Goal: Task Accomplishment & Management: Use online tool/utility

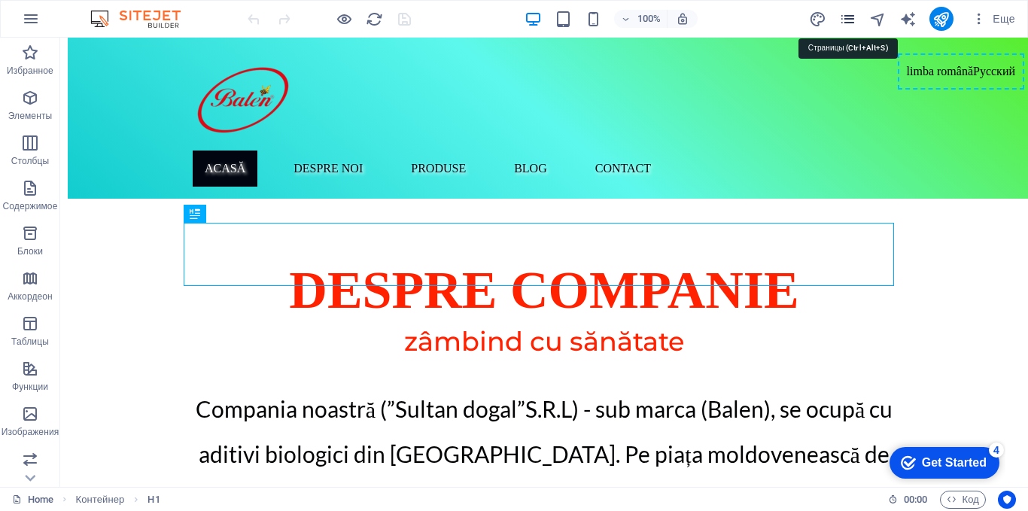
click at [849, 22] on icon "pages" at bounding box center [847, 19] width 17 height 17
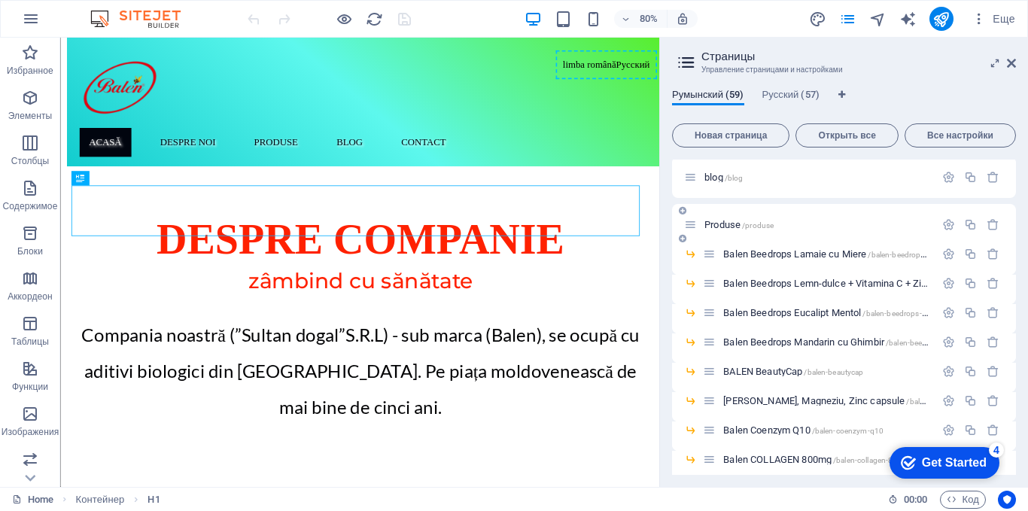
scroll to position [301, 0]
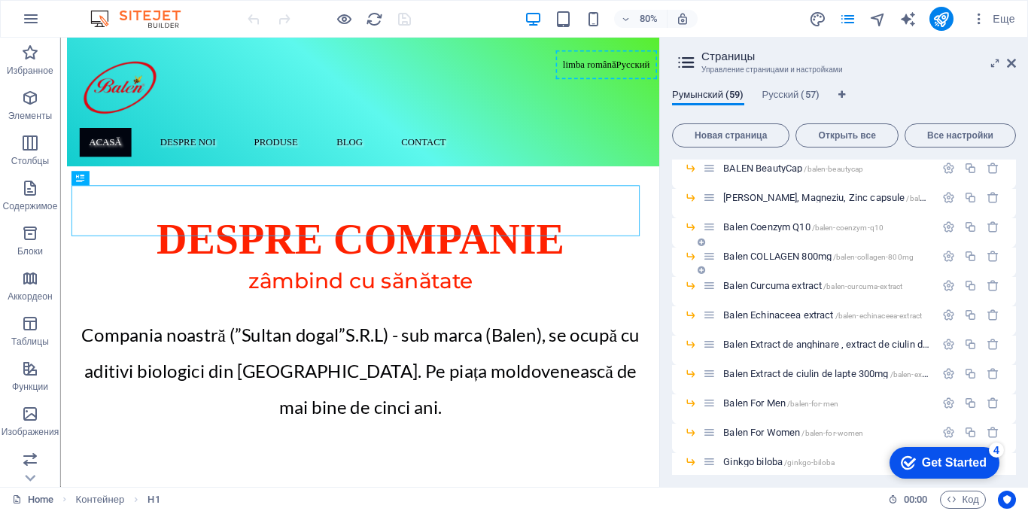
click at [769, 257] on span "Balen COLLAGEN 800mg /balen-collagen-800mg" at bounding box center [818, 256] width 190 height 11
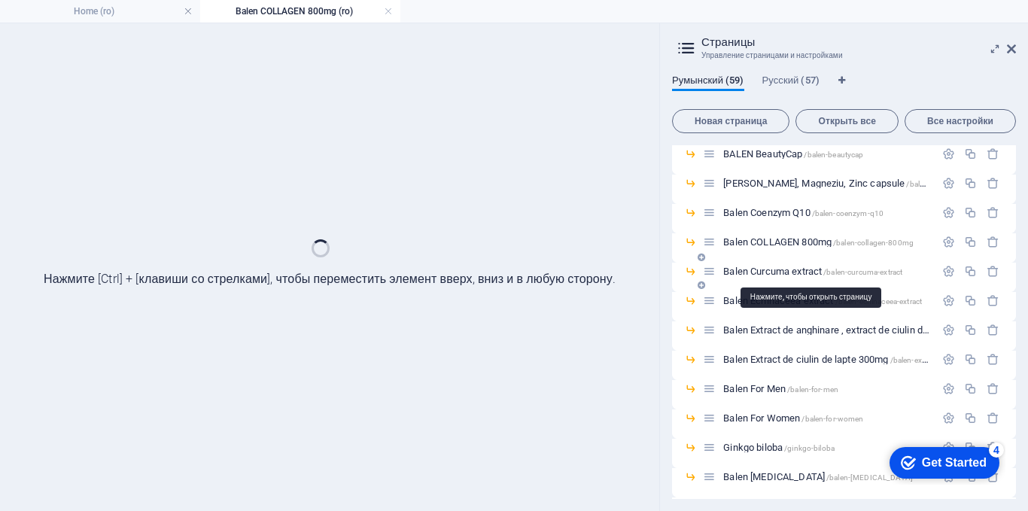
click at [792, 270] on span "Balen Curcuma extract /balen-curcuma-extract" at bounding box center [812, 271] width 179 height 11
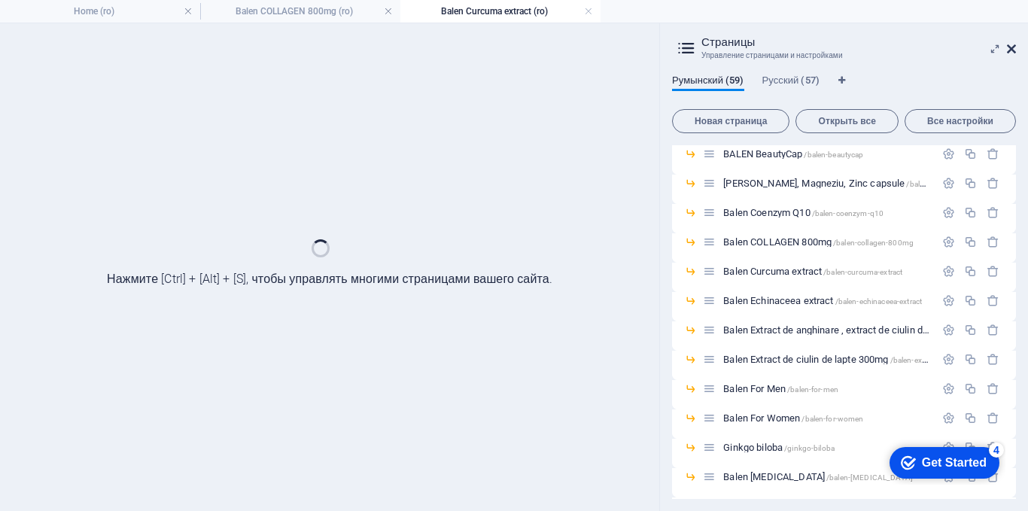
click at [1012, 50] on icon at bounding box center [1011, 49] width 9 height 12
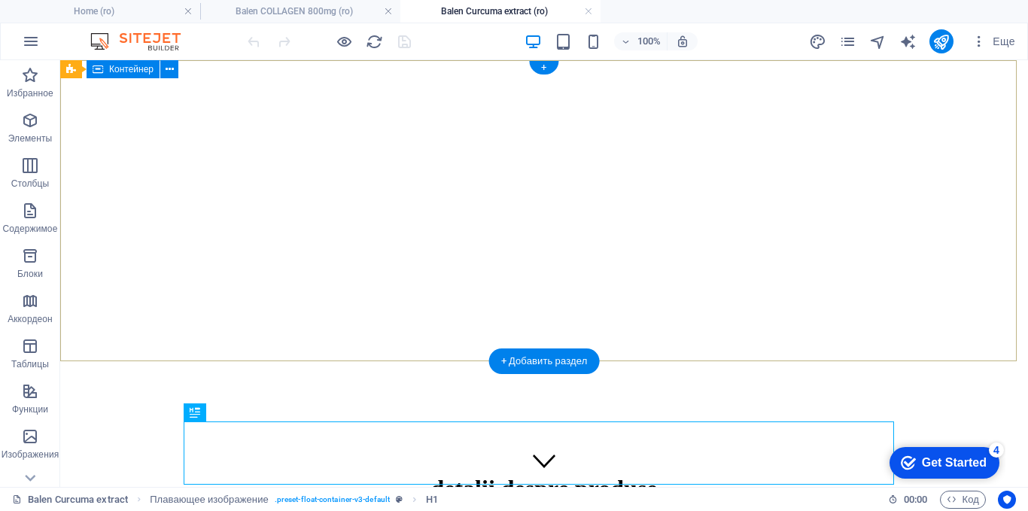
scroll to position [0, 0]
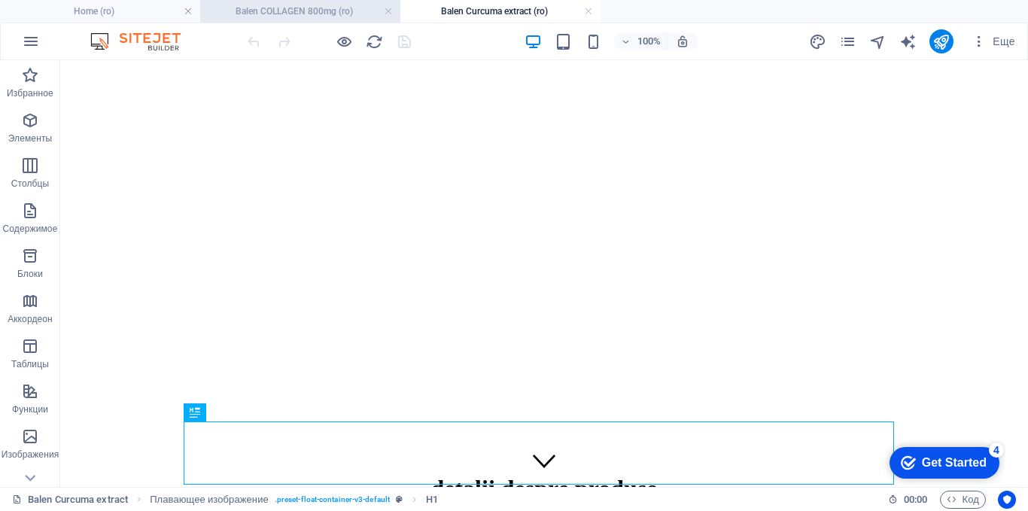
click at [292, 10] on h4 "Balen COLLAGEN 800mg (ro)" at bounding box center [300, 11] width 200 height 17
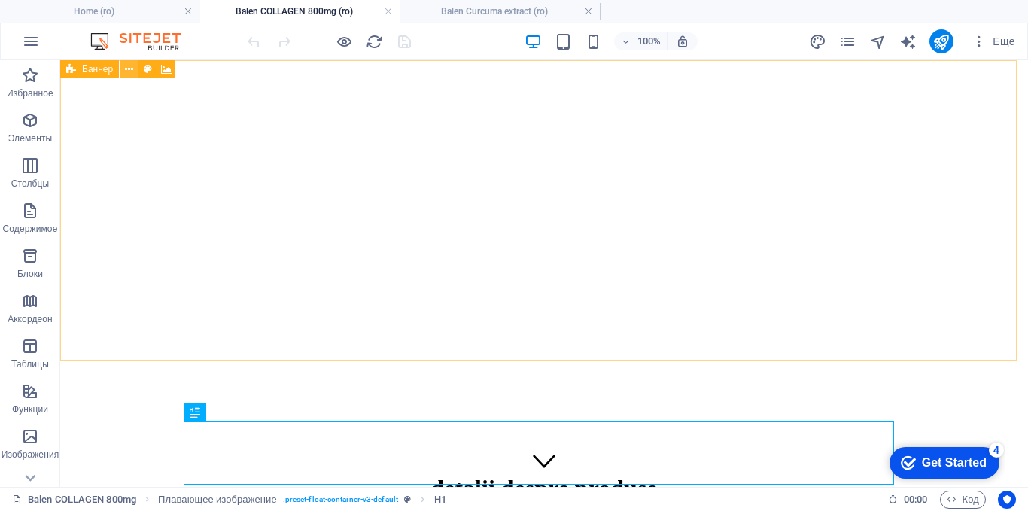
click at [129, 69] on icon at bounding box center [129, 70] width 8 height 16
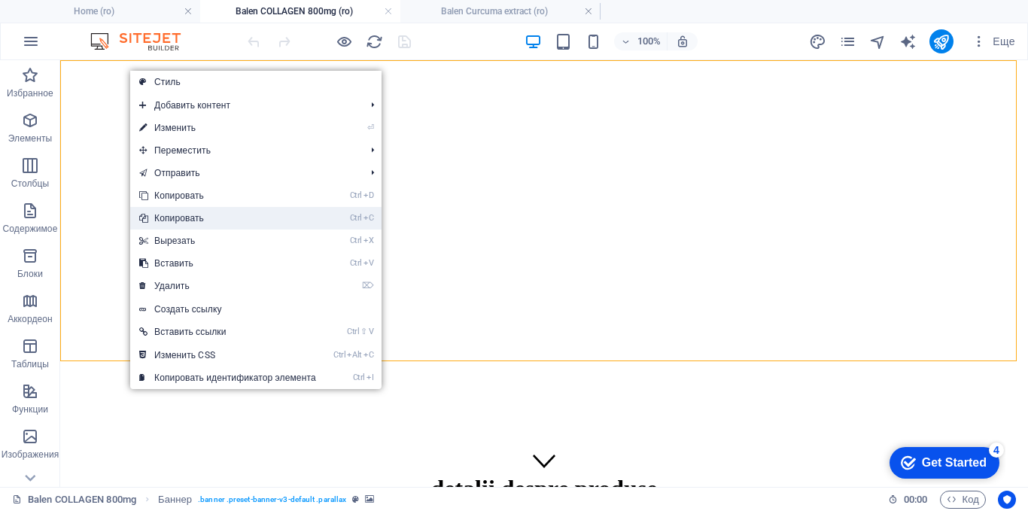
click at [171, 218] on link "Ctrl C Копировать" at bounding box center [227, 218] width 195 height 23
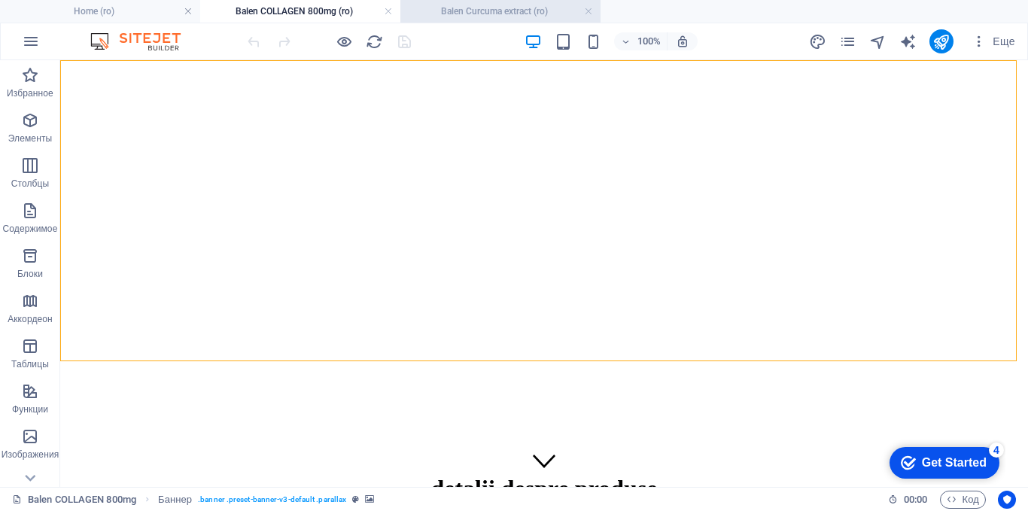
click at [478, 9] on h4 "Balen Curcuma extract (ro)" at bounding box center [500, 11] width 200 height 17
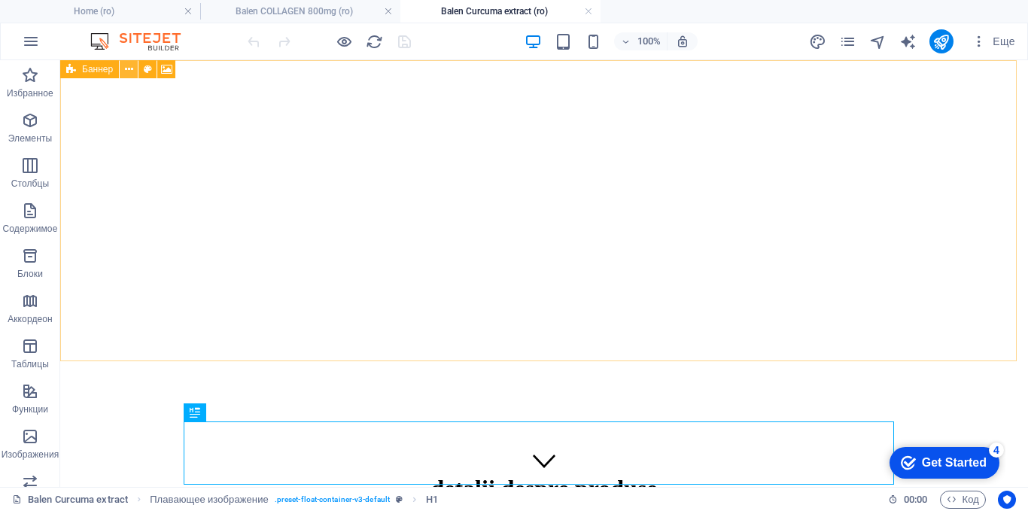
click at [130, 68] on icon at bounding box center [129, 70] width 8 height 16
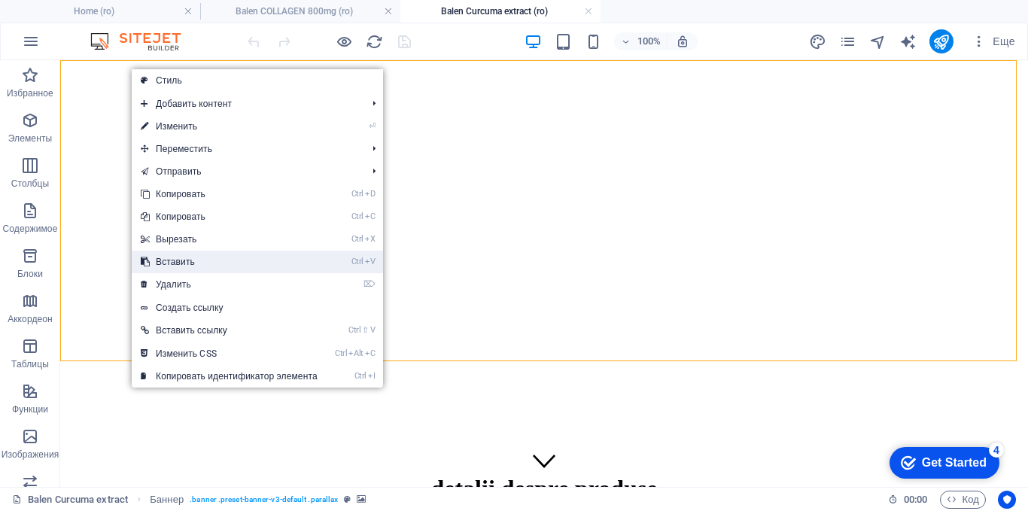
click at [175, 260] on link "Ctrl V Вставить" at bounding box center [229, 262] width 195 height 23
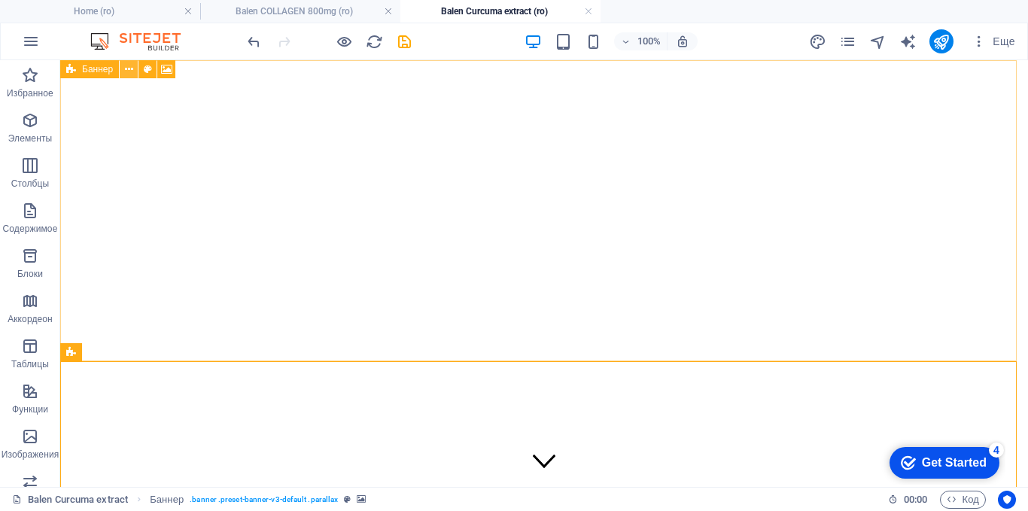
click at [126, 69] on icon at bounding box center [129, 70] width 8 height 16
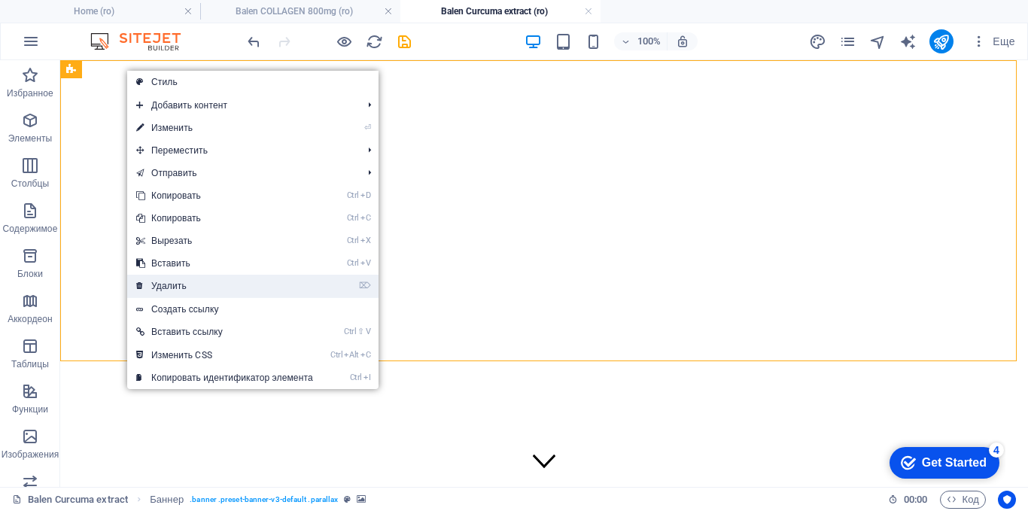
click at [196, 287] on link "⌦ Удалить" at bounding box center [224, 286] width 195 height 23
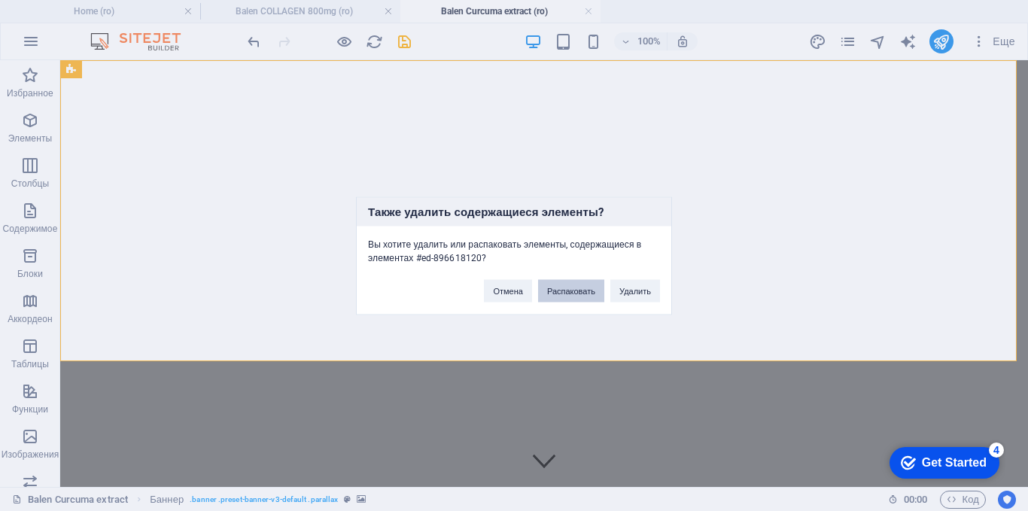
click at [559, 287] on button "Распаковать" at bounding box center [571, 290] width 66 height 23
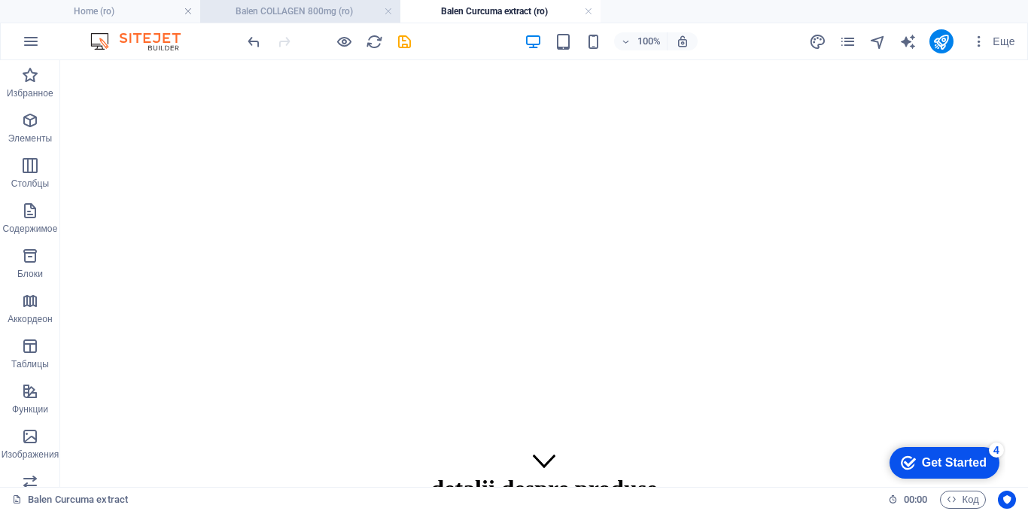
click at [327, 8] on h4 "Balen COLLAGEN 800mg (ro)" at bounding box center [300, 11] width 200 height 17
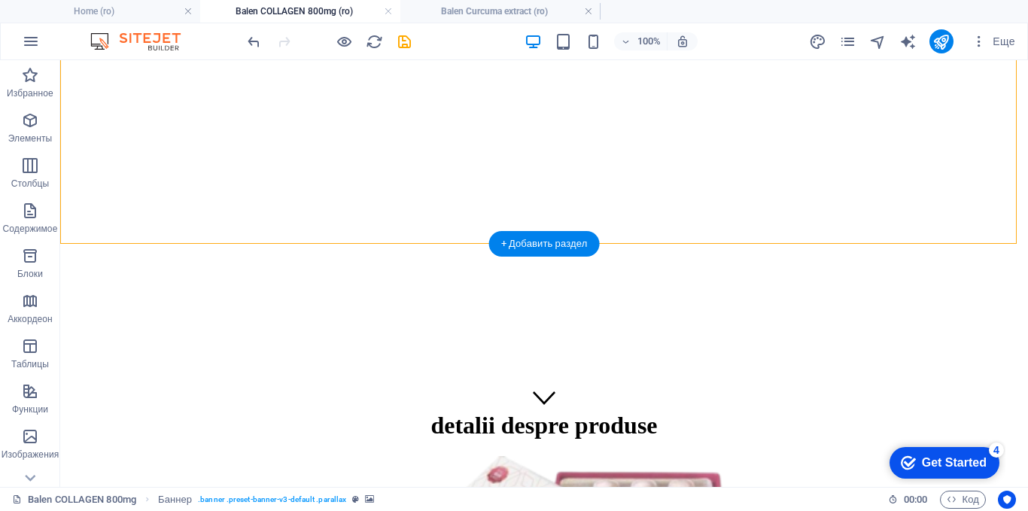
scroll to position [150, 0]
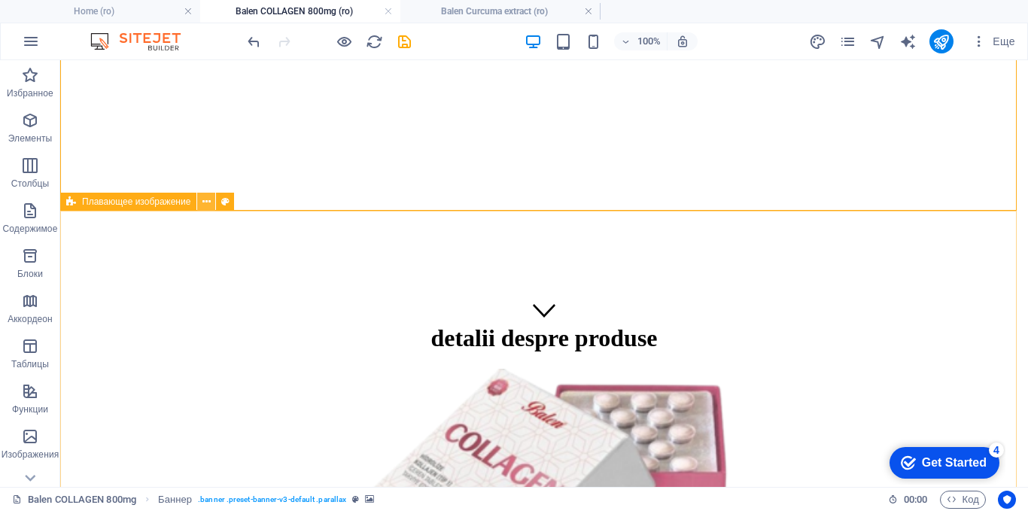
click at [204, 205] on icon at bounding box center [206, 202] width 8 height 16
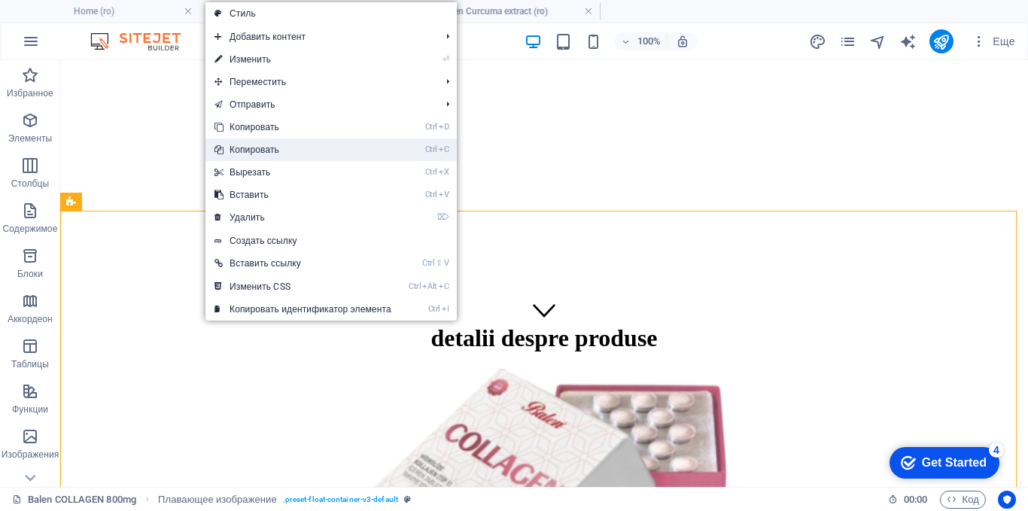
click at [250, 147] on link "Ctrl C Копировать" at bounding box center [302, 149] width 195 height 23
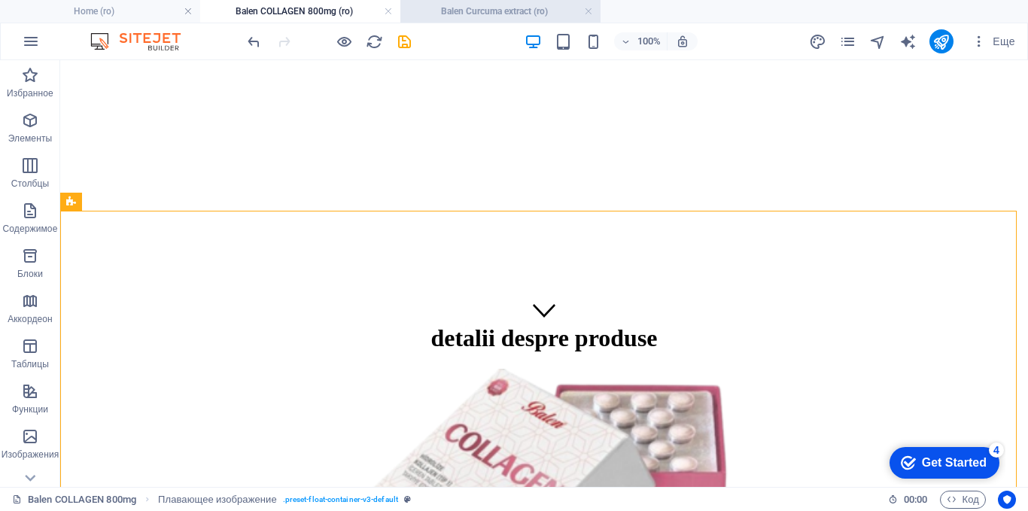
click at [542, 9] on h4 "Balen Curcuma extract (ro)" at bounding box center [500, 11] width 200 height 17
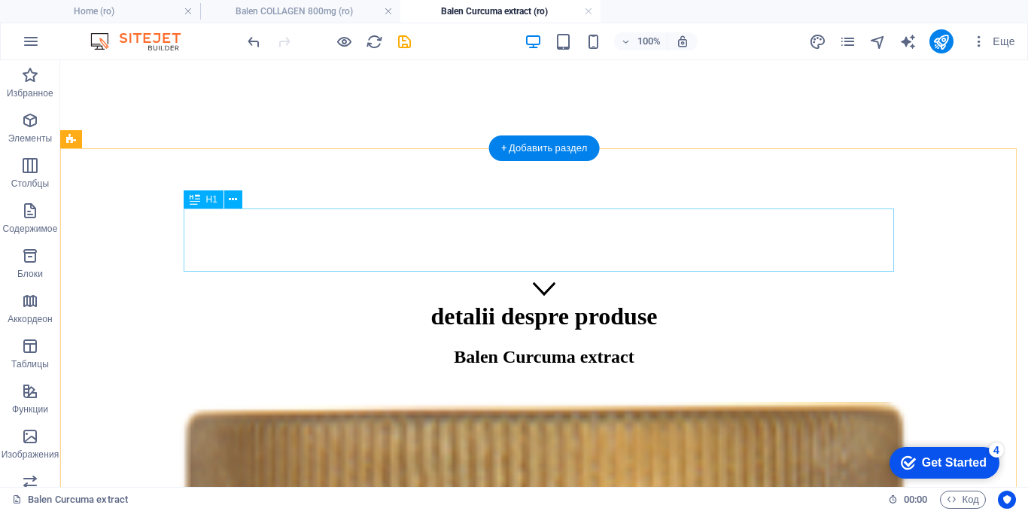
scroll to position [0, 0]
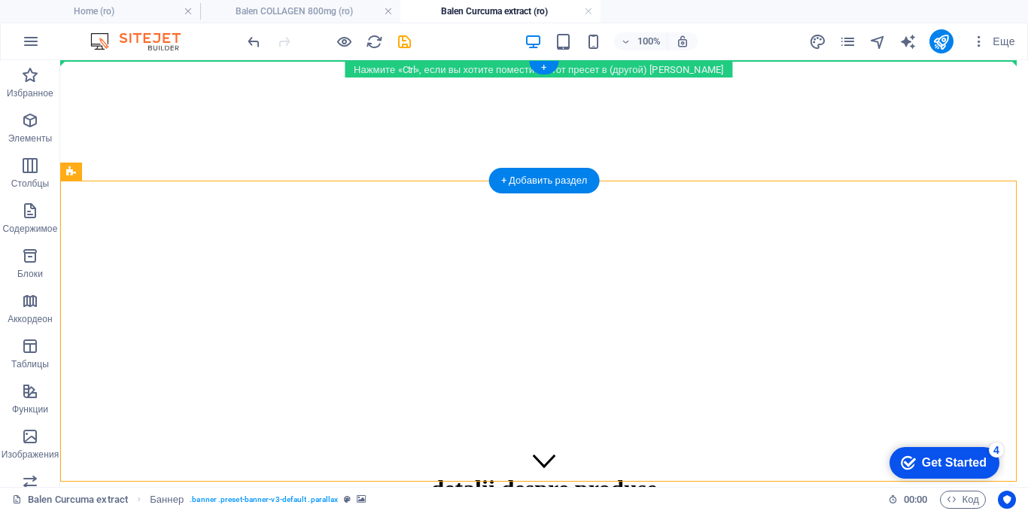
drag, startPoint x: 136, startPoint y: 232, endPoint x: 77, endPoint y: 88, distance: 155.5
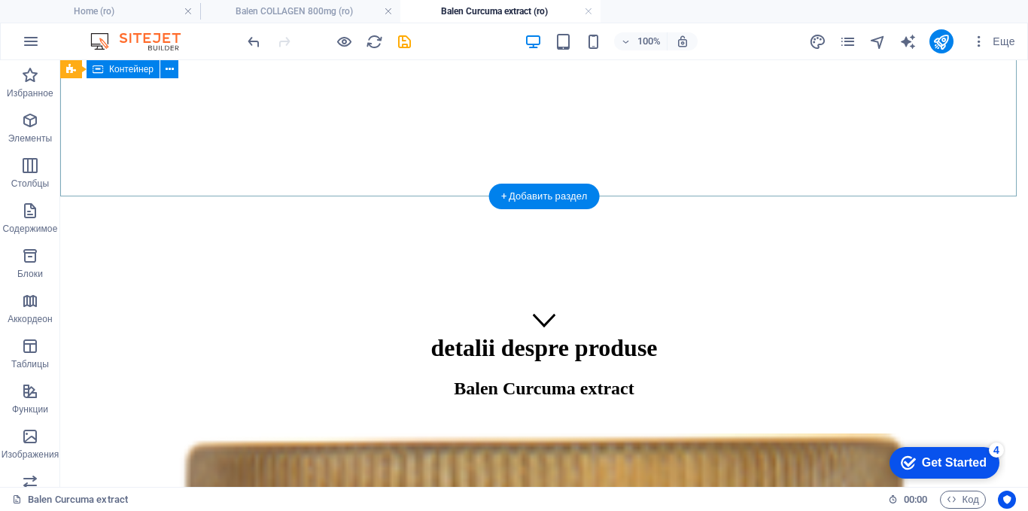
scroll to position [451, 0]
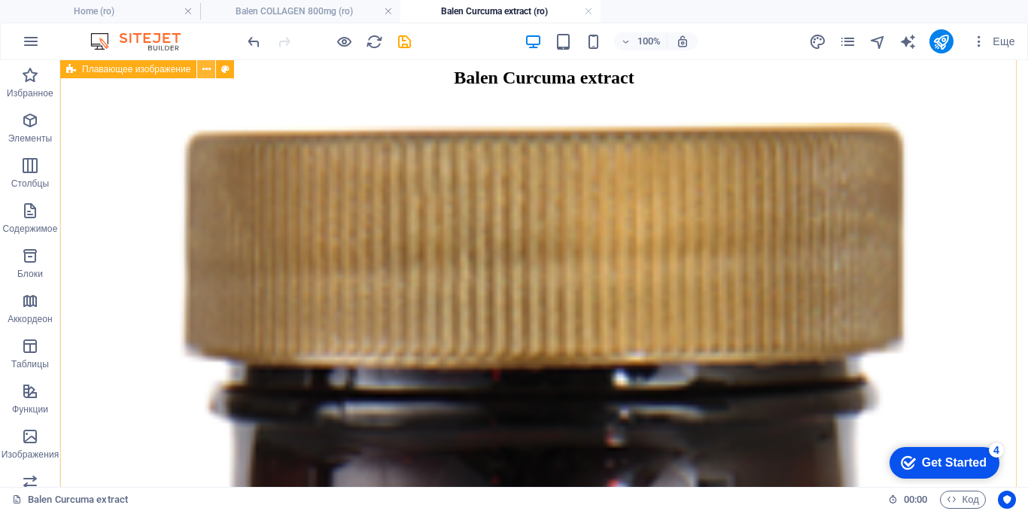
click at [210, 70] on icon at bounding box center [206, 70] width 8 height 16
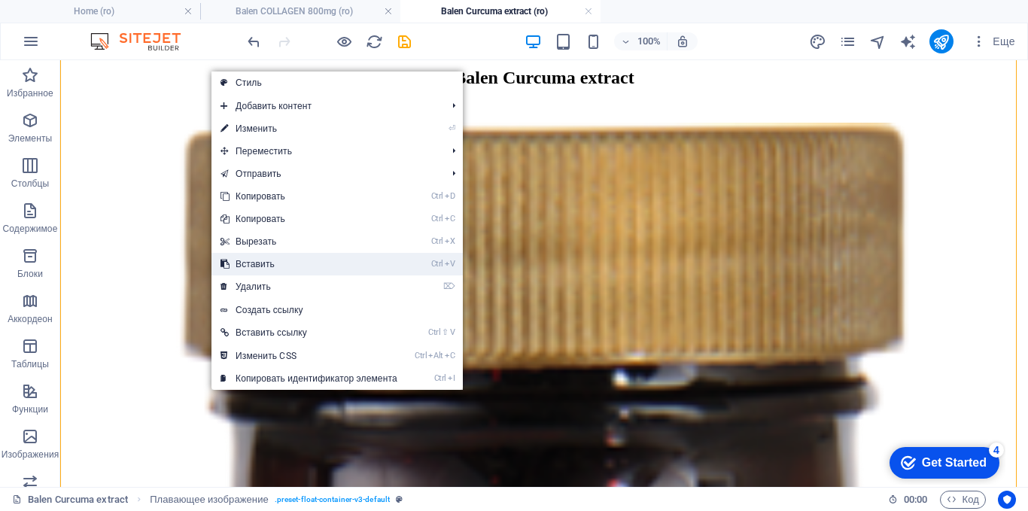
click at [257, 260] on link "Ctrl V Вставить" at bounding box center [308, 264] width 195 height 23
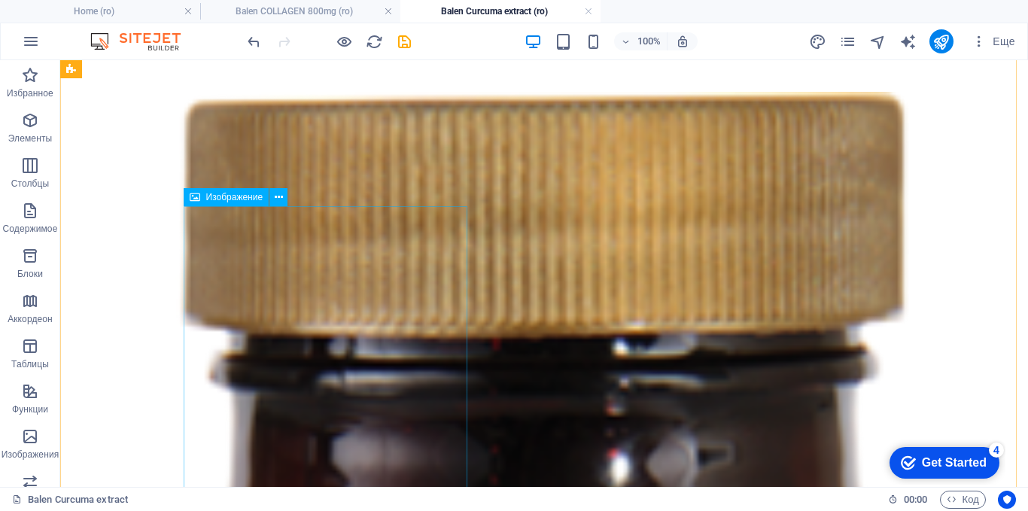
scroll to position [407, 0]
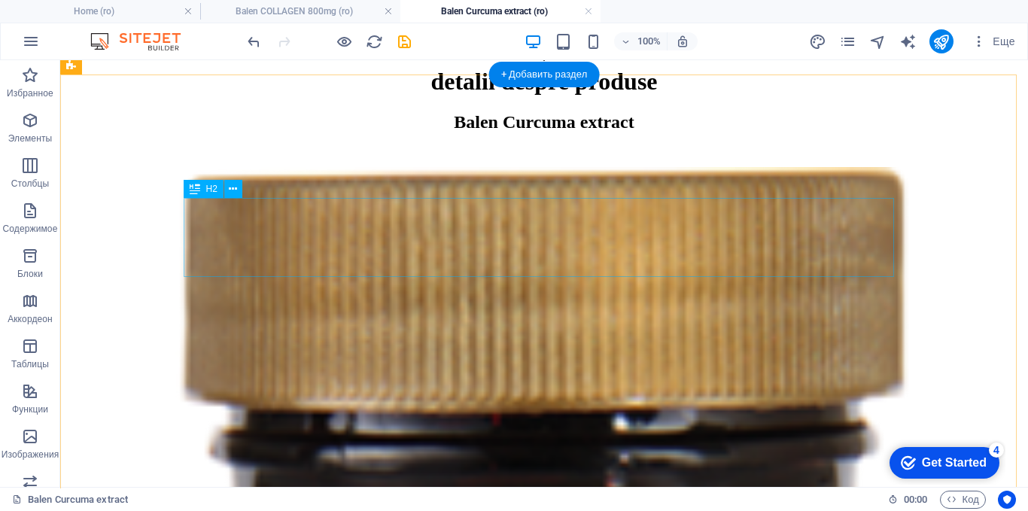
click at [567, 153] on div "Balen Curcuma extract" at bounding box center [544, 132] width 956 height 41
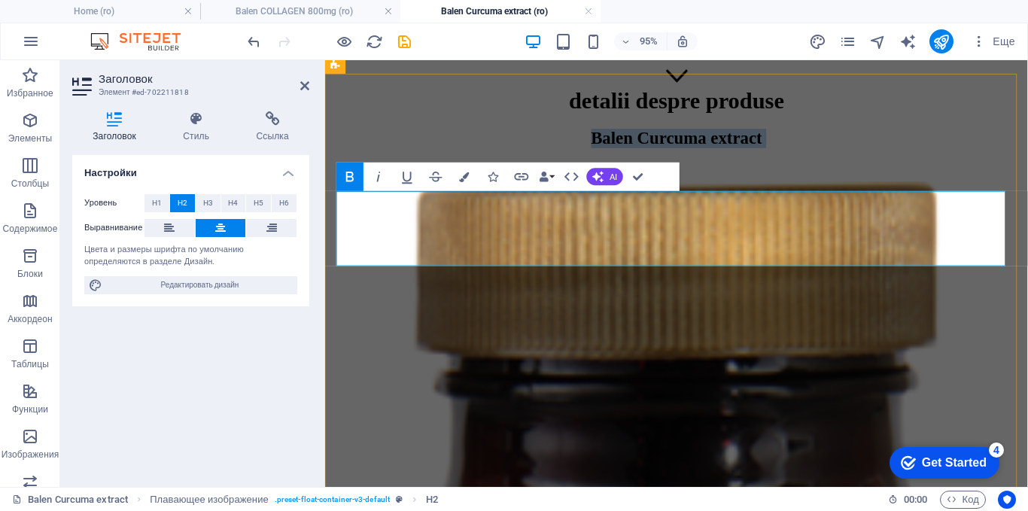
click at [694, 173] on h2 "Balen Curcuma extract" at bounding box center [695, 152] width 728 height 41
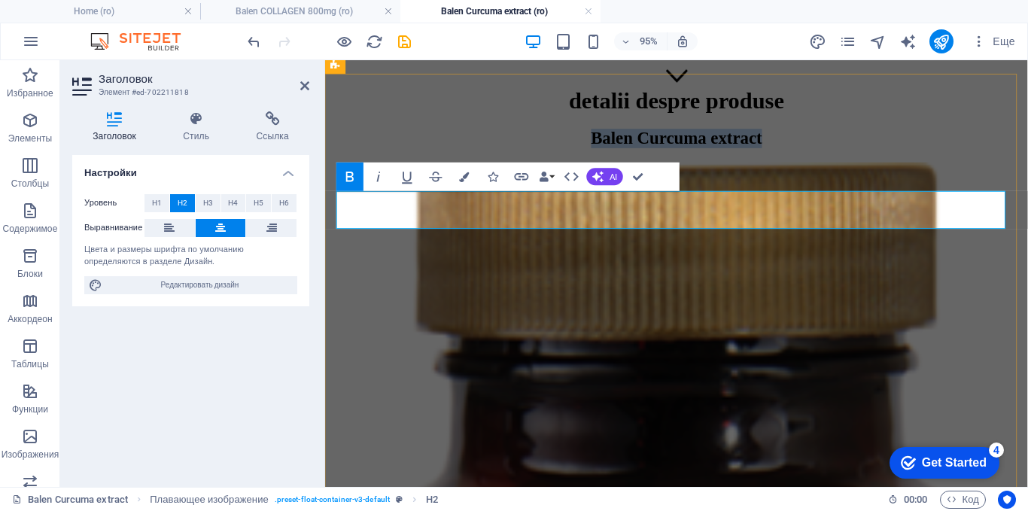
drag, startPoint x: 843, startPoint y: 219, endPoint x: 543, endPoint y: 214, distance: 299.5
click at [543, 153] on h2 "Balen Curcuma extract" at bounding box center [695, 142] width 728 height 20
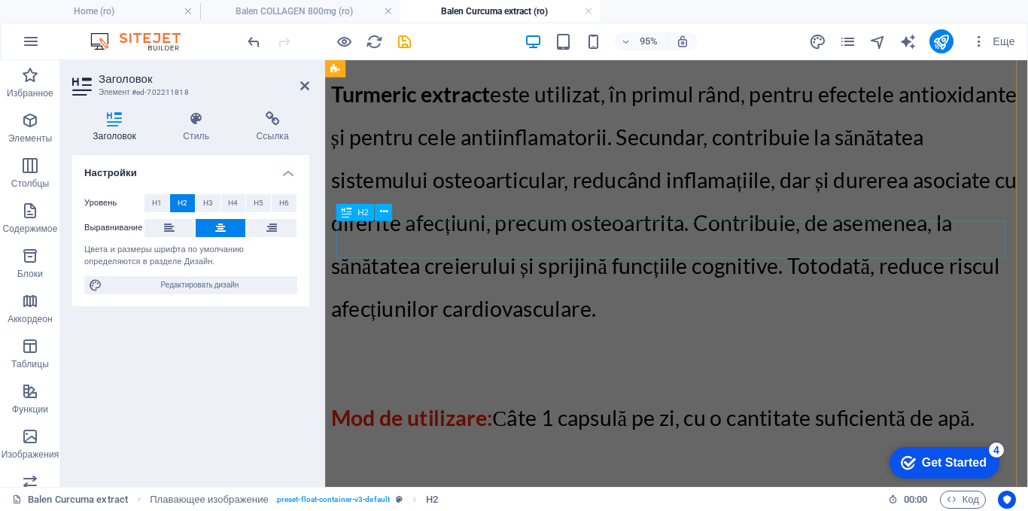
scroll to position [2815, 0]
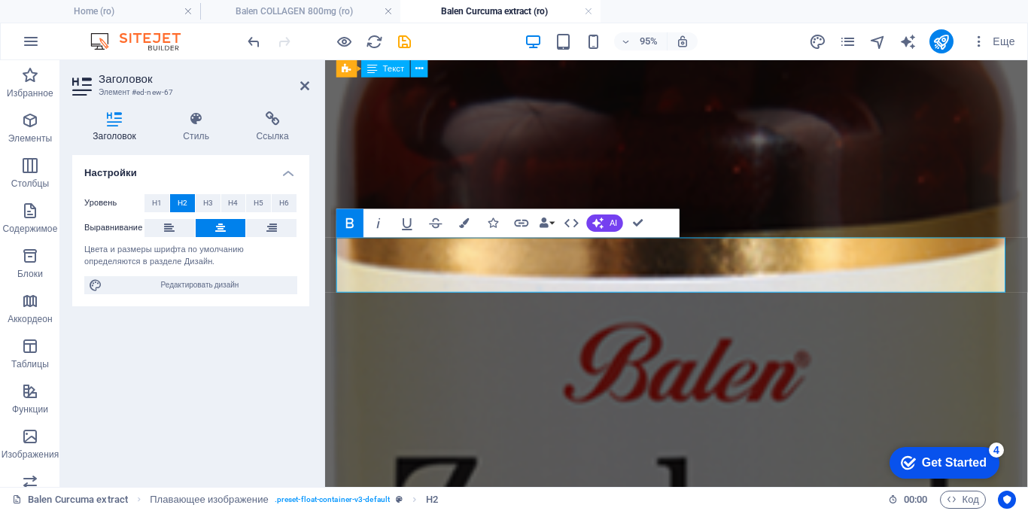
scroll to position [2706, 0]
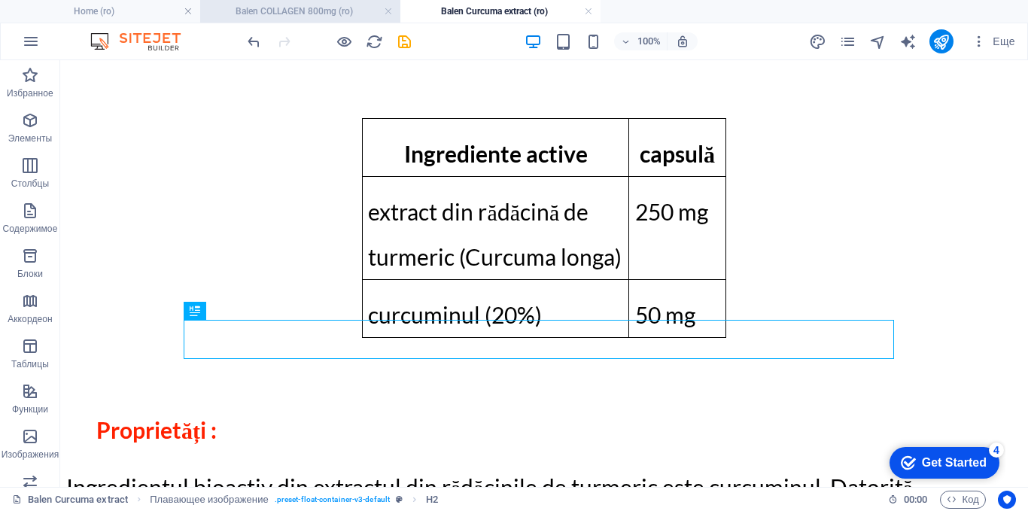
click at [315, 13] on h4 "Balen COLLAGEN 800mg (ro)" at bounding box center [300, 11] width 200 height 17
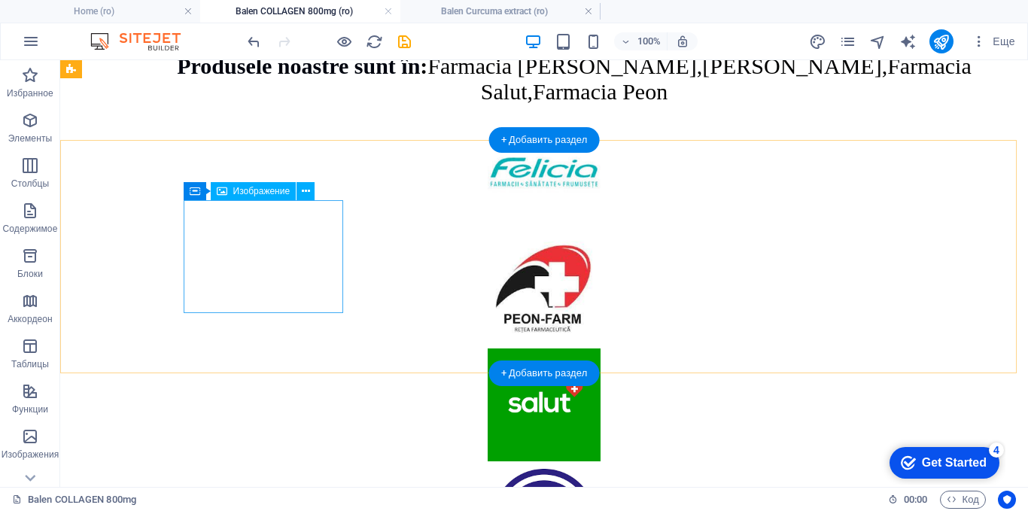
scroll to position [2542, 0]
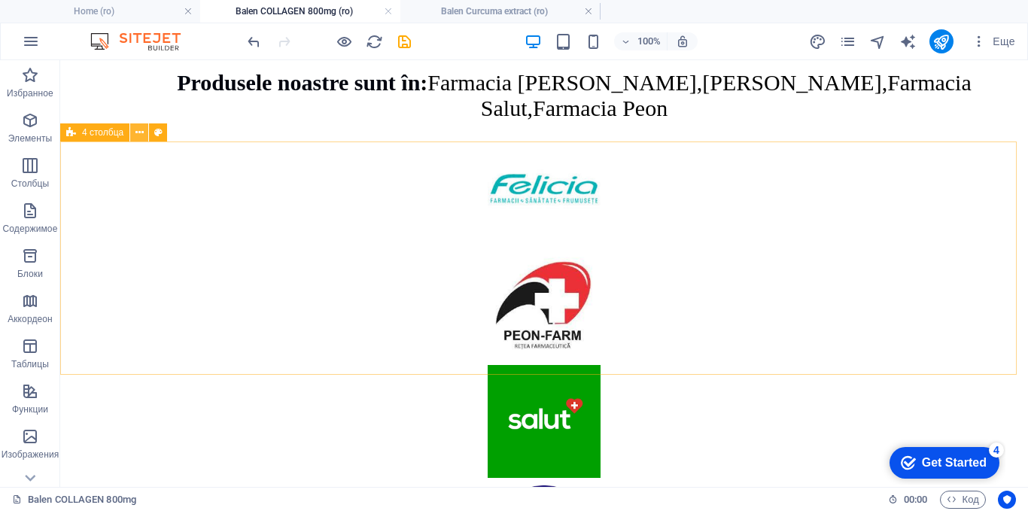
click at [141, 132] on icon at bounding box center [139, 133] width 8 height 16
drag, startPoint x: 29, startPoint y: 348, endPoint x: 68, endPoint y: 328, distance: 44.8
click at [29, 348] on icon "button" at bounding box center [30, 346] width 18 height 18
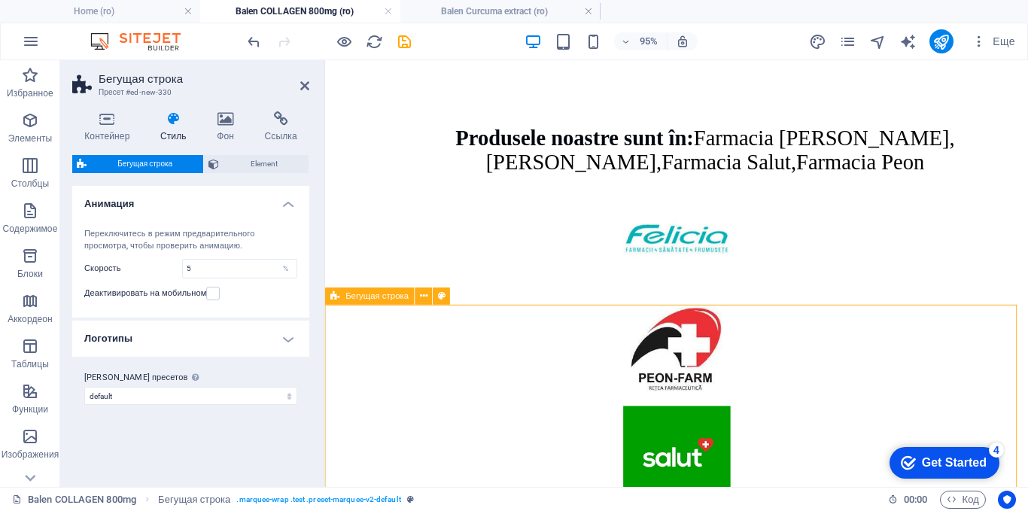
scroll to position [2673, 0]
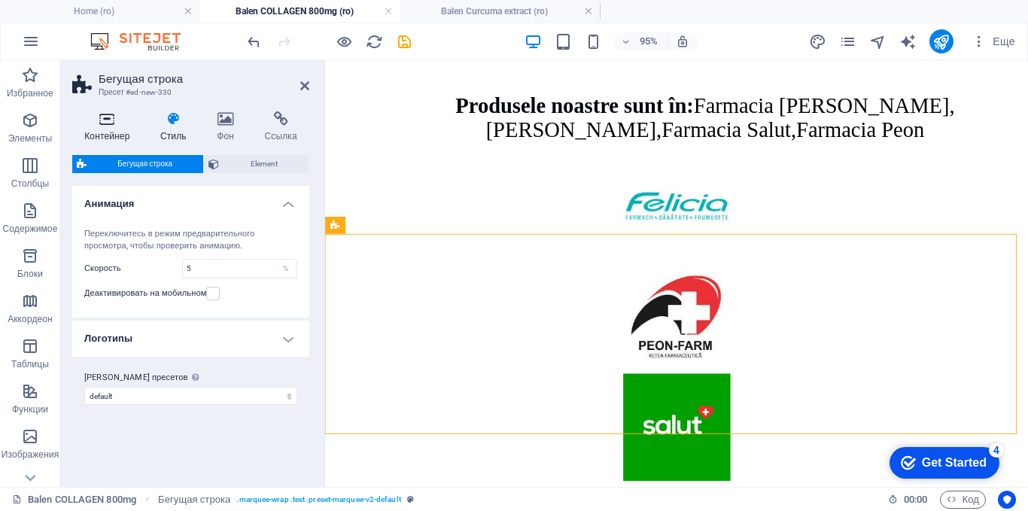
click at [108, 124] on icon at bounding box center [107, 118] width 70 height 15
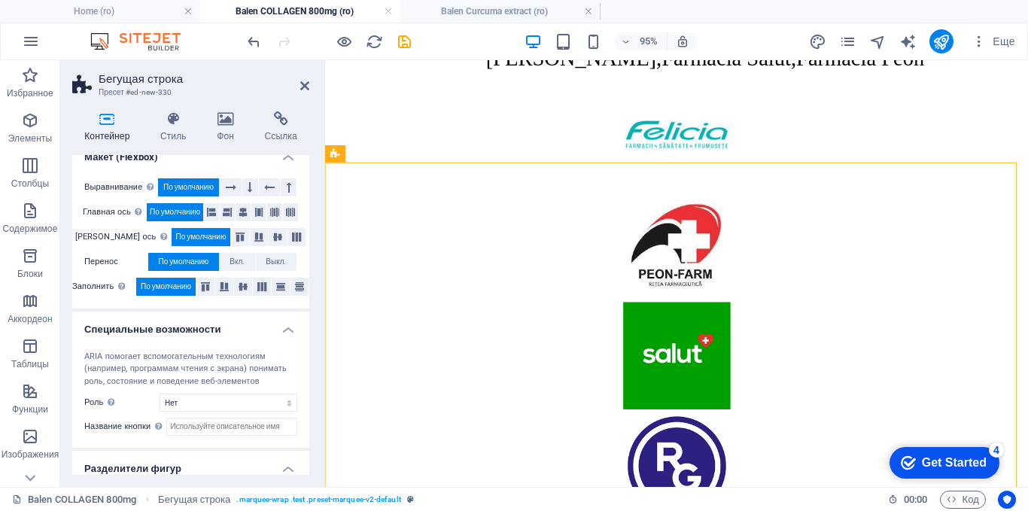
scroll to position [281, 0]
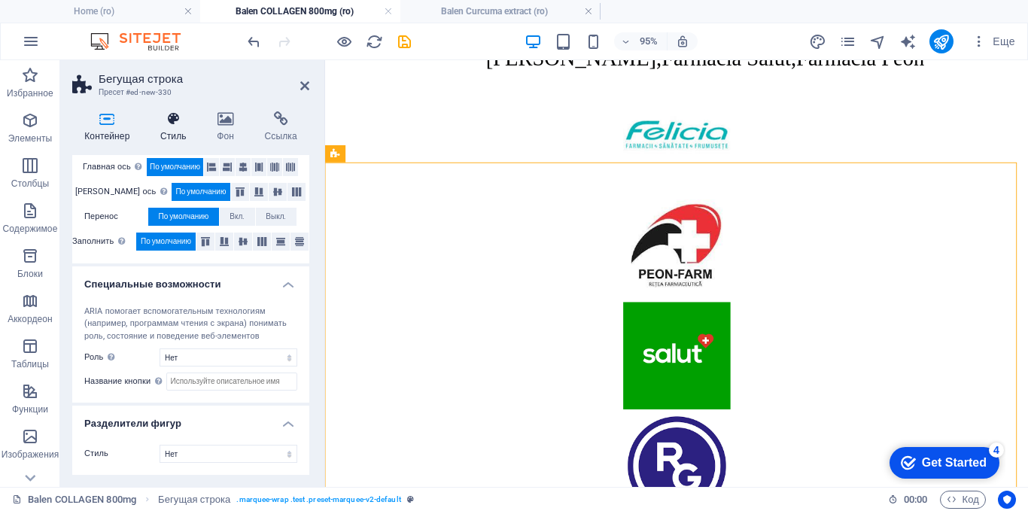
click at [175, 129] on h4 "Стиль" at bounding box center [176, 127] width 56 height 32
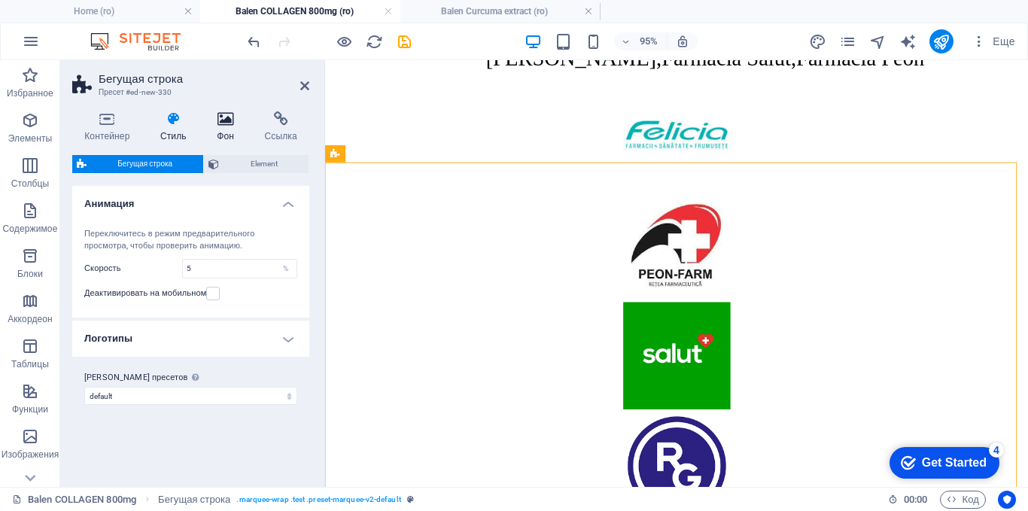
click at [229, 122] on icon at bounding box center [225, 118] width 41 height 15
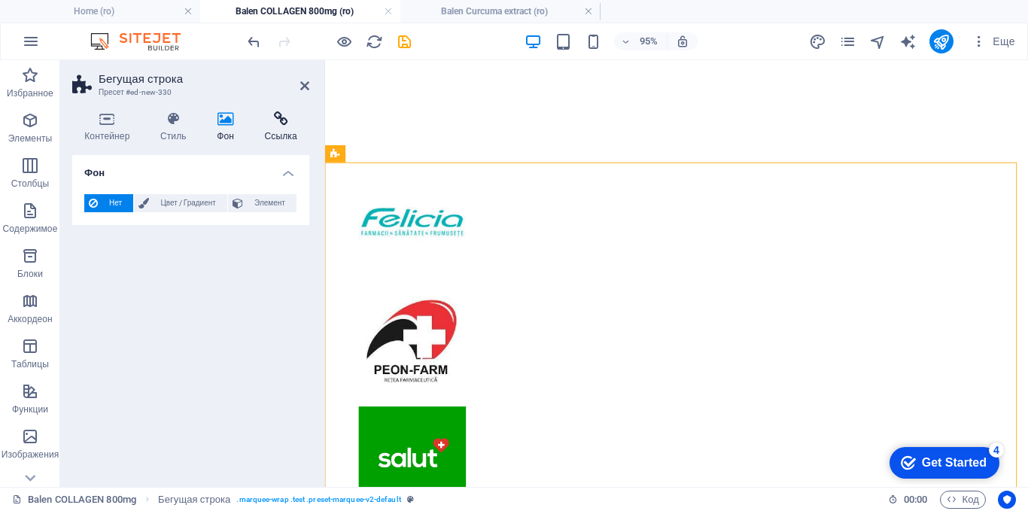
click at [280, 127] on h4 "Ссылка" at bounding box center [280, 127] width 57 height 32
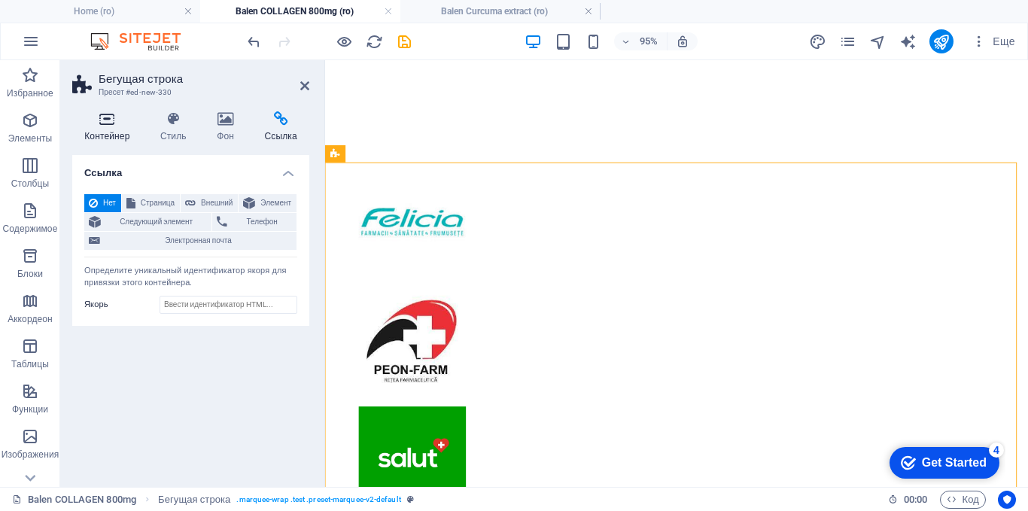
click at [117, 132] on h4 "Контейнер" at bounding box center [110, 127] width 76 height 32
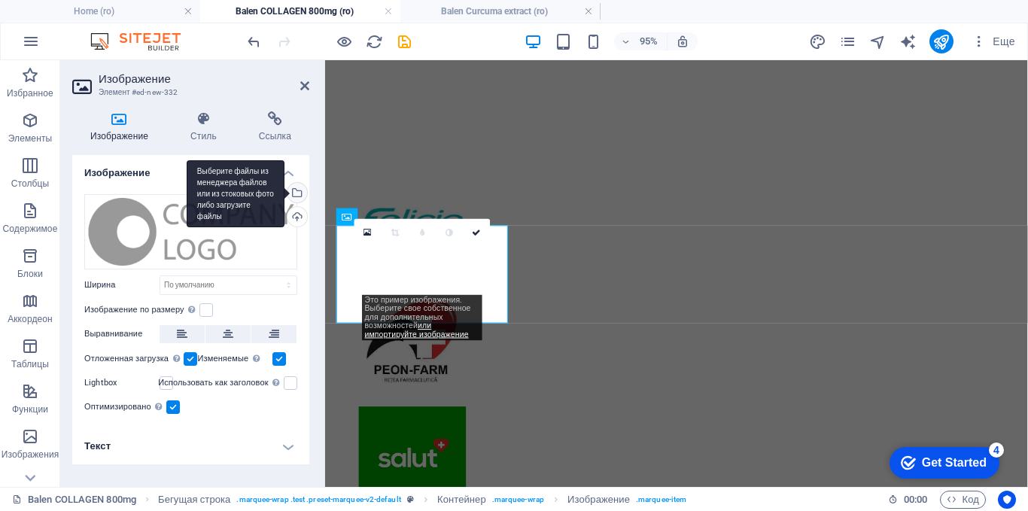
click at [298, 195] on div "Выберите файлы из менеджера файлов или из стоковых фото либо загрузите файлы" at bounding box center [295, 194] width 23 height 23
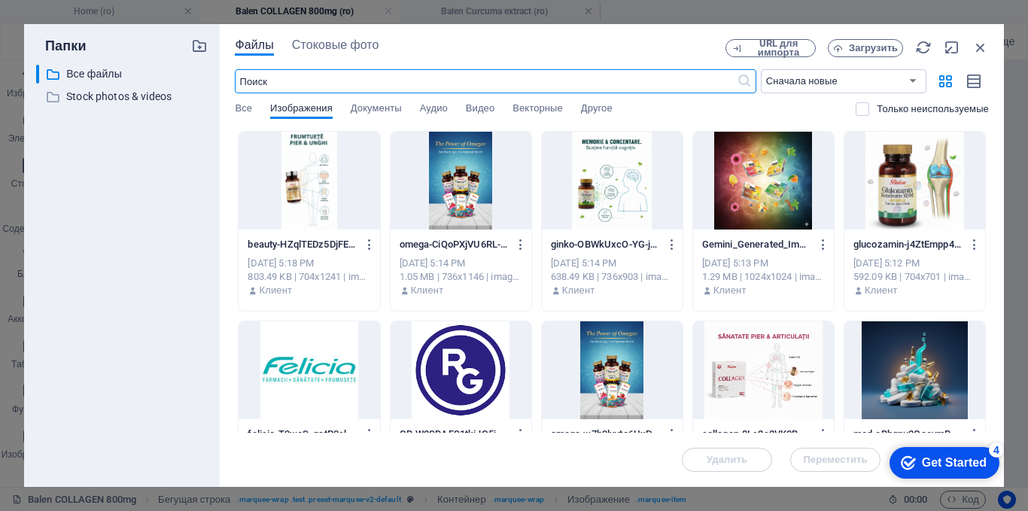
scroll to position [2568, 0]
click at [335, 363] on div at bounding box center [309, 370] width 141 height 98
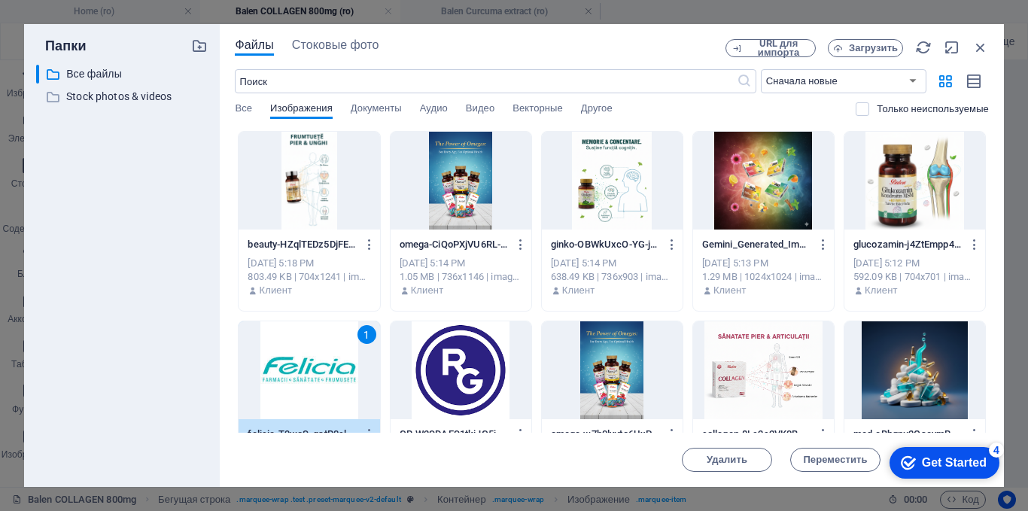
click at [310, 352] on div "1" at bounding box center [309, 370] width 141 height 98
click at [310, 352] on div at bounding box center [309, 370] width 141 height 98
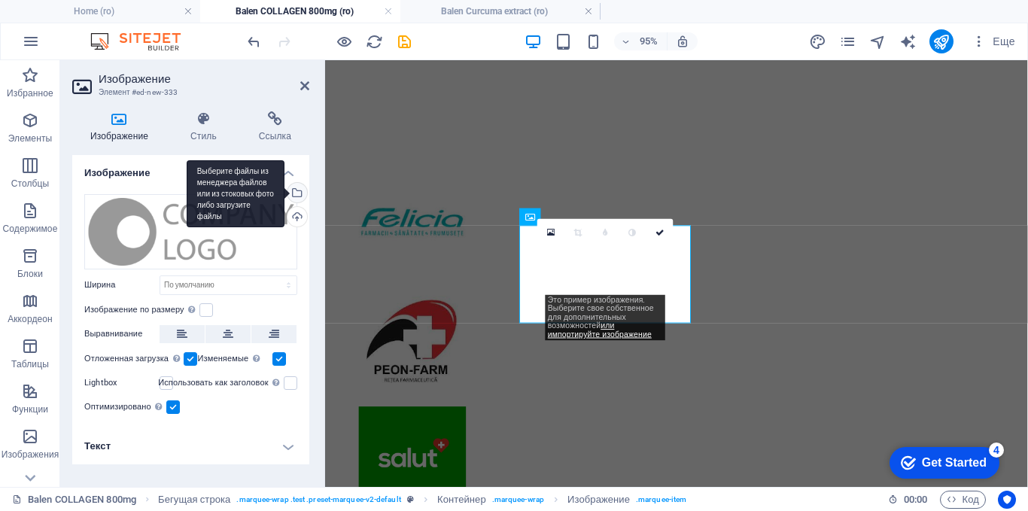
click at [284, 190] on div "Выберите файлы из менеджера файлов или из стоковых фото либо загрузите файлы" at bounding box center [236, 194] width 98 height 68
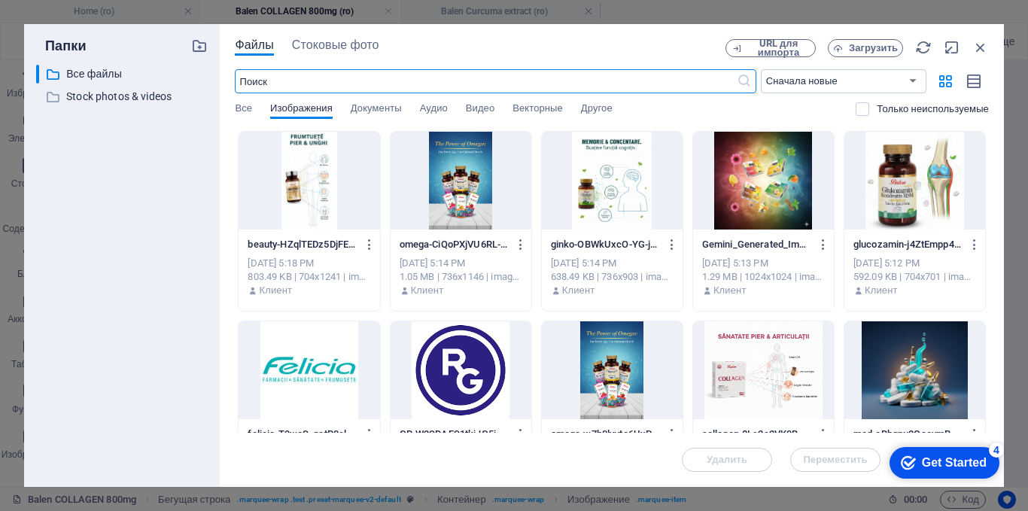
scroll to position [2568, 0]
click at [468, 358] on div at bounding box center [461, 370] width 141 height 98
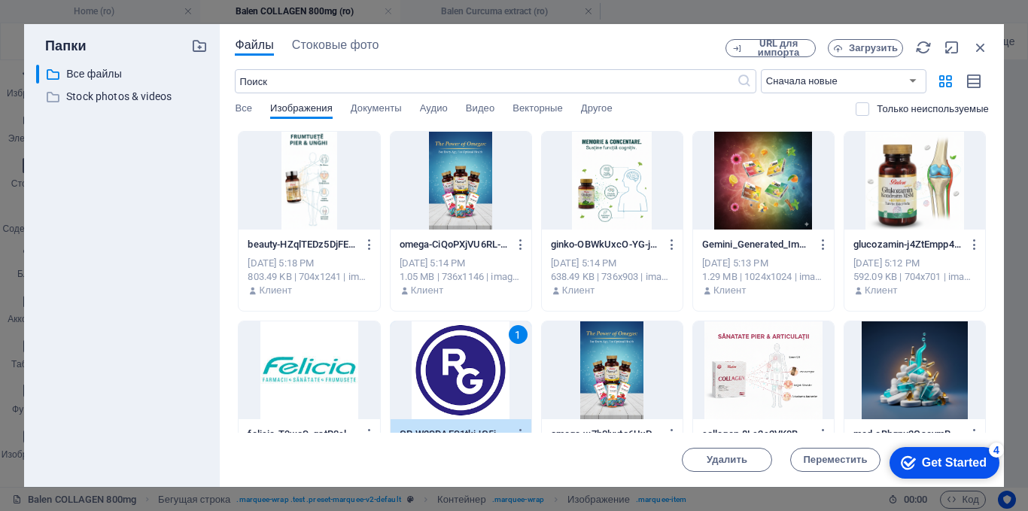
click at [468, 358] on div "1" at bounding box center [461, 370] width 141 height 98
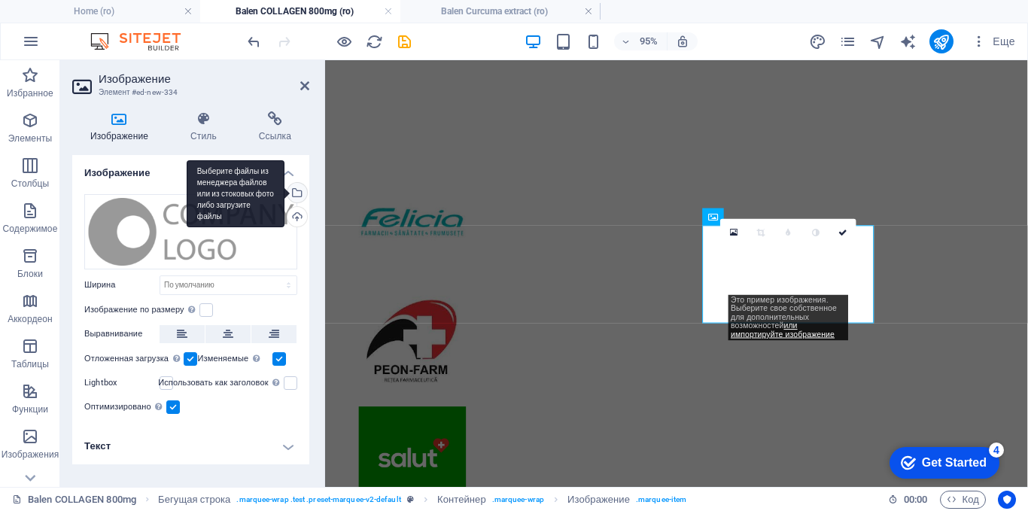
click at [284, 192] on div "Выберите файлы из менеджера файлов или из стоковых фото либо загрузите файлы" at bounding box center [236, 194] width 98 height 68
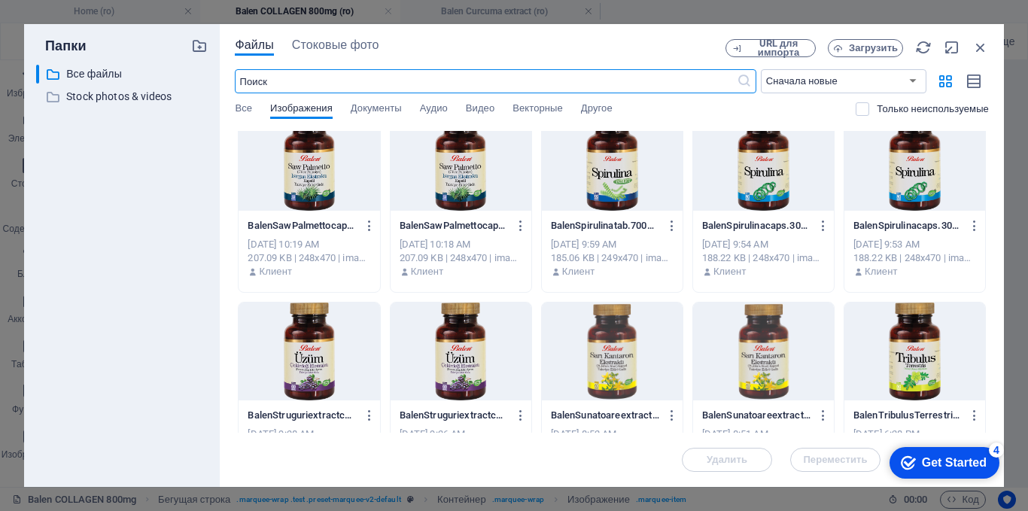
scroll to position [3536, 0]
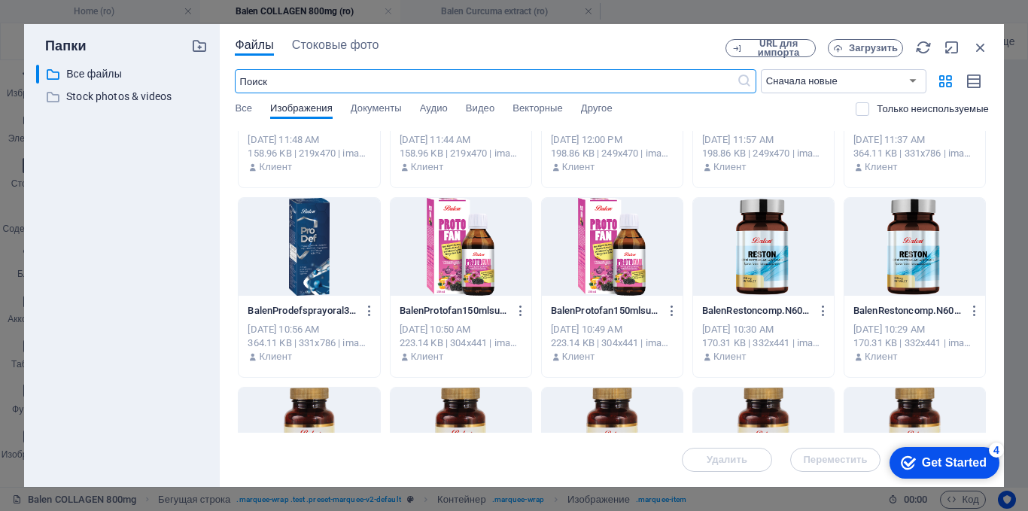
type input "g"
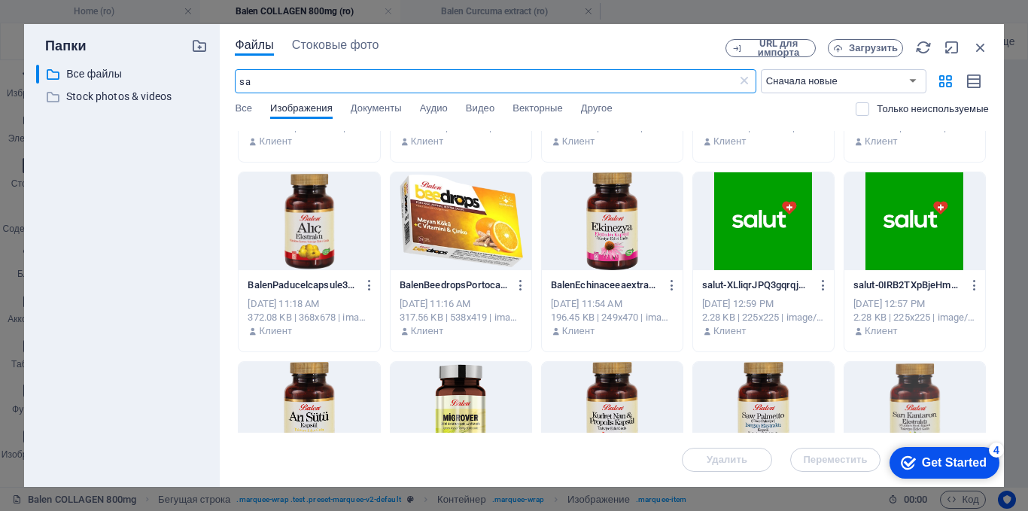
scroll to position [752, 0]
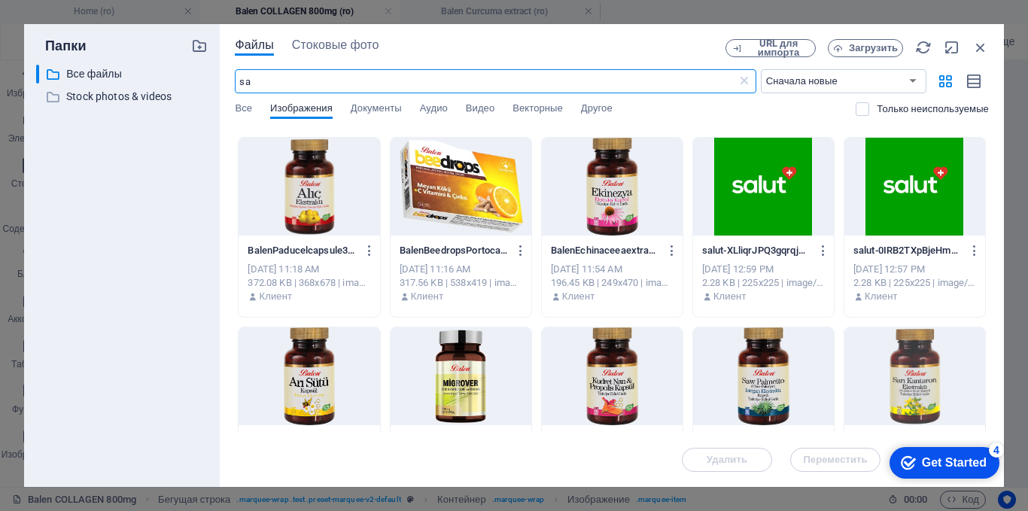
type input "sa"
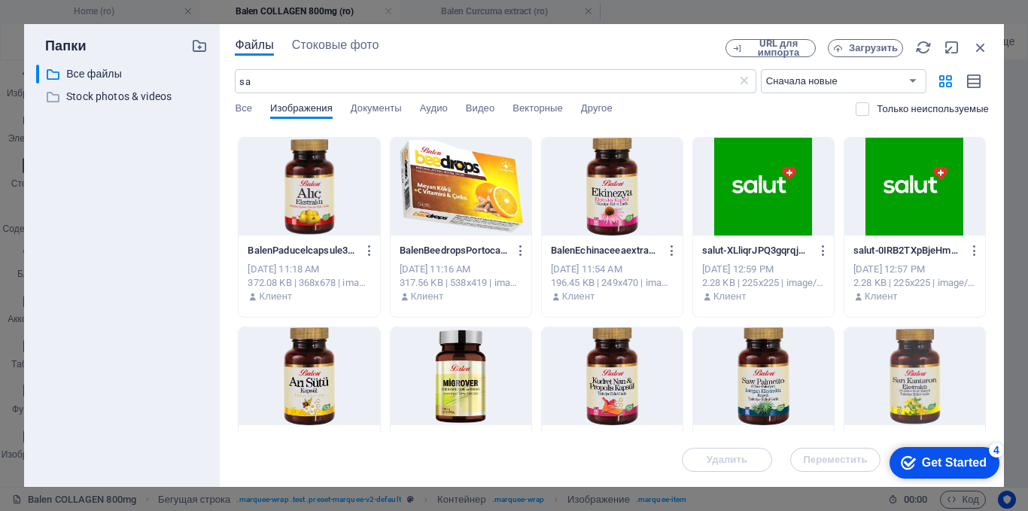
click at [770, 187] on div at bounding box center [763, 187] width 141 height 98
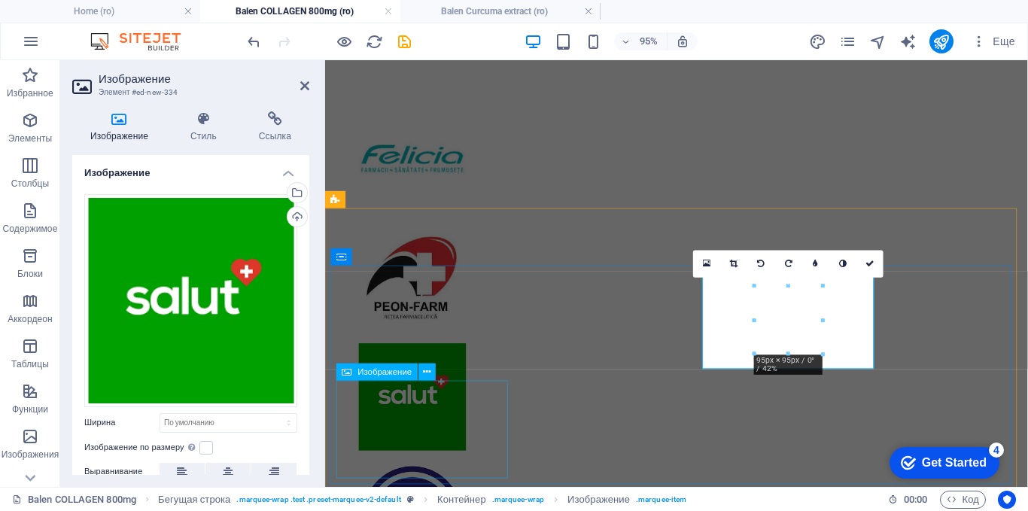
scroll to position [2824, 0]
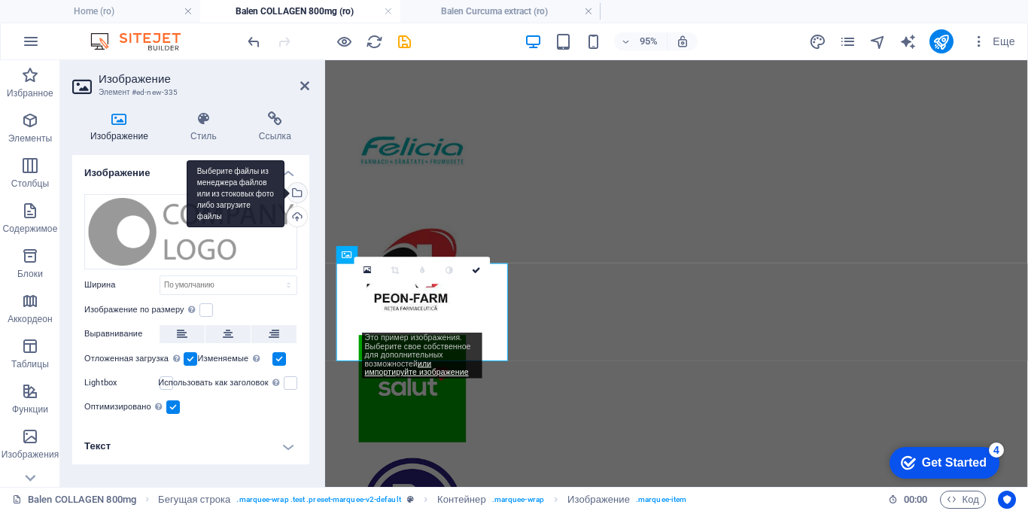
click at [299, 188] on div "Выберите файлы из менеджера файлов или из стоковых фото либо загрузите файлы" at bounding box center [295, 194] width 23 height 23
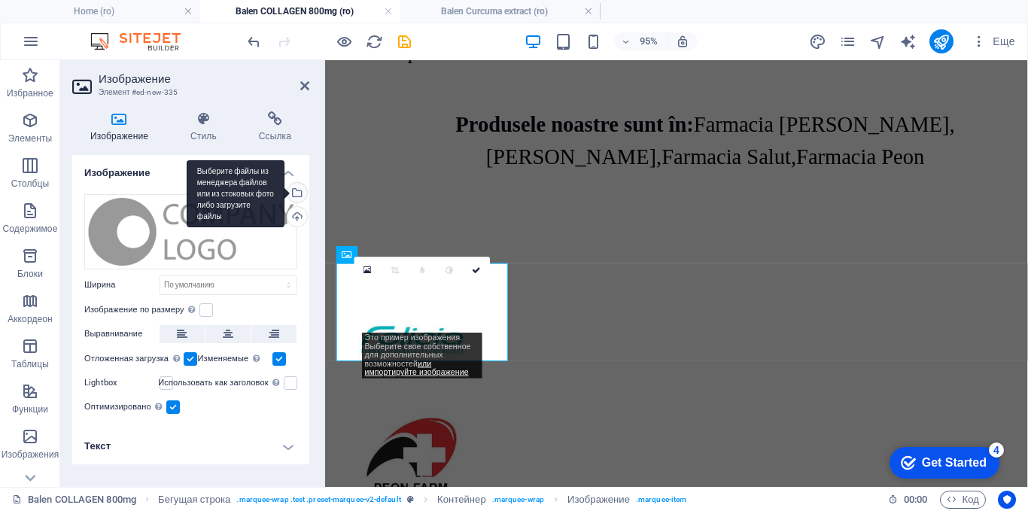
scroll to position [2568, 0]
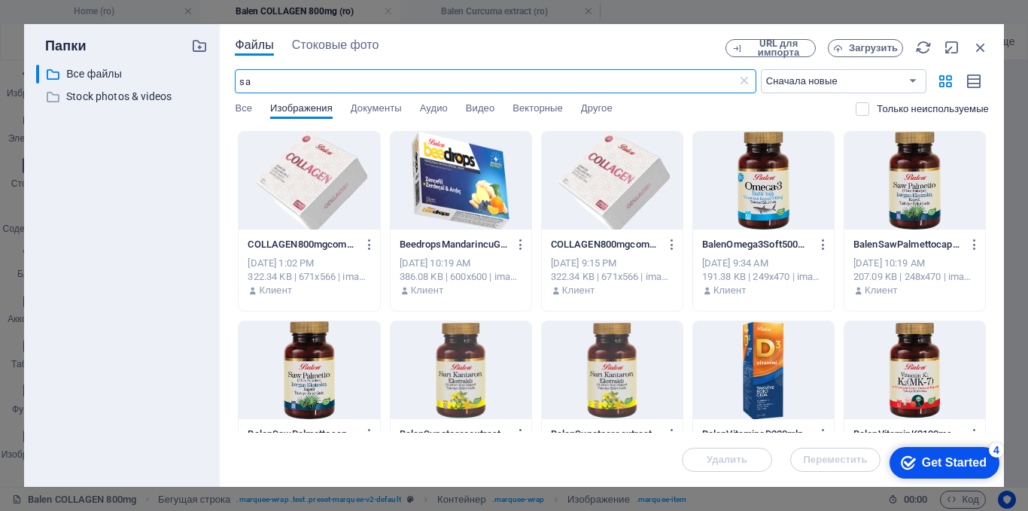
type input "s"
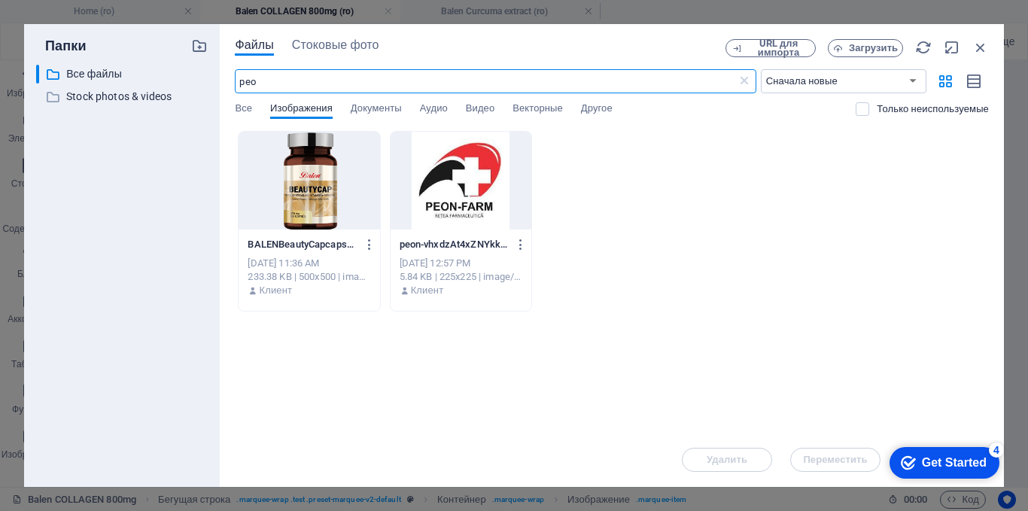
type input "peo"
click at [441, 182] on div at bounding box center [461, 181] width 141 height 98
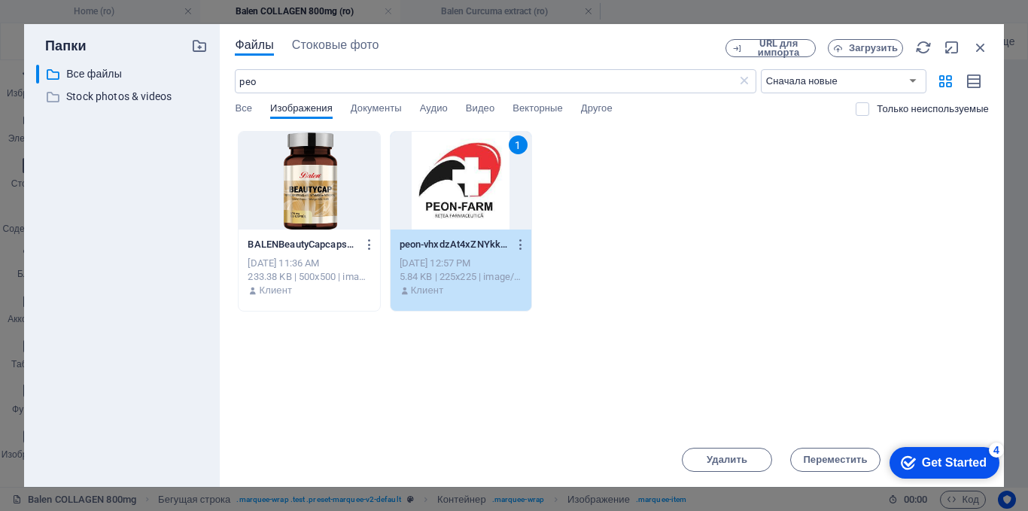
click at [441, 182] on div "1" at bounding box center [461, 181] width 141 height 98
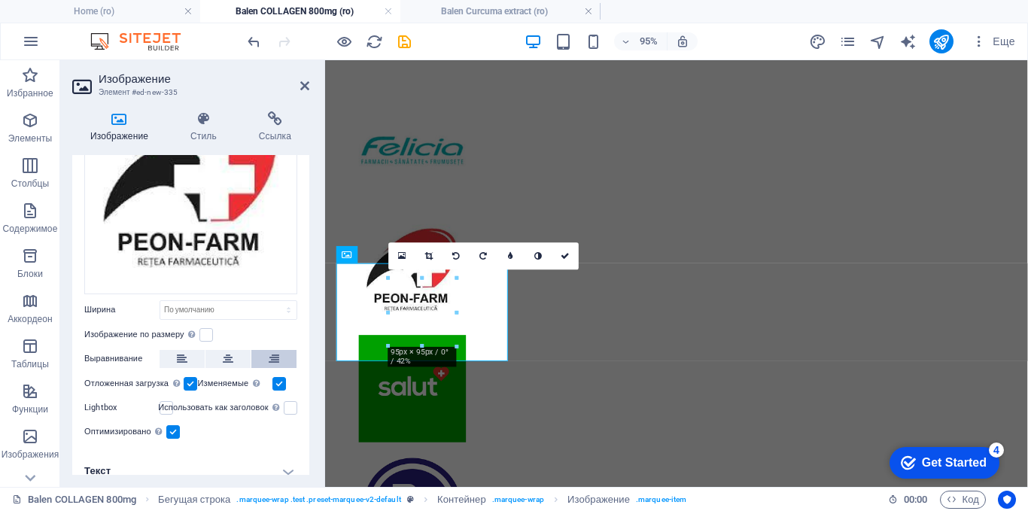
scroll to position [124, 0]
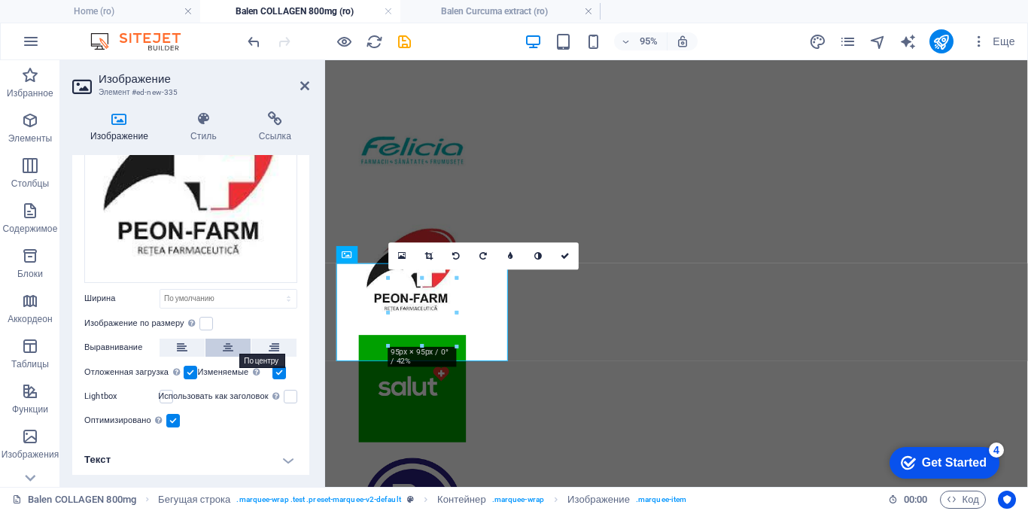
click at [220, 345] on button at bounding box center [227, 348] width 45 height 18
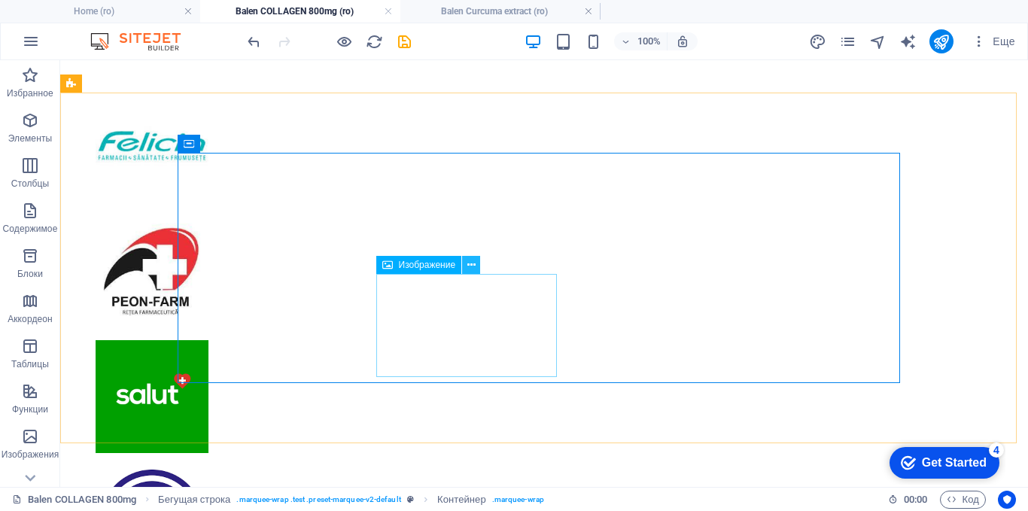
click at [474, 264] on icon at bounding box center [471, 265] width 8 height 16
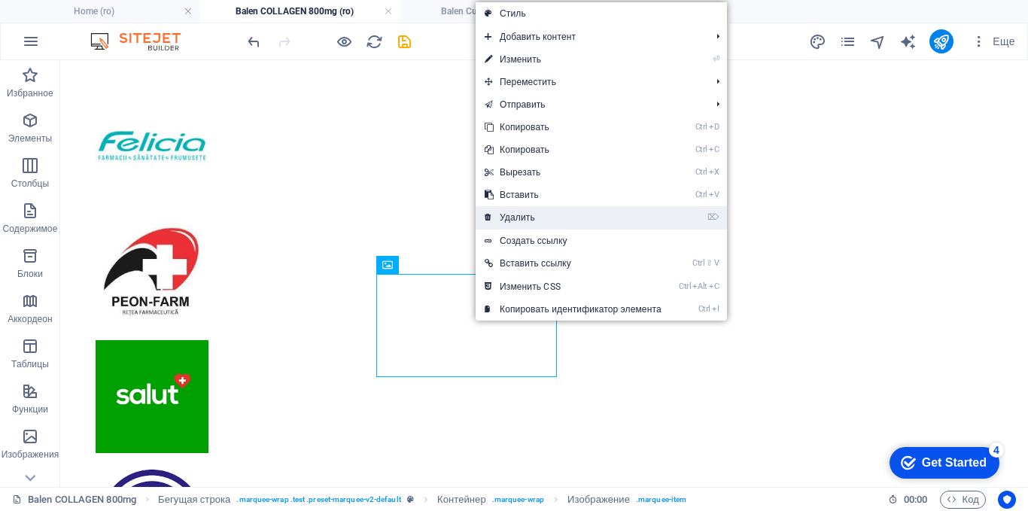
click at [523, 223] on link "⌦ Удалить" at bounding box center [573, 217] width 195 height 23
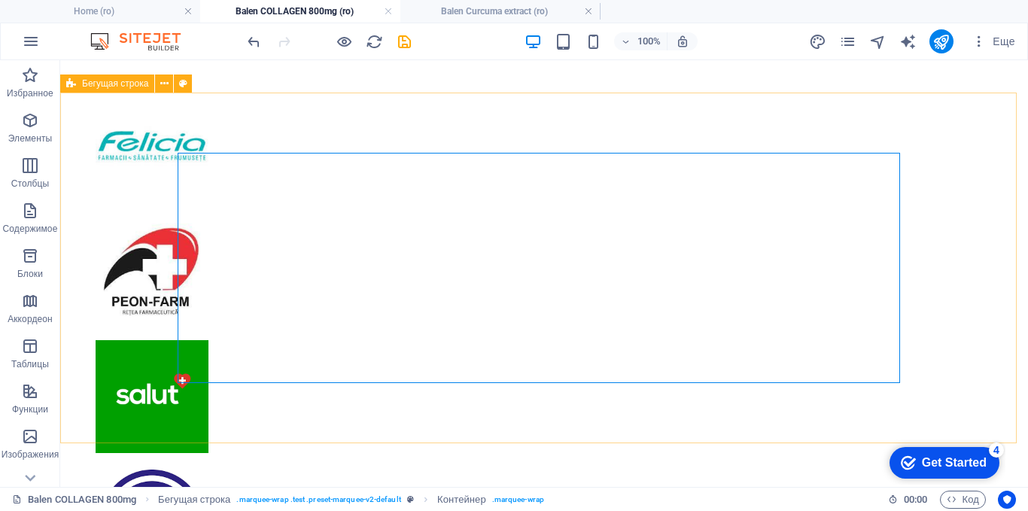
click at [122, 86] on span "Бегущая строка" at bounding box center [115, 83] width 66 height 9
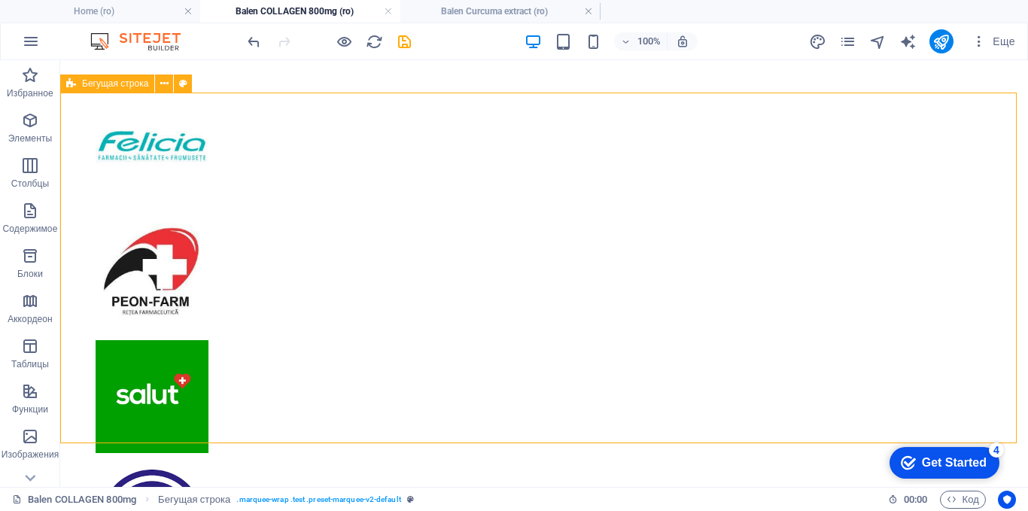
click at [122, 86] on span "Бегущая строка" at bounding box center [115, 83] width 66 height 9
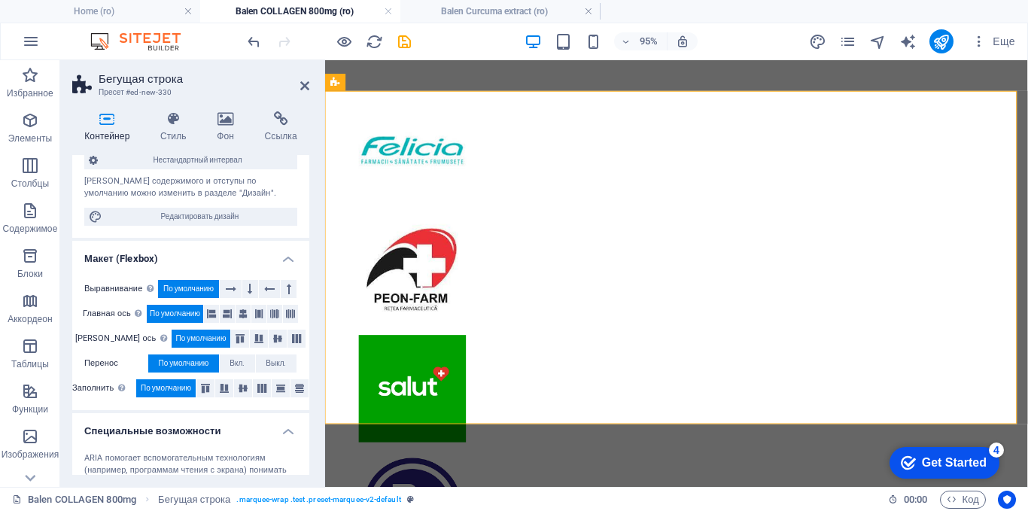
scroll to position [281, 0]
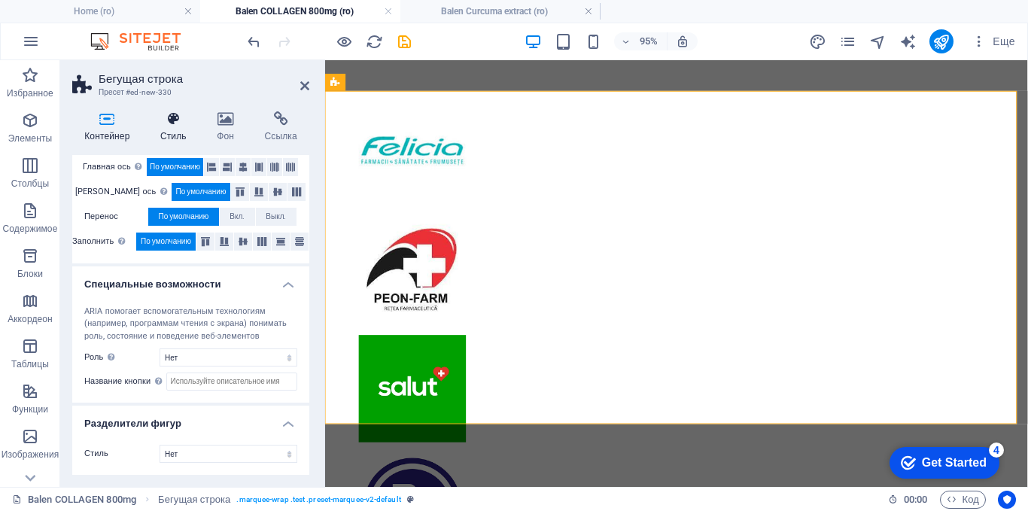
click at [168, 123] on icon at bounding box center [173, 118] width 50 height 15
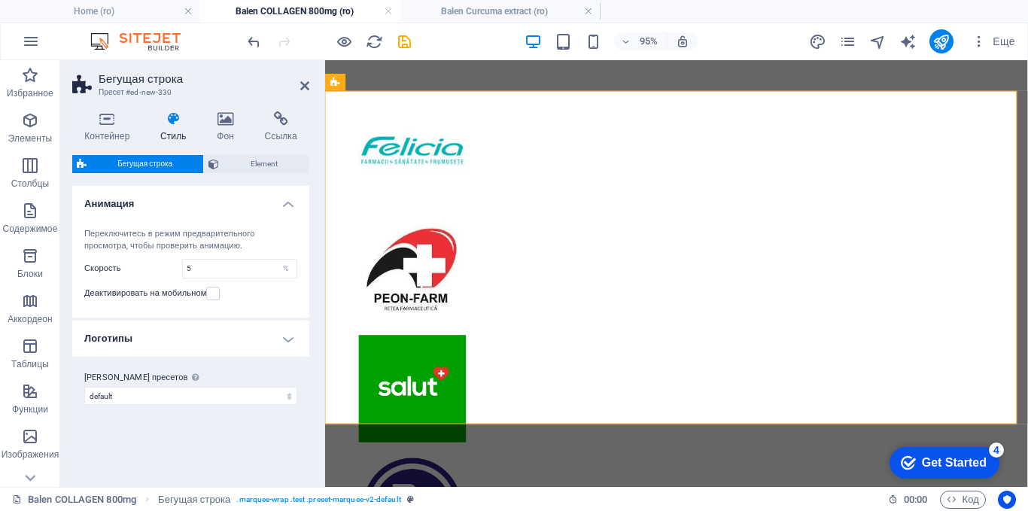
click at [284, 334] on h4 "Логотипы" at bounding box center [190, 339] width 237 height 36
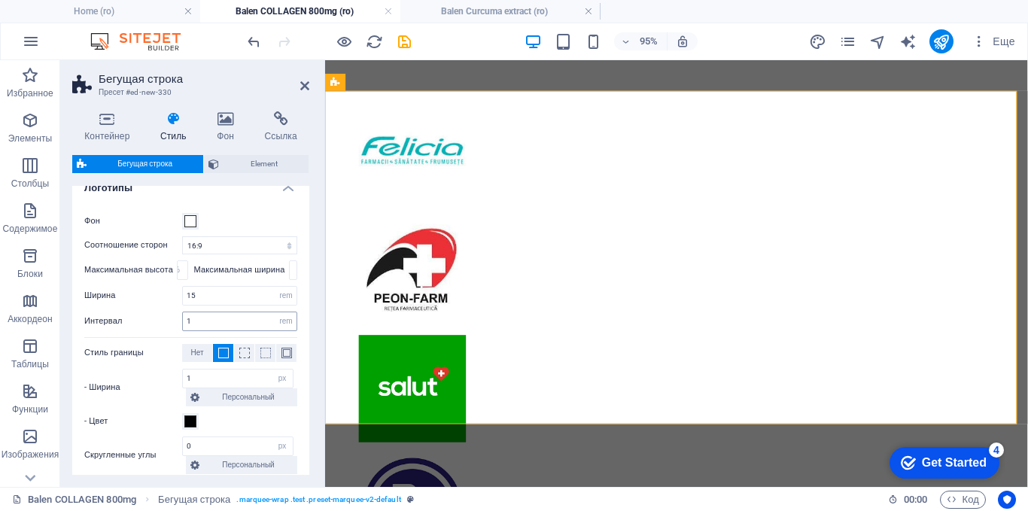
scroll to position [226, 0]
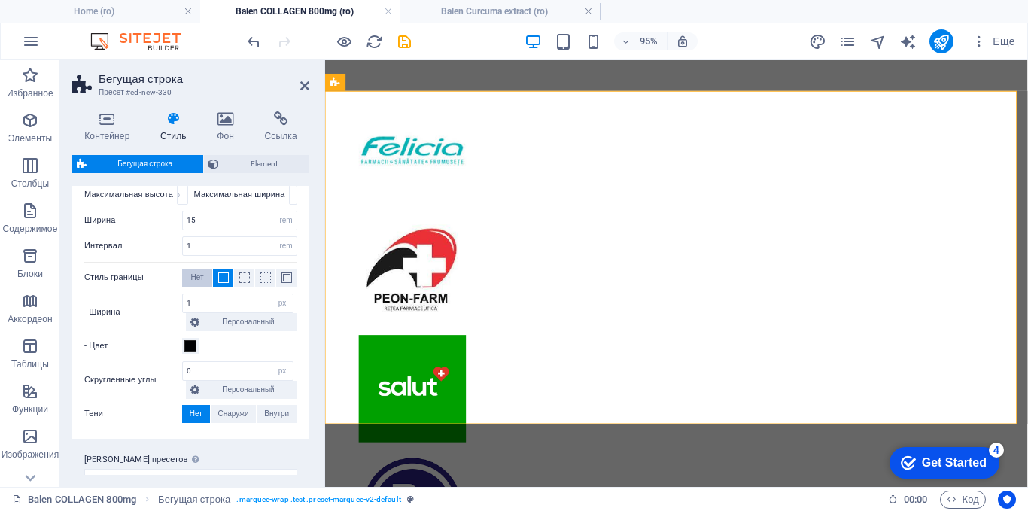
click at [199, 274] on span "Нет" at bounding box center [196, 278] width 13 height 18
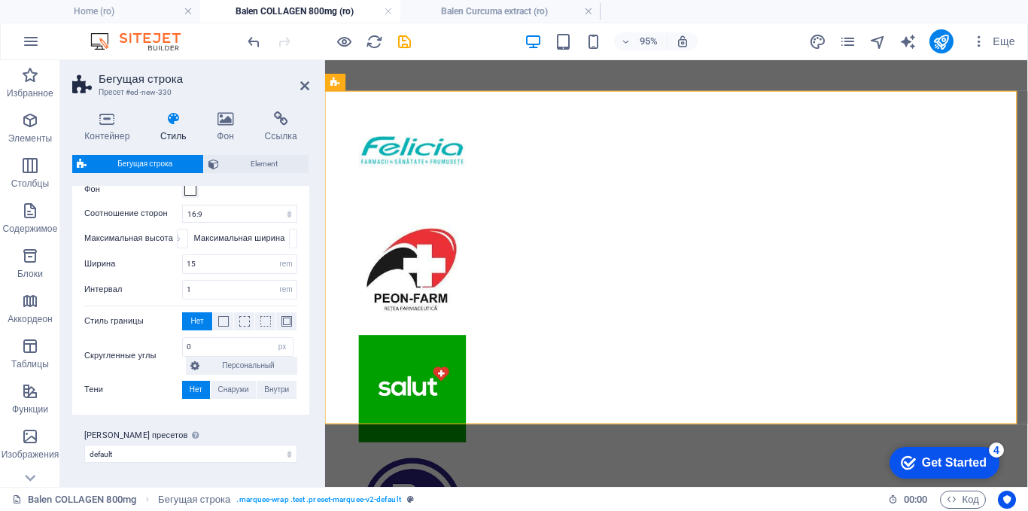
scroll to position [182, 0]
click at [251, 160] on span "Element" at bounding box center [263, 164] width 81 height 18
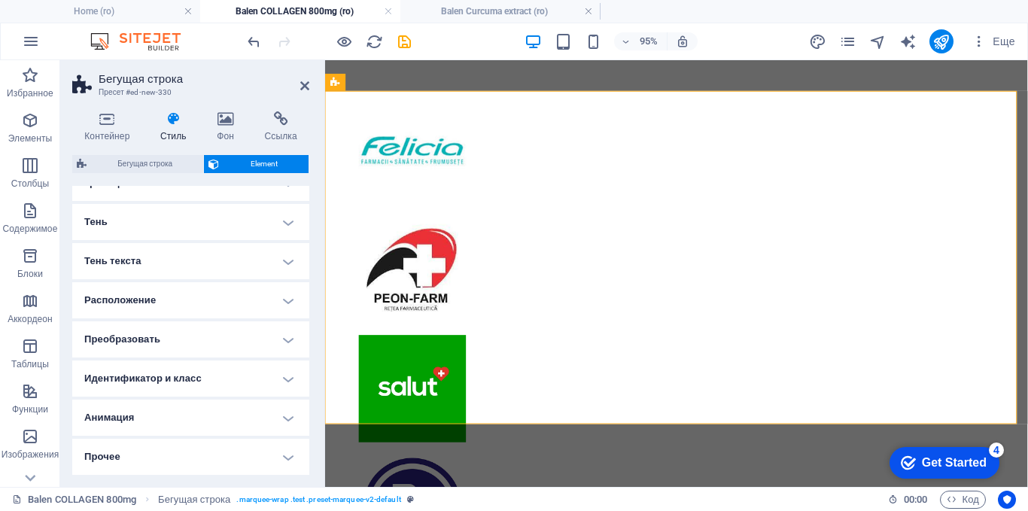
scroll to position [111, 0]
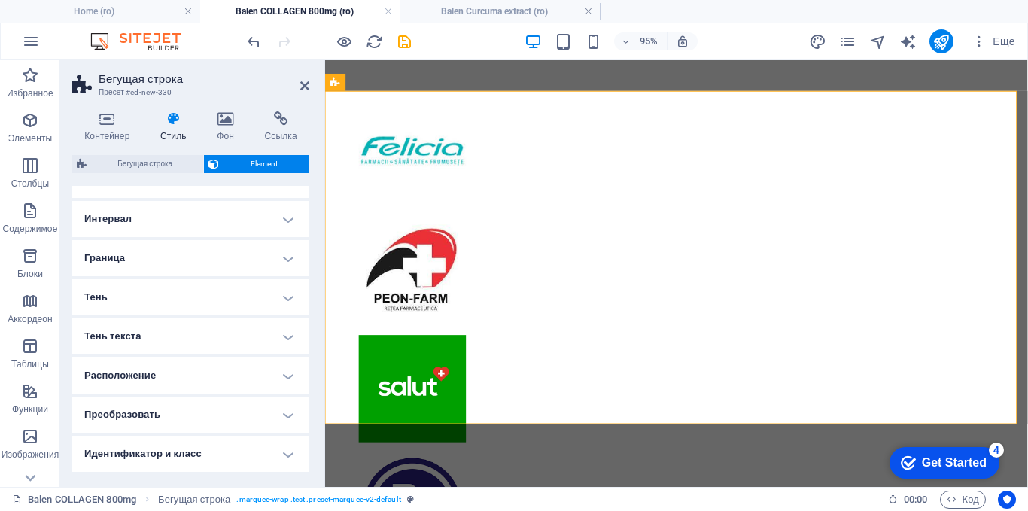
click at [287, 216] on h4 "Интервал" at bounding box center [190, 219] width 237 height 36
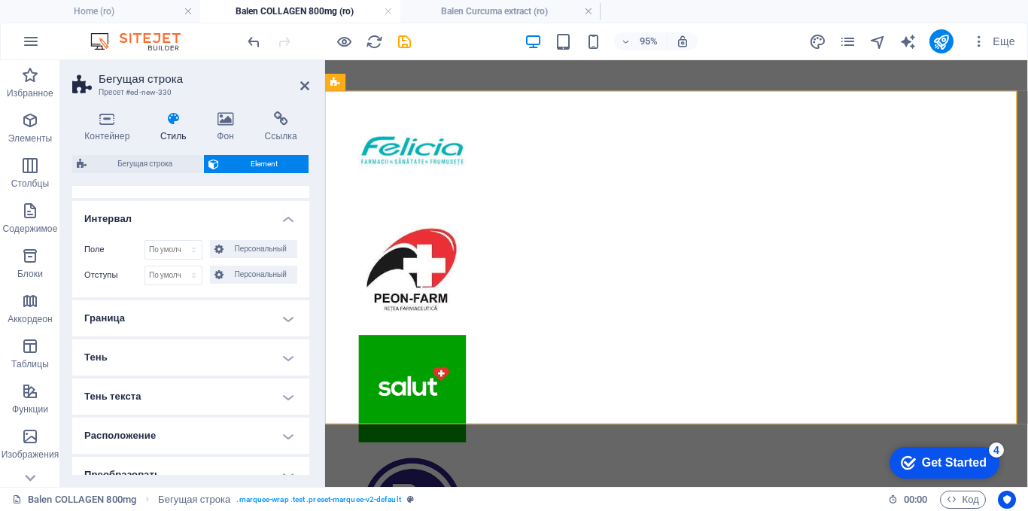
click at [288, 321] on h4 "Граница" at bounding box center [190, 318] width 237 height 36
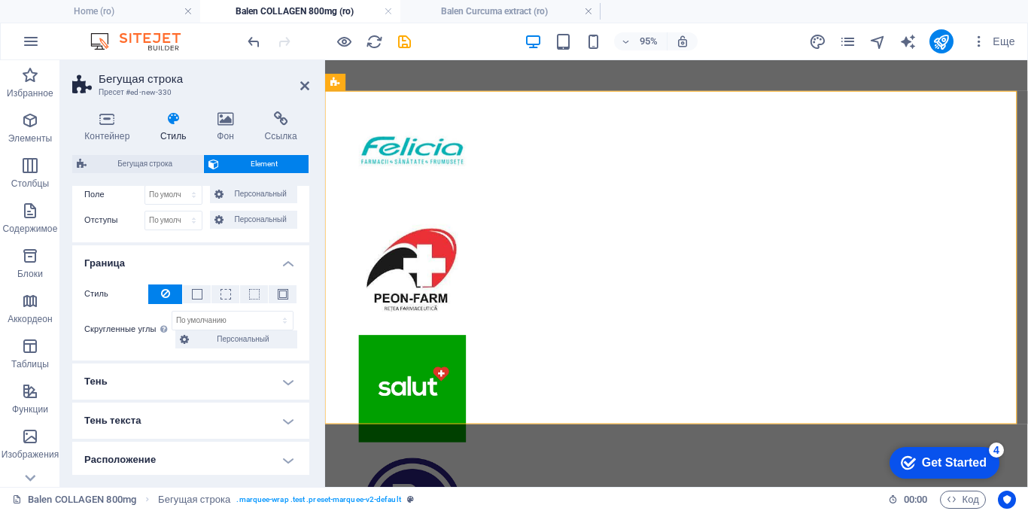
scroll to position [261, 0]
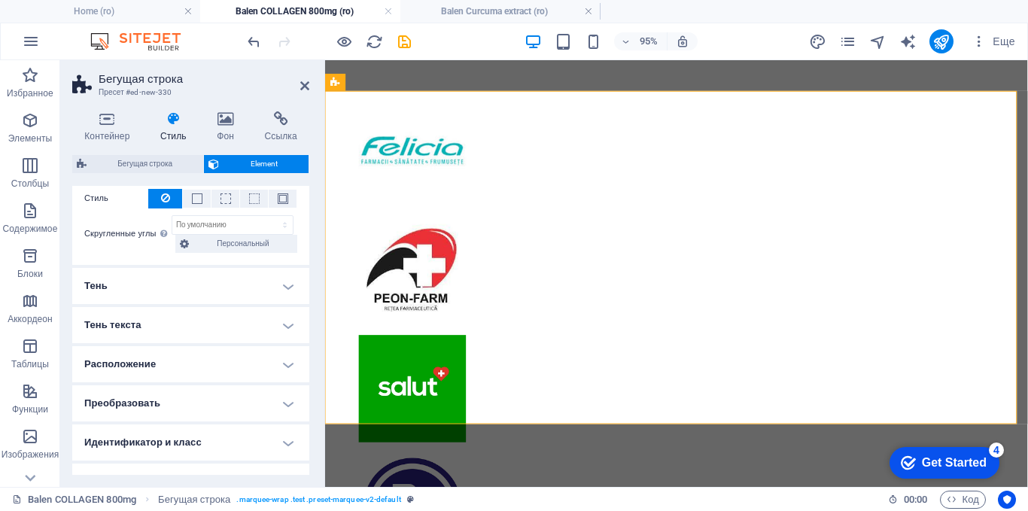
click at [287, 289] on h4 "Тень" at bounding box center [190, 286] width 237 height 36
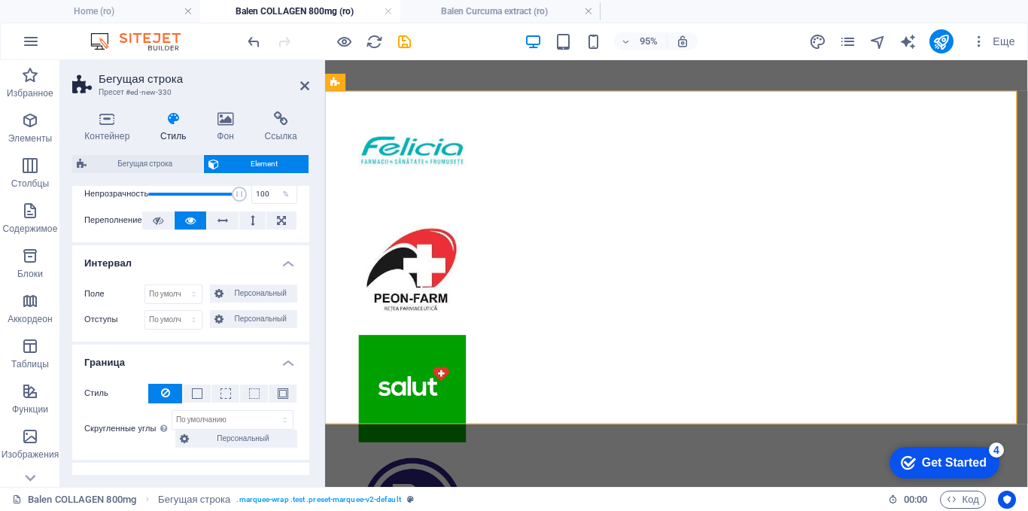
scroll to position [58, 0]
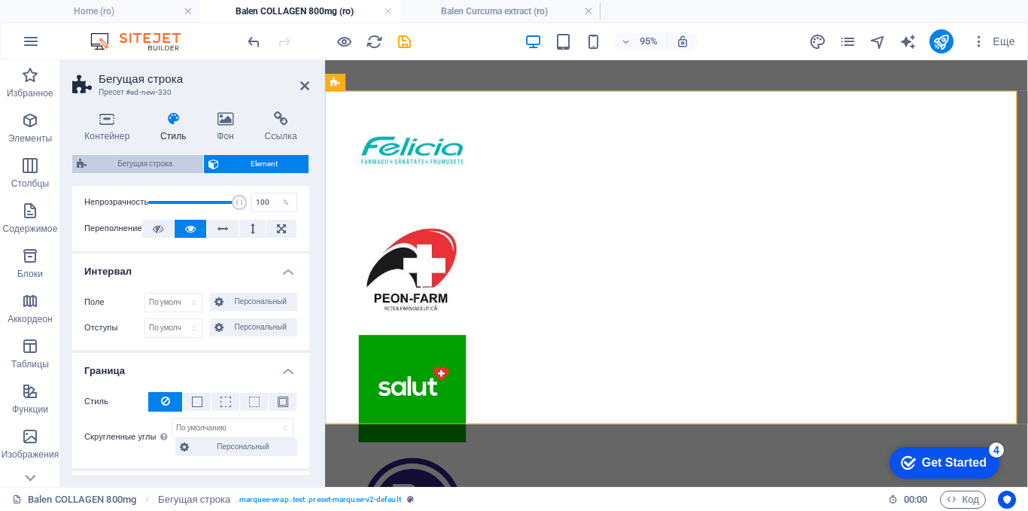
click at [134, 163] on span "Бегущая строка" at bounding box center [145, 164] width 108 height 18
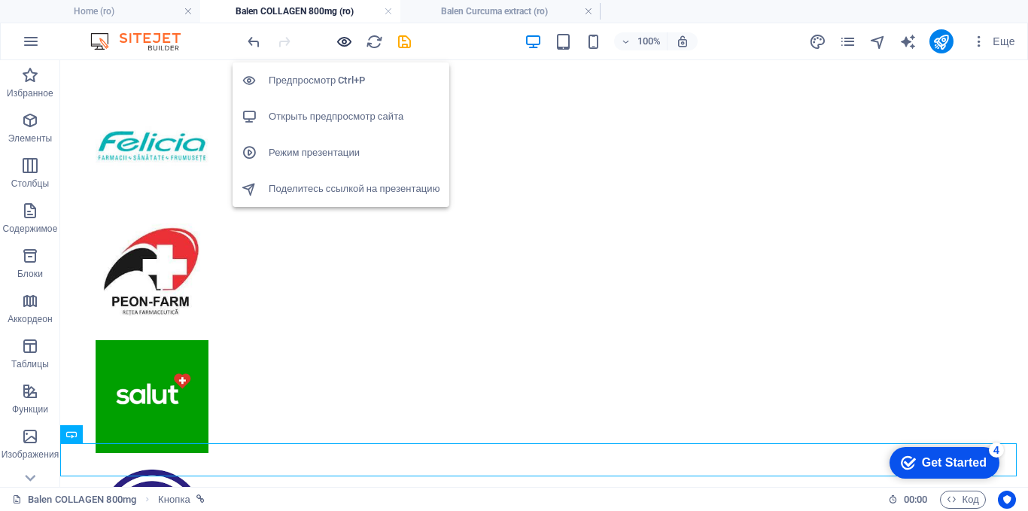
click at [345, 44] on icon "button" at bounding box center [344, 41] width 17 height 17
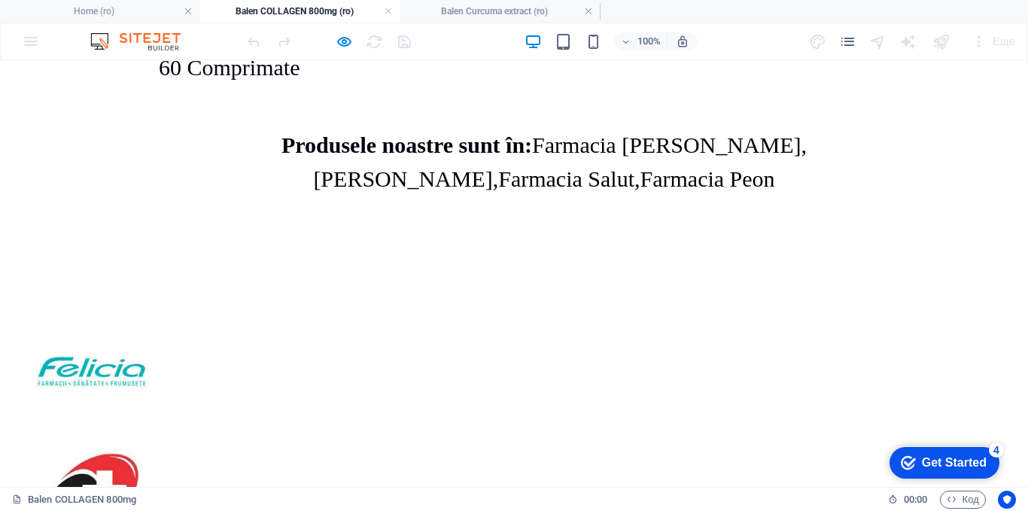
scroll to position [2824, 0]
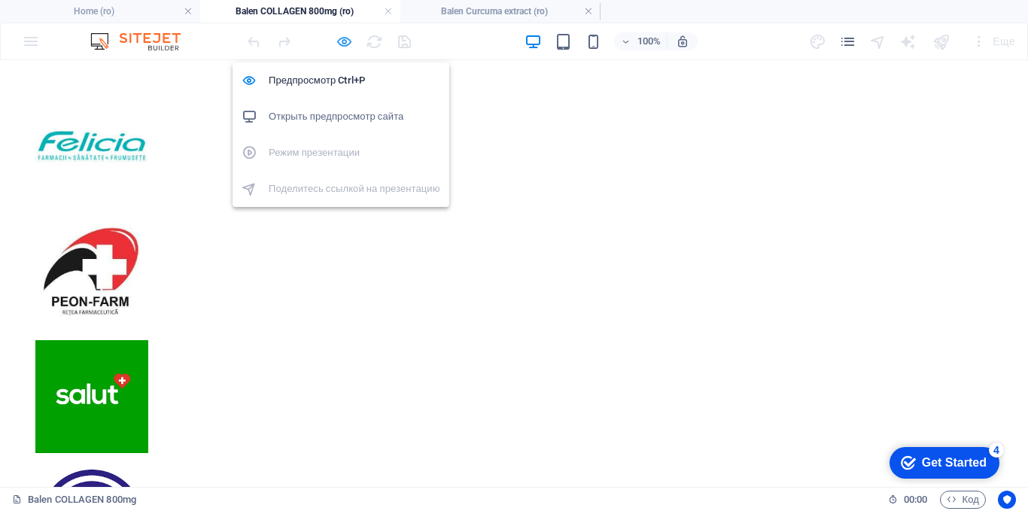
click at [347, 40] on icon "button" at bounding box center [344, 41] width 17 height 17
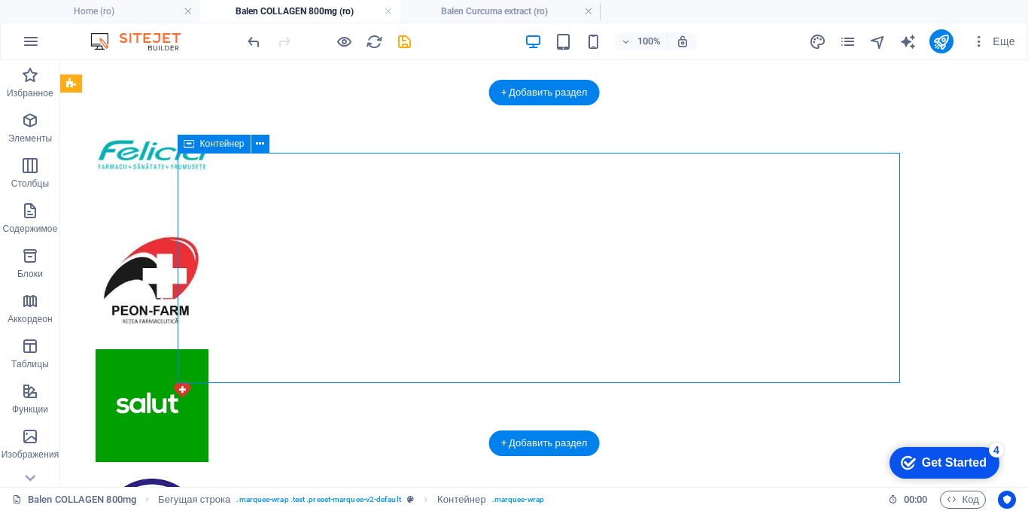
select select "marquee"
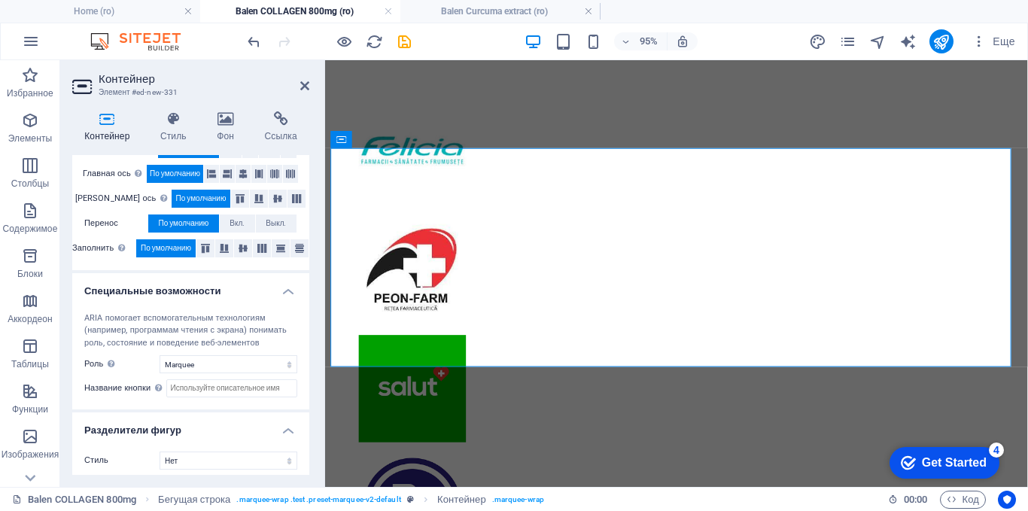
scroll to position [301, 0]
click at [174, 125] on icon at bounding box center [173, 118] width 50 height 15
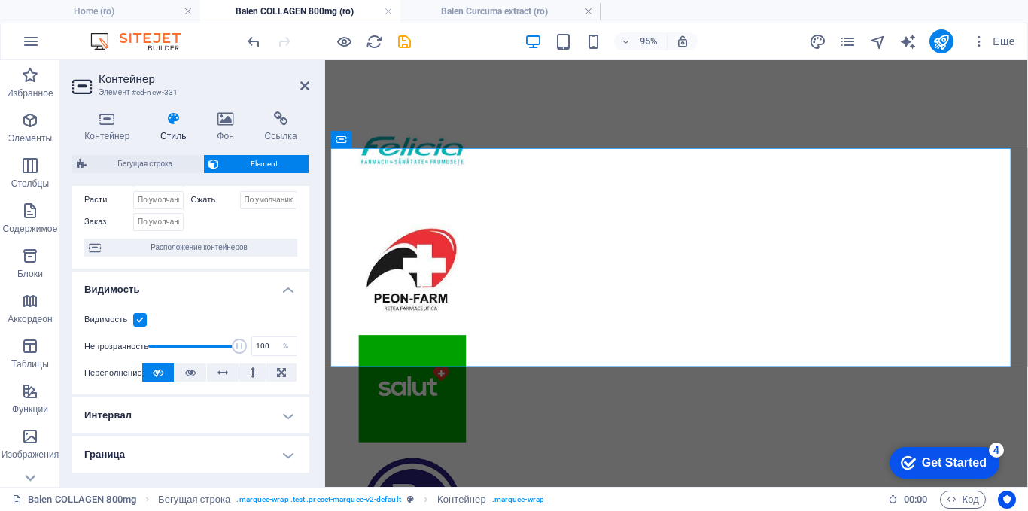
scroll to position [0, 0]
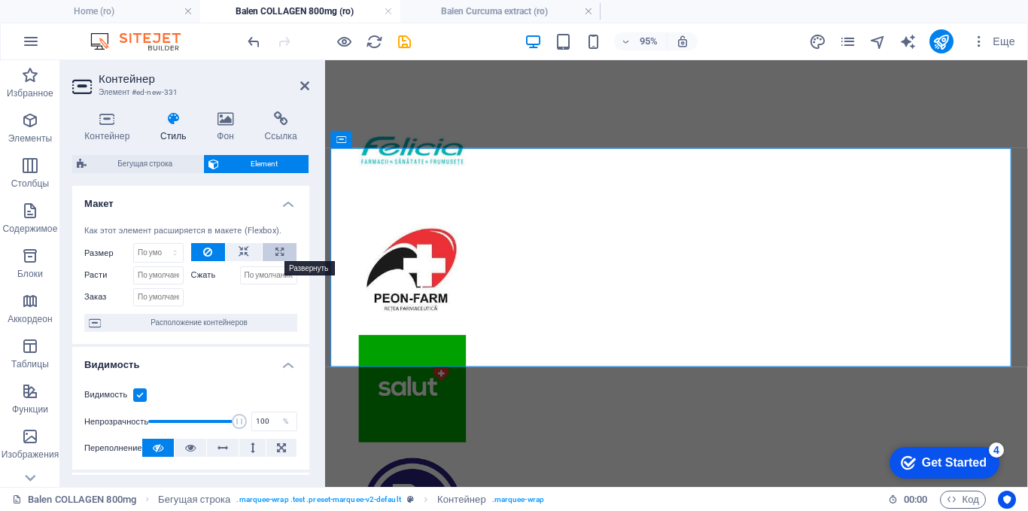
click at [275, 250] on icon at bounding box center [279, 252] width 8 height 18
type input "100"
select select "%"
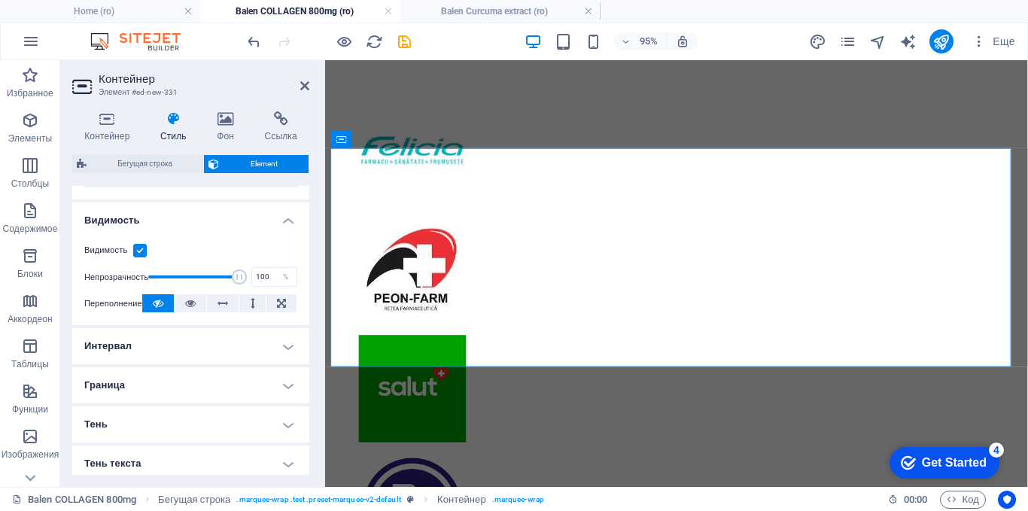
scroll to position [75, 0]
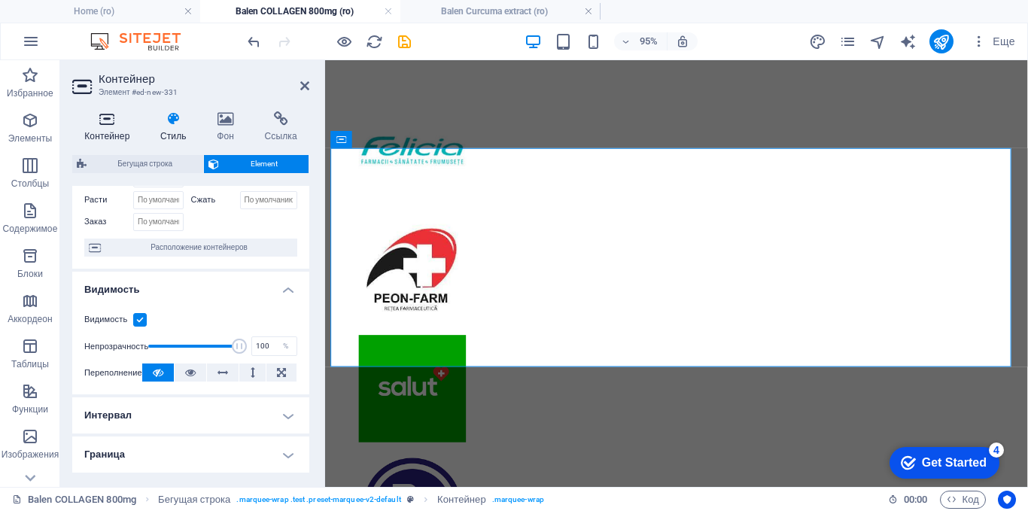
click at [106, 133] on h4 "Контейнер" at bounding box center [110, 127] width 76 height 32
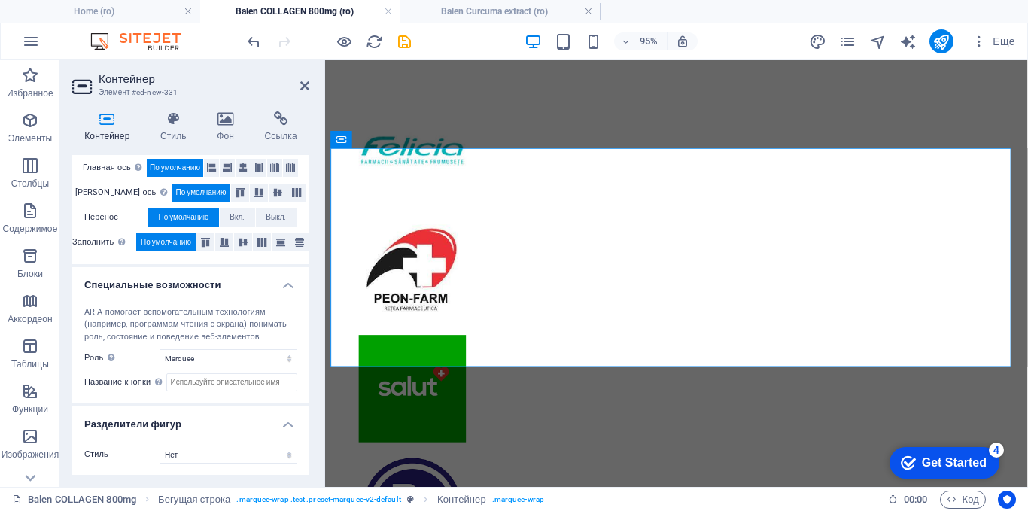
scroll to position [307, 0]
click at [175, 130] on h4 "Стиль" at bounding box center [176, 127] width 56 height 32
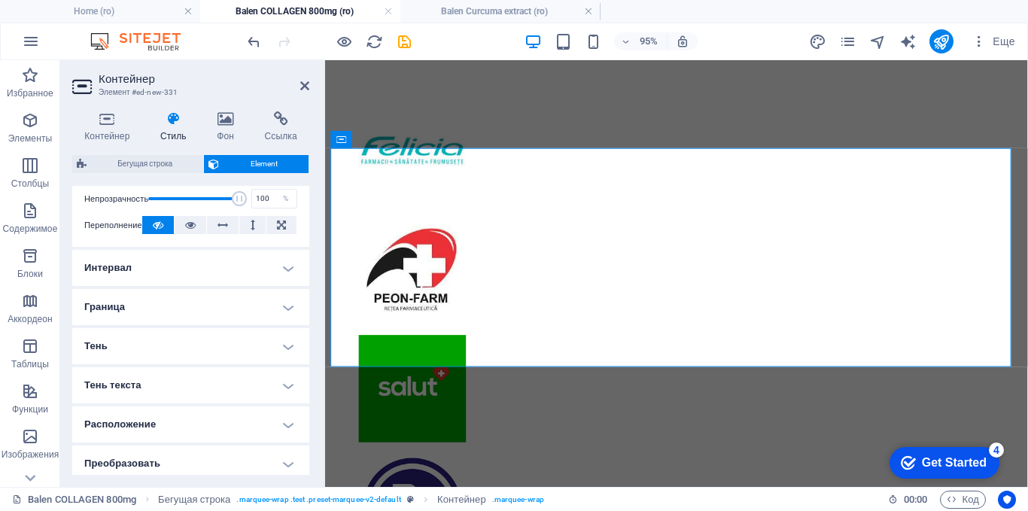
scroll to position [196, 0]
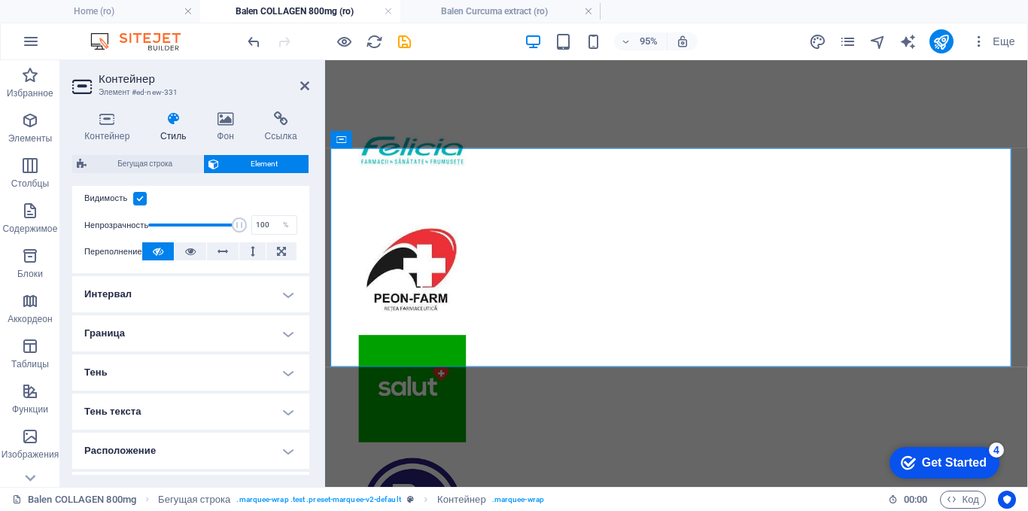
click at [291, 330] on h4 "Граница" at bounding box center [190, 333] width 237 height 36
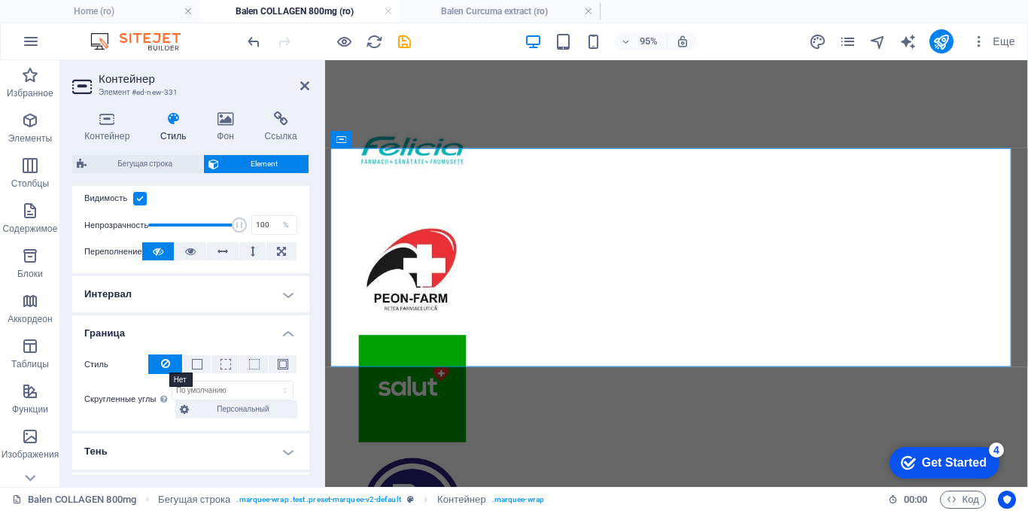
click at [163, 364] on icon at bounding box center [165, 363] width 9 height 18
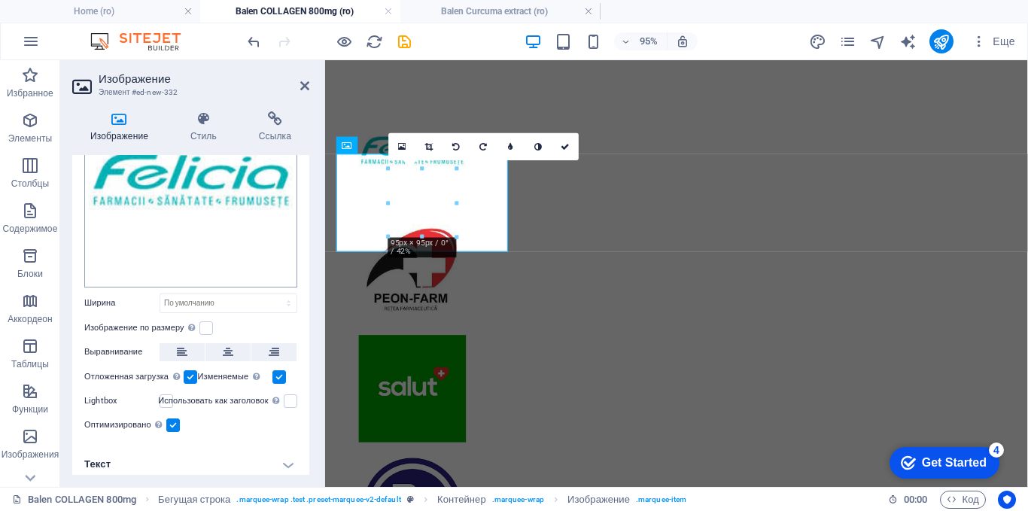
scroll to position [124, 0]
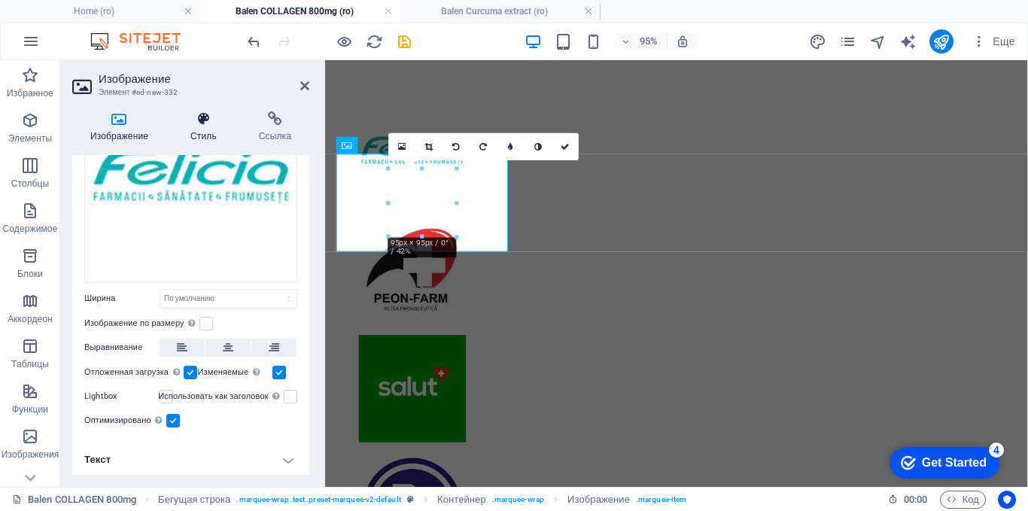
click at [201, 120] on icon at bounding box center [203, 118] width 62 height 15
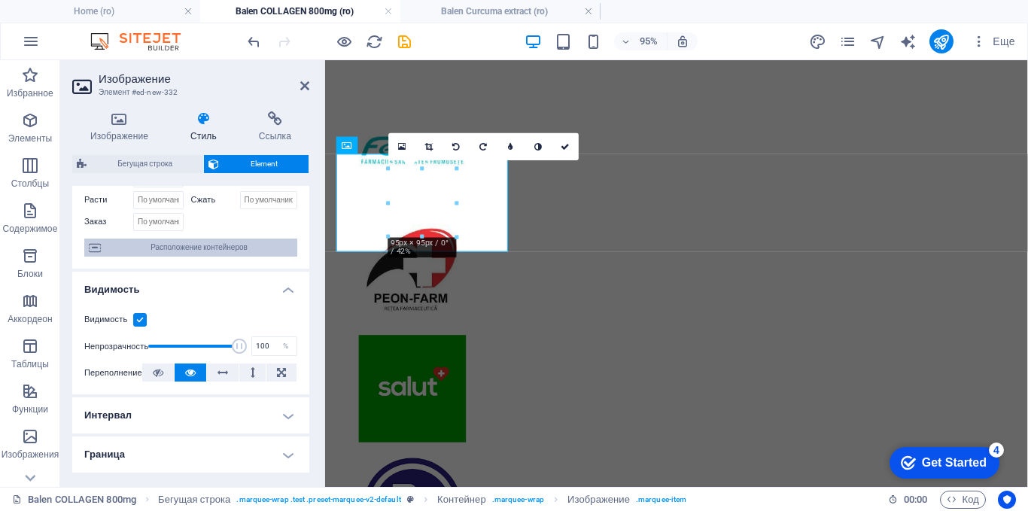
scroll to position [0, 0]
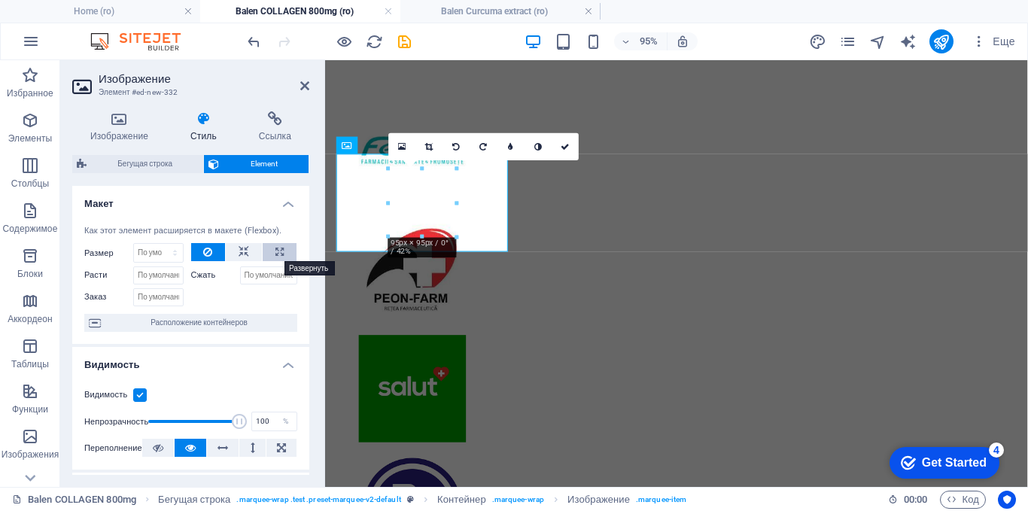
click at [275, 251] on icon at bounding box center [279, 252] width 8 height 18
type input "100"
select select "%"
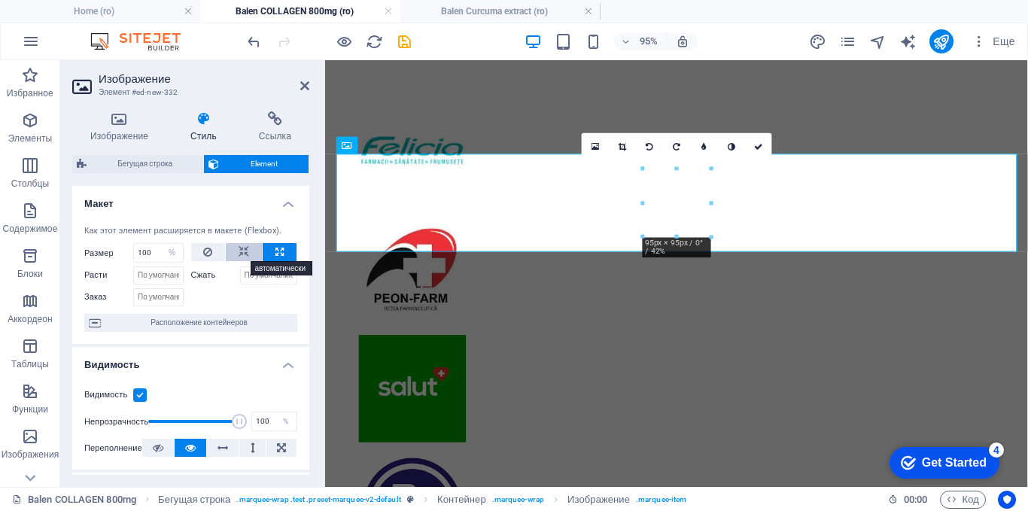
click at [240, 254] on icon at bounding box center [244, 252] width 11 height 18
select select "DISABLED_OPTION_VALUE"
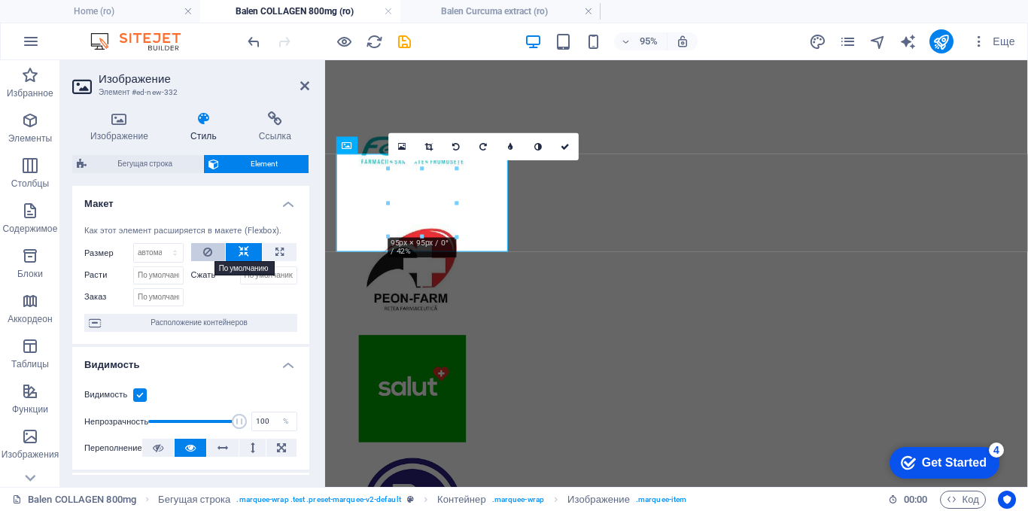
click at [214, 254] on button at bounding box center [208, 252] width 35 height 18
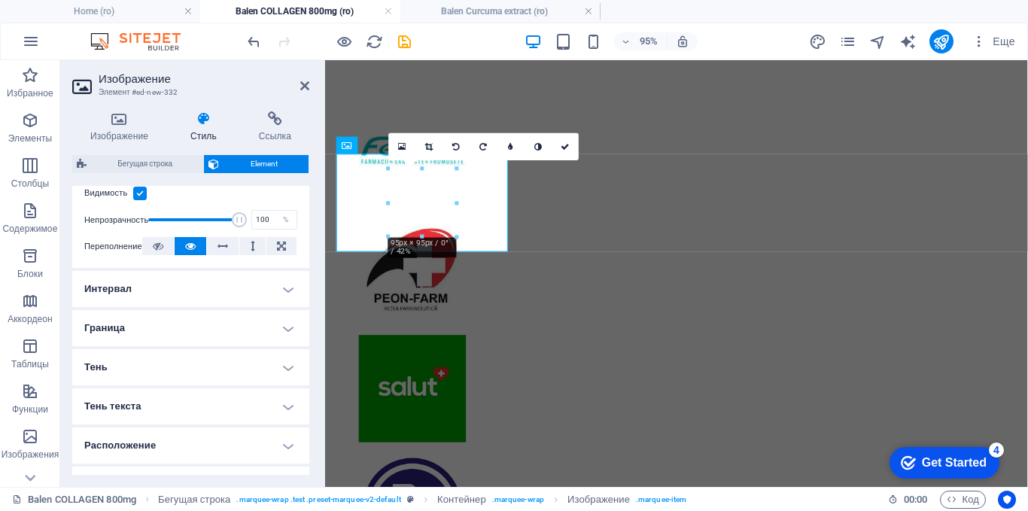
scroll to position [226, 0]
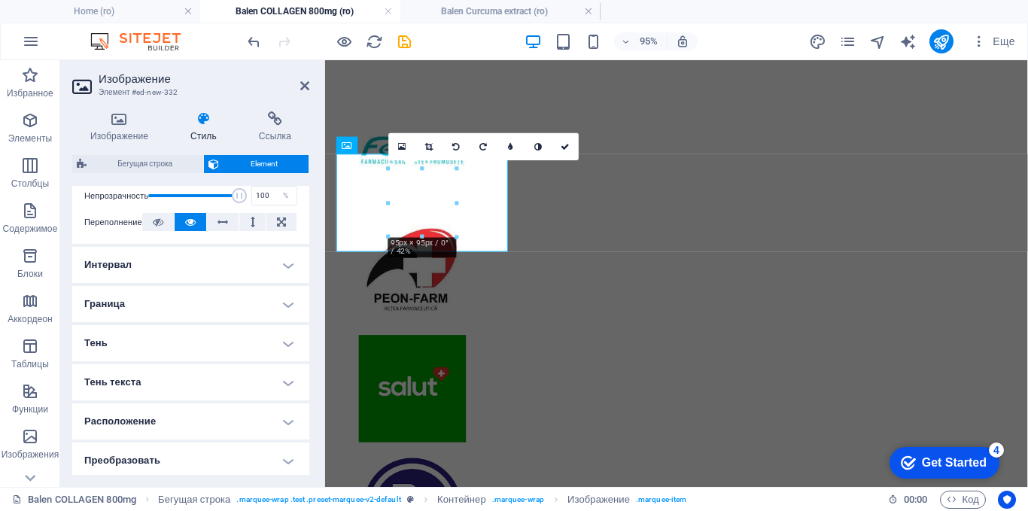
click at [263, 307] on h4 "Граница" at bounding box center [190, 304] width 237 height 36
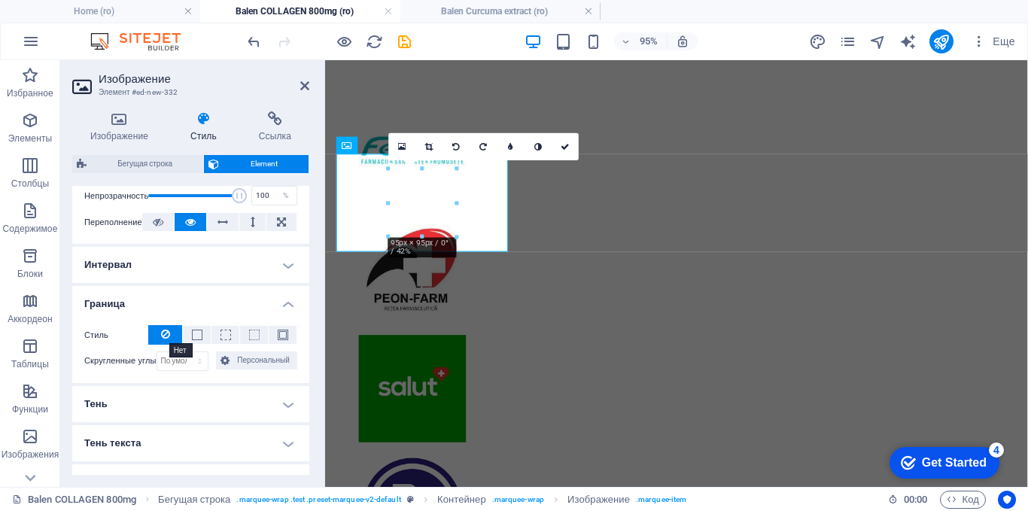
click at [168, 333] on icon at bounding box center [165, 334] width 9 height 18
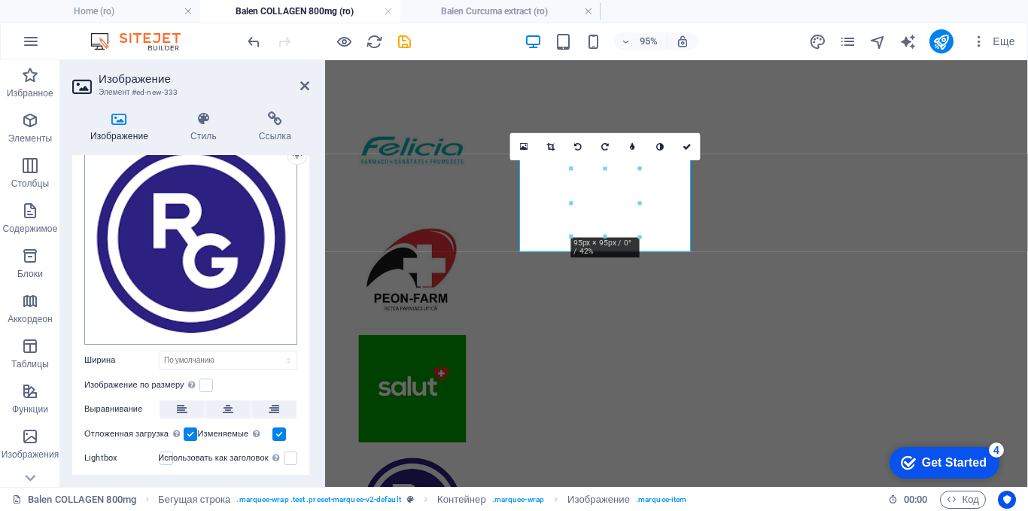
scroll to position [124, 0]
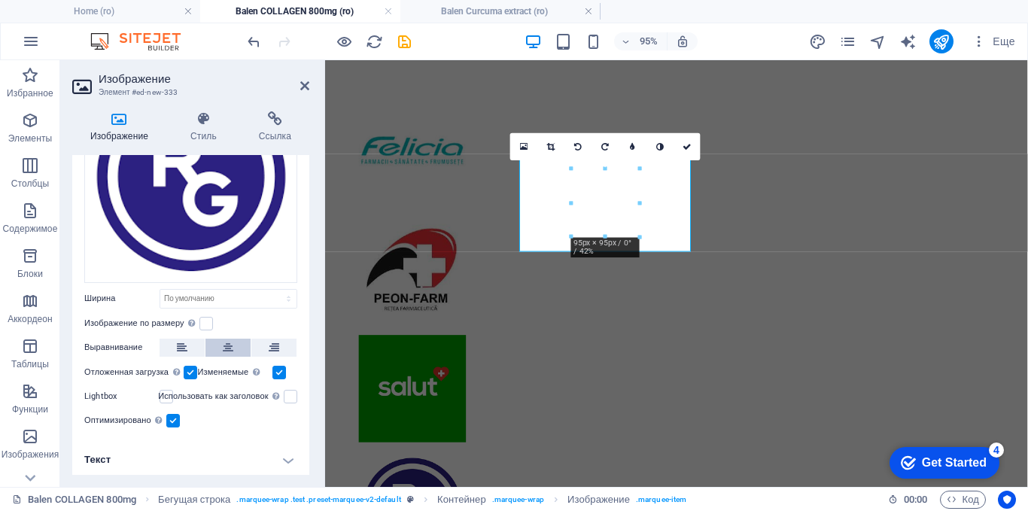
click at [229, 345] on icon at bounding box center [228, 348] width 11 height 18
click at [201, 130] on h4 "Стиль" at bounding box center [206, 127] width 68 height 32
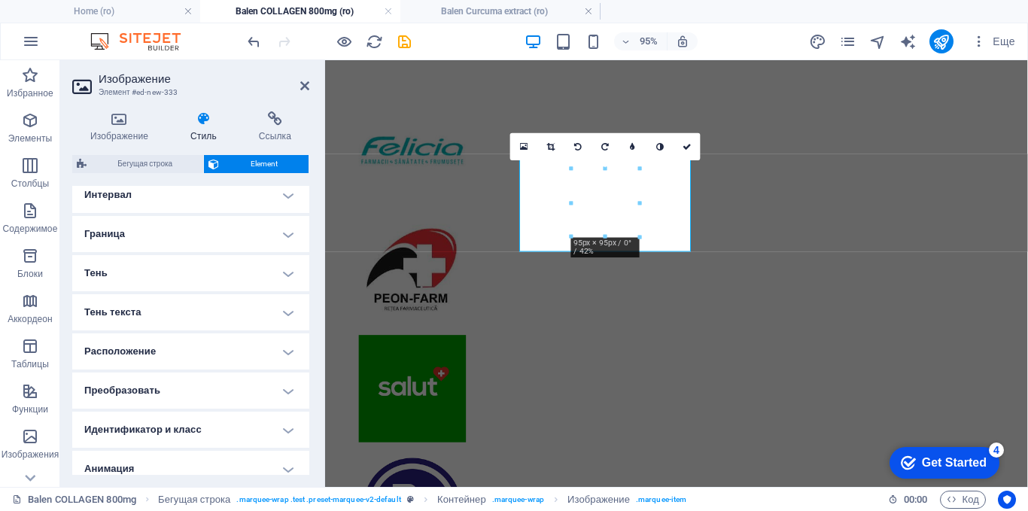
scroll to position [272, 0]
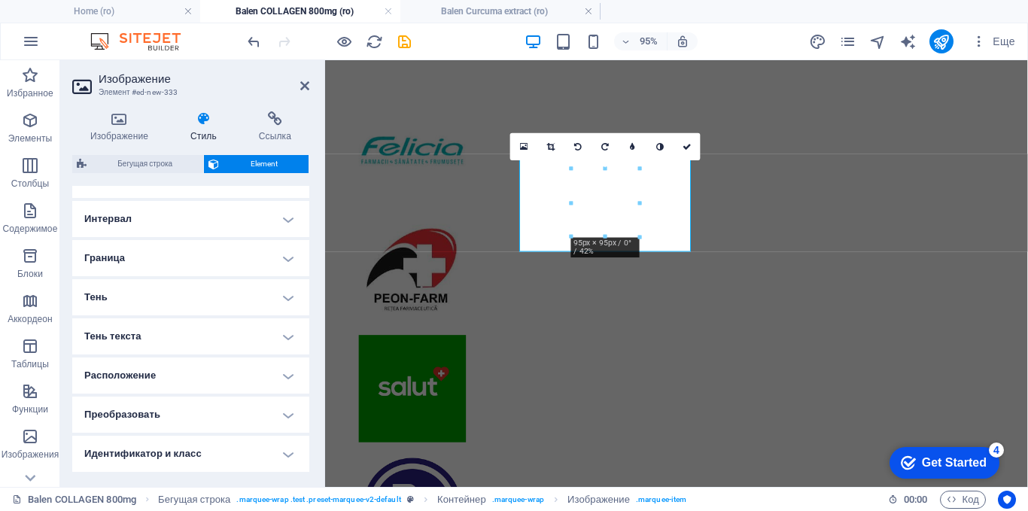
click at [263, 257] on h4 "Граница" at bounding box center [190, 258] width 237 height 36
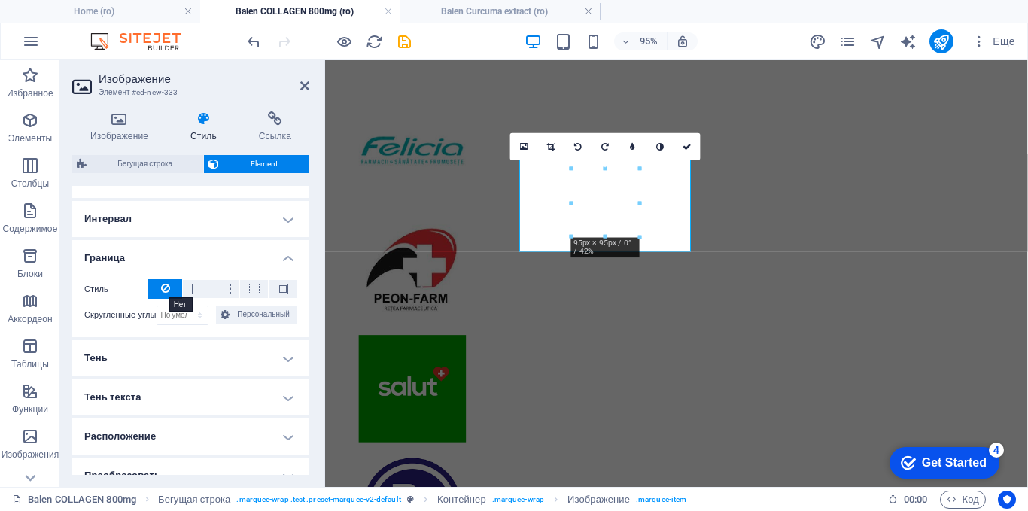
click at [164, 286] on icon at bounding box center [165, 288] width 9 height 18
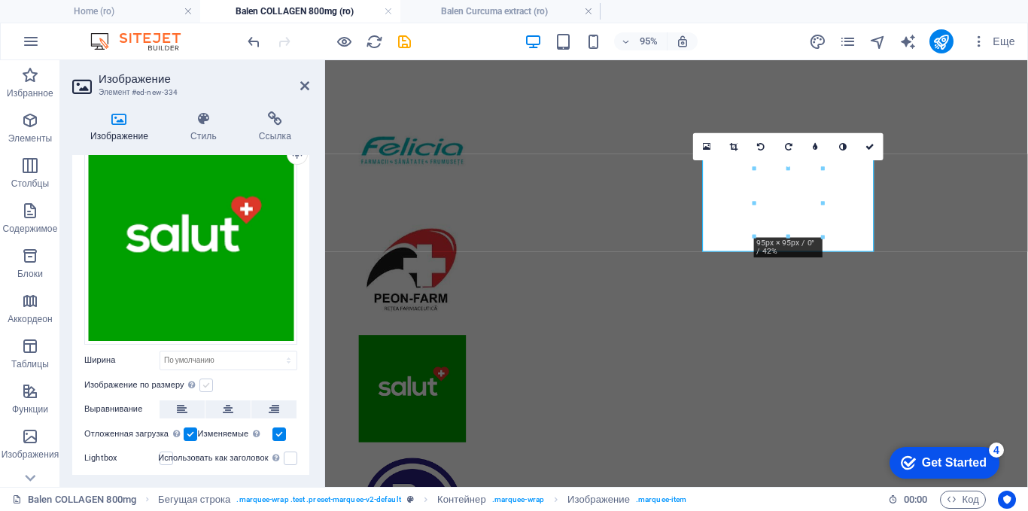
scroll to position [124, 0]
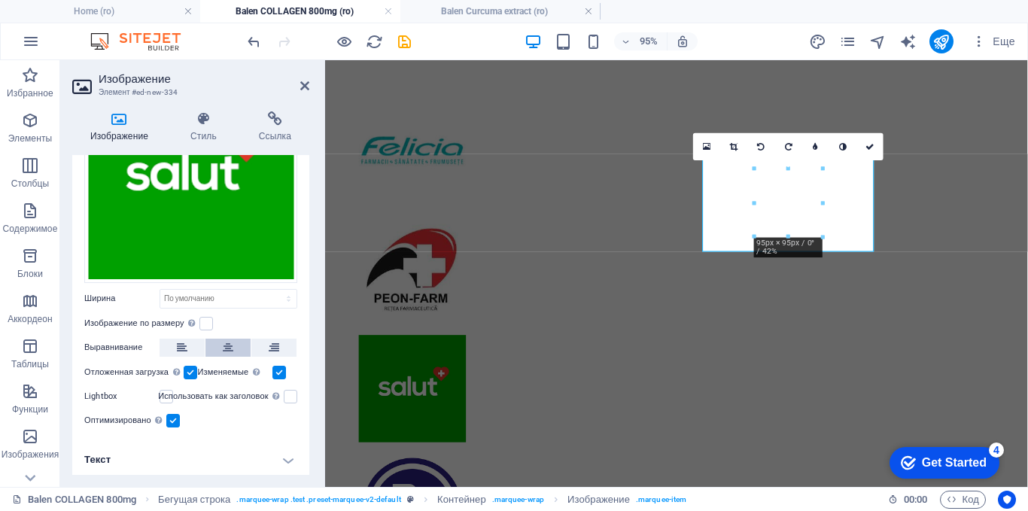
click at [229, 339] on icon at bounding box center [228, 348] width 11 height 18
click at [200, 122] on icon at bounding box center [203, 118] width 62 height 15
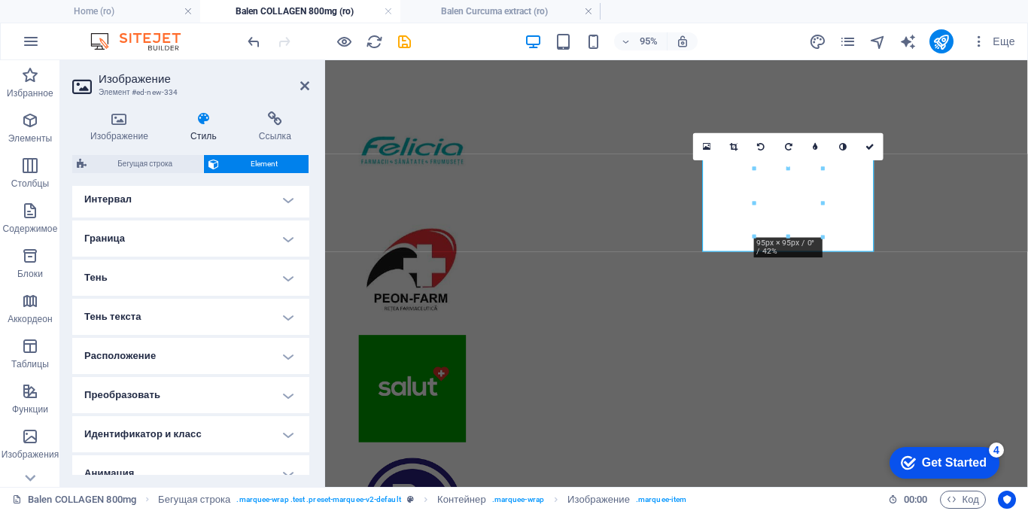
scroll to position [272, 0]
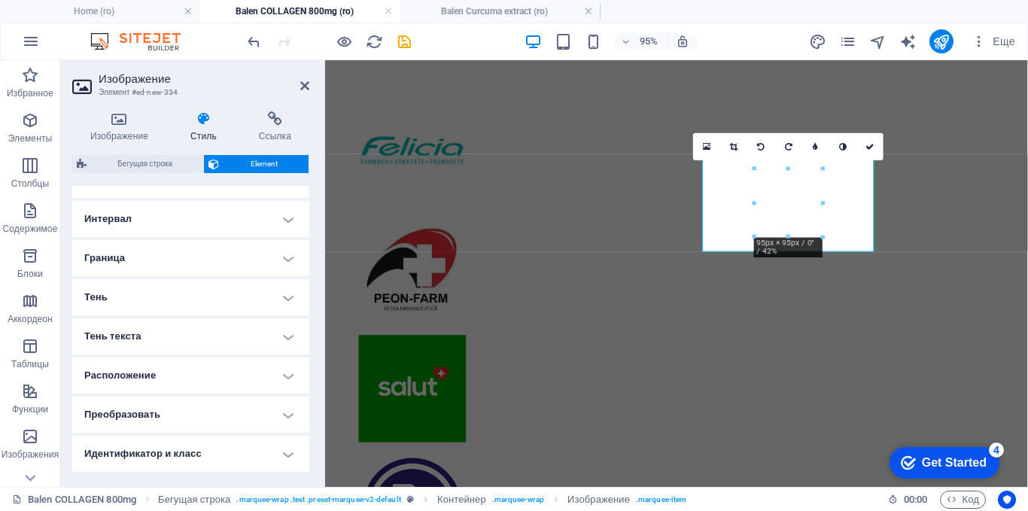
click at [261, 251] on h4 "Граница" at bounding box center [190, 258] width 237 height 36
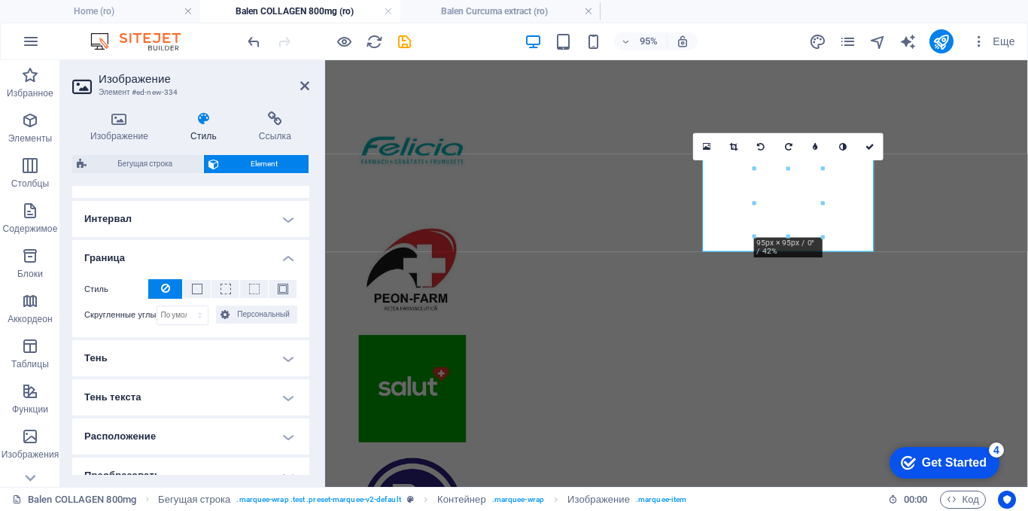
click at [166, 287] on icon at bounding box center [165, 288] width 9 height 18
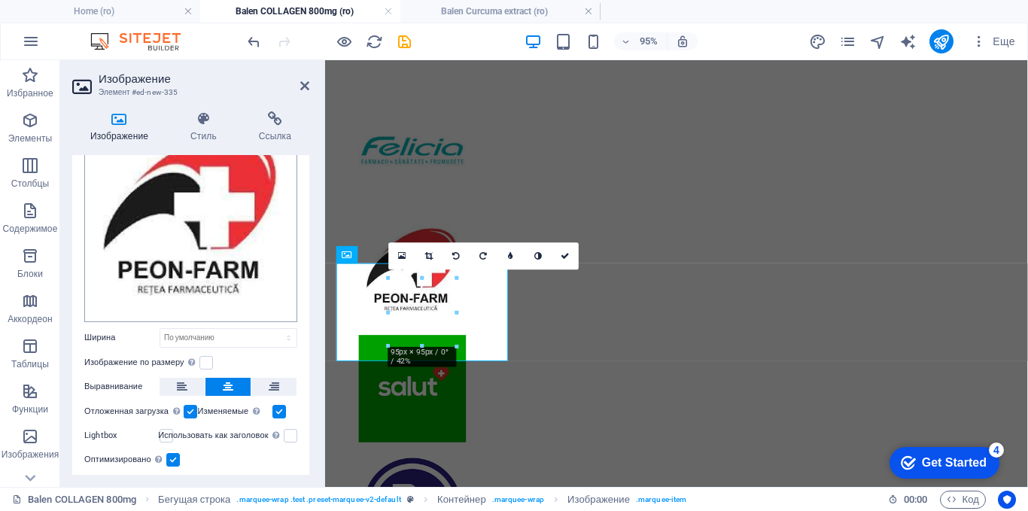
scroll to position [124, 0]
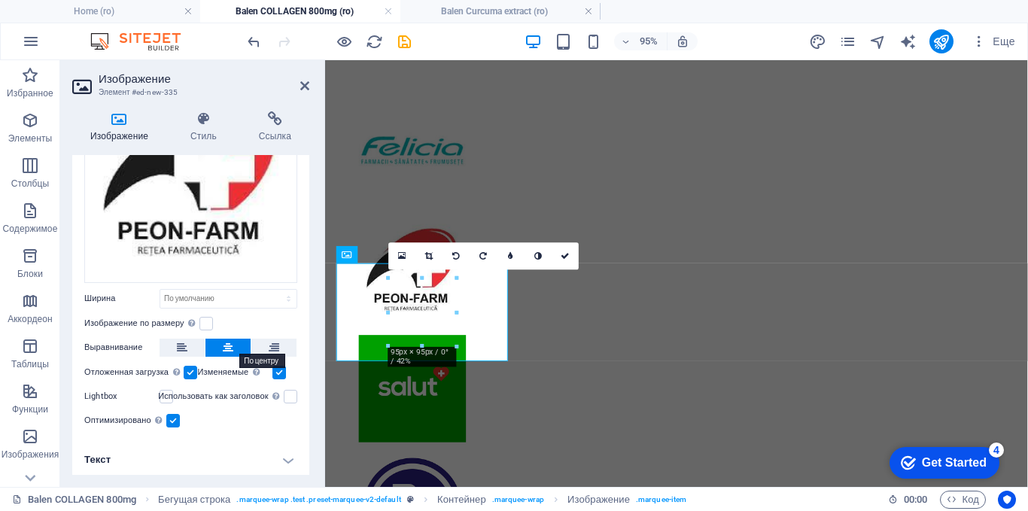
click at [227, 340] on icon at bounding box center [228, 348] width 11 height 18
click at [201, 124] on icon at bounding box center [203, 118] width 62 height 15
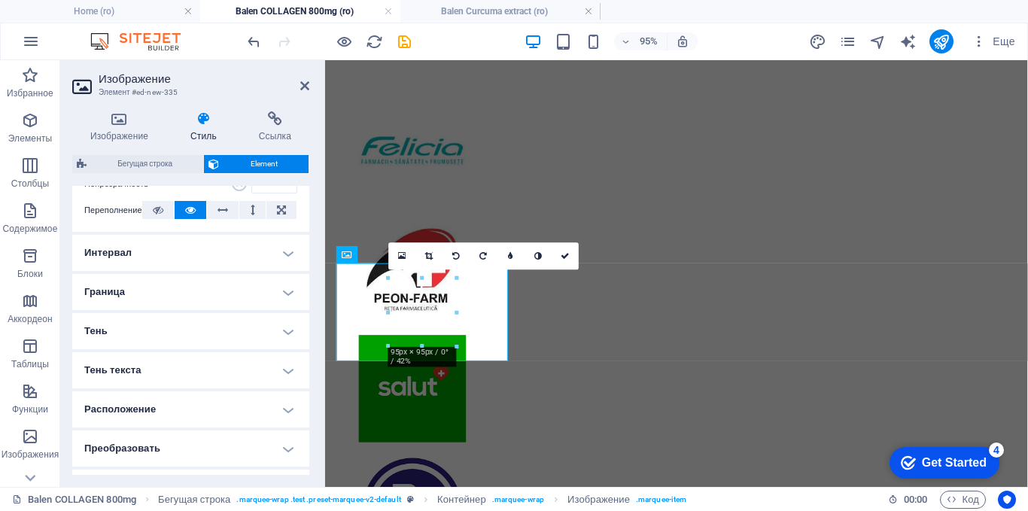
scroll to position [121, 0]
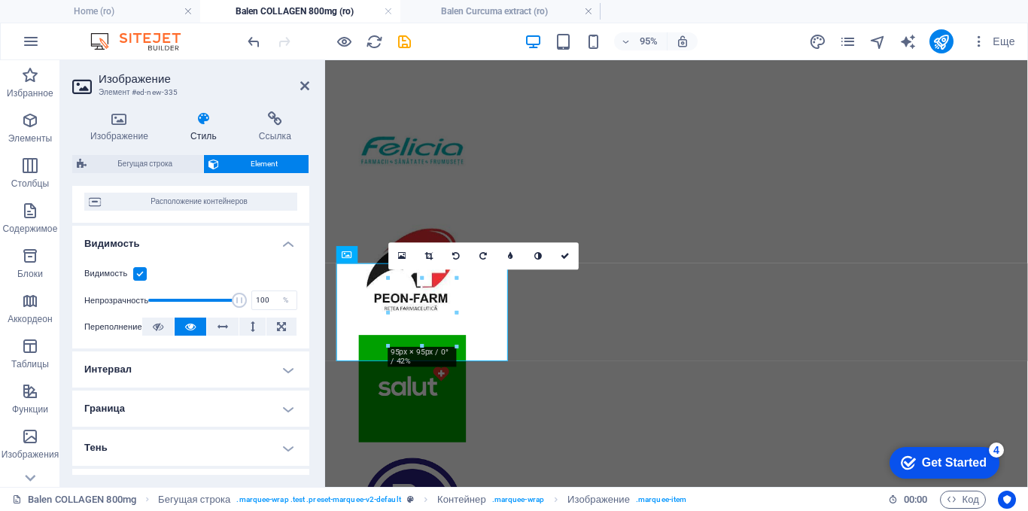
click at [268, 399] on h4 "Граница" at bounding box center [190, 409] width 237 height 36
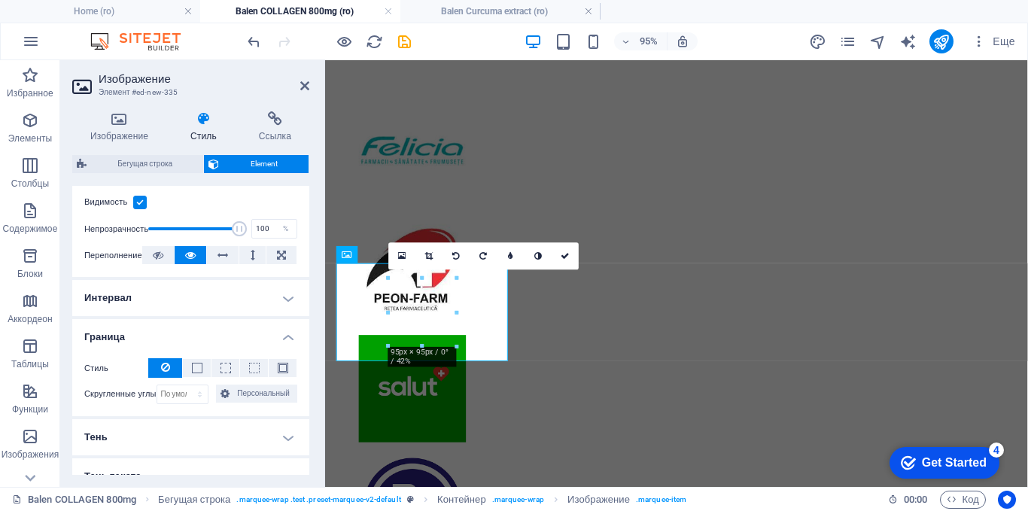
scroll to position [272, 0]
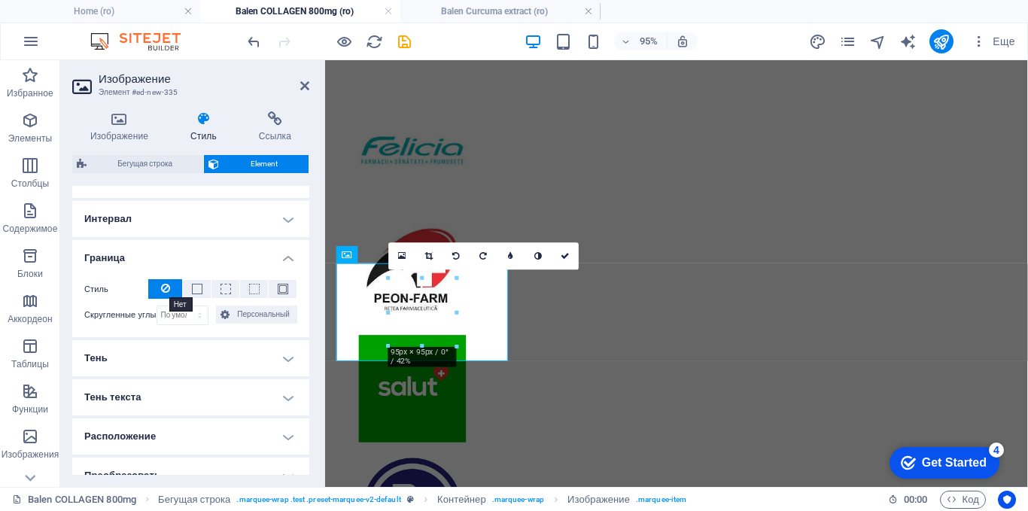
click at [161, 286] on icon at bounding box center [165, 288] width 9 height 18
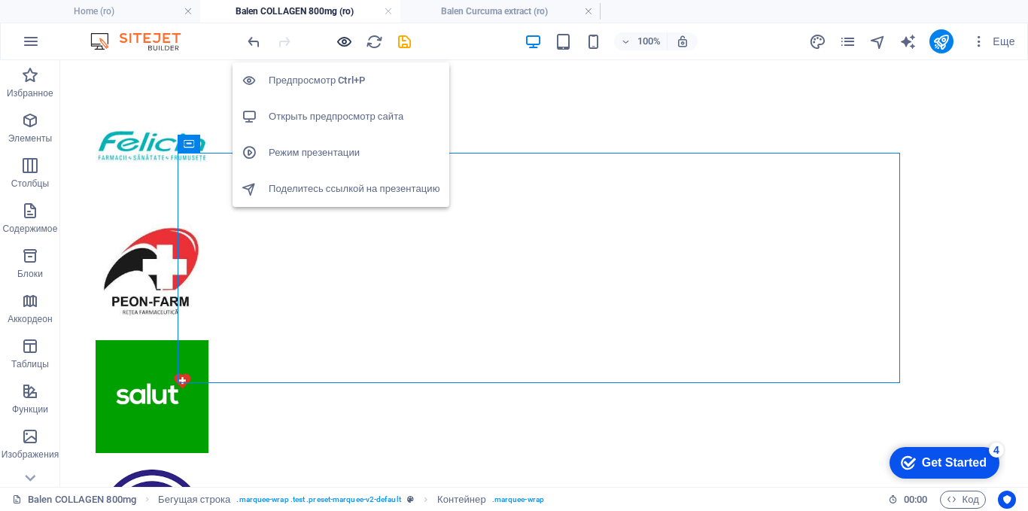
click at [348, 41] on icon "button" at bounding box center [344, 41] width 17 height 17
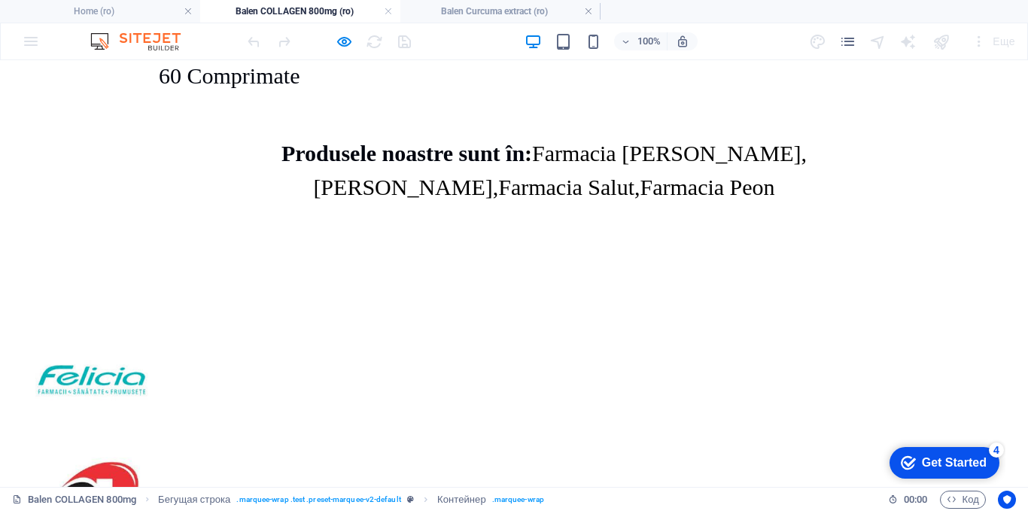
scroll to position [2598, 0]
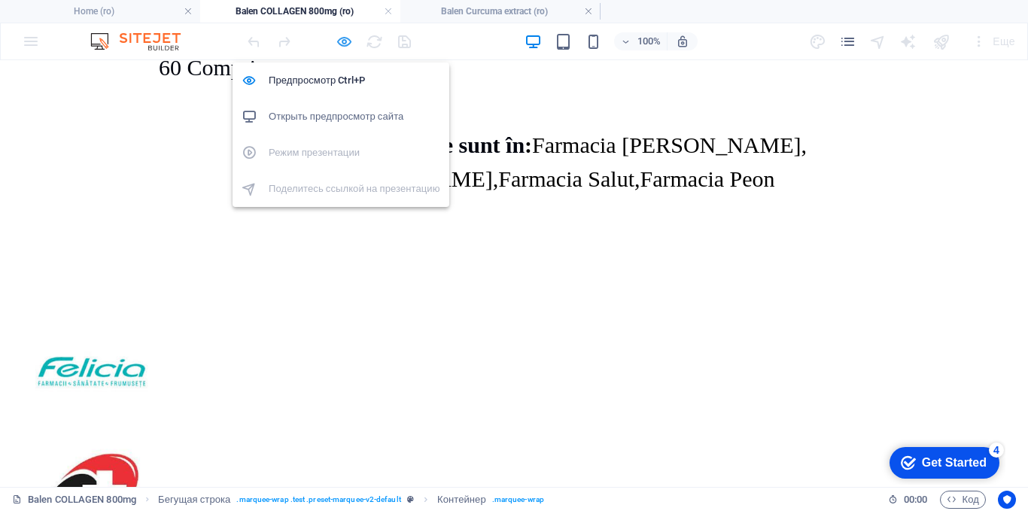
click at [342, 42] on icon "button" at bounding box center [344, 41] width 17 height 17
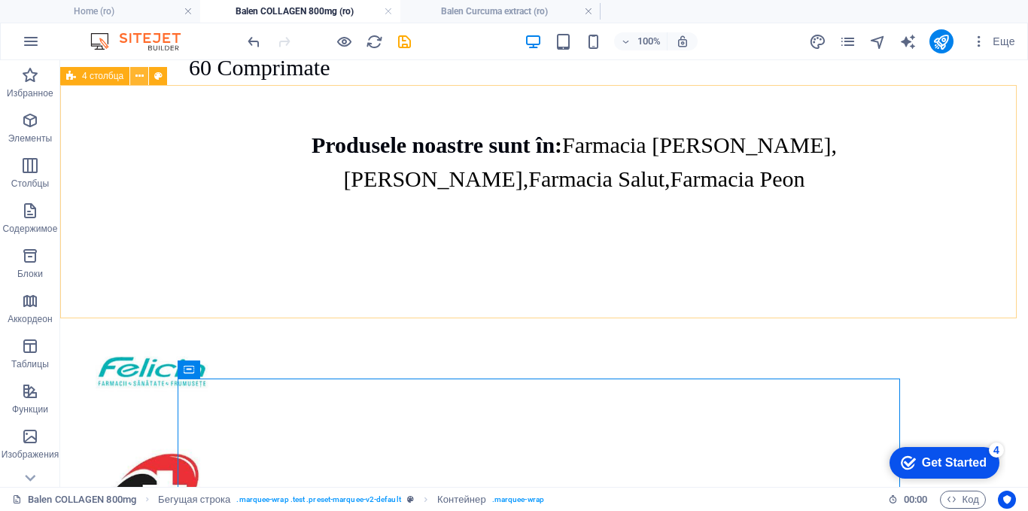
click at [141, 77] on icon at bounding box center [139, 76] width 8 height 16
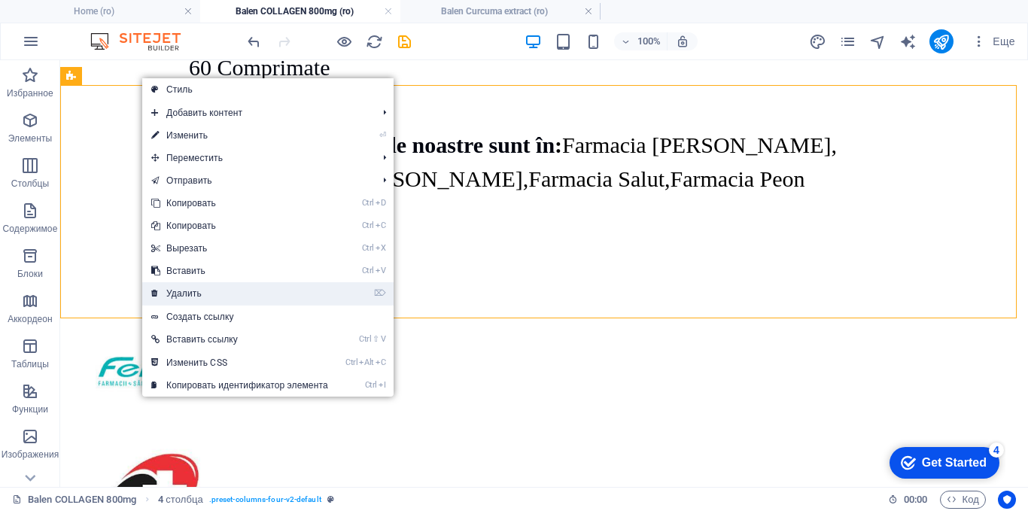
click at [171, 286] on link "⌦ Удалить" at bounding box center [239, 293] width 195 height 23
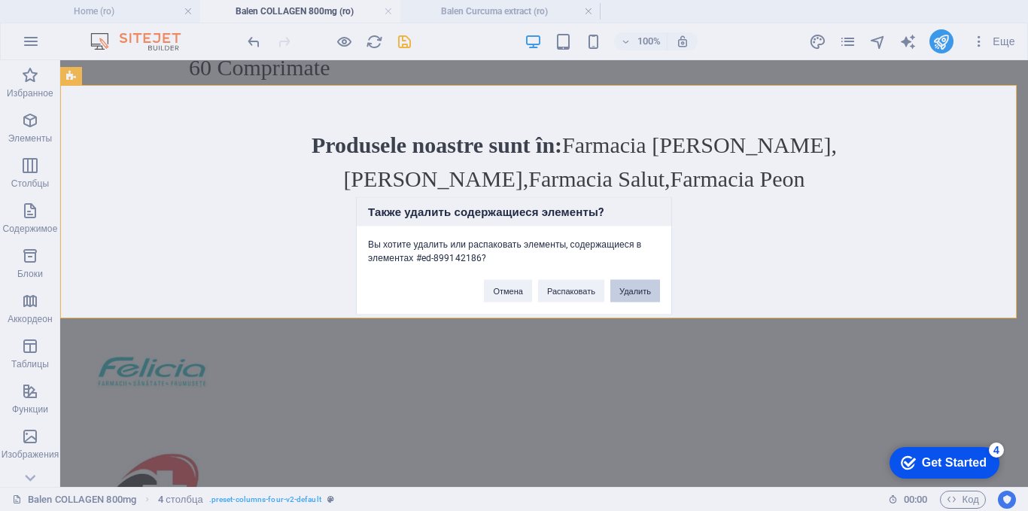
click at [643, 293] on button "Удалить" at bounding box center [635, 290] width 50 height 23
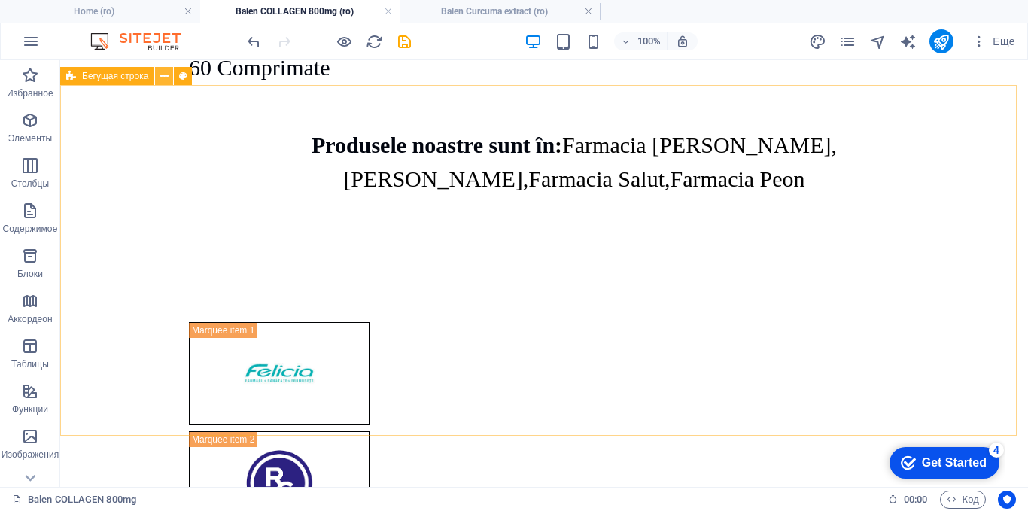
click at [161, 77] on icon at bounding box center [164, 76] width 8 height 16
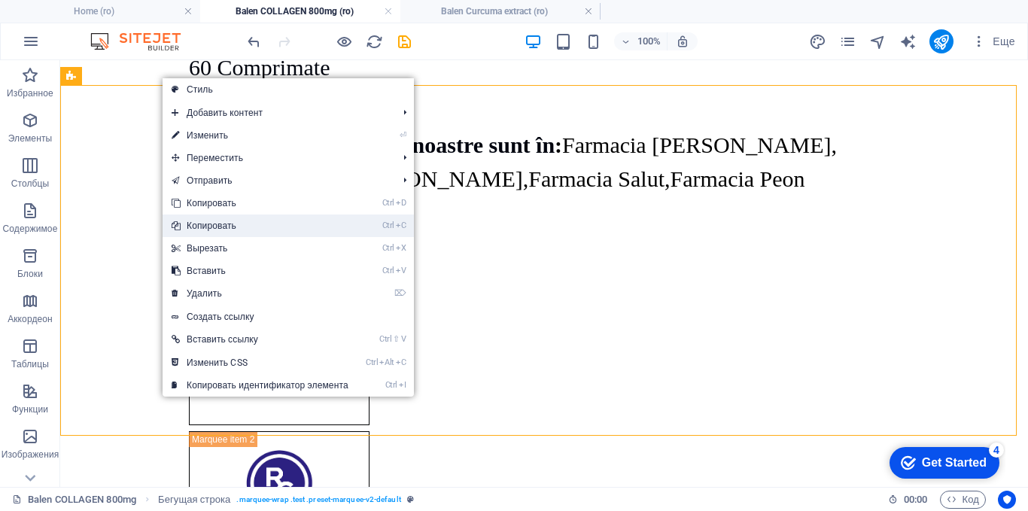
click at [216, 229] on link "Ctrl C Копировать" at bounding box center [260, 225] width 195 height 23
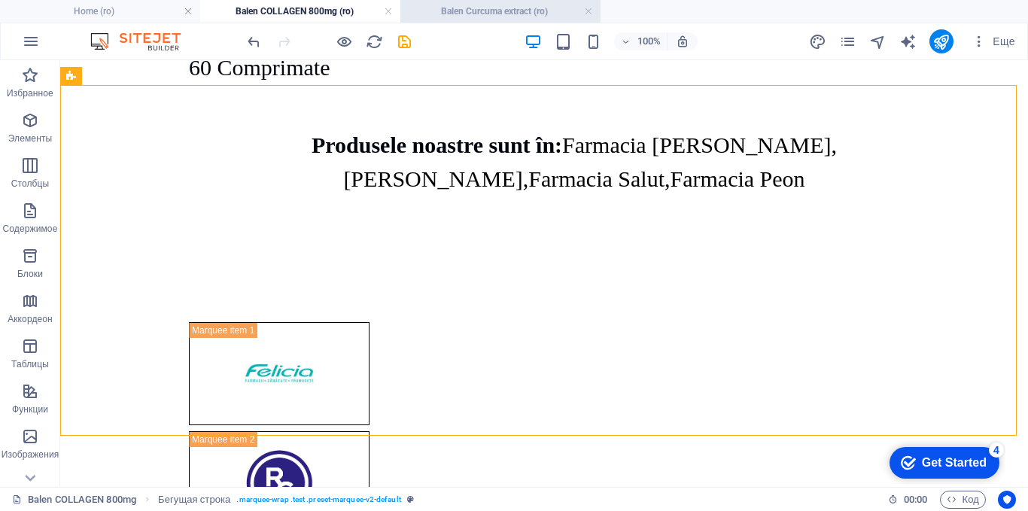
click at [508, 11] on h4 "Balen Curcuma extract (ro)" at bounding box center [500, 11] width 200 height 17
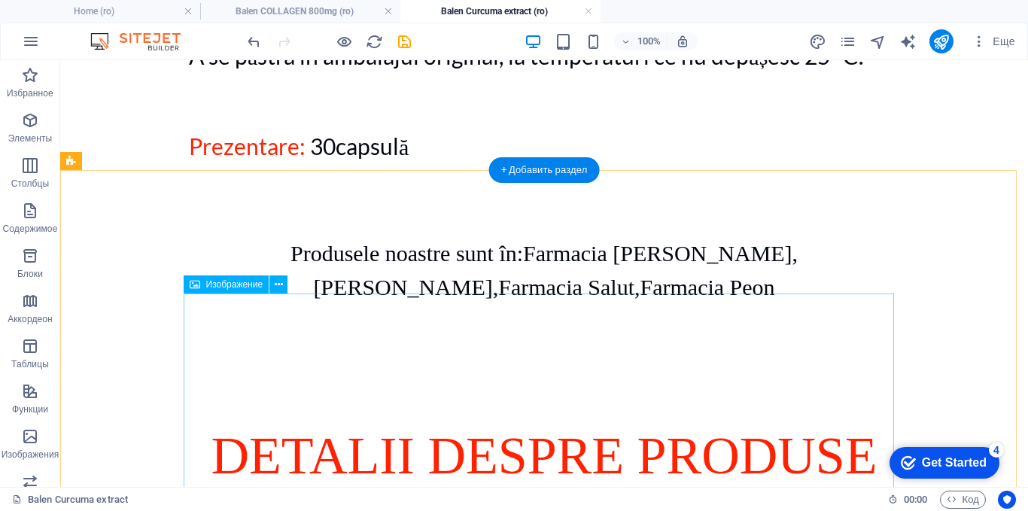
scroll to position [2290, 0]
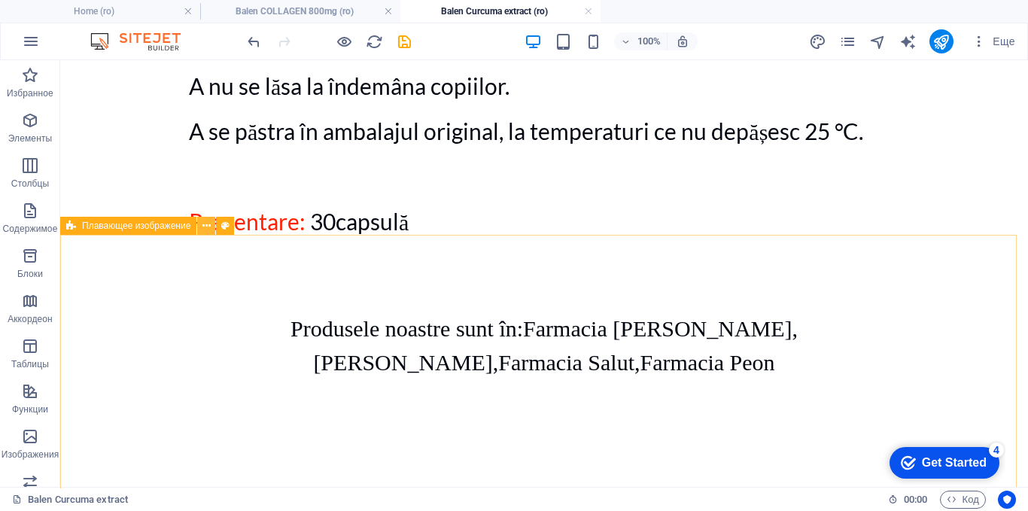
click at [202, 226] on icon at bounding box center [206, 226] width 8 height 16
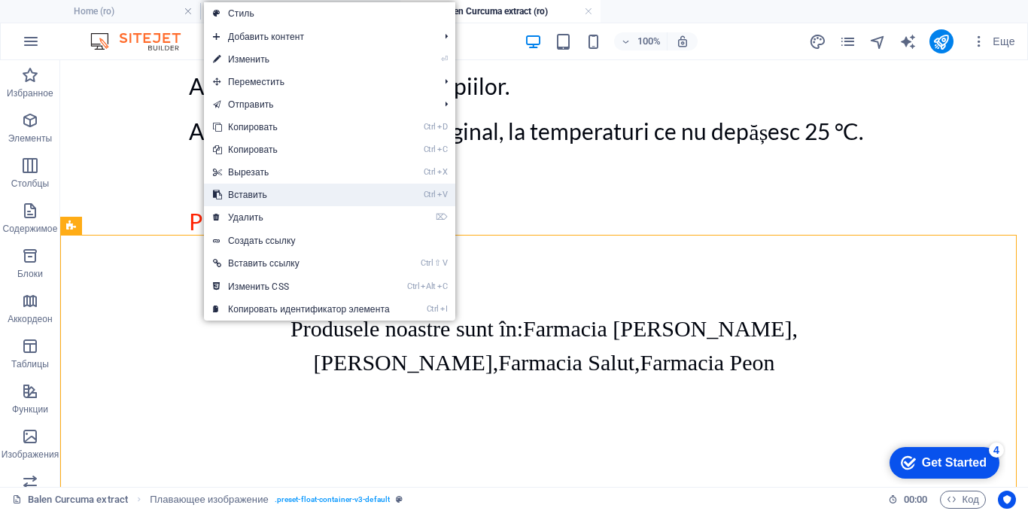
click at [254, 199] on link "Ctrl V Вставить" at bounding box center [301, 195] width 195 height 23
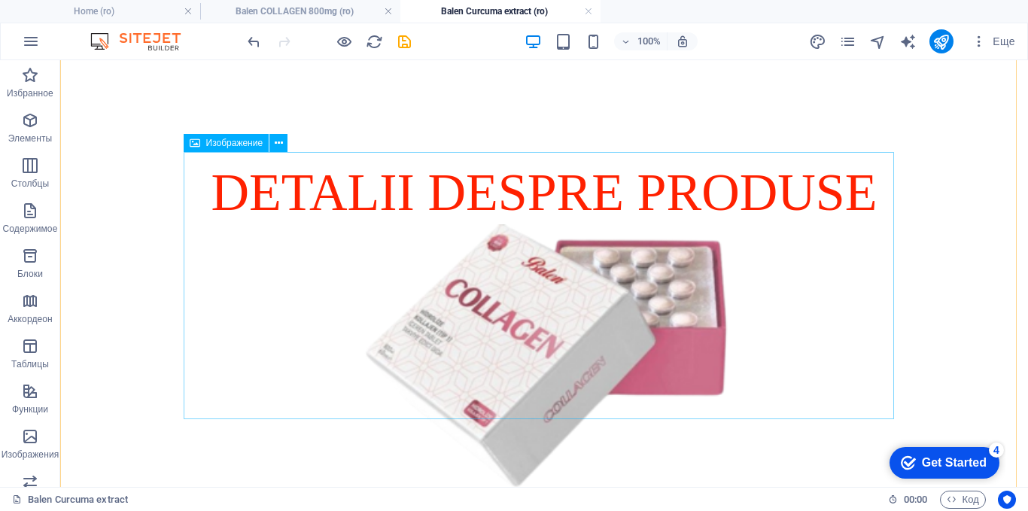
scroll to position [2642, 0]
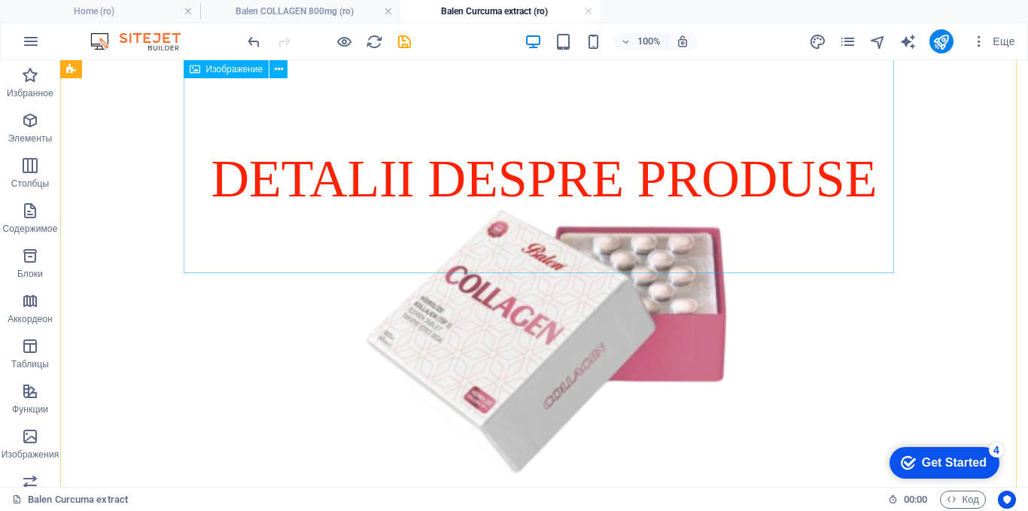
click at [503, 211] on figure at bounding box center [544, 344] width 710 height 267
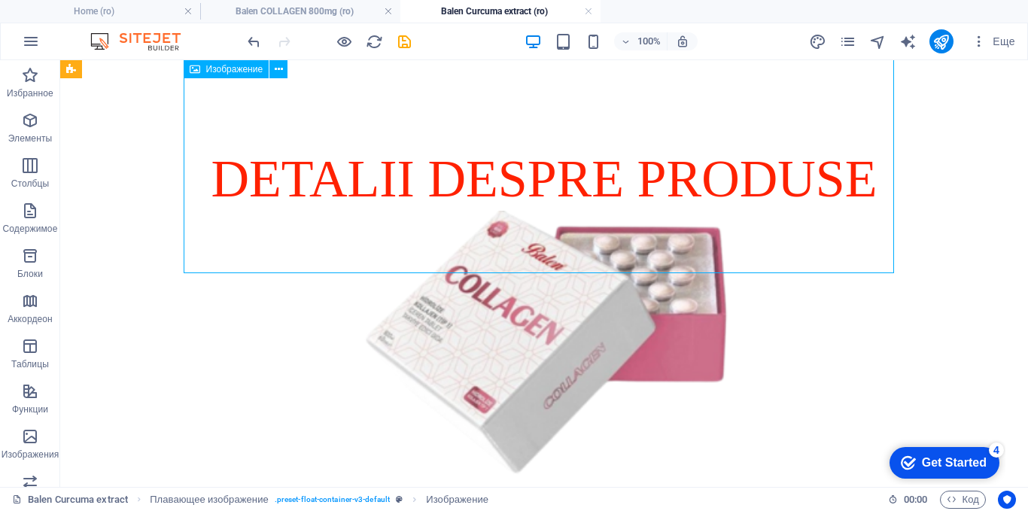
click at [503, 211] on figure at bounding box center [544, 344] width 710 height 267
select select "px"
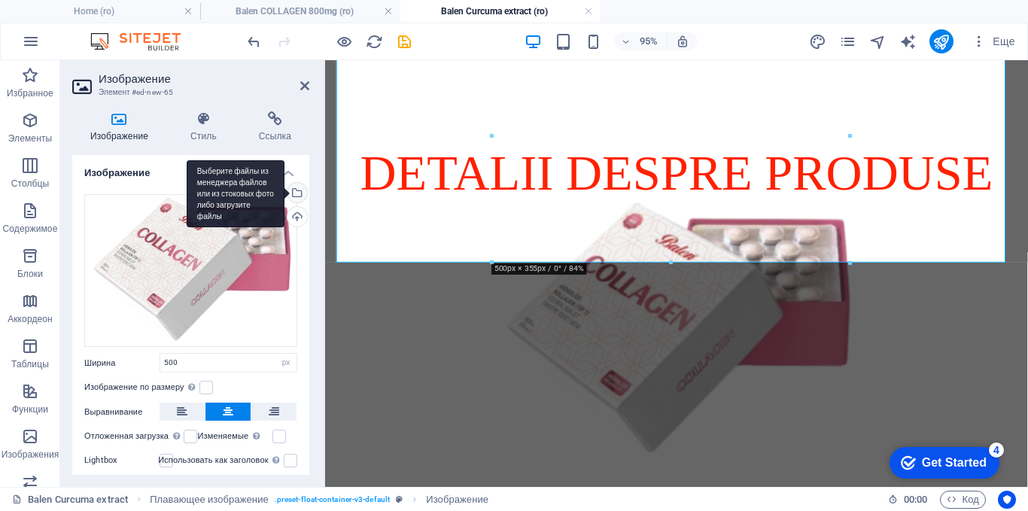
click at [284, 193] on div "Выберите файлы из менеджера файлов или из стоковых фото либо загрузите файлы" at bounding box center [236, 194] width 98 height 68
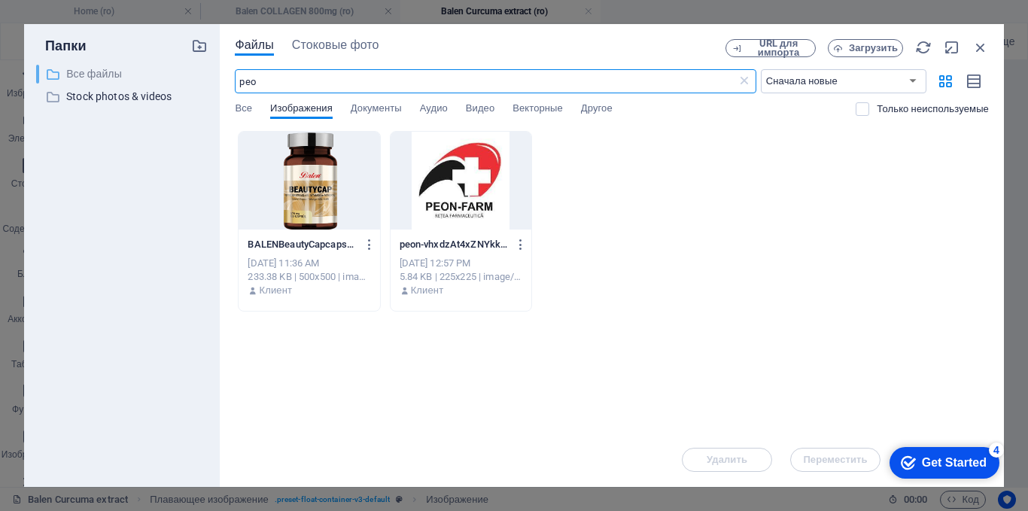
drag, startPoint x: 273, startPoint y: 83, endPoint x: 201, endPoint y: 83, distance: 72.2
click at [201, 83] on div "Папки ​ Все файлы Все файлы ​ Stock photos & videos Stock photos & videos Файлы…" at bounding box center [514, 255] width 980 height 463
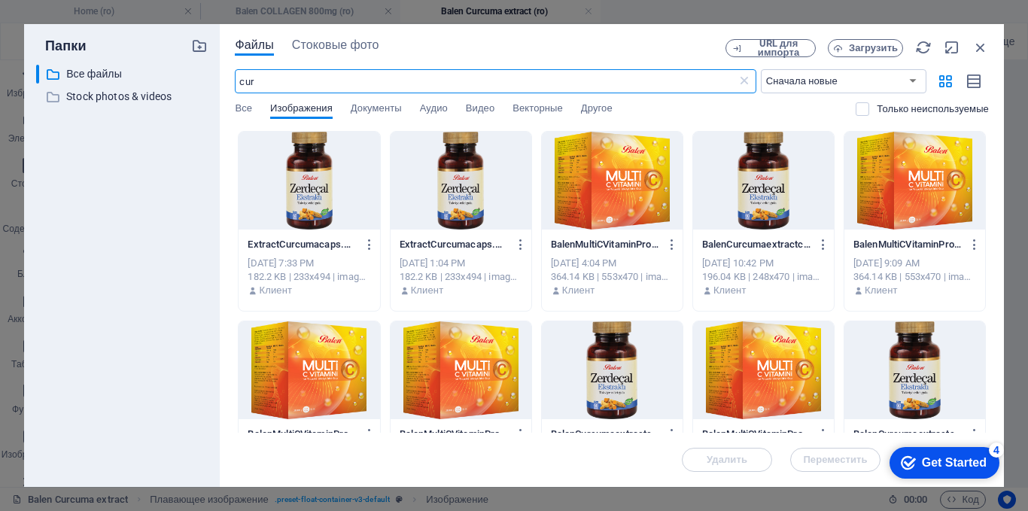
type input "cur"
click at [294, 172] on div at bounding box center [309, 181] width 141 height 98
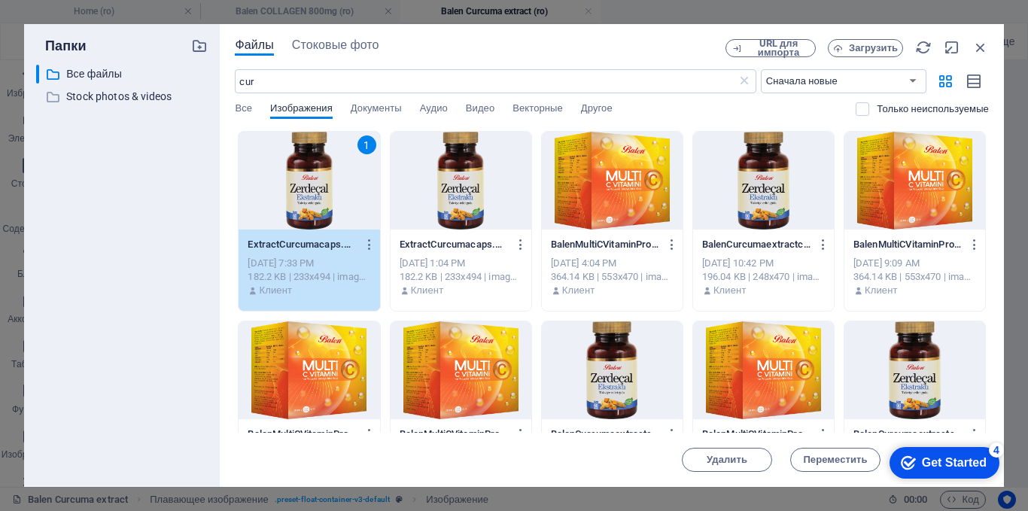
click at [294, 172] on div "1" at bounding box center [309, 181] width 141 height 98
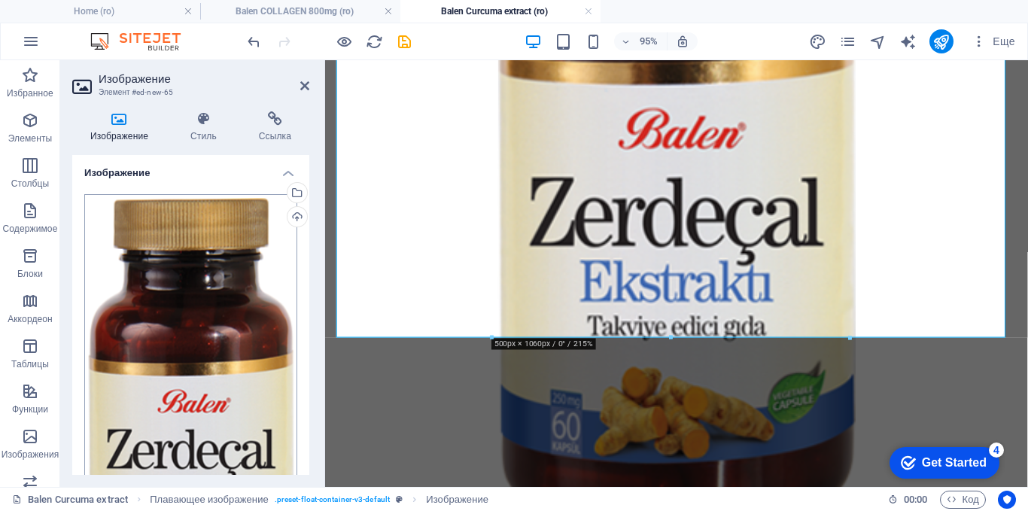
scroll to position [351, 0]
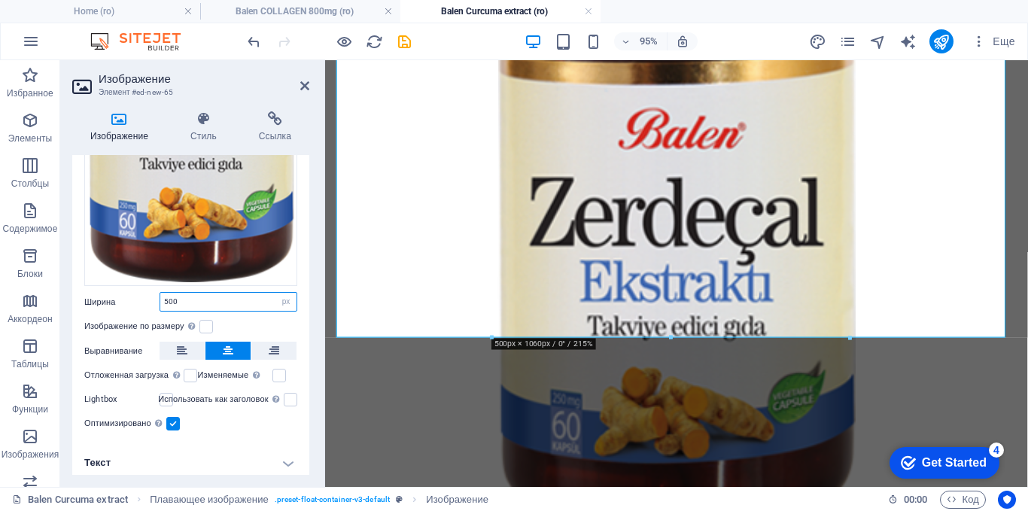
click at [163, 297] on input "500" at bounding box center [228, 302] width 136 height 18
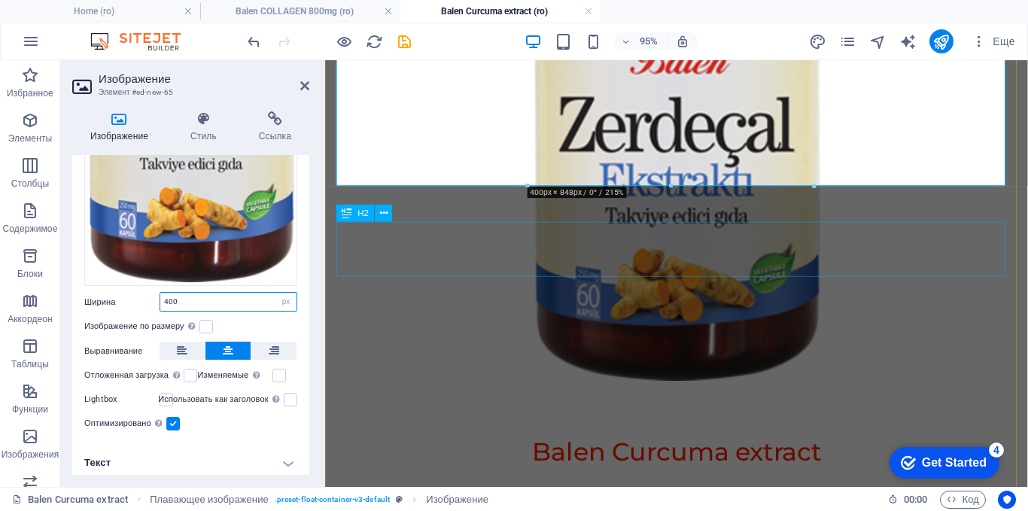
type input "400"
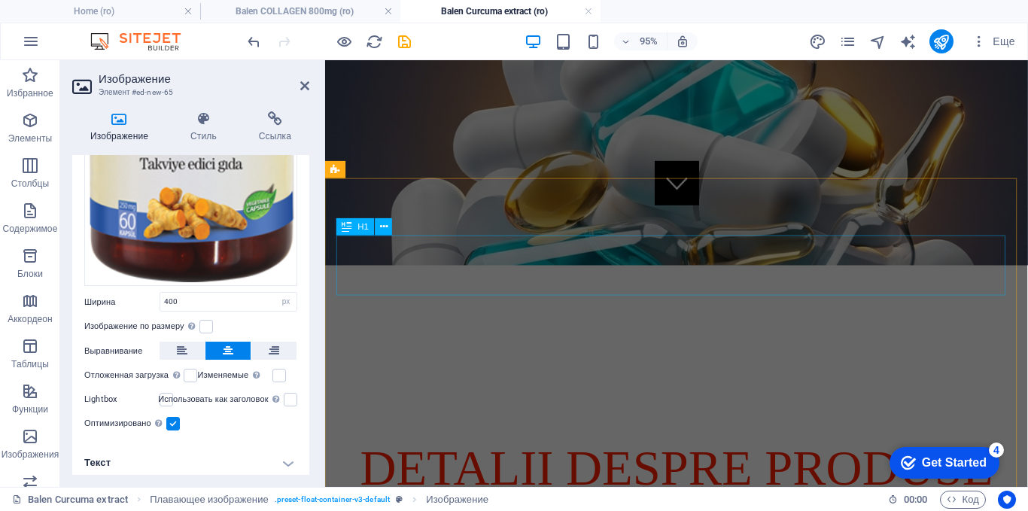
scroll to position [310, 0]
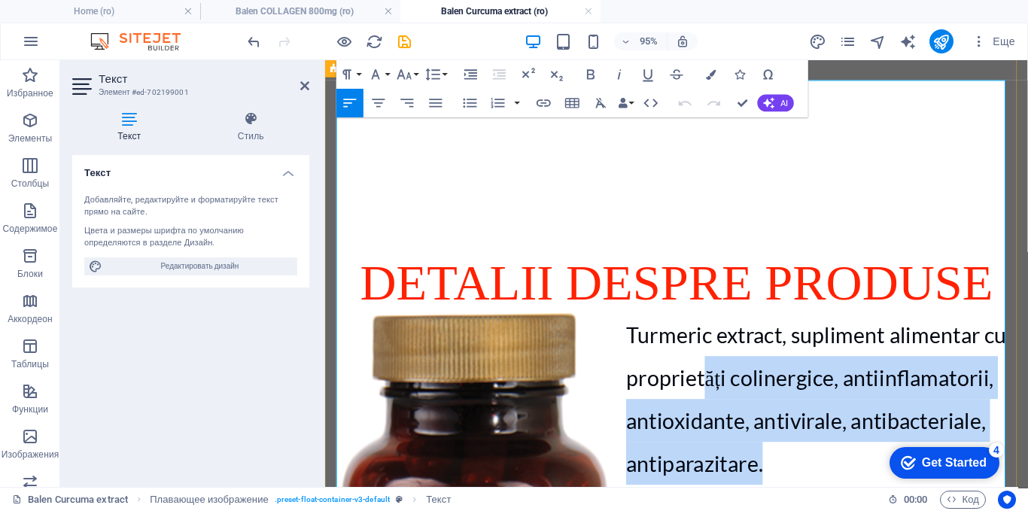
scroll to position [385, 0]
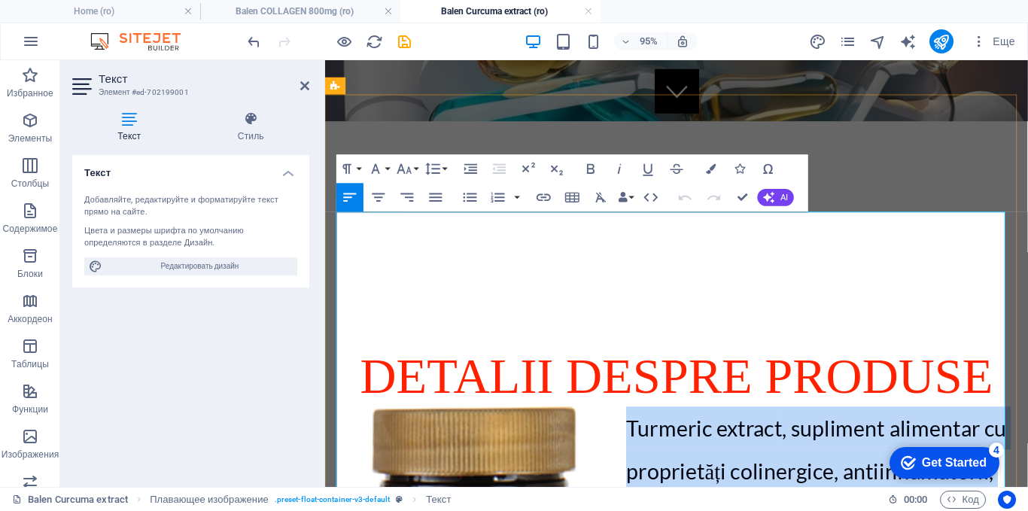
drag, startPoint x: 795, startPoint y: 236, endPoint x: 633, endPoint y: 233, distance: 162.6
click at [633, 424] on p "Turmeric extract , supliment alimentar cu proprietăți colinergice, antiinflamat…" at bounding box center [695, 514] width 710 height 181
copy p "Turmeric extract , supliment alimentar cu proprietăți colinergice, antiinflamat…"
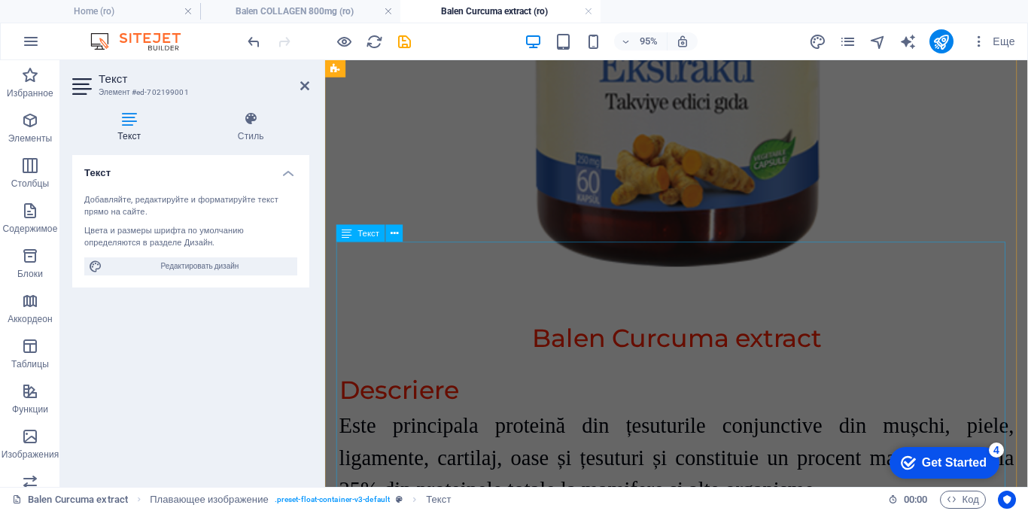
scroll to position [3094, 0]
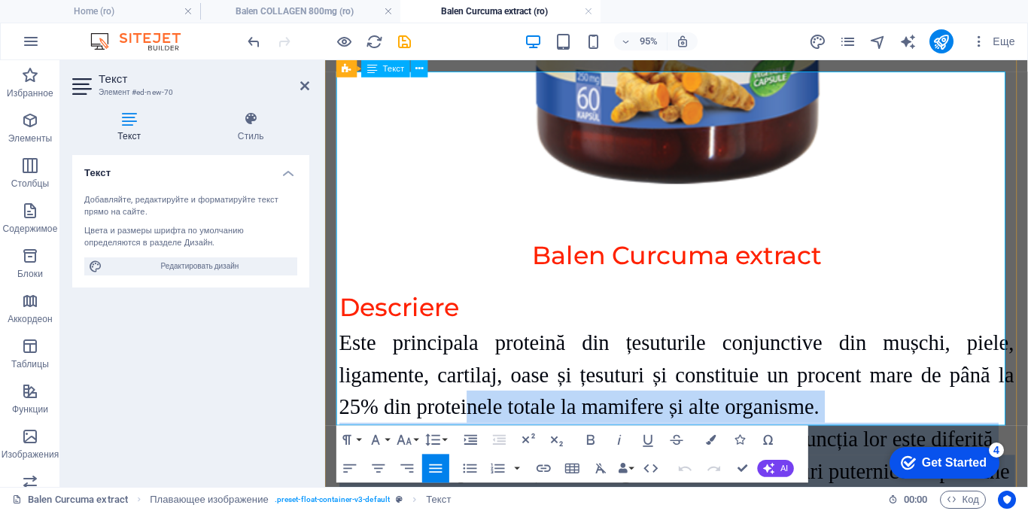
scroll to position [3031, 0]
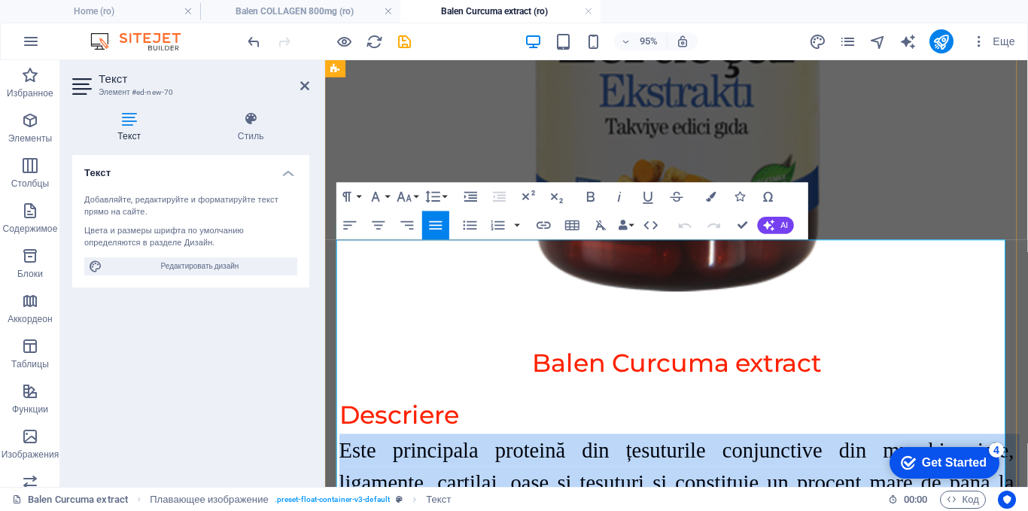
drag, startPoint x: 834, startPoint y: 229, endPoint x: 339, endPoint y: 261, distance: 495.3
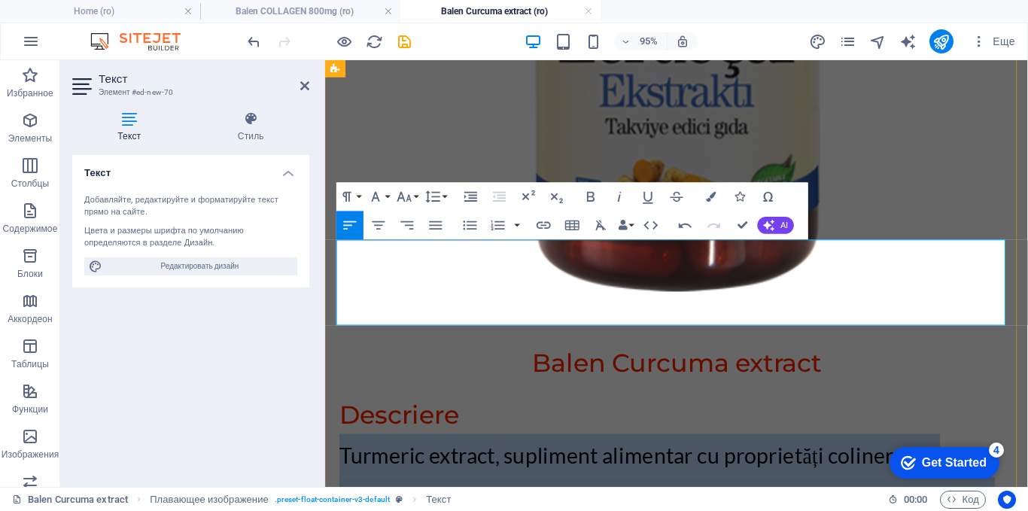
drag, startPoint x: 1035, startPoint y: 321, endPoint x: 336, endPoint y: 269, distance: 700.9
click at [340, 454] on p "Turmeric extract , supliment alimentar cu proprietăți colinergice, antiinflamat…" at bounding box center [695, 499] width 710 height 90
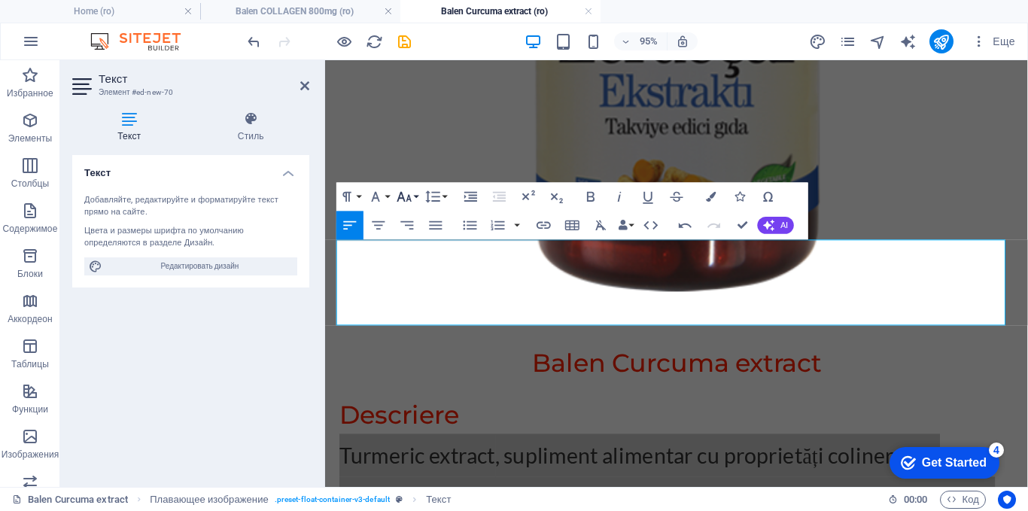
click at [401, 196] on icon "button" at bounding box center [404, 196] width 17 height 17
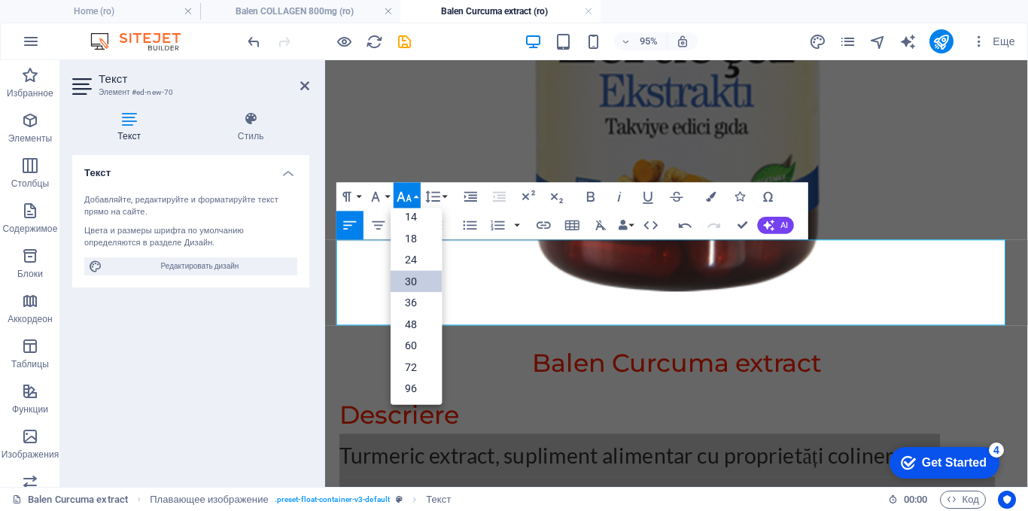
scroll to position [121, 0]
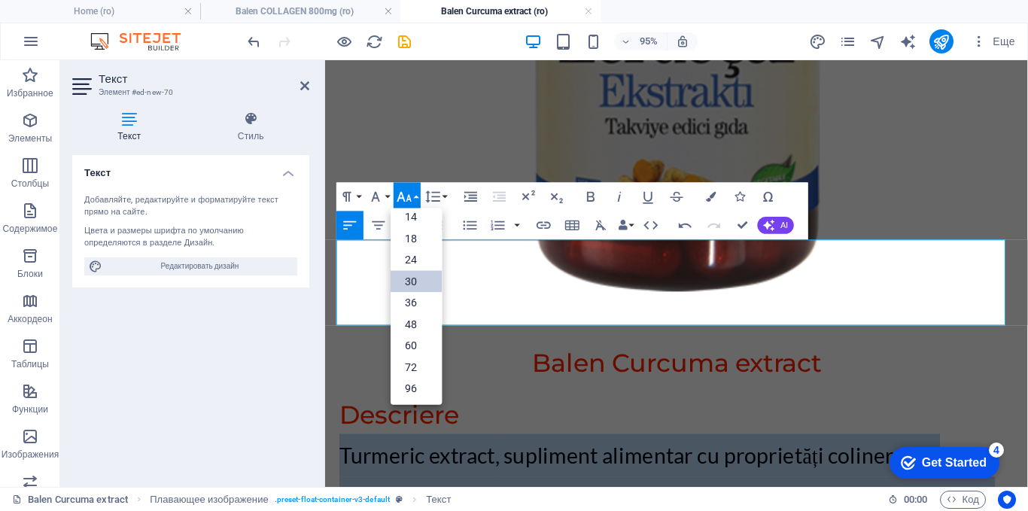
click at [412, 278] on link "30" at bounding box center [416, 281] width 51 height 22
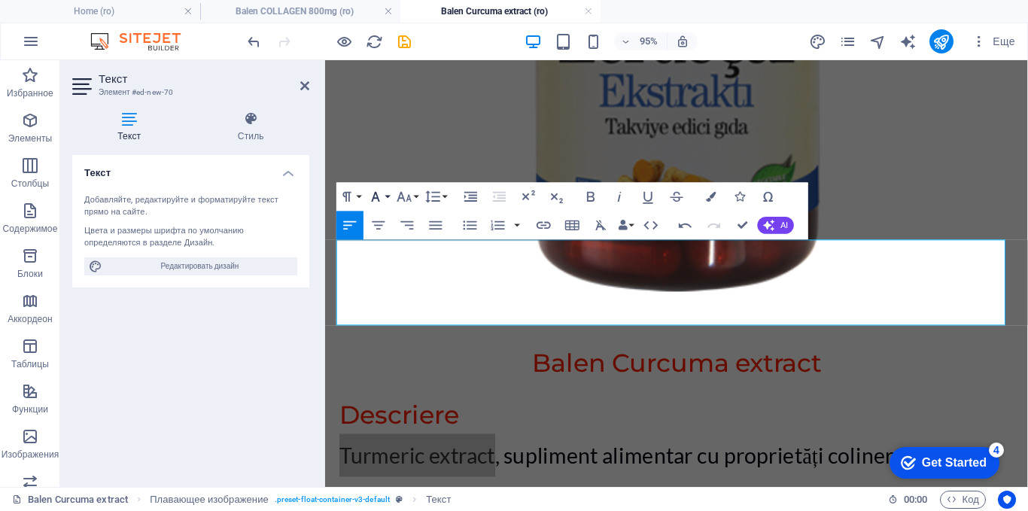
click at [386, 196] on button "Font Family" at bounding box center [378, 197] width 27 height 29
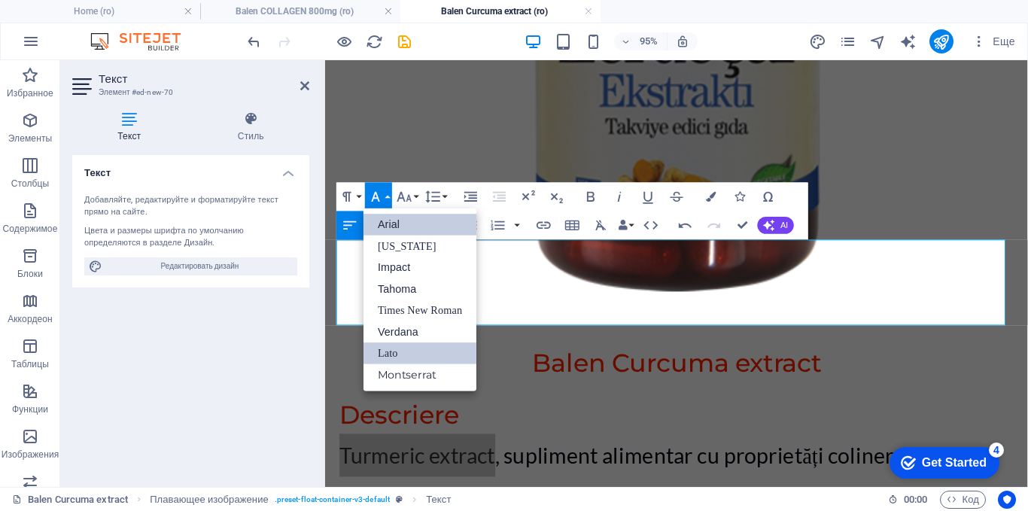
scroll to position [0, 0]
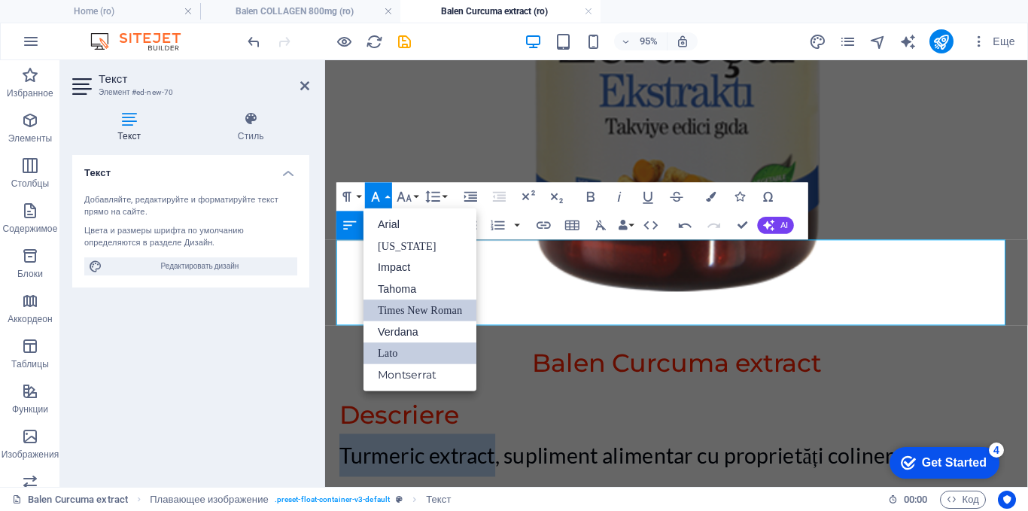
click at [390, 306] on link "Times New Roman" at bounding box center [419, 310] width 113 height 22
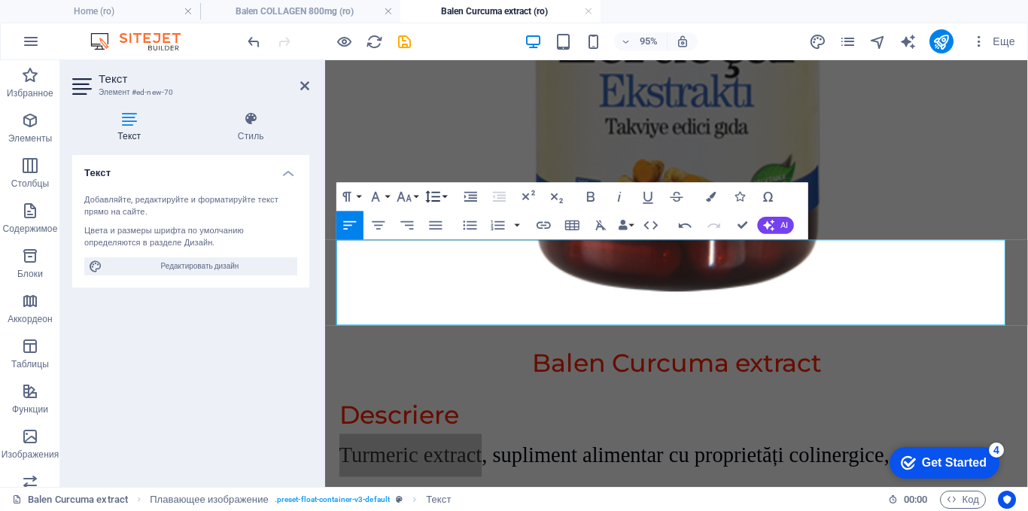
click at [431, 195] on icon "button" at bounding box center [432, 196] width 17 height 17
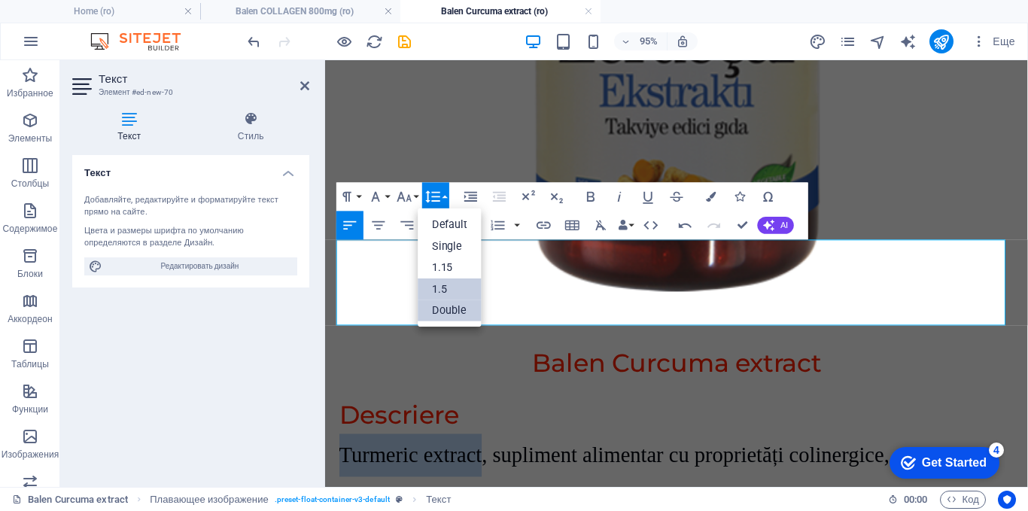
click at [432, 293] on link "1.5" at bounding box center [450, 289] width 64 height 22
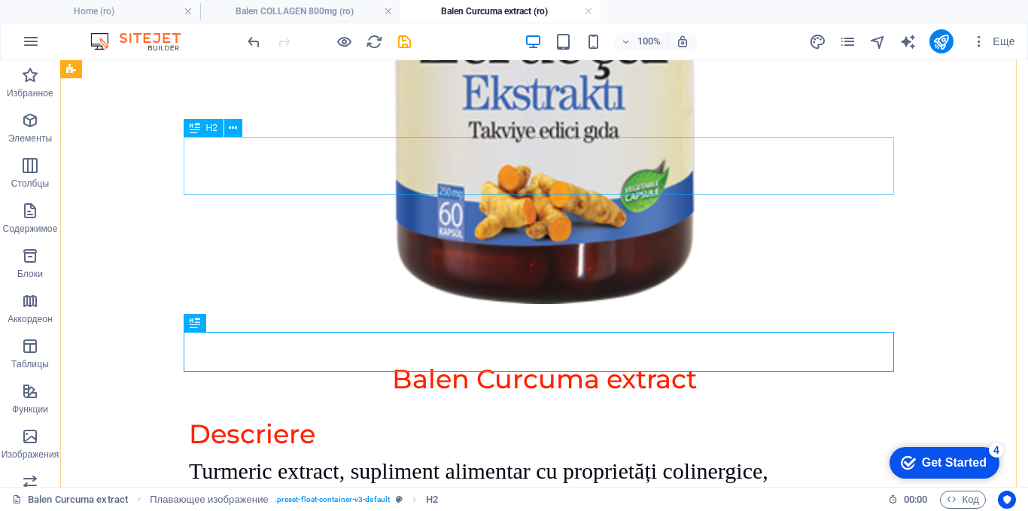
click at [642, 342] on div "​ Balen Curcuma extract" at bounding box center [544, 371] width 710 height 58
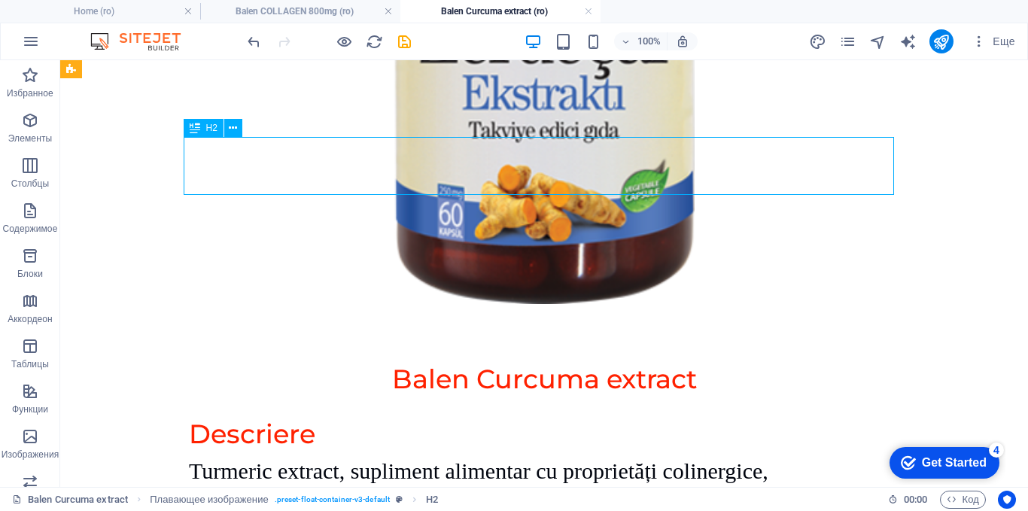
click at [642, 342] on div "​ Balen Curcuma extract" at bounding box center [544, 371] width 710 height 58
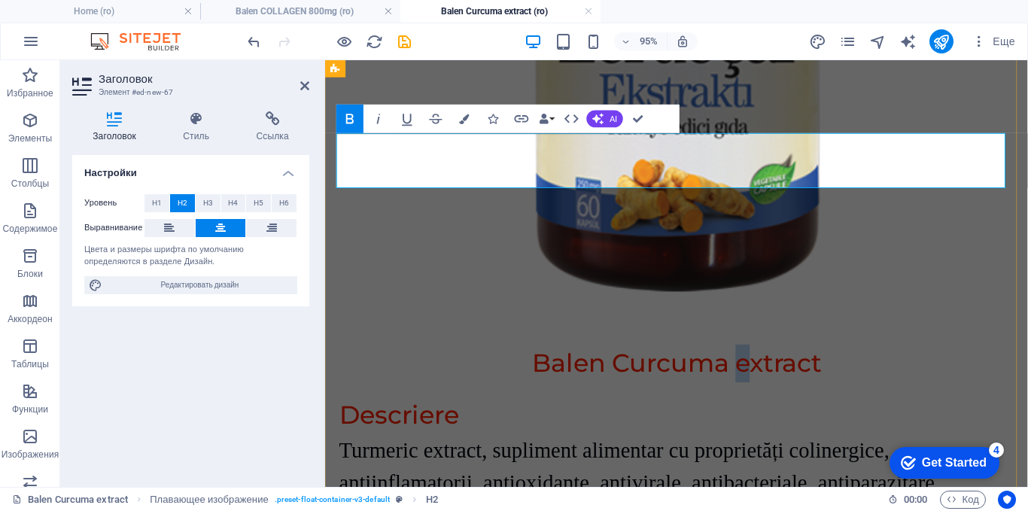
drag, startPoint x: 764, startPoint y: 176, endPoint x: 755, endPoint y: 176, distance: 9.0
click at [755, 363] on span "​Balen Curcuma extract" at bounding box center [694, 379] width 305 height 32
click at [874, 415] on div "Descriere" at bounding box center [695, 435] width 710 height 40
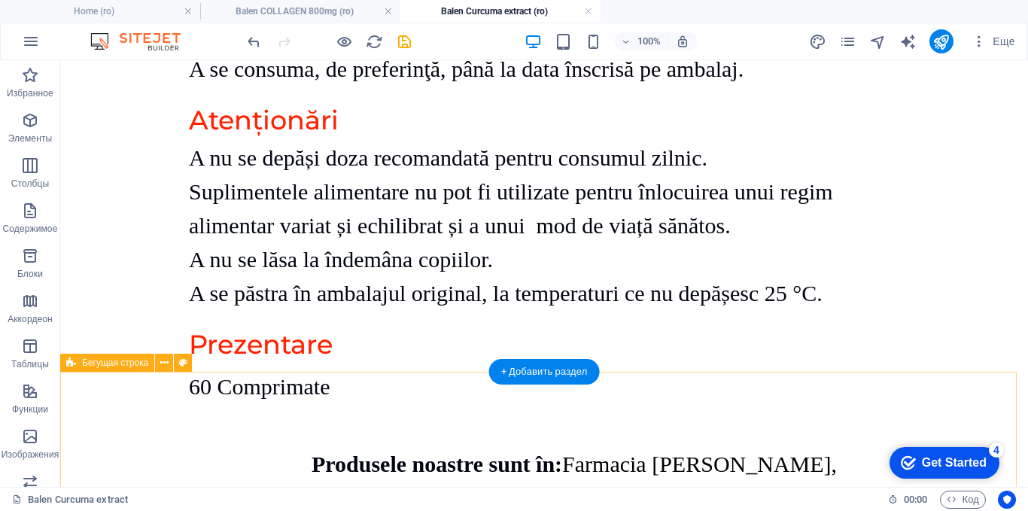
scroll to position [4385, 0]
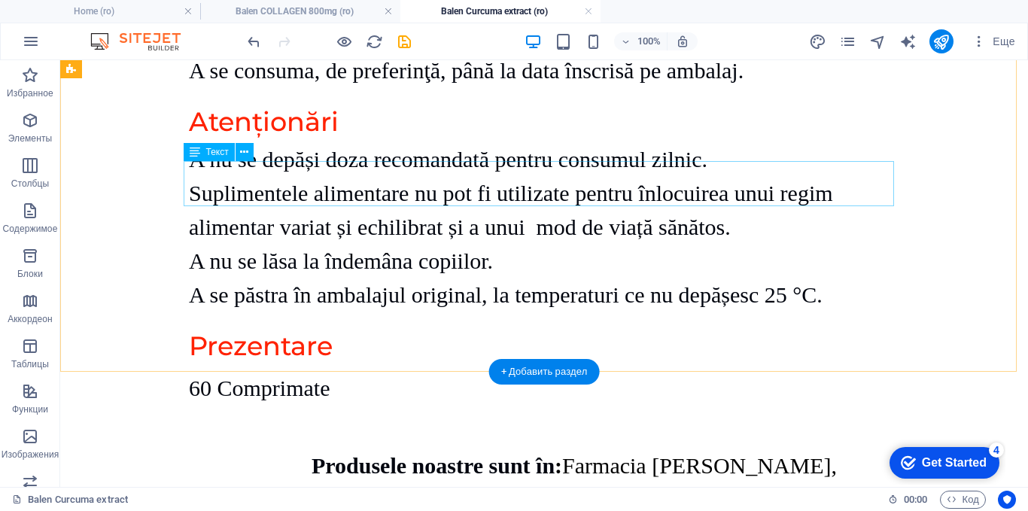
click at [300, 366] on div "60 Comprimate" at bounding box center [544, 388] width 710 height 45
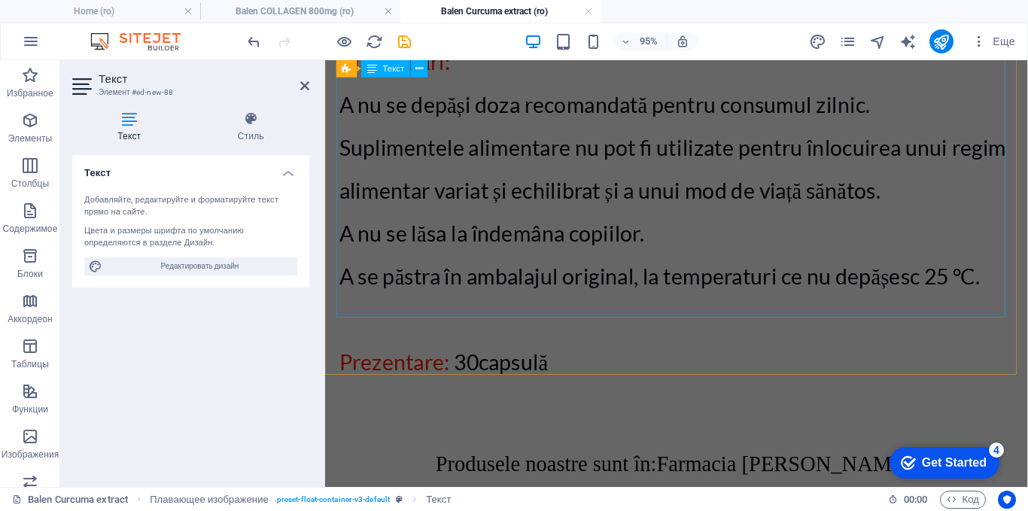
click at [556, 434] on p at bounding box center [755, 451] width 590 height 34
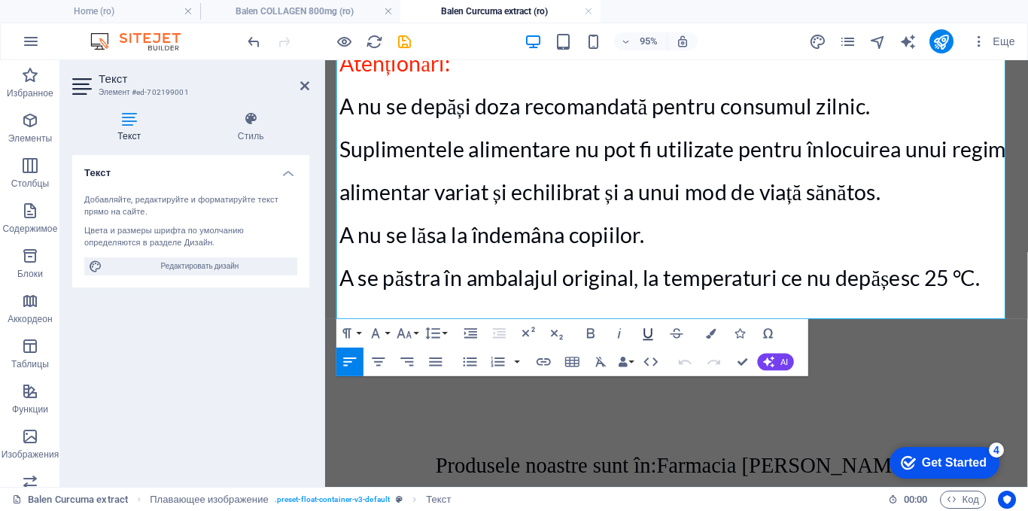
scroll to position [2051, 0]
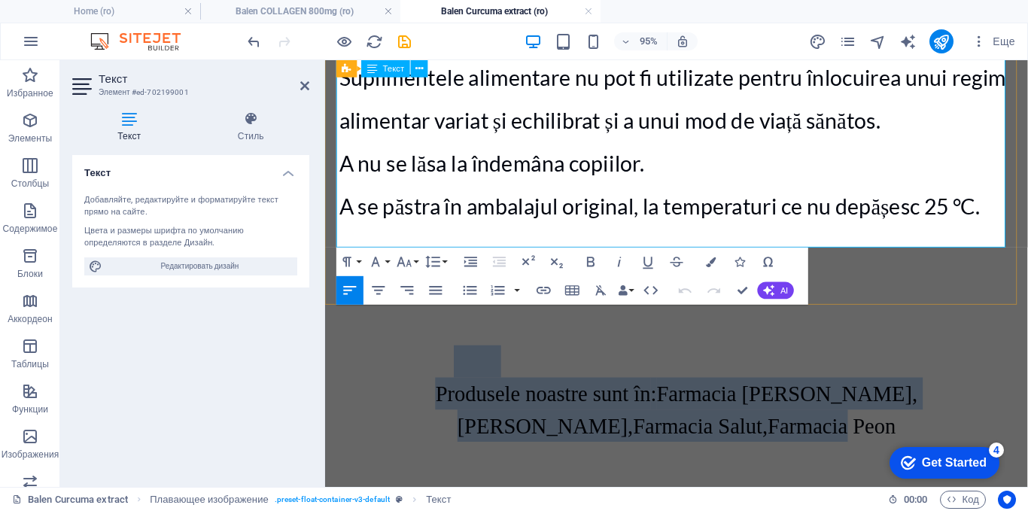
drag, startPoint x: 797, startPoint y: 243, endPoint x: 381, endPoint y: 164, distance: 422.8
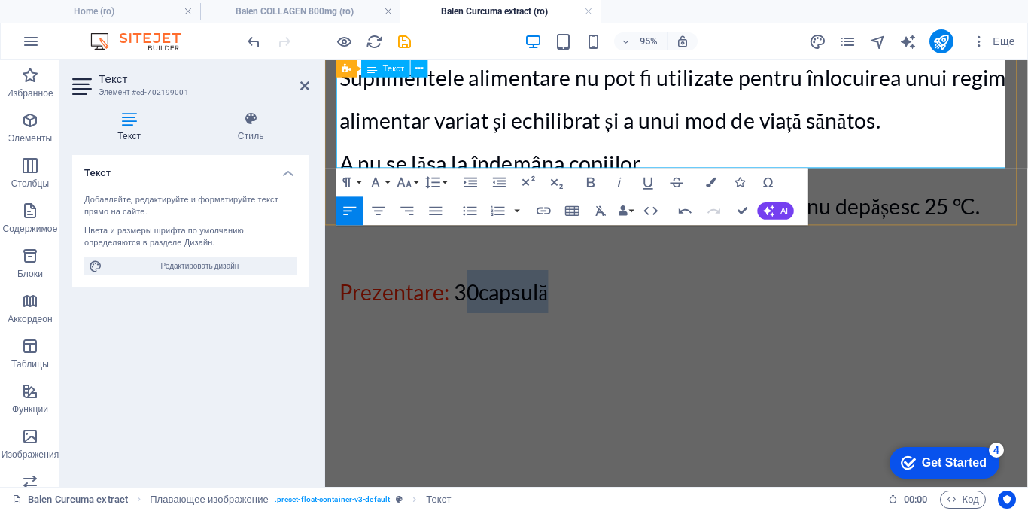
drag, startPoint x: 575, startPoint y: 104, endPoint x: 466, endPoint y: 92, distance: 109.8
click at [466, 281] on p "Prezentare: 30 capsulă" at bounding box center [695, 303] width 710 height 45
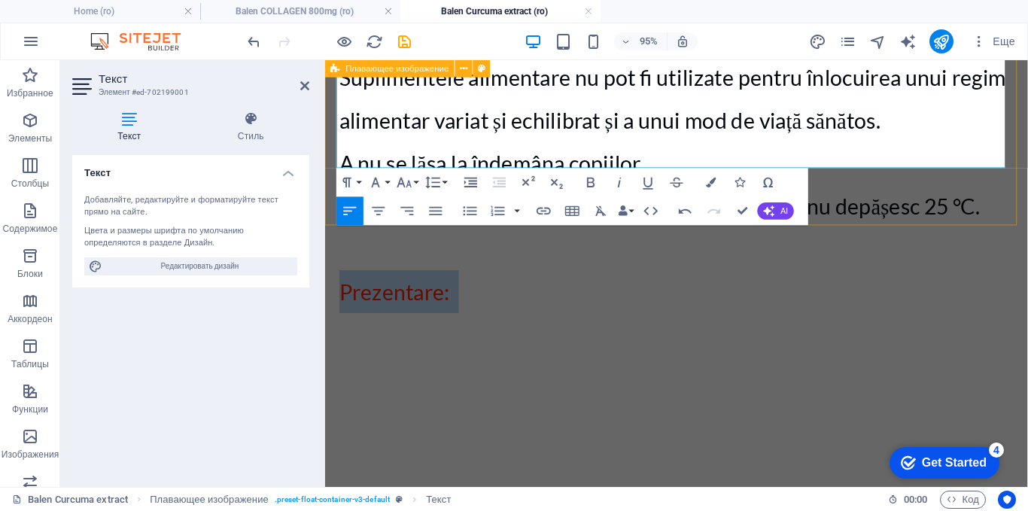
drag, startPoint x: 470, startPoint y: 105, endPoint x: 334, endPoint y: 104, distance: 136.2
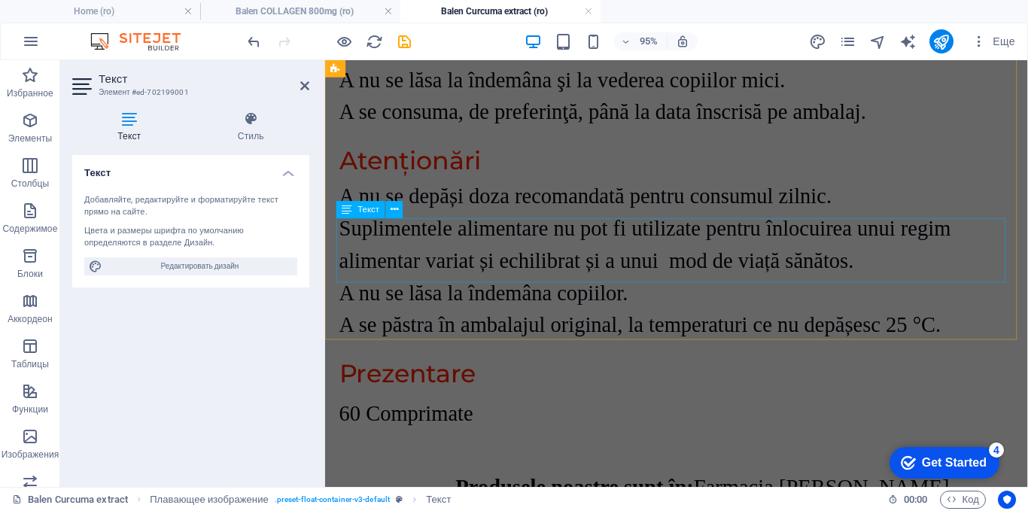
scroll to position [4233, 0]
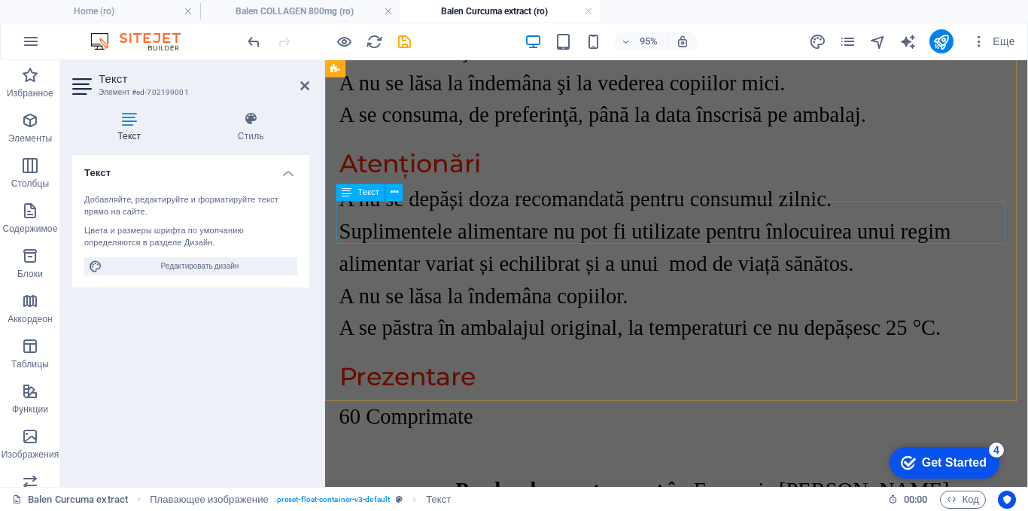
click at [449, 413] on div "60 Comprimate" at bounding box center [695, 435] width 710 height 45
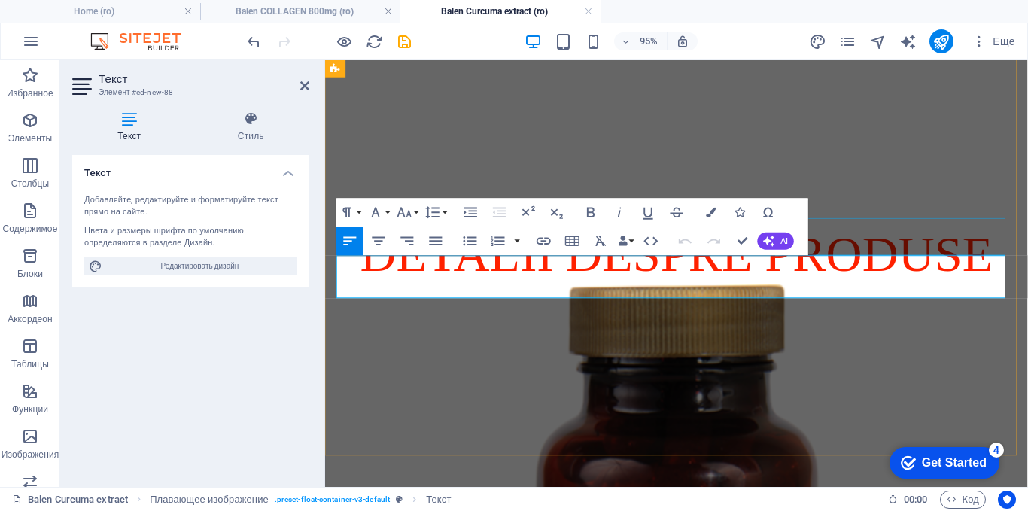
scroll to position [4180, 0]
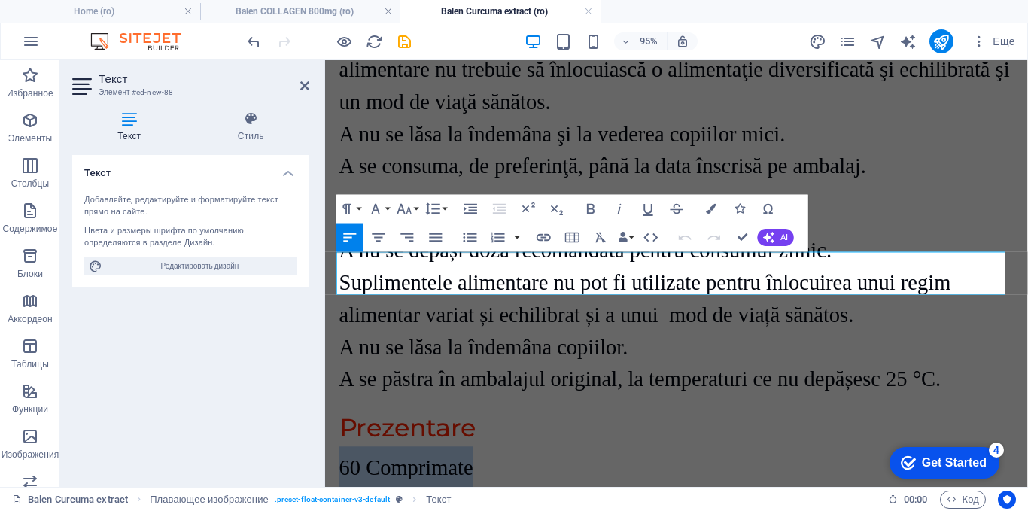
drag, startPoint x: 494, startPoint y: 283, endPoint x: 328, endPoint y: 281, distance: 165.5
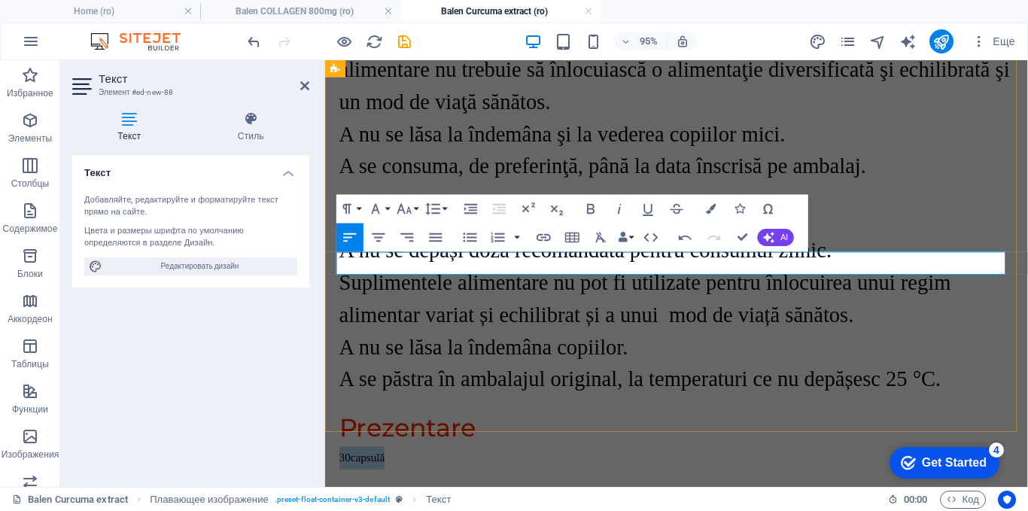
drag, startPoint x: 437, startPoint y: 274, endPoint x: 335, endPoint y: 267, distance: 102.6
click at [407, 208] on icon "button" at bounding box center [404, 208] width 17 height 17
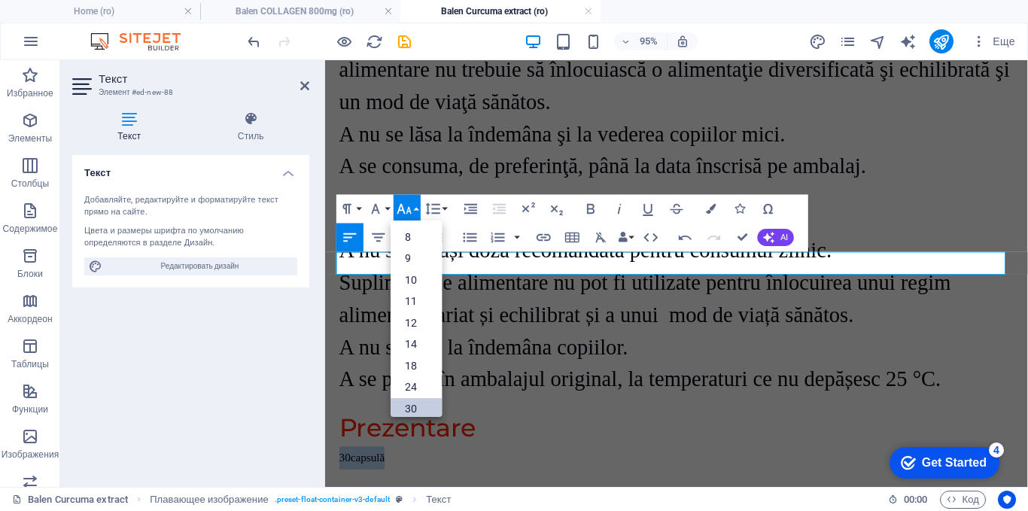
click at [410, 405] on link "30" at bounding box center [416, 408] width 51 height 22
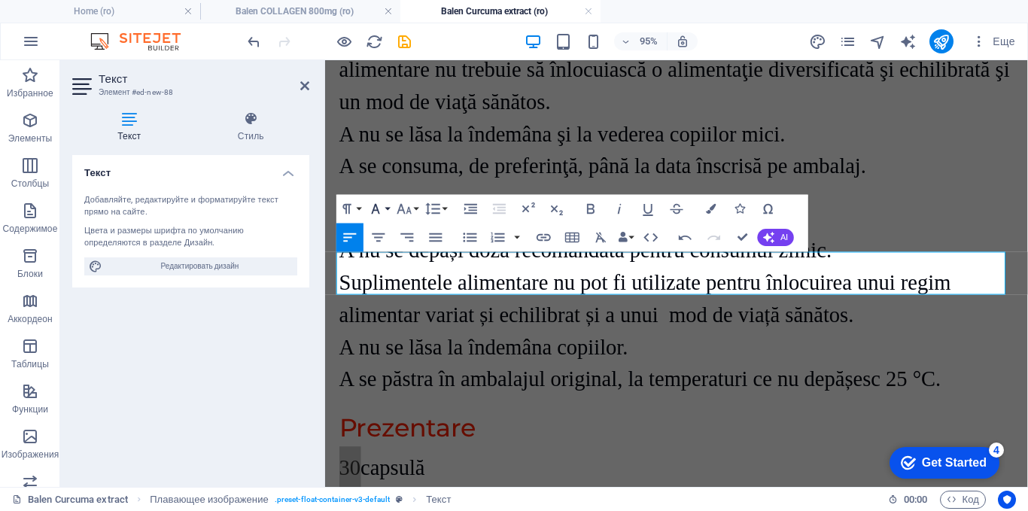
click at [383, 203] on icon "button" at bounding box center [375, 208] width 17 height 17
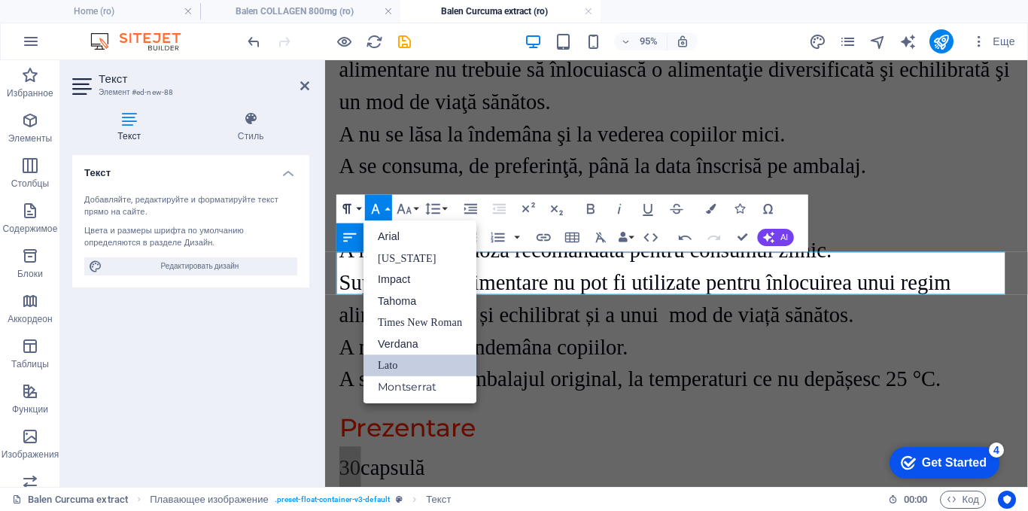
scroll to position [0, 0]
click at [385, 321] on link "Times New Roman" at bounding box center [419, 323] width 113 height 22
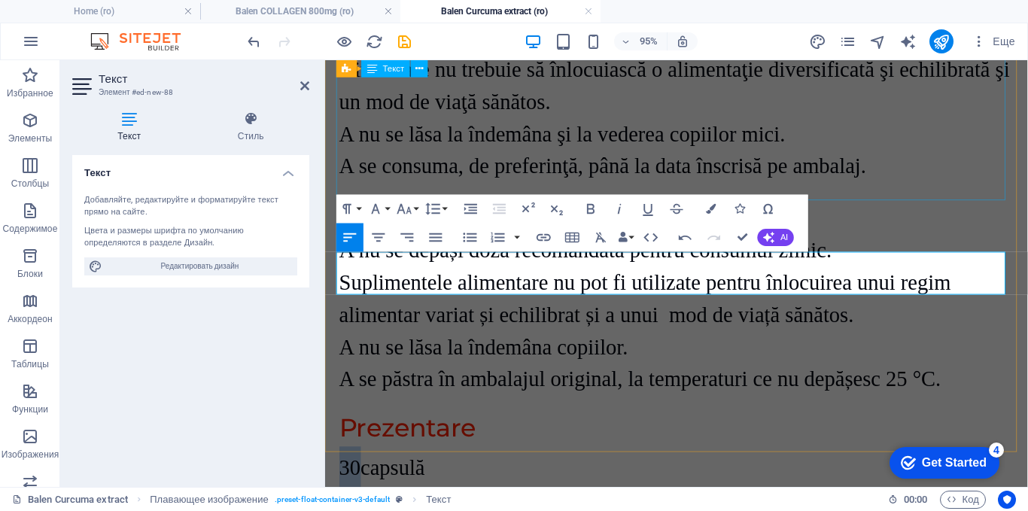
click at [670, 243] on div "A nu se depăși doza recomandată pentru consumul zilnic. Suplimentele alimentare…" at bounding box center [695, 327] width 710 height 169
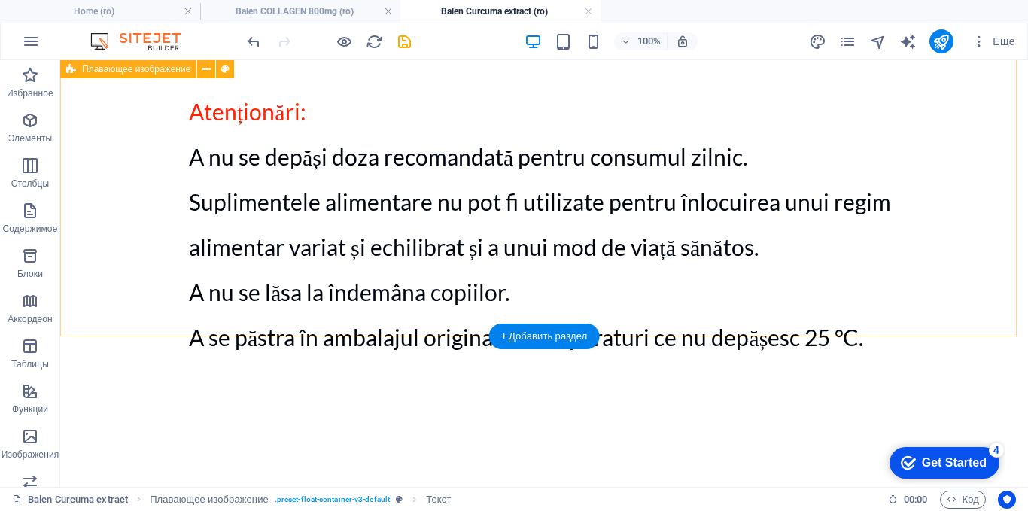
scroll to position [1697, 0]
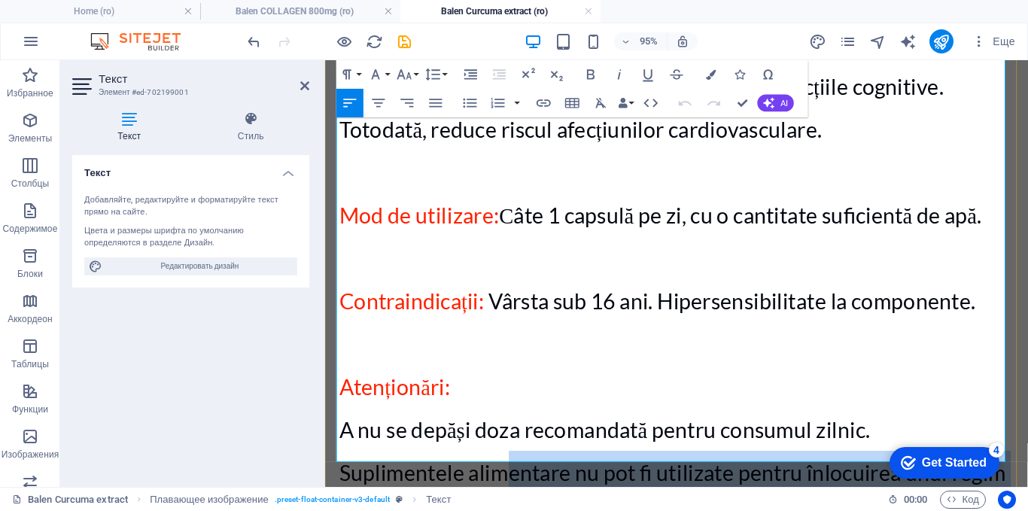
scroll to position [1600, 0]
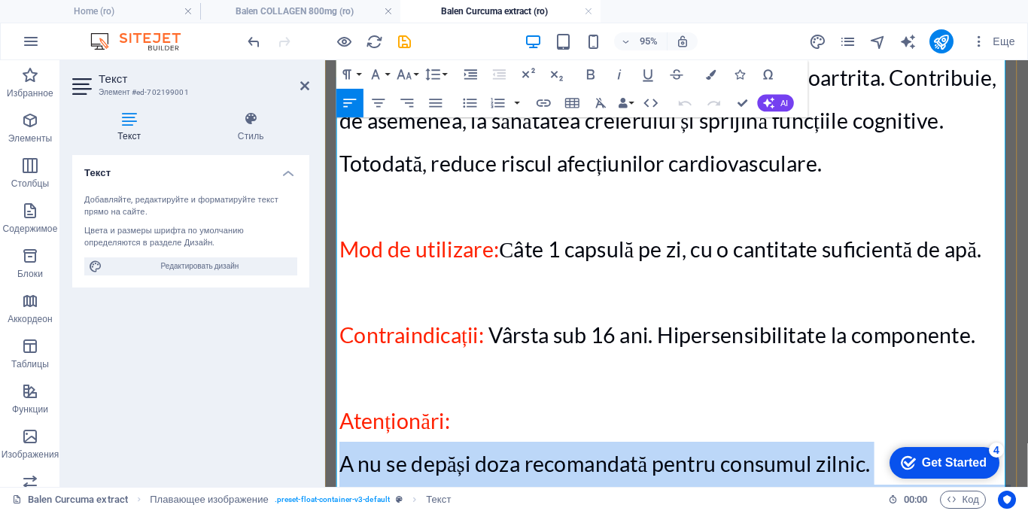
drag, startPoint x: 1013, startPoint y: 315, endPoint x: 339, endPoint y: 285, distance: 674.1
click at [340, 285] on div "Ingrediente: extract din rădăcină de turmeric (Curcuma longa), capsula ((hidrox…" at bounding box center [695, 9] width 710 height 1599
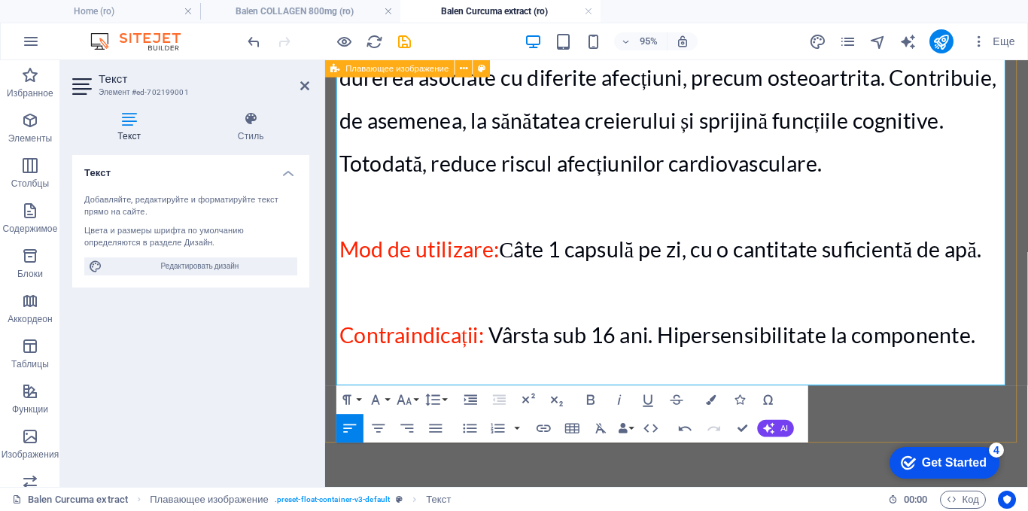
drag, startPoint x: 471, startPoint y: 237, endPoint x: 329, endPoint y: 230, distance: 142.4
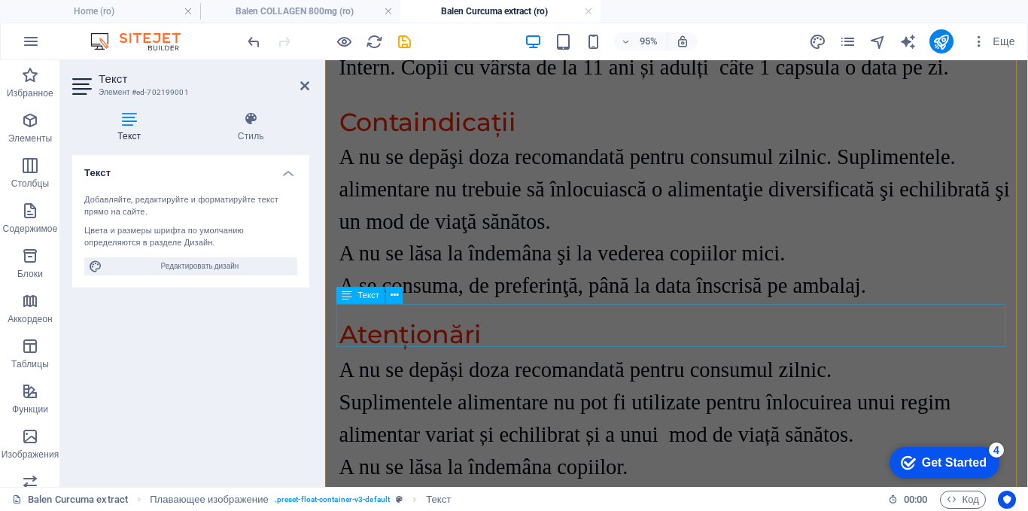
scroll to position [3782, 0]
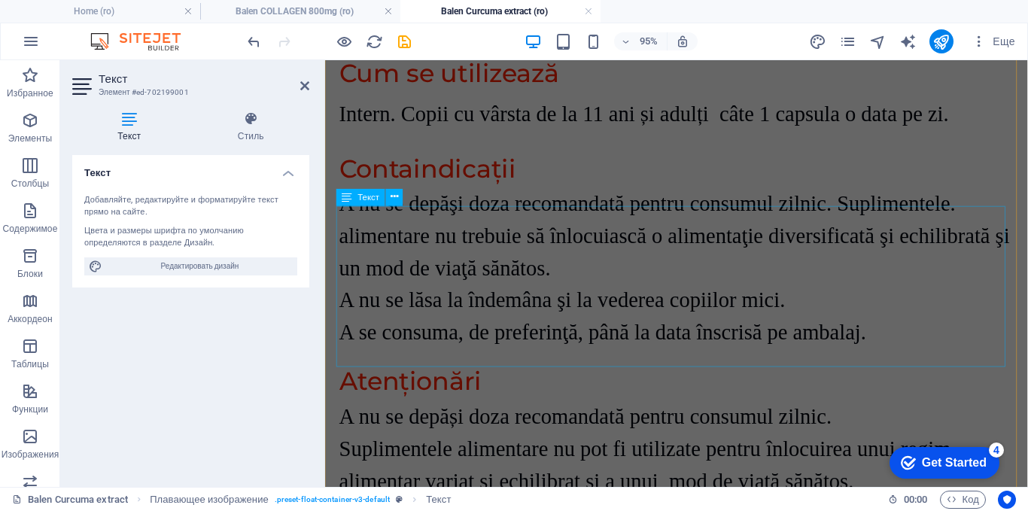
click at [435, 418] on div "A nu se depăși doza recomandată pentru consumul zilnic. Suplimentele alimentare…" at bounding box center [695, 502] width 710 height 169
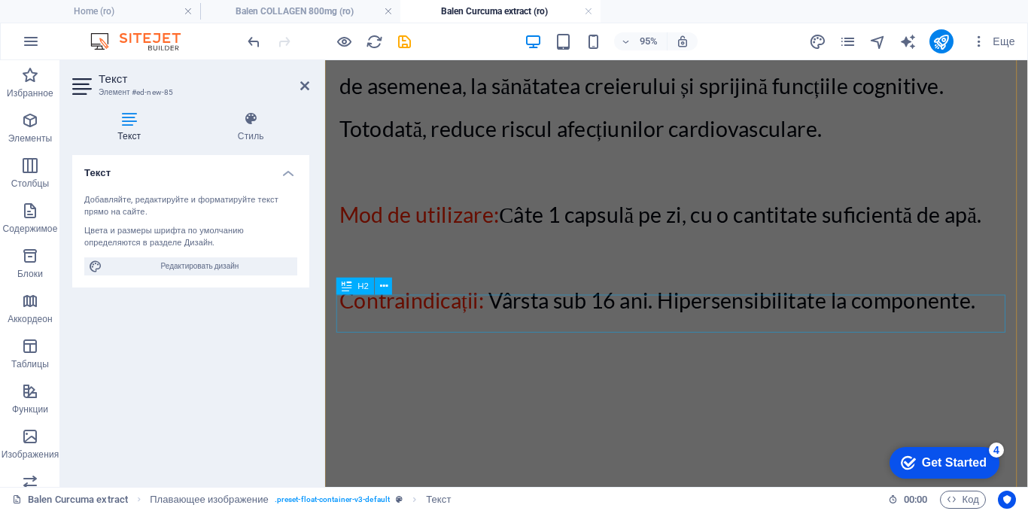
scroll to position [3795, 0]
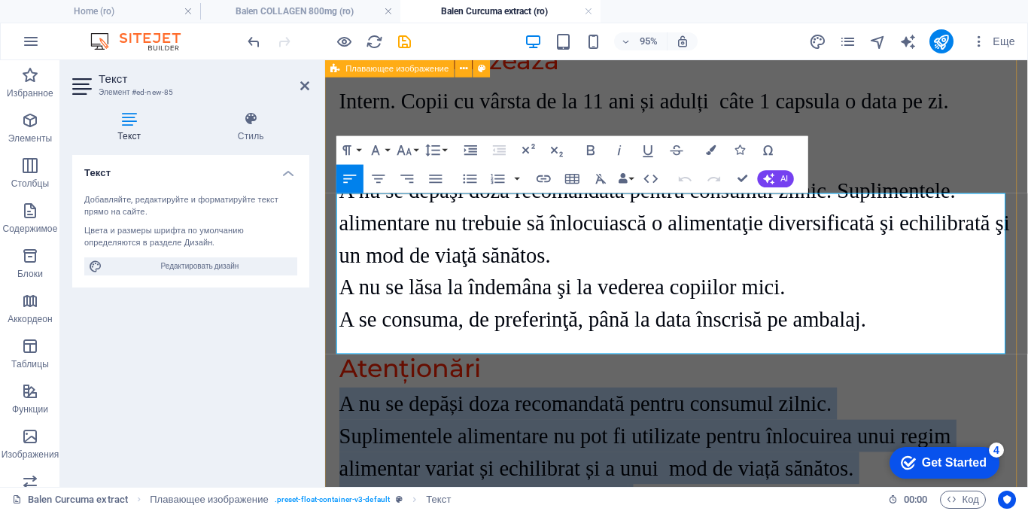
drag, startPoint x: 977, startPoint y: 353, endPoint x: 327, endPoint y: 214, distance: 664.1
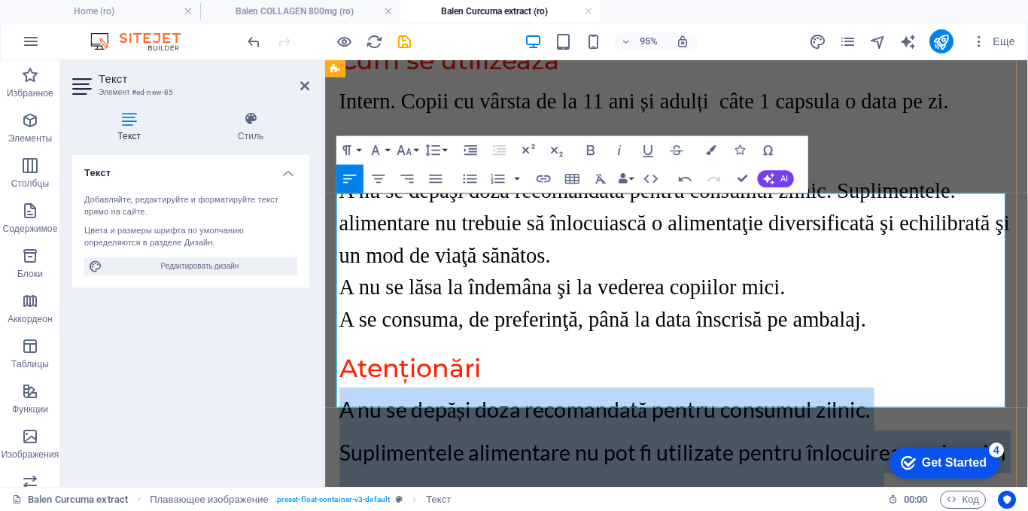
drag, startPoint x: 1014, startPoint y: 408, endPoint x: 339, endPoint y: 228, distance: 699.2
click at [340, 405] on div "A nu se depăși doza recomandată pentru consumul zilnic. Suplimentele alimentare…" at bounding box center [695, 518] width 710 height 226
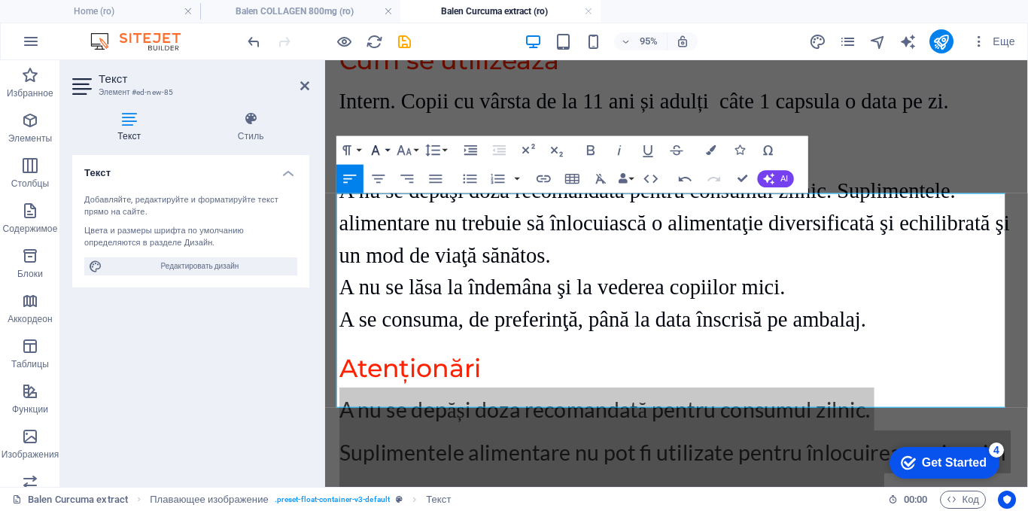
click at [385, 153] on button "Font Family" at bounding box center [378, 149] width 27 height 29
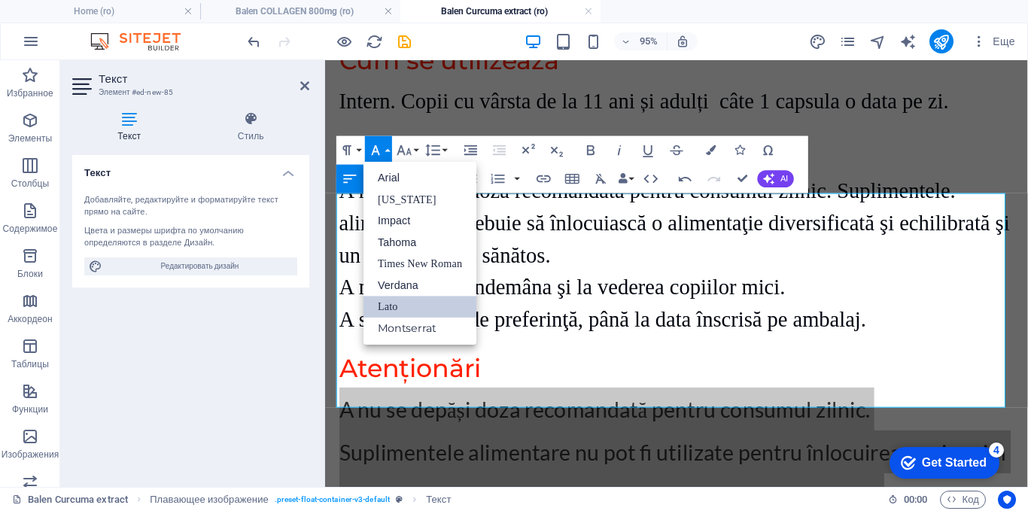
scroll to position [0, 0]
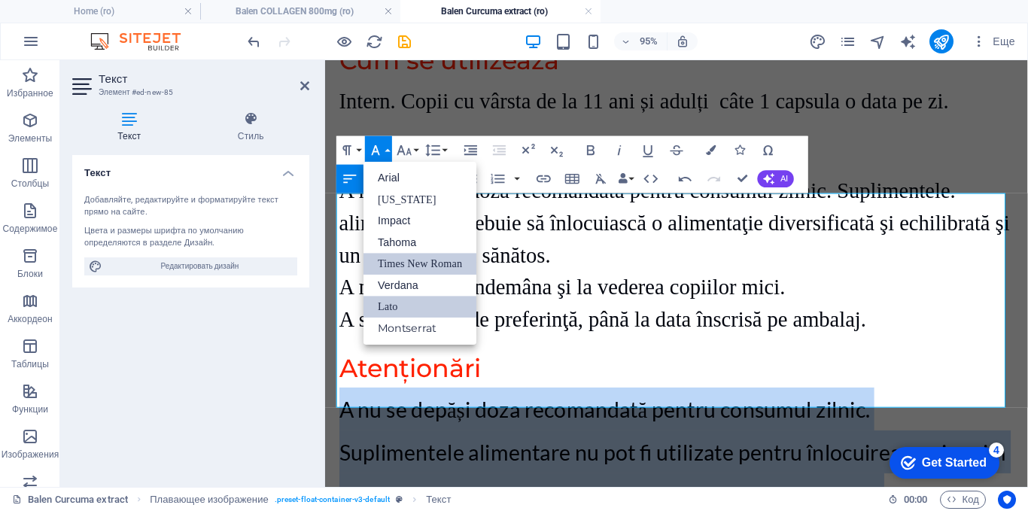
click at [395, 260] on link "Times New Roman" at bounding box center [419, 264] width 113 height 22
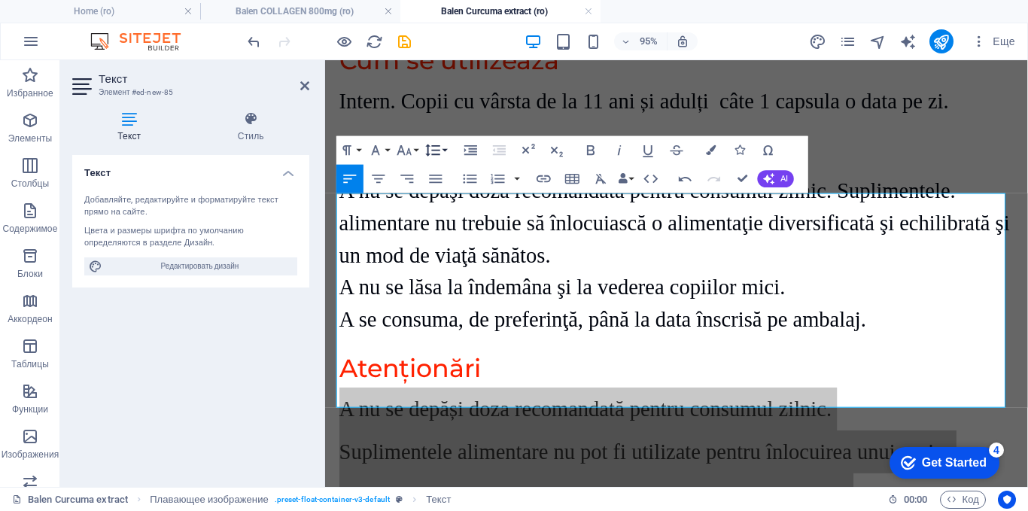
click at [430, 151] on icon "button" at bounding box center [432, 149] width 17 height 17
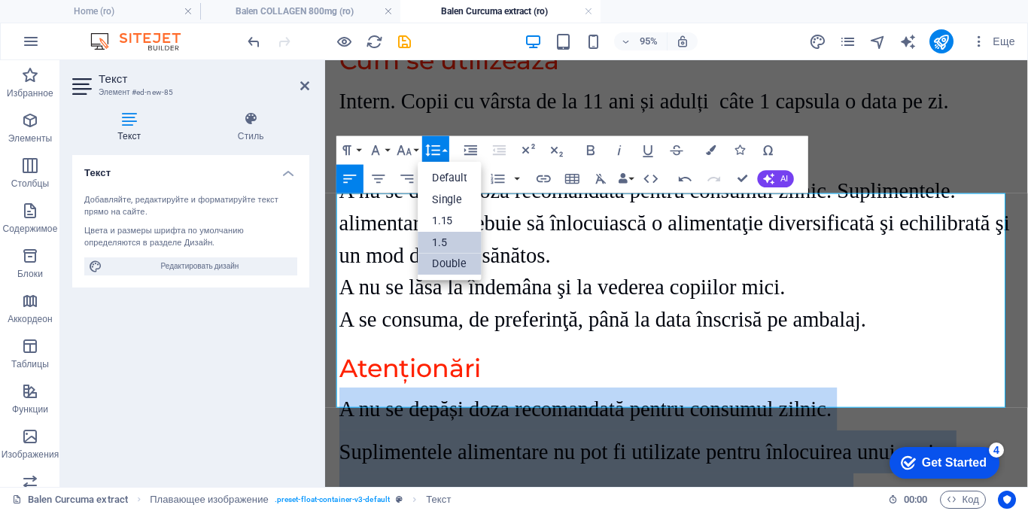
click at [439, 239] on link "1.5" at bounding box center [450, 243] width 64 height 22
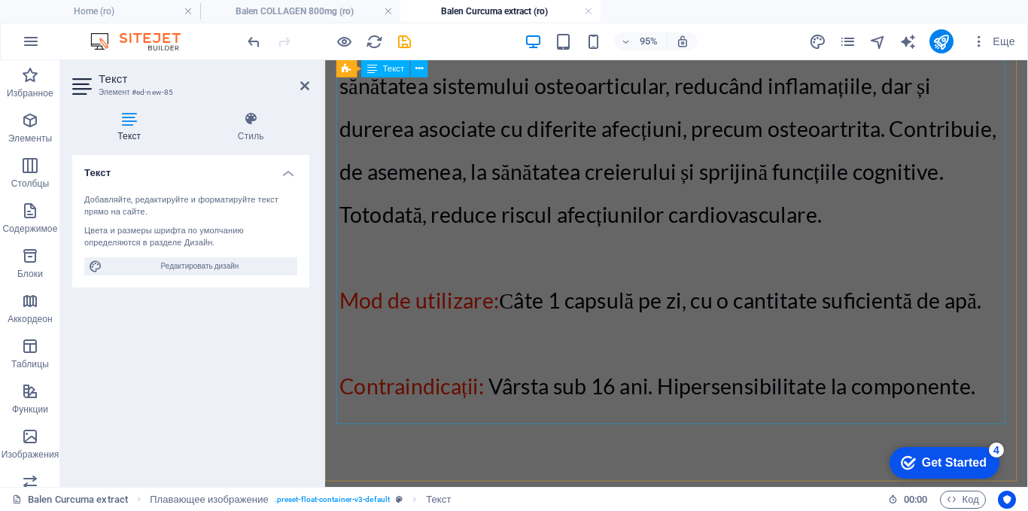
scroll to position [1538, 0]
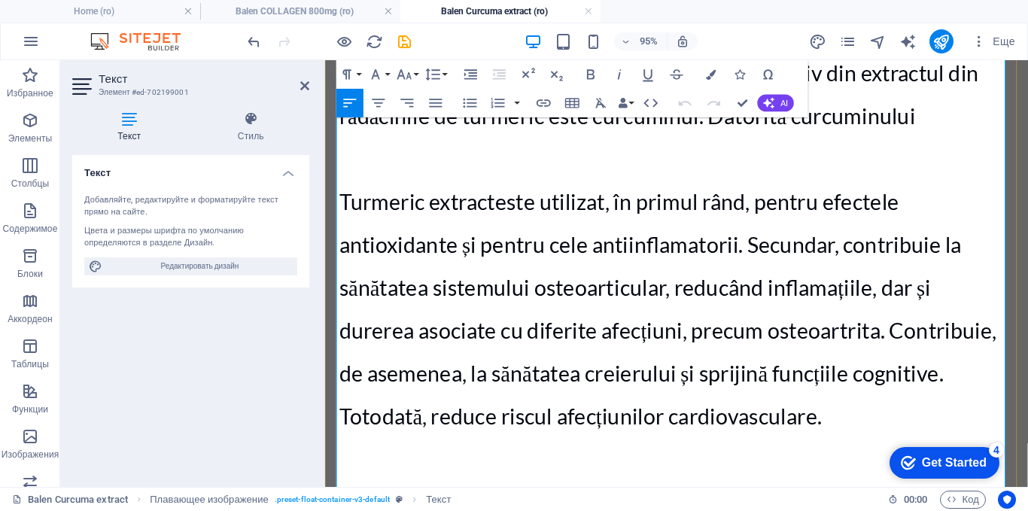
scroll to position [1524, 0]
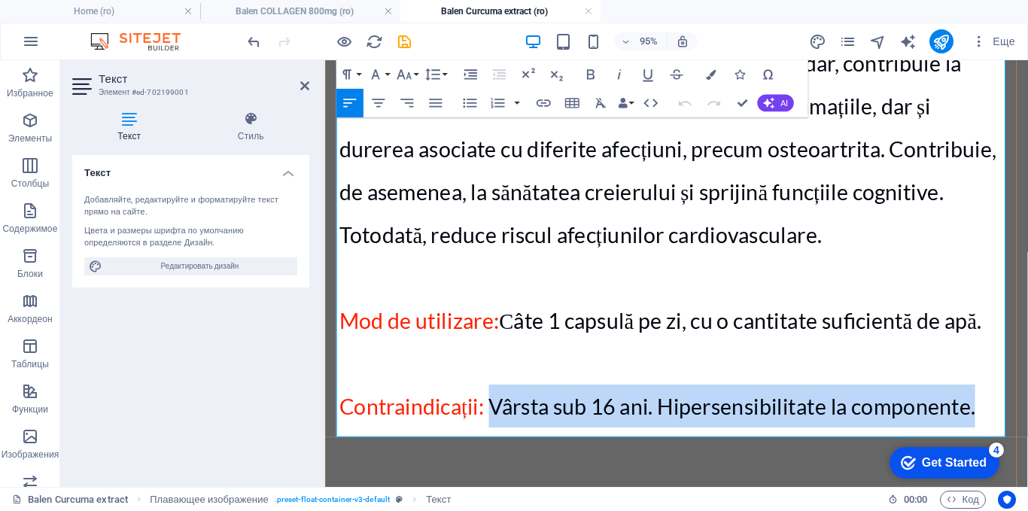
drag, startPoint x: 1008, startPoint y: 220, endPoint x: 499, endPoint y: 214, distance: 509.4
click at [499, 402] on p "Contraindicații: Vârsta sub 16 ani. Hipersensibilitate la componente." at bounding box center [695, 424] width 710 height 45
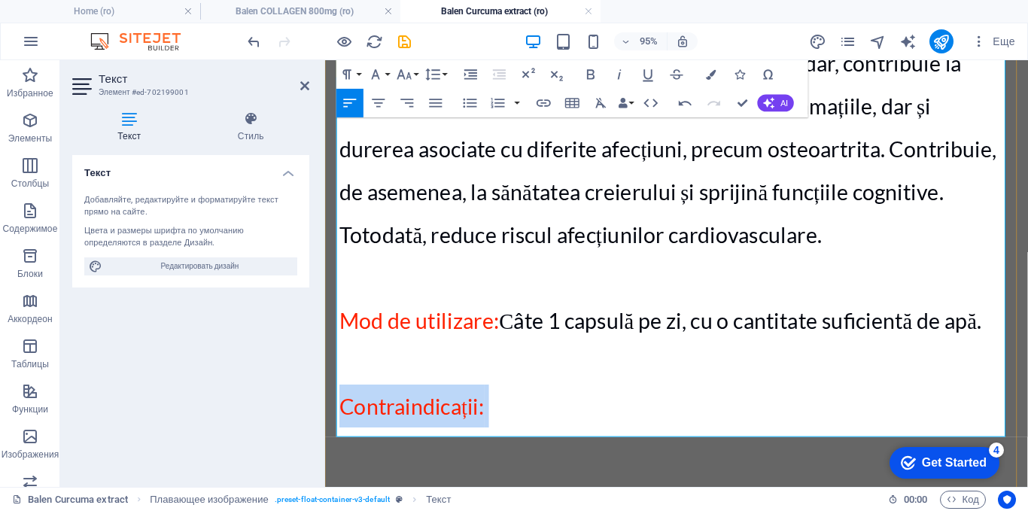
drag, startPoint x: 447, startPoint y: 227, endPoint x: 342, endPoint y: 226, distance: 104.6
click at [343, 402] on p "Contraindicații:" at bounding box center [695, 424] width 710 height 45
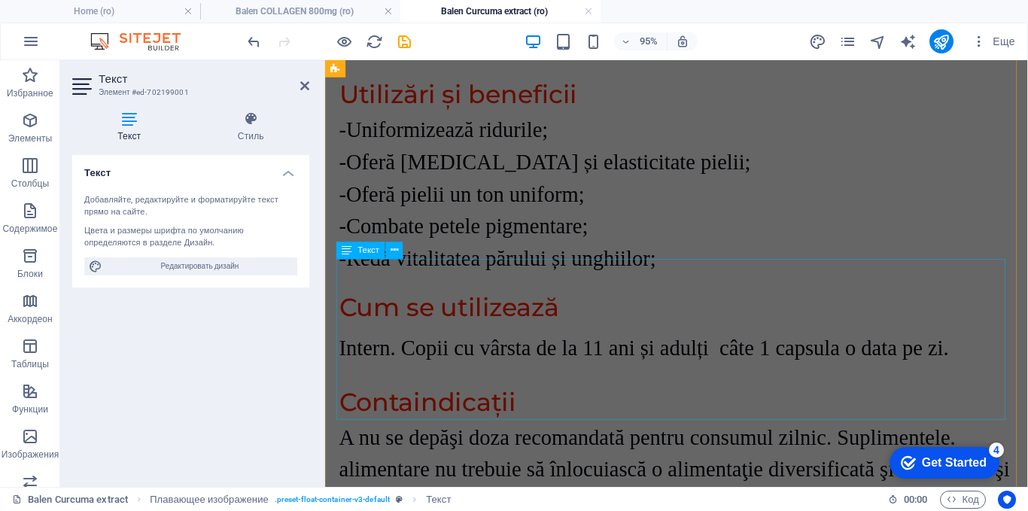
scroll to position [3481, 0]
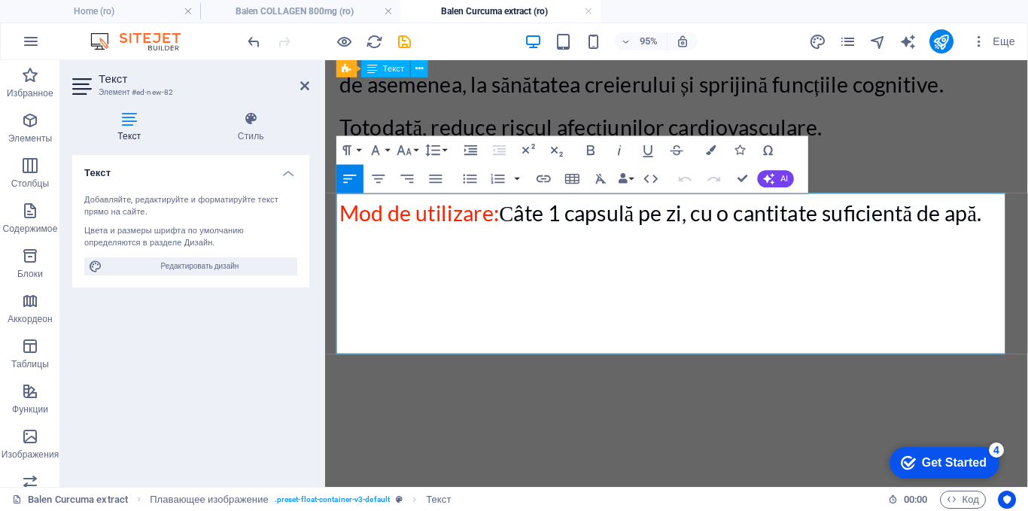
scroll to position [3550, 0]
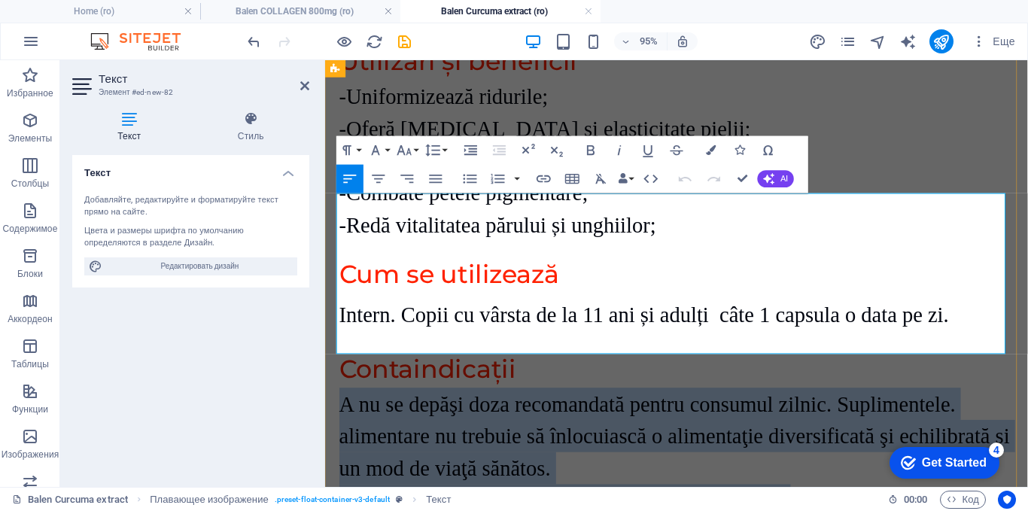
drag, startPoint x: 896, startPoint y: 355, endPoint x: 341, endPoint y: 215, distance: 572.6
click at [341, 405] on div "A nu se depăşi doza recomandată pentru consumul zilnic. Suplimentele. alimentar…" at bounding box center [695, 489] width 710 height 169
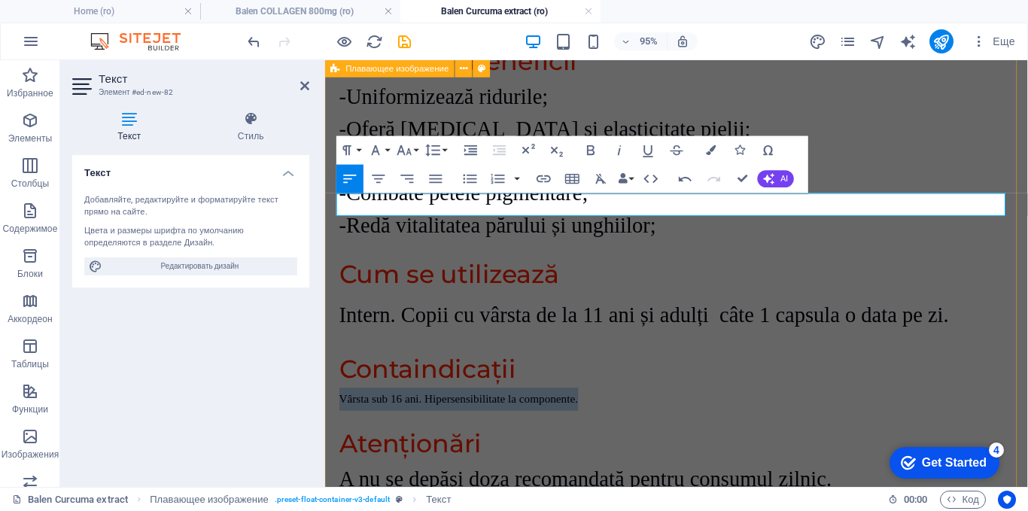
drag, startPoint x: 631, startPoint y: 214, endPoint x: 337, endPoint y: 203, distance: 293.6
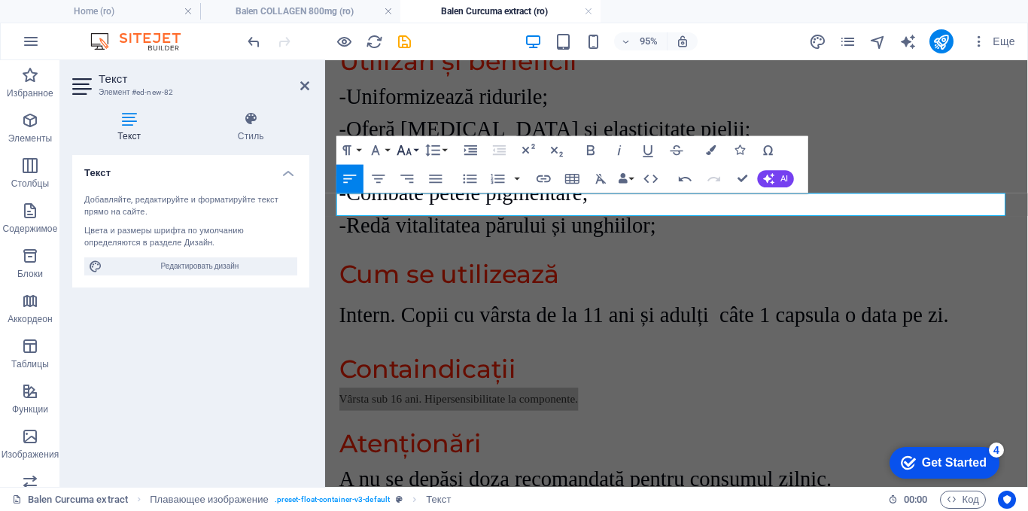
click at [406, 149] on icon "button" at bounding box center [404, 149] width 17 height 17
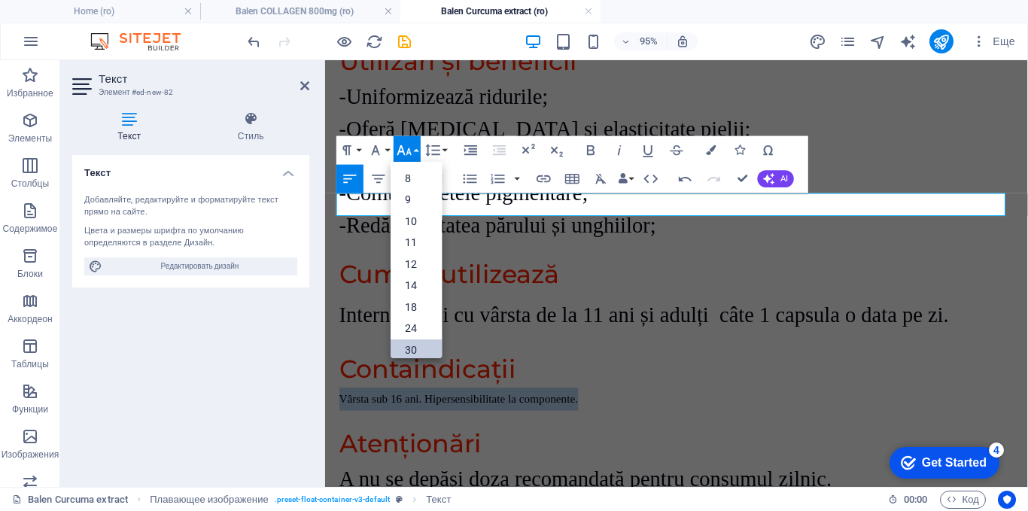
click at [406, 349] on link "30" at bounding box center [416, 350] width 51 height 22
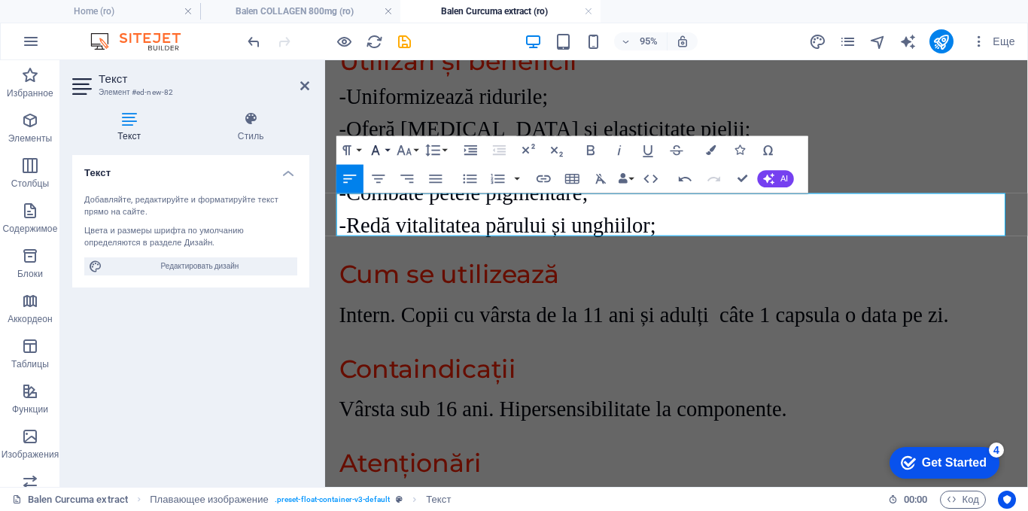
click at [388, 149] on button "Font Family" at bounding box center [378, 150] width 27 height 29
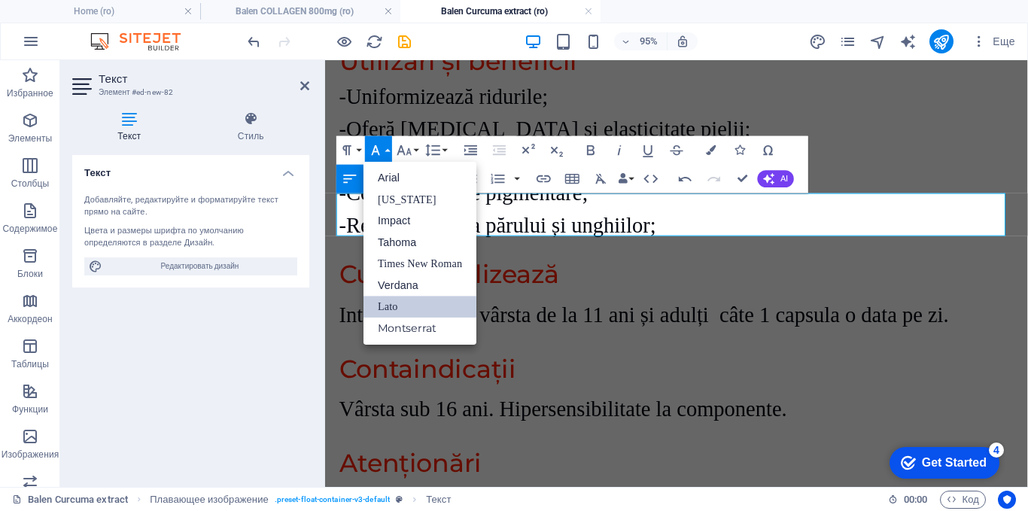
scroll to position [0, 0]
click at [384, 261] on link "Times New Roman" at bounding box center [419, 265] width 113 height 22
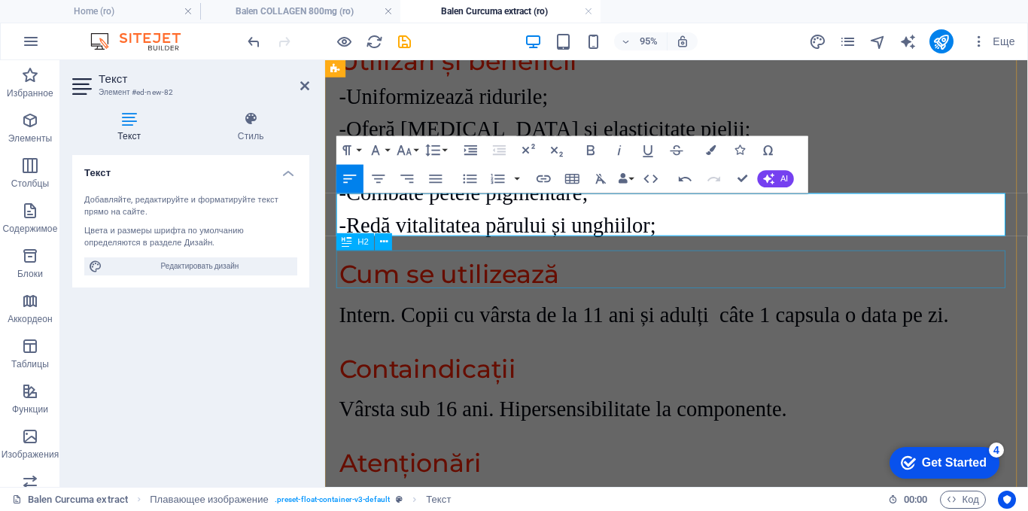
click at [728, 465] on div "Atenționări" at bounding box center [695, 485] width 710 height 40
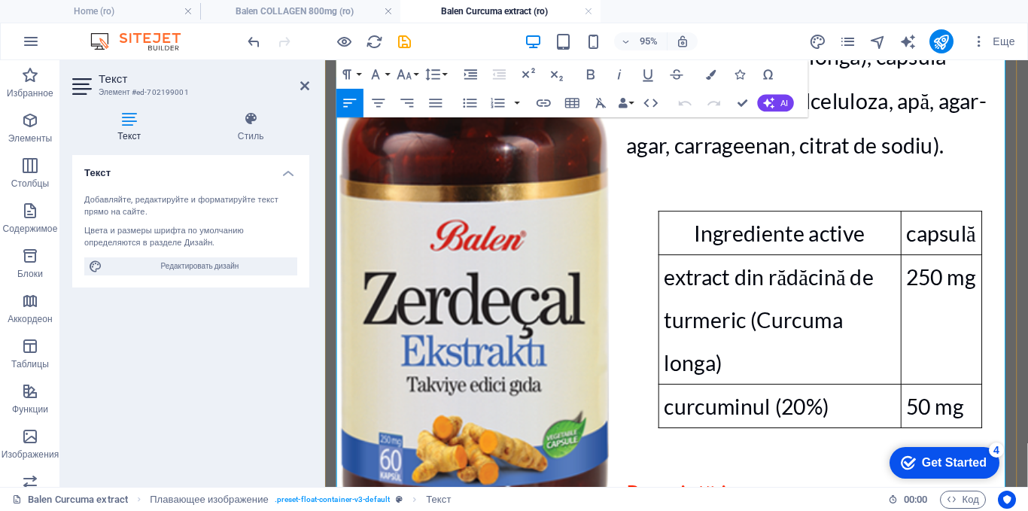
scroll to position [772, 0]
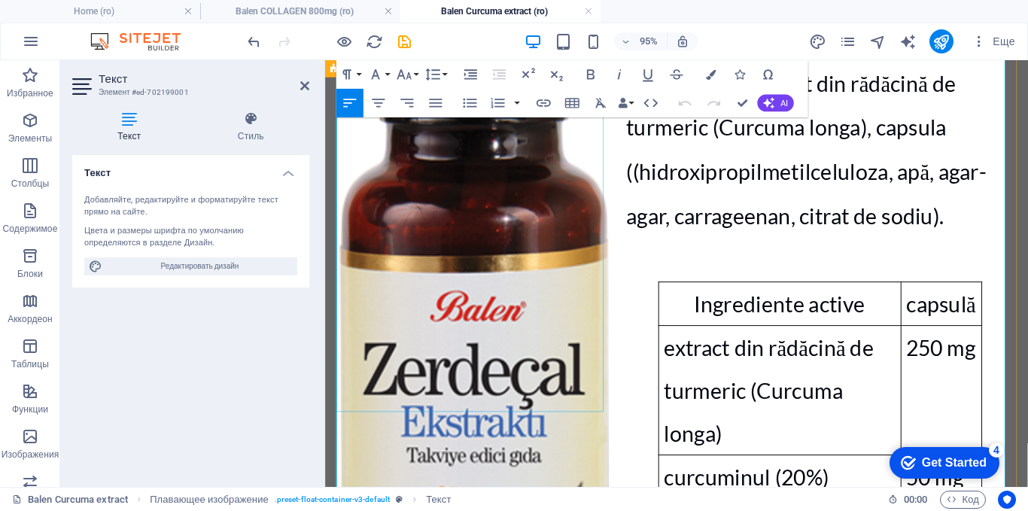
click at [533, 199] on figure at bounding box center [482, 339] width 284 height 603
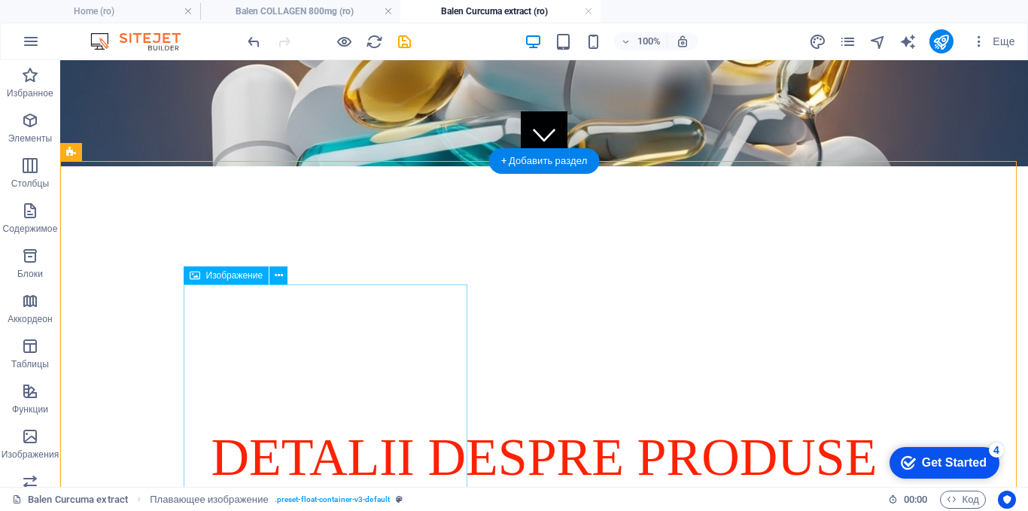
select select "%"
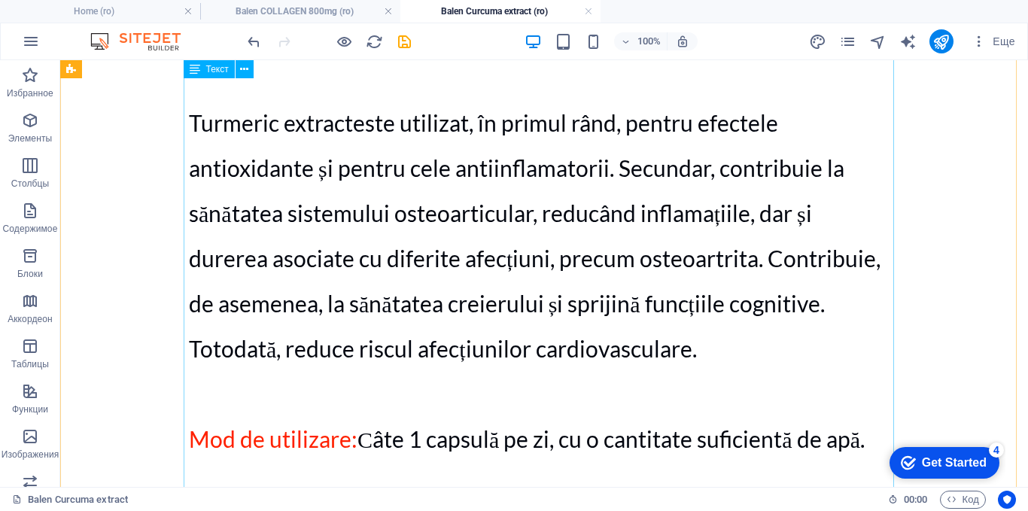
scroll to position [1374, 0]
click at [837, 193] on div "Ingrediente: extract din rădăcină de turmeric (Curcuma longa), capsula ((hidrox…" at bounding box center [544, 90] width 710 height 1308
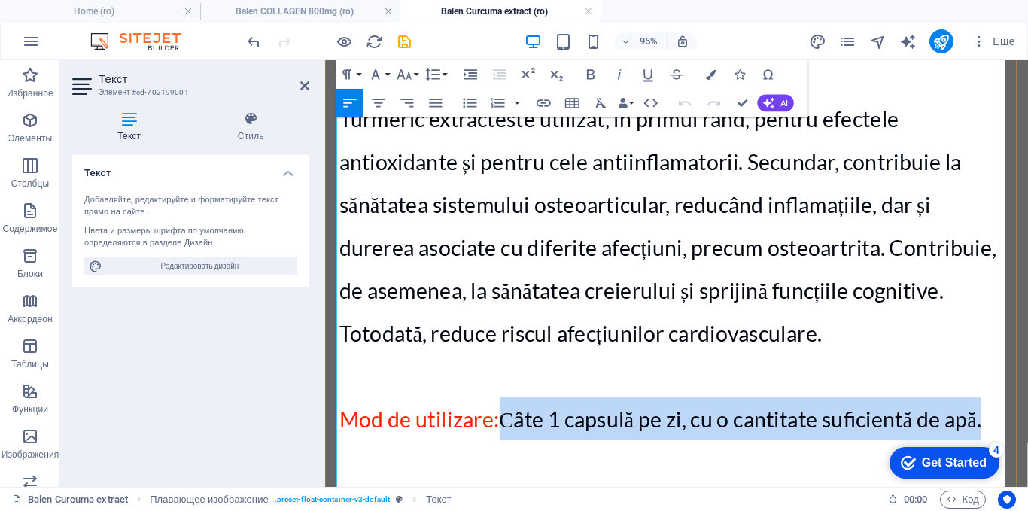
drag, startPoint x: 1020, startPoint y: 240, endPoint x: 509, endPoint y: 233, distance: 510.9
click at [509, 415] on p "Mod de utilizare: Сâte 1 capsulă pe zi, cu o cantitate suficientă de apă." at bounding box center [695, 437] width 710 height 45
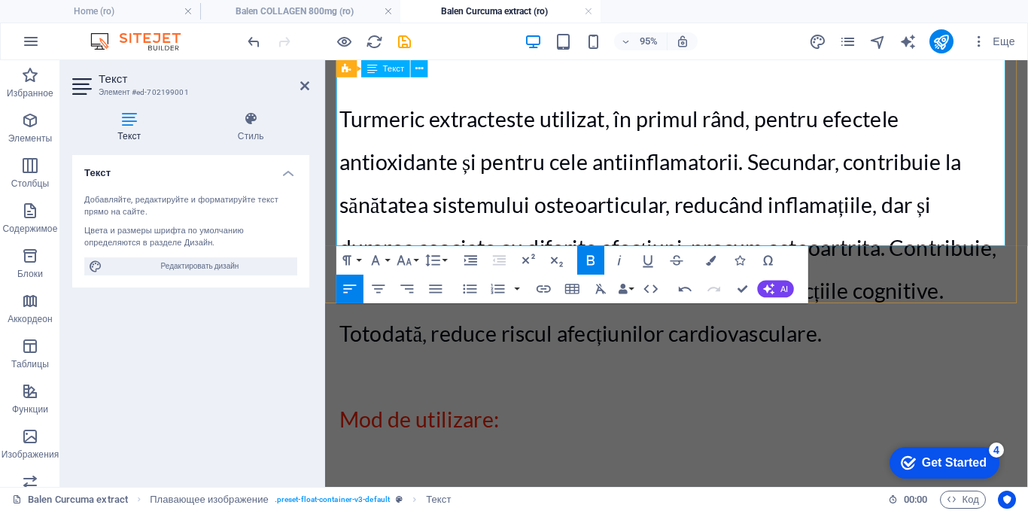
drag, startPoint x: 515, startPoint y: 232, endPoint x: 338, endPoint y: 228, distance: 176.9
click at [340, 415] on p "Mod de utilizare:" at bounding box center [695, 437] width 710 height 45
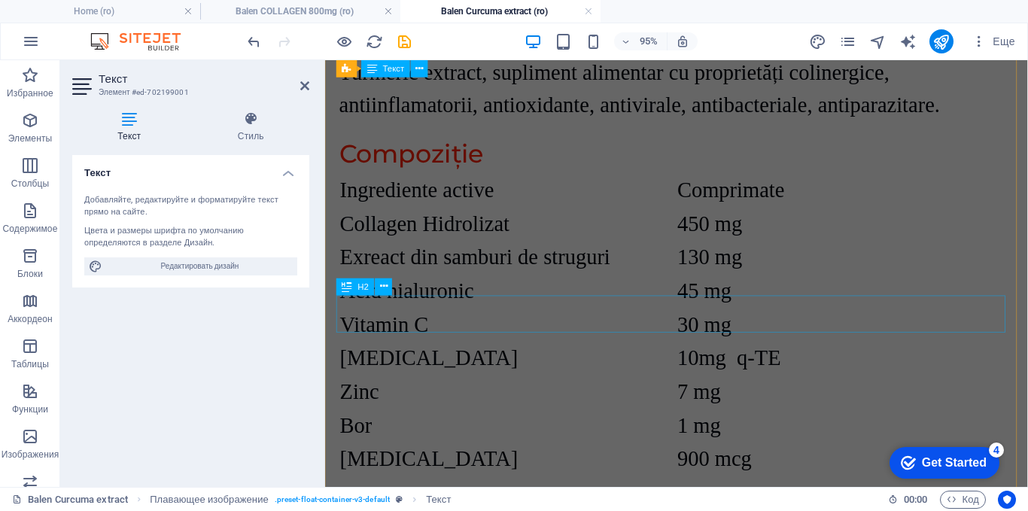
scroll to position [3104, 0]
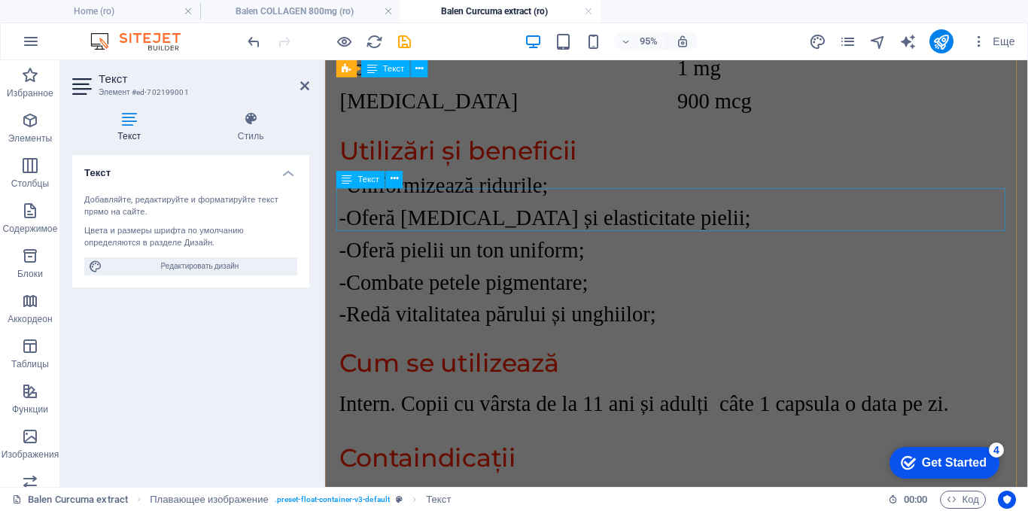
click at [568, 400] on div "Intern. Copii cu vârsta de la 11 ani și adulți câte 1 capsula o data pe zi." at bounding box center [695, 422] width 710 height 45
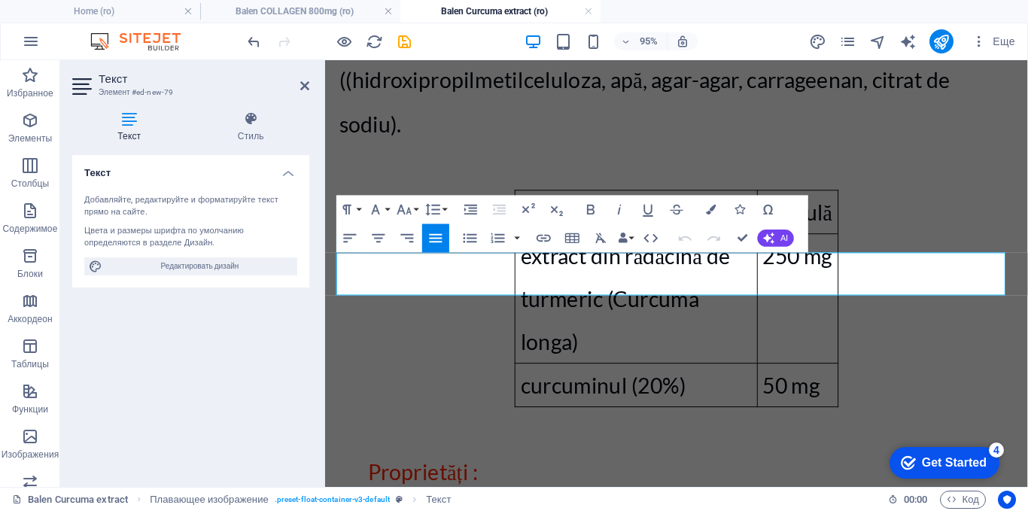
scroll to position [3037, 0]
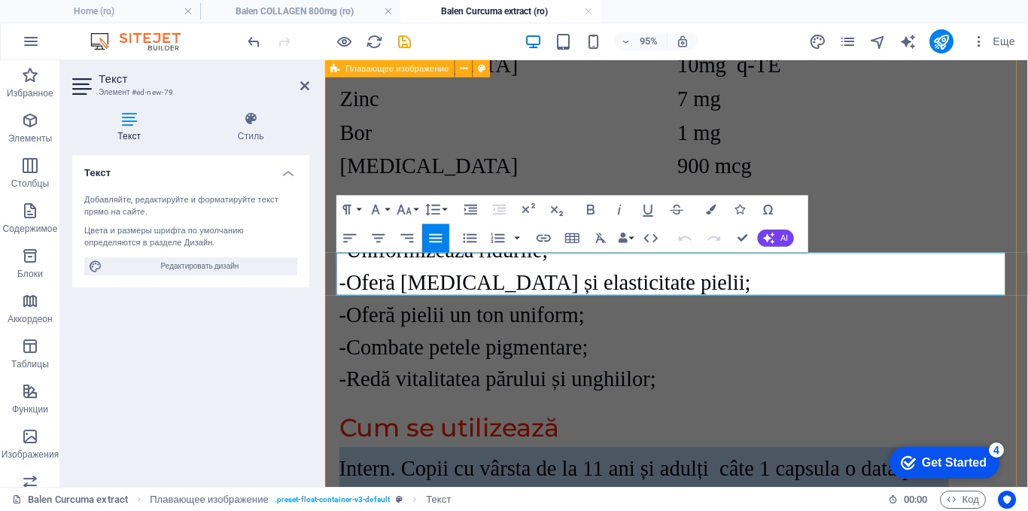
drag, startPoint x: 986, startPoint y: 287, endPoint x: 330, endPoint y: 282, distance: 656.9
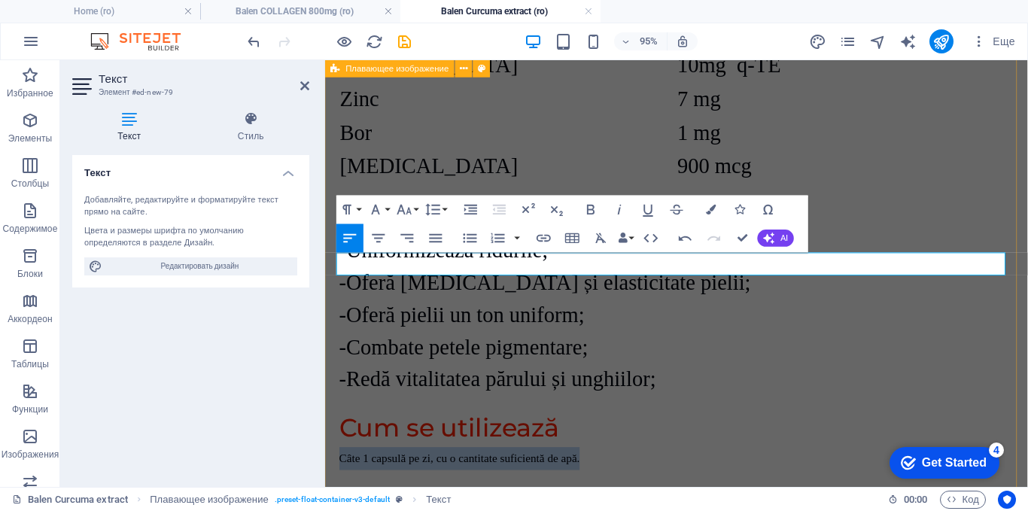
drag, startPoint x: 604, startPoint y: 278, endPoint x: 331, endPoint y: 290, distance: 273.4
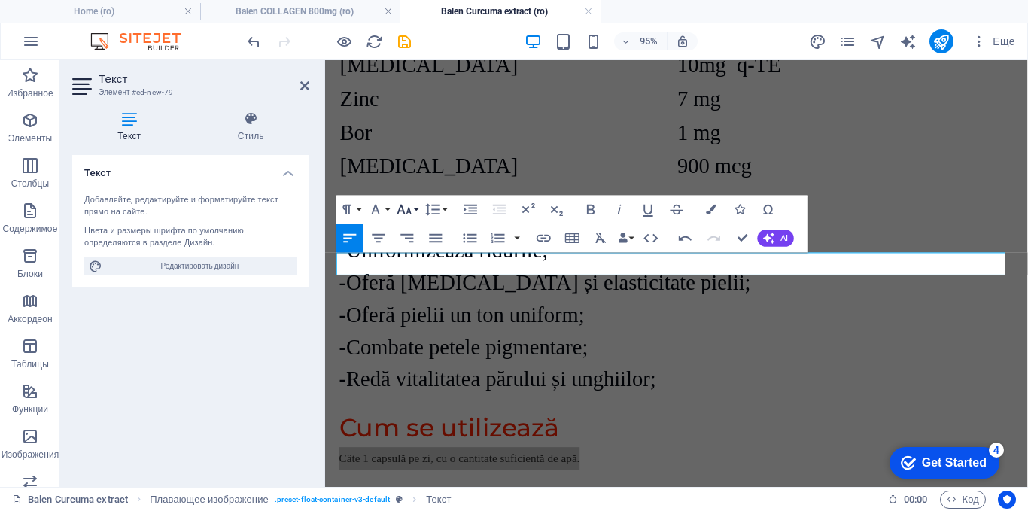
click at [403, 213] on icon "button" at bounding box center [404, 209] width 17 height 17
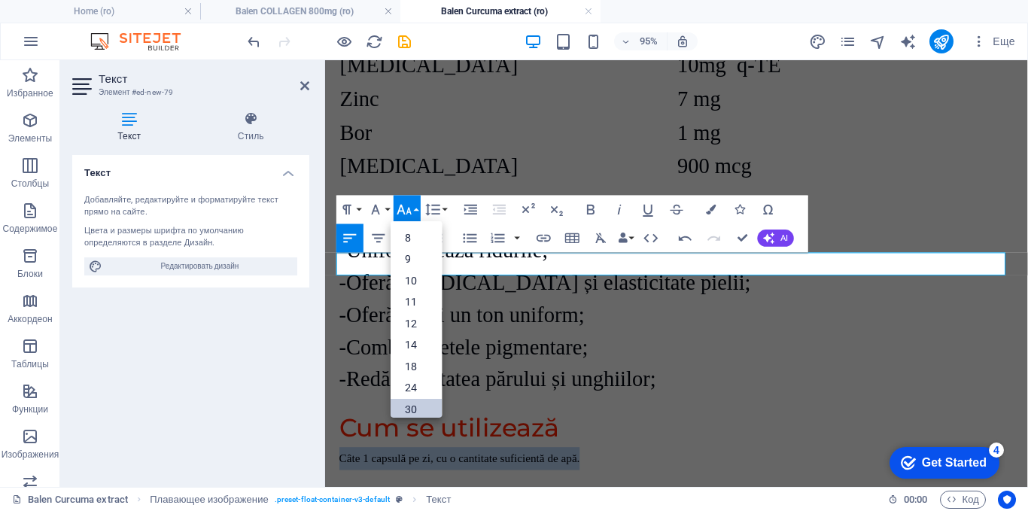
click at [405, 408] on link "30" at bounding box center [416, 409] width 51 height 22
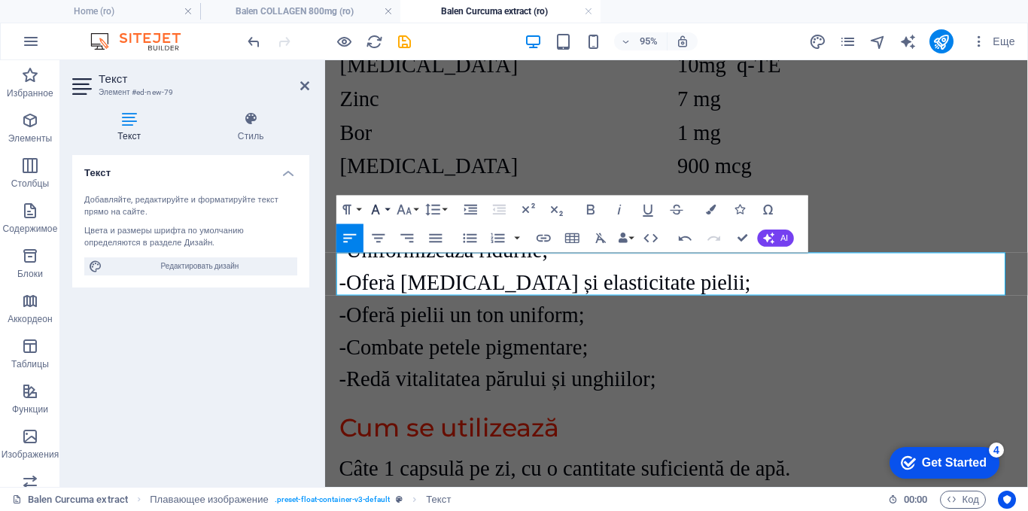
click at [381, 207] on icon "button" at bounding box center [375, 209] width 17 height 17
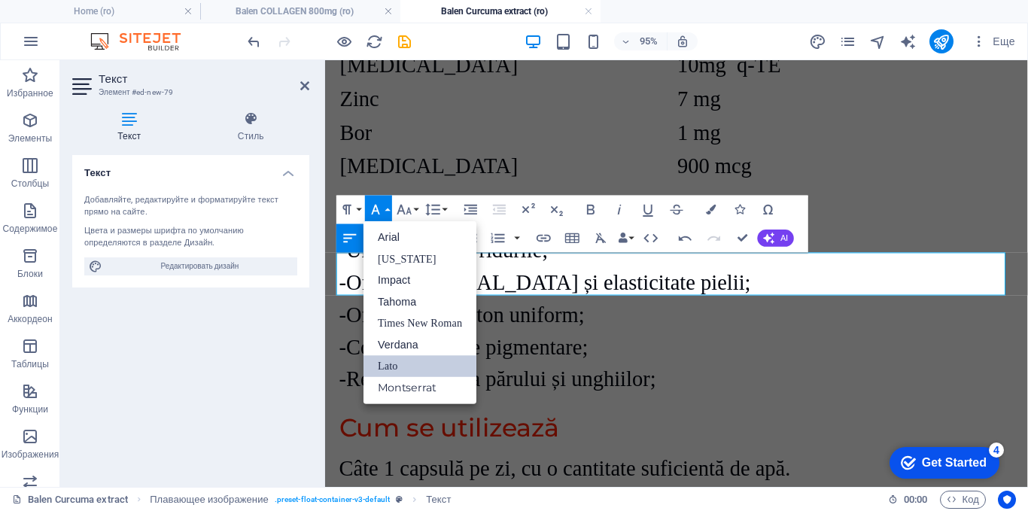
scroll to position [0, 0]
click at [397, 318] on link "Times New Roman" at bounding box center [419, 323] width 113 height 22
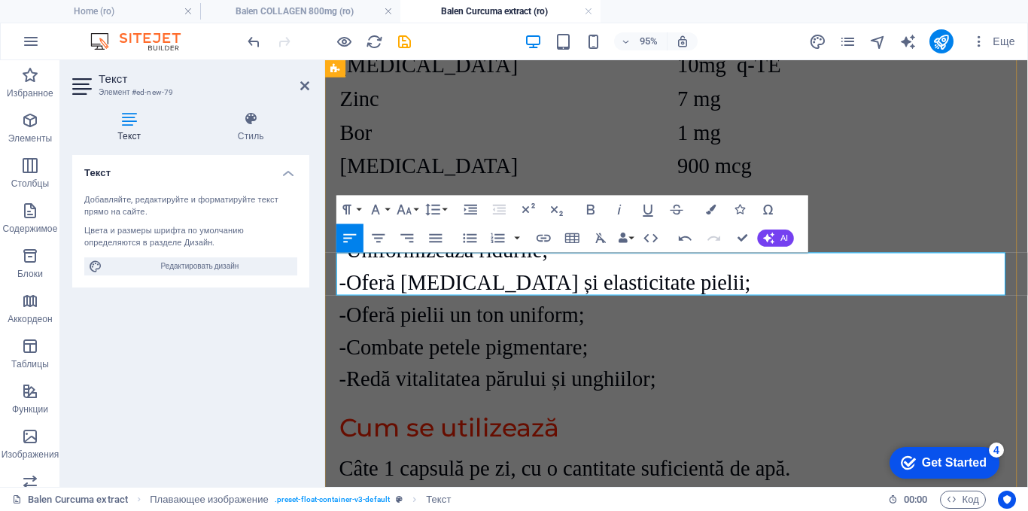
click at [840, 467] on p "Сâte 1 capsulă pe zi, cu o cantitate suficientă de apă." at bounding box center [695, 489] width 710 height 45
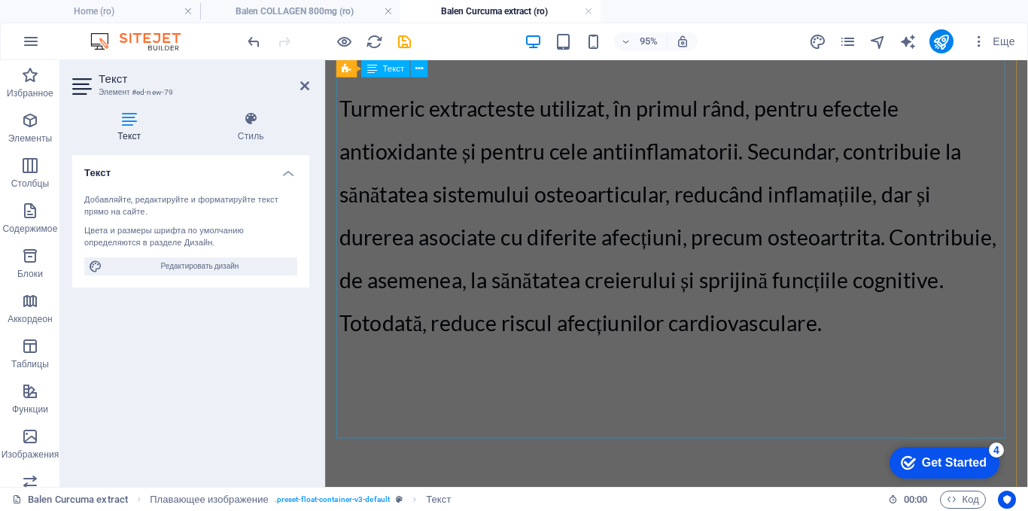
scroll to position [1080, 0]
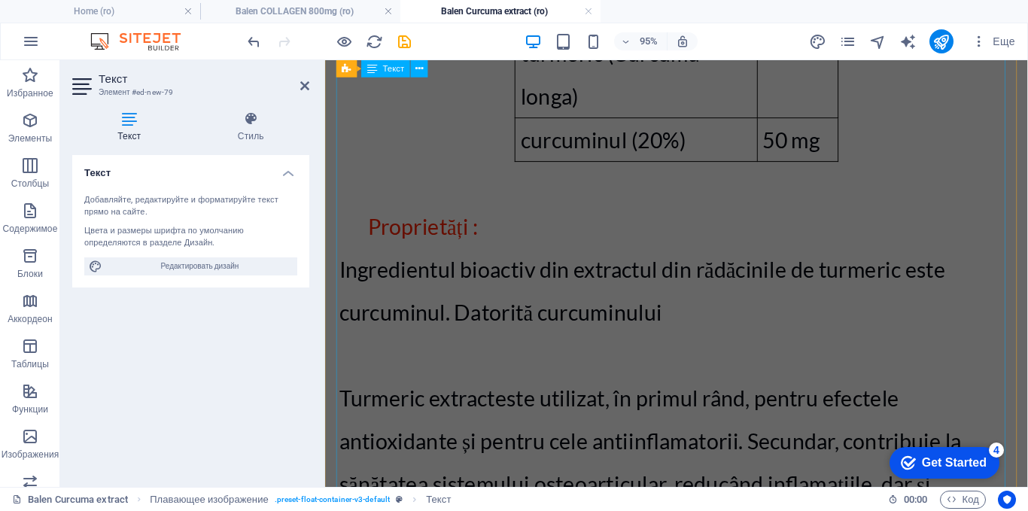
click at [620, 214] on div "Ingrediente: extract din rădăcină de turmeric (Curcuma longa), capsula ((hidrox…" at bounding box center [695, 231] width 710 height 1004
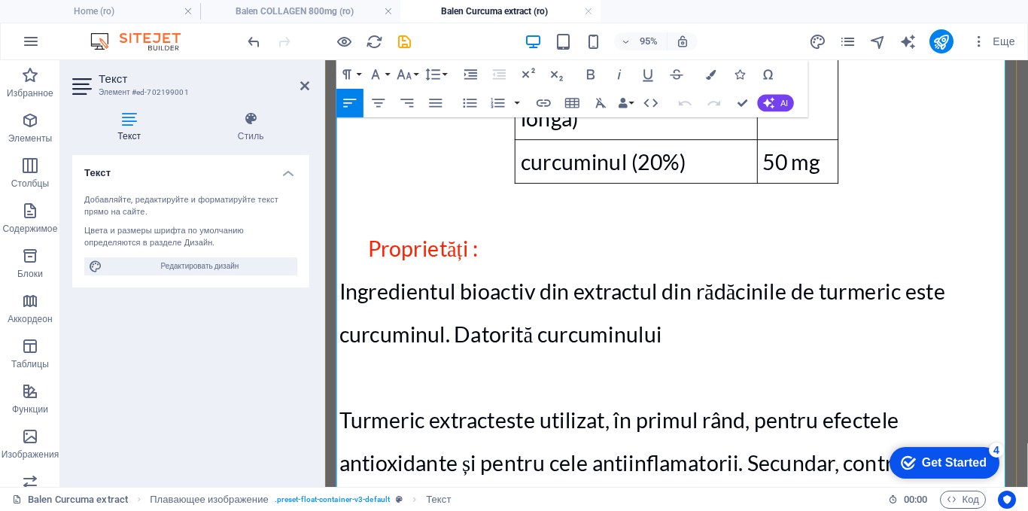
scroll to position [1073, 0]
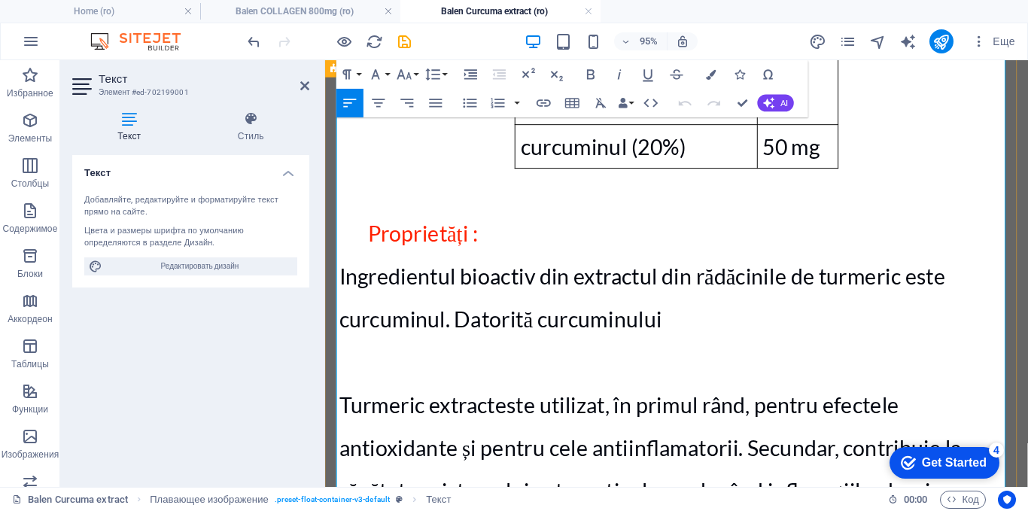
drag, startPoint x: 846, startPoint y: 445, endPoint x: 333, endPoint y: 217, distance: 562.5
click at [333, 217] on div "detalii despre produse Ingrediente: extract din rădăcină de turmeric (Curcuma l…" at bounding box center [695, 206] width 740 height 1187
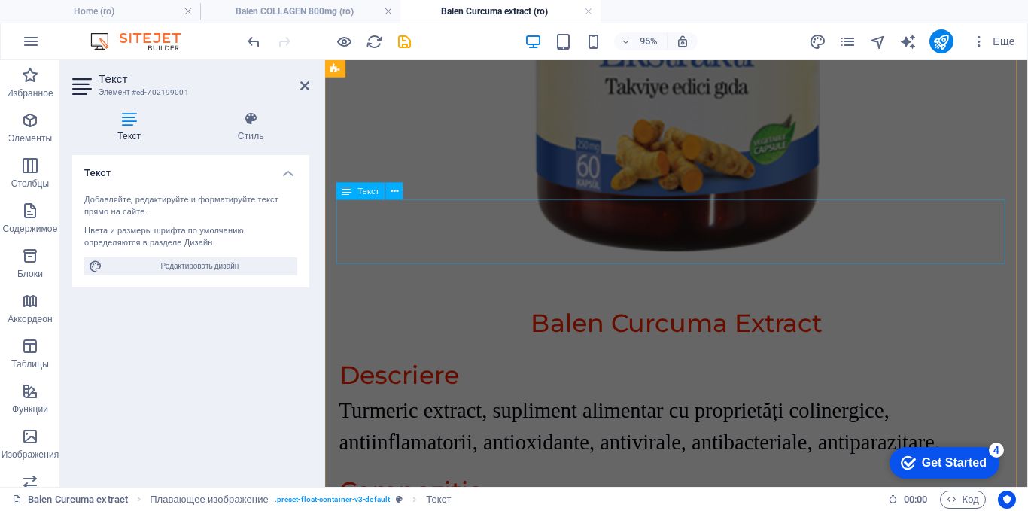
click at [595, 412] on div "Turmeric extract , supliment alimentar cu proprietăți colinergice, antiinflamat…" at bounding box center [695, 446] width 710 height 68
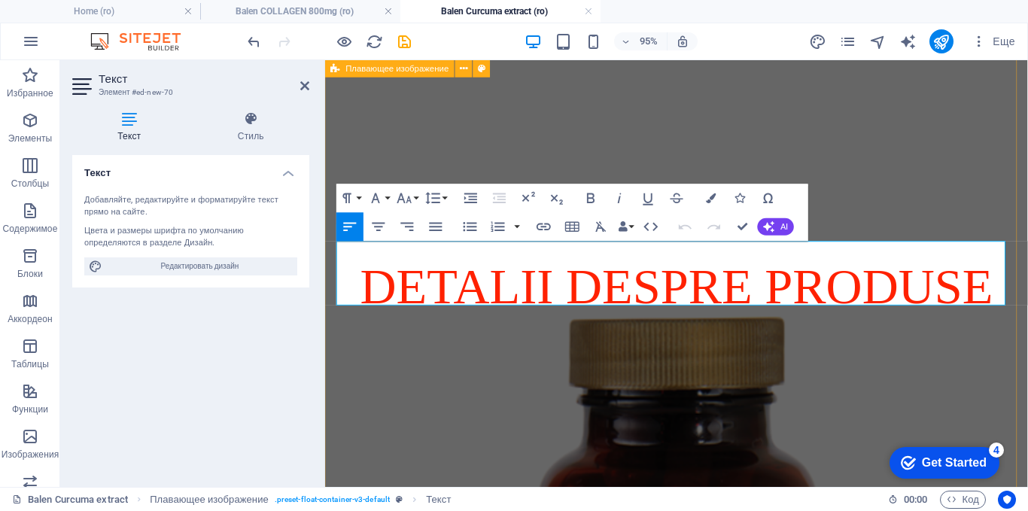
scroll to position [2083, 0]
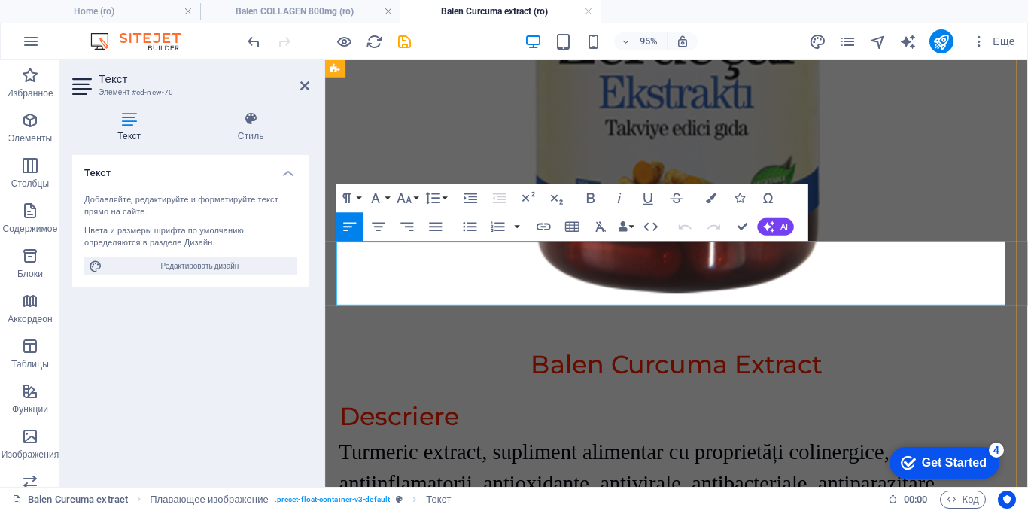
click at [982, 455] on p "Turmeric extract , supliment alimentar cu proprietăți colinergice, antiinflamat…" at bounding box center [695, 489] width 710 height 68
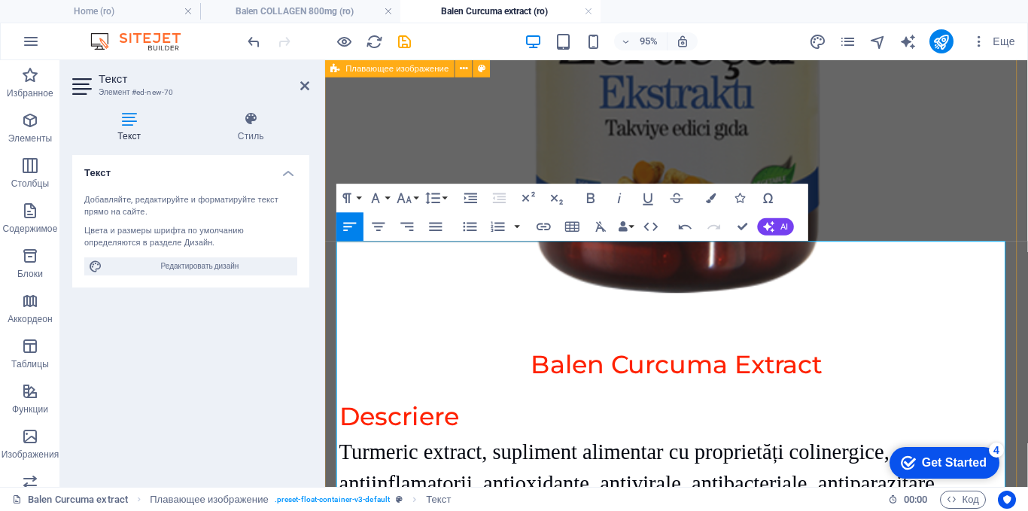
drag, startPoint x: 505, startPoint y: 281, endPoint x: 336, endPoint y: 251, distance: 171.9
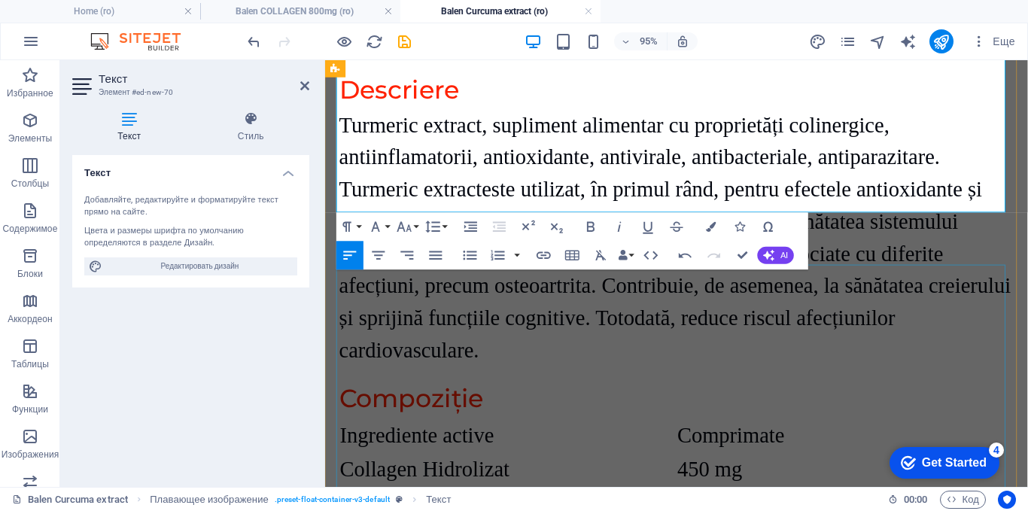
scroll to position [2459, 0]
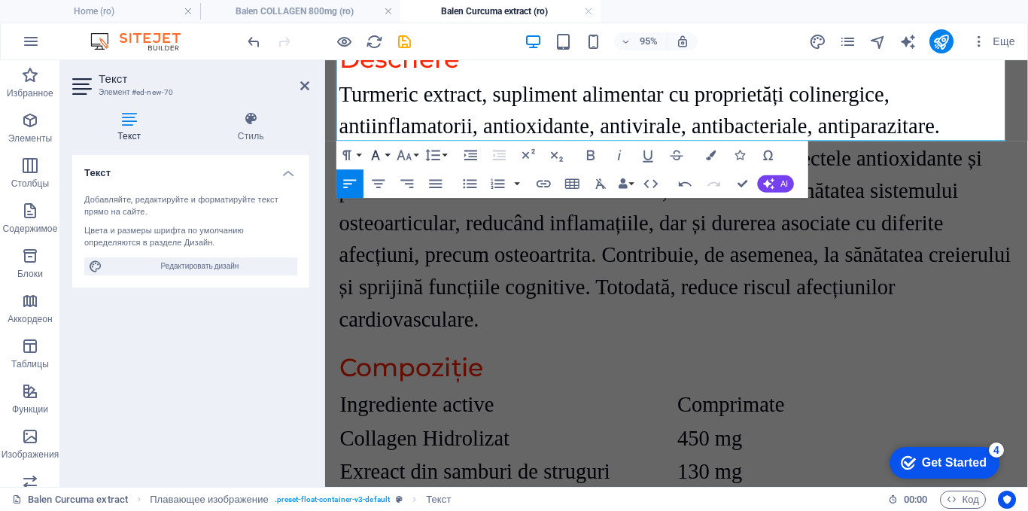
click at [381, 156] on icon "button" at bounding box center [375, 155] width 17 height 17
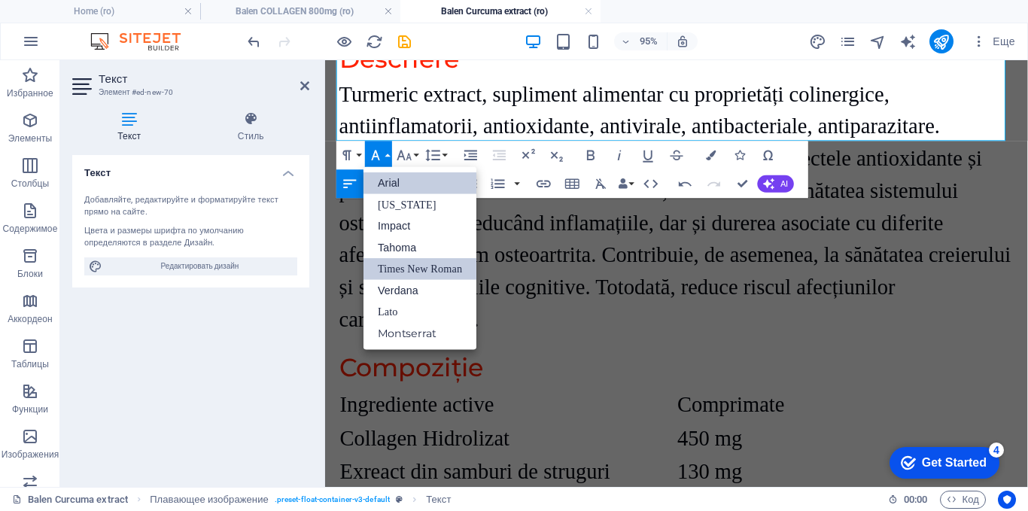
scroll to position [0, 0]
click at [400, 263] on link "Times New Roman" at bounding box center [419, 269] width 113 height 22
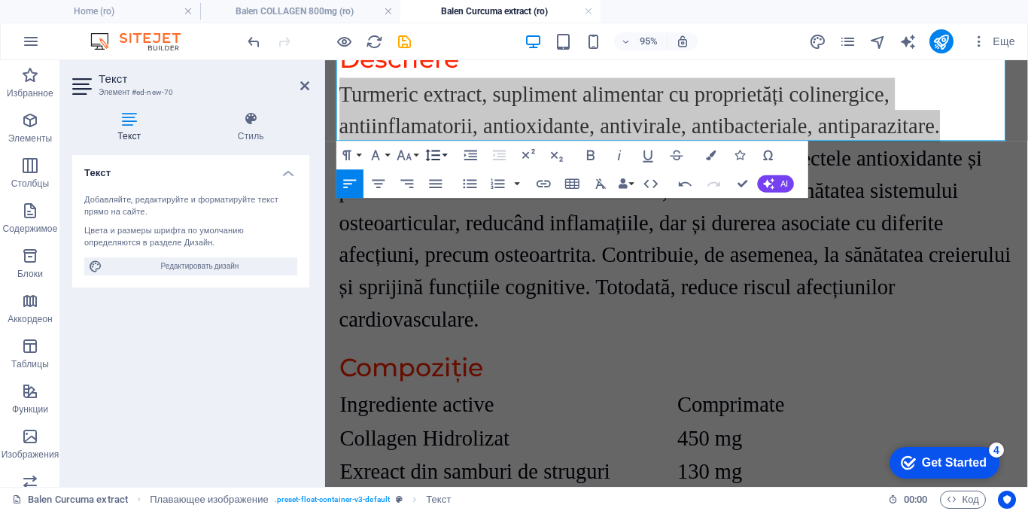
click at [439, 155] on icon "button" at bounding box center [433, 155] width 14 height 12
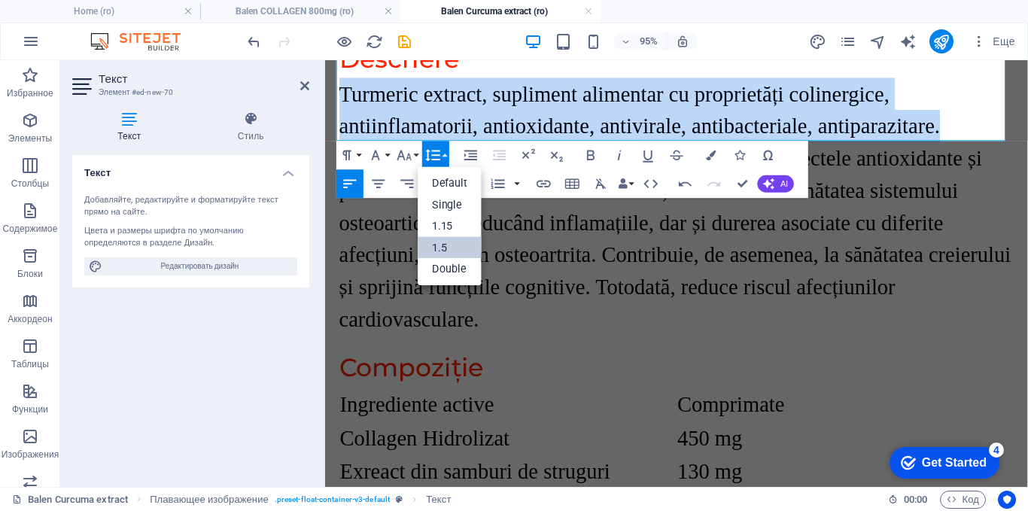
click at [446, 246] on link "1.5" at bounding box center [450, 248] width 64 height 22
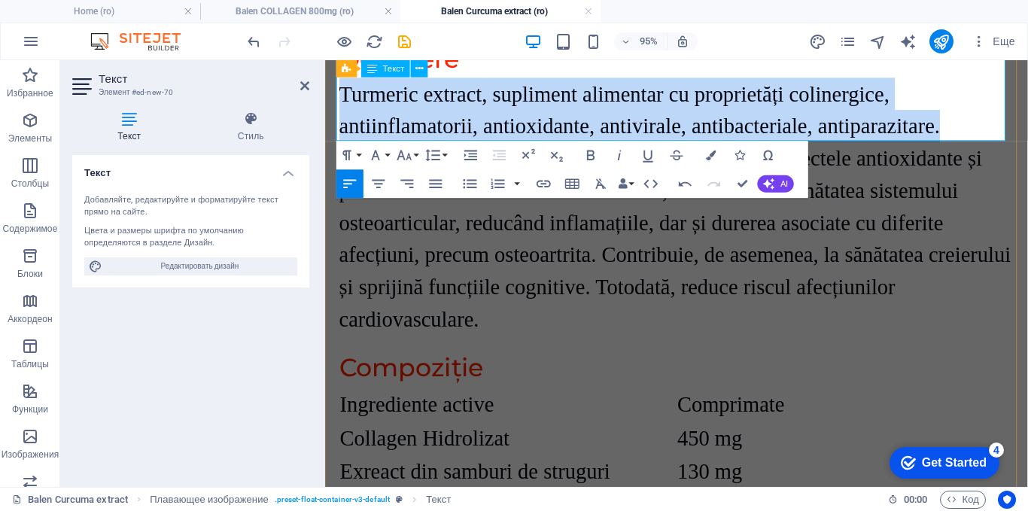
click at [518, 147] on p "Turmeric extract este utilizat, în primul rând, pentru efectele antioxidante și…" at bounding box center [695, 248] width 710 height 203
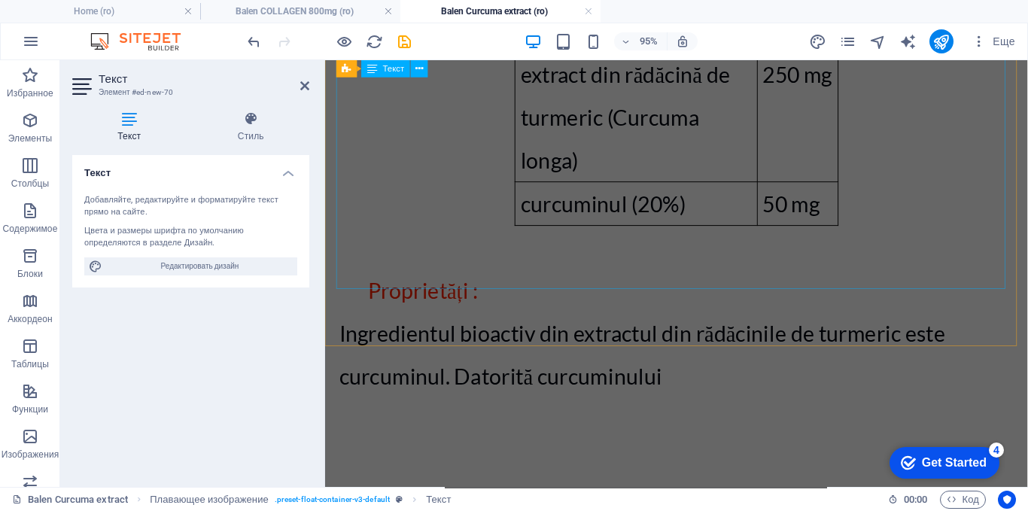
scroll to position [954, 0]
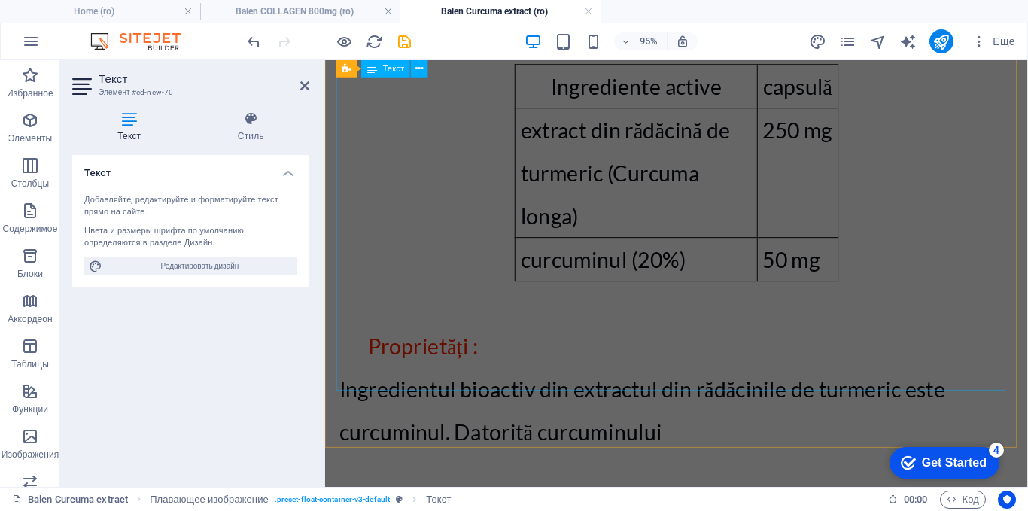
click at [597, 260] on div "Ingrediente: extract din rădăcină de turmeric (Curcuma longa), capsula ((hidrox…" at bounding box center [695, 234] width 710 height 757
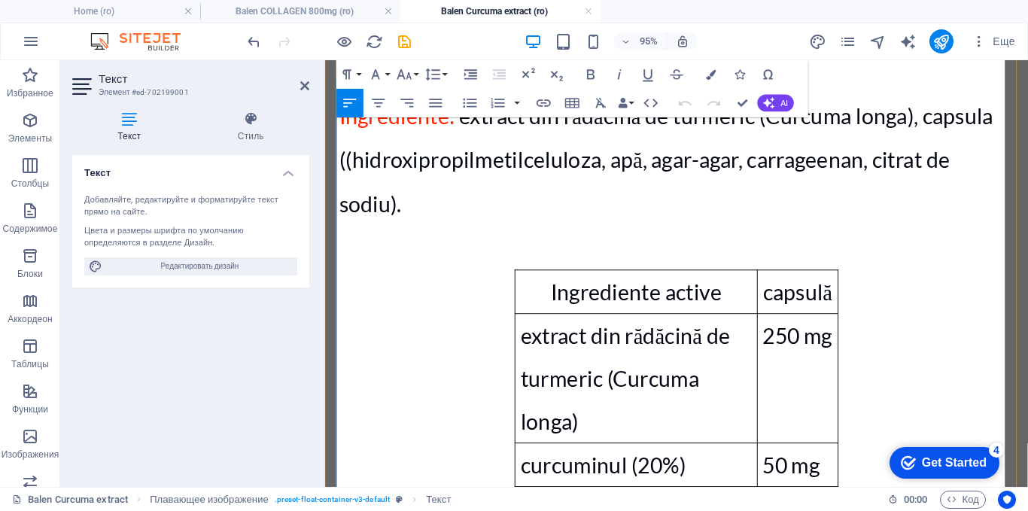
scroll to position [772, 0]
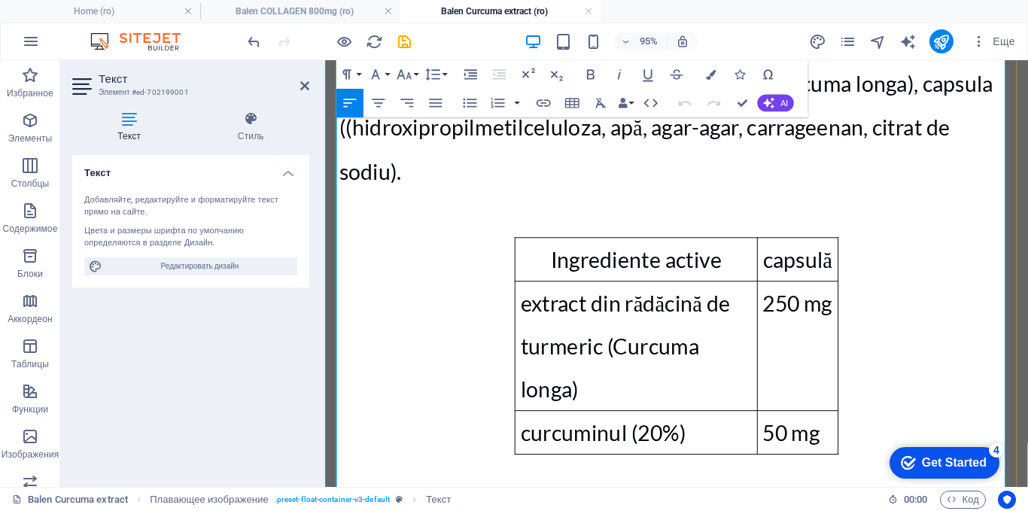
drag, startPoint x: 697, startPoint y: 434, endPoint x: 342, endPoint y: 386, distance: 357.6
drag, startPoint x: 490, startPoint y: 348, endPoint x: 359, endPoint y: 342, distance: 131.1
click at [359, 342] on div "Ingrediente: extract din rădăcină de turmeric (Curcuma longa), capsula ((hidrox…" at bounding box center [695, 394] width 710 height 712
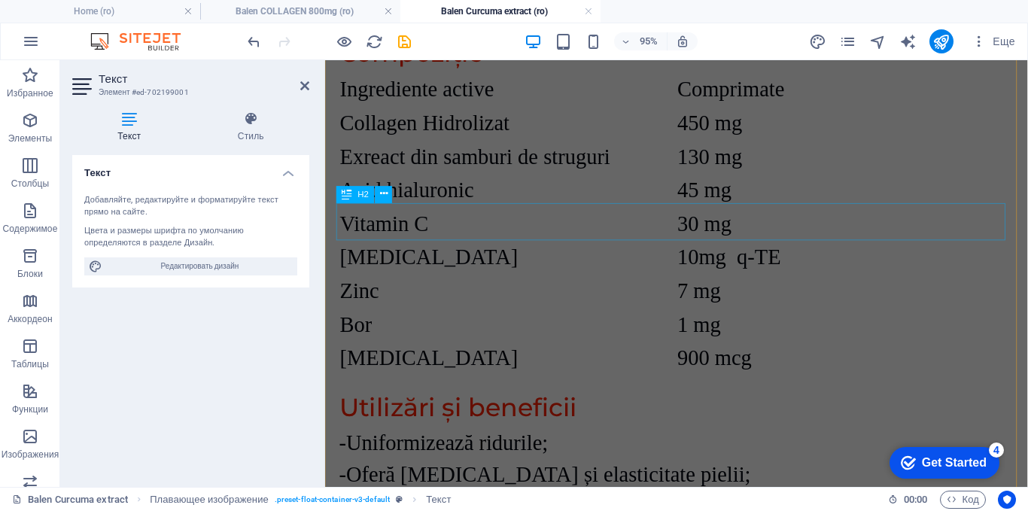
scroll to position [2578, 0]
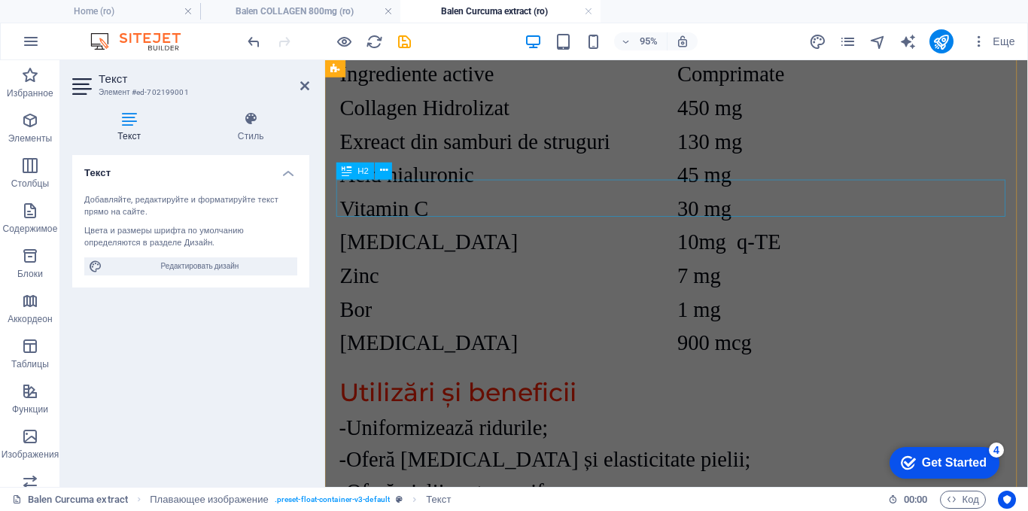
click at [466, 391] on div "Utilizări și beneficii" at bounding box center [695, 411] width 710 height 40
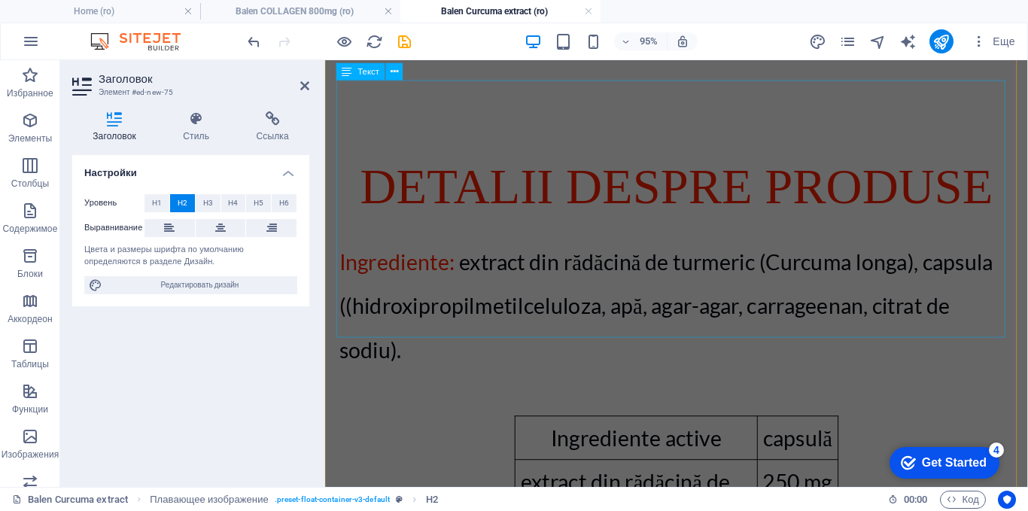
scroll to position [2499, 0]
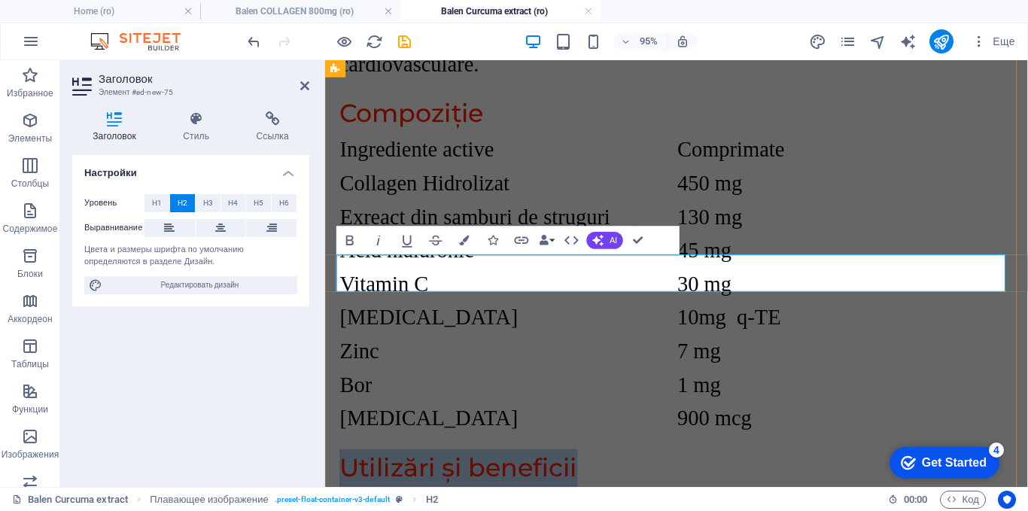
copy h2 "Utilizări și beneficii"
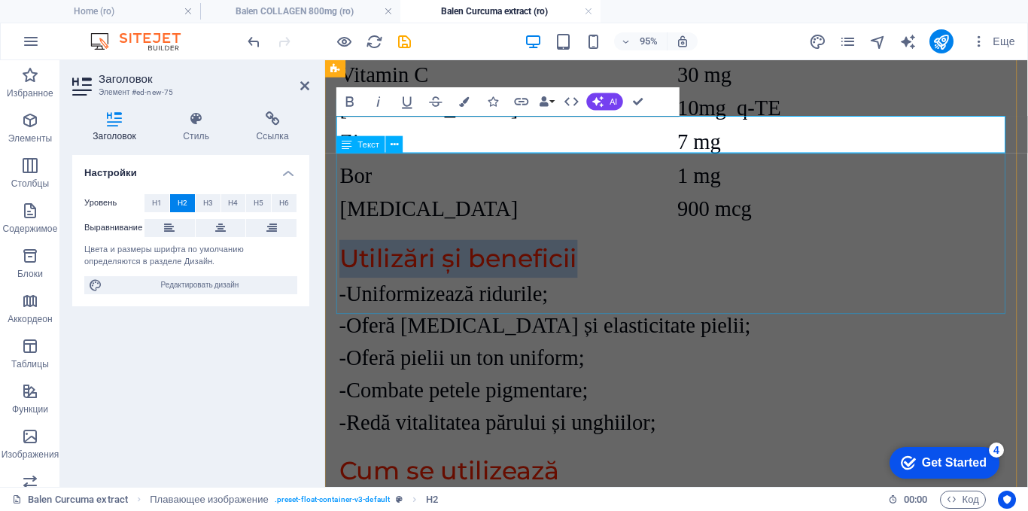
scroll to position [2725, 0]
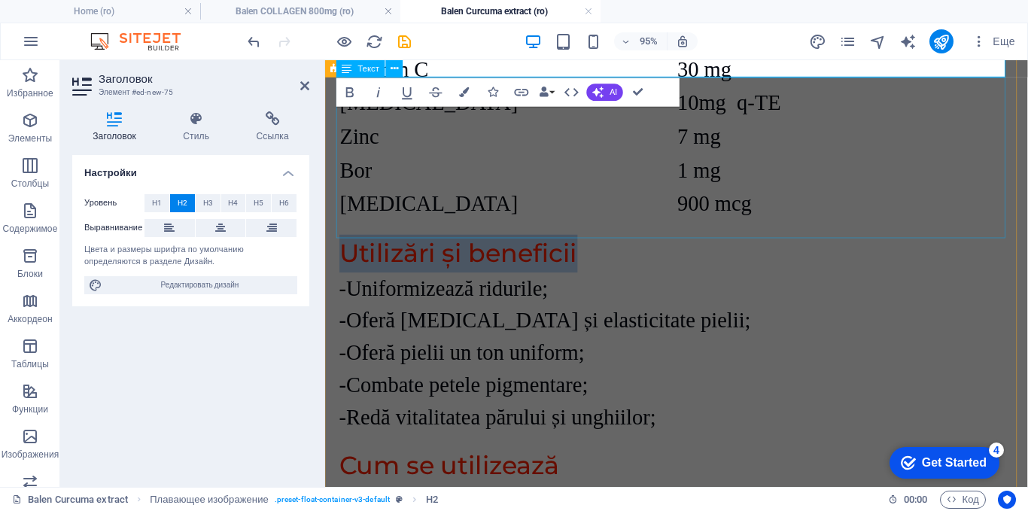
click at [466, 283] on div "-Uniformizează ridurile; -Oferă tonus și elasticitate pielii; -Oferă pielii un …" at bounding box center [695, 367] width 710 height 169
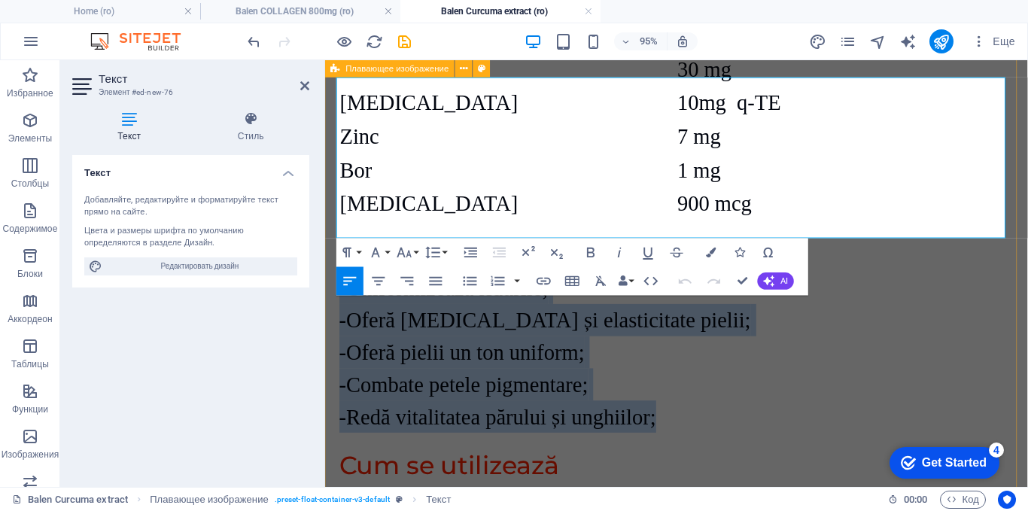
drag, startPoint x: 681, startPoint y: 237, endPoint x: 336, endPoint y: 96, distance: 373.2
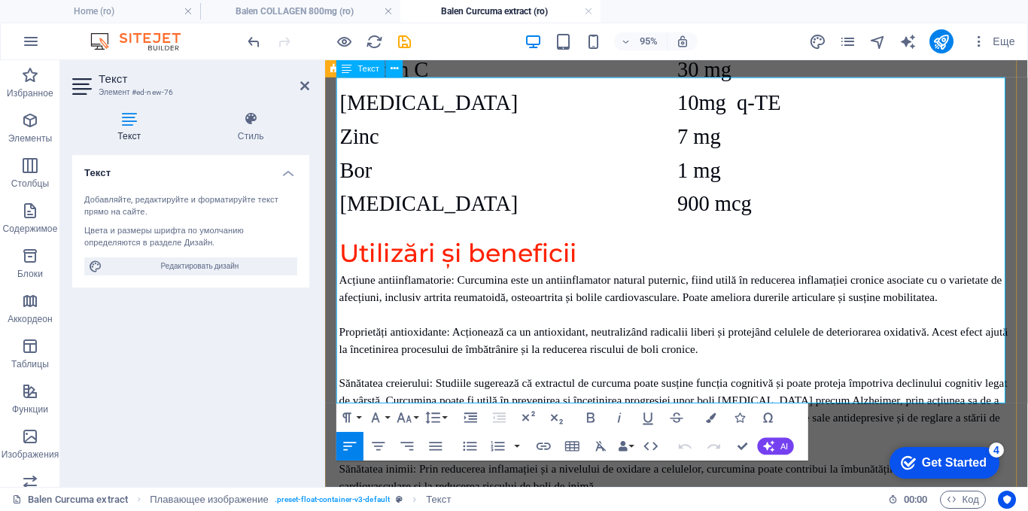
scroll to position [23235, 2]
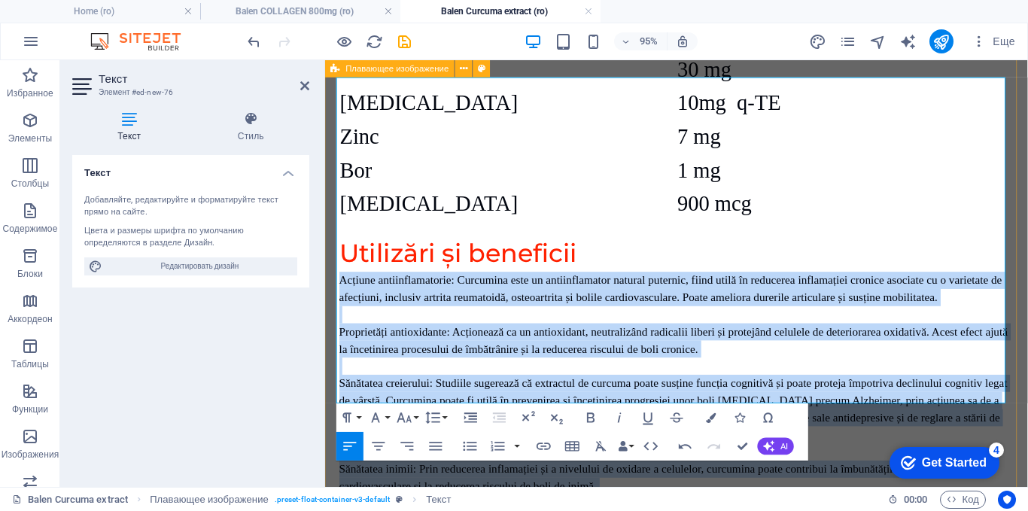
drag, startPoint x: 859, startPoint y: 408, endPoint x: 329, endPoint y: 81, distance: 623.3
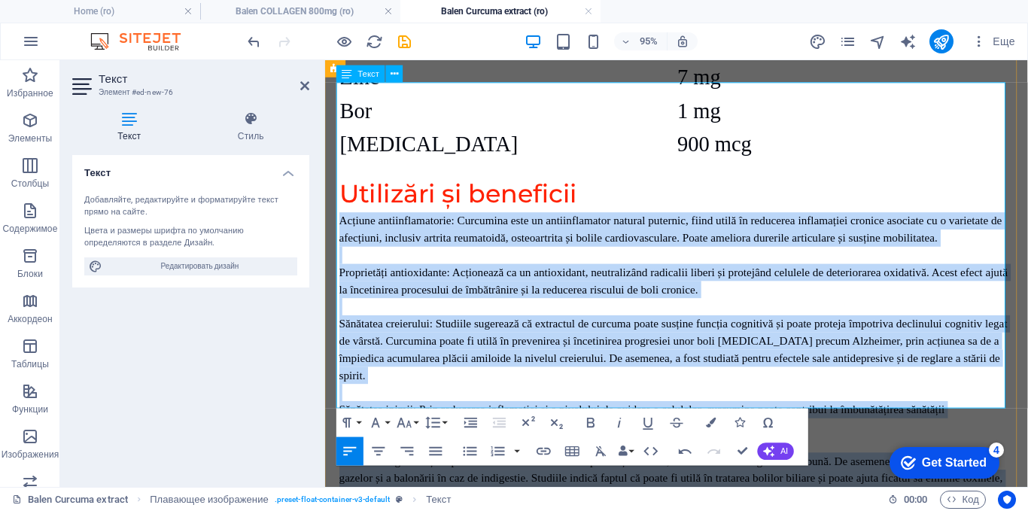
scroll to position [2800, 0]
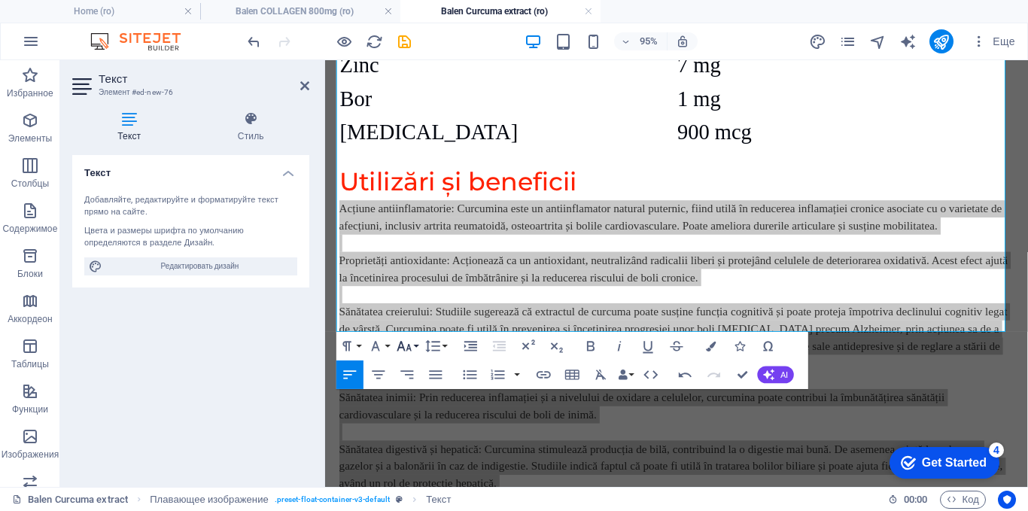
click at [409, 345] on icon "button" at bounding box center [404, 346] width 14 height 10
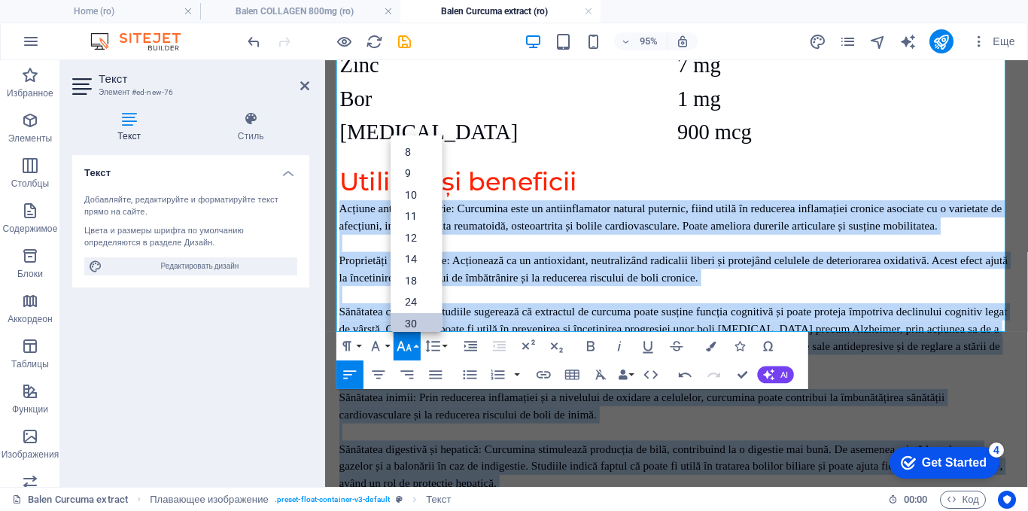
click at [409, 315] on link "30" at bounding box center [416, 323] width 51 height 22
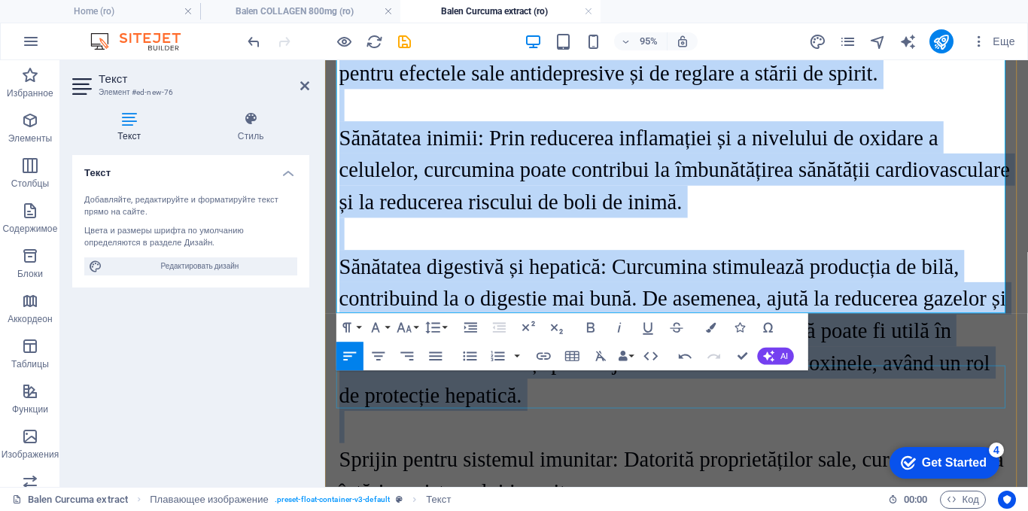
scroll to position [3442, 0]
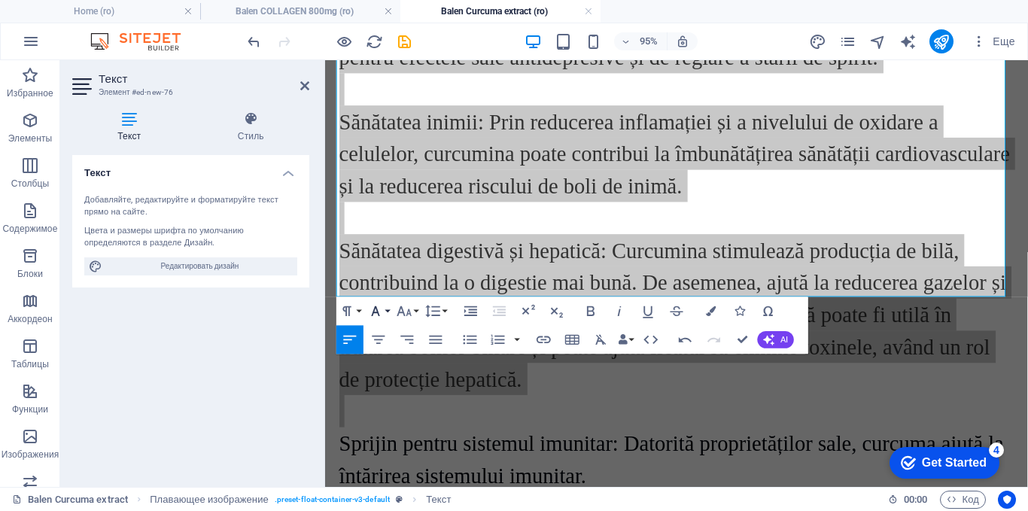
click at [379, 308] on icon "button" at bounding box center [375, 310] width 17 height 17
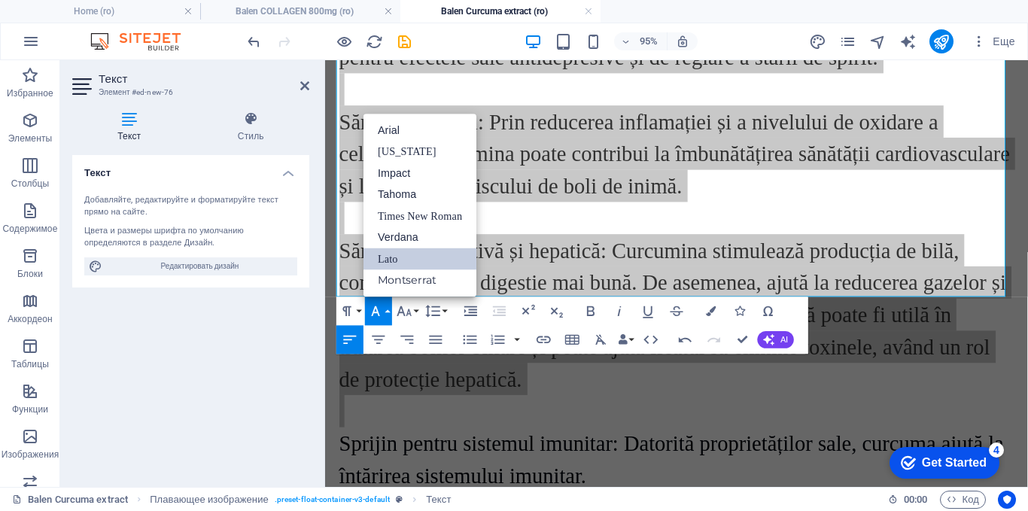
scroll to position [0, 0]
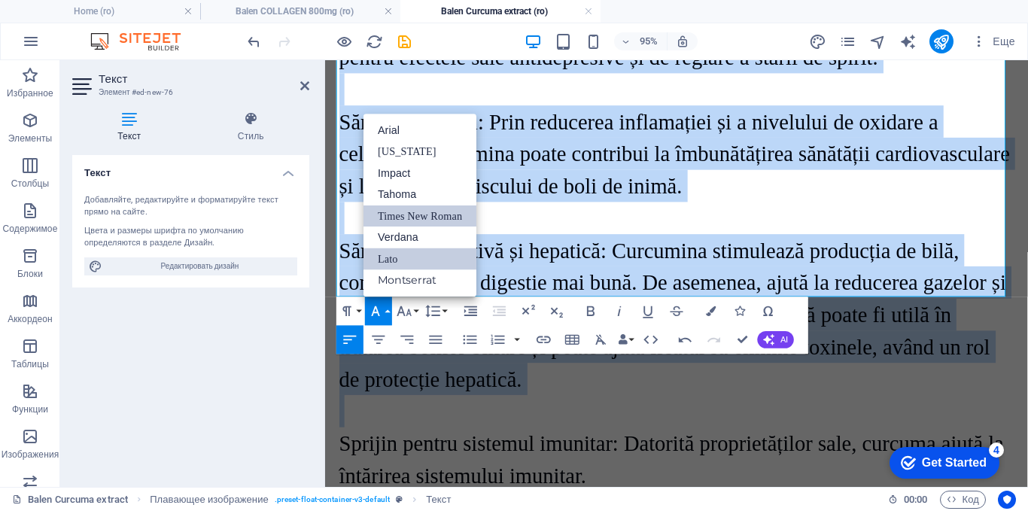
click at [394, 213] on link "Times New Roman" at bounding box center [419, 216] width 113 height 22
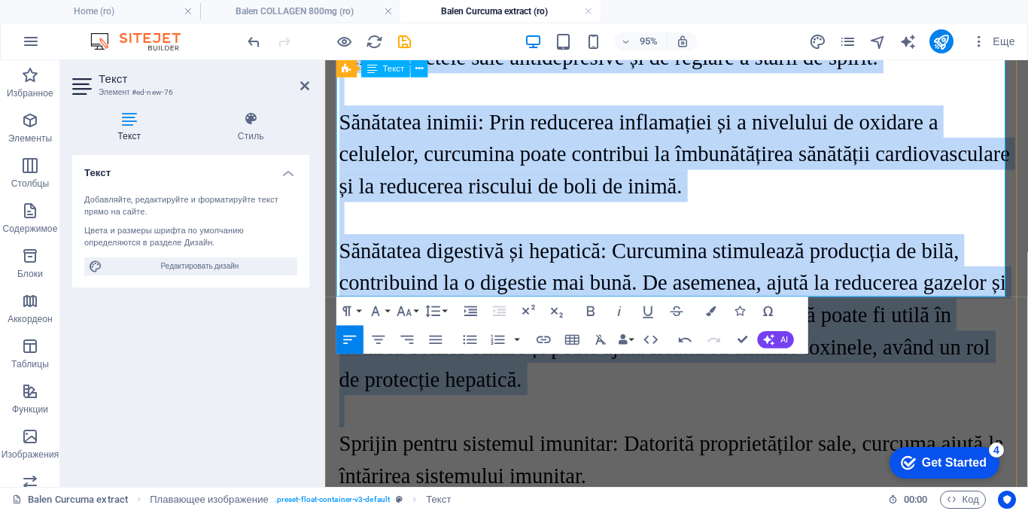
click at [561, 412] on p at bounding box center [695, 429] width 710 height 34
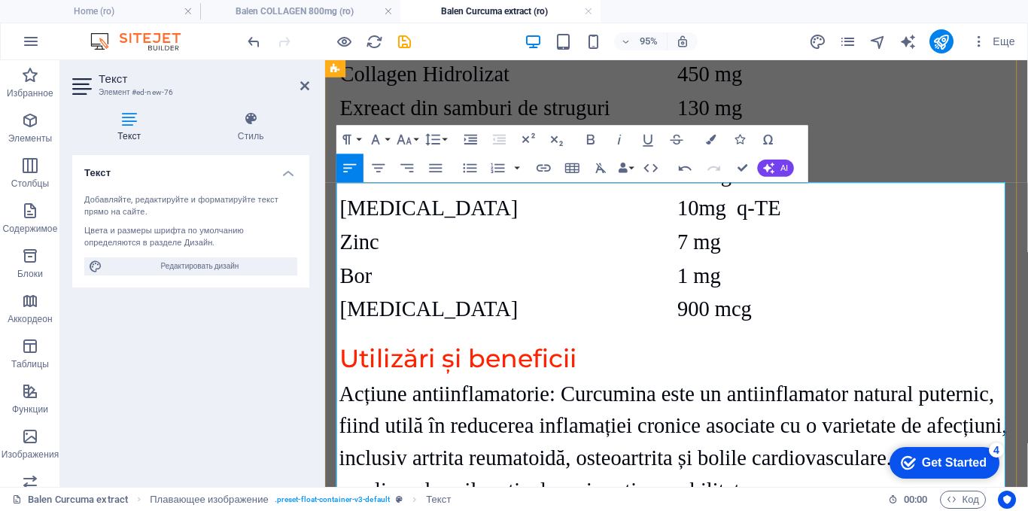
scroll to position [2539, 0]
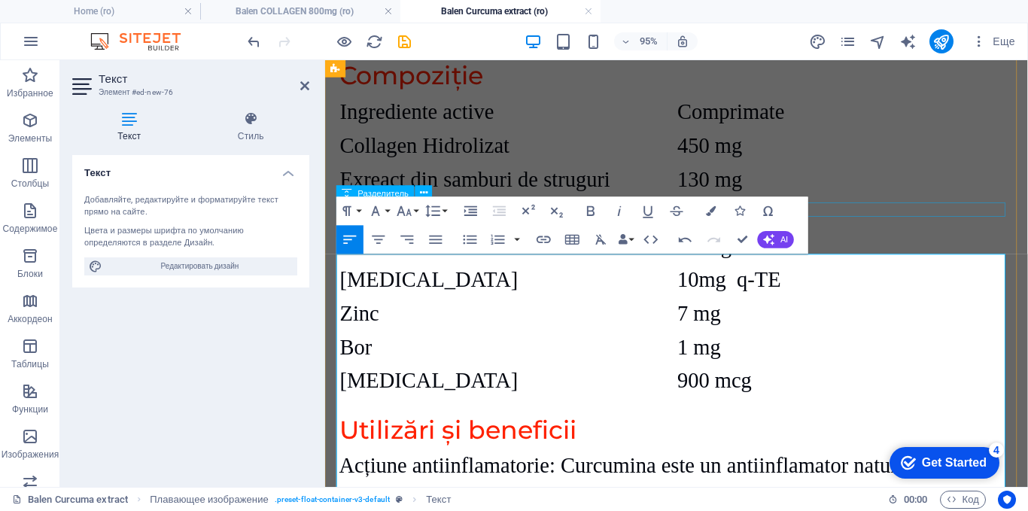
click at [950, 415] on div at bounding box center [695, 422] width 710 height 15
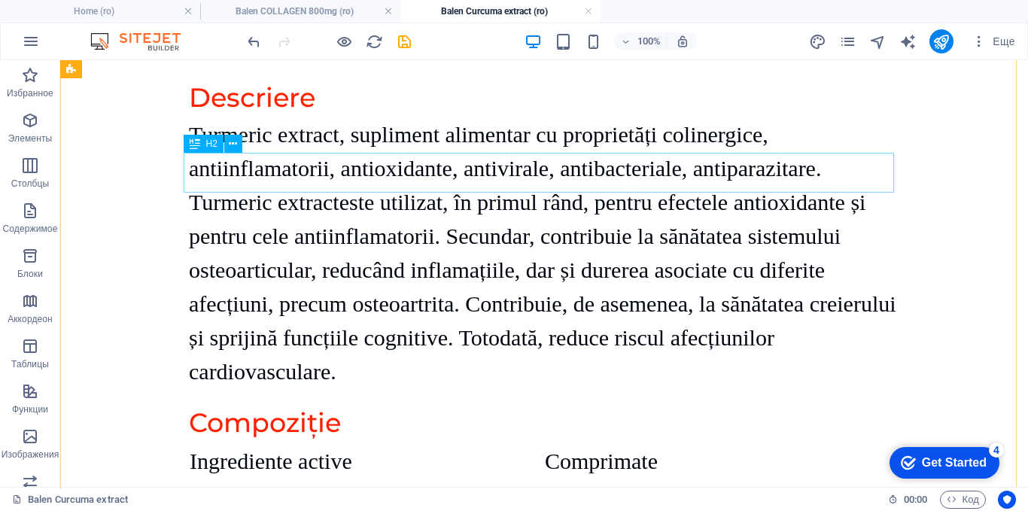
scroll to position [2191, 0]
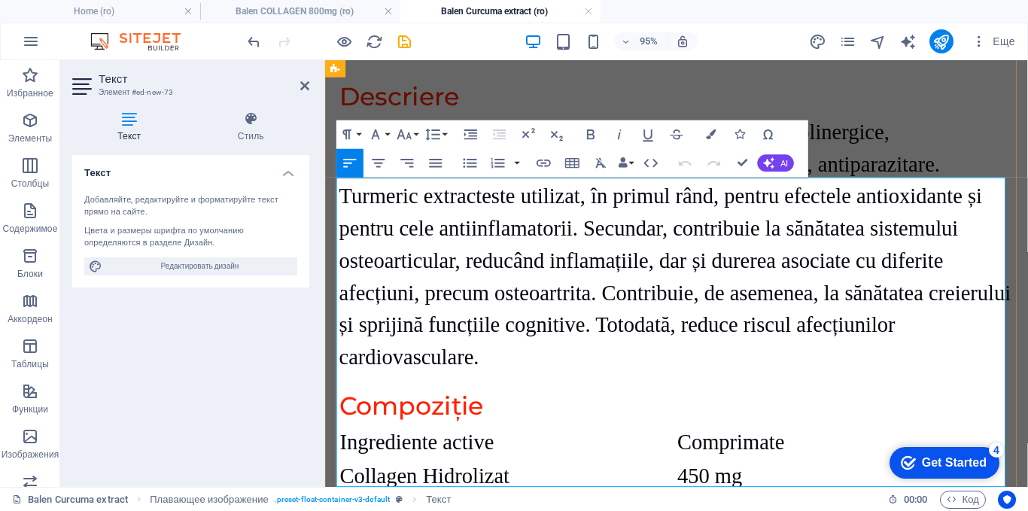
scroll to position [2247, 0]
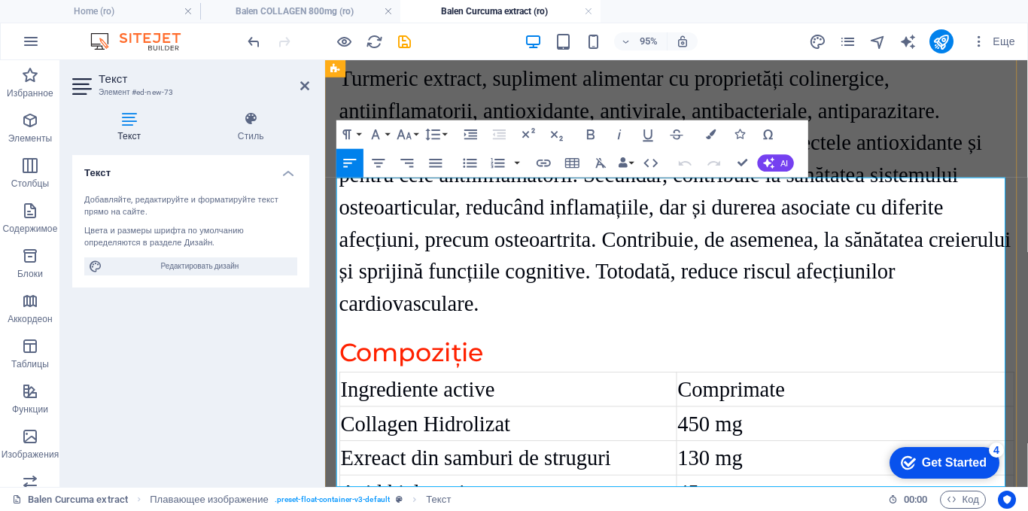
click at [594, 388] on td "Ingrediente active" at bounding box center [517, 406] width 355 height 36
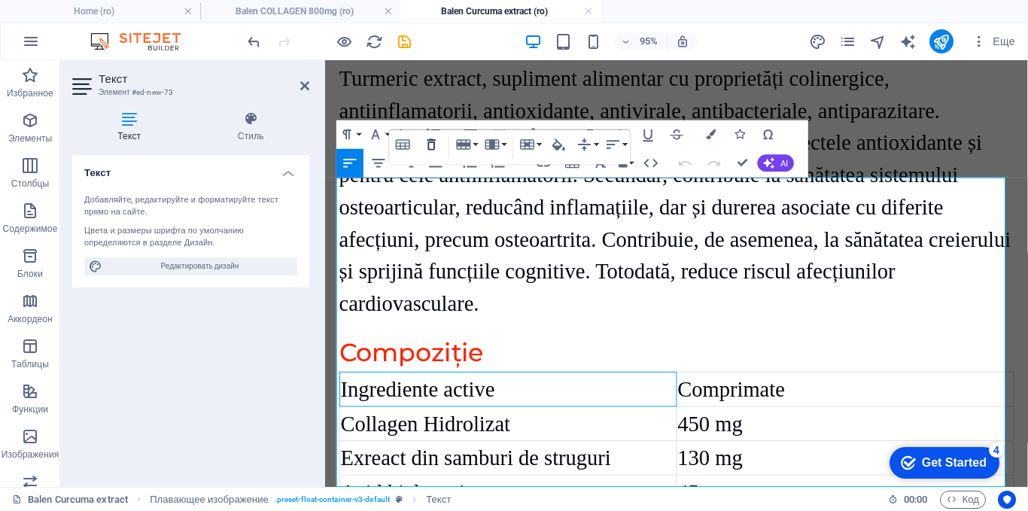
click at [430, 147] on icon "button" at bounding box center [431, 144] width 17 height 17
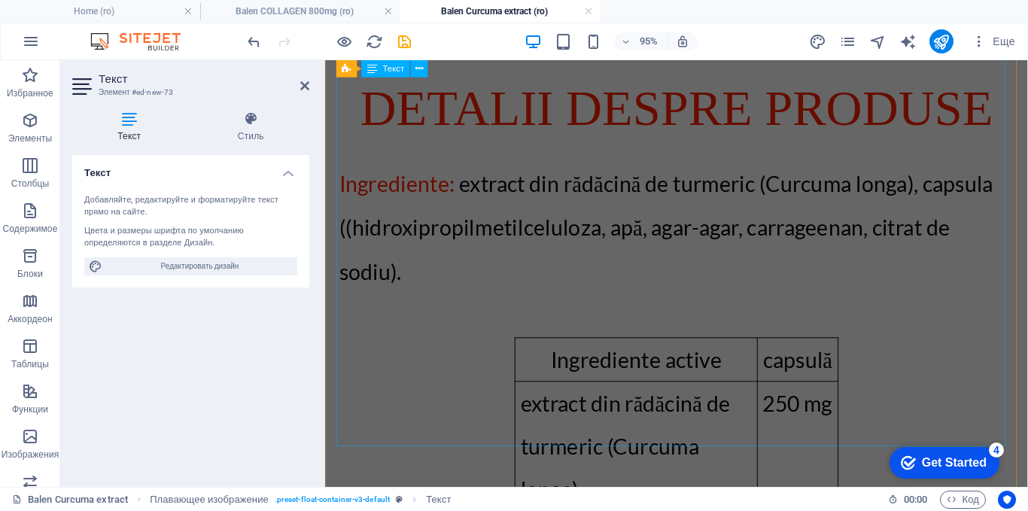
click at [664, 245] on div "Ingrediente: extract din rădăcină de turmeric (Curcuma longa), capsula ((hidrox…" at bounding box center [695, 407] width 710 height 528
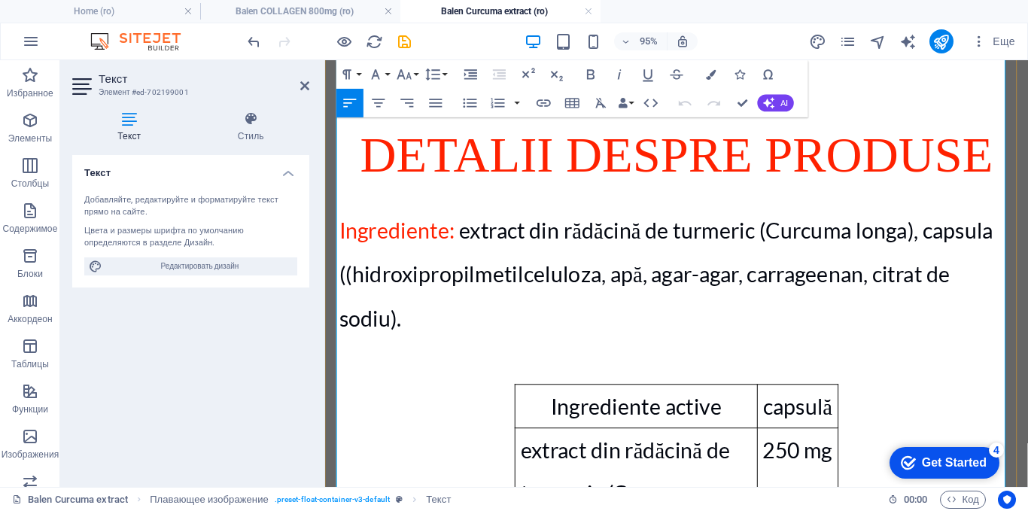
scroll to position [621, 0]
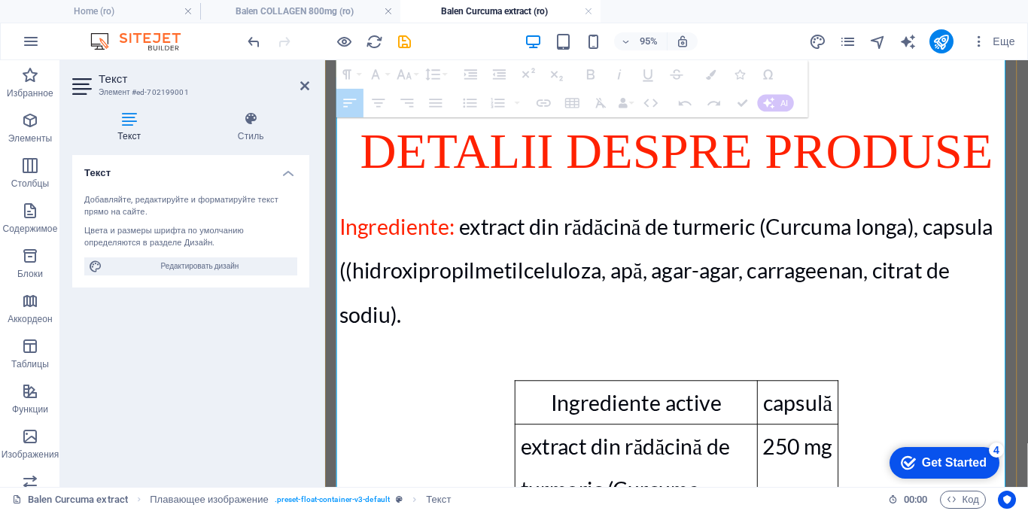
drag, startPoint x: 855, startPoint y: 410, endPoint x: 640, endPoint y: 242, distance: 273.5
click at [640, 398] on tbody "Ingrediente active capsulă extract din rădăcină de turmeric (Curcuma longa) 250…" at bounding box center [695, 512] width 340 height 228
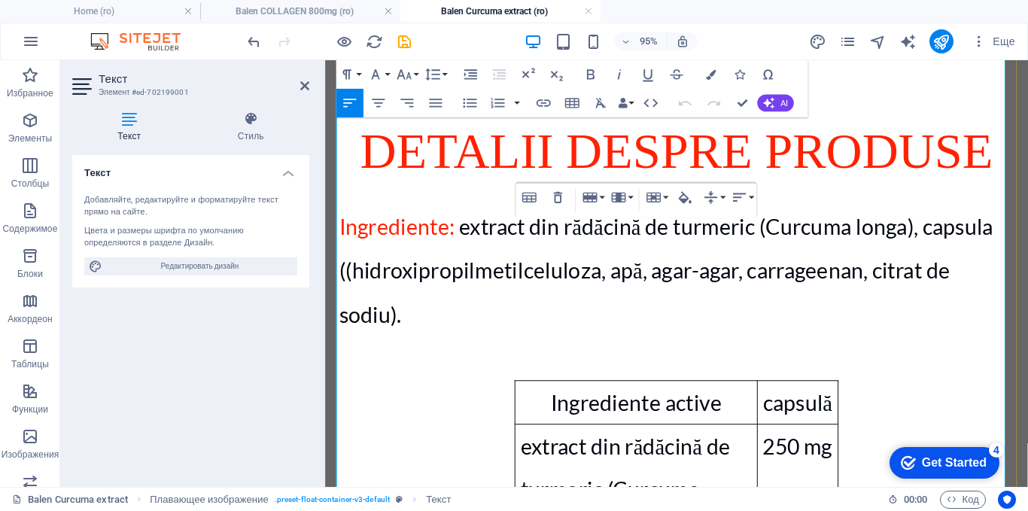
click at [634, 453] on span "extract din rădăcină de turmeric (Curcuma longa)" at bounding box center [640, 511] width 220 height 117
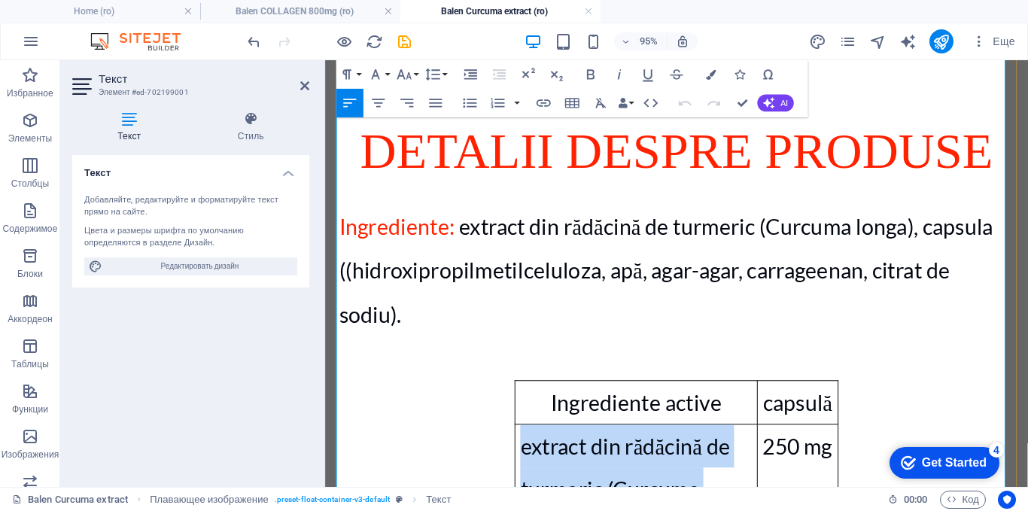
click at [634, 453] on span "extract din rădăcină de turmeric (Curcuma longa)" at bounding box center [640, 511] width 220 height 117
click at [587, 407] on b "Ingrediente active" at bounding box center [653, 420] width 180 height 27
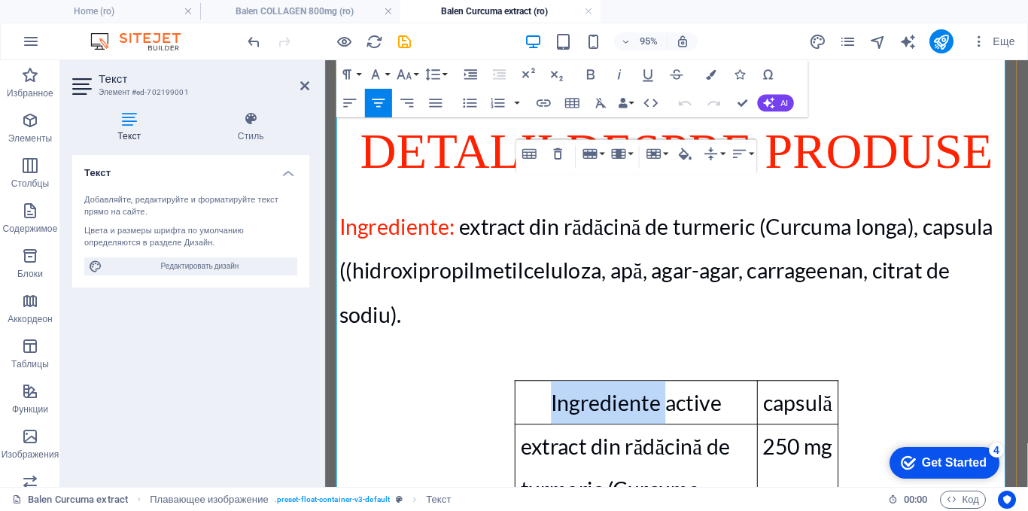
click at [587, 407] on b "Ingrediente active" at bounding box center [653, 420] width 180 height 27
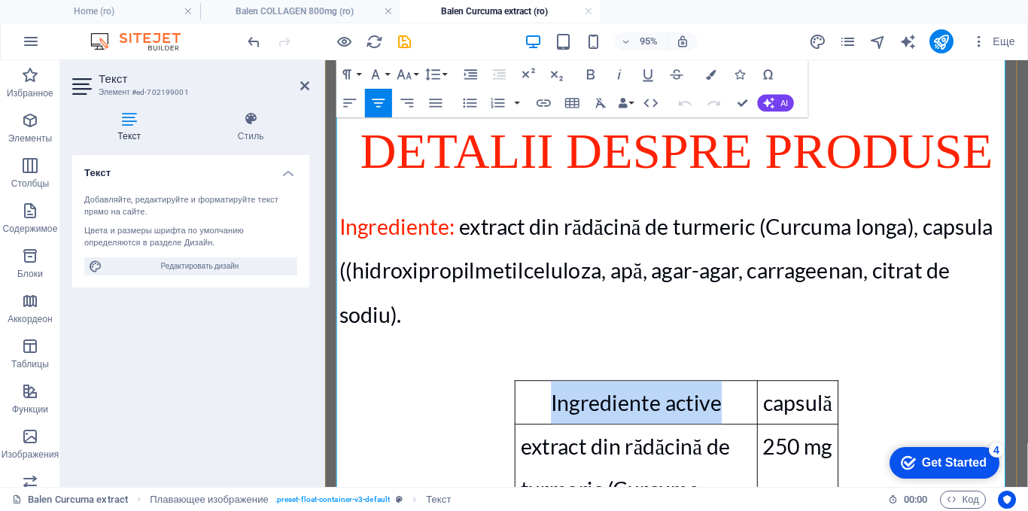
click at [587, 407] on b "Ingrediente active" at bounding box center [653, 420] width 180 height 27
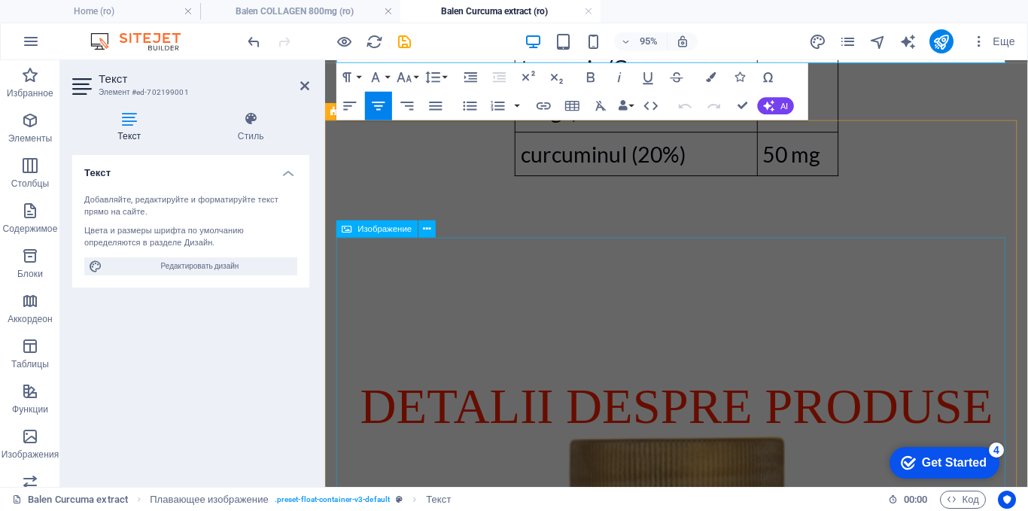
scroll to position [1073, 0]
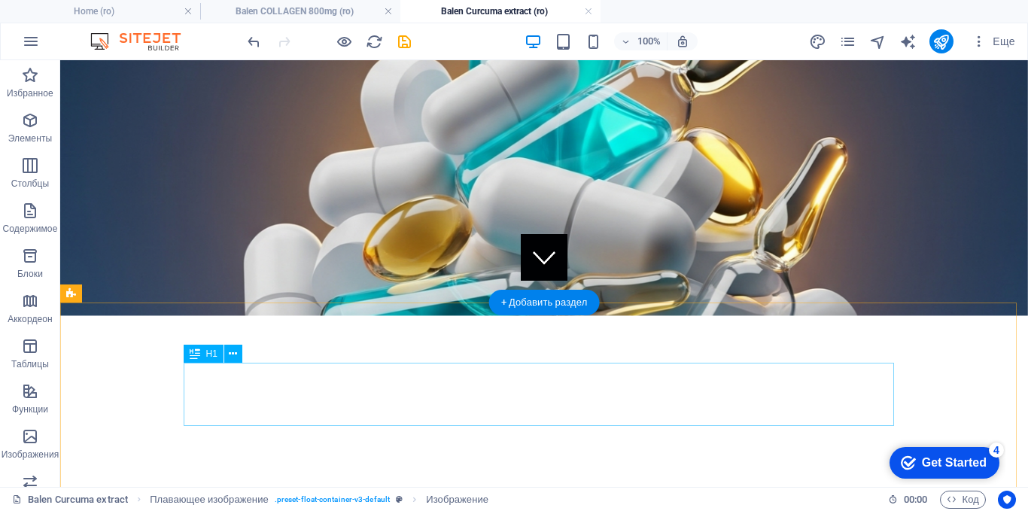
scroll to position [170, 0]
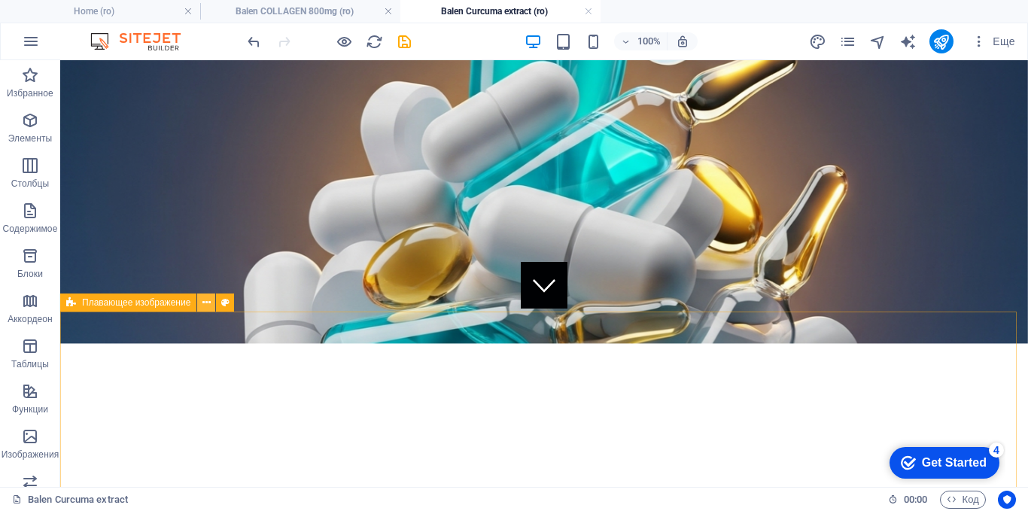
click at [206, 302] on icon at bounding box center [206, 303] width 8 height 16
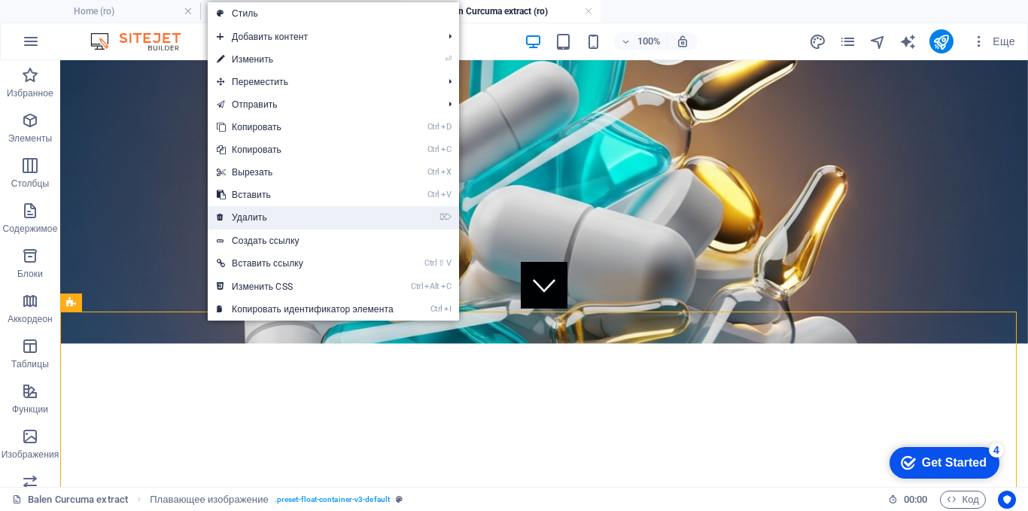
click at [235, 220] on link "⌦ Удалить" at bounding box center [305, 217] width 195 height 23
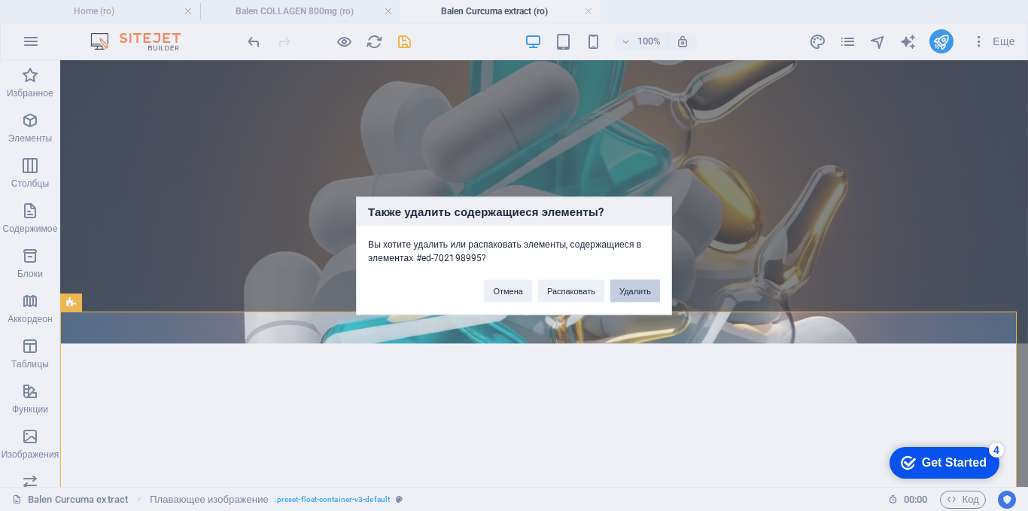
click at [642, 292] on button "Удалить" at bounding box center [635, 290] width 50 height 23
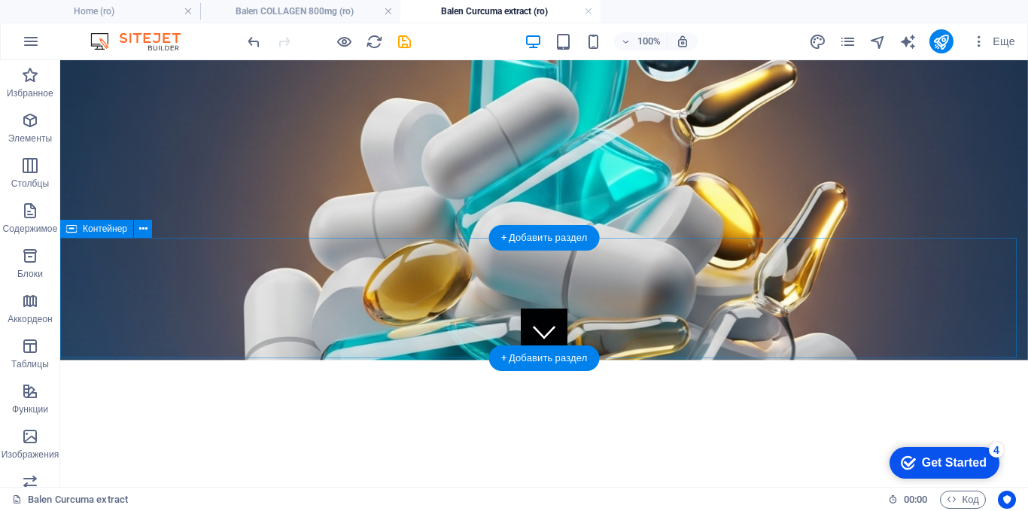
scroll to position [95, 0]
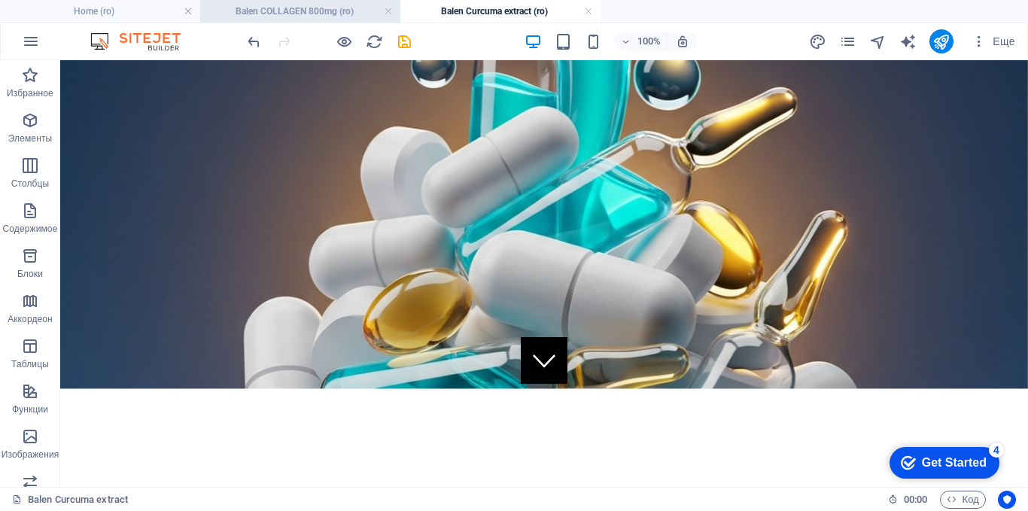
click at [346, 11] on h4 "Balen COLLAGEN 800mg (ro)" at bounding box center [300, 11] width 200 height 17
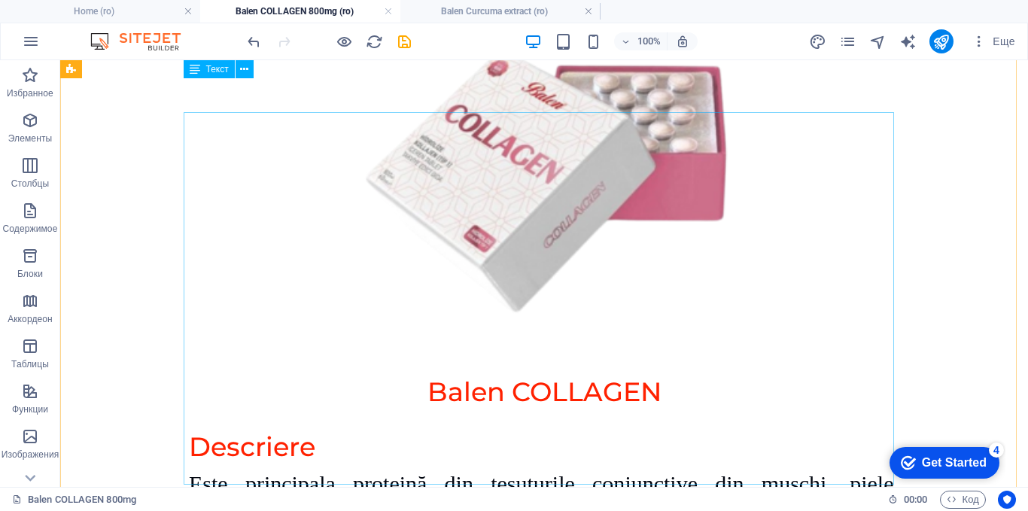
scroll to position [190, 0]
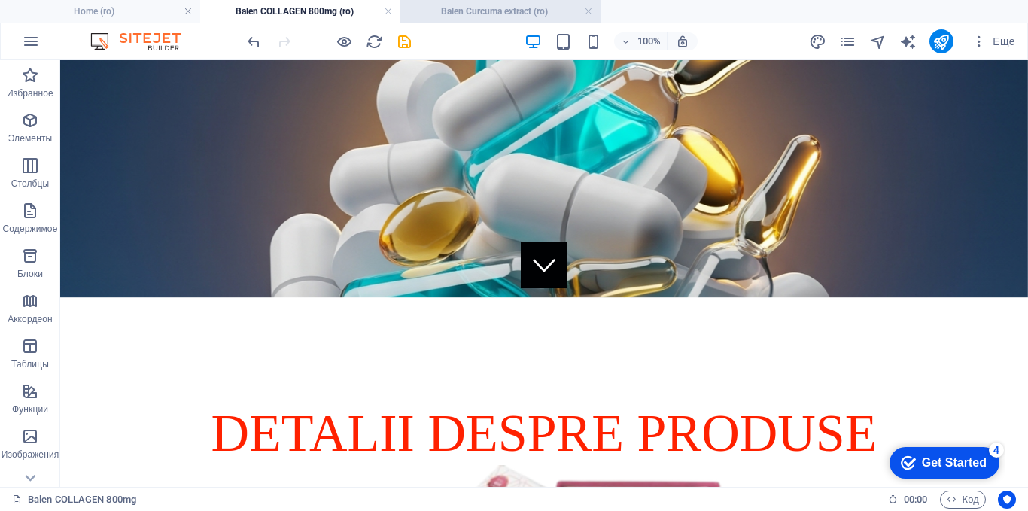
click at [494, 8] on h4 "Balen Curcuma extract (ro)" at bounding box center [500, 11] width 200 height 17
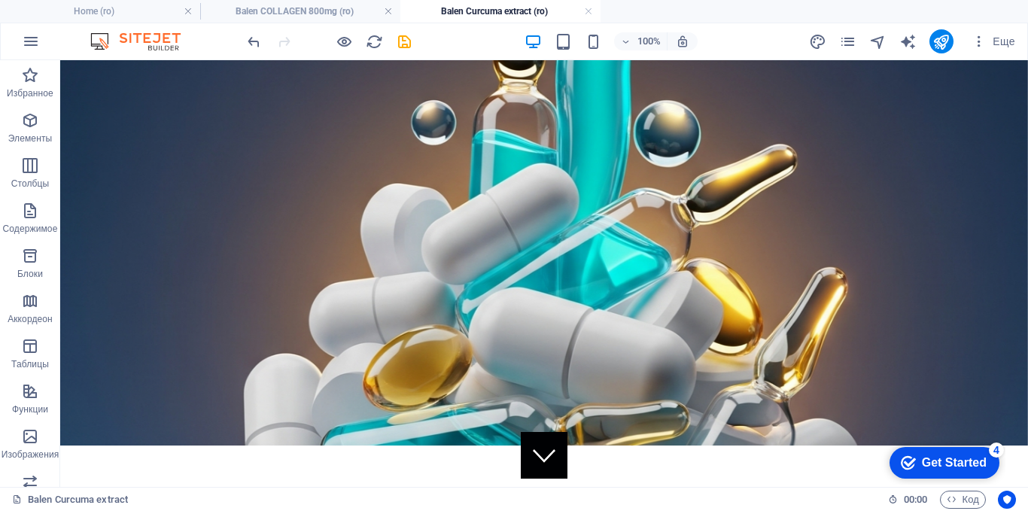
scroll to position [0, 0]
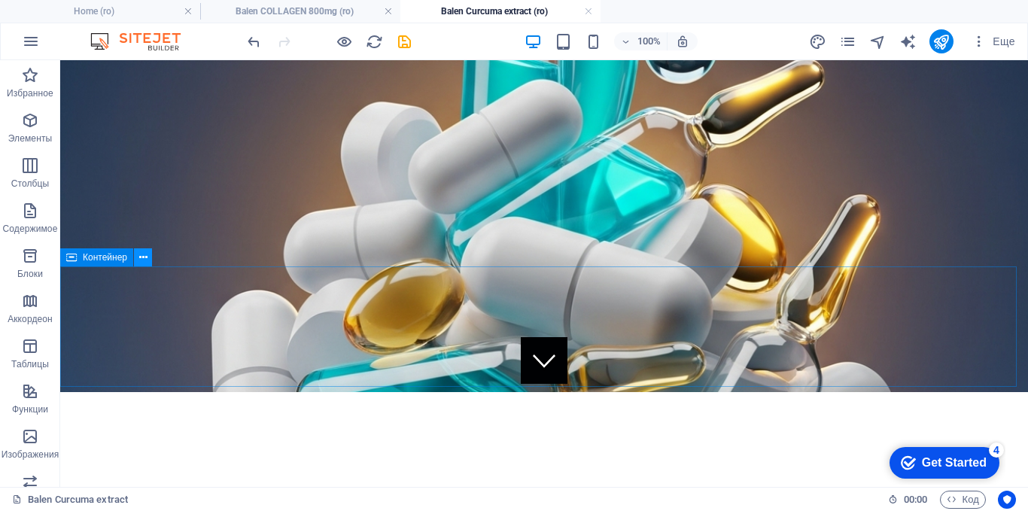
click at [139, 257] on icon at bounding box center [143, 258] width 8 height 16
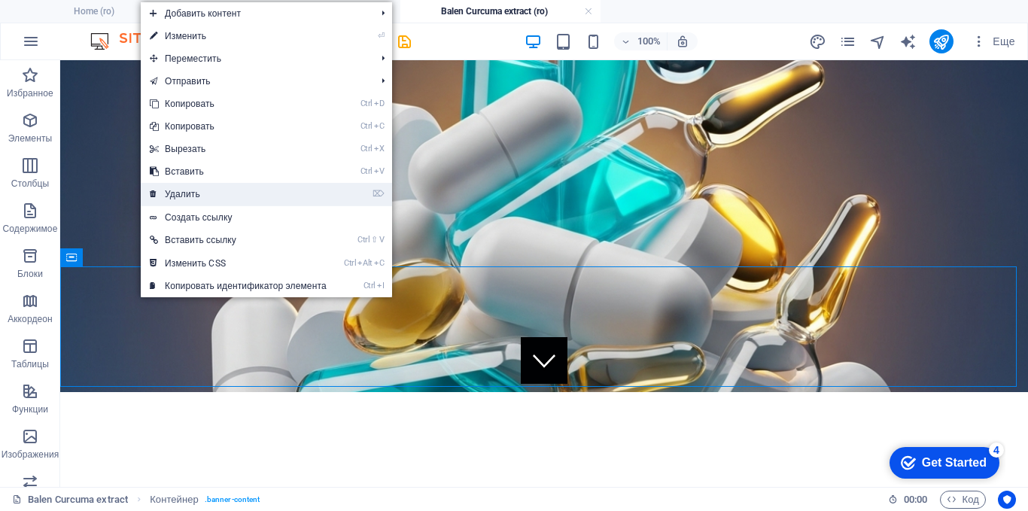
click at [189, 196] on link "⌦ Удалить" at bounding box center [238, 194] width 195 height 23
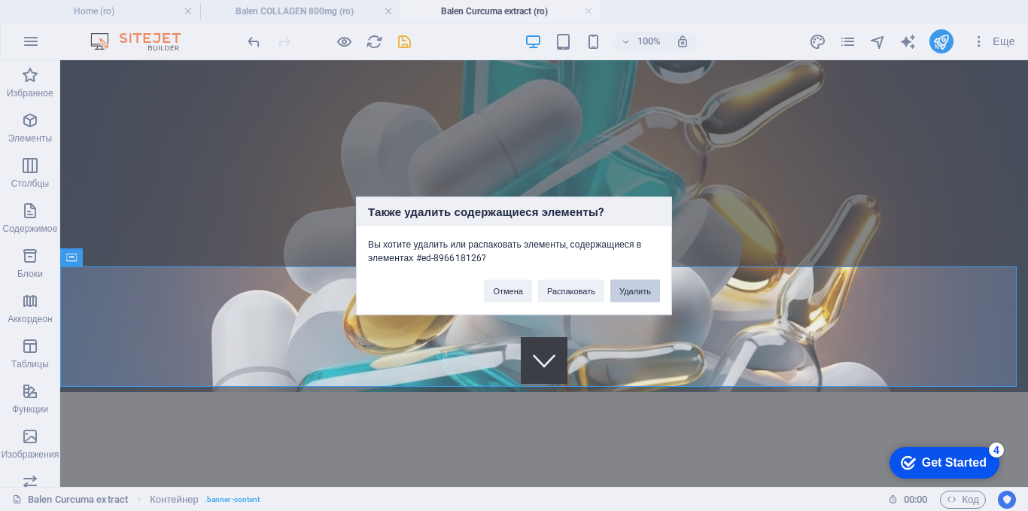
click at [625, 287] on button "Удалить" at bounding box center [635, 290] width 50 height 23
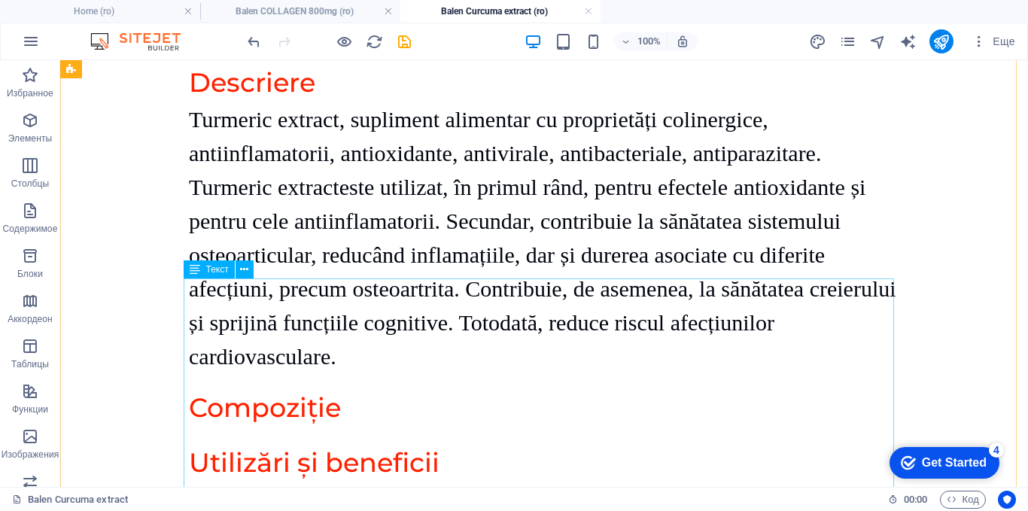
scroll to position [1374, 0]
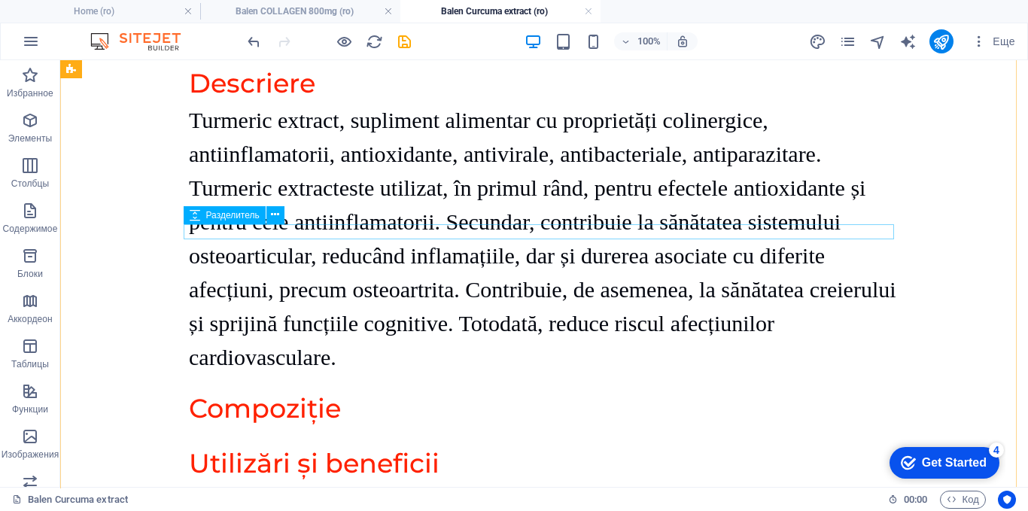
click at [272, 429] on div at bounding box center [544, 436] width 710 height 15
select select "px"
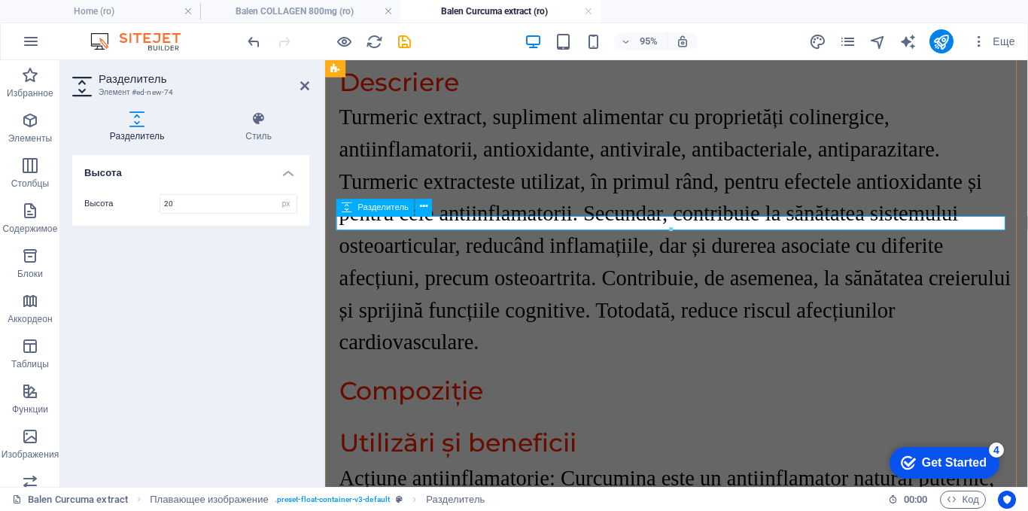
click at [366, 429] on div at bounding box center [695, 436] width 710 height 15
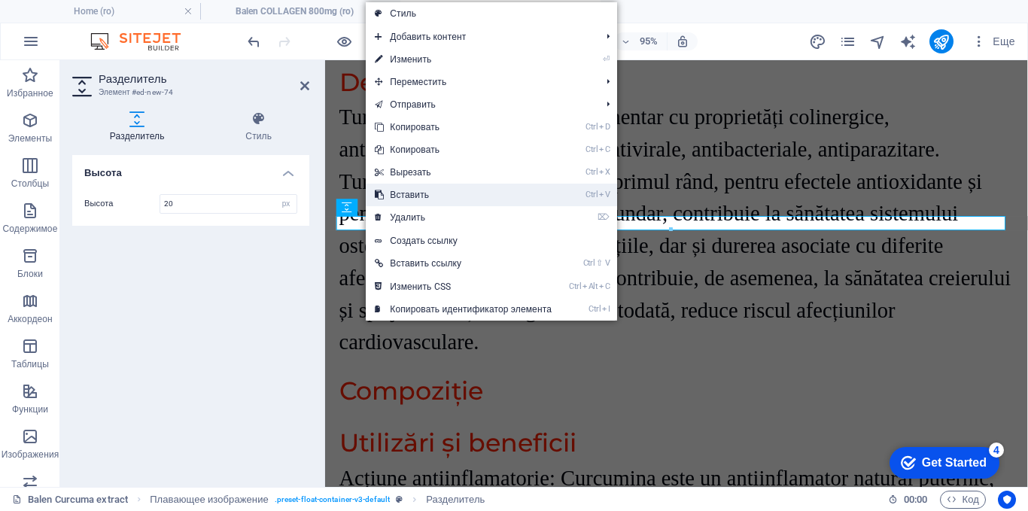
click at [397, 199] on link "Ctrl V Вставить" at bounding box center [463, 195] width 195 height 23
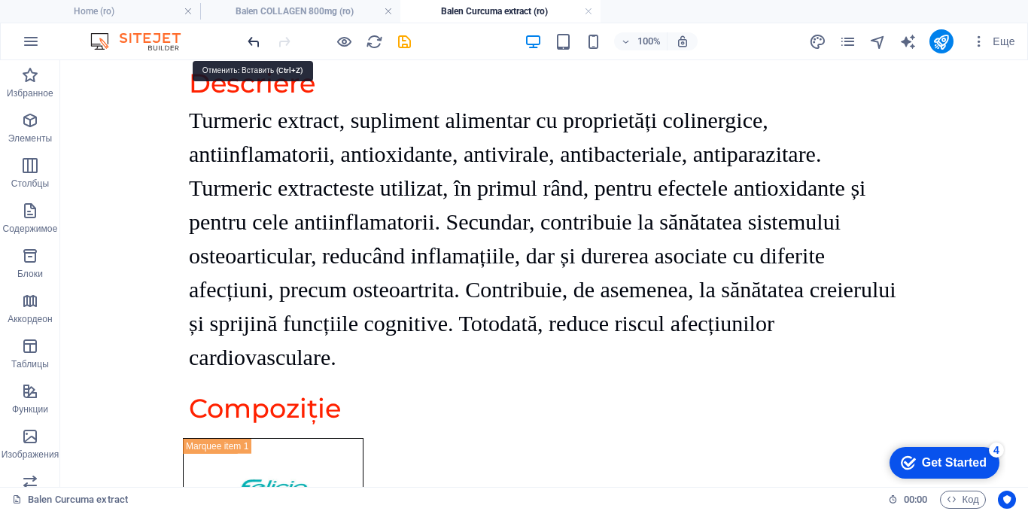
click at [257, 41] on icon "undo" at bounding box center [253, 41] width 17 height 17
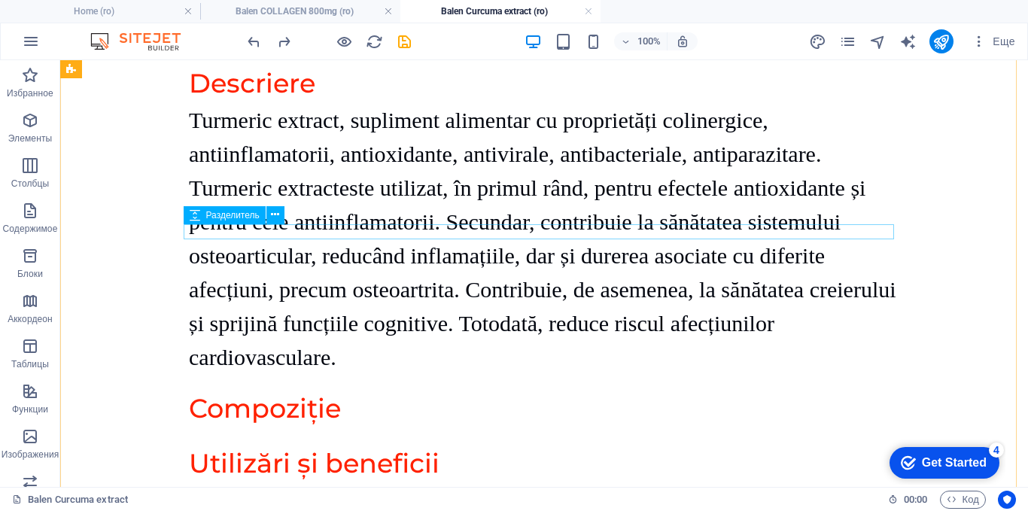
click at [286, 429] on div at bounding box center [544, 436] width 710 height 15
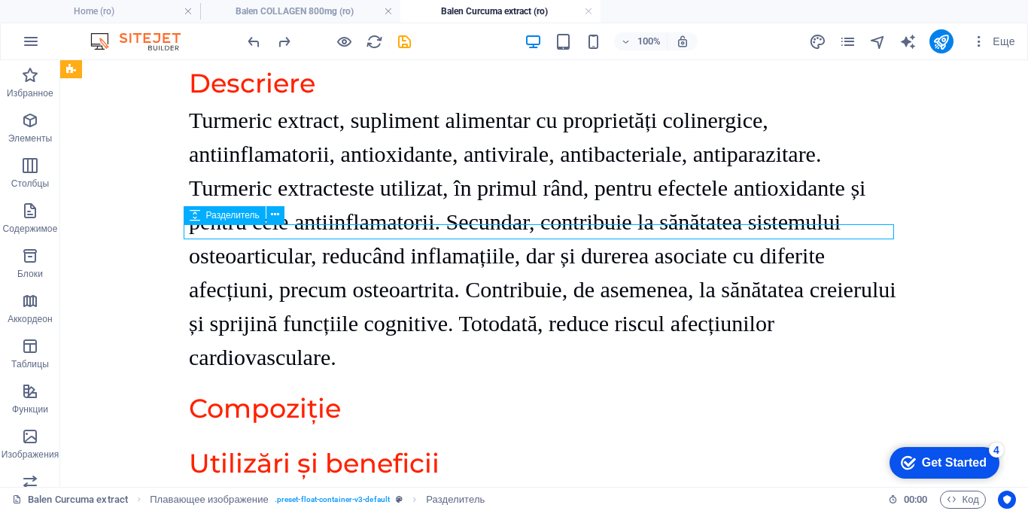
click at [286, 429] on div at bounding box center [544, 436] width 710 height 15
select select "px"
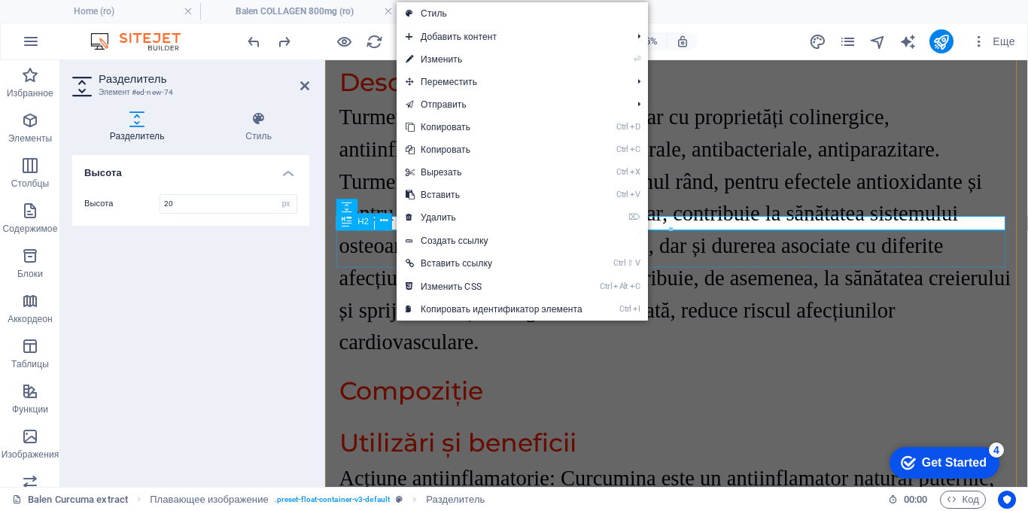
click at [379, 444] on div "Utilizări și beneficii" at bounding box center [695, 464] width 710 height 40
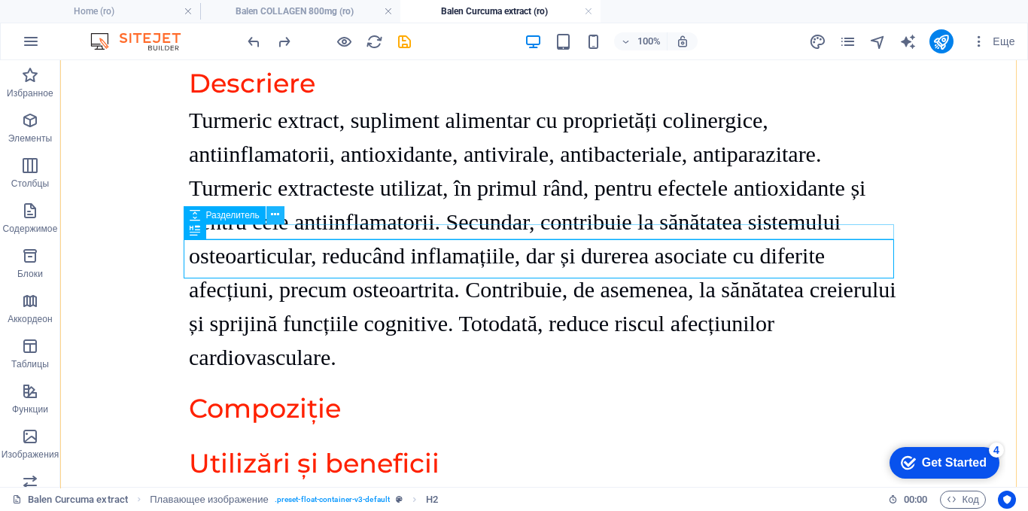
click at [275, 217] on icon at bounding box center [275, 215] width 8 height 16
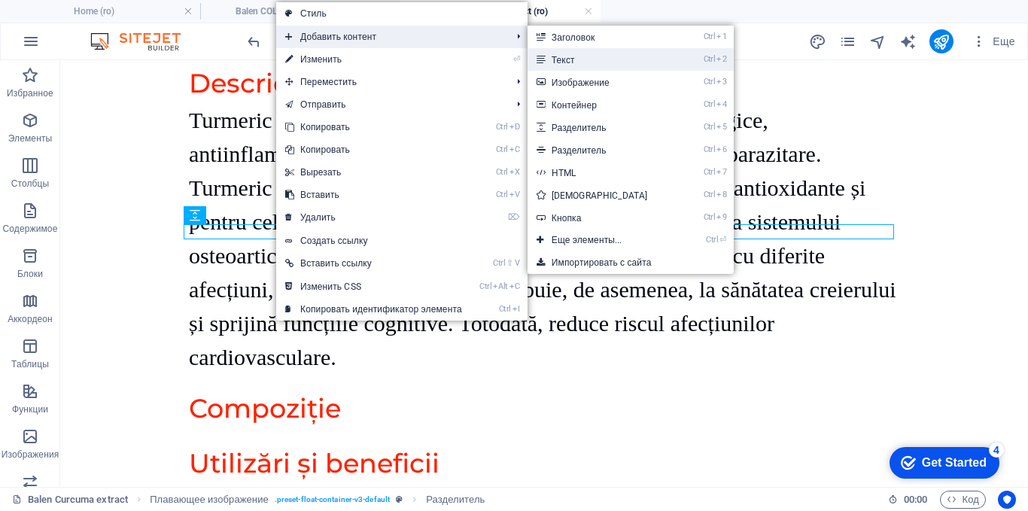
click at [583, 65] on link "Ctrl 2 Текст" at bounding box center [602, 59] width 150 height 23
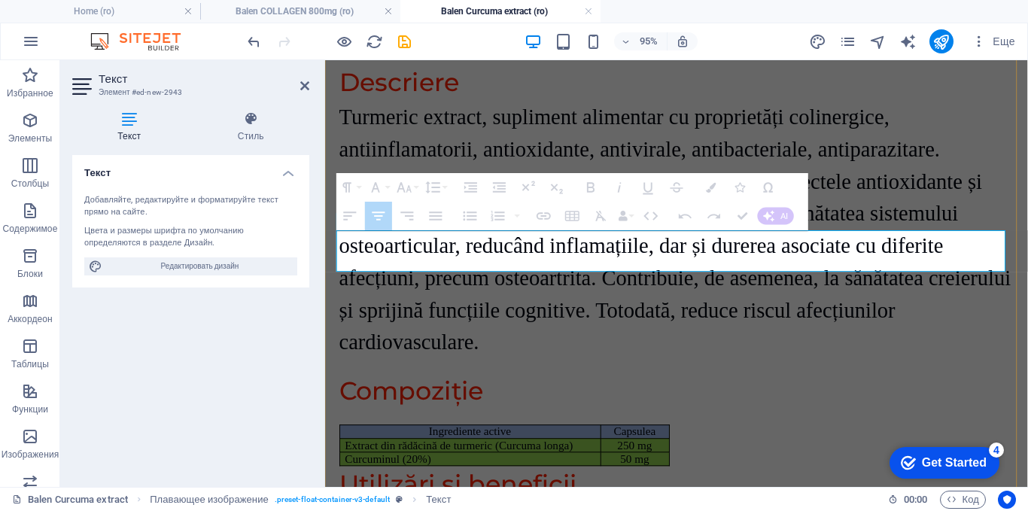
drag, startPoint x: 667, startPoint y: 275, endPoint x: 409, endPoint y: 247, distance: 259.7
click at [409, 444] on tbody "Ingrediente active Capsulea Extract din rădăcină de turmeric (Curcuma longa) 25…" at bounding box center [513, 465] width 347 height 43
drag, startPoint x: 428, startPoint y: 248, endPoint x: 676, endPoint y: 269, distance: 248.4
click at [676, 444] on tbody "Ingrediente active Capsulea Extract din rădăcină de turmeric (Curcuma longa) 25…" at bounding box center [513, 465] width 347 height 43
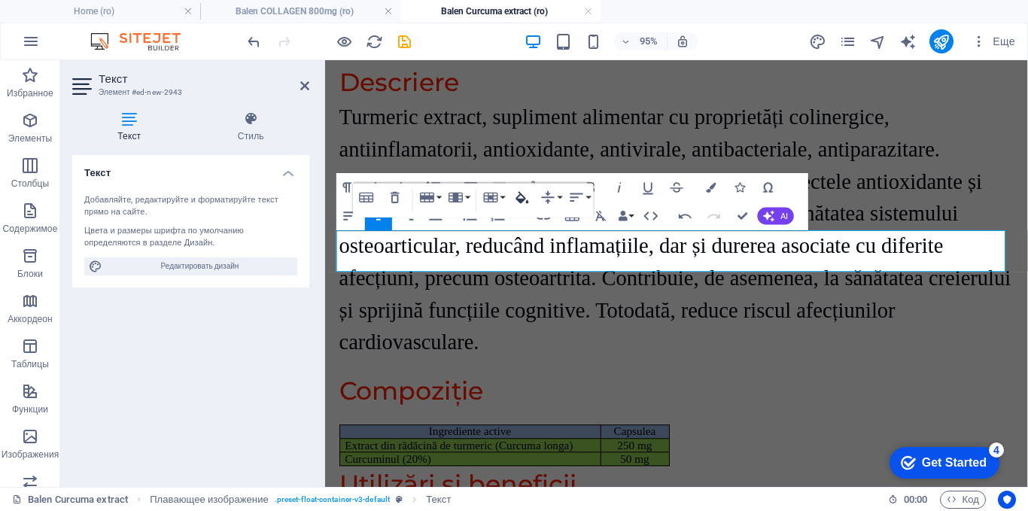
click at [522, 196] on icon "button" at bounding box center [522, 198] width 13 height 12
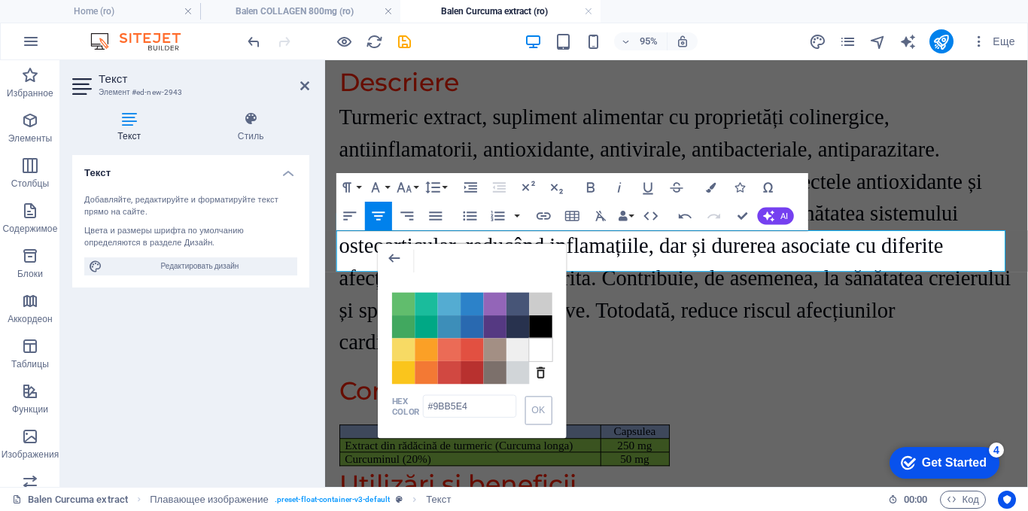
click at [541, 349] on span "Color #FFFFFF" at bounding box center [540, 350] width 23 height 23
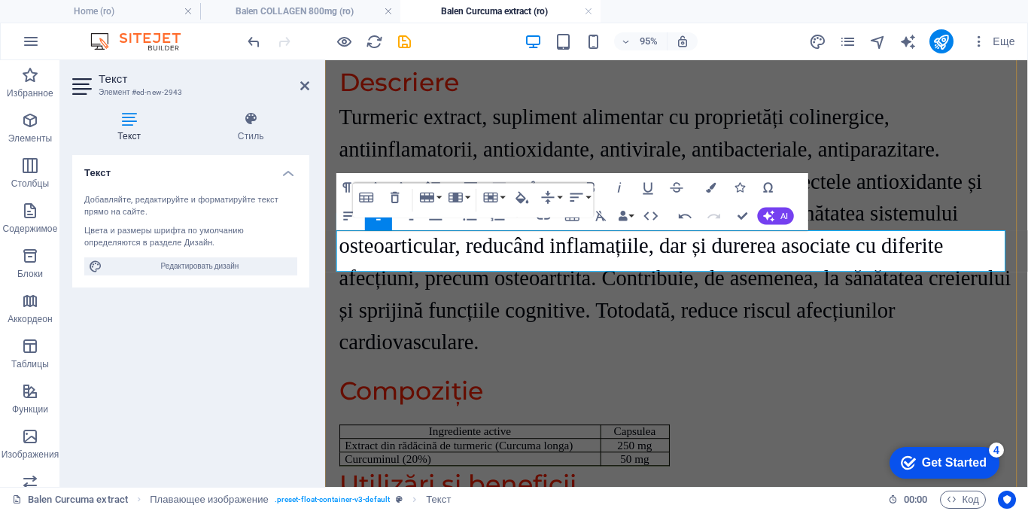
click at [734, 444] on div "Ingrediente active Capsulea Extract din rădăcină de turmeric (Curcuma longa) 25…" at bounding box center [695, 466] width 710 height 44
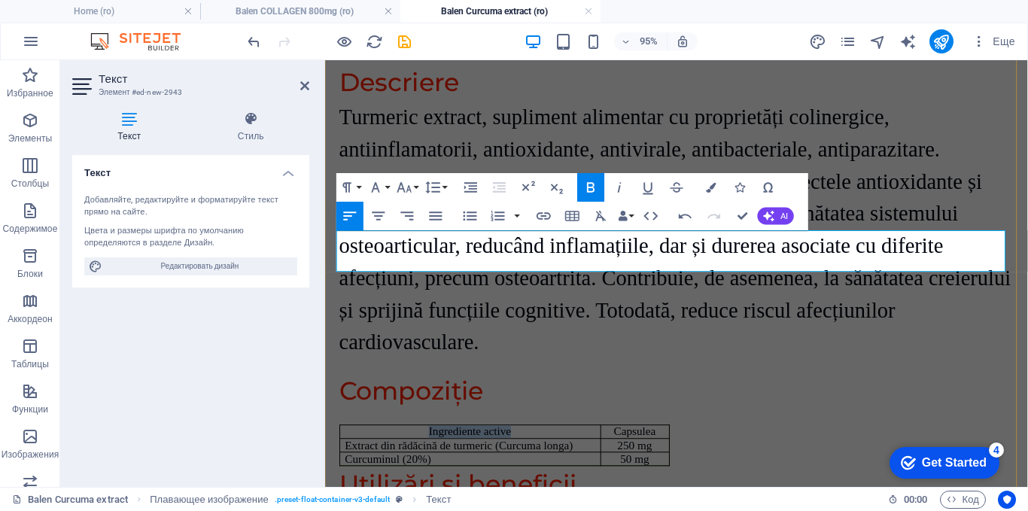
drag, startPoint x: 430, startPoint y: 246, endPoint x: 519, endPoint y: 247, distance: 89.5
click at [519, 445] on p "Ingrediente active" at bounding box center [477, 452] width 263 height 14
click at [406, 188] on icon "button" at bounding box center [404, 186] width 17 height 17
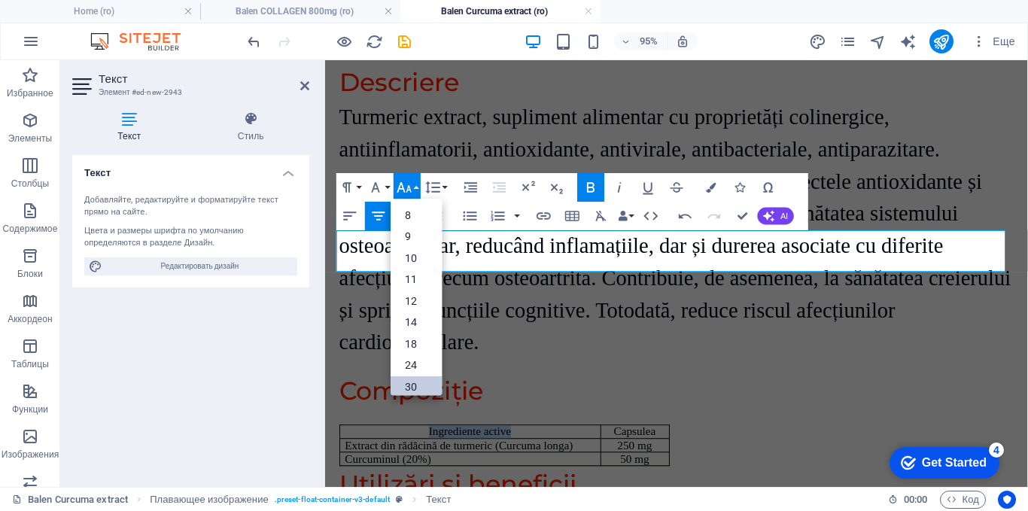
click at [410, 381] on link "30" at bounding box center [416, 386] width 51 height 22
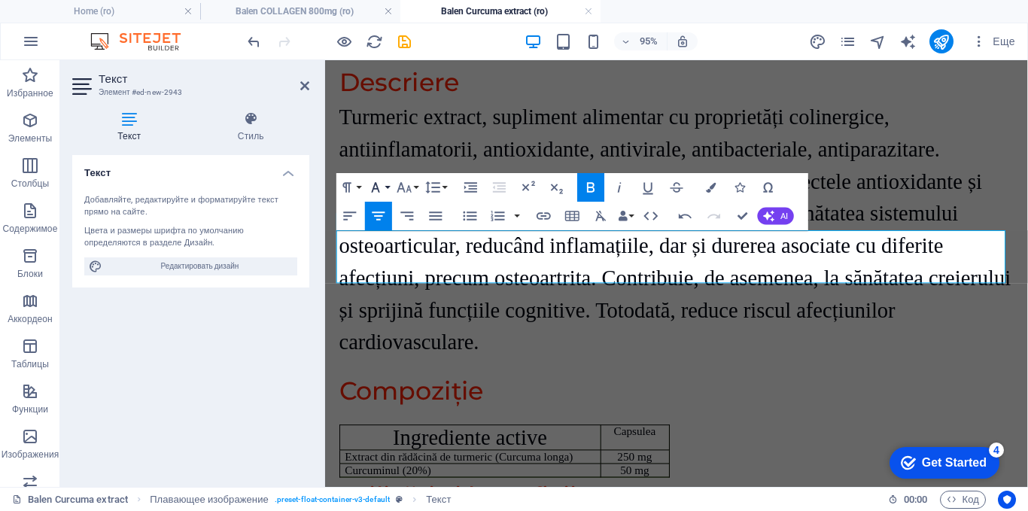
click at [380, 188] on icon "button" at bounding box center [375, 186] width 17 height 17
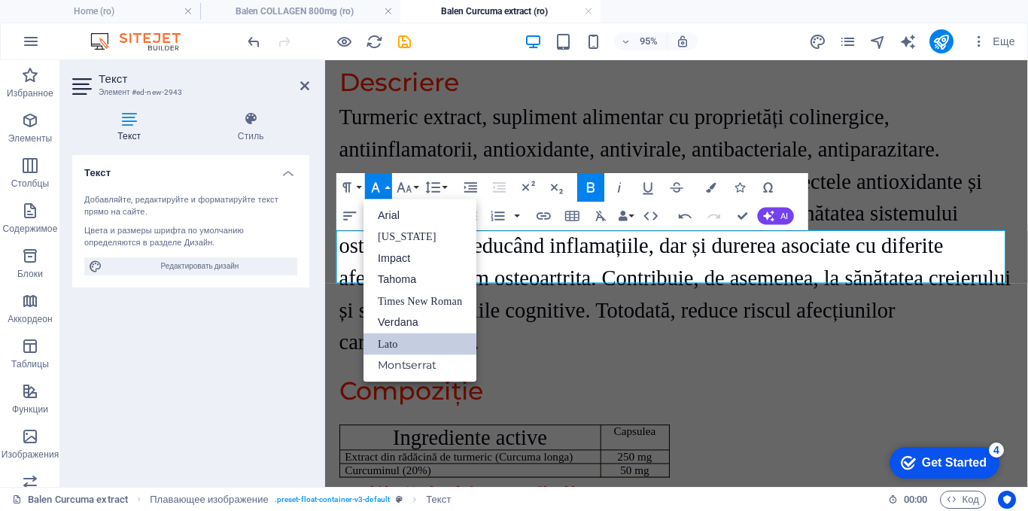
scroll to position [0, 0]
click at [405, 296] on link "Times New Roman" at bounding box center [419, 301] width 113 height 22
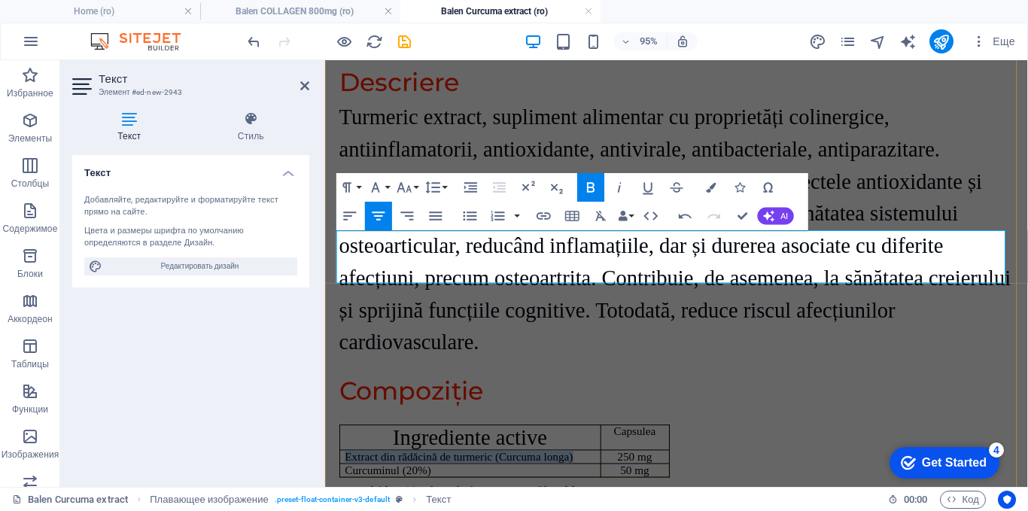
drag, startPoint x: 582, startPoint y: 275, endPoint x: 345, endPoint y: 268, distance: 237.9
click at [346, 471] on p "Extract din rădăcină de turmeric (Curcuma longa)" at bounding box center [477, 478] width 263 height 14
click at [402, 184] on icon "button" at bounding box center [404, 187] width 14 height 10
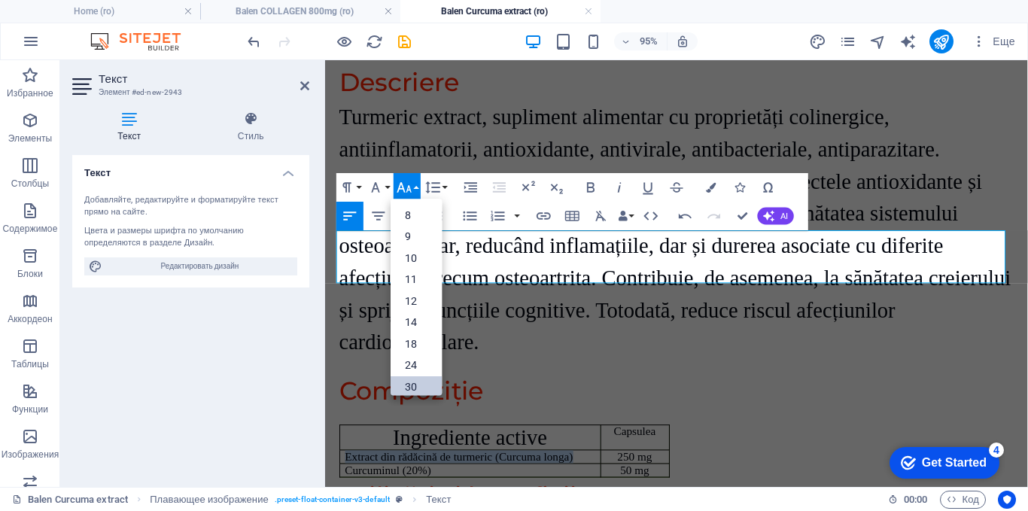
click at [410, 382] on link "30" at bounding box center [416, 386] width 51 height 22
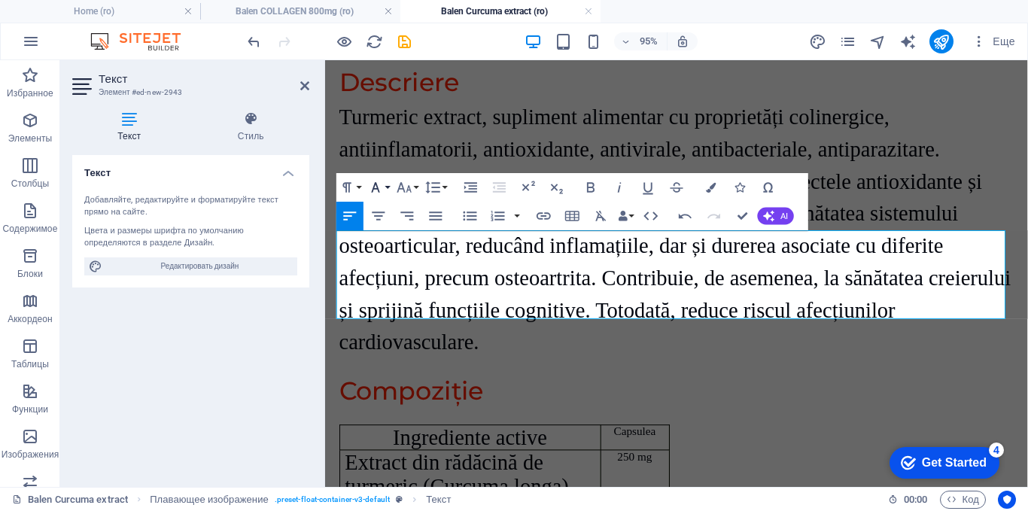
click at [381, 184] on icon "button" at bounding box center [375, 186] width 17 height 17
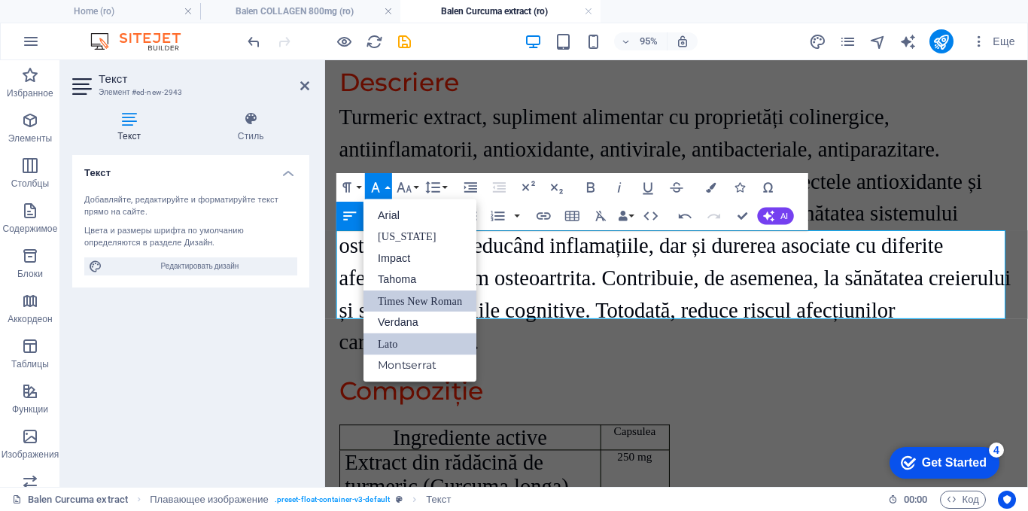
click at [402, 297] on link "Times New Roman" at bounding box center [419, 301] width 113 height 22
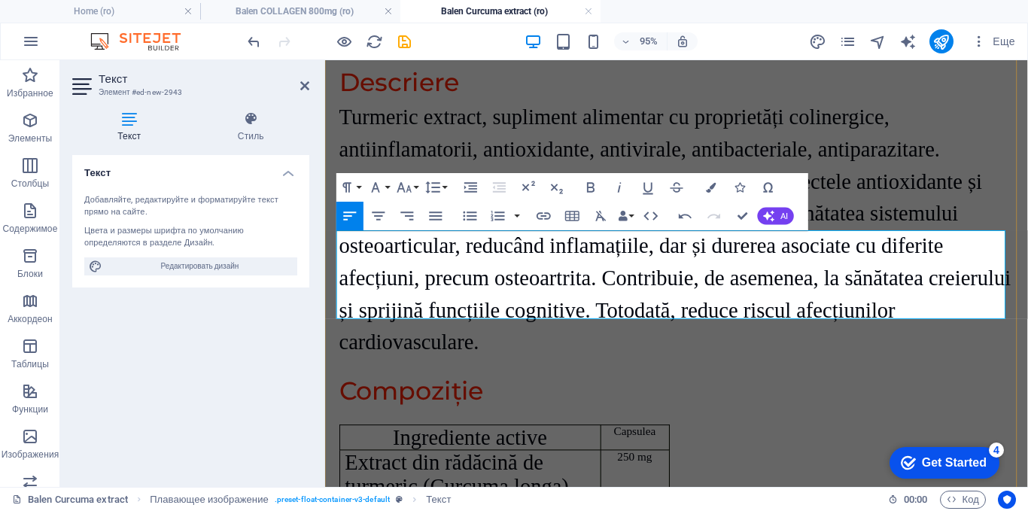
drag, startPoint x: 439, startPoint y: 324, endPoint x: 345, endPoint y: 323, distance: 94.1
click at [389, 187] on button "Font Family" at bounding box center [378, 187] width 27 height 29
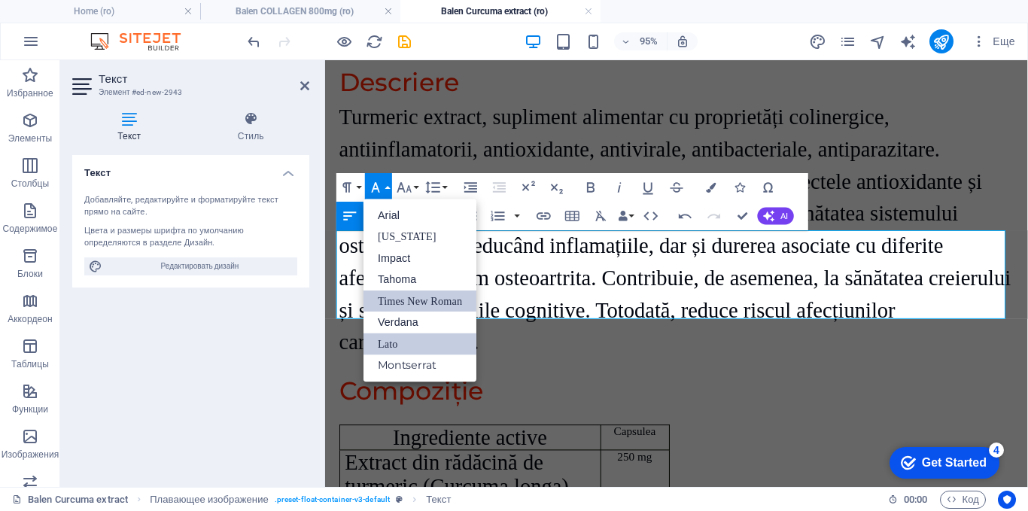
click at [388, 303] on link "Times New Roman" at bounding box center [419, 301] width 113 height 22
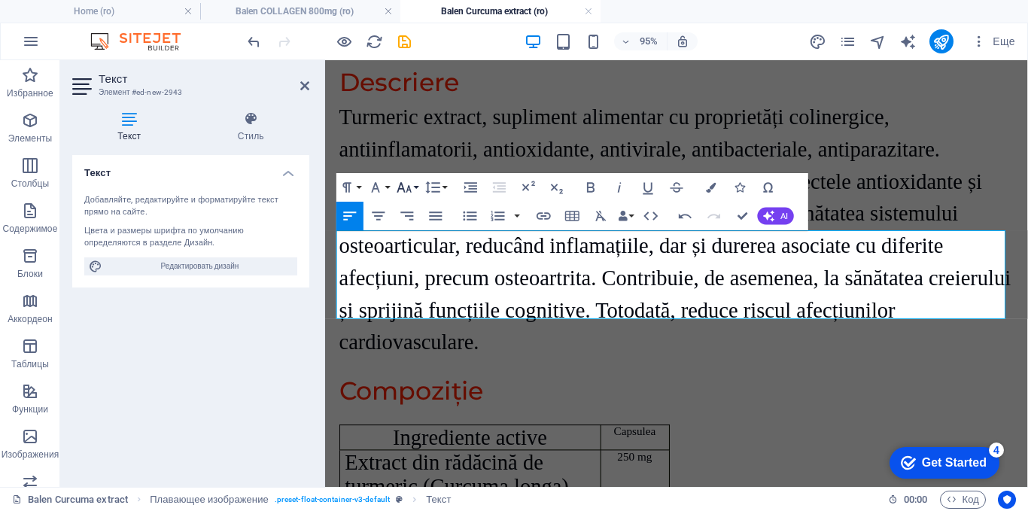
click at [411, 187] on icon "button" at bounding box center [404, 186] width 17 height 17
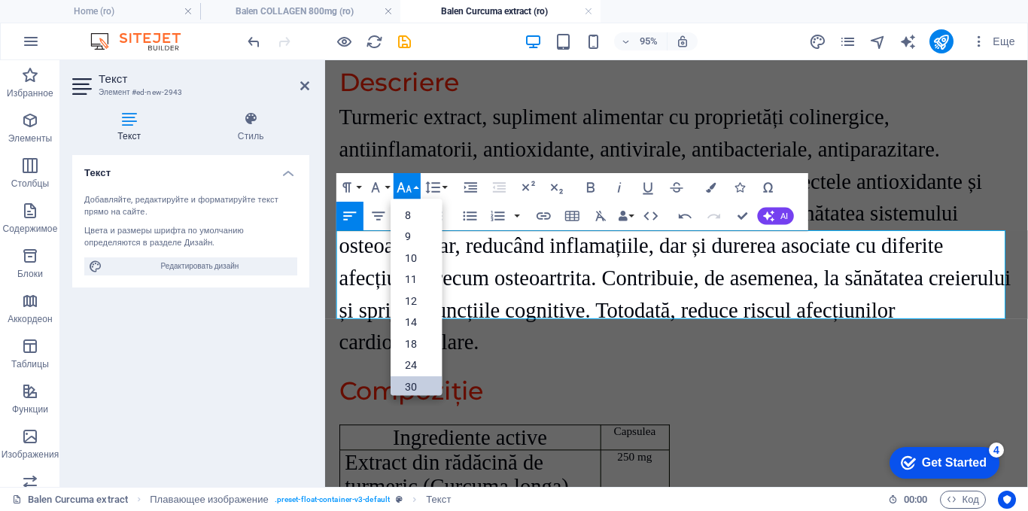
click at [408, 383] on link "30" at bounding box center [416, 386] width 51 height 22
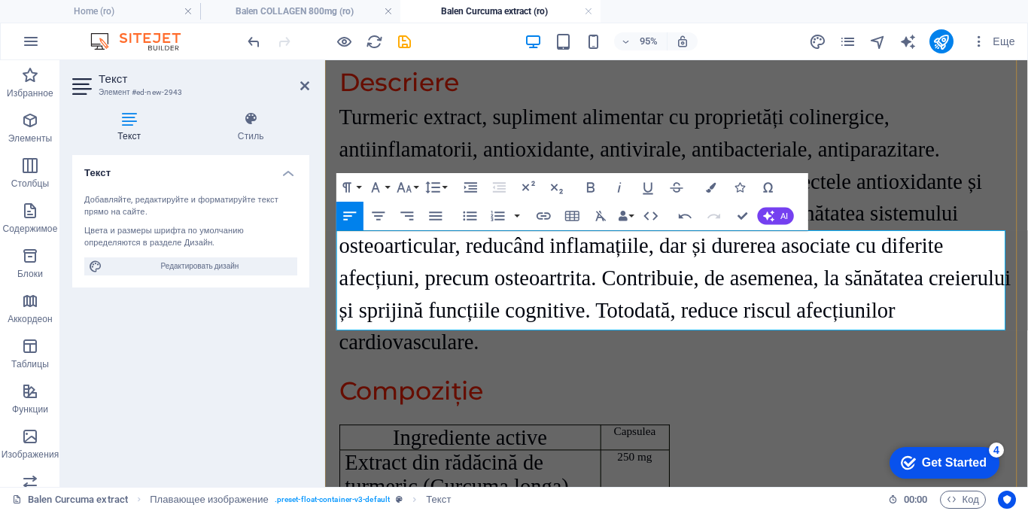
click at [645, 470] on td "250 mg" at bounding box center [651, 496] width 72 height 52
drag, startPoint x: 676, startPoint y: 333, endPoint x: 634, endPoint y: 324, distance: 43.1
click at [415, 187] on button "Font Size" at bounding box center [407, 187] width 27 height 29
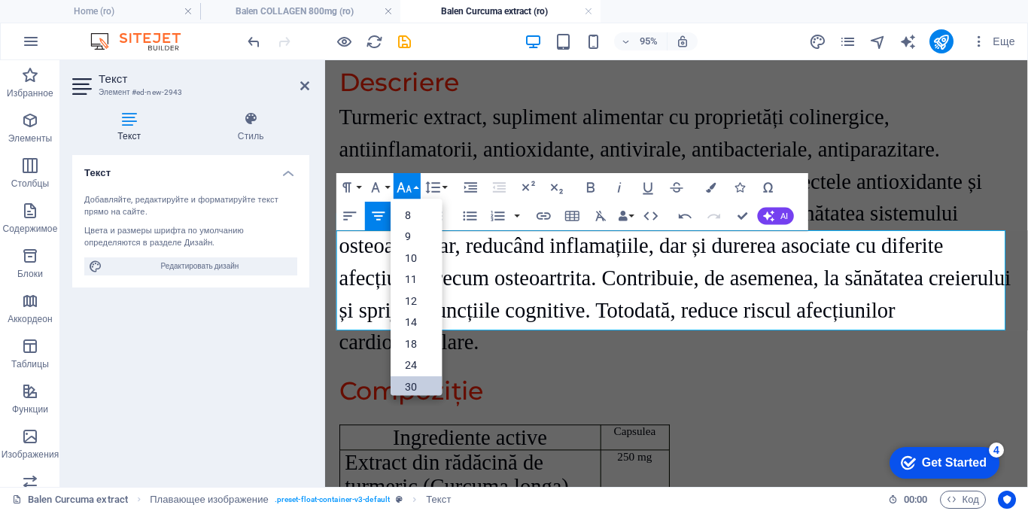
click at [415, 386] on link "30" at bounding box center [416, 386] width 51 height 22
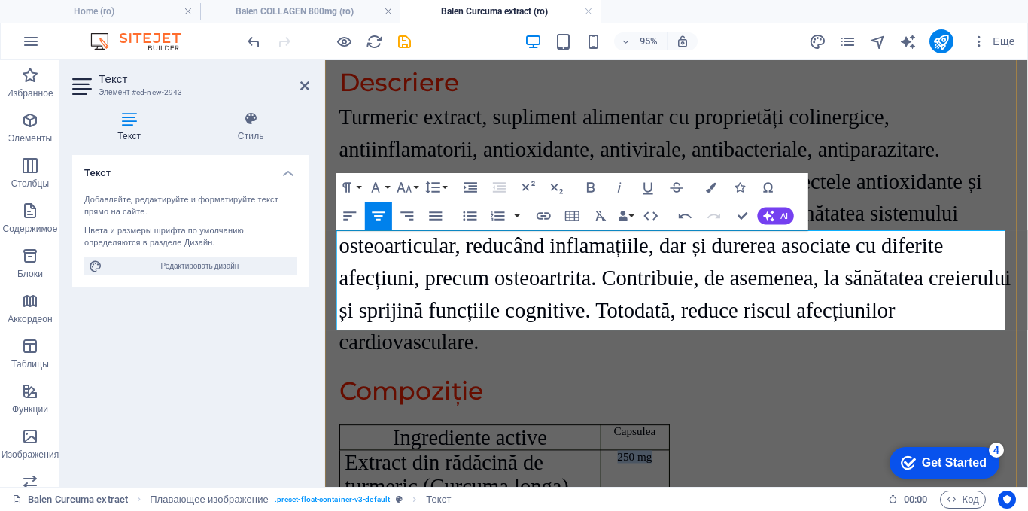
drag, startPoint x: 672, startPoint y: 279, endPoint x: 630, endPoint y: 272, distance: 42.7
click at [630, 470] on td "250 mg" at bounding box center [651, 496] width 72 height 52
click at [406, 187] on icon "button" at bounding box center [404, 186] width 17 height 17
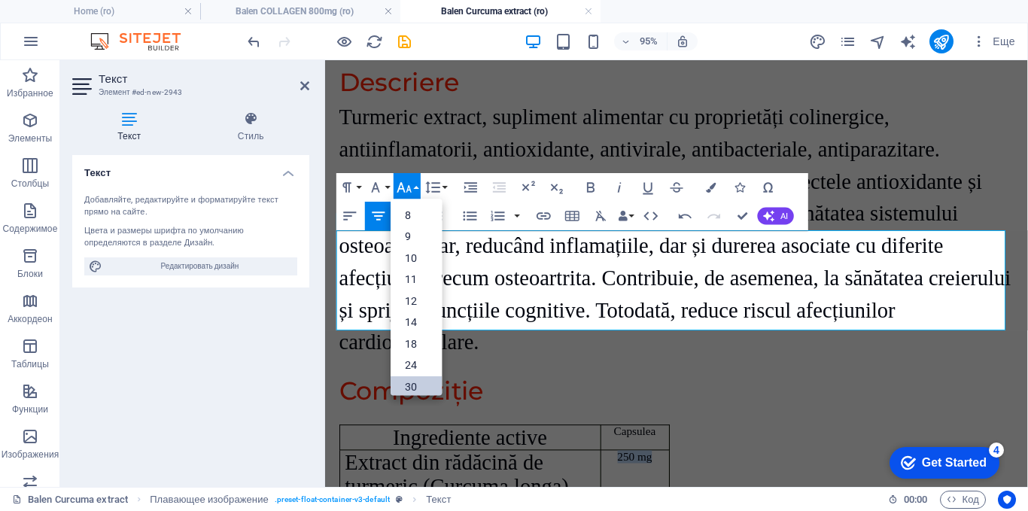
click at [408, 381] on link "30" at bounding box center [416, 386] width 51 height 22
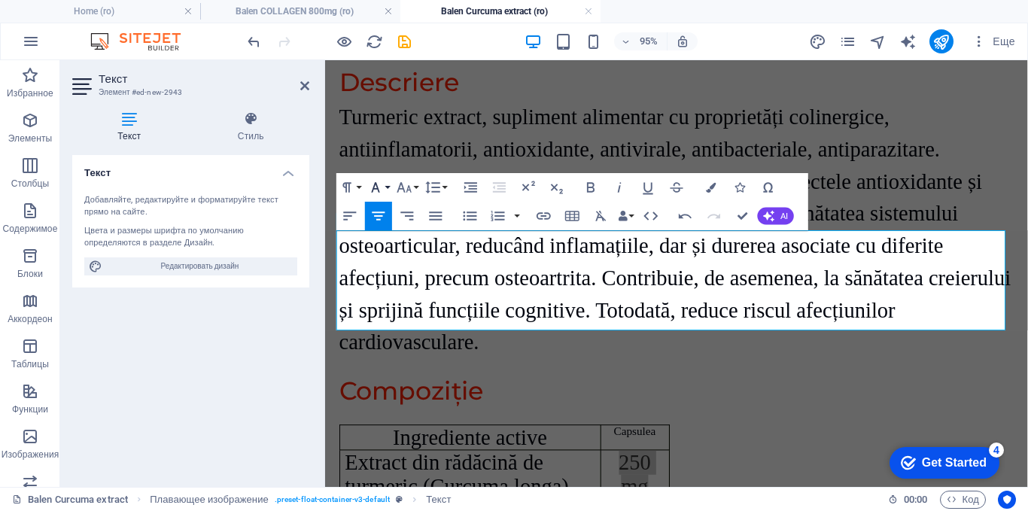
click at [384, 186] on button "Font Family" at bounding box center [378, 187] width 27 height 29
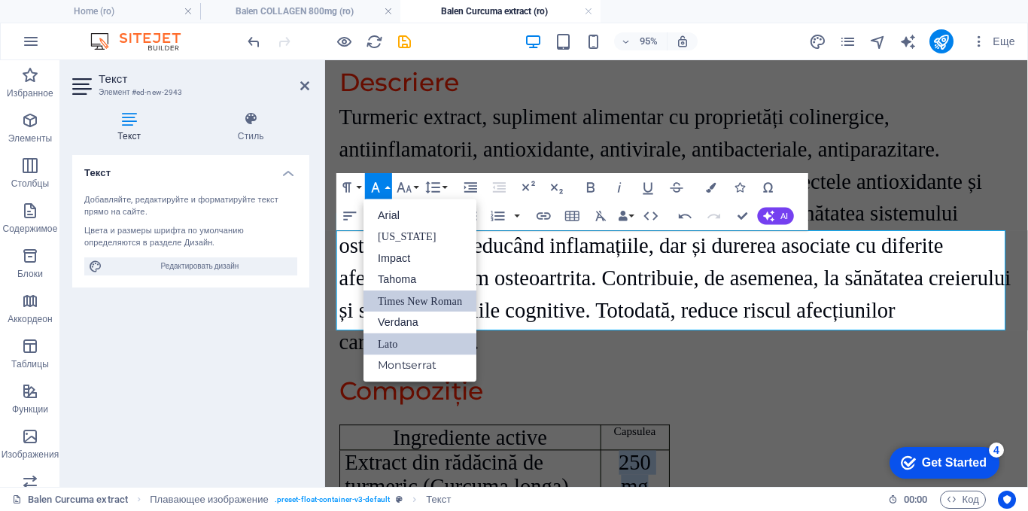
click at [387, 302] on link "Times New Roman" at bounding box center [419, 301] width 113 height 22
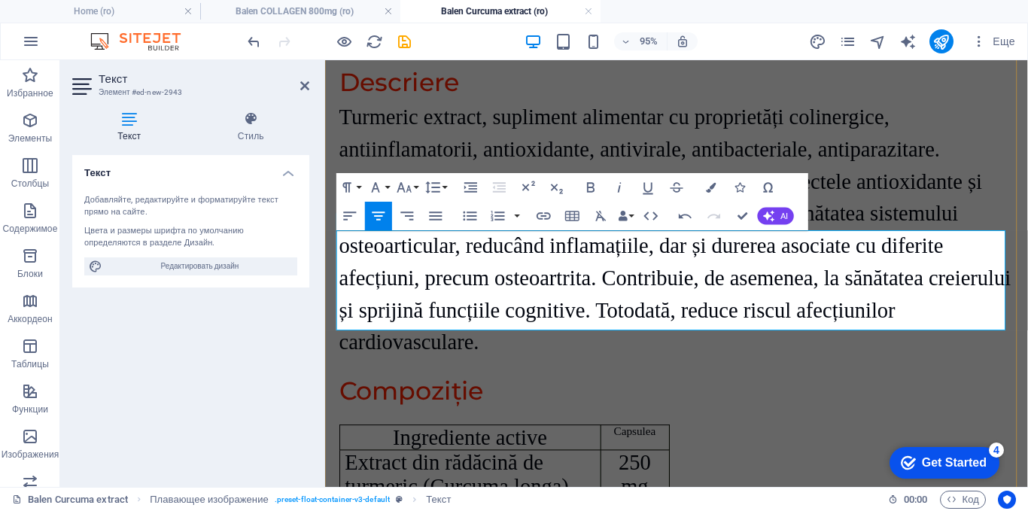
drag, startPoint x: 678, startPoint y: 333, endPoint x: 623, endPoint y: 327, distance: 55.3
click at [383, 190] on icon "button" at bounding box center [375, 186] width 17 height 17
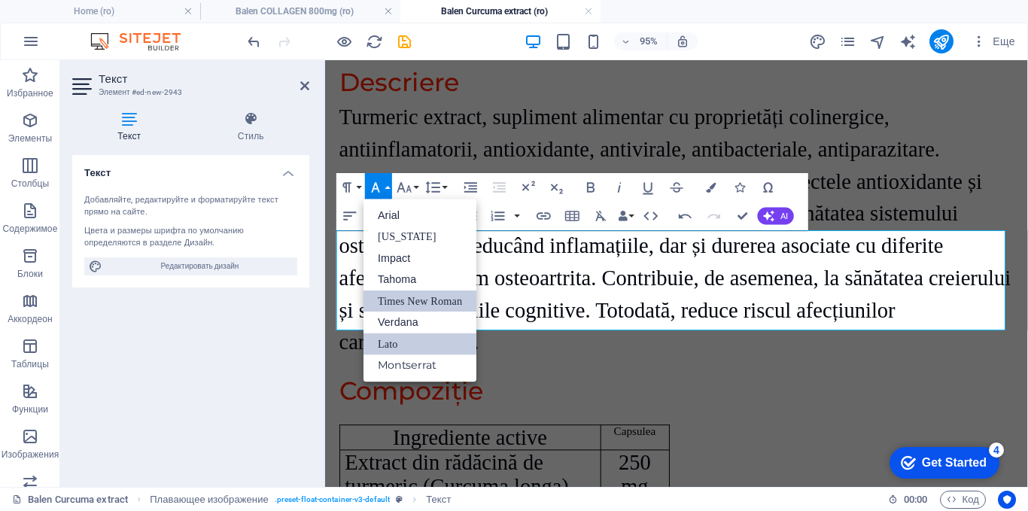
click at [381, 302] on link "Times New Roman" at bounding box center [419, 301] width 113 height 22
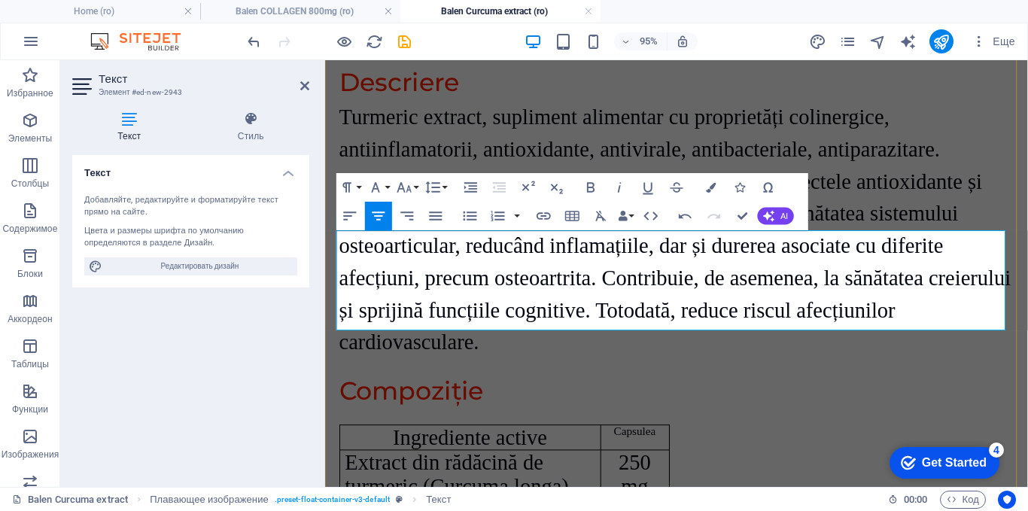
click at [705, 444] on div "Ingrediente active Capsulea Extract din rădăcină de turmeric (Curcuma longa) 25…" at bounding box center [695, 496] width 710 height 105
click at [670, 445] on strong "Capsulea" at bounding box center [651, 451] width 44 height 13
click at [664, 445] on strong "Capsulea" at bounding box center [651, 451] width 44 height 13
drag, startPoint x: 672, startPoint y: 249, endPoint x: 632, endPoint y: 245, distance: 40.1
click at [632, 445] on p "Capsula" at bounding box center [651, 452] width 61 height 14
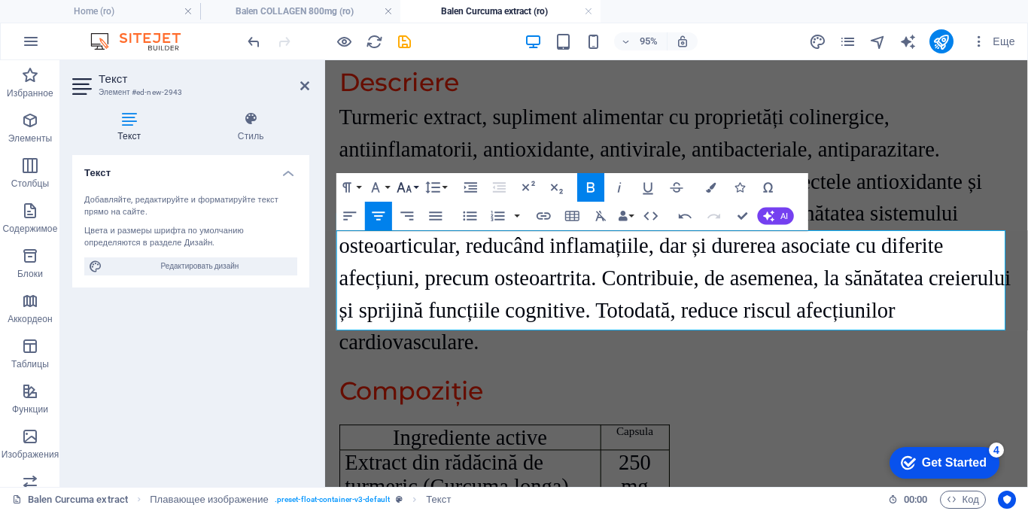
click at [411, 189] on icon "button" at bounding box center [404, 186] width 17 height 17
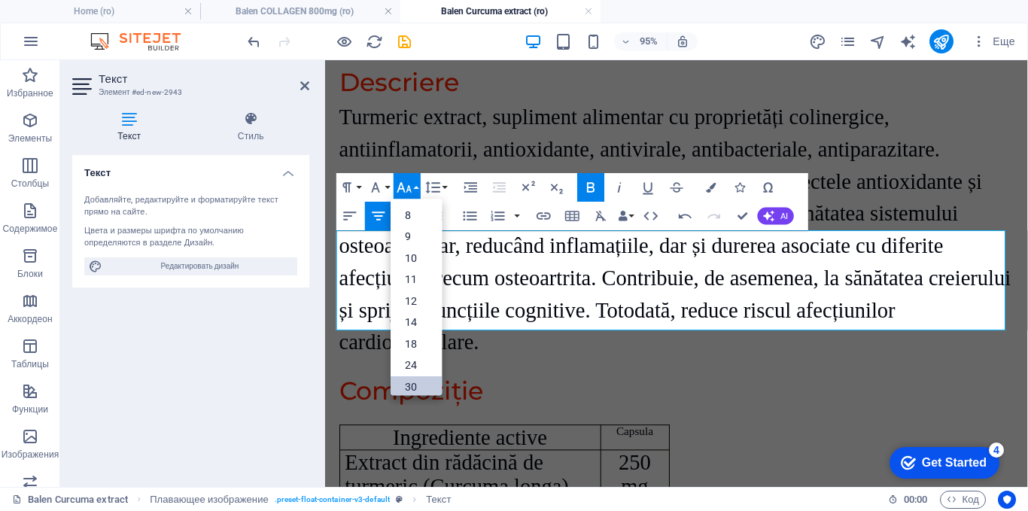
click at [406, 382] on link "30" at bounding box center [416, 386] width 51 height 22
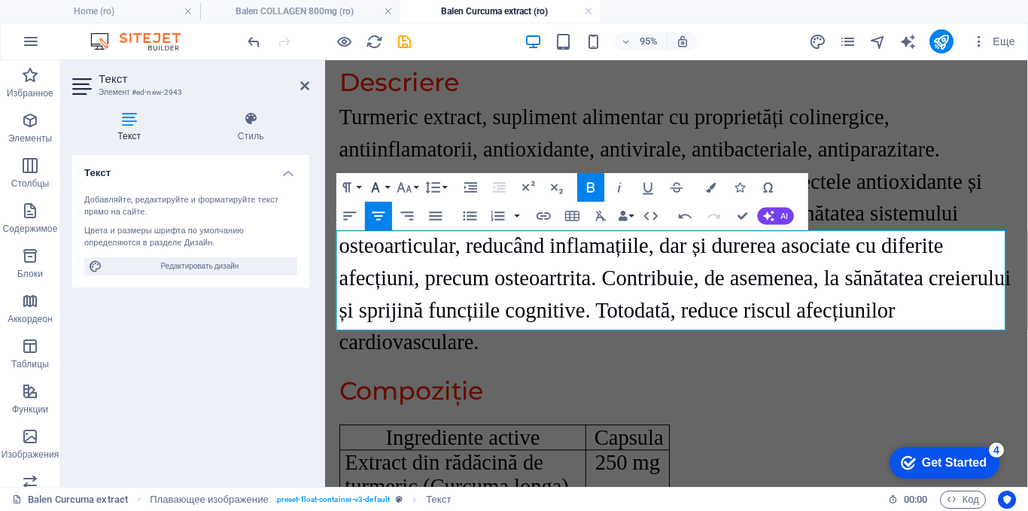
click at [384, 187] on icon "button" at bounding box center [375, 186] width 17 height 17
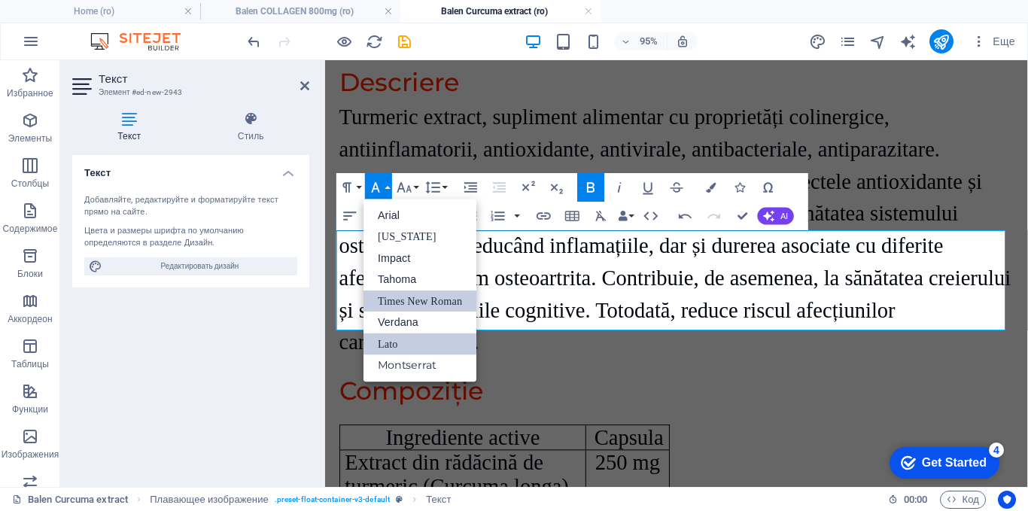
click at [387, 300] on link "Times New Roman" at bounding box center [419, 301] width 113 height 22
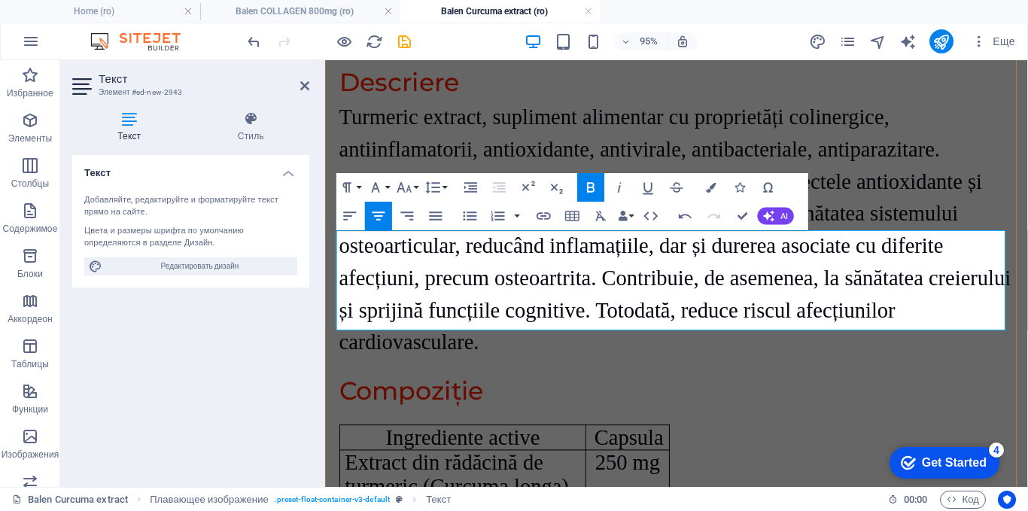
click at [756, 444] on div "Ingrediente active Capsula Extract din rădăcină de turmeric (Curcuma longa) 250…" at bounding box center [695, 496] width 710 height 105
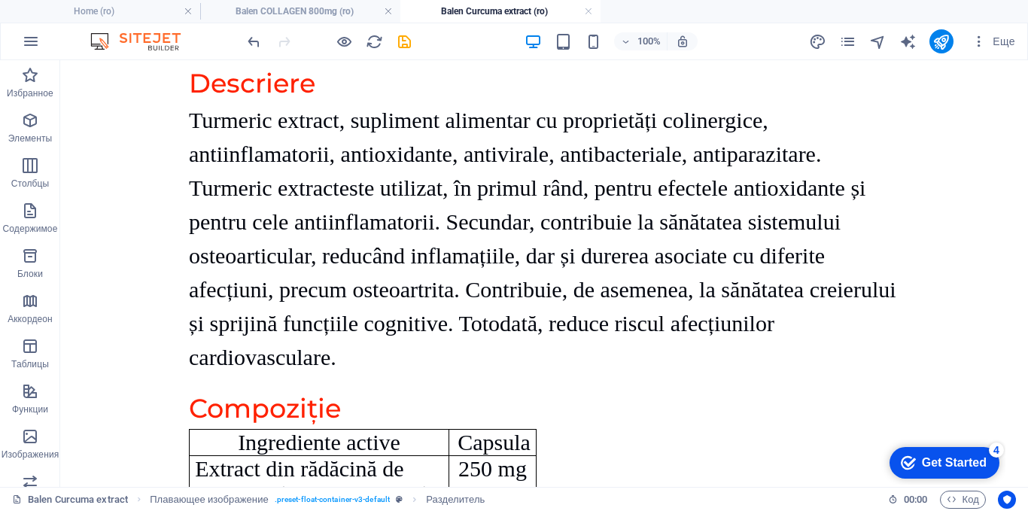
drag, startPoint x: 250, startPoint y: 281, endPoint x: 199, endPoint y: 335, distance: 73.5
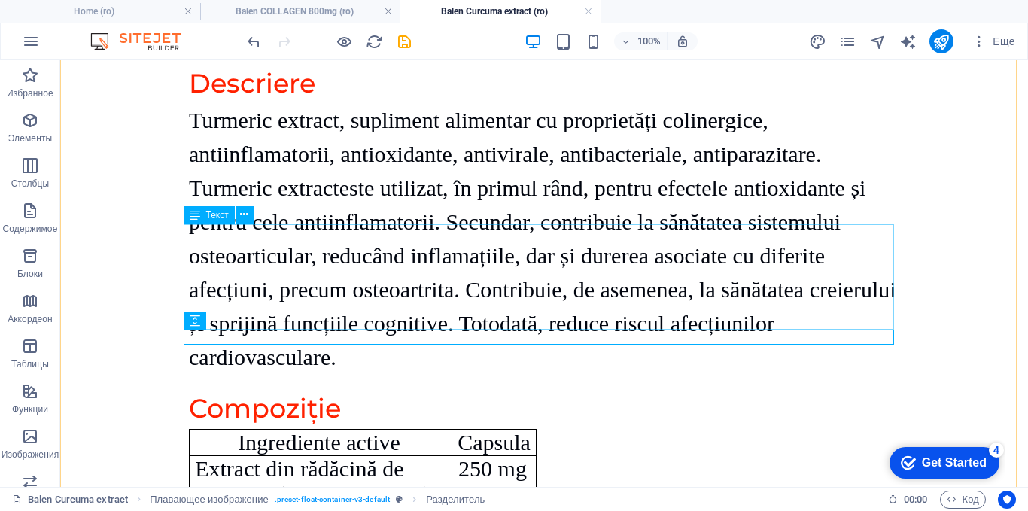
click at [682, 429] on div "Ingrediente active Capsula Extract din rădăcină de turmeric (Curcuma longa) 250…" at bounding box center [544, 481] width 710 height 105
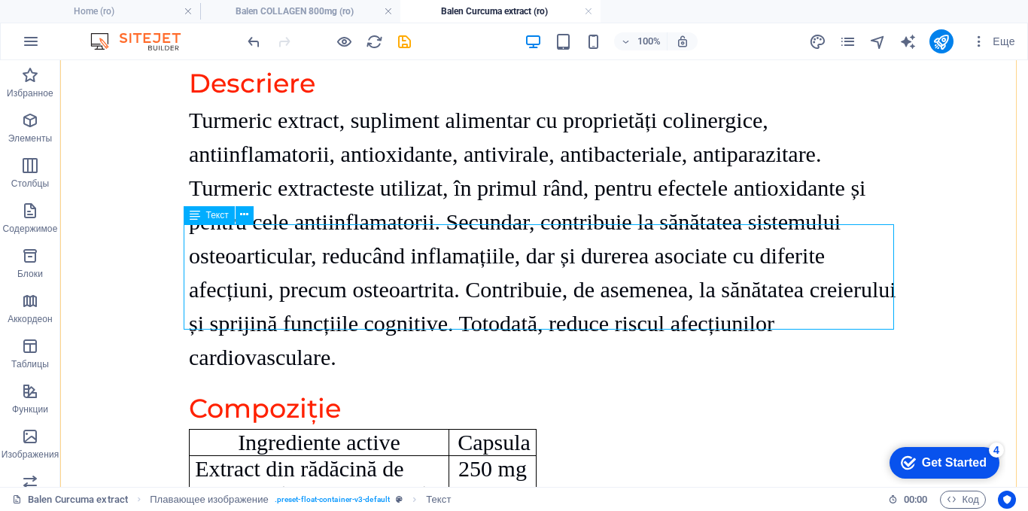
click at [460, 429] on div "Ingrediente active Capsula Extract din rădăcină de turmeric (Curcuma longa) 250…" at bounding box center [544, 481] width 710 height 105
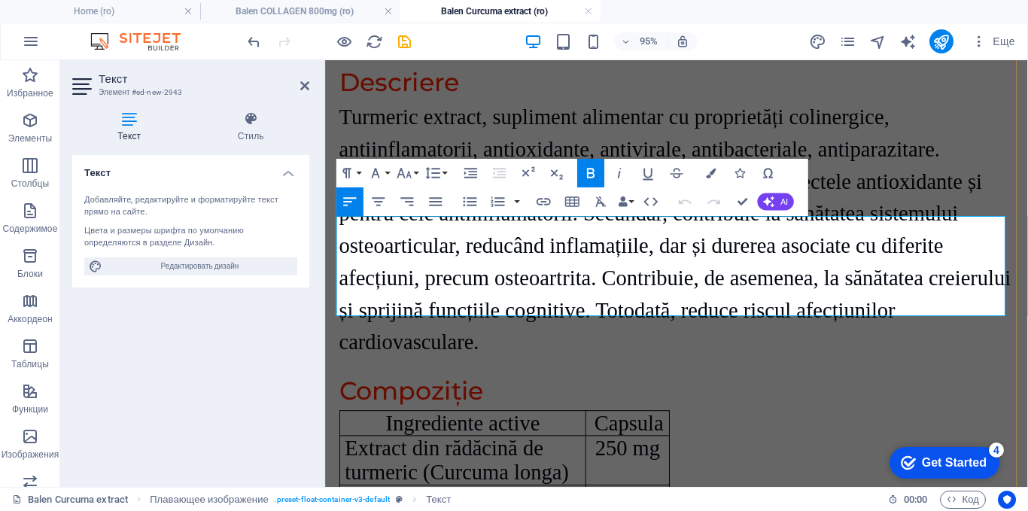
click at [582, 430] on p "Ingrediente active" at bounding box center [470, 443] width 248 height 26
click at [684, 429] on table "Ingrediente active Capsula Extract din rădăcină de turmeric (Curcuma longa) 250…" at bounding box center [514, 481] width 348 height 105
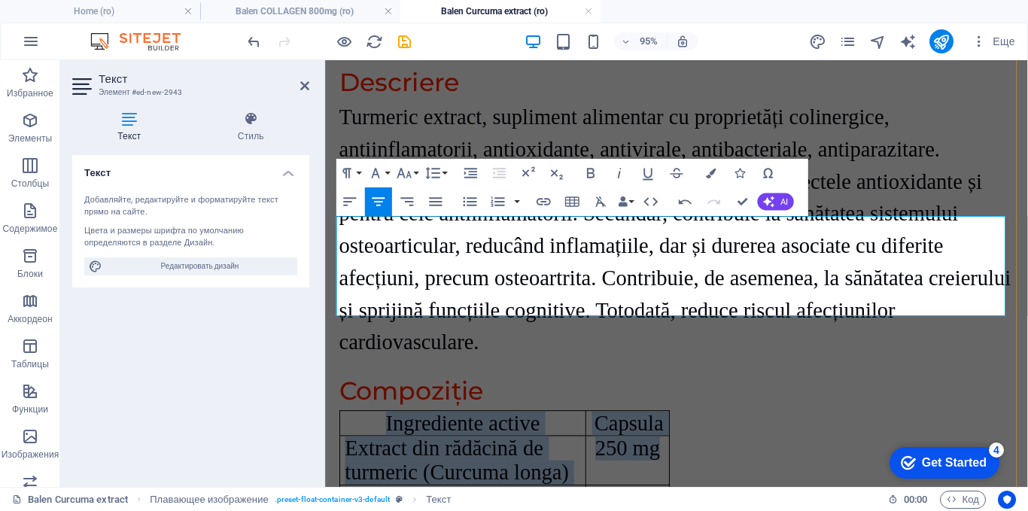
drag, startPoint x: 682, startPoint y: 272, endPoint x: 699, endPoint y: 275, distance: 16.8
click at [699, 429] on div "Ingrediente active Capsula Extract din rădăcină de turmeric (Curcuma longa) 250…" at bounding box center [695, 481] width 710 height 105
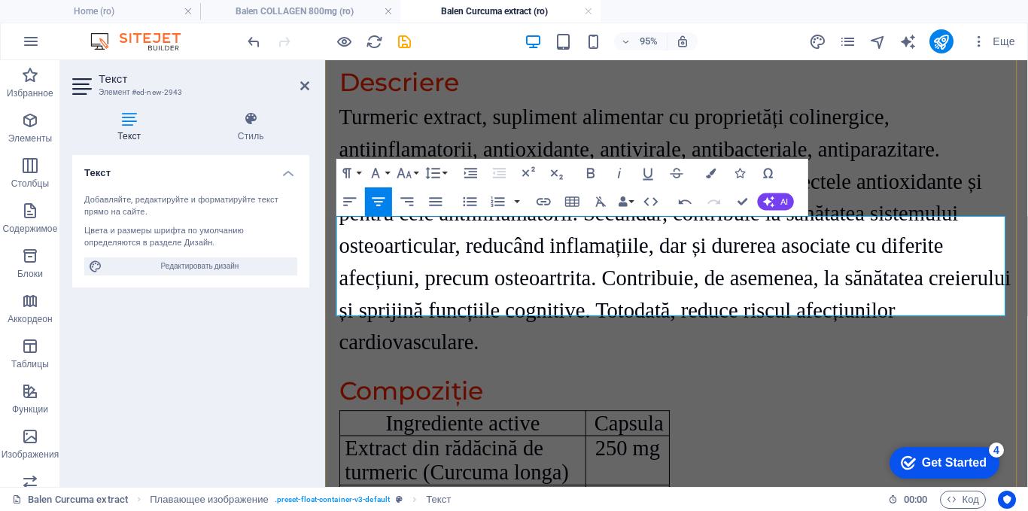
click at [643, 455] on td "250 mg" at bounding box center [643, 481] width 87 height 52
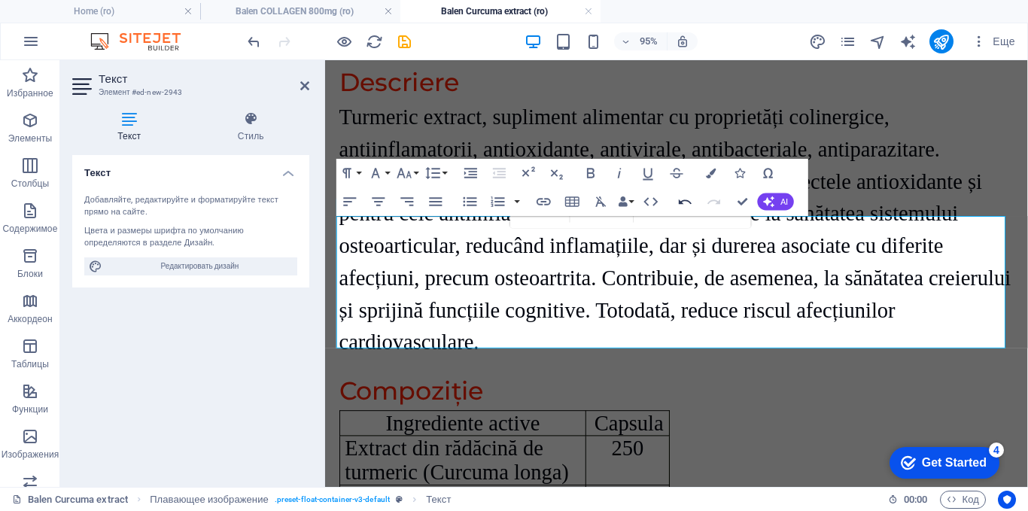
click at [683, 201] on icon "button" at bounding box center [685, 201] width 13 height 5
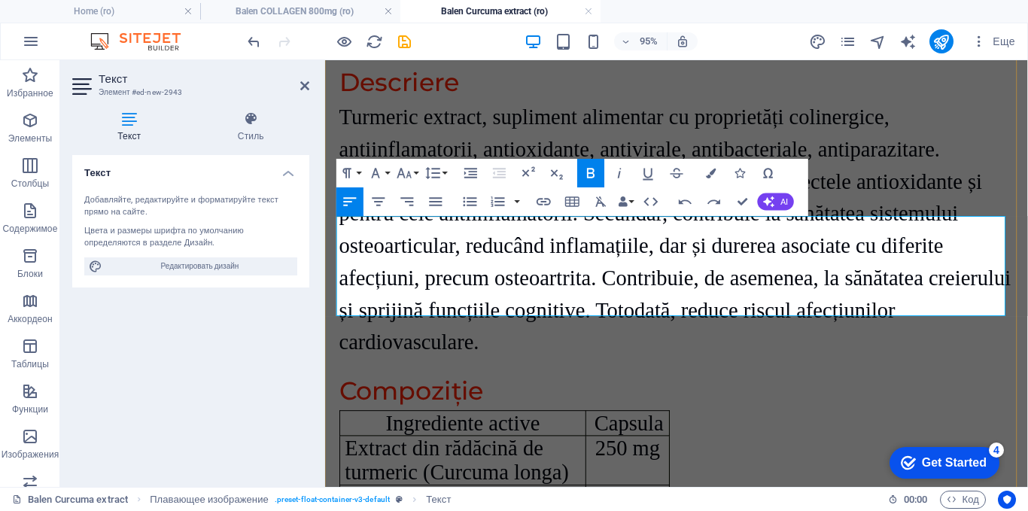
click at [700, 429] on div "Ingrediente active Capsula Extract din rădăcină de turmeric (Curcuma longa) 250…" at bounding box center [695, 481] width 710 height 105
click at [684, 429] on table "Ingrediente active Capsula Extract din rădăcină de turmeric (Curcuma longa) 250…" at bounding box center [514, 481] width 348 height 105
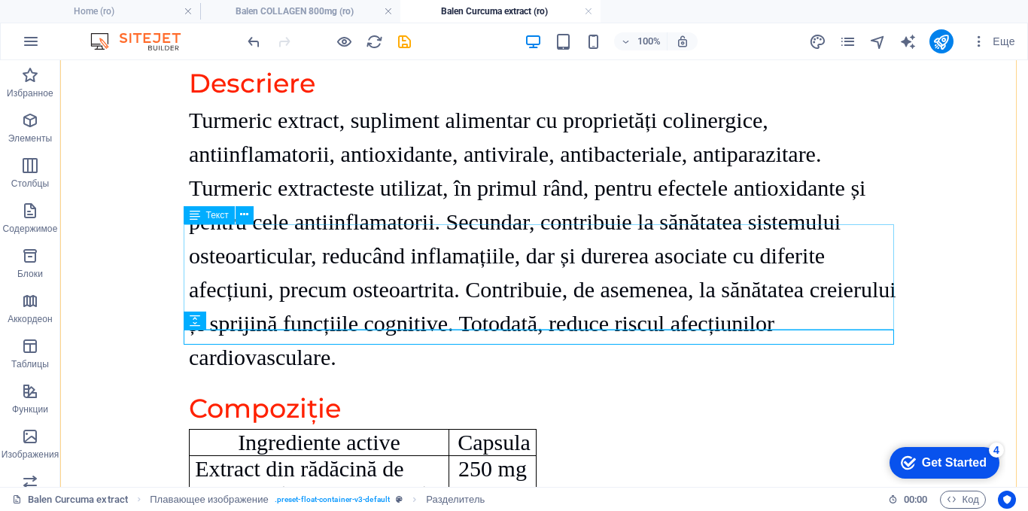
click at [390, 429] on div "Ingrediente active Capsula Extract din rădăcină de turmeric (Curcuma longa) 250…" at bounding box center [544, 481] width 710 height 105
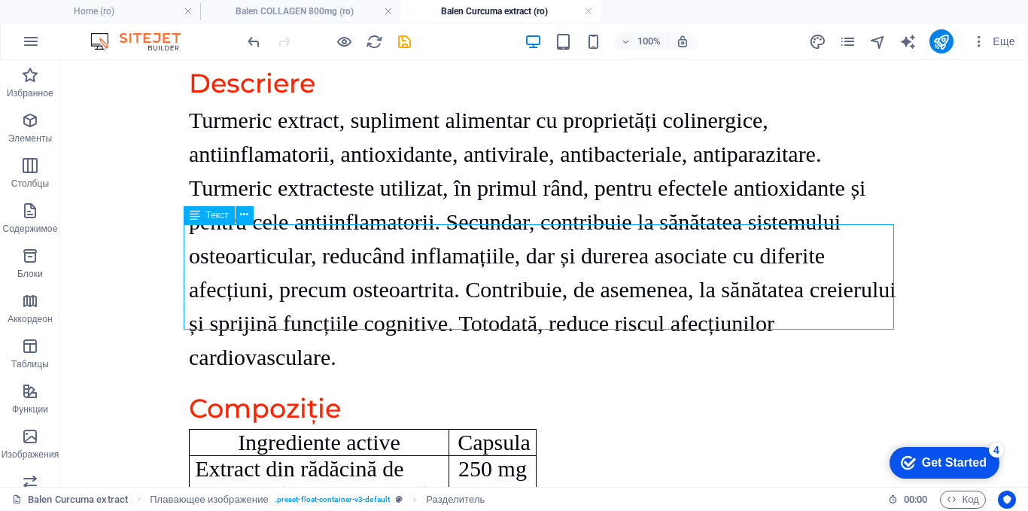
click at [390, 429] on div "Ingrediente active Capsula Extract din rădăcină de turmeric (Curcuma longa) 250…" at bounding box center [544, 481] width 710 height 105
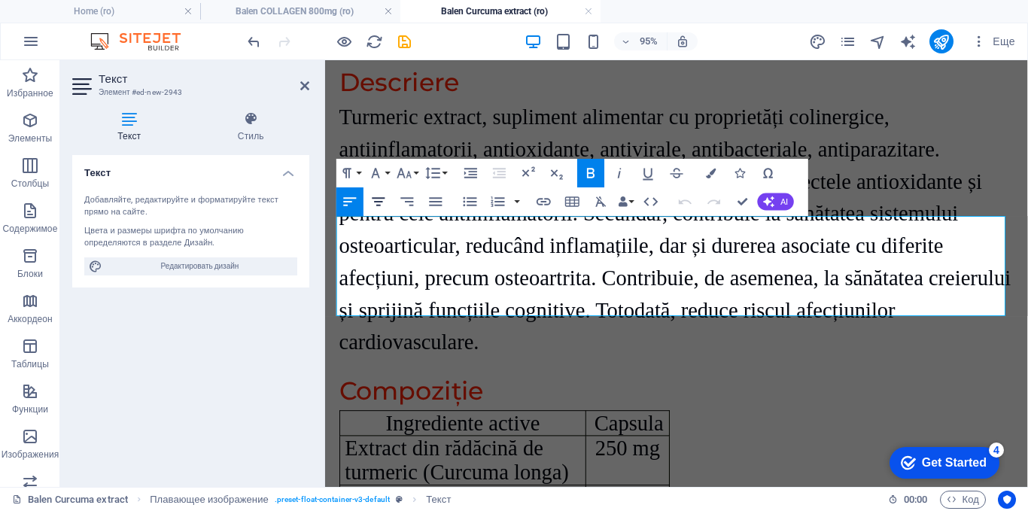
click at [382, 203] on icon "button" at bounding box center [378, 201] width 17 height 17
click at [680, 455] on td "250 mg" at bounding box center [643, 481] width 87 height 52
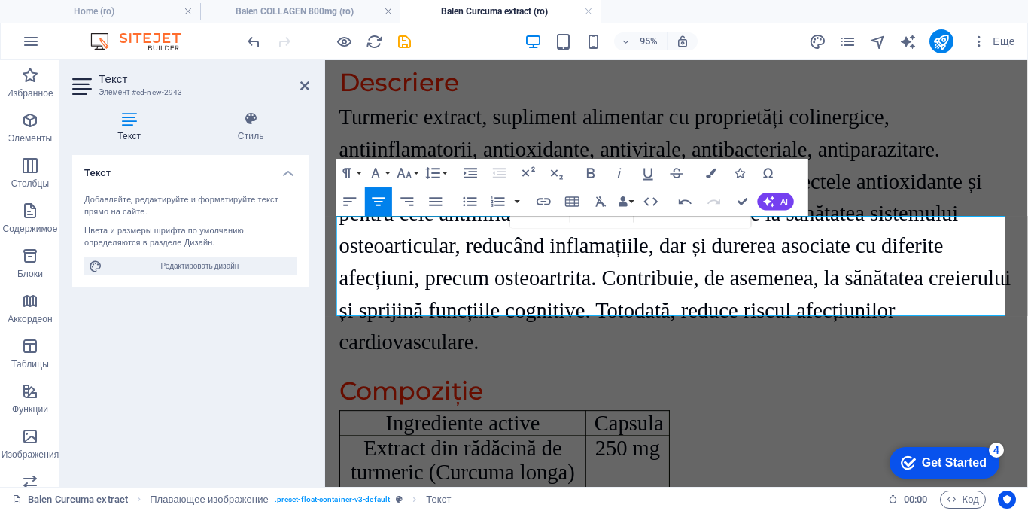
click at [383, 200] on icon "button" at bounding box center [378, 201] width 17 height 17
click at [360, 456] on p "Extract din rădăcină de turmeric (Curcuma longa)" at bounding box center [470, 481] width 248 height 51
click at [344, 200] on icon "button" at bounding box center [350, 201] width 17 height 17
click at [600, 455] on td "250 mg" at bounding box center [643, 481] width 87 height 52
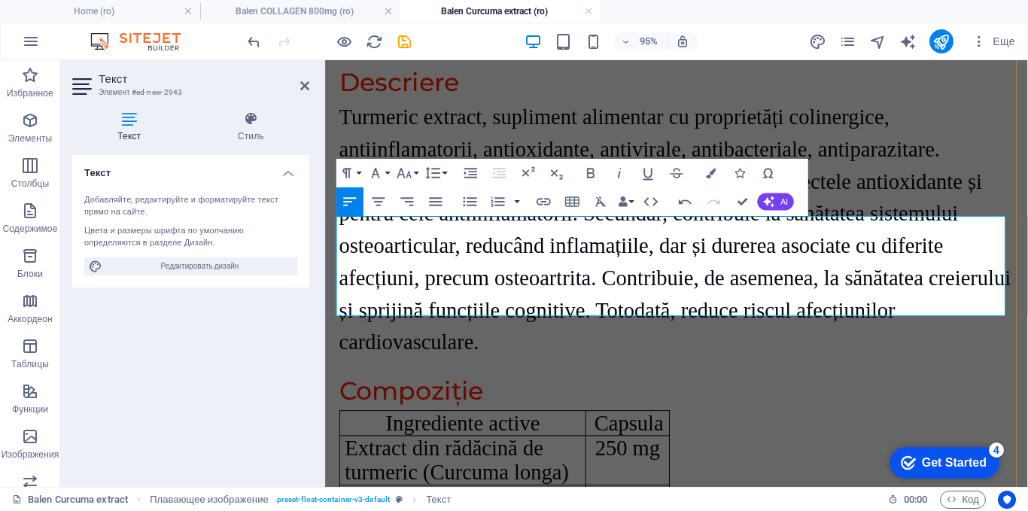
click at [586, 456] on p "Extract din rădăcină de turmeric (Curcuma longa)" at bounding box center [470, 481] width 248 height 51
click at [703, 429] on div "Ingrediente active Capsula Extract din rădăcină de turmeric (Curcuma longa) 250…" at bounding box center [695, 481] width 710 height 105
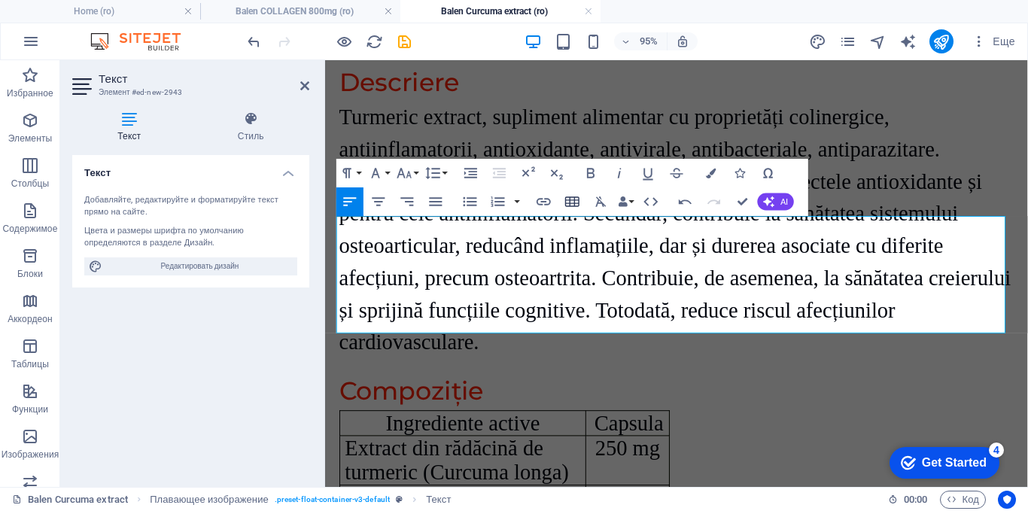
click at [568, 199] on icon "button" at bounding box center [572, 201] width 17 height 17
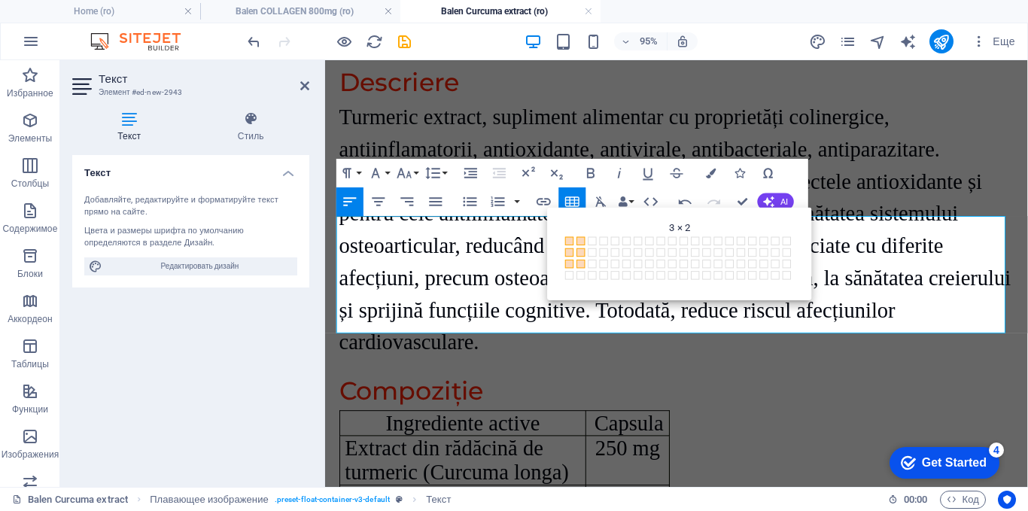
click at [582, 264] on span at bounding box center [581, 264] width 8 height 8
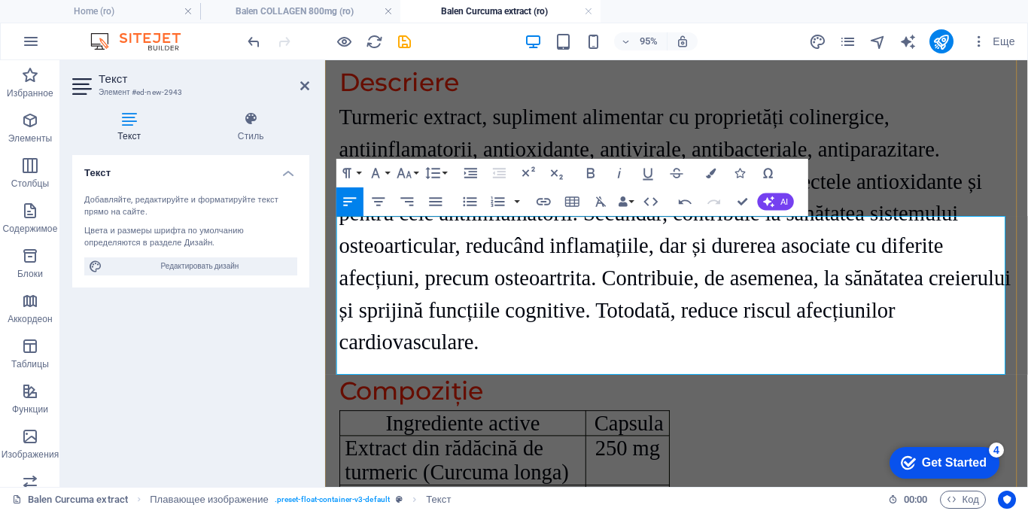
drag, startPoint x: 677, startPoint y: 237, endPoint x: 612, endPoint y: 237, distance: 65.5
click at [612, 430] on span "Capsula" at bounding box center [645, 442] width 73 height 25
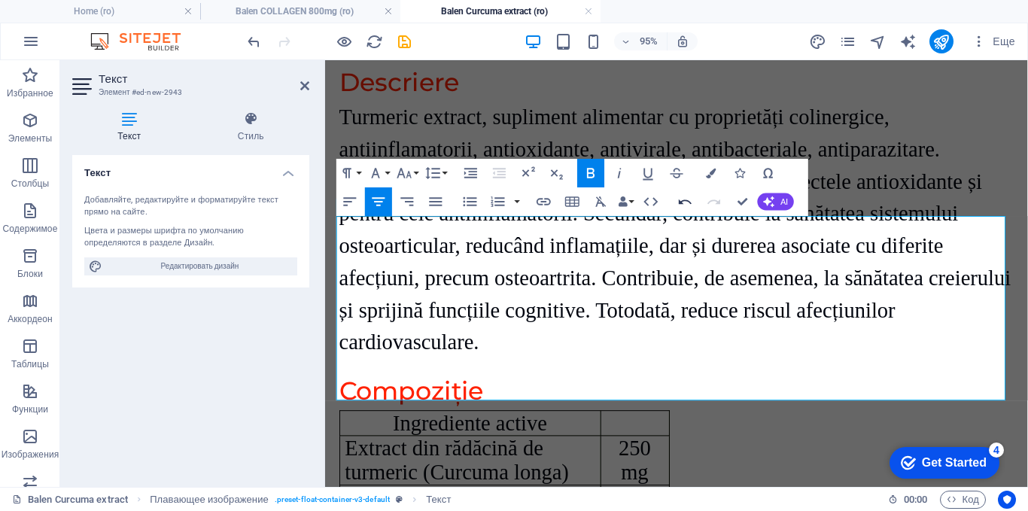
click at [683, 200] on icon "button" at bounding box center [685, 201] width 13 height 5
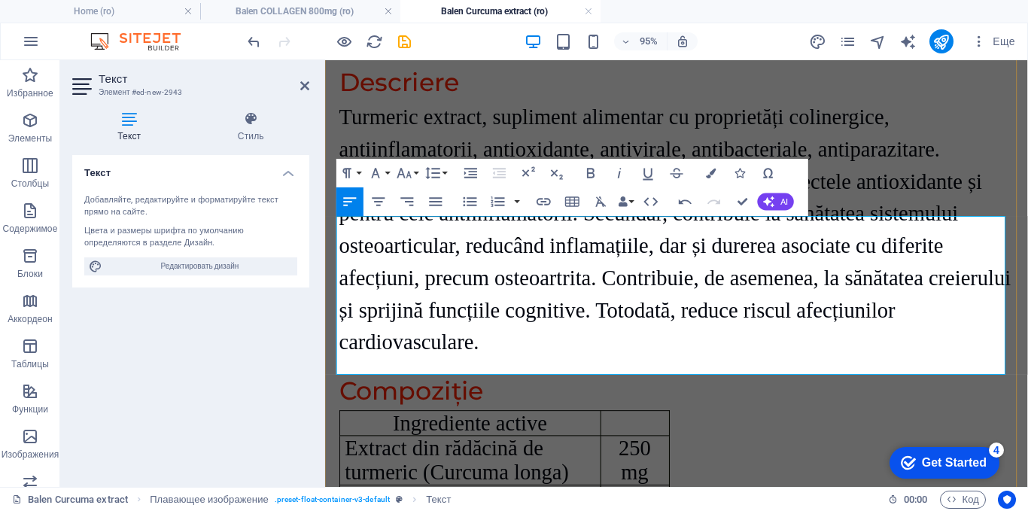
drag, startPoint x: 691, startPoint y: 345, endPoint x: 743, endPoint y: 343, distance: 52.7
click at [405, 172] on icon "button" at bounding box center [404, 172] width 17 height 17
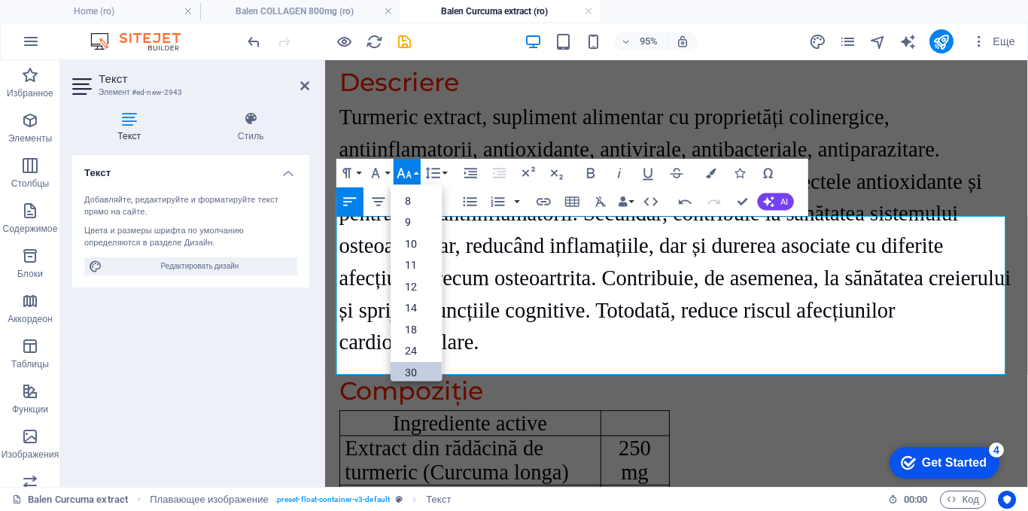
click at [409, 367] on link "30" at bounding box center [416, 372] width 51 height 22
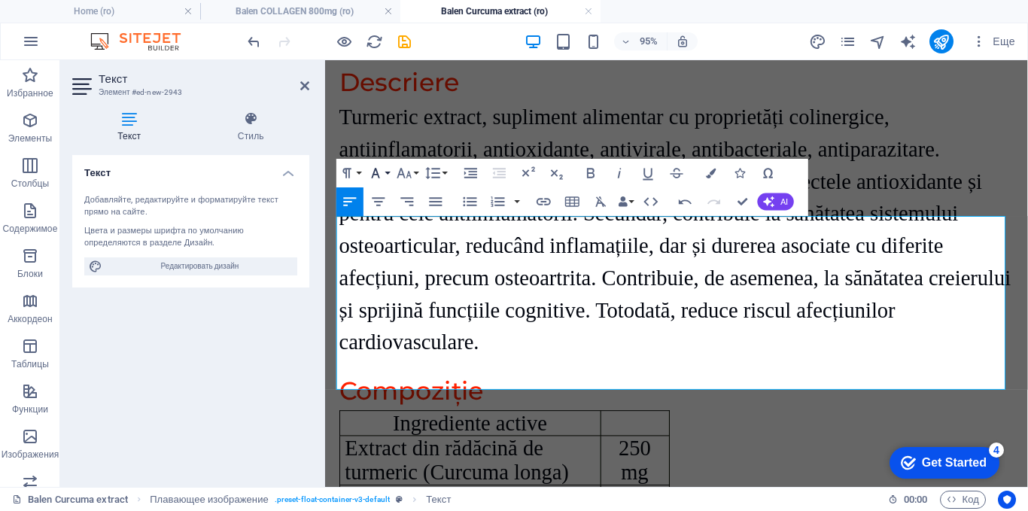
click at [374, 167] on icon "button" at bounding box center [375, 172] width 17 height 17
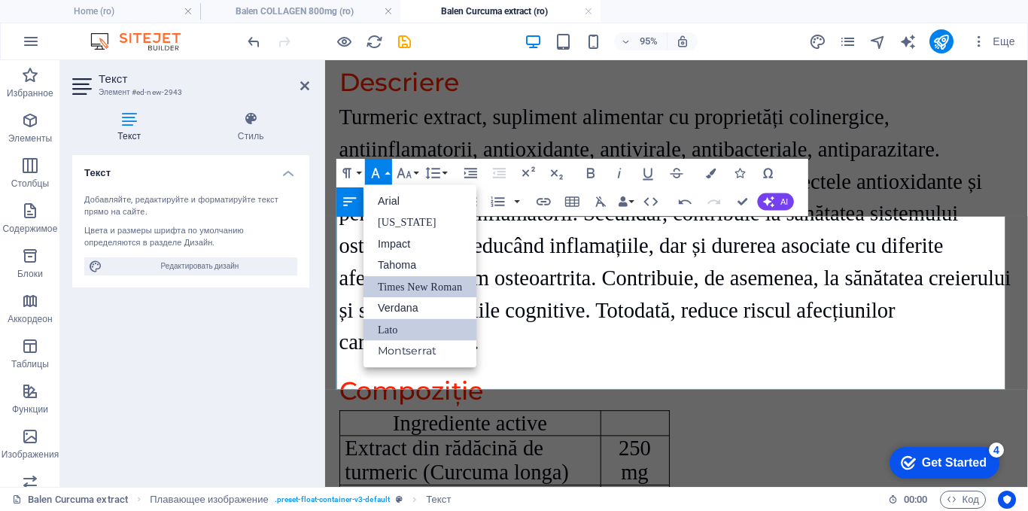
click at [391, 293] on link "Times New Roman" at bounding box center [419, 286] width 113 height 22
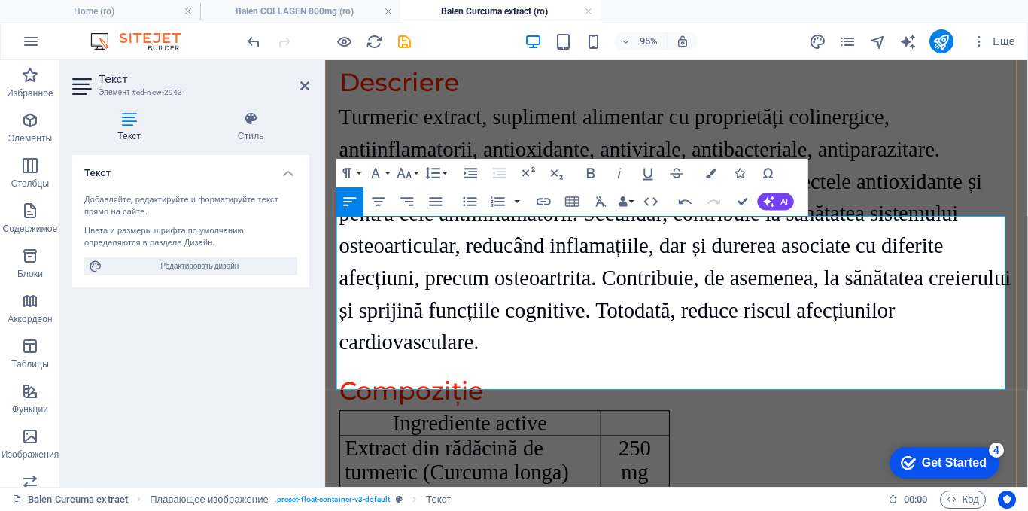
drag, startPoint x: 339, startPoint y: 349, endPoint x: 436, endPoint y: 350, distance: 97.8
click at [405, 171] on icon "button" at bounding box center [404, 172] width 17 height 17
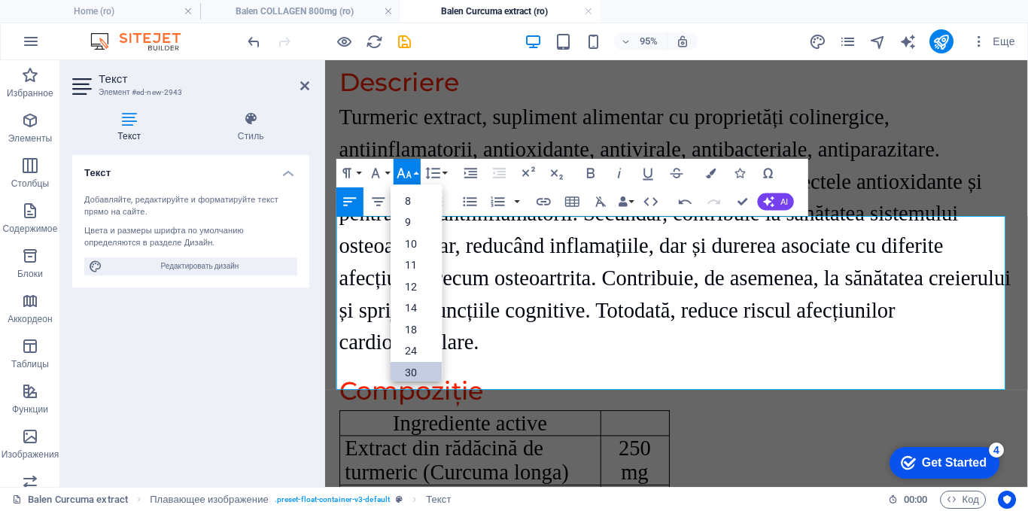
click at [418, 371] on link "30" at bounding box center [416, 372] width 51 height 22
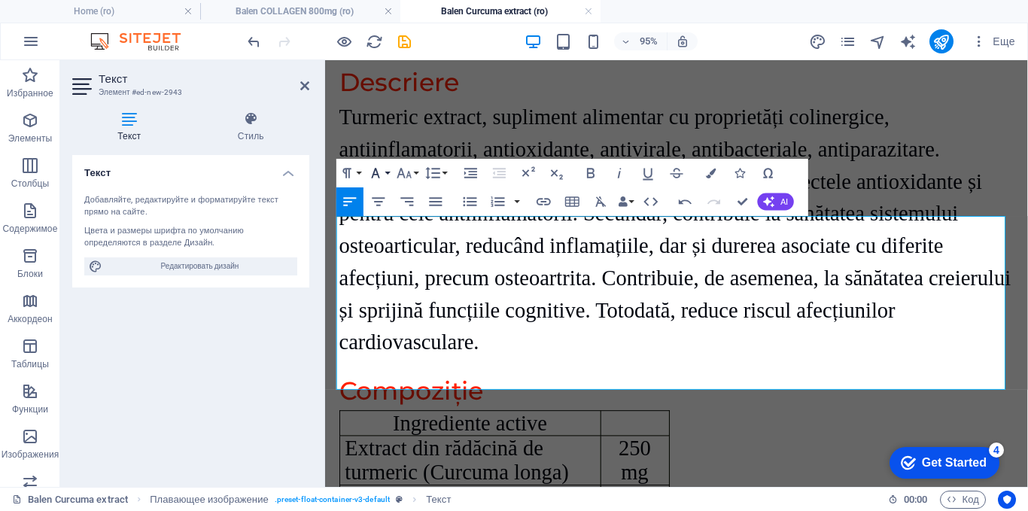
click at [377, 175] on icon "button" at bounding box center [375, 172] width 17 height 17
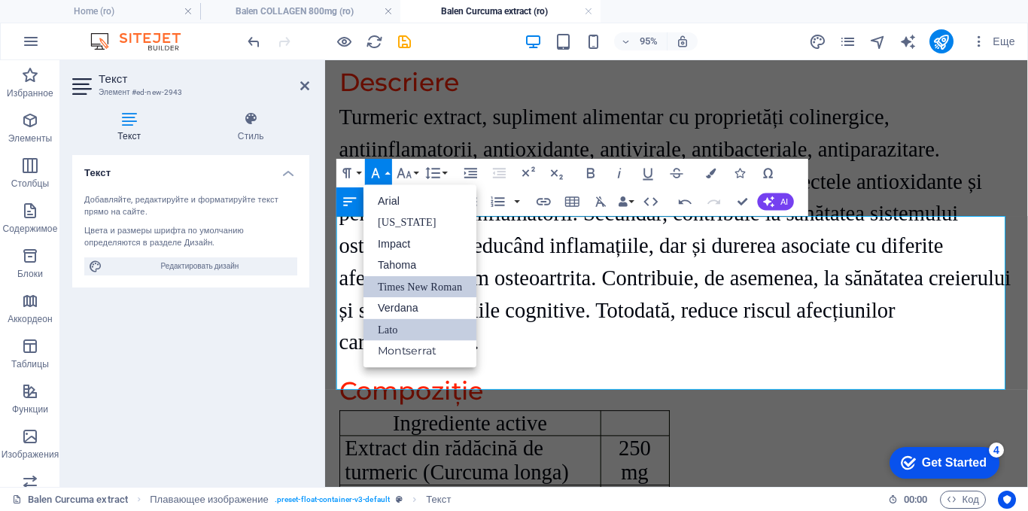
click at [381, 286] on link "Times New Roman" at bounding box center [419, 286] width 113 height 22
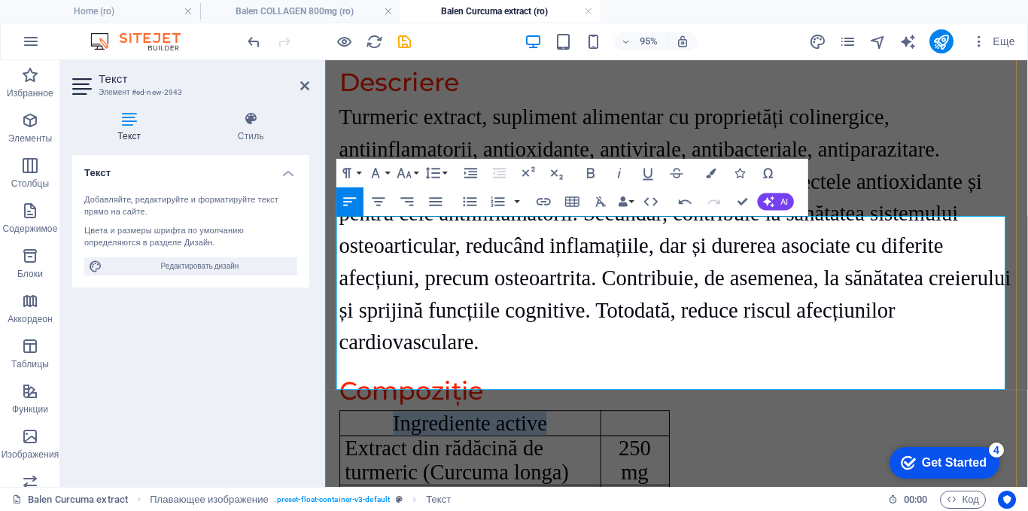
drag, startPoint x: 576, startPoint y: 242, endPoint x: 387, endPoint y: 232, distance: 189.1
click at [387, 430] on p "Ingrediente active" at bounding box center [477, 443] width 263 height 26
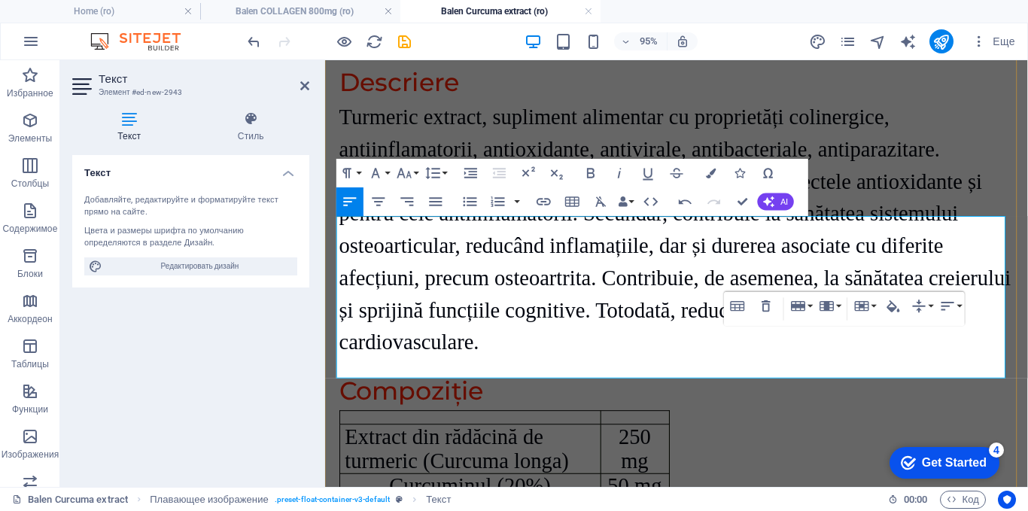
click at [382, 200] on icon "button" at bounding box center [378, 201] width 17 height 17
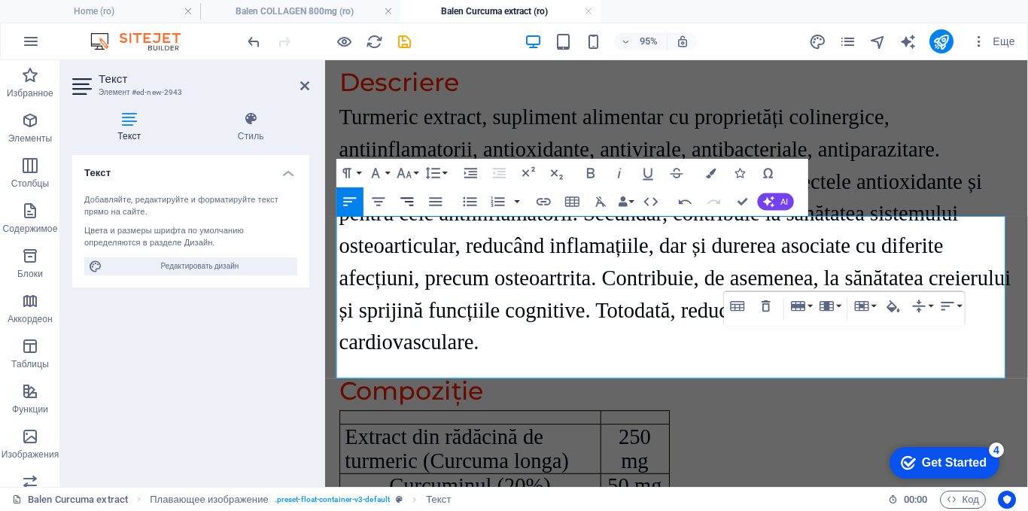
drag, startPoint x: 379, startPoint y: 202, endPoint x: 418, endPoint y: 211, distance: 39.6
click at [381, 202] on icon "button" at bounding box center [378, 201] width 13 height 8
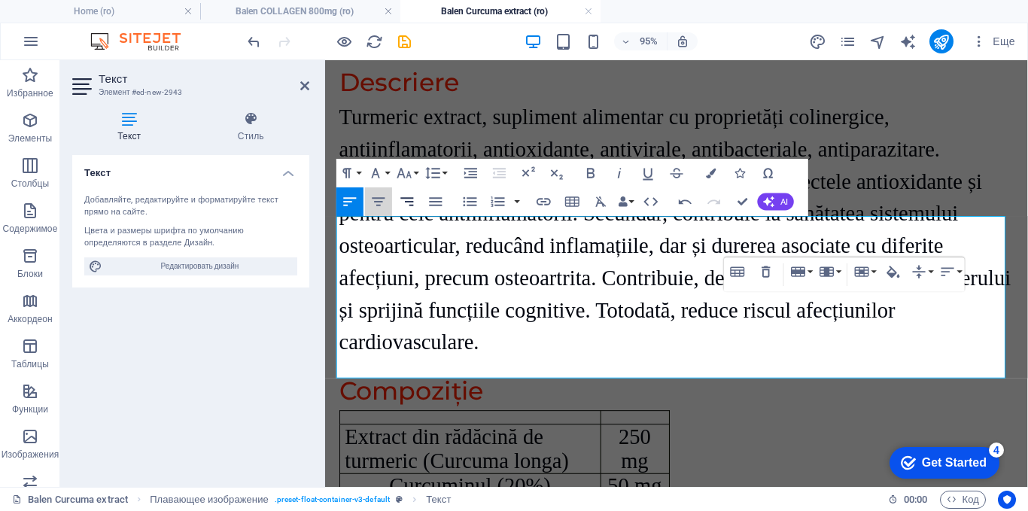
drag, startPoint x: 381, startPoint y: 197, endPoint x: 418, endPoint y: 214, distance: 41.1
click at [382, 197] on icon "button" at bounding box center [378, 201] width 13 height 8
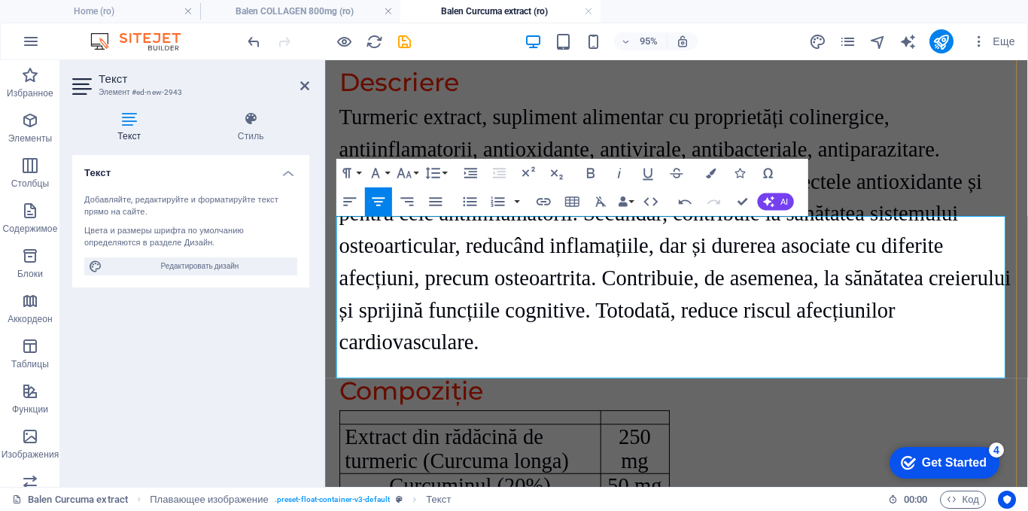
drag, startPoint x: 890, startPoint y: 368, endPoint x: 844, endPoint y: 366, distance: 46.0
click at [406, 169] on icon "button" at bounding box center [404, 172] width 17 height 17
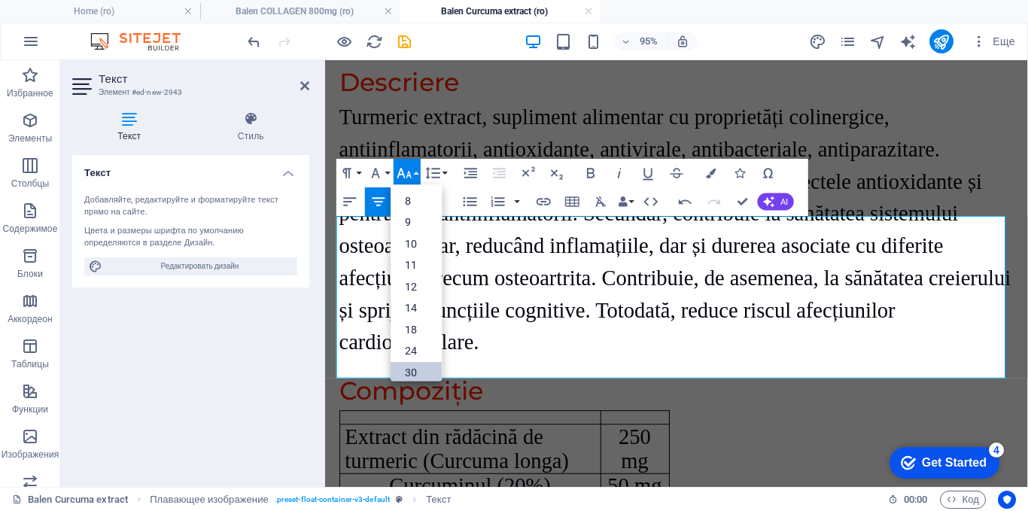
click at [408, 368] on link "30" at bounding box center [416, 372] width 51 height 22
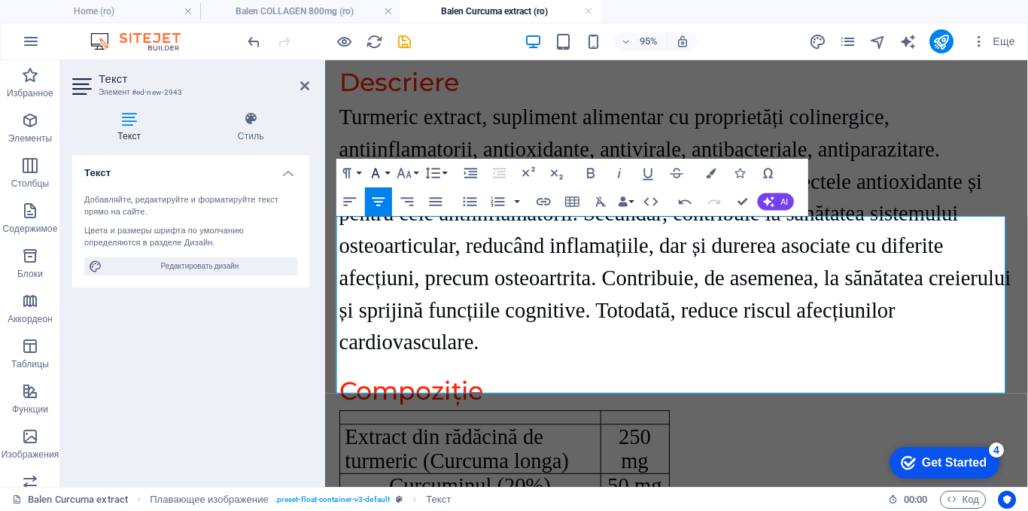
click at [378, 171] on icon "button" at bounding box center [375, 172] width 17 height 17
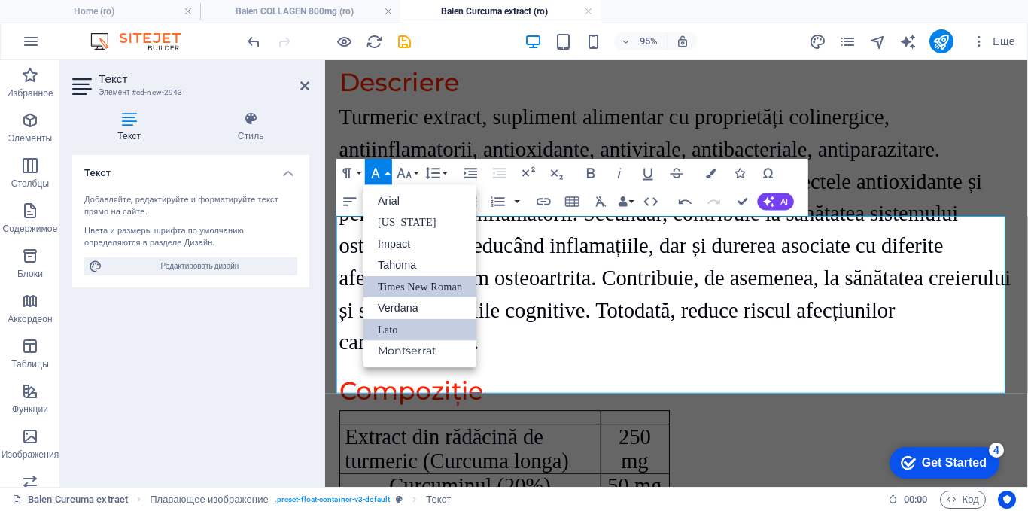
click at [393, 287] on link "Times New Roman" at bounding box center [419, 286] width 113 height 22
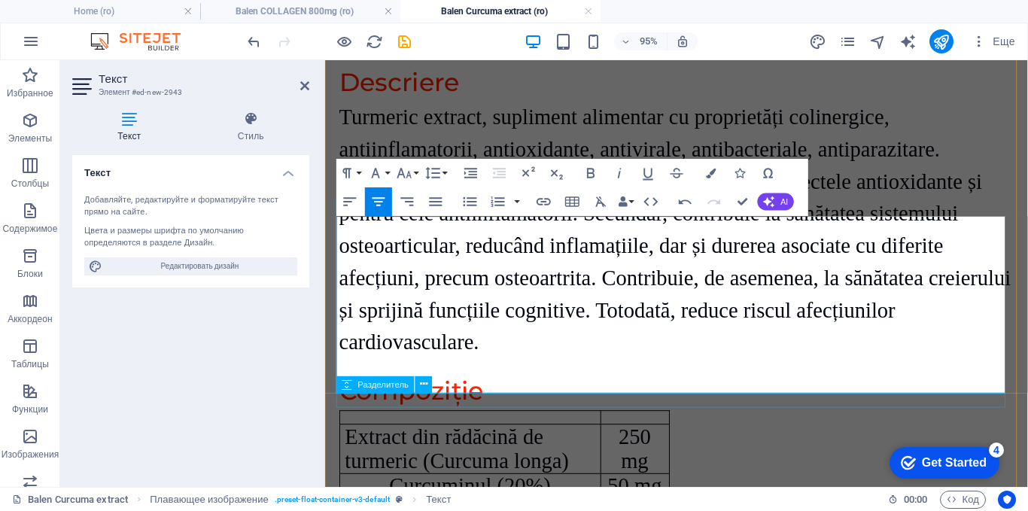
drag, startPoint x: 903, startPoint y: 413, endPoint x: 1130, endPoint y: 389, distance: 228.5
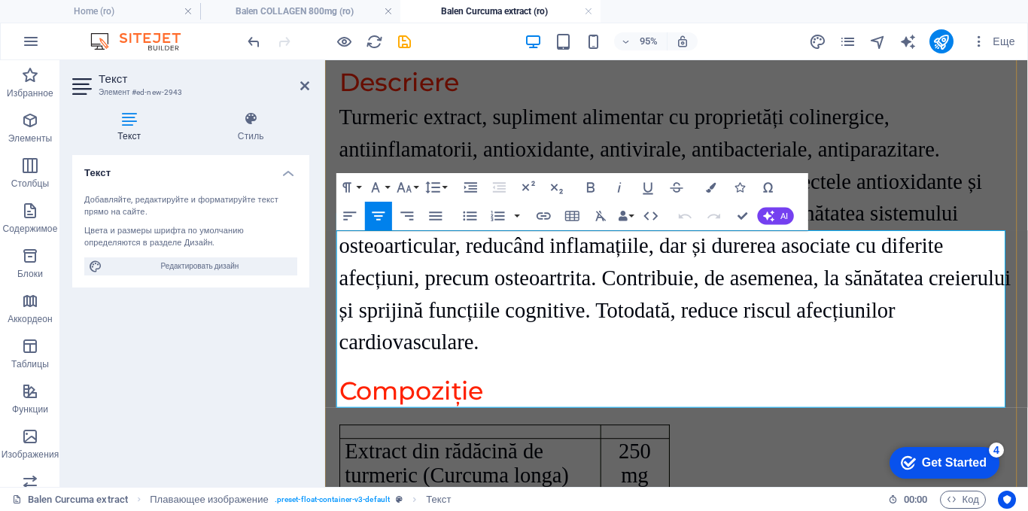
drag, startPoint x: 883, startPoint y: 413, endPoint x: 845, endPoint y: 415, distance: 37.7
click at [403, 189] on icon "button" at bounding box center [404, 187] width 14 height 10
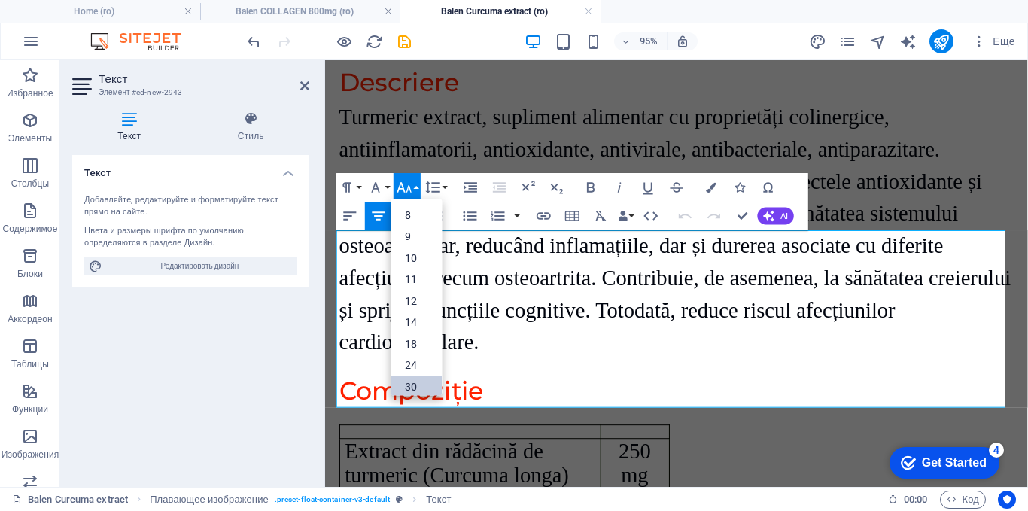
click at [423, 385] on link "30" at bounding box center [416, 386] width 51 height 22
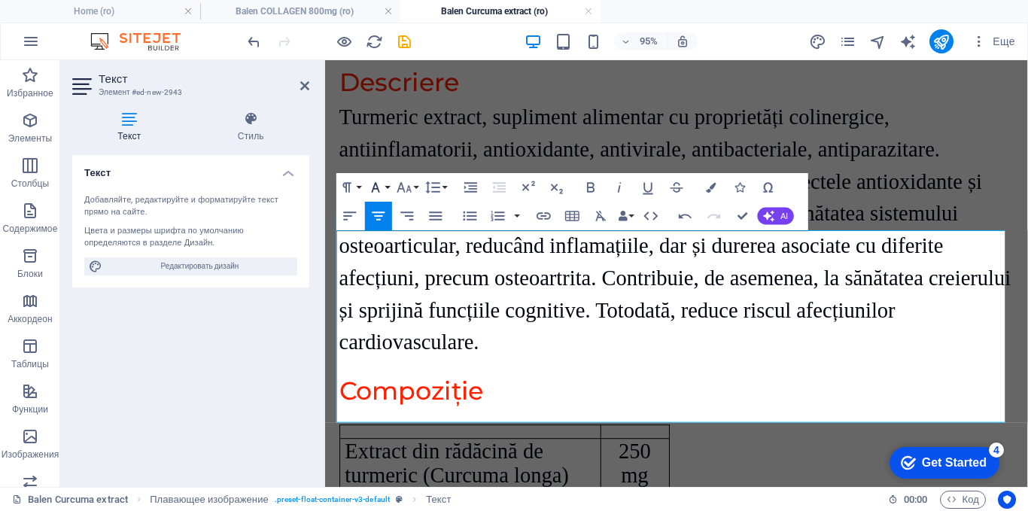
click at [377, 189] on icon "button" at bounding box center [376, 187] width 8 height 10
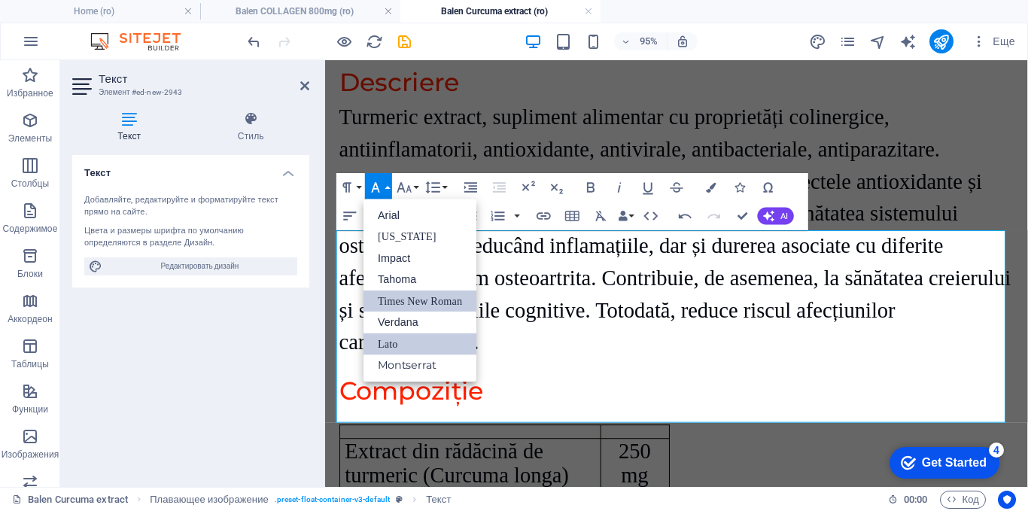
click at [418, 299] on link "Times New Roman" at bounding box center [419, 301] width 113 height 22
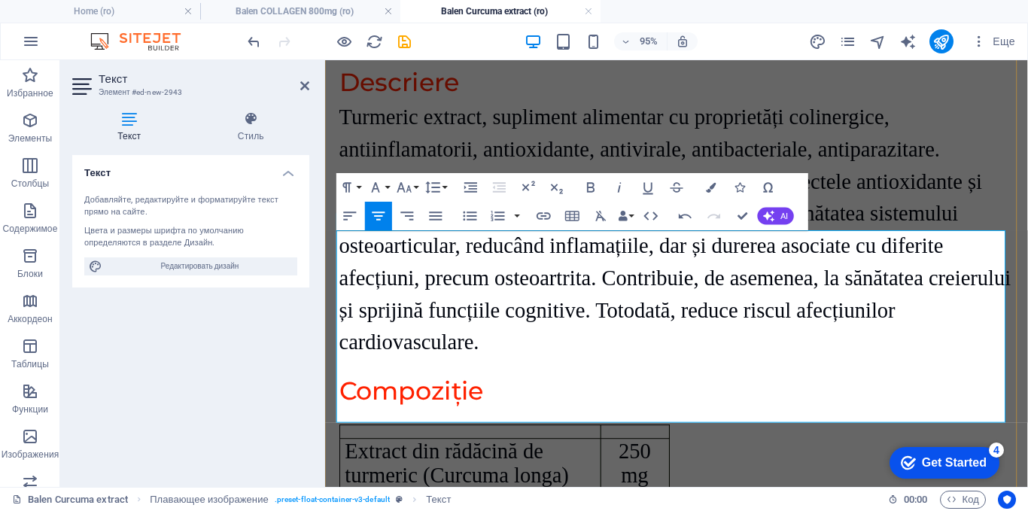
drag, startPoint x: 435, startPoint y: 425, endPoint x: 339, endPoint y: 424, distance: 96.3
click at [397, 184] on icon "button" at bounding box center [404, 186] width 17 height 17
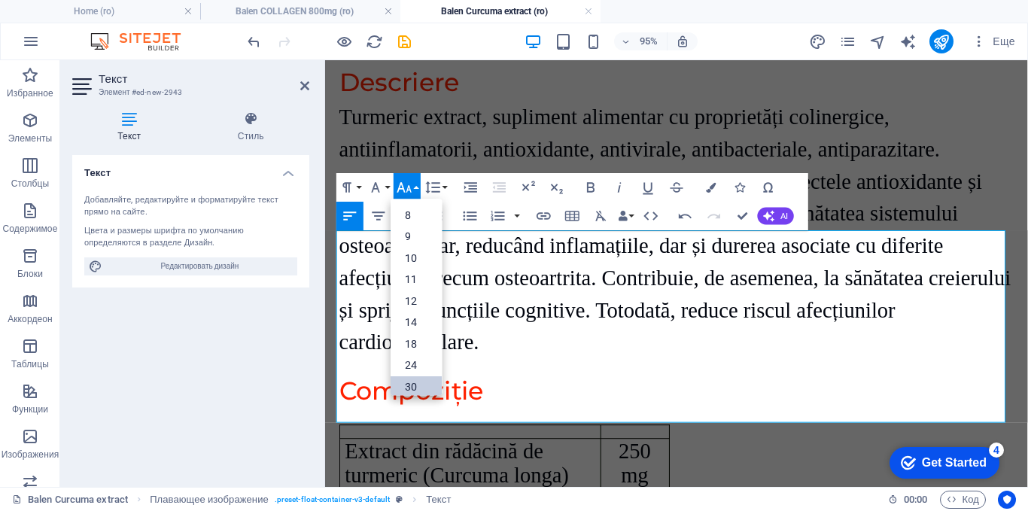
click at [415, 384] on link "30" at bounding box center [416, 386] width 51 height 22
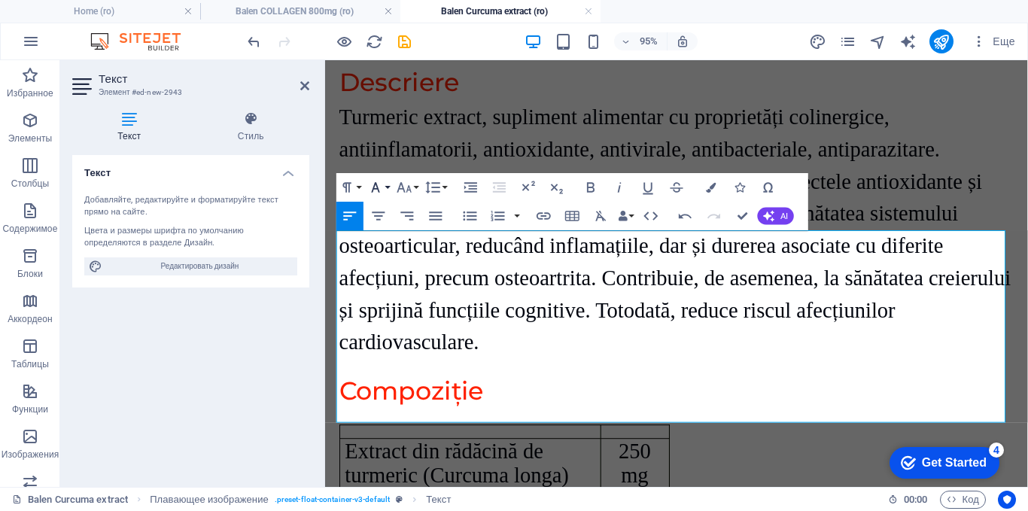
click at [373, 189] on icon "button" at bounding box center [376, 187] width 8 height 10
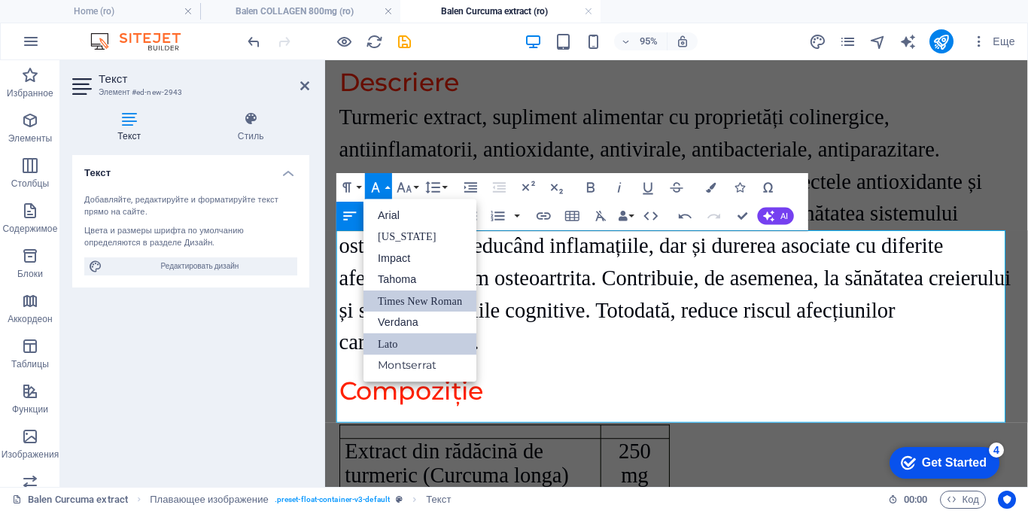
click at [393, 305] on link "Times New Roman" at bounding box center [419, 301] width 113 height 22
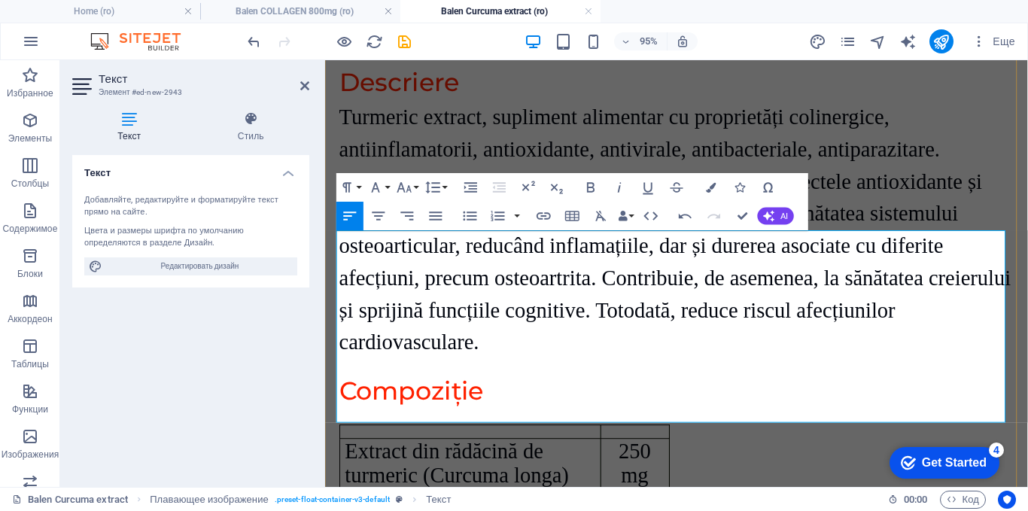
drag, startPoint x: 577, startPoint y: 323, endPoint x: 392, endPoint y: 315, distance: 185.2
drag, startPoint x: 679, startPoint y: 323, endPoint x: 622, endPoint y: 319, distance: 57.3
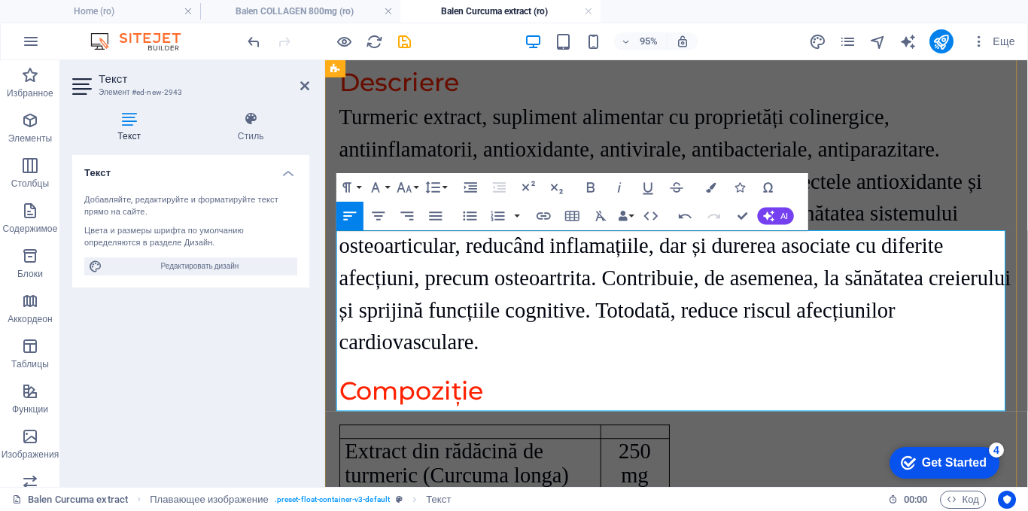
drag, startPoint x: 585, startPoint y: 381, endPoint x: 339, endPoint y: 373, distance: 246.2
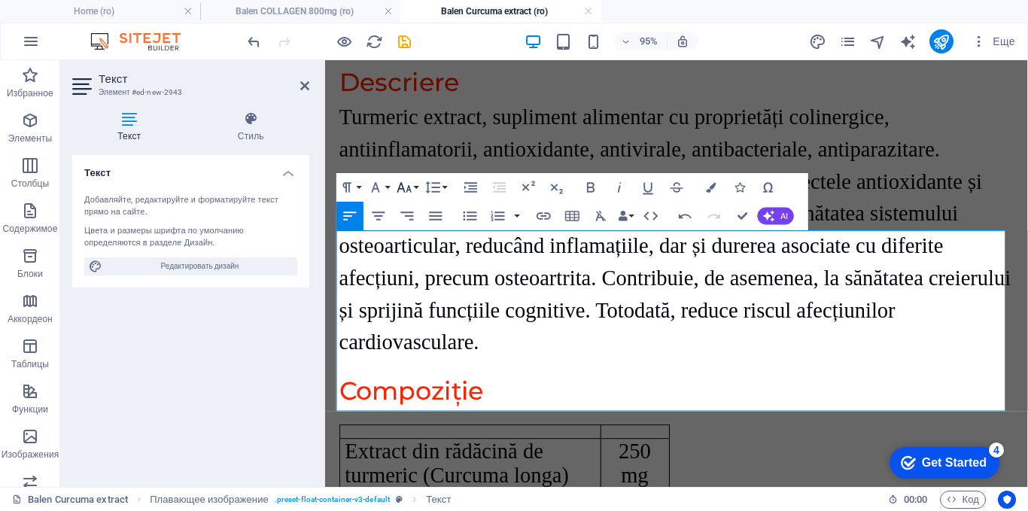
click at [414, 192] on button "Font Size" at bounding box center [407, 187] width 27 height 29
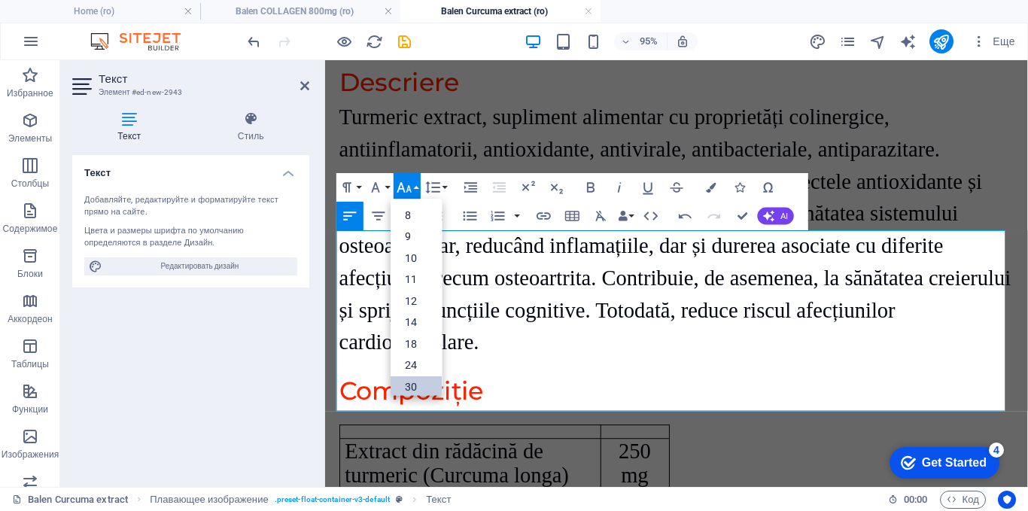
click at [406, 383] on link "30" at bounding box center [416, 386] width 51 height 22
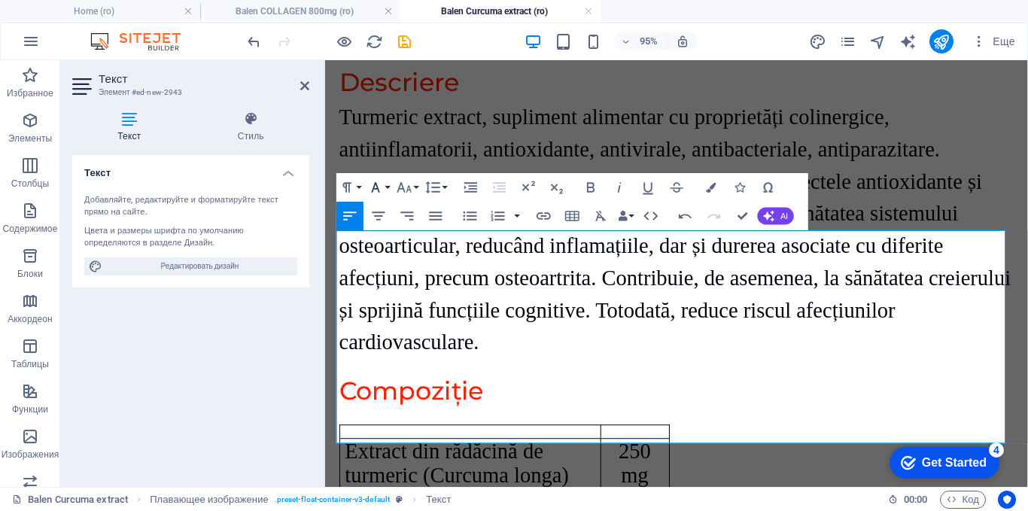
click at [379, 184] on icon "button" at bounding box center [375, 186] width 17 height 17
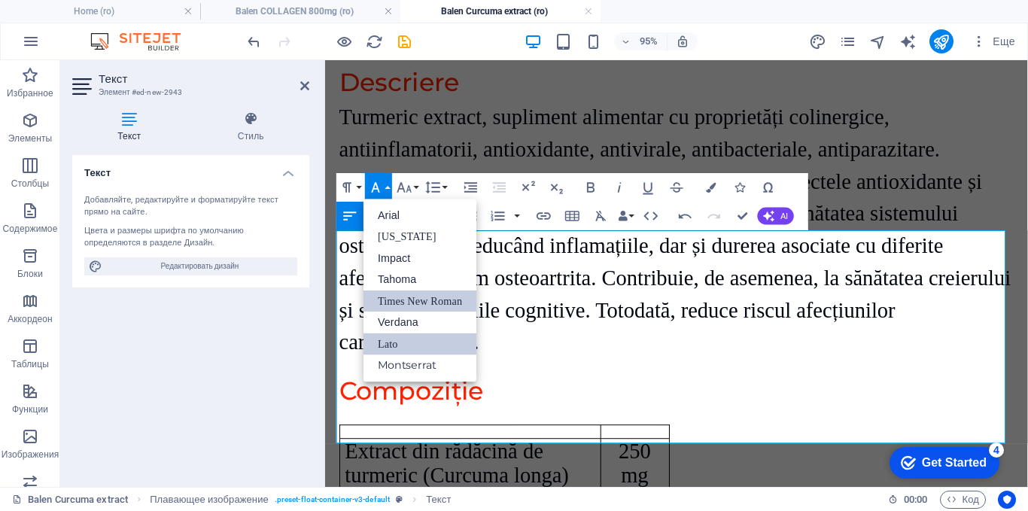
click at [392, 302] on link "Times New Roman" at bounding box center [419, 301] width 113 height 22
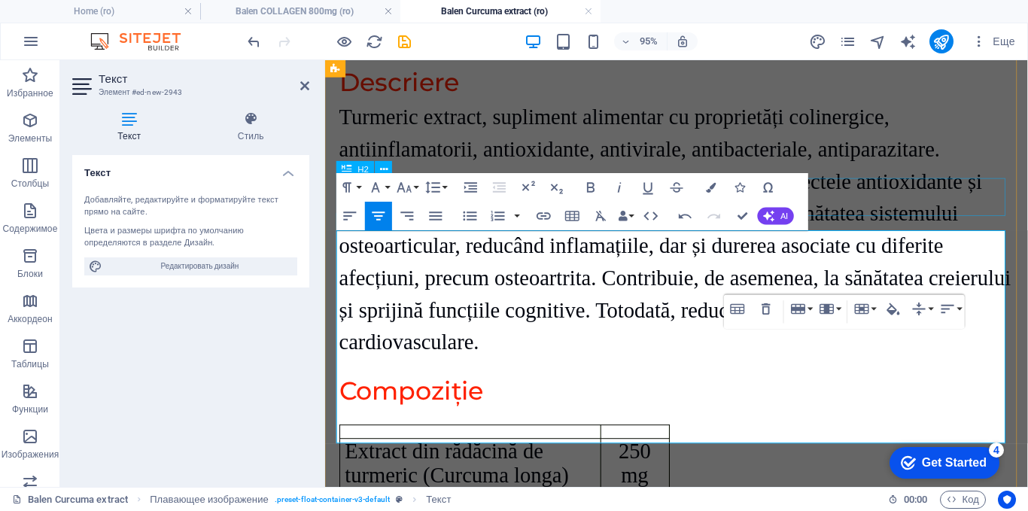
click at [862, 389] on div "Compoziție" at bounding box center [695, 409] width 710 height 40
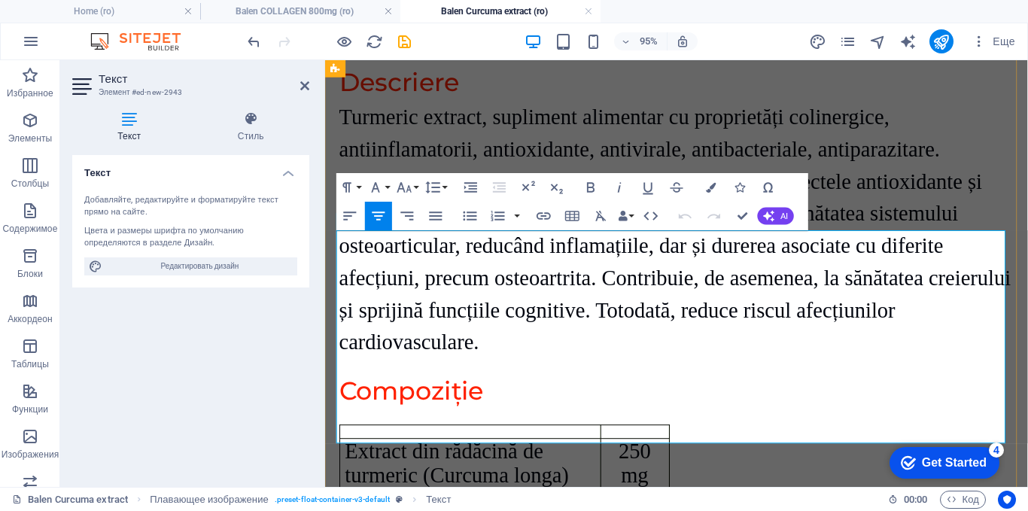
click at [483, 459] on span "Extract din rădăcină de turmeric (Curcuma longa)" at bounding box center [464, 484] width 236 height 50
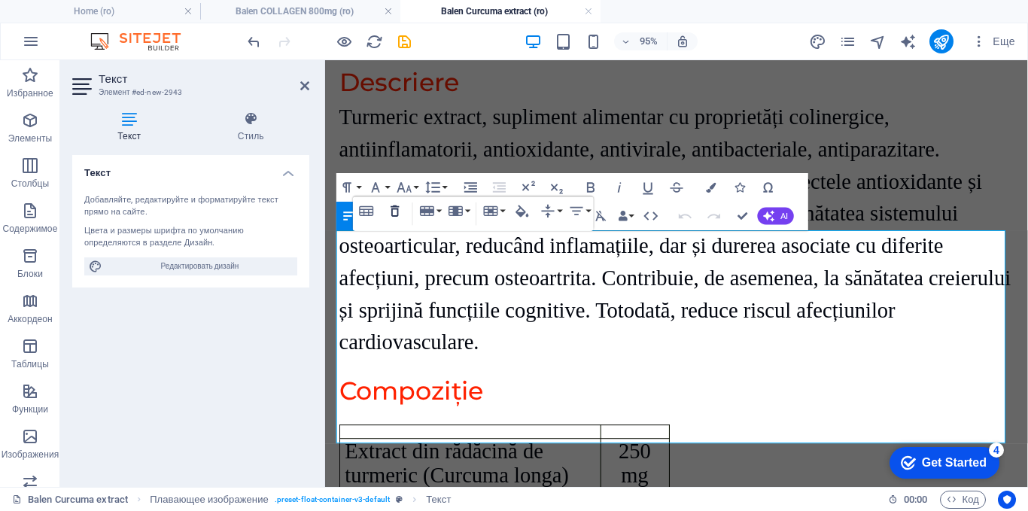
click at [397, 206] on icon "button" at bounding box center [395, 210] width 8 height 11
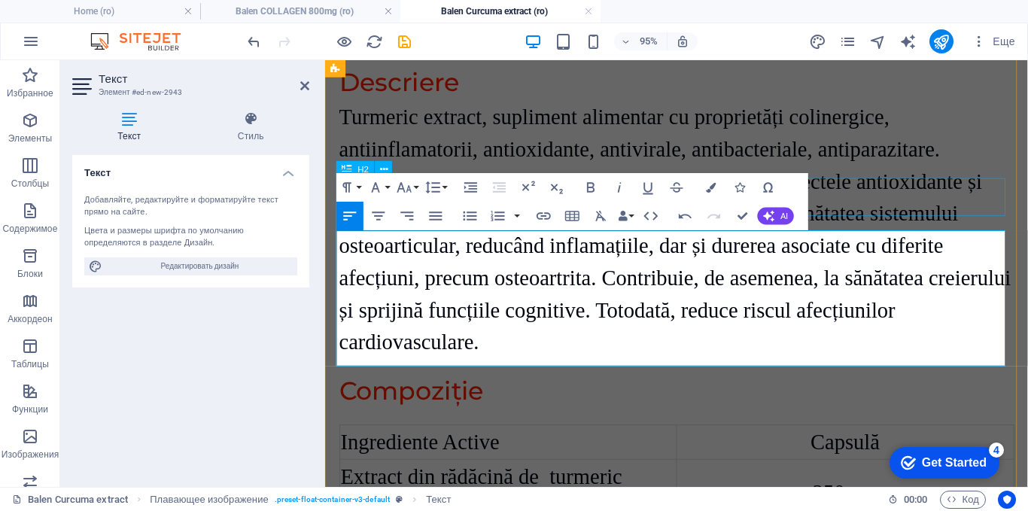
click at [881, 389] on div "Compoziție" at bounding box center [695, 409] width 710 height 40
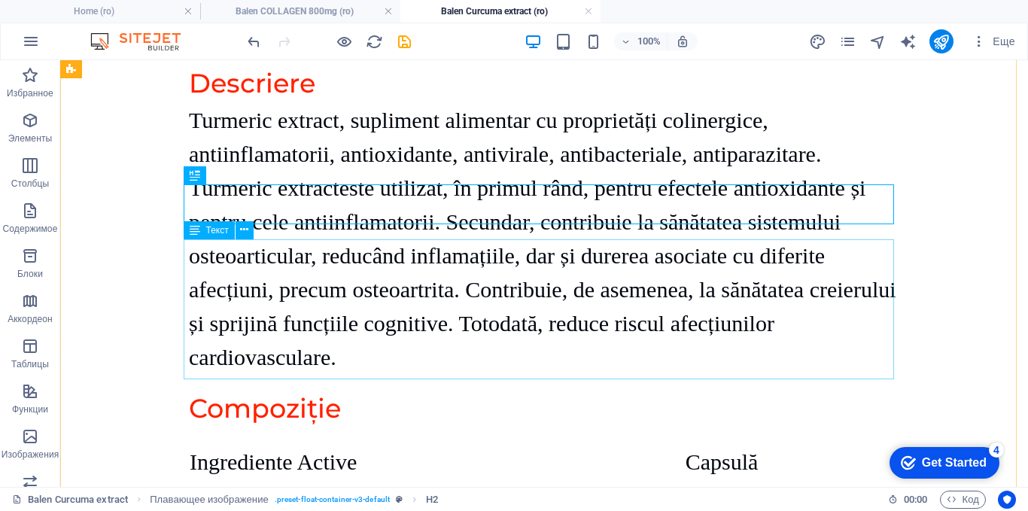
click at [562, 444] on div "Ingrediente Active Capsulă Extract din rădăcină de turmeric (Curcuma longa) 250…" at bounding box center [544, 514] width 710 height 140
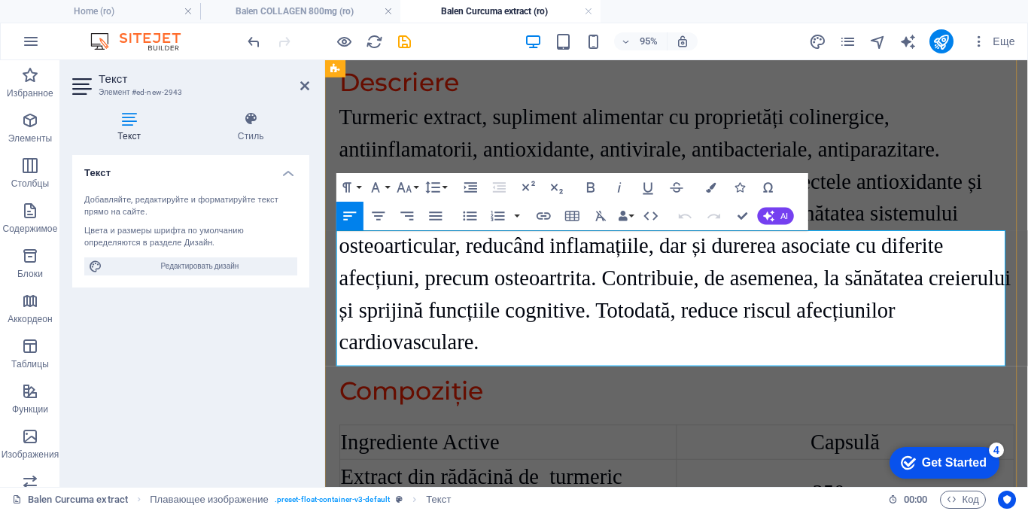
click at [676, 480] on td "Extract din rădăcină de turmeric (Curcuma longa)" at bounding box center [517, 515] width 355 height 70
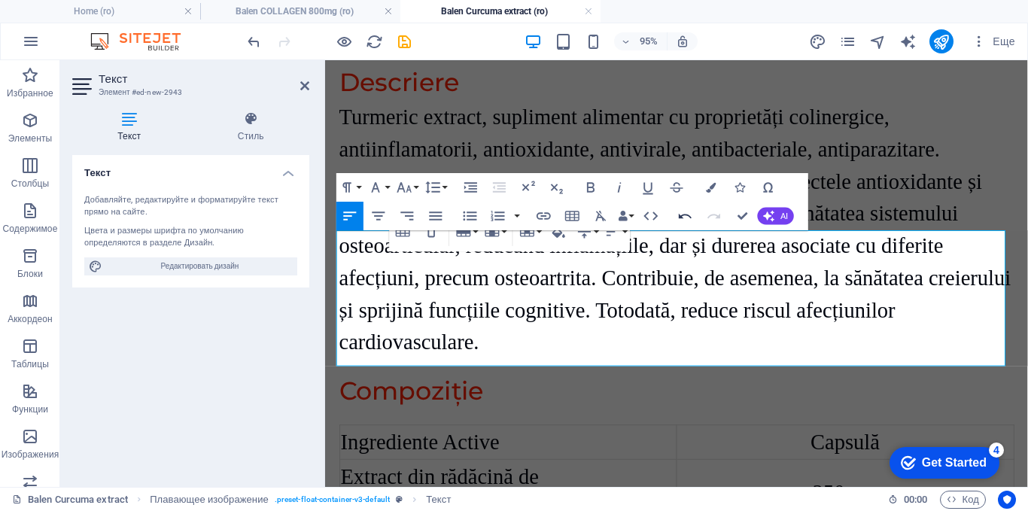
click at [683, 214] on icon "button" at bounding box center [684, 215] width 17 height 17
click at [502, 230] on button "Column" at bounding box center [495, 231] width 27 height 29
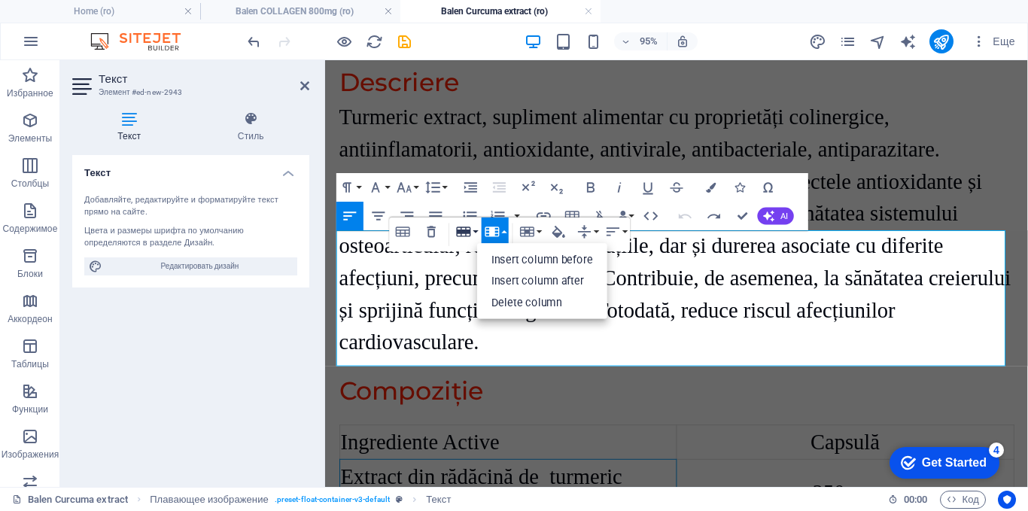
click at [471, 228] on icon "button" at bounding box center [463, 231] width 17 height 17
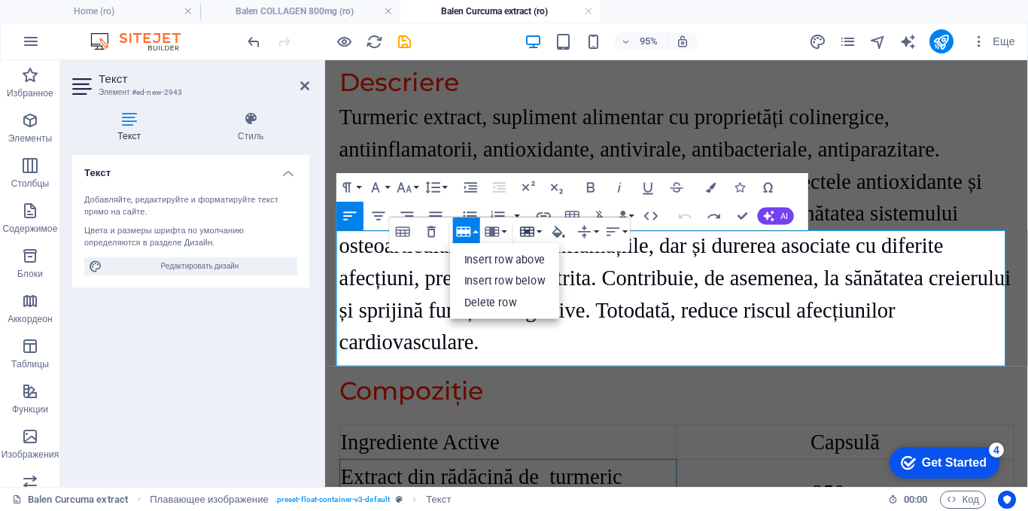
click at [541, 229] on button "Cell" at bounding box center [530, 231] width 27 height 29
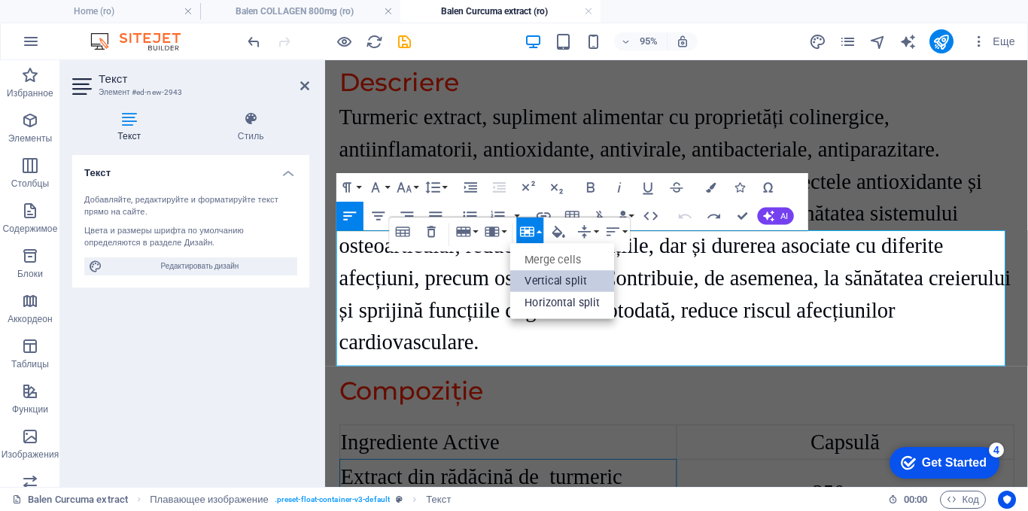
click at [555, 275] on link "Vertical split" at bounding box center [562, 282] width 104 height 22
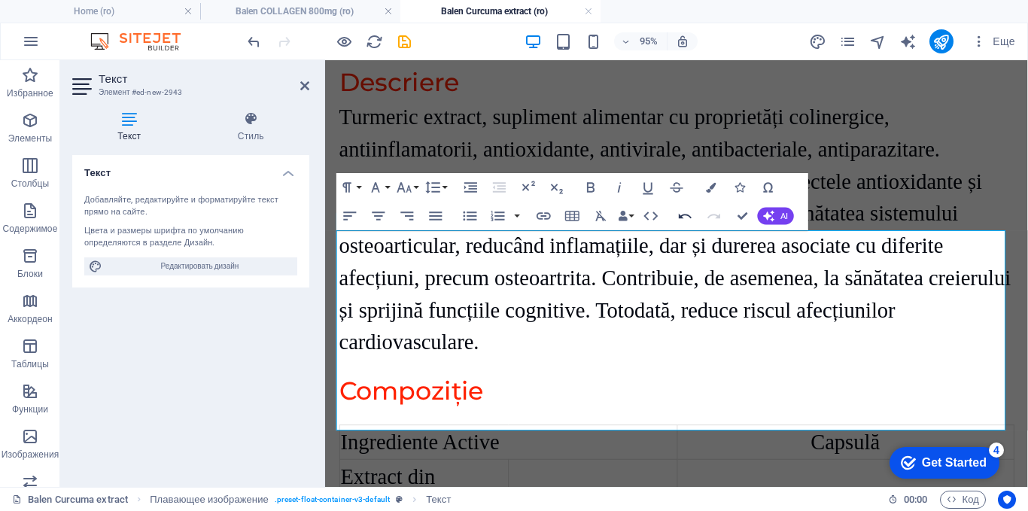
click at [684, 214] on icon "button" at bounding box center [685, 215] width 13 height 5
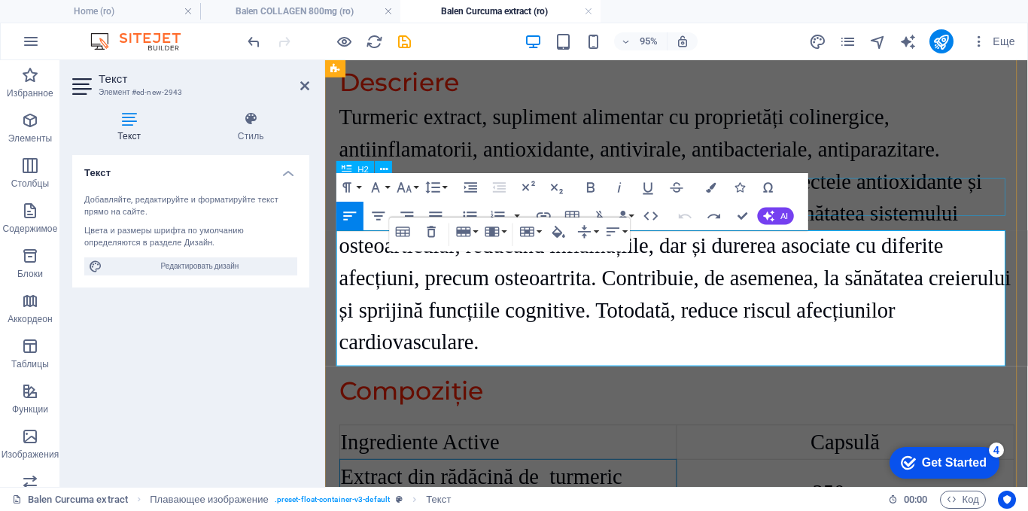
click at [930, 389] on div "Compoziție" at bounding box center [695, 409] width 710 height 40
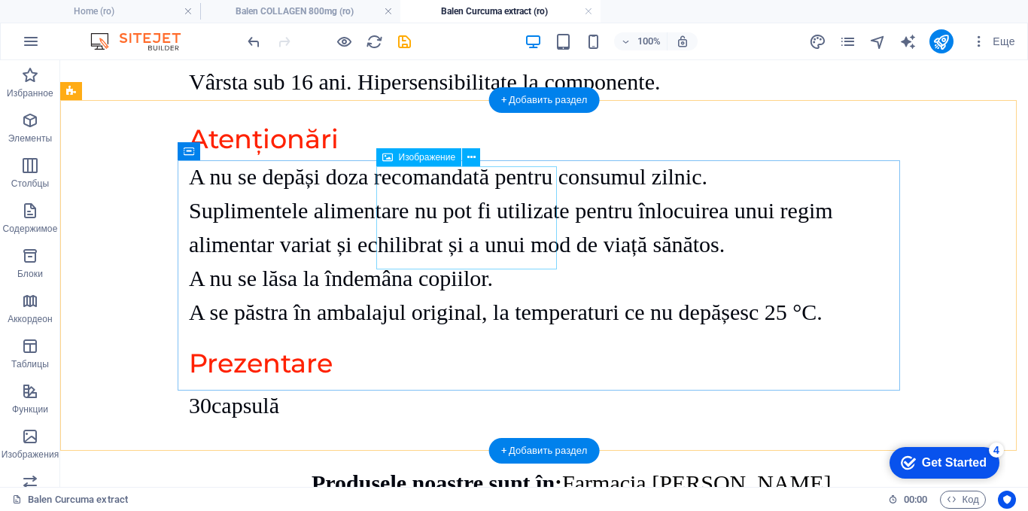
scroll to position [3330, 0]
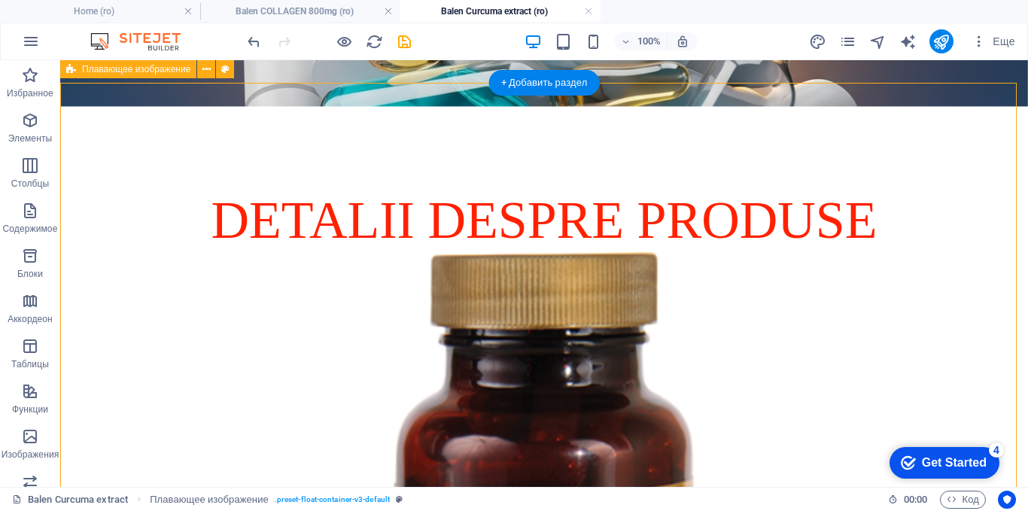
scroll to position [245, 0]
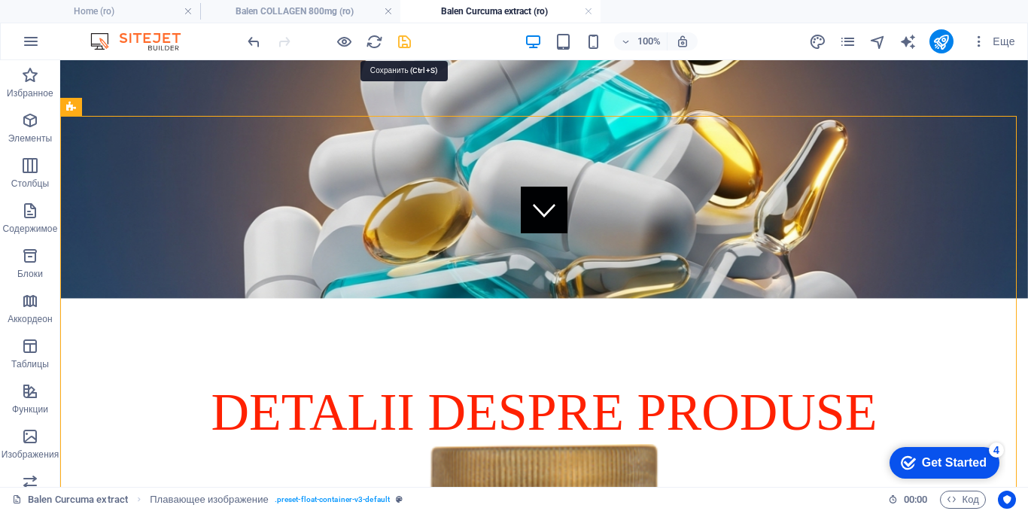
click at [402, 41] on icon "save" at bounding box center [404, 41] width 17 height 17
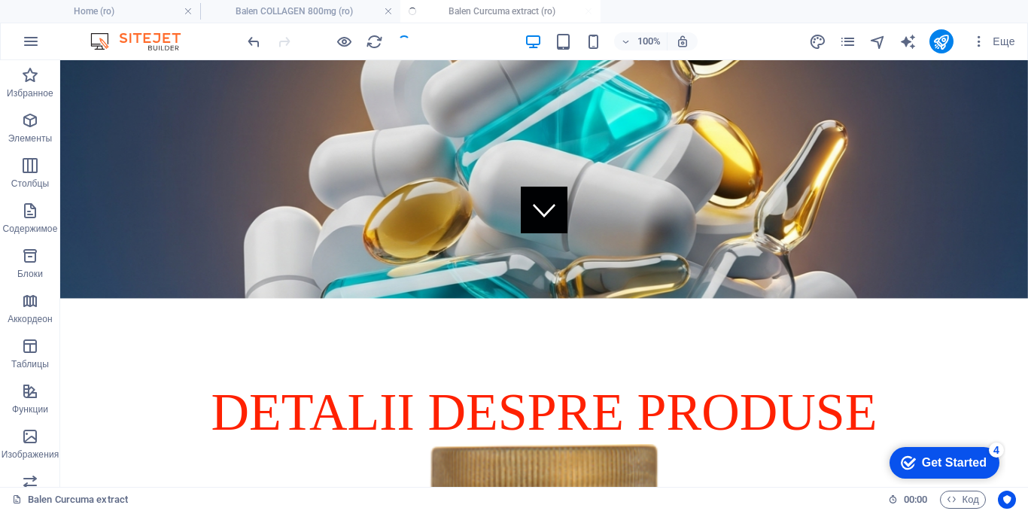
click at [300, 11] on h4 "Balen COLLAGEN 800mg (ro)" at bounding box center [300, 11] width 200 height 17
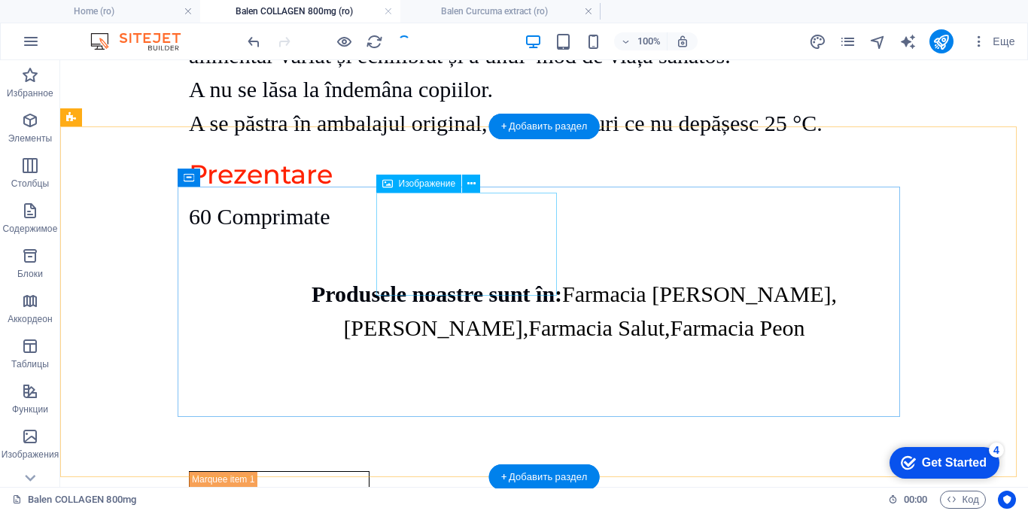
scroll to position [2222, 0]
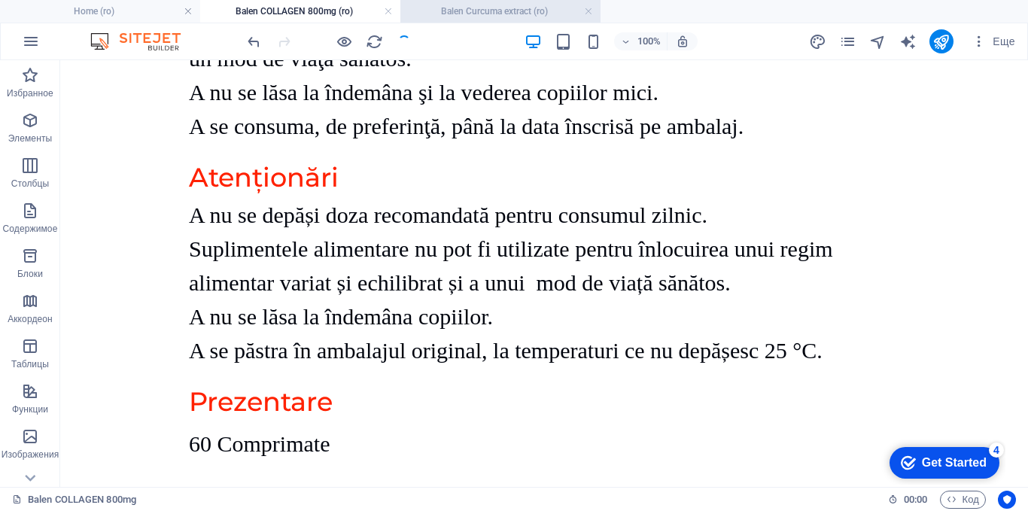
click at [454, 11] on h4 "Balen Curcuma extract (ro)" at bounding box center [500, 11] width 200 height 17
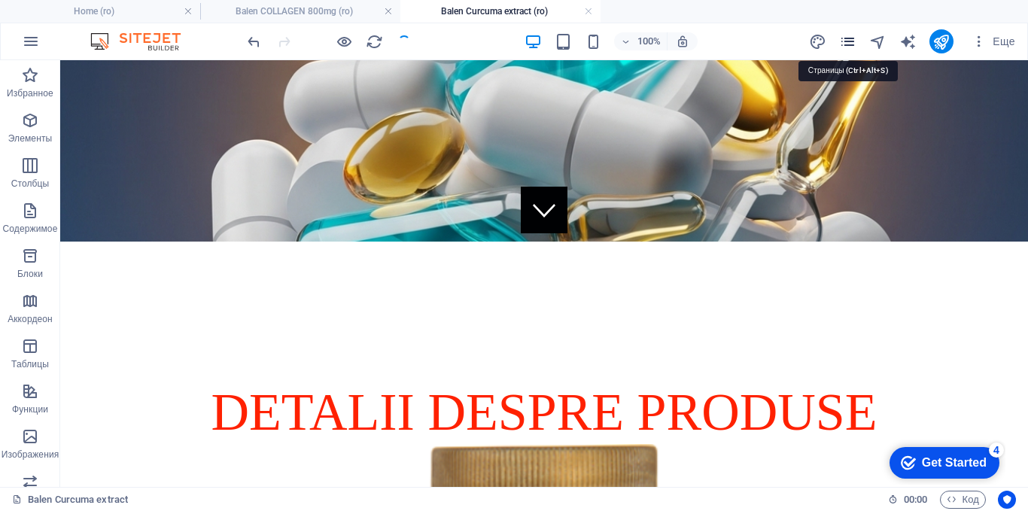
click at [849, 40] on icon "pages" at bounding box center [847, 41] width 17 height 17
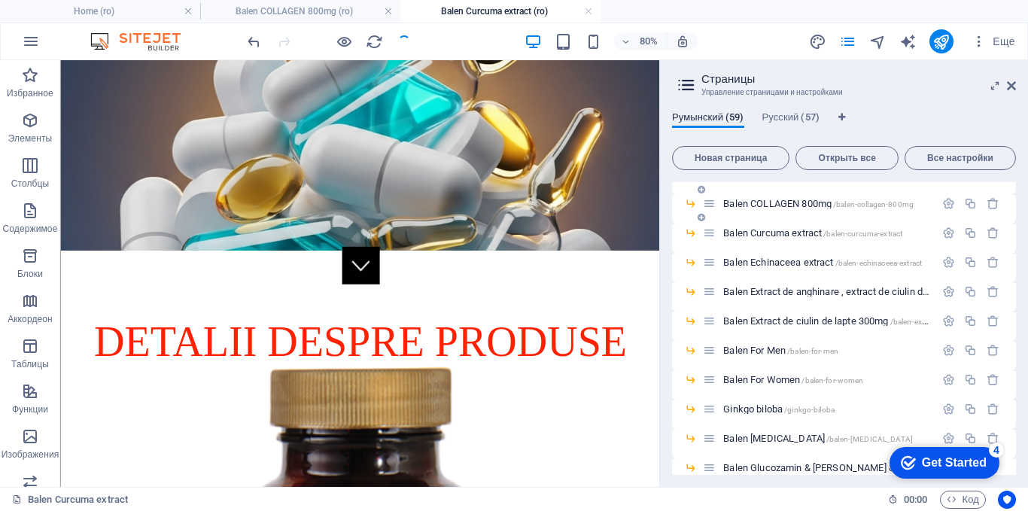
scroll to position [301, 0]
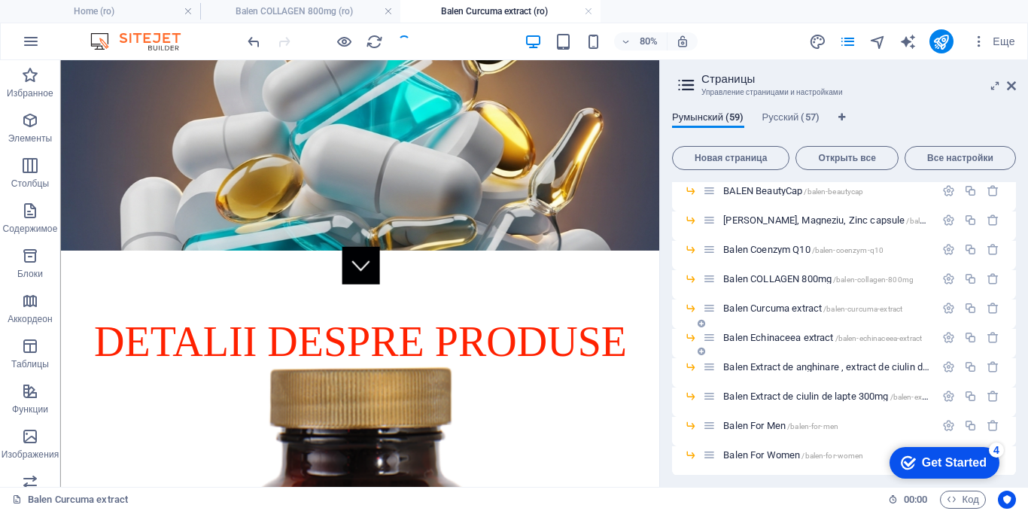
click at [766, 335] on span "Balen Echinaceea extract /balen-echinaceea-extract" at bounding box center [822, 337] width 199 height 11
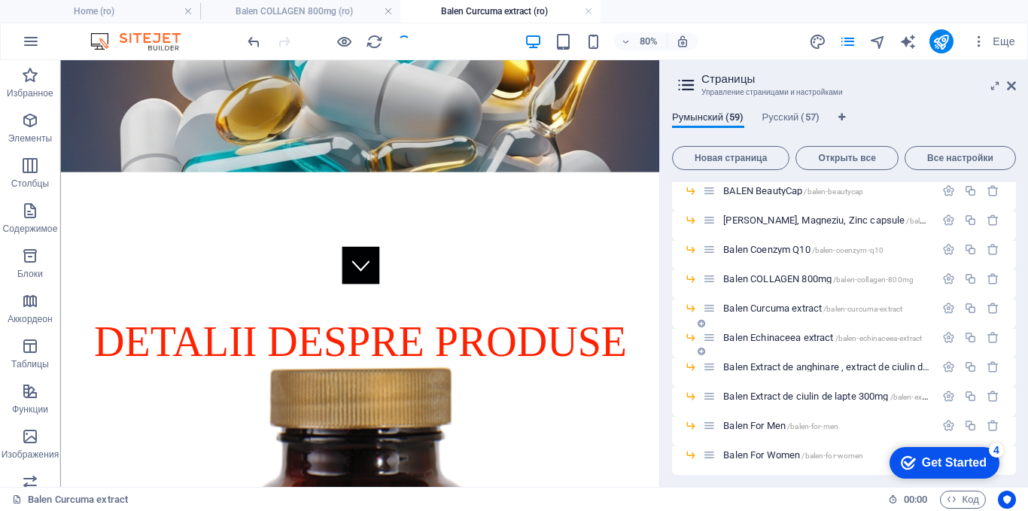
scroll to position [0, 0]
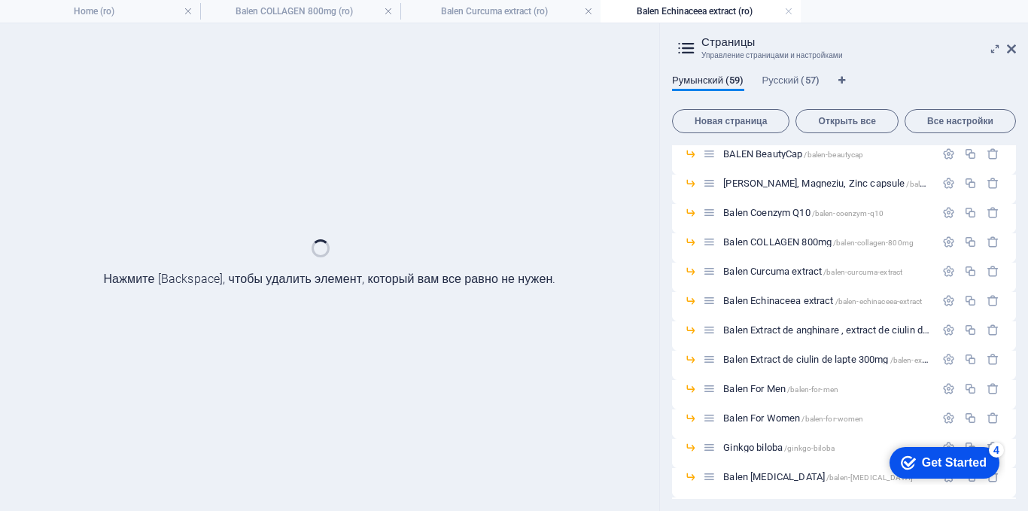
drag, startPoint x: 1010, startPoint y: 47, endPoint x: 865, endPoint y: 99, distance: 154.0
click at [1010, 47] on icon at bounding box center [1011, 49] width 9 height 12
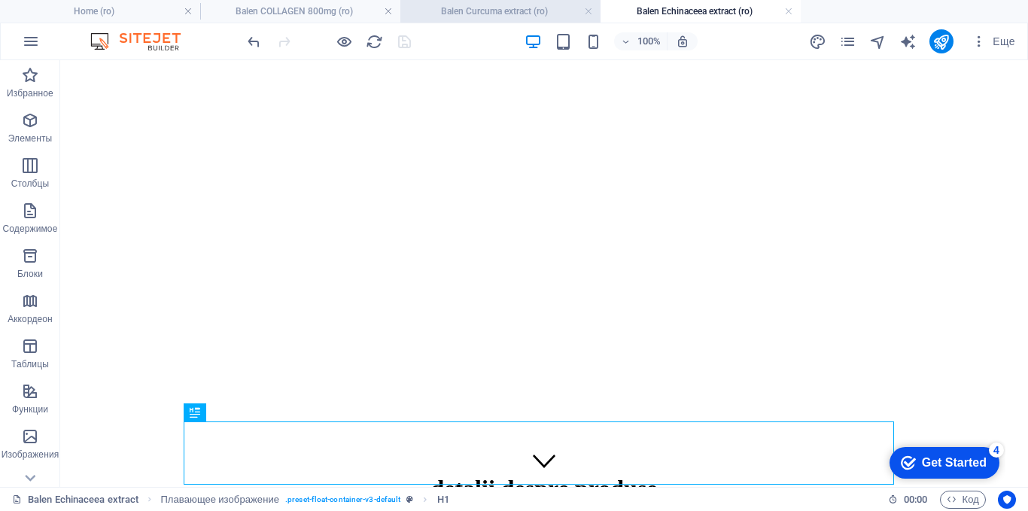
click at [523, 14] on h4 "Balen Curcuma extract (ro)" at bounding box center [500, 11] width 200 height 17
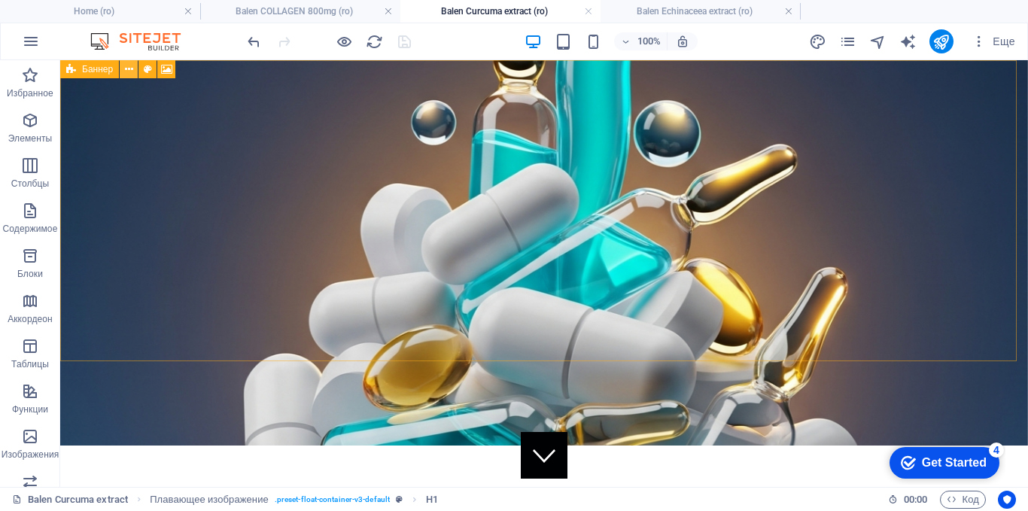
click at [129, 68] on icon at bounding box center [129, 70] width 8 height 16
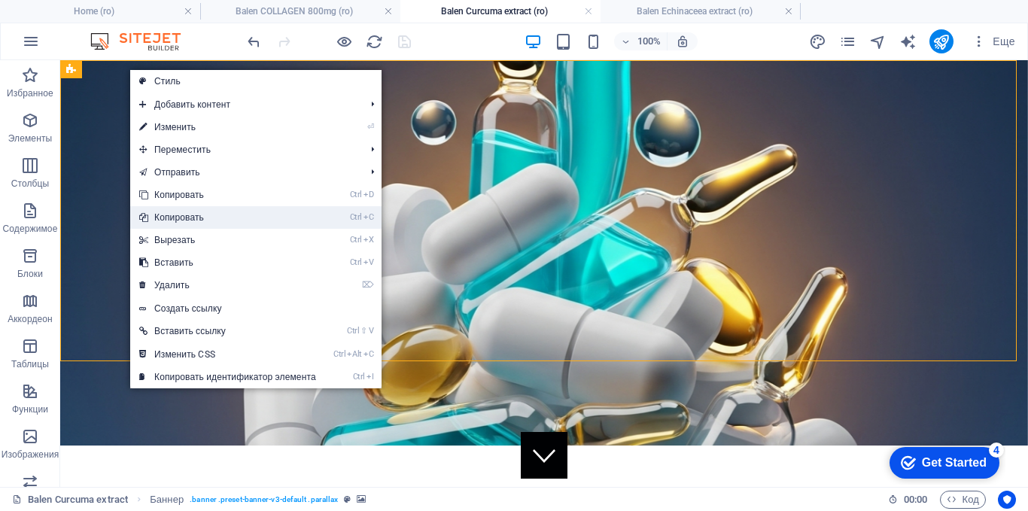
click at [183, 216] on link "Ctrl C Копировать" at bounding box center [227, 217] width 195 height 23
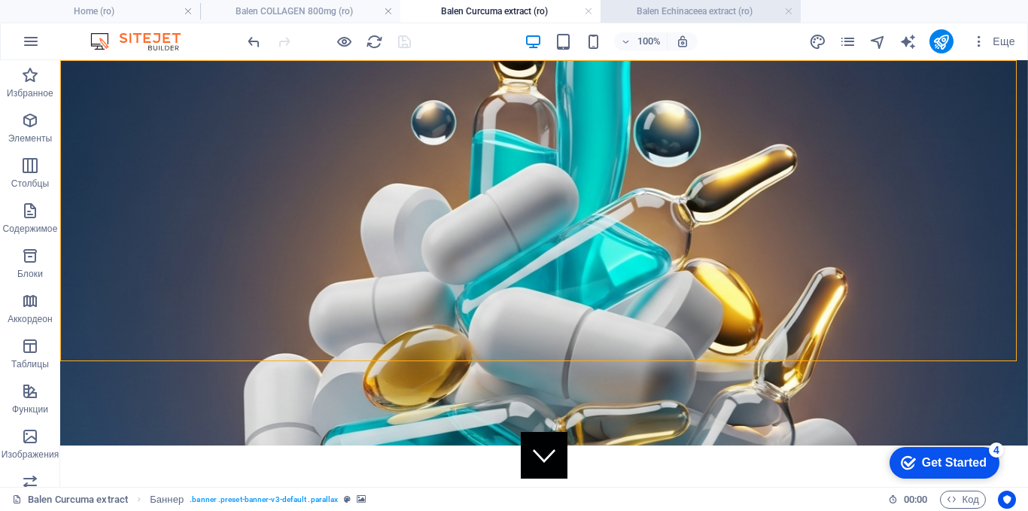
click at [643, 11] on h4 "Balen Echinaceea extract (ro)" at bounding box center [700, 11] width 200 height 17
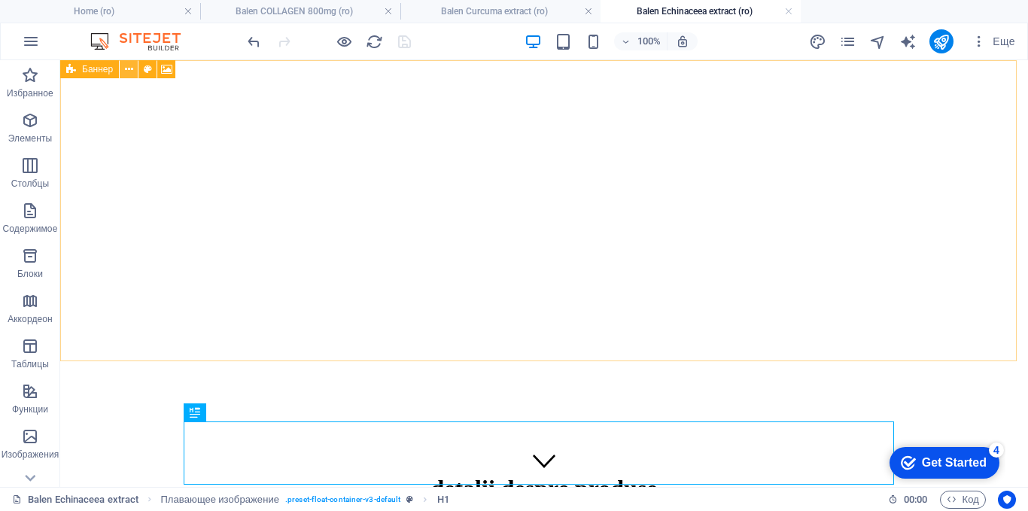
click at [125, 70] on icon at bounding box center [129, 70] width 8 height 16
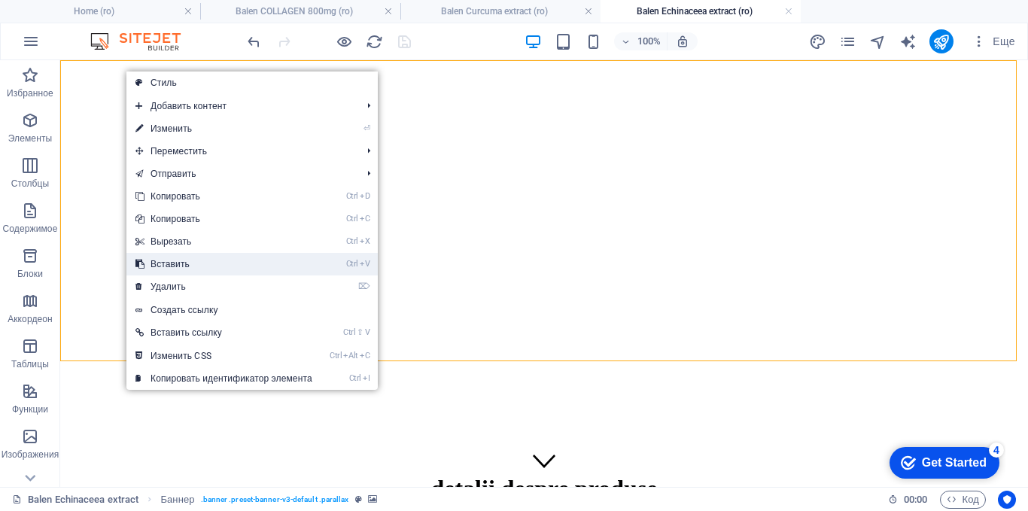
drag, startPoint x: 166, startPoint y: 261, endPoint x: 103, endPoint y: 201, distance: 86.7
click at [166, 261] on link "Ctrl V Вставить" at bounding box center [223, 264] width 195 height 23
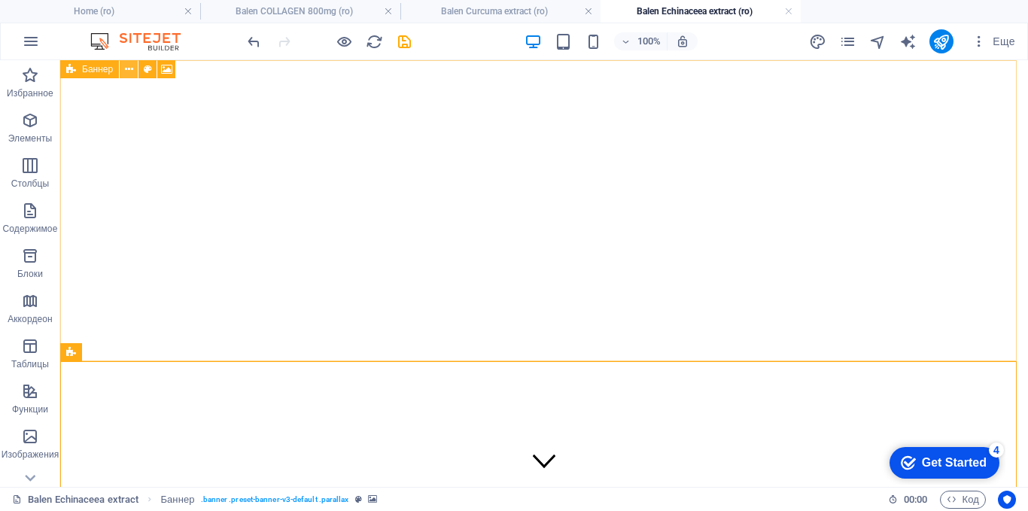
click at [131, 73] on icon at bounding box center [129, 70] width 8 height 16
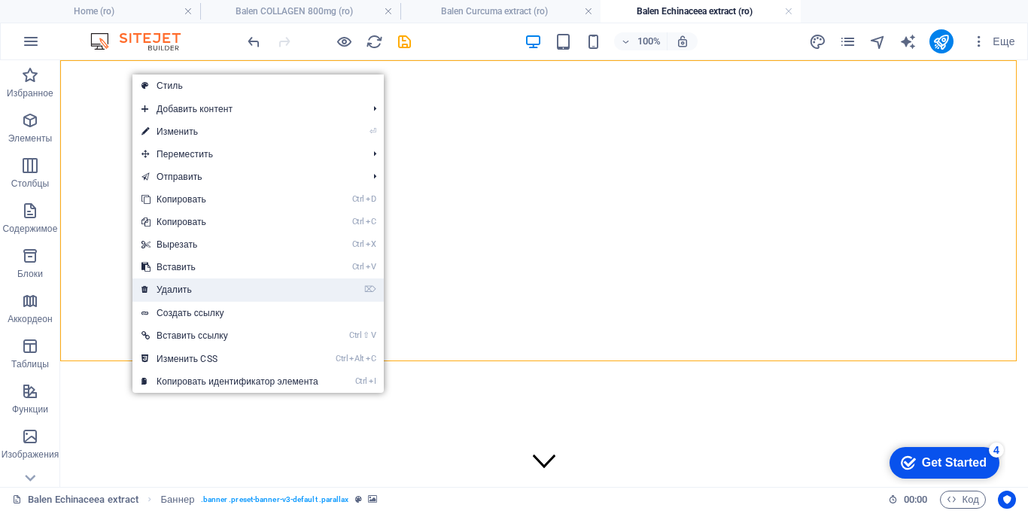
click at [172, 292] on link "⌦ Удалить" at bounding box center [229, 289] width 195 height 23
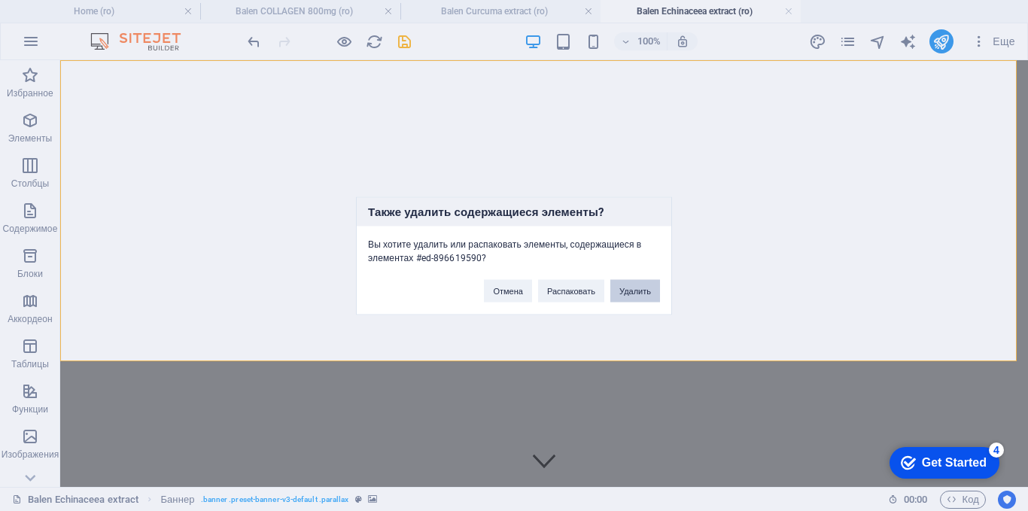
click at [636, 290] on button "Удалить" at bounding box center [635, 290] width 50 height 23
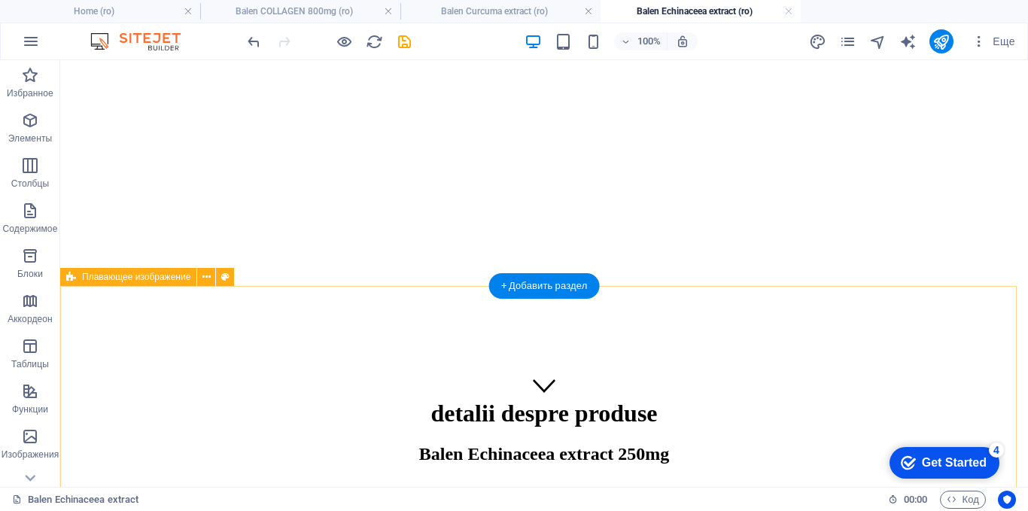
scroll to position [150, 0]
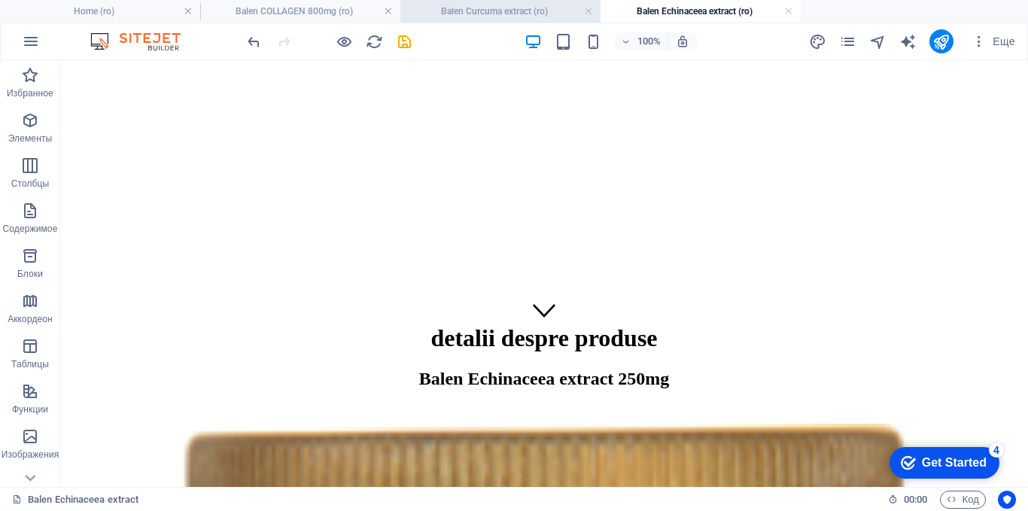
click at [491, 14] on h4 "Balen Curcuma extract (ro)" at bounding box center [500, 11] width 200 height 17
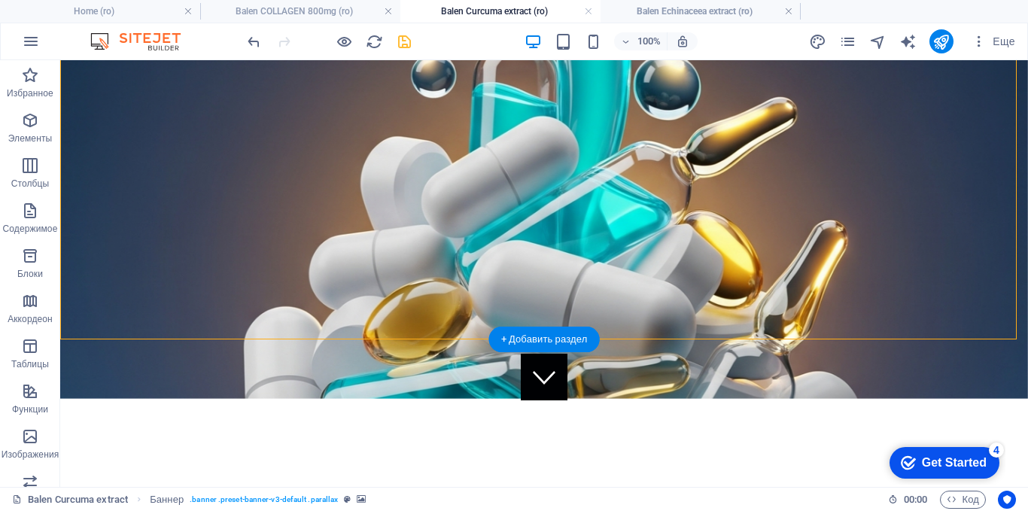
scroll to position [226, 0]
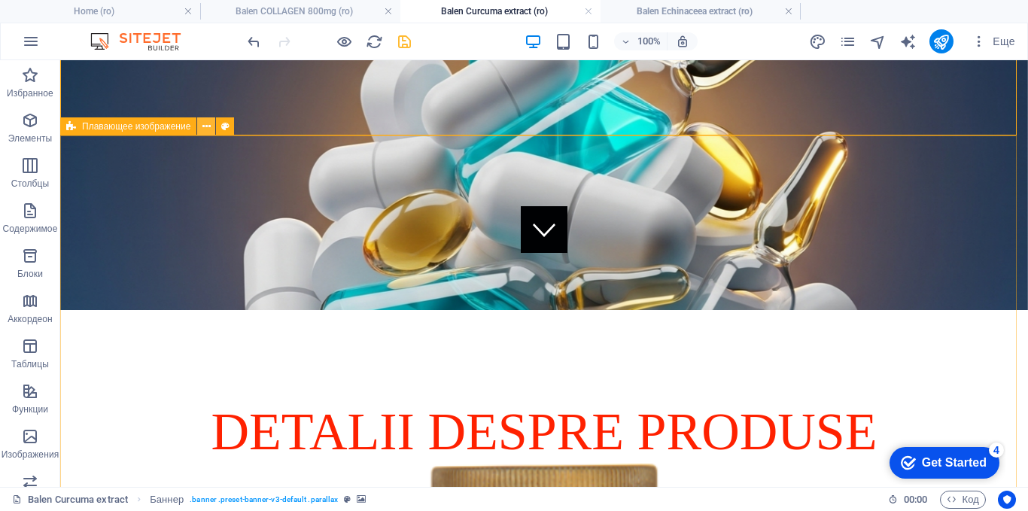
click at [206, 123] on icon at bounding box center [206, 127] width 8 height 16
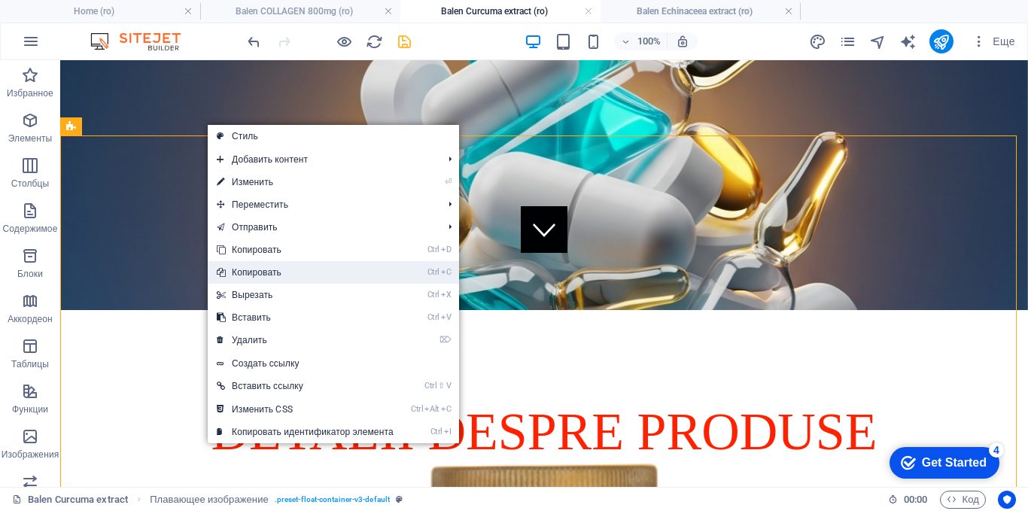
click at [241, 271] on link "Ctrl C Копировать" at bounding box center [305, 272] width 195 height 23
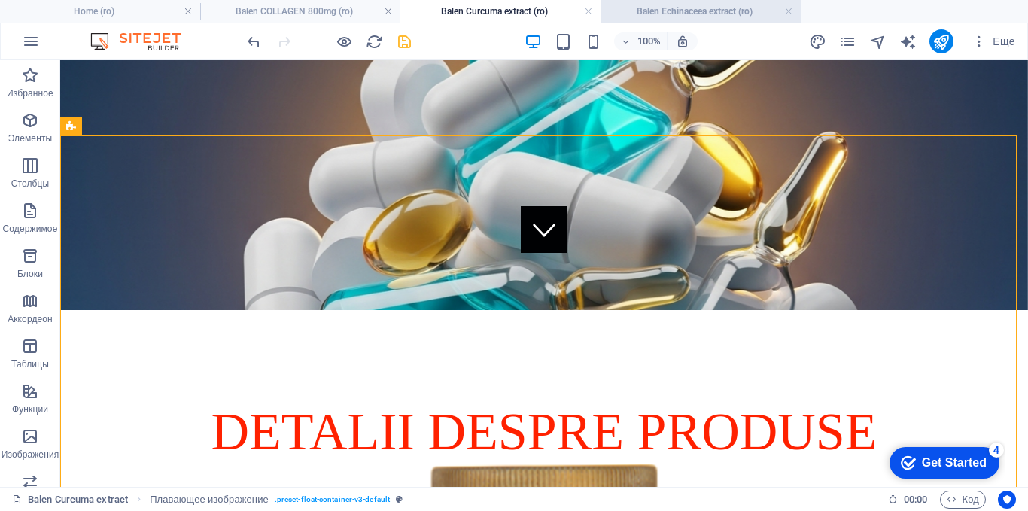
drag, startPoint x: 658, startPoint y: 11, endPoint x: 275, endPoint y: 113, distance: 396.2
click at [658, 11] on h4 "Balen Echinaceea extract (ro)" at bounding box center [700, 11] width 200 height 17
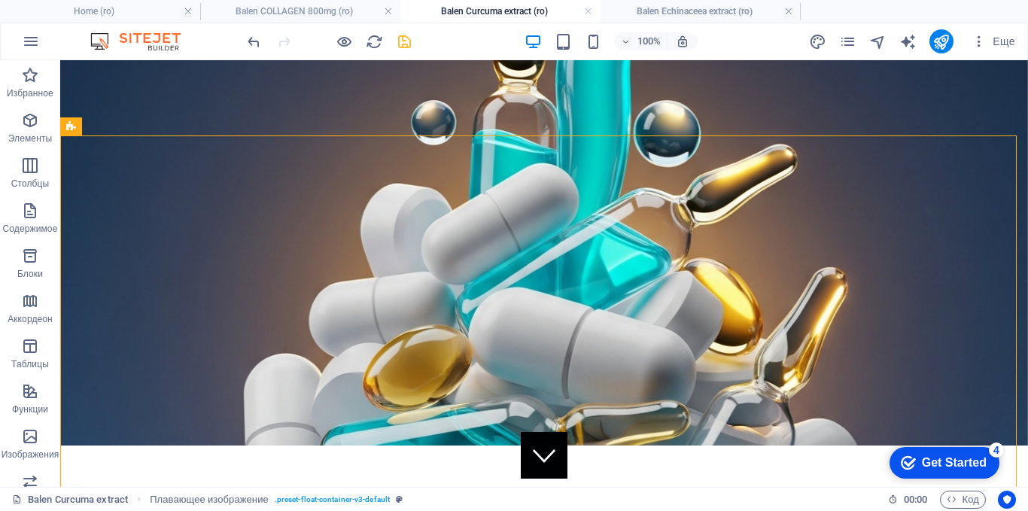
scroll to position [150, 0]
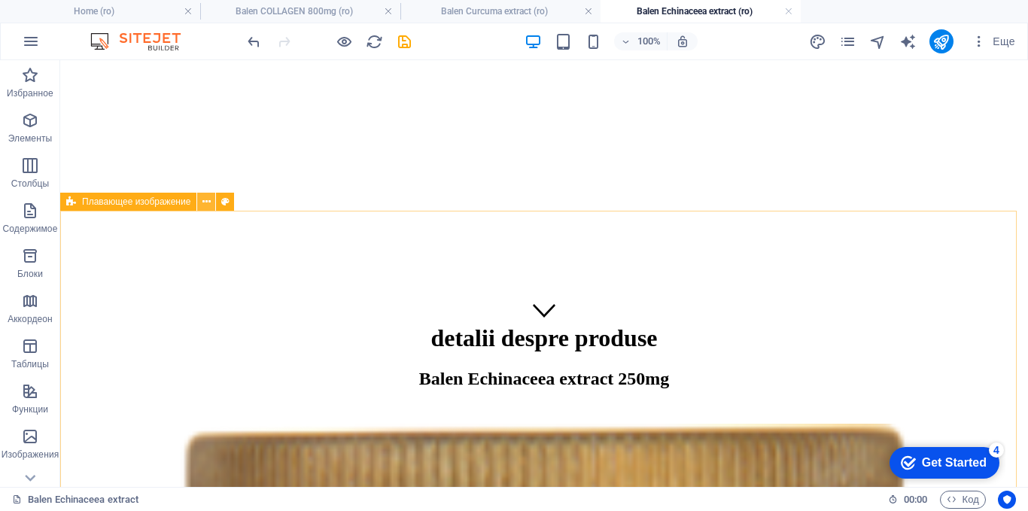
click at [211, 202] on button at bounding box center [206, 202] width 18 height 18
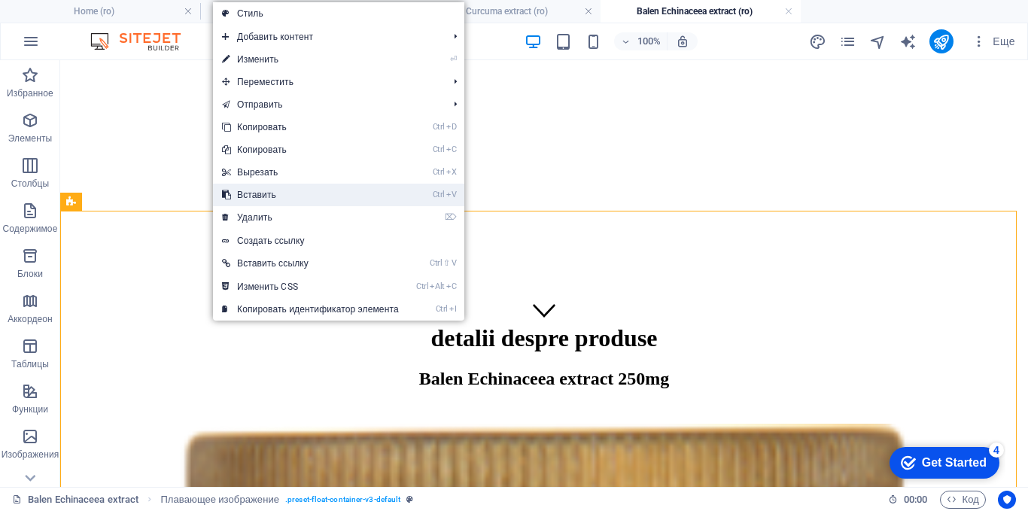
drag, startPoint x: 238, startPoint y: 197, endPoint x: 178, endPoint y: 137, distance: 84.6
click at [238, 197] on link "Ctrl V Вставить" at bounding box center [310, 195] width 195 height 23
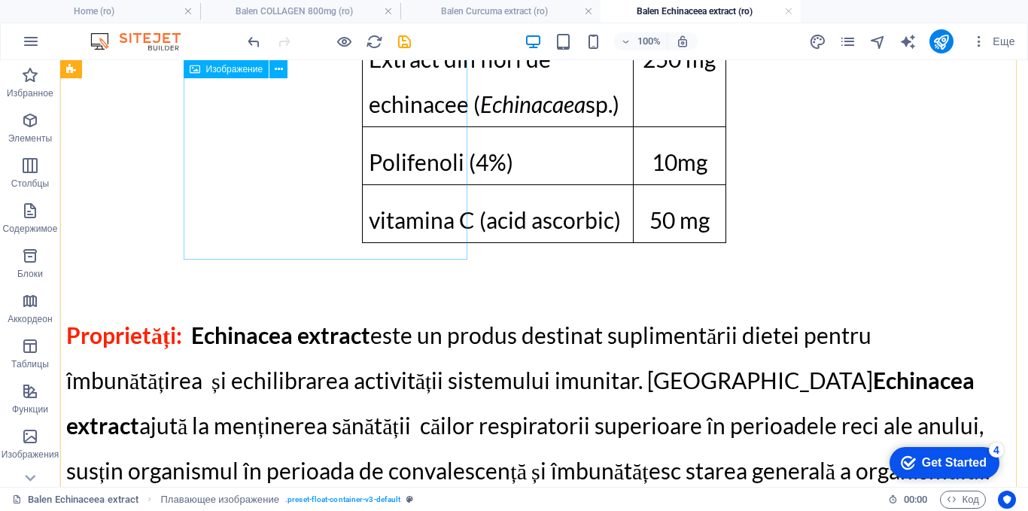
scroll to position [3916, 0]
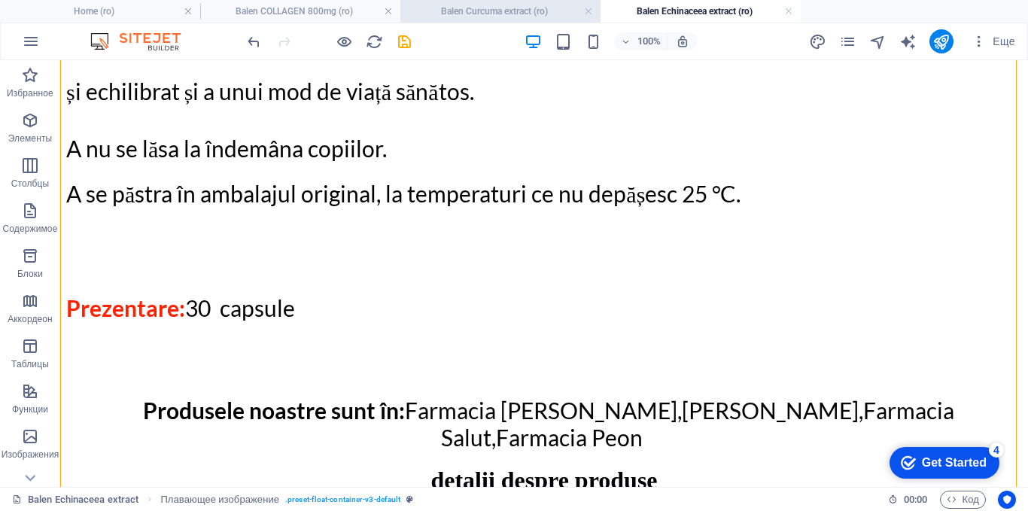
click at [493, 10] on h4 "Balen Curcuma extract (ro)" at bounding box center [500, 11] width 200 height 17
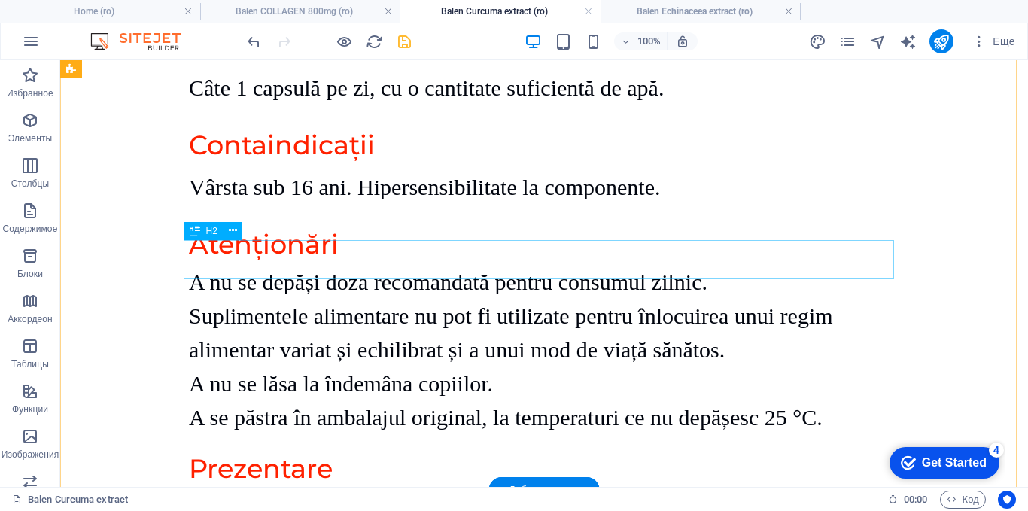
scroll to position [3160, 0]
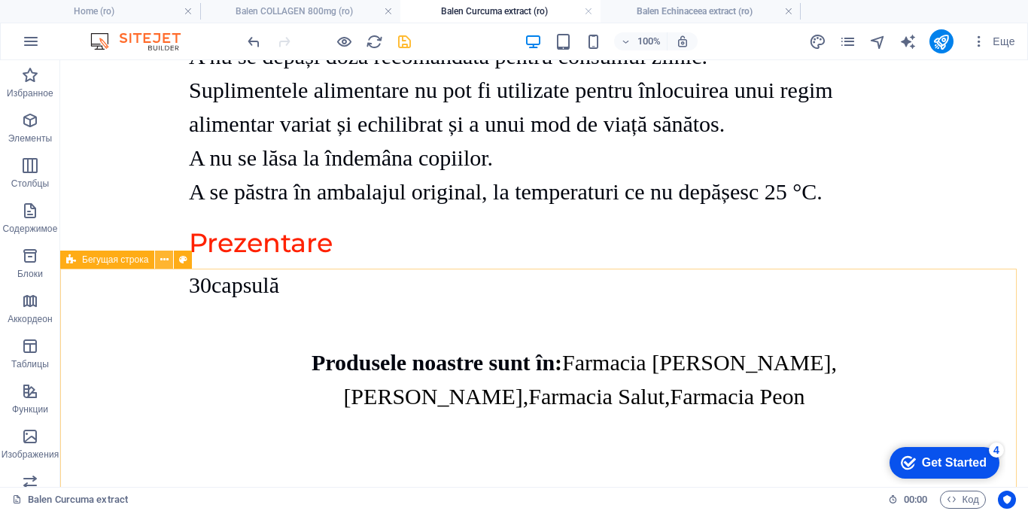
click at [164, 259] on icon at bounding box center [164, 260] width 8 height 16
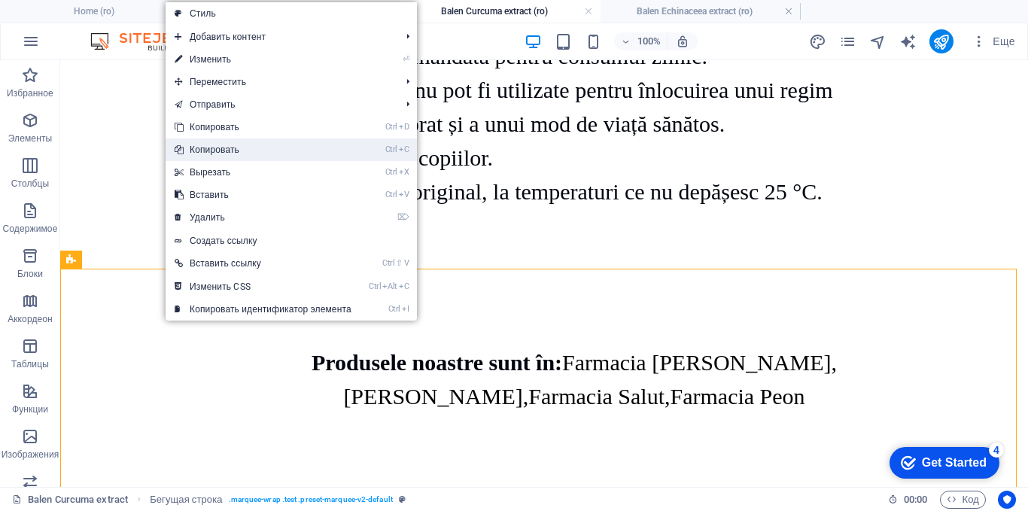
click at [197, 151] on link "Ctrl C Копировать" at bounding box center [263, 149] width 195 height 23
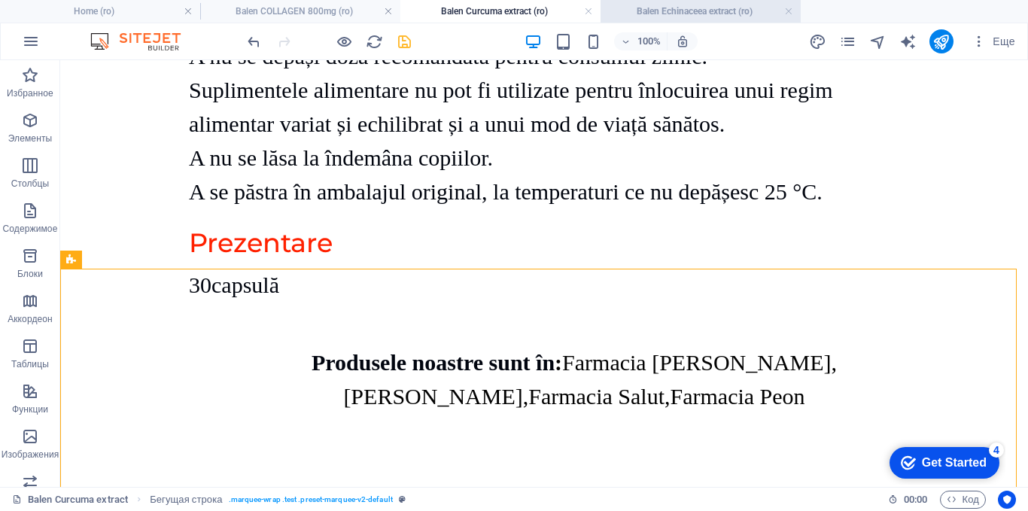
click at [686, 11] on h4 "Balen Echinaceea extract (ro)" at bounding box center [700, 11] width 200 height 17
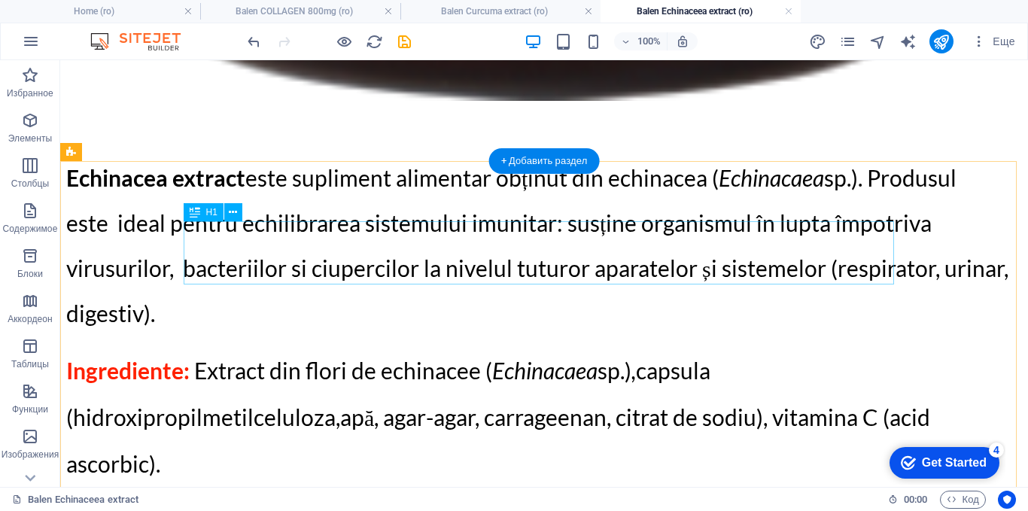
scroll to position [2489, 0]
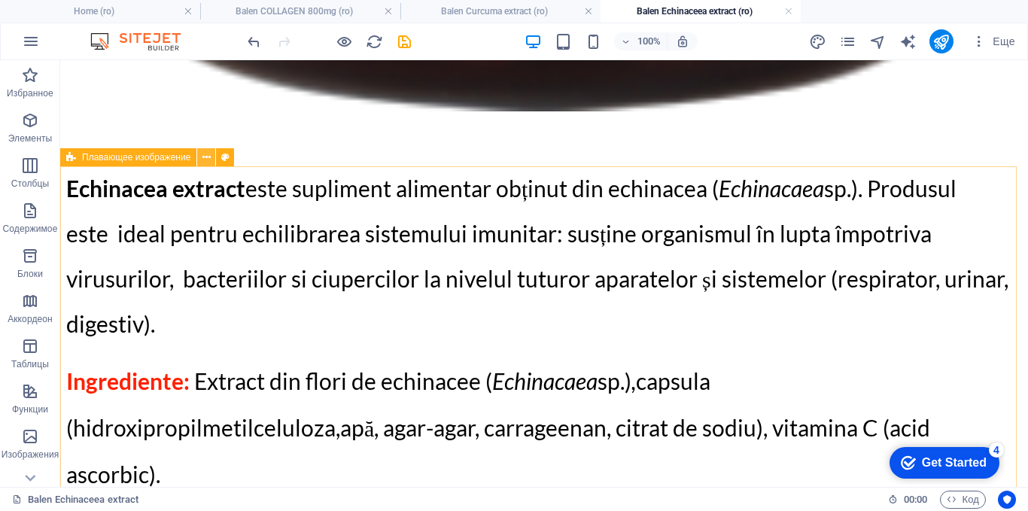
click at [202, 156] on icon at bounding box center [206, 158] width 8 height 16
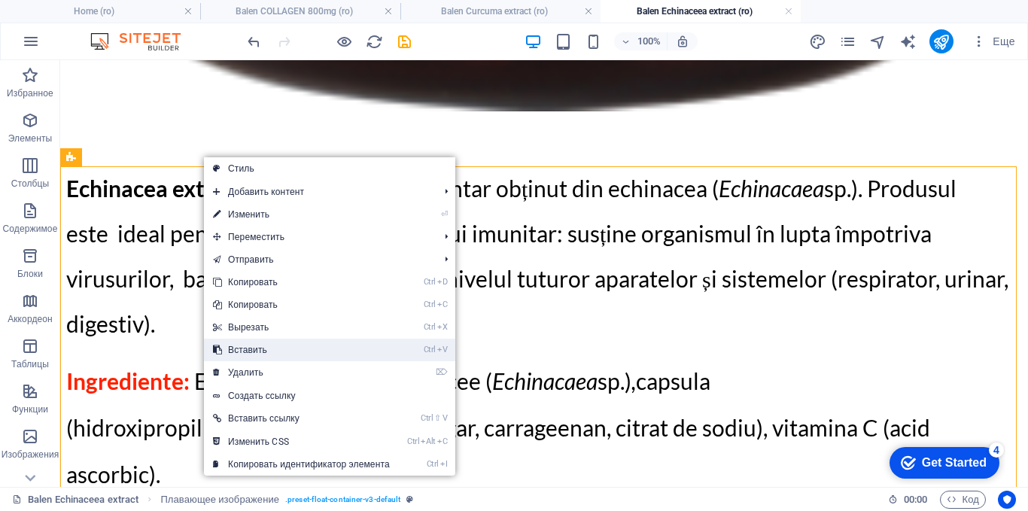
click at [244, 352] on link "Ctrl V Вставить" at bounding box center [301, 350] width 195 height 23
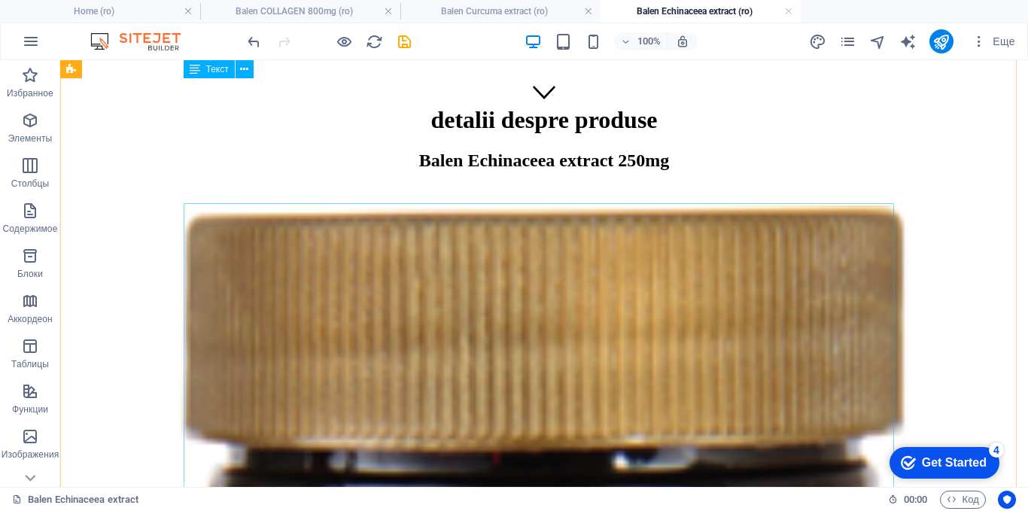
scroll to position [357, 0]
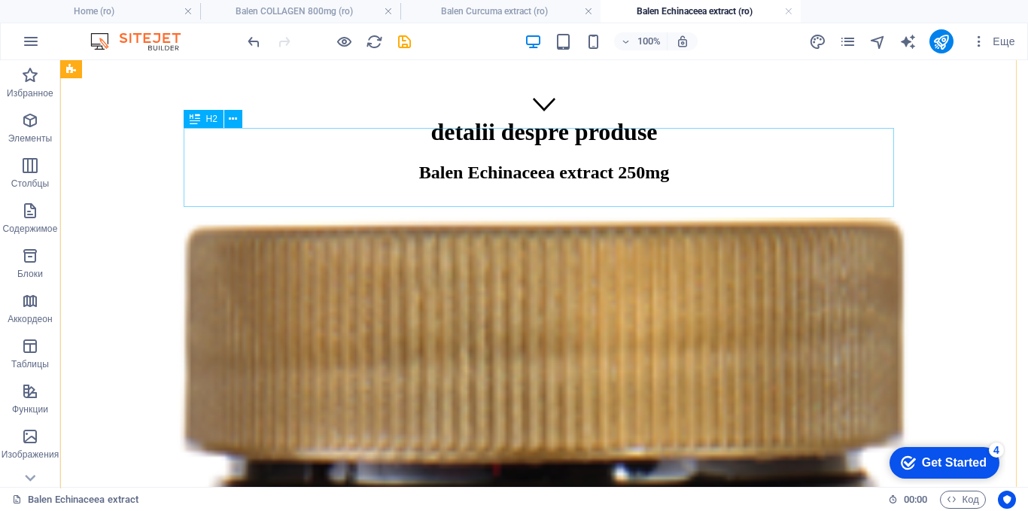
click at [509, 163] on div "Balen Echinaceea extract 250mg" at bounding box center [544, 183] width 956 height 41
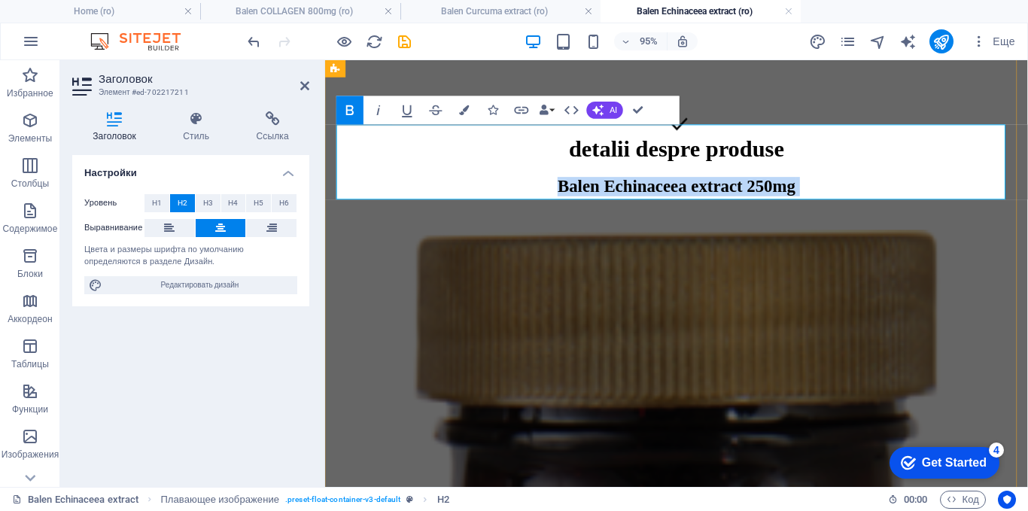
click at [801, 183] on strong "Balen Echinaceea extract 250mg" at bounding box center [695, 193] width 251 height 20
drag, startPoint x: 914, startPoint y: 152, endPoint x: 476, endPoint y: 153, distance: 437.9
click at [476, 183] on h2 "Balen Echinaceea extract 250mg" at bounding box center [695, 203] width 728 height 41
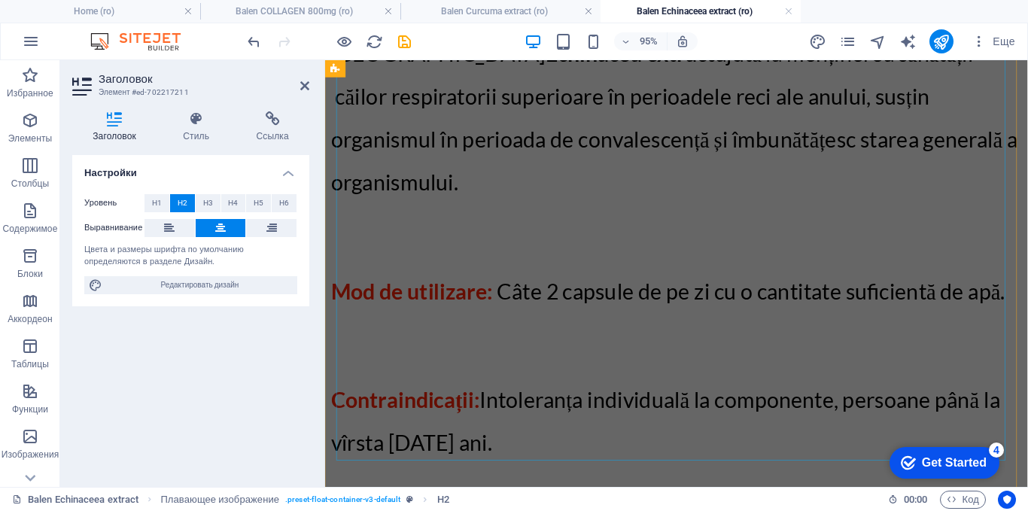
scroll to position [3065, 0]
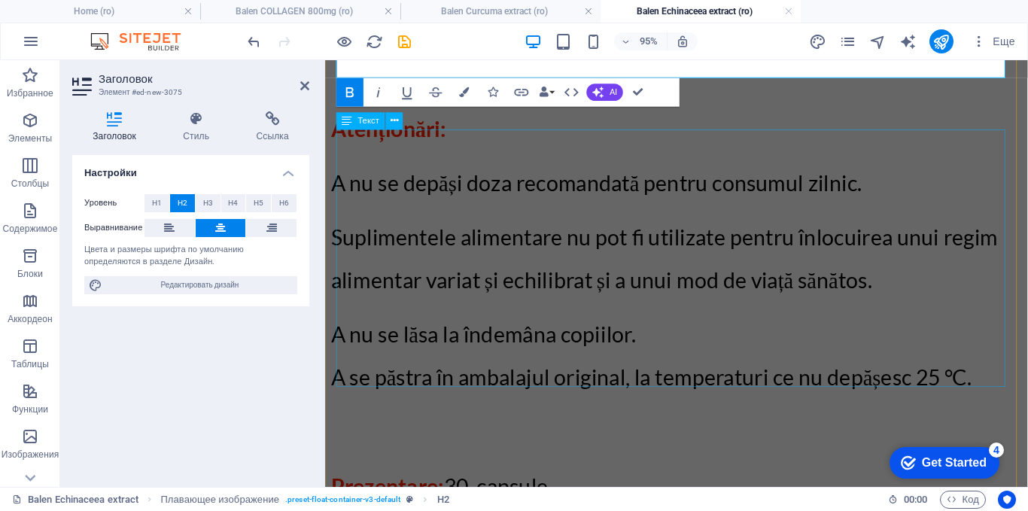
scroll to position [3132, 0]
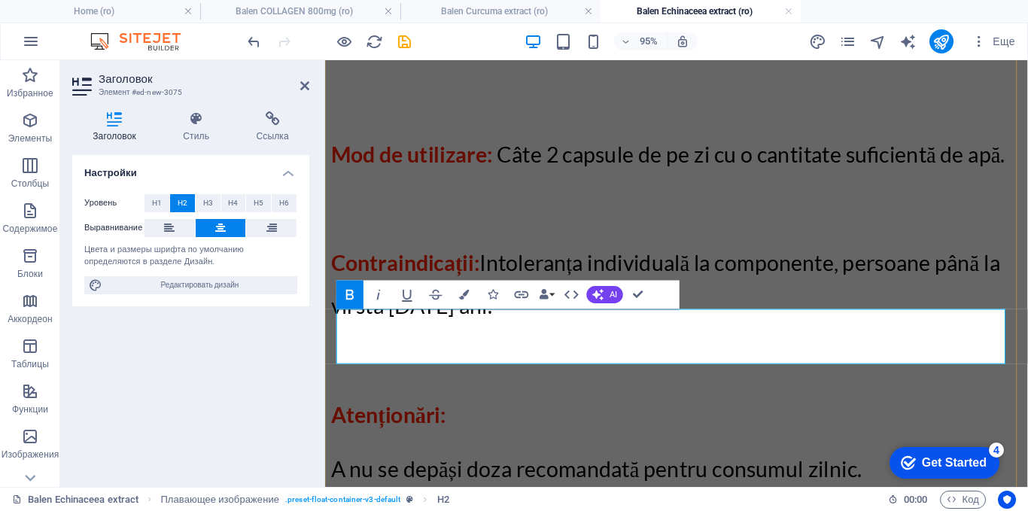
drag, startPoint x: 914, startPoint y: 356, endPoint x: 819, endPoint y: 358, distance: 94.8
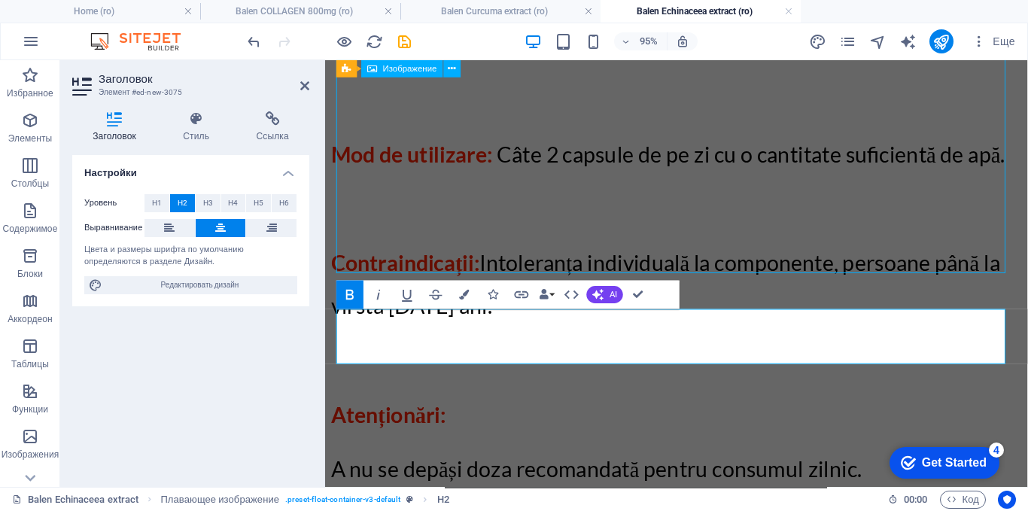
select select "px"
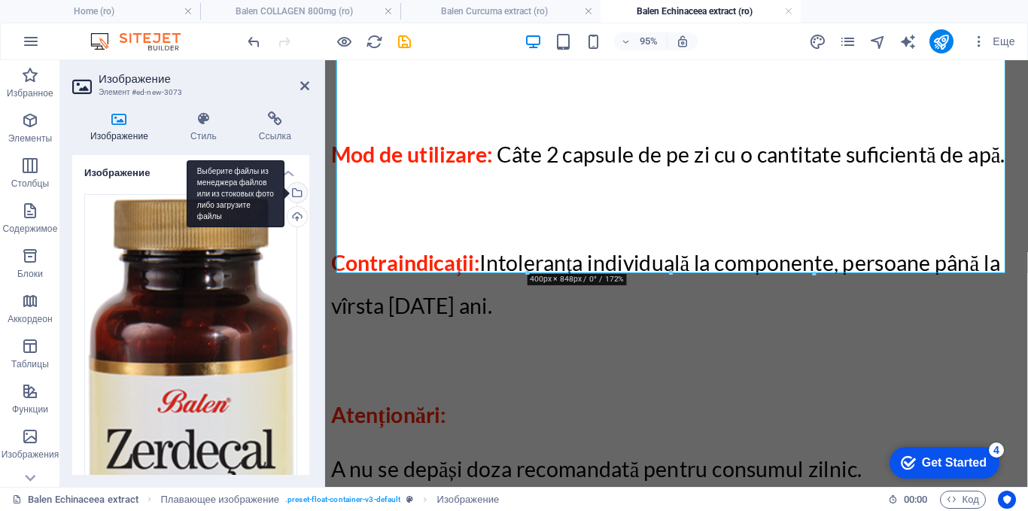
click at [284, 193] on div "Выберите файлы из менеджера файлов или из стоковых фото либо загрузите файлы" at bounding box center [236, 194] width 98 height 68
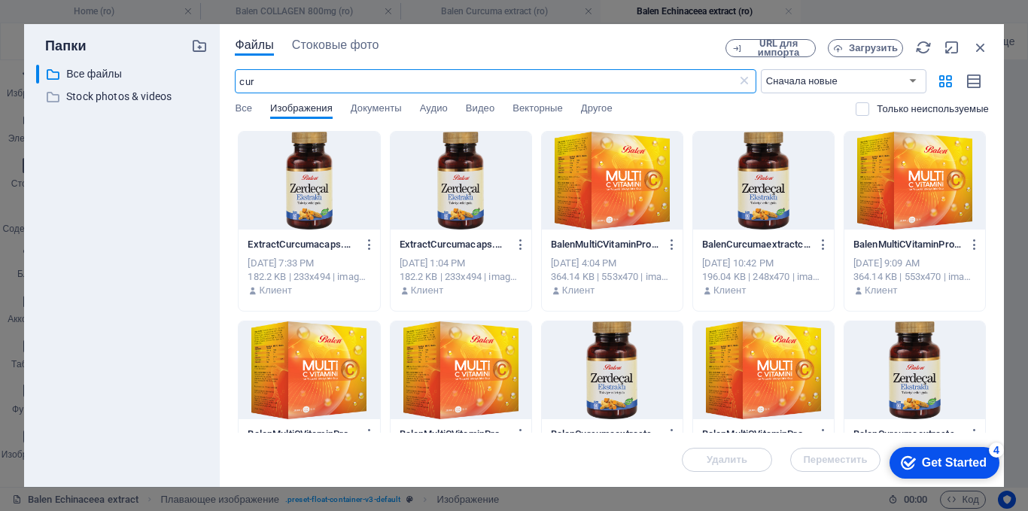
drag, startPoint x: 266, startPoint y: 84, endPoint x: 203, endPoint y: 84, distance: 62.5
click at [203, 84] on div "Папки ​ Все файлы Все файлы ​ Stock photos & videos Stock photos & videos Файлы…" at bounding box center [514, 255] width 980 height 463
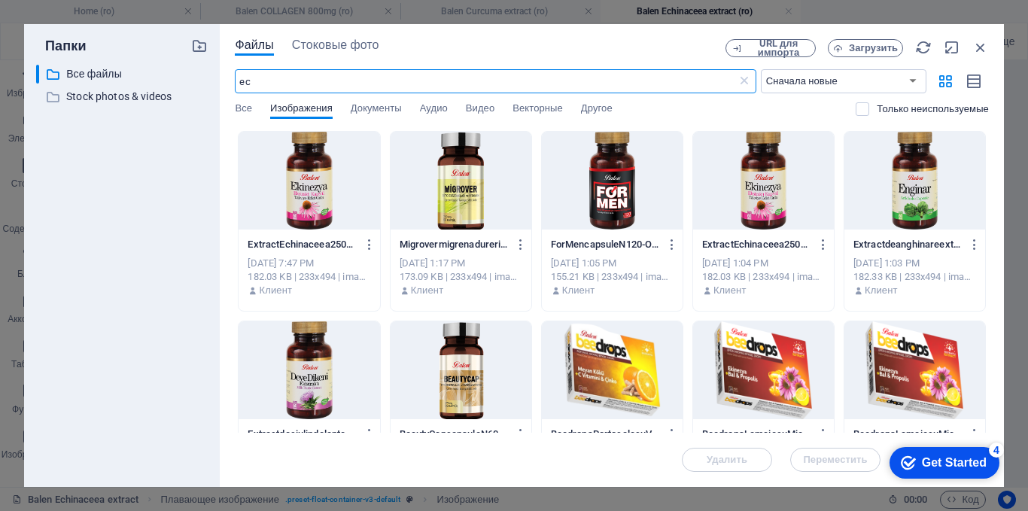
type input "ec"
click at [307, 175] on div at bounding box center [309, 181] width 141 height 98
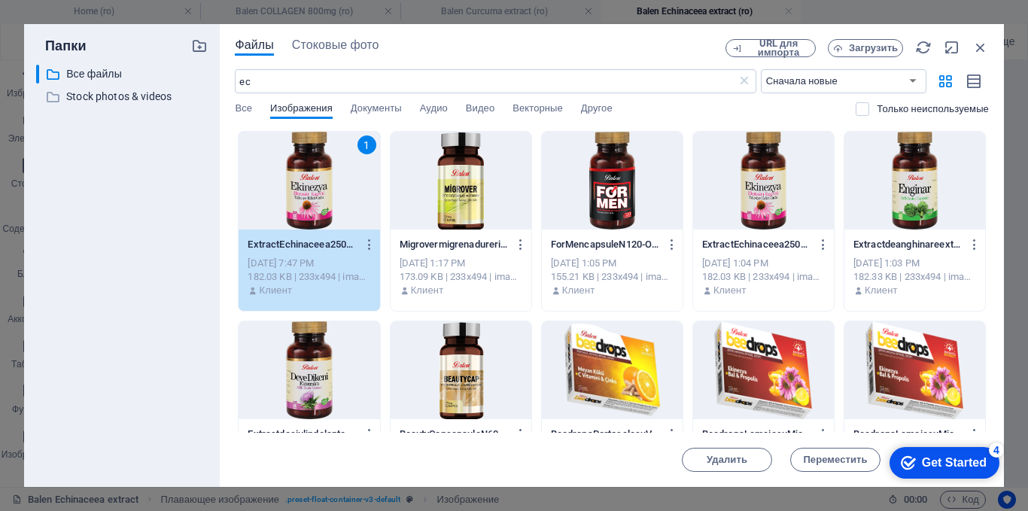
click at [307, 175] on div "1" at bounding box center [309, 181] width 141 height 98
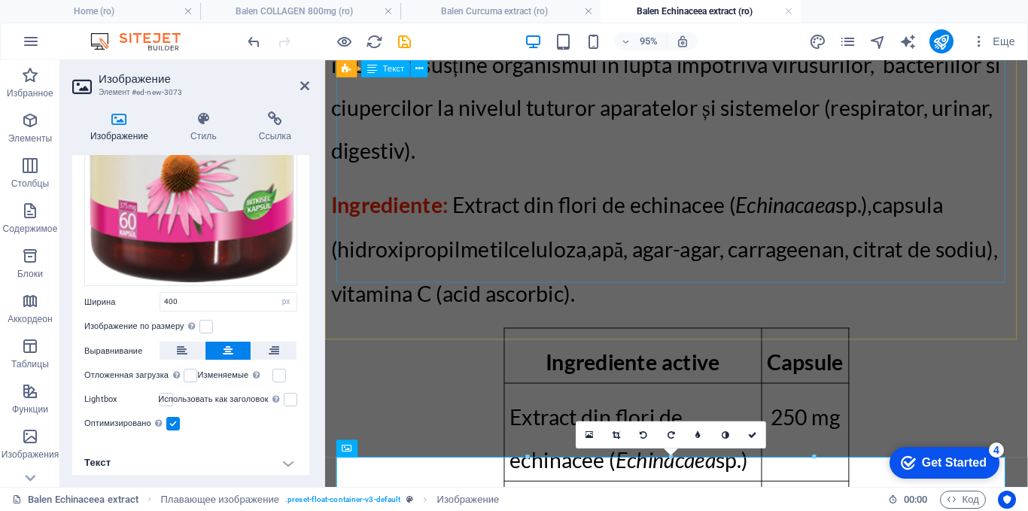
scroll to position [2229, 0]
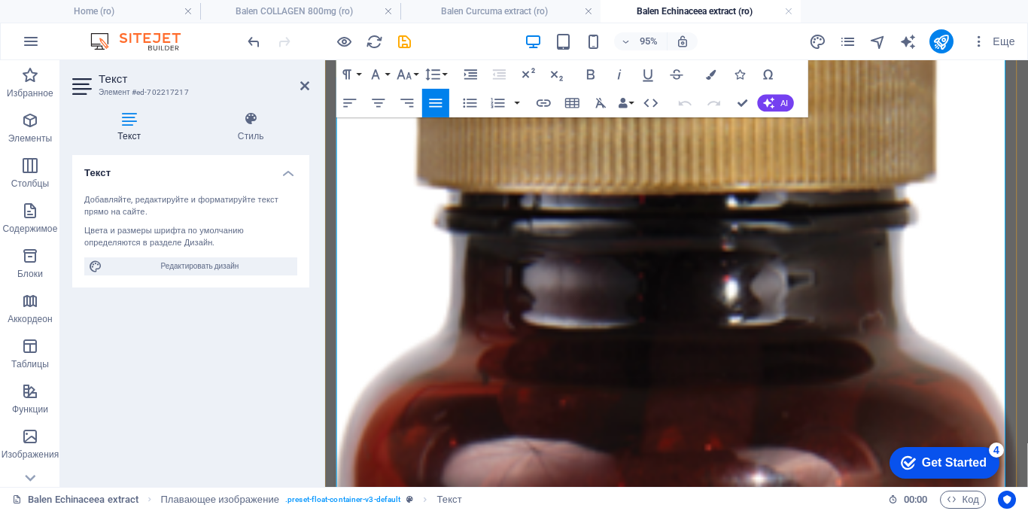
scroll to position [655, 0]
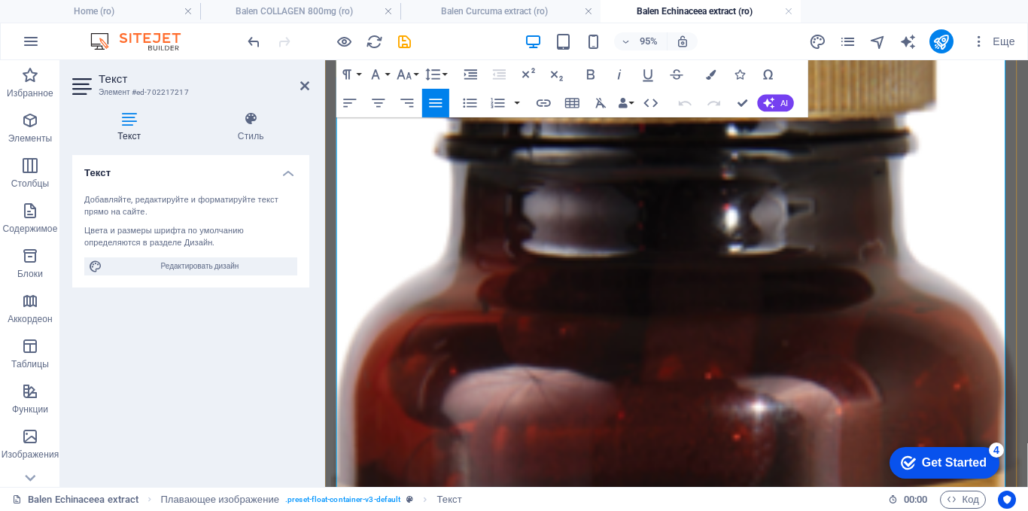
drag, startPoint x: 640, startPoint y: 339, endPoint x: 913, endPoint y: 279, distance: 280.3
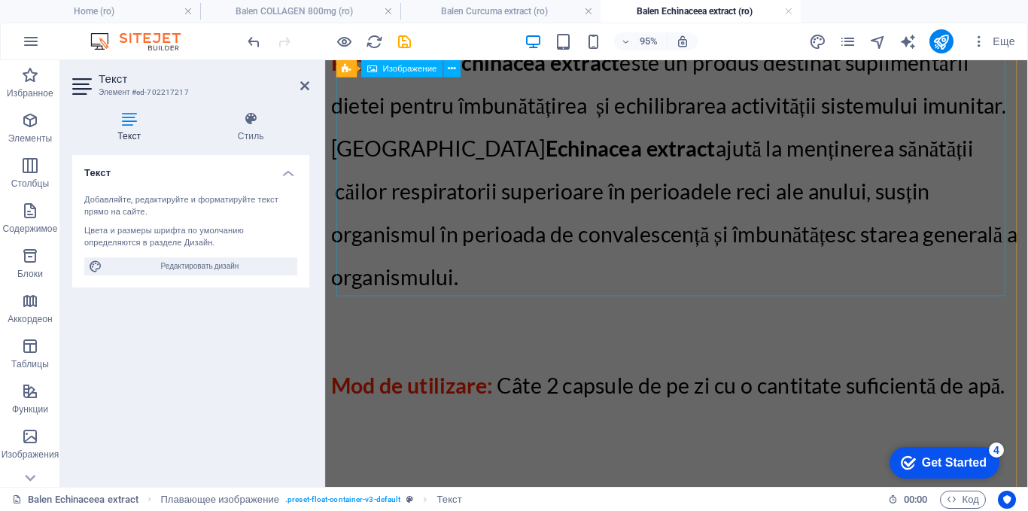
scroll to position [2988, 0]
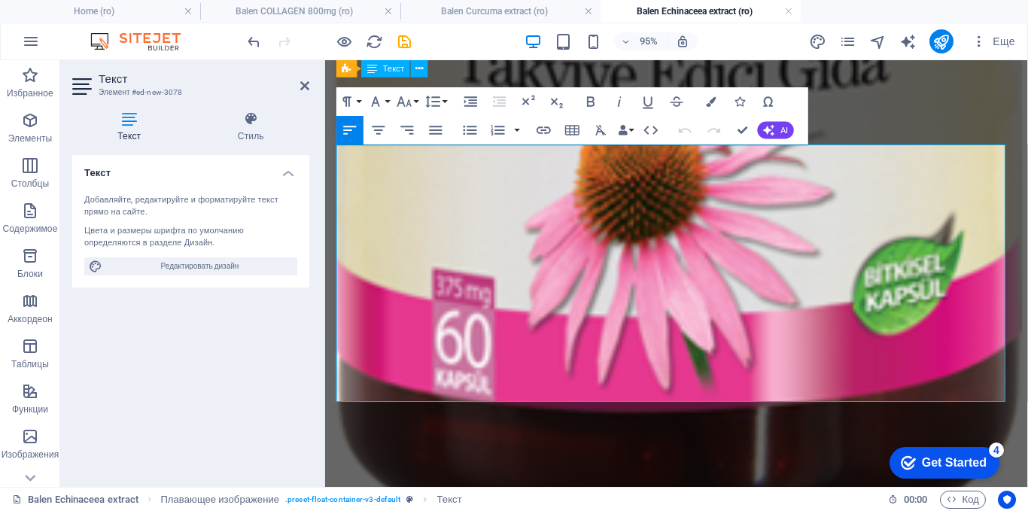
scroll to position [3080, 0]
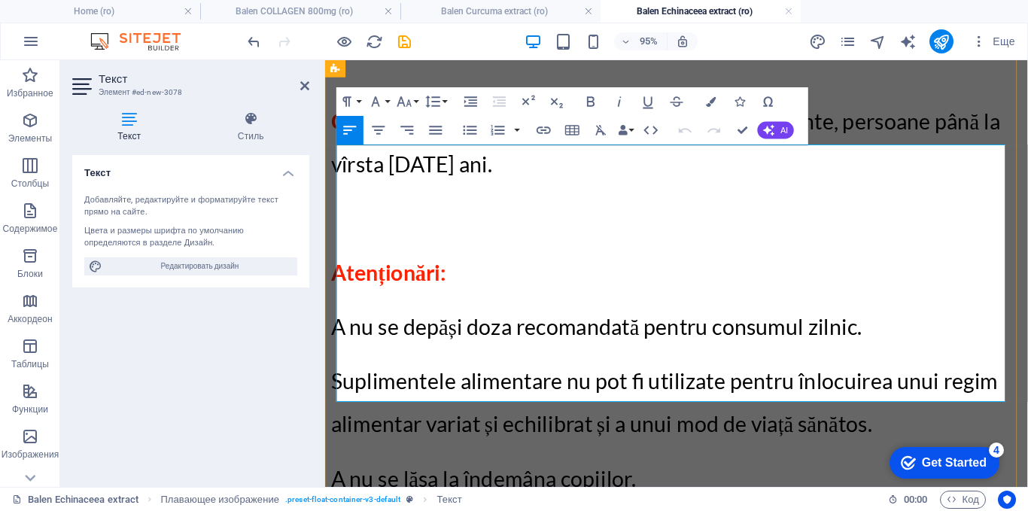
drag, startPoint x: 487, startPoint y: 403, endPoint x: 337, endPoint y: 166, distance: 279.7
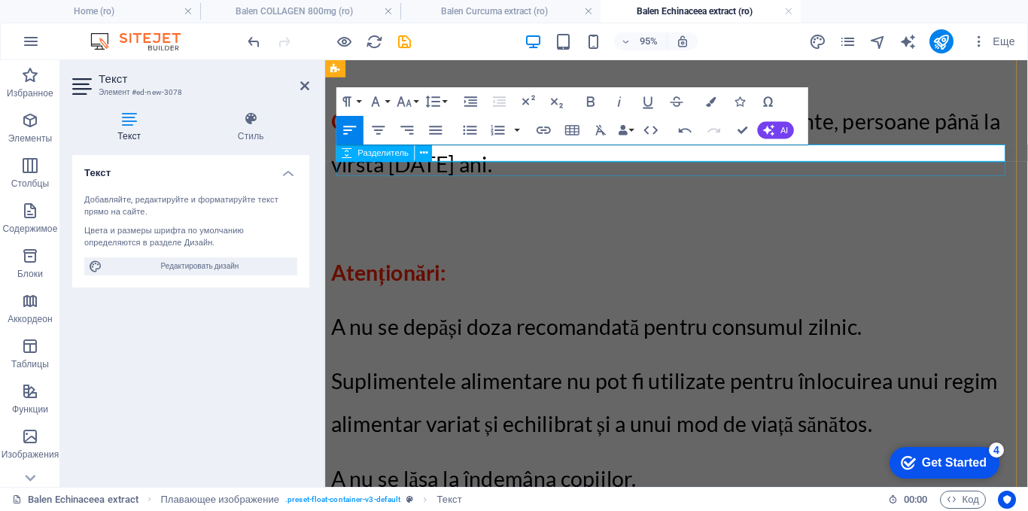
select select "px"
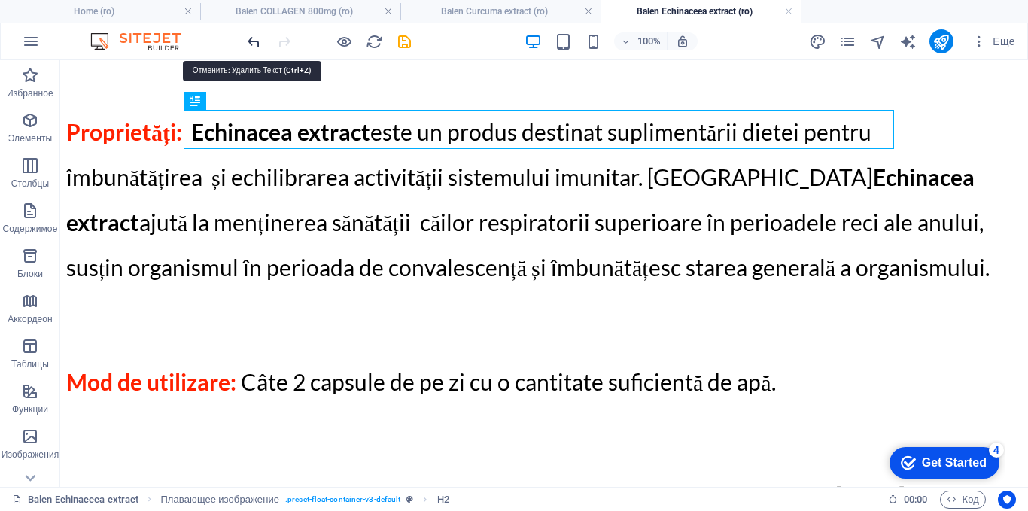
click at [258, 40] on icon "undo" at bounding box center [253, 41] width 17 height 17
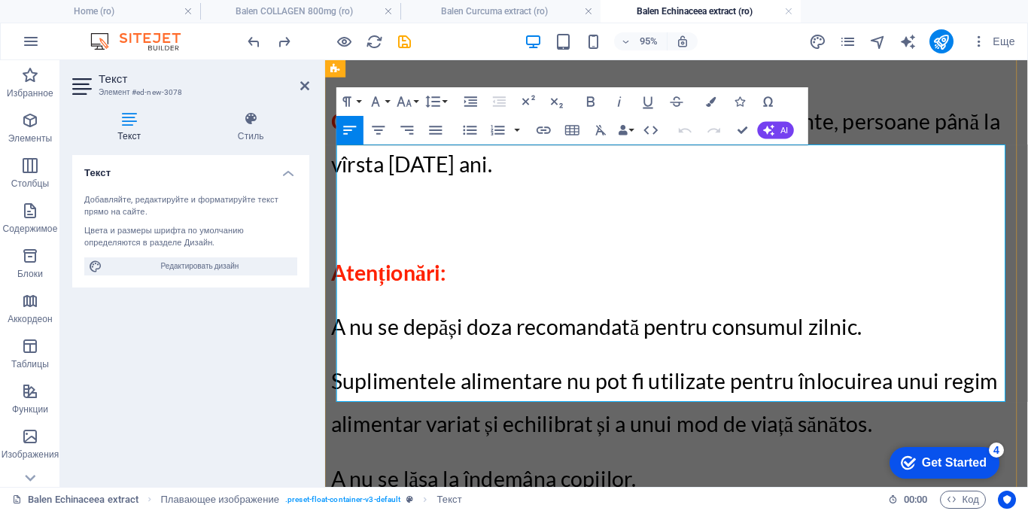
drag, startPoint x: 501, startPoint y: 403, endPoint x: 342, endPoint y: 167, distance: 284.4
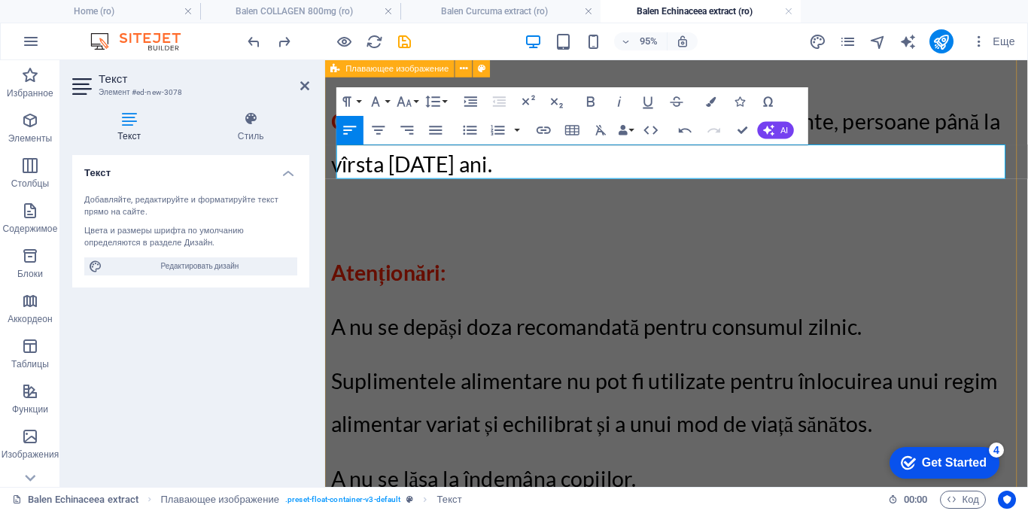
drag, startPoint x: 1036, startPoint y: 175, endPoint x: 335, endPoint y: 160, distance: 701.4
click at [400, 101] on icon "button" at bounding box center [404, 102] width 14 height 10
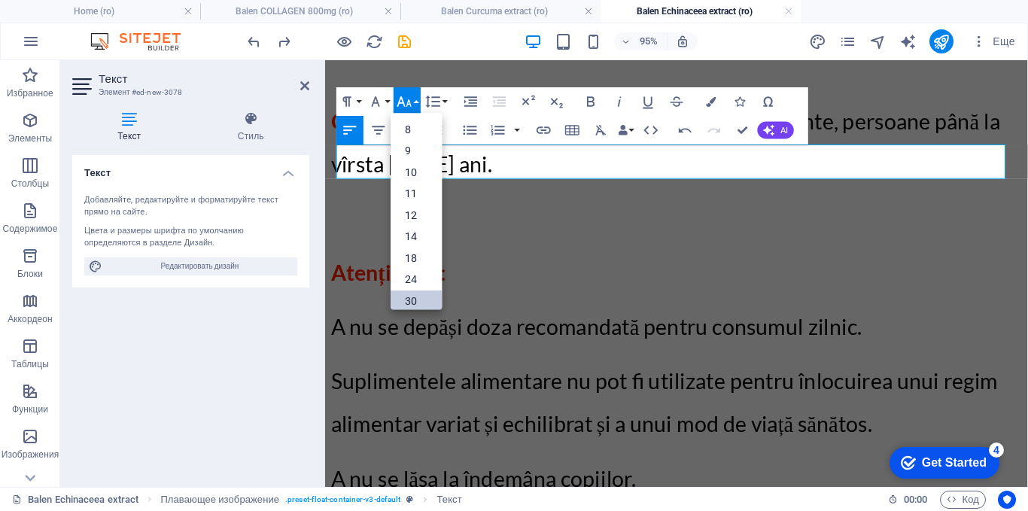
click at [409, 296] on link "30" at bounding box center [416, 301] width 51 height 22
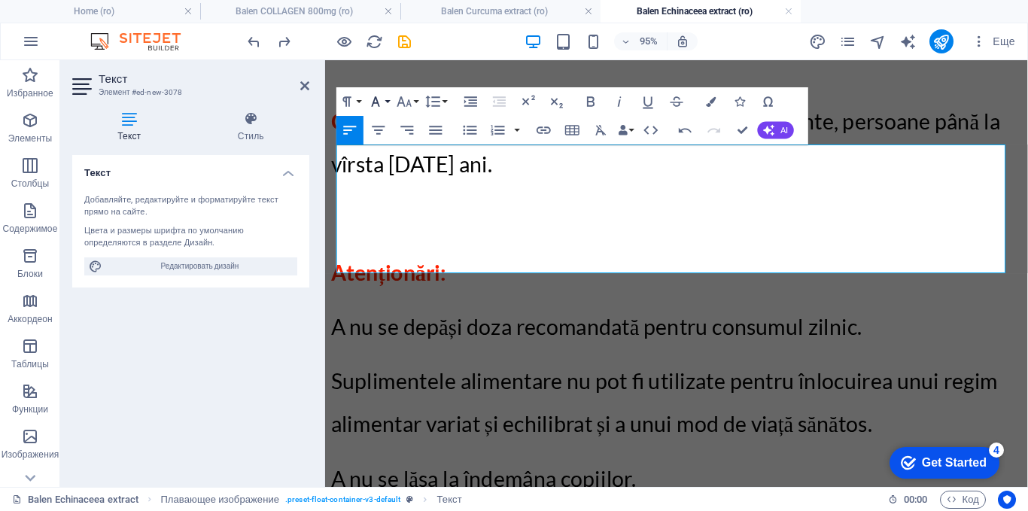
click at [377, 102] on icon "button" at bounding box center [376, 102] width 8 height 10
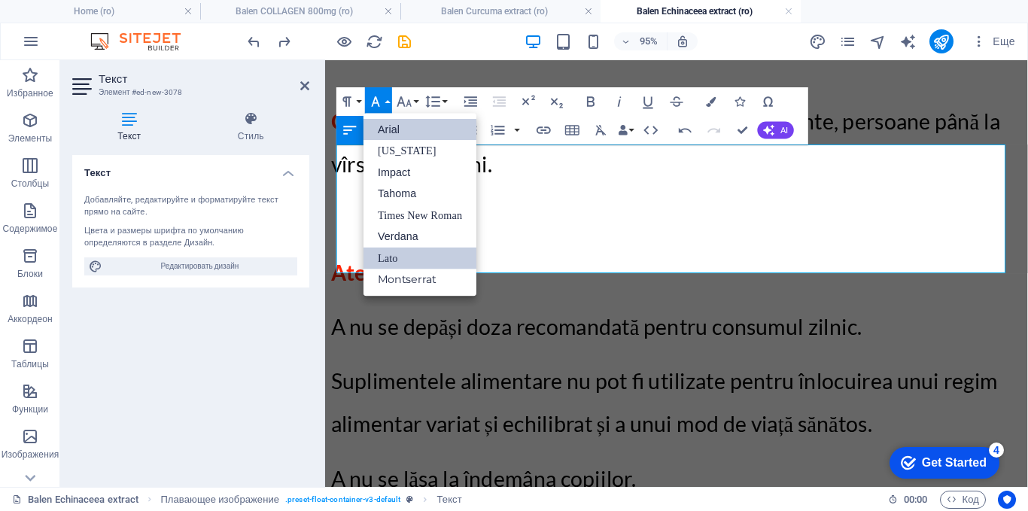
scroll to position [0, 0]
click at [387, 213] on link "Times New Roman" at bounding box center [419, 216] width 113 height 22
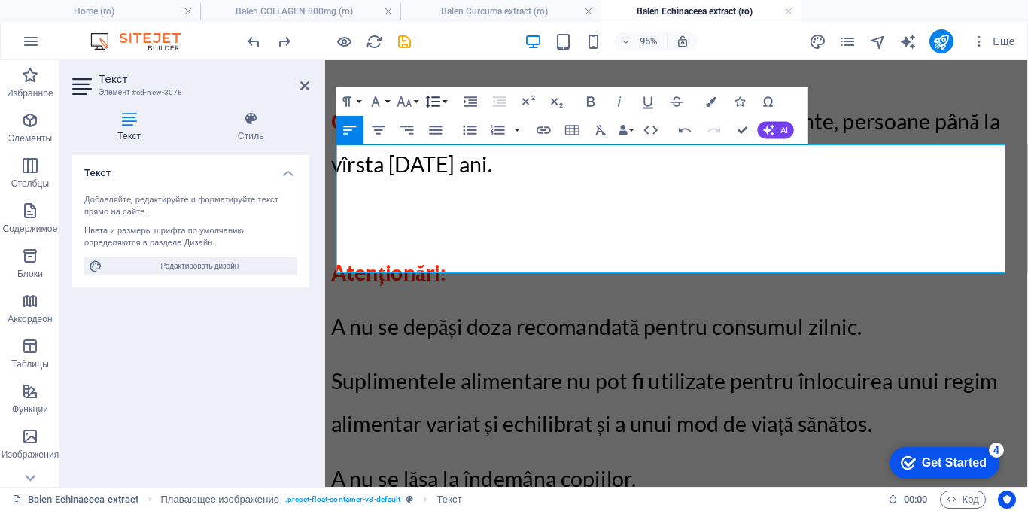
click at [434, 104] on icon "button" at bounding box center [432, 101] width 17 height 17
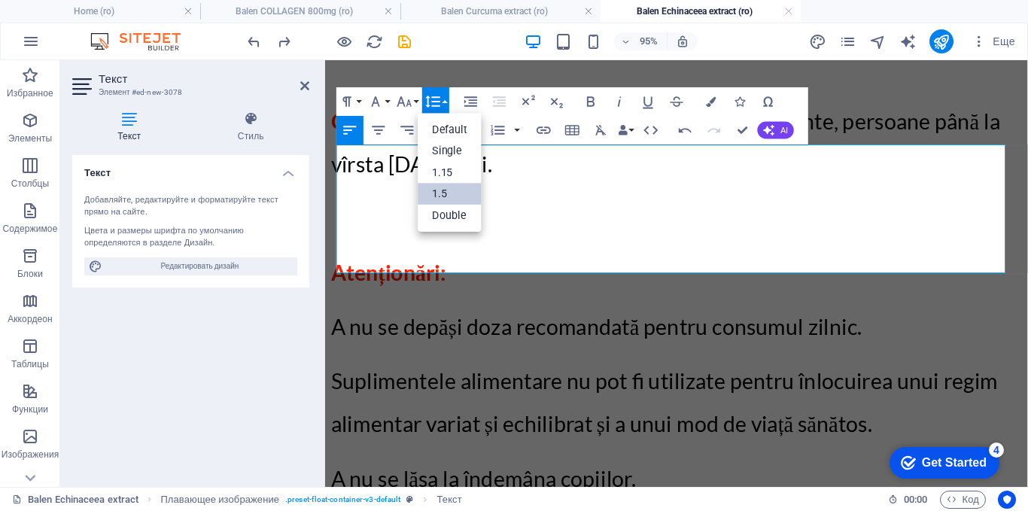
click at [438, 190] on link "1.5" at bounding box center [450, 193] width 64 height 21
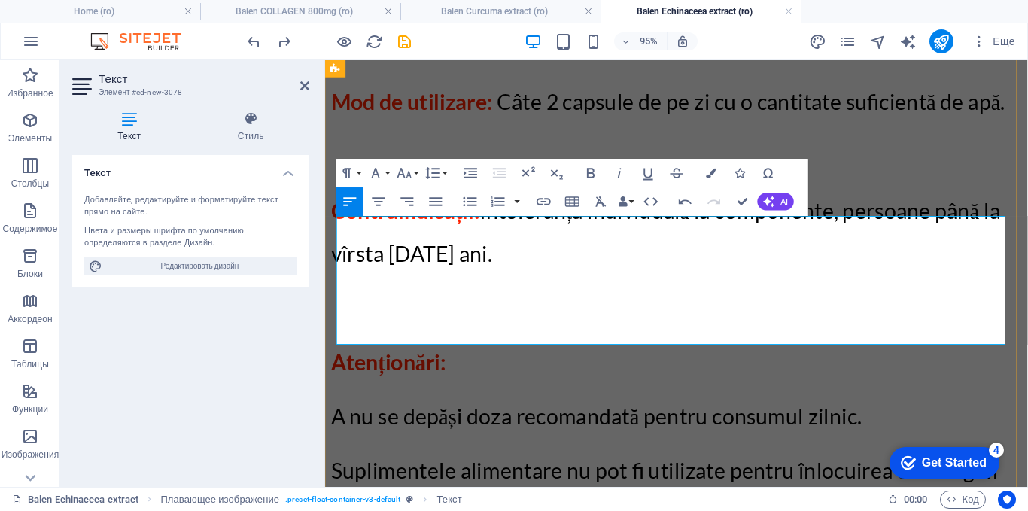
scroll to position [2930, 0]
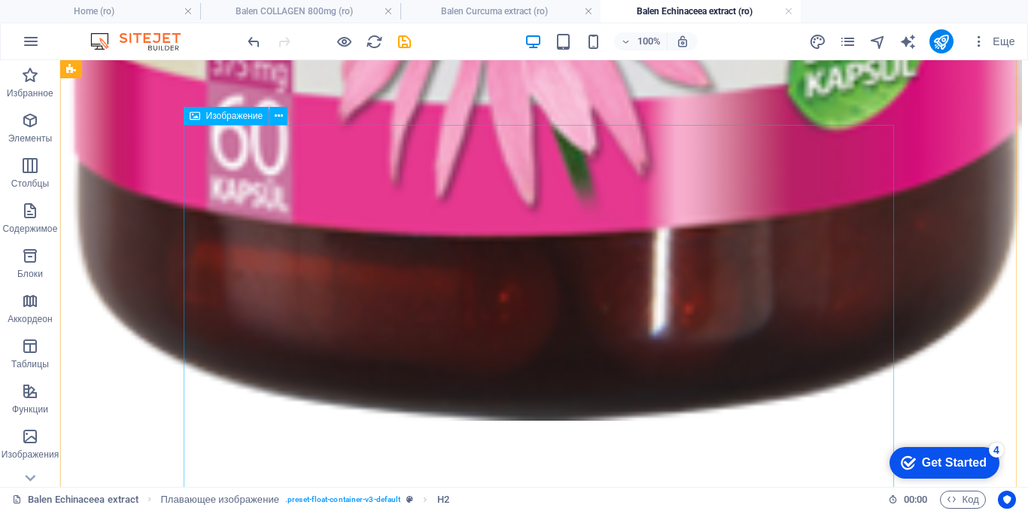
scroll to position [2027, 0]
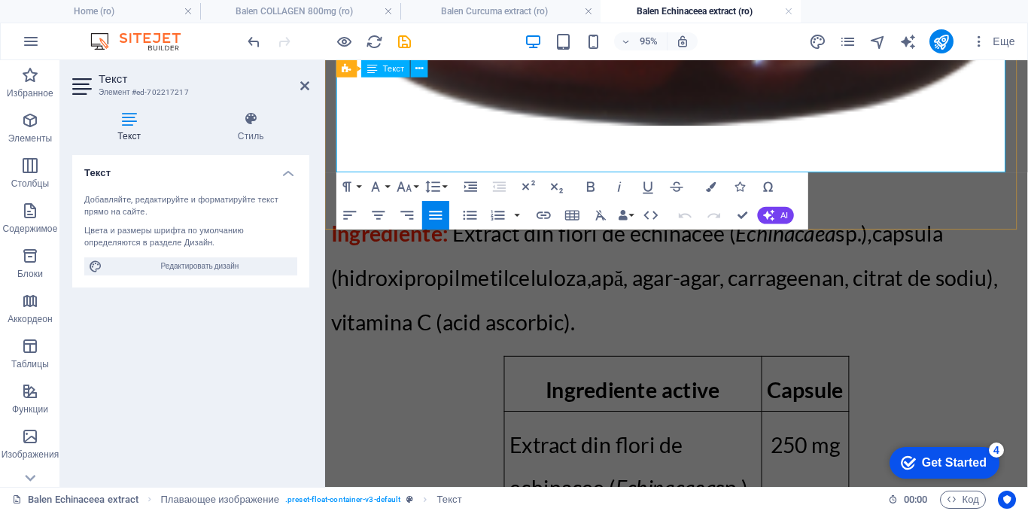
scroll to position [1934, 0]
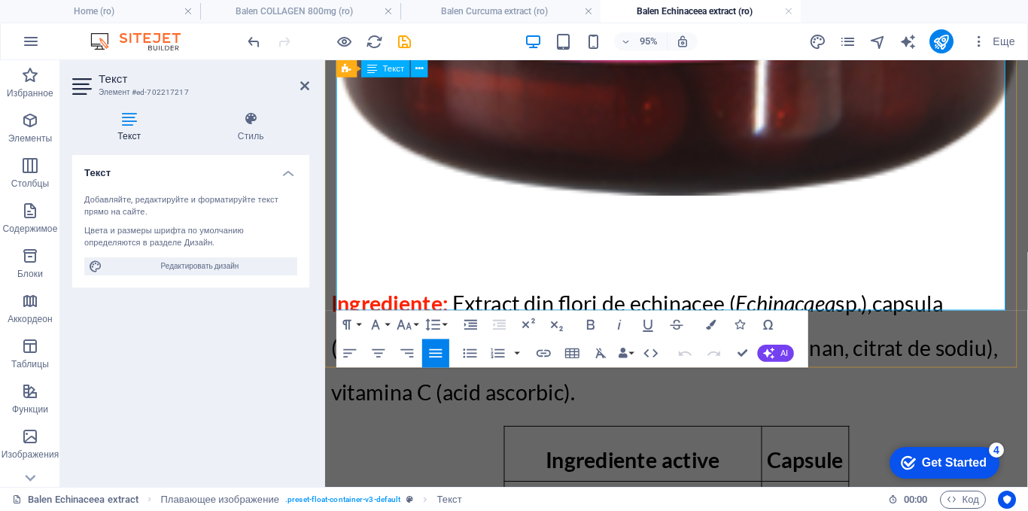
drag, startPoint x: 805, startPoint y: 157, endPoint x: 342, endPoint y: 141, distance: 463.0
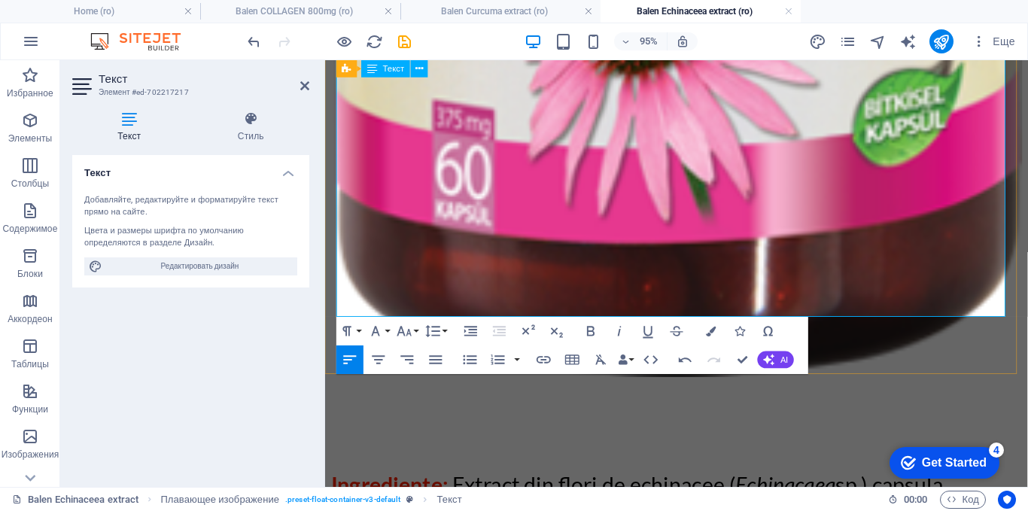
scroll to position [1709, 0]
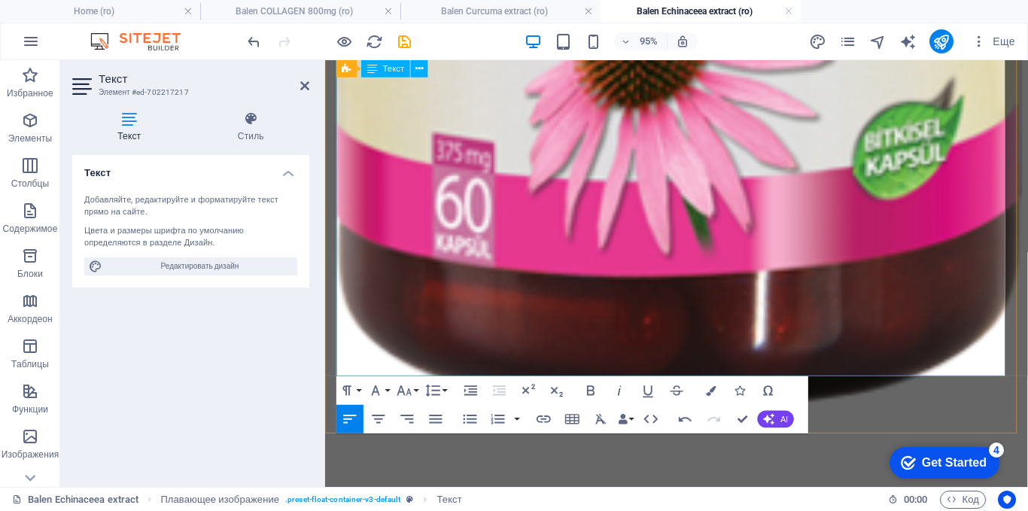
drag, startPoint x: 342, startPoint y: 119, endPoint x: 997, endPoint y: 300, distance: 680.0
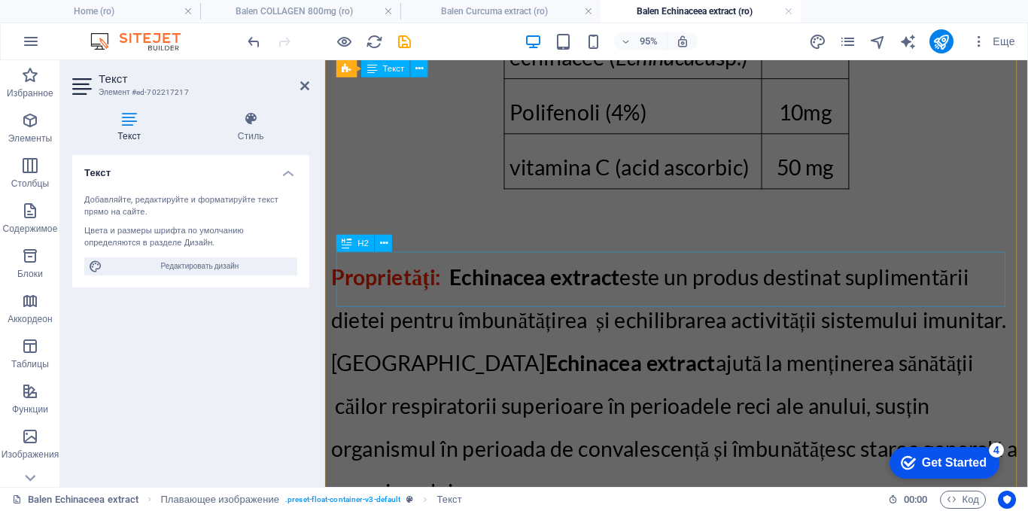
scroll to position [2554, 0]
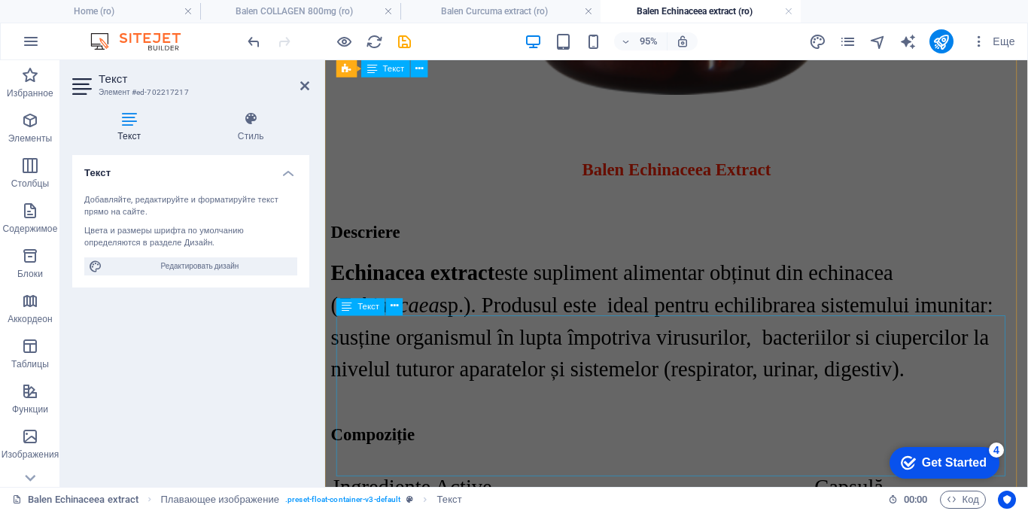
scroll to position [4267, 0]
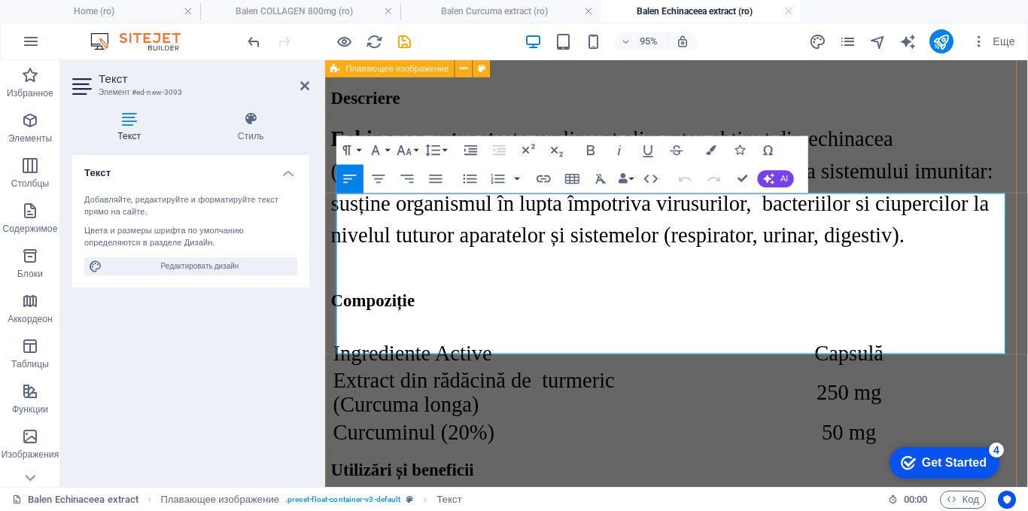
drag, startPoint x: 932, startPoint y: 354, endPoint x: 329, endPoint y: 208, distance: 620.8
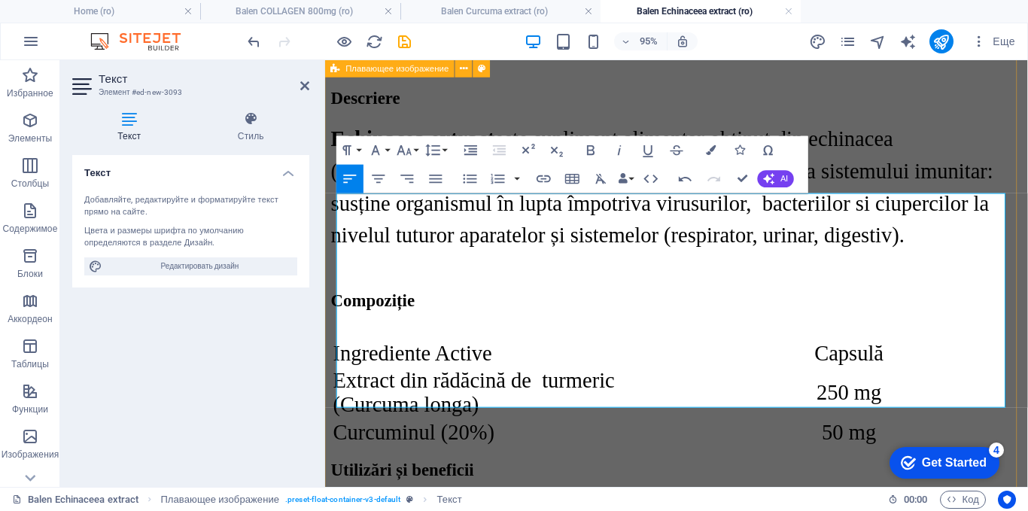
drag, startPoint x: 1023, startPoint y: 409, endPoint x: 328, endPoint y: 224, distance: 718.5
click at [409, 152] on icon "button" at bounding box center [404, 149] width 17 height 17
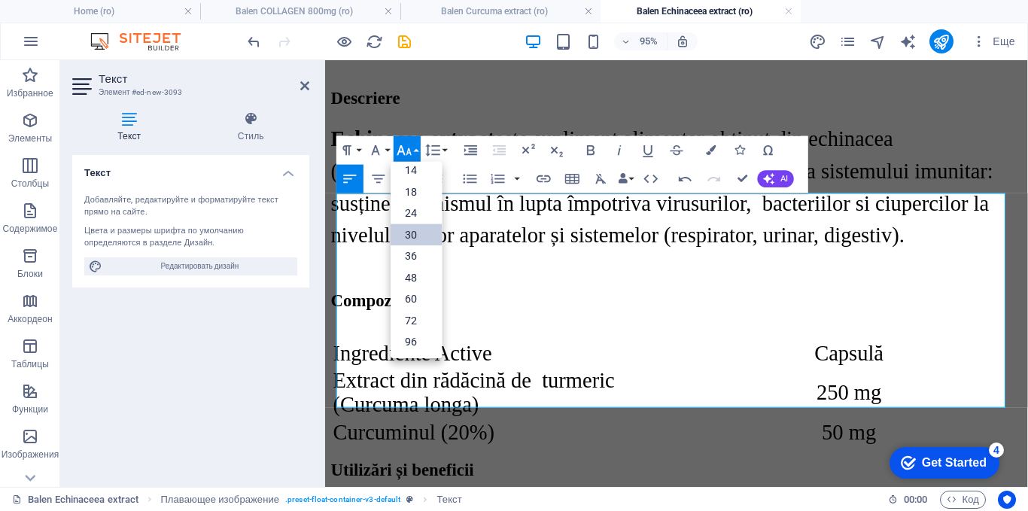
scroll to position [121, 0]
click at [378, 147] on icon "button" at bounding box center [375, 149] width 17 height 17
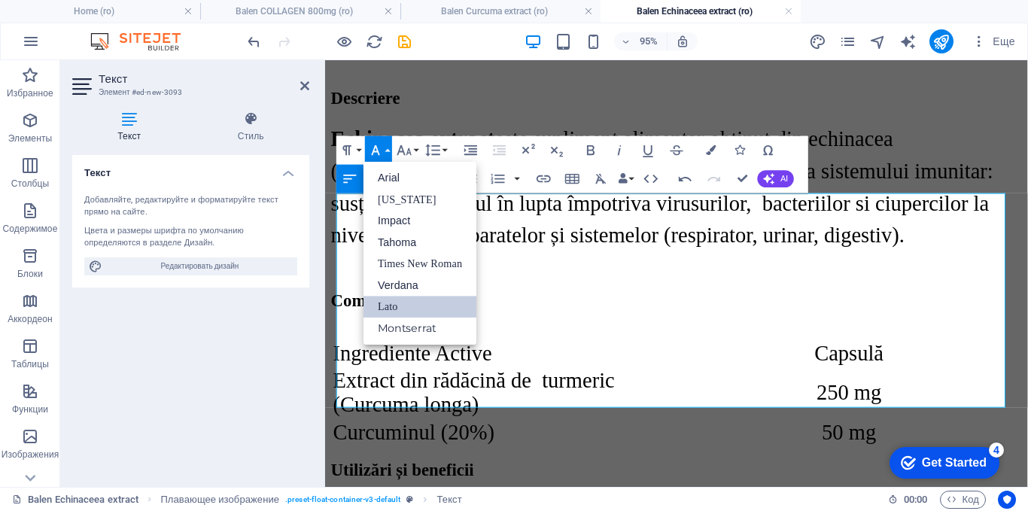
scroll to position [0, 0]
click at [412, 257] on link "Times New Roman" at bounding box center [419, 264] width 113 height 22
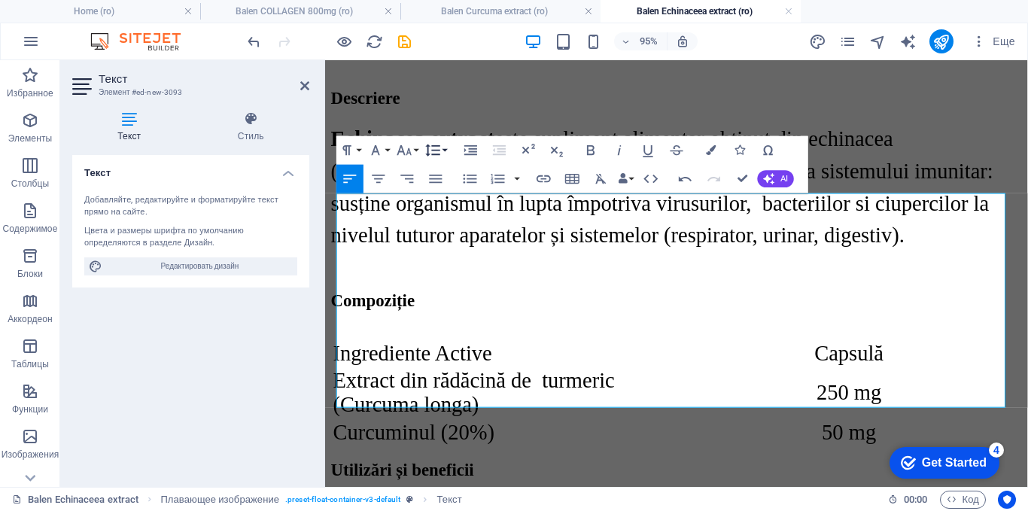
click at [435, 153] on icon "button" at bounding box center [432, 149] width 17 height 17
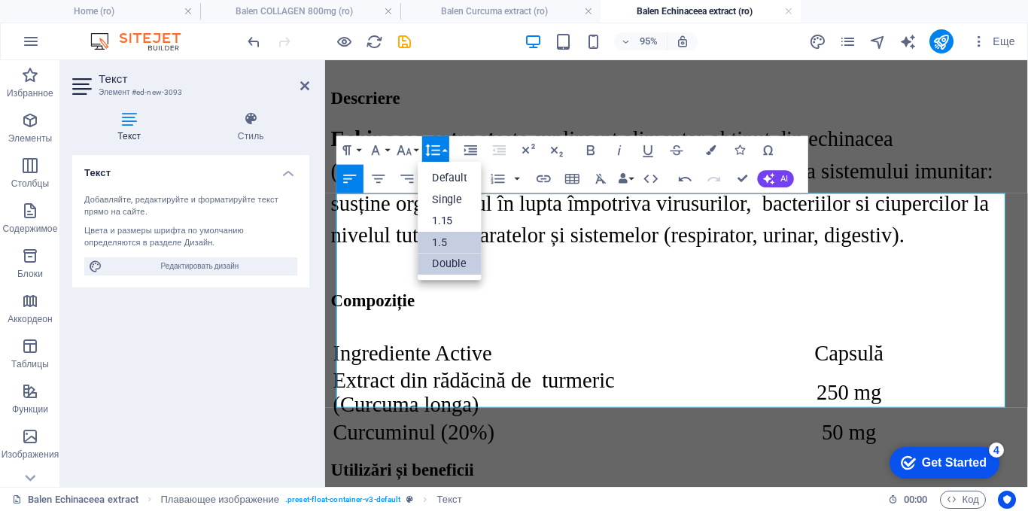
click at [438, 242] on link "1.5" at bounding box center [450, 243] width 64 height 22
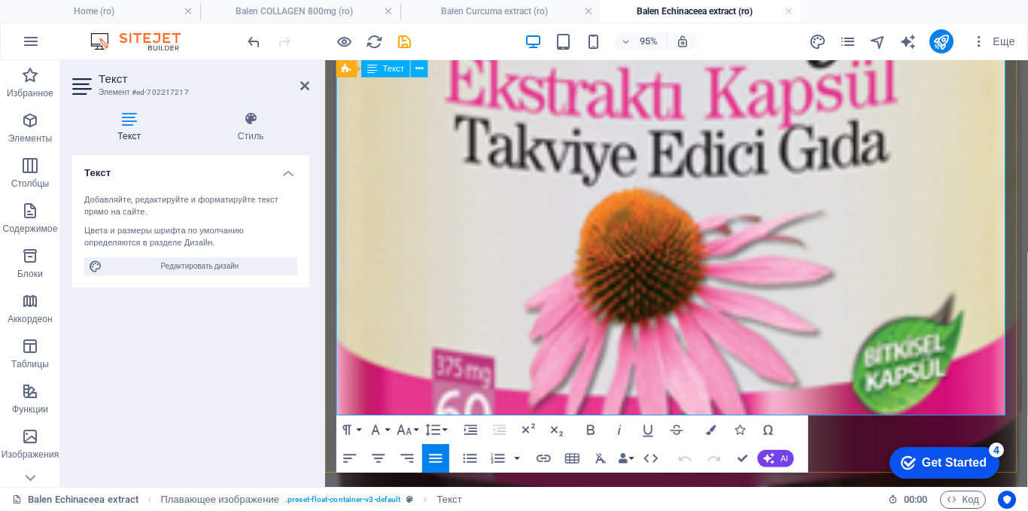
scroll to position [1483, 0]
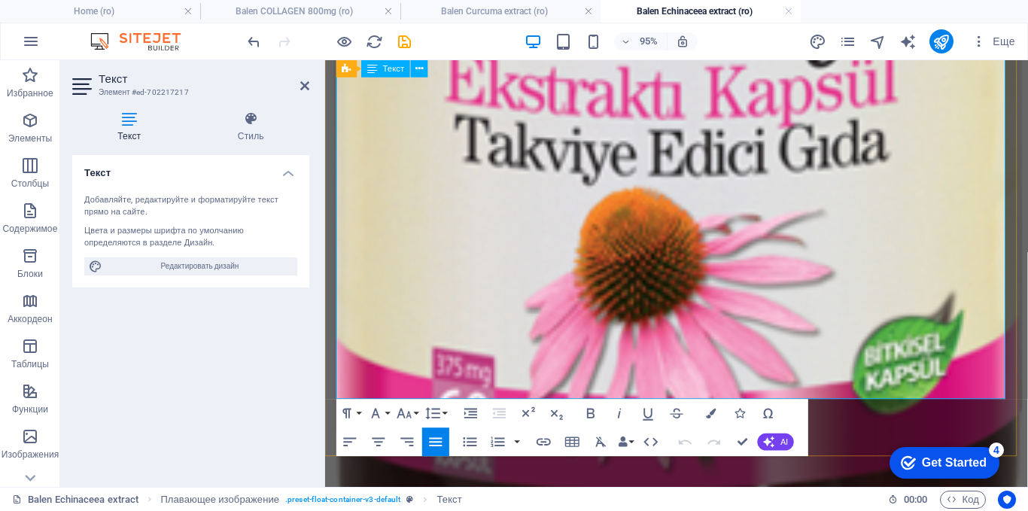
drag, startPoint x: 515, startPoint y: 365, endPoint x: 372, endPoint y: 242, distance: 188.8
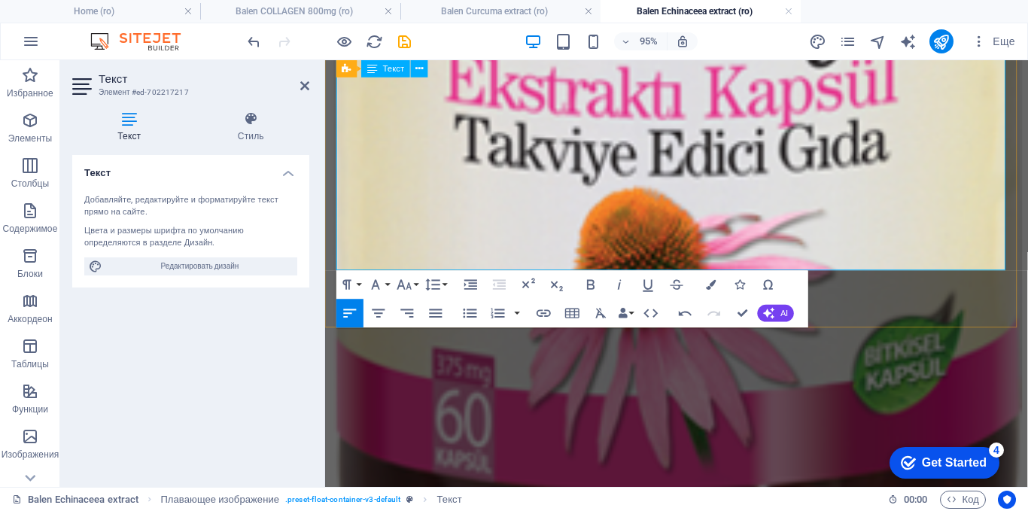
drag, startPoint x: 497, startPoint y: 215, endPoint x: 487, endPoint y: 180, distance: 36.7
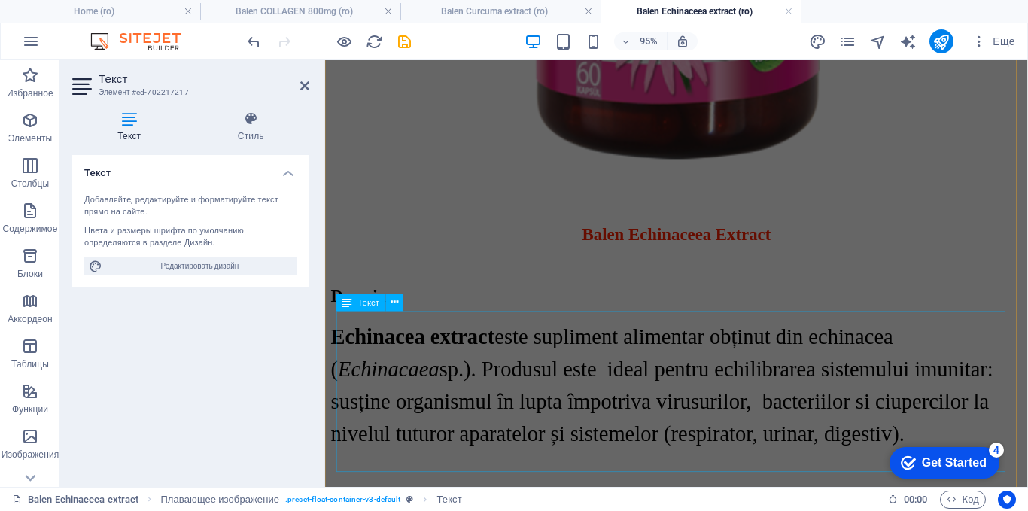
scroll to position [3966, 0]
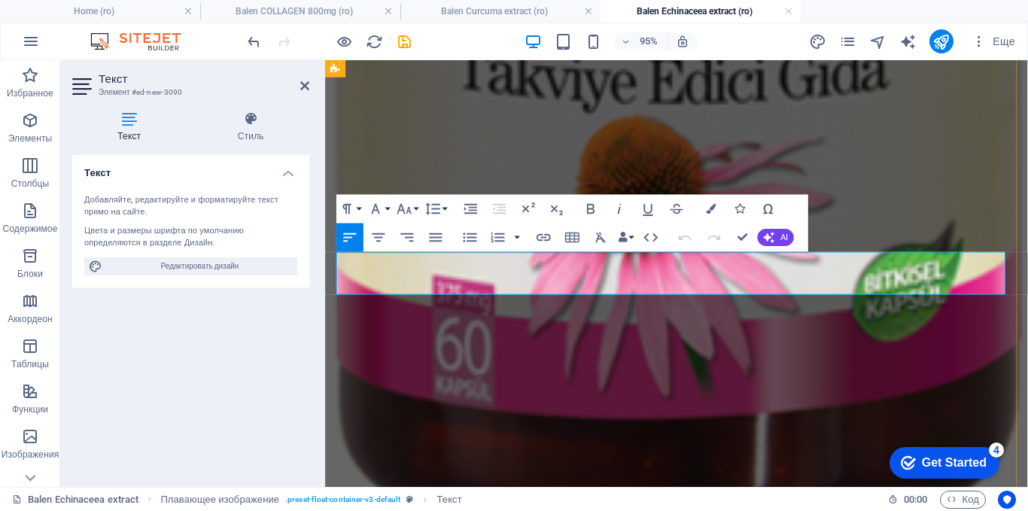
scroll to position [3916, 0]
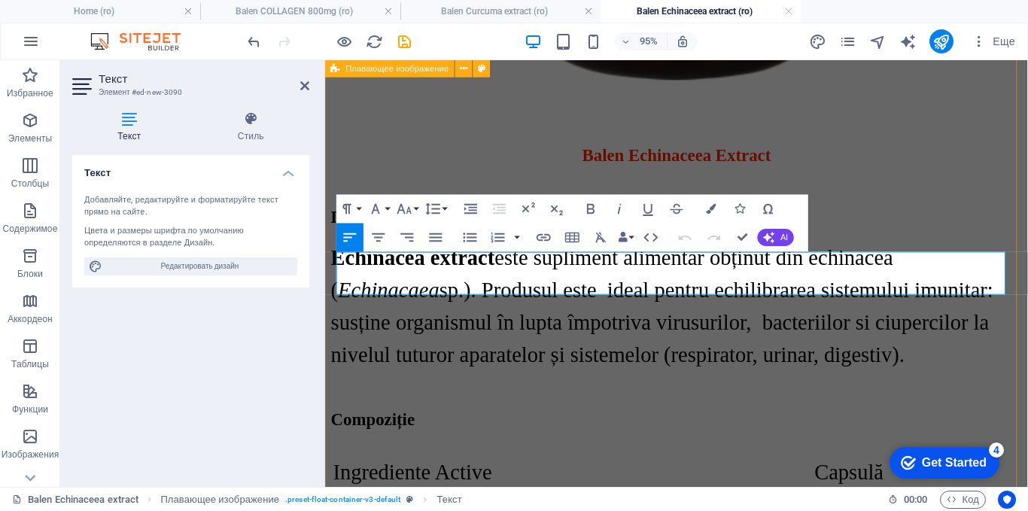
drag, startPoint x: 840, startPoint y: 282, endPoint x: 335, endPoint y: 277, distance: 505.7
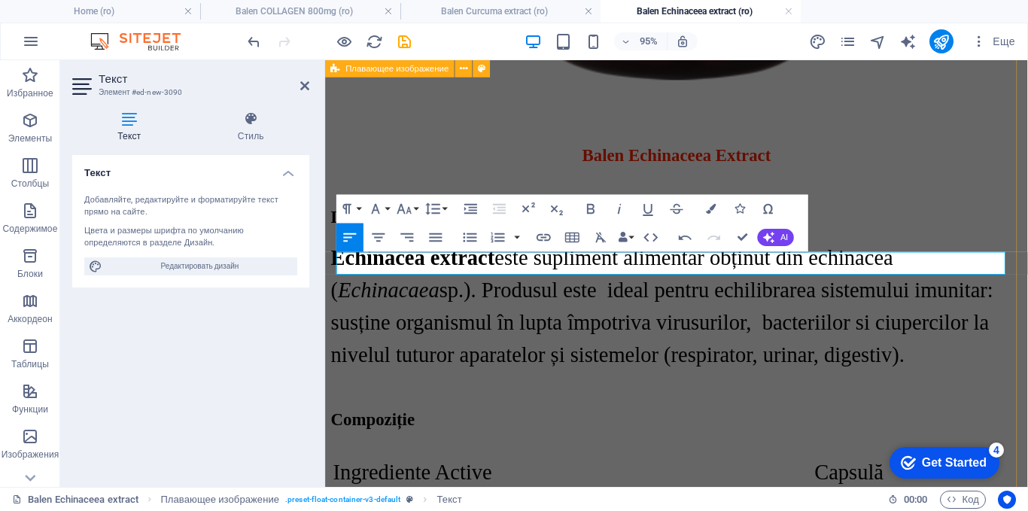
drag, startPoint x: 704, startPoint y: 274, endPoint x: 333, endPoint y: 280, distance: 371.0
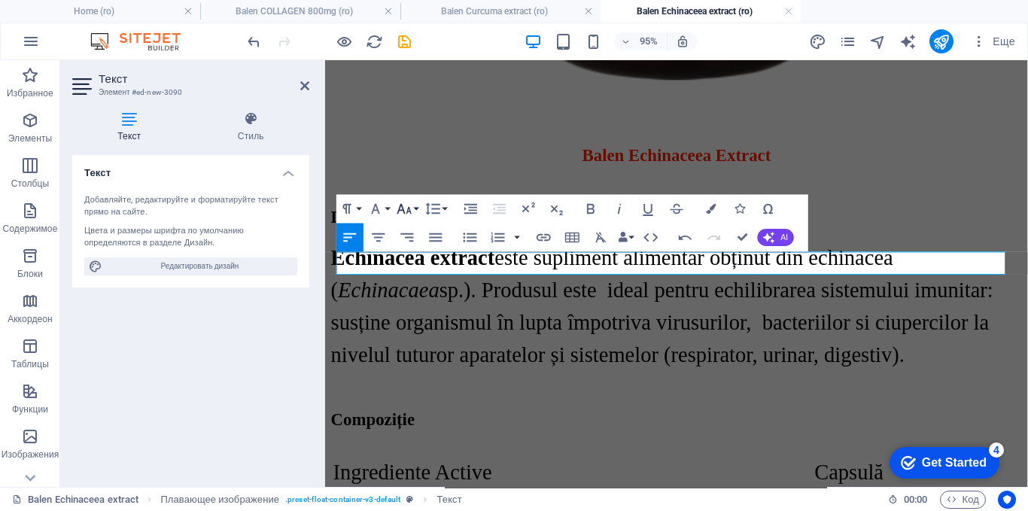
click at [407, 211] on icon "button" at bounding box center [404, 209] width 14 height 10
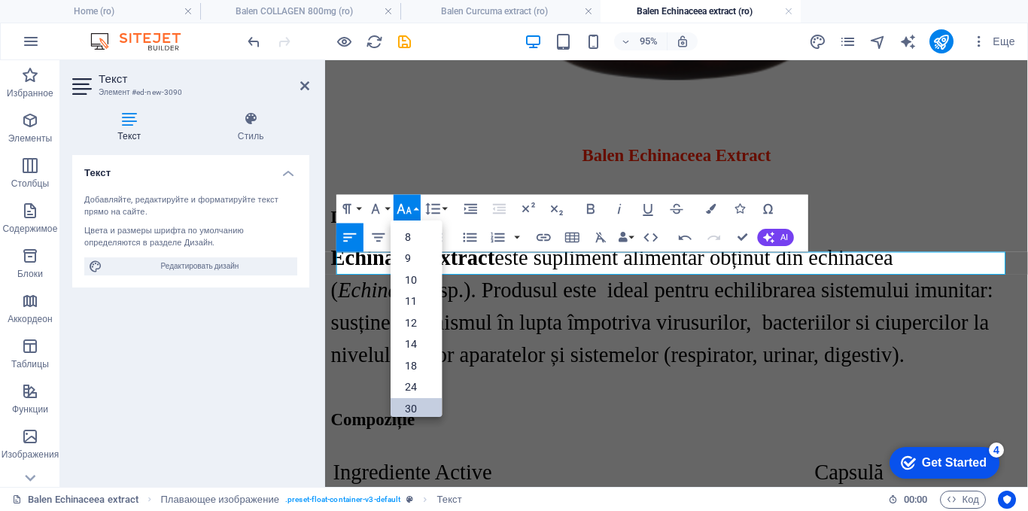
click at [408, 409] on link "30" at bounding box center [416, 408] width 51 height 22
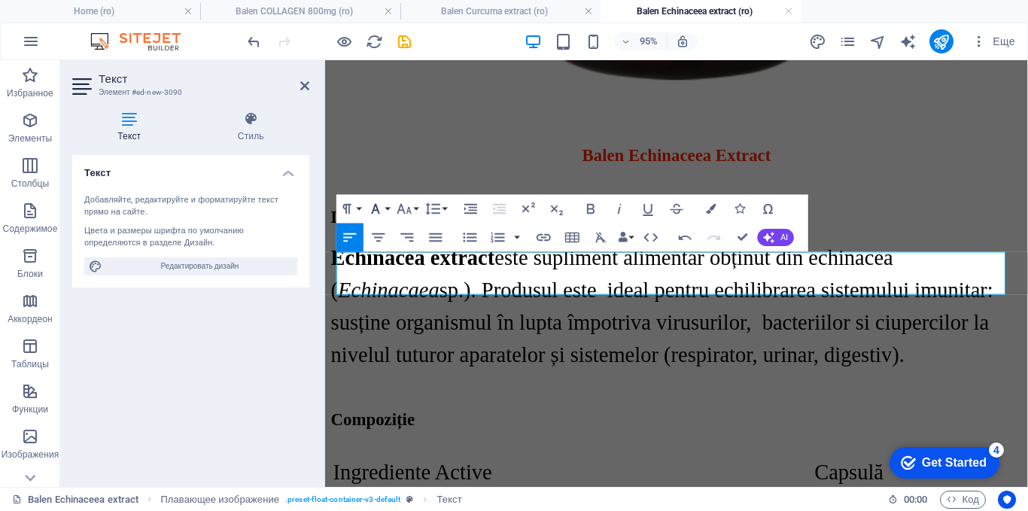
click at [375, 202] on icon "button" at bounding box center [375, 208] width 17 height 17
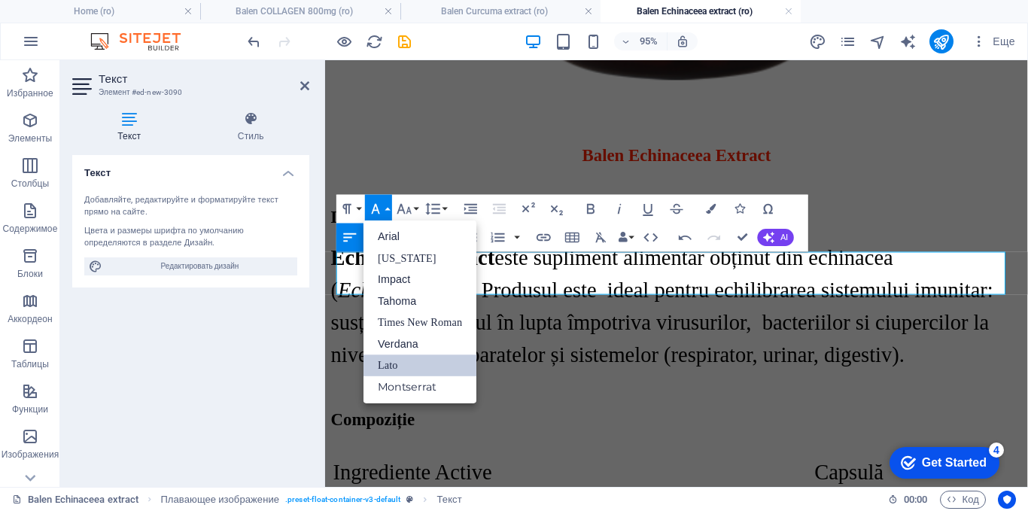
scroll to position [0, 0]
click at [401, 316] on link "Times New Roman" at bounding box center [419, 323] width 113 height 22
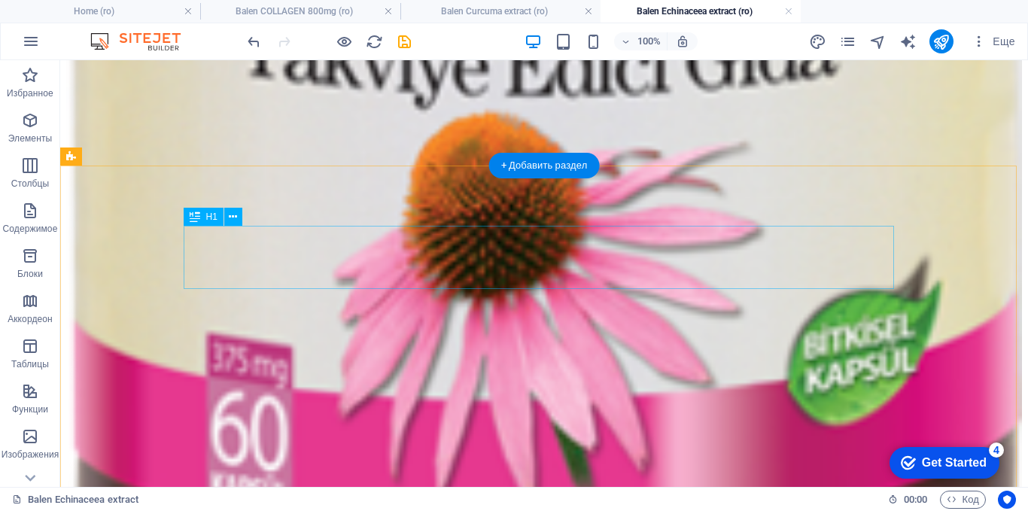
scroll to position [1508, 0]
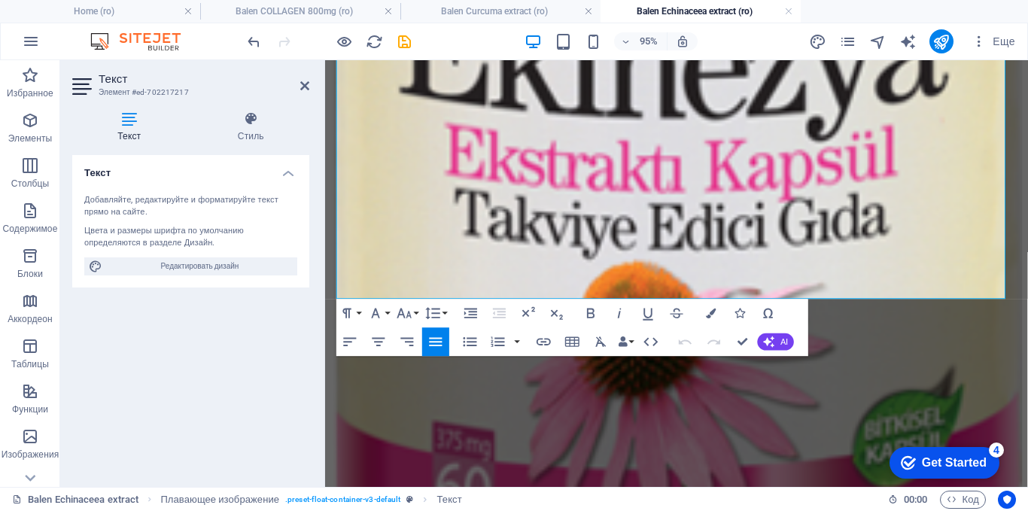
scroll to position [1408, 0]
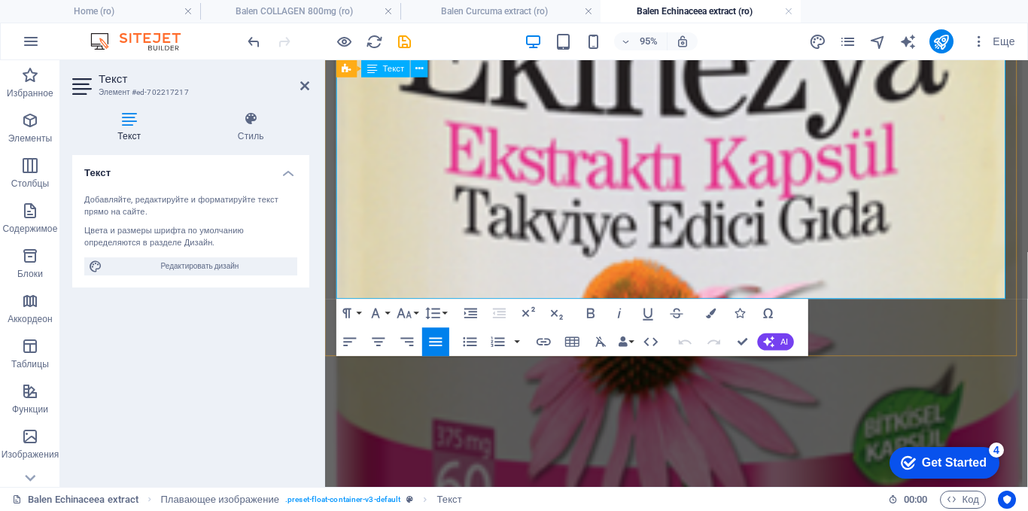
drag, startPoint x: 1036, startPoint y: 157, endPoint x: 511, endPoint y: 147, distance: 525.3
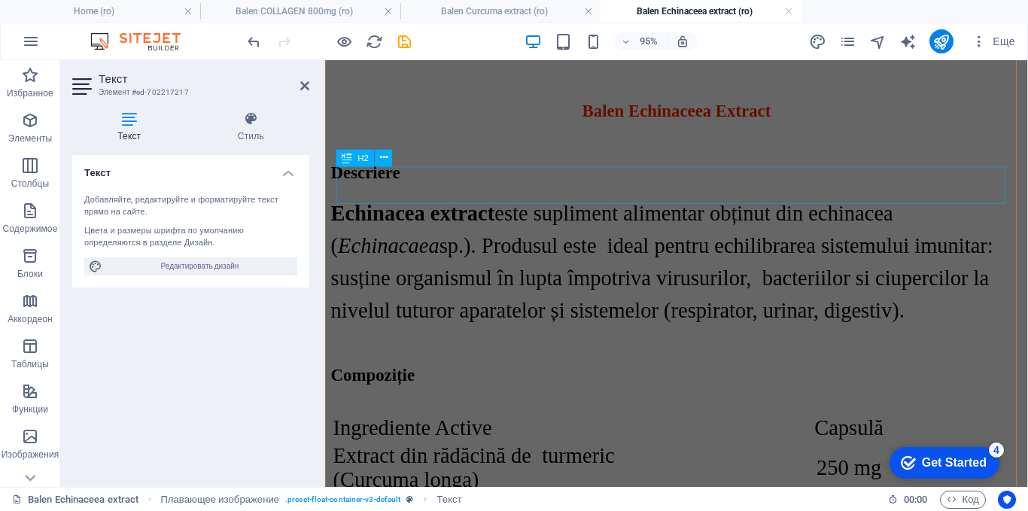
scroll to position [3966, 0]
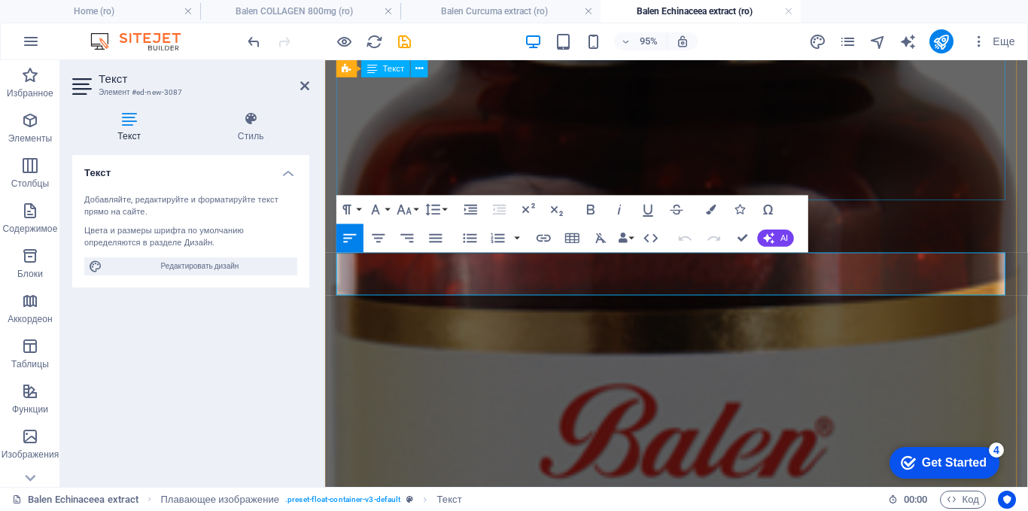
scroll to position [3816, 0]
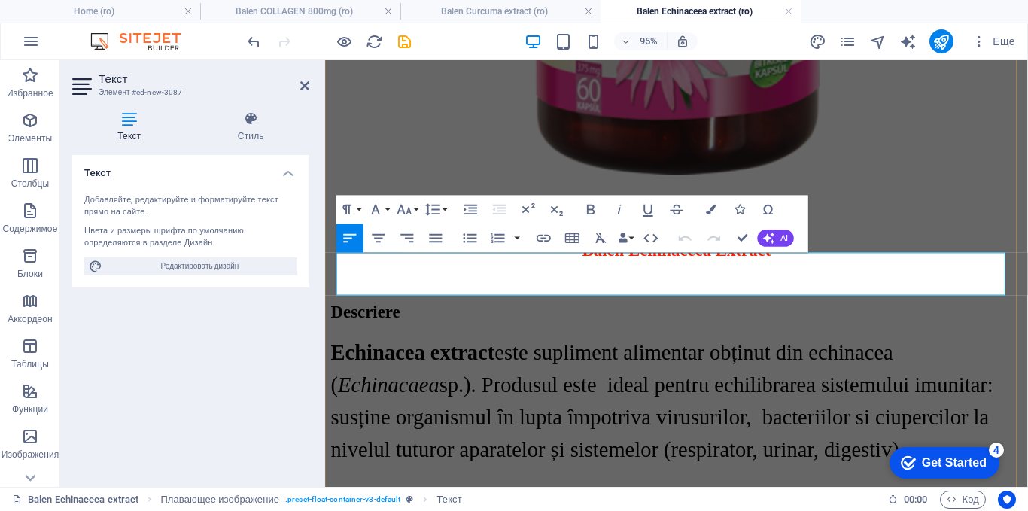
drag, startPoint x: 823, startPoint y: 290, endPoint x: 341, endPoint y: 284, distance: 482.3
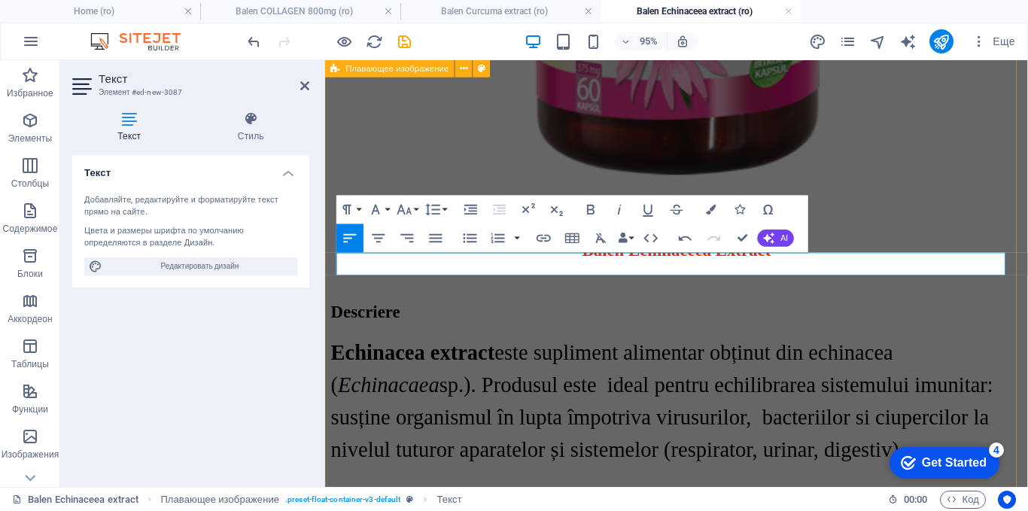
drag, startPoint x: 618, startPoint y: 275, endPoint x: 335, endPoint y: 278, distance: 283.7
click at [409, 207] on icon "button" at bounding box center [404, 209] width 17 height 17
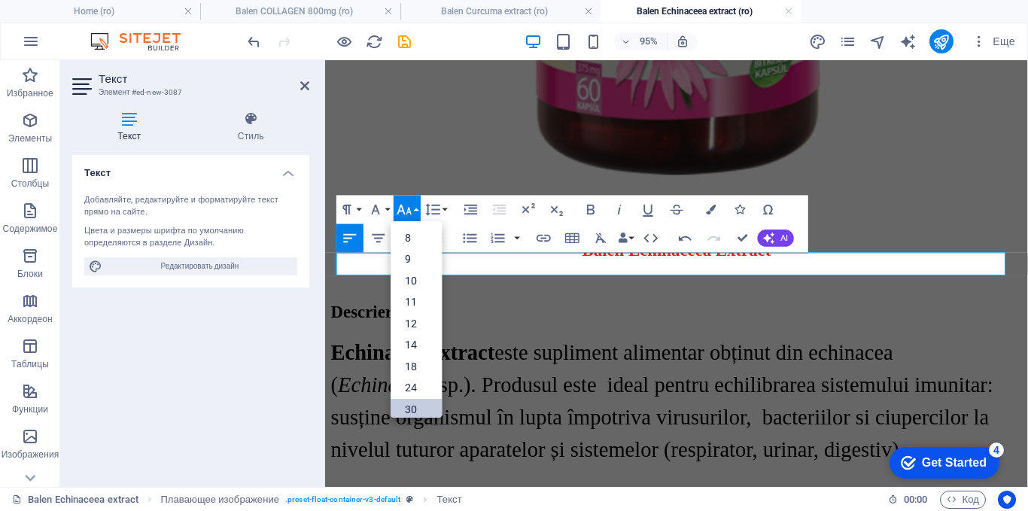
click at [412, 403] on link "30" at bounding box center [416, 409] width 51 height 22
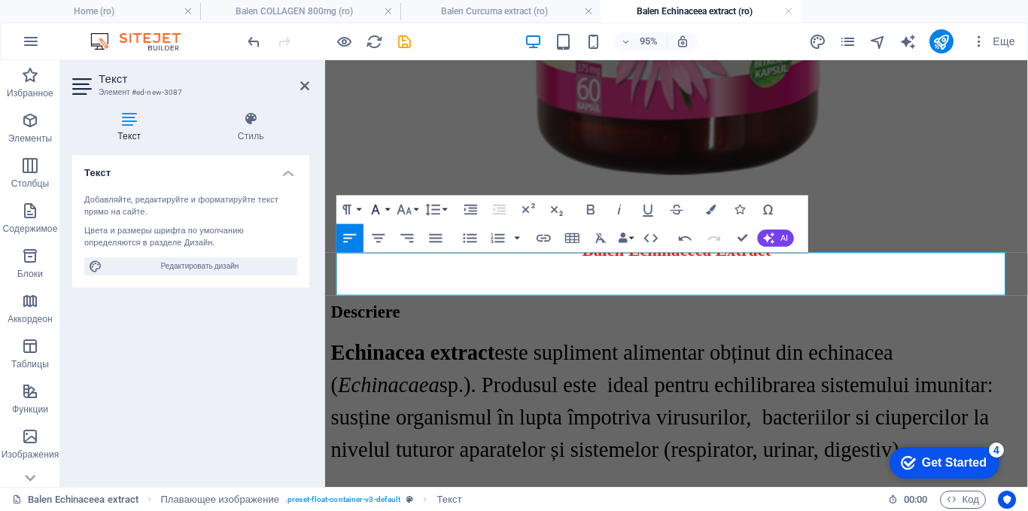
click at [377, 202] on icon "button" at bounding box center [375, 209] width 17 height 17
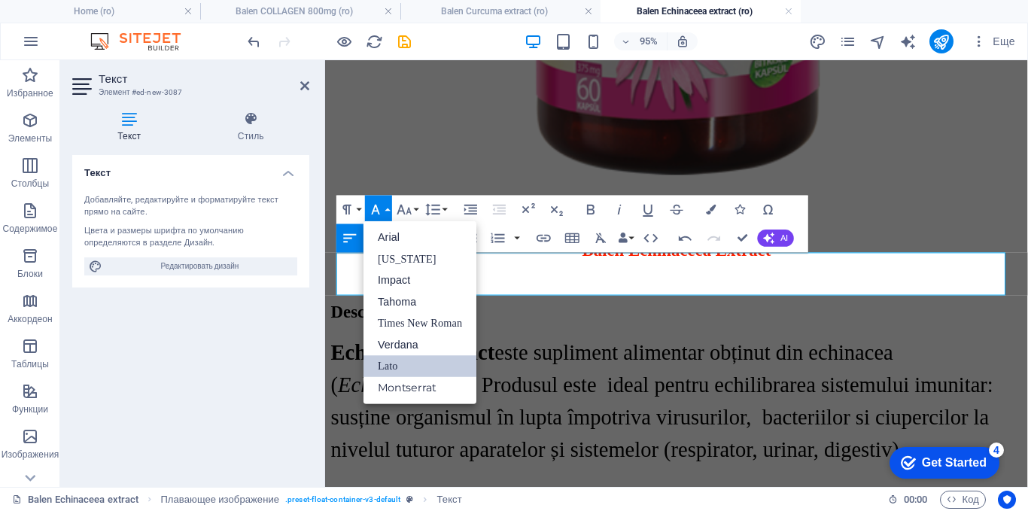
scroll to position [0, 0]
drag, startPoint x: 404, startPoint y: 319, endPoint x: 99, endPoint y: 269, distance: 309.6
click at [404, 319] on link "Times New Roman" at bounding box center [419, 323] width 113 height 22
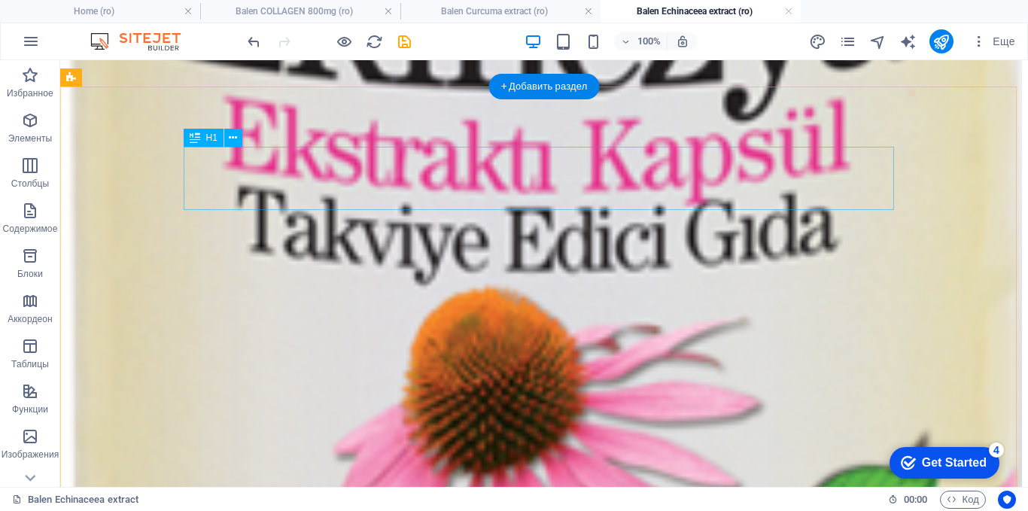
scroll to position [1257, 0]
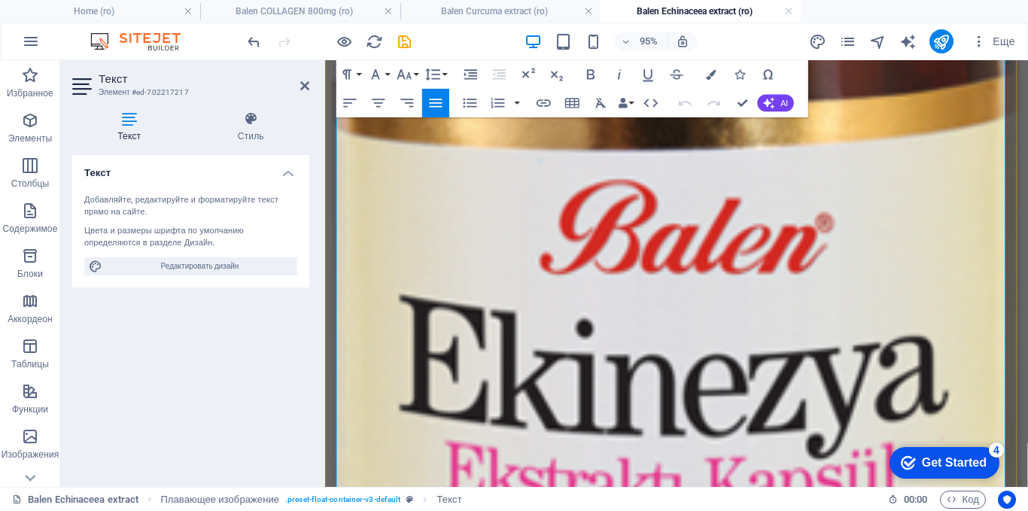
scroll to position [1107, 0]
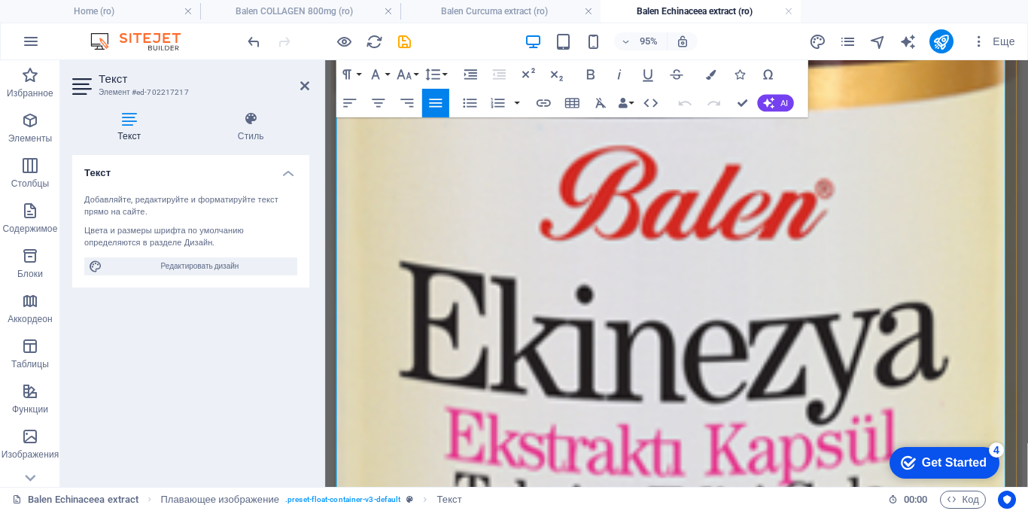
drag, startPoint x: 457, startPoint y: 140, endPoint x: 473, endPoint y: 352, distance: 212.8
copy span "Echinacea extract este un produs destinat suplimentării dietei pentru îmbunătăț…"
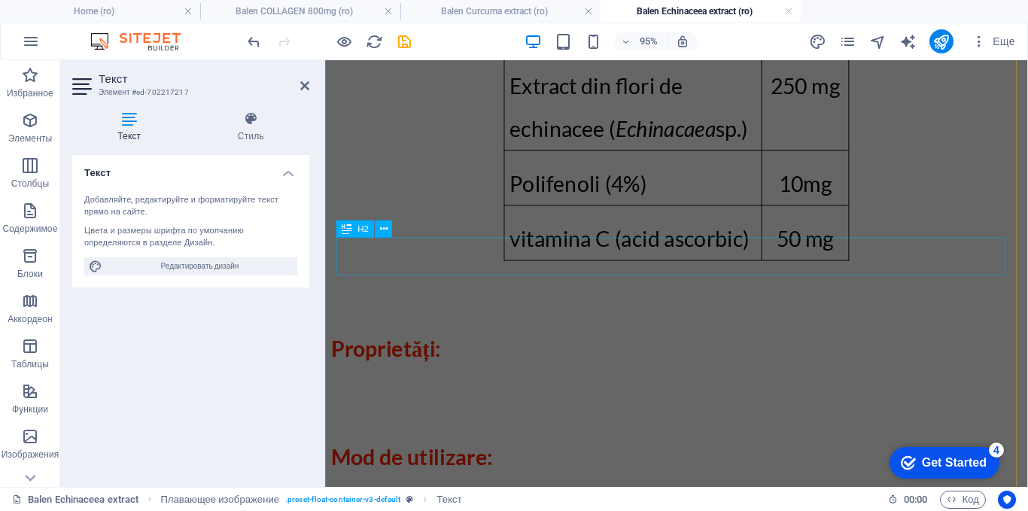
scroll to position [2311, 0]
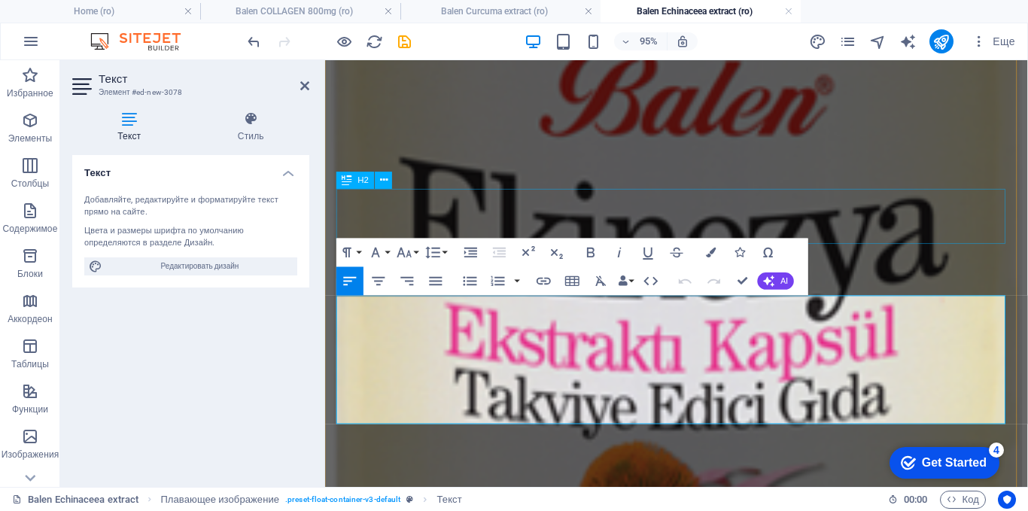
scroll to position [2248, 0]
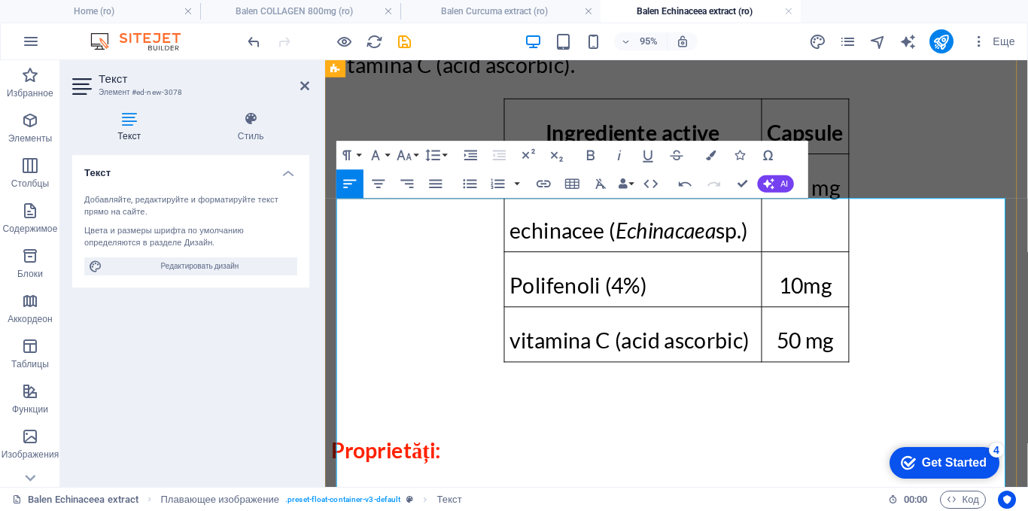
scroll to position [2323, 0]
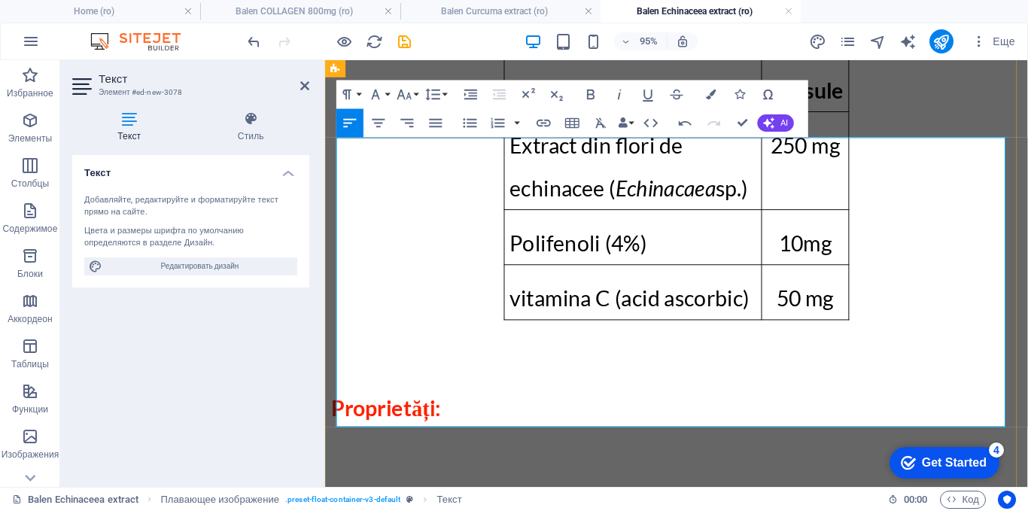
drag, startPoint x: 780, startPoint y: 431, endPoint x: 357, endPoint y: 170, distance: 497.6
click at [381, 90] on icon "button" at bounding box center [375, 94] width 17 height 17
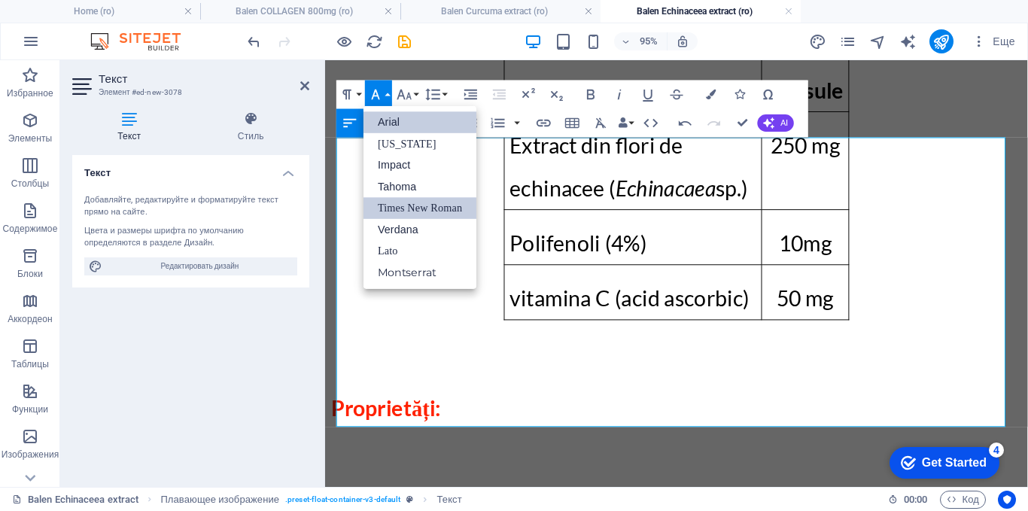
scroll to position [0, 0]
click at [403, 206] on link "Times New Roman" at bounding box center [419, 208] width 113 height 22
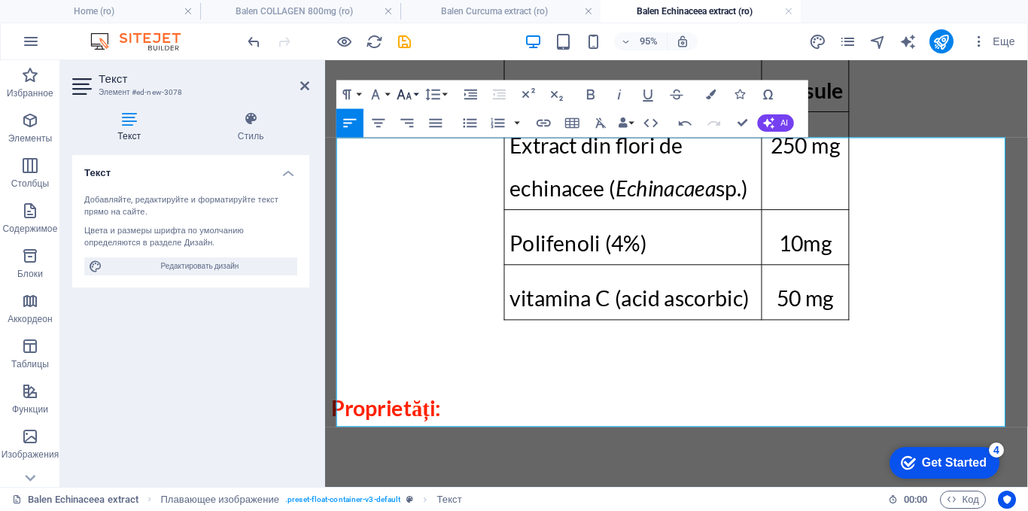
click at [415, 95] on button "Font Size" at bounding box center [407, 95] width 27 height 29
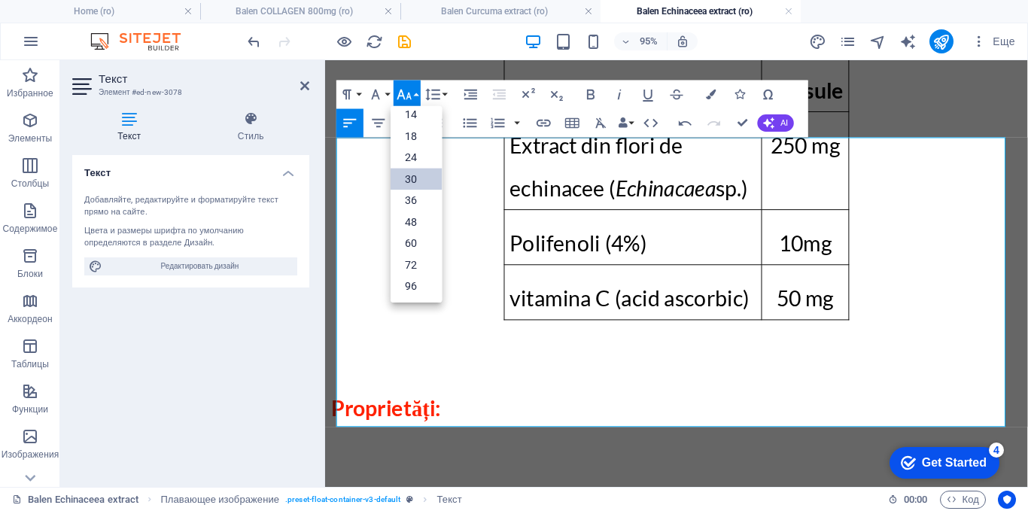
scroll to position [121, 0]
click at [411, 177] on link "30" at bounding box center [416, 180] width 51 height 22
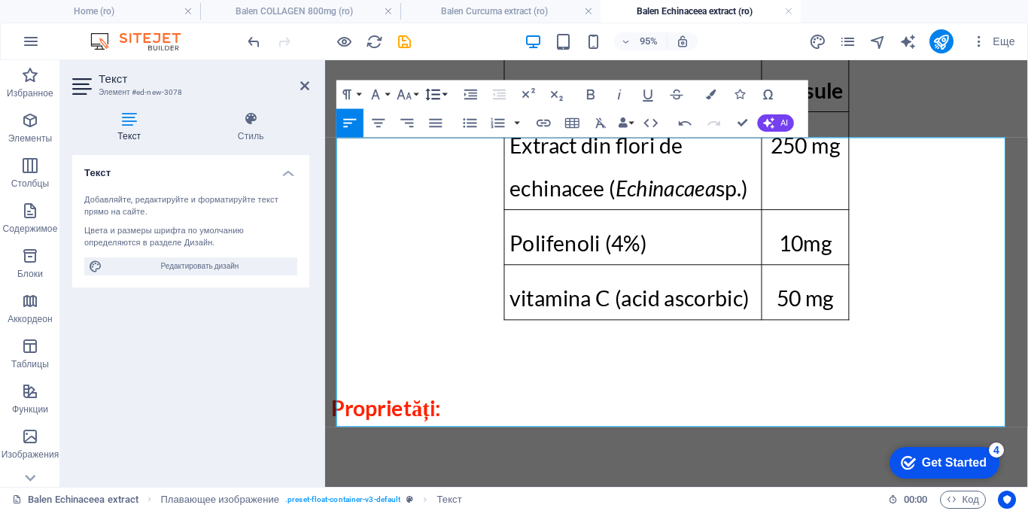
click at [441, 93] on icon "button" at bounding box center [432, 94] width 17 height 17
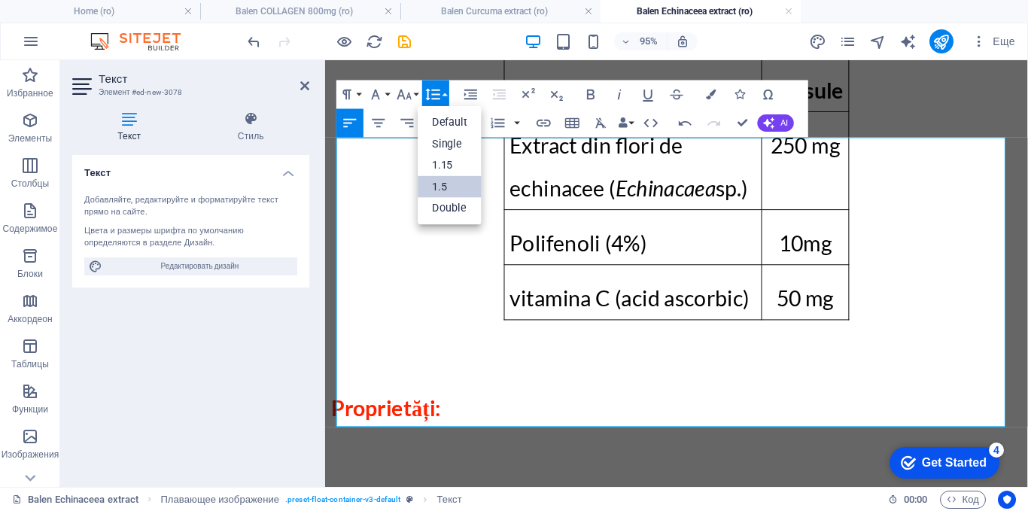
scroll to position [0, 0]
click at [439, 187] on link "1.5" at bounding box center [450, 186] width 64 height 21
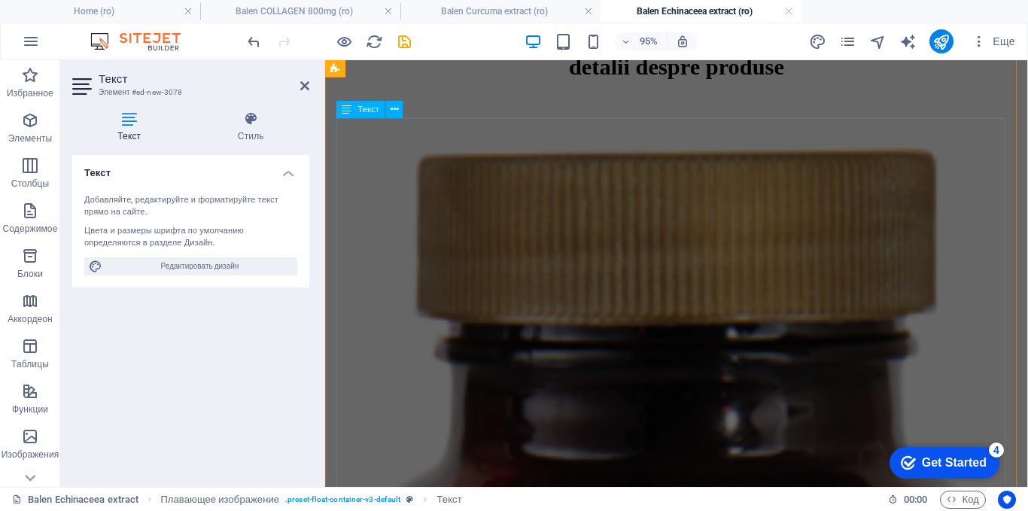
scroll to position [743, 0]
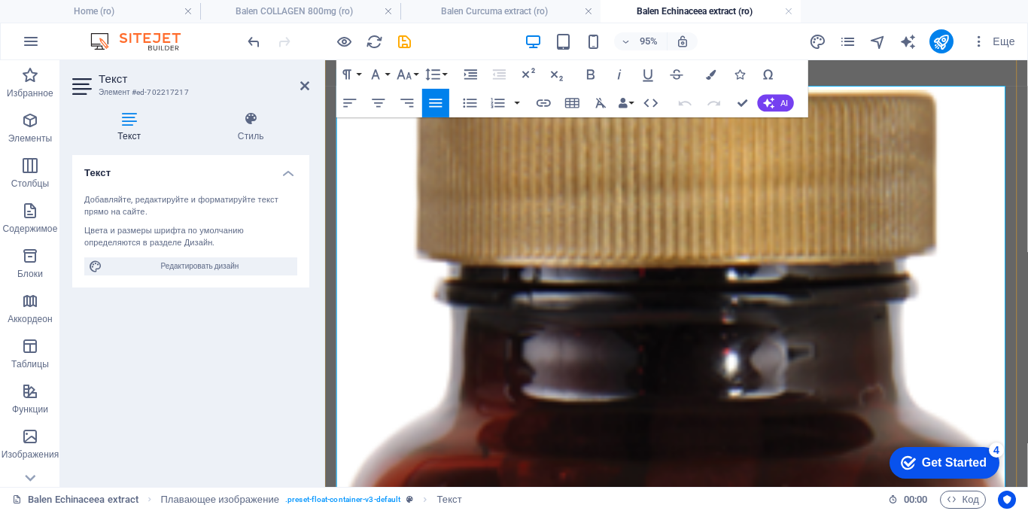
scroll to position [505, 0]
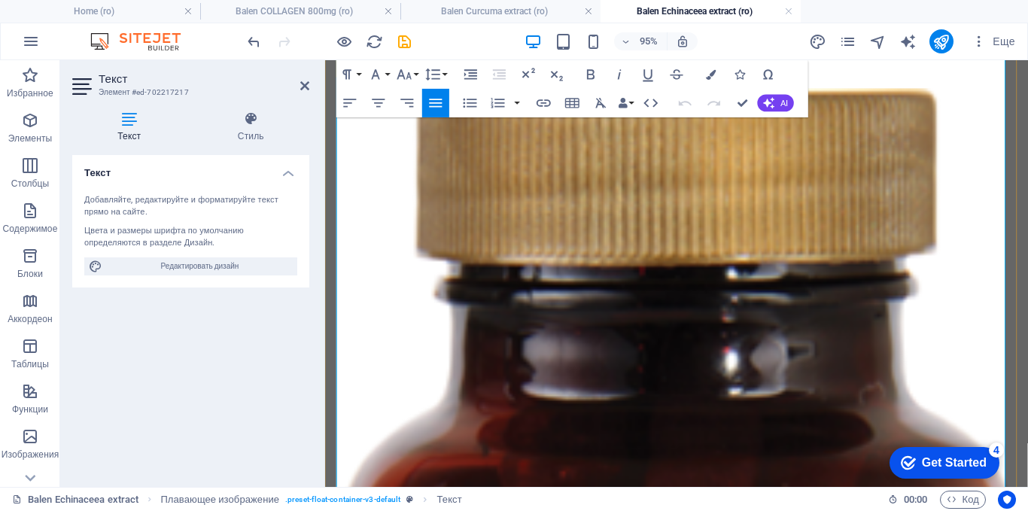
drag, startPoint x: 895, startPoint y: 327, endPoint x: 620, endPoint y: 146, distance: 329.3
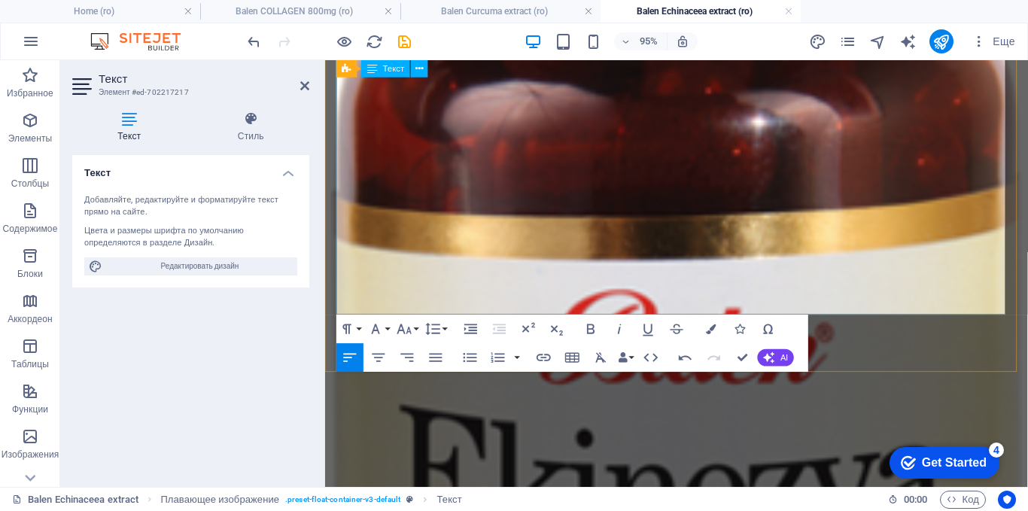
scroll to position [956, 0]
click at [471, 163] on figure at bounding box center [695, 411] width 728 height 1545
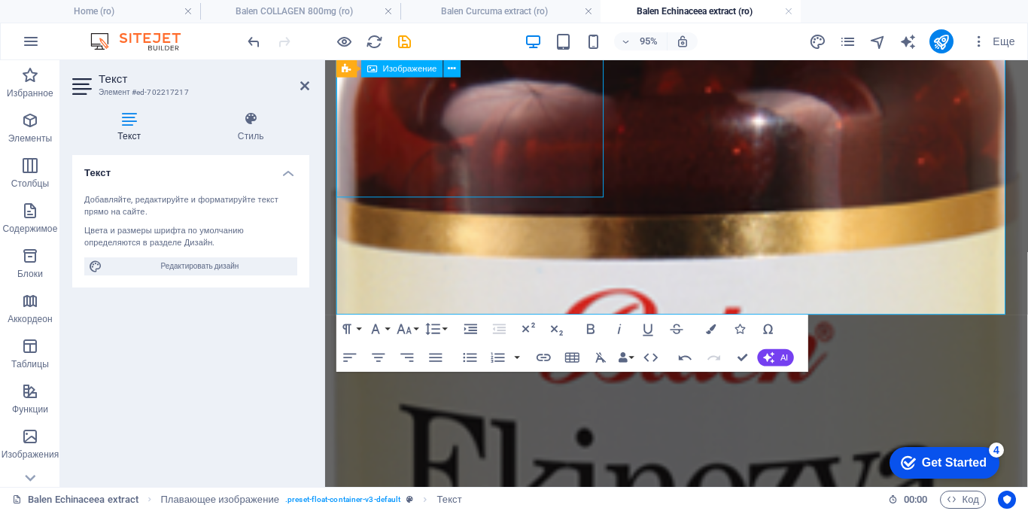
click at [471, 163] on figure at bounding box center [695, 411] width 728 height 1545
select select "%"
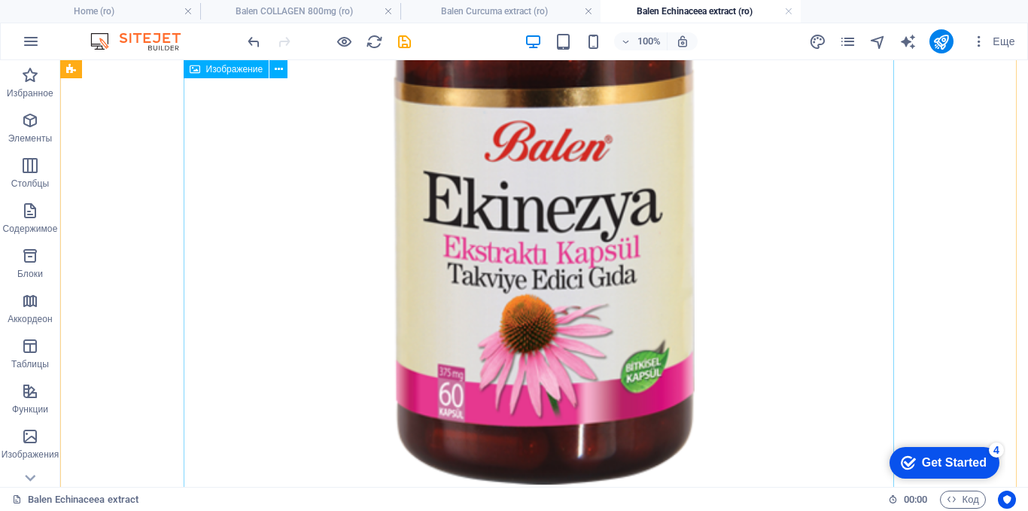
scroll to position [1560, 0]
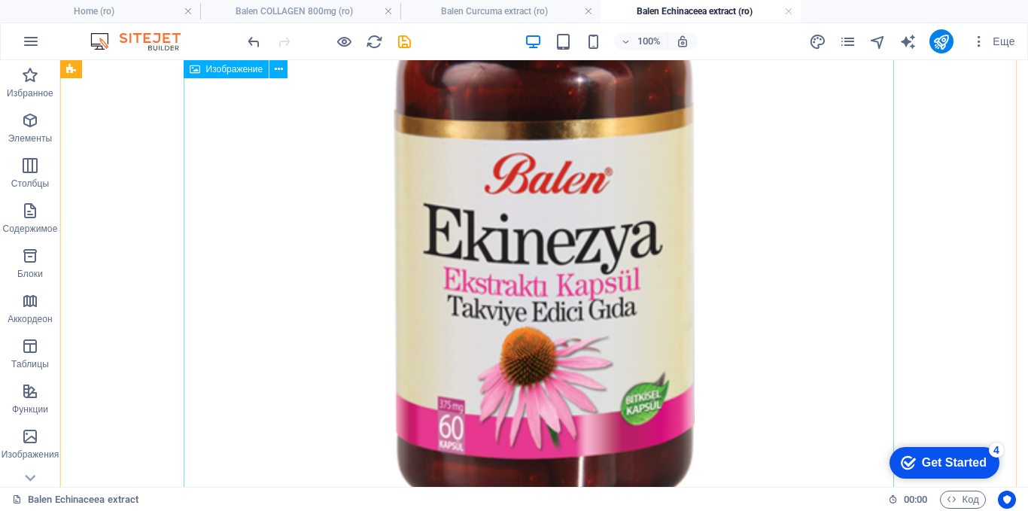
click at [501, 196] on figure at bounding box center [544, 199] width 956 height 641
select select "px"
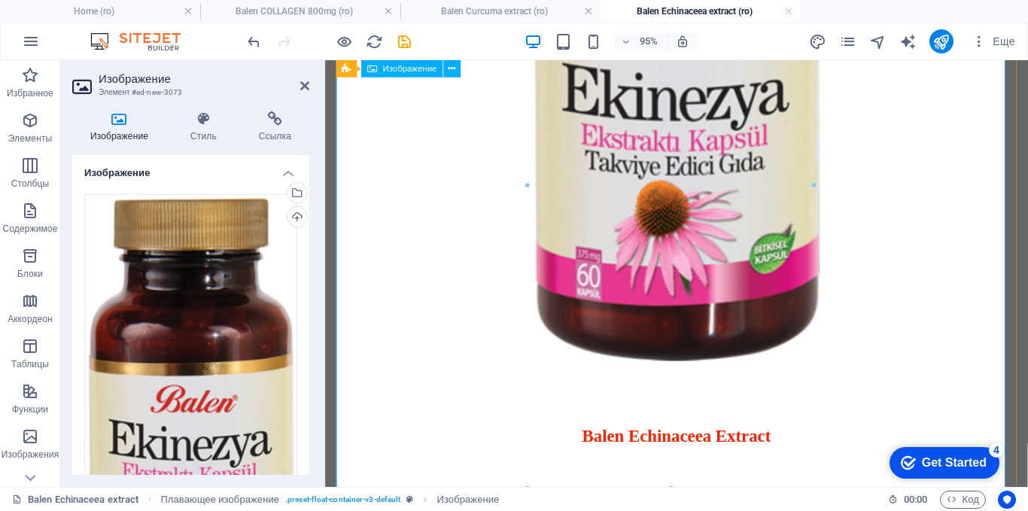
scroll to position [2011, 0]
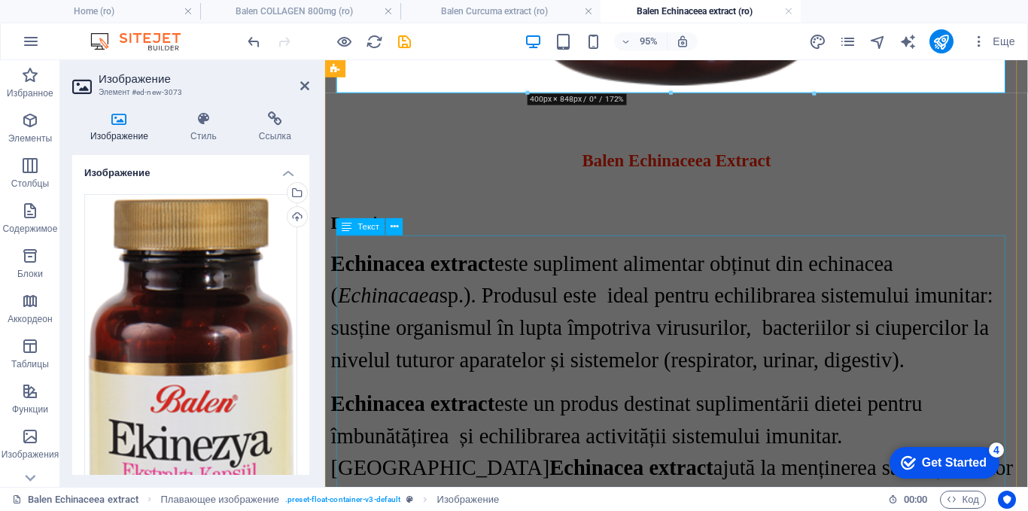
click at [752, 298] on div "Echinacea extract este supliment alimentar obținut din echinacea ( Echinacaea s…" at bounding box center [695, 415] width 728 height 317
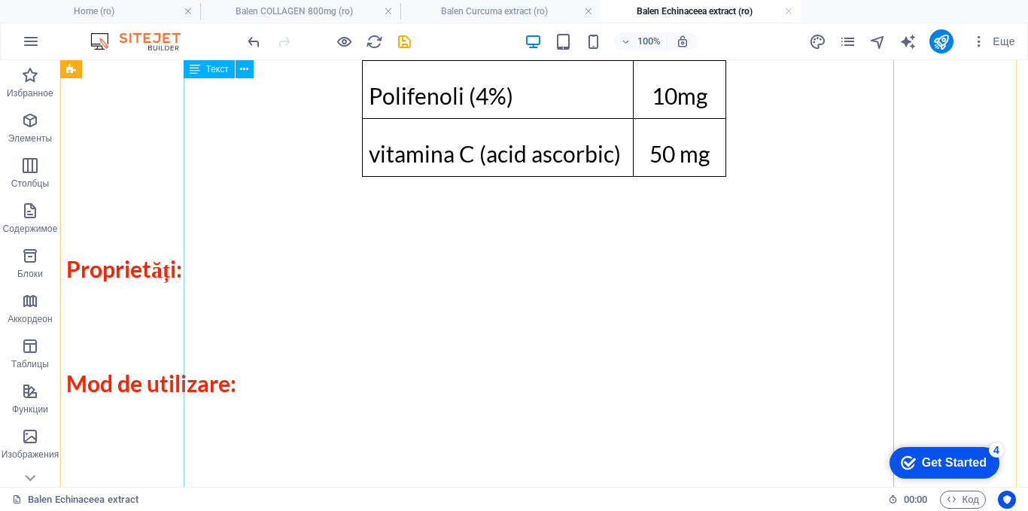
scroll to position [807, 0]
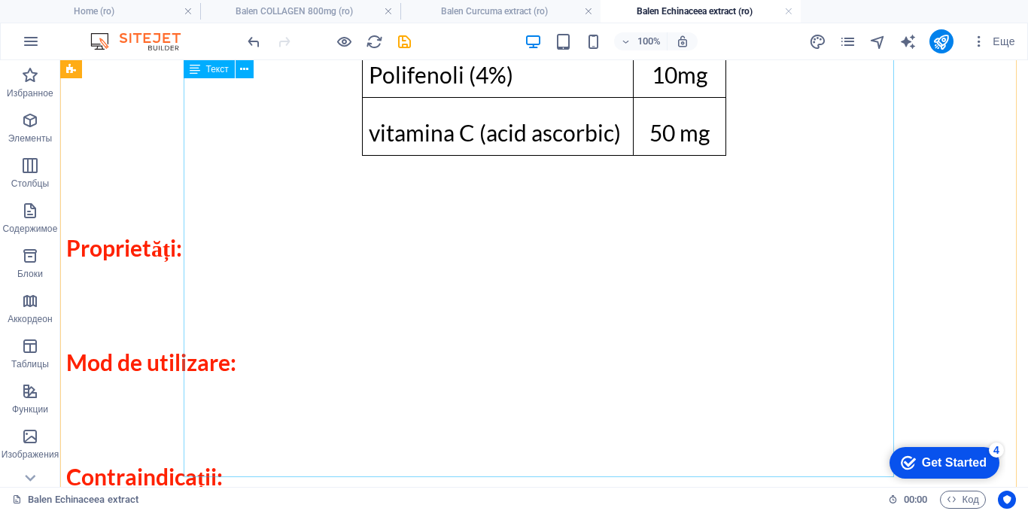
click at [378, 420] on div "Ingrediente active Capsule Extract din flori de echinacee ( Echinacaea sp.) 250…" at bounding box center [544, 169] width 956 height 804
click at [378, 419] on div "Ingrediente active Capsule Extract din flori de echinacee ( Echinacaea sp.) 250…" at bounding box center [544, 169] width 956 height 804
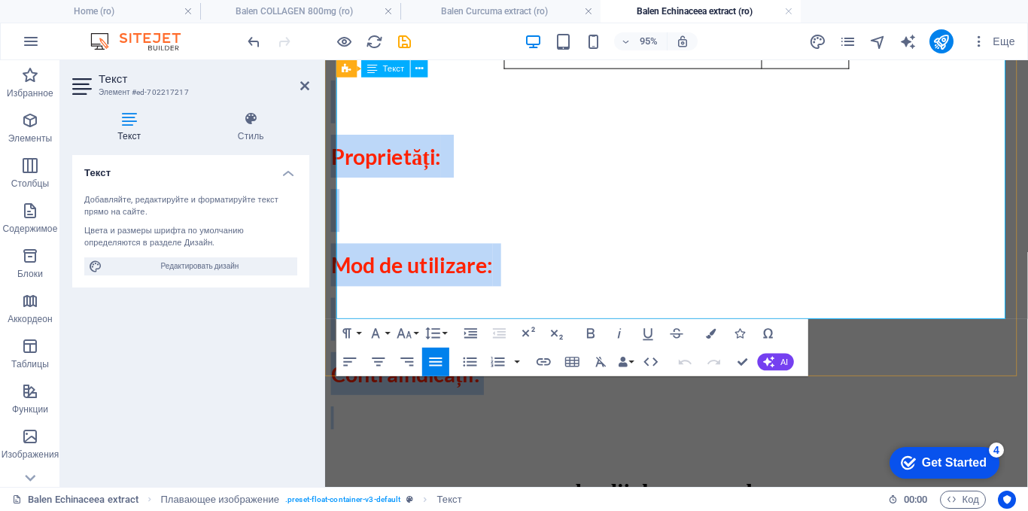
scroll to position [881, 0]
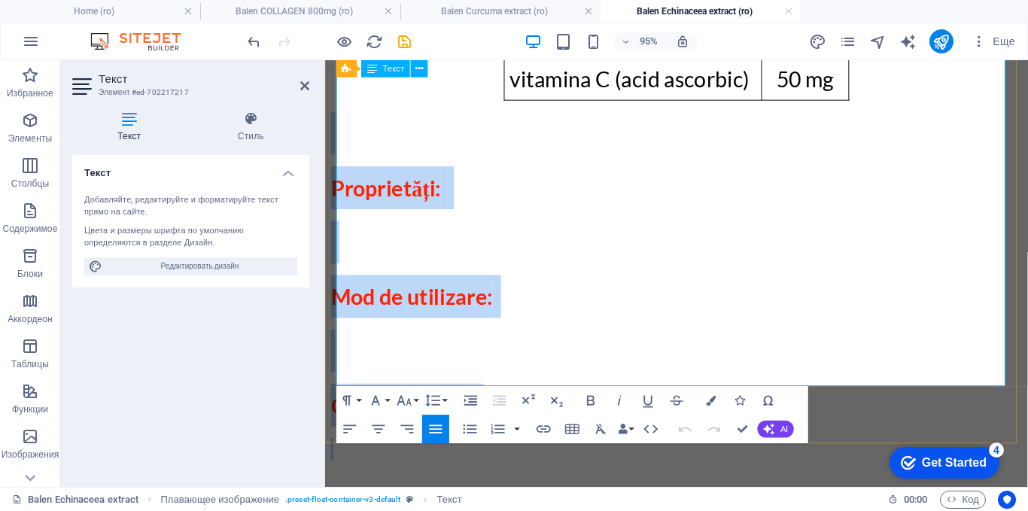
drag, startPoint x: 513, startPoint y: 136, endPoint x: 357, endPoint y: 117, distance: 156.9
click at [357, 117] on div "Ingrediente active Capsule Extract din flori de echinacee ( Echinacaea sp.) 250…" at bounding box center [695, 116] width 728 height 804
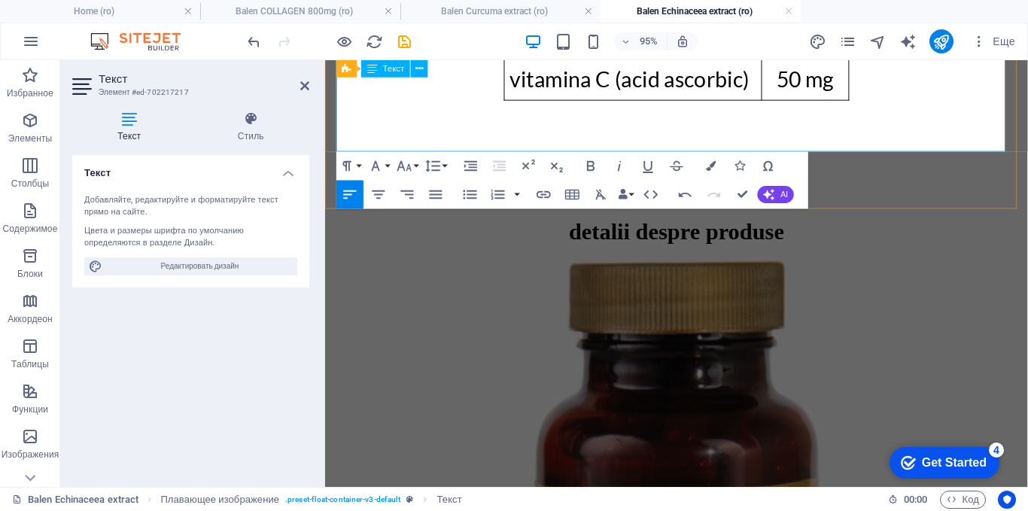
click at [461, 151] on p at bounding box center [695, 163] width 728 height 24
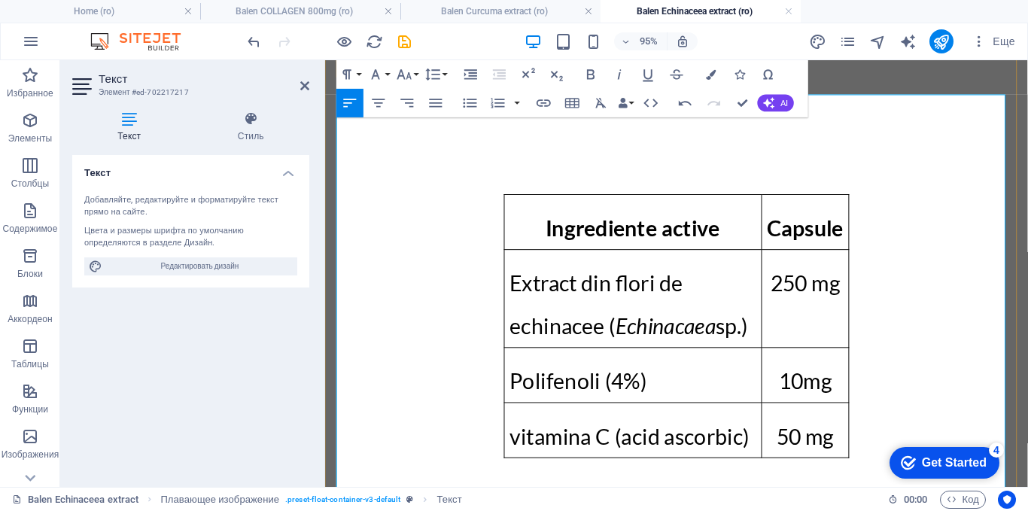
scroll to position [279, 0]
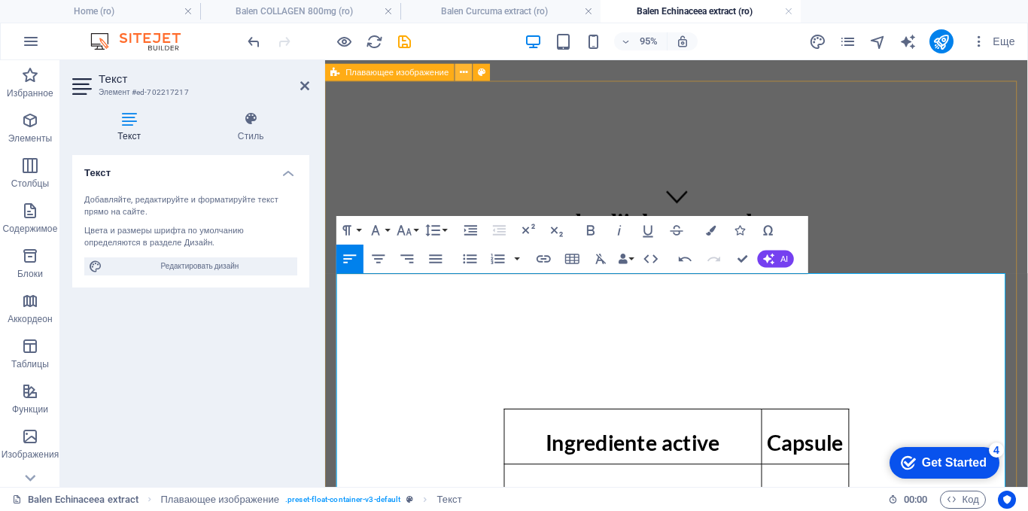
click at [466, 74] on icon at bounding box center [464, 72] width 8 height 15
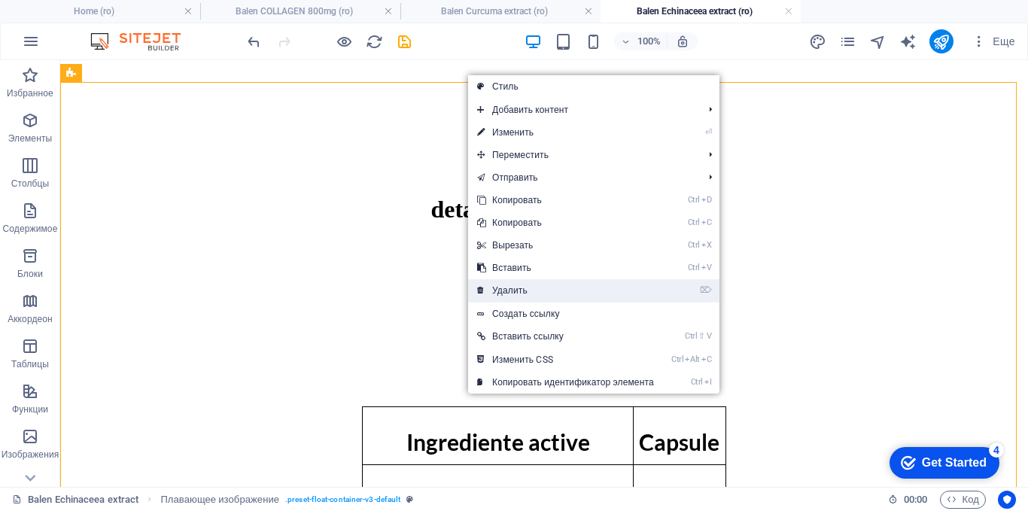
click at [509, 292] on link "⌦ Удалить" at bounding box center [565, 290] width 195 height 23
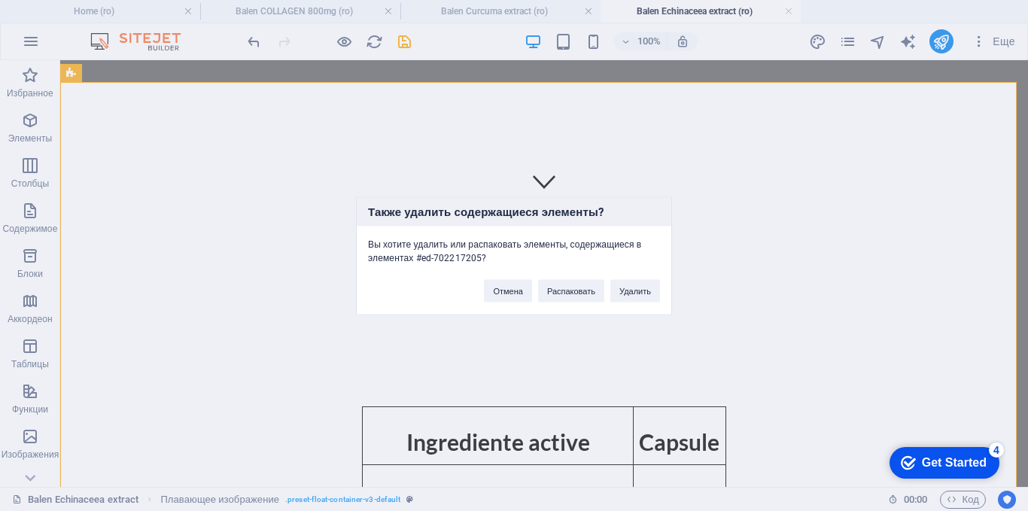
click at [345, 259] on div "Также удалить содержащиеся элементы? Вы хотите удалить или распаковать элементы…" at bounding box center [514, 255] width 1028 height 511
click at [484, 291] on button "Отмена" at bounding box center [507, 290] width 47 height 23
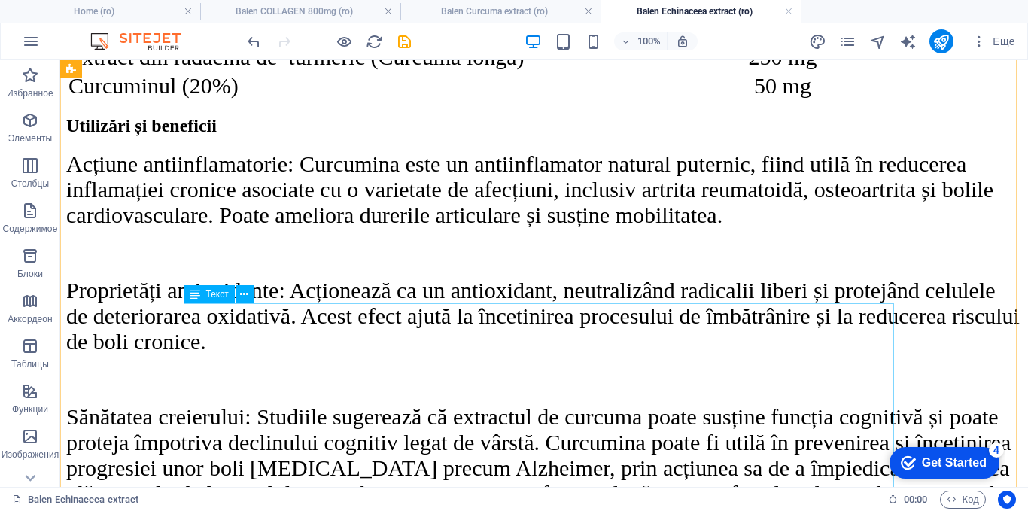
scroll to position [2235, 0]
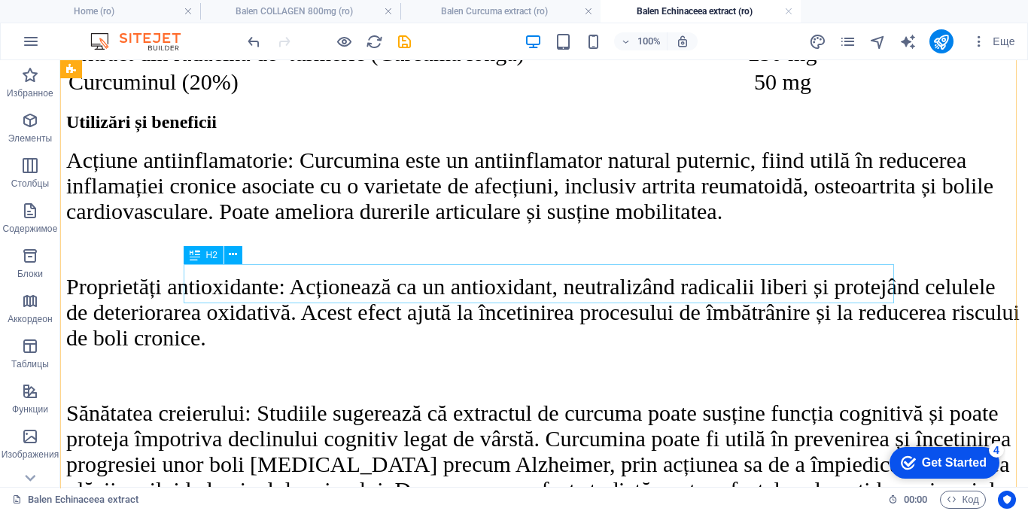
click at [354, 132] on div "Utilizări și beneficii" at bounding box center [544, 122] width 956 height 20
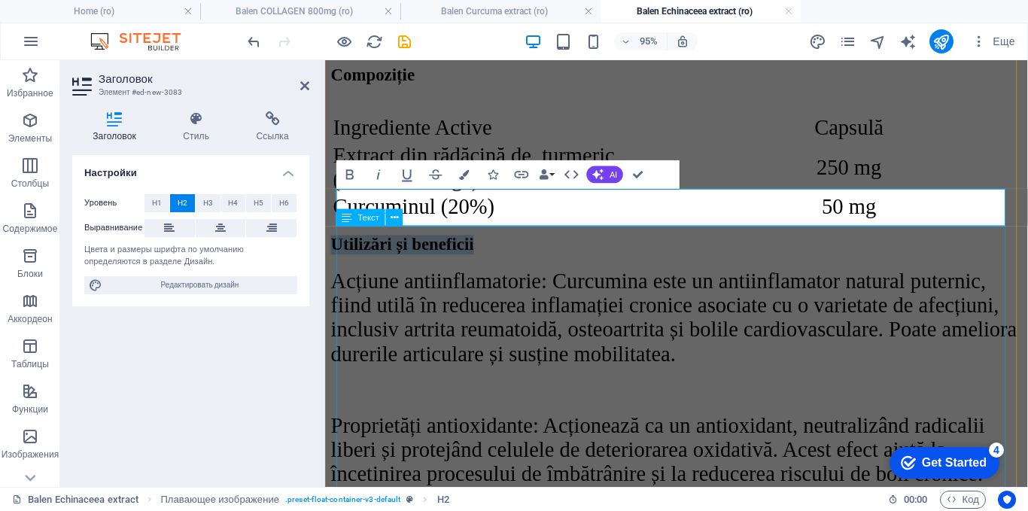
scroll to position [2311, 0]
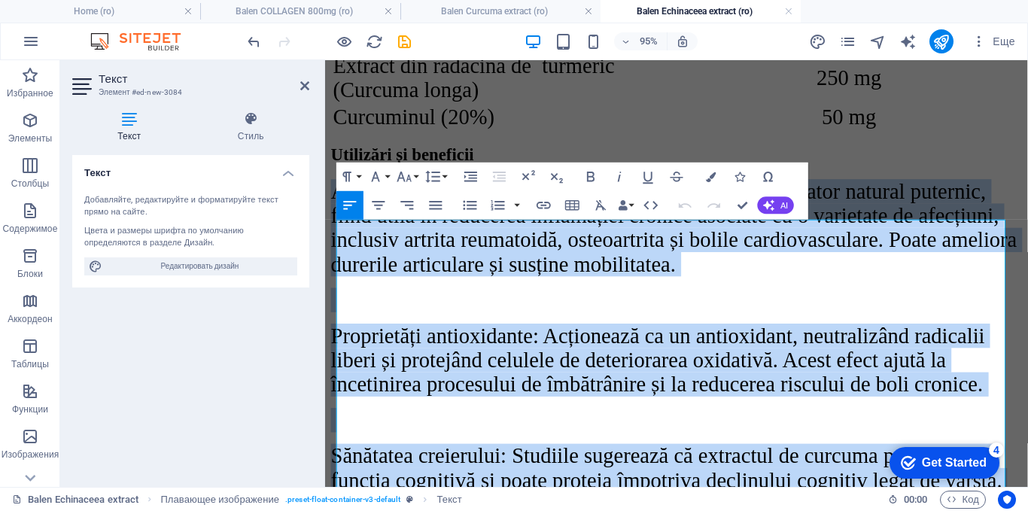
drag, startPoint x: 621, startPoint y: 260, endPoint x: 321, endPoint y: 232, distance: 302.2
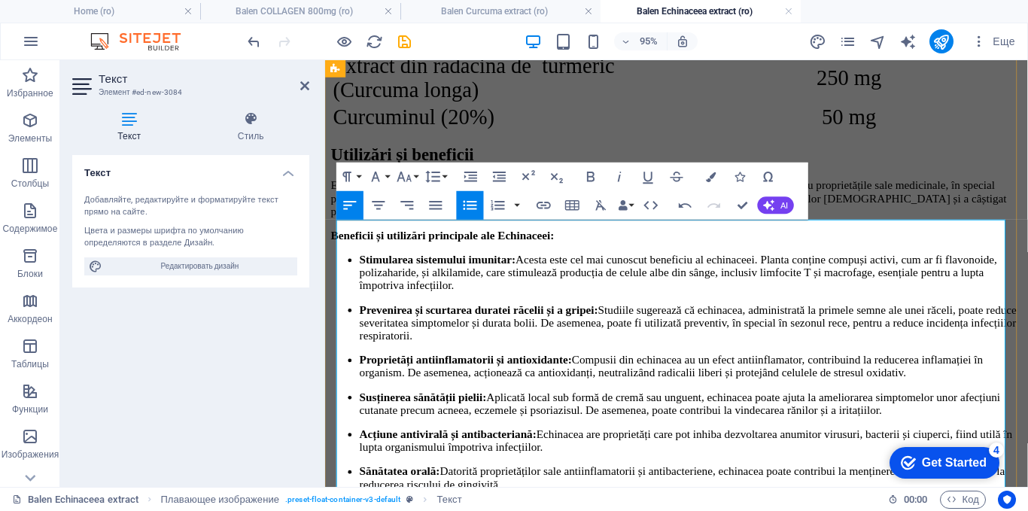
drag, startPoint x: 536, startPoint y: 357, endPoint x: 337, endPoint y: 242, distance: 229.9
click at [337, 242] on div "Echinacea, o plantă perenă originară din America de Nord, este recunoscută pe s…" at bounding box center [695, 350] width 728 height 328
click at [472, 205] on icon "button" at bounding box center [470, 205] width 14 height 9
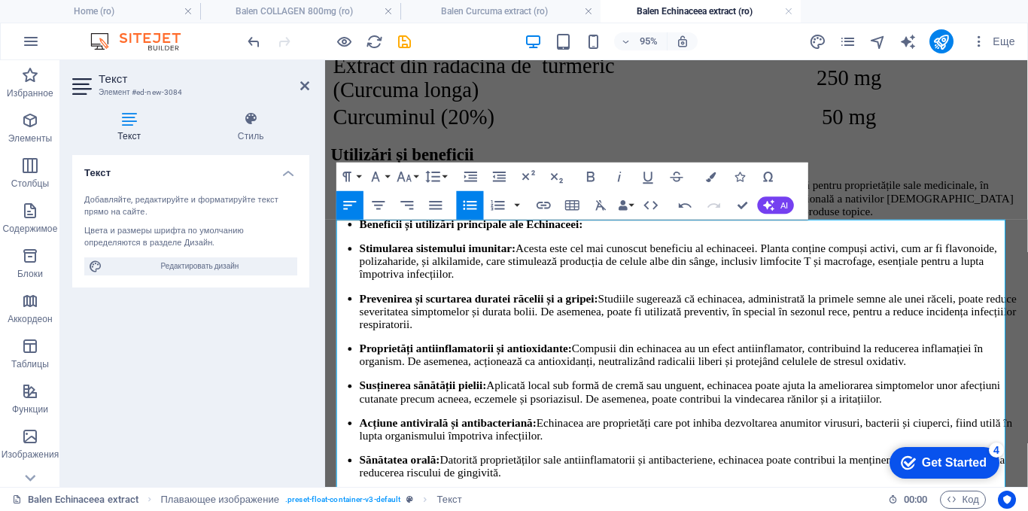
click at [472, 205] on icon "button" at bounding box center [470, 205] width 14 height 9
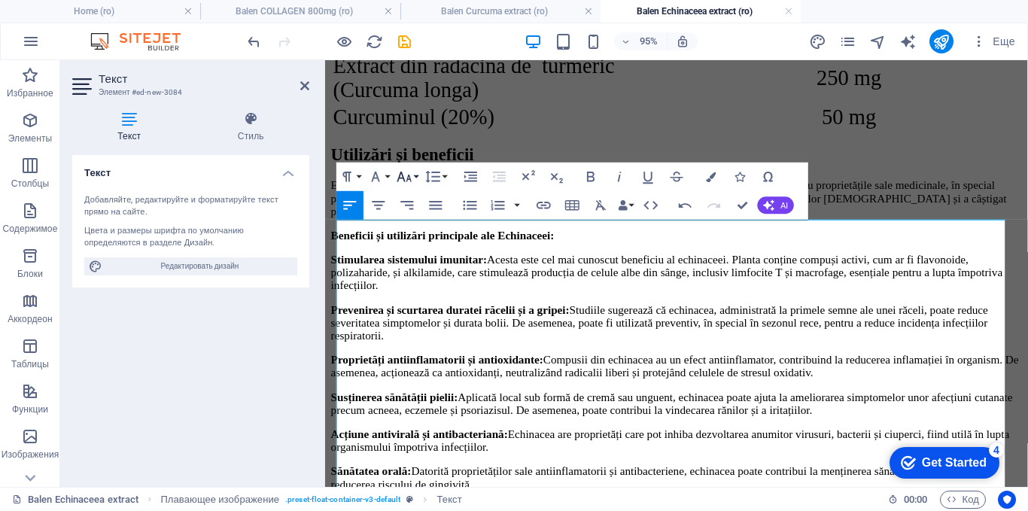
click at [401, 175] on icon "button" at bounding box center [404, 177] width 17 height 17
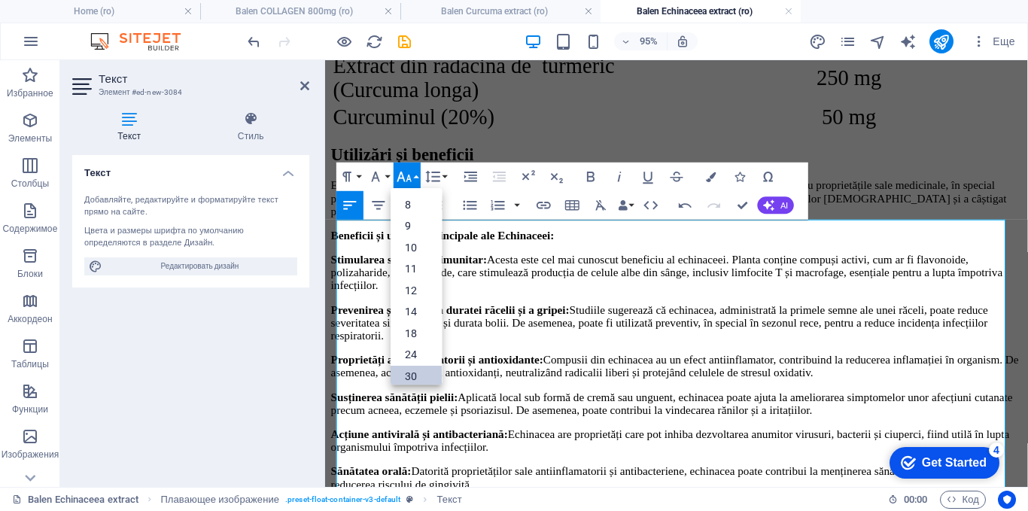
click at [406, 372] on link "30" at bounding box center [416, 377] width 51 height 22
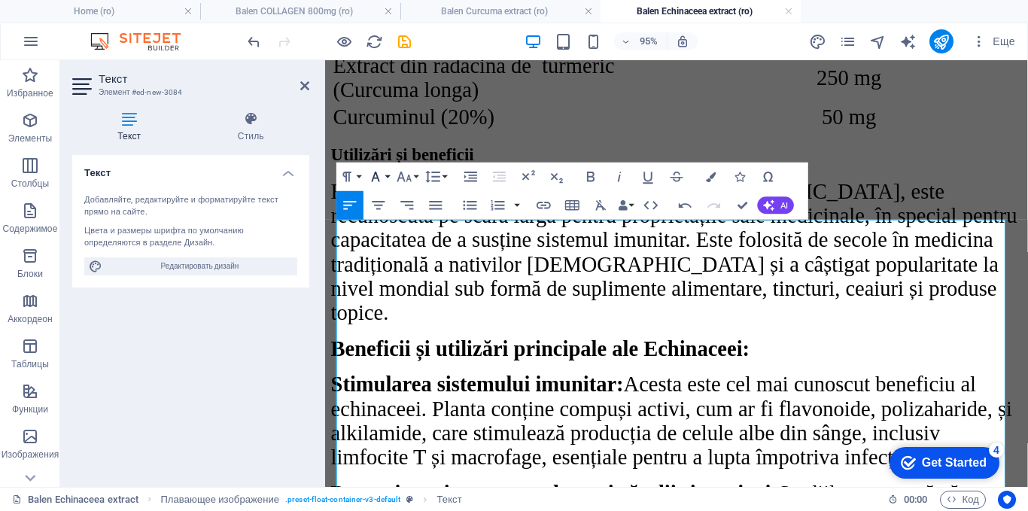
click at [382, 184] on icon "button" at bounding box center [375, 177] width 17 height 17
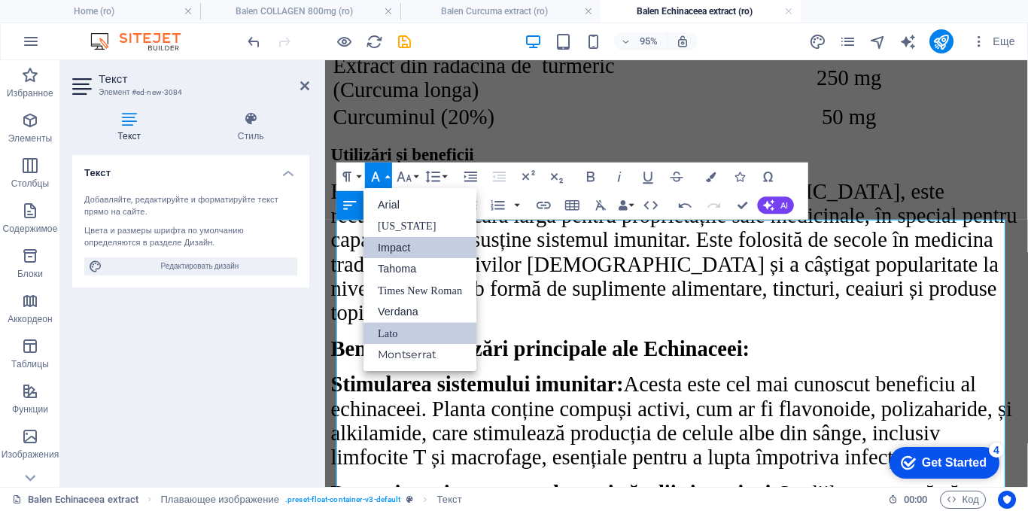
scroll to position [0, 0]
drag, startPoint x: 384, startPoint y: 290, endPoint x: 76, endPoint y: 242, distance: 311.5
click at [384, 290] on link "Times New Roman" at bounding box center [419, 291] width 113 height 22
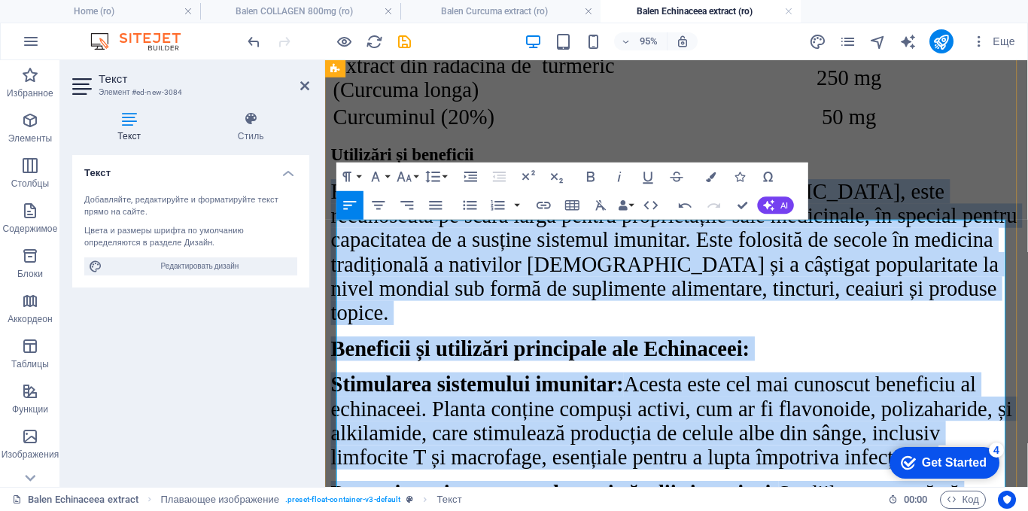
click at [777, 377] on p "Beneficii și utilizări principale ale Echinaceei:" at bounding box center [695, 364] width 728 height 26
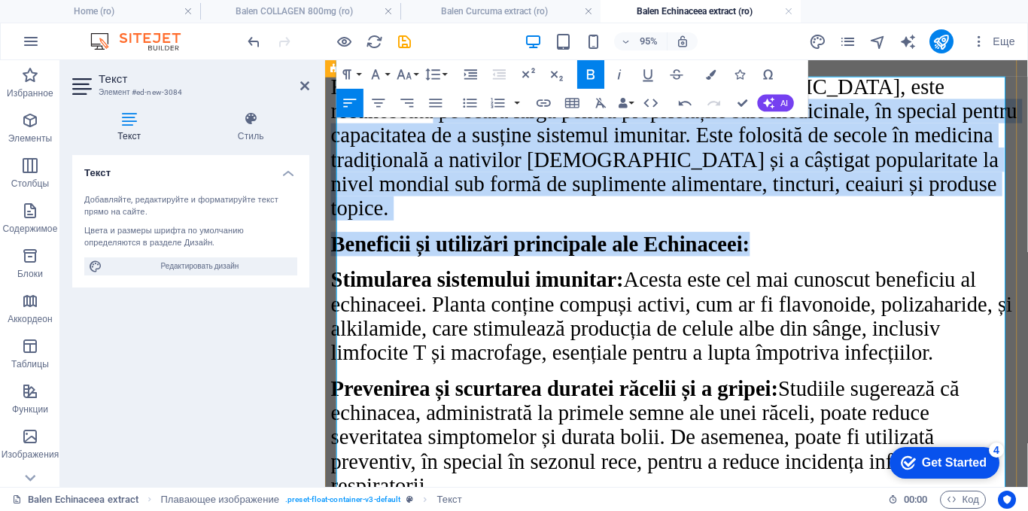
scroll to position [2311, 0]
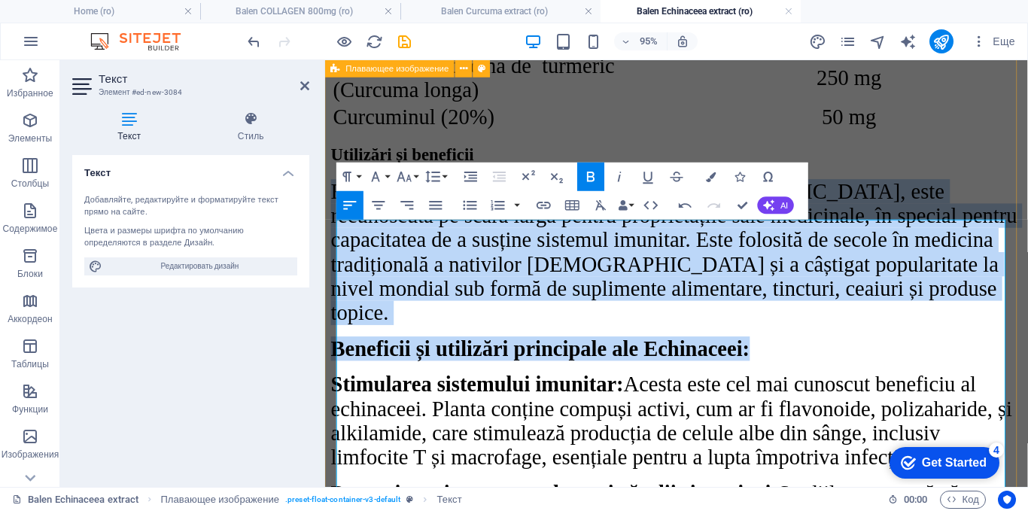
drag, startPoint x: 767, startPoint y: 187, endPoint x: 327, endPoint y: 216, distance: 441.9
click at [331, 216] on div "detalii despre produse ​ Balen Echinaceea Extract Descriere Echinacea extract e…" at bounding box center [695, 263] width 728 height 3003
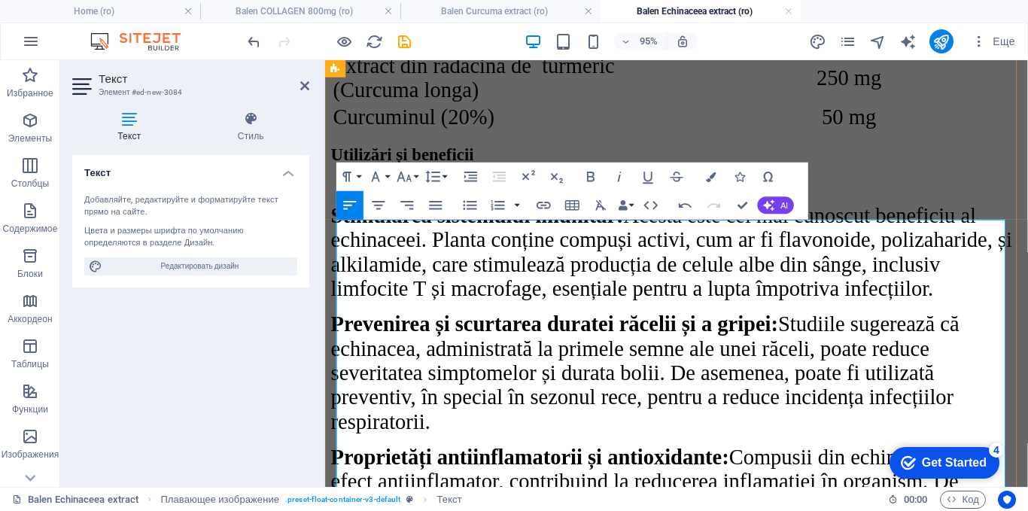
click at [342, 236] on strong "Stimularea sistemului imunitar:" at bounding box center [485, 223] width 308 height 25
drag, startPoint x: 619, startPoint y: 265, endPoint x: 342, endPoint y: 265, distance: 277.6
click at [342, 236] on strong "Stimularea sistemului imunitar:" at bounding box center [485, 223] width 308 height 25
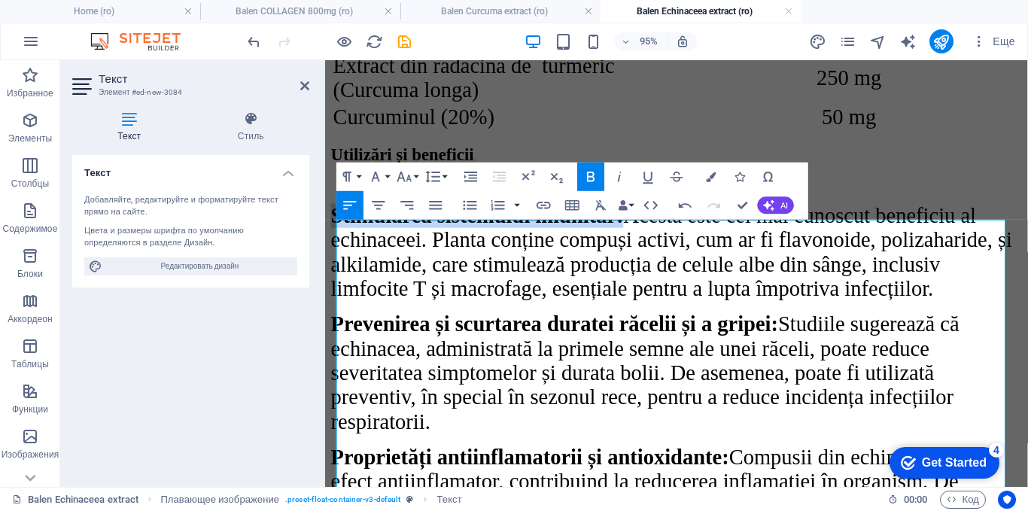
click at [593, 175] on icon "button" at bounding box center [591, 177] width 8 height 10
click at [609, 275] on p "Stimularea sistemului imunitar: Acesta este cel mai cunoscut beneficiu al echin…" at bounding box center [695, 262] width 728 height 102
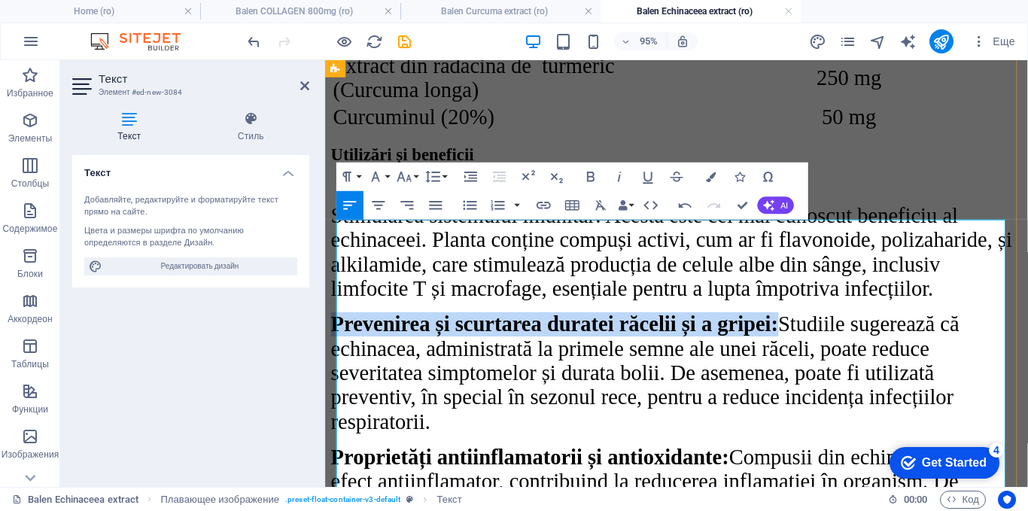
drag, startPoint x: 342, startPoint y: 398, endPoint x: 773, endPoint y: 402, distance: 430.4
click at [773, 402] on span "Prevenirea și scurtarea duratei răcelii și a gripei: Studiile sugerează că echi…" at bounding box center [661, 389] width 661 height 127
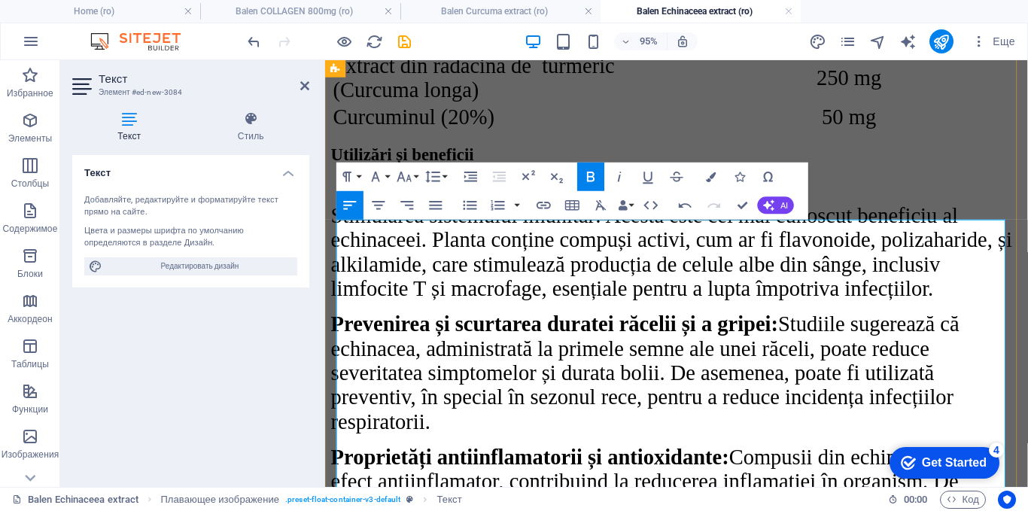
click at [983, 314] on p "Stimularea sistemului imunitar: Acesta este cel mai cunoscut beneficiu al echin…" at bounding box center [695, 262] width 728 height 102
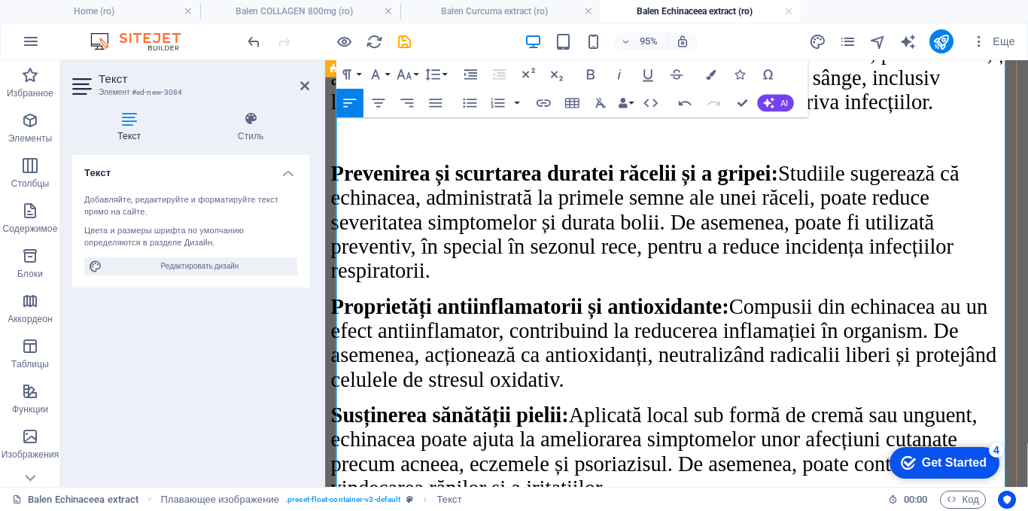
scroll to position [2536, 0]
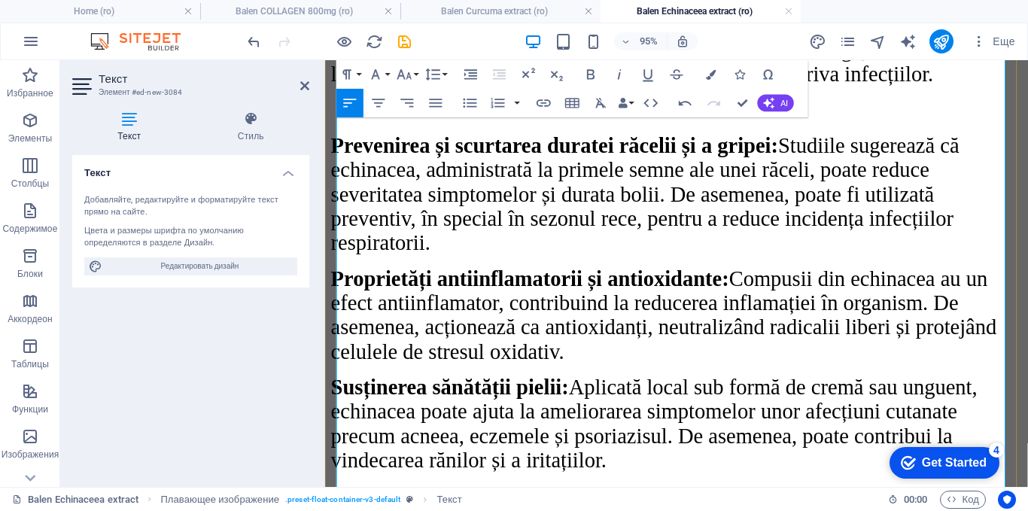
click at [447, 266] on p "Prevenirea și scurtarea duratei răcelii și a gripei: Studiile sugerează că echi…" at bounding box center [695, 202] width 728 height 128
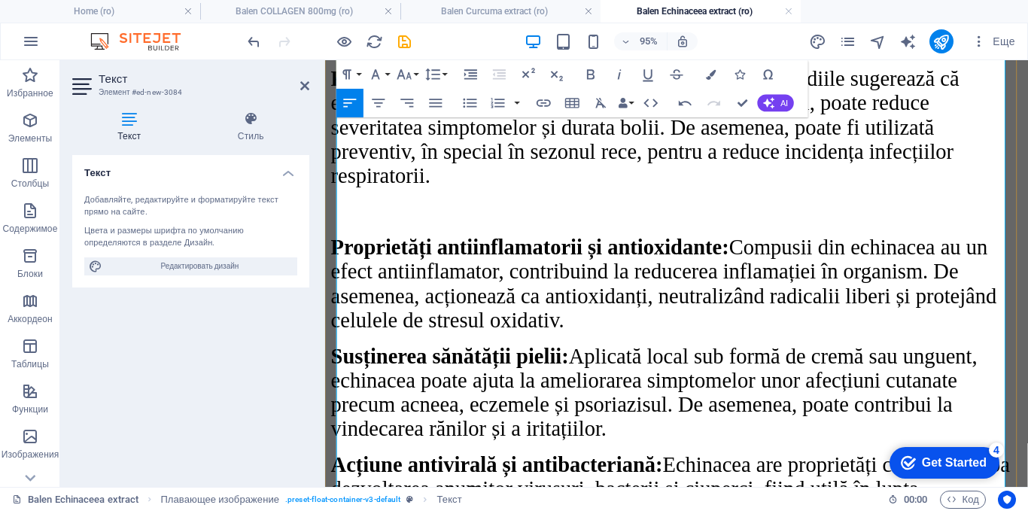
scroll to position [2687, 0]
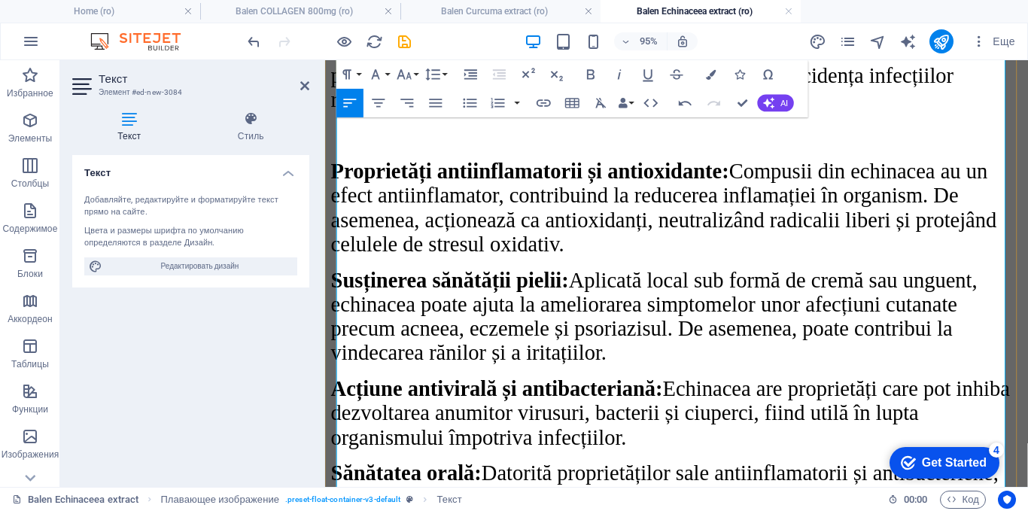
click at [607, 267] on p "Proprietăți antiinflamatorii și antioxidante: Compusii din echinacea au un efec…" at bounding box center [695, 216] width 728 height 102
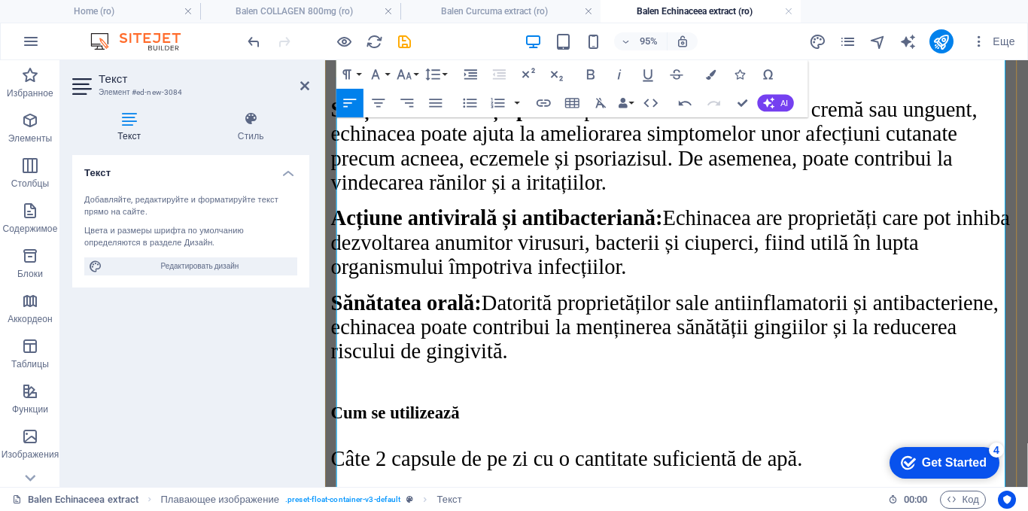
scroll to position [2913, 0]
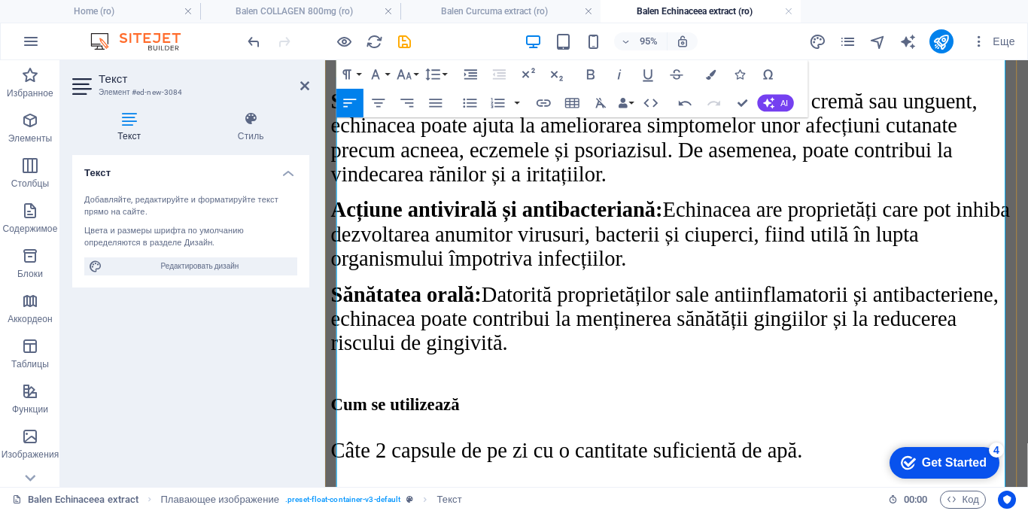
click at [643, 193] on p "Susținerea sănătății pielii: Aplicată local sub formă de cremă sau unguent, ech…" at bounding box center [695, 142] width 728 height 102
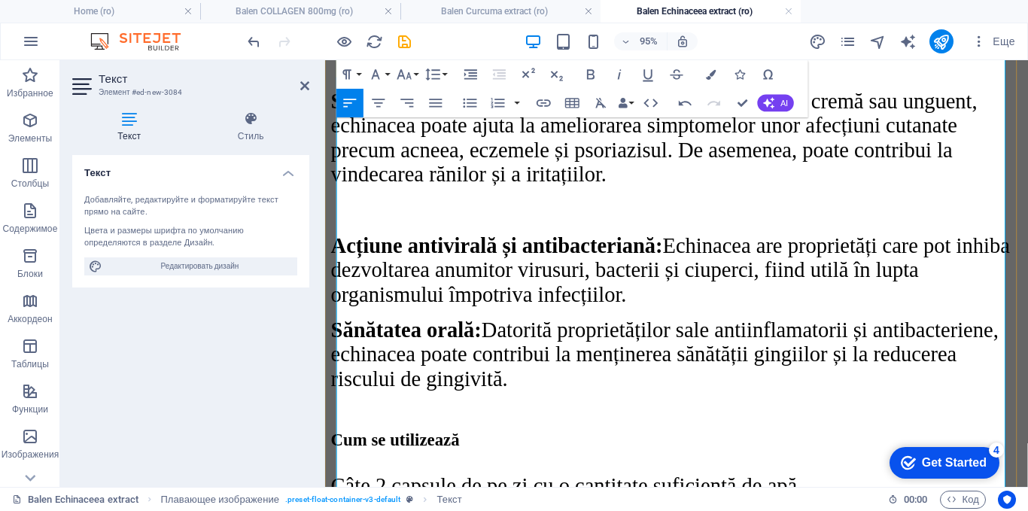
scroll to position [3063, 0]
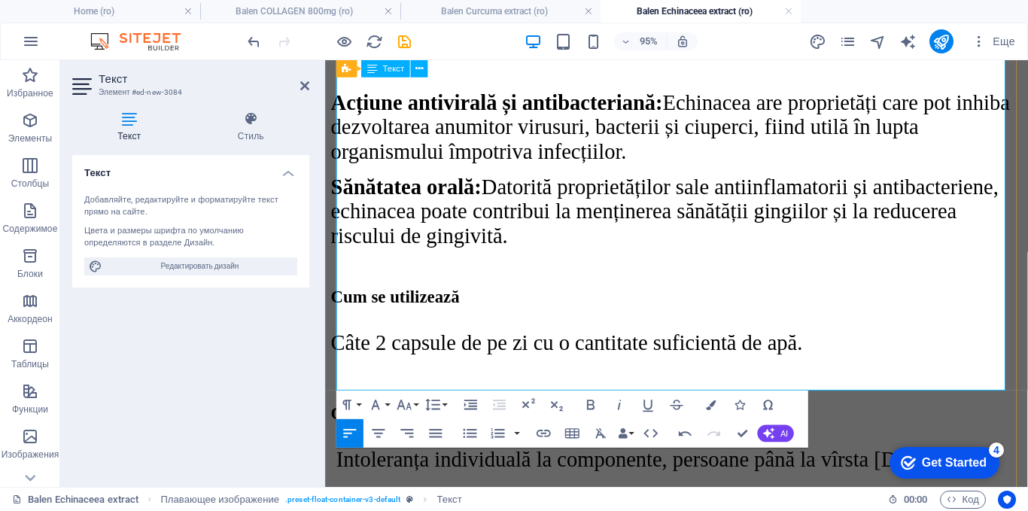
click at [673, 169] on p "Acțiune antivirală și antibacteriană: Echinacea are proprietăți care pot inhiba…" at bounding box center [695, 131] width 728 height 77
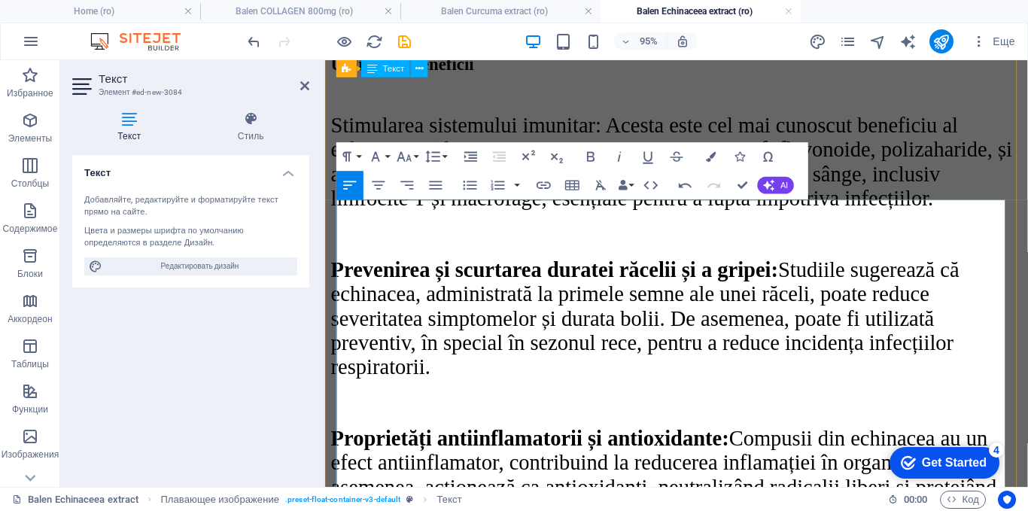
scroll to position [2160, 0]
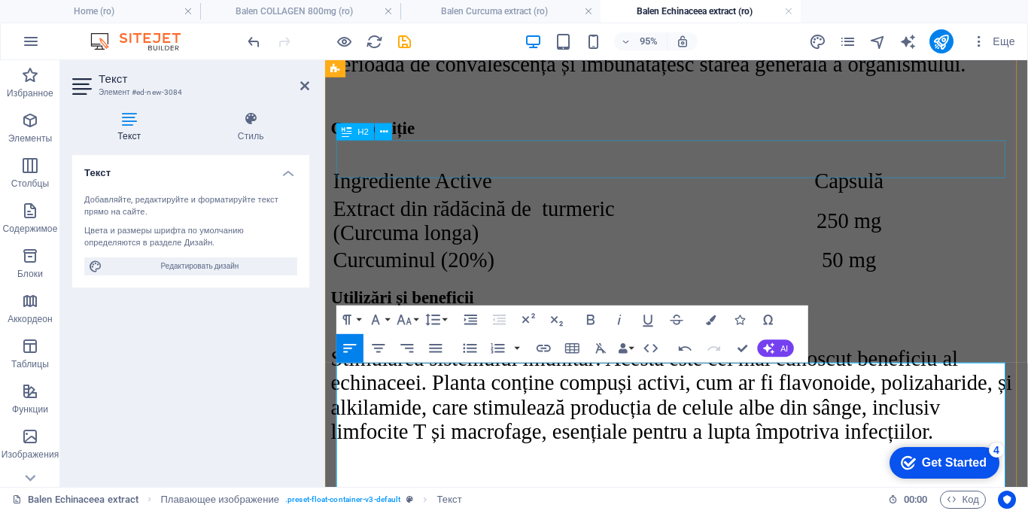
click at [944, 143] on div "Compoziție" at bounding box center [695, 133] width 728 height 20
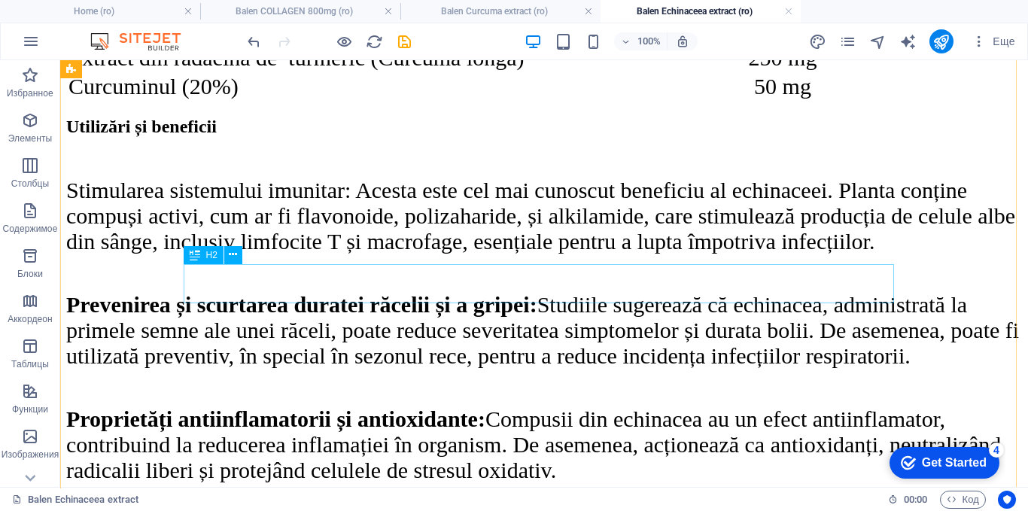
scroll to position [2235, 0]
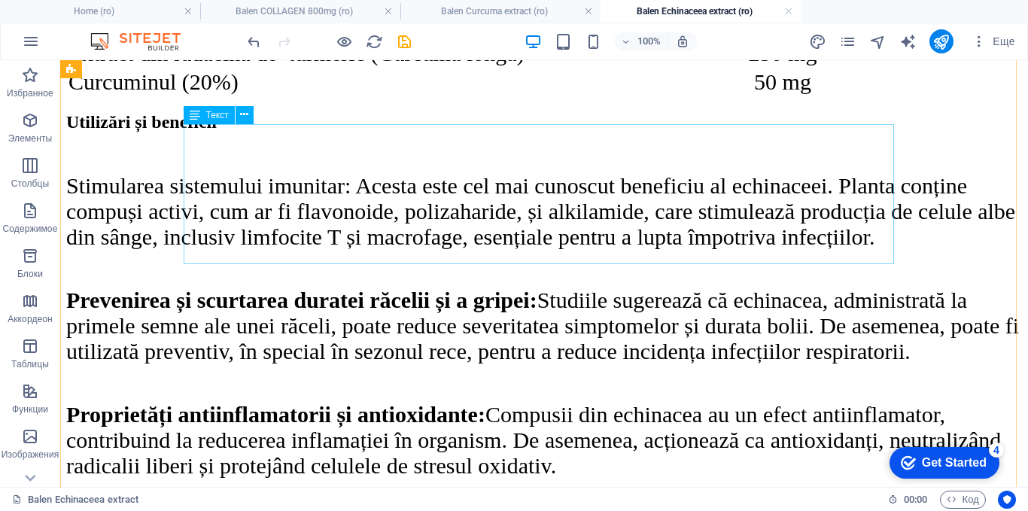
click at [324, 97] on div "Ingrediente Active Capsulă Extract din rădăcină de turmeric (Curcuma longa) 250…" at bounding box center [544, 53] width 956 height 87
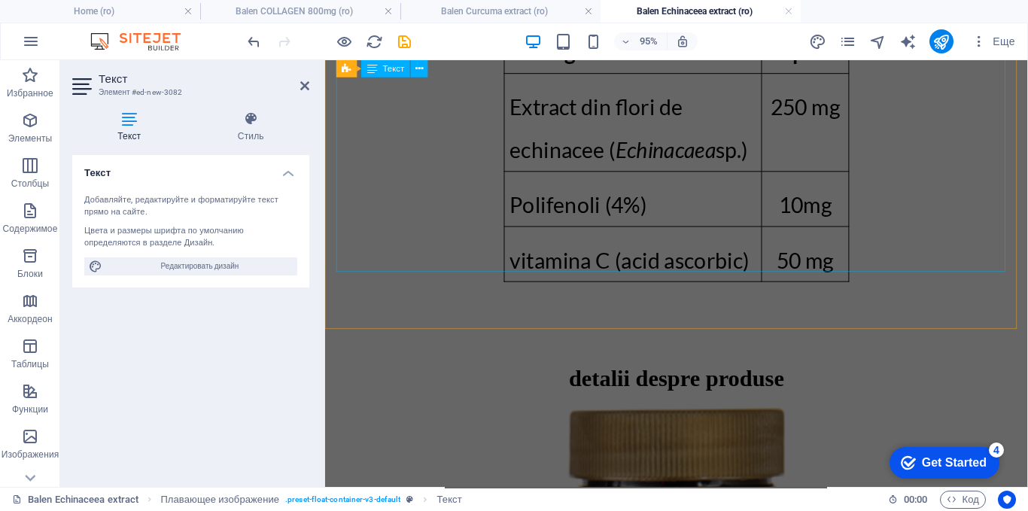
scroll to position [655, 0]
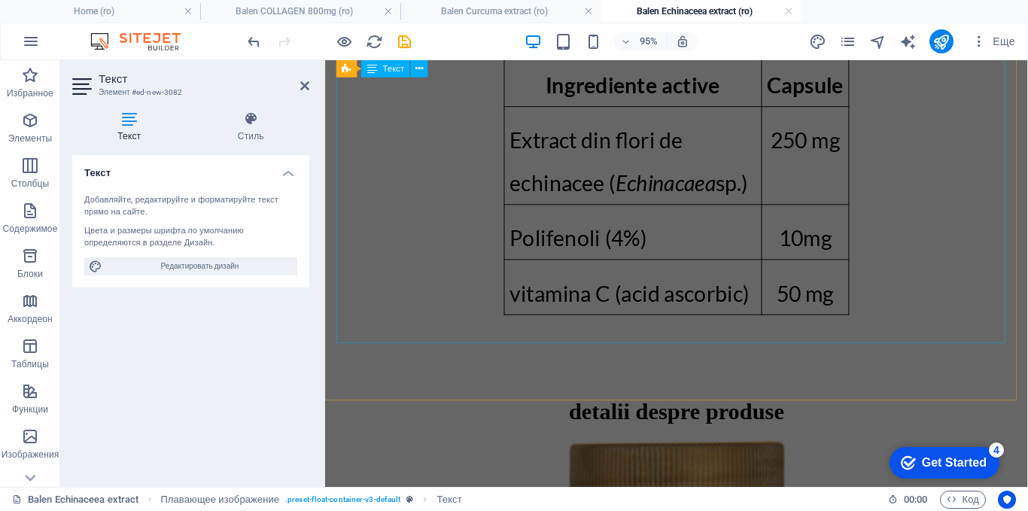
click at [609, 123] on div "Ingrediente active Capsule Extract din flori de echinacee ( Echinacaea sp.) 250…" at bounding box center [695, 170] width 728 height 461
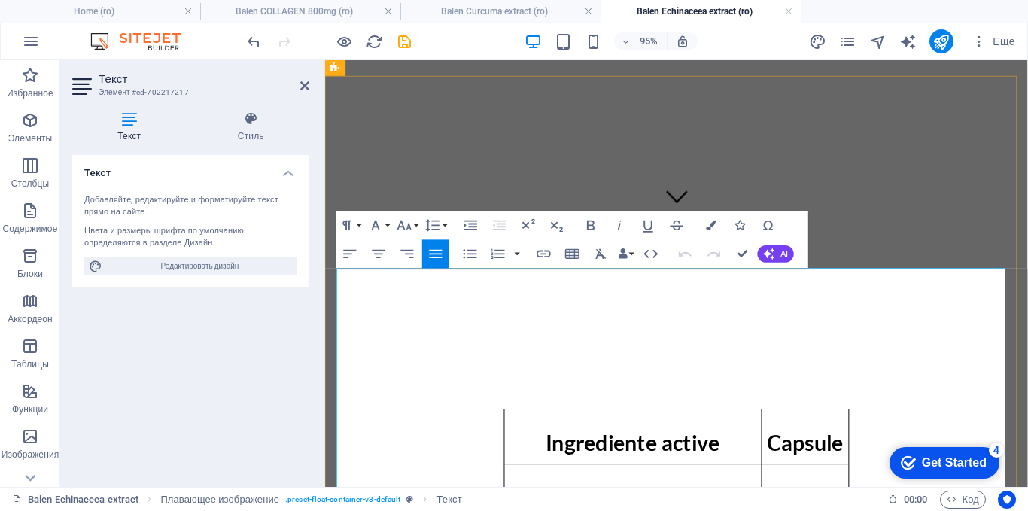
scroll to position [430, 0]
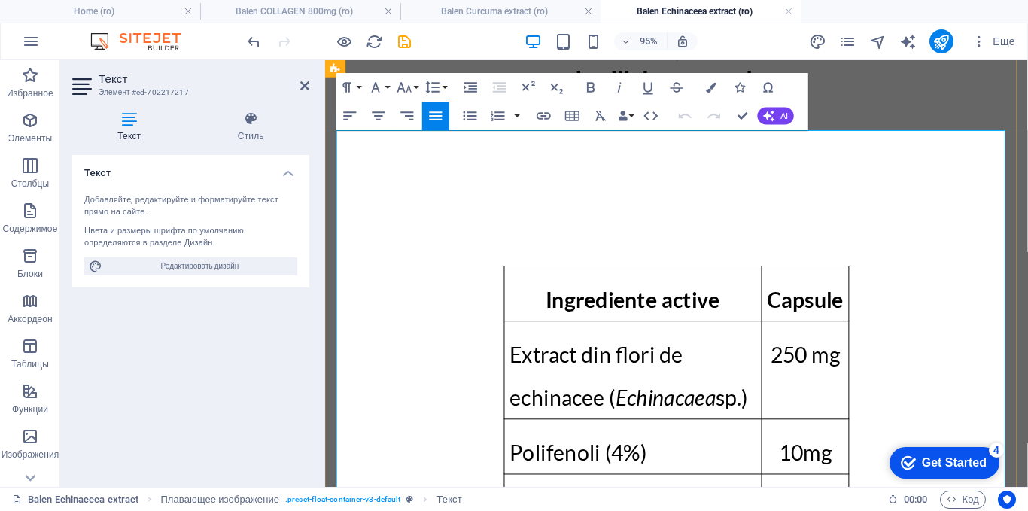
drag, startPoint x: 553, startPoint y: 380, endPoint x: 526, endPoint y: 293, distance: 91.4
click at [526, 357] on span "Extract din flori de echinacee ( Echinacaea sp.)" at bounding box center [644, 393] width 251 height 72
copy span "Extract din flori de echinacee ( Echinacaea sp.)"
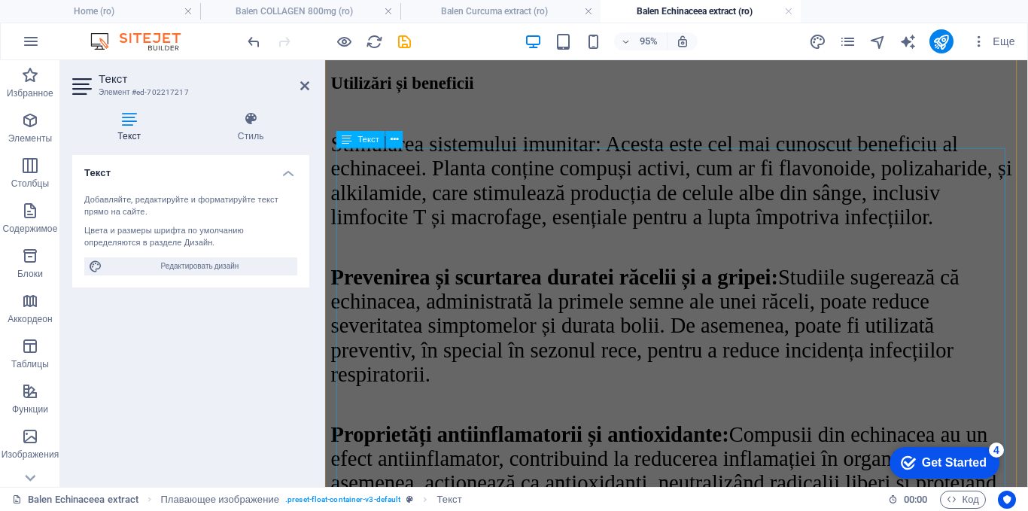
scroll to position [2160, 0]
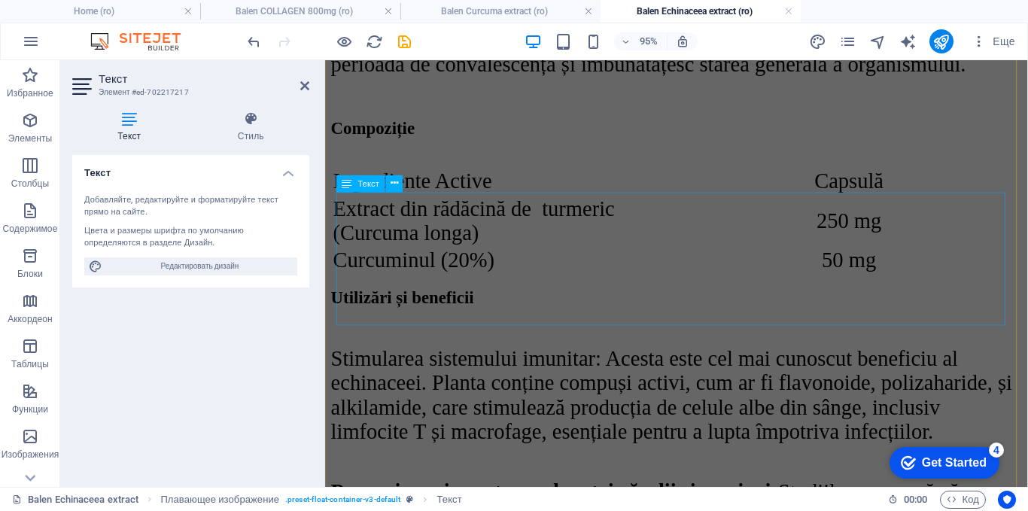
click at [498, 247] on div "Ingrediente Active Capsulă Extract din rădăcină de turmeric (Curcuma longa) 250…" at bounding box center [695, 229] width 728 height 113
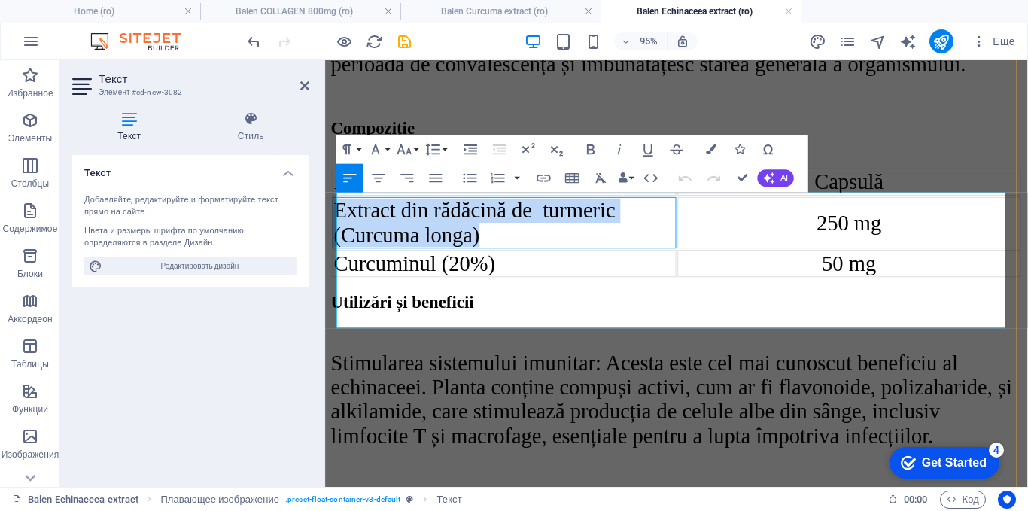
drag, startPoint x: 499, startPoint y: 287, endPoint x: 341, endPoint y: 250, distance: 162.3
click at [341, 250] on td "Extract din rădăcină de turmeric (Curcuma longa)" at bounding box center [514, 232] width 362 height 54
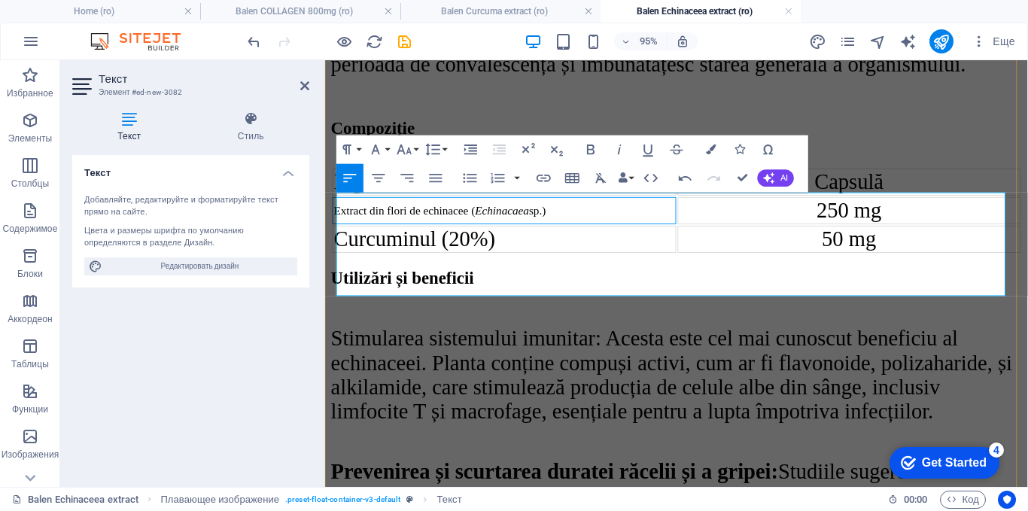
drag, startPoint x: 576, startPoint y: 254, endPoint x: 339, endPoint y: 251, distance: 237.0
click at [339, 233] on td "Extract din flori de echinacee ( Echinacaea sp.)" at bounding box center [514, 219] width 362 height 29
click at [416, 146] on button "Font Size" at bounding box center [407, 149] width 27 height 29
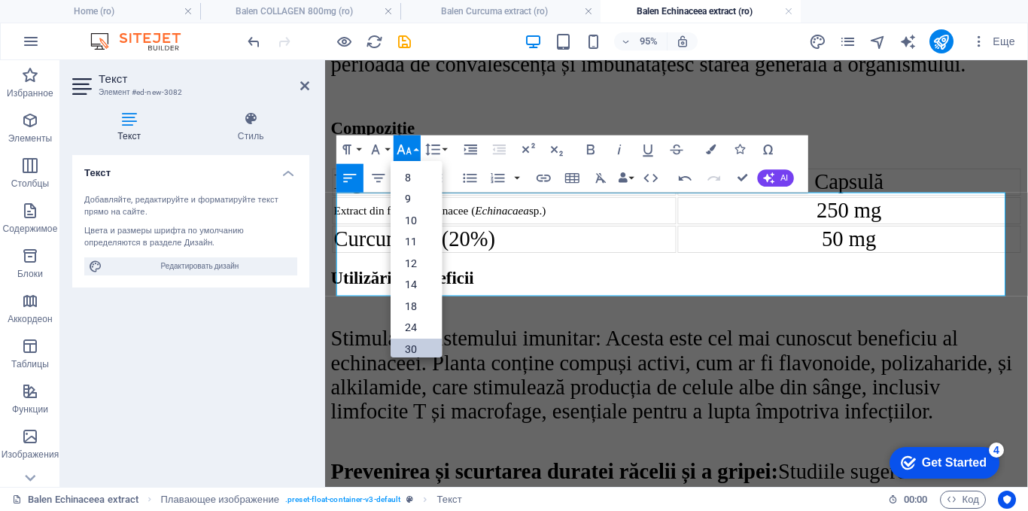
click at [408, 342] on link "30" at bounding box center [416, 349] width 51 height 22
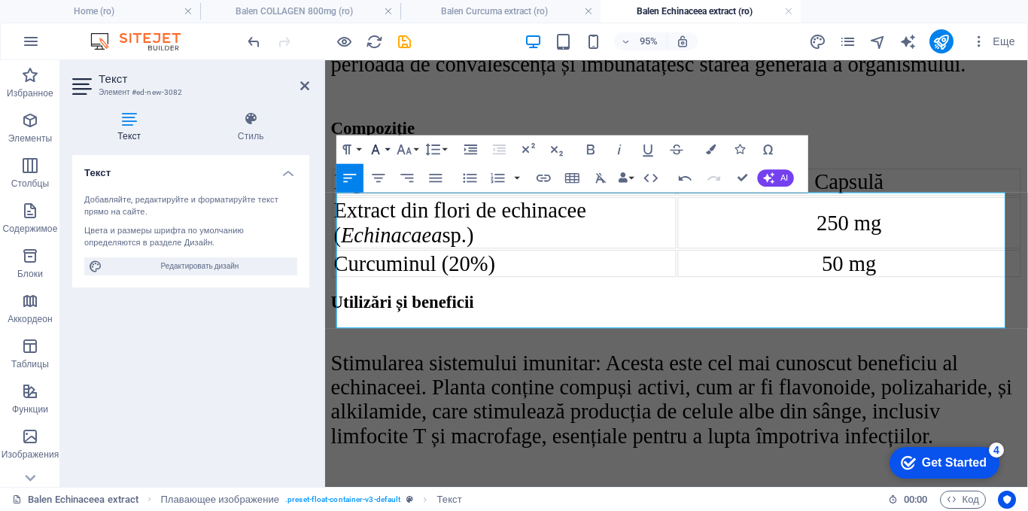
click at [391, 152] on button "Font Family" at bounding box center [378, 149] width 27 height 29
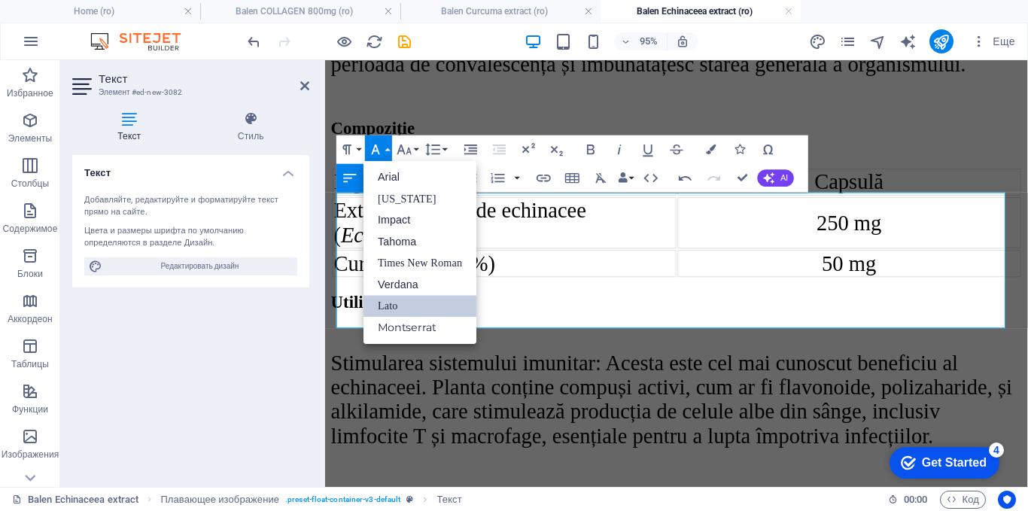
scroll to position [0, 0]
click at [409, 257] on link "Times New Roman" at bounding box center [419, 263] width 113 height 22
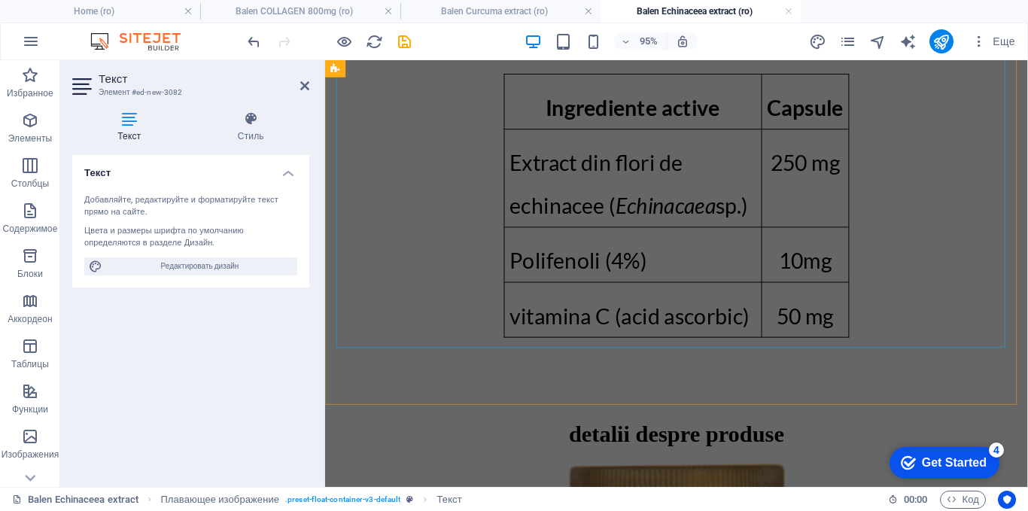
scroll to position [655, 0]
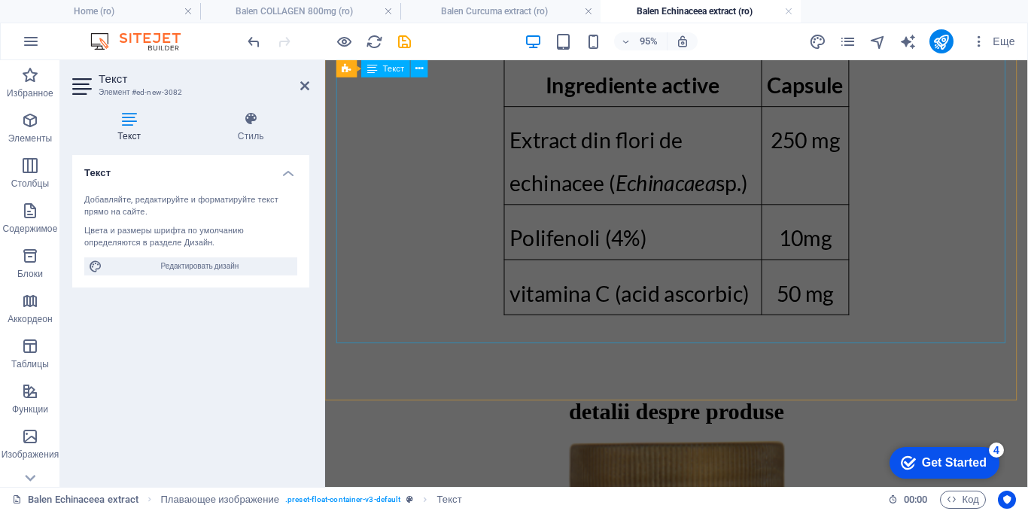
click at [600, 266] on div "Ingrediente active Capsule Extract din flori de echinacee ( Echinacaea sp.) 250…" at bounding box center [695, 170] width 728 height 461
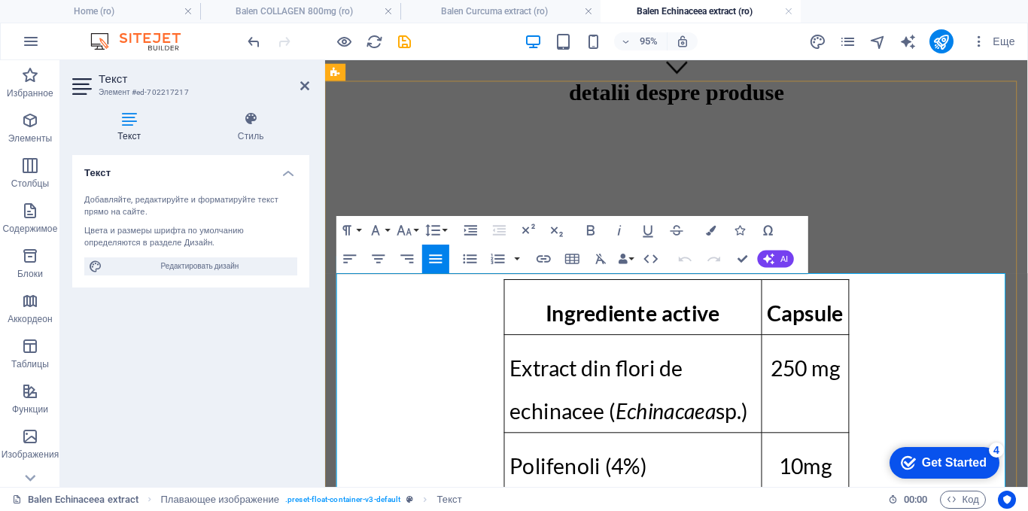
scroll to position [580, 0]
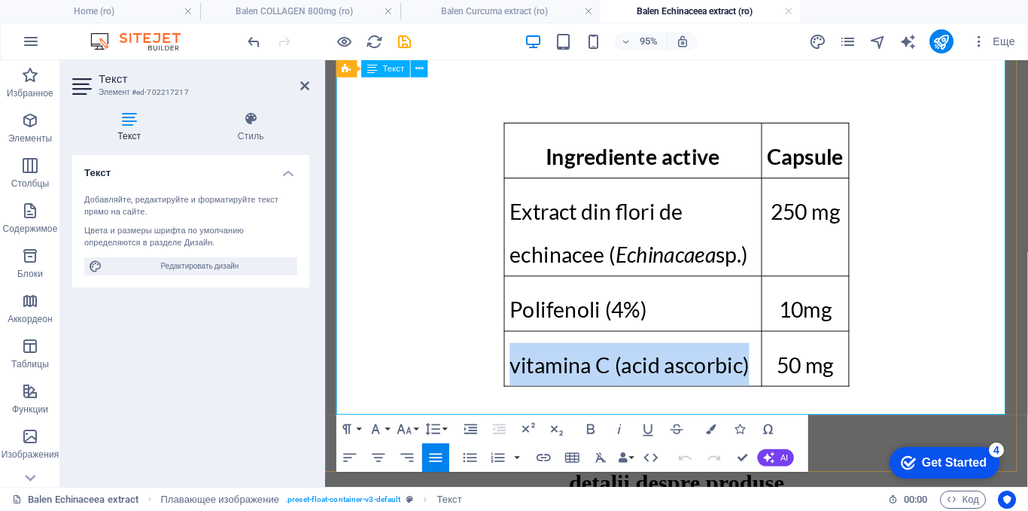
drag, startPoint x: 612, startPoint y: 363, endPoint x: 525, endPoint y: 321, distance: 96.2
click at [525, 358] on p "vitamina C (acid ascorbic)" at bounding box center [648, 380] width 259 height 45
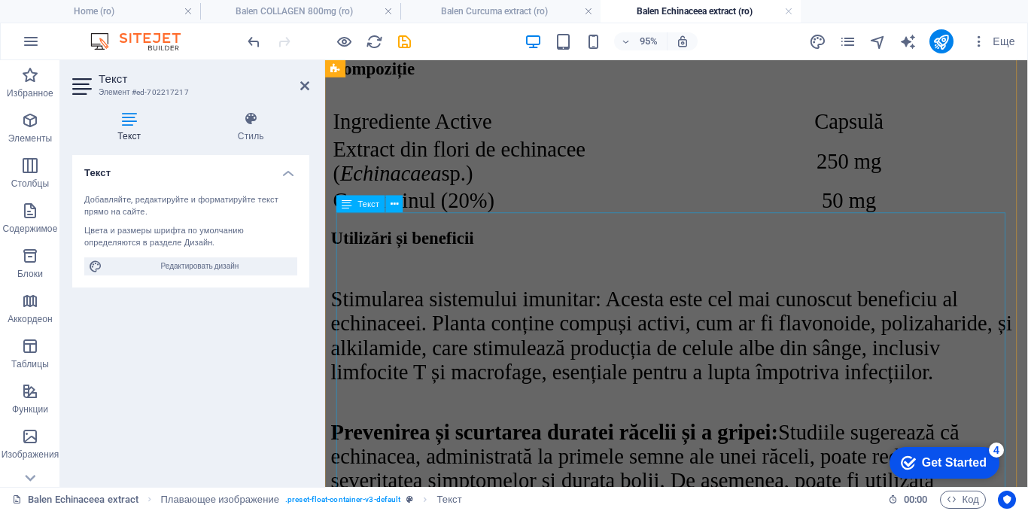
scroll to position [2085, 0]
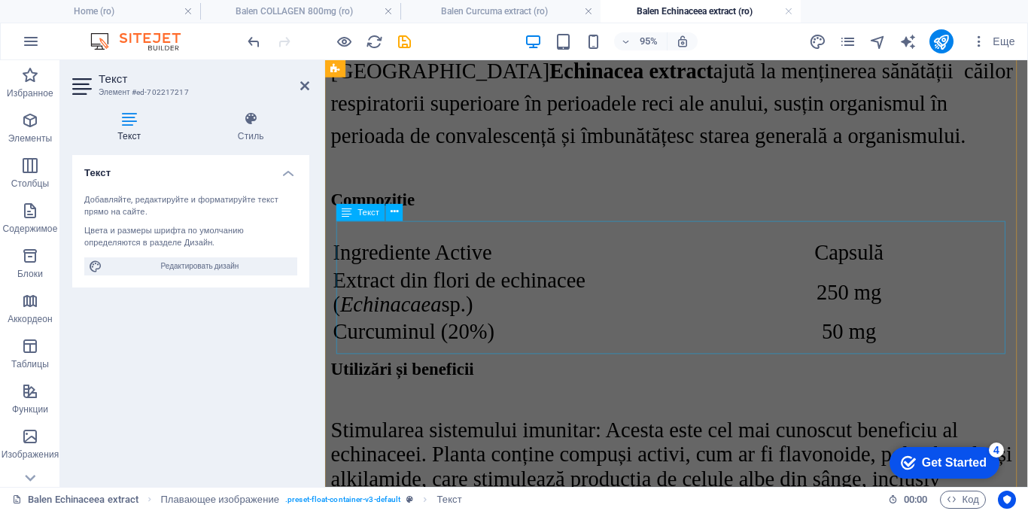
click at [483, 339] on div "Ingrediente Active Capsulă Extract din flori de echinacee ( Echinacaea sp.) 250…" at bounding box center [695, 304] width 728 height 113
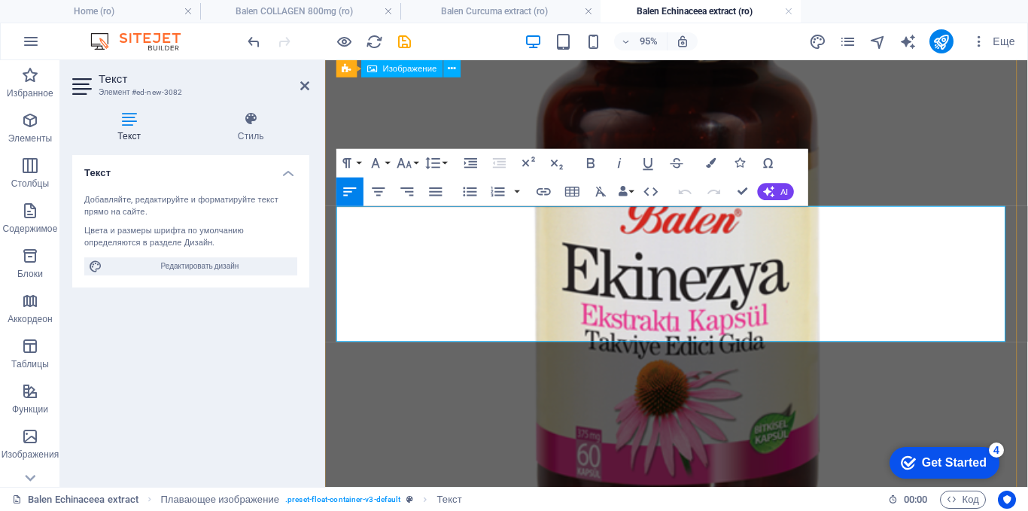
scroll to position [2101, 0]
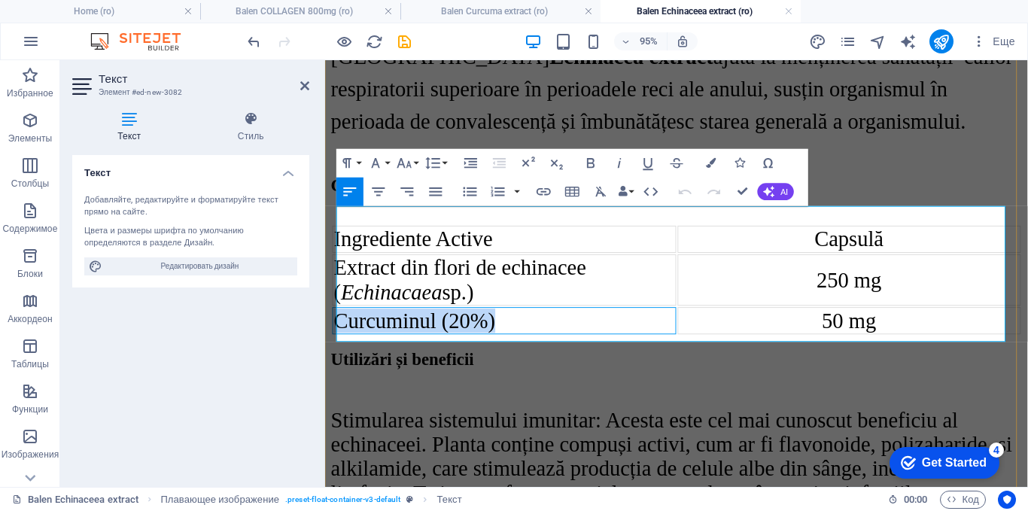
drag, startPoint x: 510, startPoint y: 336, endPoint x: 345, endPoint y: 337, distance: 165.5
click at [345, 337] on td "Curcuminul (20%)" at bounding box center [514, 334] width 362 height 29
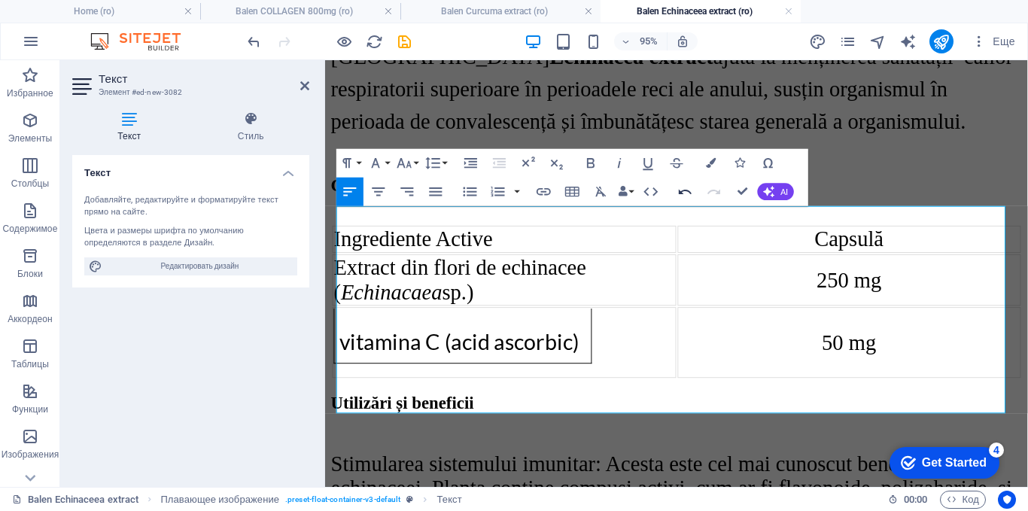
click at [682, 189] on icon "button" at bounding box center [684, 191] width 17 height 17
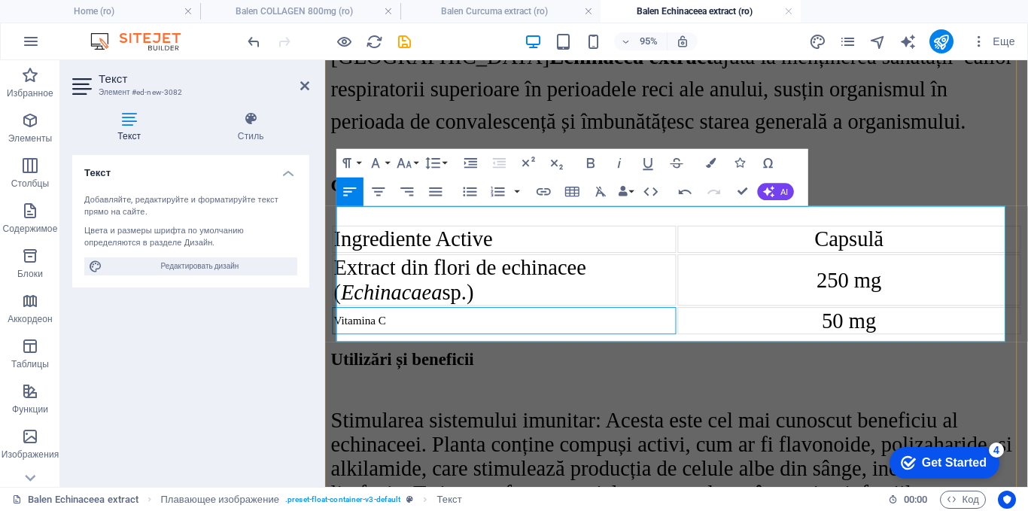
drag, startPoint x: 337, startPoint y: 338, endPoint x: 396, endPoint y: 337, distance: 58.7
click at [396, 337] on td "Vitamina C" at bounding box center [514, 334] width 362 height 29
click at [400, 159] on icon "button" at bounding box center [404, 162] width 17 height 17
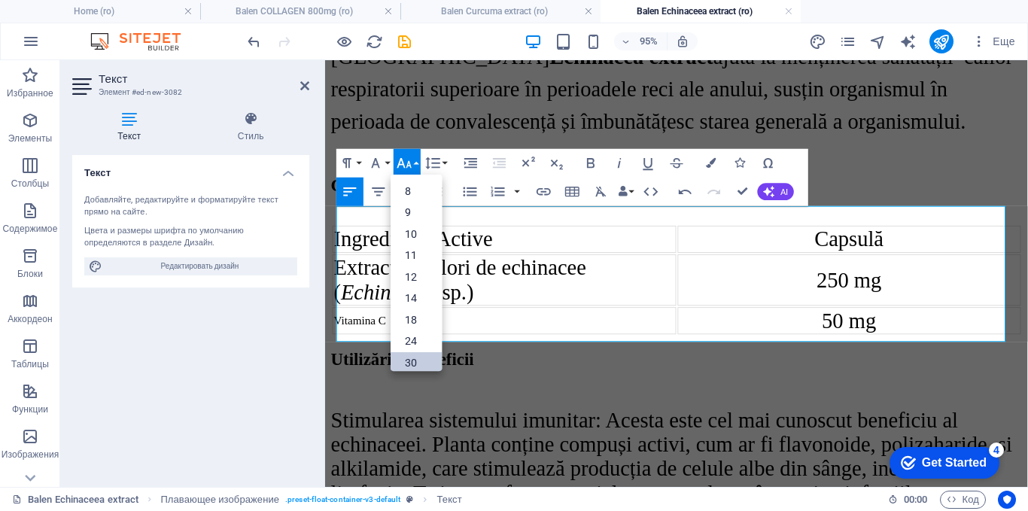
click at [408, 357] on link "30" at bounding box center [416, 362] width 51 height 22
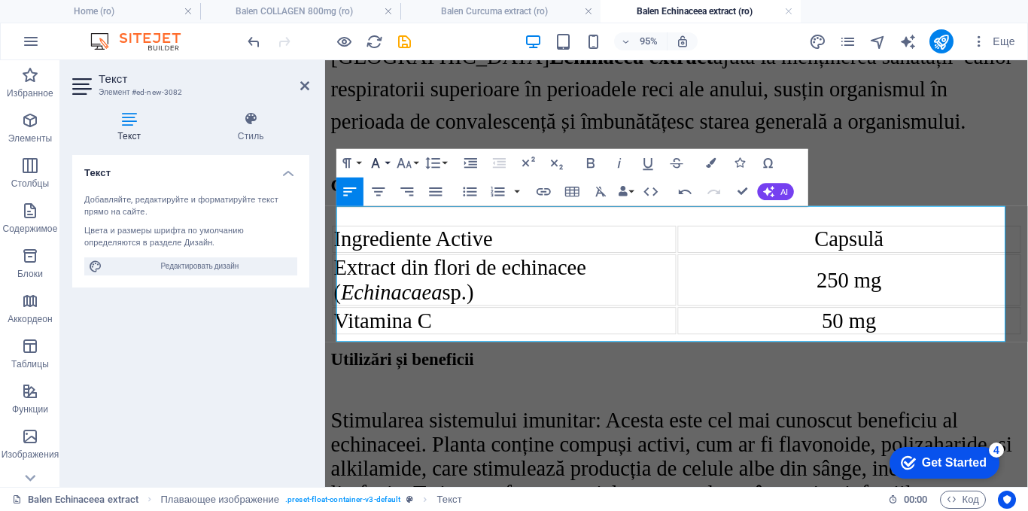
click at [381, 163] on icon "button" at bounding box center [375, 162] width 17 height 17
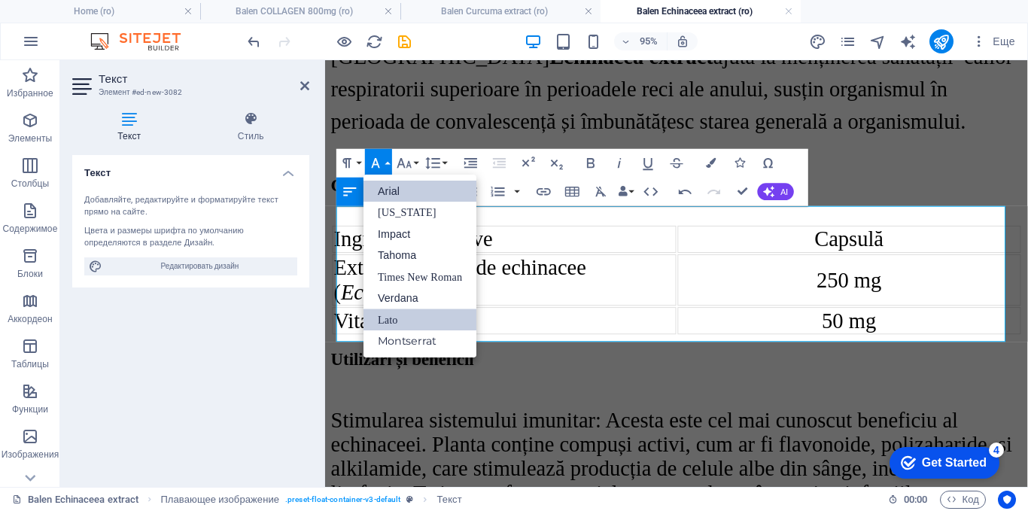
scroll to position [0, 0]
click at [397, 269] on link "Times New Roman" at bounding box center [419, 277] width 113 height 22
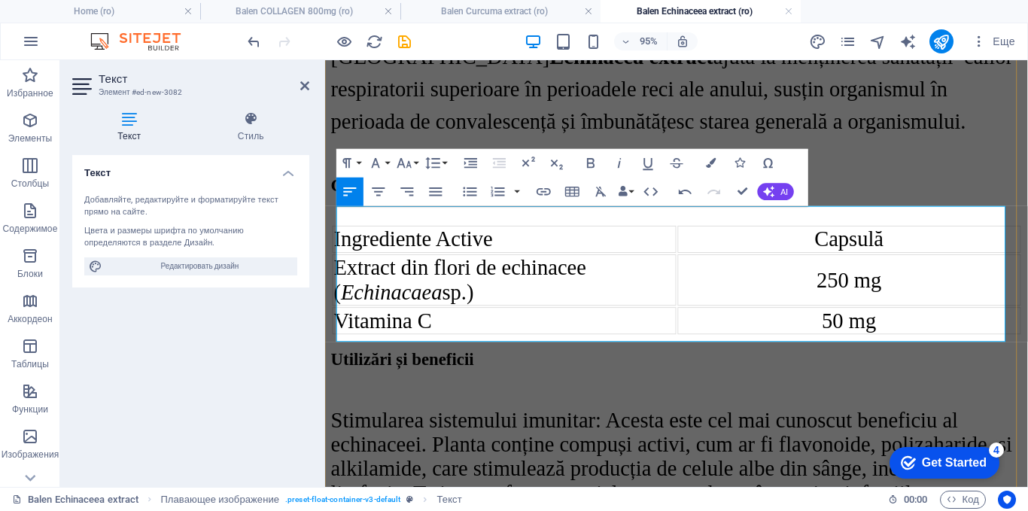
click at [603, 348] on td "Vitamina C" at bounding box center [514, 334] width 362 height 29
click at [570, 192] on icon "button" at bounding box center [572, 191] width 17 height 17
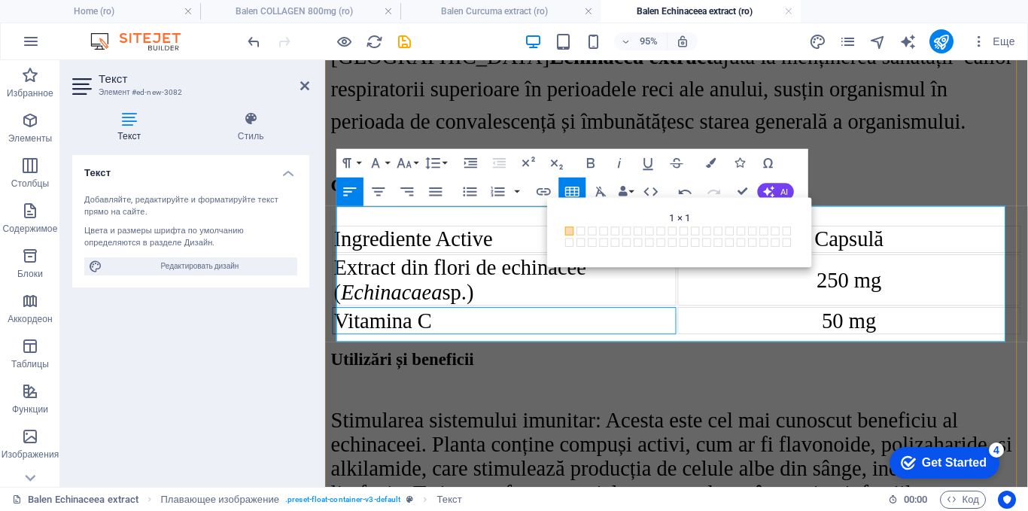
click at [517, 332] on td "Vitamina C" at bounding box center [514, 334] width 362 height 29
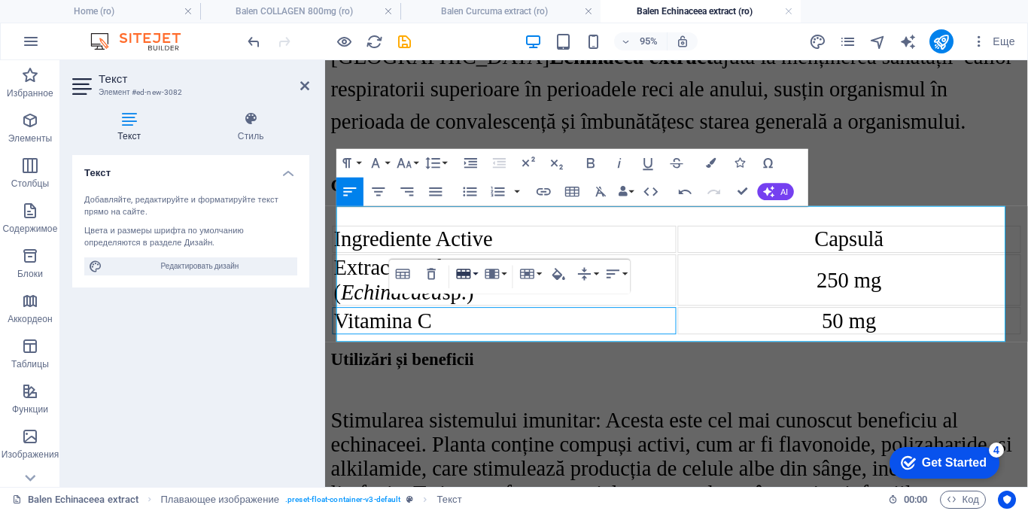
click at [473, 273] on button "Row" at bounding box center [466, 274] width 27 height 29
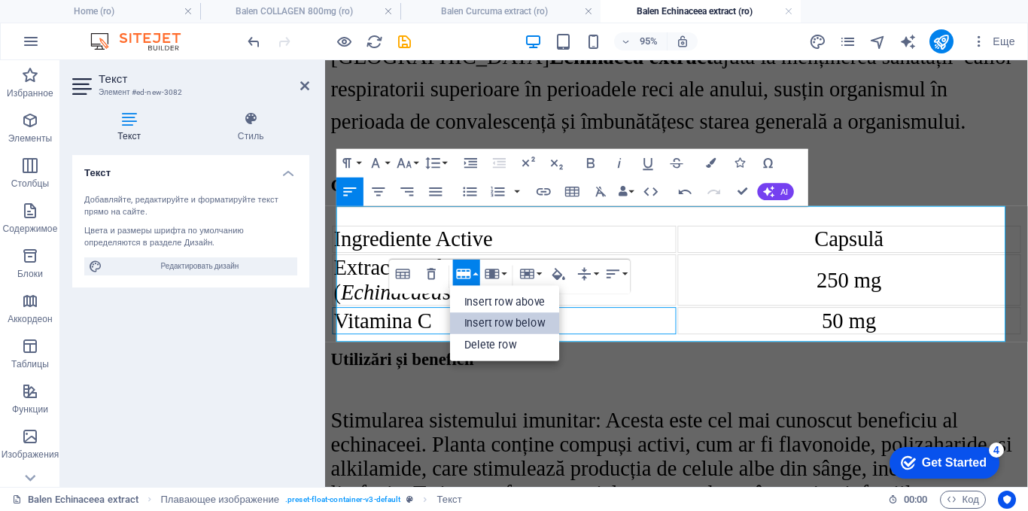
click at [476, 315] on link "Insert row below" at bounding box center [505, 324] width 110 height 22
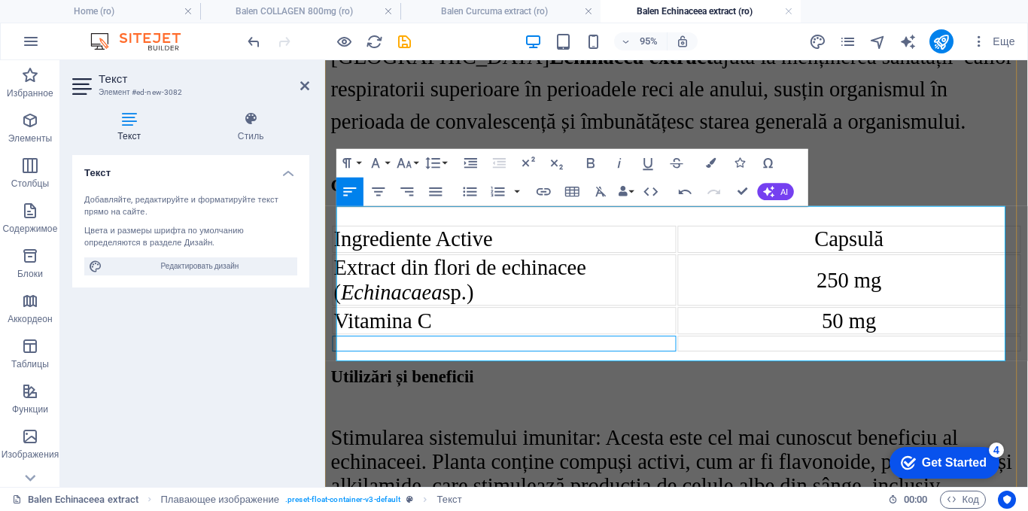
click at [625, 365] on td at bounding box center [514, 358] width 362 height 17
click at [793, 366] on td at bounding box center [877, 358] width 362 height 17
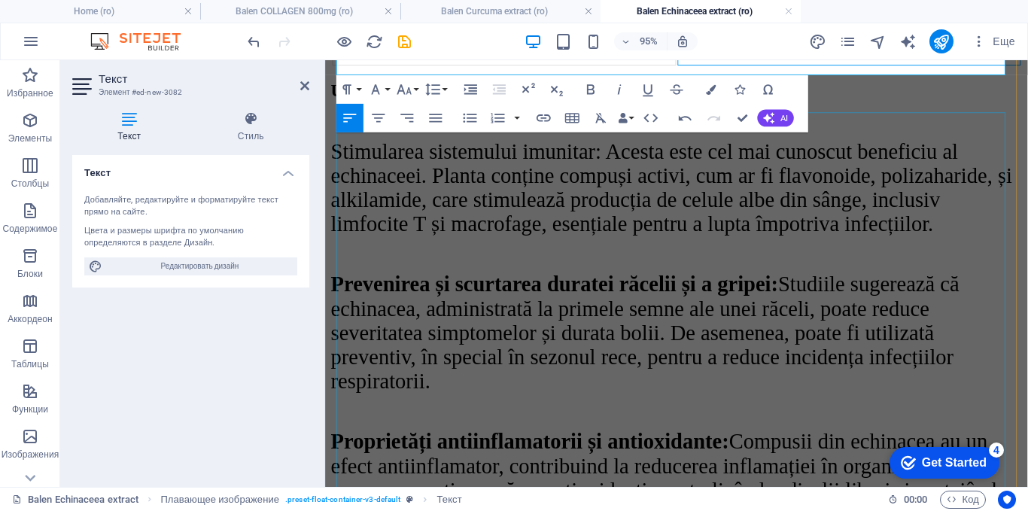
scroll to position [2176, 0]
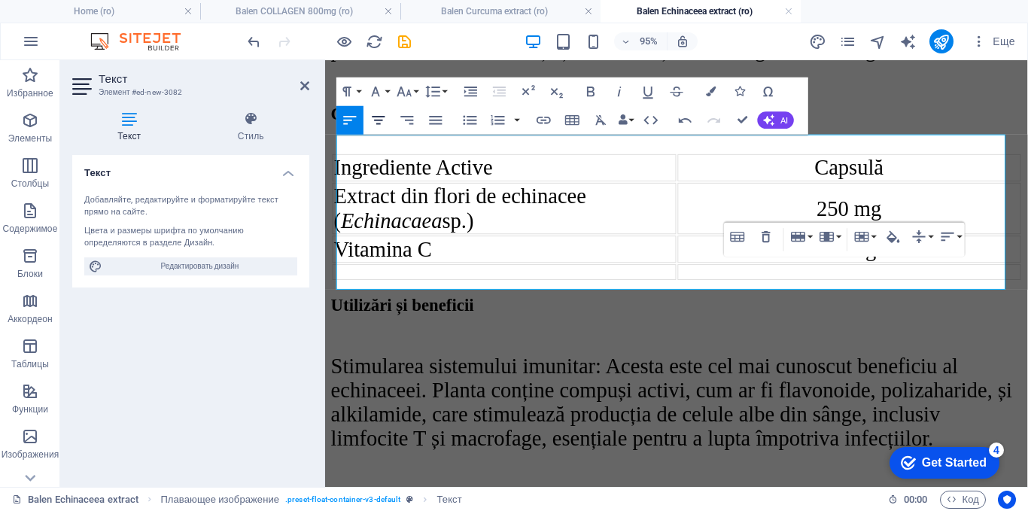
click at [378, 119] on icon "button" at bounding box center [378, 119] width 17 height 17
click at [405, 87] on icon "button" at bounding box center [404, 91] width 17 height 17
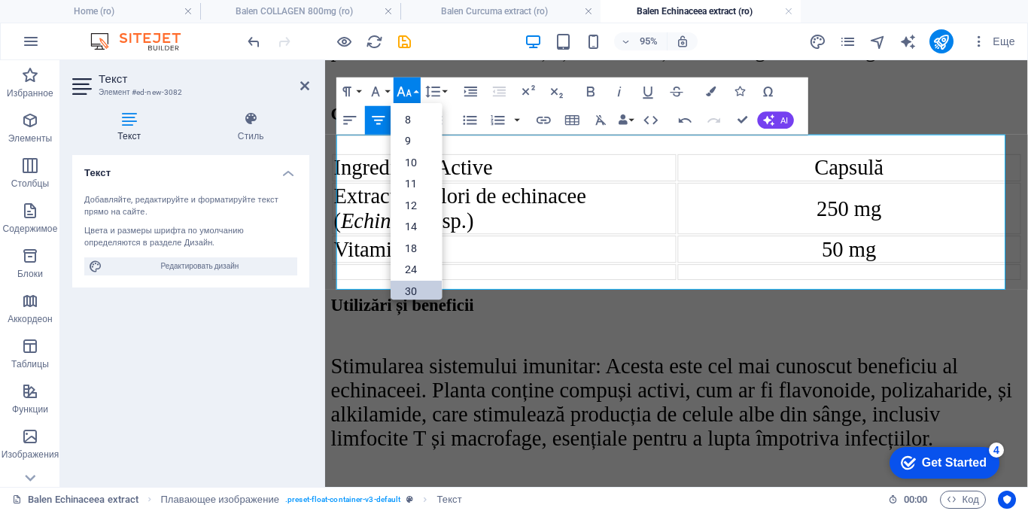
click at [413, 289] on link "30" at bounding box center [416, 291] width 51 height 22
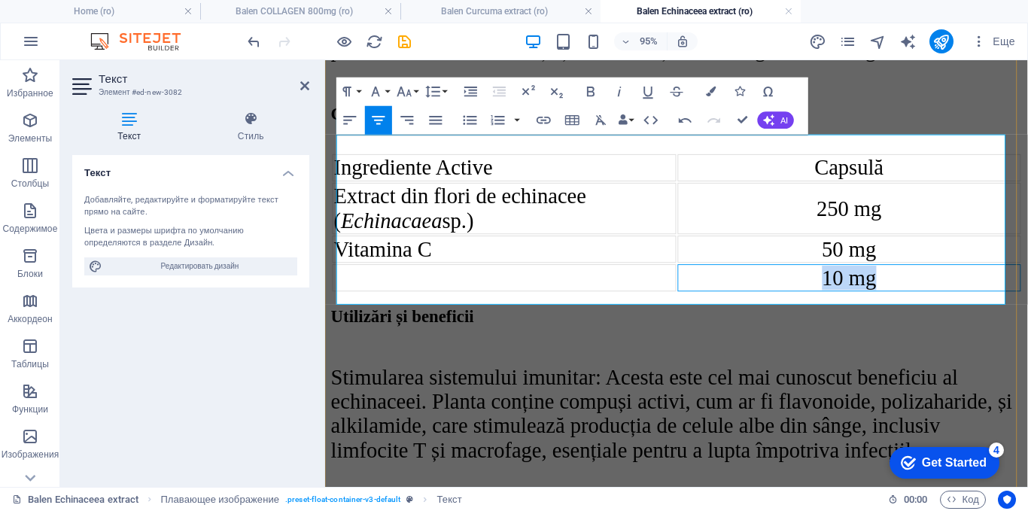
drag, startPoint x: 892, startPoint y: 302, endPoint x: 839, endPoint y: 304, distance: 52.7
click at [848, 301] on span "10 mg" at bounding box center [876, 288] width 57 height 25
click at [381, 90] on icon "button" at bounding box center [375, 91] width 17 height 17
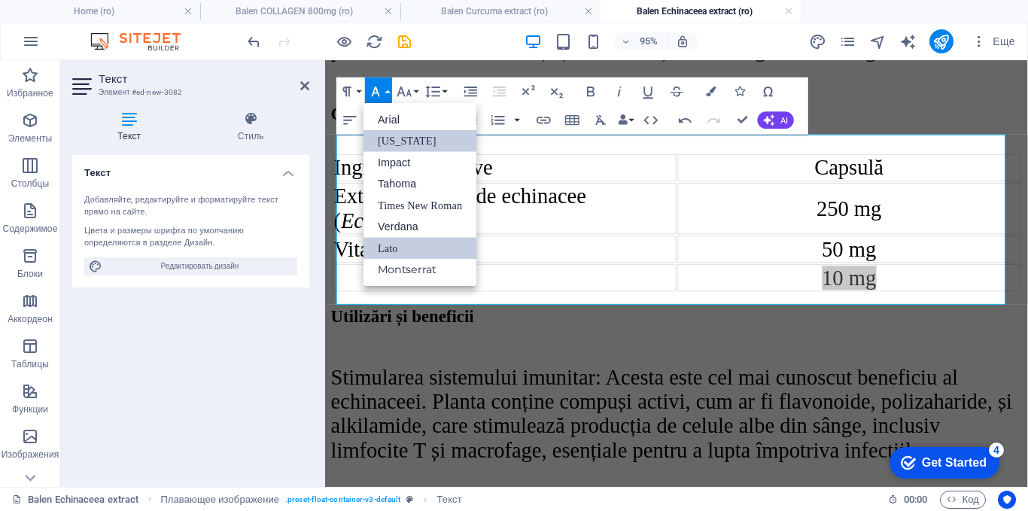
scroll to position [0, 0]
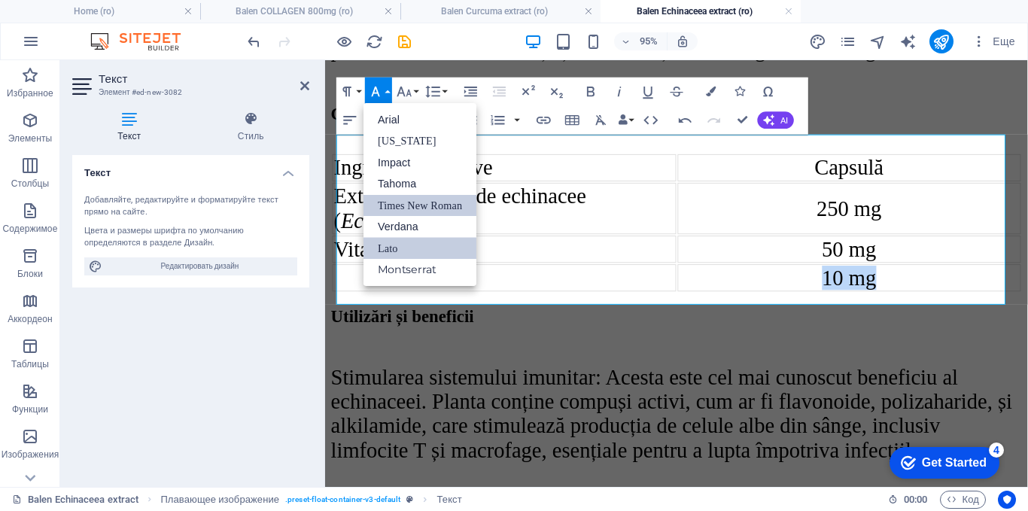
click at [387, 205] on link "Times New Roman" at bounding box center [419, 205] width 113 height 22
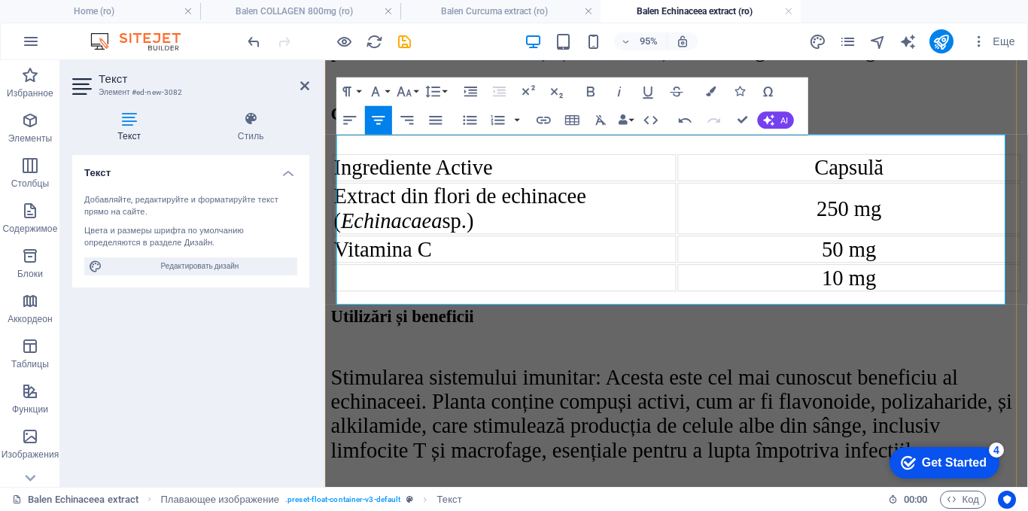
click at [399, 292] on td at bounding box center [514, 289] width 362 height 29
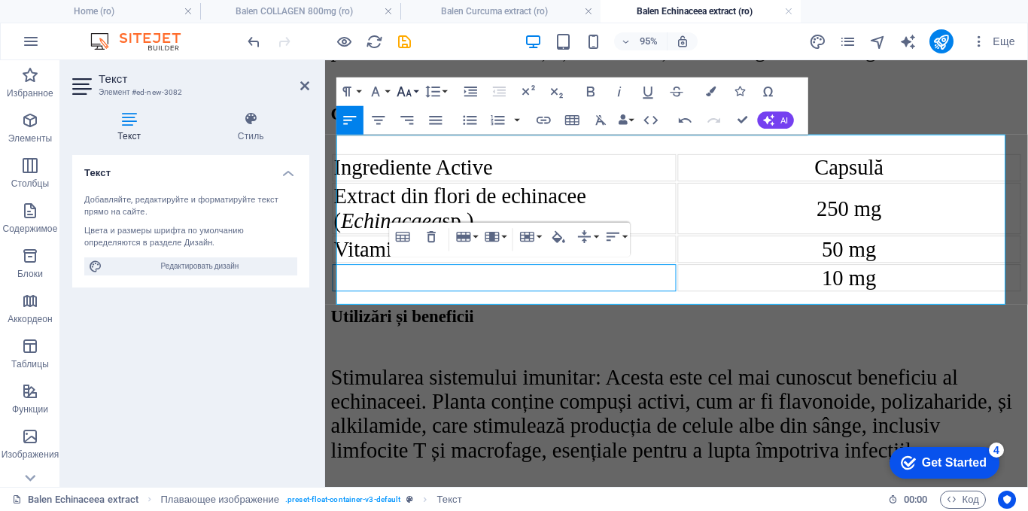
click at [403, 93] on icon "button" at bounding box center [404, 92] width 14 height 10
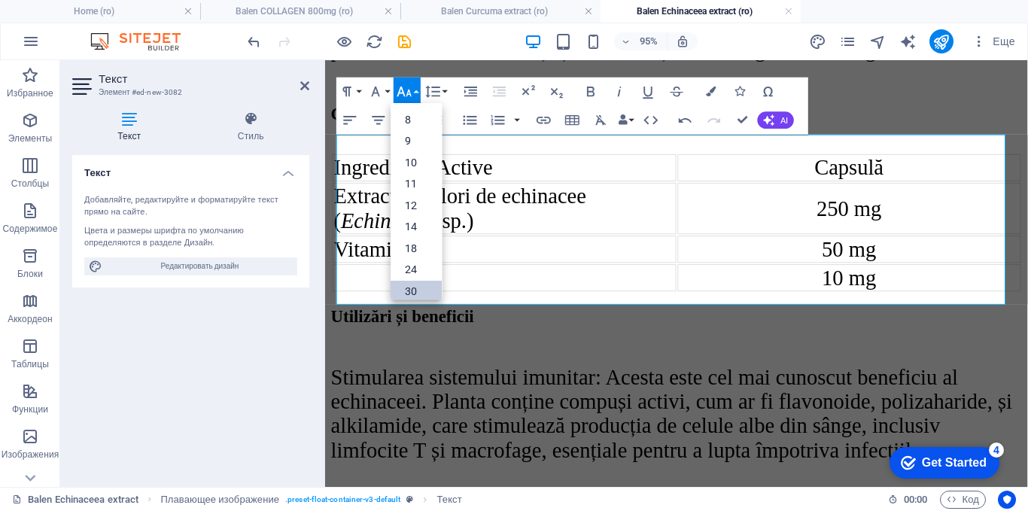
click at [426, 288] on link "30" at bounding box center [416, 291] width 51 height 22
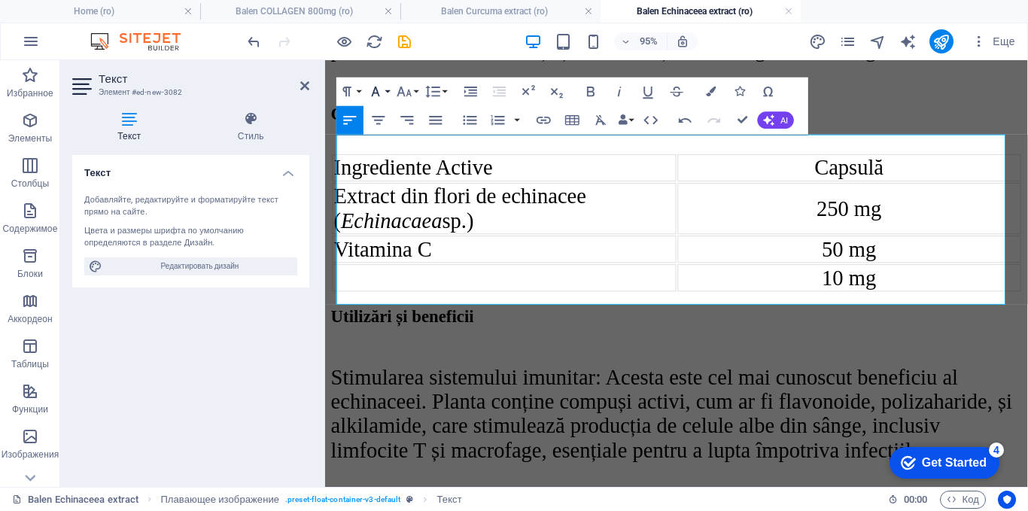
click at [380, 90] on icon "button" at bounding box center [375, 91] width 17 height 17
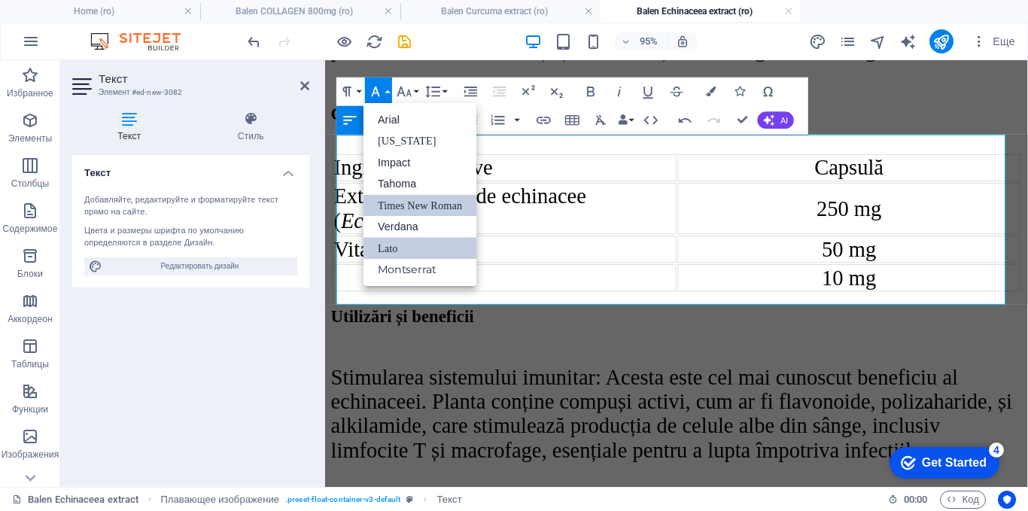
click at [394, 204] on link "Times New Roman" at bounding box center [419, 205] width 113 height 22
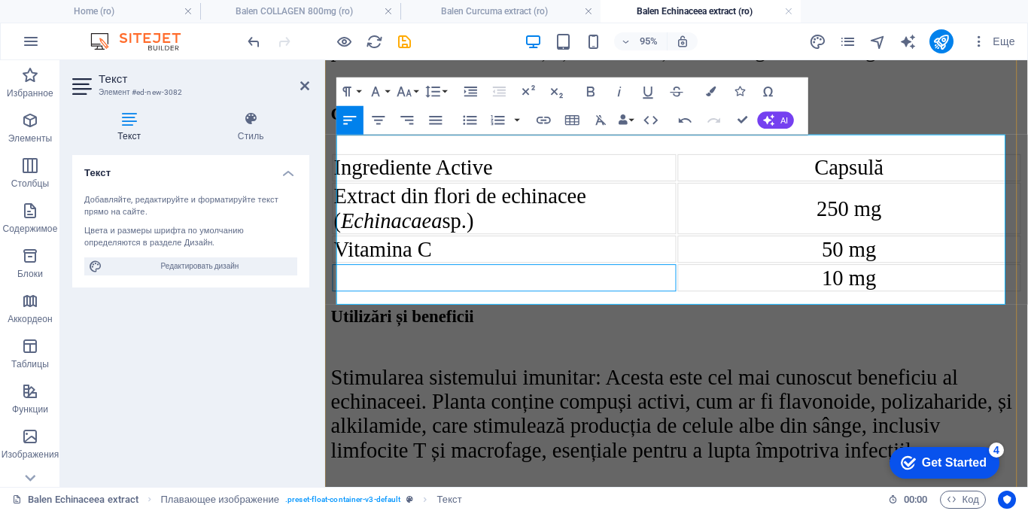
click at [457, 295] on td "​" at bounding box center [514, 289] width 362 height 29
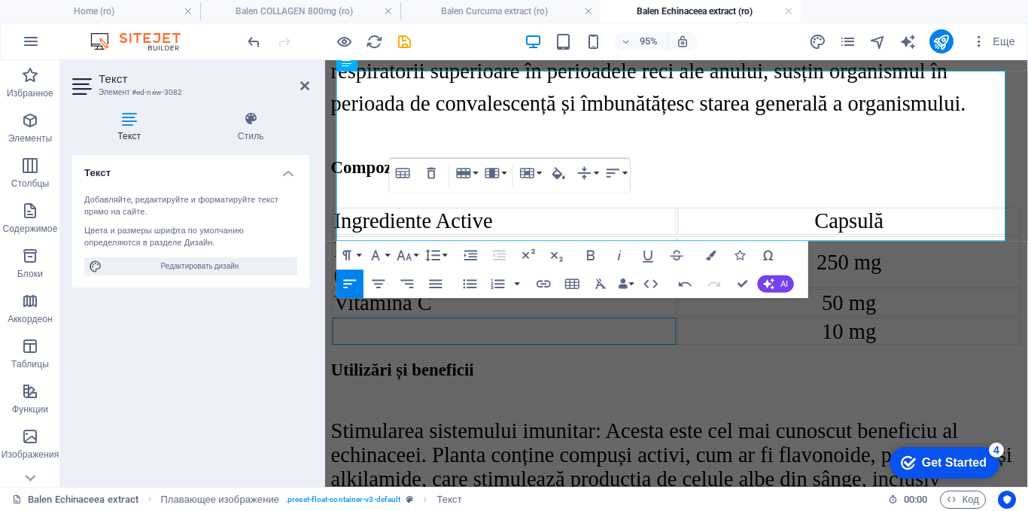
scroll to position [2251, 0]
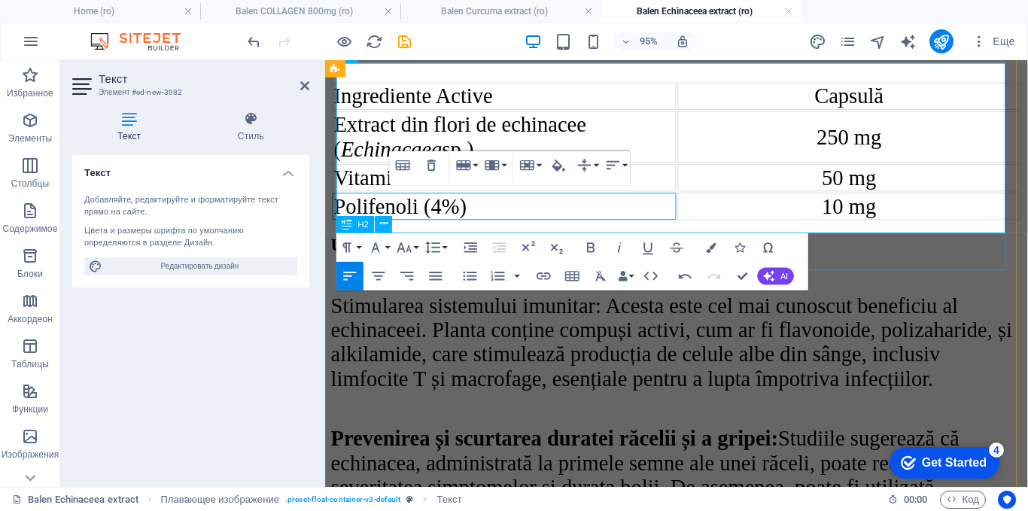
click at [951, 263] on div "Utilizări și beneficii" at bounding box center [695, 255] width 728 height 20
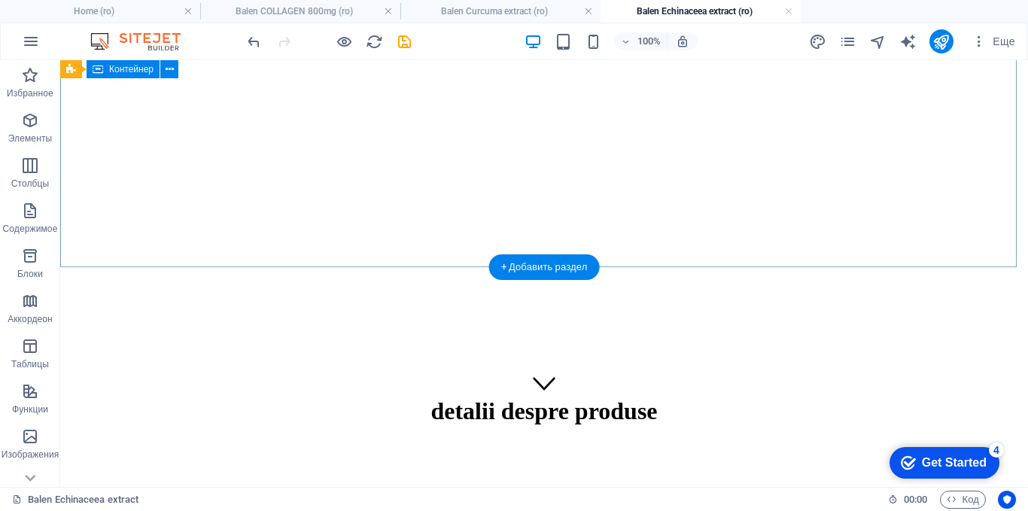
scroll to position [69, 0]
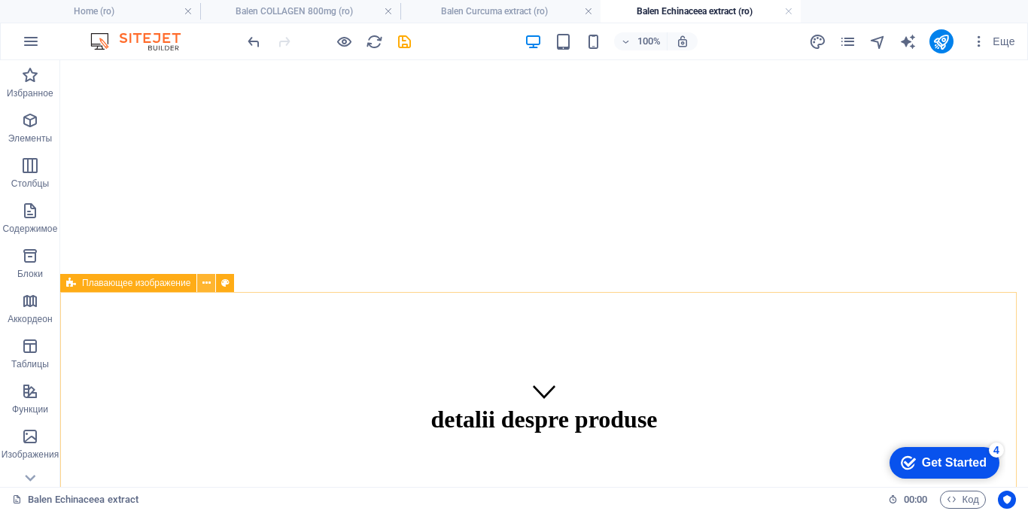
click at [208, 284] on icon at bounding box center [206, 283] width 8 height 16
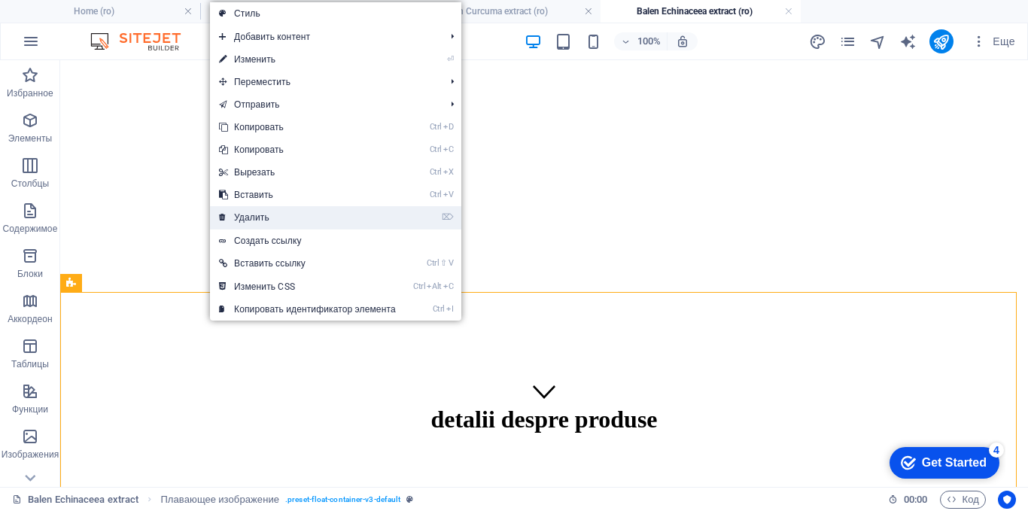
click at [239, 218] on link "⌦ Удалить" at bounding box center [307, 217] width 195 height 23
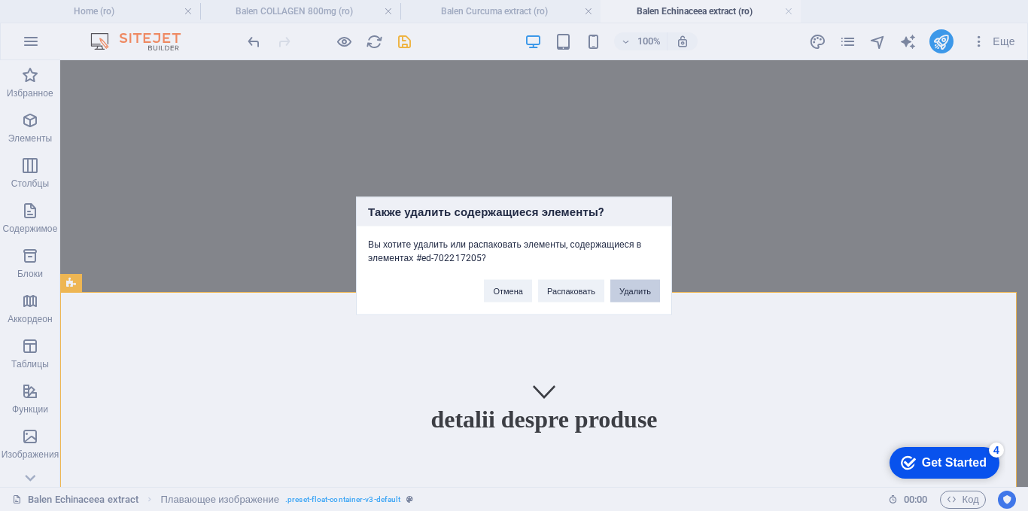
click at [624, 289] on button "Удалить" at bounding box center [635, 290] width 50 height 23
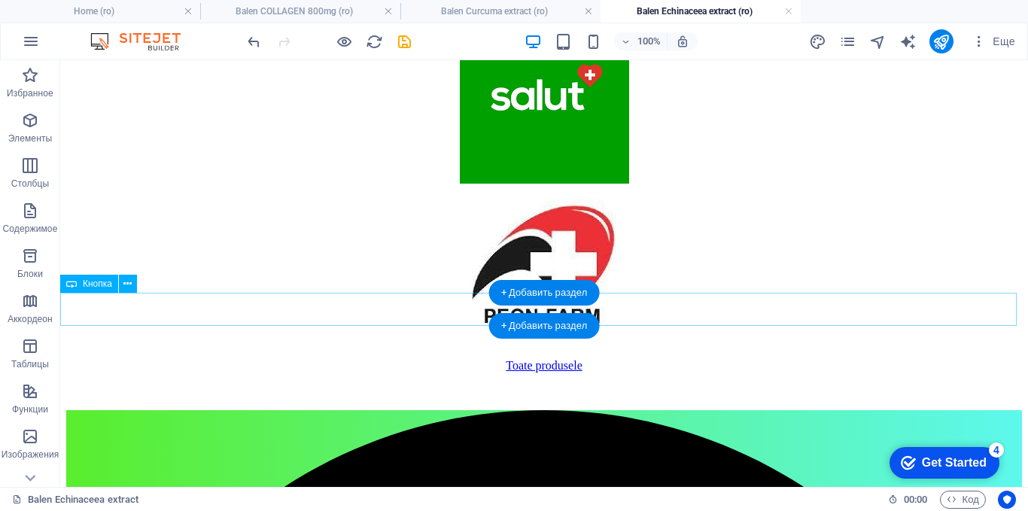
scroll to position [3530, 0]
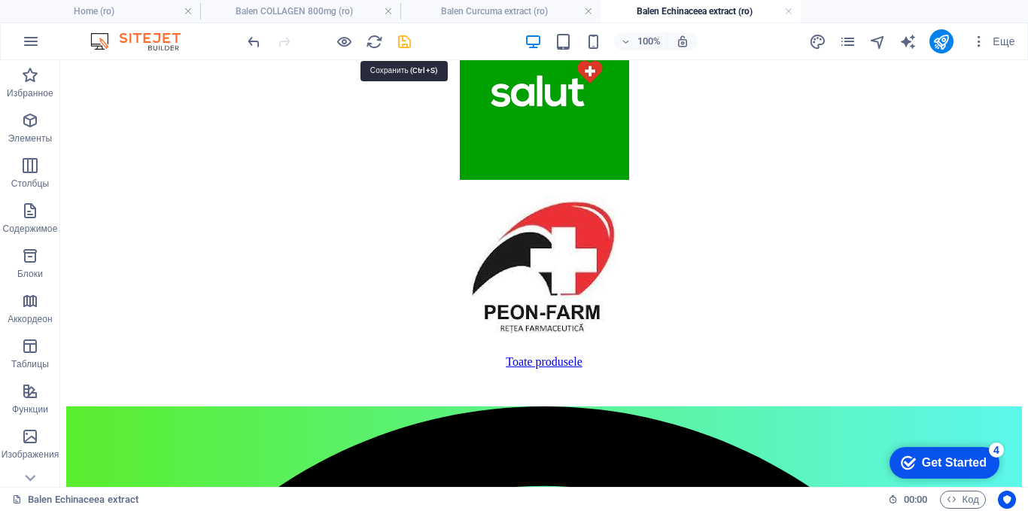
click at [406, 44] on icon "save" at bounding box center [404, 41] width 17 height 17
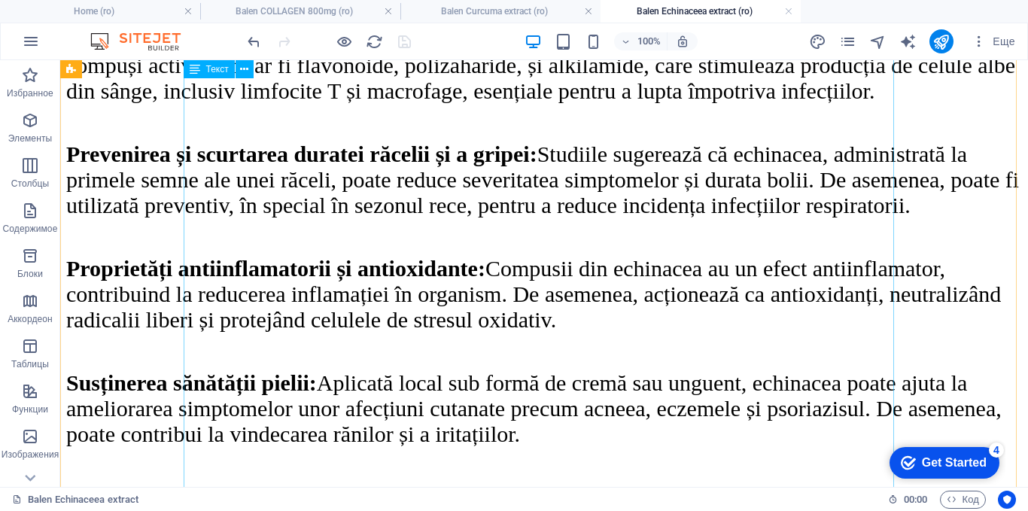
scroll to position [1574, 0]
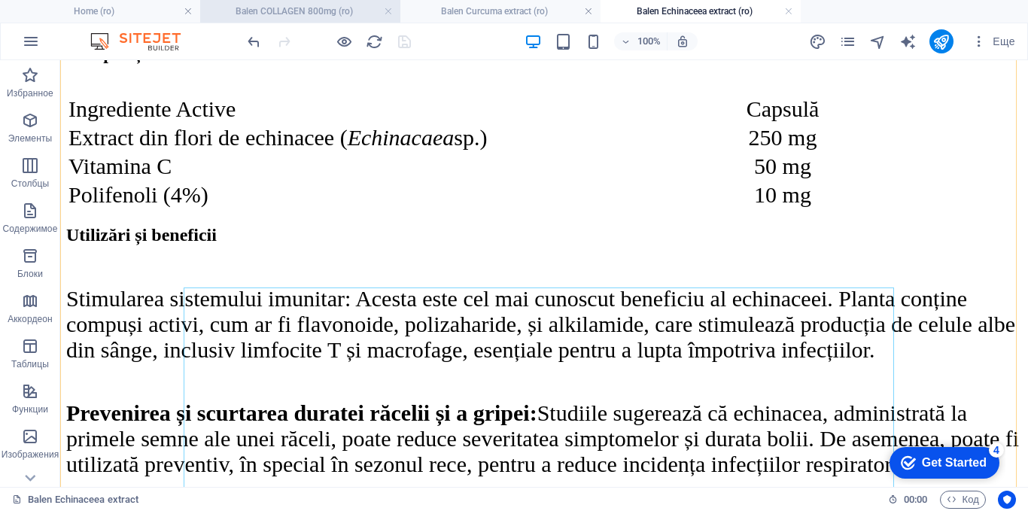
click at [278, 11] on h4 "Balen COLLAGEN 800mg (ro)" at bounding box center [300, 11] width 200 height 17
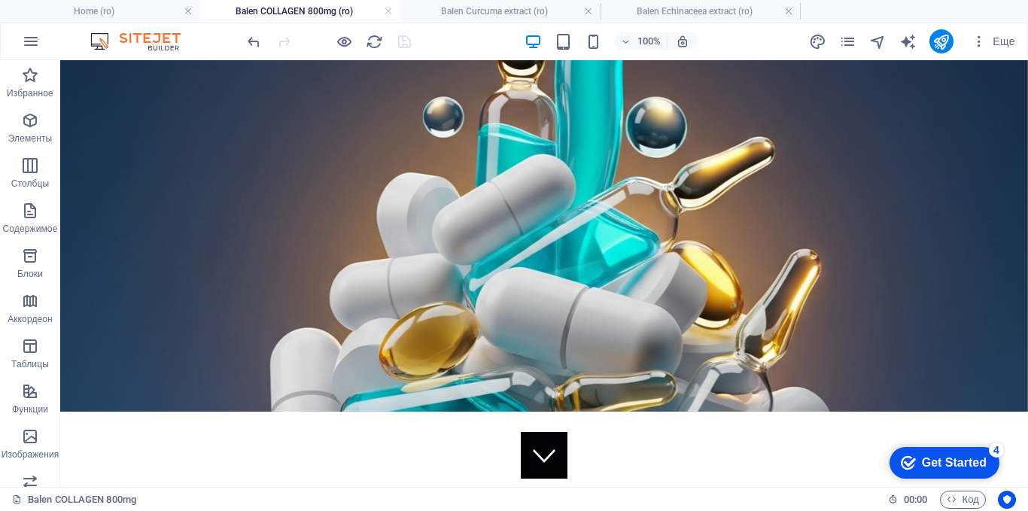
scroll to position [0, 0]
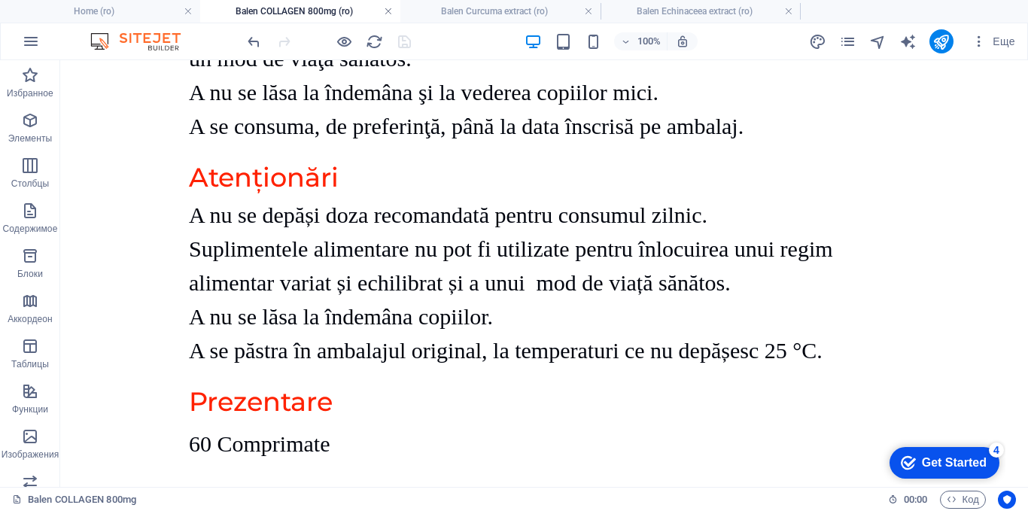
click at [390, 11] on link at bounding box center [388, 12] width 9 height 14
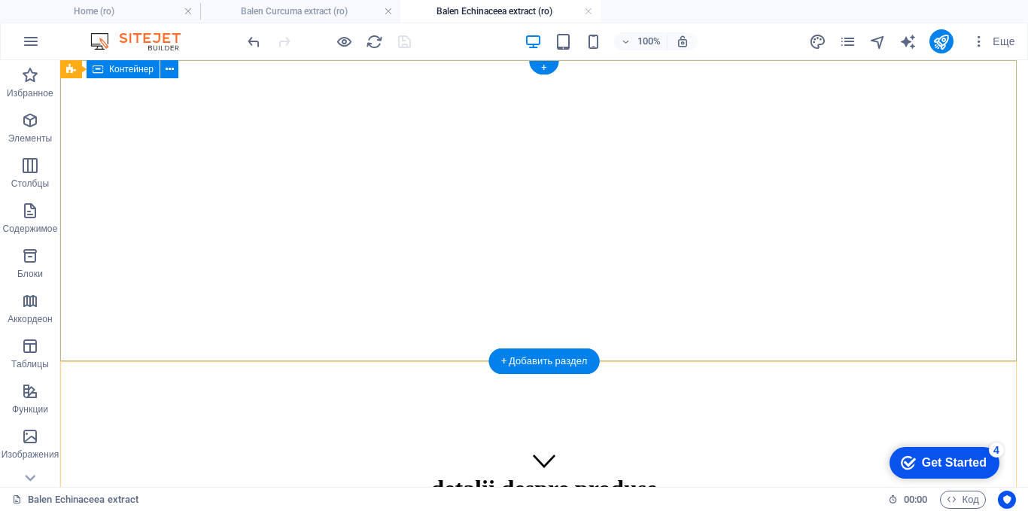
scroll to position [1574, 0]
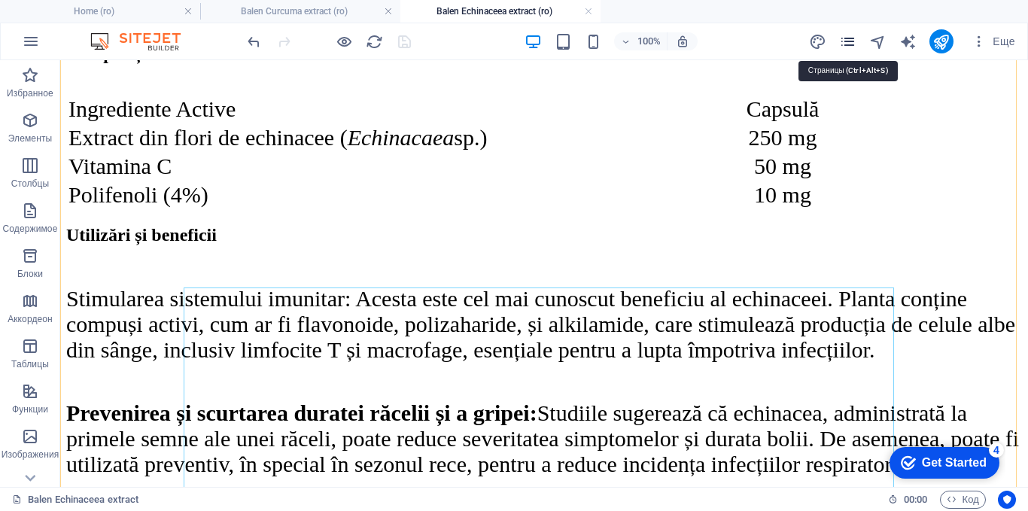
click at [846, 40] on icon "pages" at bounding box center [847, 41] width 17 height 17
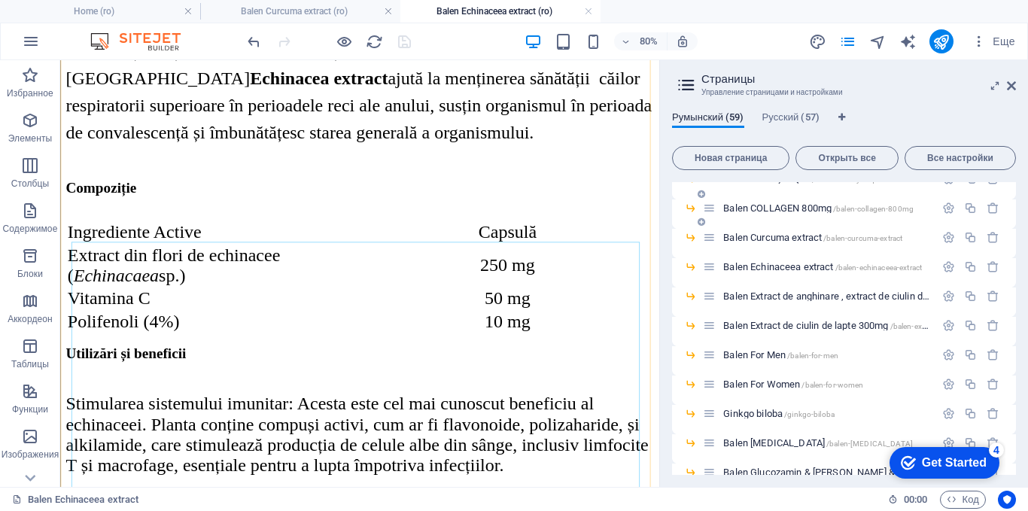
scroll to position [376, 0]
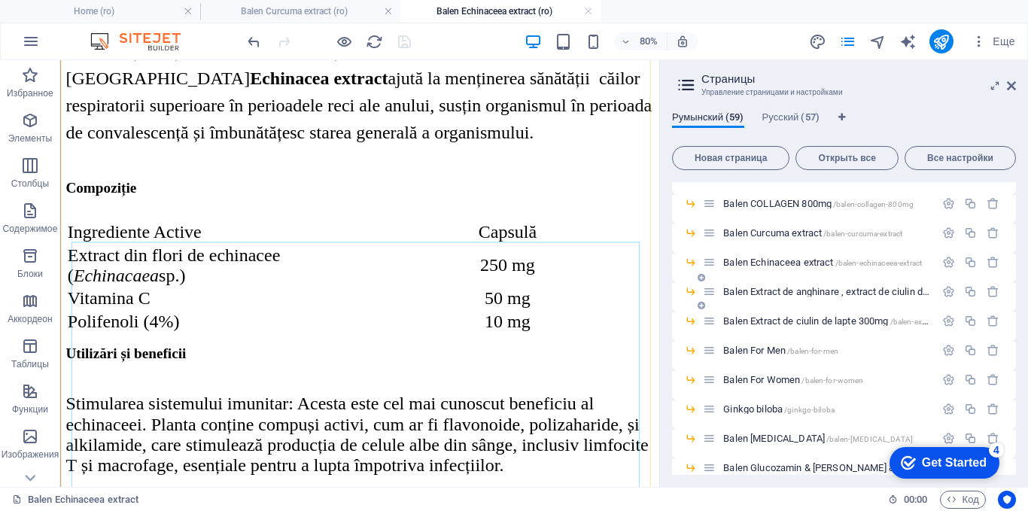
click at [761, 290] on span "Balen Extract de anghinare , extract de ciulin de lapte 475mg caps /balen-extra…" at bounding box center [979, 291] width 512 height 11
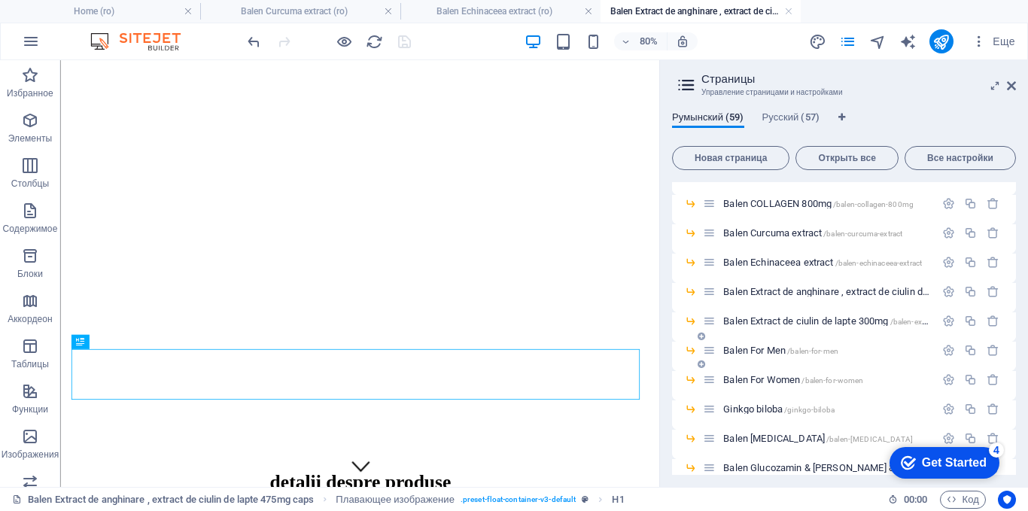
scroll to position [0, 0]
click at [1014, 81] on icon at bounding box center [1011, 86] width 9 height 12
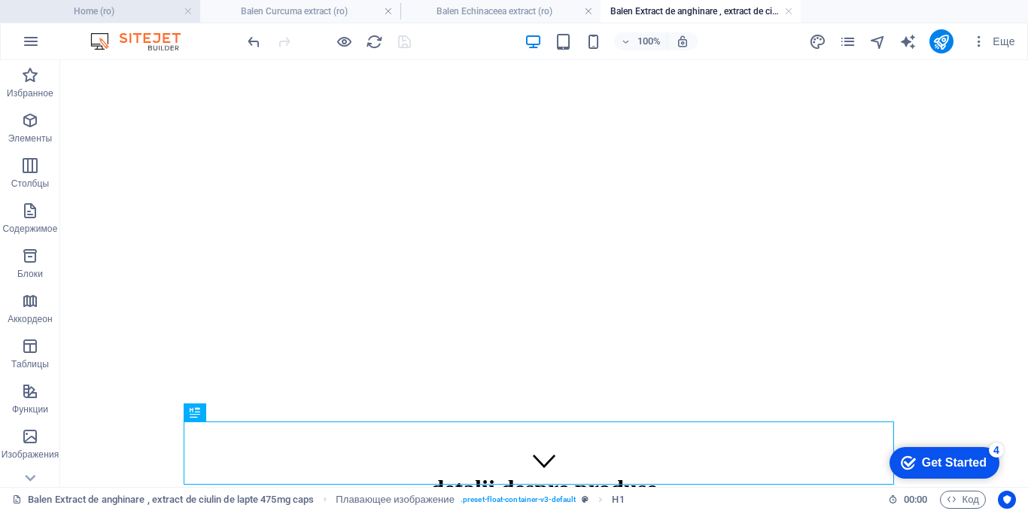
click at [126, 14] on h4 "Home (ro)" at bounding box center [100, 11] width 200 height 17
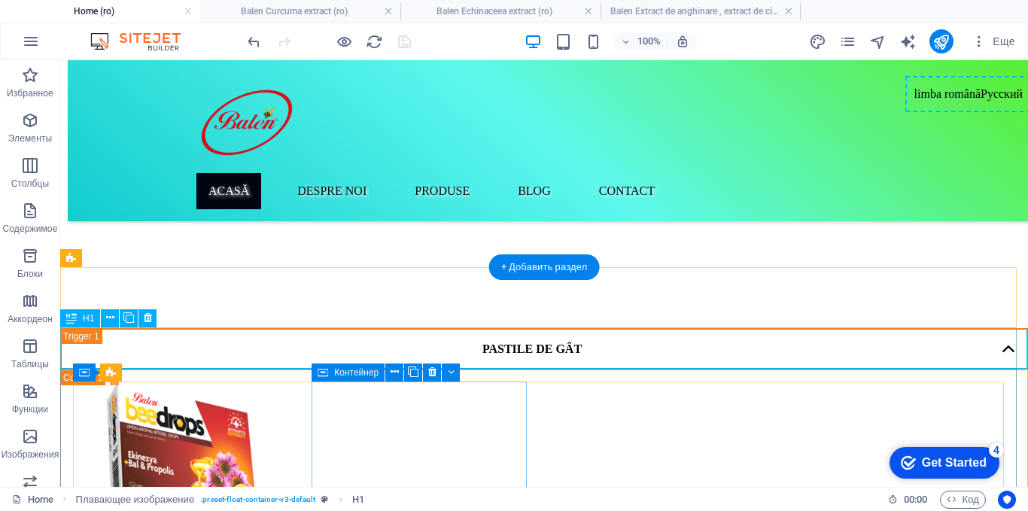
scroll to position [301, 0]
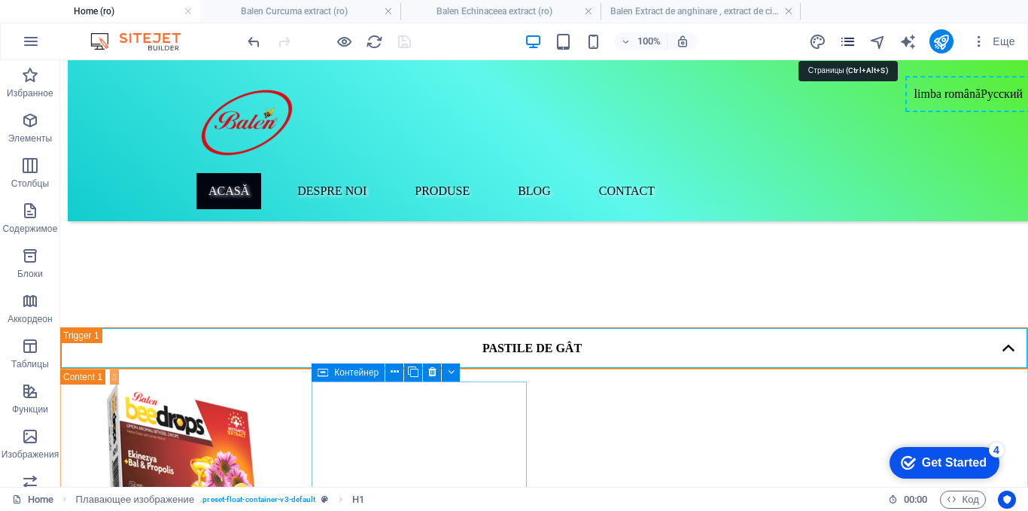
click at [849, 37] on icon "pages" at bounding box center [847, 41] width 17 height 17
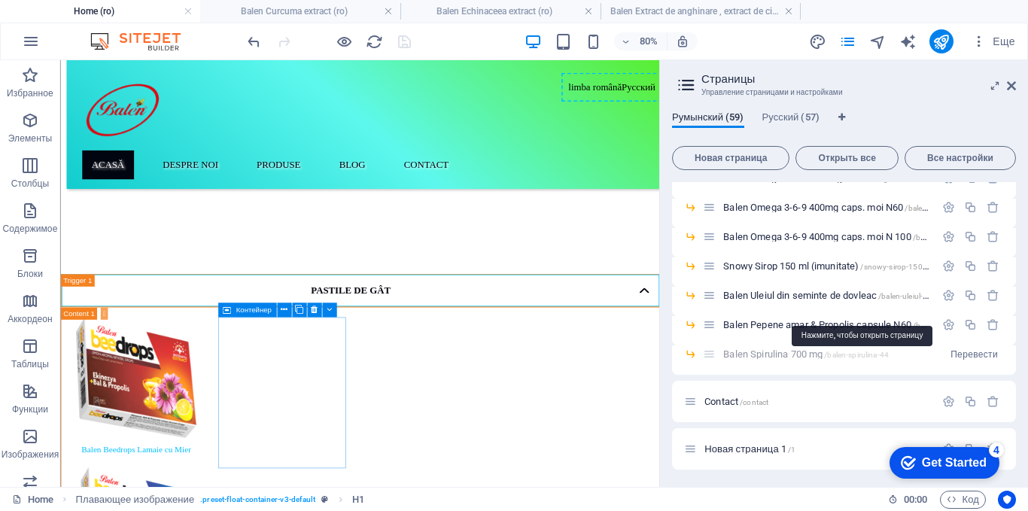
scroll to position [1576, 0]
click at [730, 445] on span "Новая страница 1 /1" at bounding box center [749, 447] width 91 height 11
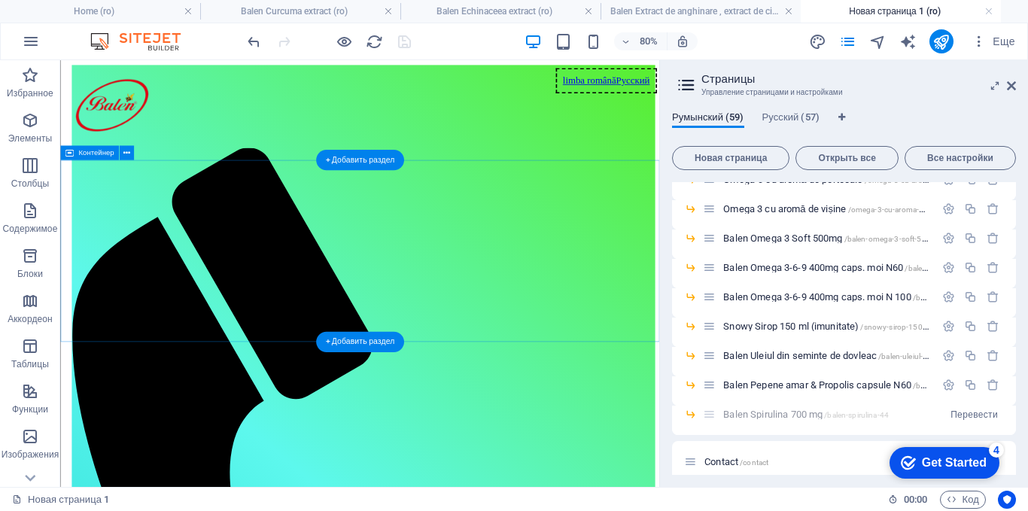
scroll to position [0, 0]
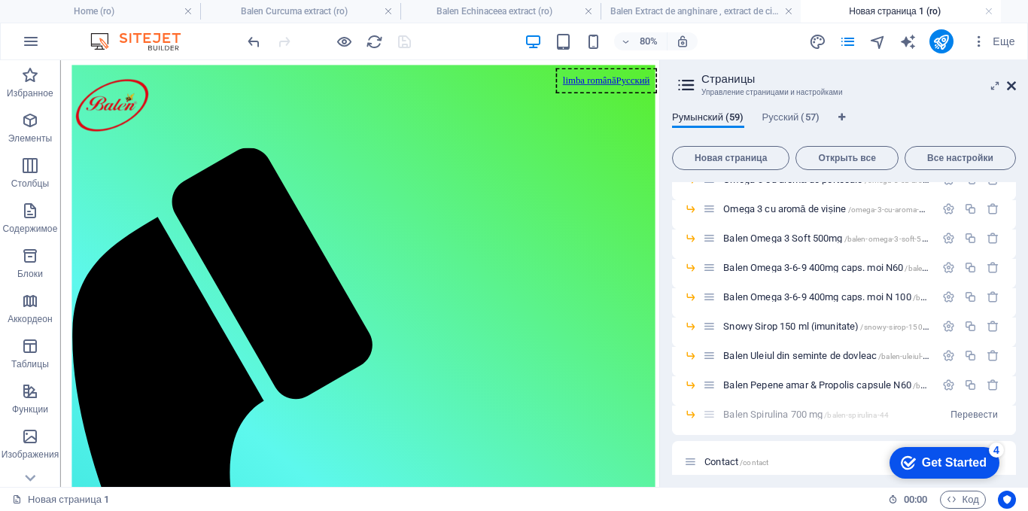
click at [1012, 84] on icon at bounding box center [1011, 86] width 9 height 12
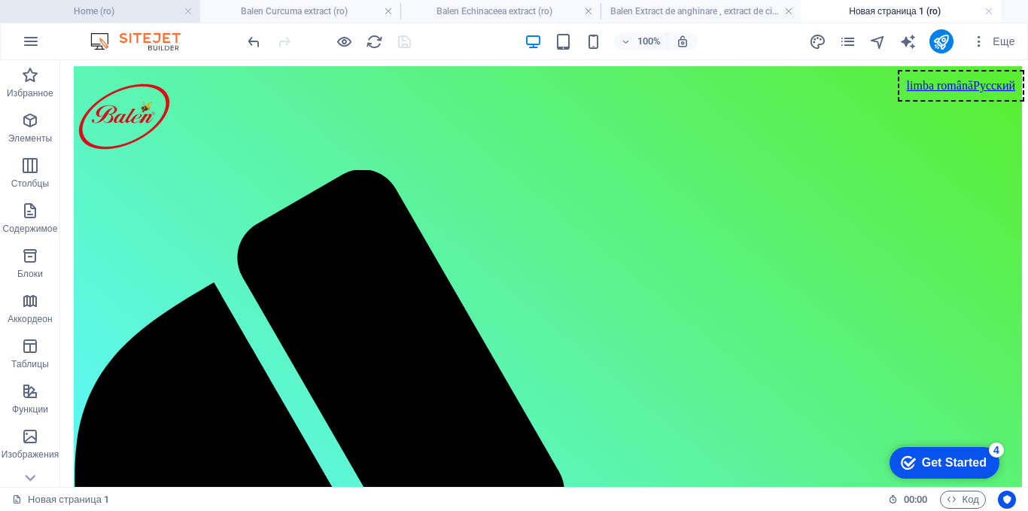
click at [124, 14] on h4 "Home (ro)" at bounding box center [100, 11] width 200 height 17
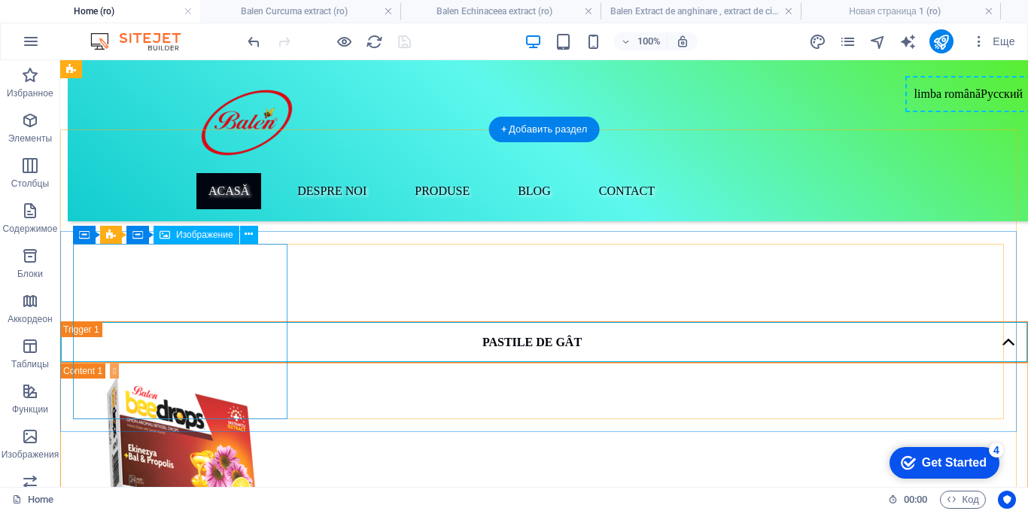
scroll to position [301, 0]
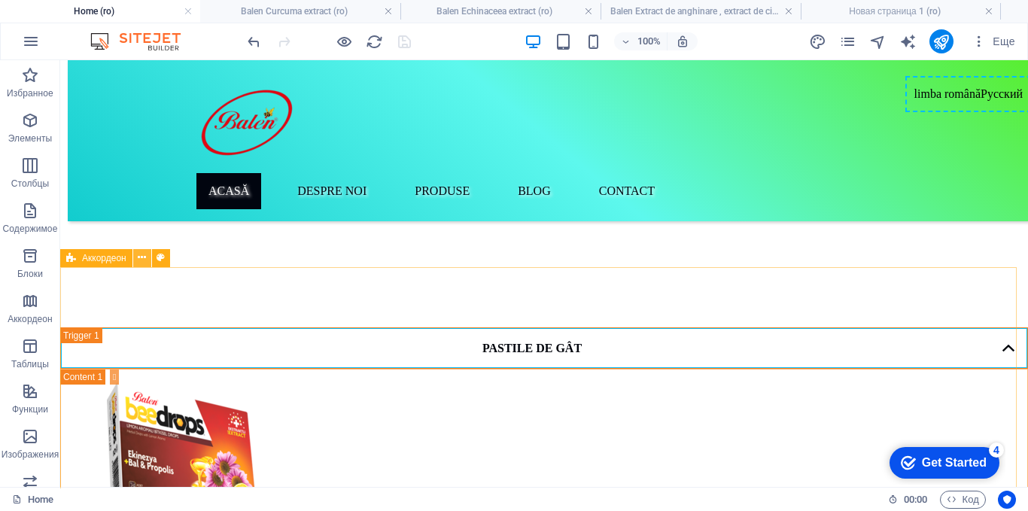
click at [142, 258] on icon at bounding box center [142, 258] width 8 height 16
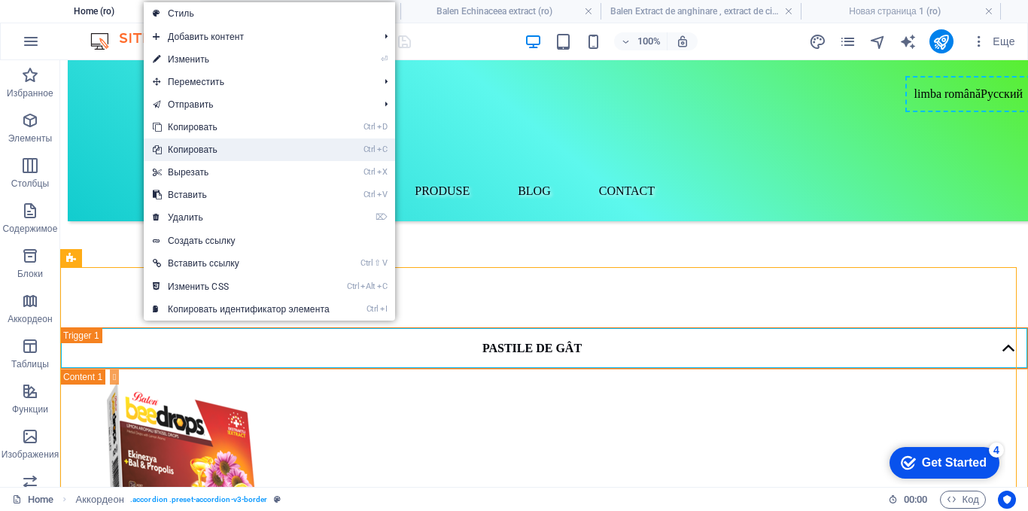
click at [203, 152] on link "Ctrl C Копировать" at bounding box center [241, 149] width 195 height 23
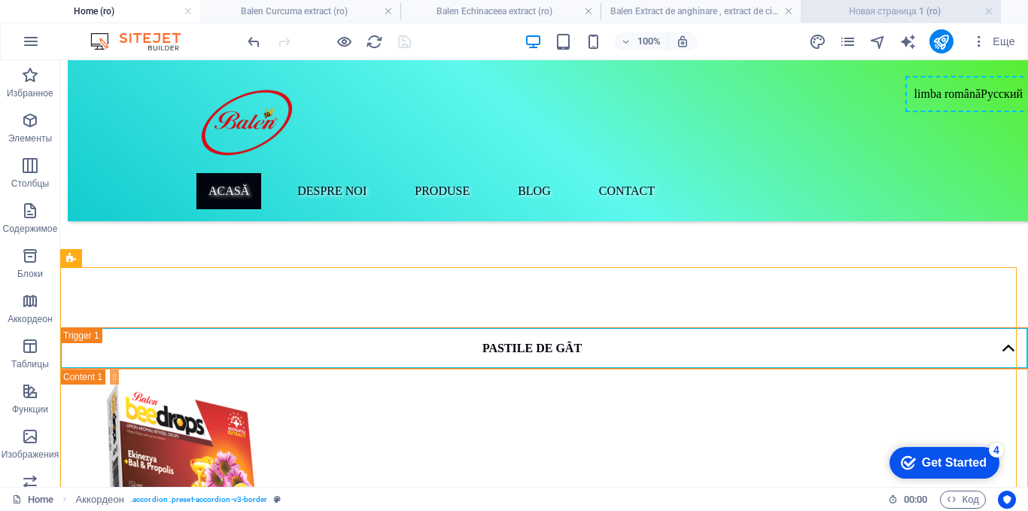
click at [866, 12] on h4 "Новая страница 1 (ro)" at bounding box center [901, 11] width 200 height 17
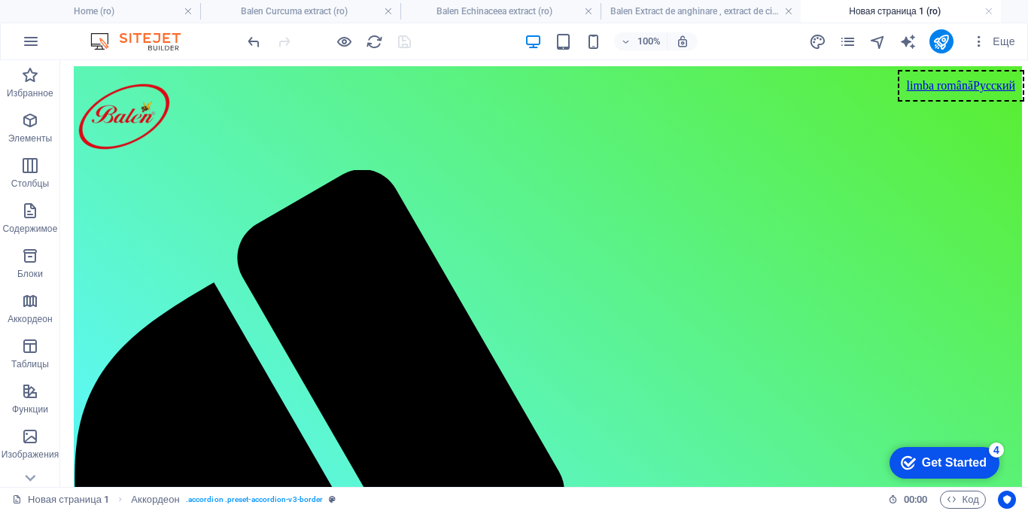
scroll to position [0, 0]
click at [145, 172] on icon at bounding box center [143, 177] width 8 height 16
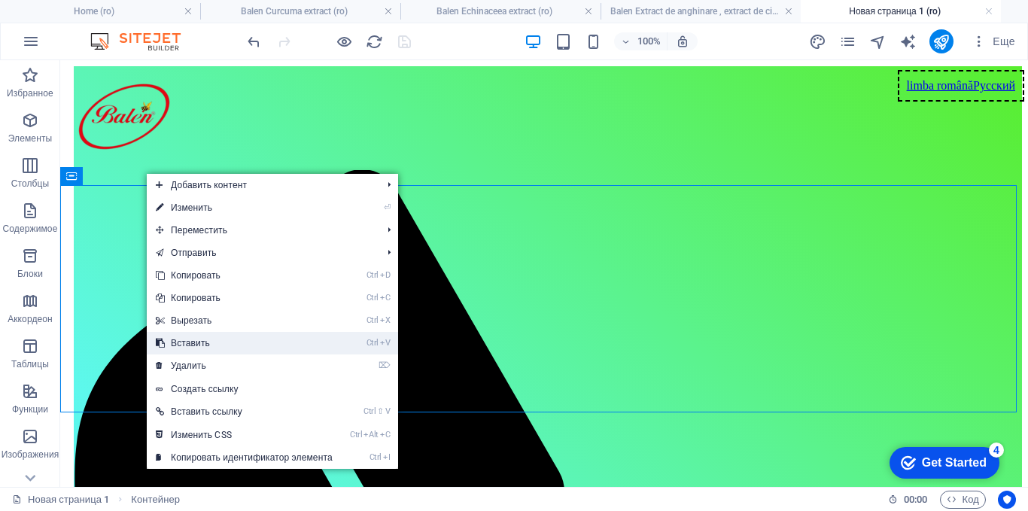
click at [182, 337] on link "Ctrl V Вставить" at bounding box center [244, 343] width 195 height 23
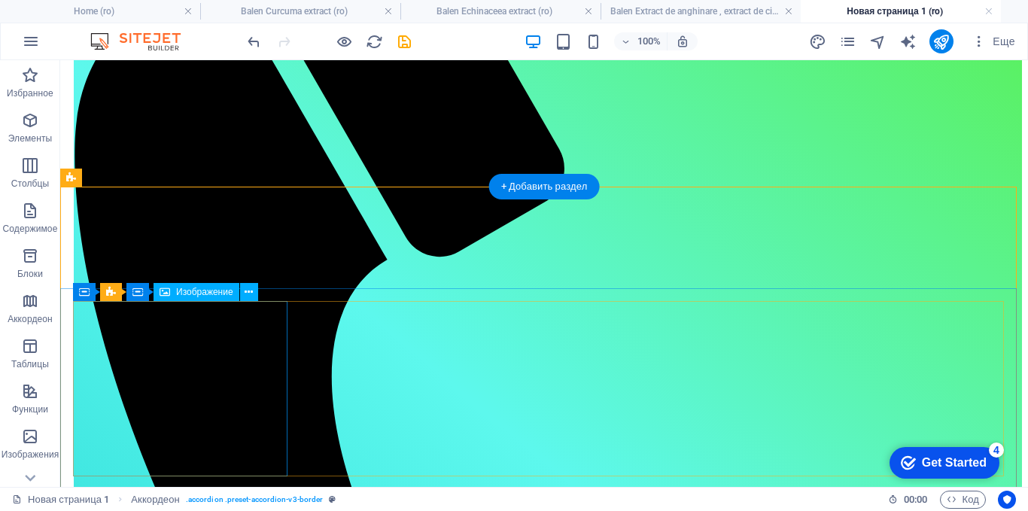
scroll to position [226, 0]
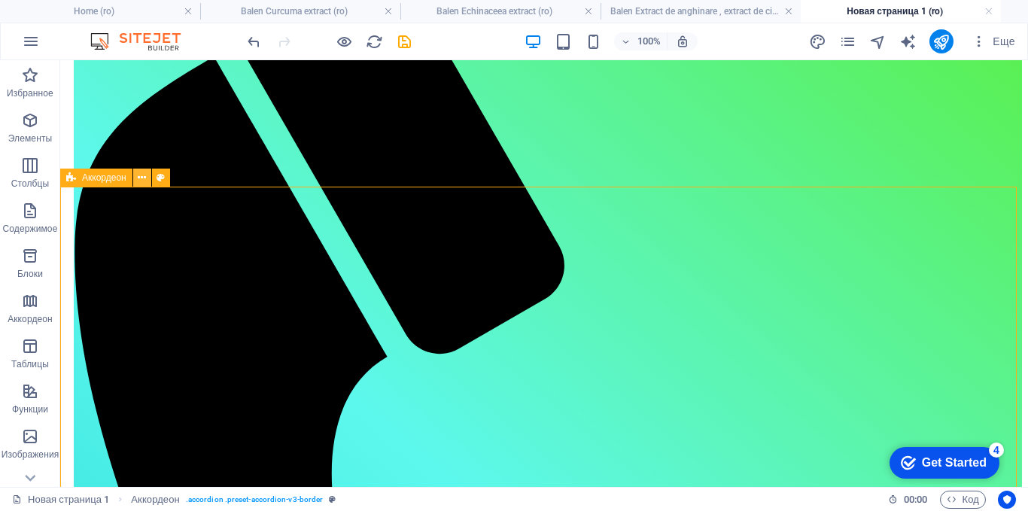
click at [139, 179] on icon at bounding box center [142, 178] width 8 height 16
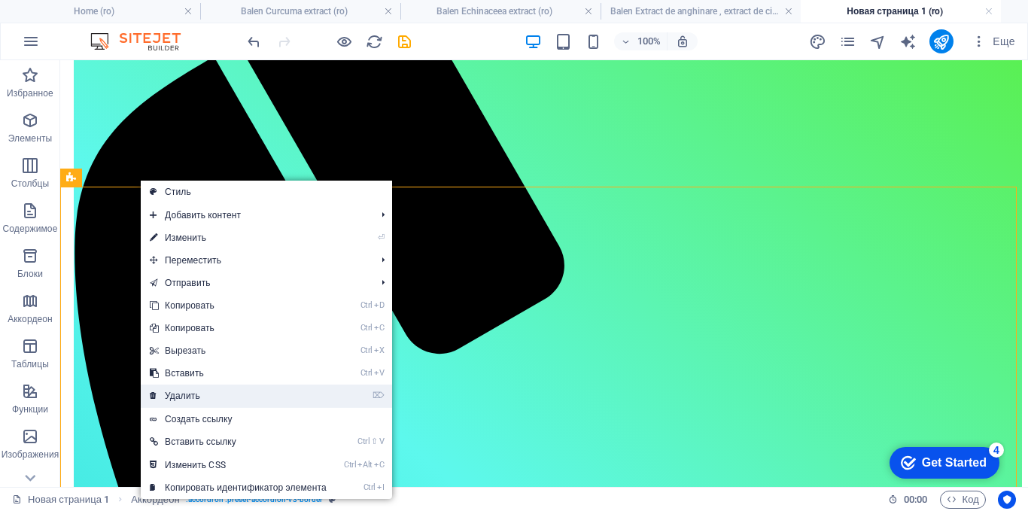
click at [186, 394] on link "⌦ Удалить" at bounding box center [238, 395] width 195 height 23
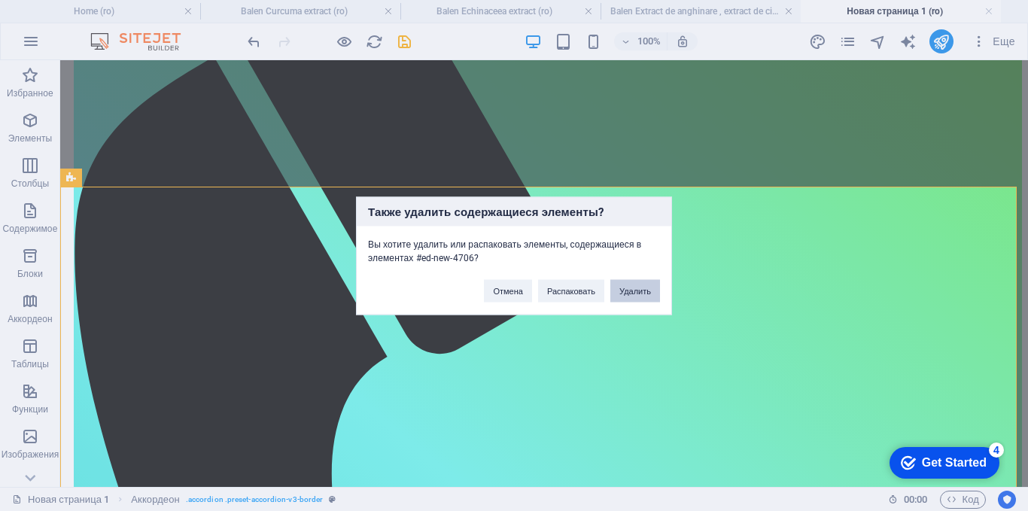
drag, startPoint x: 631, startPoint y: 285, endPoint x: 570, endPoint y: 225, distance: 86.2
click at [631, 285] on button "Удалить" at bounding box center [635, 290] width 50 height 23
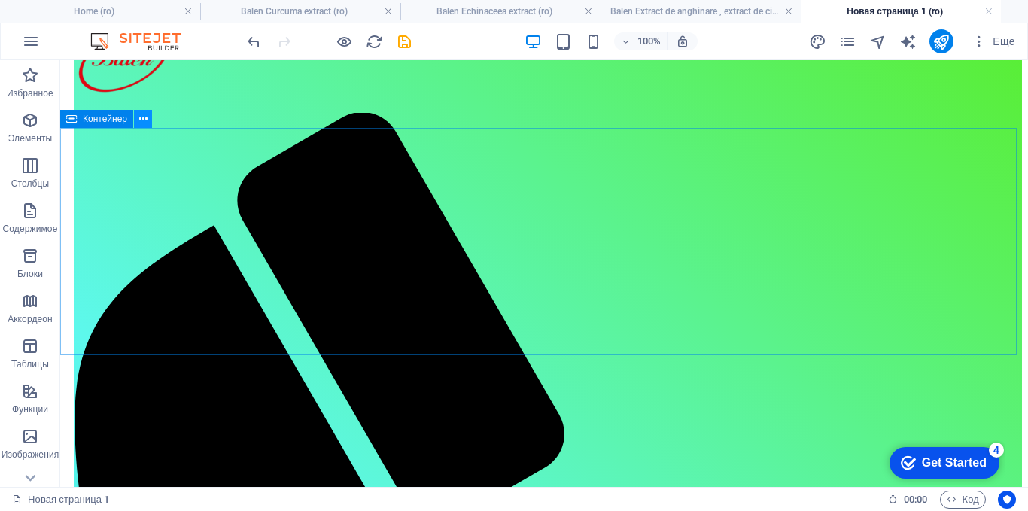
click at [147, 120] on icon at bounding box center [143, 119] width 8 height 16
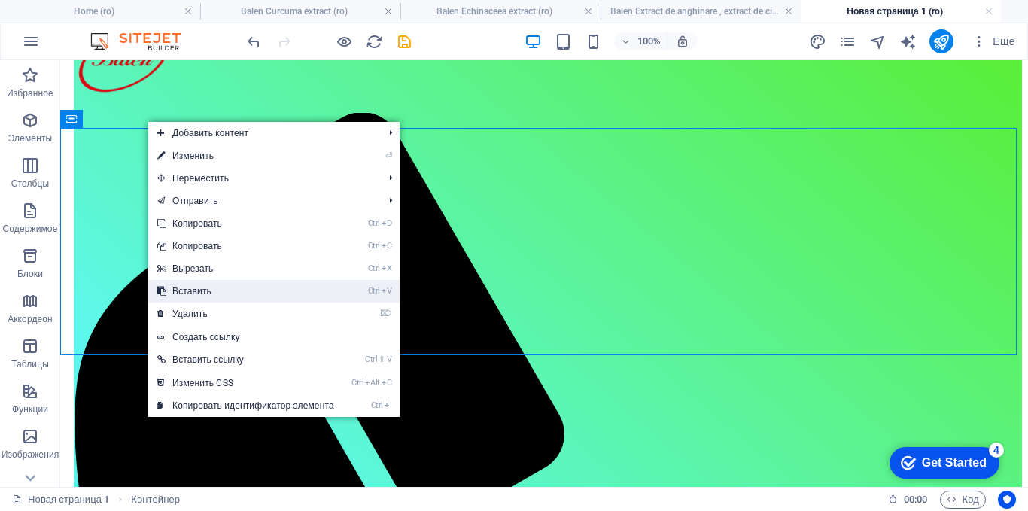
click at [183, 288] on link "Ctrl V Вставить" at bounding box center [245, 291] width 195 height 23
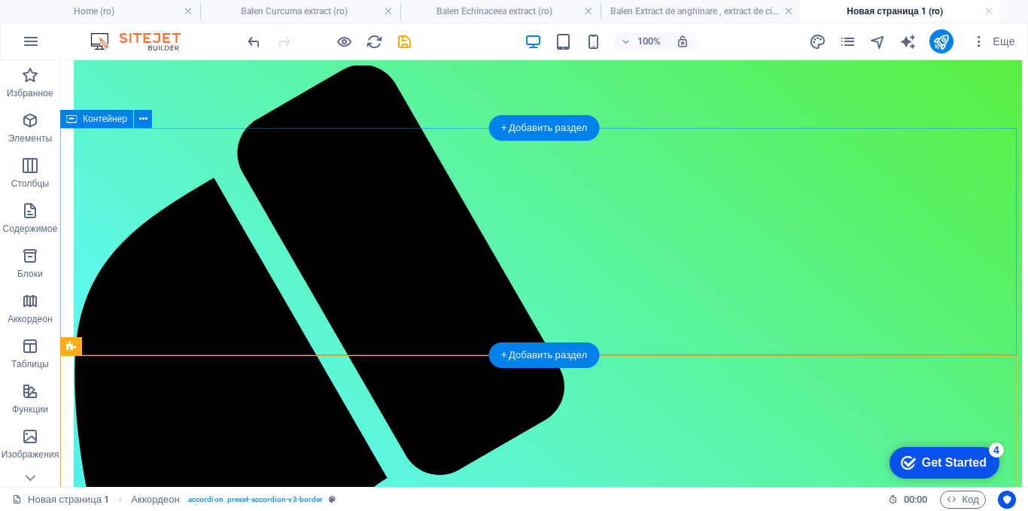
scroll to position [132, 0]
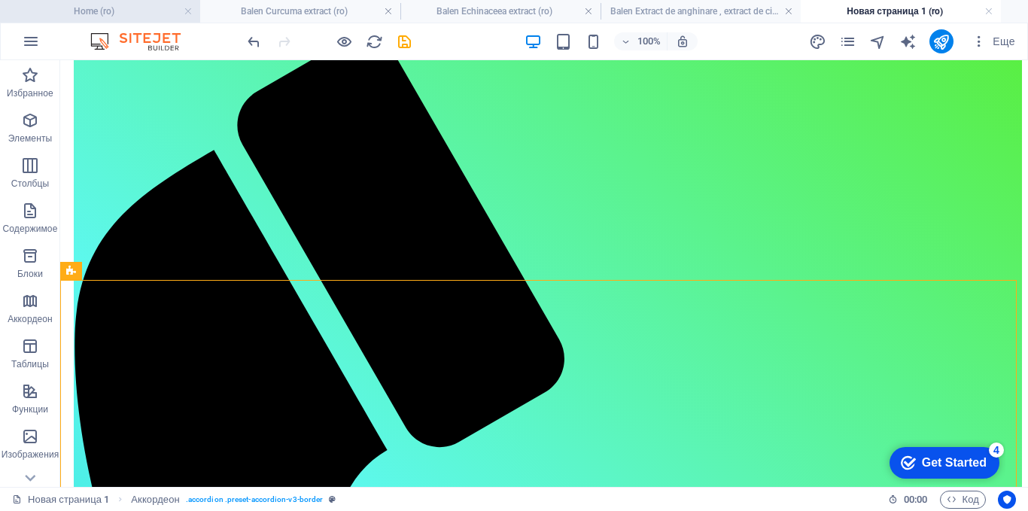
click at [97, 9] on h4 "Home (ro)" at bounding box center [100, 11] width 200 height 17
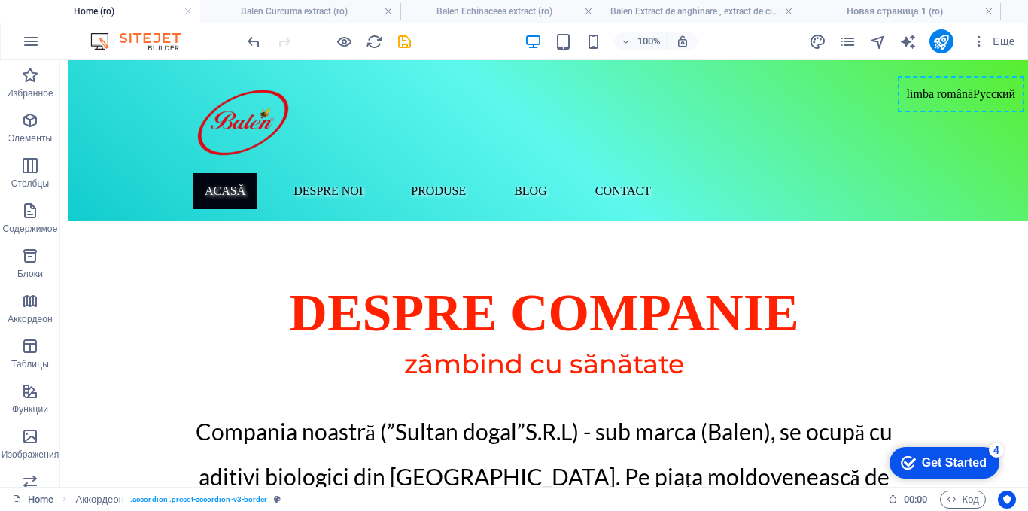
scroll to position [0, 0]
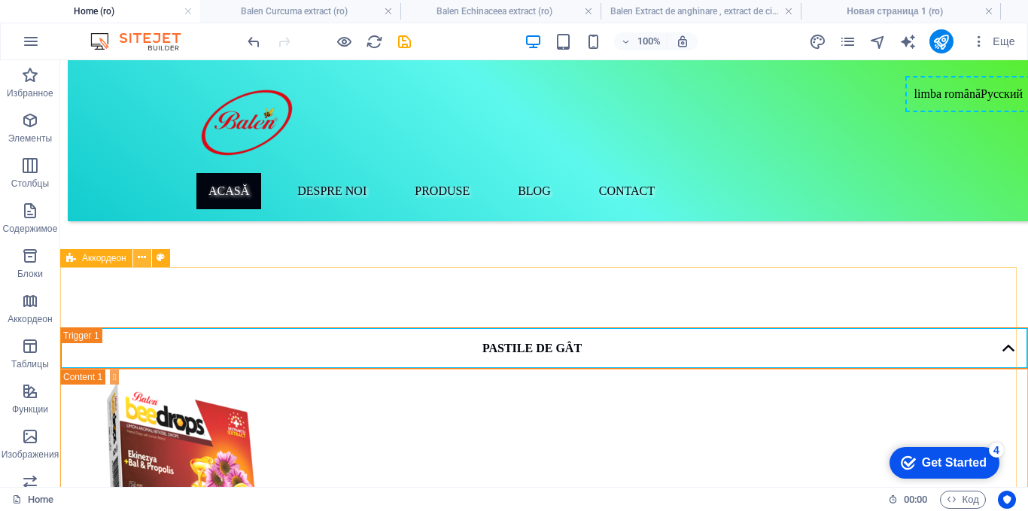
click at [146, 257] on icon at bounding box center [142, 258] width 8 height 16
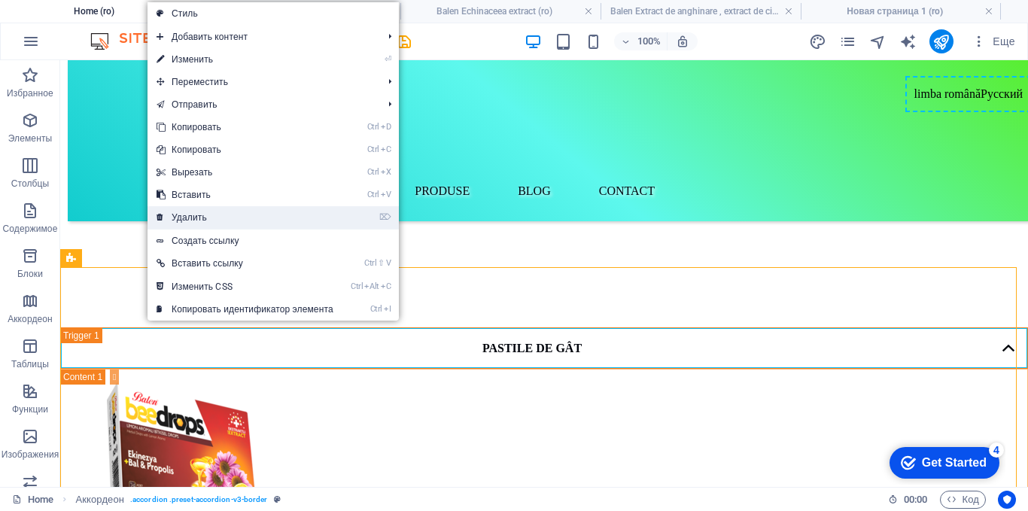
click at [173, 217] on link "⌦ Удалить" at bounding box center [244, 217] width 195 height 23
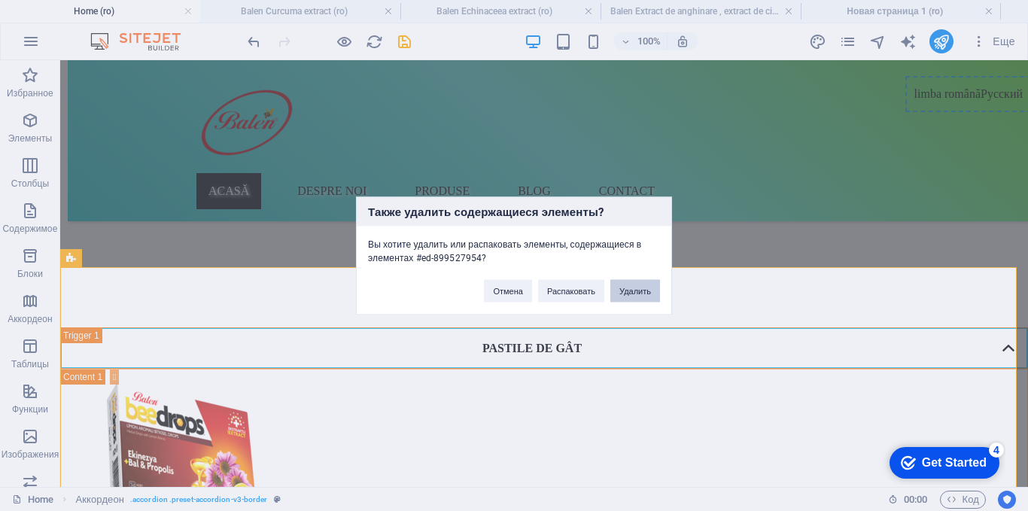
click at [630, 286] on button "Удалить" at bounding box center [635, 290] width 50 height 23
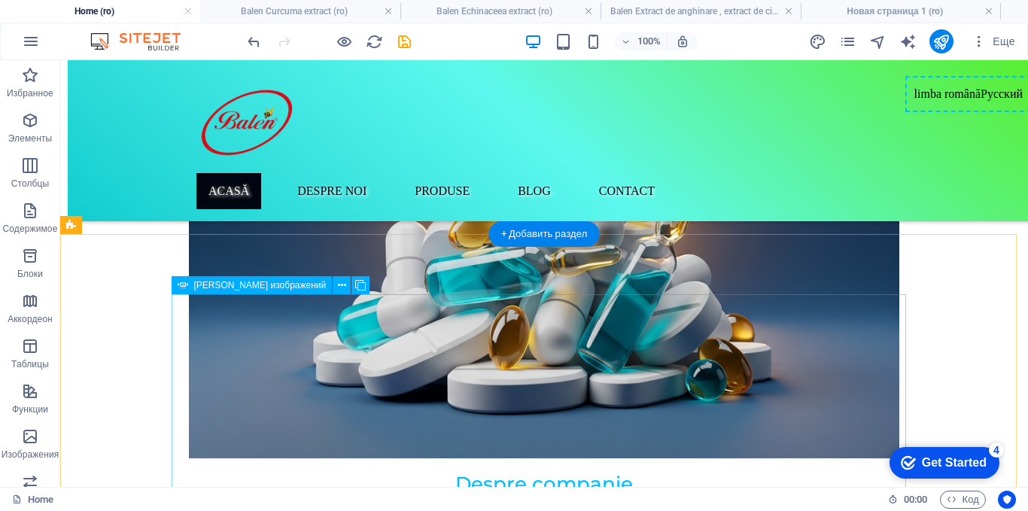
scroll to position [978, 0]
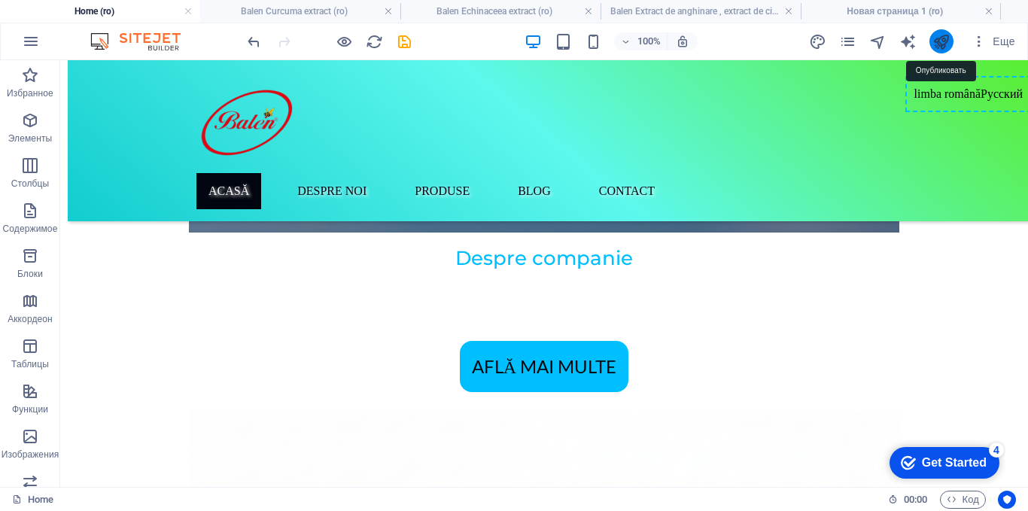
click at [938, 39] on icon "publish" at bounding box center [940, 41] width 17 height 17
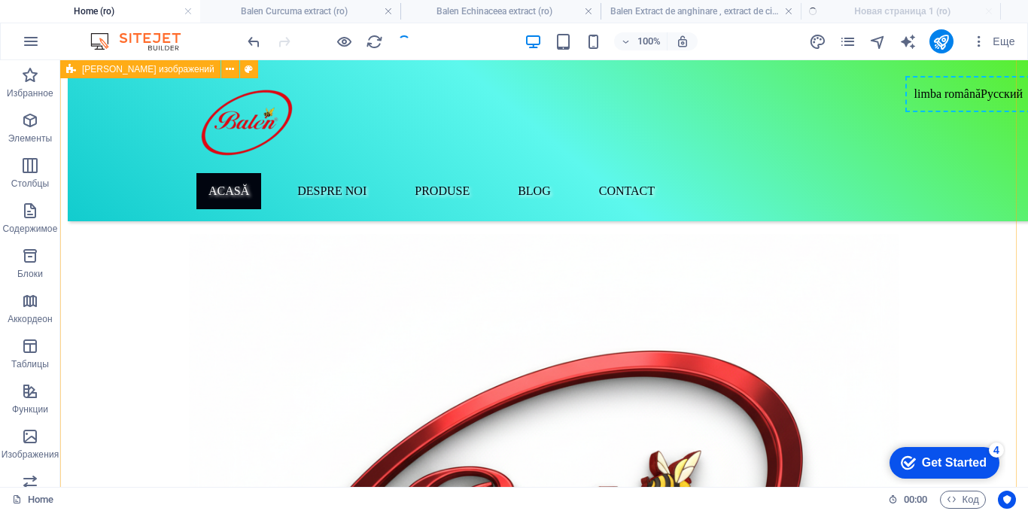
scroll to position [1204, 0]
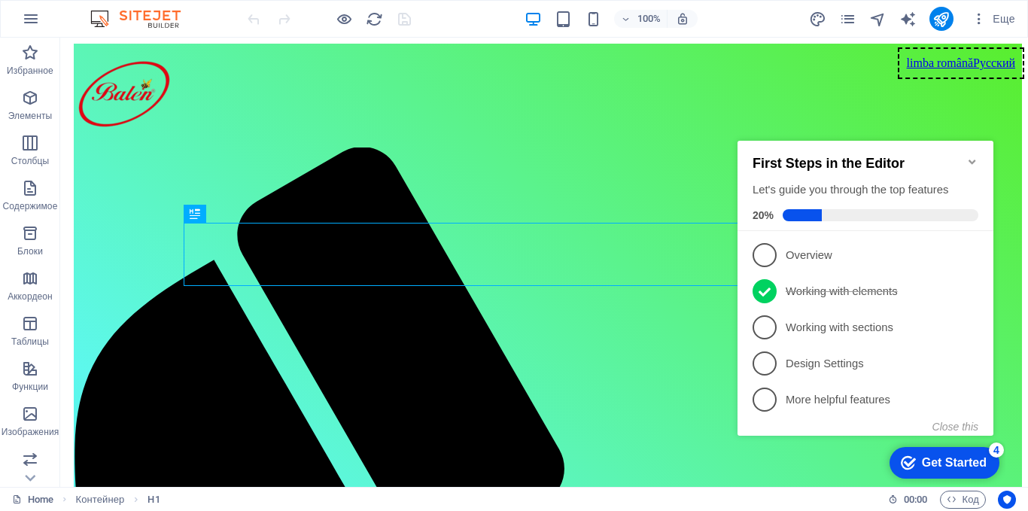
click at [971, 156] on icon "Minimize checklist" at bounding box center [972, 162] width 12 height 12
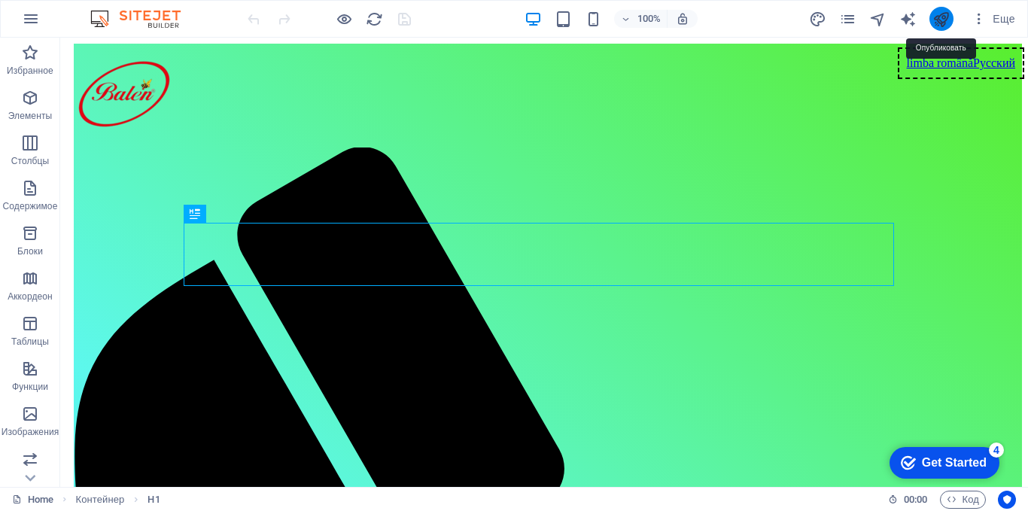
click at [944, 18] on icon "publish" at bounding box center [940, 19] width 17 height 17
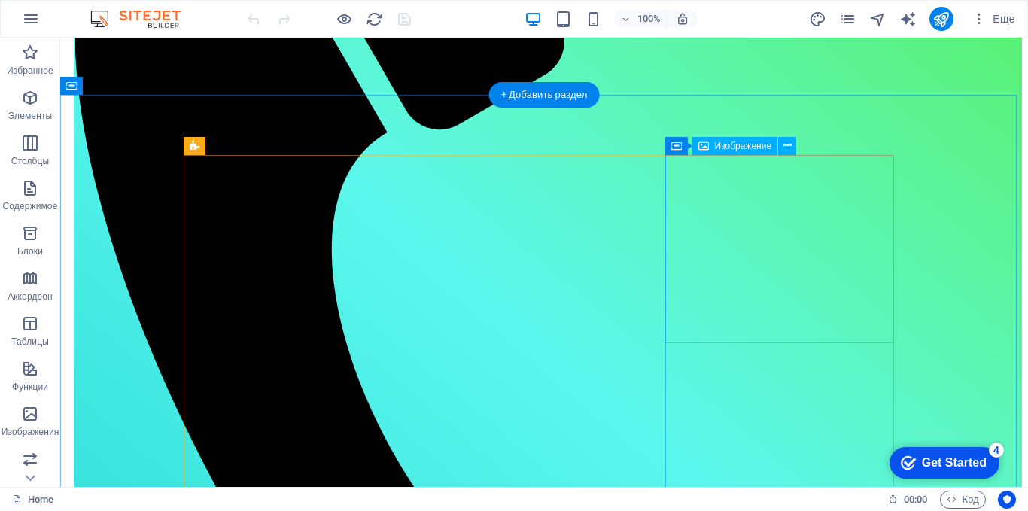
scroll to position [451, 0]
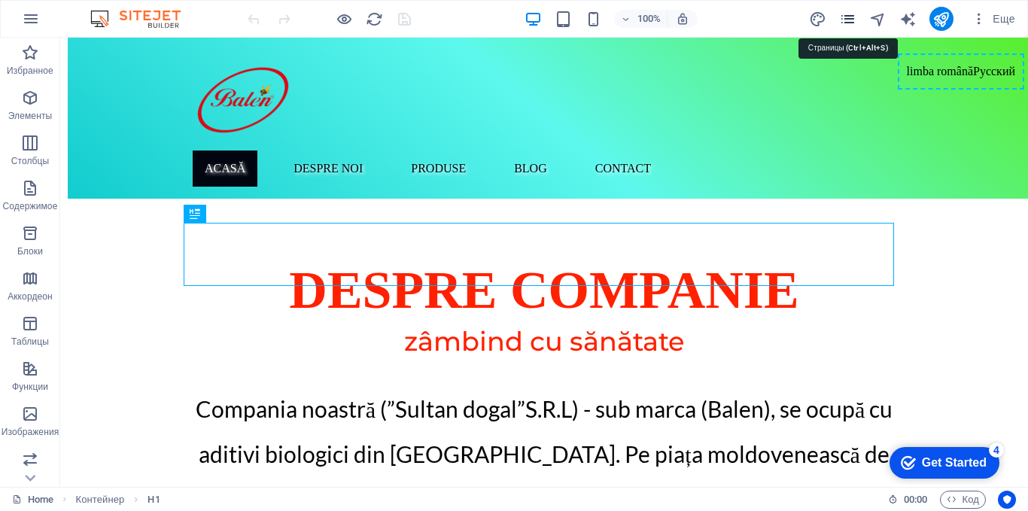
click at [851, 17] on icon "pages" at bounding box center [847, 19] width 17 height 17
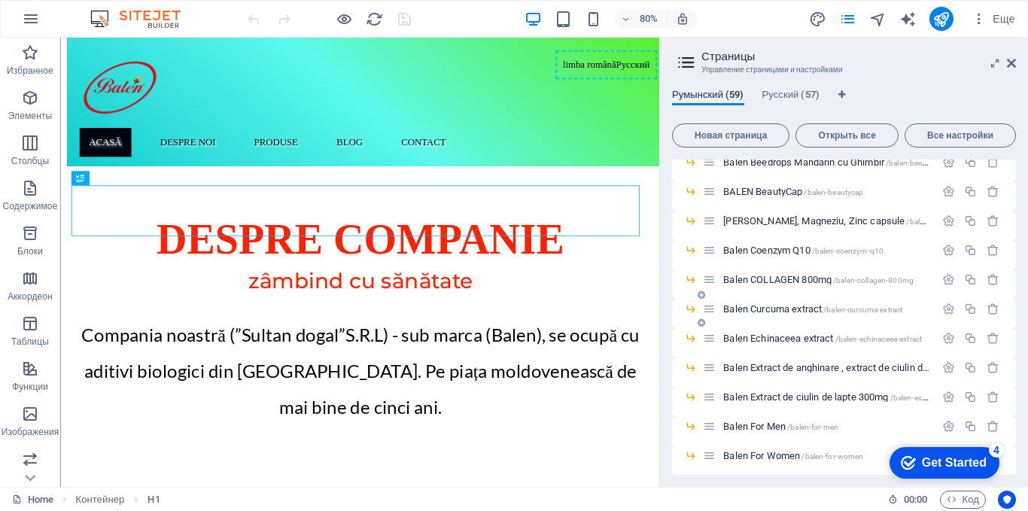
scroll to position [301, 0]
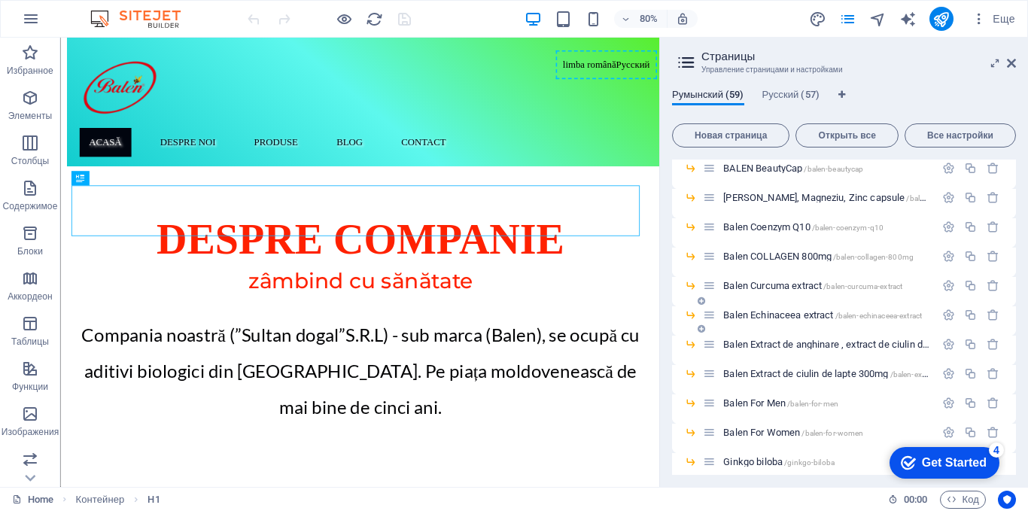
click at [769, 312] on span "Balen Echinaceea extract /balen-echinaceea-extract" at bounding box center [822, 314] width 199 height 11
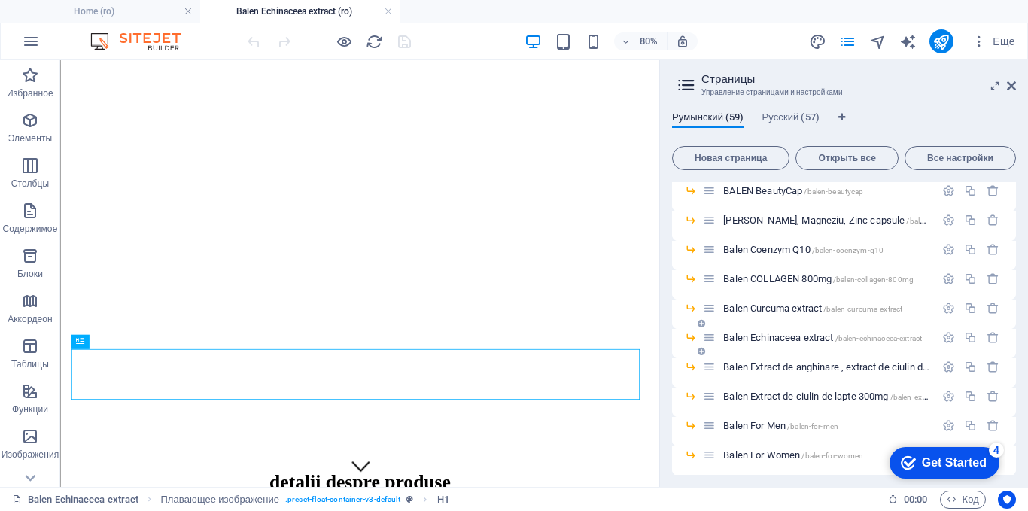
scroll to position [0, 0]
click at [793, 366] on span "Balen Extract de anghinare , extract de ciulin de lapte 475mg caps /balen-extra…" at bounding box center [979, 366] width 512 height 11
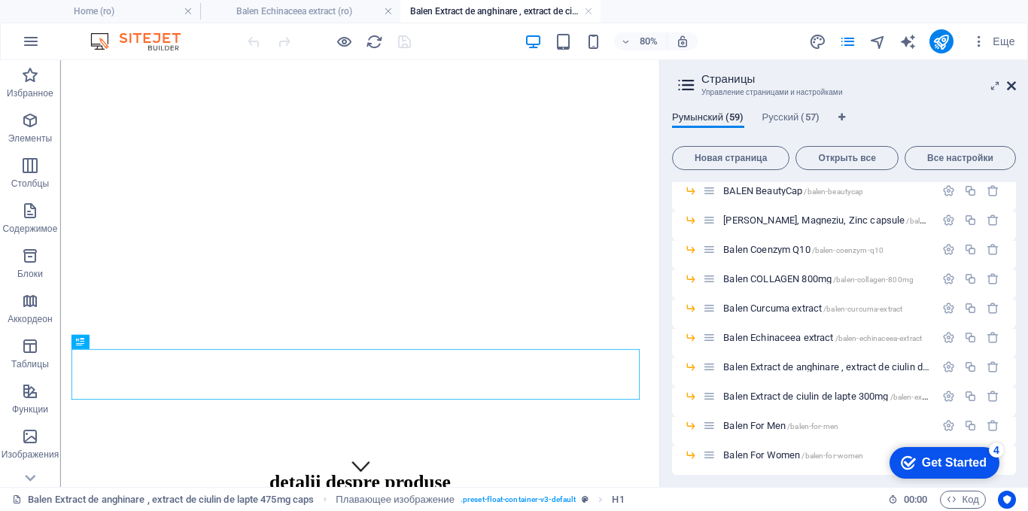
click at [1012, 87] on icon at bounding box center [1011, 86] width 9 height 12
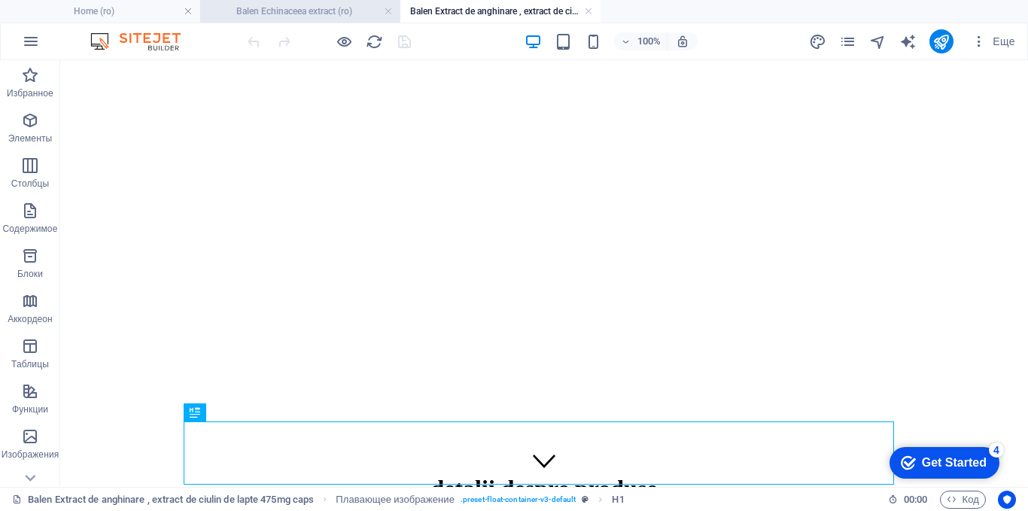
click at [263, 8] on h4 "Balen Echinaceea extract (ro)" at bounding box center [300, 11] width 200 height 17
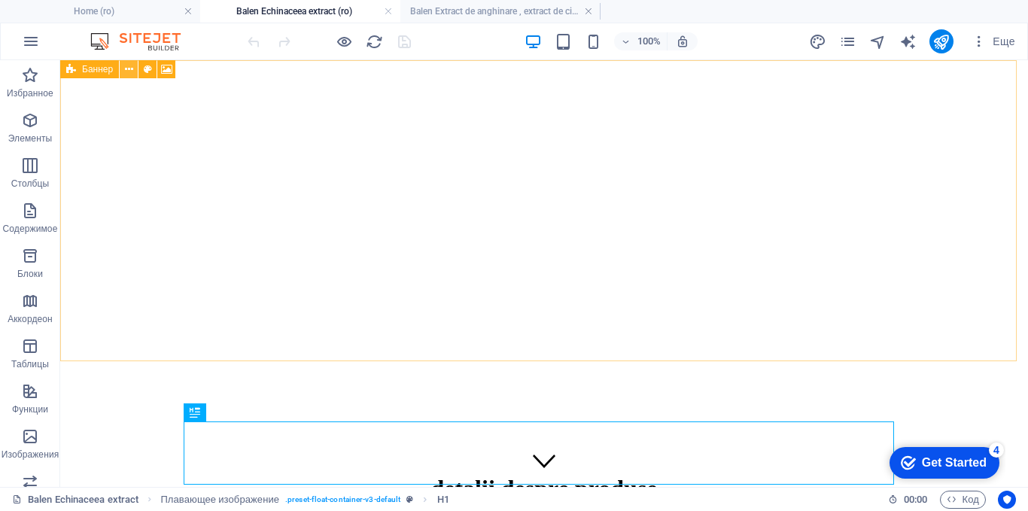
click at [126, 68] on icon at bounding box center [129, 70] width 8 height 16
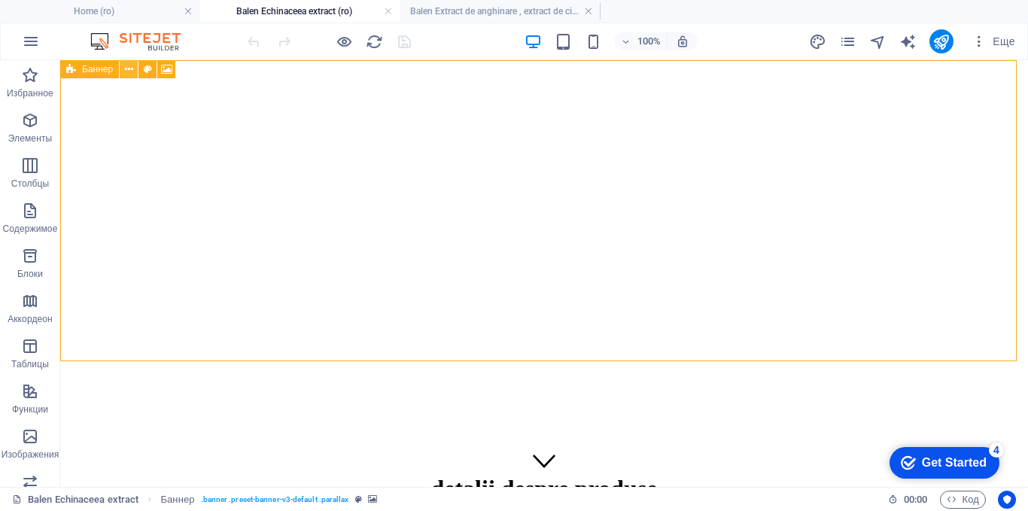
click at [126, 74] on icon at bounding box center [129, 70] width 8 height 16
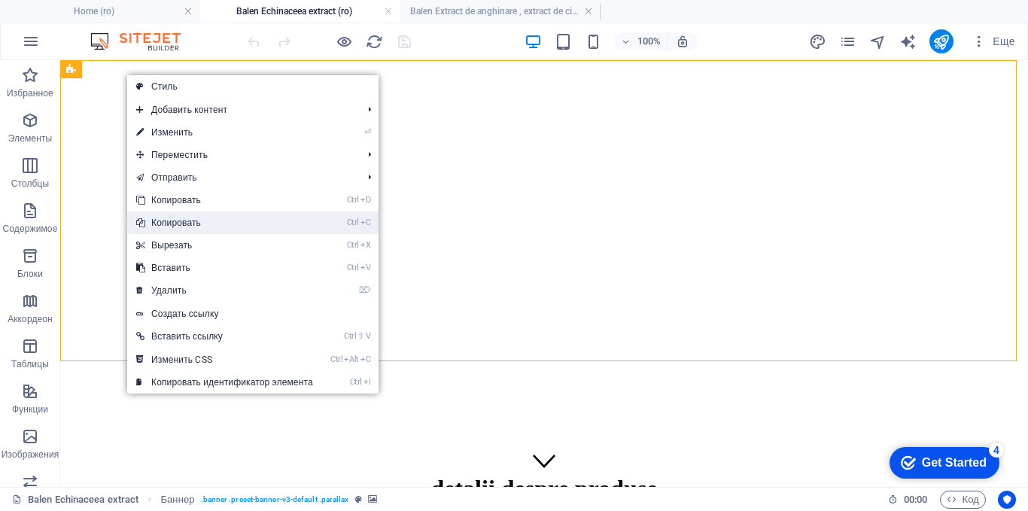
drag, startPoint x: 174, startPoint y: 223, endPoint x: 128, endPoint y: 155, distance: 81.8
click at [174, 223] on link "Ctrl C Копировать" at bounding box center [224, 222] width 195 height 23
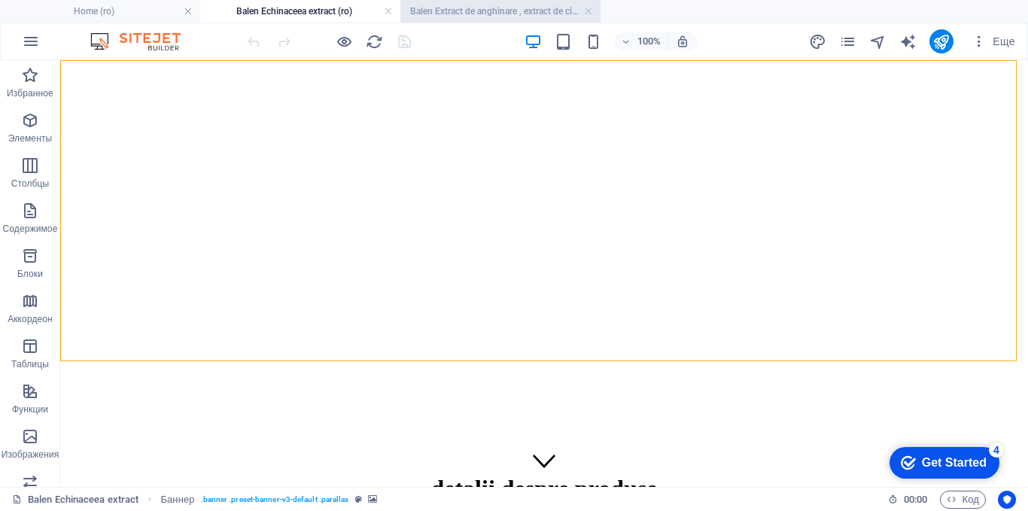
click at [433, 11] on h4 "Balen Extract de anghinare , extract de ciulin de lapte 475mg caps (ro)" at bounding box center [500, 11] width 200 height 17
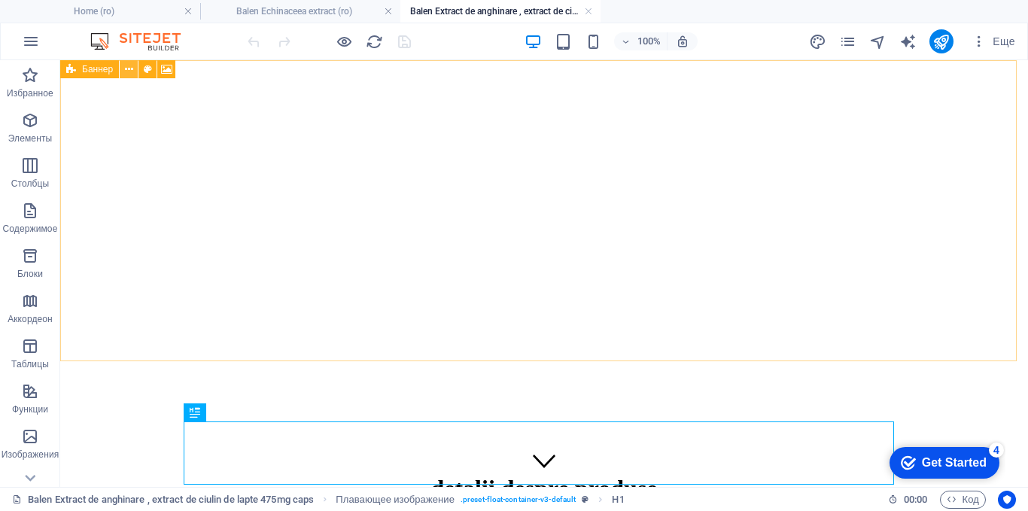
click at [130, 71] on icon at bounding box center [129, 70] width 8 height 16
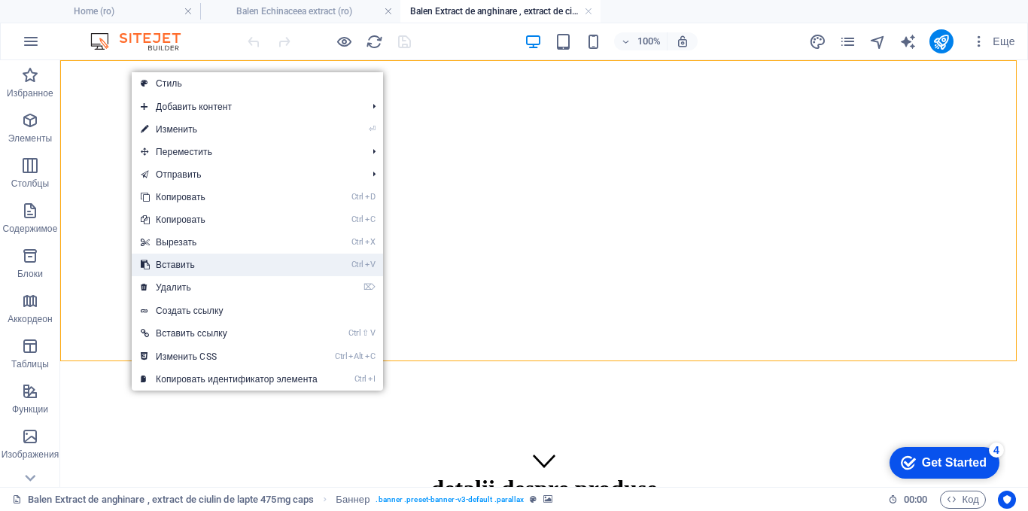
click at [165, 263] on link "Ctrl V Вставить" at bounding box center [229, 265] width 195 height 23
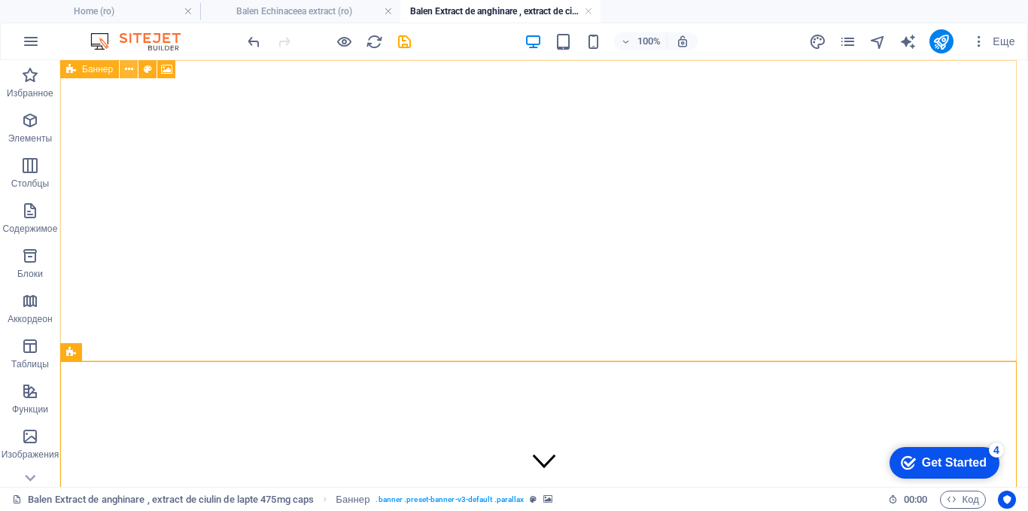
click at [130, 69] on icon at bounding box center [129, 70] width 8 height 16
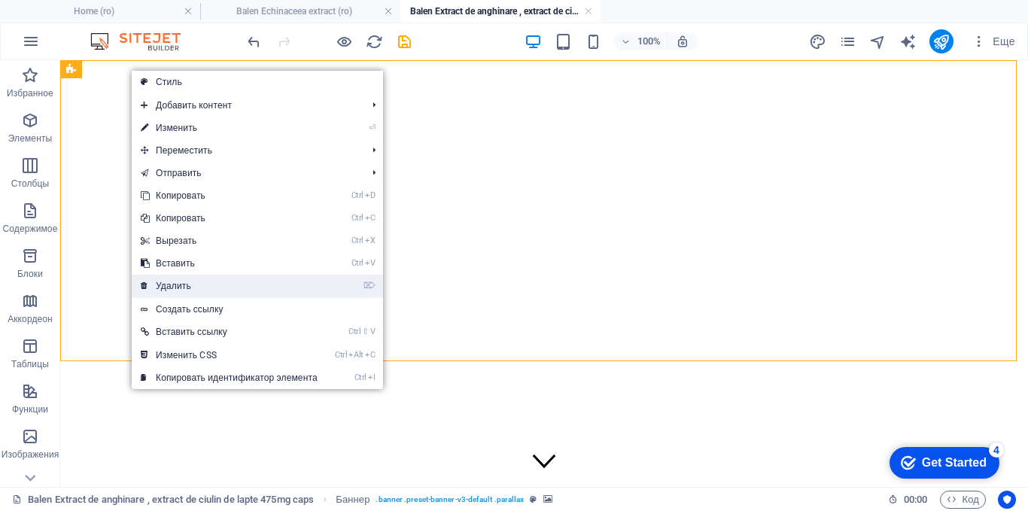
click at [185, 285] on link "⌦ Удалить" at bounding box center [229, 286] width 195 height 23
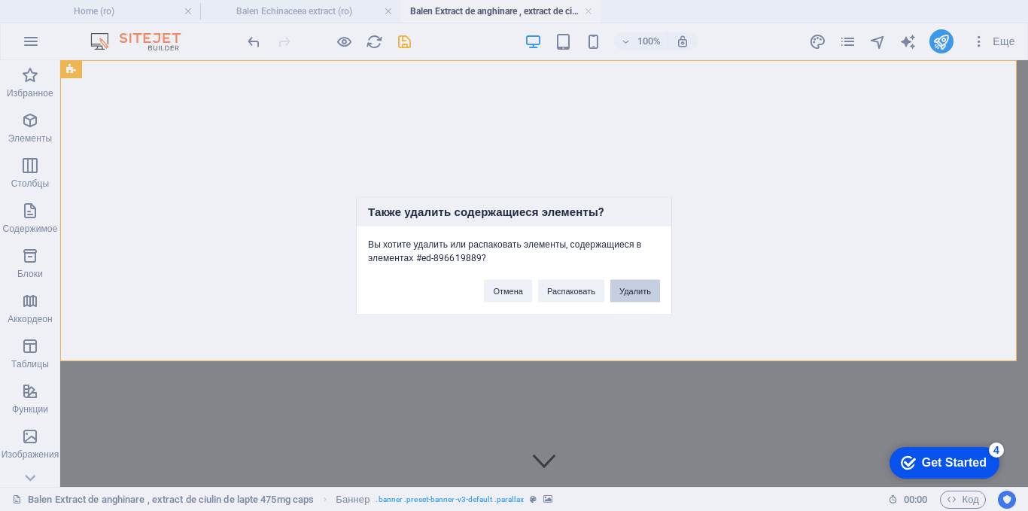
drag, startPoint x: 636, startPoint y: 287, endPoint x: 565, endPoint y: 226, distance: 93.4
click at [636, 287] on button "Удалить" at bounding box center [635, 290] width 50 height 23
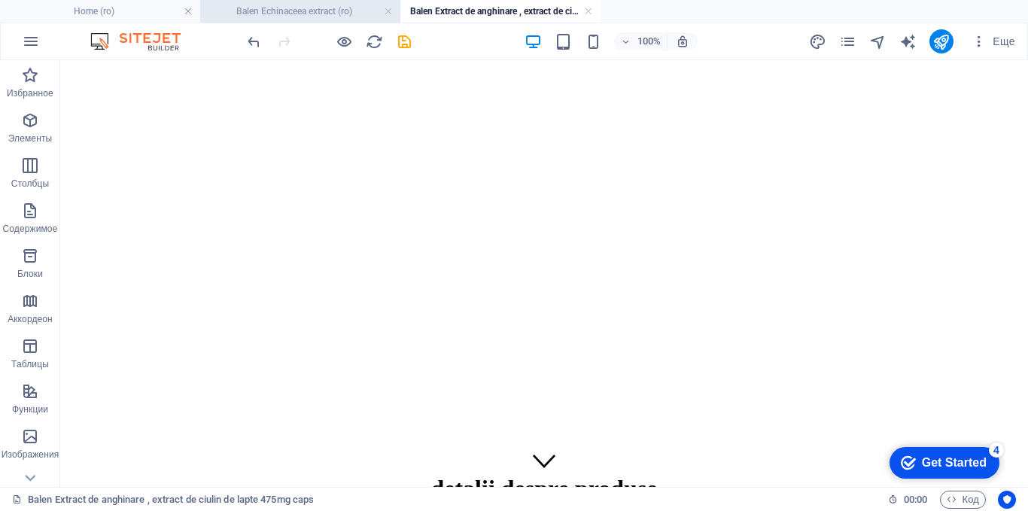
drag, startPoint x: 304, startPoint y: 9, endPoint x: 236, endPoint y: 75, distance: 95.2
click at [304, 9] on h4 "Balen Echinaceea extract (ro)" at bounding box center [300, 11] width 200 height 17
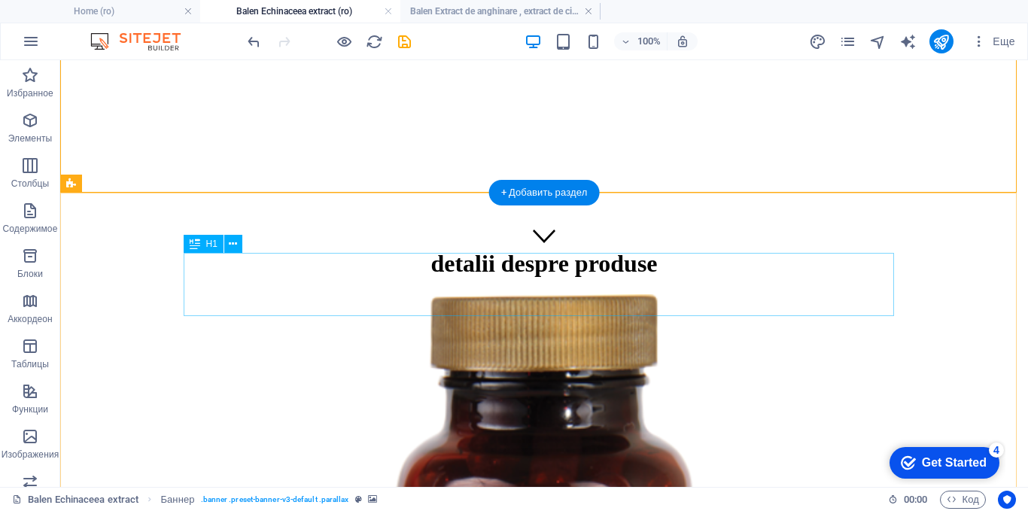
scroll to position [226, 0]
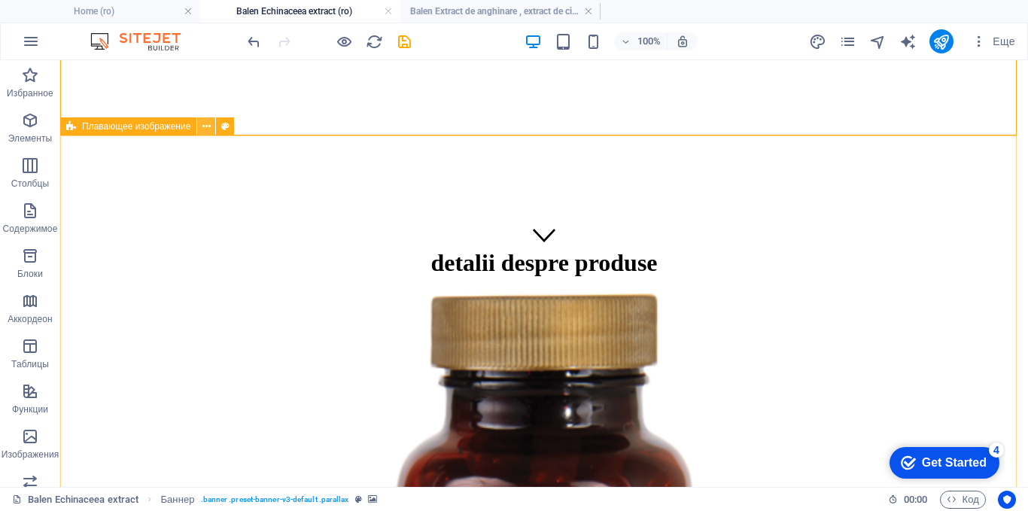
click at [206, 127] on icon at bounding box center [206, 127] width 8 height 16
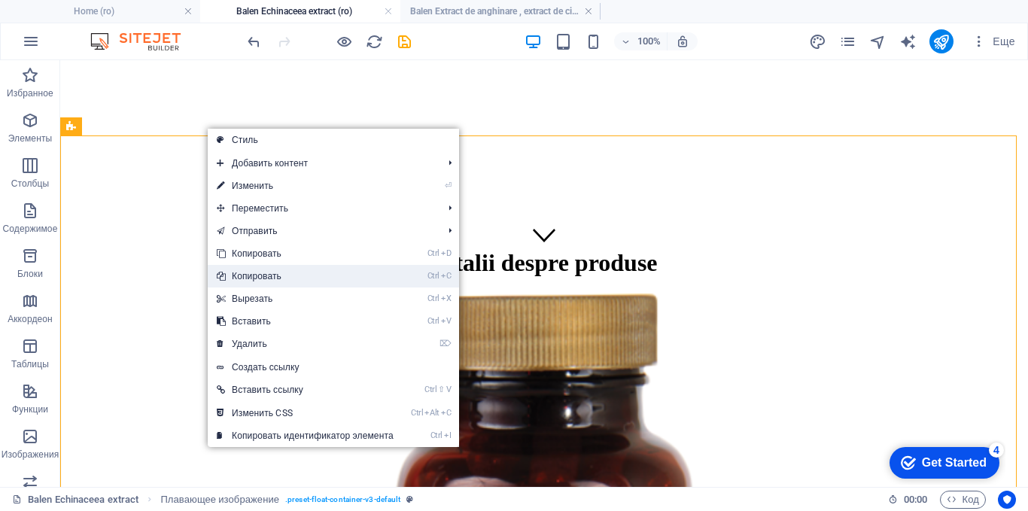
click at [248, 279] on link "Ctrl C Копировать" at bounding box center [305, 276] width 195 height 23
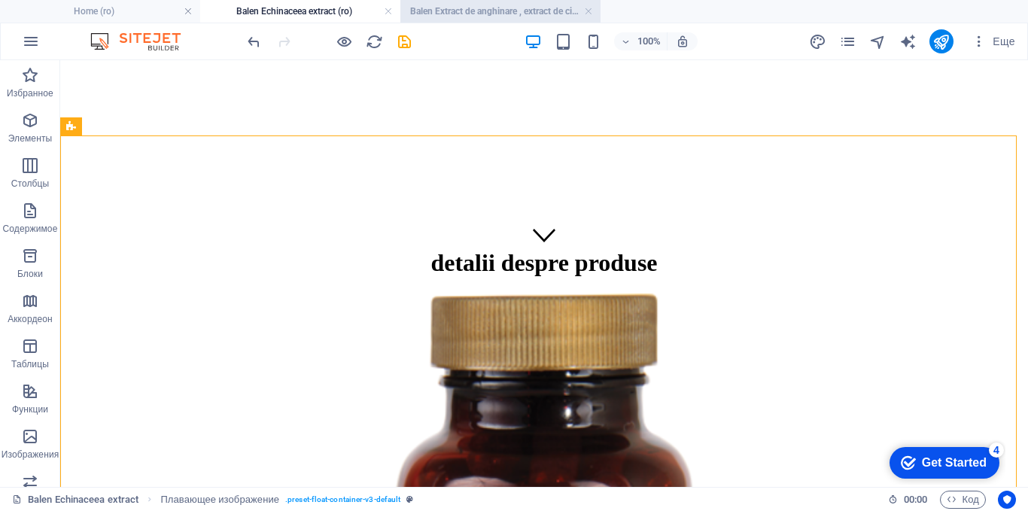
click at [476, 10] on h4 "Balen Extract de anghinare , extract de ciulin de lapte 475mg caps (ro)" at bounding box center [500, 11] width 200 height 17
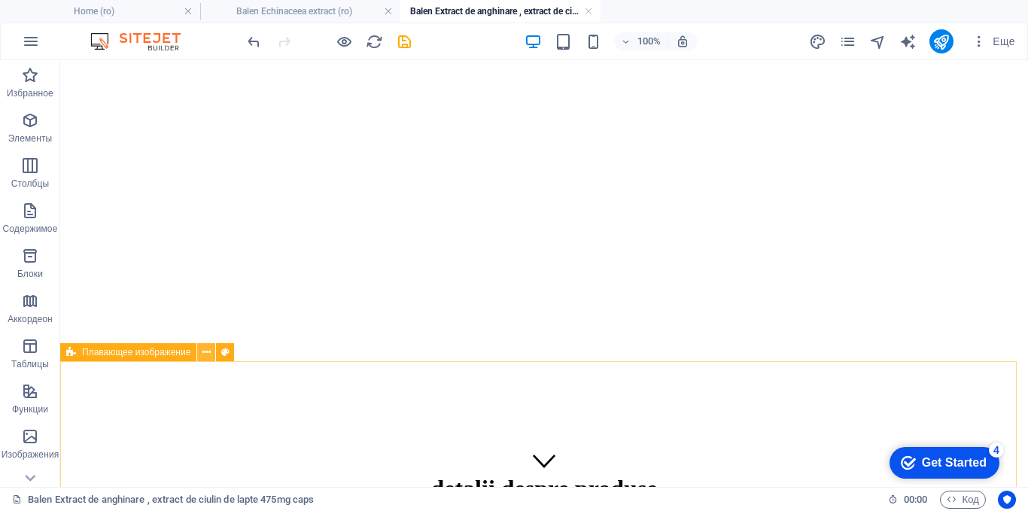
click at [211, 351] on button at bounding box center [206, 352] width 18 height 18
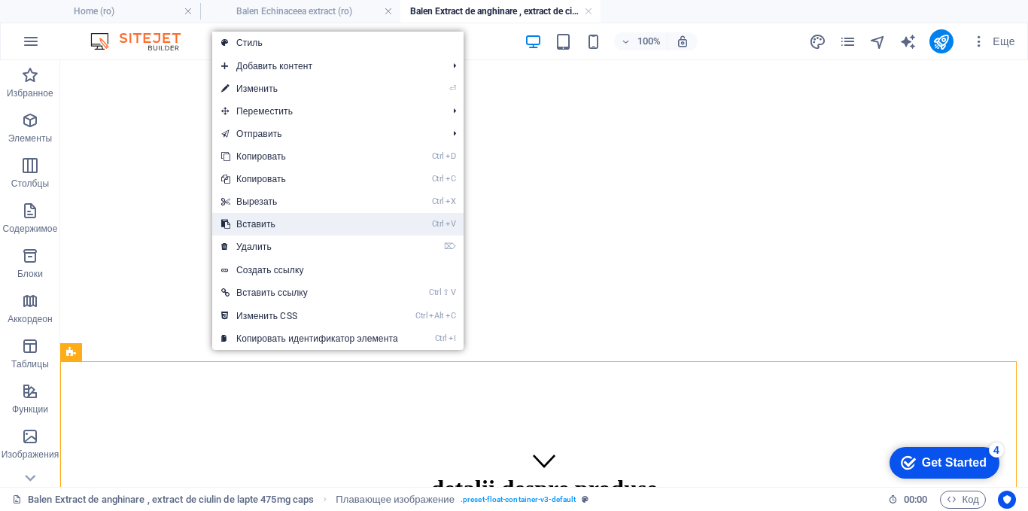
click at [245, 228] on link "Ctrl V Вставить" at bounding box center [309, 224] width 195 height 23
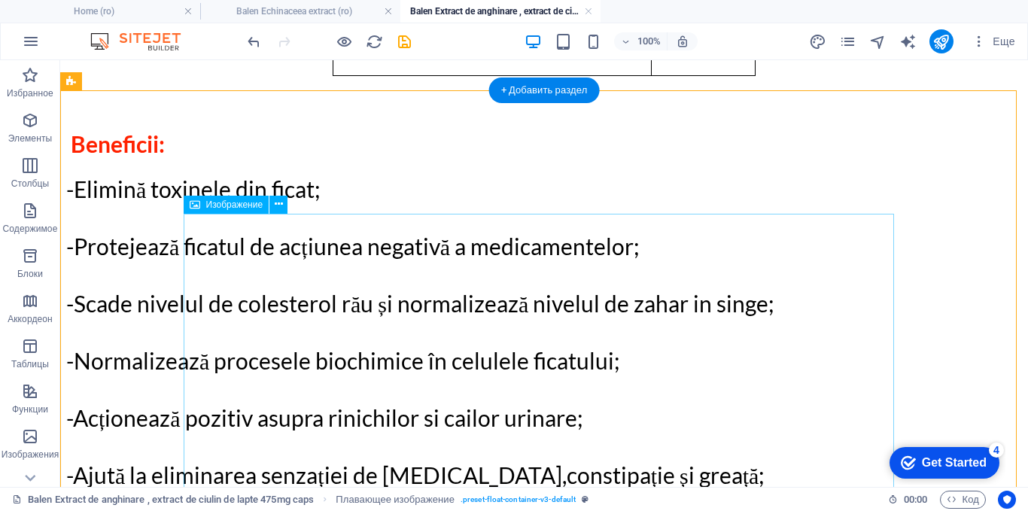
scroll to position [3074, 0]
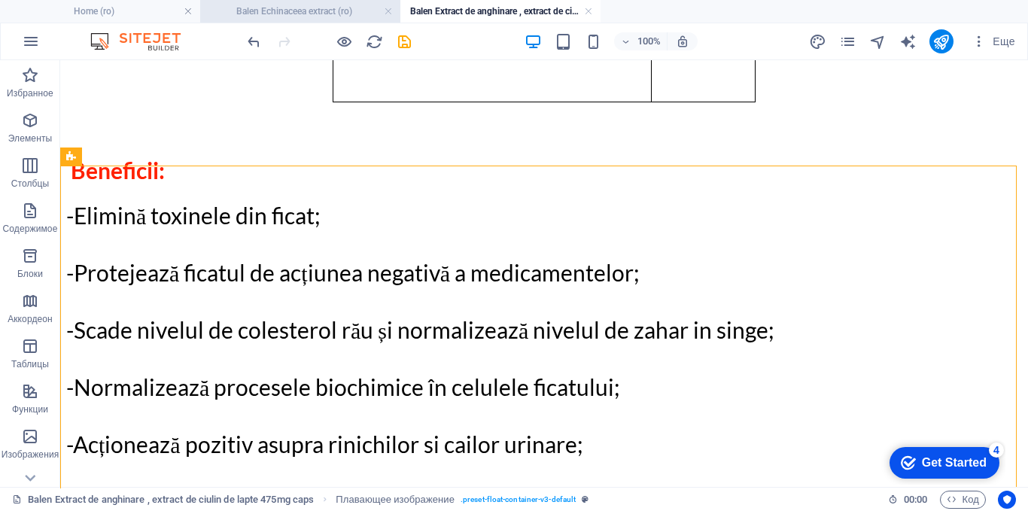
click at [323, 11] on h4 "Balen Echinaceea extract (ro)" at bounding box center [300, 11] width 200 height 17
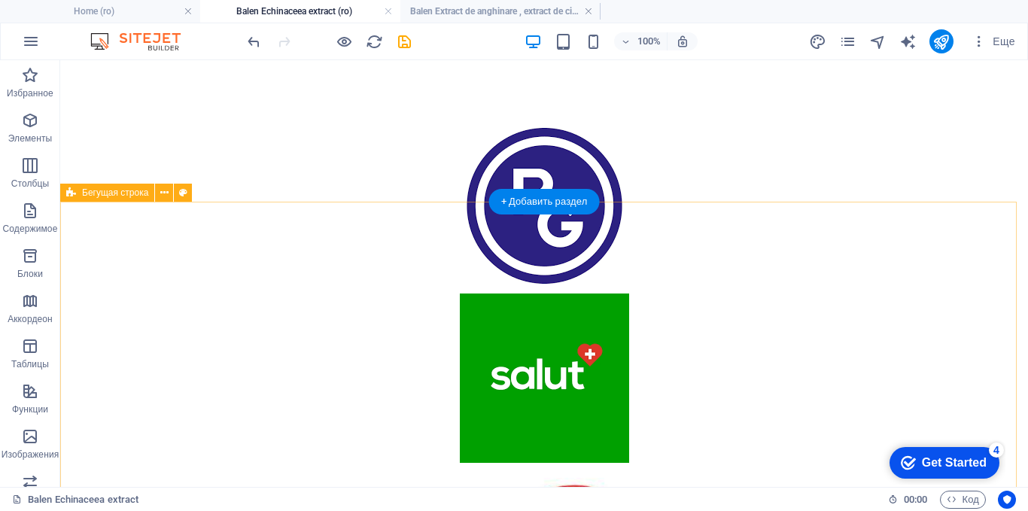
scroll to position [3235, 0]
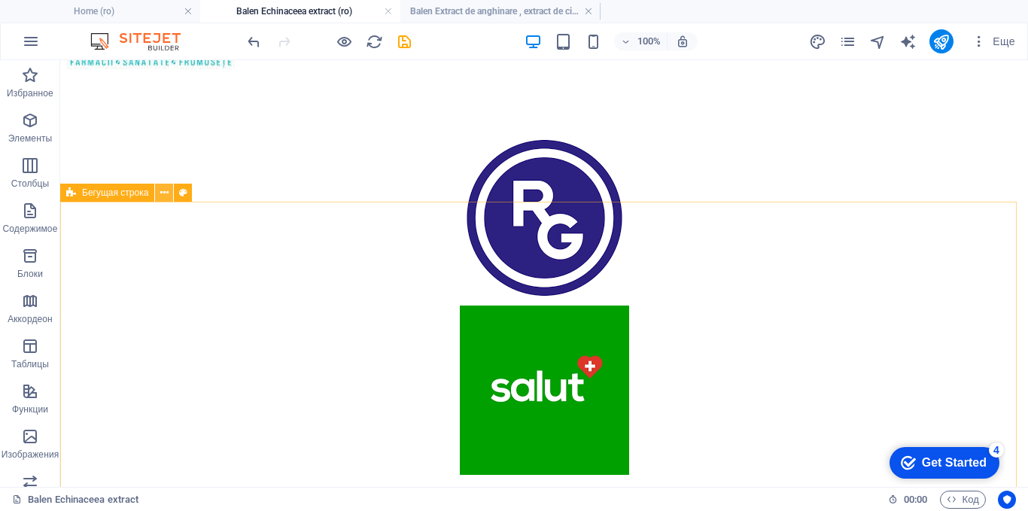
click at [161, 190] on icon at bounding box center [164, 193] width 8 height 16
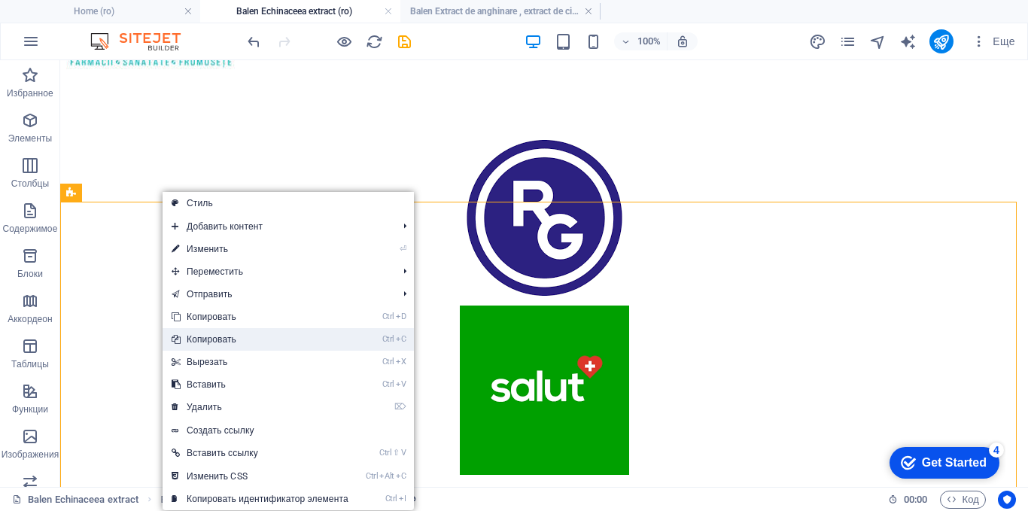
click at [192, 338] on link "Ctrl C Копировать" at bounding box center [260, 339] width 195 height 23
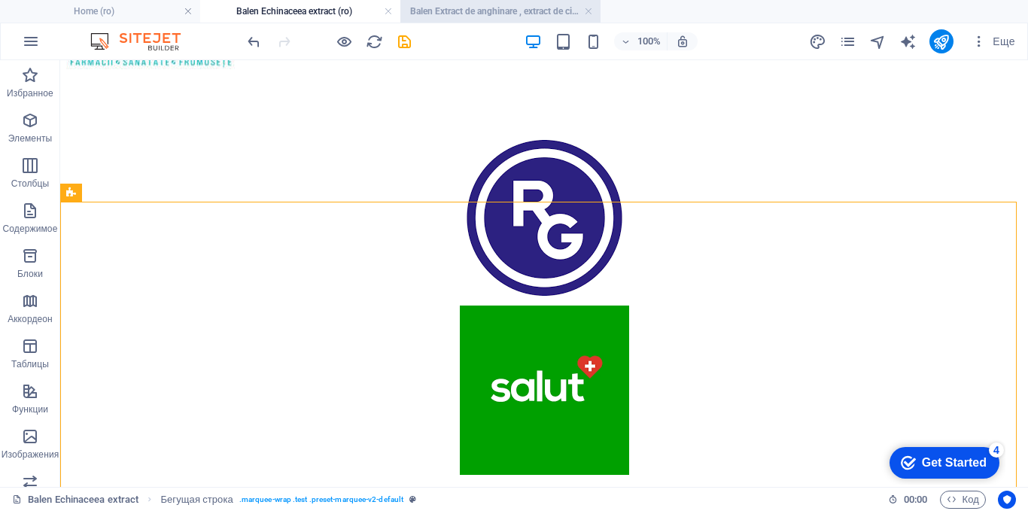
click at [448, 12] on h4 "Balen Extract de anghinare , extract de ciulin de lapte 475mg caps (ro)" at bounding box center [500, 11] width 200 height 17
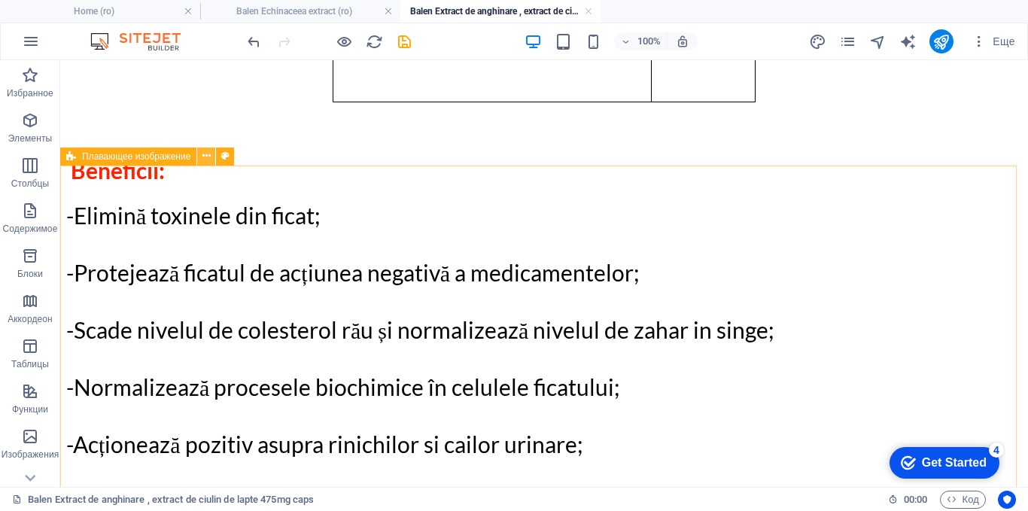
click at [205, 156] on icon at bounding box center [206, 156] width 8 height 16
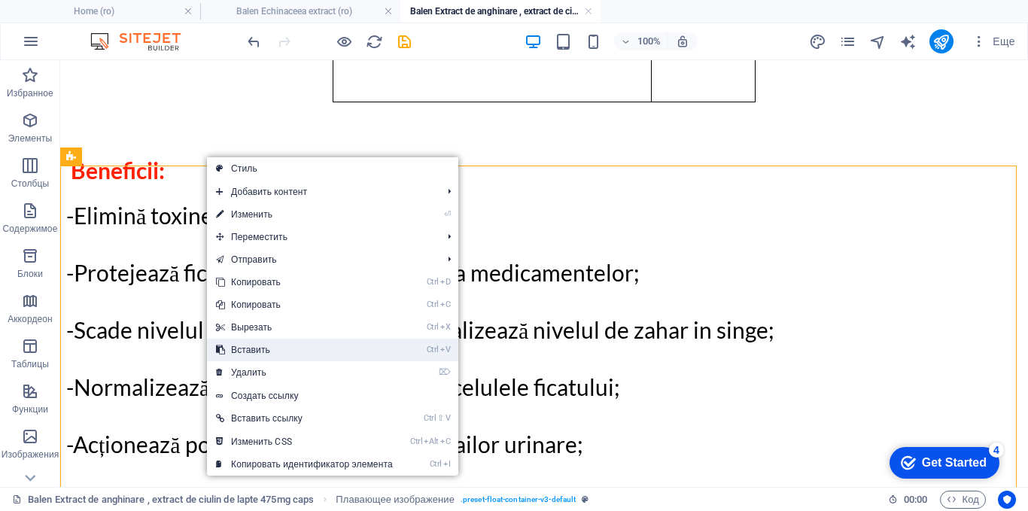
click at [235, 350] on link "Ctrl V Вставить" at bounding box center [304, 350] width 195 height 23
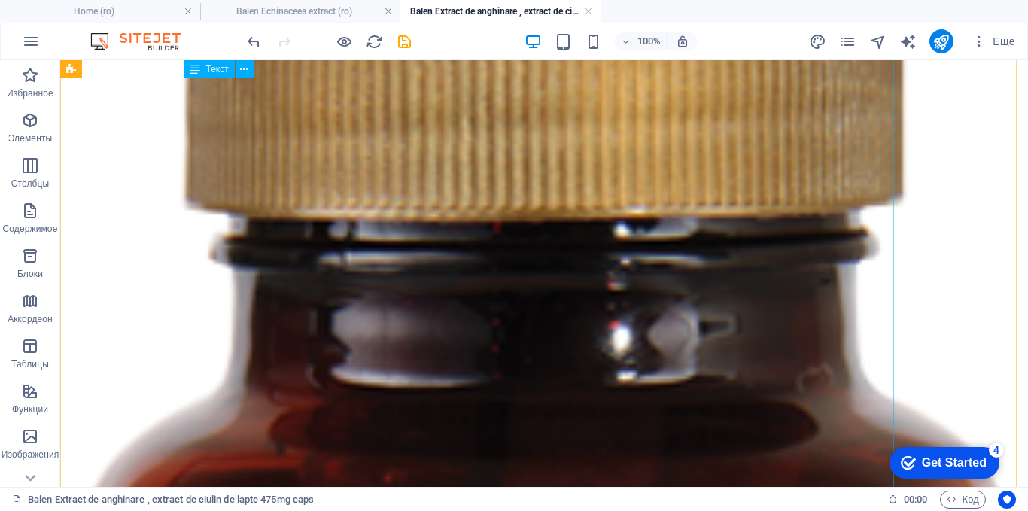
scroll to position [196, 0]
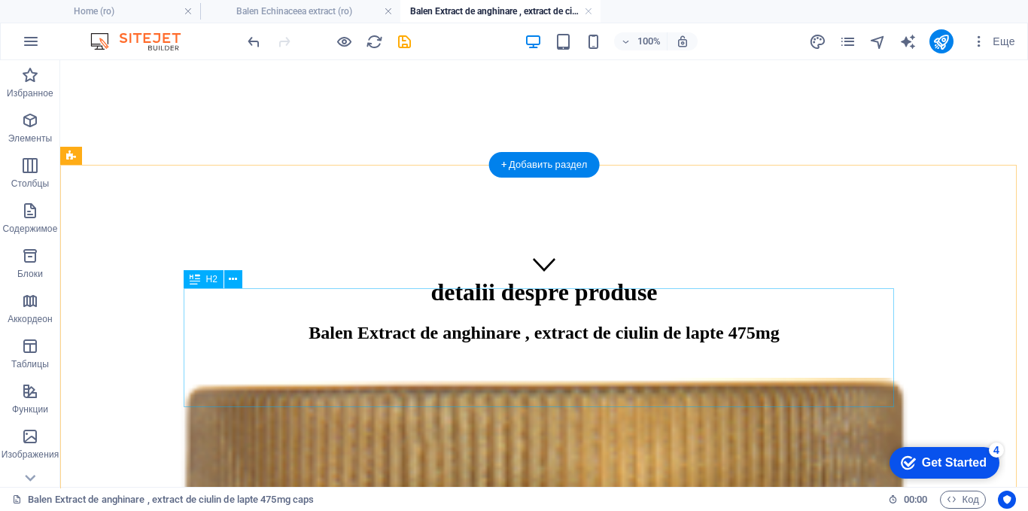
click at [555, 323] on div "Balen Extract de anghinare , extract de ciulin de lapte 475mg" at bounding box center [544, 343] width 956 height 41
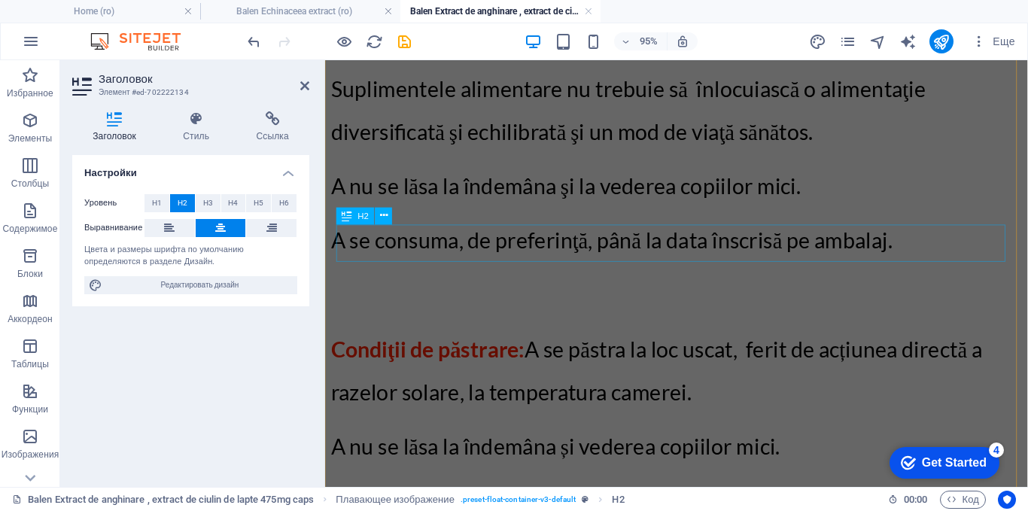
scroll to position [3808, 0]
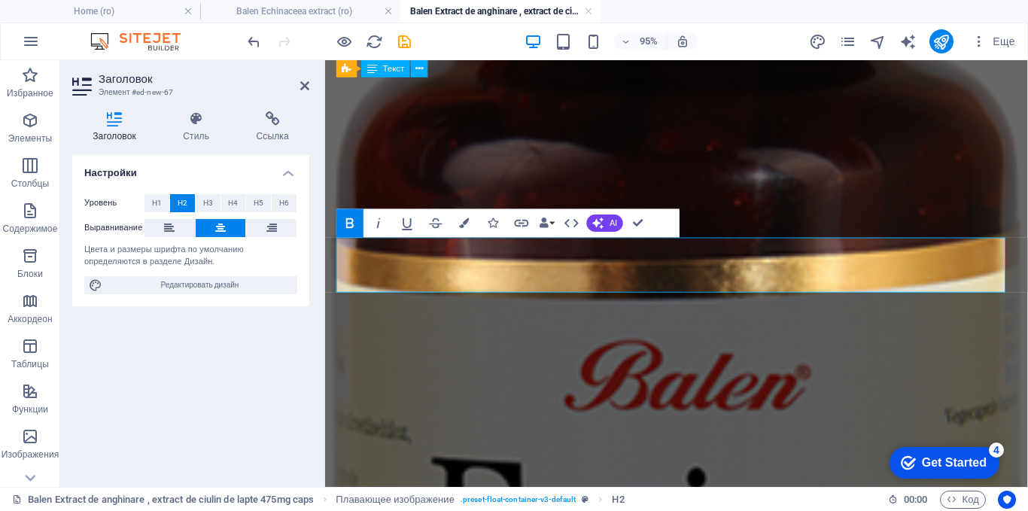
scroll to position [3628, 0]
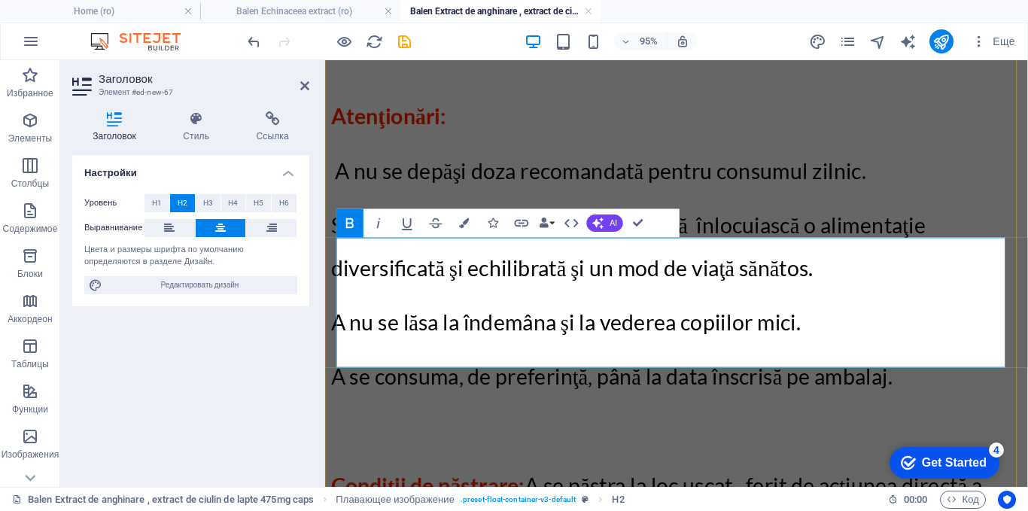
drag, startPoint x: 710, startPoint y: 360, endPoint x: 682, endPoint y: 327, distance: 43.7
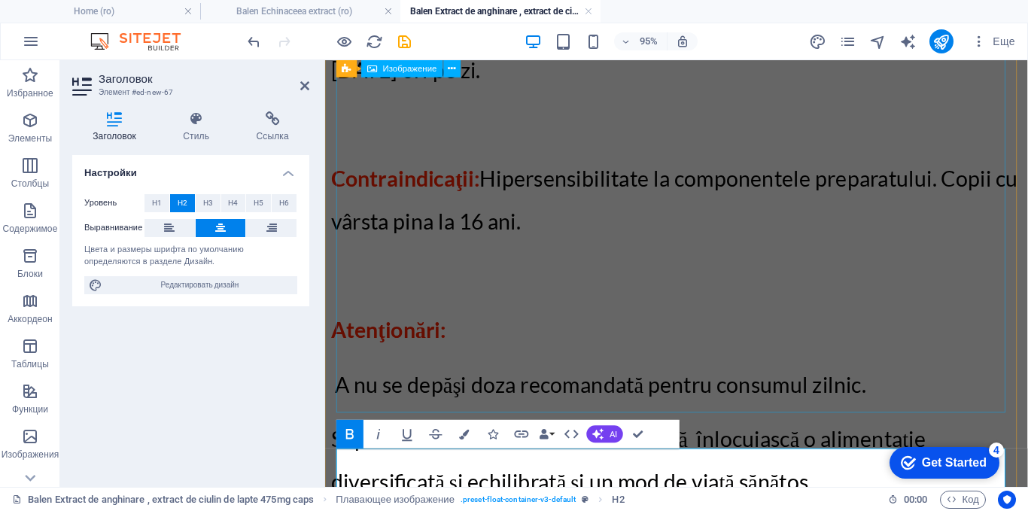
scroll to position [3402, 0]
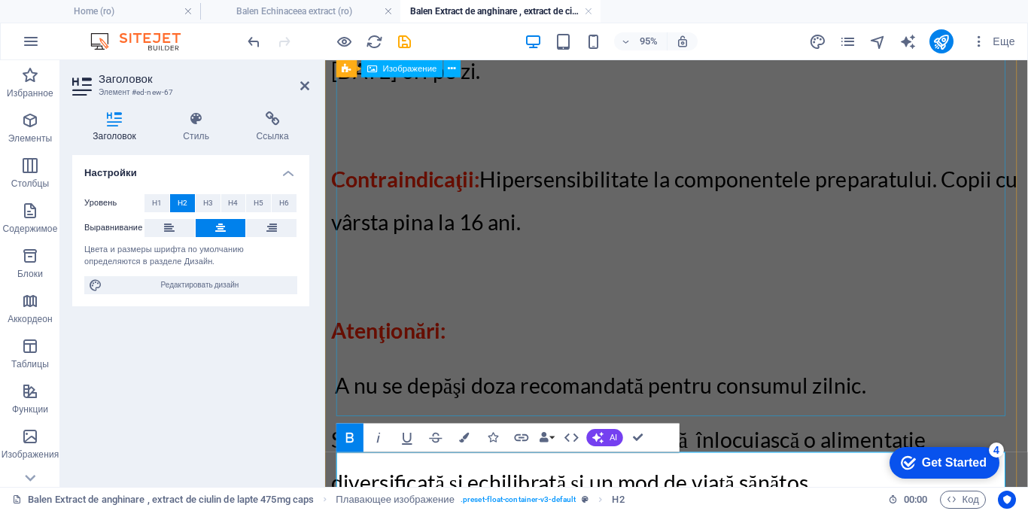
select select "px"
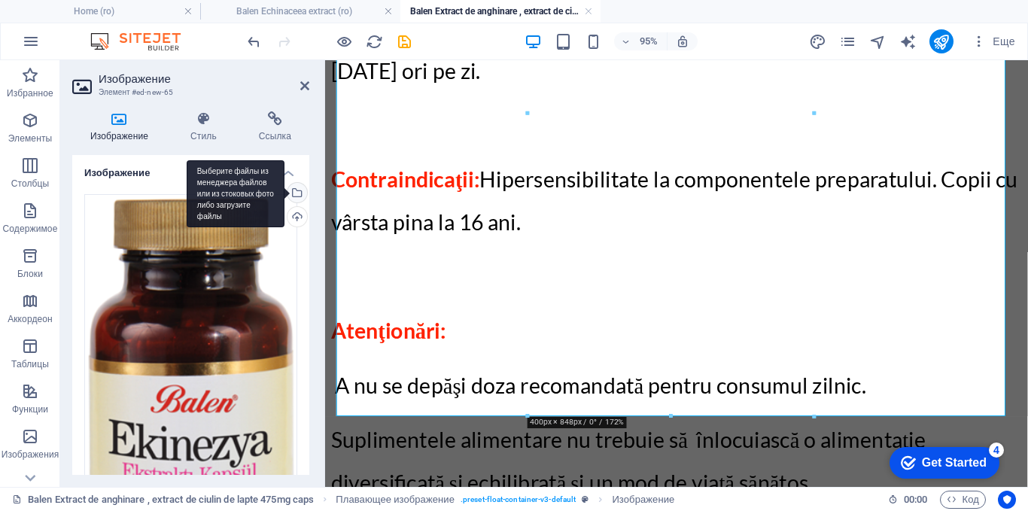
click at [297, 190] on div "Выберите файлы из менеджера файлов или из стоковых фото либо загрузите файлы" at bounding box center [295, 194] width 23 height 23
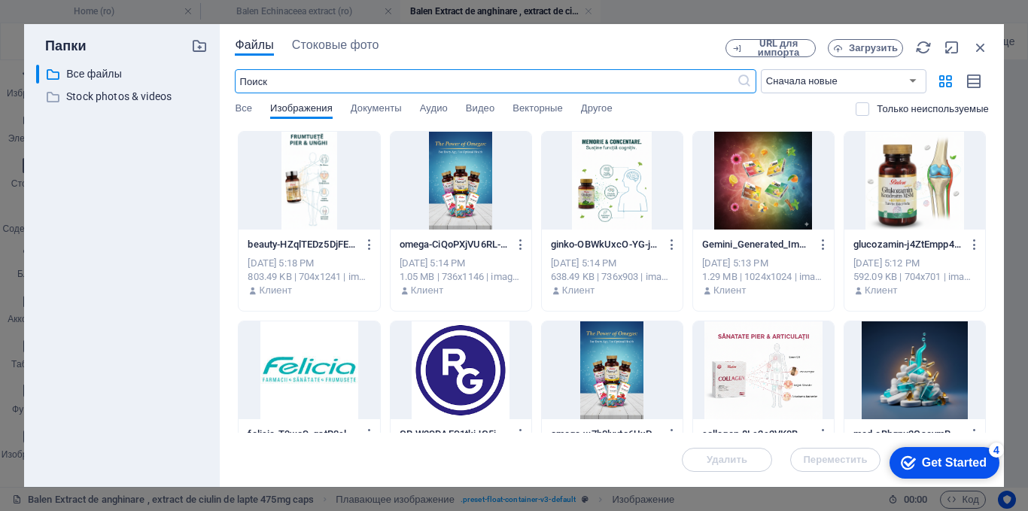
scroll to position [3448, 0]
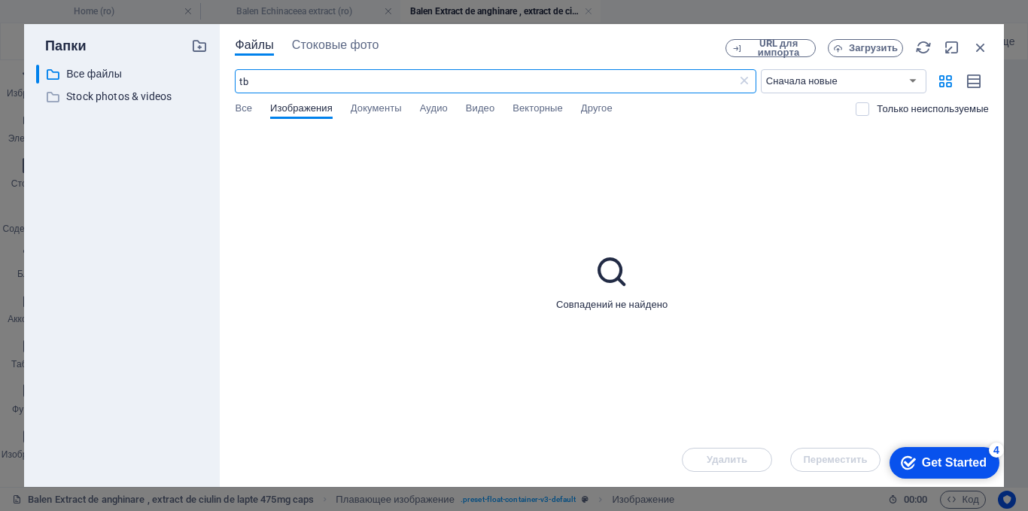
type input "t"
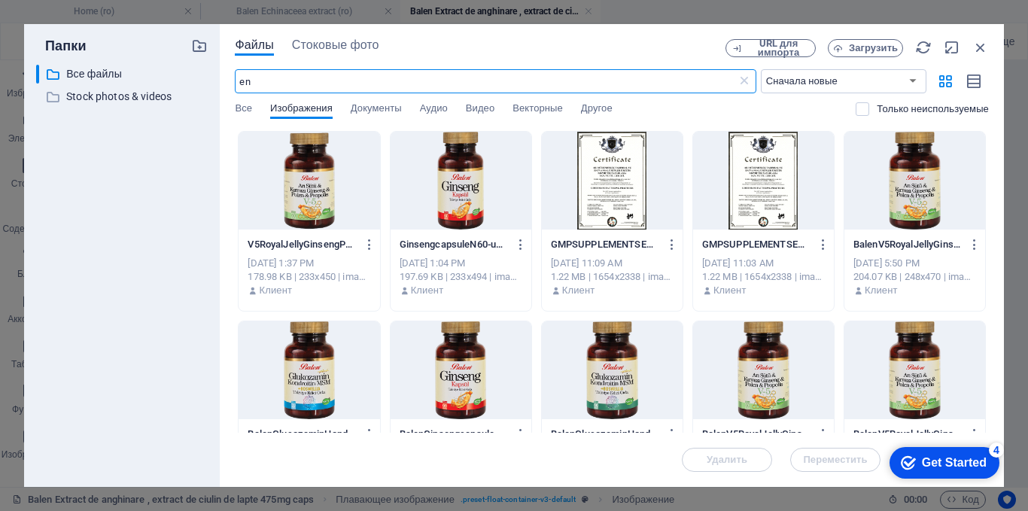
type input "e"
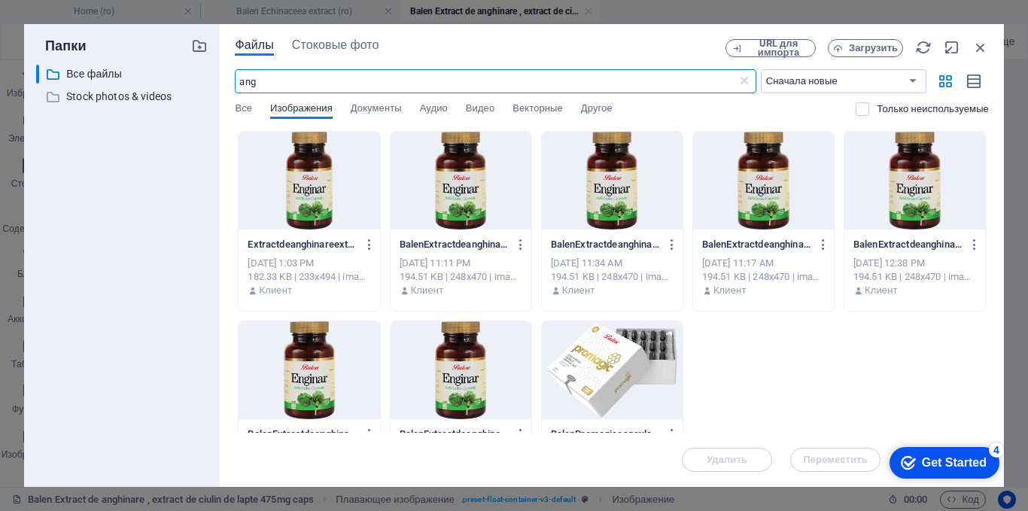
type input "ang"
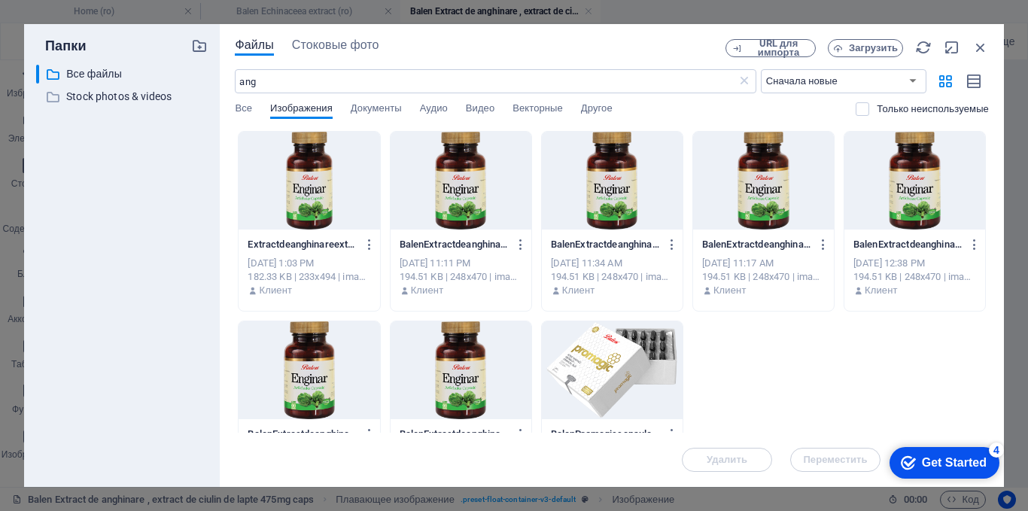
click at [308, 187] on div at bounding box center [309, 181] width 141 height 98
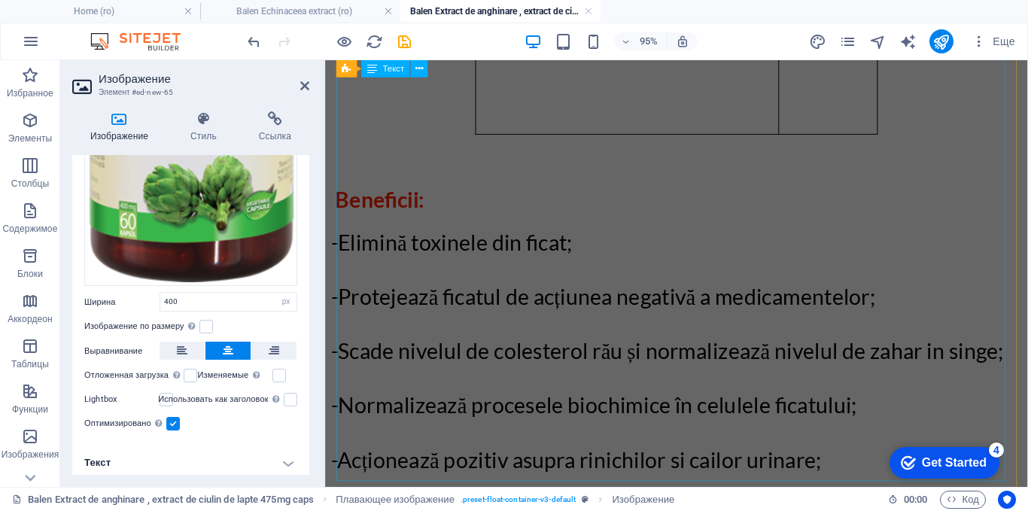
scroll to position [2725, 0]
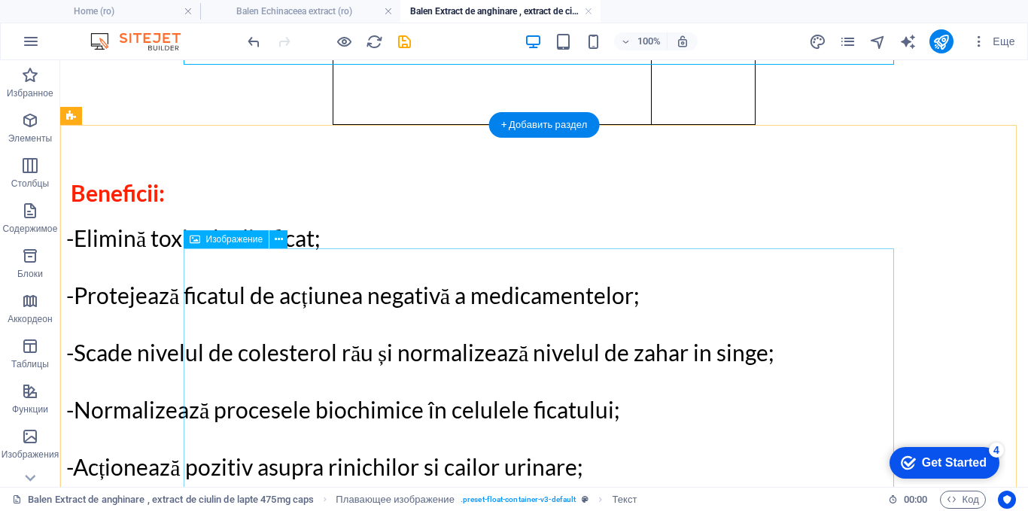
scroll to position [2695, 0]
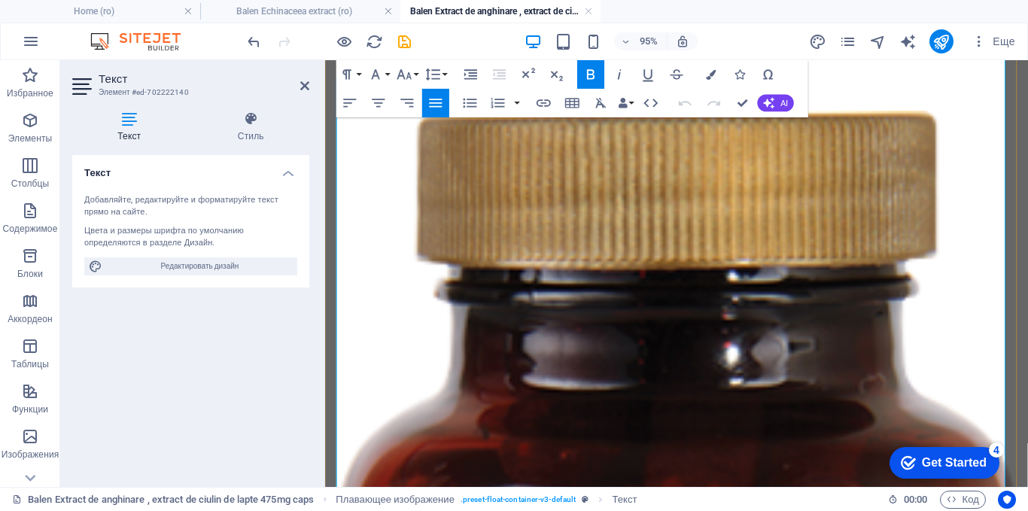
scroll to position [501, 0]
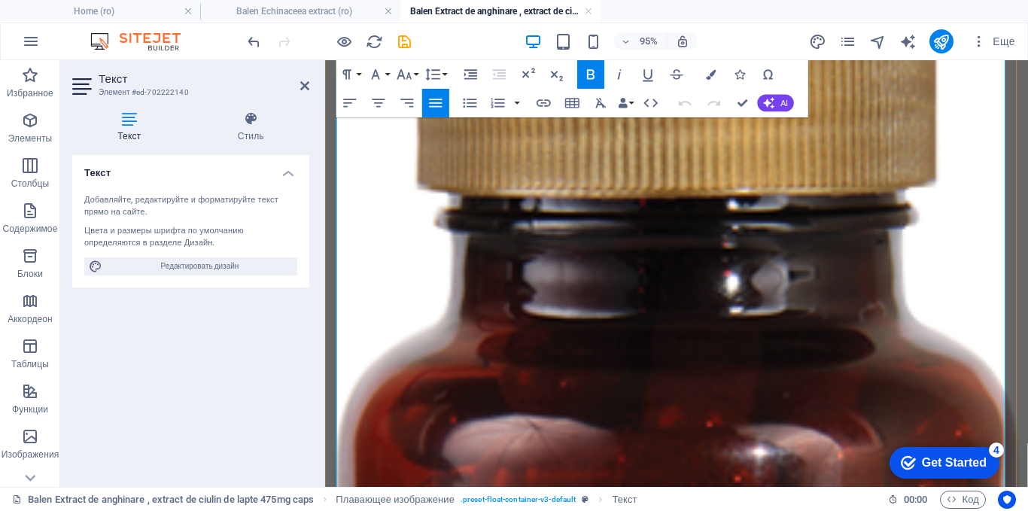
drag, startPoint x: 789, startPoint y: 234, endPoint x: 963, endPoint y: 369, distance: 220.5
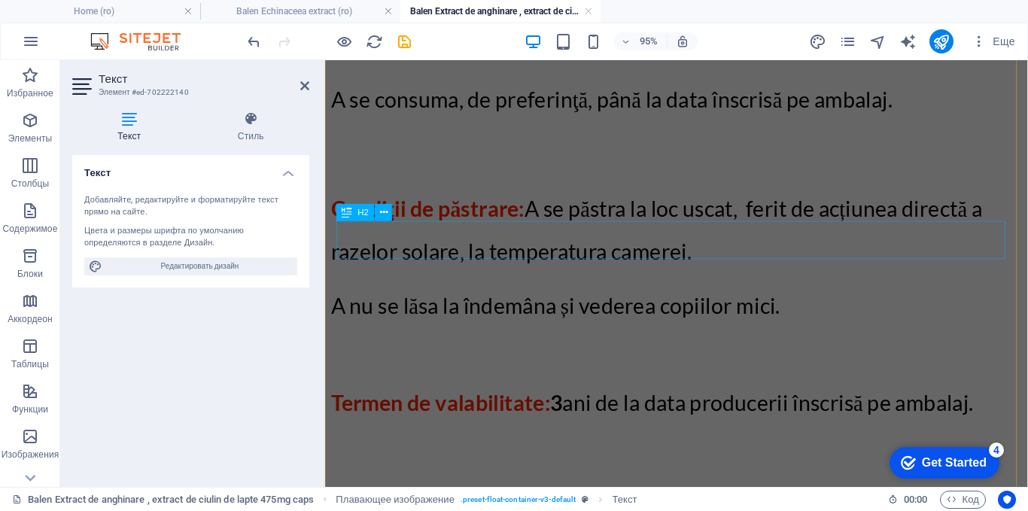
scroll to position [3887, 0]
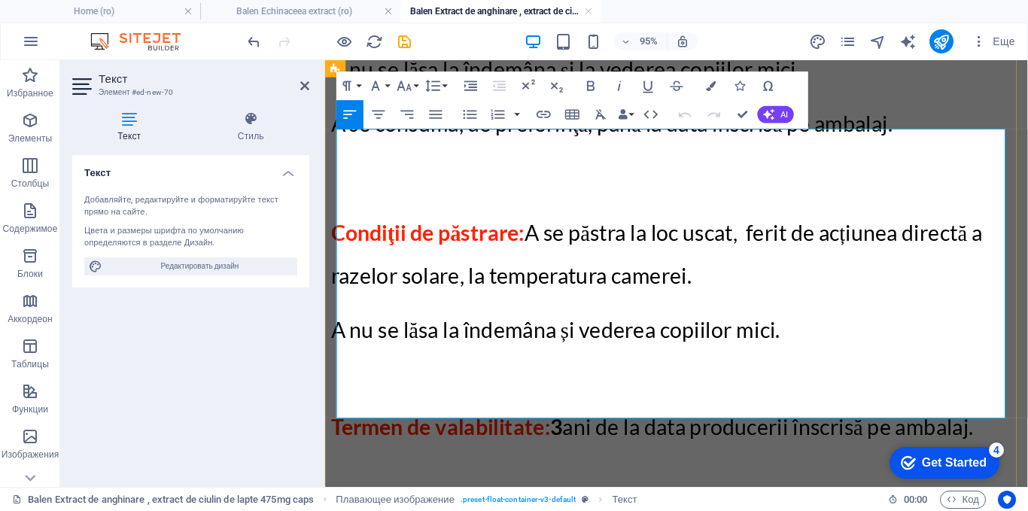
drag, startPoint x: 776, startPoint y: 424, endPoint x: 339, endPoint y: 154, distance: 512.8
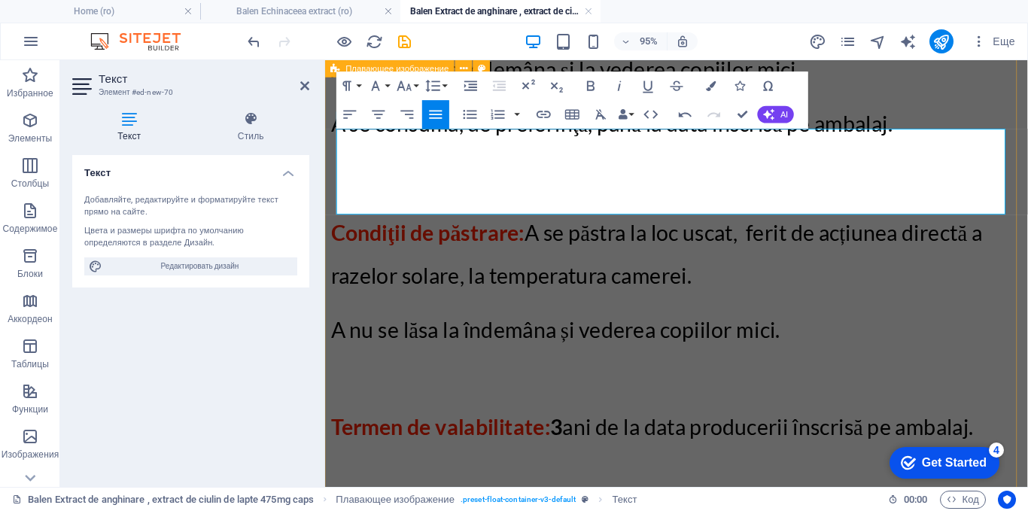
drag, startPoint x: 947, startPoint y: 208, endPoint x: 330, endPoint y: 147, distance: 620.7
click at [400, 87] on icon "button" at bounding box center [404, 86] width 14 height 10
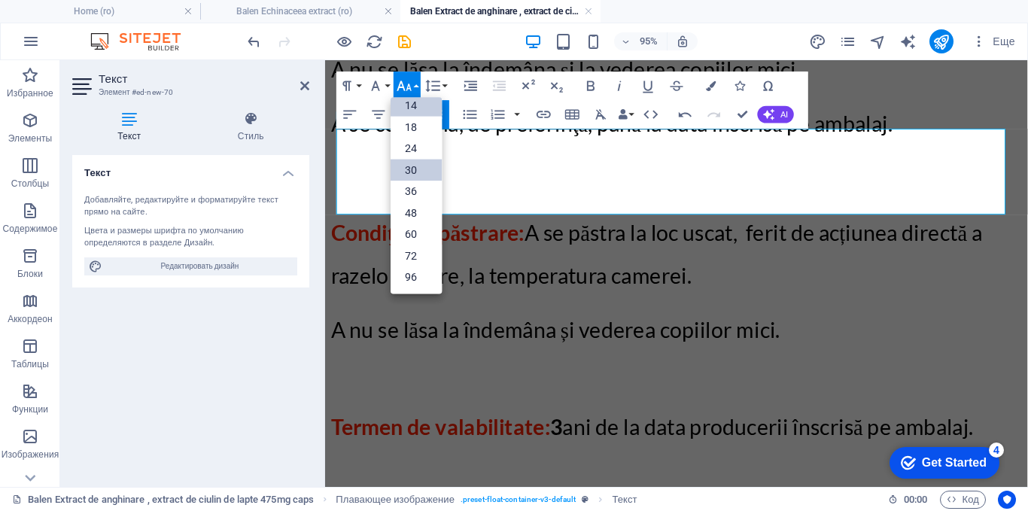
scroll to position [121, 0]
click at [407, 174] on link "30" at bounding box center [416, 171] width 51 height 22
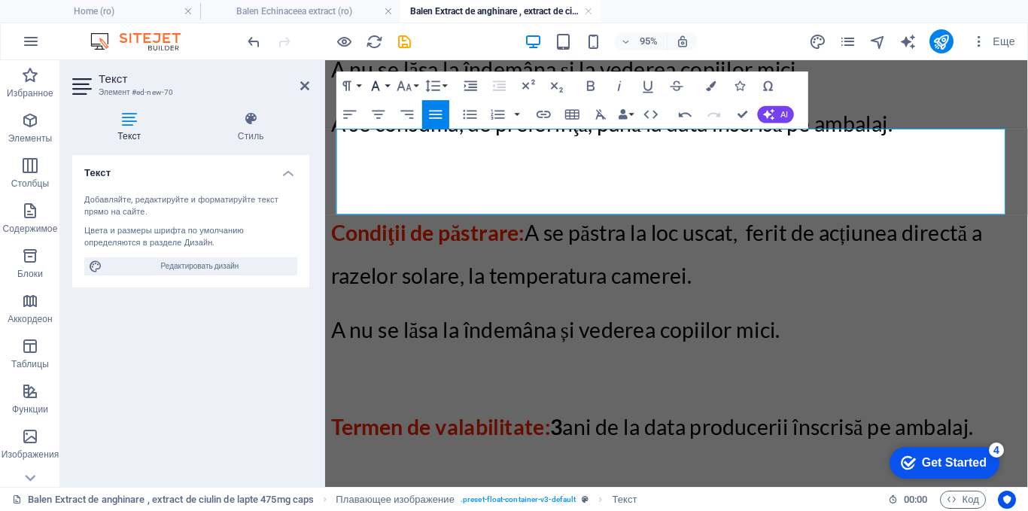
click at [376, 85] on icon "button" at bounding box center [375, 85] width 17 height 17
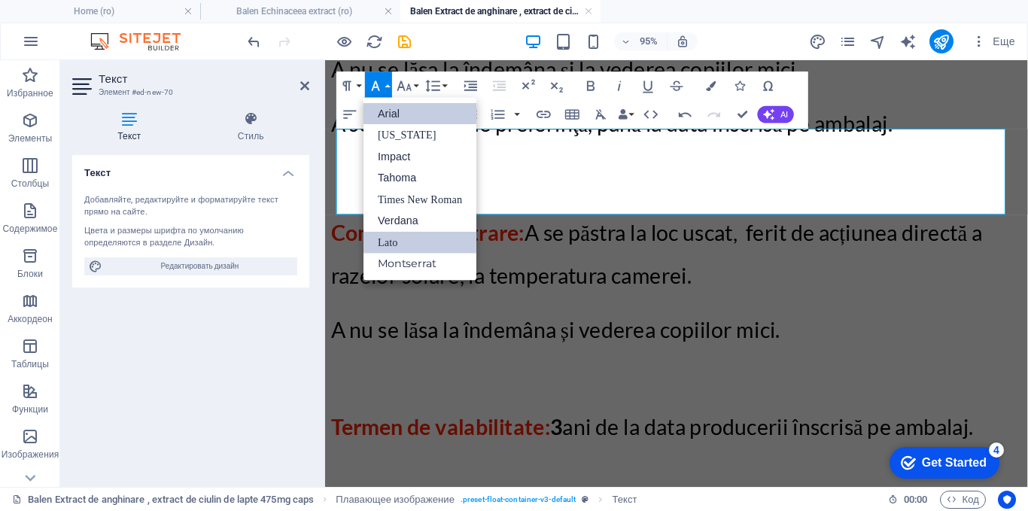
scroll to position [0, 0]
click at [391, 198] on link "Times New Roman" at bounding box center [419, 199] width 113 height 21
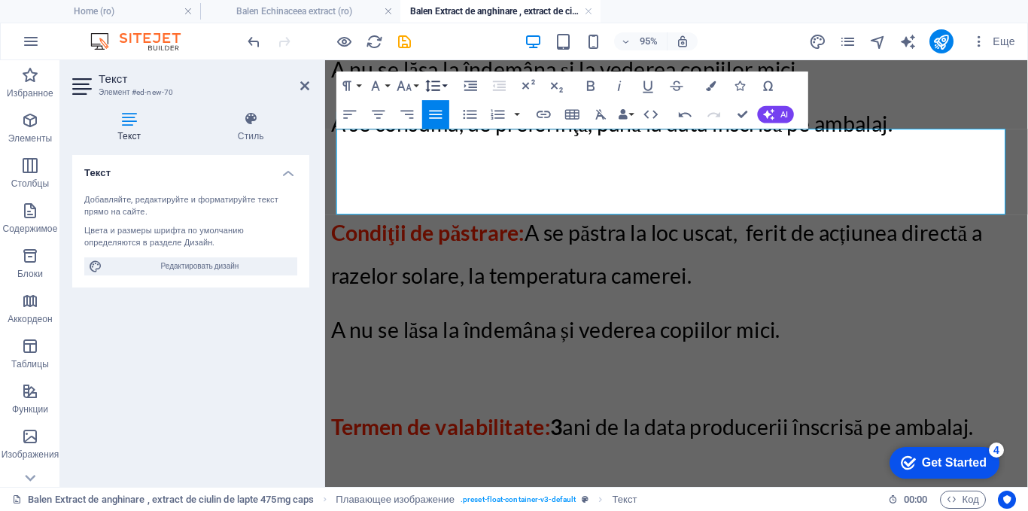
click at [435, 83] on icon "button" at bounding box center [432, 85] width 17 height 17
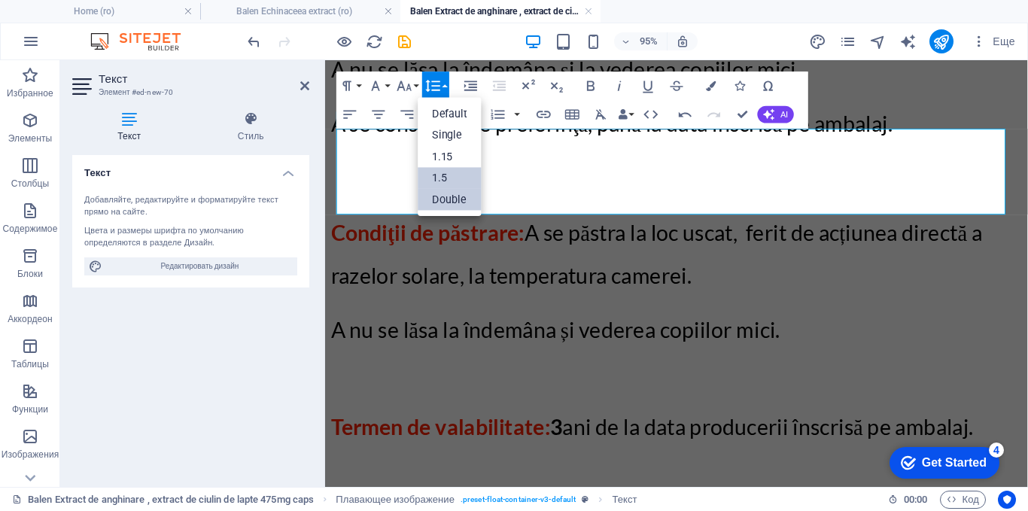
click at [441, 177] on link "1.5" at bounding box center [450, 178] width 64 height 22
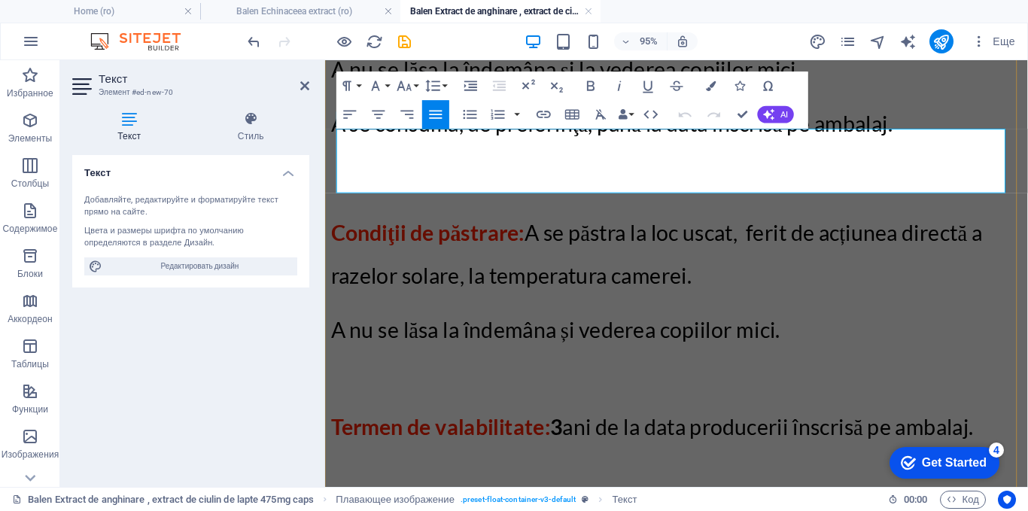
drag, startPoint x: 889, startPoint y: 184, endPoint x: 339, endPoint y: 142, distance: 552.4
click at [434, 82] on icon "button" at bounding box center [432, 85] width 17 height 17
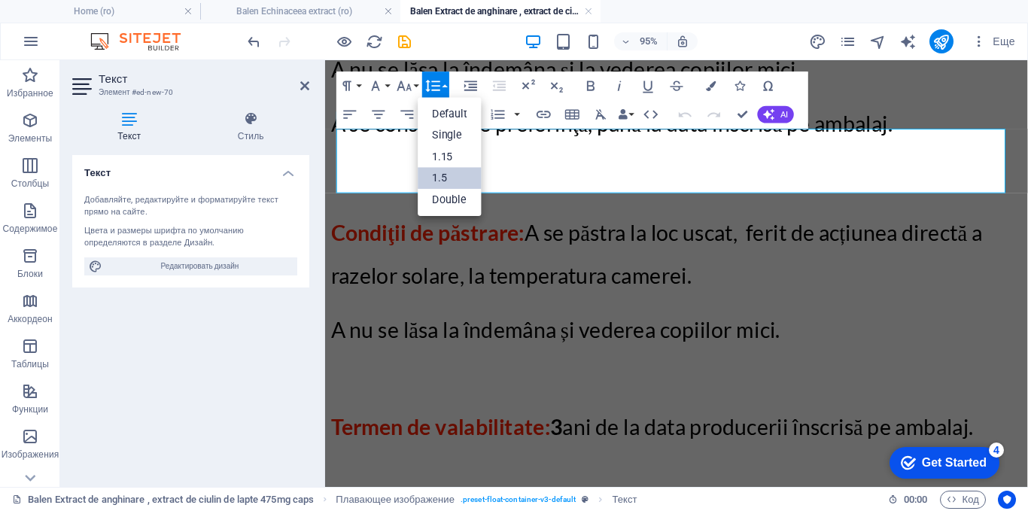
click at [434, 81] on icon "button" at bounding box center [432, 85] width 17 height 17
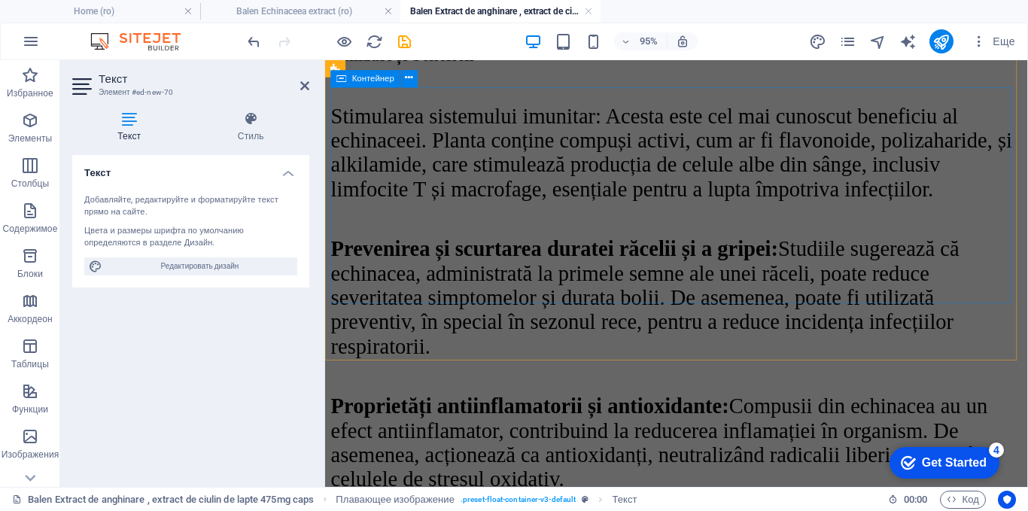
scroll to position [5505, 0]
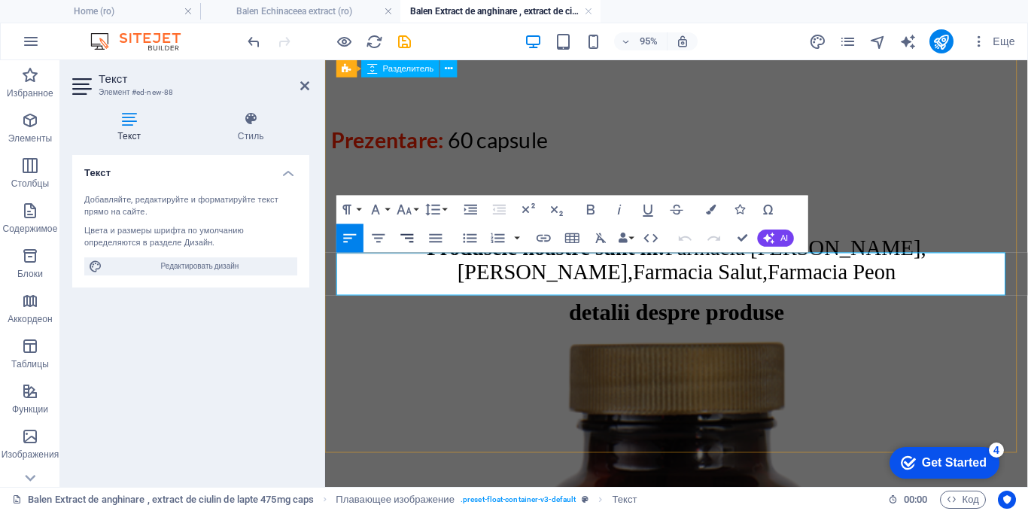
scroll to position [5436, 0]
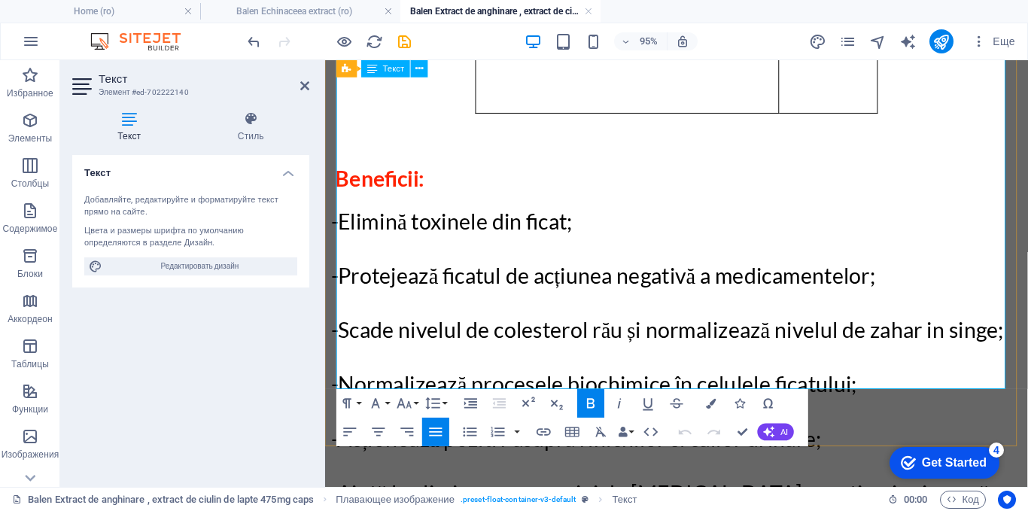
scroll to position [2533, 0]
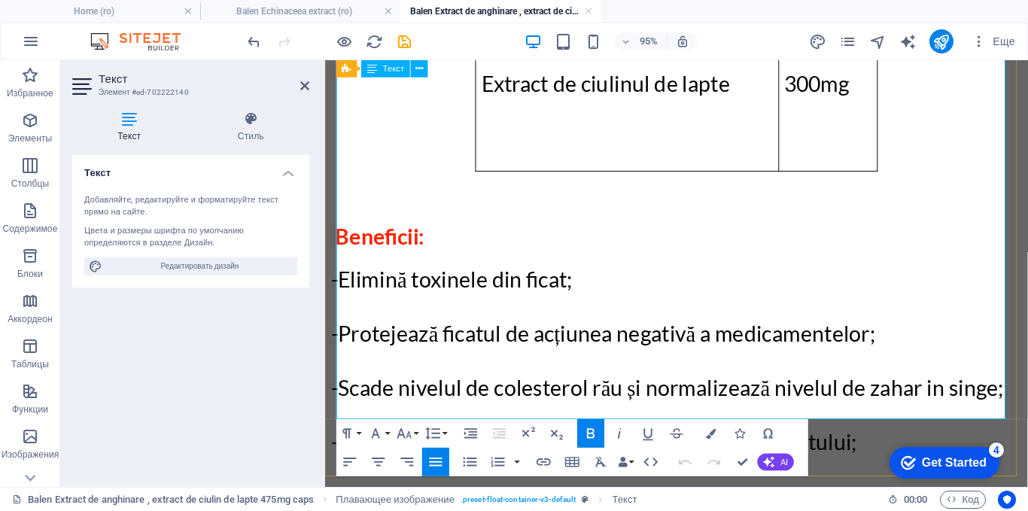
drag, startPoint x: 793, startPoint y: 198, endPoint x: 341, endPoint y: 234, distance: 453.6
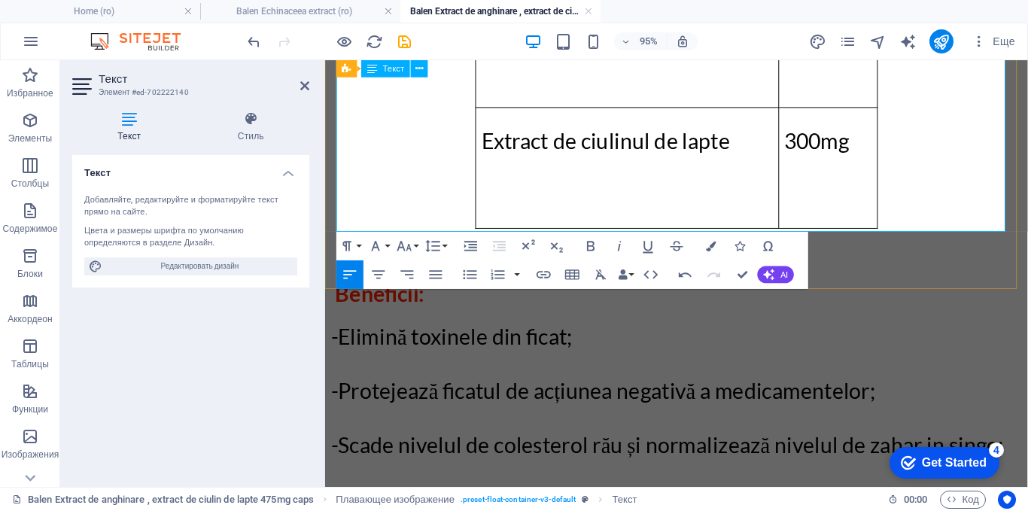
scroll to position [2382, 0]
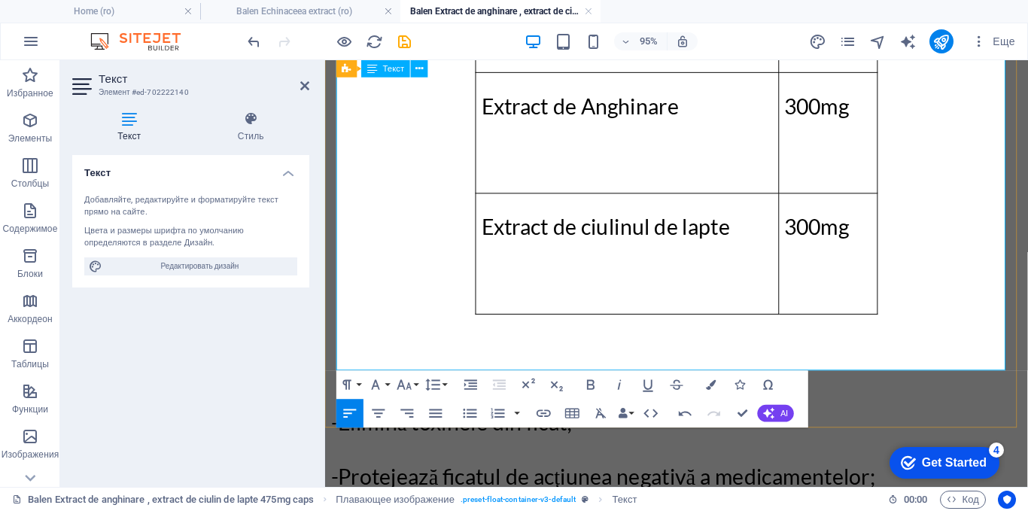
drag, startPoint x: 808, startPoint y: 253, endPoint x: 543, endPoint y: 164, distance: 279.3
drag, startPoint x: 555, startPoint y: 163, endPoint x: 434, endPoint y: 124, distance: 127.3
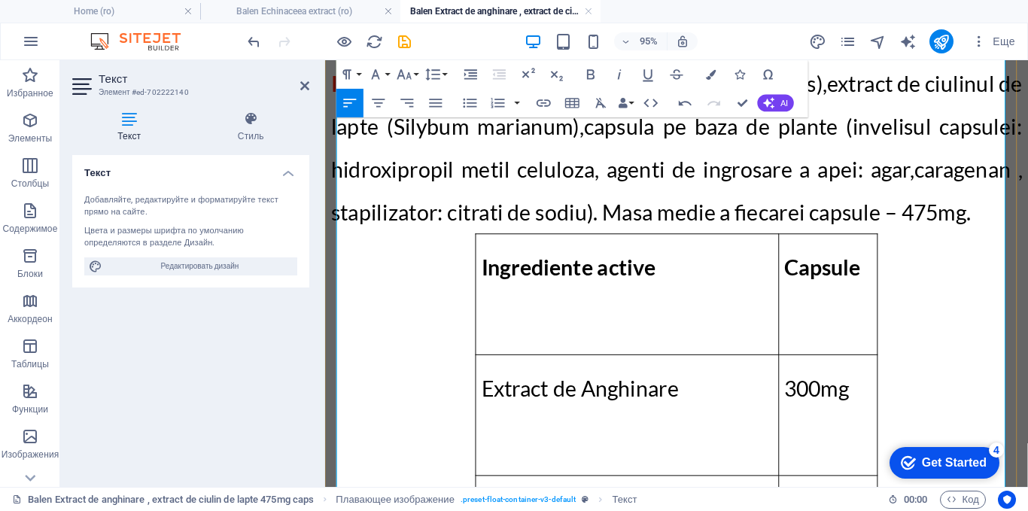
scroll to position [2081, 0]
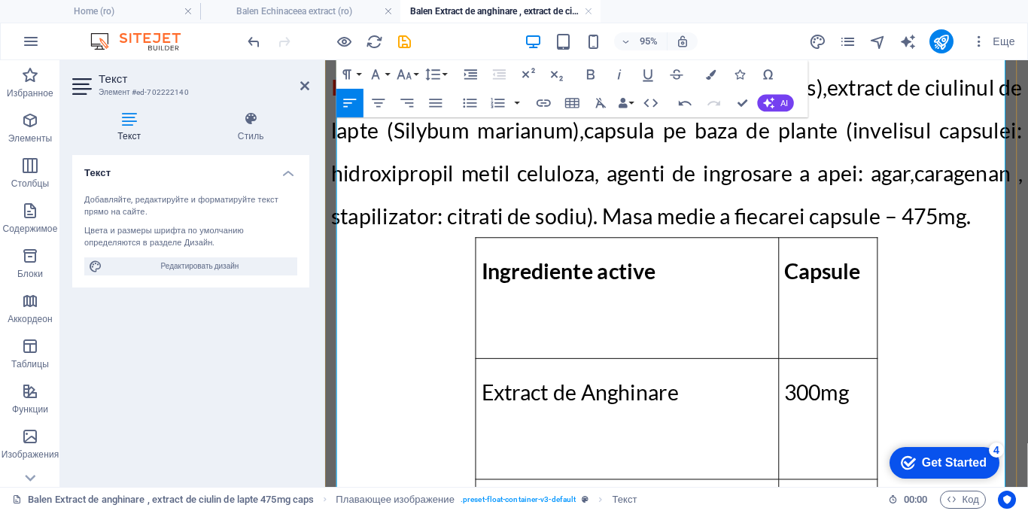
drag, startPoint x: 939, startPoint y: 371, endPoint x: 345, endPoint y: 190, distance: 620.5
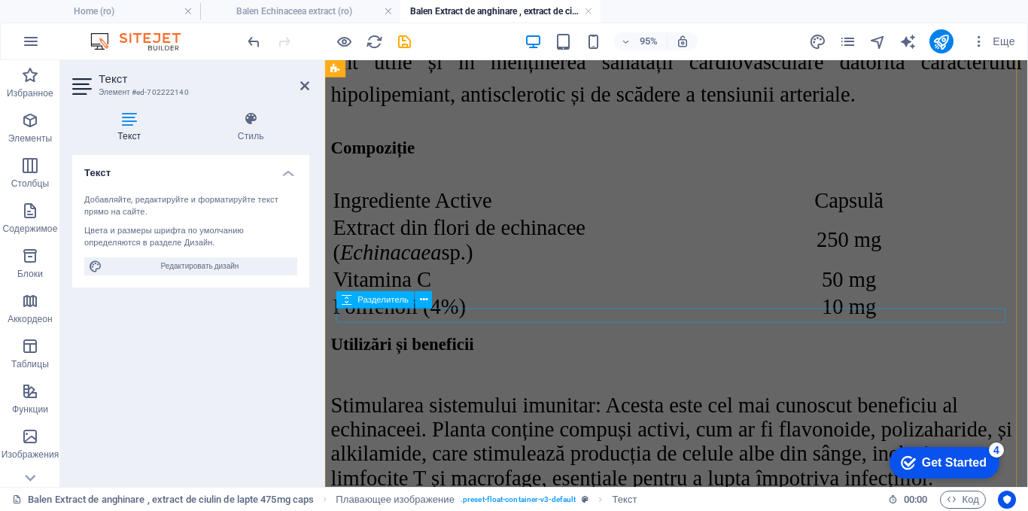
scroll to position [4940, 0]
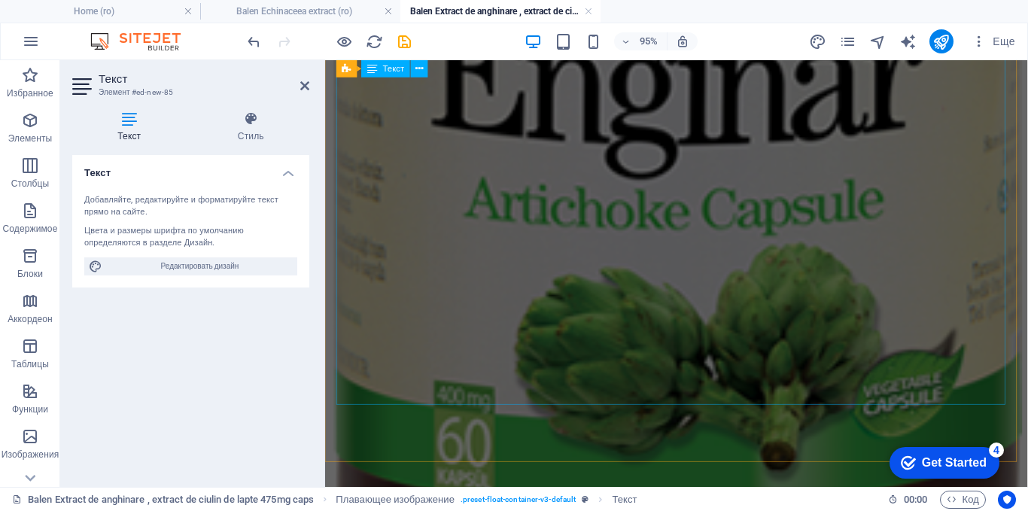
scroll to position [4892, 0]
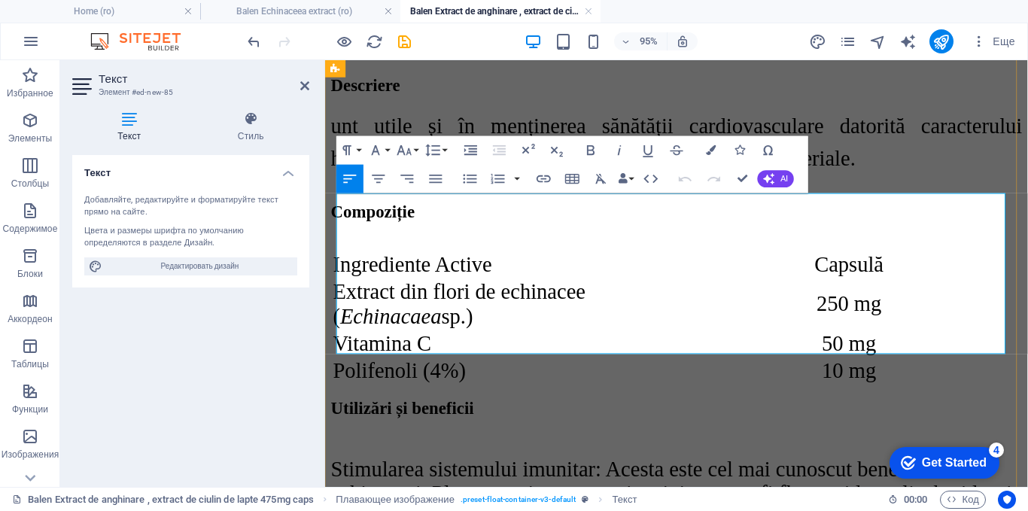
drag, startPoint x: 981, startPoint y: 353, endPoint x: 337, endPoint y: 214, distance: 658.8
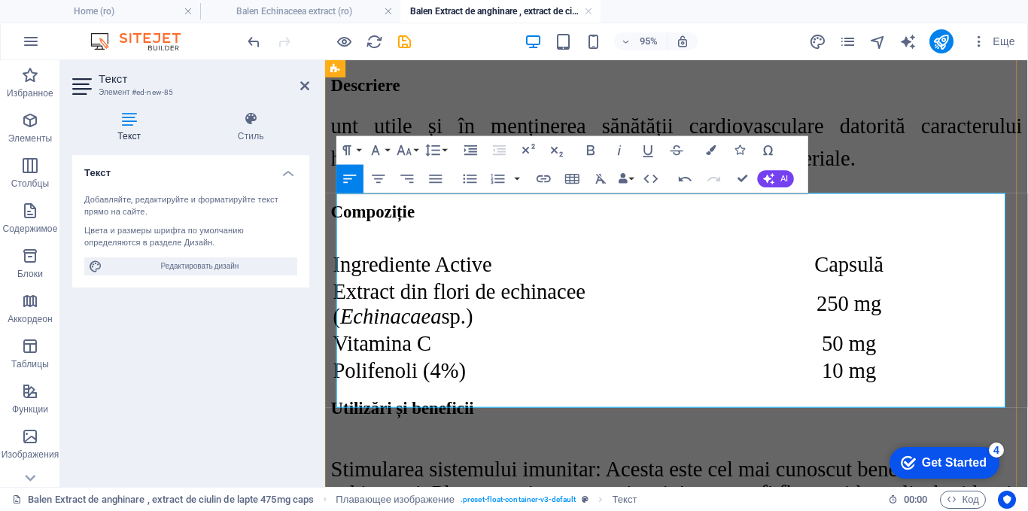
drag, startPoint x: 959, startPoint y: 416, endPoint x: 338, endPoint y: 223, distance: 650.9
click at [377, 144] on icon "button" at bounding box center [375, 149] width 17 height 17
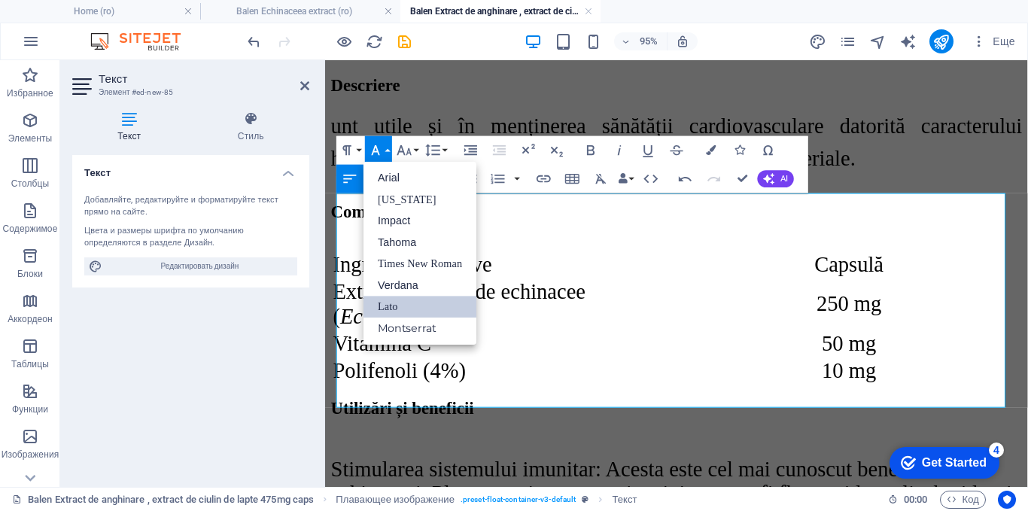
scroll to position [0, 0]
click at [395, 257] on link "Times New Roman" at bounding box center [419, 265] width 113 height 22
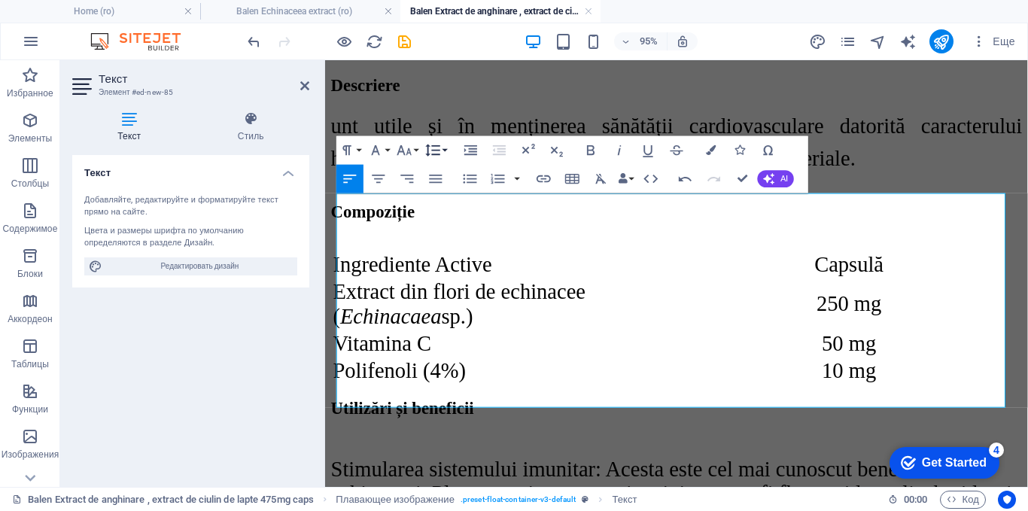
click at [431, 150] on icon "button" at bounding box center [432, 149] width 17 height 17
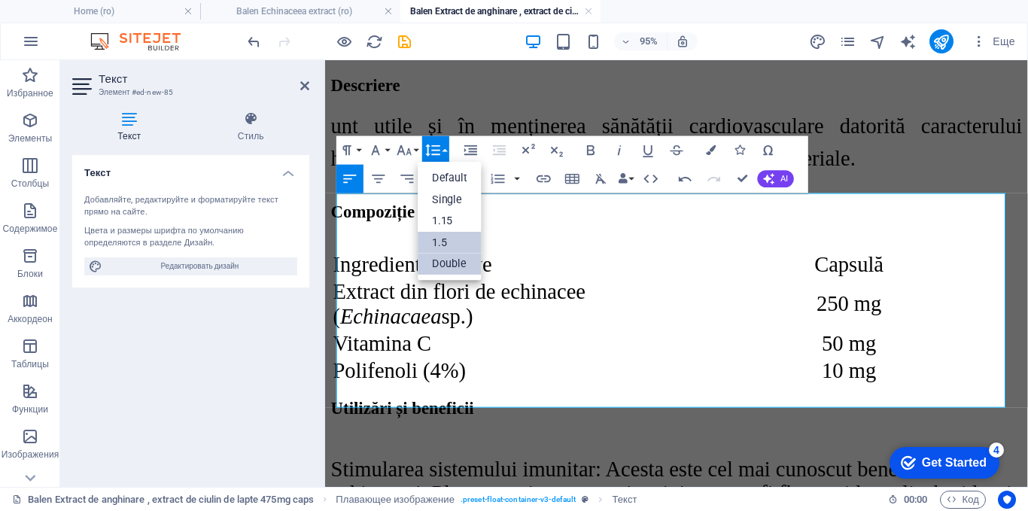
click at [442, 238] on link "1.5" at bounding box center [450, 243] width 64 height 22
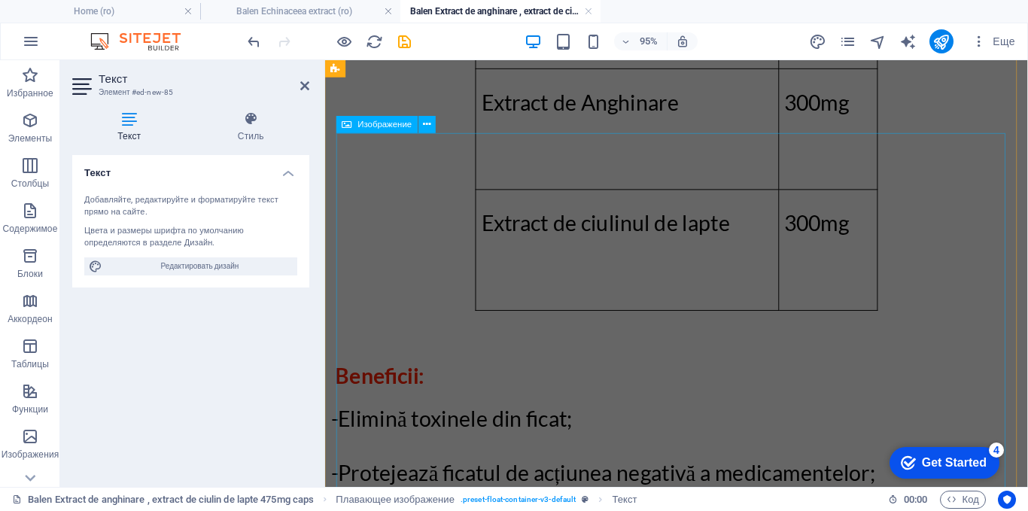
scroll to position [2184, 0]
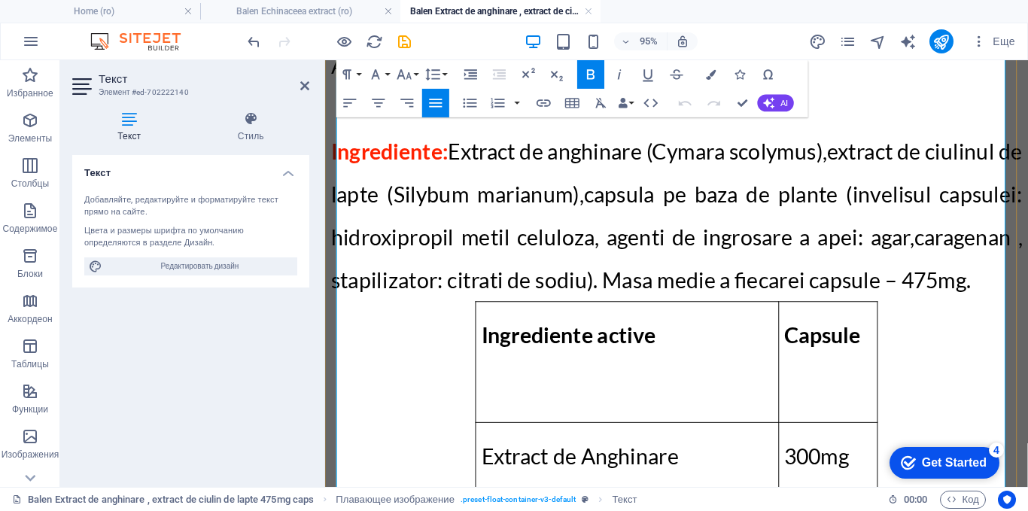
scroll to position [2156, 0]
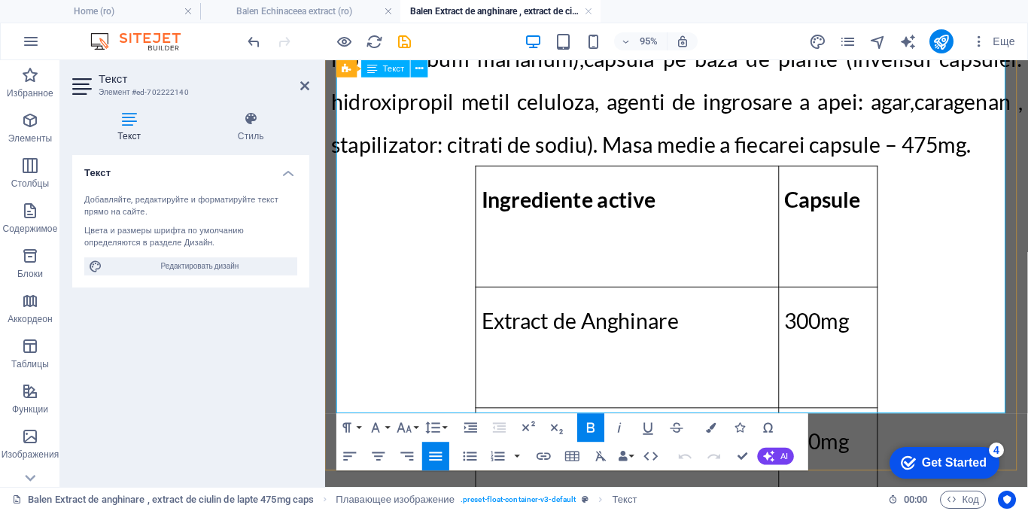
drag, startPoint x: 807, startPoint y: 290, endPoint x: 544, endPoint y: 208, distance: 276.0
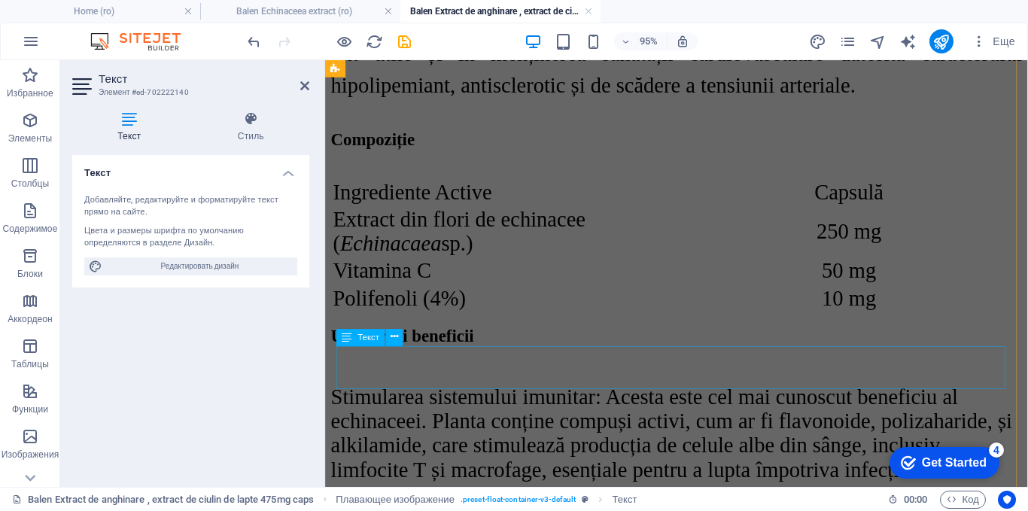
scroll to position [4865, 0]
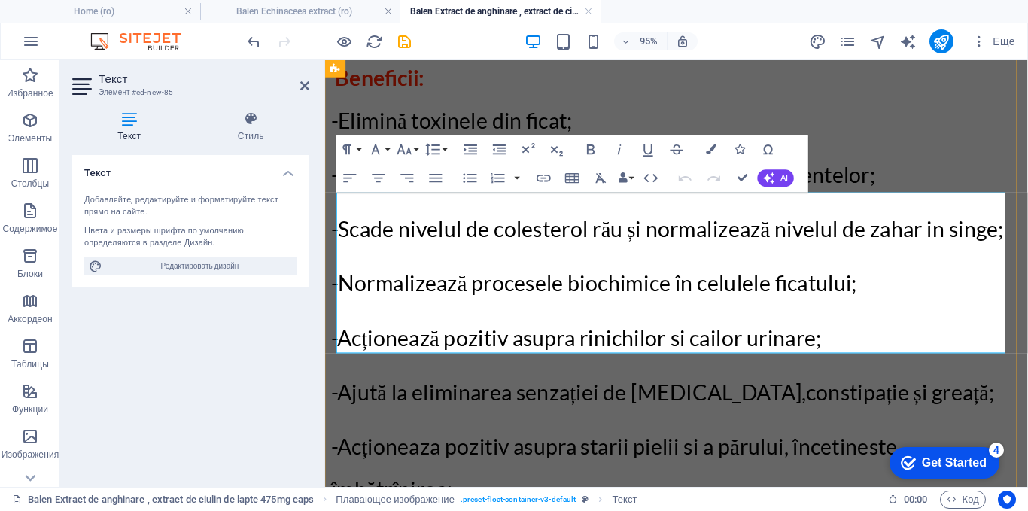
scroll to position [4802, 0]
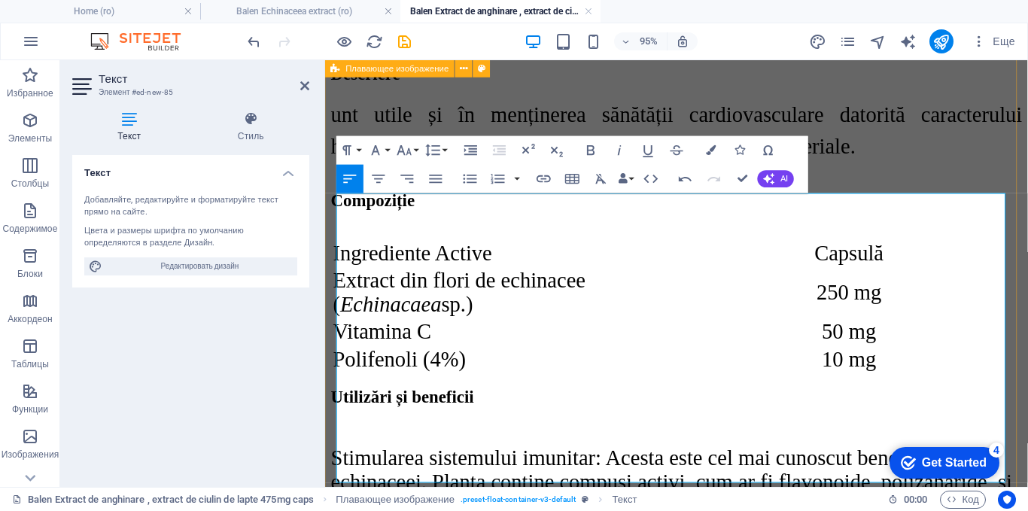
drag, startPoint x: 809, startPoint y: 478, endPoint x: 333, endPoint y: 269, distance: 519.2
click at [378, 147] on icon "button" at bounding box center [375, 149] width 17 height 17
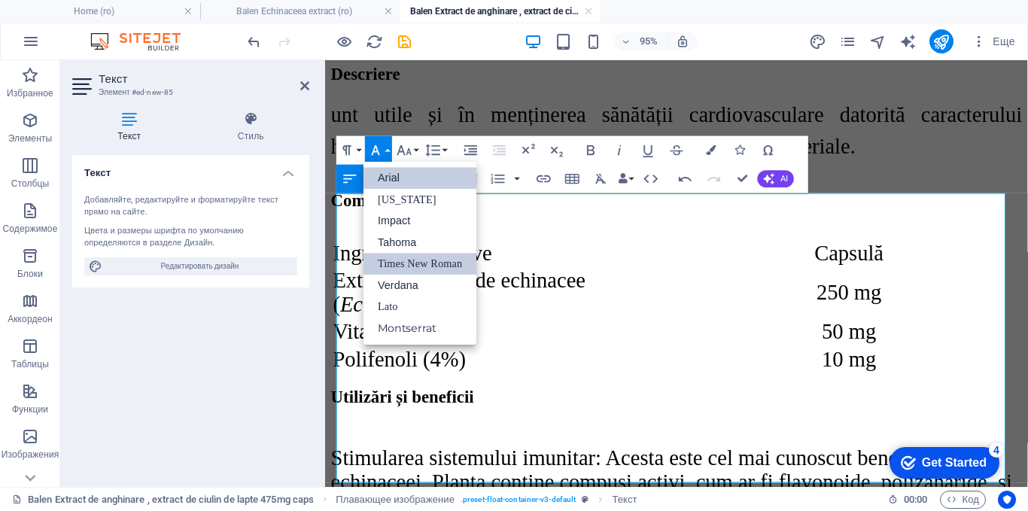
scroll to position [0, 0]
click at [388, 257] on link "Times New Roman" at bounding box center [419, 265] width 113 height 22
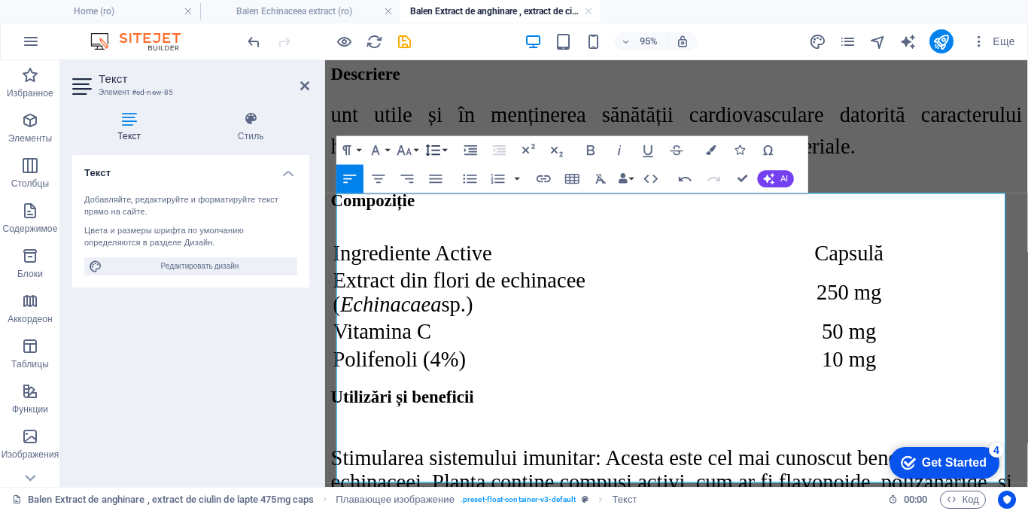
click at [433, 153] on icon "button" at bounding box center [432, 149] width 17 height 17
click at [439, 243] on link "1.5" at bounding box center [450, 243] width 64 height 22
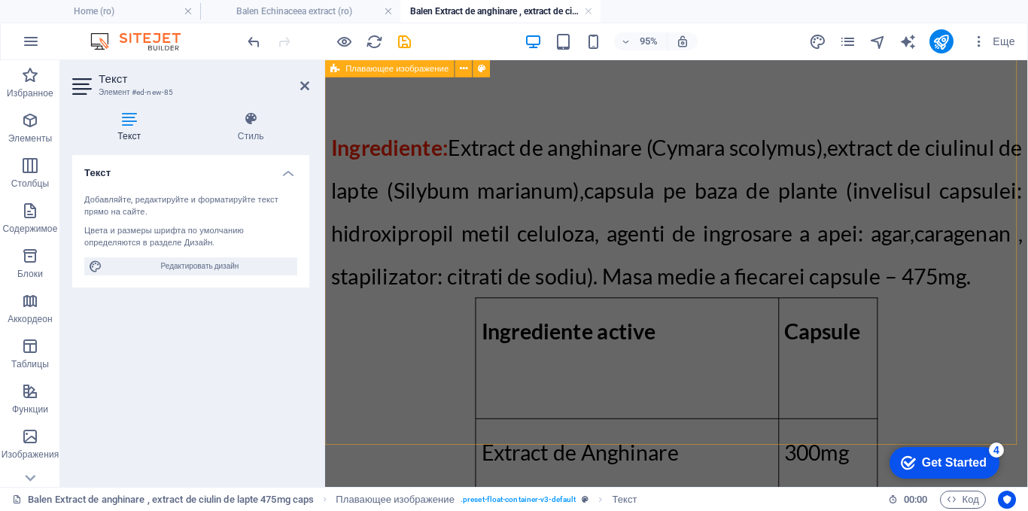
scroll to position [1943, 0]
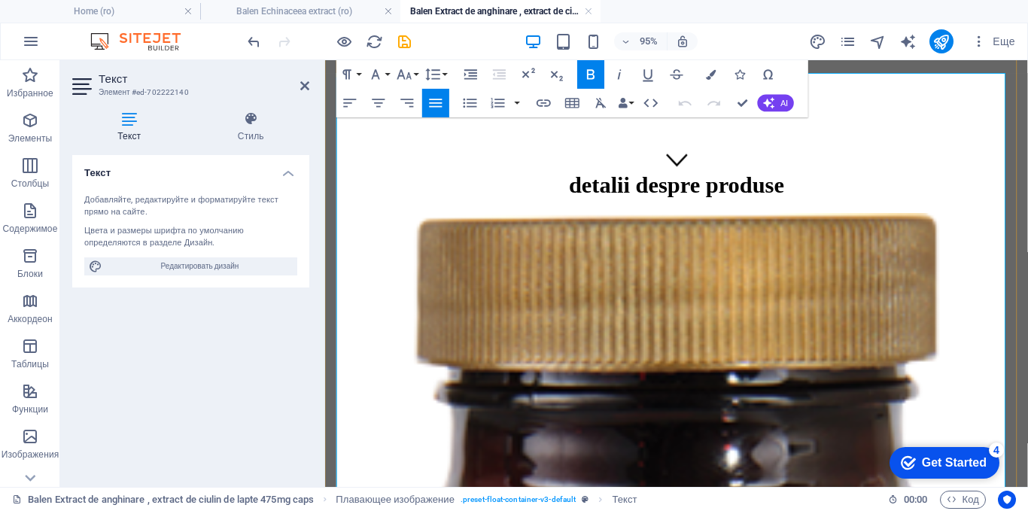
scroll to position [275, 0]
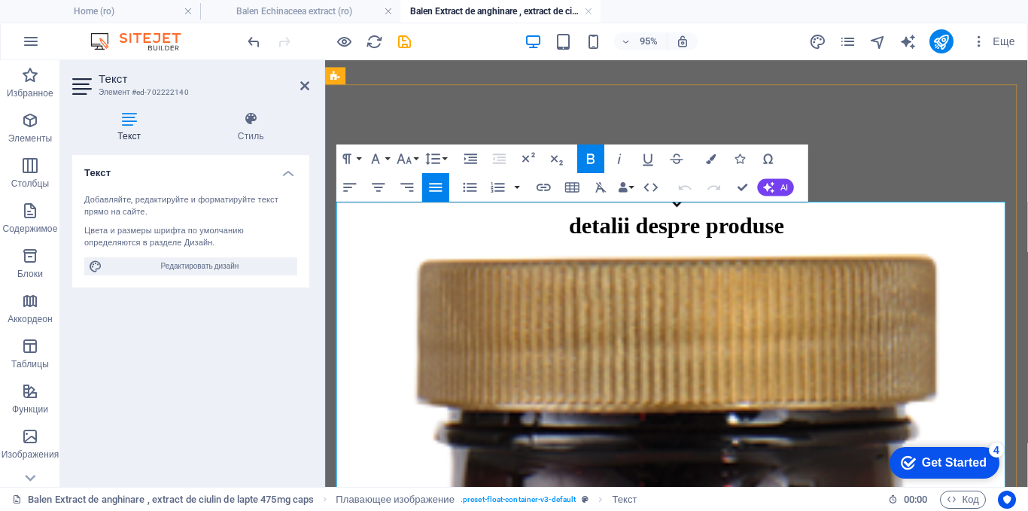
drag, startPoint x: 795, startPoint y: 237, endPoint x: 642, endPoint y: 229, distance: 153.0
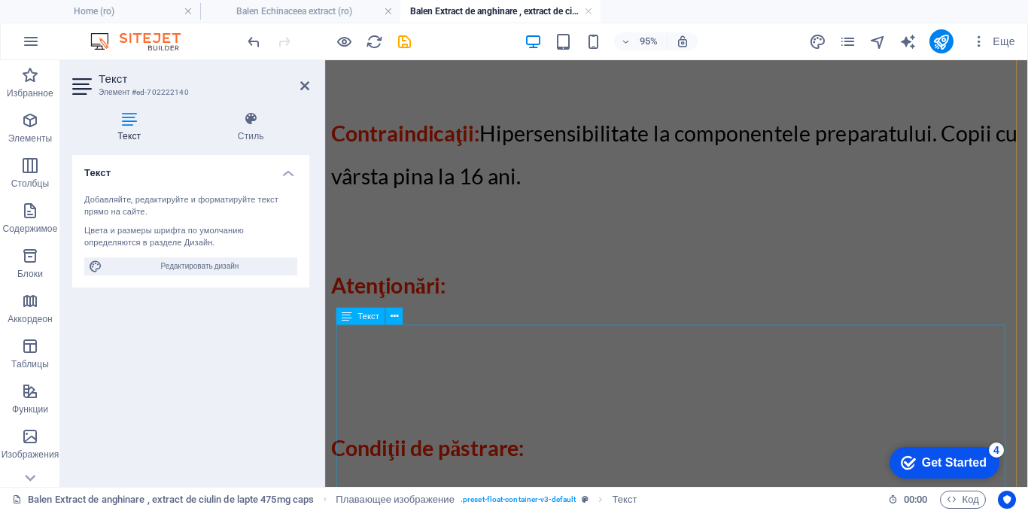
scroll to position [3059, 0]
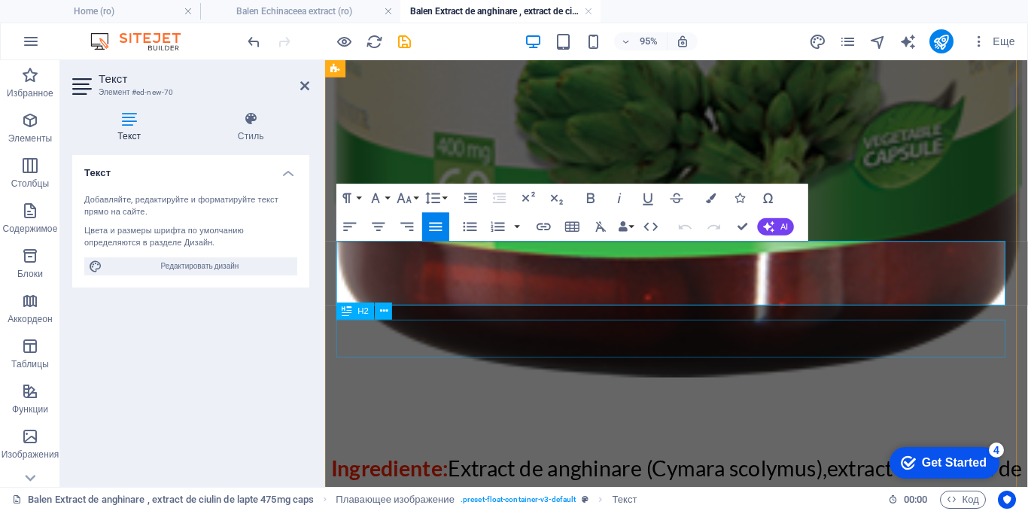
scroll to position [3166, 0]
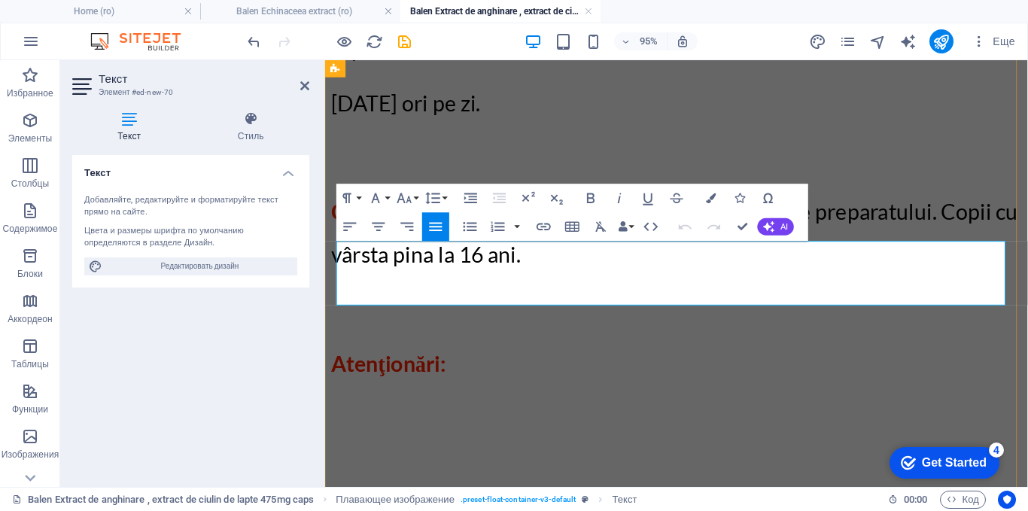
drag, startPoint x: 337, startPoint y: 266, endPoint x: 590, endPoint y: 279, distance: 253.1
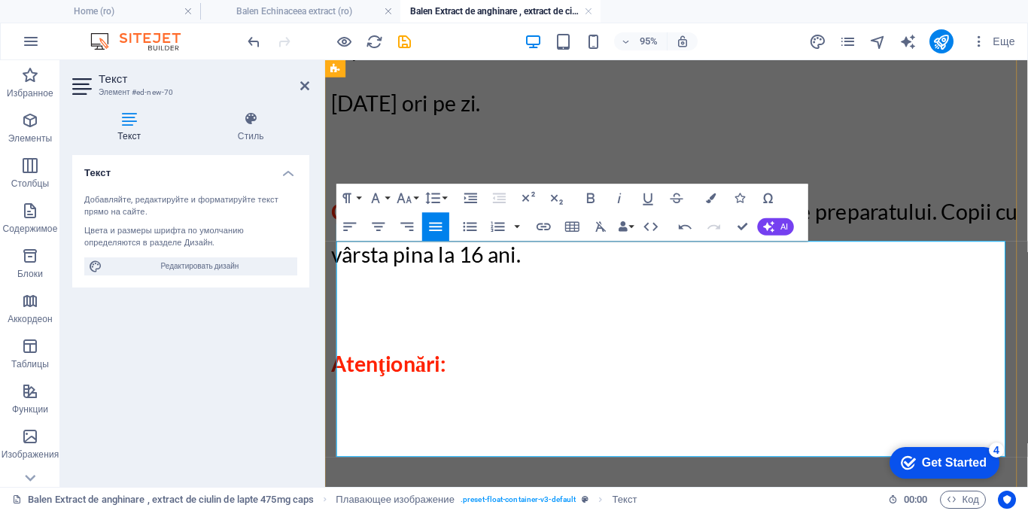
drag, startPoint x: 760, startPoint y: 448, endPoint x: 364, endPoint y: 263, distance: 436.9
click at [409, 195] on icon "button" at bounding box center [404, 198] width 17 height 17
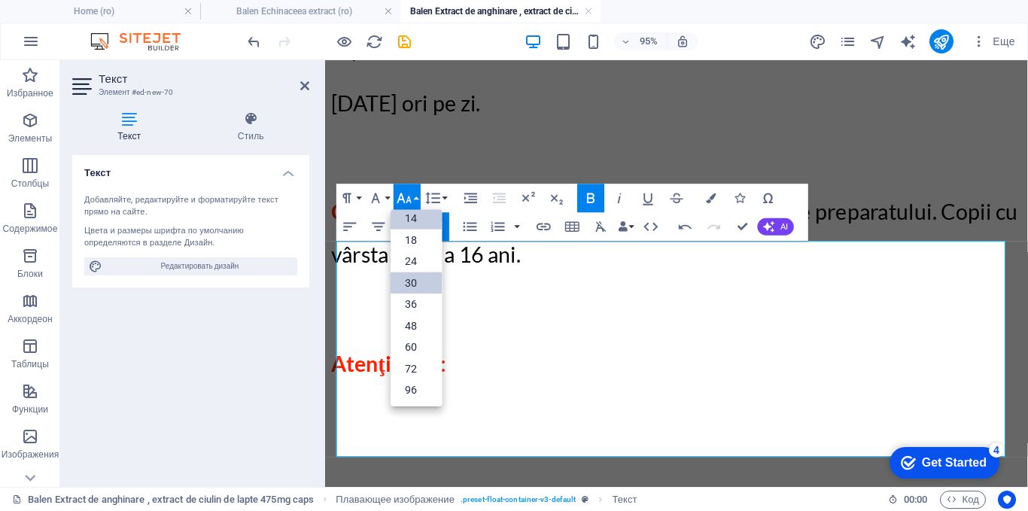
scroll to position [121, 0]
click at [419, 281] on link "30" at bounding box center [416, 283] width 51 height 22
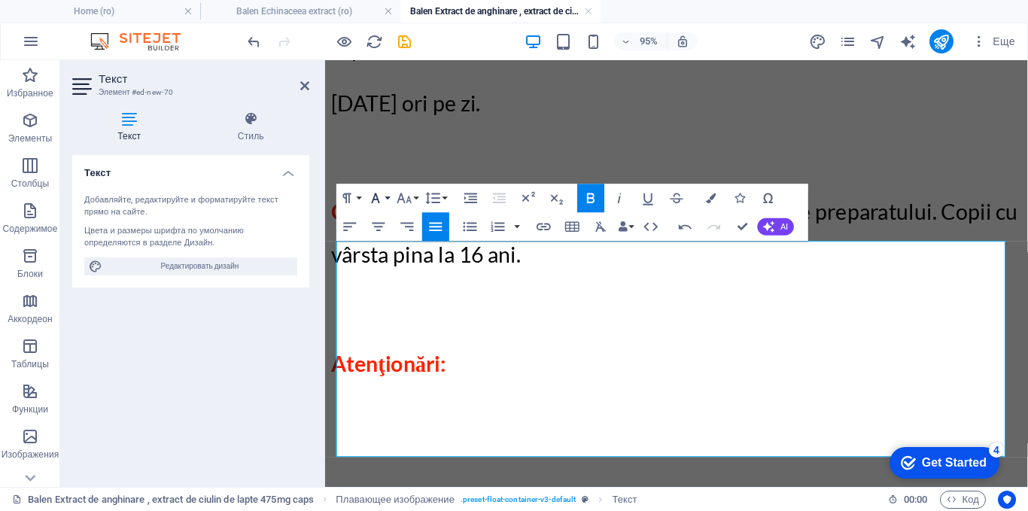
click at [390, 197] on button "Font Family" at bounding box center [378, 198] width 27 height 29
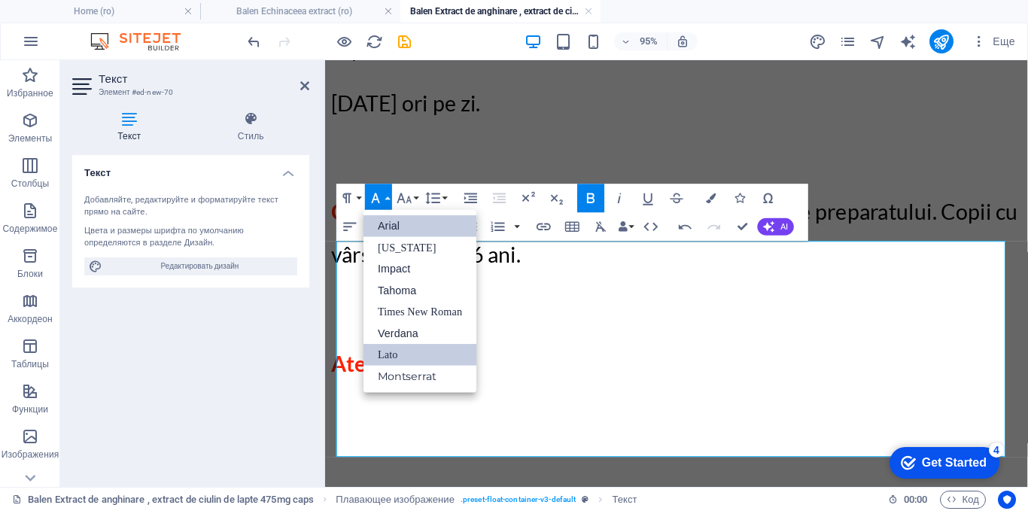
scroll to position [0, 0]
click at [384, 306] on link "Times New Roman" at bounding box center [419, 312] width 113 height 22
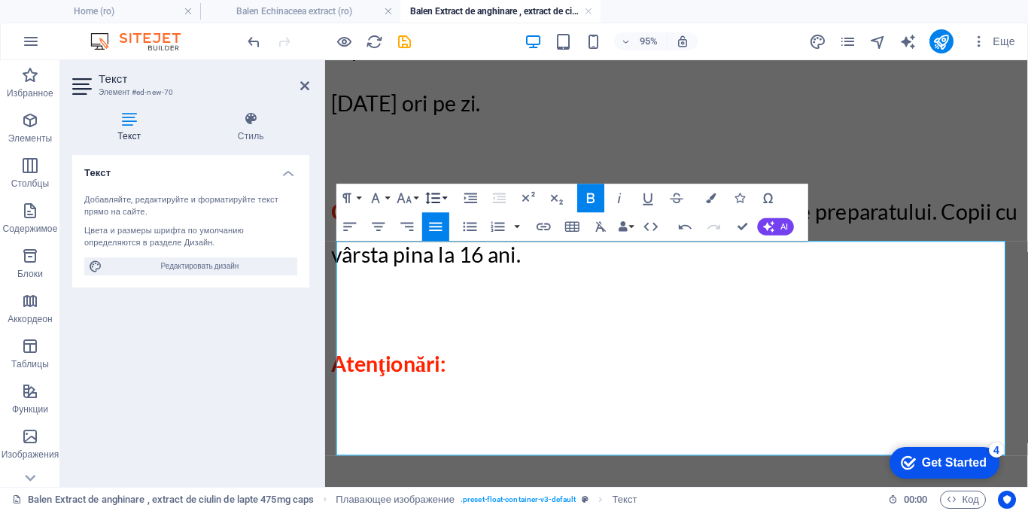
click at [435, 195] on icon "button" at bounding box center [432, 198] width 17 height 17
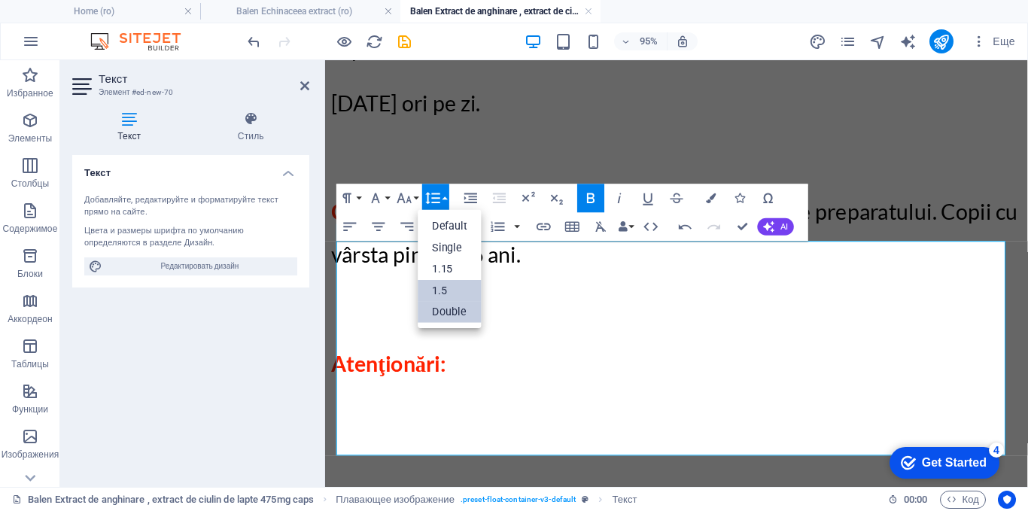
click at [435, 288] on link "1.5" at bounding box center [450, 291] width 64 height 22
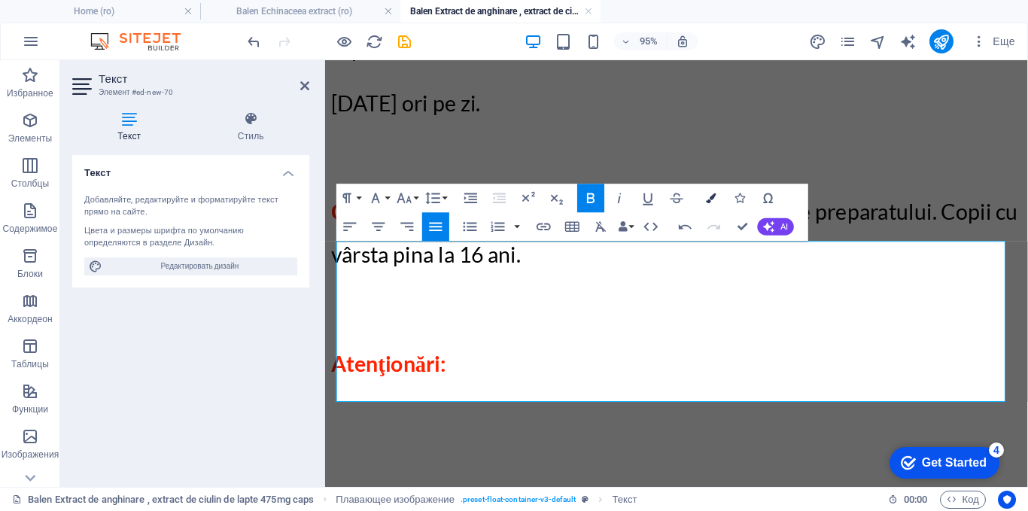
click at [710, 195] on icon "button" at bounding box center [711, 198] width 10 height 10
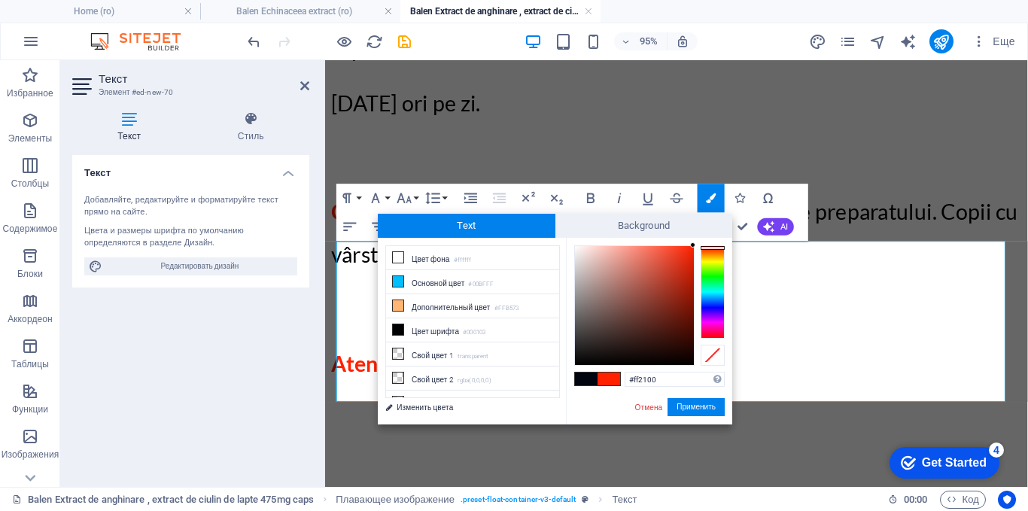
click at [580, 375] on span at bounding box center [586, 378] width 23 height 13
type input "#01050f"
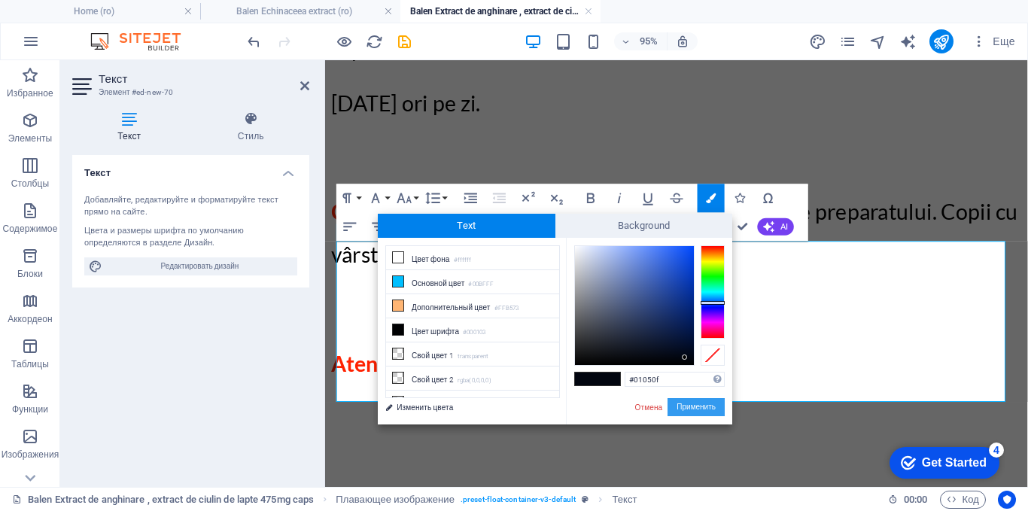
click at [695, 403] on button "Применить" at bounding box center [695, 407] width 57 height 18
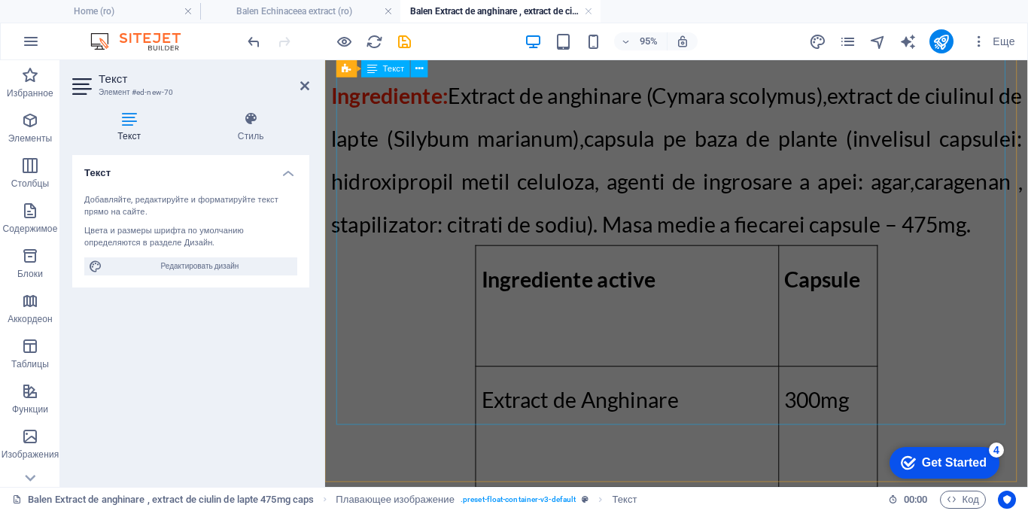
scroll to position [1887, 0]
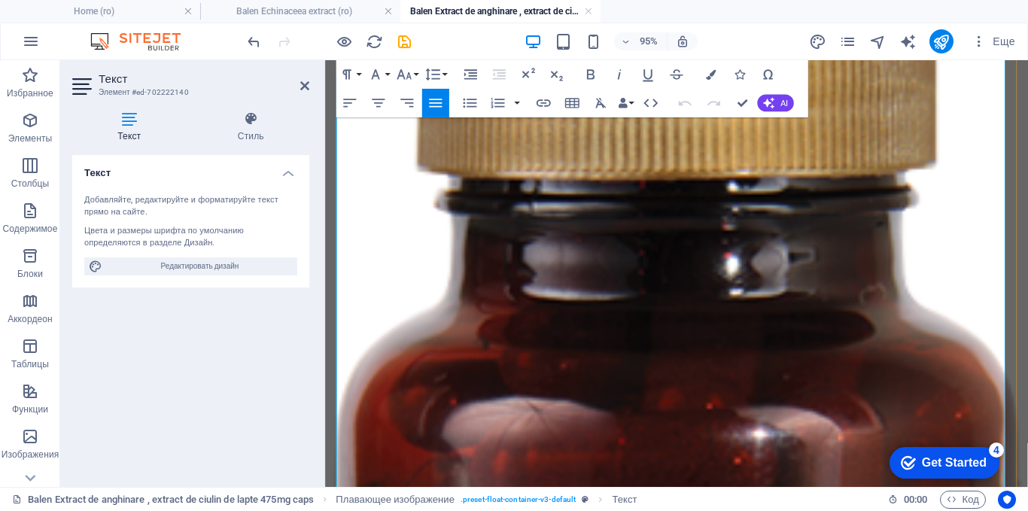
scroll to position [426, 0]
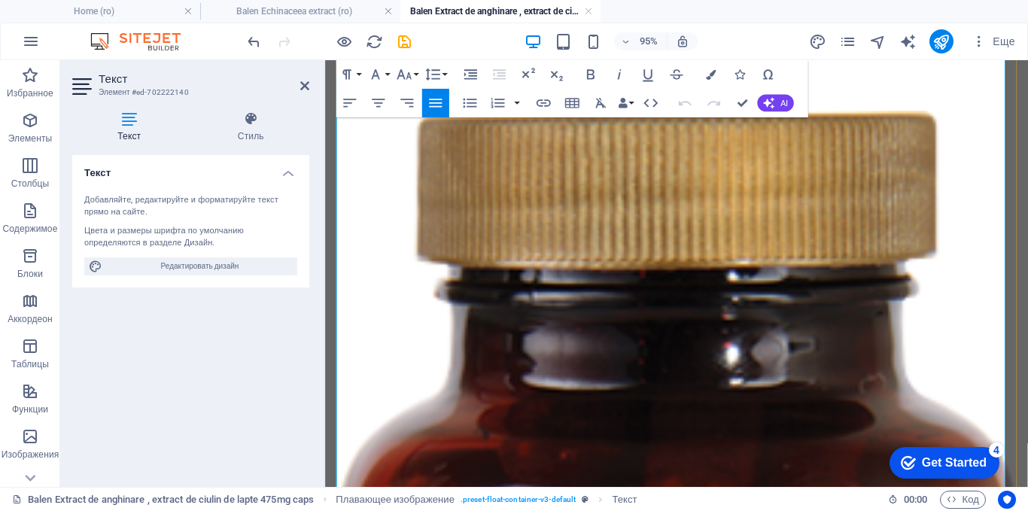
drag, startPoint x: 786, startPoint y: 370, endPoint x: 749, endPoint y: 318, distance: 63.7
drag, startPoint x: 635, startPoint y: 151, endPoint x: 861, endPoint y: 439, distance: 366.1
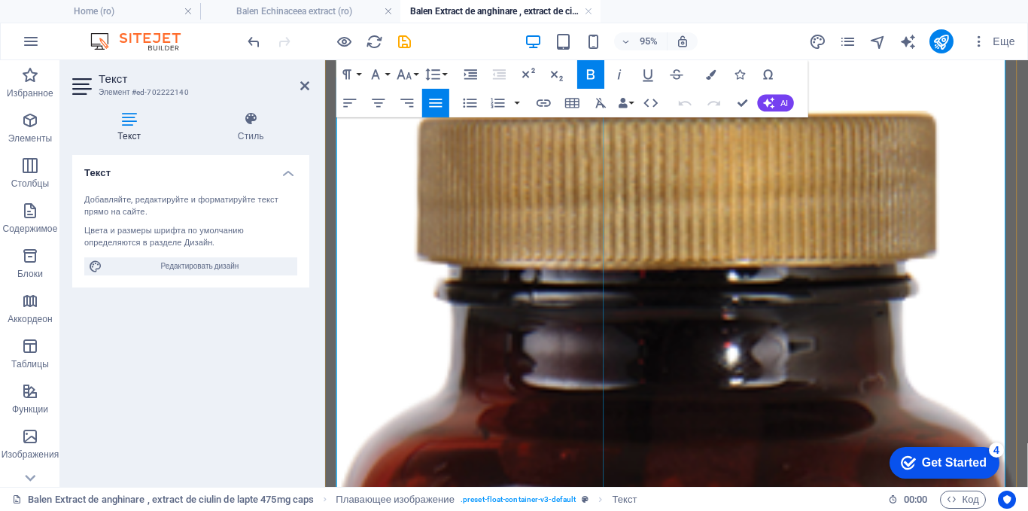
select select "%"
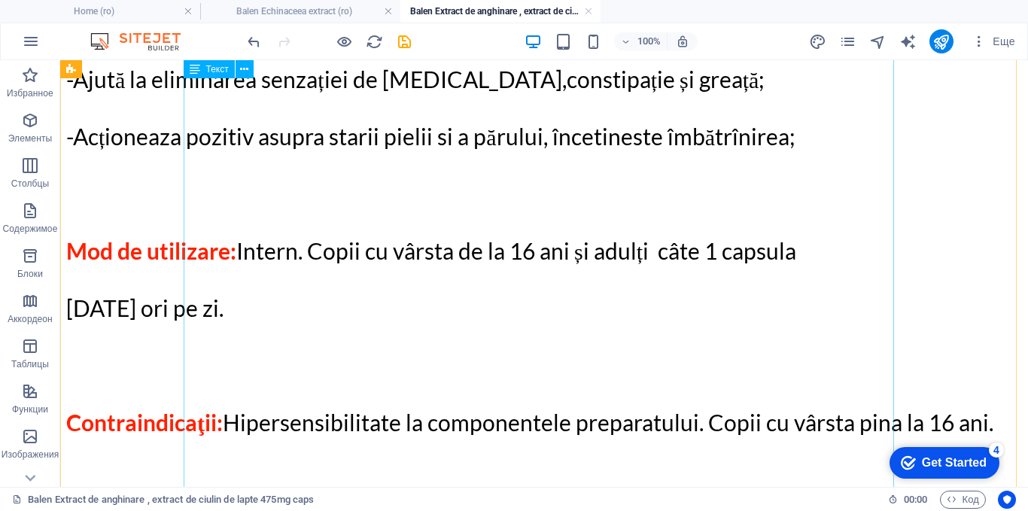
scroll to position [1479, 0]
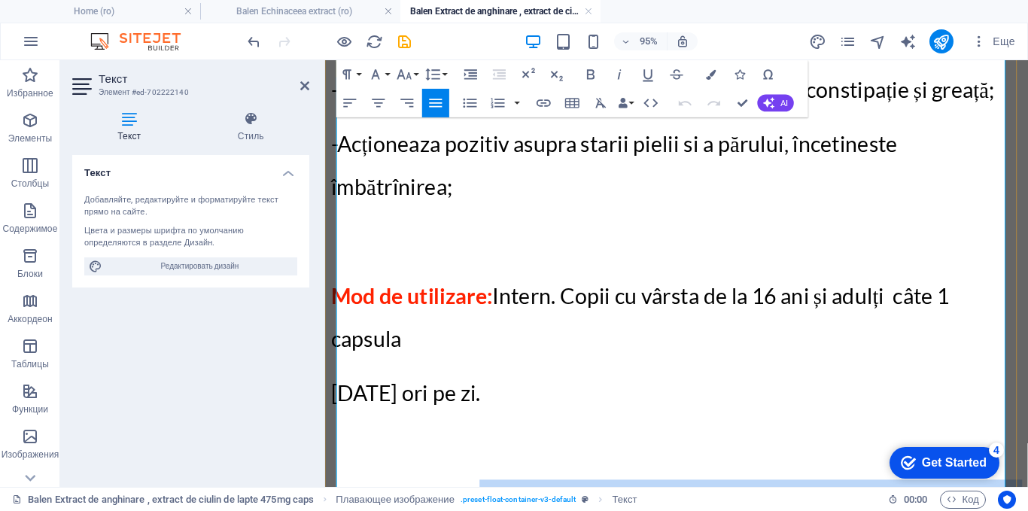
drag, startPoint x: 569, startPoint y: 320, endPoint x: 500, endPoint y: 274, distance: 83.1
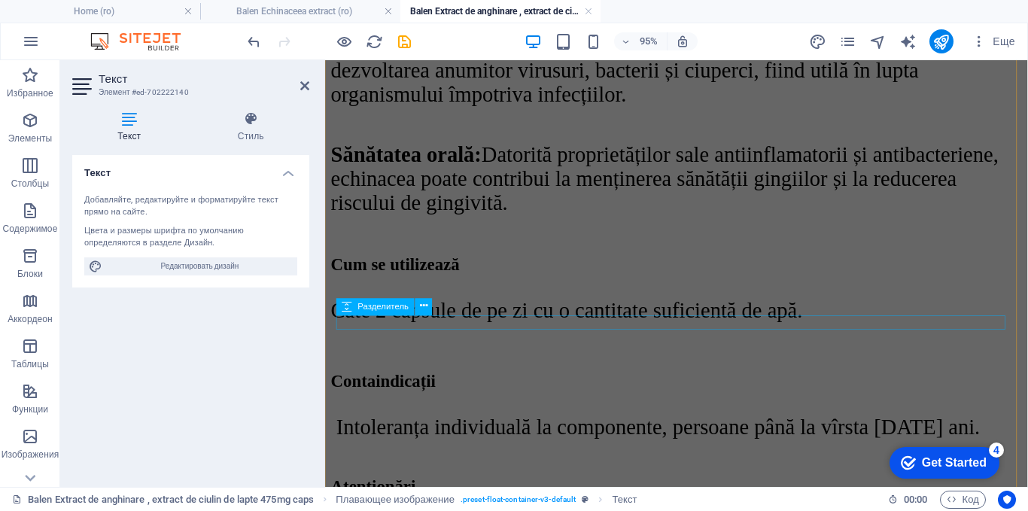
scroll to position [4414, 0]
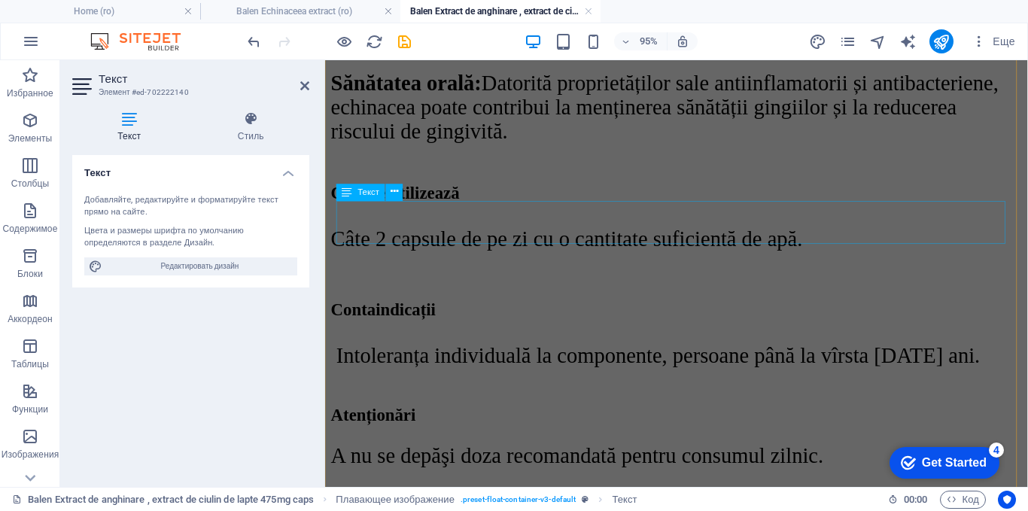
click at [460, 348] on div "Intoleranța individuală la componente, persoane până la vîrsta de 16 ani." at bounding box center [695, 370] width 728 height 45
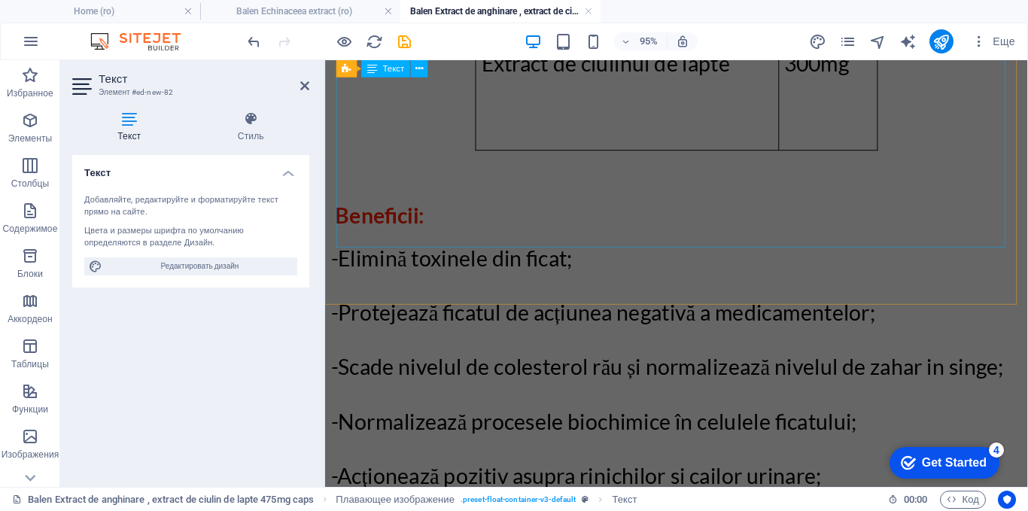
scroll to position [4360, 0]
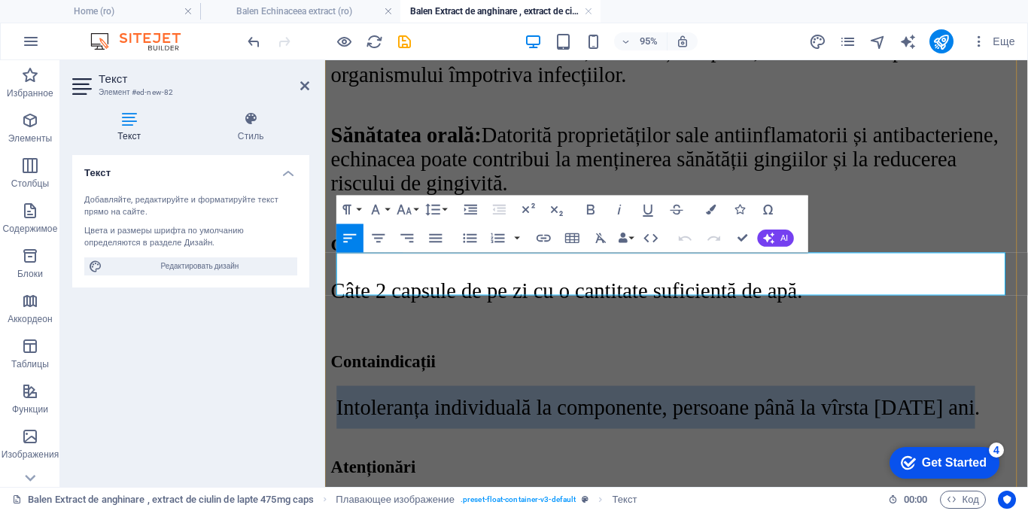
drag, startPoint x: 1015, startPoint y: 287, endPoint x: 343, endPoint y: 287, distance: 671.9
click at [343, 403] on p "Intoleranța individuală la componente, persoane până la vîrsta de 16 ani." at bounding box center [695, 425] width 728 height 45
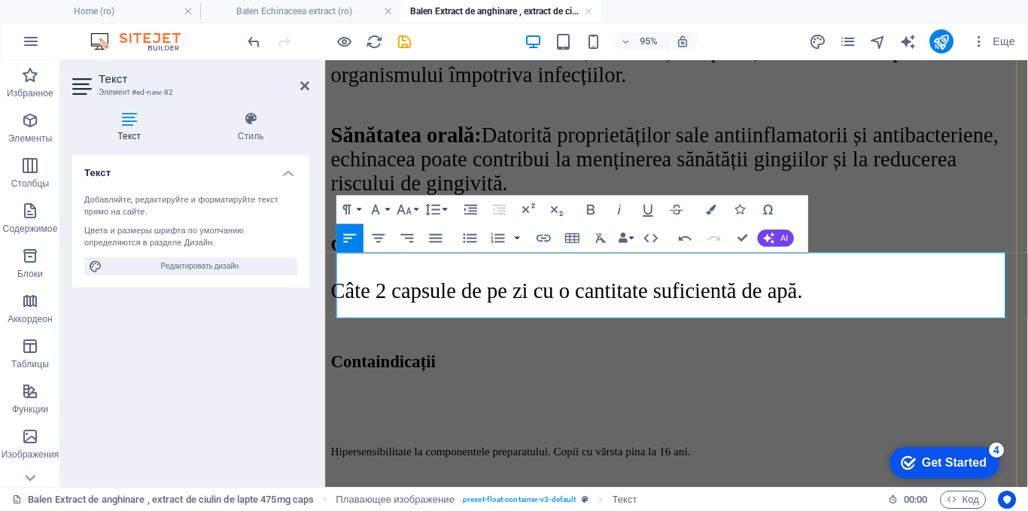
click at [358, 403] on p at bounding box center [695, 425] width 728 height 45
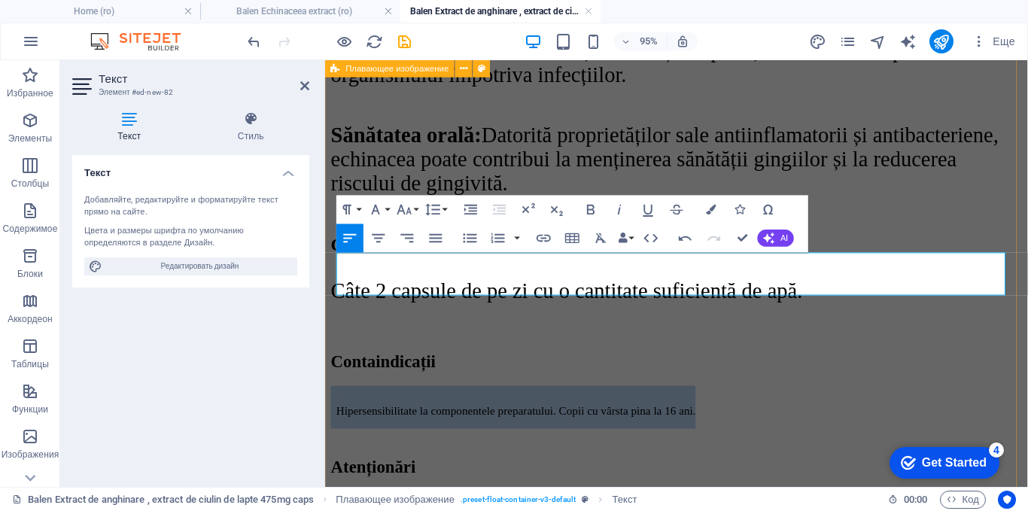
drag, startPoint x: 737, startPoint y: 290, endPoint x: 333, endPoint y: 295, distance: 404.8
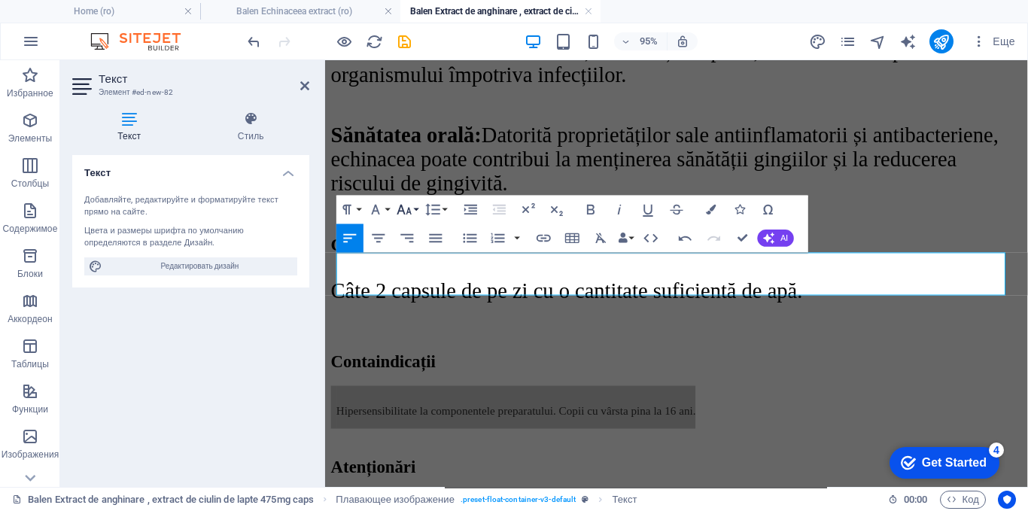
click at [397, 208] on icon "button" at bounding box center [404, 209] width 17 height 17
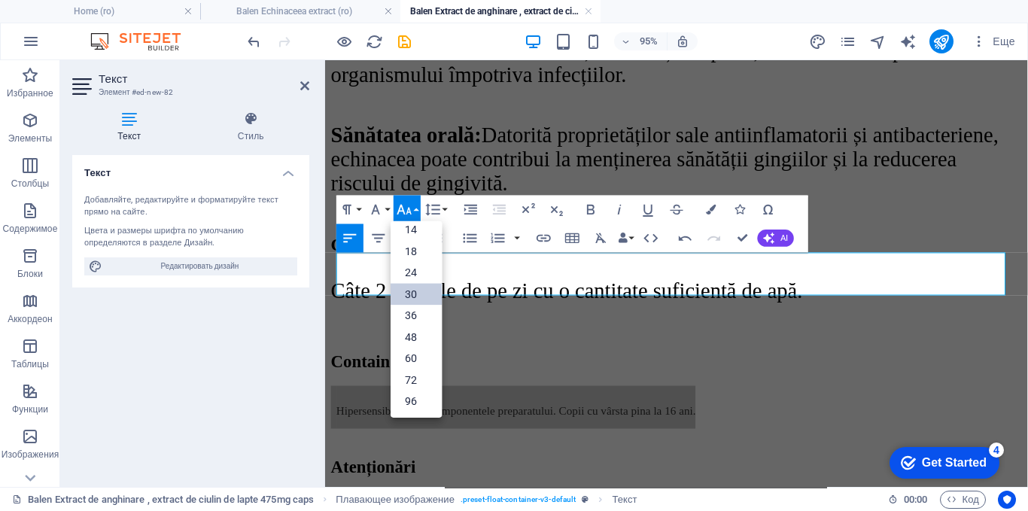
scroll to position [121, 0]
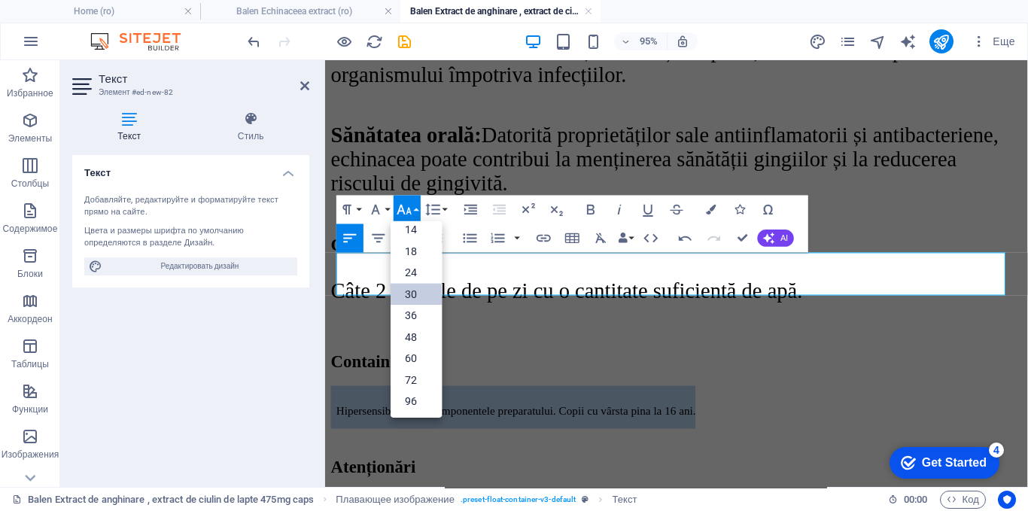
click at [411, 290] on link "30" at bounding box center [416, 294] width 51 height 22
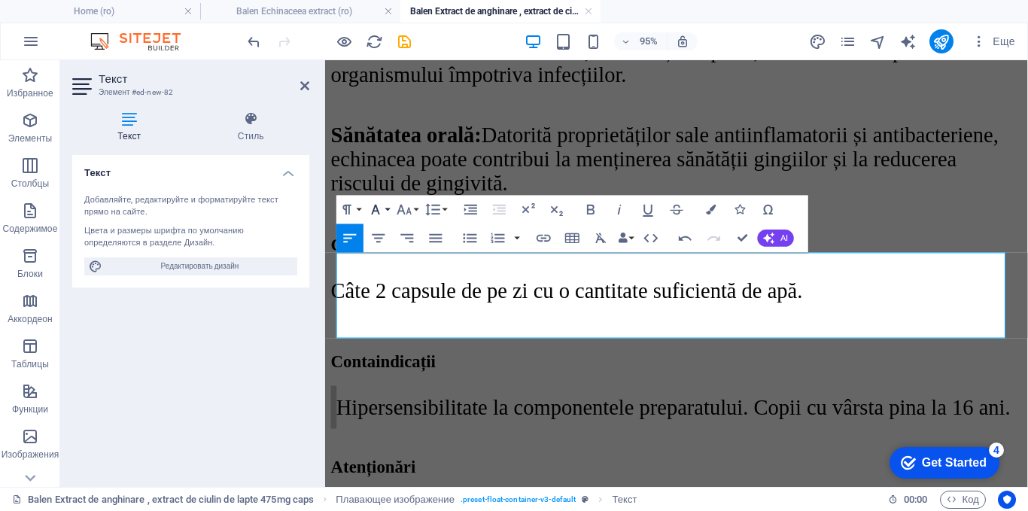
click at [378, 214] on icon "button" at bounding box center [376, 209] width 8 height 10
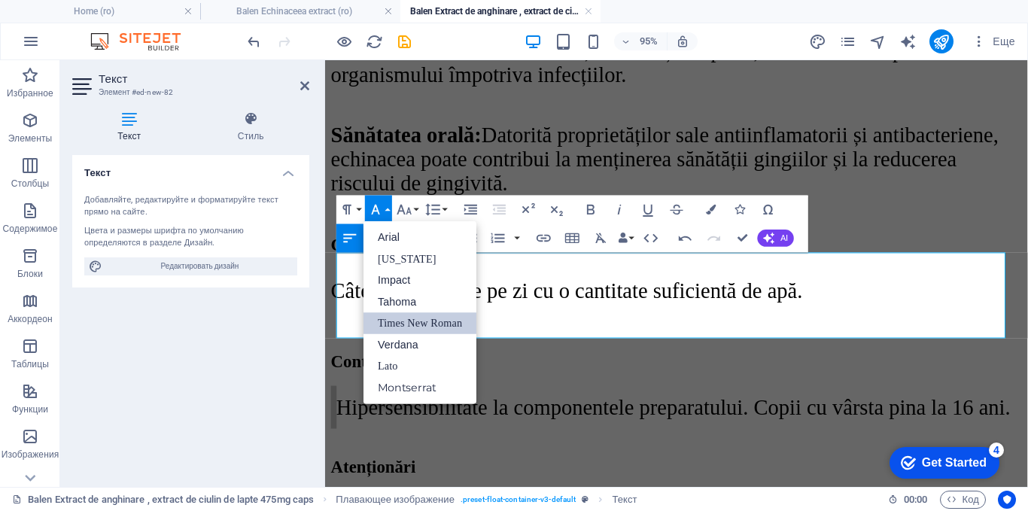
scroll to position [0, 0]
drag, startPoint x: 407, startPoint y: 320, endPoint x: 87, endPoint y: 273, distance: 323.9
click at [407, 320] on link "Times New Roman" at bounding box center [419, 323] width 113 height 22
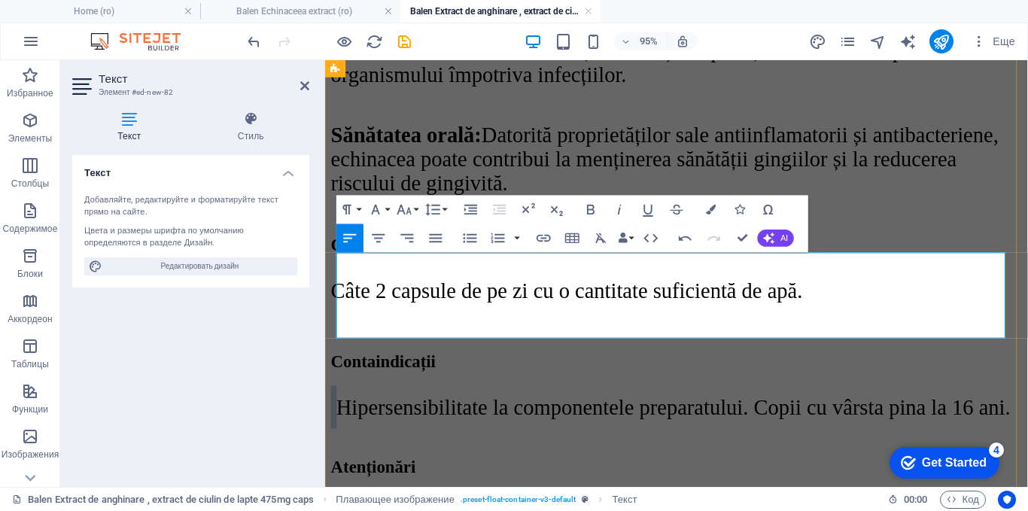
click at [439, 403] on p "Hipersensibilitate la componentele preparatului. Copii cu vârsta pina la 16 ani." at bounding box center [695, 425] width 728 height 45
click at [871, 337] on div at bounding box center [695, 344] width 728 height 15
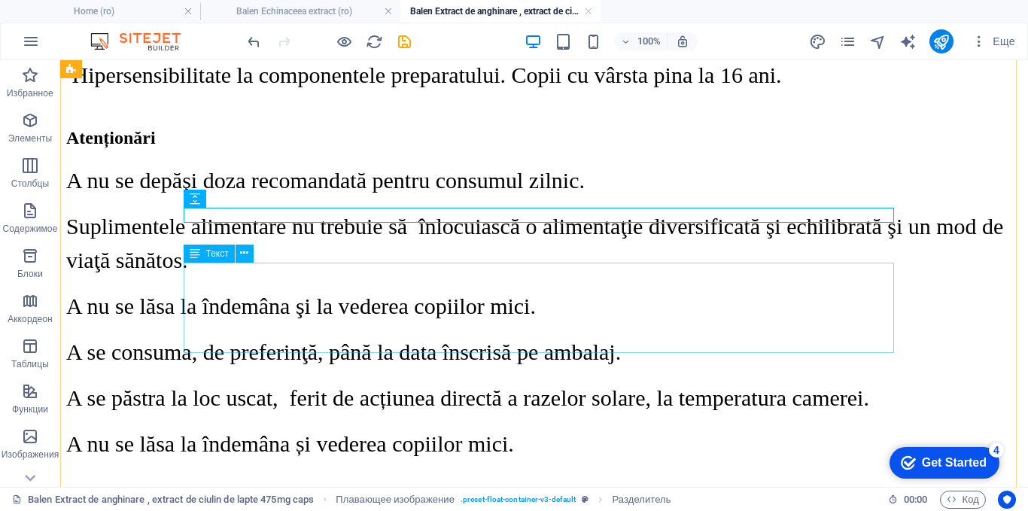
click at [248, 98] on div "Hipersensibilitate la componentele preparatului. Copii cu vârsta pina la 16 ani." at bounding box center [544, 75] width 956 height 45
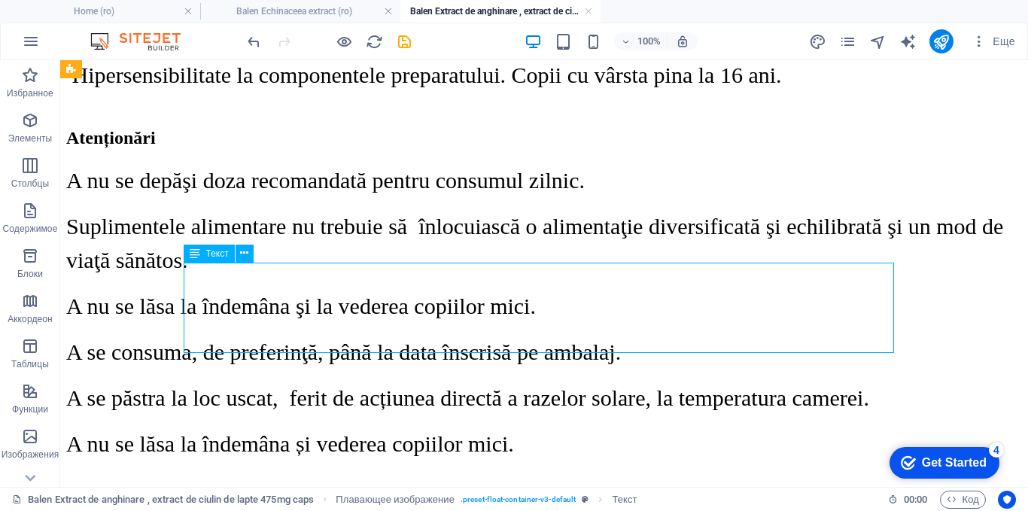
click at [248, 98] on div "Hipersensibilitate la componentele preparatului. Copii cu vârsta pina la 16 ani." at bounding box center [544, 75] width 956 height 45
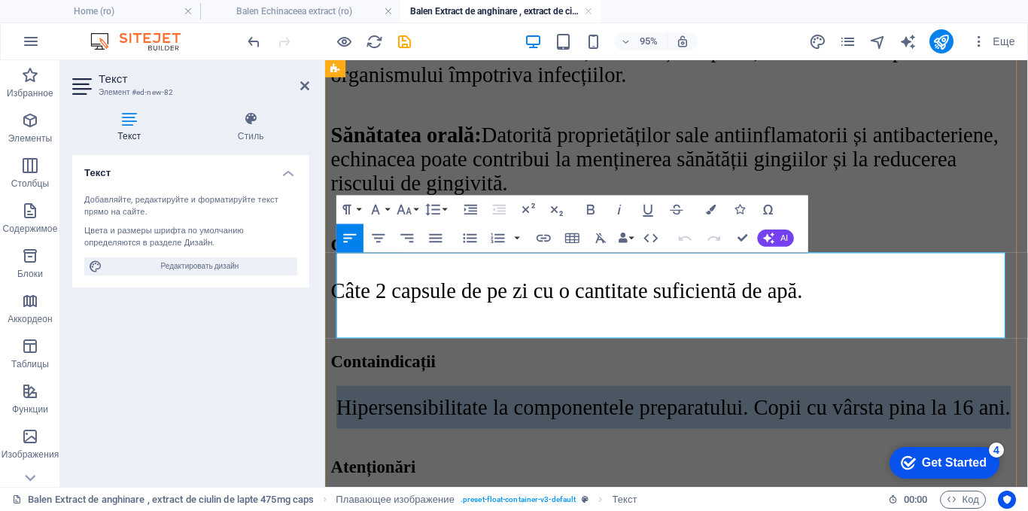
drag, startPoint x: 379, startPoint y: 336, endPoint x: 343, endPoint y: 291, distance: 57.2
click at [344, 403] on p "Hipersensibilitate la componentele preparatului. Copii cu vârsta pina la 16 ani." at bounding box center [695, 425] width 728 height 45
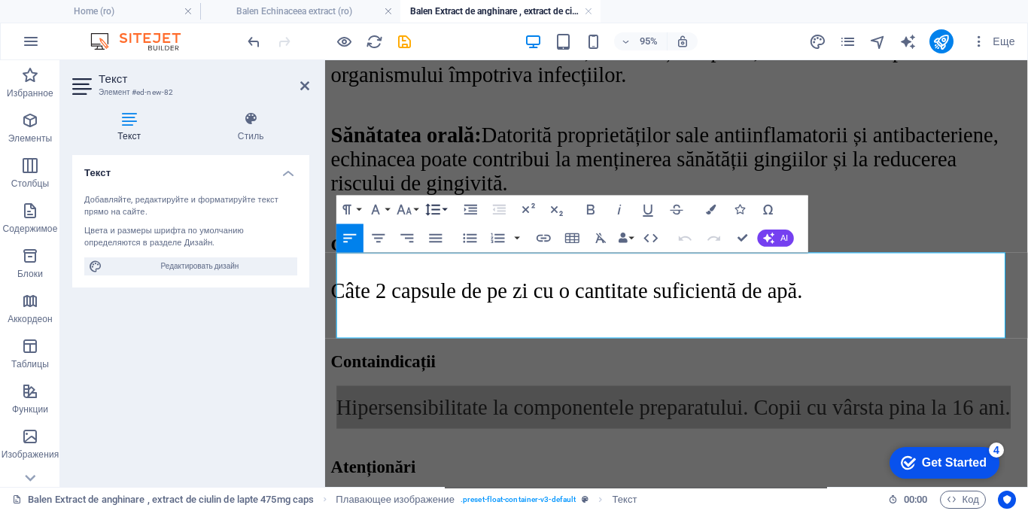
click at [439, 209] on icon "button" at bounding box center [433, 209] width 14 height 12
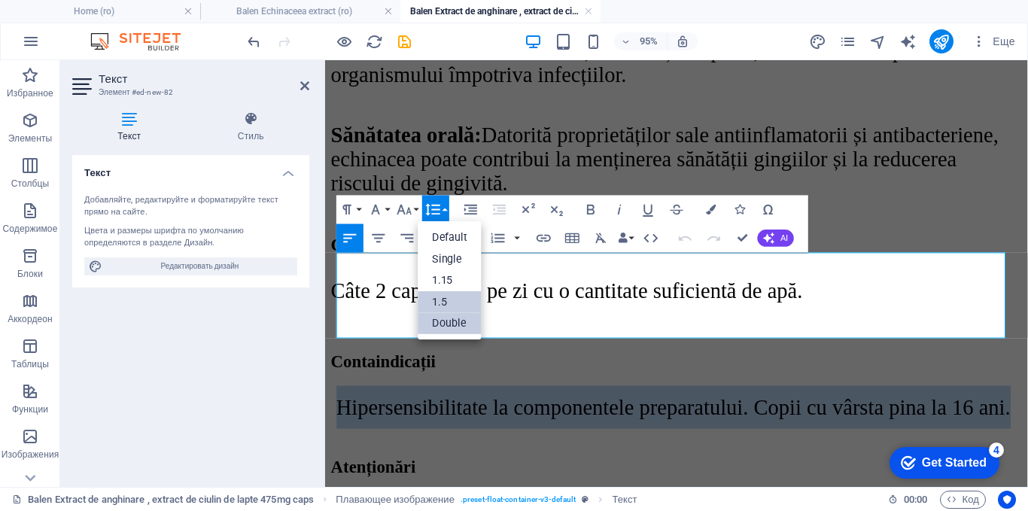
click at [449, 302] on link "1.5" at bounding box center [450, 301] width 64 height 22
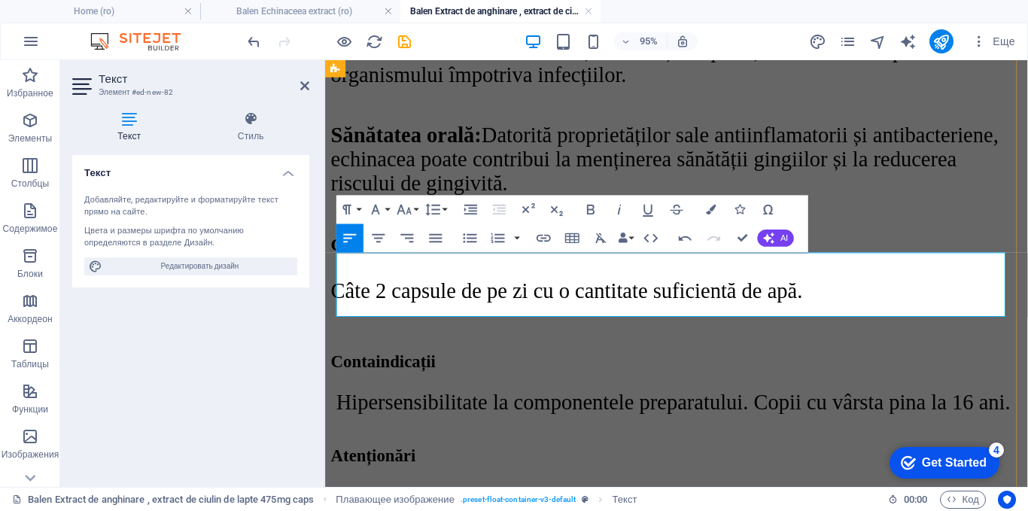
click at [555, 403] on p "Hipersensibilitate la componentele preparatului. Copii cu vârsta pina la 16 ani." at bounding box center [695, 420] width 728 height 34
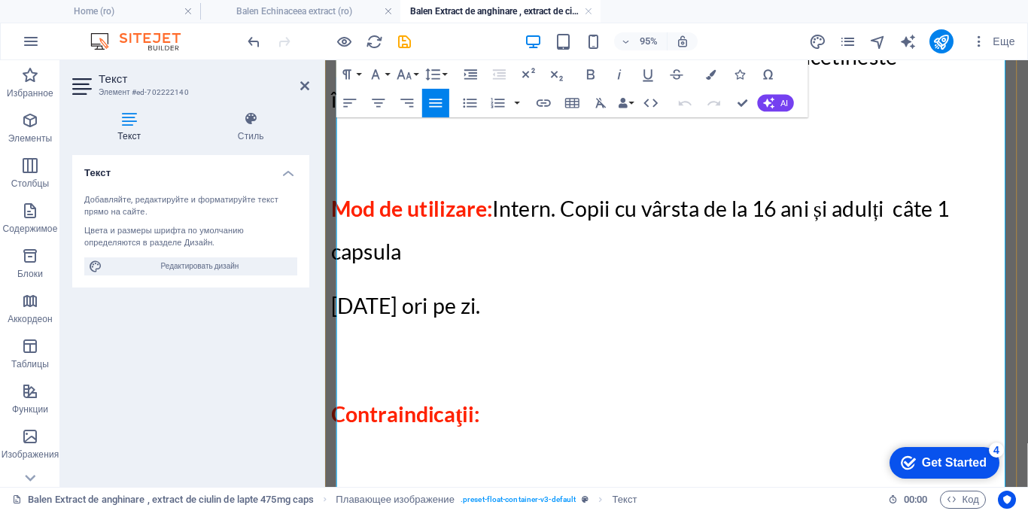
scroll to position [1554, 0]
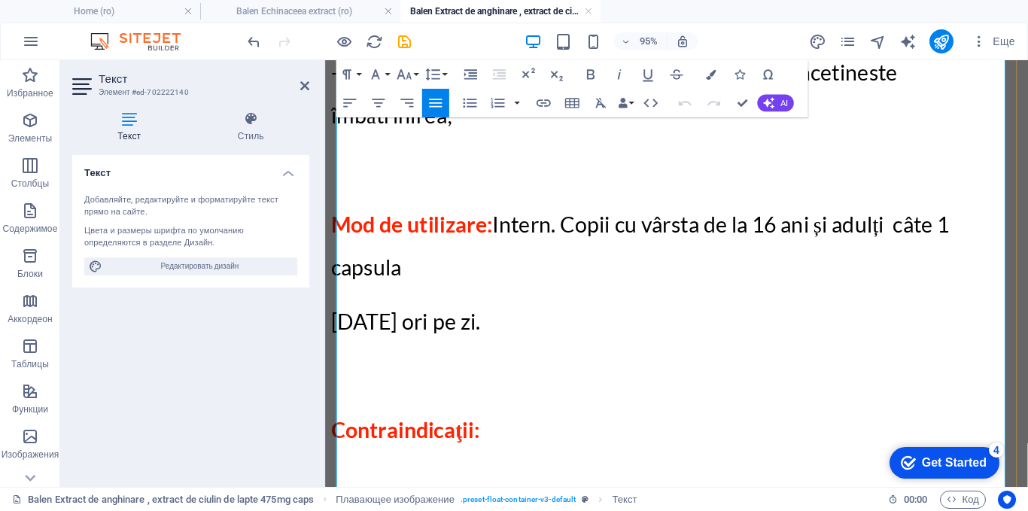
drag, startPoint x: 1022, startPoint y: 448, endPoint x: 433, endPoint y: 370, distance: 594.3
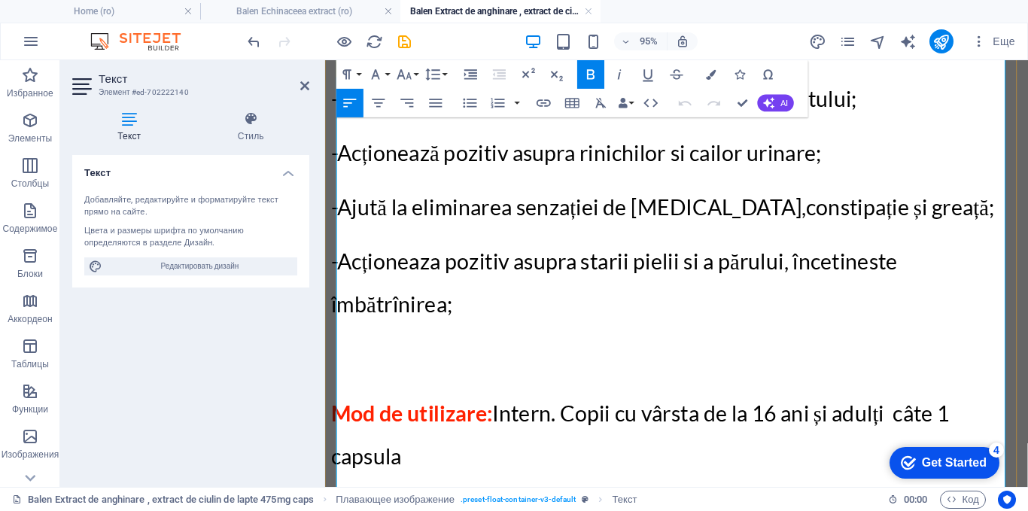
scroll to position [1329, 0]
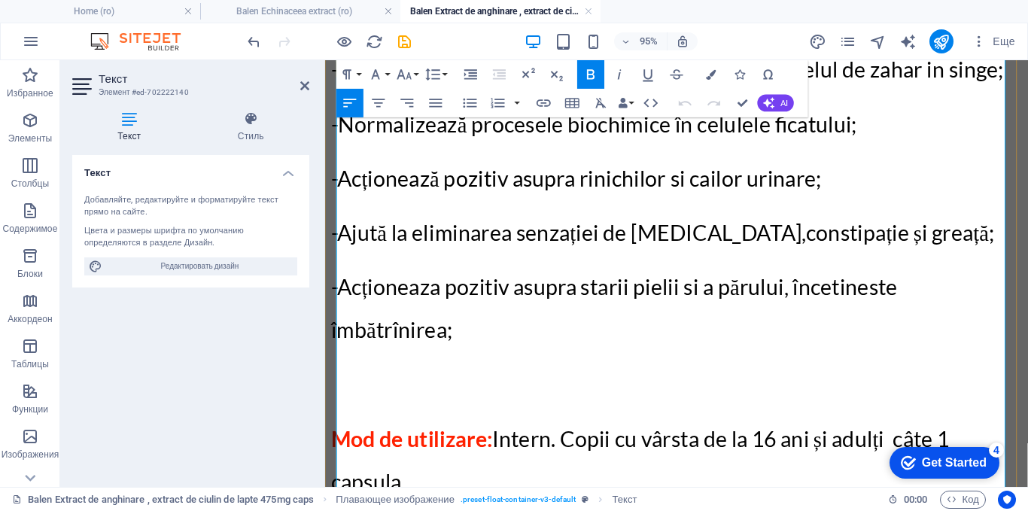
drag, startPoint x: 419, startPoint y: 449, endPoint x: 381, endPoint y: 394, distance: 67.6
click at [381, 394] on div "Ingrediente: Extract de anghinare (Cymara scolymus),extract de ciulinul de lapt…" at bounding box center [695, 166] width 728 height 1911
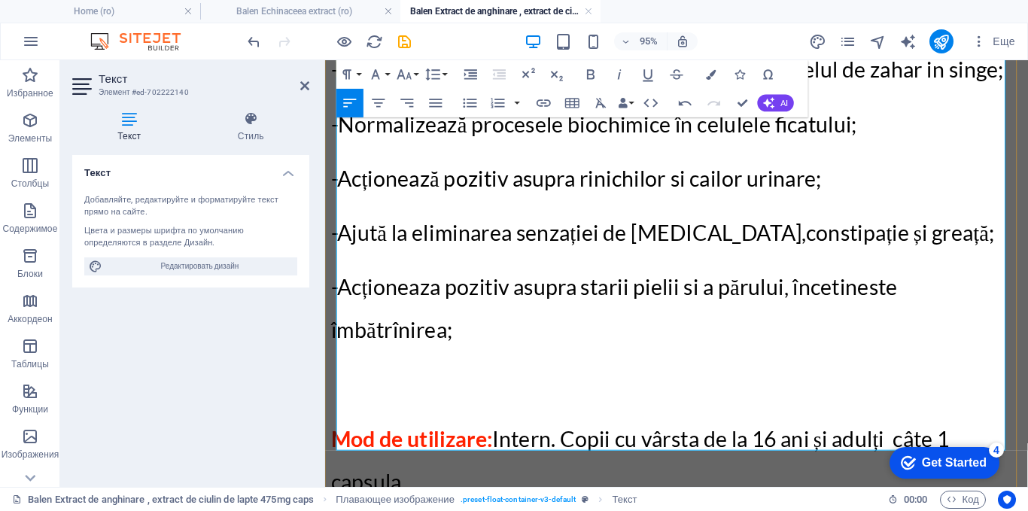
click at [431, 436] on p "Mod de utilizare: Intern. Copii cu vârsta de la 16 ani și adulți câte 1 capsula" at bounding box center [695, 481] width 728 height 90
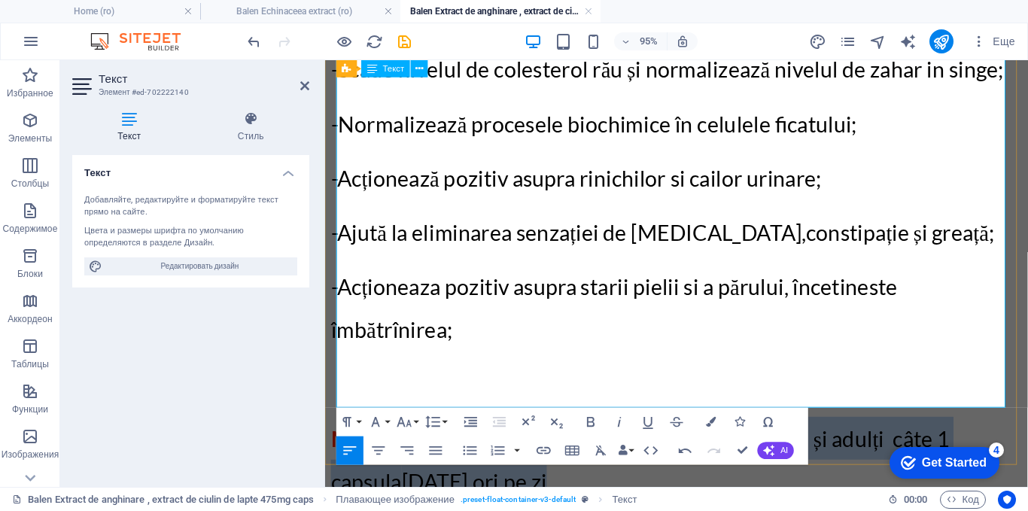
drag, startPoint x: 565, startPoint y: 293, endPoint x: 509, endPoint y: 249, distance: 71.3
click at [509, 436] on p "Mod de utilizare: Intern. Copii cu vârsta de la 16 ani și adulți câte 1 capsula…" at bounding box center [695, 481] width 728 height 90
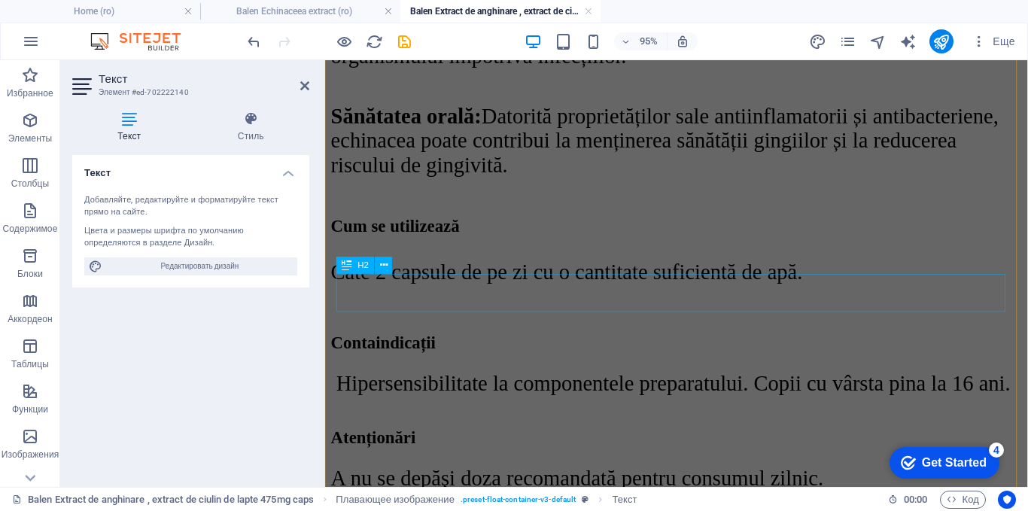
scroll to position [3812, 0]
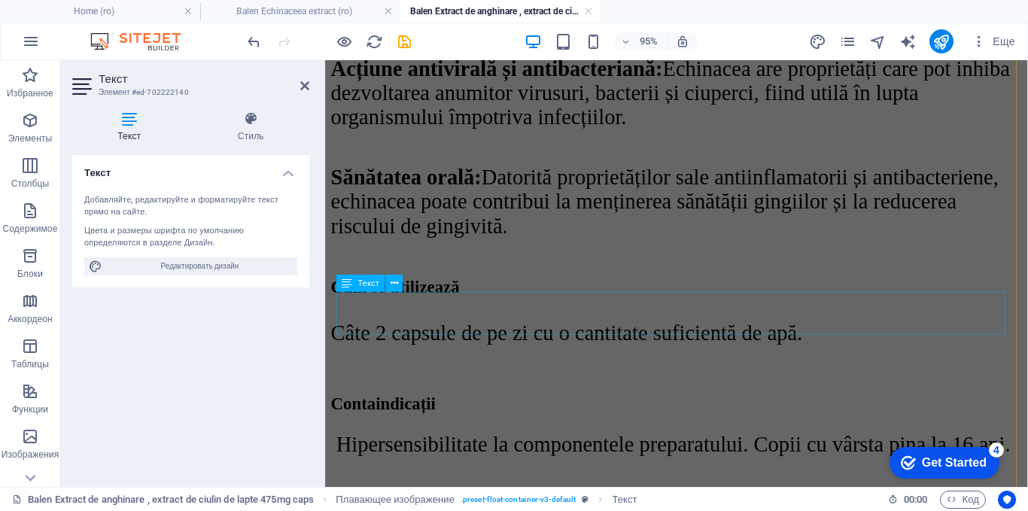
click at [470, 325] on div "Câte 2 capsule de pe zi cu o cantitate suficientă de apă." at bounding box center [695, 347] width 728 height 45
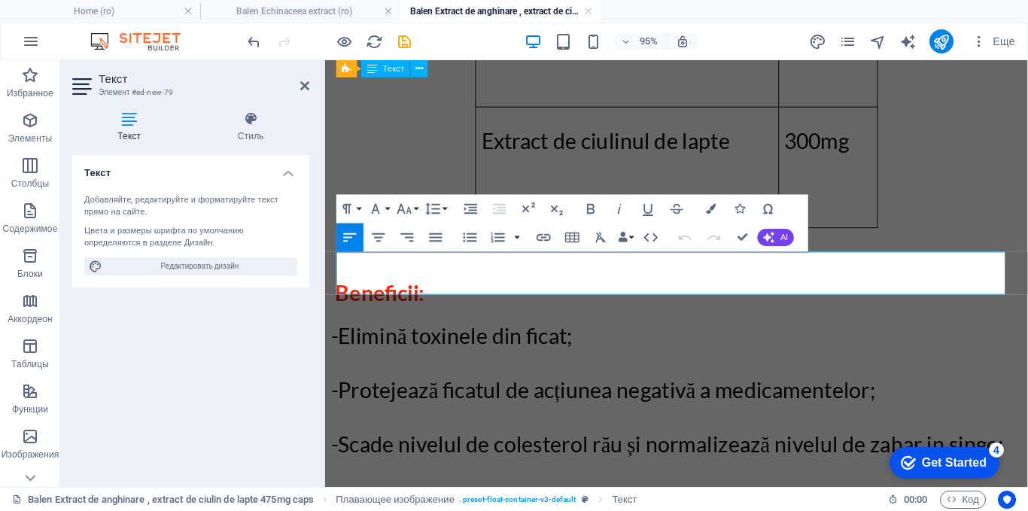
scroll to position [3854, 0]
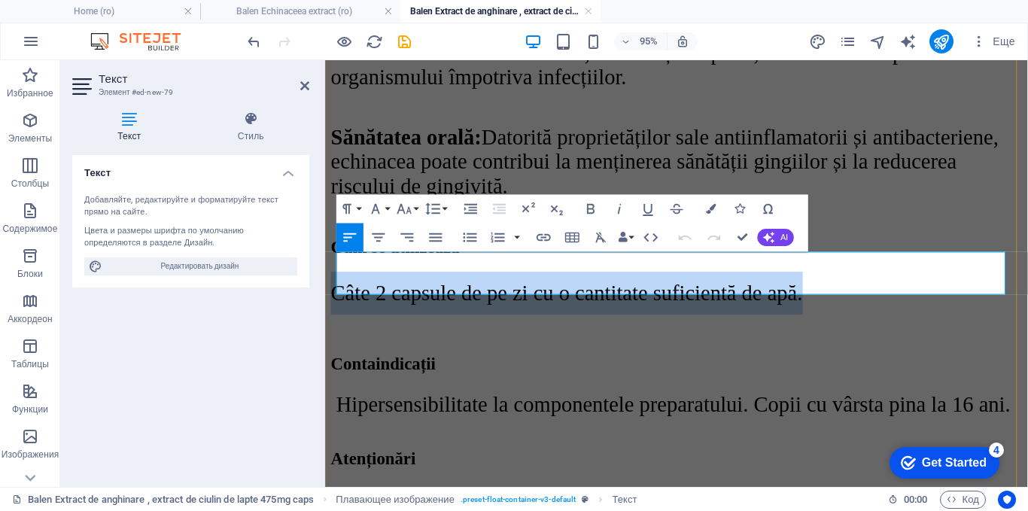
drag, startPoint x: 846, startPoint y: 290, endPoint x: 339, endPoint y: 290, distance: 507.9
click at [339, 290] on p "Câte 2 capsule de pe zi cu o cantitate suficientă de apă." at bounding box center [695, 305] width 728 height 45
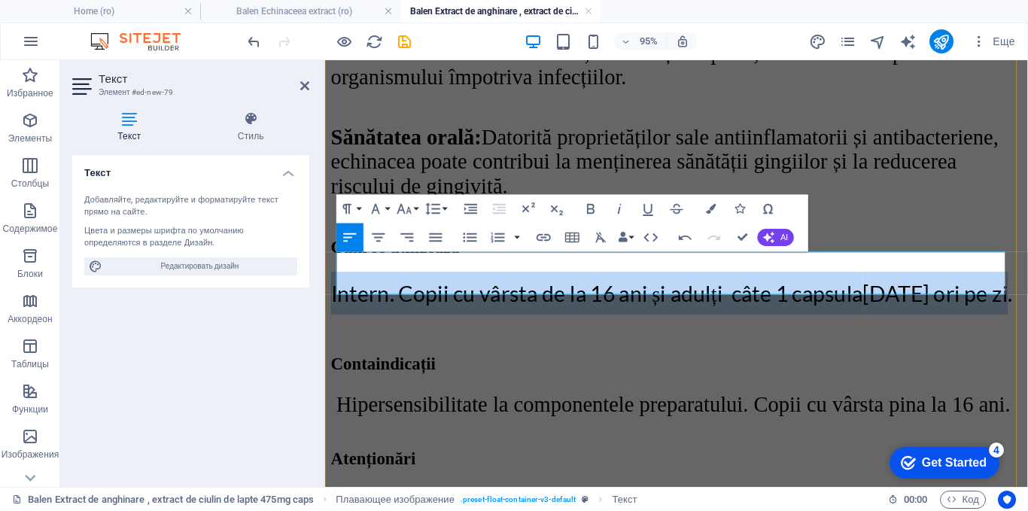
drag, startPoint x: 1030, startPoint y: 287, endPoint x: 336, endPoint y: 292, distance: 693.7
click at [336, 292] on p "Intern. Copii cu vârsta de la 16 ani și adulți câte 1 capsula de 3 ori pe zi." at bounding box center [695, 305] width 728 height 45
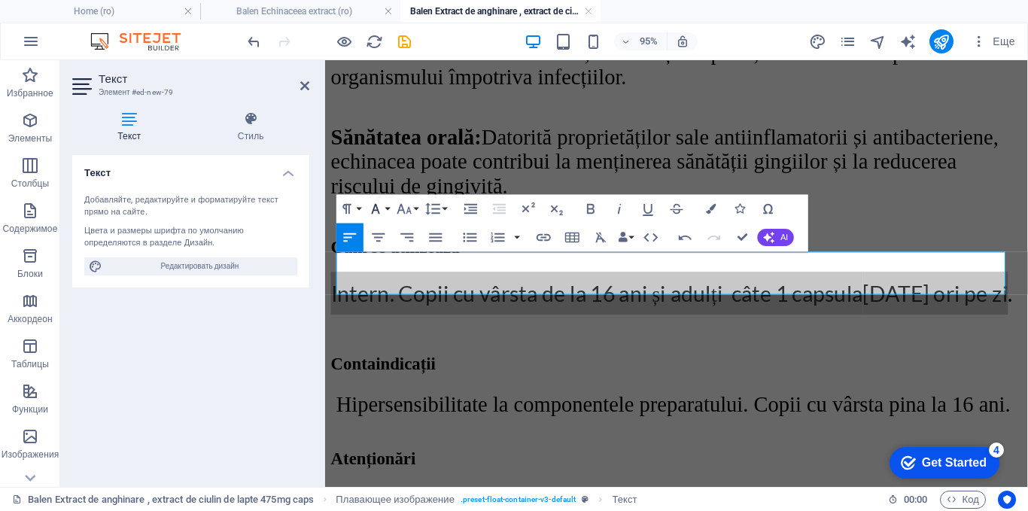
click at [386, 207] on button "Font Family" at bounding box center [378, 209] width 27 height 29
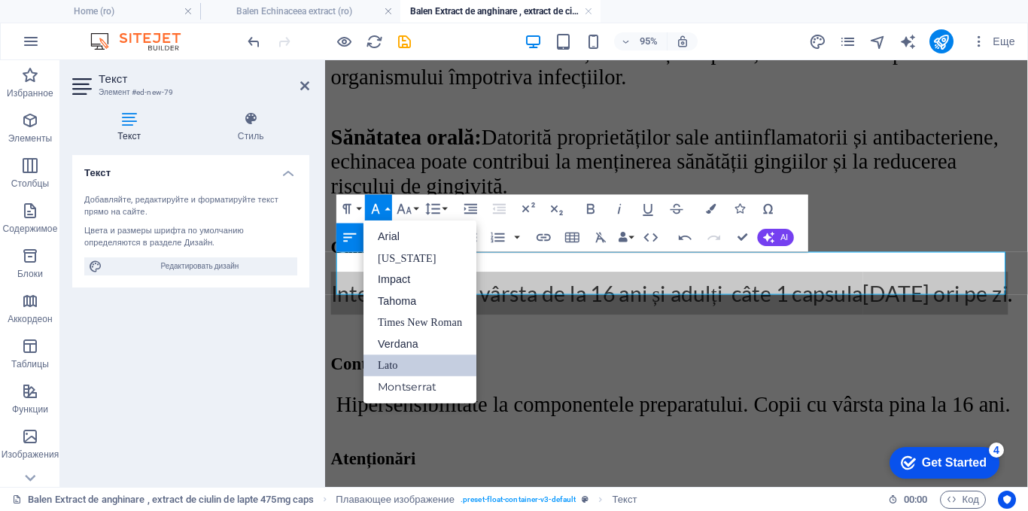
scroll to position [0, 0]
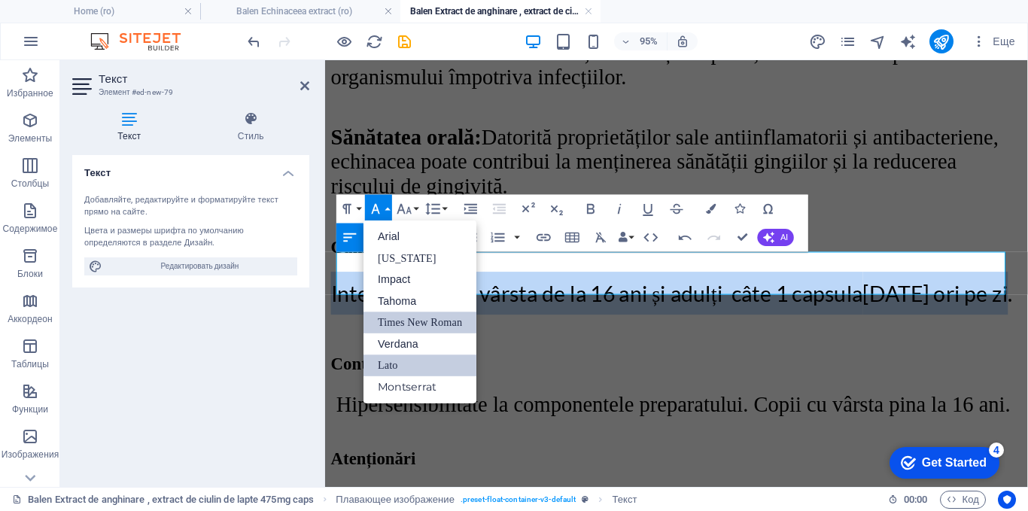
click at [405, 318] on link "Times New Roman" at bounding box center [419, 323] width 113 height 22
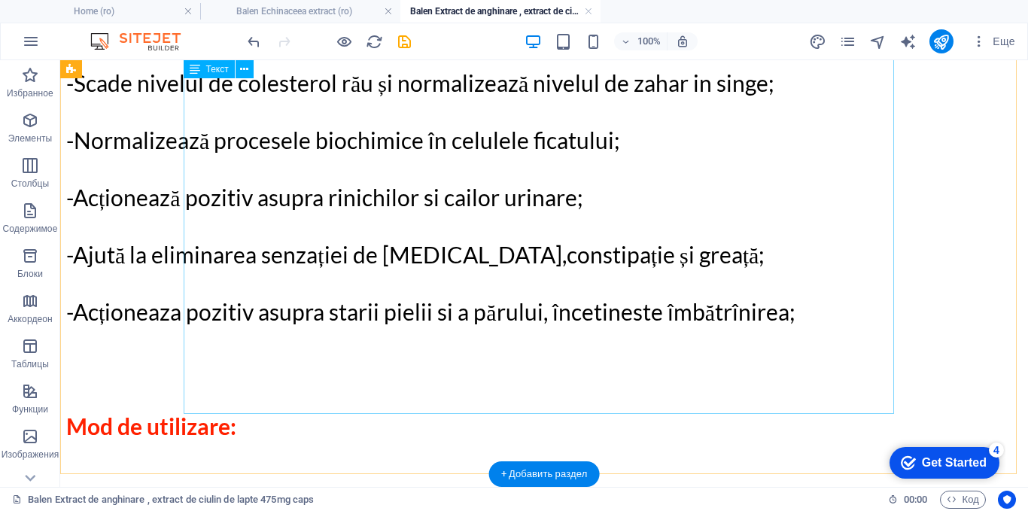
scroll to position [1220, 0]
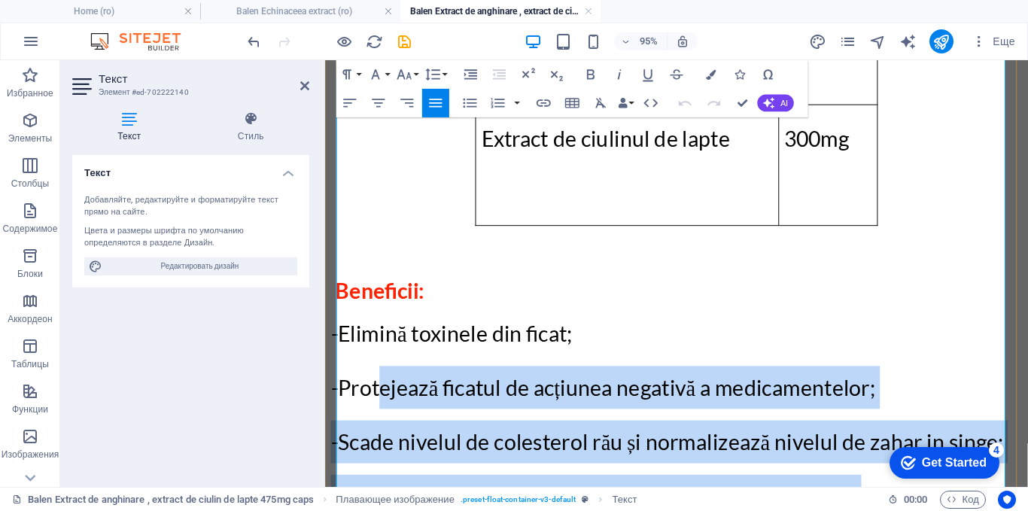
scroll to position [877, 0]
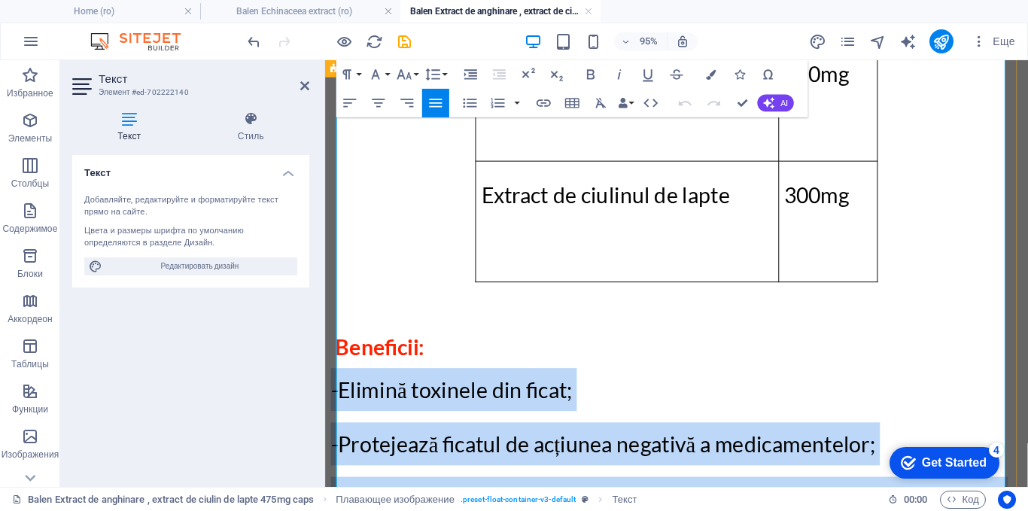
drag, startPoint x: 470, startPoint y: 381, endPoint x: 335, endPoint y: 293, distance: 161.1
click at [335, 293] on div "detalii despre produse Ingrediente: Extract de anghinare (Cymara scolymus),extr…" at bounding box center [695, 345] width 728 height 1452
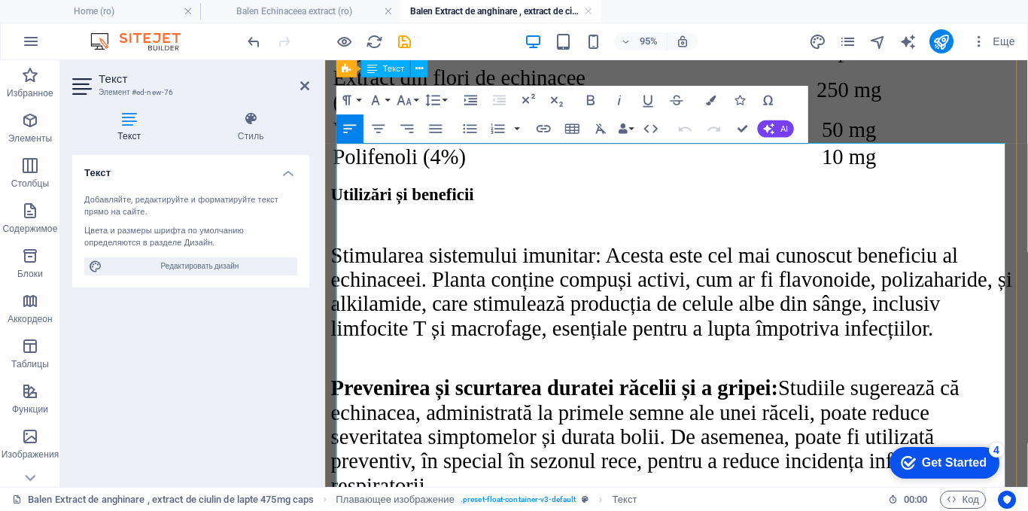
scroll to position [2620, 0]
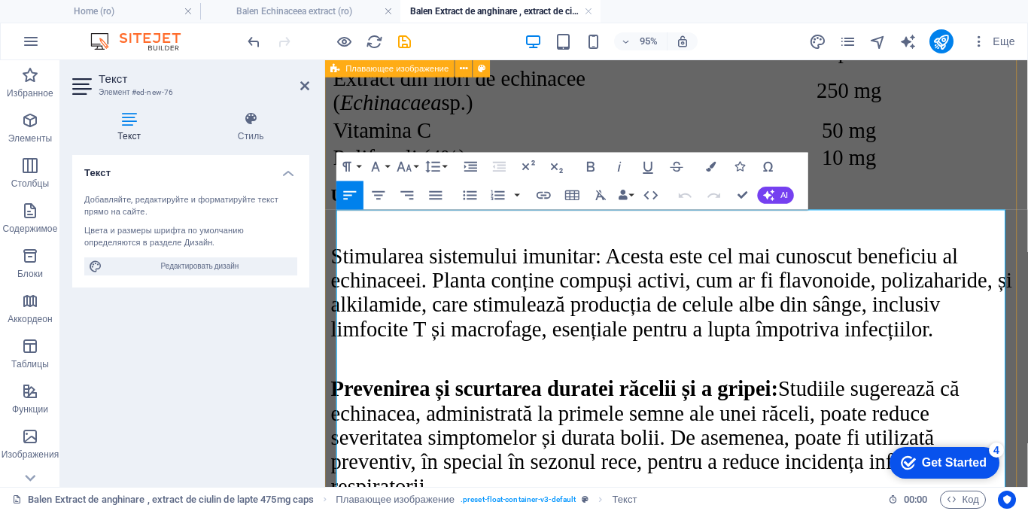
drag, startPoint x: 554, startPoint y: 339, endPoint x: 336, endPoint y: 257, distance: 233.4
click at [336, 257] on div "detalii despre produse ​ Balen Extract de anghinare , extract de ciulin de lapt…" at bounding box center [695, 415] width 728 height 2961
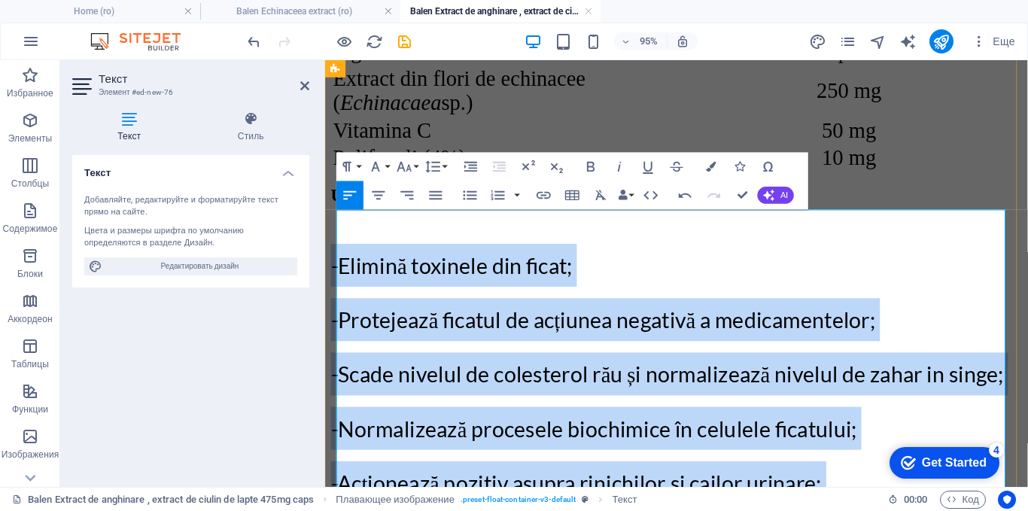
drag, startPoint x: 498, startPoint y: 344, endPoint x: 339, endPoint y: 261, distance: 179.7
click at [339, 261] on div "-Elimină toxinele din ficat; -Protejează ficatul de acțiunea negativă a medicam…" at bounding box center [695, 457] width 728 height 459
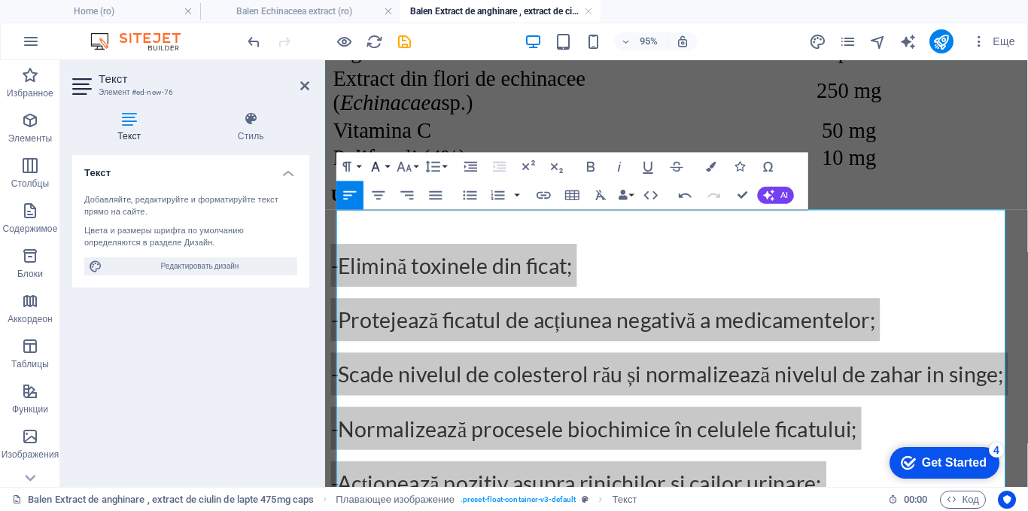
click at [382, 166] on icon "button" at bounding box center [375, 166] width 17 height 17
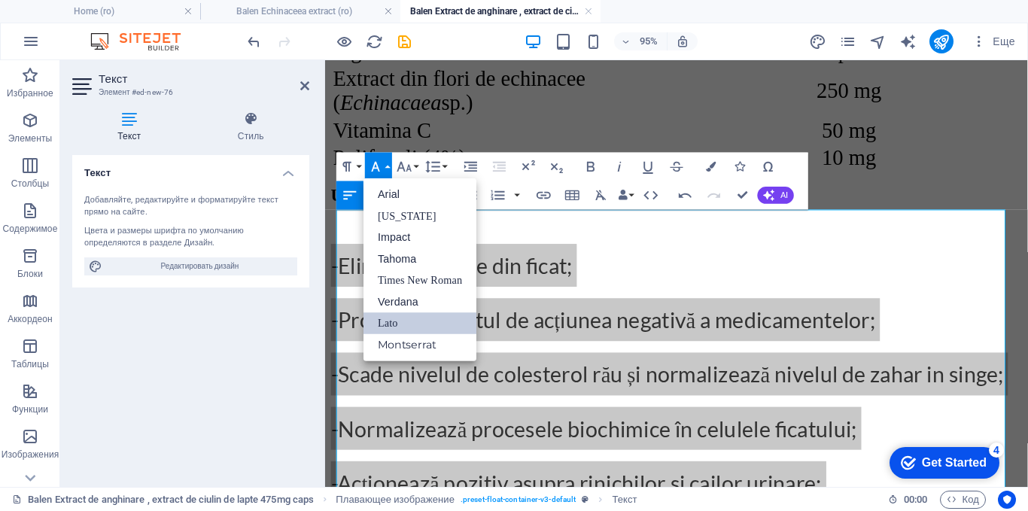
scroll to position [0, 0]
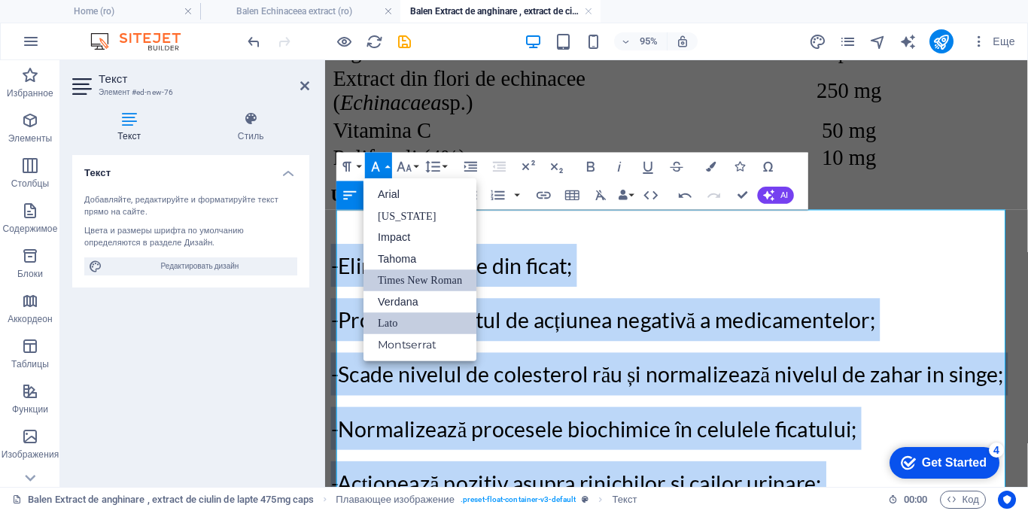
click at [390, 276] on link "Times New Roman" at bounding box center [419, 280] width 113 height 22
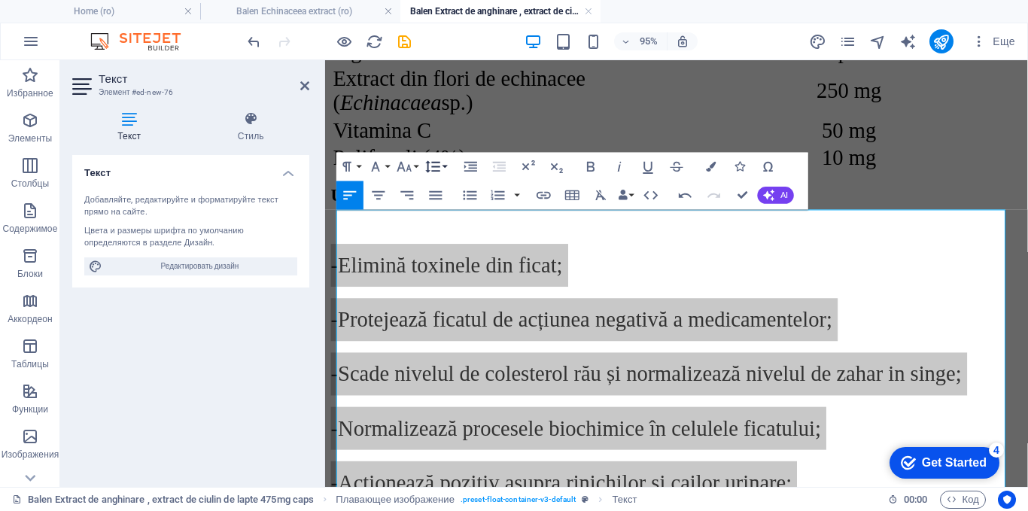
click at [433, 163] on icon "button" at bounding box center [432, 166] width 17 height 17
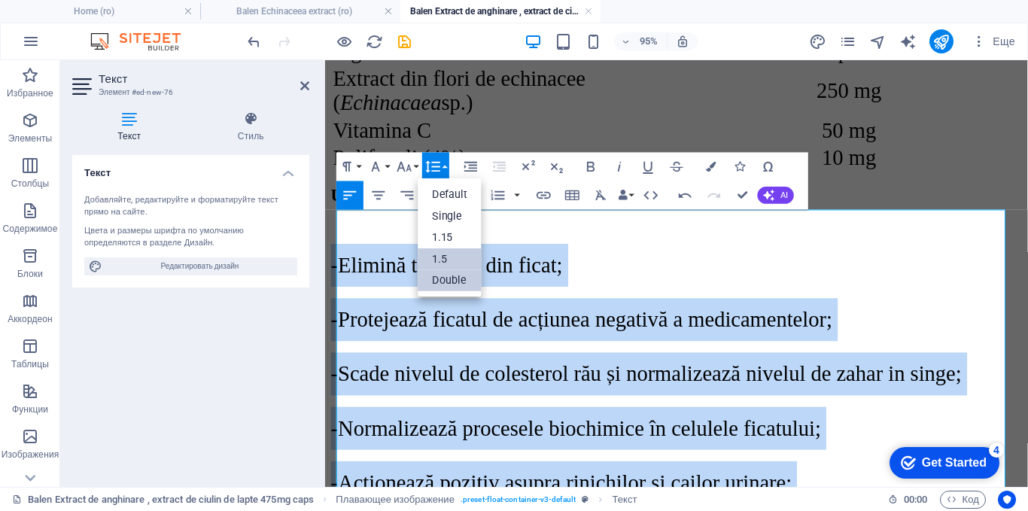
click at [438, 254] on link "1.5" at bounding box center [450, 259] width 64 height 22
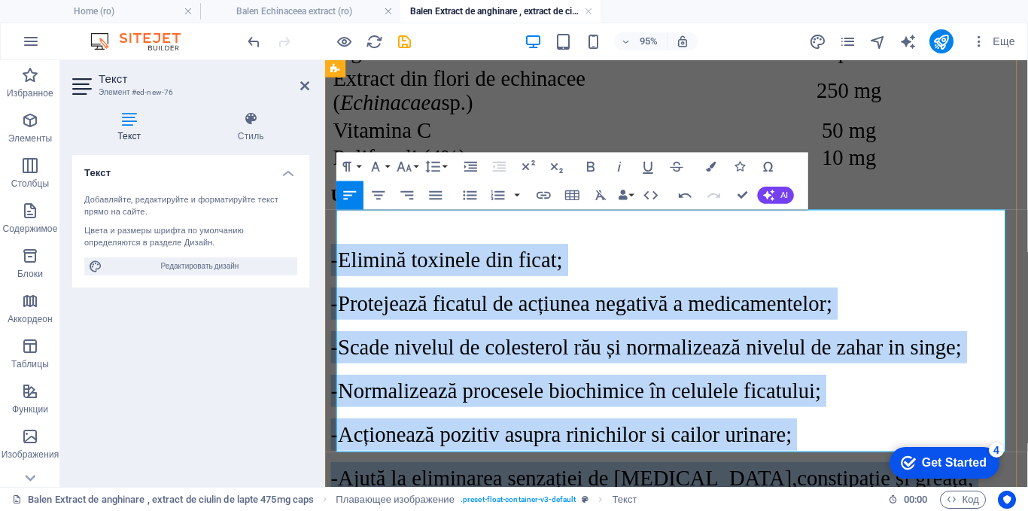
click at [618, 254] on p "-Elimină toxinele din ficat;" at bounding box center [695, 271] width 728 height 34
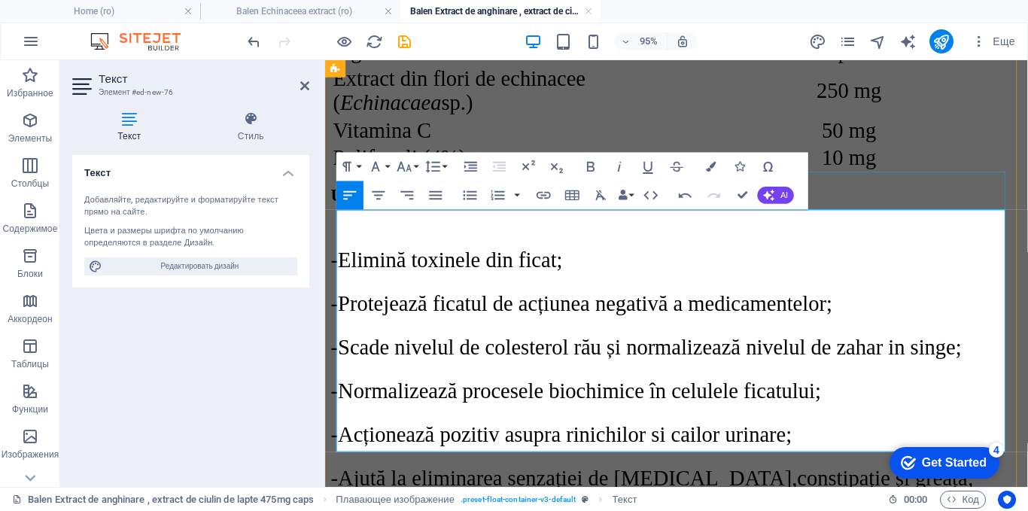
click at [893, 196] on div "Utilizări și beneficii" at bounding box center [695, 203] width 728 height 20
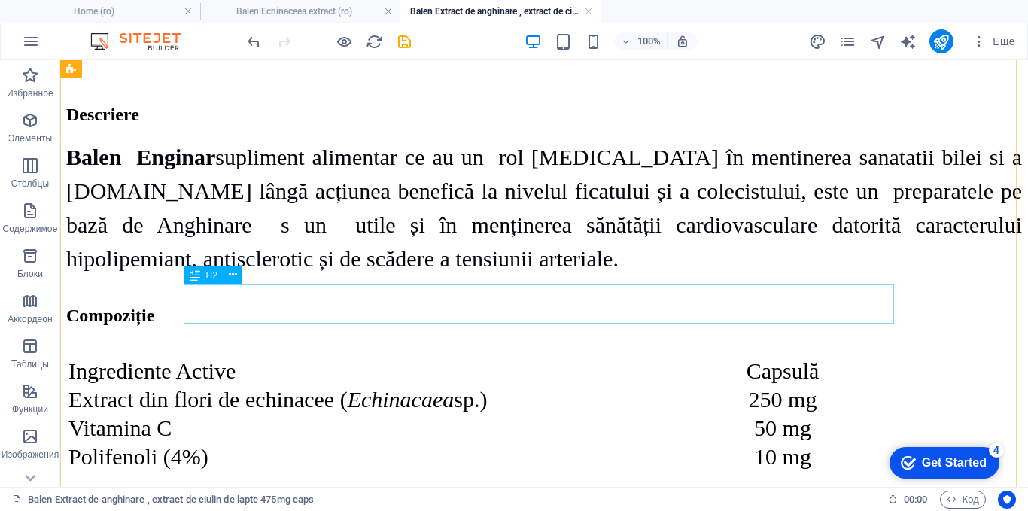
scroll to position [2244, 0]
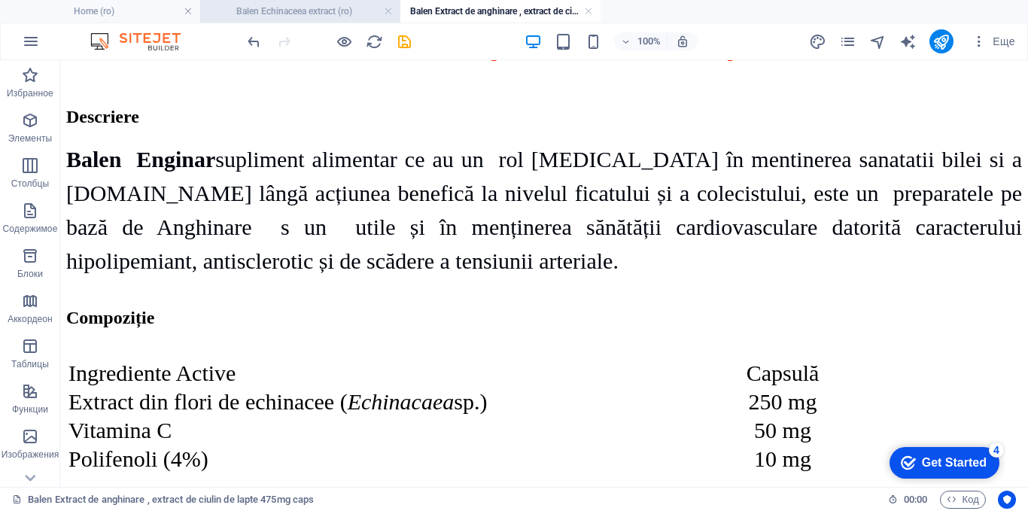
click at [330, 11] on h4 "Balen Echinaceea extract (ro)" at bounding box center [300, 11] width 200 height 17
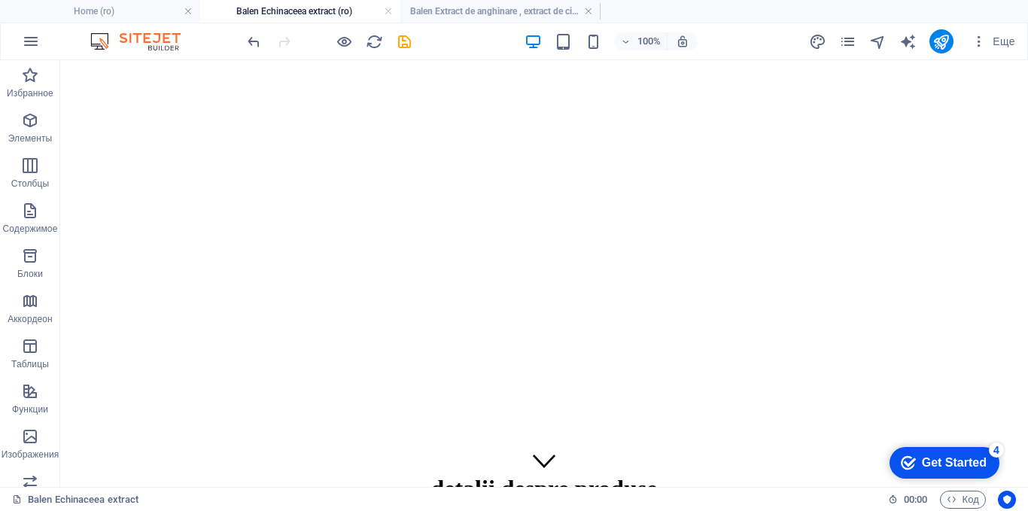
scroll to position [3235, 0]
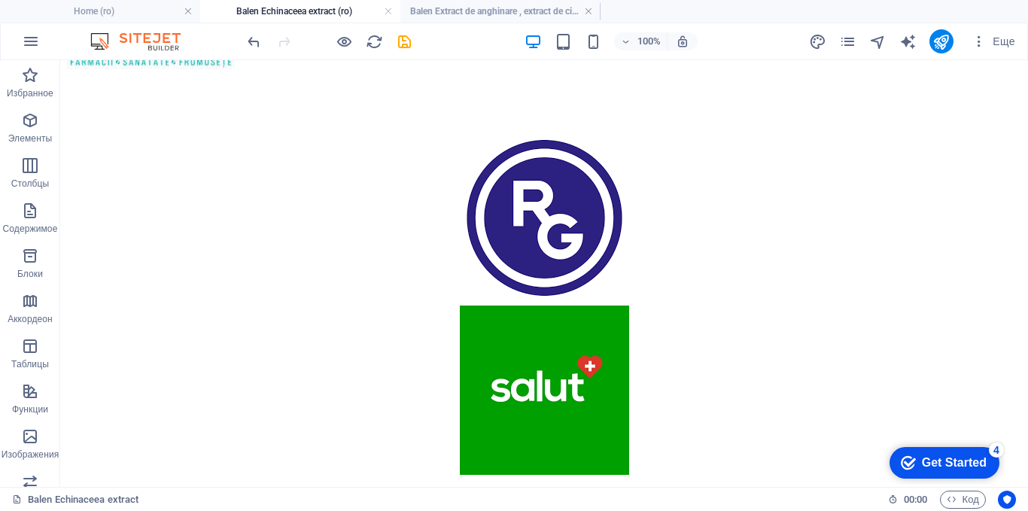
drag, startPoint x: 390, startPoint y: 10, endPoint x: 409, endPoint y: 55, distance: 49.2
click at [390, 10] on link at bounding box center [388, 12] width 9 height 14
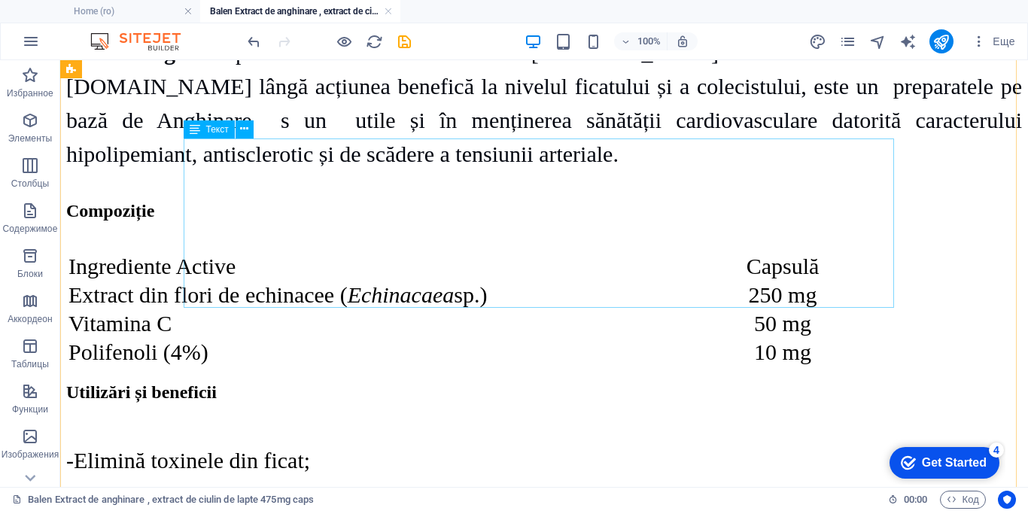
scroll to position [2545, 0]
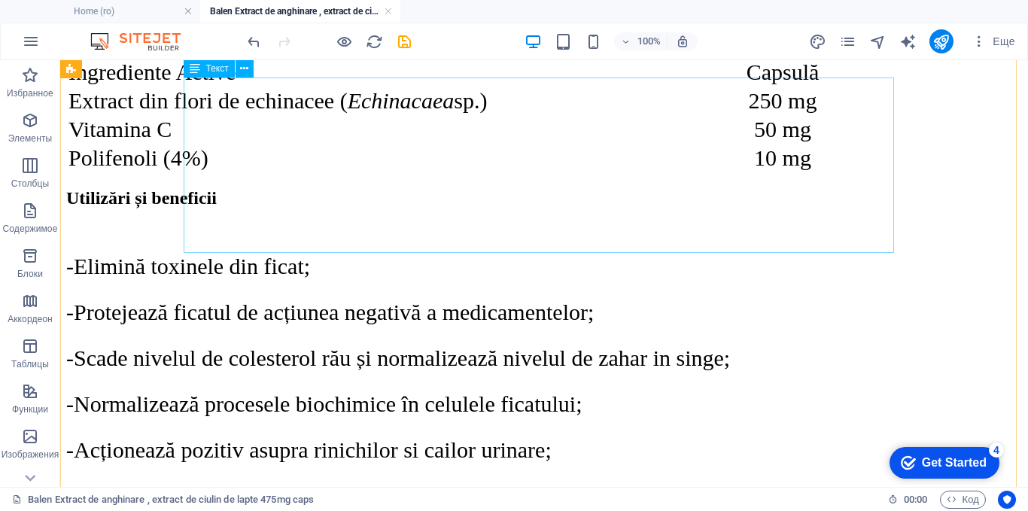
click at [321, 117] on div "Ingrediente Active Capsulă Extract din flori de echinacee ( Echinacaea sp.) 250…" at bounding box center [544, 115] width 956 height 116
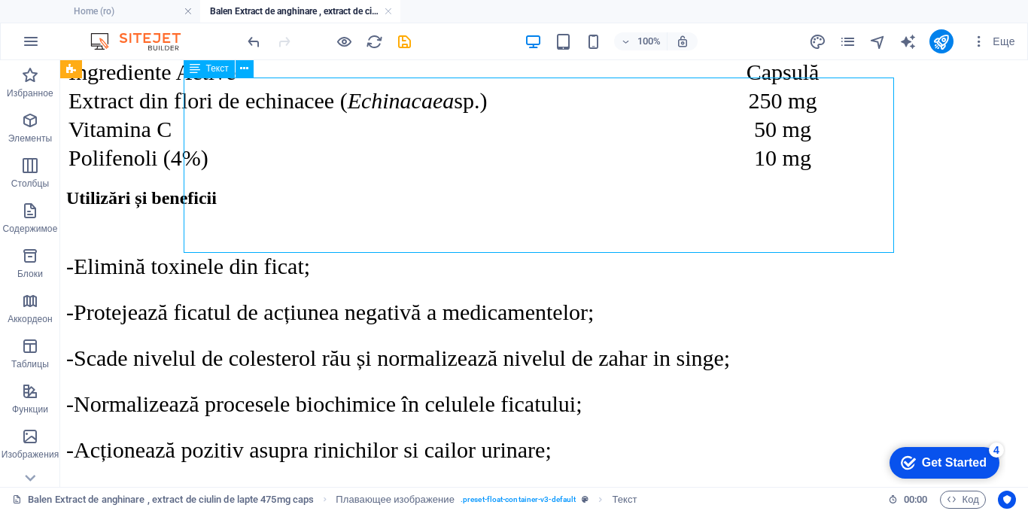
click at [321, 117] on div "Ingrediente Active Capsulă Extract din flori de echinacee ( Echinacaea sp.) 250…" at bounding box center [544, 115] width 956 height 116
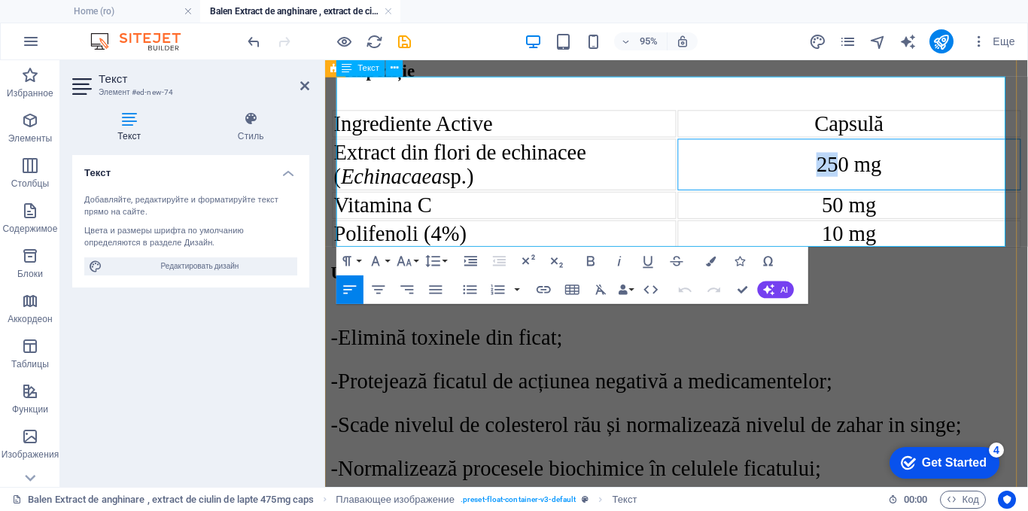
drag, startPoint x: 849, startPoint y: 148, endPoint x: 834, endPoint y: 151, distance: 14.6
click at [842, 157] on span "250 mg" at bounding box center [876, 169] width 68 height 25
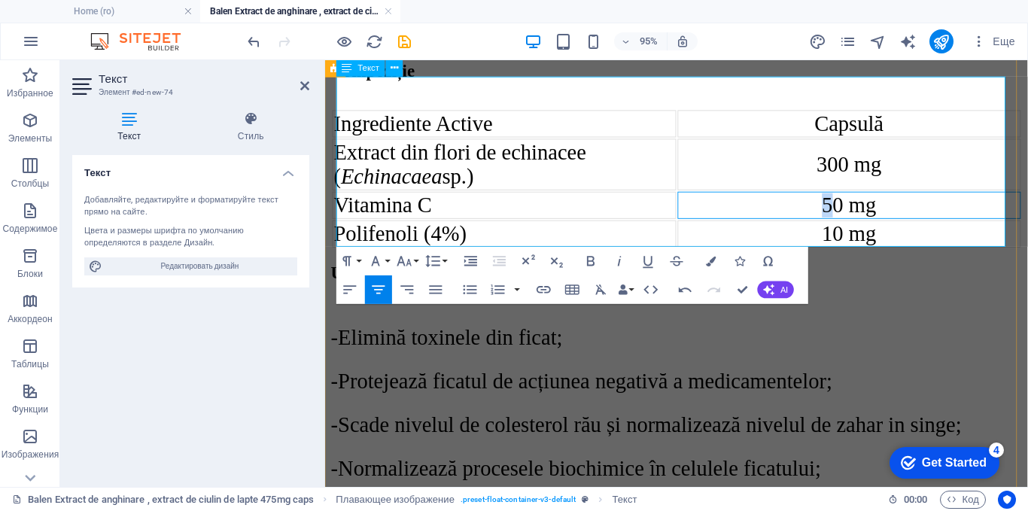
click at [848, 205] on span "50 mg" at bounding box center [876, 212] width 57 height 25
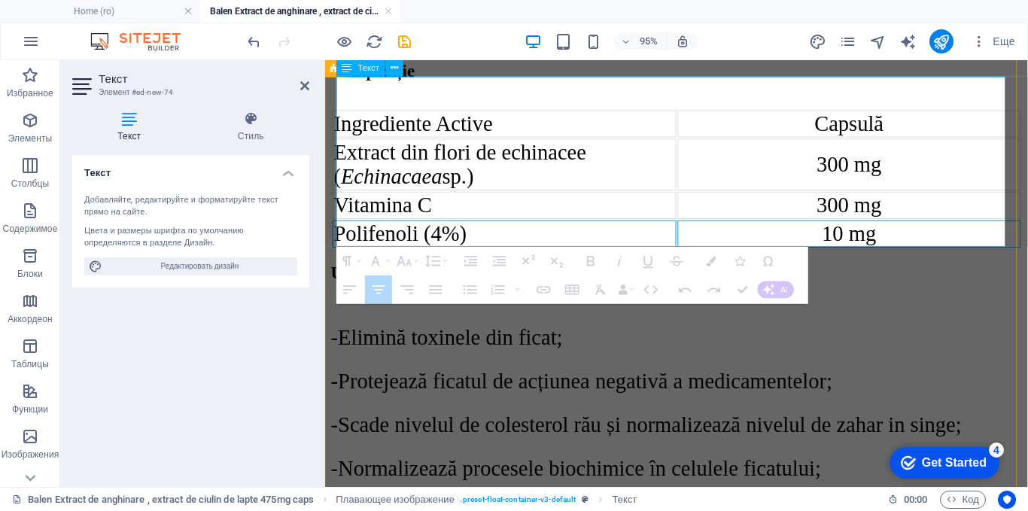
drag, startPoint x: 910, startPoint y: 243, endPoint x: 644, endPoint y: 243, distance: 266.4
click at [644, 243] on tr "Polifenoli (4%) 10 mg" at bounding box center [695, 243] width 725 height 29
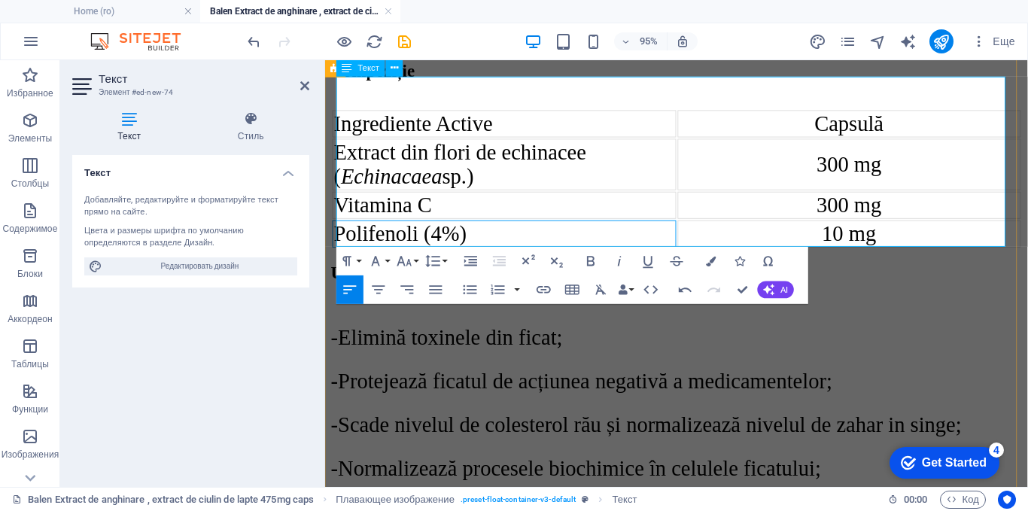
drag, startPoint x: 640, startPoint y: 239, endPoint x: 609, endPoint y: 234, distance: 31.2
click at [609, 234] on td "Polifenoli (4%)" at bounding box center [514, 243] width 362 height 29
click at [432, 178] on icon "button" at bounding box center [431, 179] width 17 height 17
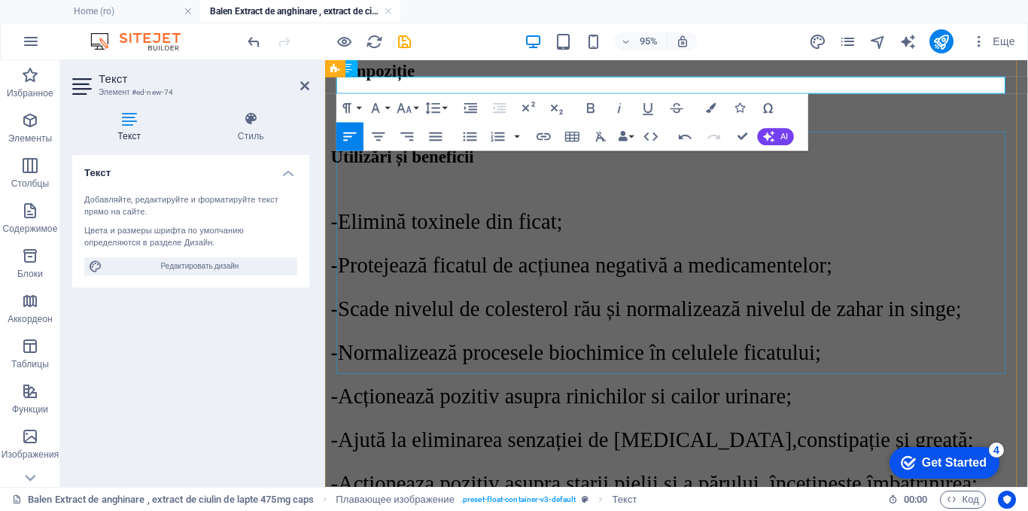
scroll to position [2319, 0]
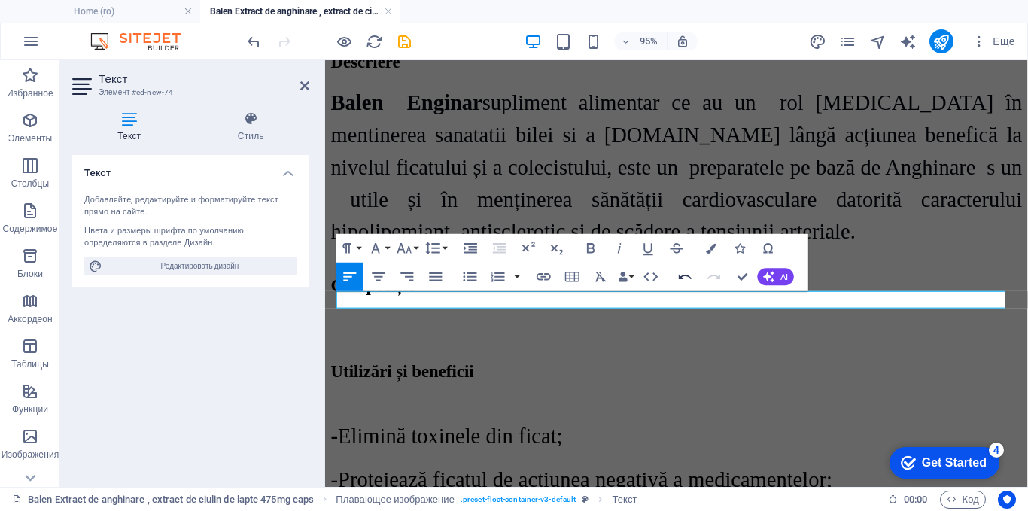
click at [678, 276] on icon "button" at bounding box center [684, 277] width 17 height 17
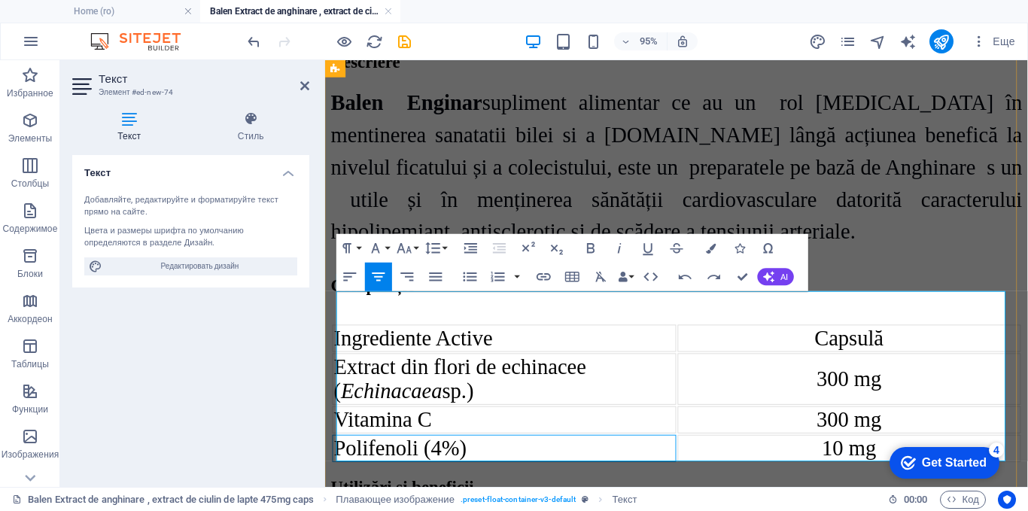
click at [704, 460] on div "10 mg" at bounding box center [876, 469] width 359 height 26
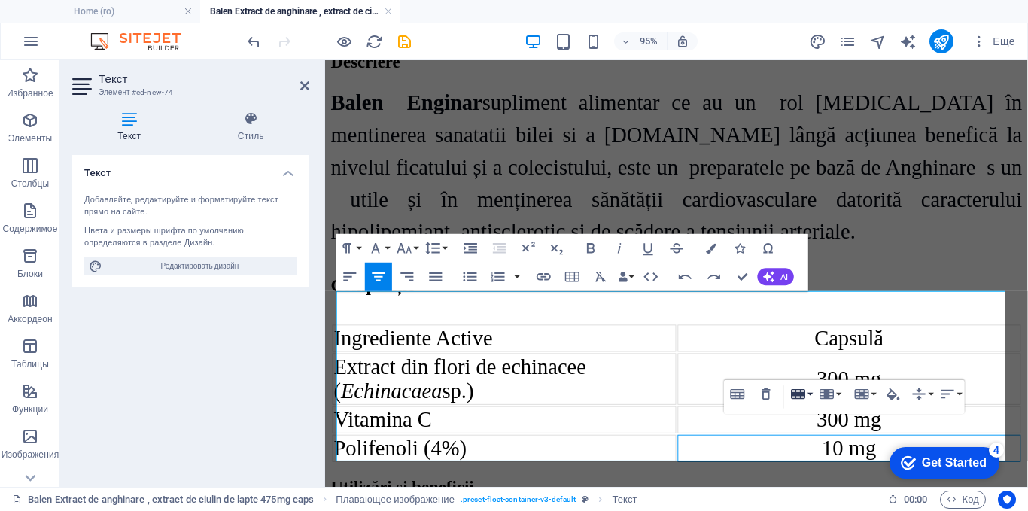
click at [810, 392] on button "Row" at bounding box center [800, 394] width 27 height 29
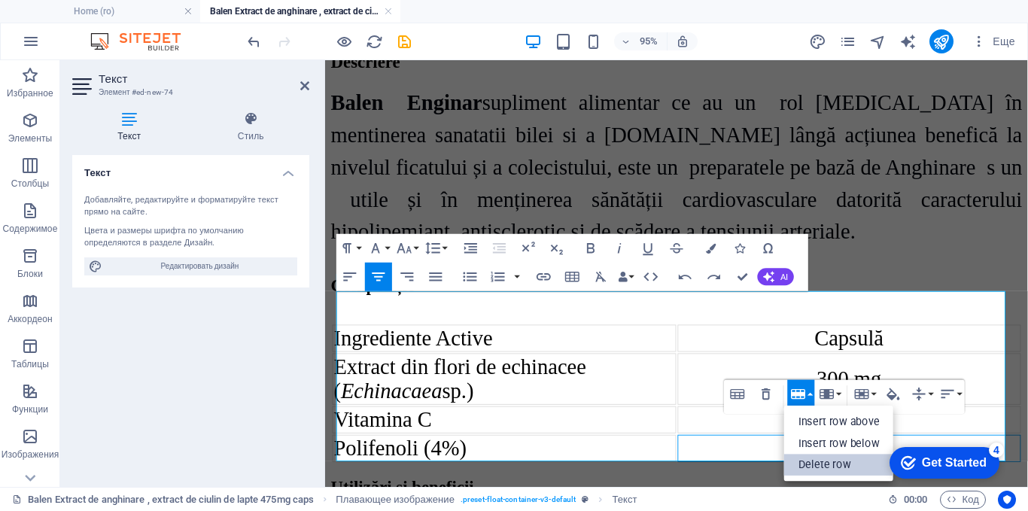
click at [826, 470] on link "Delete row" at bounding box center [839, 465] width 110 height 22
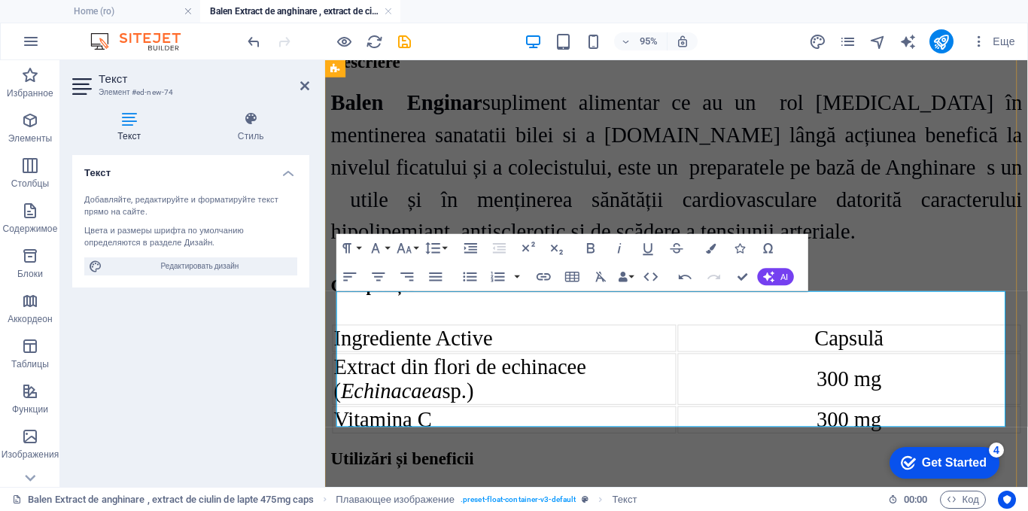
click at [527, 374] on td "Extract din flori de echinacee ( Echinacaea sp.)" at bounding box center [514, 396] width 362 height 54
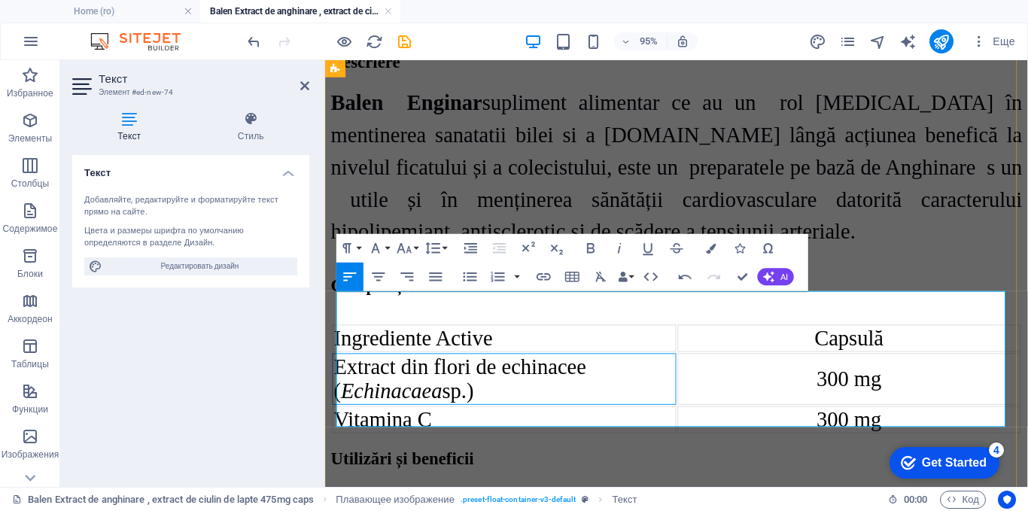
drag, startPoint x: 501, startPoint y: 389, endPoint x: 342, endPoint y: 363, distance: 160.9
click at [342, 369] on td "Extract din flori de echinacee ( Echinacaea sp.)" at bounding box center [514, 396] width 362 height 54
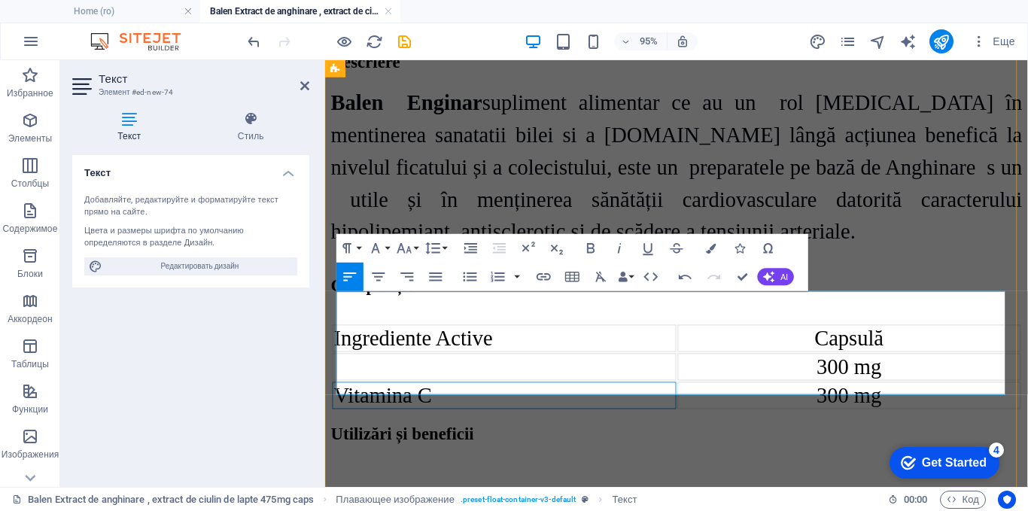
drag, startPoint x: 448, startPoint y: 398, endPoint x: 345, endPoint y: 388, distance: 103.5
click at [343, 399] on td "Vitamina C" at bounding box center [514, 413] width 362 height 29
click at [372, 369] on td at bounding box center [514, 383] width 362 height 29
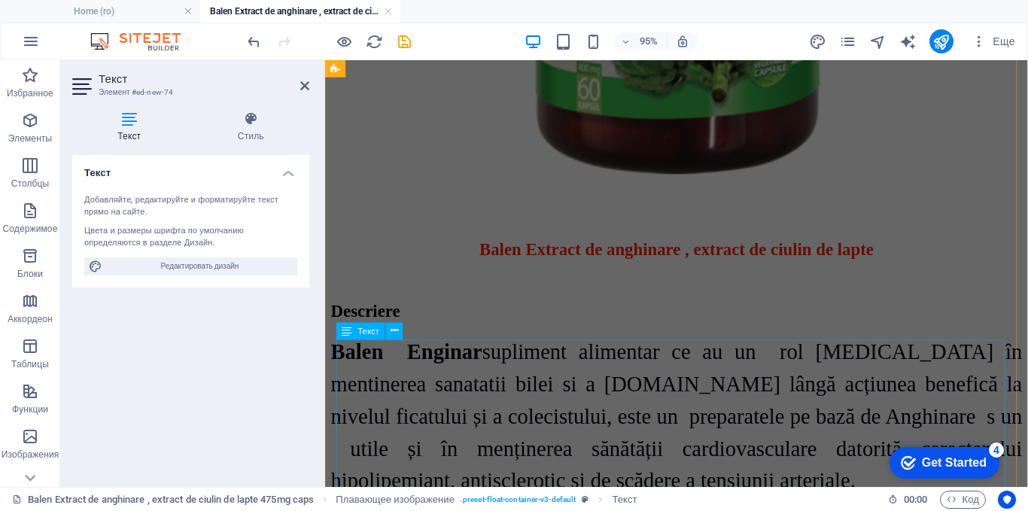
scroll to position [2018, 0]
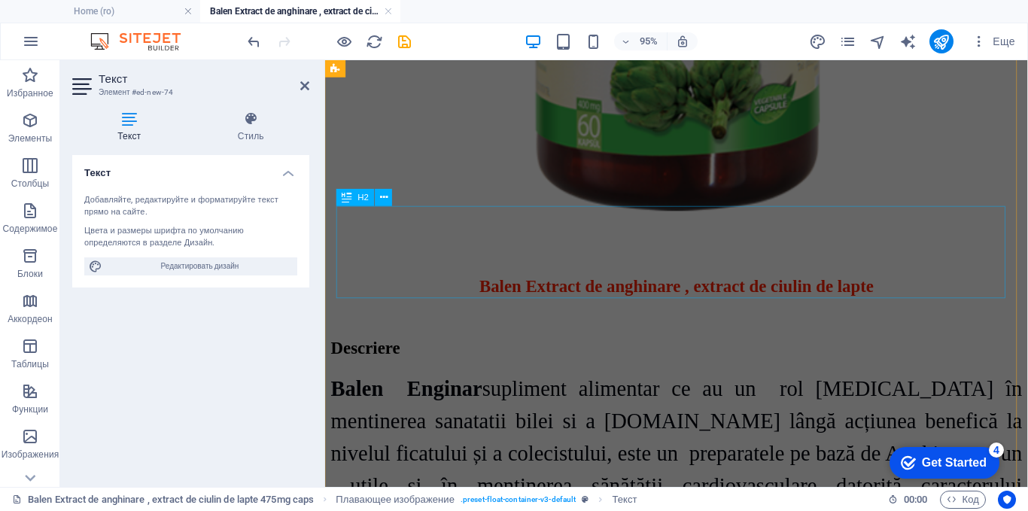
click at [634, 260] on div "​ Balen Extract de anghinare , extract de ciulin de lapte" at bounding box center [695, 284] width 728 height 49
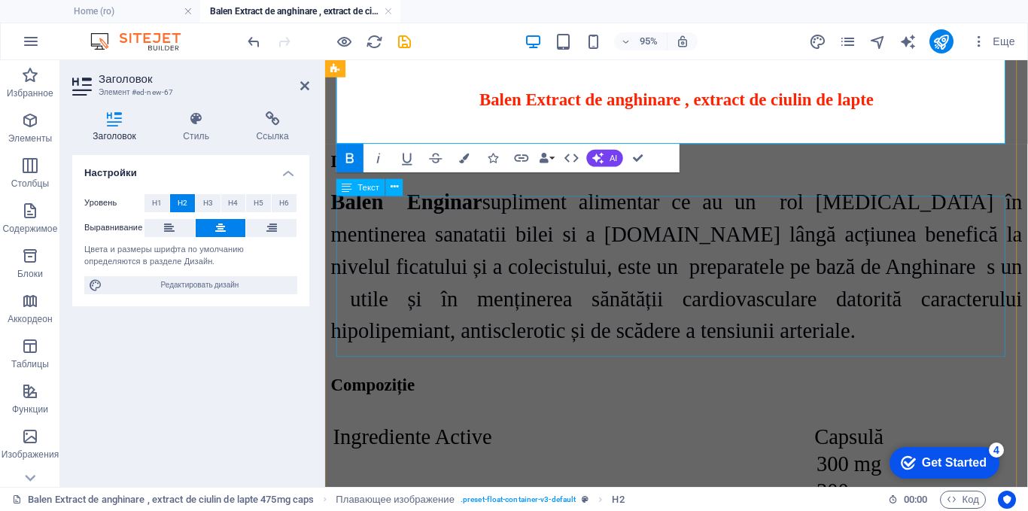
scroll to position [2004, 0]
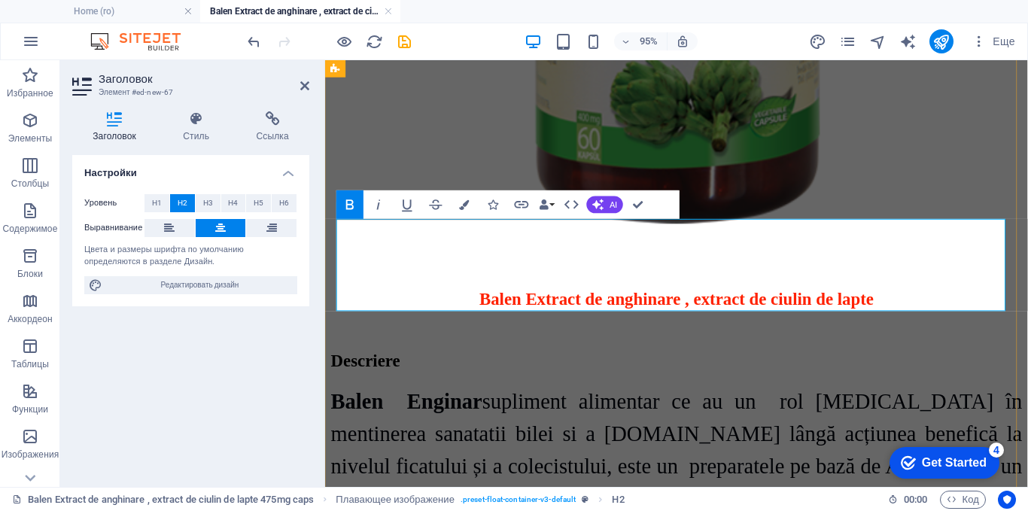
click at [635, 302] on h2 "Balen Extract de anghinare , extract de ciulin de lapte" at bounding box center [695, 312] width 728 height 20
drag, startPoint x: 728, startPoint y: 267, endPoint x: 454, endPoint y: 268, distance: 273.9
click at [488, 302] on span "Balen Extract de anghinare , extract de ciulin de lapte" at bounding box center [695, 312] width 415 height 20
copy span "Extract de anghinare"
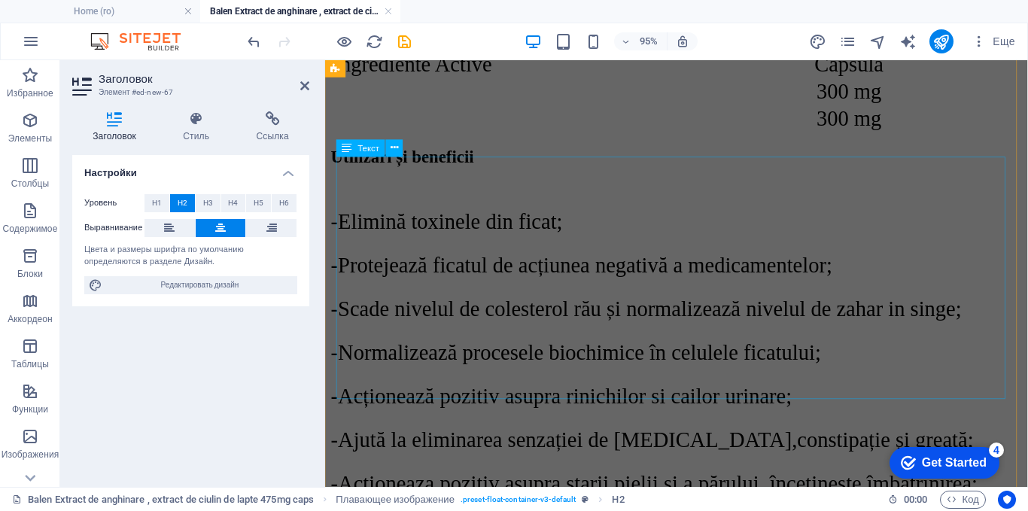
scroll to position [2381, 0]
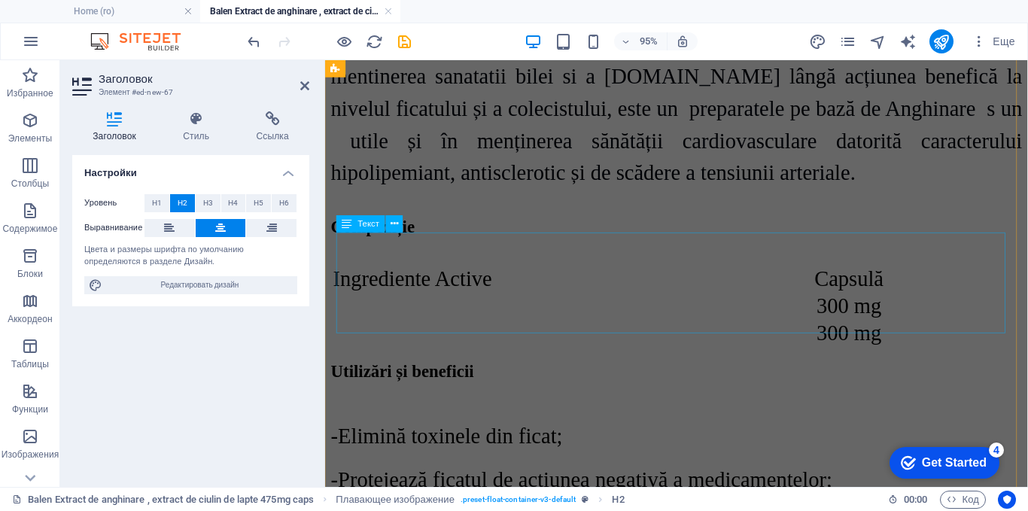
click at [439, 285] on div "Ingrediente Active Capsulă 300 mg 300 mg" at bounding box center [695, 318] width 728 height 87
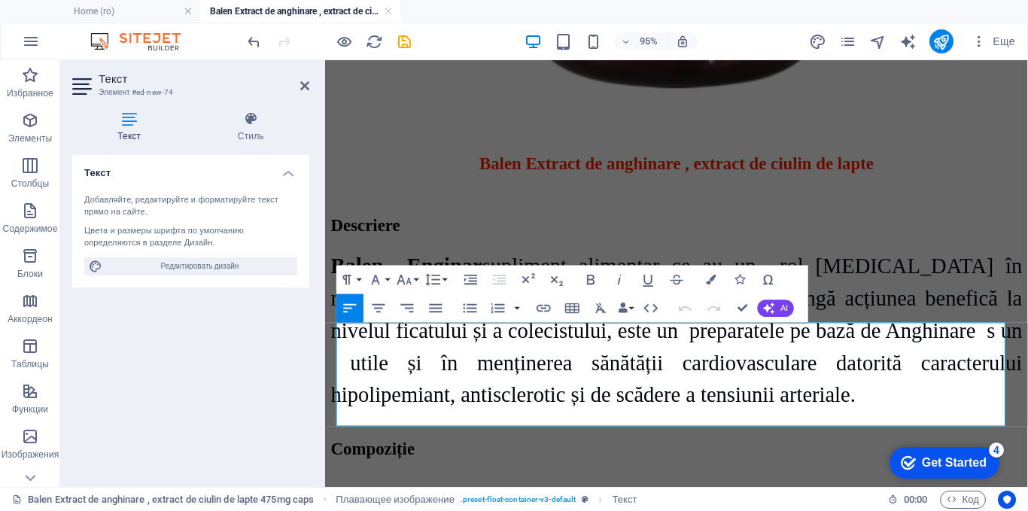
scroll to position [2392, 0]
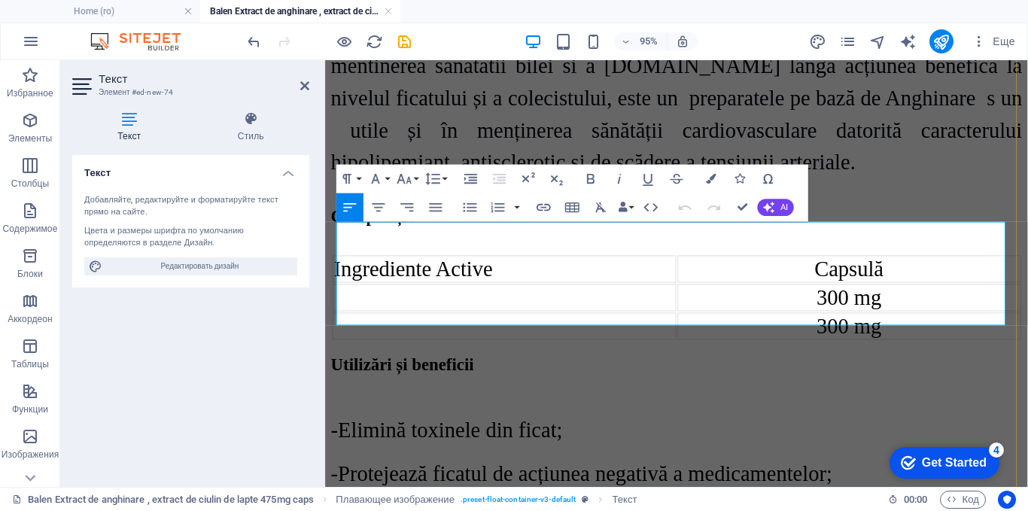
click at [365, 296] on td at bounding box center [514, 310] width 362 height 29
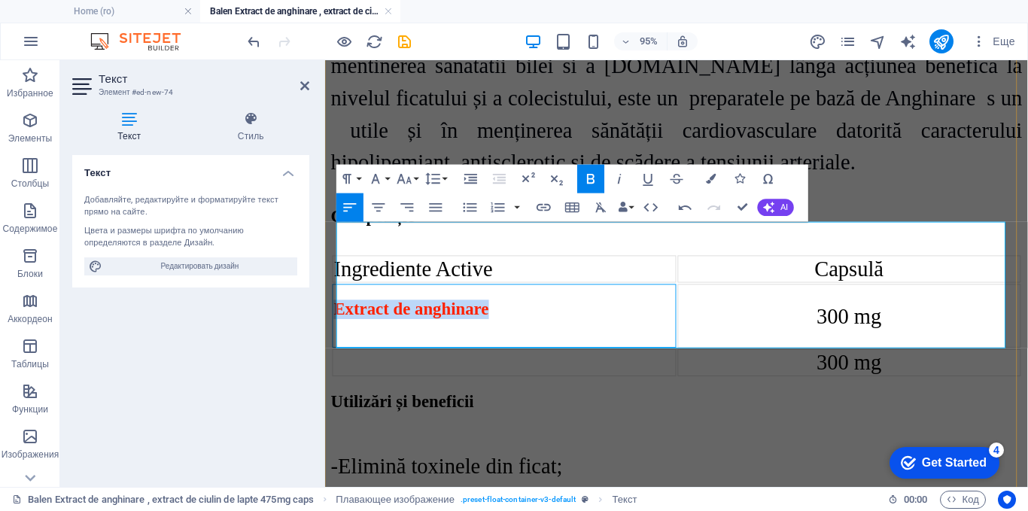
drag, startPoint x: 637, startPoint y: 288, endPoint x: 341, endPoint y: 288, distance: 295.7
click at [341, 312] on h2 "Extract de anghinare" at bounding box center [513, 322] width 359 height 20
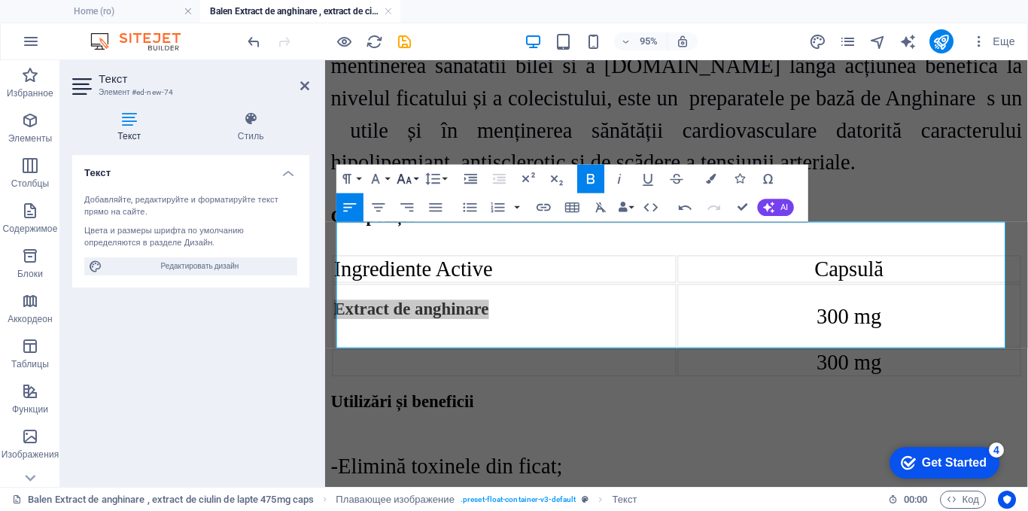
click at [405, 181] on icon "button" at bounding box center [404, 178] width 17 height 17
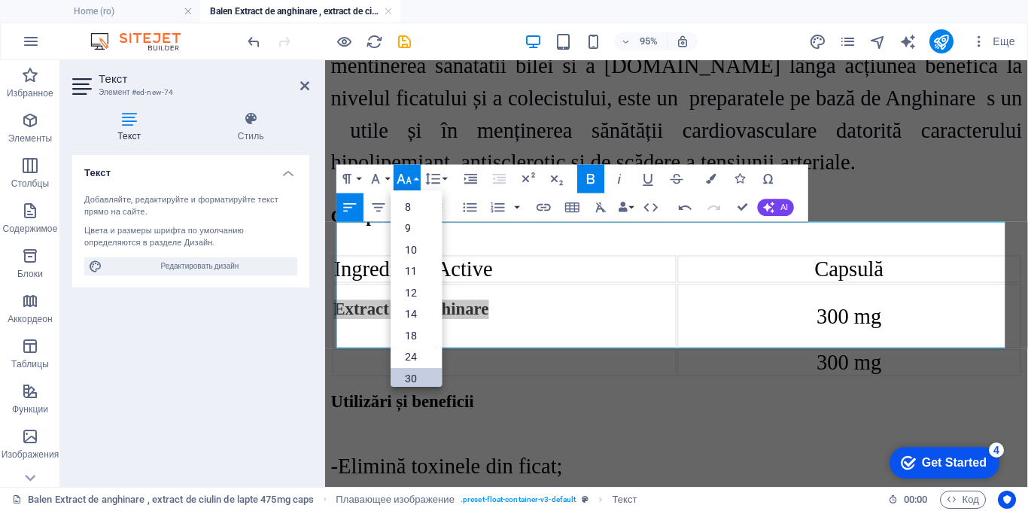
drag, startPoint x: 412, startPoint y: 374, endPoint x: 91, endPoint y: 325, distance: 325.0
click at [412, 374] on link "30" at bounding box center [416, 378] width 51 height 21
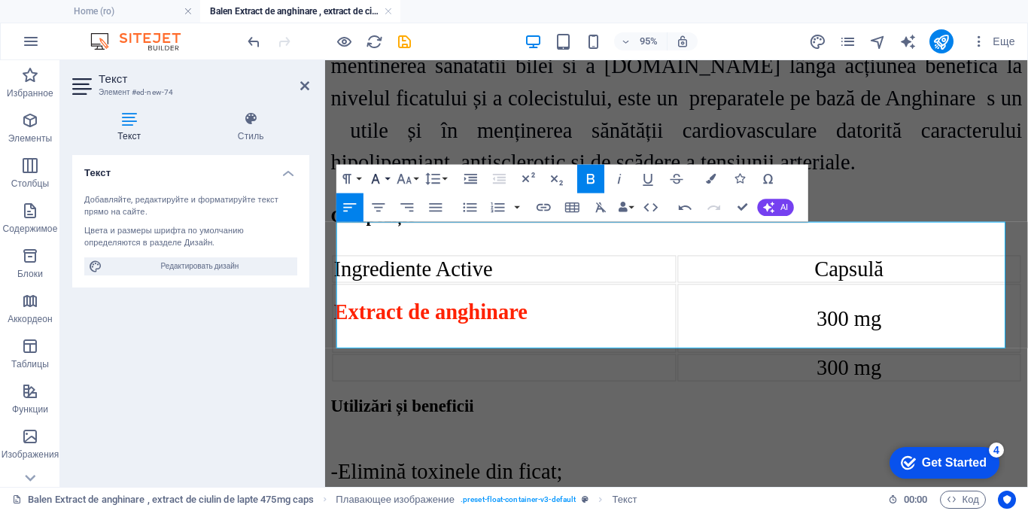
click at [381, 180] on icon "button" at bounding box center [375, 178] width 17 height 17
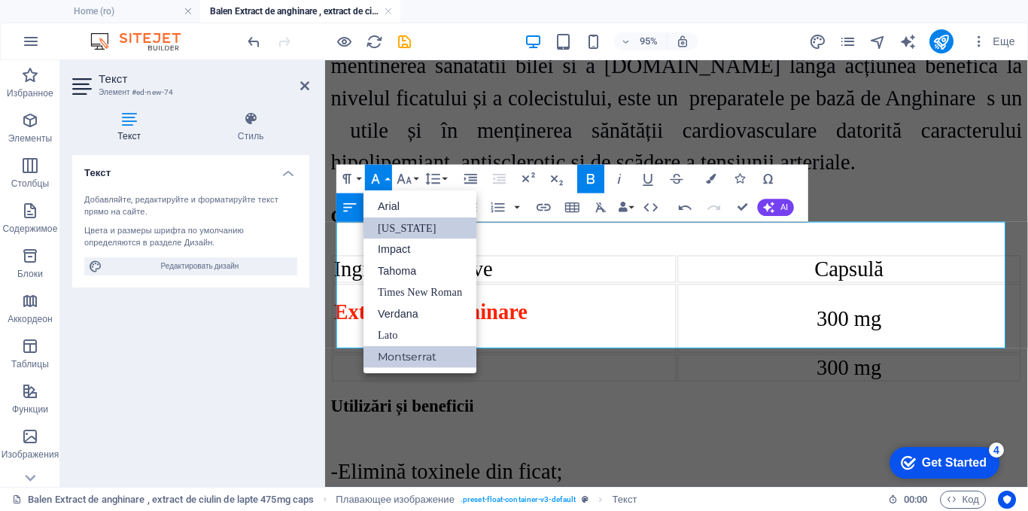
scroll to position [0, 0]
click at [390, 290] on link "Times New Roman" at bounding box center [419, 293] width 113 height 22
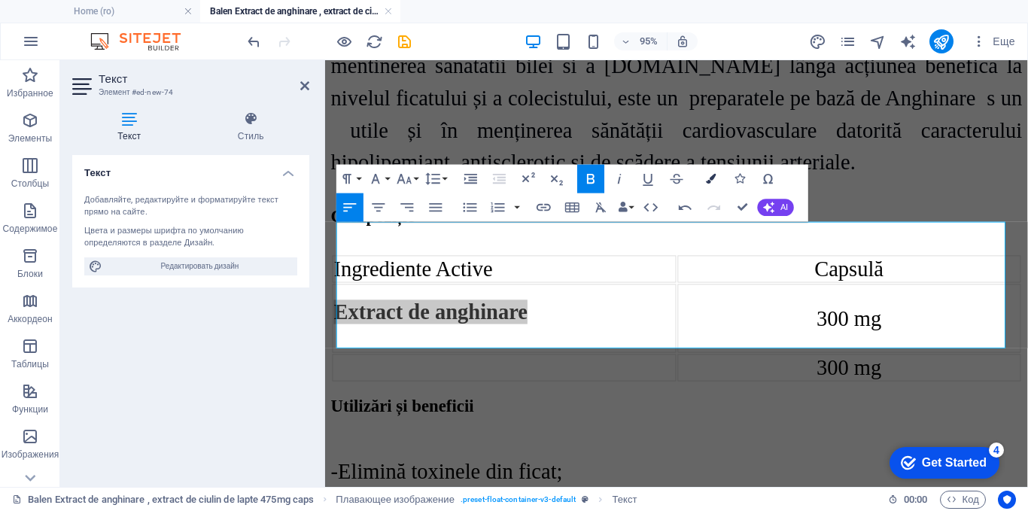
click at [710, 178] on icon "button" at bounding box center [711, 179] width 10 height 10
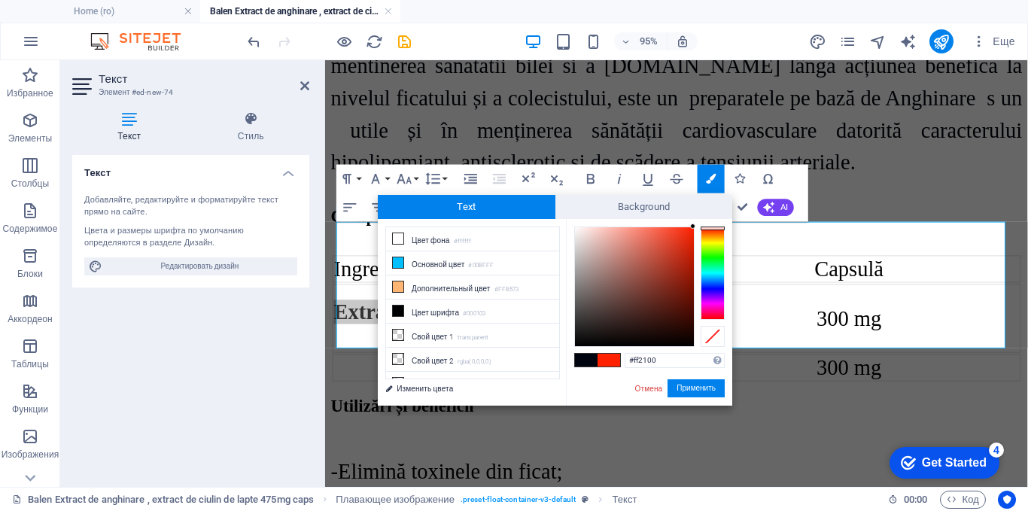
click at [588, 358] on span at bounding box center [586, 360] width 23 height 13
type input "#01050f"
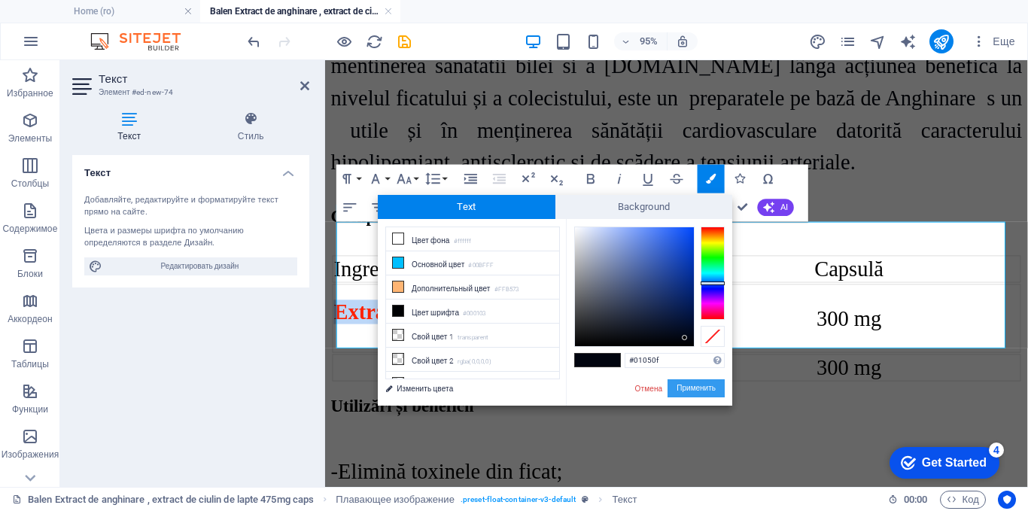
click at [700, 388] on button "Применить" at bounding box center [695, 388] width 57 height 18
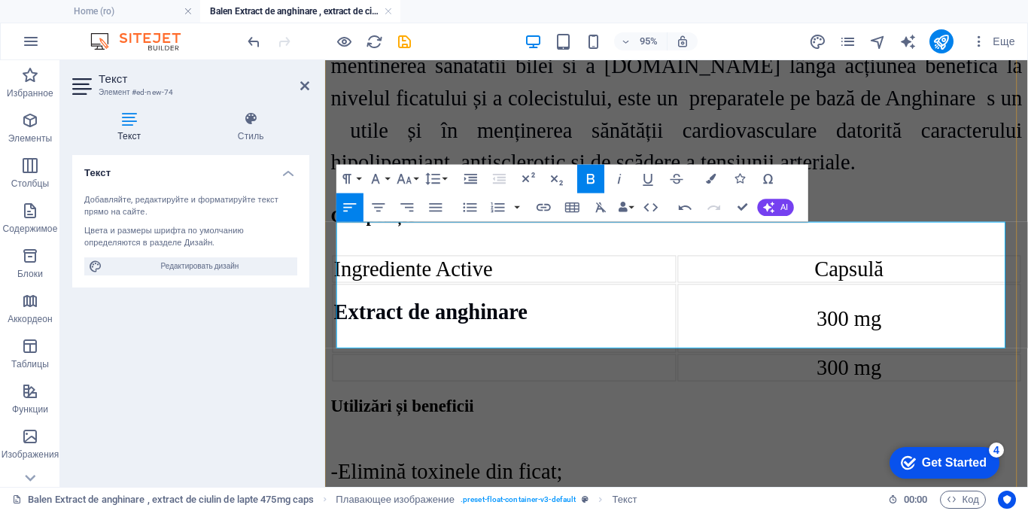
click at [418, 369] on td at bounding box center [514, 383] width 362 height 29
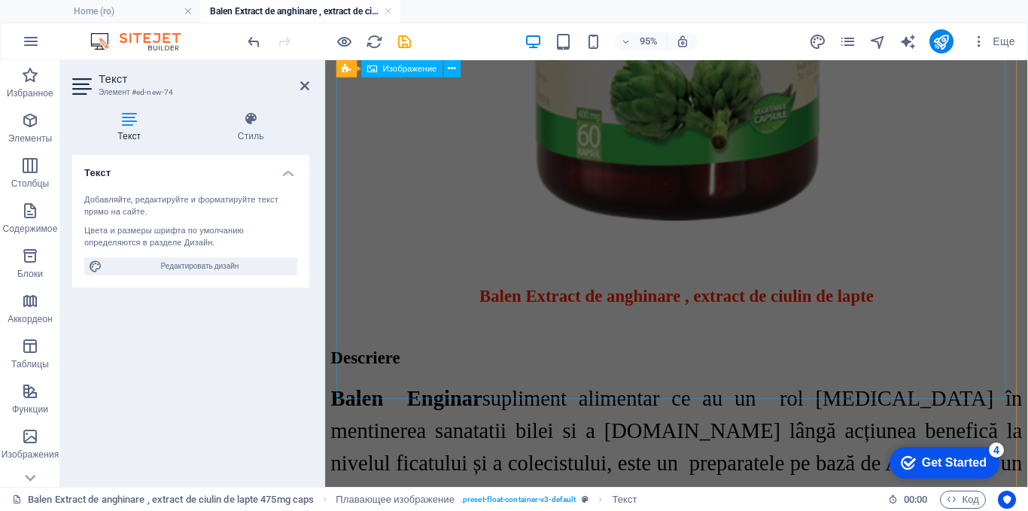
scroll to position [2016, 0]
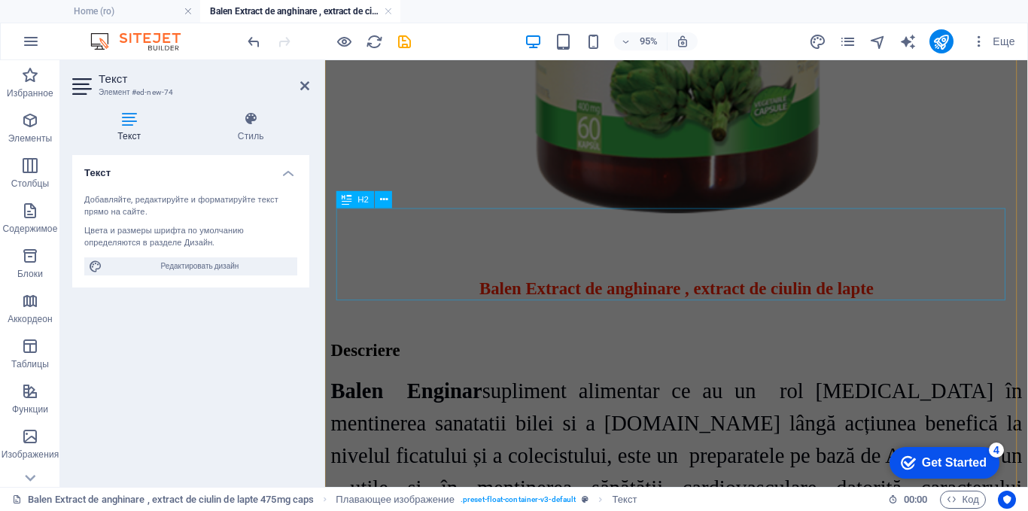
click at [740, 262] on div "​ Balen Extract de anghinare , extract de ciulin de lapte" at bounding box center [695, 286] width 728 height 49
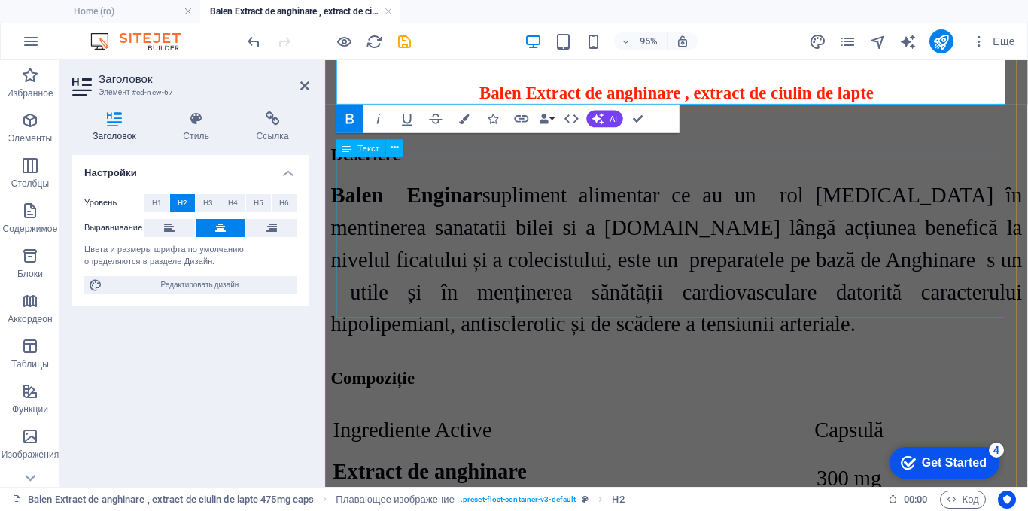
scroll to position [2004, 0]
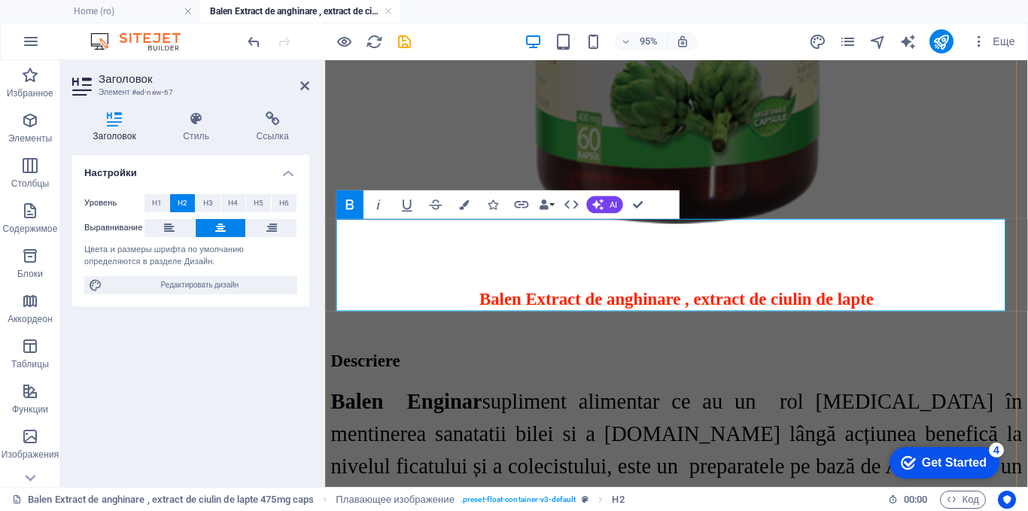
click at [768, 302] on span "Balen Extract de anghinare , extract de ciulin de lapte" at bounding box center [695, 312] width 415 height 20
click at [764, 302] on span "Balen Extract de anghinare , extract de ciulin de lapte" at bounding box center [695, 312] width 415 height 20
click at [763, 302] on span "Balen Extract de anghinare , extract de ciulin de lapte" at bounding box center [695, 312] width 415 height 20
click at [756, 302] on span "Balen Extract de anghinare , extract de ciulin de lapte" at bounding box center [695, 312] width 415 height 20
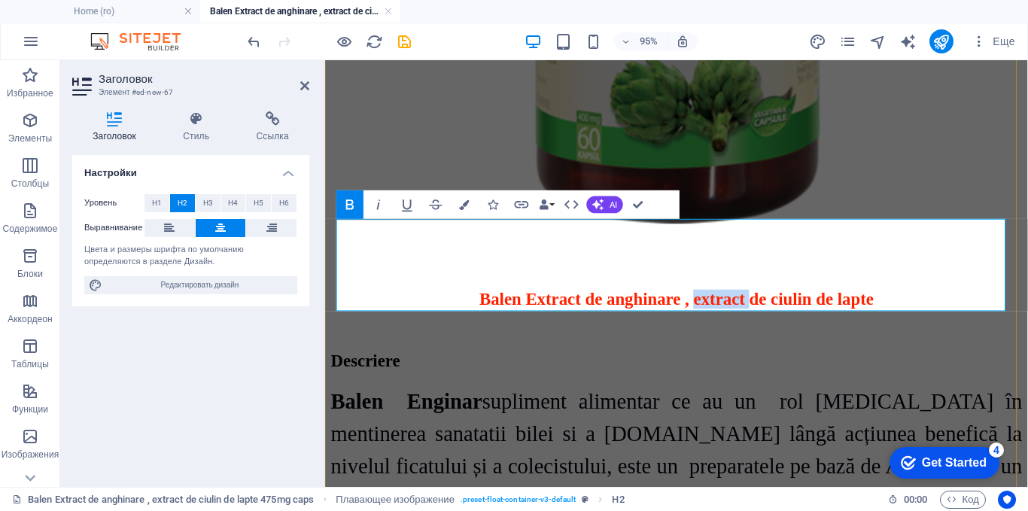
click at [756, 302] on span "Balen Extract de anghinare , extract de ciulin de lapte" at bounding box center [695, 312] width 415 height 20
click at [759, 302] on span "Balen Extract de anghinare , extract de ciulin de lapte" at bounding box center [695, 312] width 415 height 20
click at [761, 302] on span "Balen Extract de anghinare , extract de ciulin de lapte" at bounding box center [695, 312] width 415 height 20
drag, startPoint x: 733, startPoint y: 310, endPoint x: 756, endPoint y: 278, distance: 39.3
click at [756, 302] on h2 "Balen Extract de anghinare , Extract de ciulin de lapte" at bounding box center [695, 312] width 728 height 20
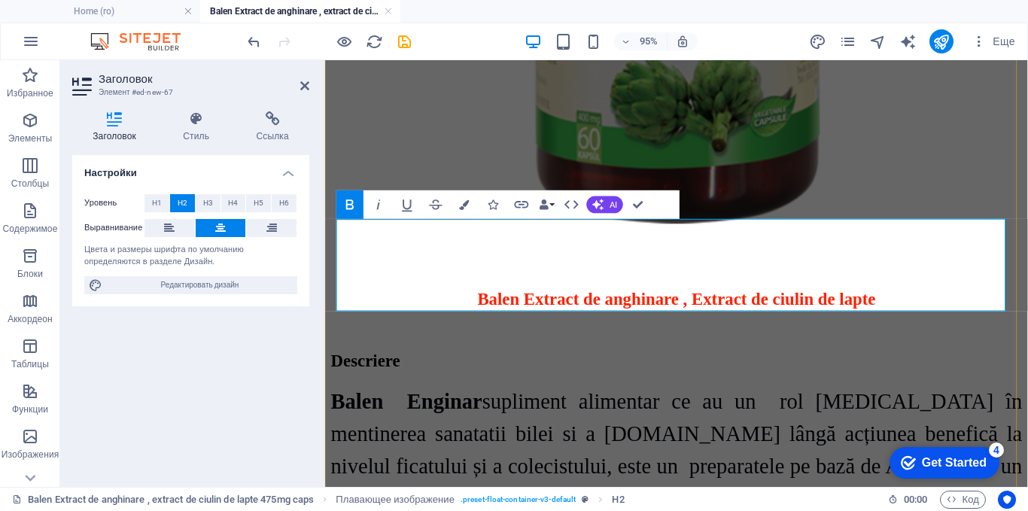
copy span "Extract de ciulin de lapte"
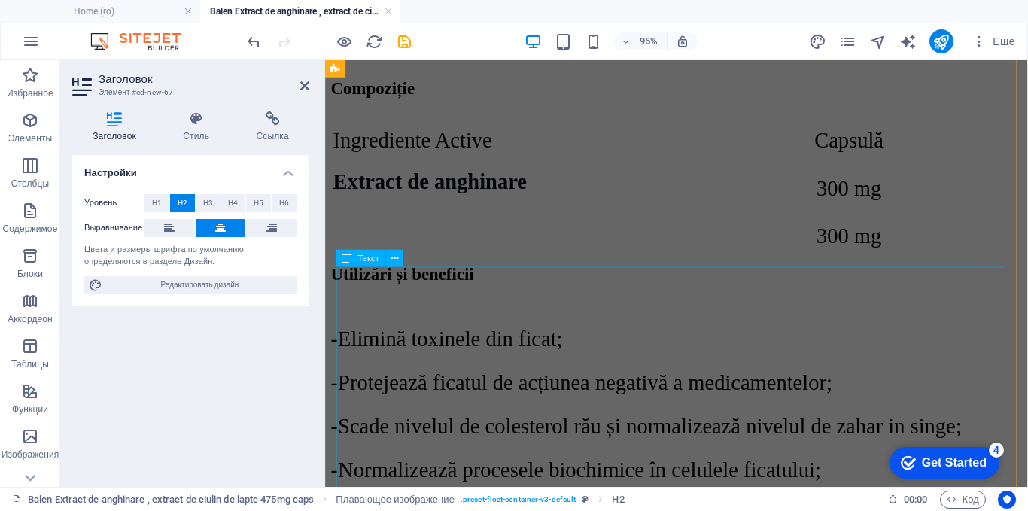
scroll to position [2456, 0]
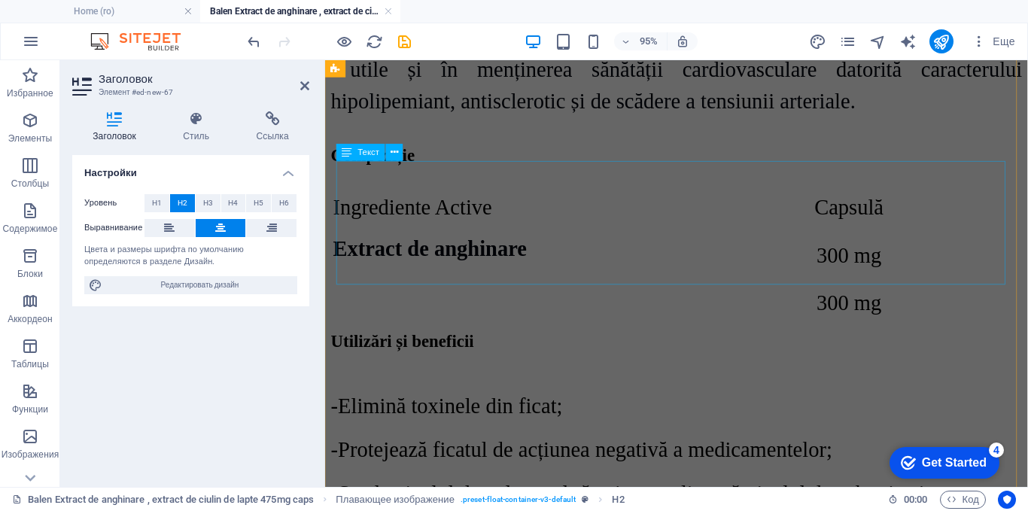
click at [412, 258] on div "Ingrediente Active Capsulă Extract de anghinare 300 mg 300 mg" at bounding box center [695, 265] width 728 height 131
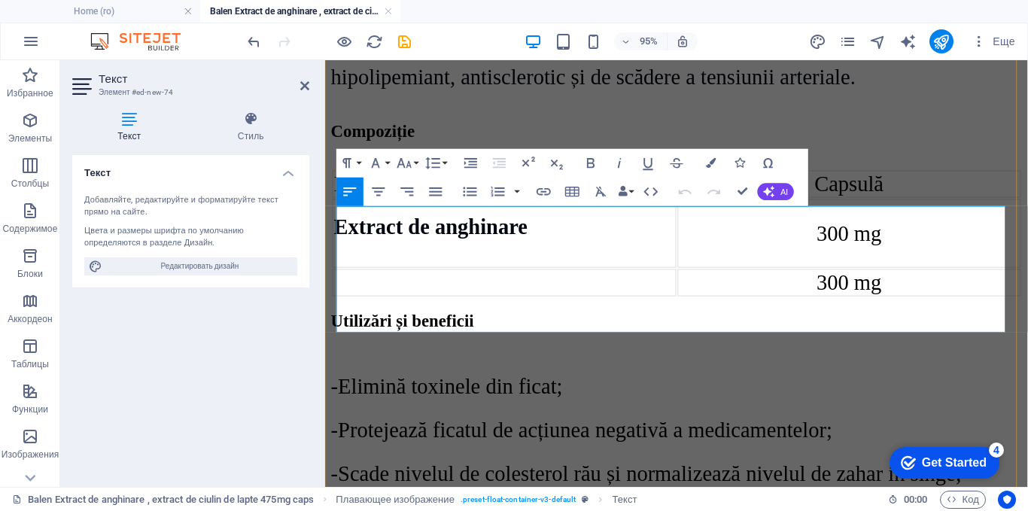
scroll to position [2554, 0]
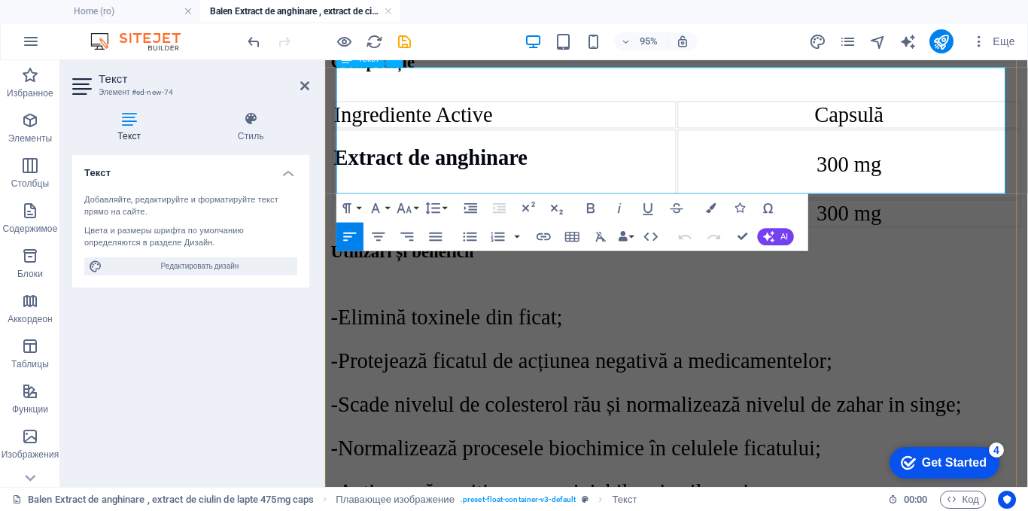
click at [356, 207] on td at bounding box center [514, 221] width 362 height 29
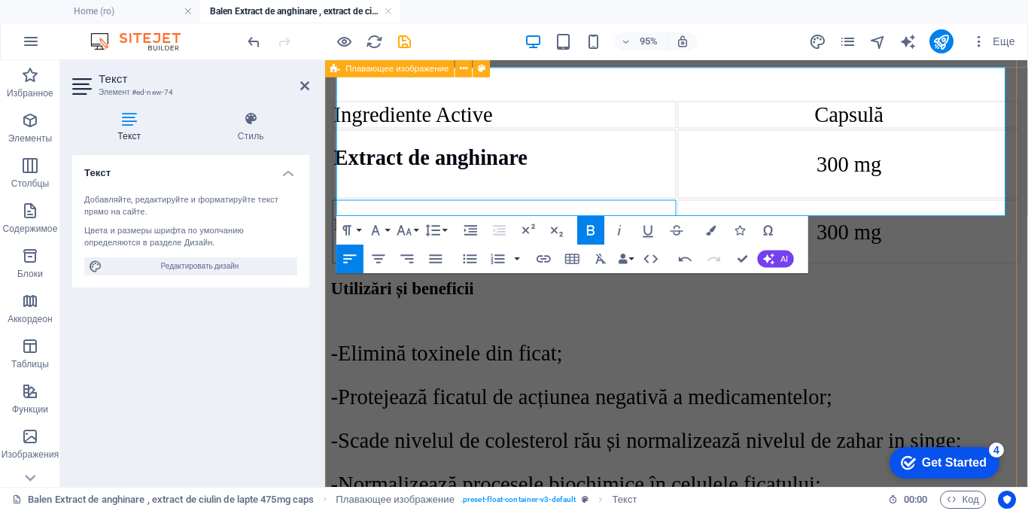
drag, startPoint x: 673, startPoint y: 190, endPoint x: 336, endPoint y: 190, distance: 337.1
click at [335, 190] on div "detalii despre produse ​ Balen Extract de anghinare , Extract de ciulin de lapt…" at bounding box center [695, 258] width 728 height 2514
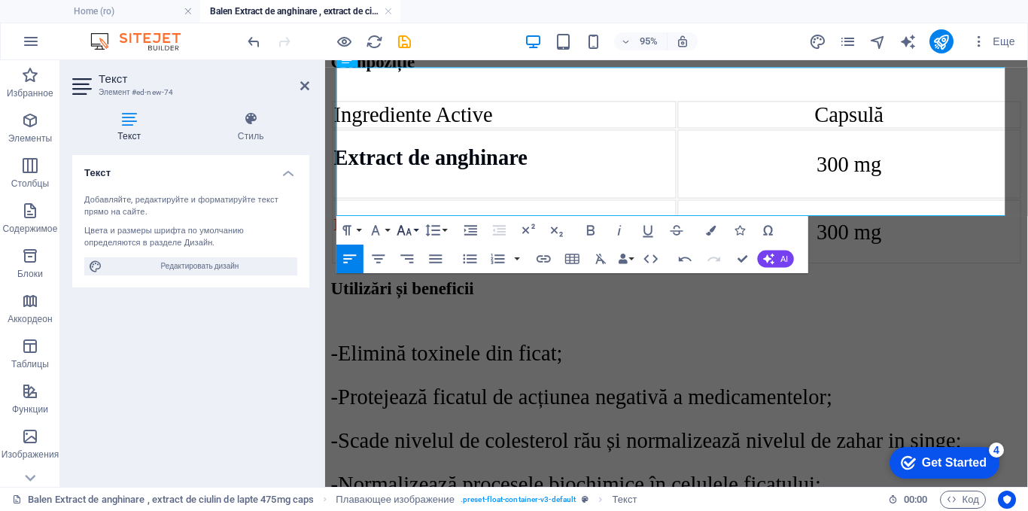
click at [412, 232] on icon "button" at bounding box center [404, 230] width 17 height 17
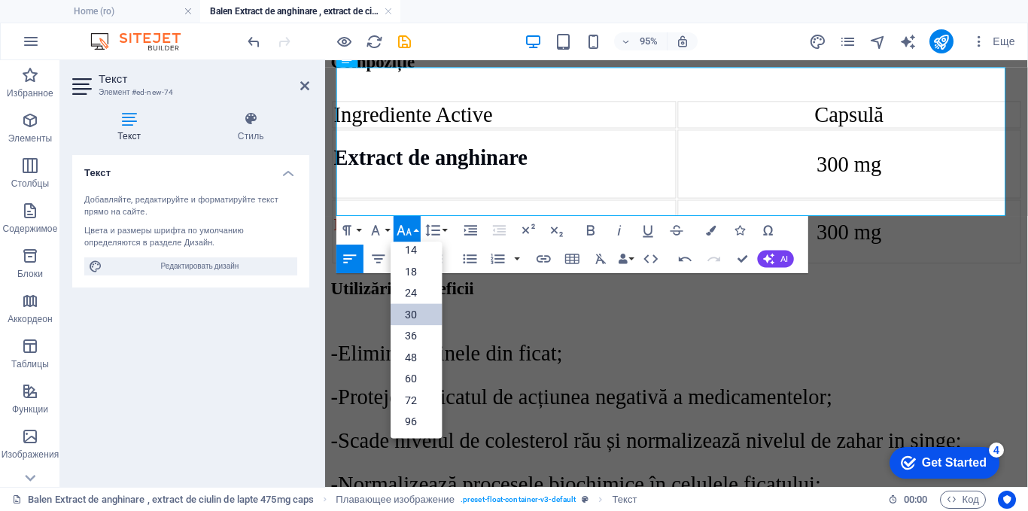
scroll to position [121, 0]
click at [412, 312] on link "30" at bounding box center [416, 315] width 51 height 22
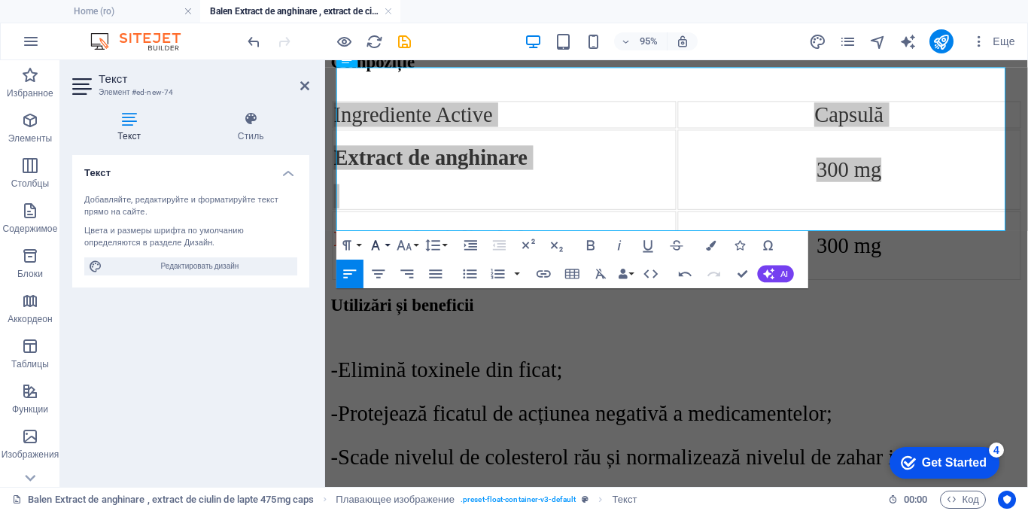
click at [379, 241] on icon "button" at bounding box center [375, 245] width 17 height 17
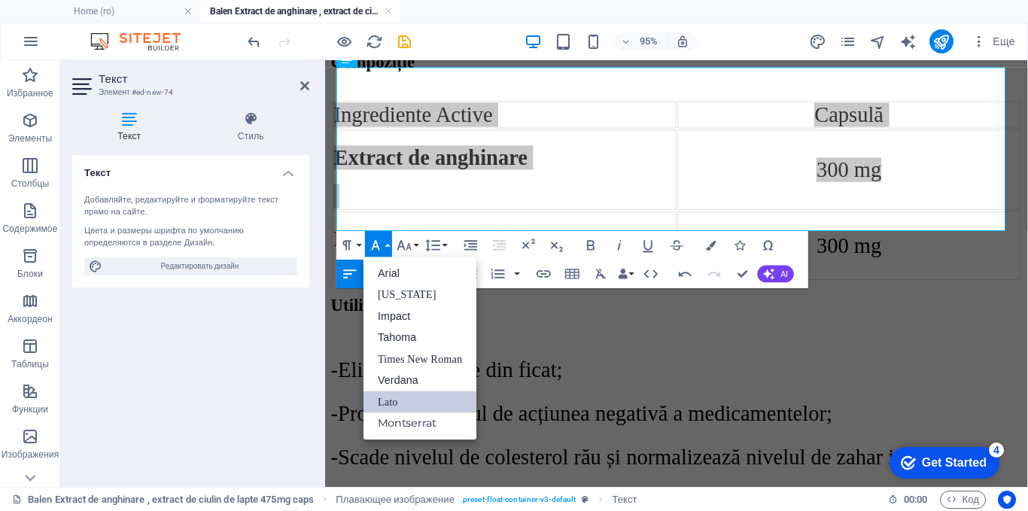
scroll to position [0, 0]
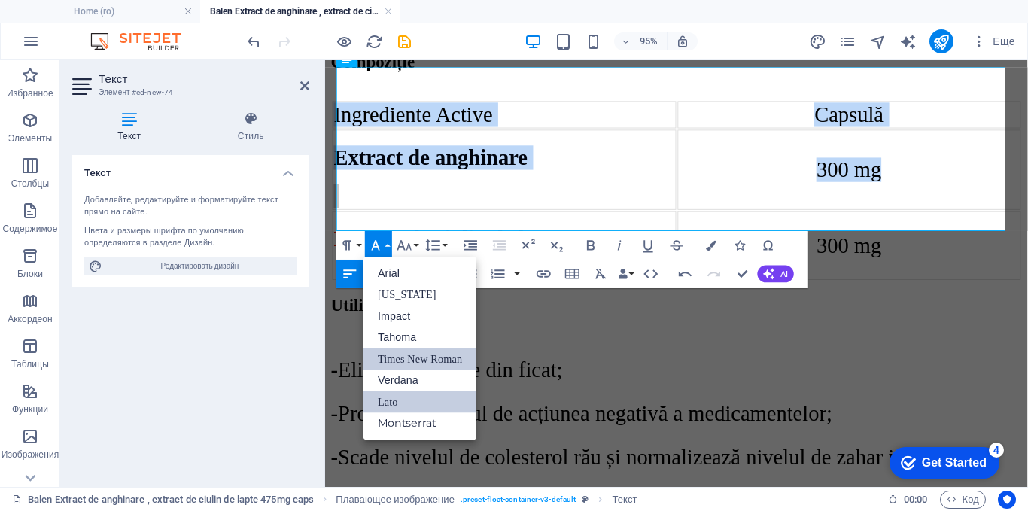
click at [388, 354] on link "Times New Roman" at bounding box center [419, 359] width 113 height 22
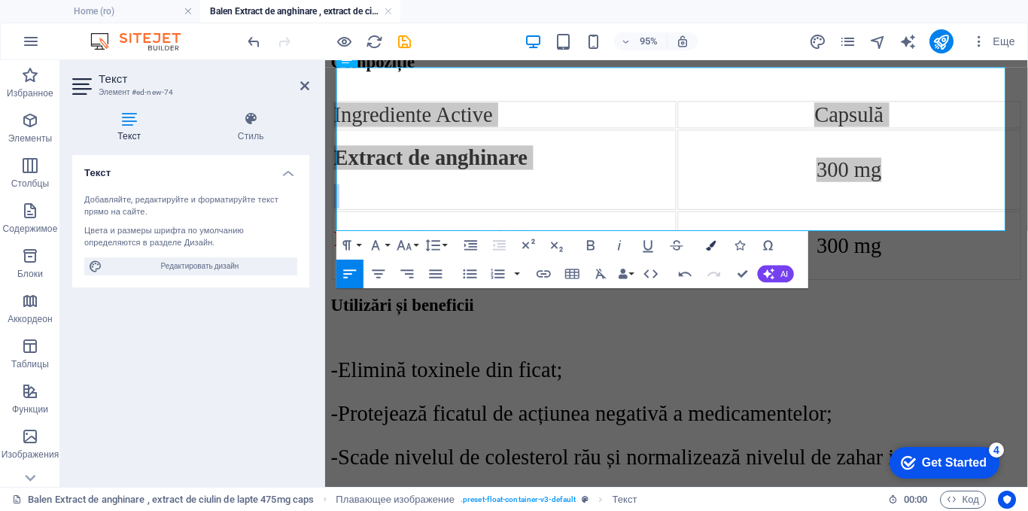
click at [713, 245] on icon "button" at bounding box center [711, 245] width 10 height 10
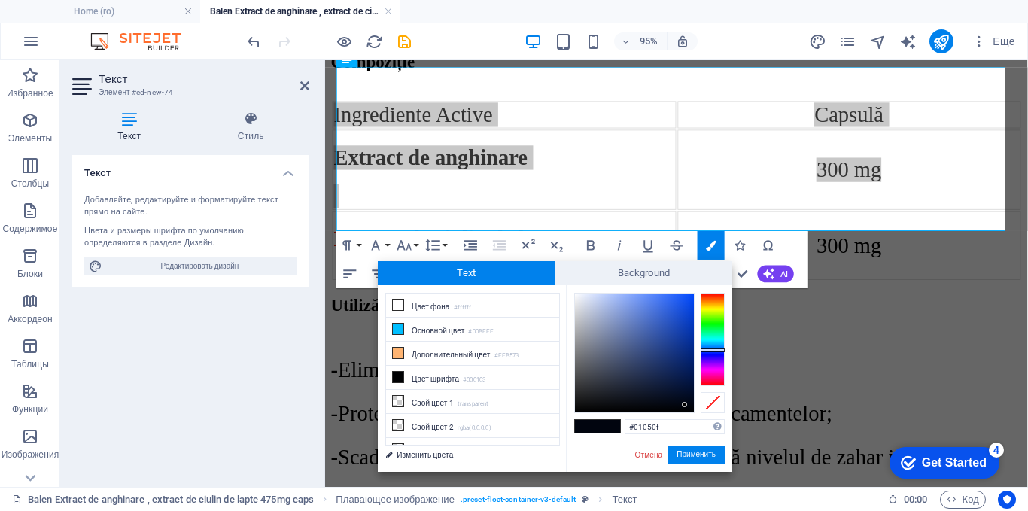
click at [591, 423] on span at bounding box center [586, 426] width 23 height 13
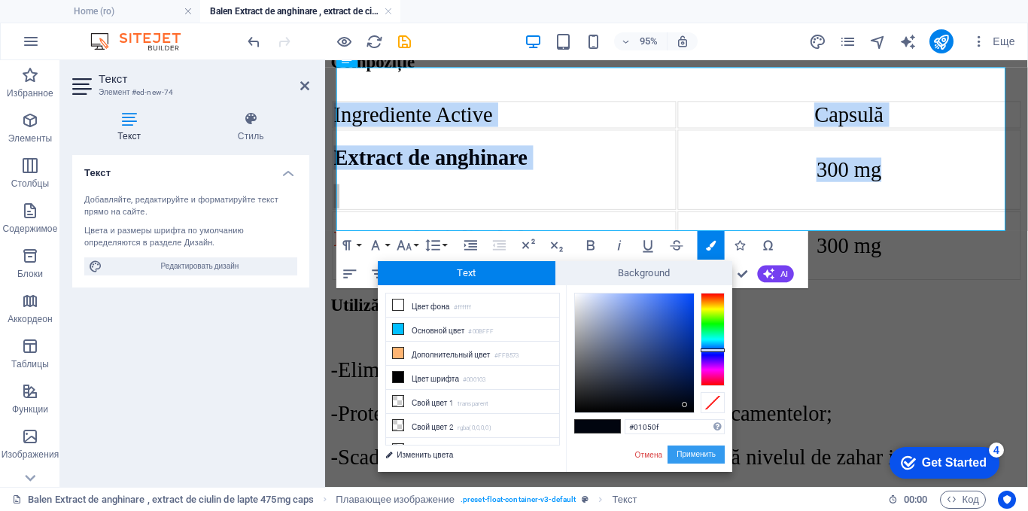
click at [695, 452] on button "Применить" at bounding box center [695, 454] width 57 height 18
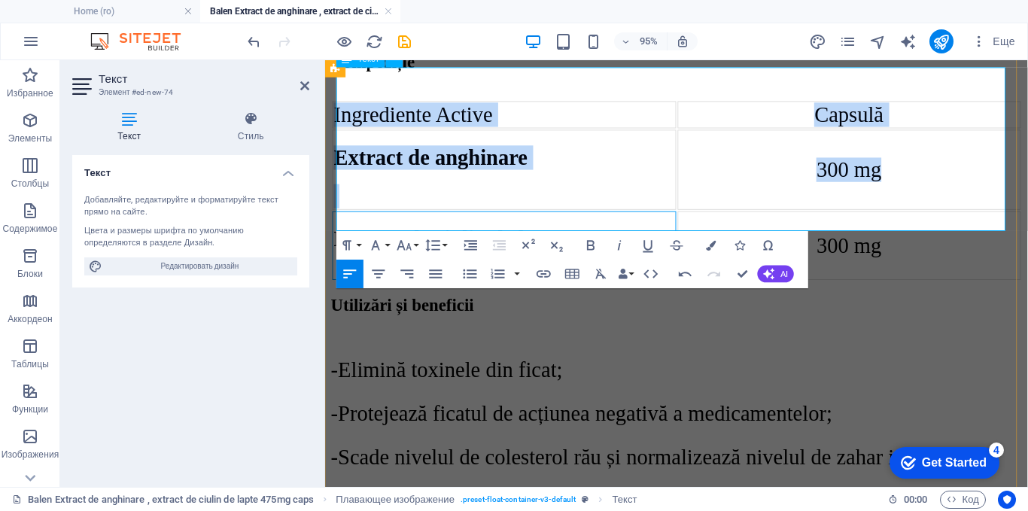
click at [646, 236] on h2 "Extract de ciulin de lapte" at bounding box center [513, 249] width 359 height 26
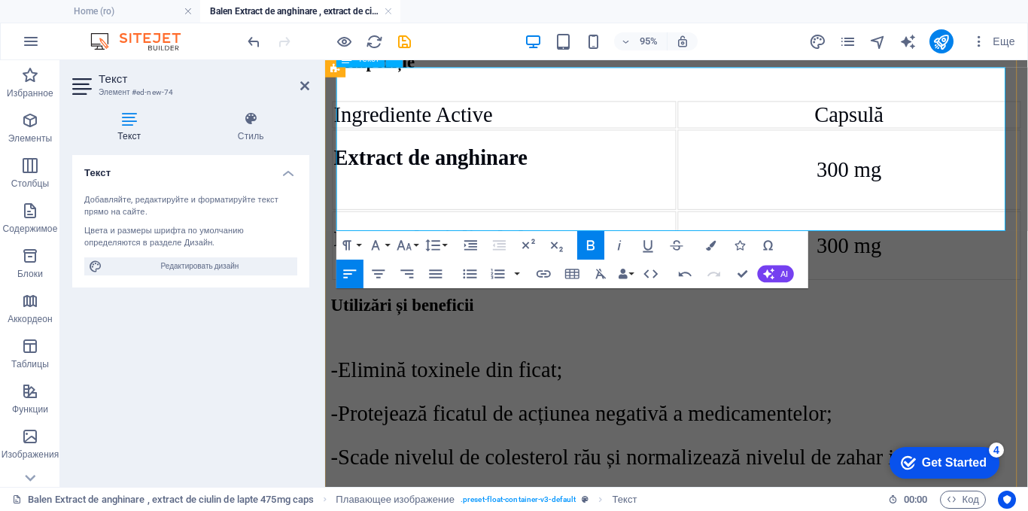
click at [451, 163] on td "Extract de anghinare" at bounding box center [514, 175] width 362 height 84
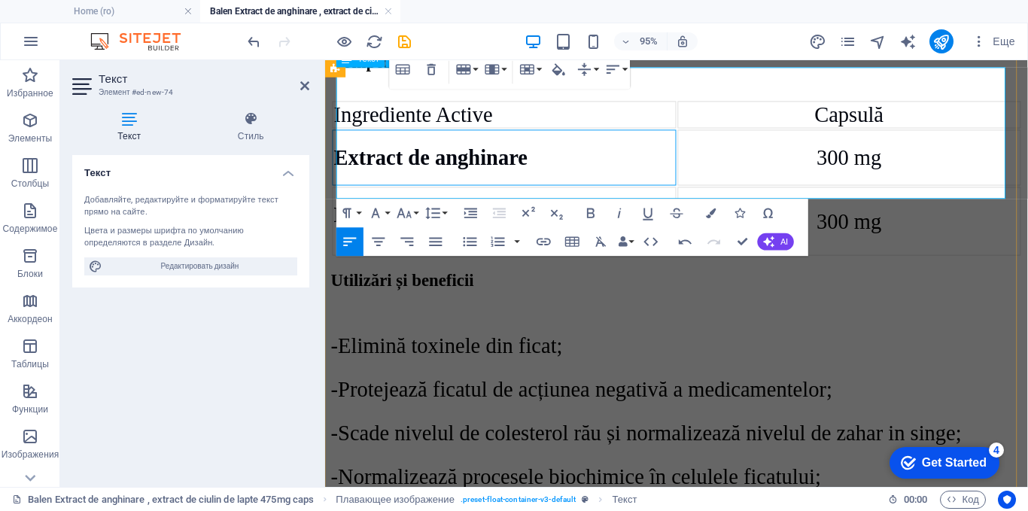
click at [457, 196] on td "Extract de ciulin de lapte" at bounding box center [514, 229] width 362 height 72
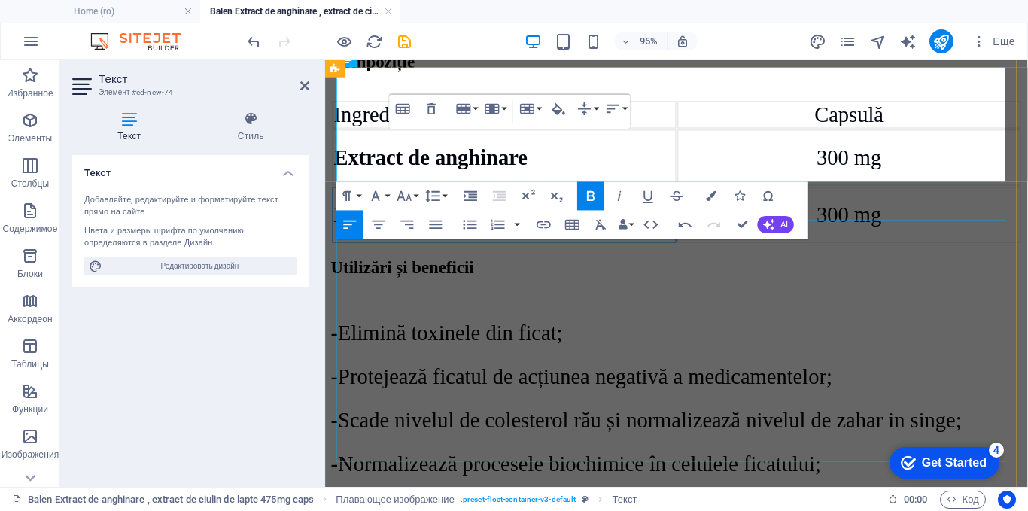
click at [888, 304] on div "-Elimină toxinele din ficat; -Protejează ficatul de acțiunea negativă a medicam…" at bounding box center [695, 471] width 728 height 335
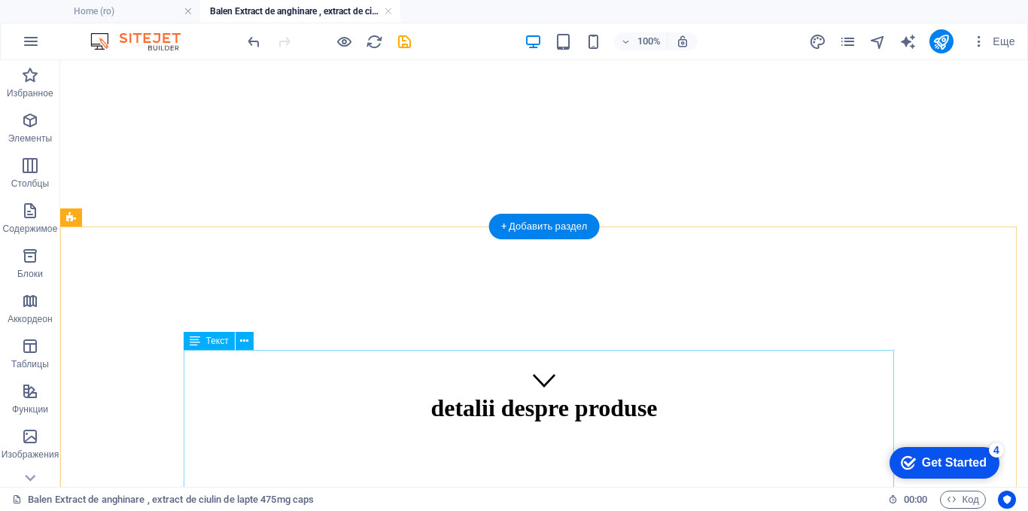
scroll to position [150, 0]
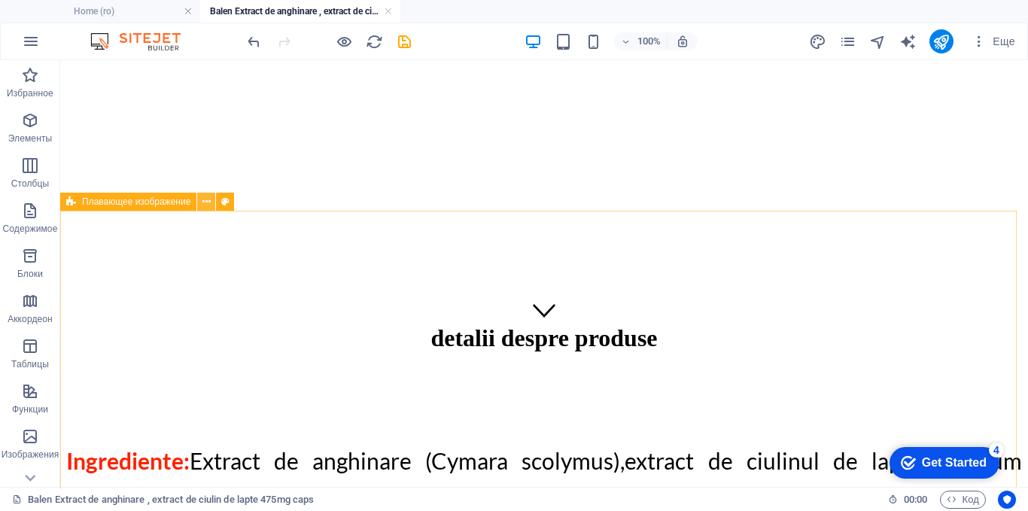
click at [205, 203] on icon at bounding box center [206, 202] width 8 height 16
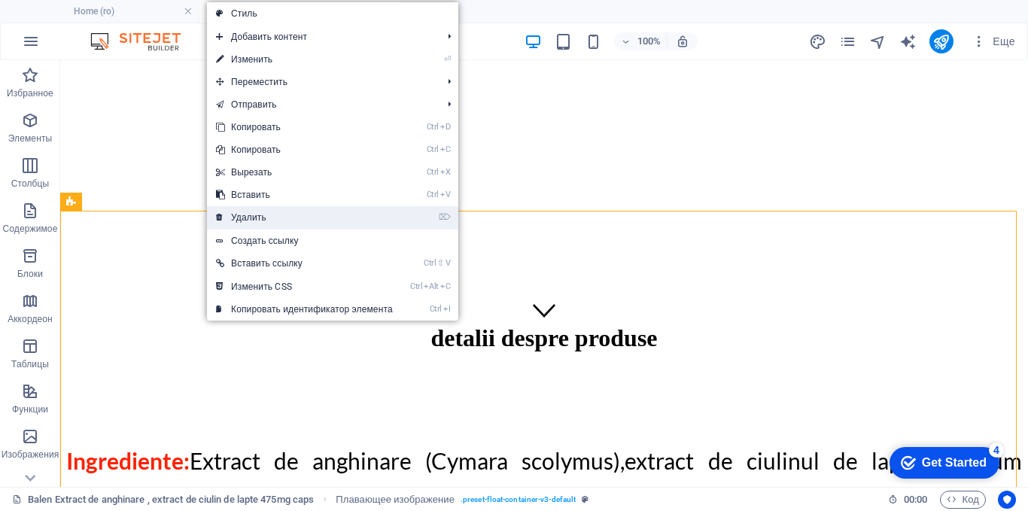
click at [246, 213] on link "⌦ Удалить" at bounding box center [304, 217] width 195 height 23
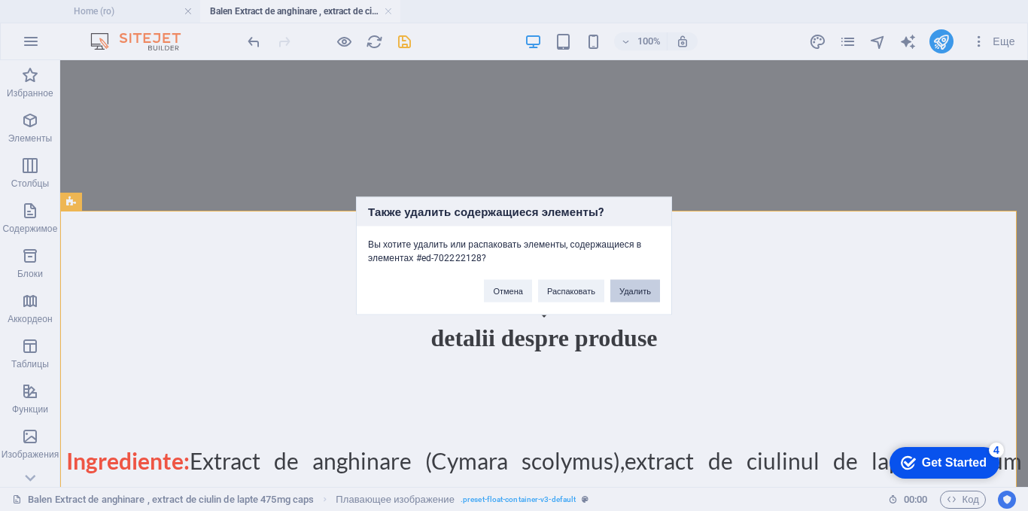
click at [618, 291] on button "Удалить" at bounding box center [635, 290] width 50 height 23
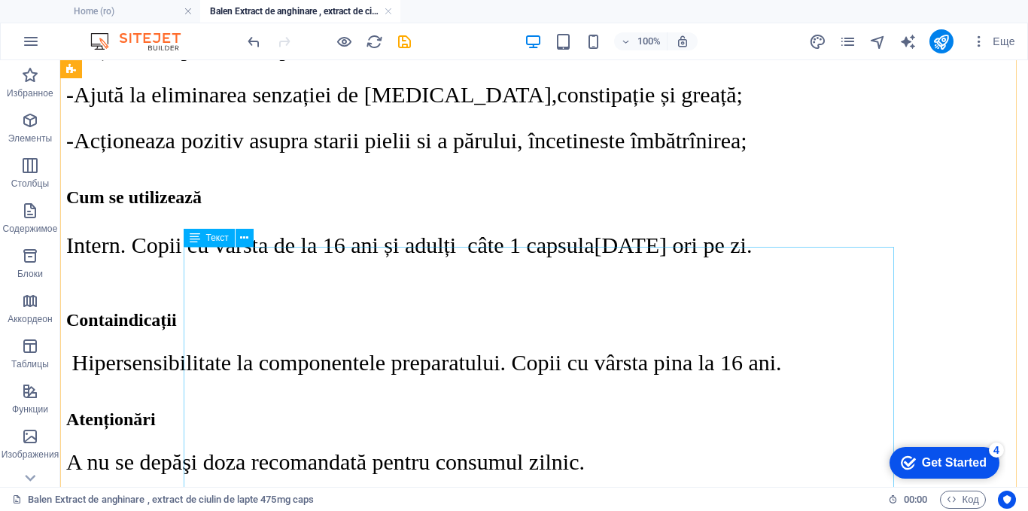
scroll to position [1655, 0]
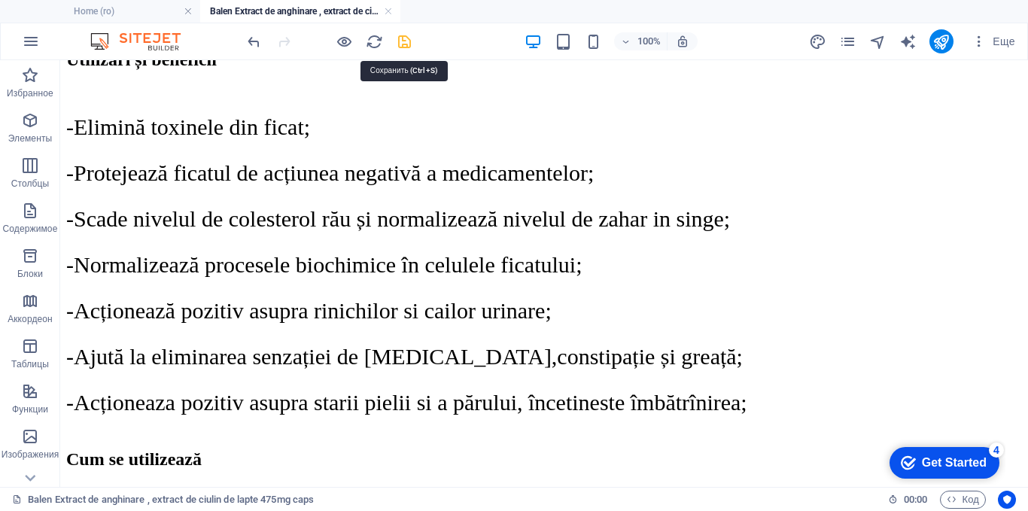
click at [404, 44] on icon "save" at bounding box center [404, 41] width 17 height 17
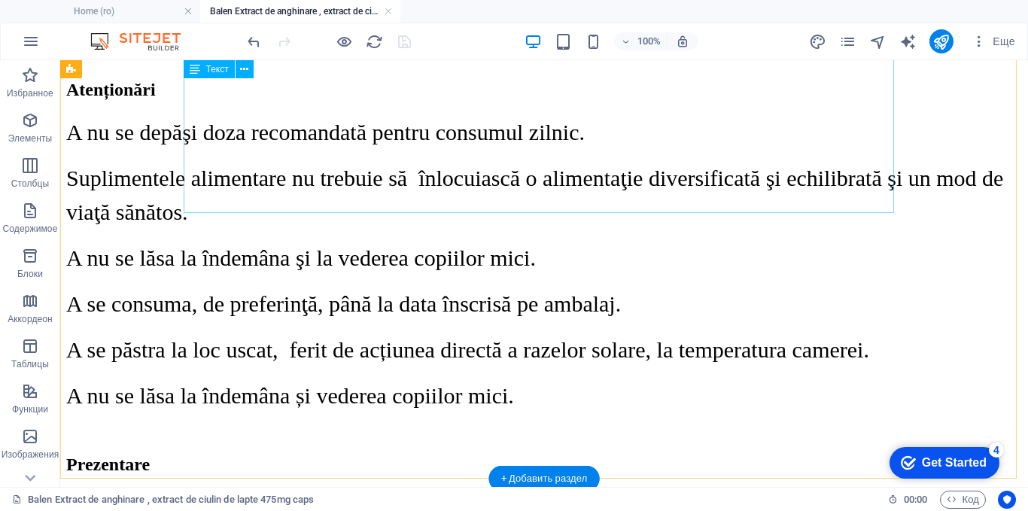
scroll to position [2222, 0]
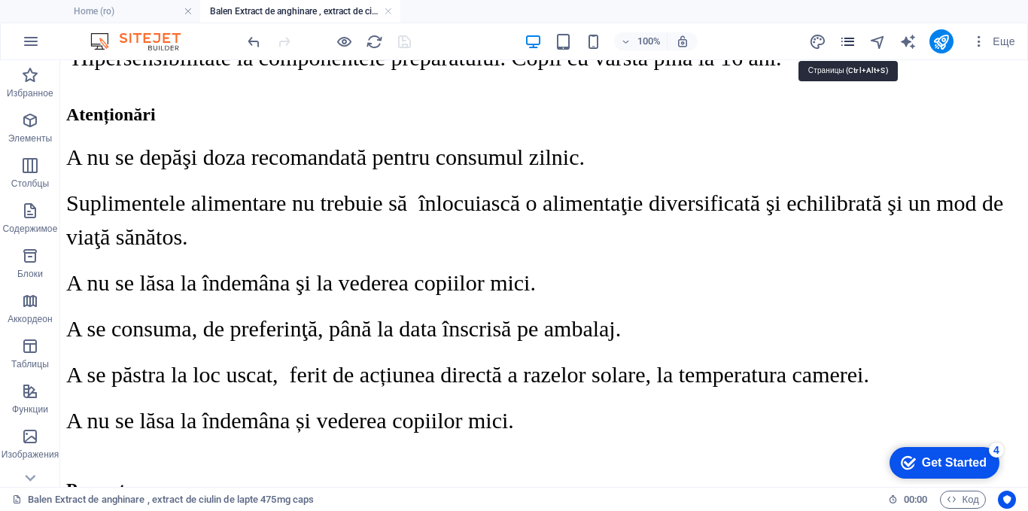
click at [850, 38] on icon "pages" at bounding box center [847, 41] width 17 height 17
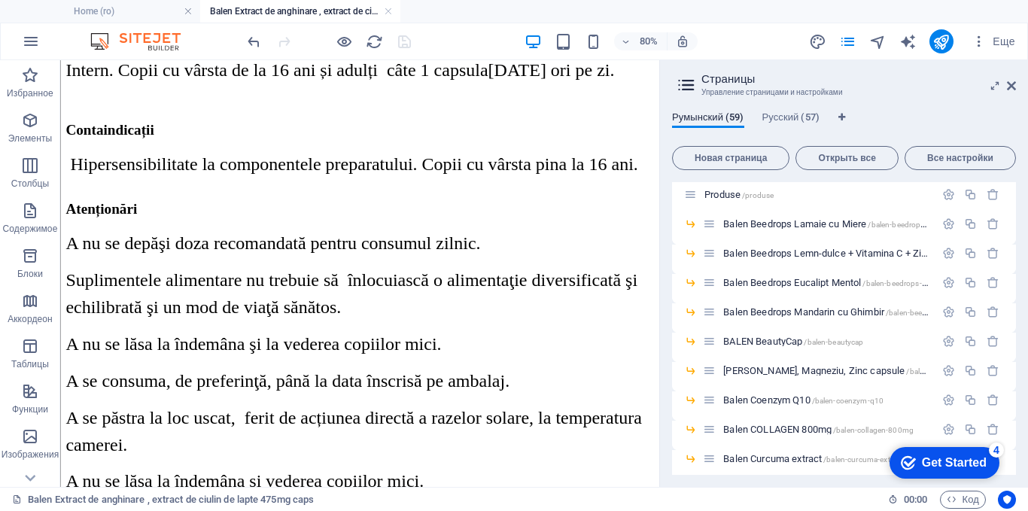
scroll to position [301, 0]
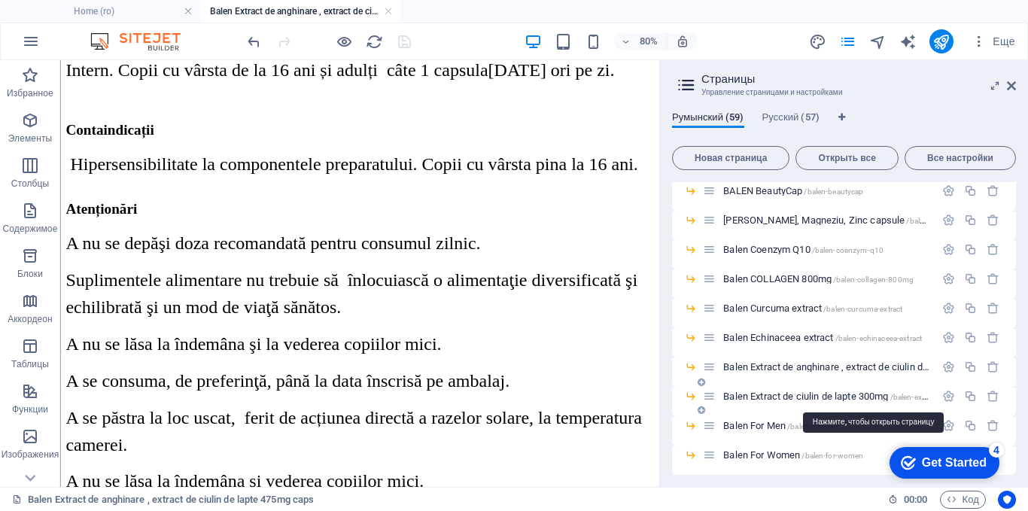
click at [798, 396] on span "Balen Extract de ciulin de lapte 300mg /balen-extract-de-ciulin-de-lapte-300mg" at bounding box center [874, 396] width 302 height 11
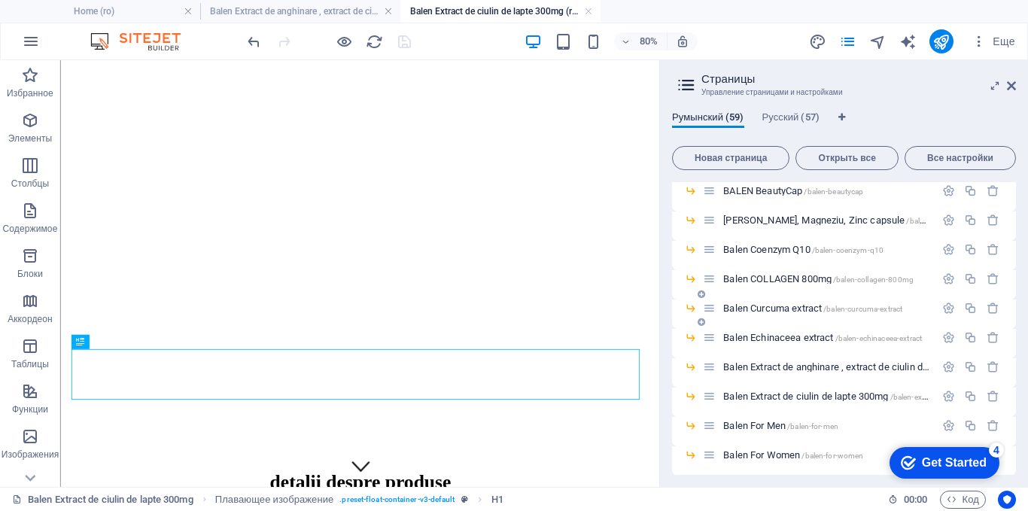
scroll to position [0, 0]
click at [1014, 84] on icon at bounding box center [1011, 86] width 9 height 12
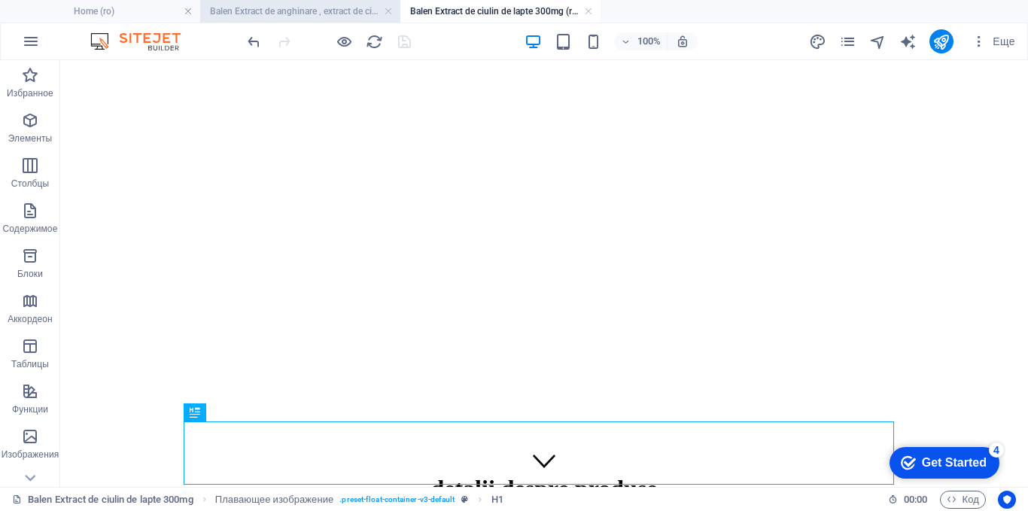
click at [258, 11] on h4 "Balen Extract de anghinare , extract de ciulin de lapte 475mg caps (ro)" at bounding box center [300, 11] width 200 height 17
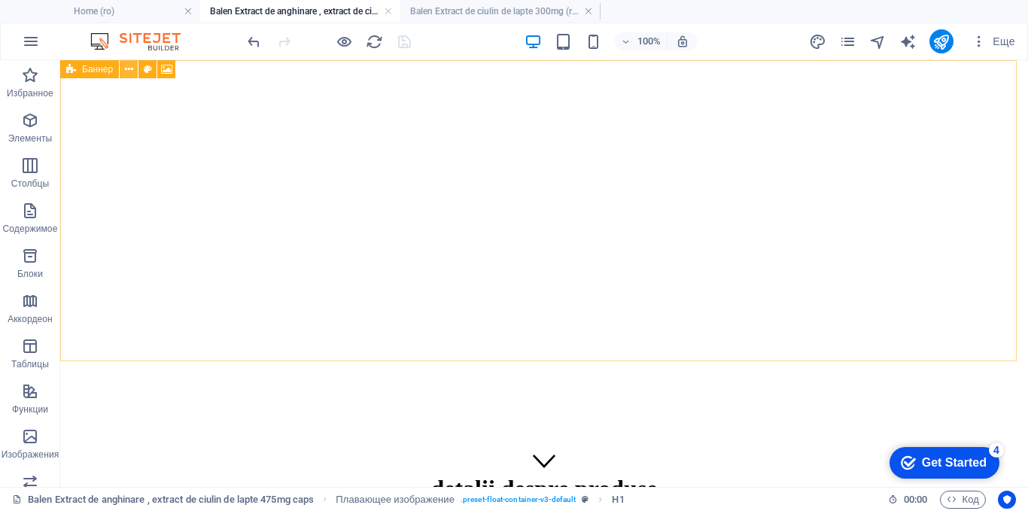
click at [128, 71] on icon at bounding box center [129, 70] width 8 height 16
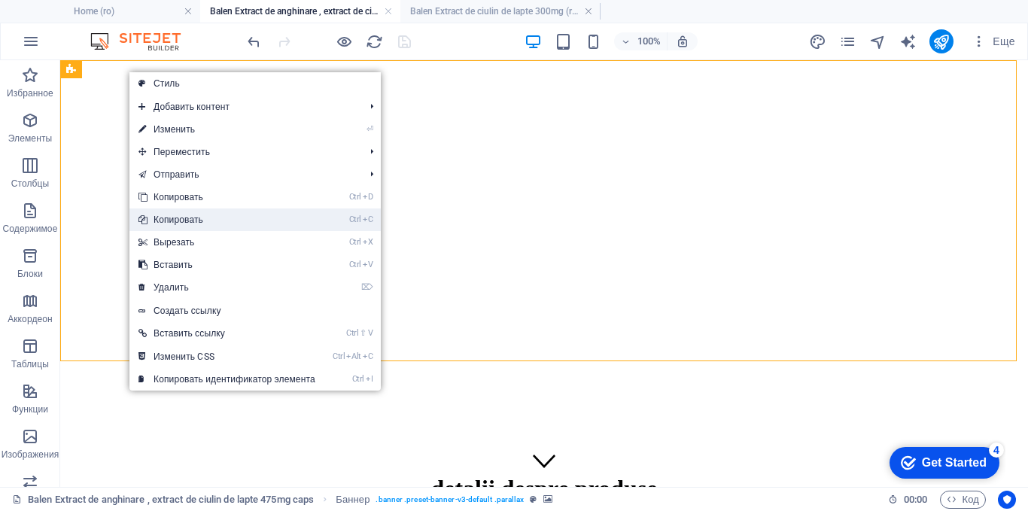
click at [156, 216] on link "Ctrl C Копировать" at bounding box center [226, 219] width 195 height 23
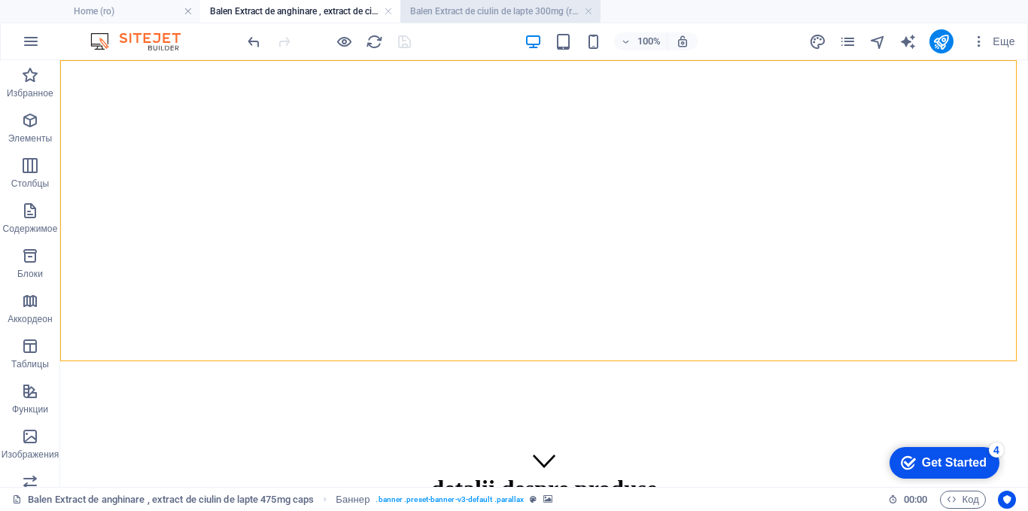
click at [465, 12] on h4 "Balen Extract de ciulin de lapte 300mg (ro)" at bounding box center [500, 11] width 200 height 17
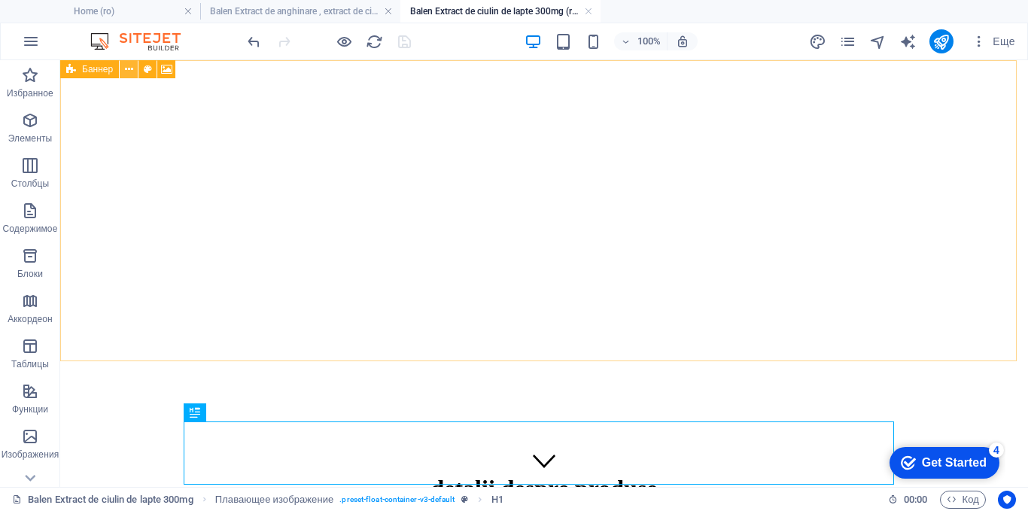
click at [127, 68] on icon at bounding box center [129, 70] width 8 height 16
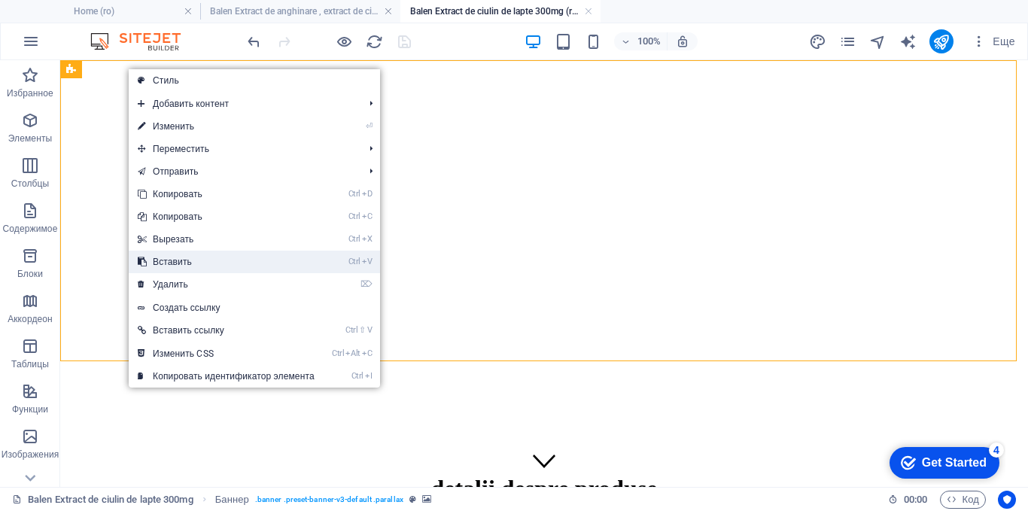
click at [187, 264] on link "Ctrl V Вставить" at bounding box center [226, 262] width 195 height 23
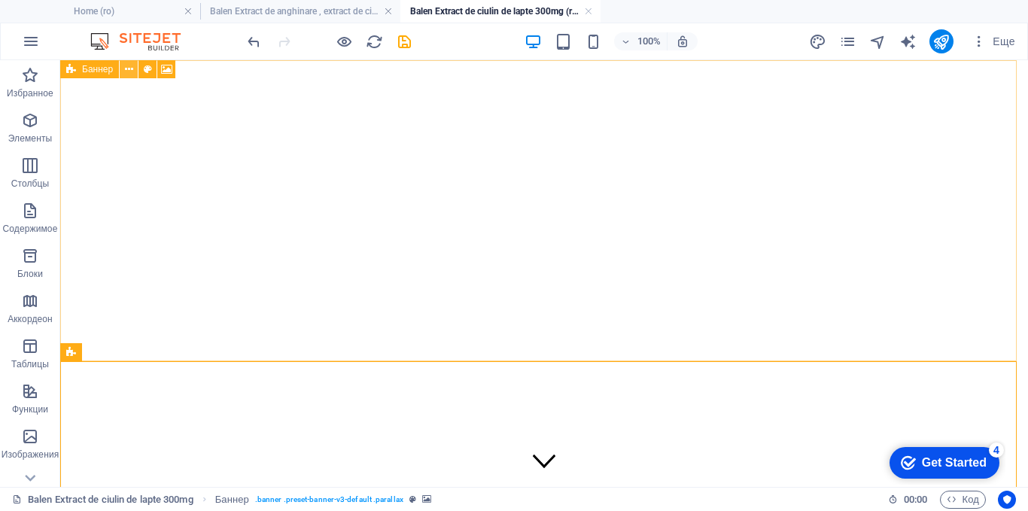
click at [125, 70] on icon at bounding box center [129, 70] width 8 height 16
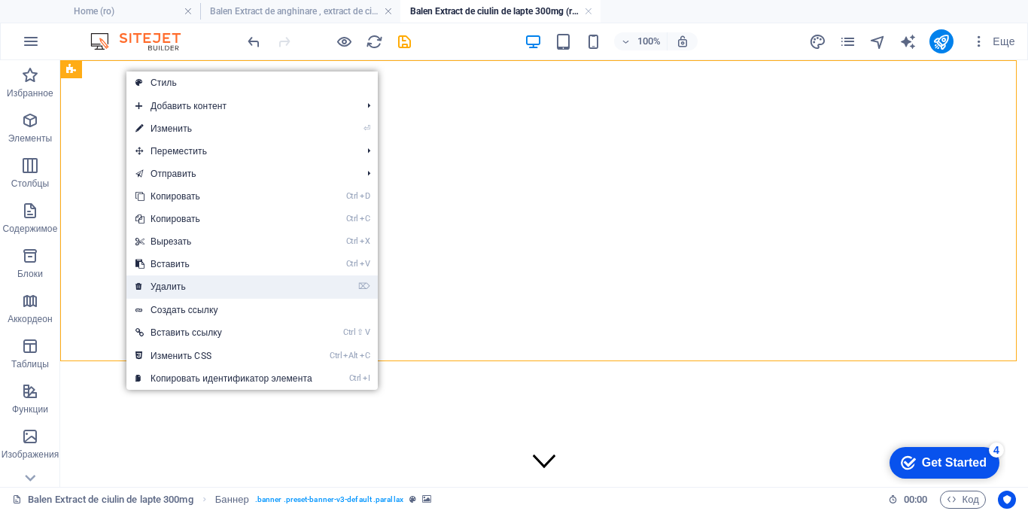
click at [169, 283] on link "⌦ Удалить" at bounding box center [223, 286] width 195 height 23
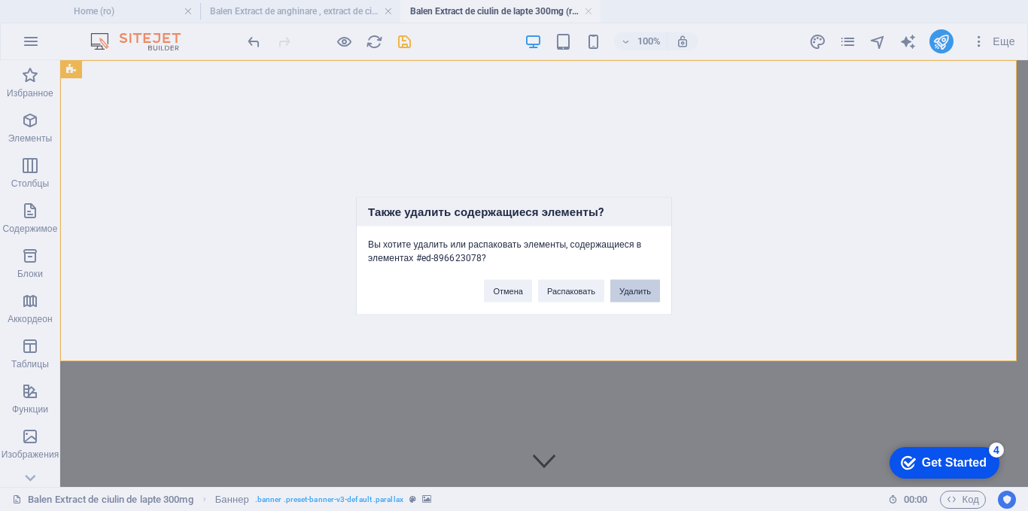
click at [626, 282] on button "Удалить" at bounding box center [635, 290] width 50 height 23
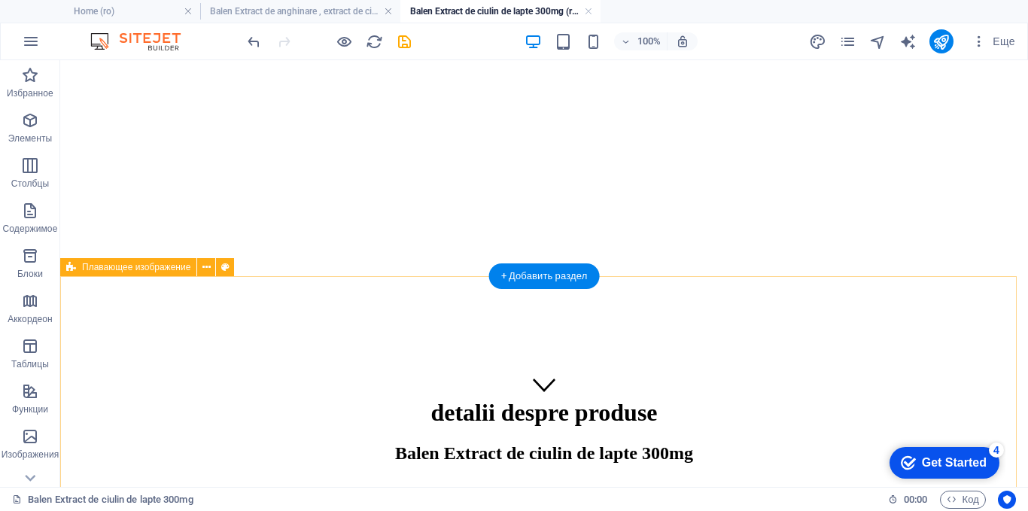
scroll to position [150, 0]
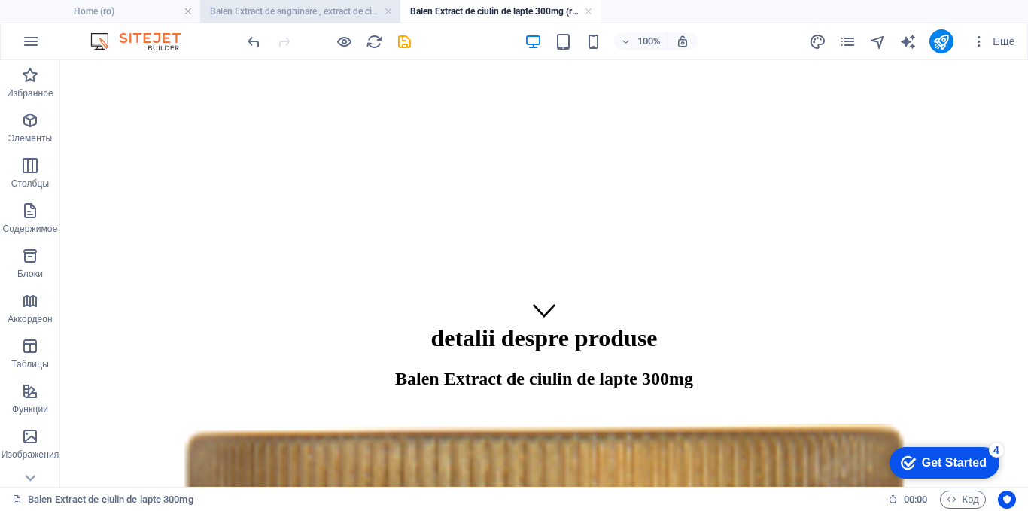
click at [312, 9] on h4 "Balen Extract de anghinare , extract de ciulin de lapte 475mg caps (ro)" at bounding box center [300, 11] width 200 height 17
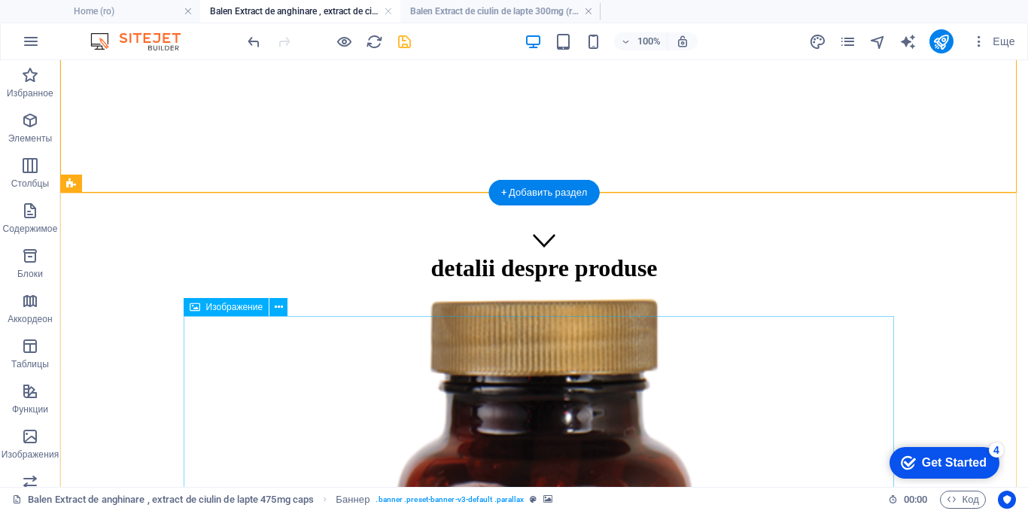
scroll to position [226, 0]
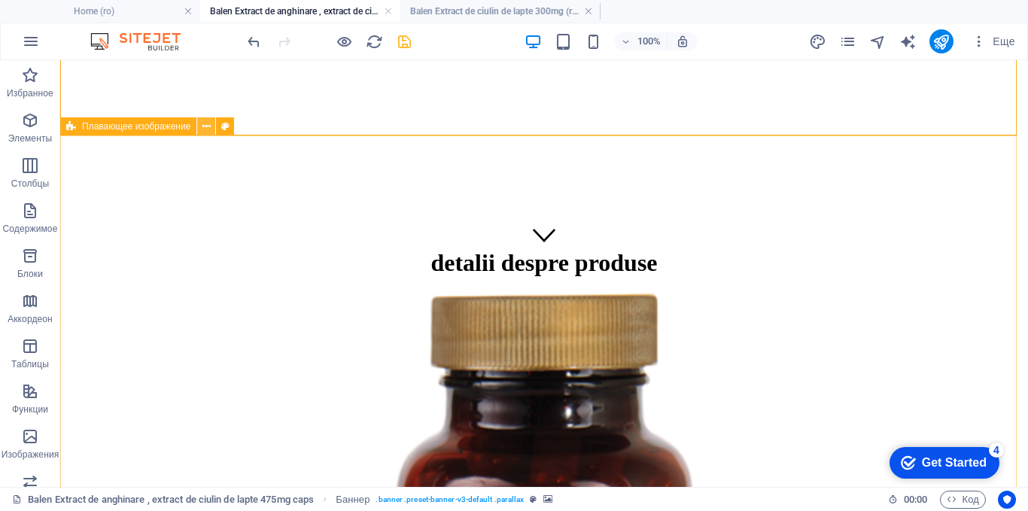
click at [207, 123] on icon at bounding box center [206, 127] width 8 height 16
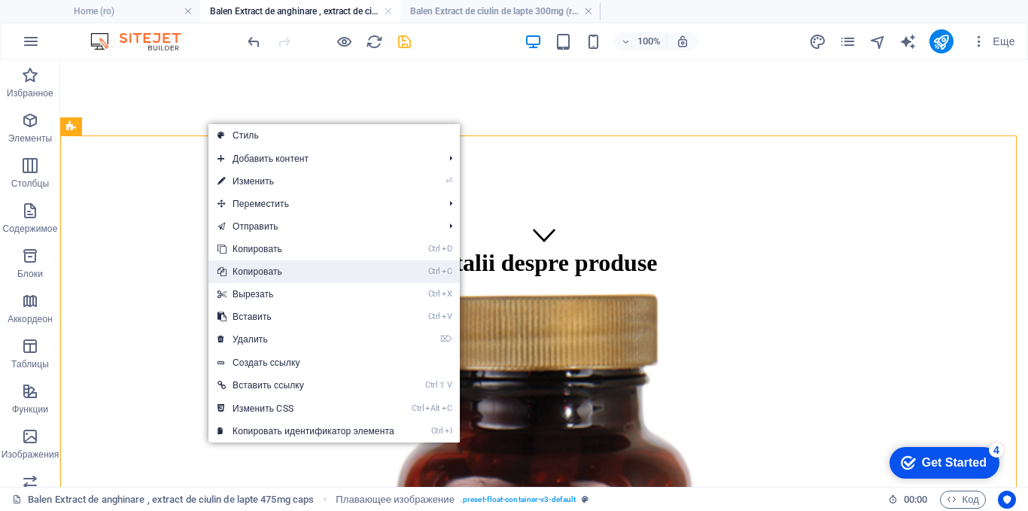
click at [261, 272] on link "Ctrl C Копировать" at bounding box center [305, 271] width 195 height 23
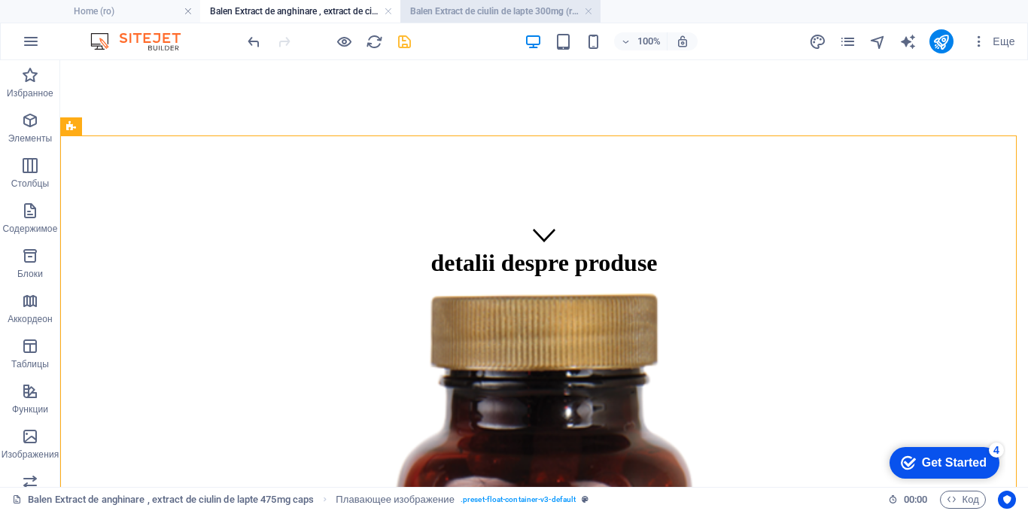
click at [457, 5] on h4 "Balen Extract de ciulin de lapte 300mg (ro)" at bounding box center [500, 11] width 200 height 17
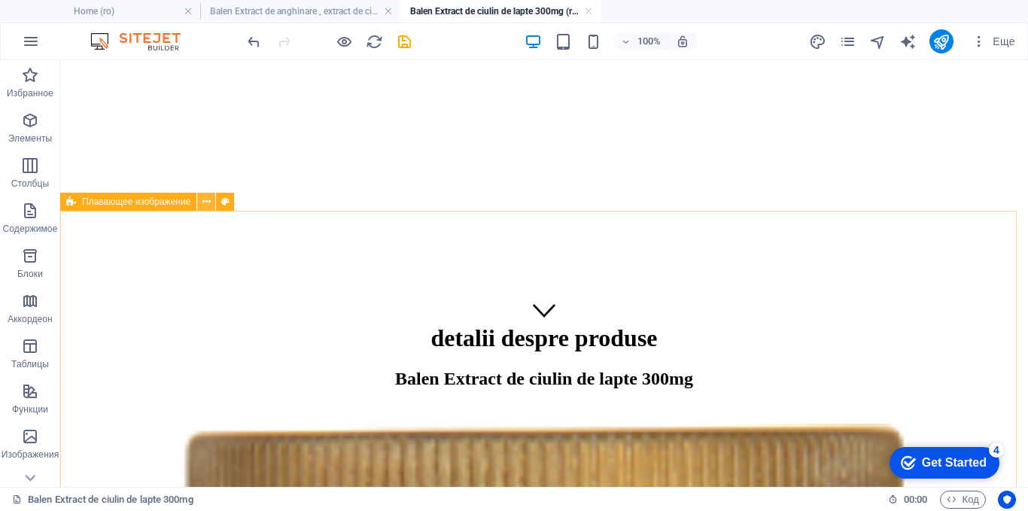
click at [207, 200] on icon at bounding box center [206, 202] width 8 height 16
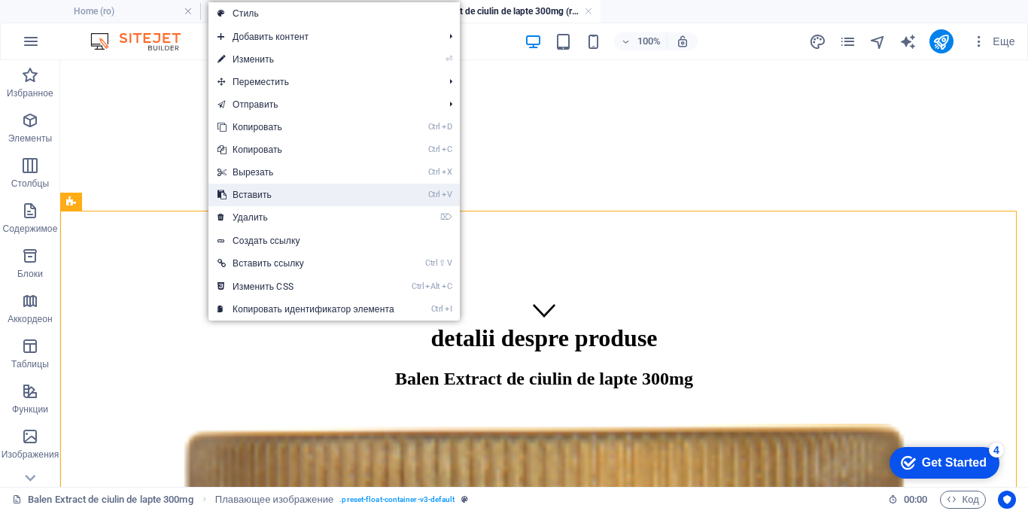
click at [239, 196] on link "Ctrl V Вставить" at bounding box center [305, 195] width 195 height 23
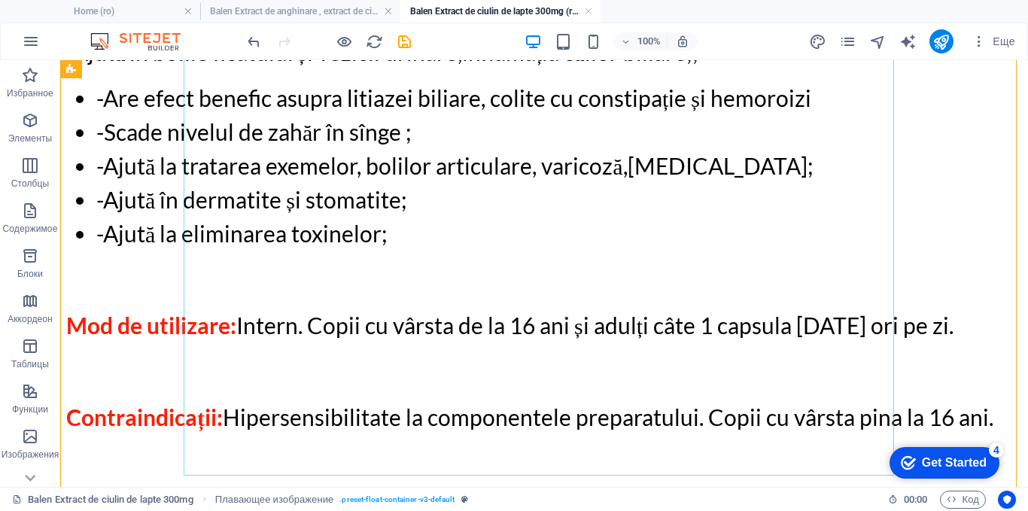
scroll to position [3493, 0]
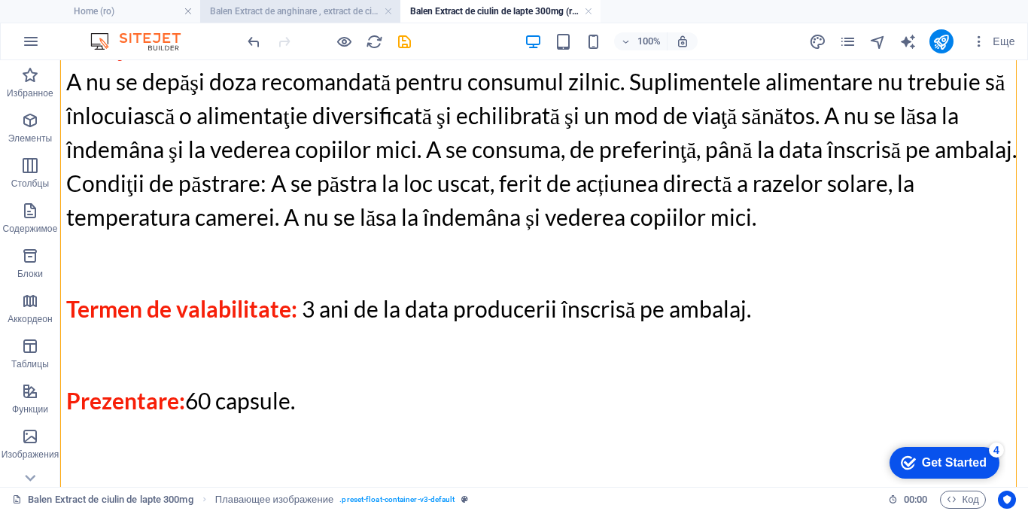
click at [327, 10] on h4 "Balen Extract de anghinare , extract de ciulin de lapte 475mg caps (ro)" at bounding box center [300, 11] width 200 height 17
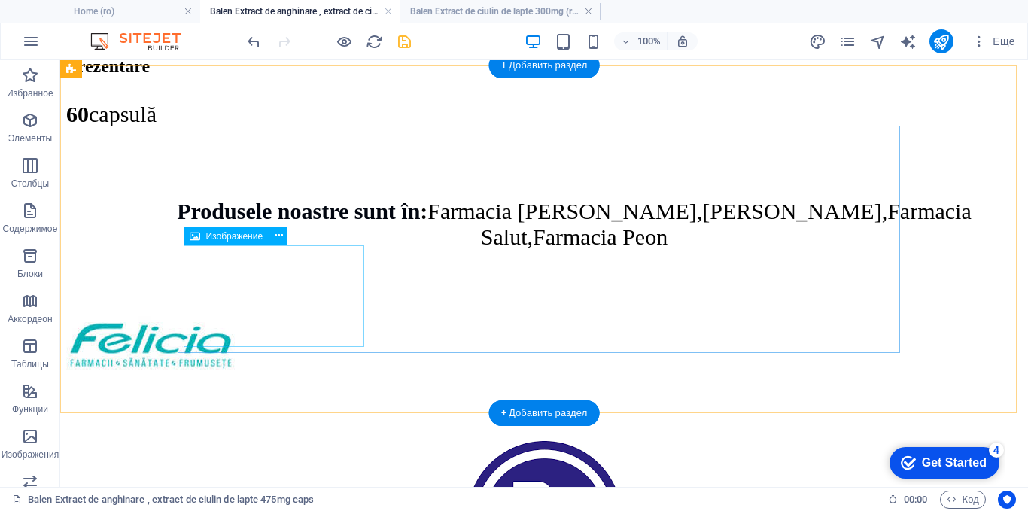
scroll to position [2633, 0]
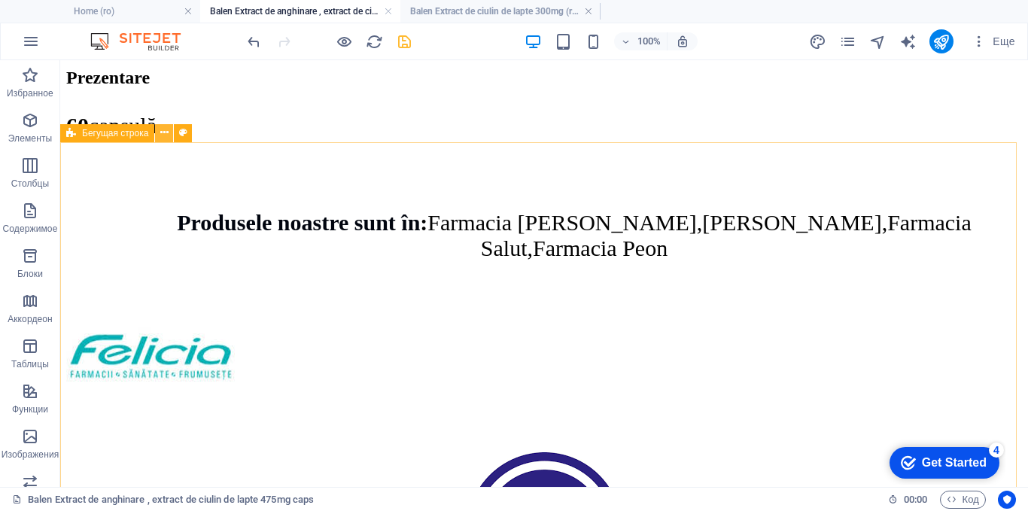
click at [167, 132] on icon at bounding box center [164, 133] width 8 height 16
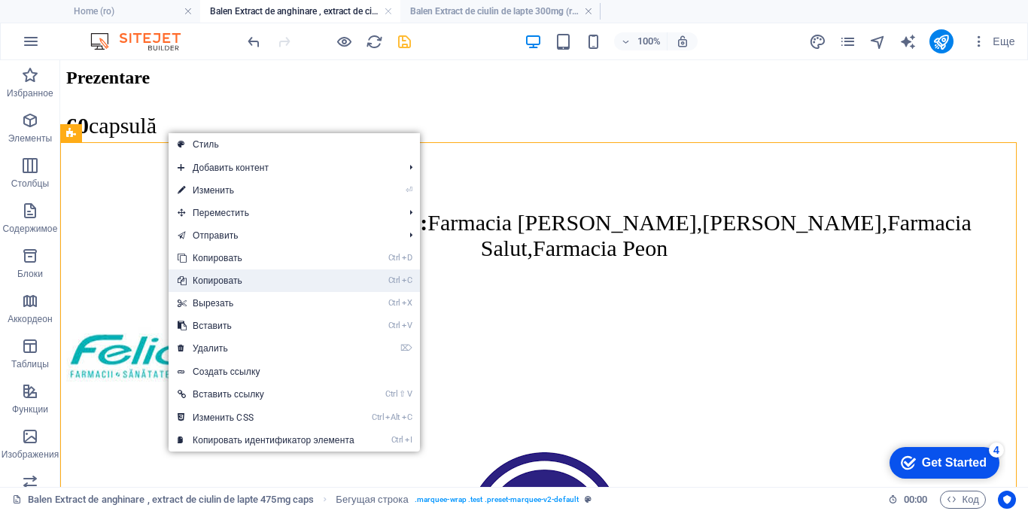
click at [211, 278] on link "Ctrl C Копировать" at bounding box center [266, 280] width 195 height 23
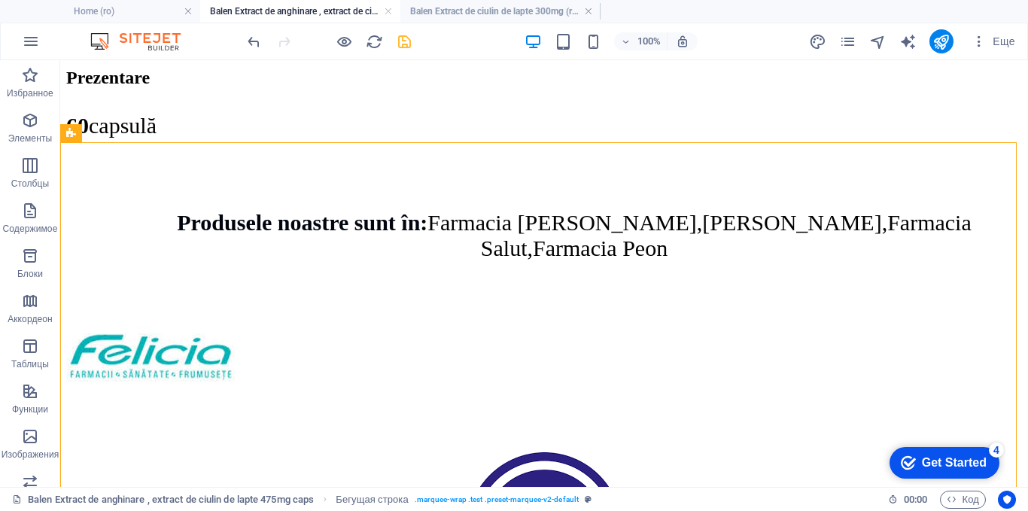
drag, startPoint x: 480, startPoint y: 13, endPoint x: 476, endPoint y: 26, distance: 14.3
click at [463, 12] on h4 "Balen Extract de ciulin de lapte 300mg (ro)" at bounding box center [500, 11] width 200 height 17
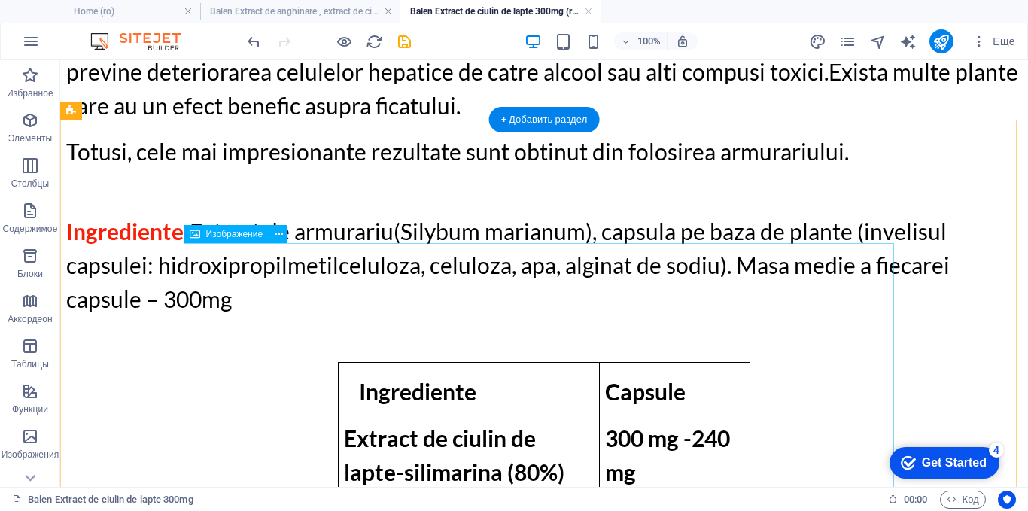
scroll to position [2290, 0]
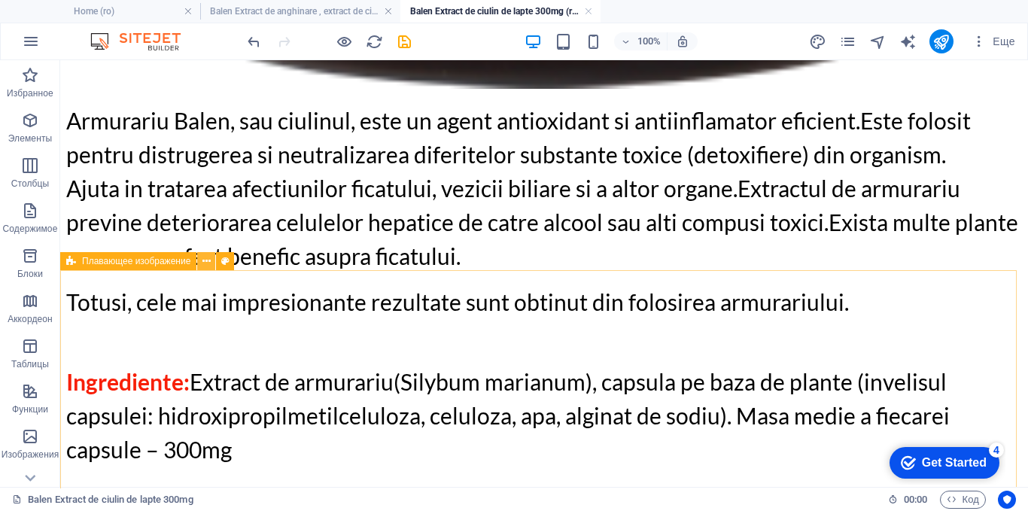
click at [210, 261] on icon at bounding box center [206, 262] width 8 height 16
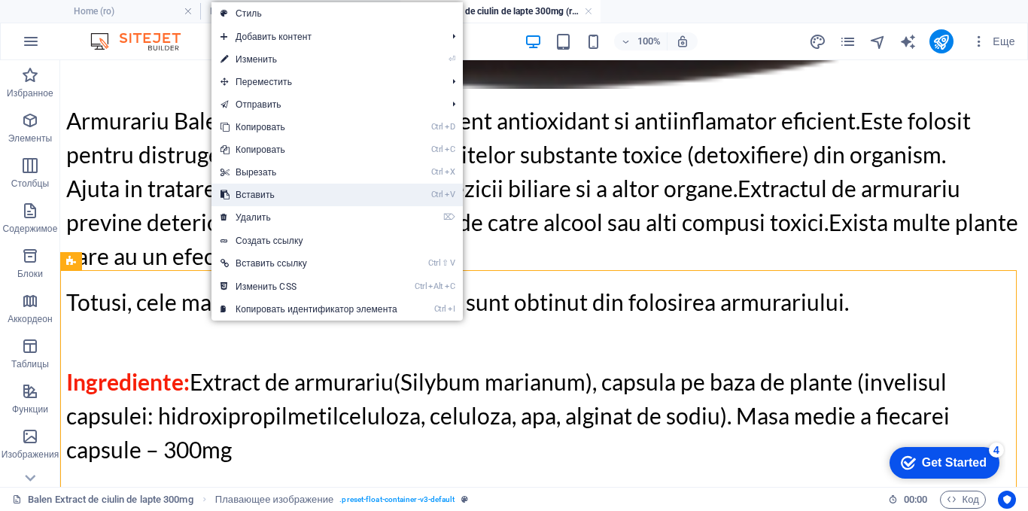
click at [234, 197] on link "Ctrl V Вставить" at bounding box center [308, 195] width 195 height 23
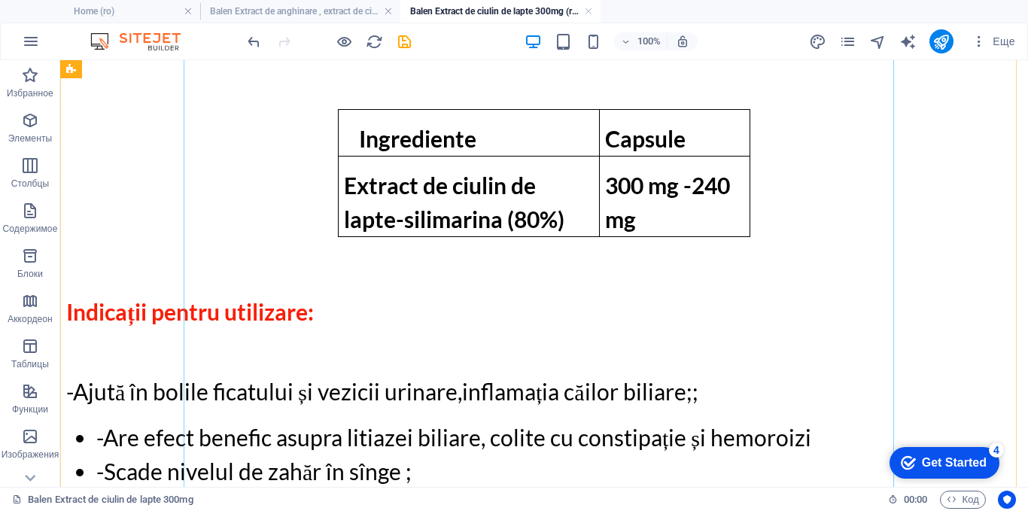
scroll to position [2767, 0]
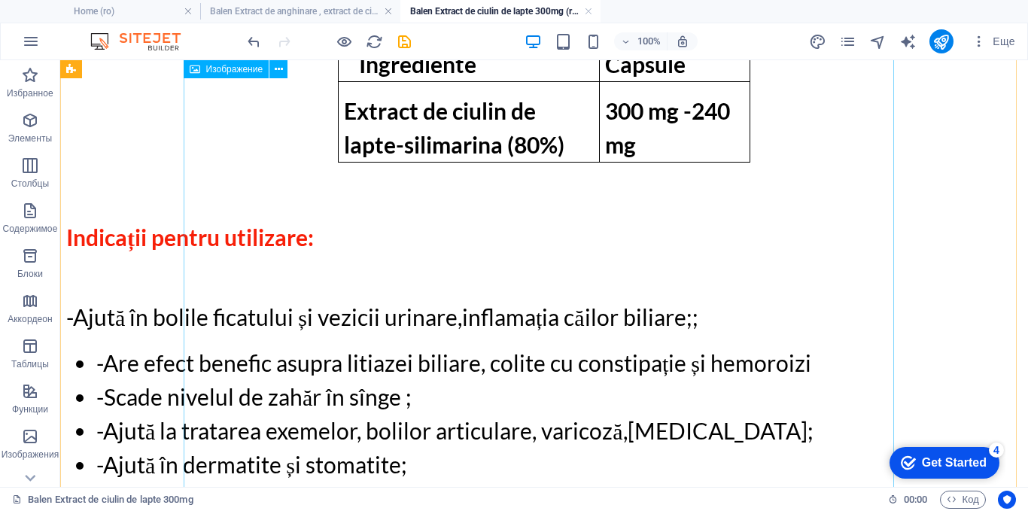
select select "px"
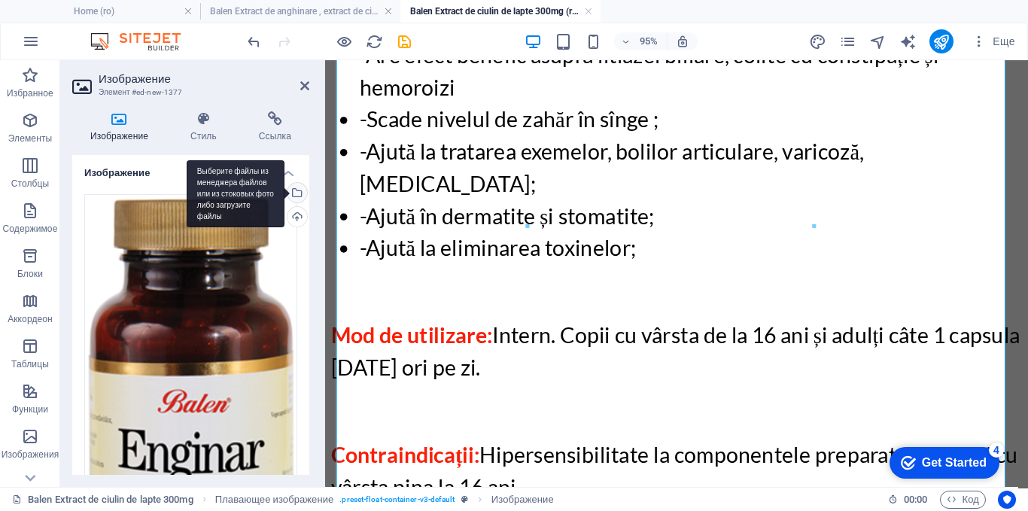
click at [284, 190] on div "Выберите файлы из менеджера файлов или из стоковых фото либо загрузите файлы" at bounding box center [236, 194] width 98 height 68
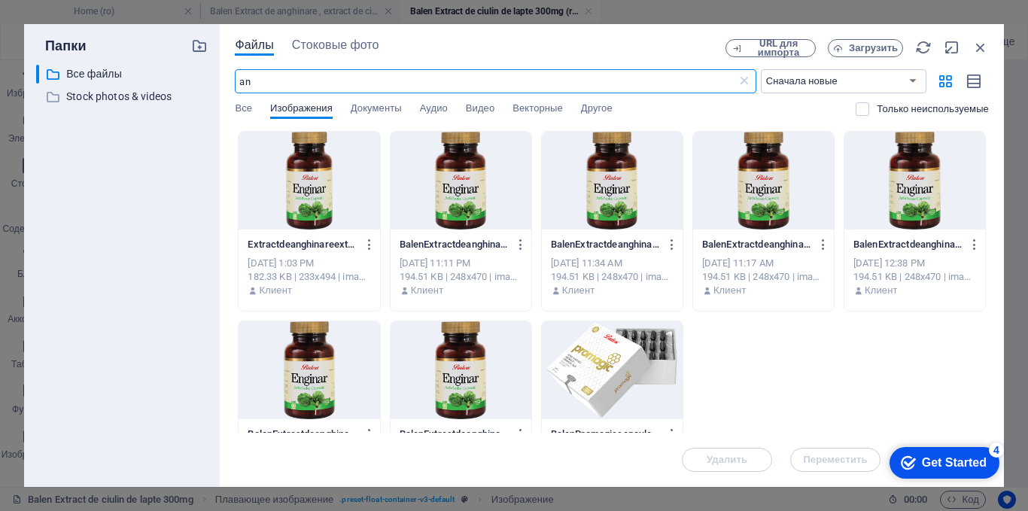
type input "a"
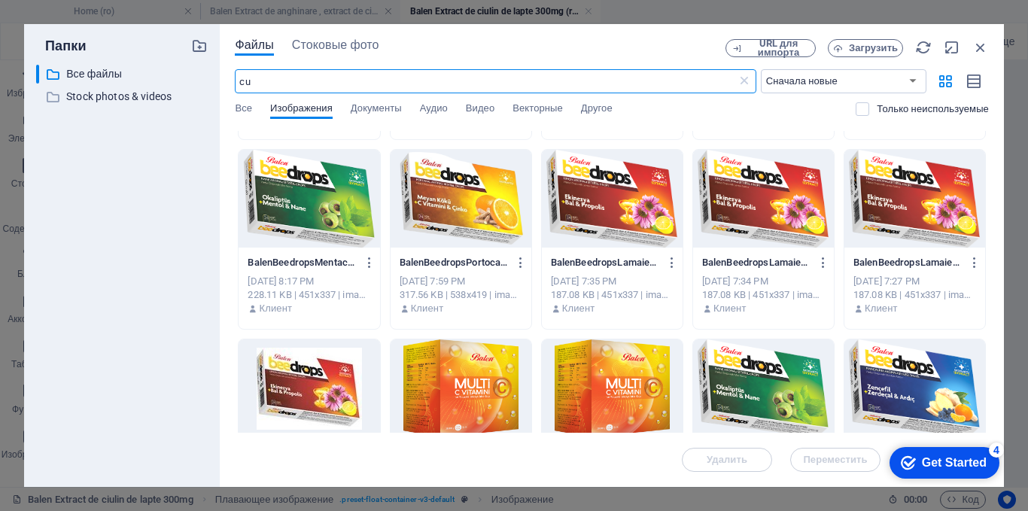
scroll to position [602, 0]
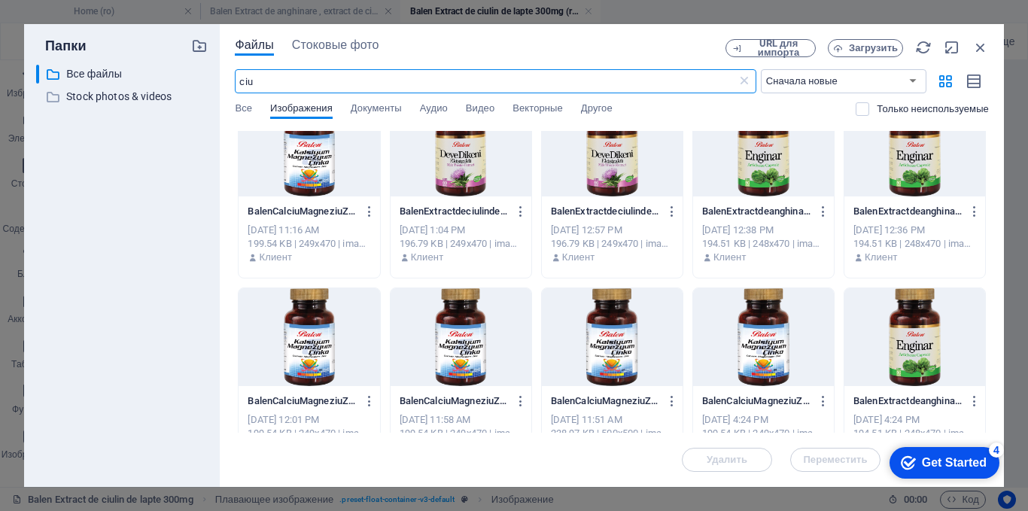
type input "ciu"
click at [463, 172] on div at bounding box center [461, 148] width 141 height 98
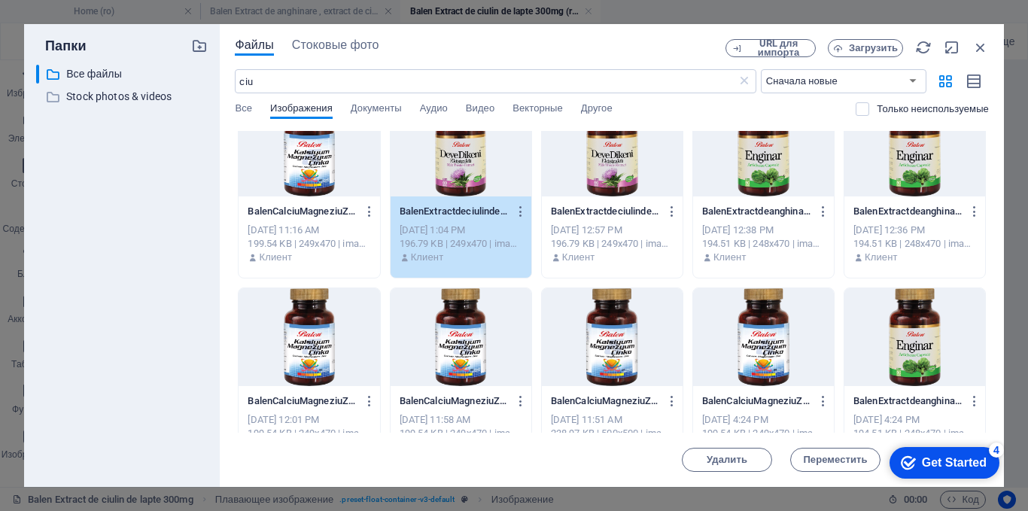
click at [463, 172] on div "1" at bounding box center [461, 148] width 141 height 98
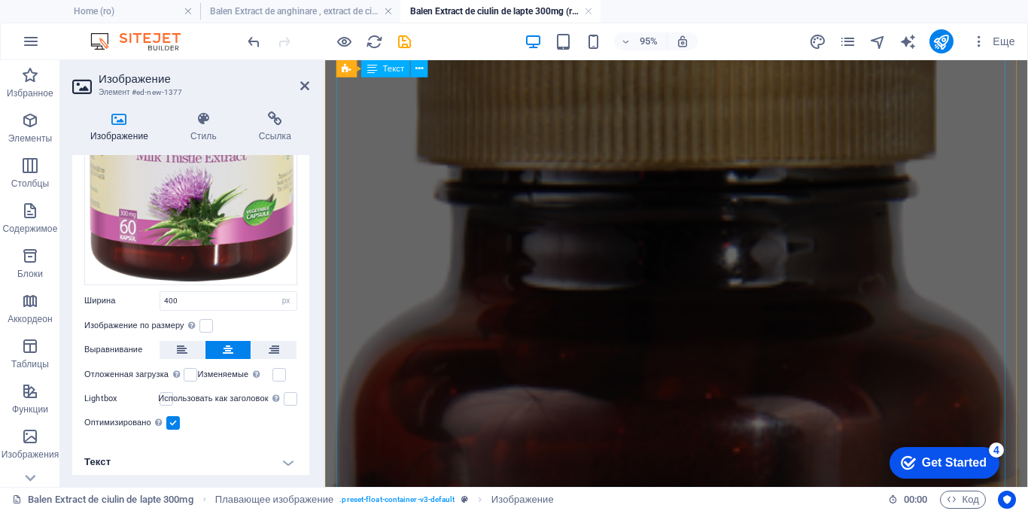
scroll to position [209, 0]
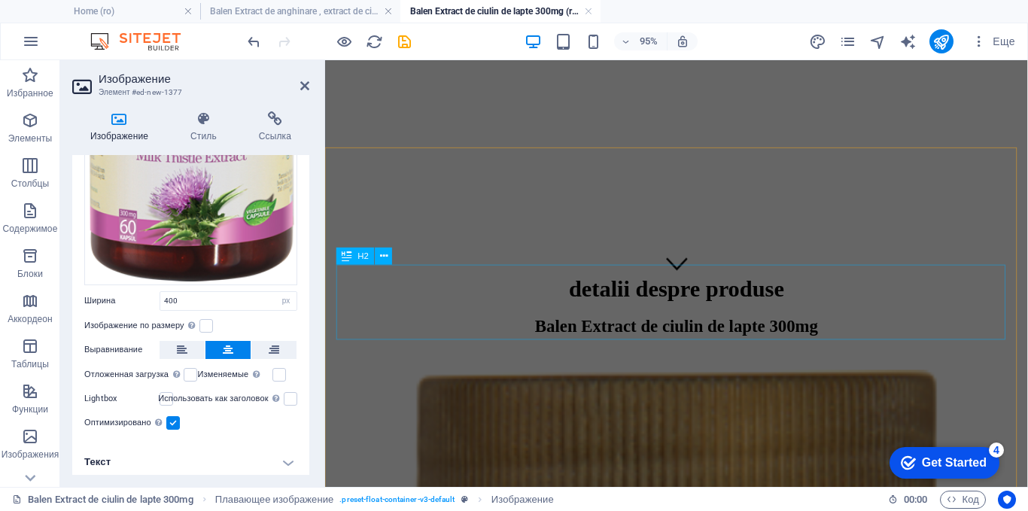
click at [781, 330] on div "Balen Extract de ciulin de lapte 300mg" at bounding box center [695, 350] width 728 height 41
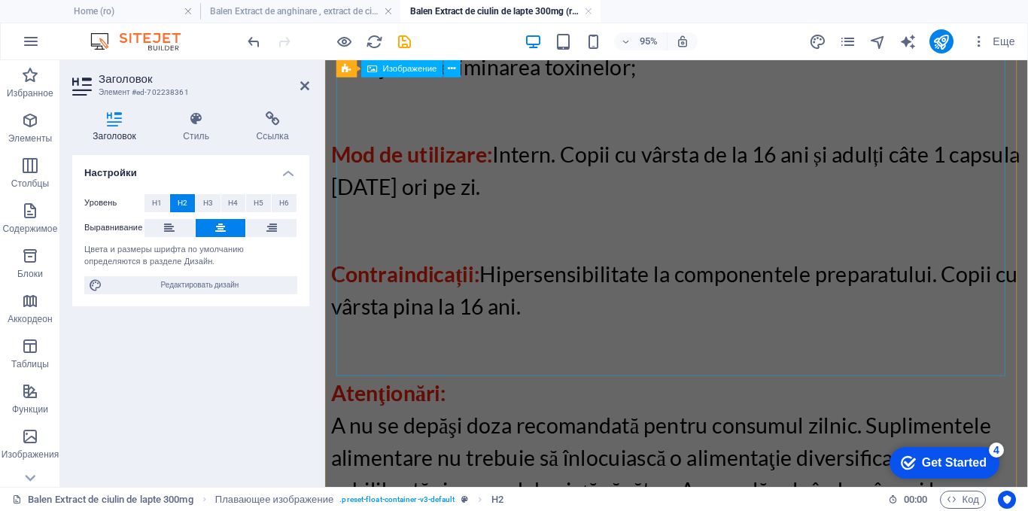
scroll to position [2918, 0]
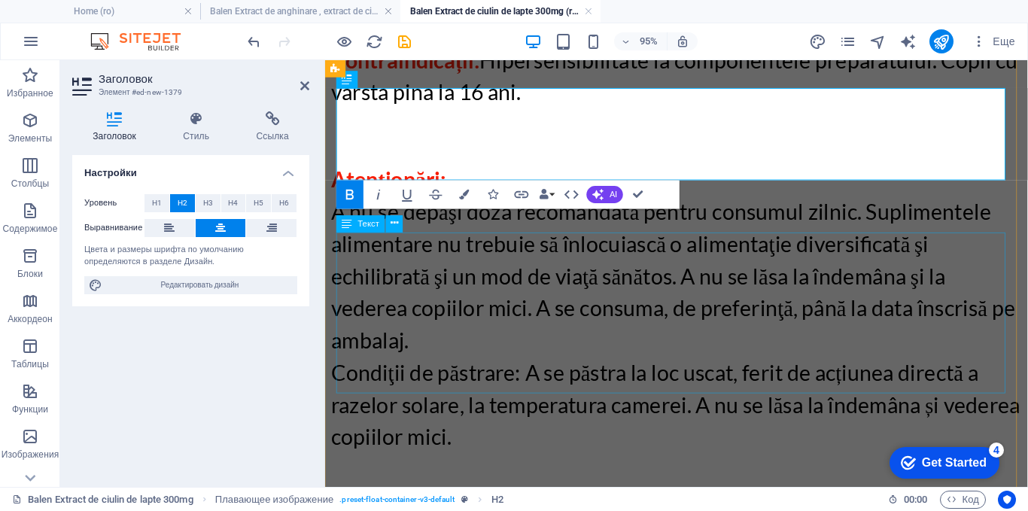
scroll to position [3133, 0]
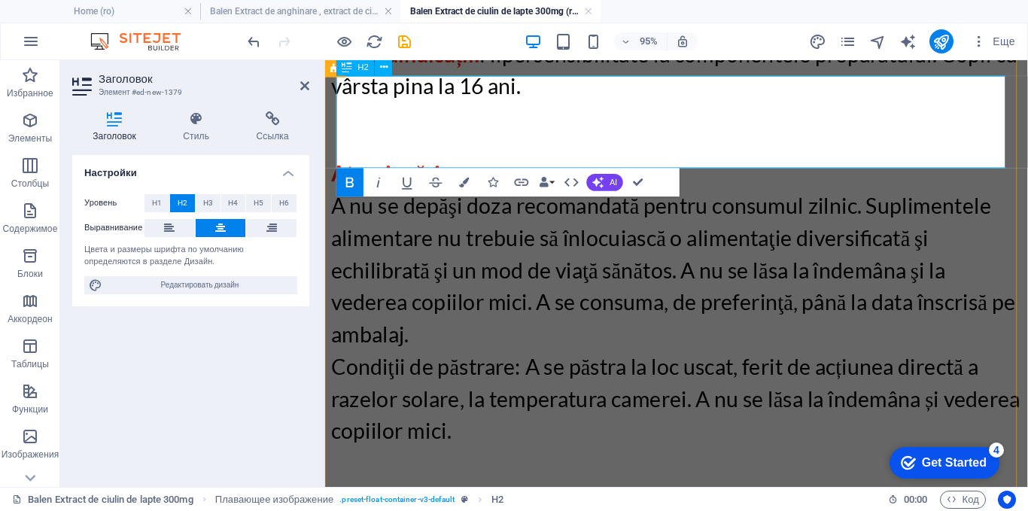
drag, startPoint x: 754, startPoint y: 117, endPoint x: 459, endPoint y: 117, distance: 294.9
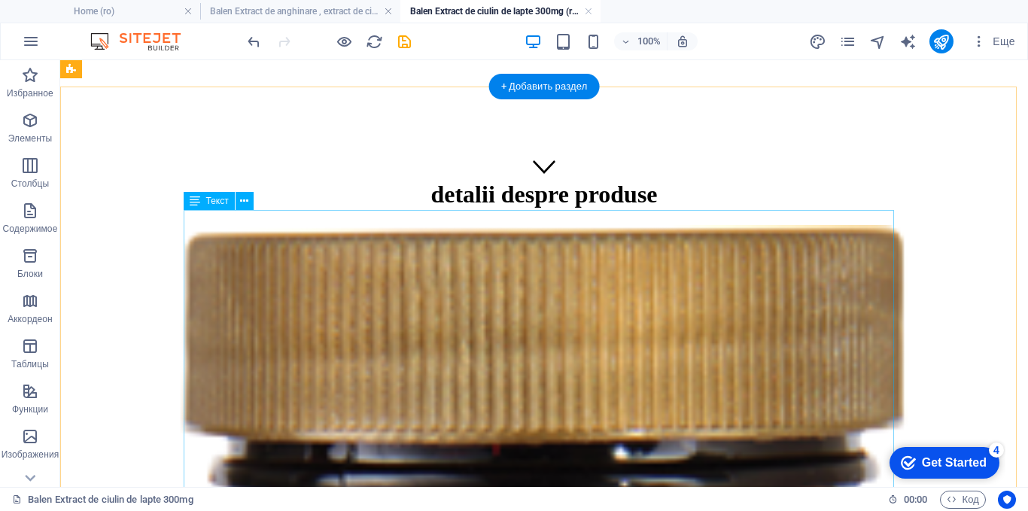
scroll to position [274, 0]
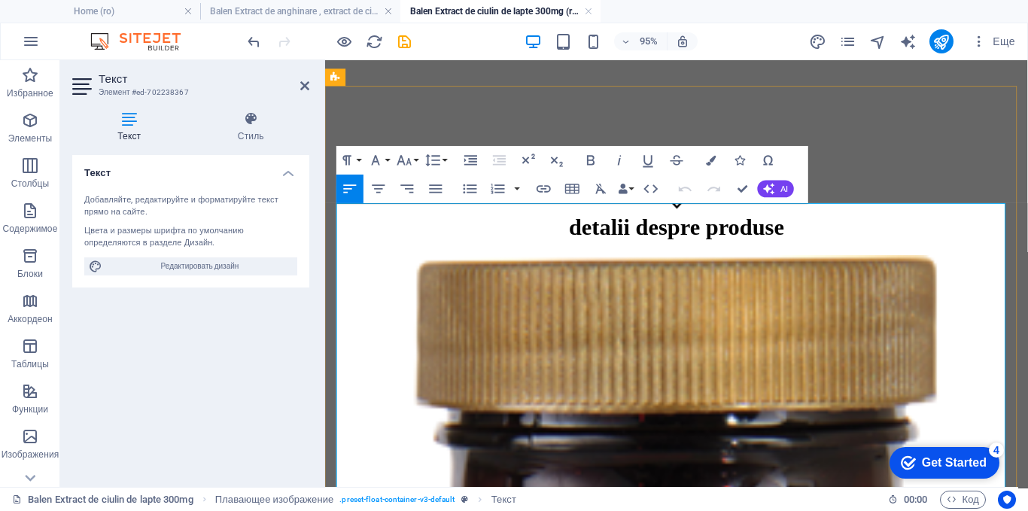
drag, startPoint x: 799, startPoint y: 232, endPoint x: 751, endPoint y: 229, distance: 48.2
drag, startPoint x: 639, startPoint y: 230, endPoint x: 631, endPoint y: 232, distance: 8.6
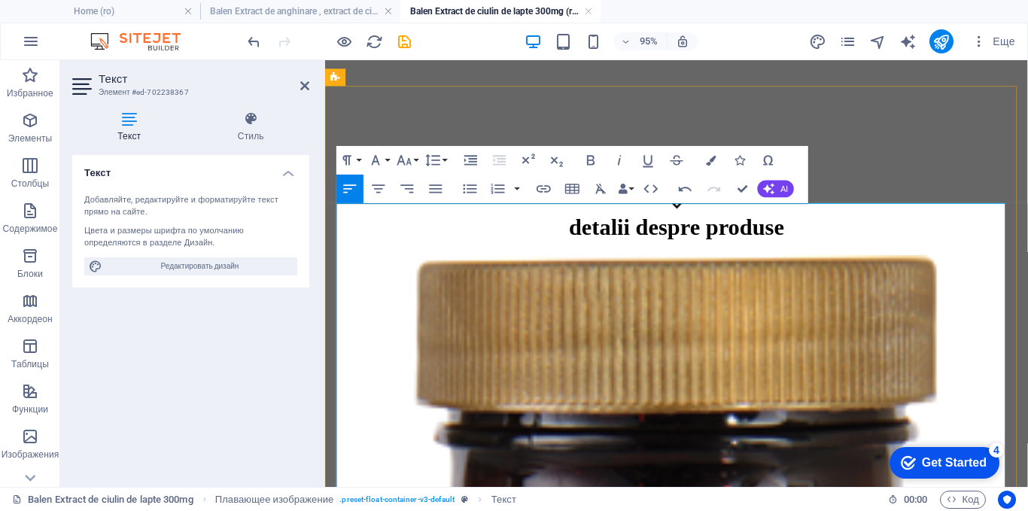
drag, startPoint x: 628, startPoint y: 232, endPoint x: 620, endPoint y: 229, distance: 8.6
drag, startPoint x: 637, startPoint y: 226, endPoint x: 695, endPoint y: 244, distance: 61.2
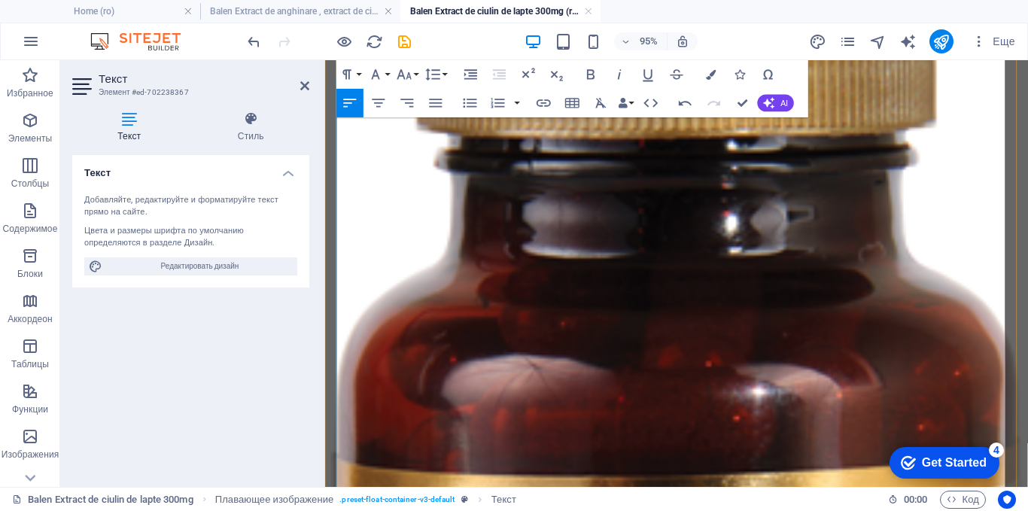
scroll to position [650, 0]
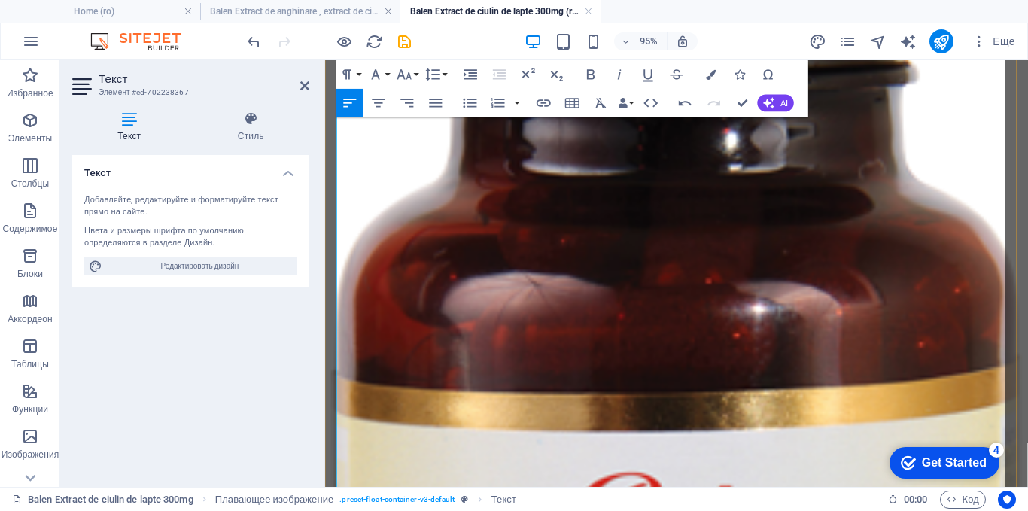
drag, startPoint x: 643, startPoint y: 228, endPoint x: 906, endPoint y: 280, distance: 268.4
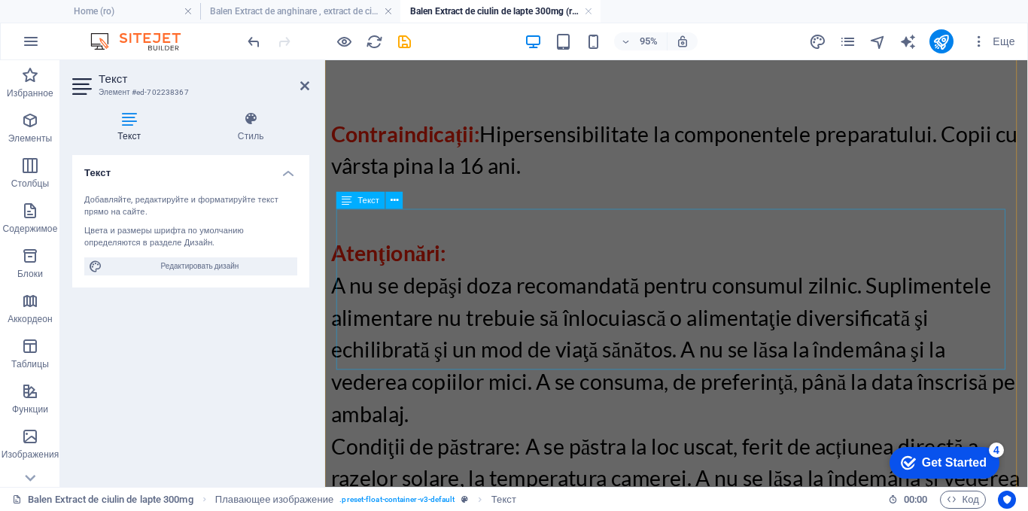
scroll to position [2907, 0]
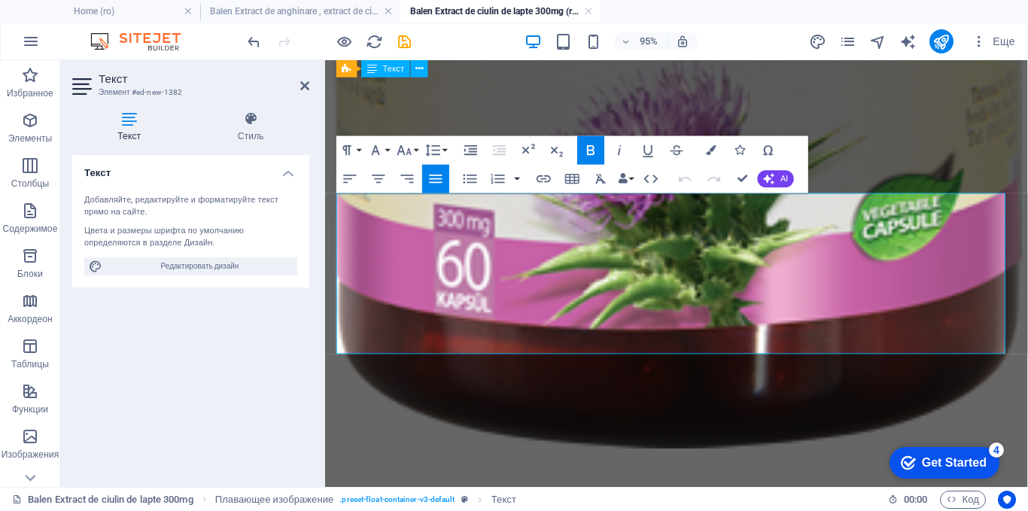
scroll to position [2767, 0]
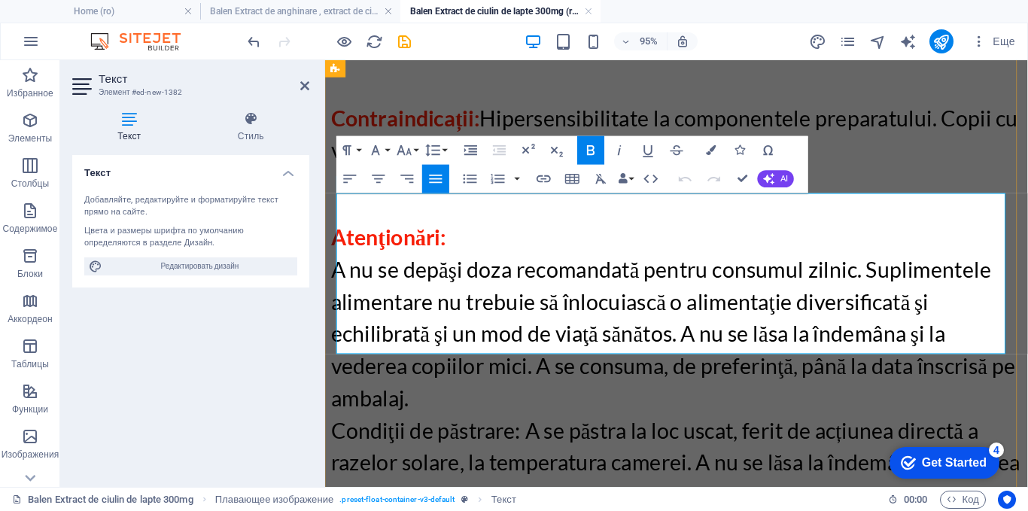
drag, startPoint x: 767, startPoint y: 356, endPoint x: 342, endPoint y: 220, distance: 445.7
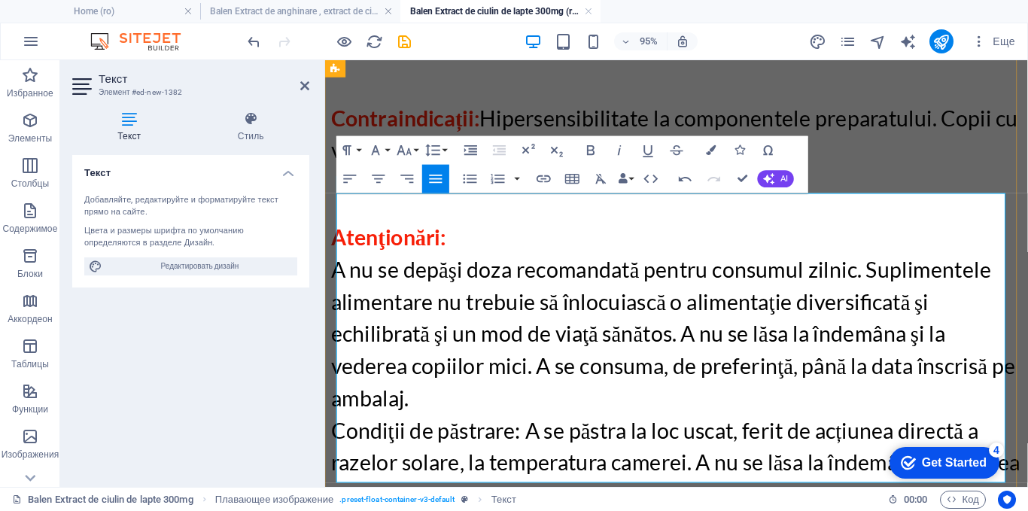
drag, startPoint x: 485, startPoint y: 490, endPoint x: 337, endPoint y: 210, distance: 316.7
click at [381, 148] on icon "button" at bounding box center [375, 149] width 17 height 17
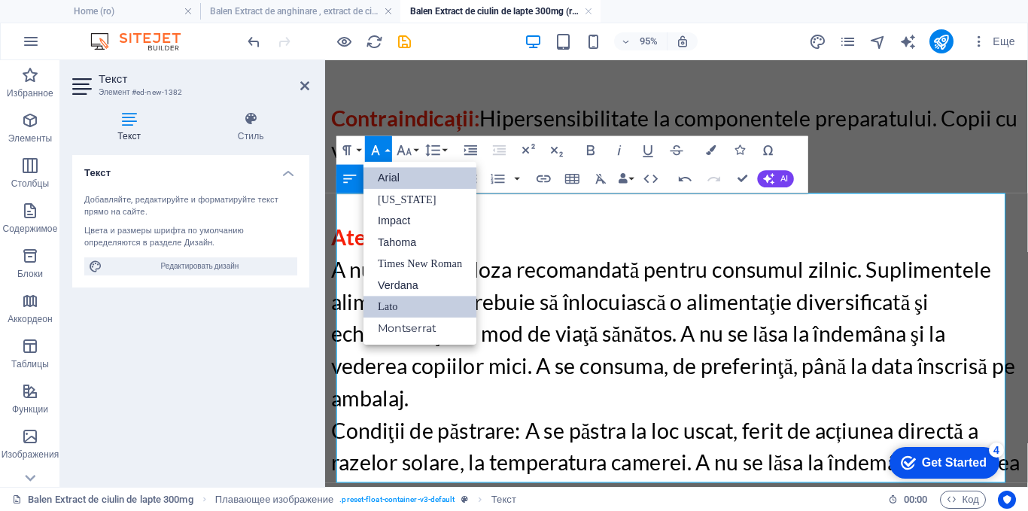
scroll to position [0, 0]
click at [400, 263] on link "Times New Roman" at bounding box center [419, 265] width 113 height 22
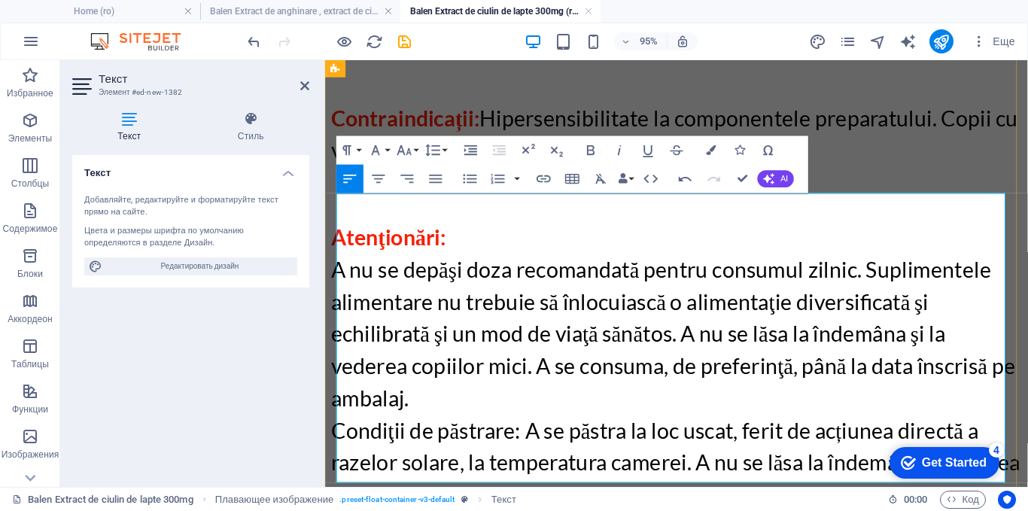
drag, startPoint x: 462, startPoint y: 487, endPoint x: 338, endPoint y: 224, distance: 290.5
click at [441, 150] on icon "button" at bounding box center [432, 149] width 17 height 17
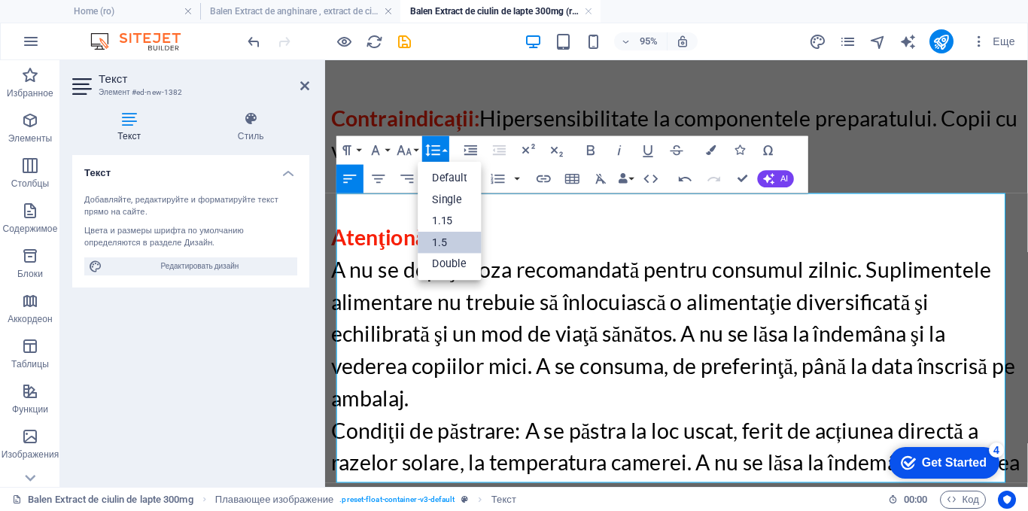
click at [437, 237] on link "1.5" at bounding box center [450, 243] width 64 height 22
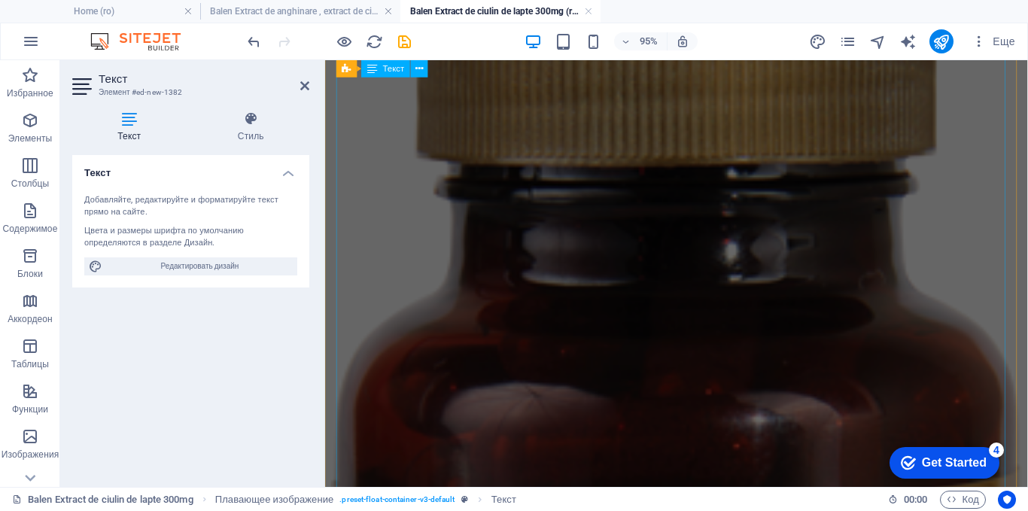
scroll to position [510, 0]
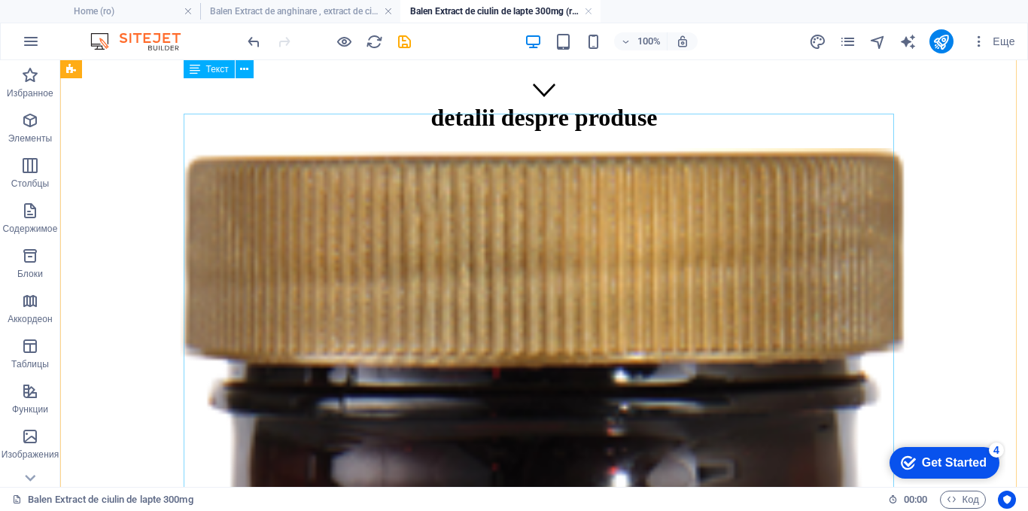
scroll to position [363, 0]
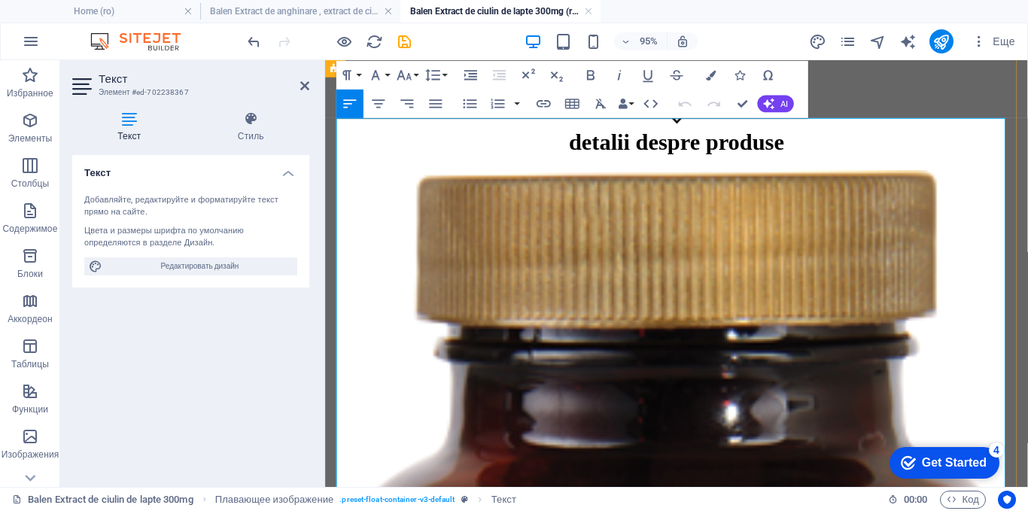
drag, startPoint x: 748, startPoint y: 220, endPoint x: 918, endPoint y: 220, distance: 170.0
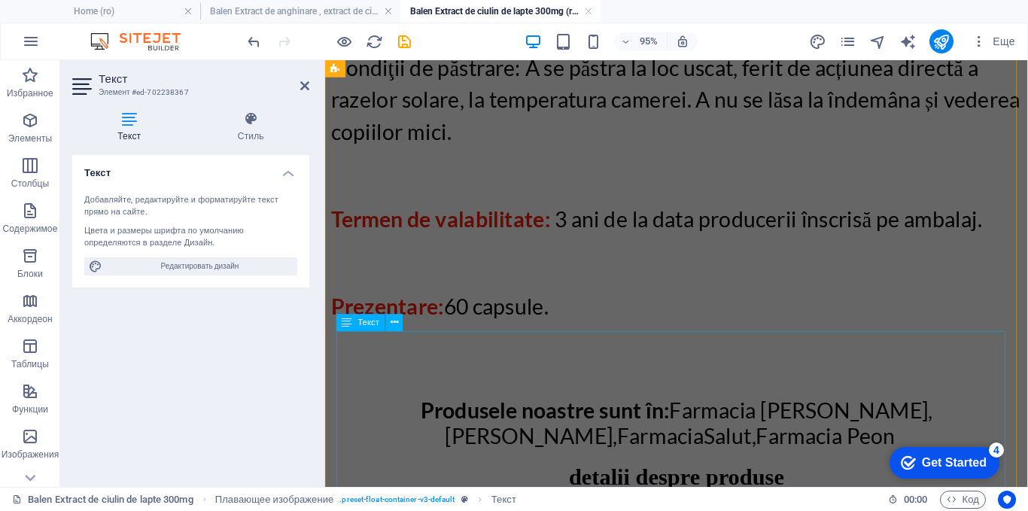
scroll to position [3147, 0]
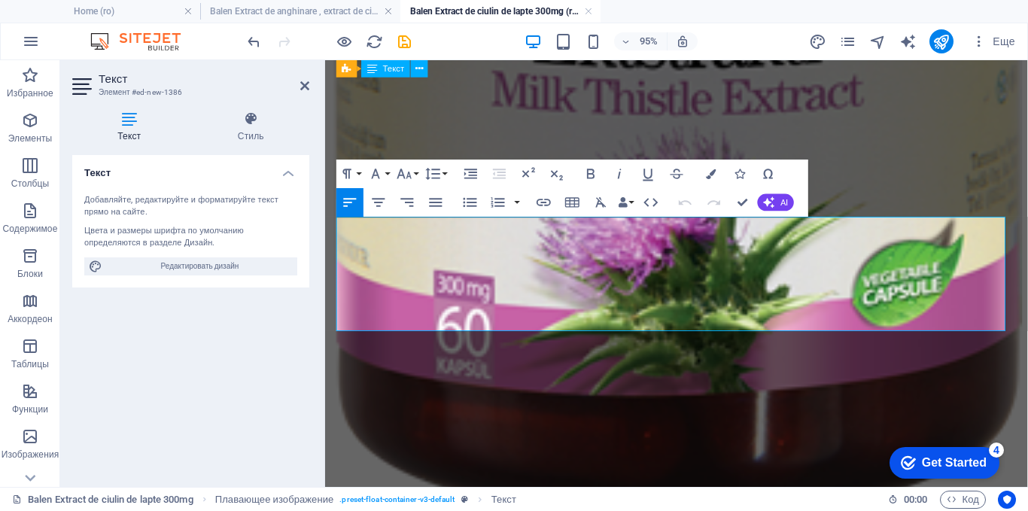
scroll to position [3117, 0]
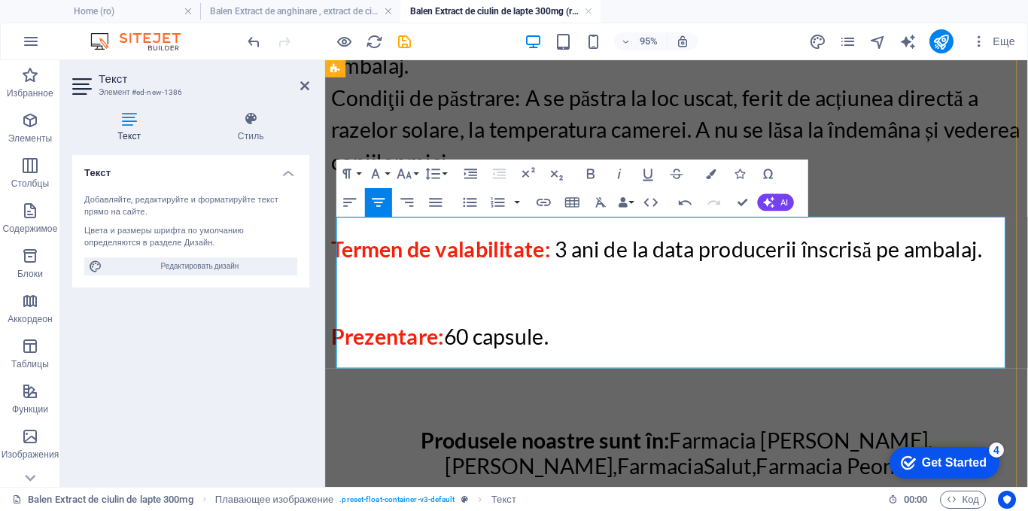
click at [798, 216] on icon "button" at bounding box center [797, 218] width 17 height 17
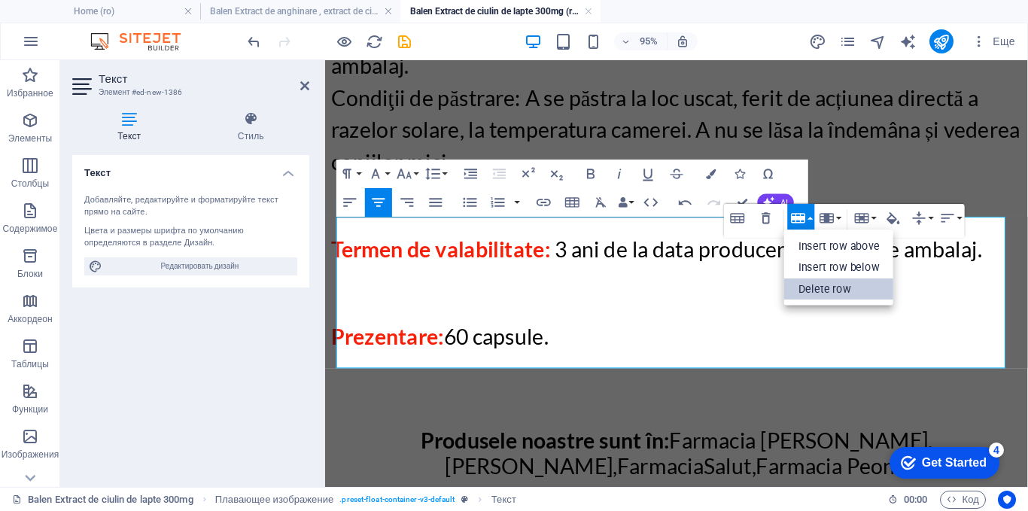
click at [807, 288] on link "Delete row" at bounding box center [839, 289] width 110 height 22
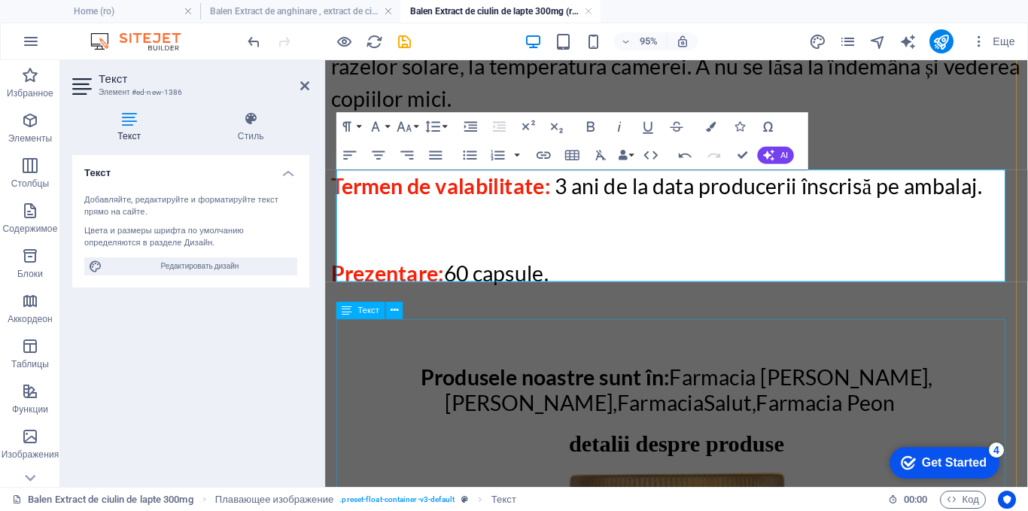
scroll to position [3193, 0]
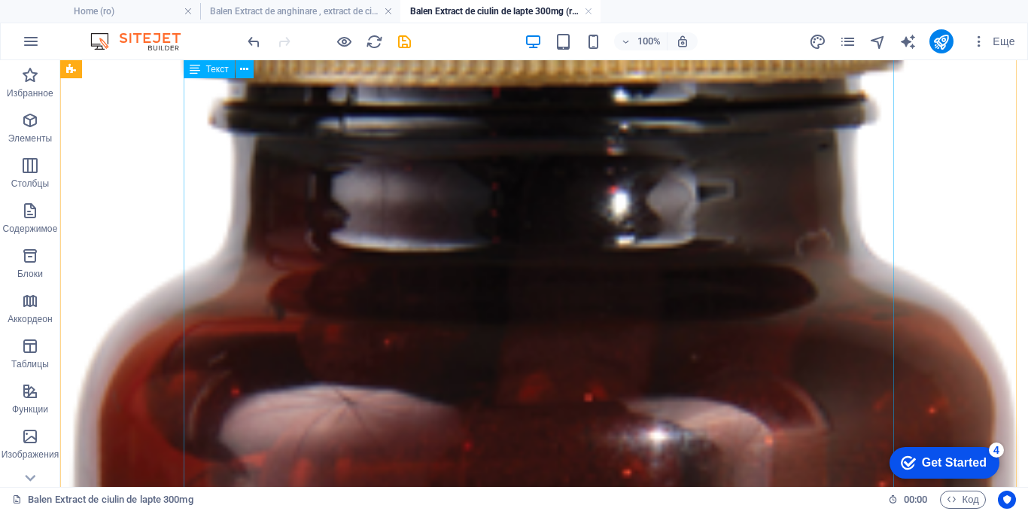
scroll to position [785, 0]
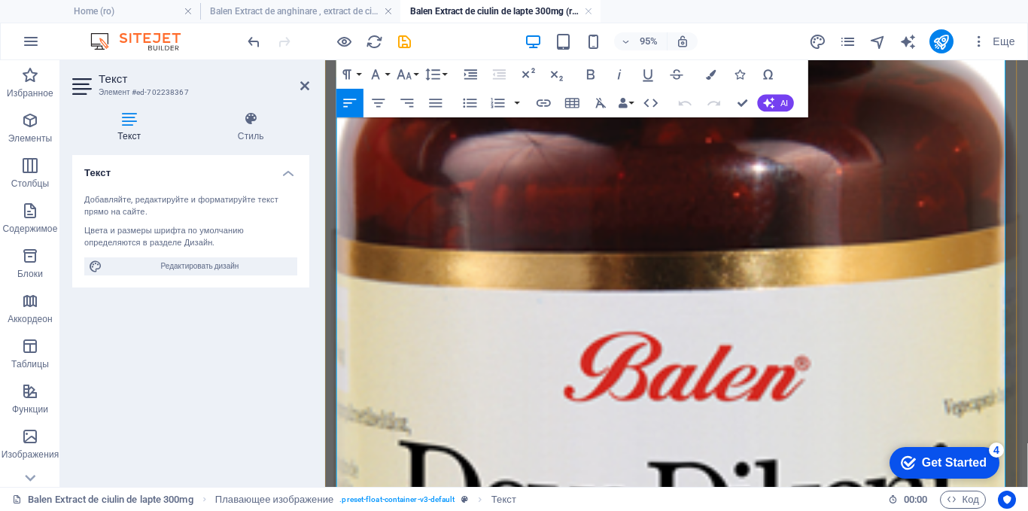
scroll to position [727, 0]
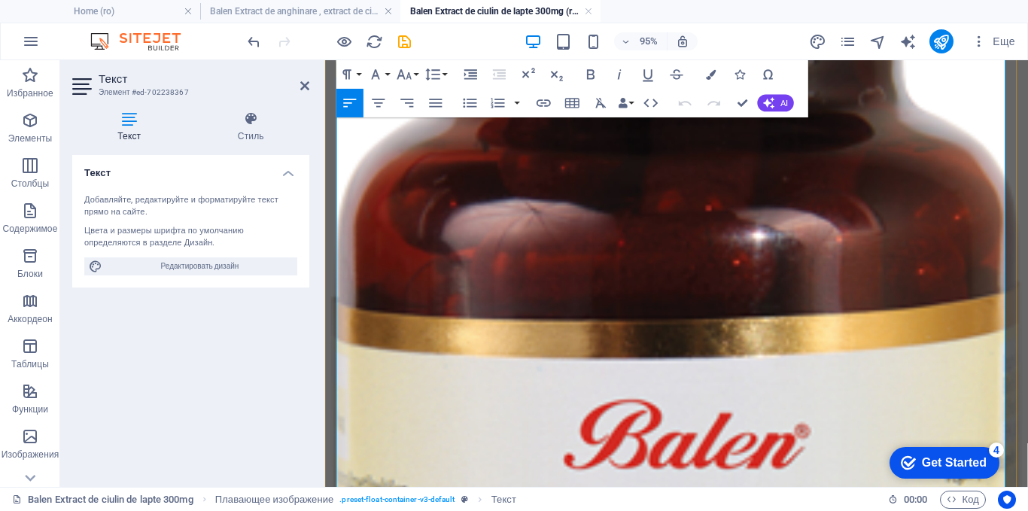
drag, startPoint x: 649, startPoint y: 366, endPoint x: 631, endPoint y: 272, distance: 95.8
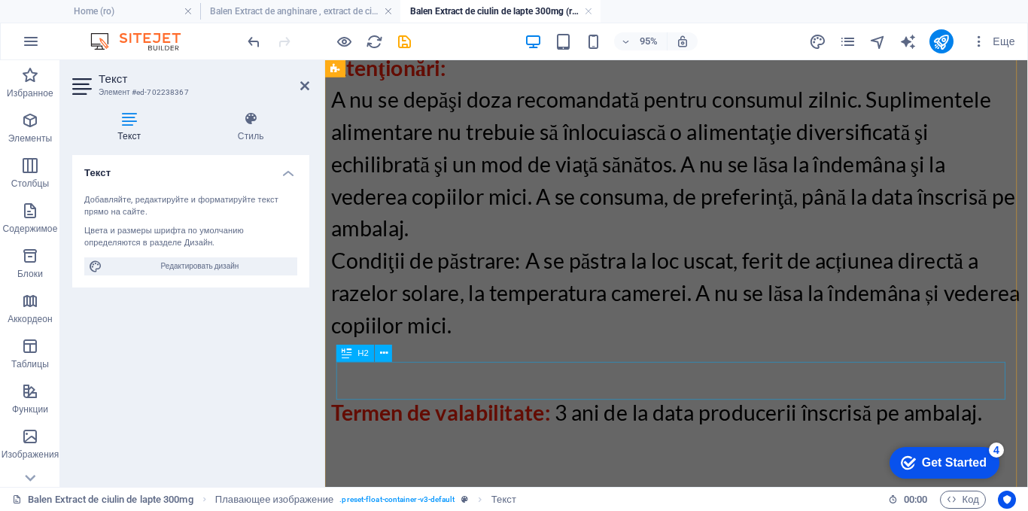
scroll to position [2909, 0]
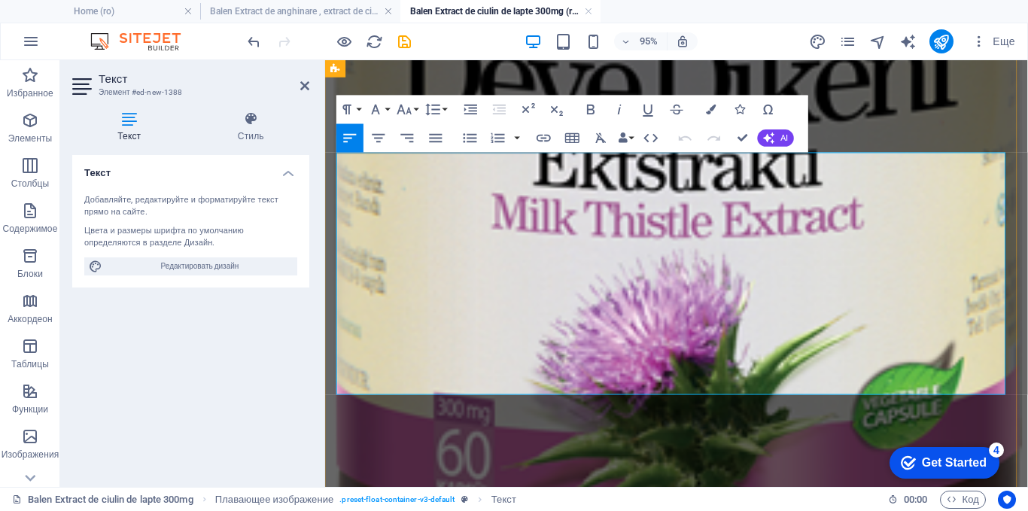
scroll to position [3099, 0]
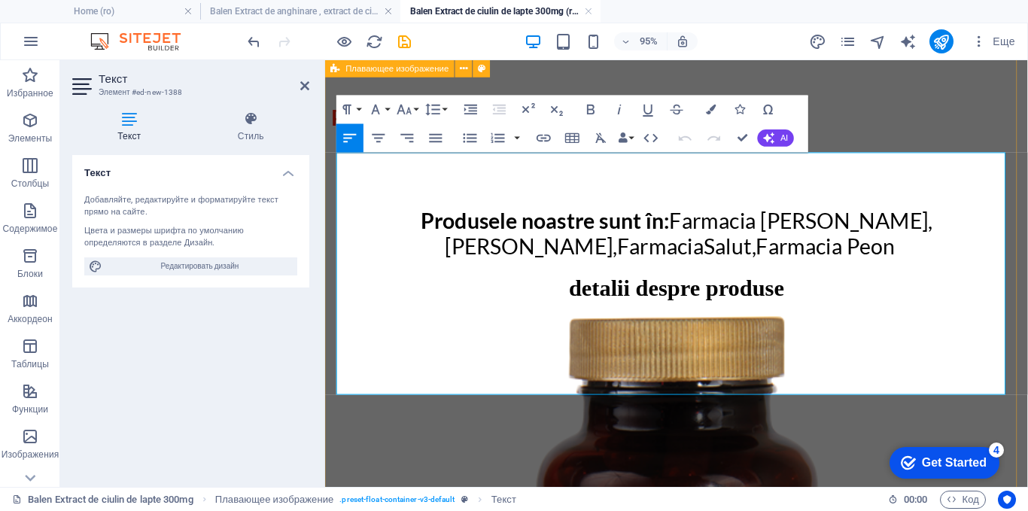
drag, startPoint x: 1020, startPoint y: 400, endPoint x: 334, endPoint y: 189, distance: 717.3
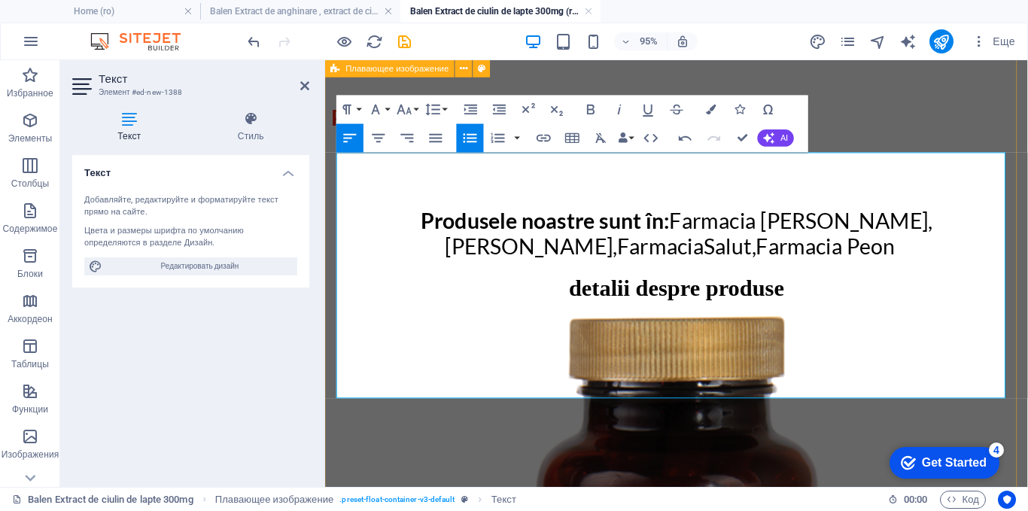
drag, startPoint x: 635, startPoint y: 398, endPoint x: 333, endPoint y: 196, distance: 362.9
click at [473, 136] on icon "button" at bounding box center [469, 137] width 17 height 17
click at [469, 135] on icon "button" at bounding box center [470, 137] width 14 height 9
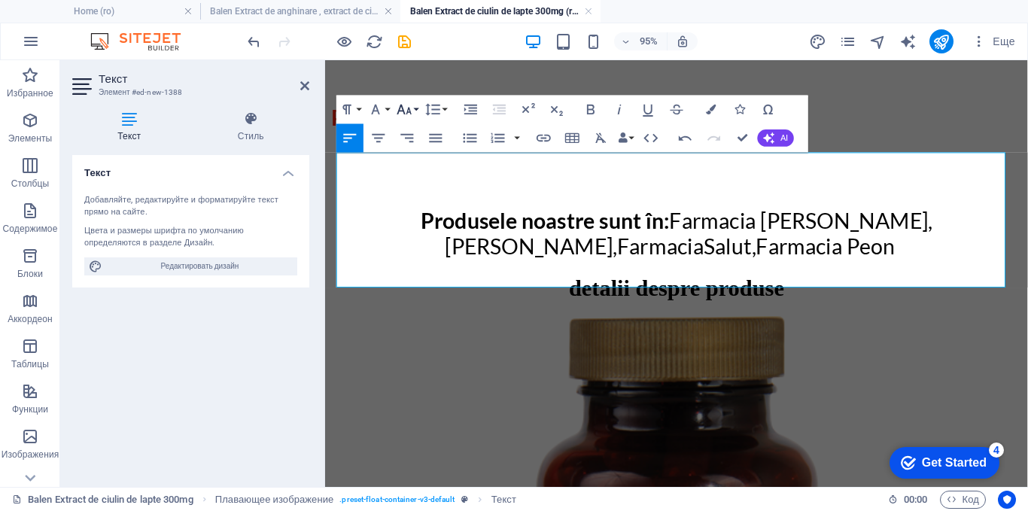
click at [404, 108] on icon "button" at bounding box center [404, 109] width 17 height 17
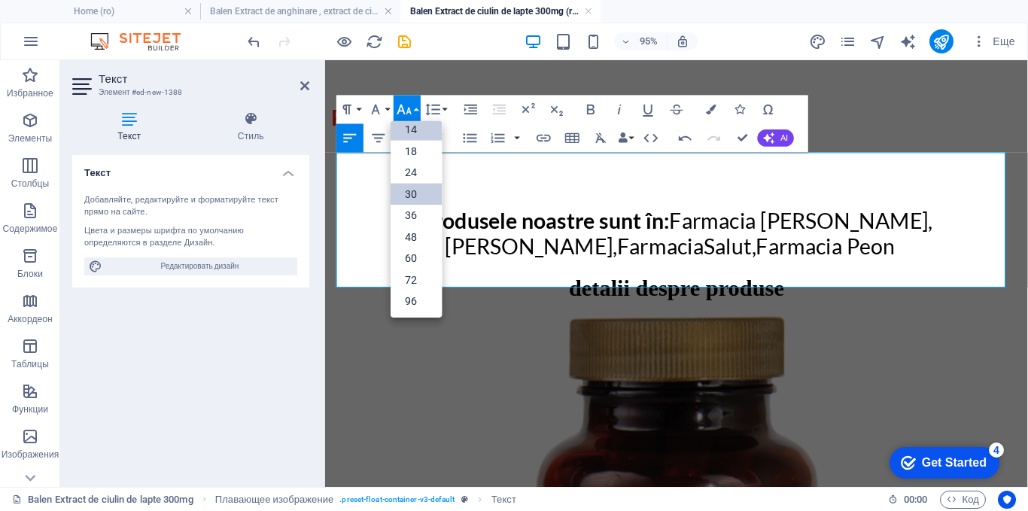
scroll to position [121, 0]
click at [400, 193] on link "30" at bounding box center [416, 194] width 51 height 22
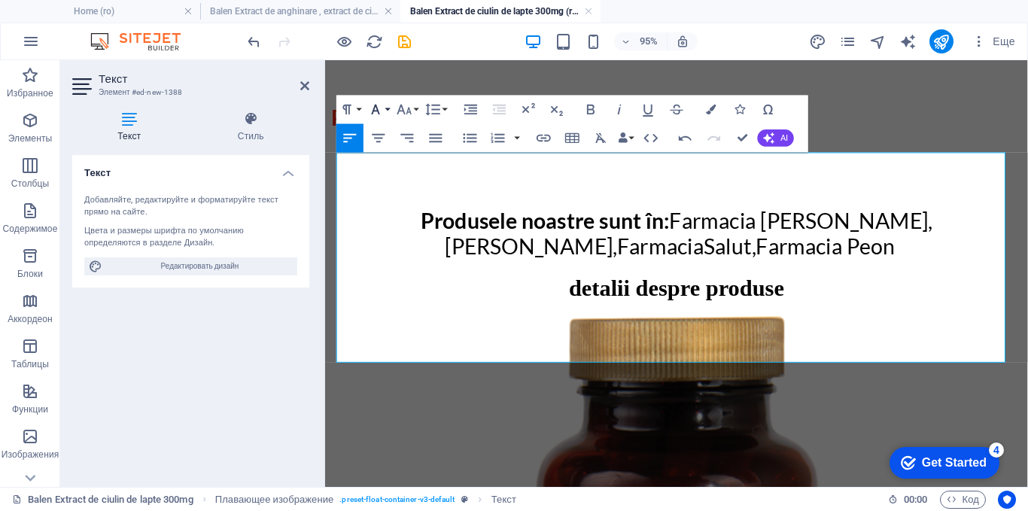
click at [380, 112] on icon "button" at bounding box center [375, 109] width 17 height 17
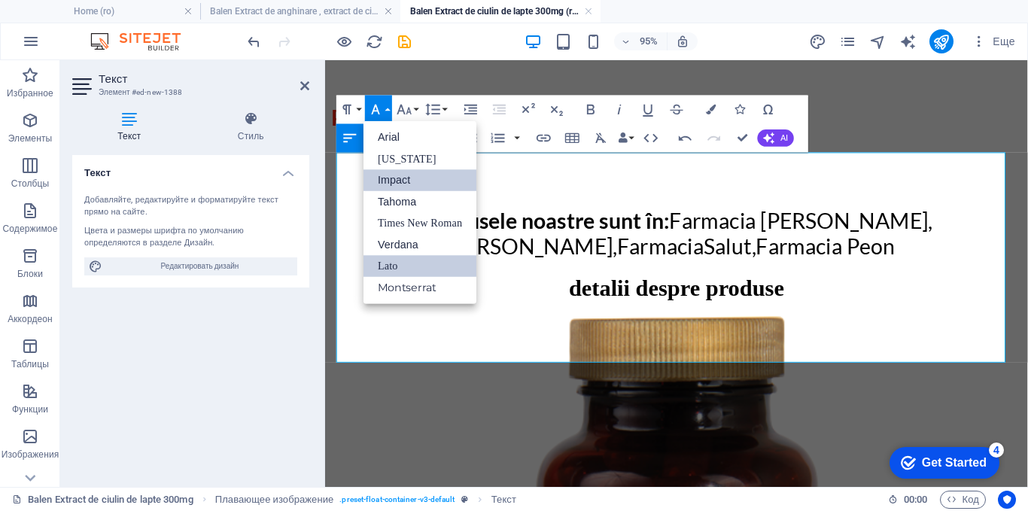
scroll to position [0, 0]
click at [387, 226] on link "Times New Roman" at bounding box center [419, 223] width 113 height 22
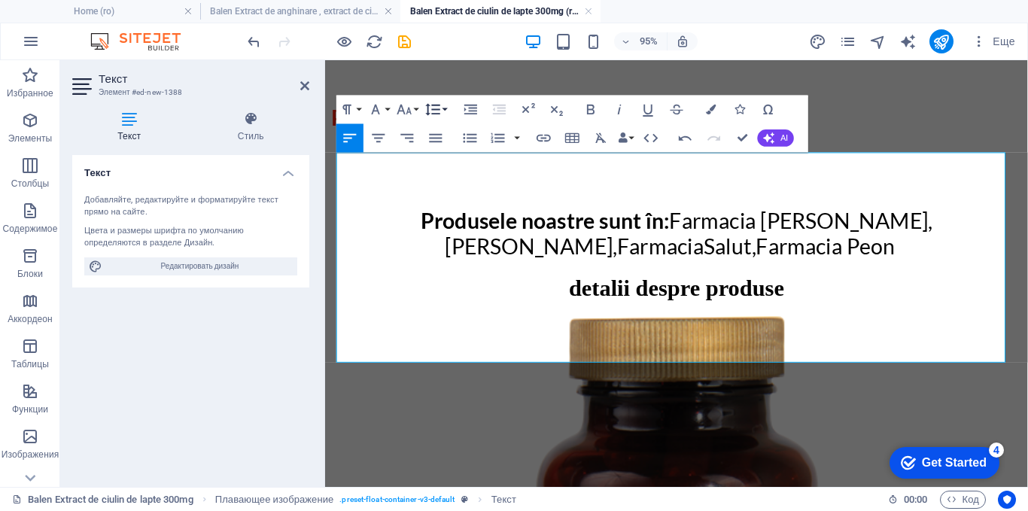
click at [445, 108] on button "Line Height" at bounding box center [435, 110] width 27 height 29
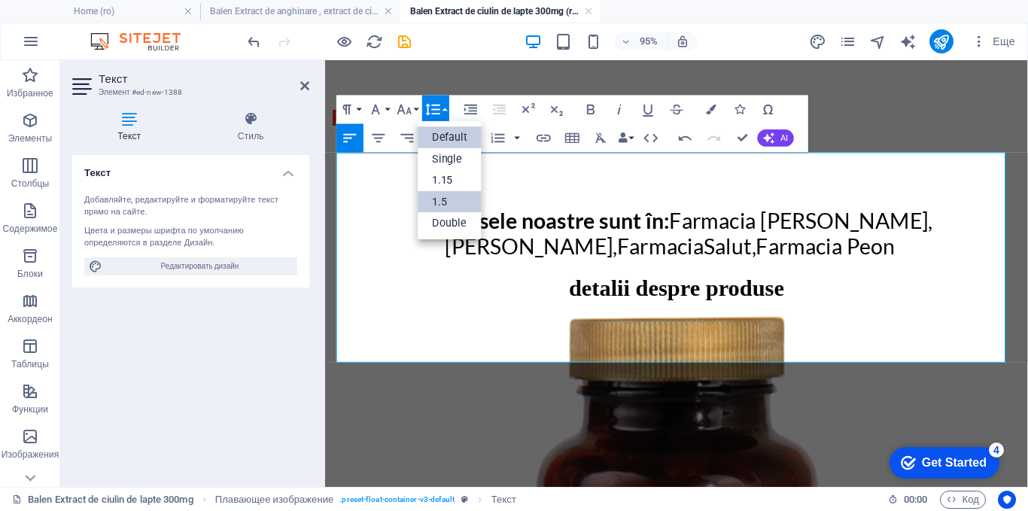
click at [431, 202] on link "1.5" at bounding box center [450, 202] width 64 height 22
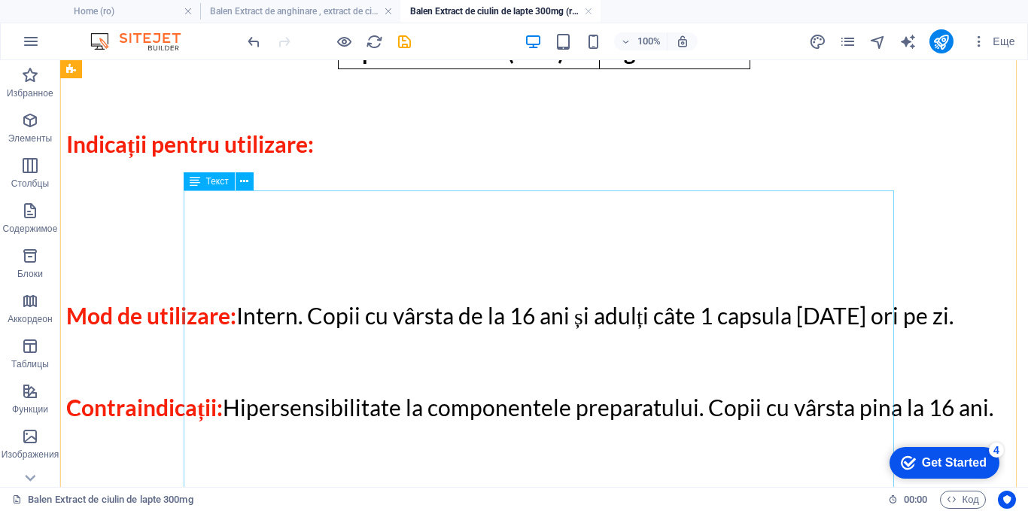
scroll to position [2723, 0]
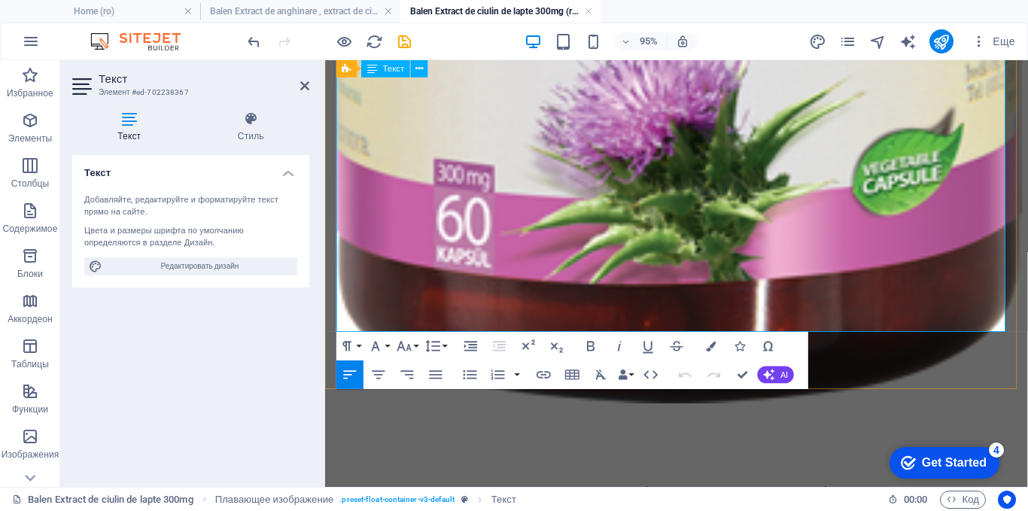
scroll to position [1479, 0]
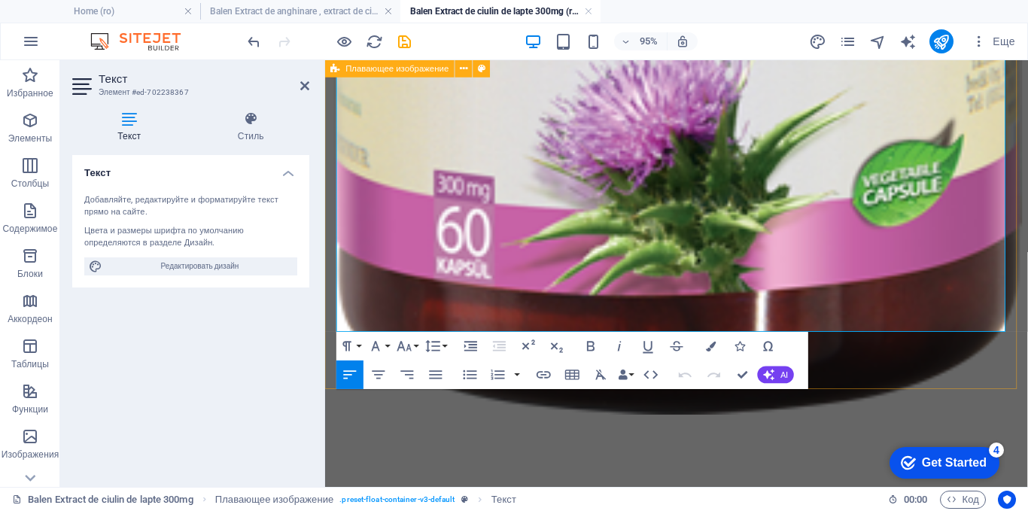
drag, startPoint x: 793, startPoint y: 325, endPoint x: 336, endPoint y: 169, distance: 483.3
click at [336, 169] on div "detalii despre produse Ingrediente: Extract de armurariu(Silybum marianum), cap…" at bounding box center [695, 453] width 728 height 2873
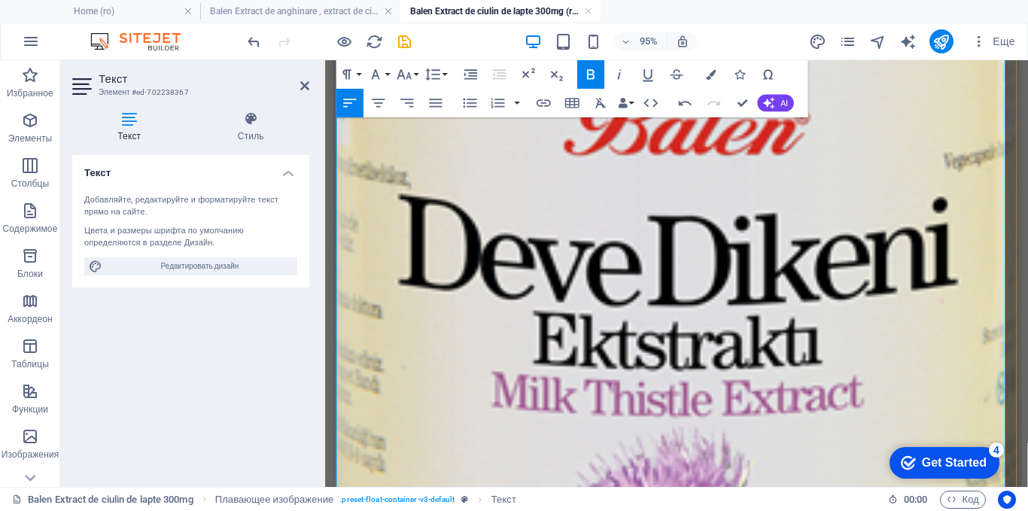
scroll to position [1028, 0]
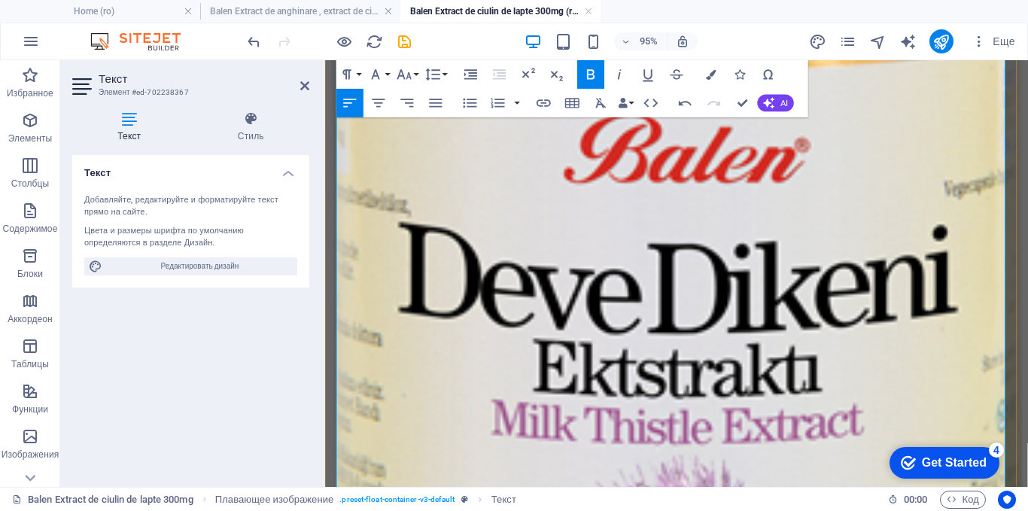
drag, startPoint x: 454, startPoint y: 407, endPoint x: 342, endPoint y: 273, distance: 174.7
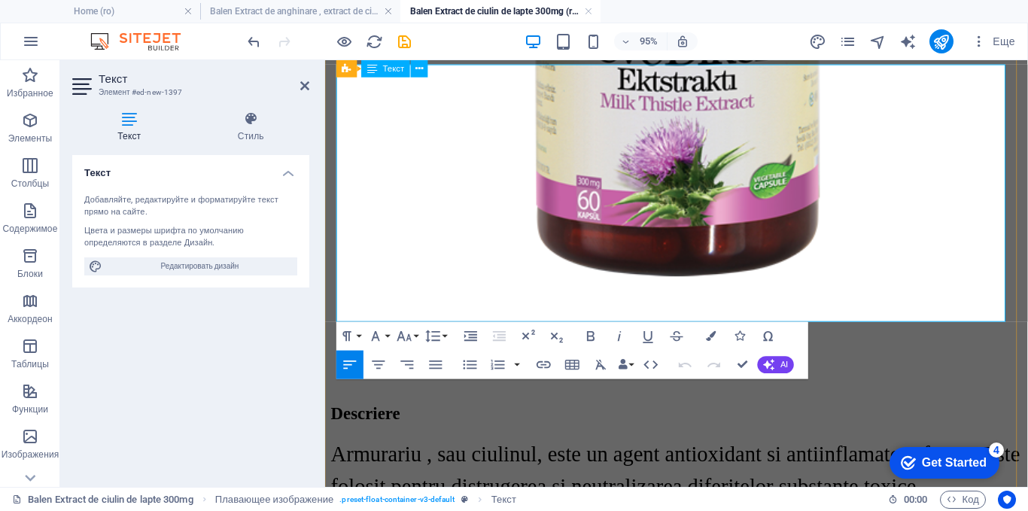
scroll to position [3375, 0]
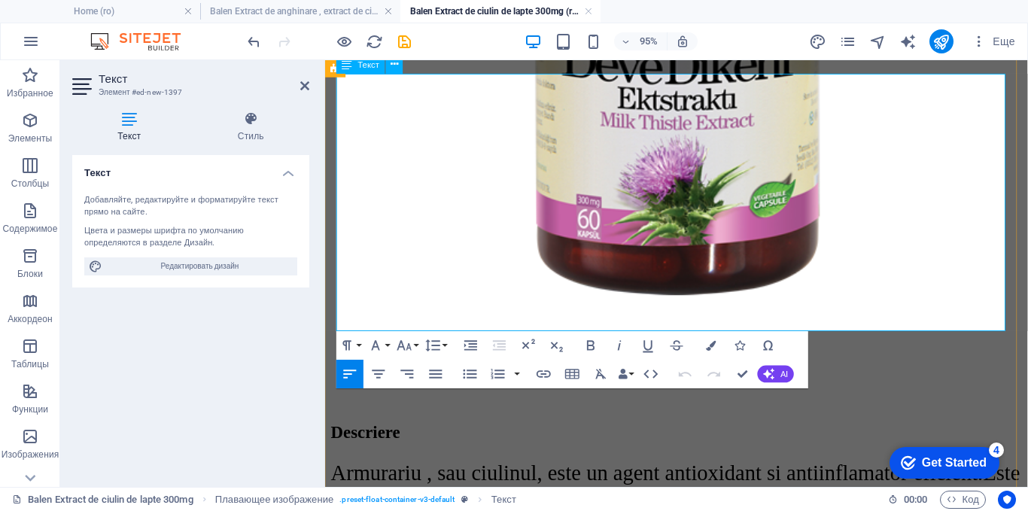
drag, startPoint x: 795, startPoint y: 181, endPoint x: 341, endPoint y: 96, distance: 461.7
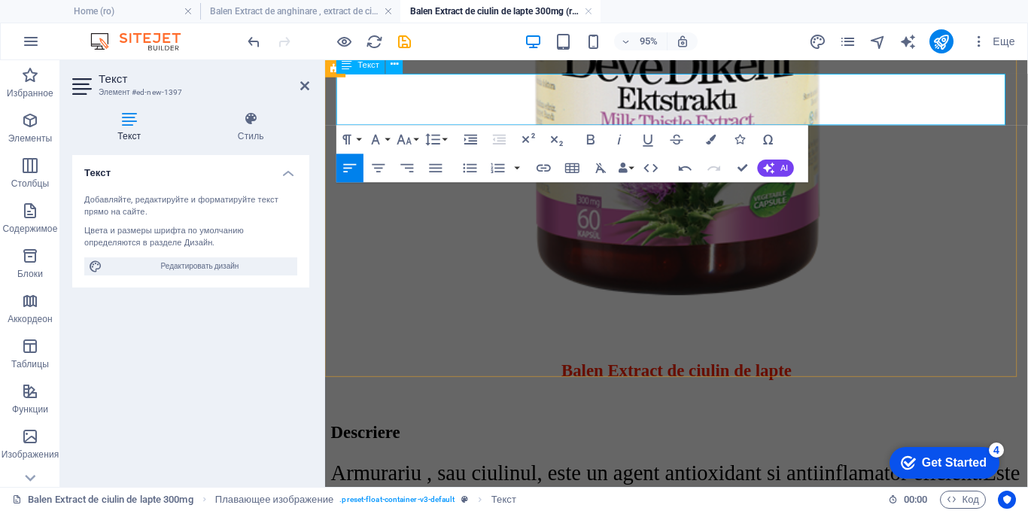
drag, startPoint x: 401, startPoint y: 123, endPoint x: 339, endPoint y: 87, distance: 72.1
click at [403, 141] on icon "button" at bounding box center [404, 139] width 17 height 17
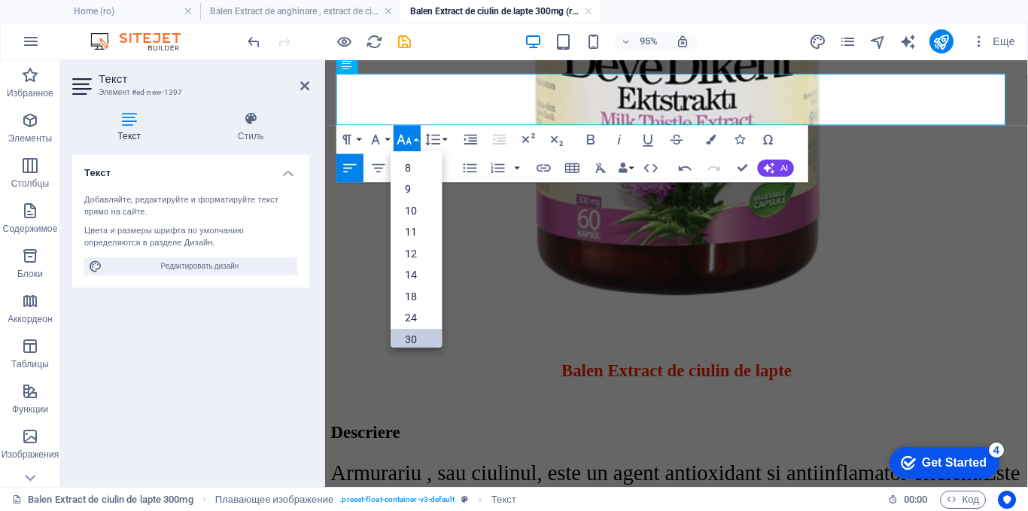
click at [416, 340] on link "30" at bounding box center [416, 339] width 51 height 22
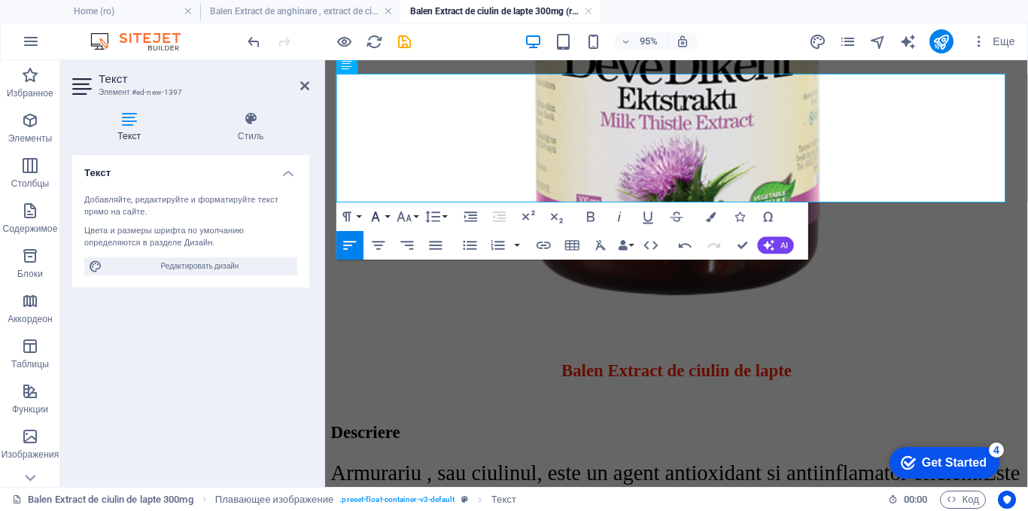
click at [377, 218] on icon "button" at bounding box center [376, 216] width 8 height 10
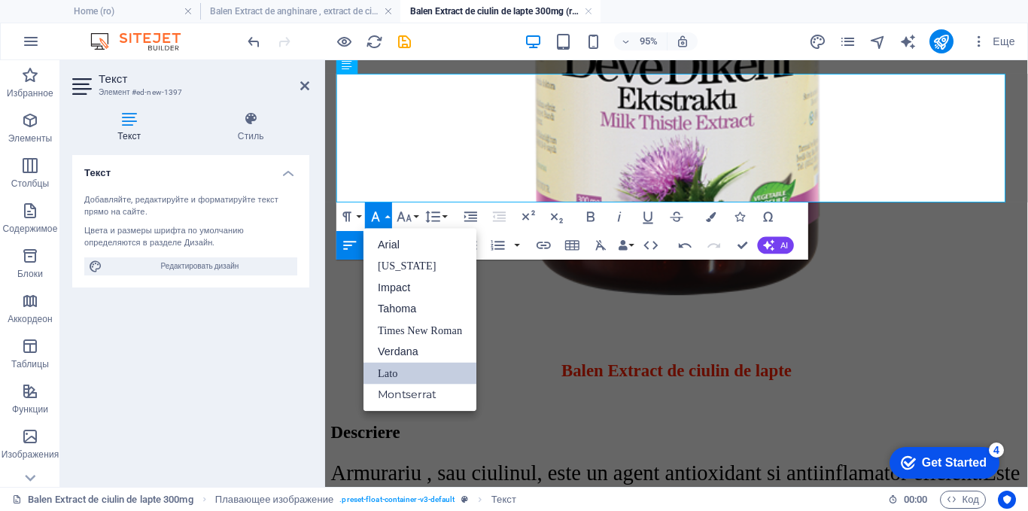
scroll to position [0, 0]
click at [390, 327] on link "Times New Roman" at bounding box center [419, 330] width 113 height 22
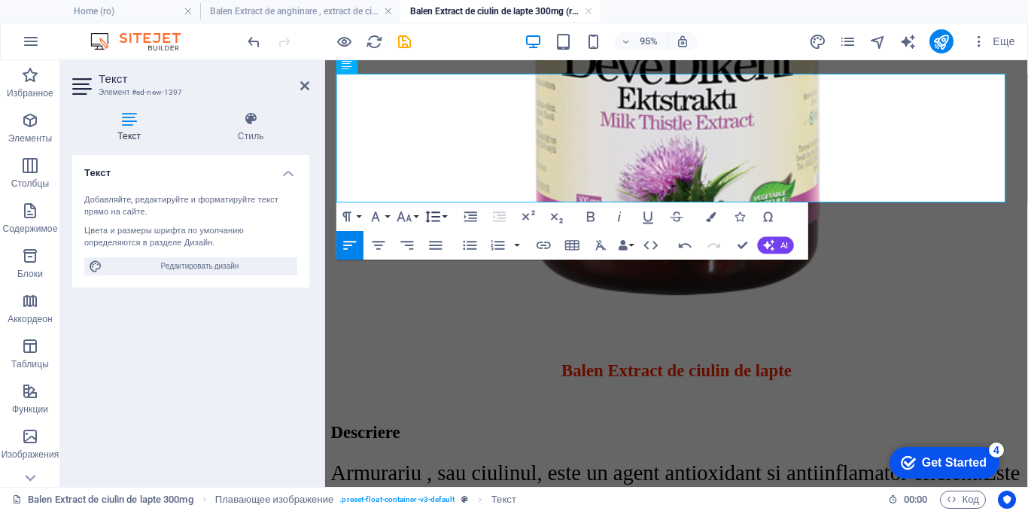
click at [440, 217] on icon "button" at bounding box center [432, 216] width 17 height 17
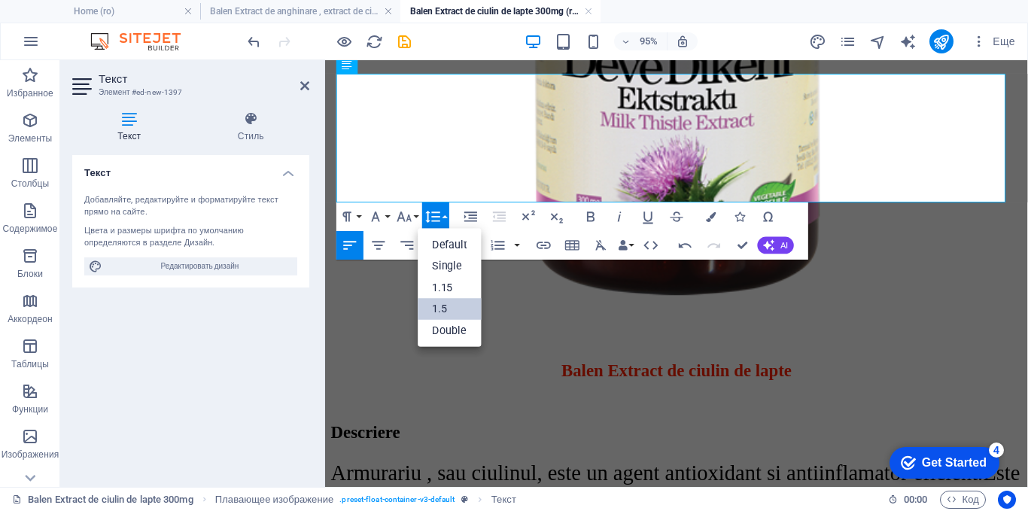
click at [440, 306] on link "1.5" at bounding box center [450, 309] width 64 height 22
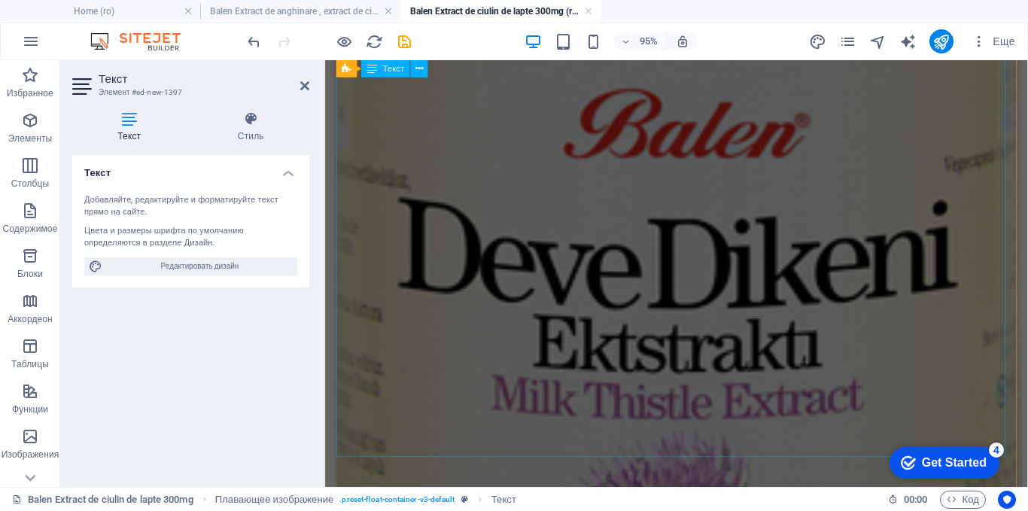
scroll to position [1043, 0]
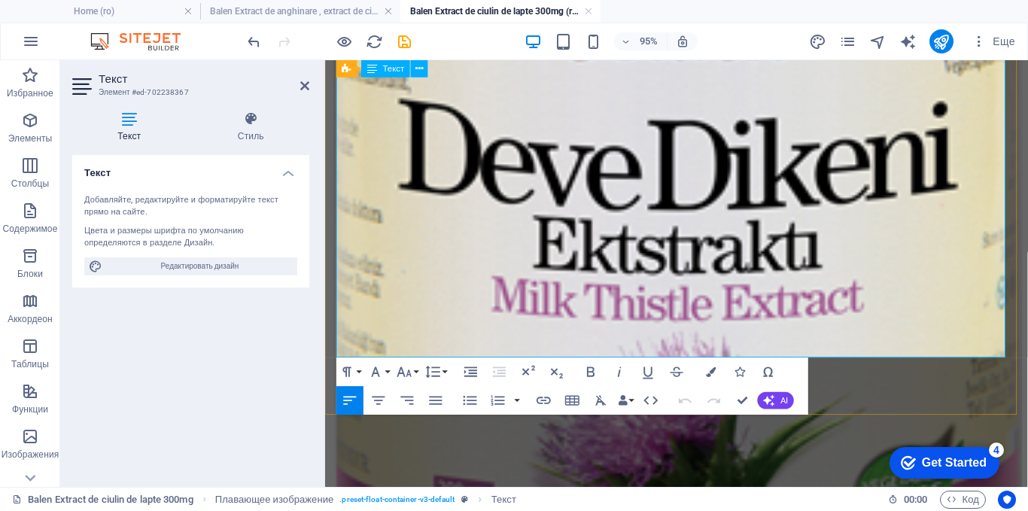
scroll to position [1178, 0]
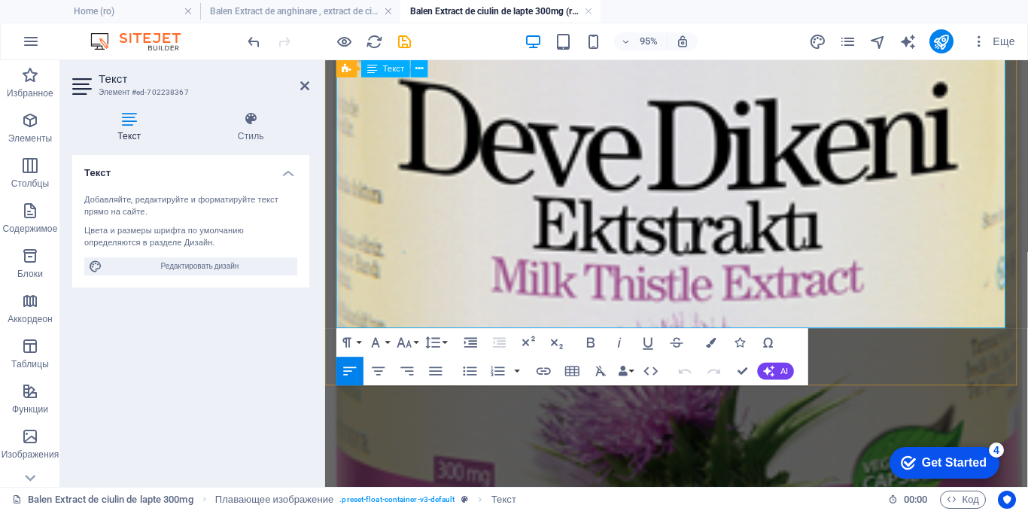
drag, startPoint x: 550, startPoint y: 223, endPoint x: 539, endPoint y: 168, distance: 56.8
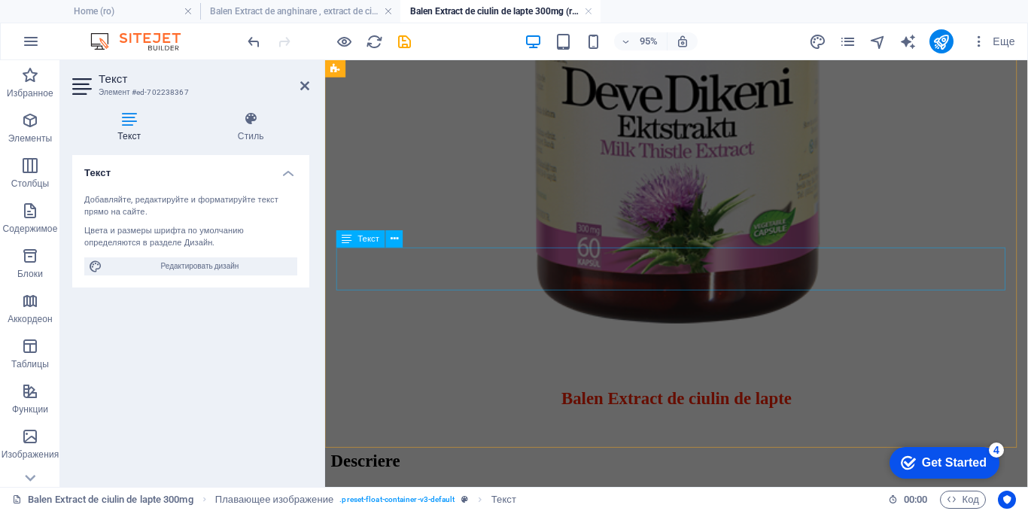
scroll to position [3210, 0]
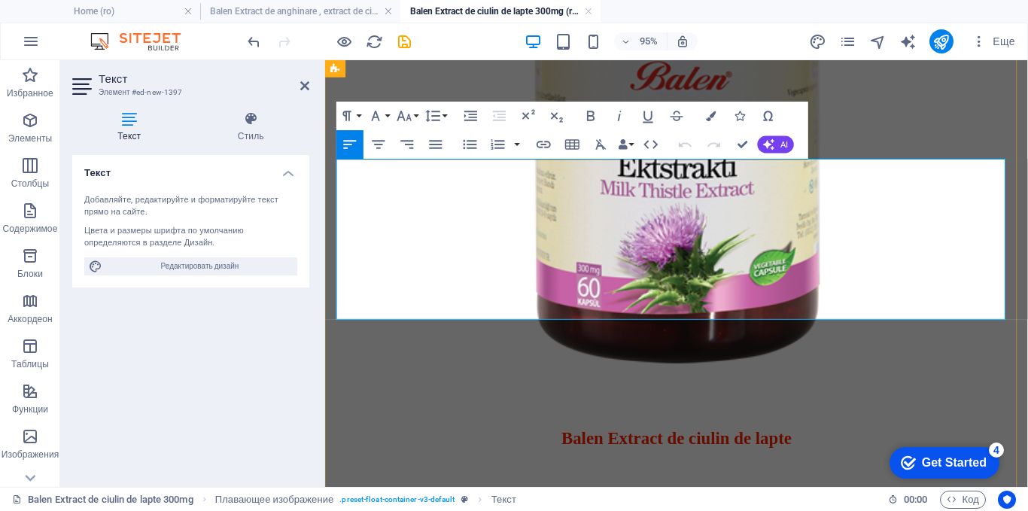
scroll to position [3332, 0]
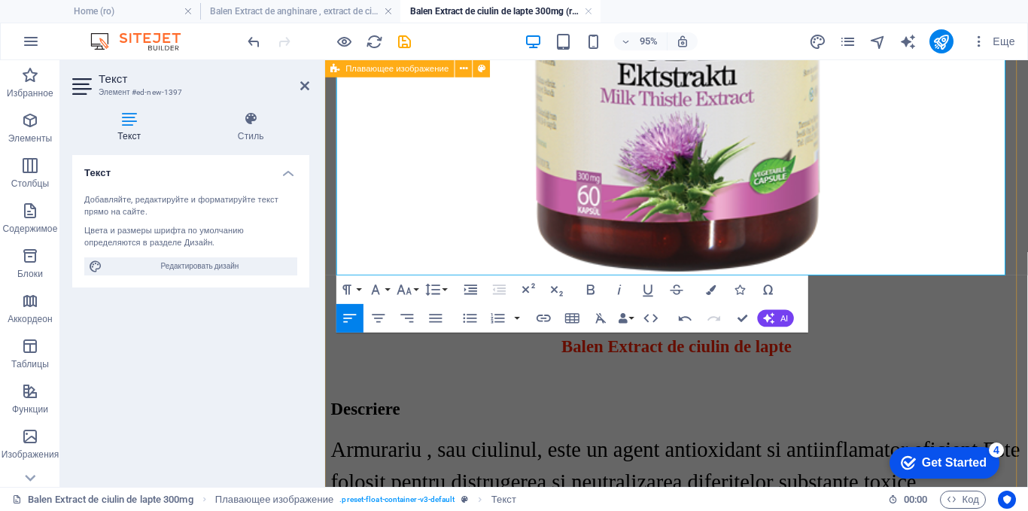
drag, startPoint x: 1015, startPoint y: 269, endPoint x: 332, endPoint y: 218, distance: 685.1
click at [403, 289] on icon "button" at bounding box center [404, 289] width 14 height 10
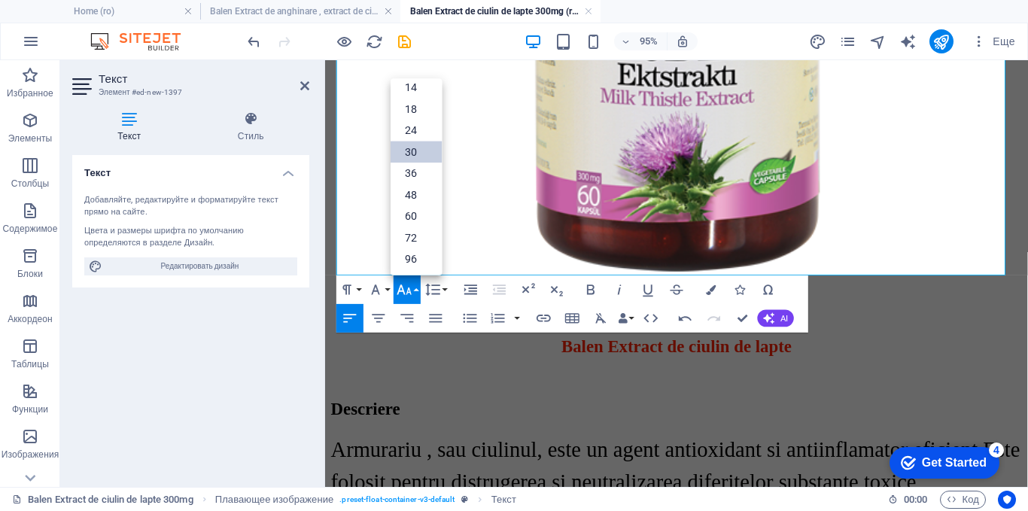
scroll to position [121, 0]
click at [381, 287] on icon "button" at bounding box center [375, 289] width 17 height 17
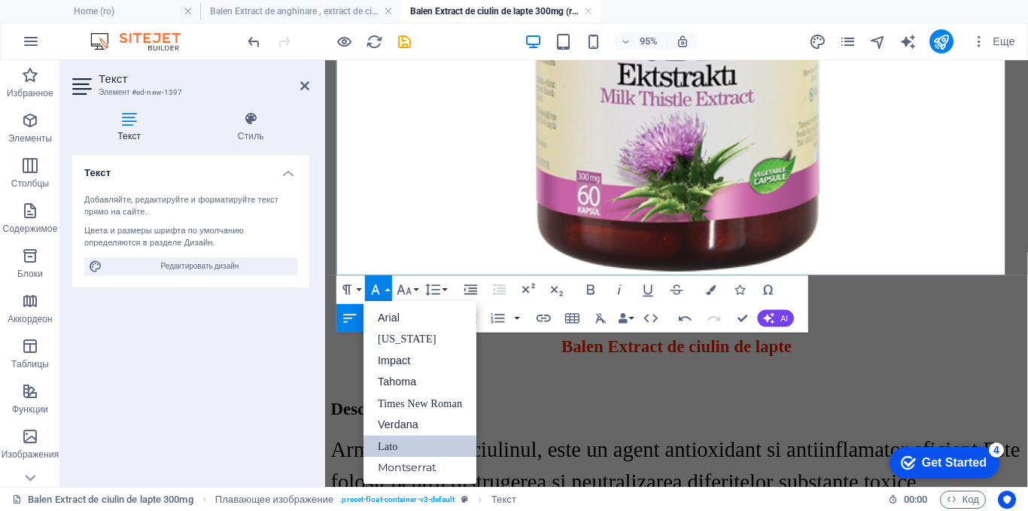
scroll to position [0, 0]
click at [409, 396] on link "Times New Roman" at bounding box center [419, 403] width 113 height 22
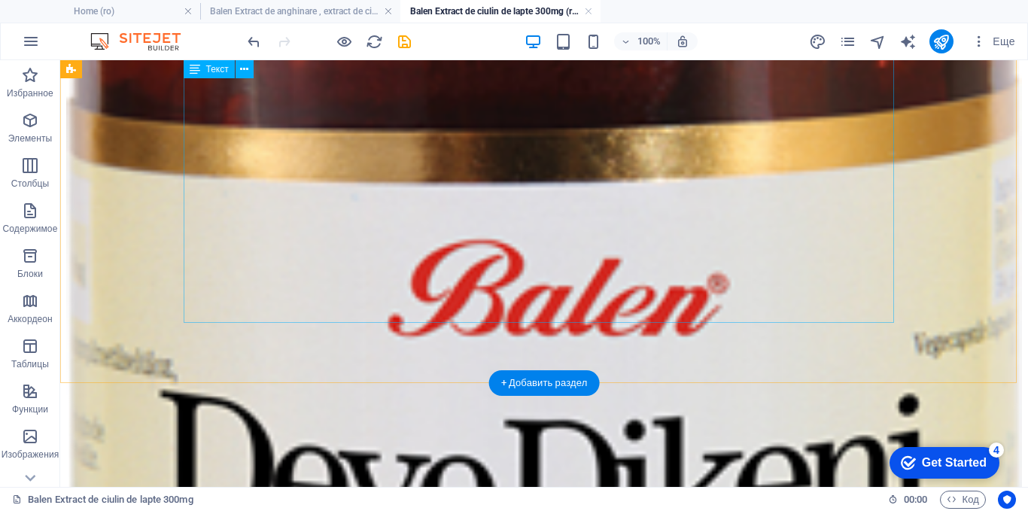
scroll to position [1150, 0]
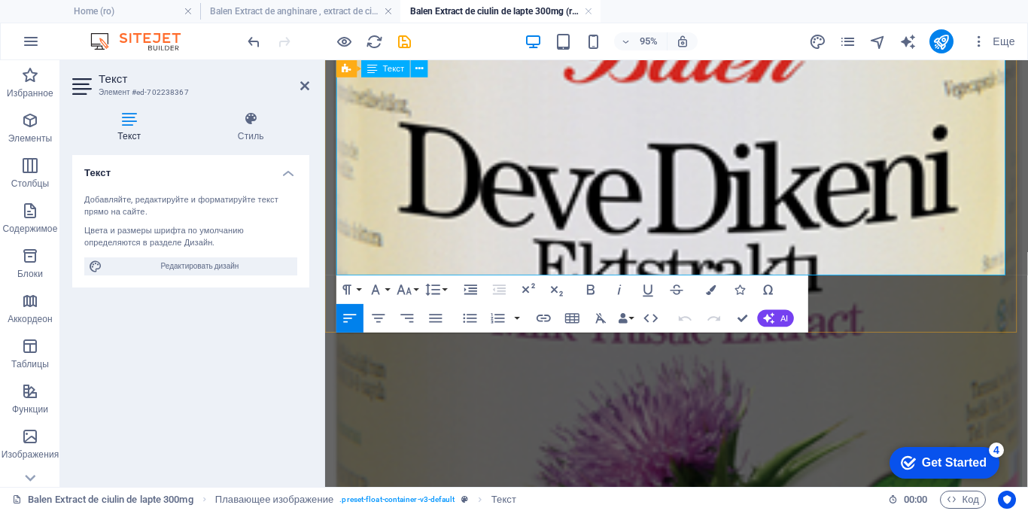
scroll to position [1103, 0]
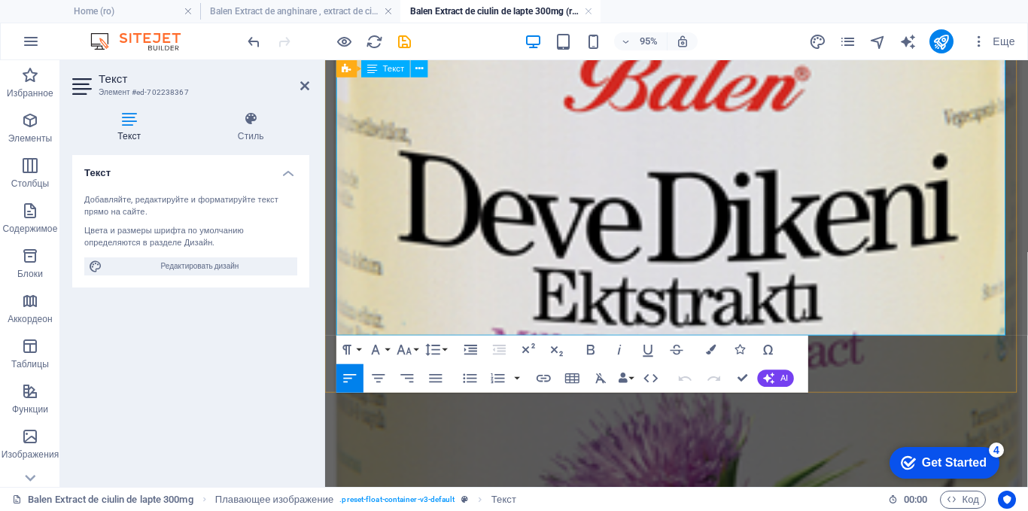
drag, startPoint x: 1021, startPoint y: 233, endPoint x: 346, endPoint y: 138, distance: 681.7
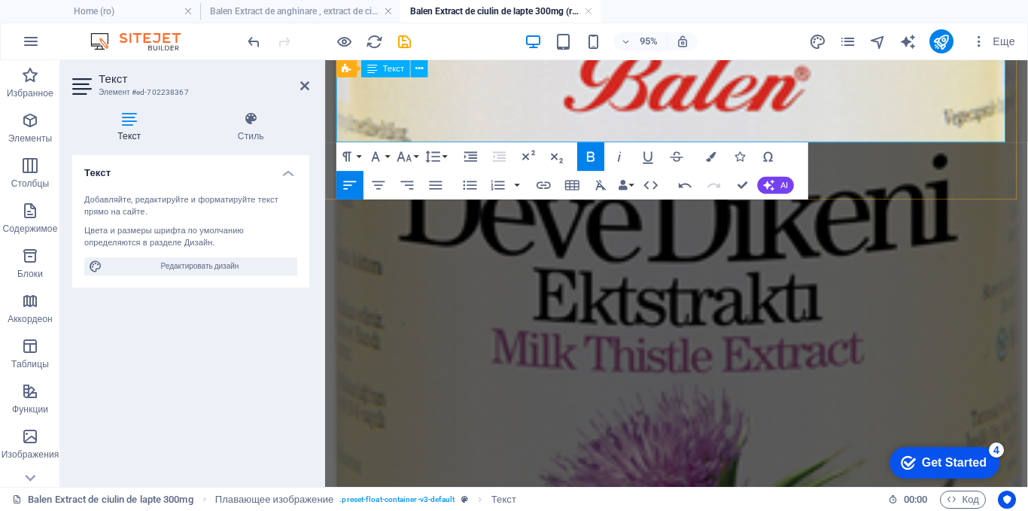
scroll to position [953, 0]
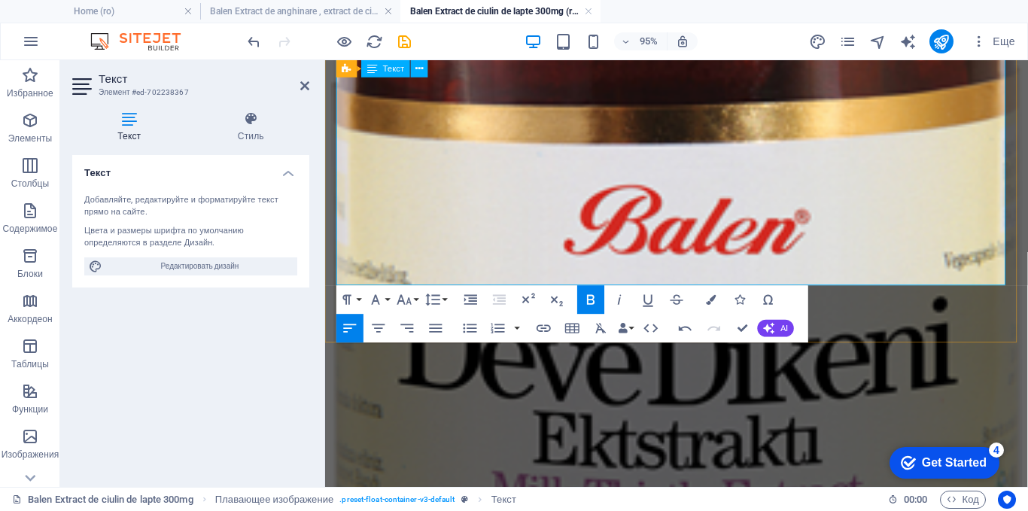
drag, startPoint x: 576, startPoint y: 248, endPoint x: 497, endPoint y: 214, distance: 85.0
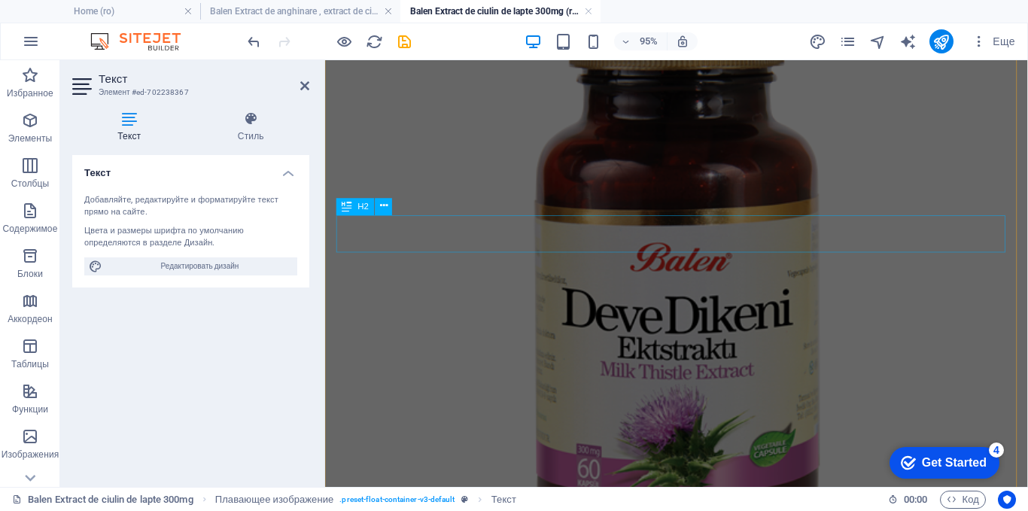
scroll to position [2834, 0]
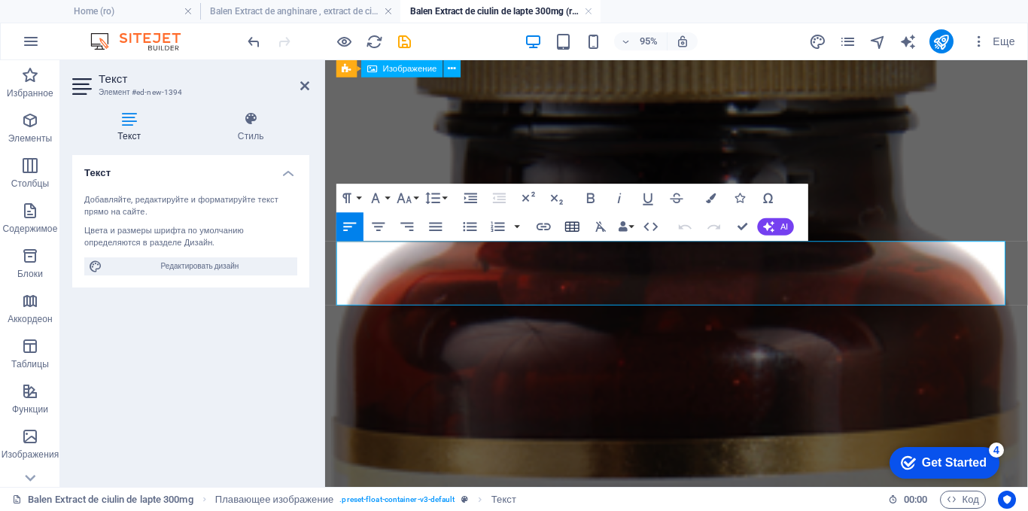
scroll to position [2772, 0]
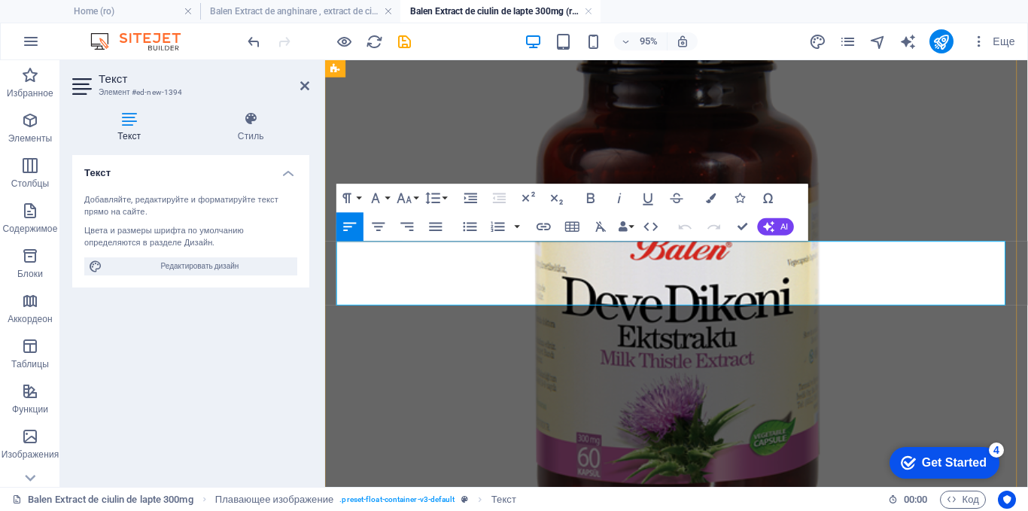
drag, startPoint x: 374, startPoint y: 305, endPoint x: 345, endPoint y: 277, distance: 39.9
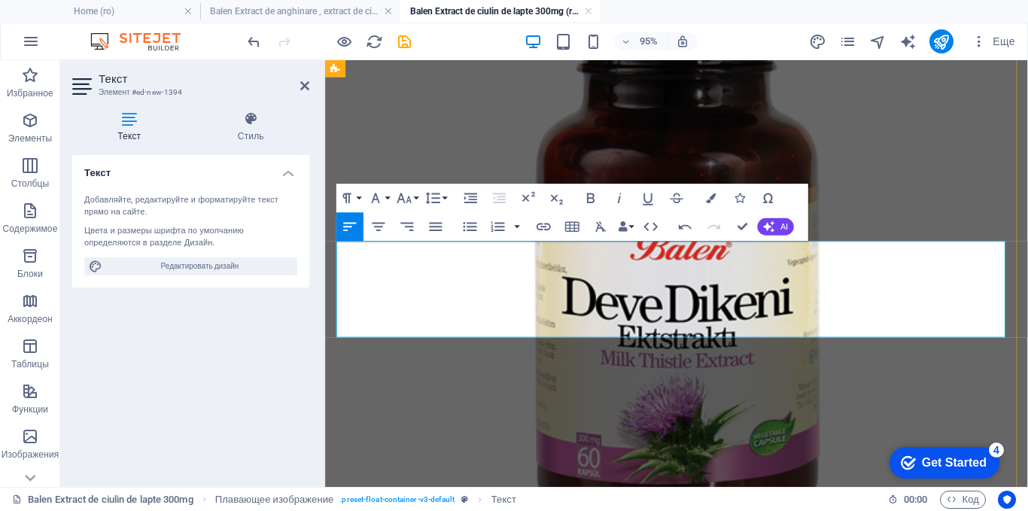
drag, startPoint x: 420, startPoint y: 328, endPoint x: 341, endPoint y: 299, distance: 84.3
click at [380, 199] on icon "button" at bounding box center [375, 198] width 17 height 17
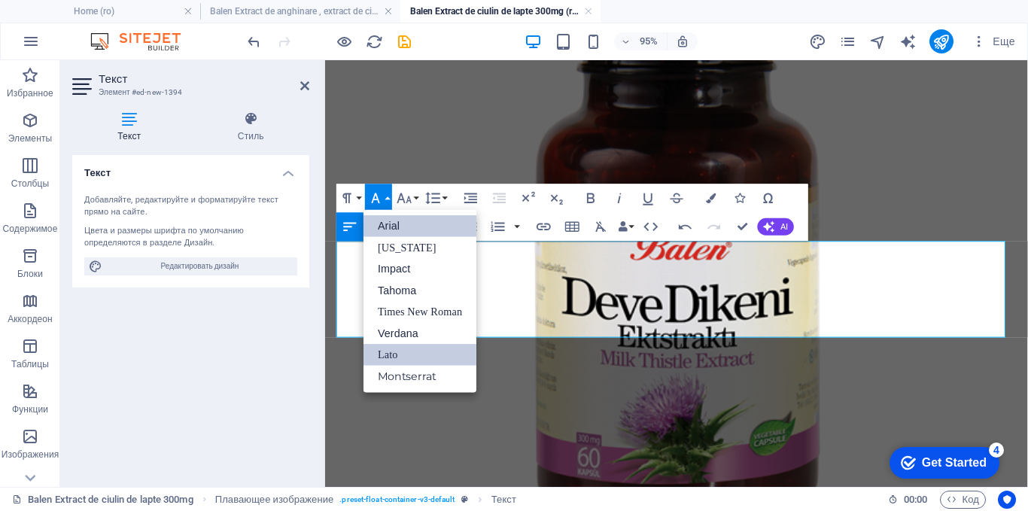
scroll to position [0, 0]
click at [392, 305] on link "Times New Roman" at bounding box center [419, 312] width 113 height 22
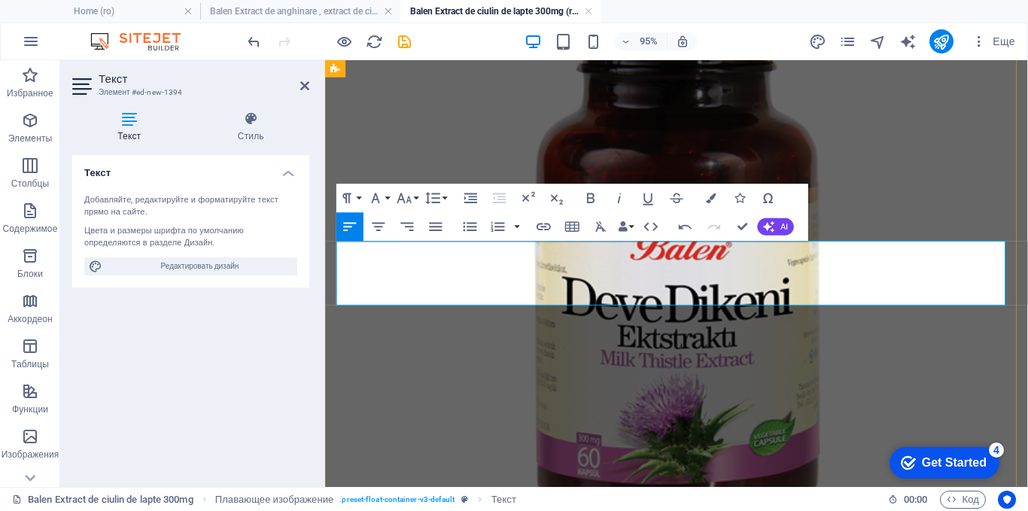
drag, startPoint x: 375, startPoint y: 302, endPoint x: 345, endPoint y: 272, distance: 42.6
click at [403, 201] on icon "button" at bounding box center [404, 198] width 17 height 17
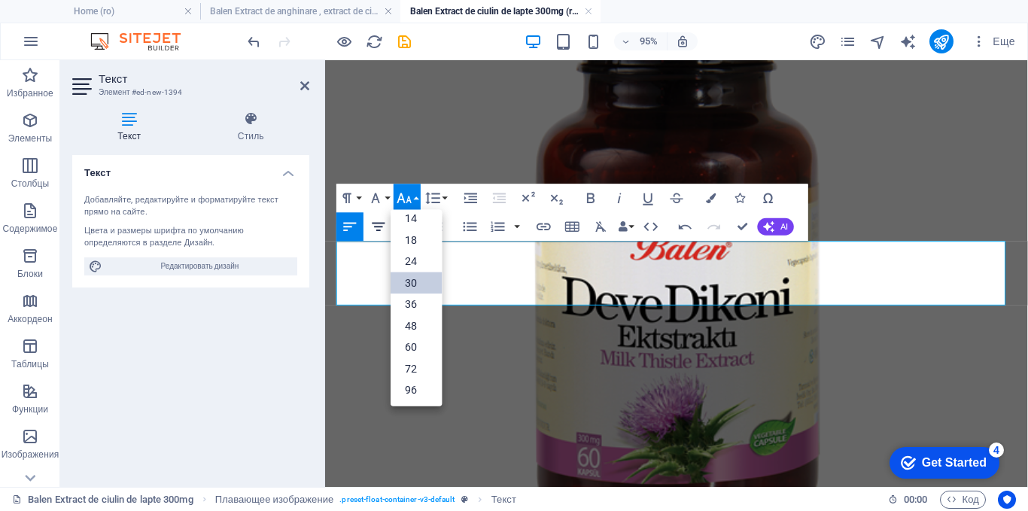
scroll to position [121, 0]
click at [402, 278] on link "30" at bounding box center [416, 283] width 51 height 22
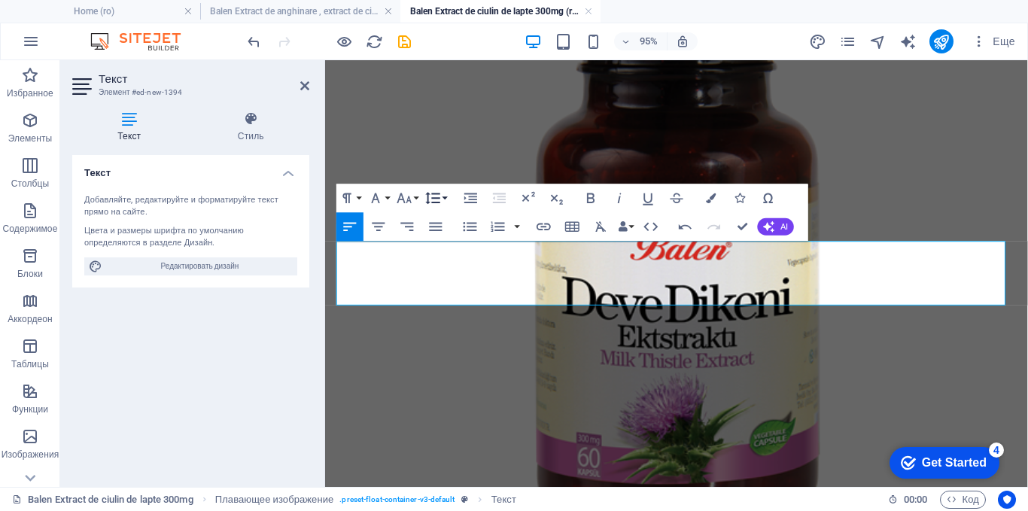
click at [428, 194] on icon "button" at bounding box center [433, 198] width 14 height 12
click at [437, 287] on link "1.5" at bounding box center [450, 291] width 64 height 22
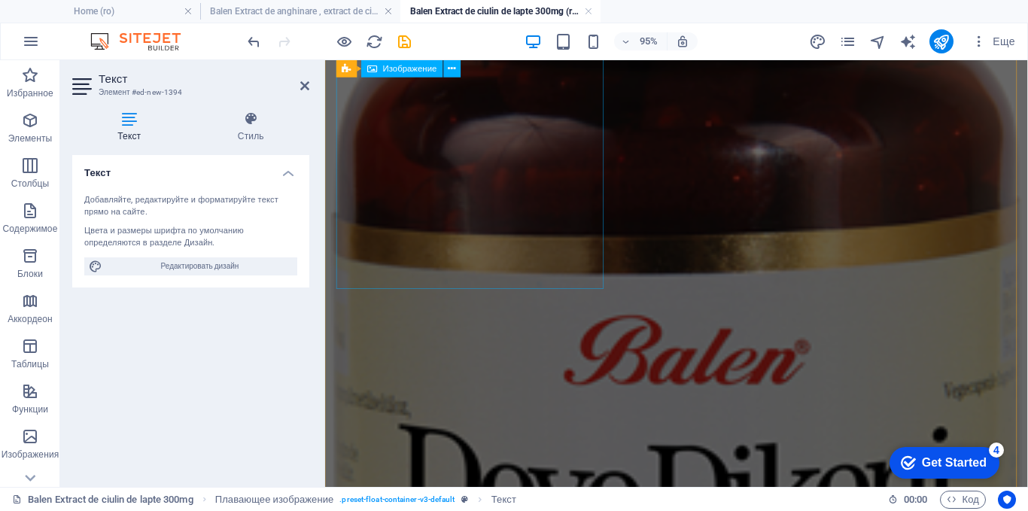
scroll to position [891, 0]
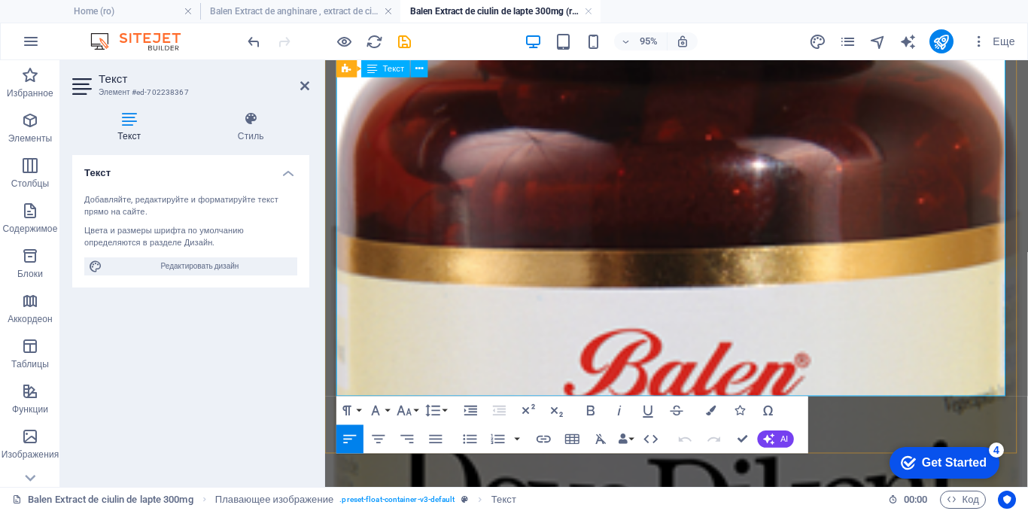
scroll to position [802, 0]
drag, startPoint x: 546, startPoint y: 302, endPoint x: 508, endPoint y: 267, distance: 51.6
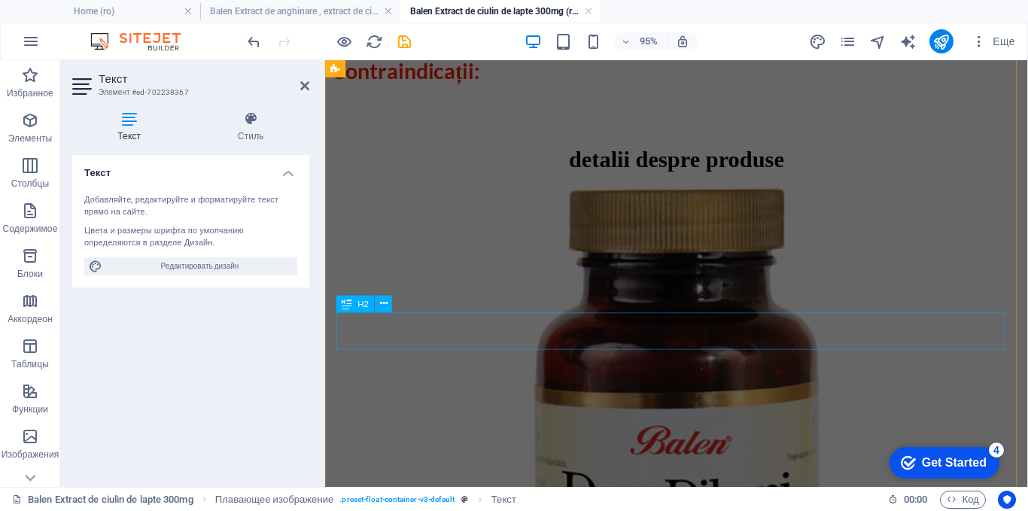
scroll to position [2683, 0]
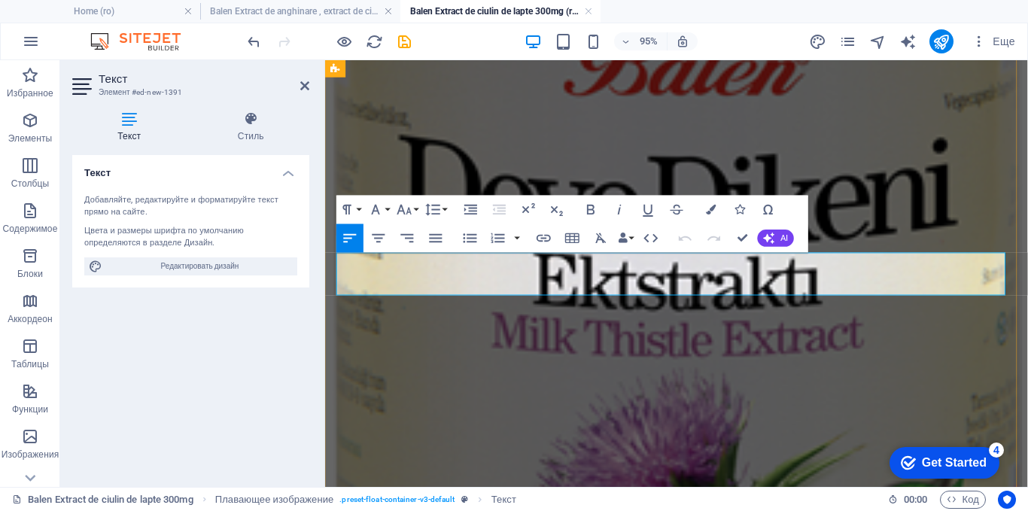
scroll to position [2627, 0]
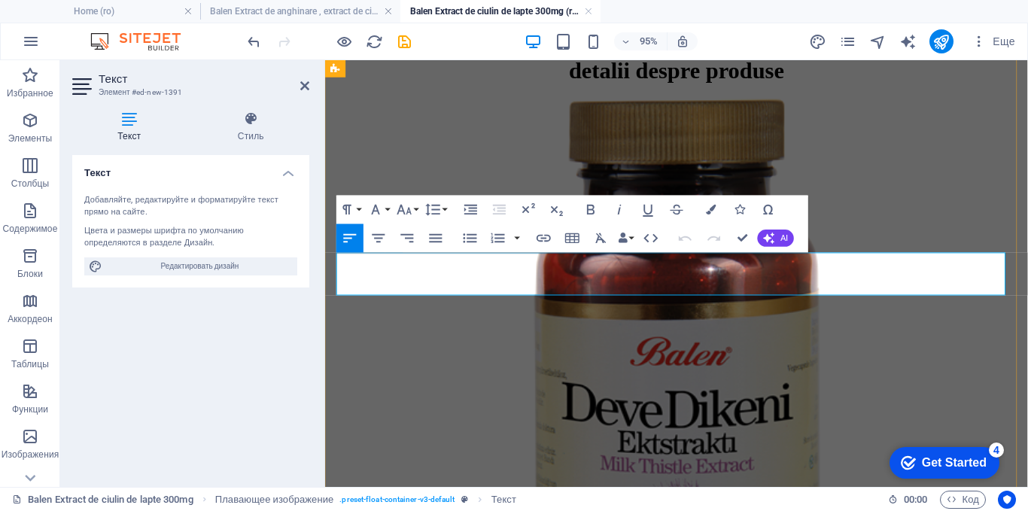
drag, startPoint x: 1008, startPoint y: 287, endPoint x: 338, endPoint y: 283, distance: 670.4
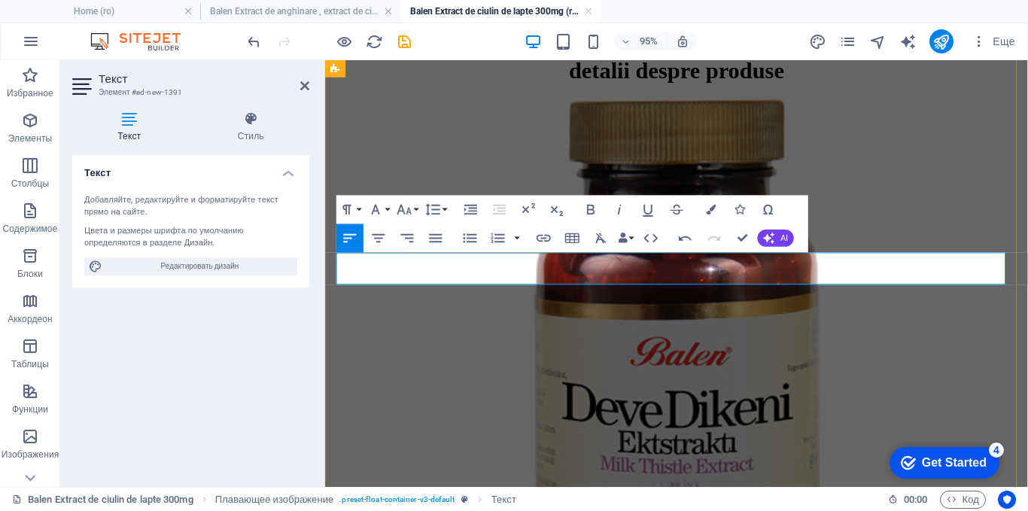
drag, startPoint x: 1029, startPoint y: 280, endPoint x: 694, endPoint y: 299, distance: 335.4
click at [387, 208] on button "Font Family" at bounding box center [378, 209] width 27 height 29
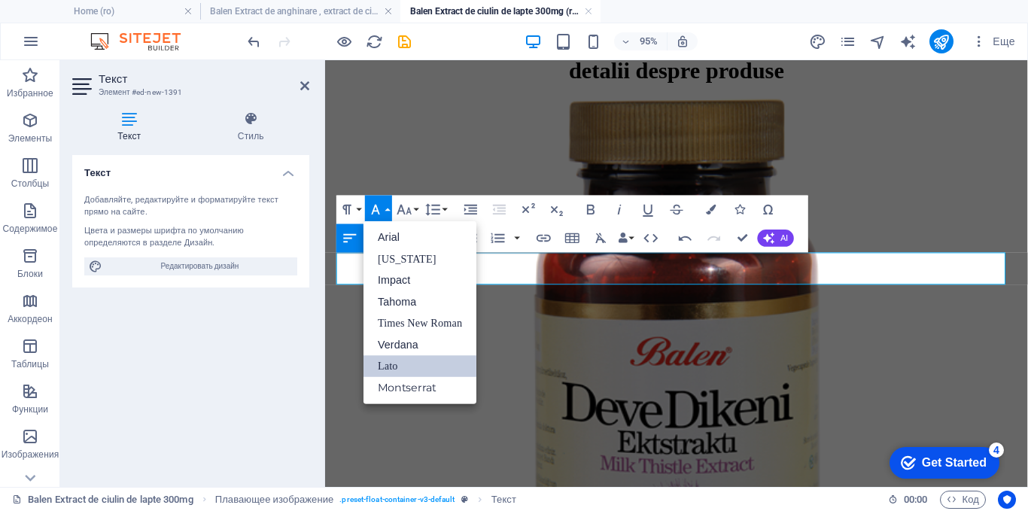
scroll to position [0, 0]
click at [406, 319] on link "Times New Roman" at bounding box center [419, 323] width 113 height 22
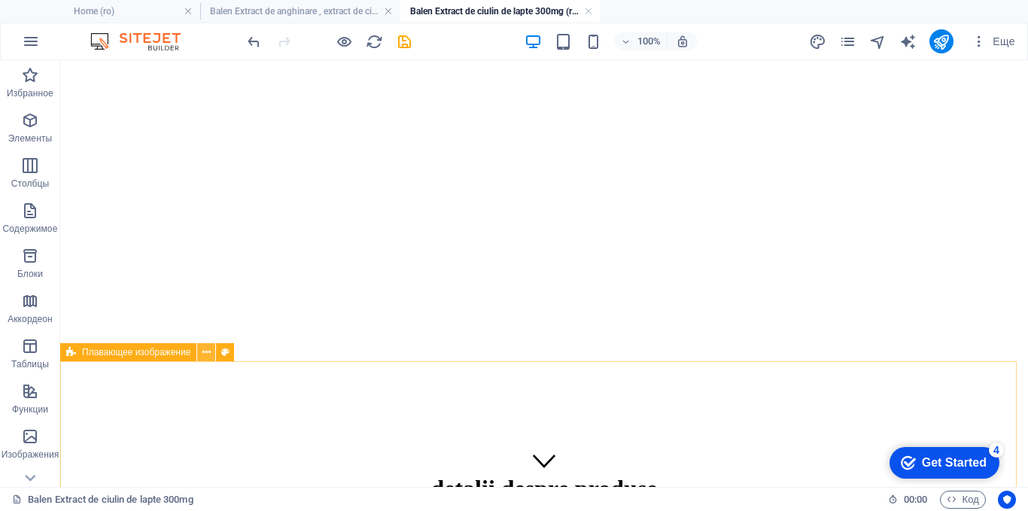
click at [207, 353] on icon at bounding box center [206, 353] width 8 height 16
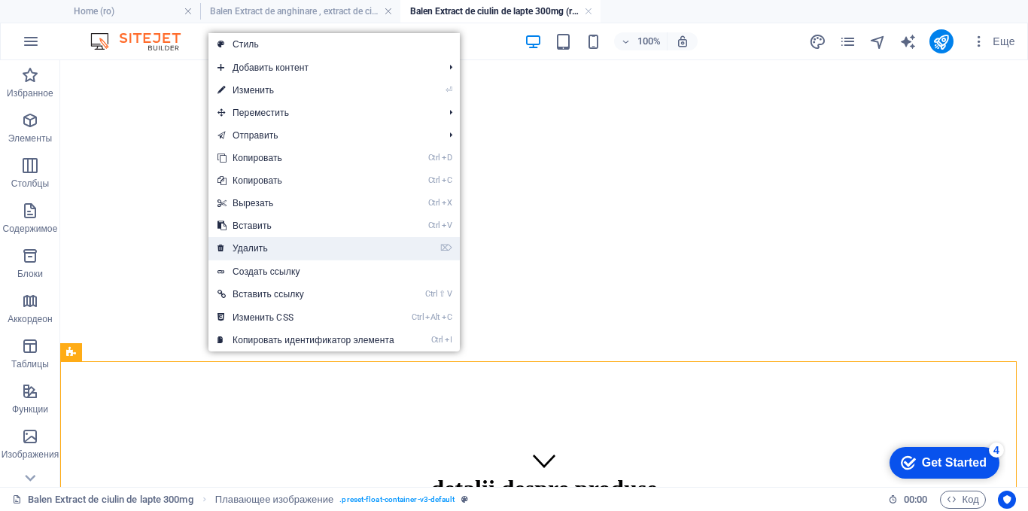
click at [240, 245] on link "⌦ Удалить" at bounding box center [305, 248] width 195 height 23
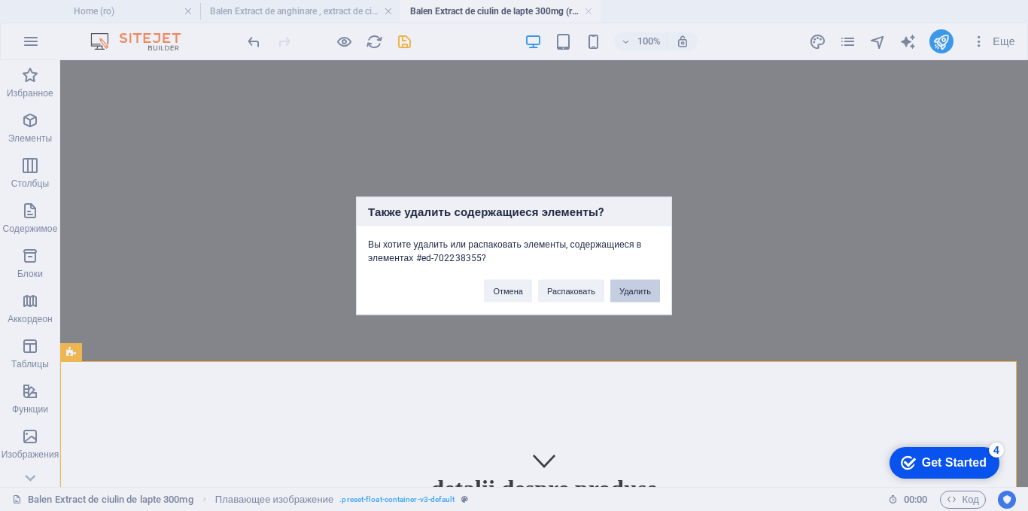
click at [636, 286] on button "Удалить" at bounding box center [635, 290] width 50 height 23
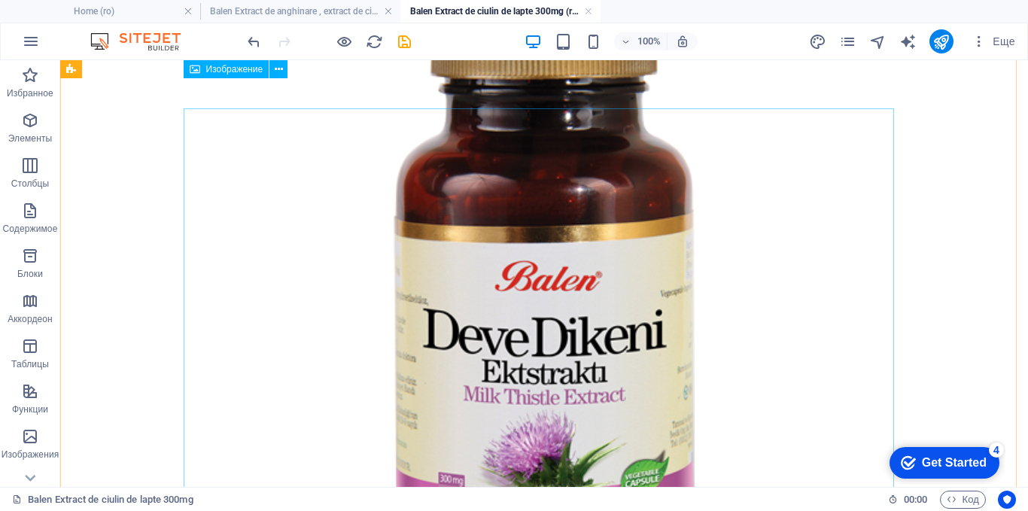
scroll to position [376, 0]
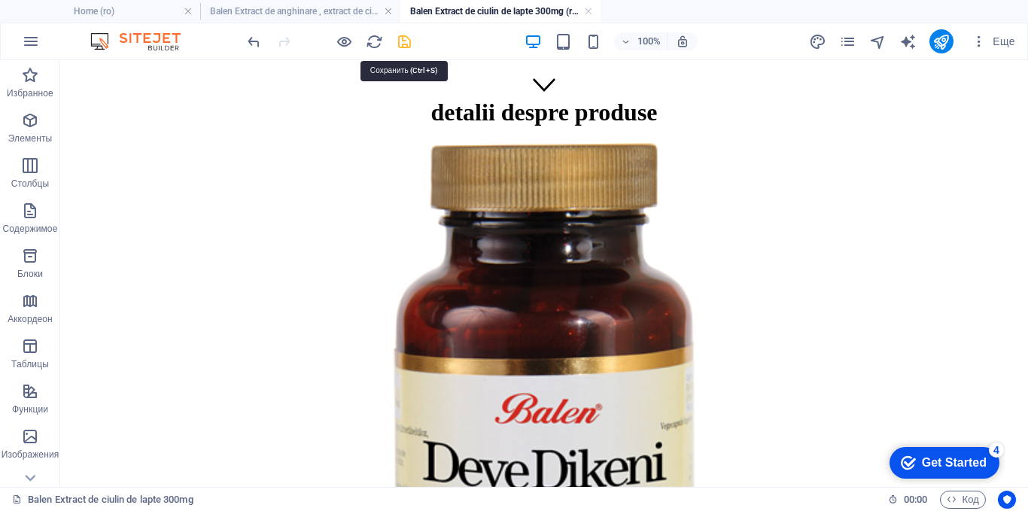
click at [402, 39] on icon "save" at bounding box center [404, 41] width 17 height 17
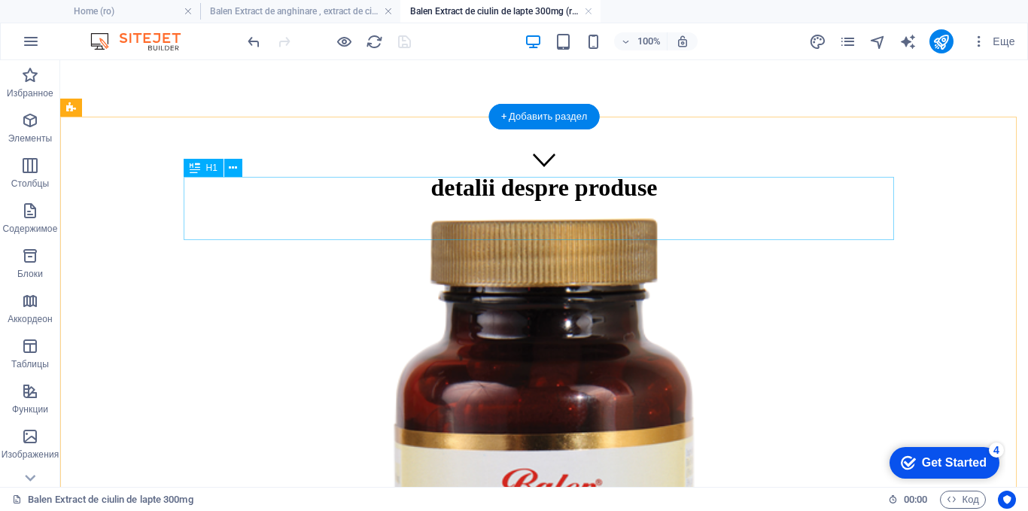
scroll to position [0, 0]
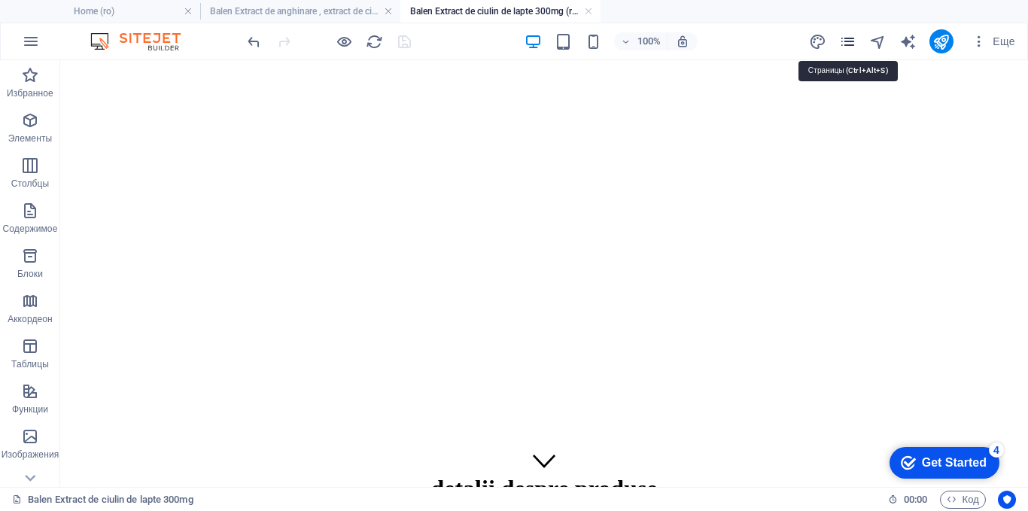
click at [850, 43] on icon "pages" at bounding box center [847, 41] width 17 height 17
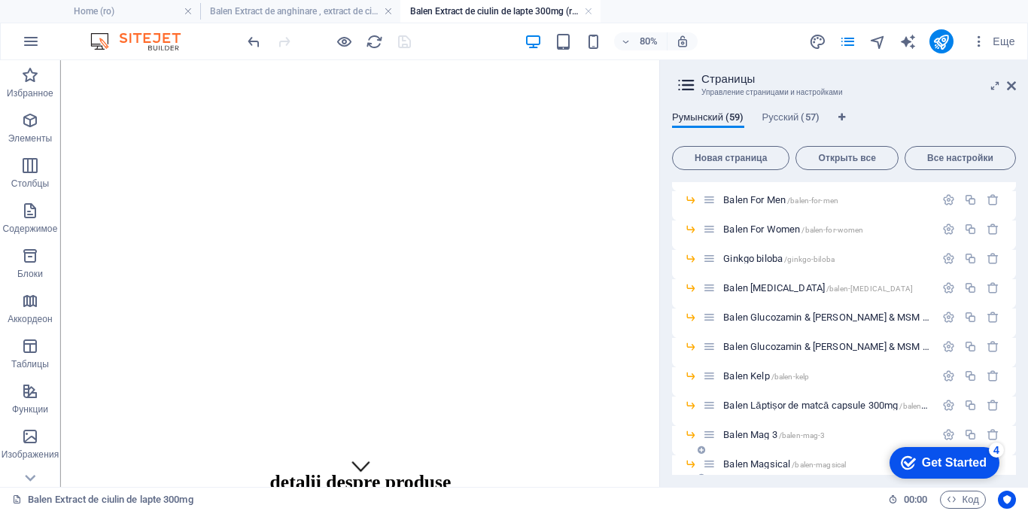
scroll to position [451, 0]
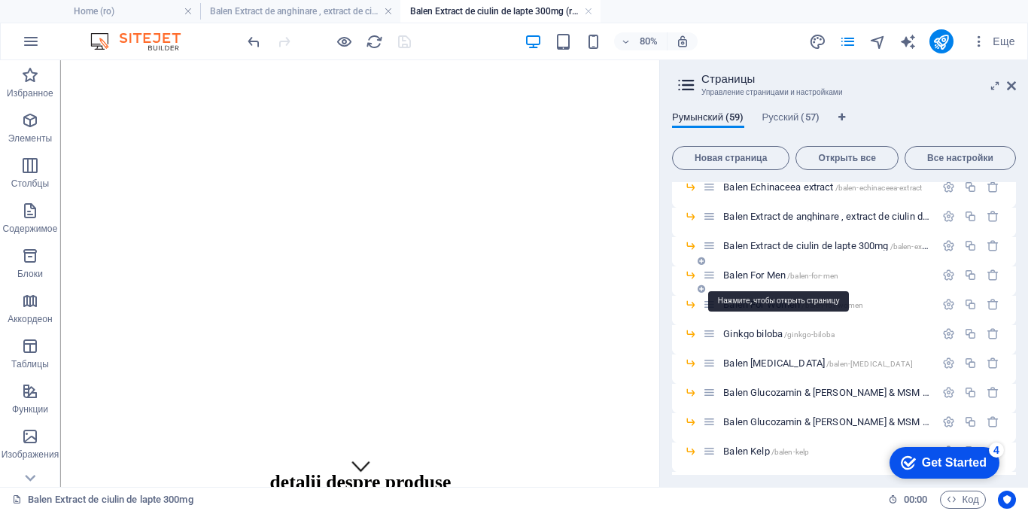
click at [746, 275] on span "Balen For Men /balen-for-men" at bounding box center [780, 274] width 115 height 11
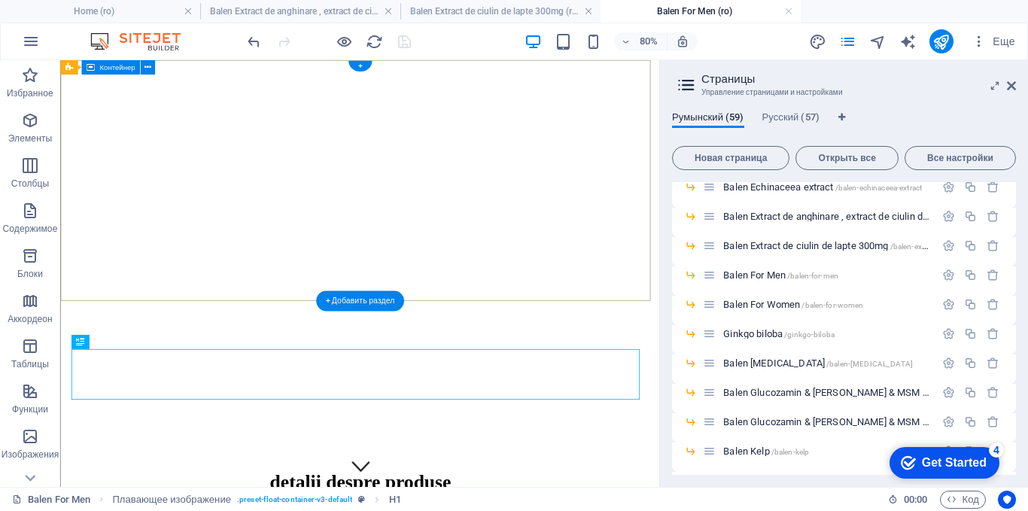
scroll to position [0, 0]
drag, startPoint x: 916, startPoint y: 43, endPoint x: 1012, endPoint y: 82, distance: 103.3
click at [1012, 82] on icon at bounding box center [1011, 86] width 9 height 12
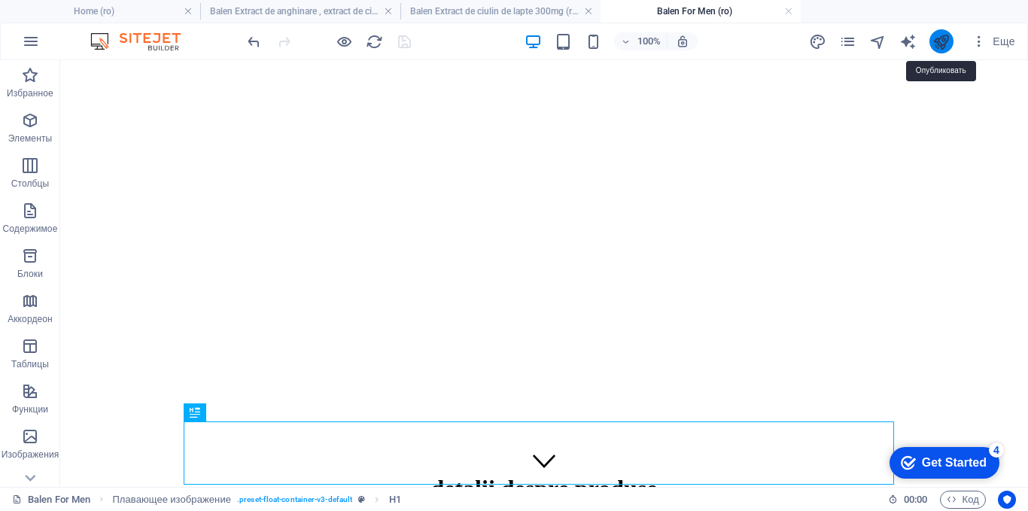
click at [944, 43] on icon "publish" at bounding box center [940, 41] width 17 height 17
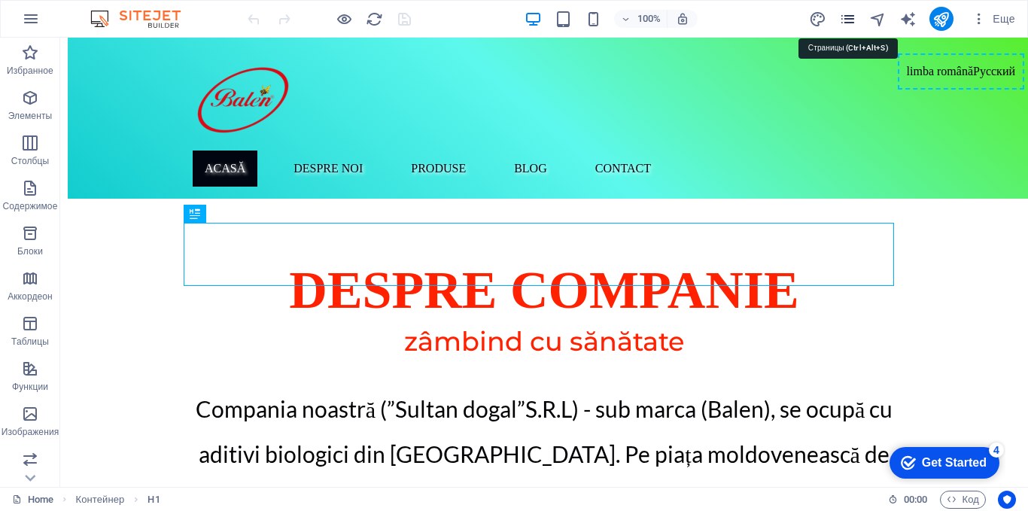
click at [844, 21] on icon "pages" at bounding box center [847, 19] width 17 height 17
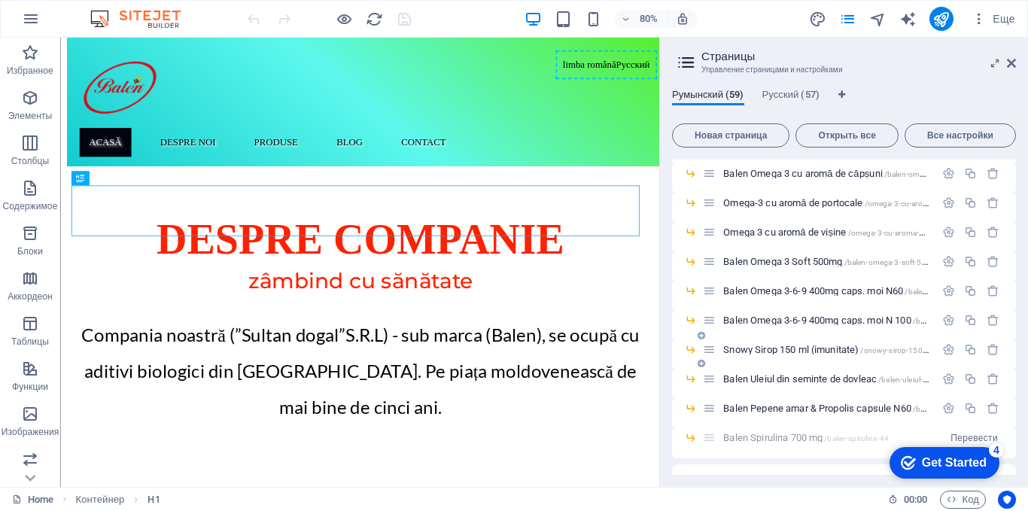
scroll to position [1554, 0]
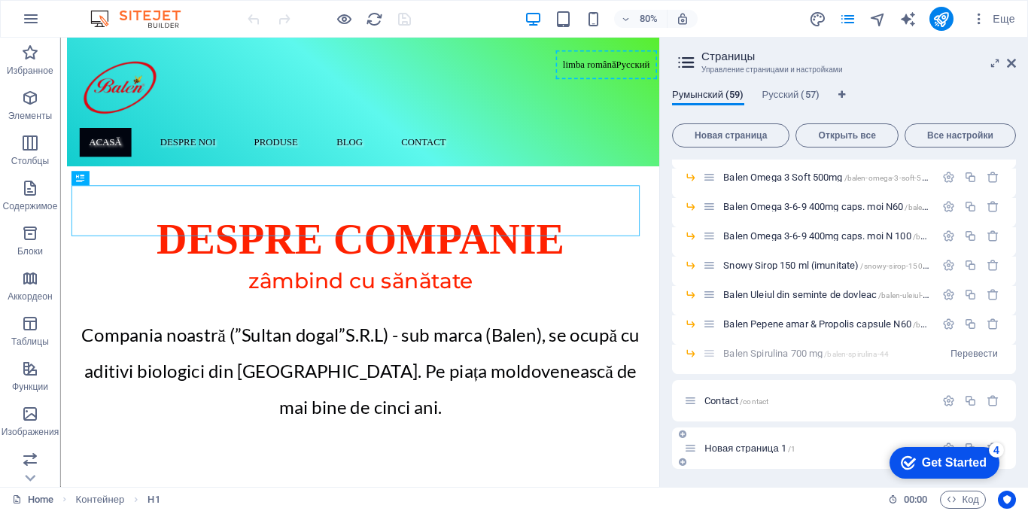
click at [737, 448] on span "Новая страница 1 /1" at bounding box center [749, 447] width 91 height 11
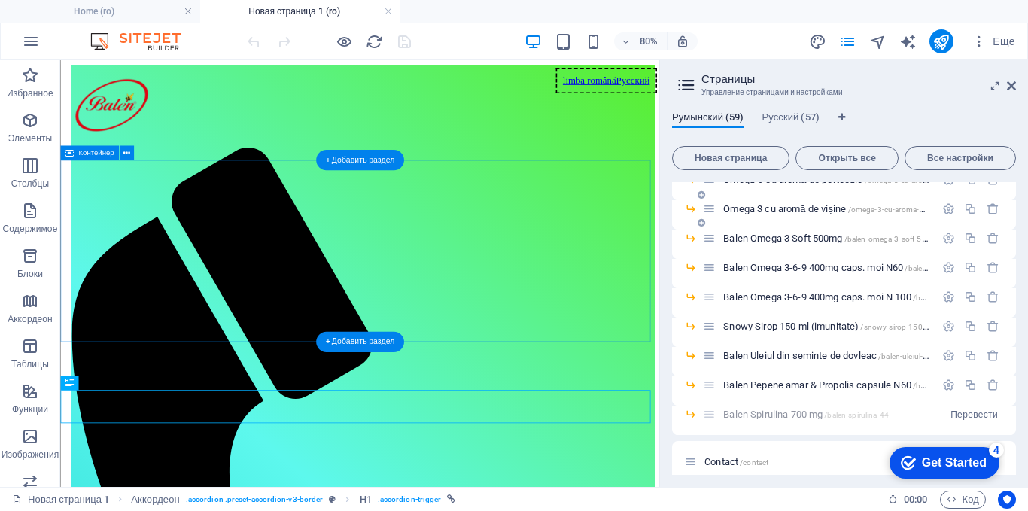
scroll to position [0, 0]
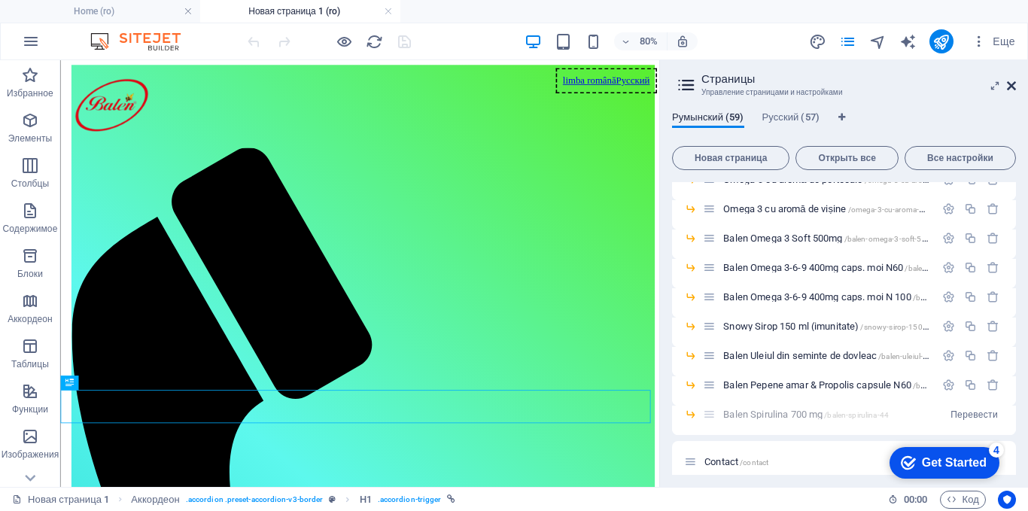
drag, startPoint x: 869, startPoint y: 63, endPoint x: 1011, endPoint y: 84, distance: 143.7
click at [1011, 84] on icon at bounding box center [1011, 86] width 9 height 12
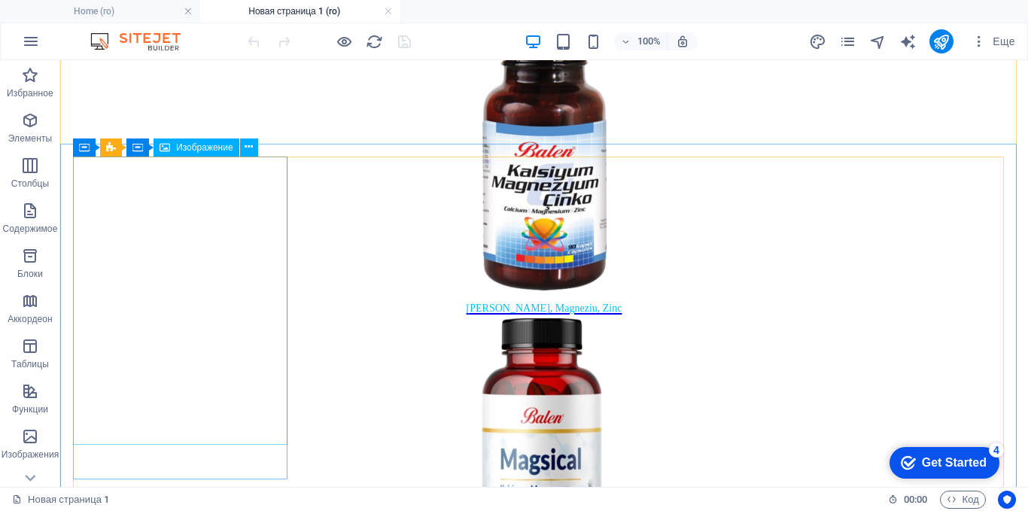
scroll to position [2483, 0]
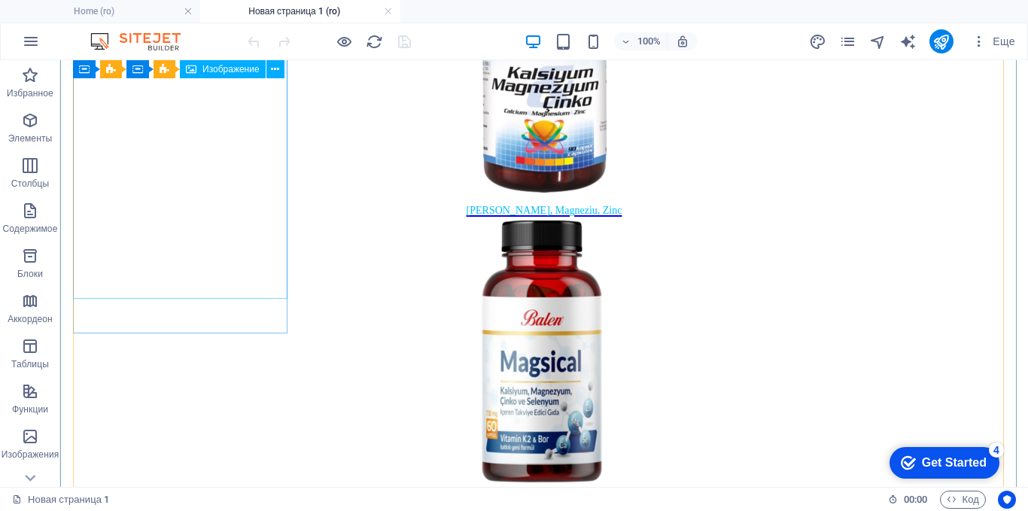
select select "px"
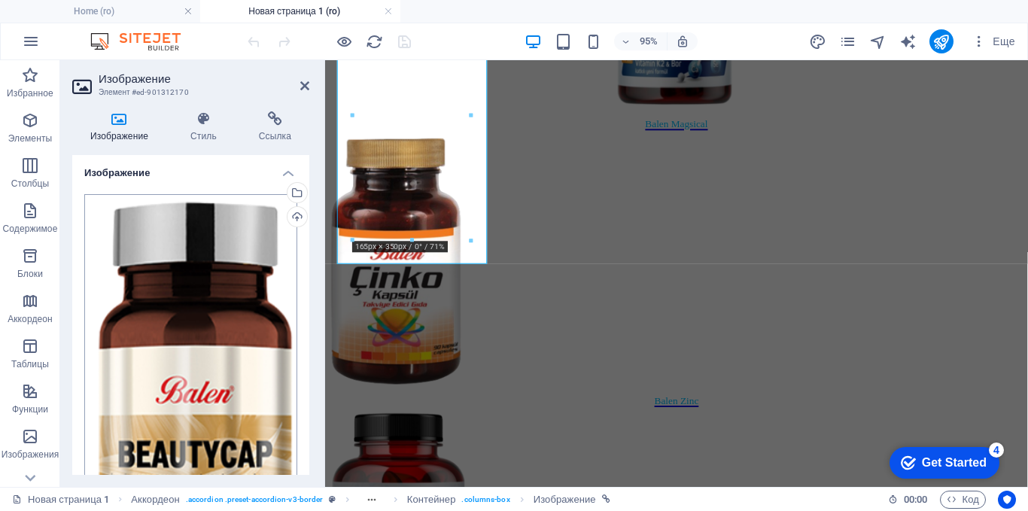
scroll to position [2618, 0]
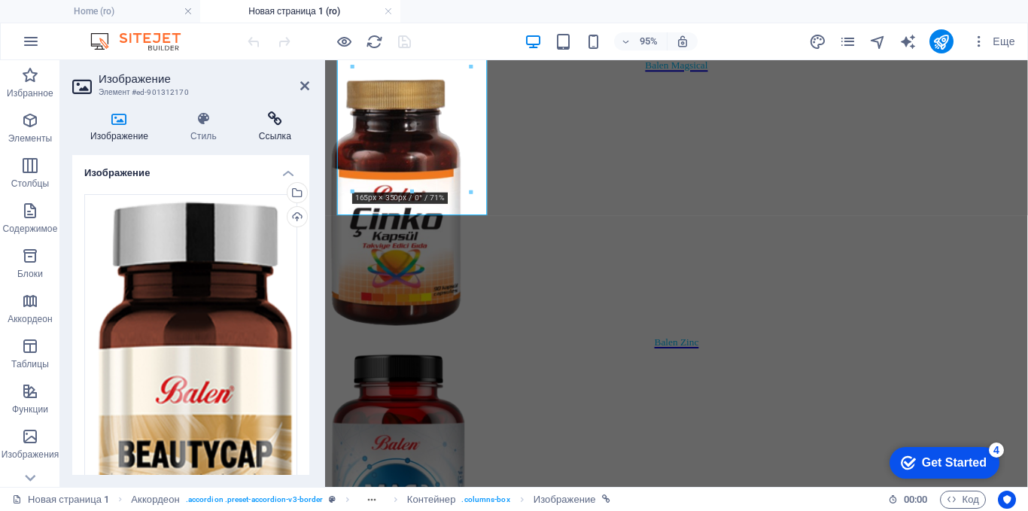
click at [269, 130] on h4 "Ссылка" at bounding box center [275, 127] width 68 height 32
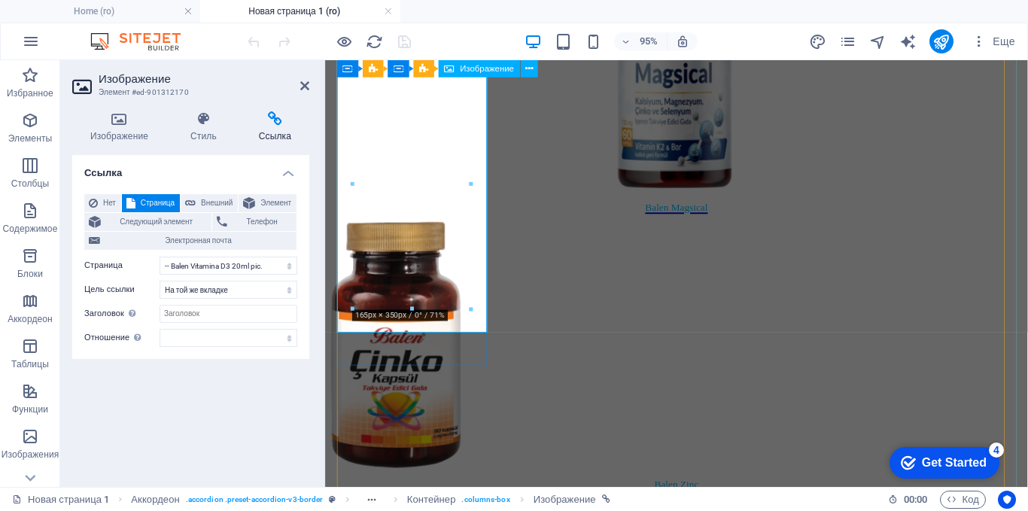
scroll to position [2467, 0]
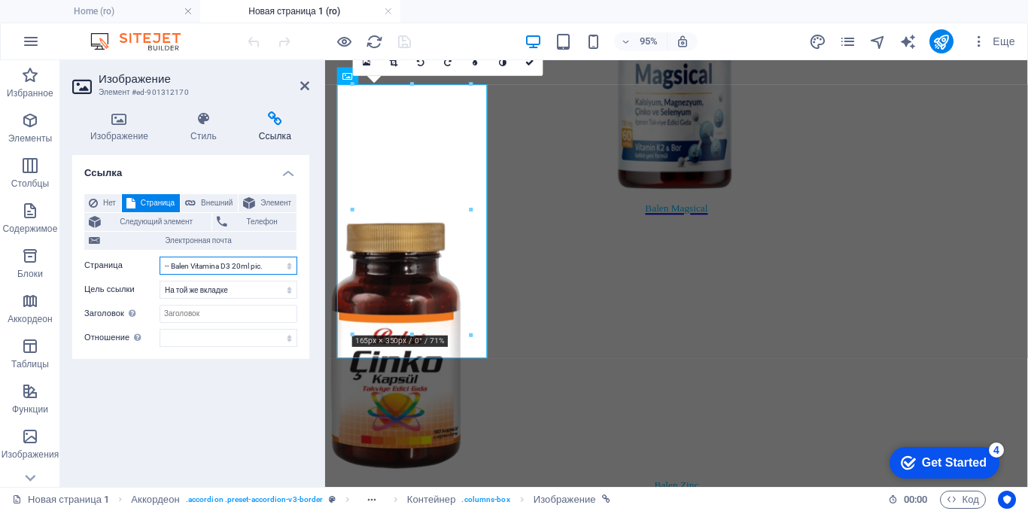
click at [281, 263] on select "Home About blog Produse -- Balen Beedrops Lamaie cu Miere -- Balen Beedrops [PE…" at bounding box center [229, 266] width 138 height 18
select select "8"
click at [160, 257] on select "Home About blog Produse -- Balen Beedrops Lamaie cu Miere -- Balen Beedrops [PE…" at bounding box center [229, 266] width 138 height 18
click at [126, 132] on h4 "Изображение" at bounding box center [122, 127] width 100 height 32
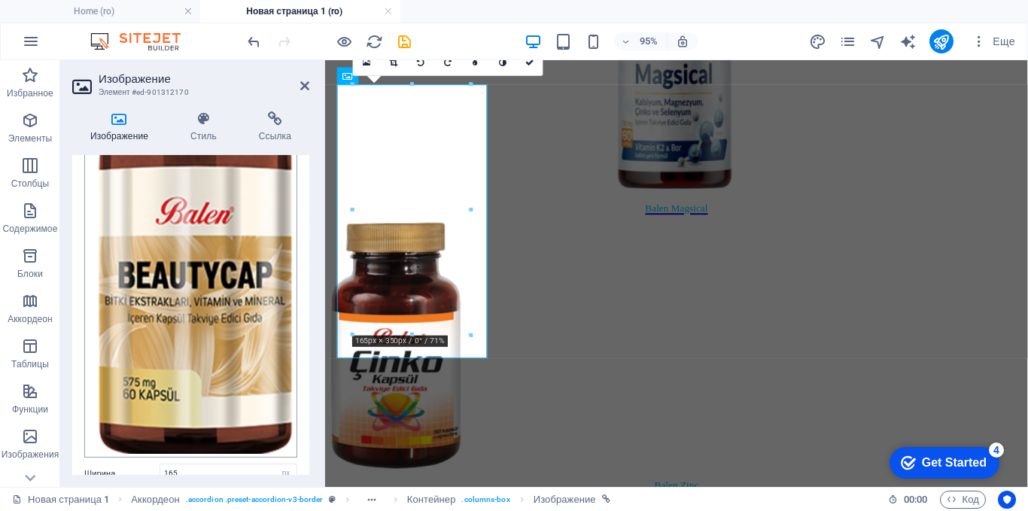
scroll to position [351, 0]
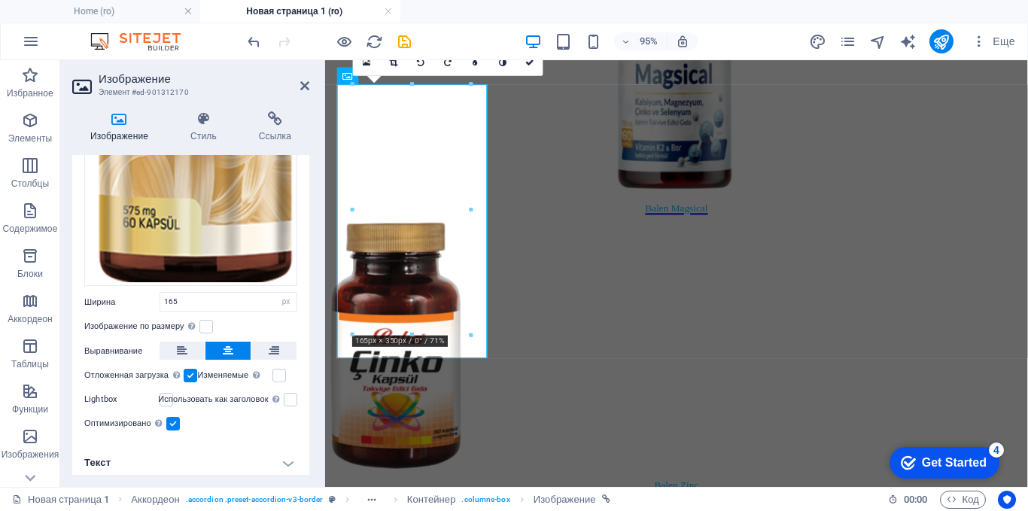
click at [284, 457] on h4 "Текст" at bounding box center [190, 463] width 237 height 36
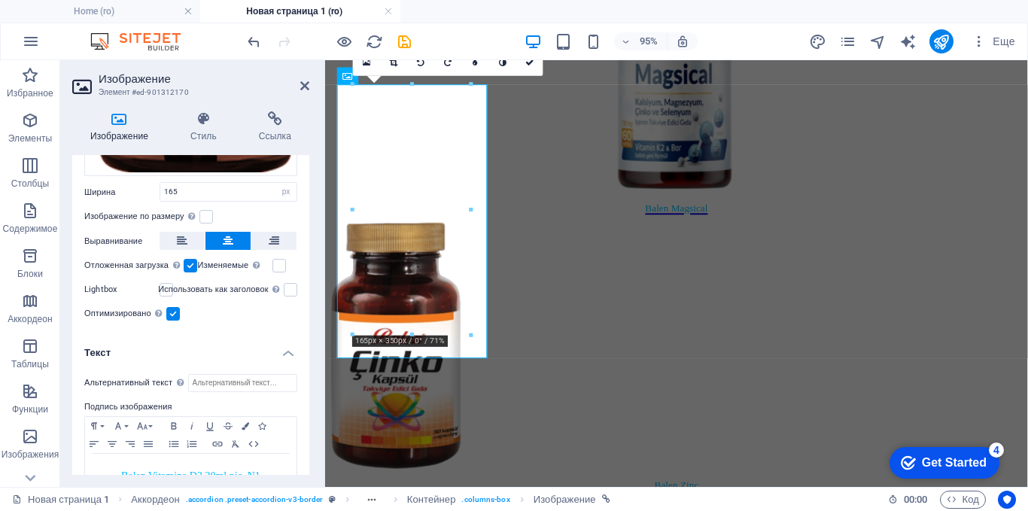
scroll to position [492, 0]
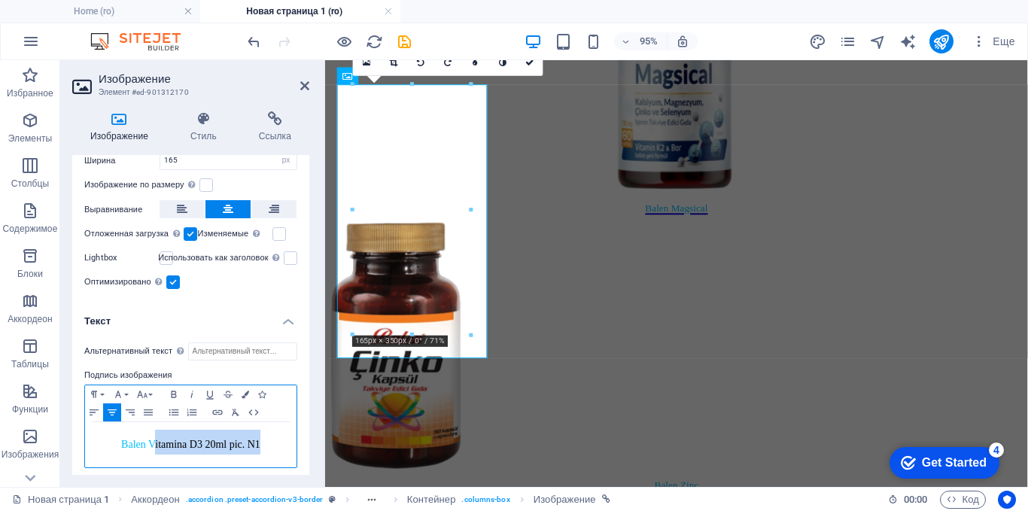
drag, startPoint x: 265, startPoint y: 443, endPoint x: 151, endPoint y: 441, distance: 113.6
click at [151, 441] on h4 "‌ Balen Vitamina D3 20ml pic. N1" at bounding box center [191, 442] width 196 height 25
click at [211, 440] on span "Balen Beauty cap" at bounding box center [190, 444] width 74 height 11
click at [236, 440] on h4 "‌ Balen Beautycap" at bounding box center [191, 442] width 196 height 25
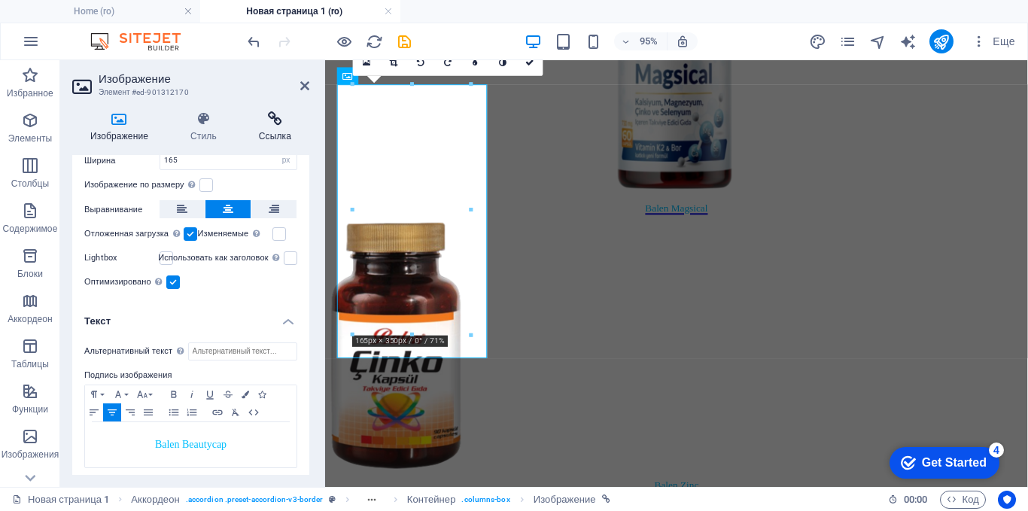
click at [275, 123] on icon at bounding box center [275, 118] width 68 height 15
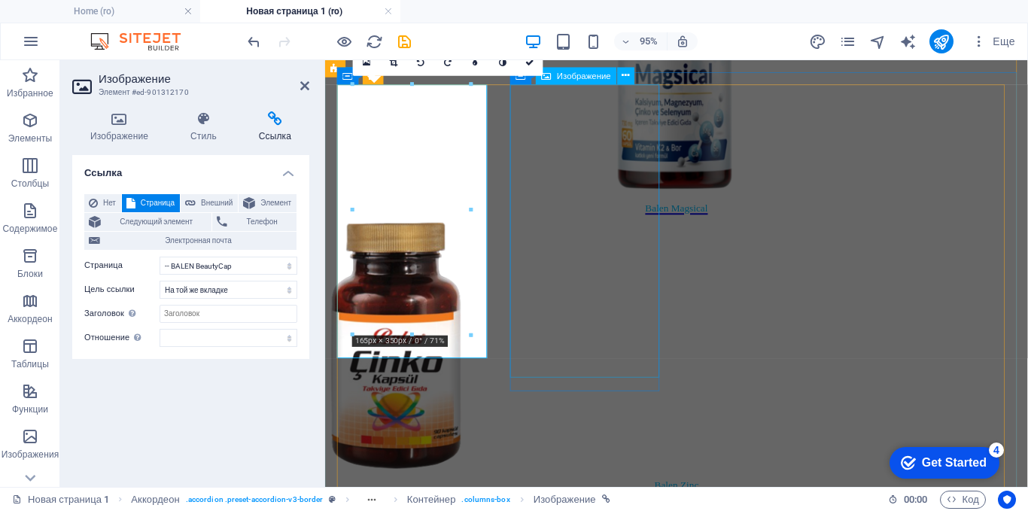
select select "px"
select select "31"
select select
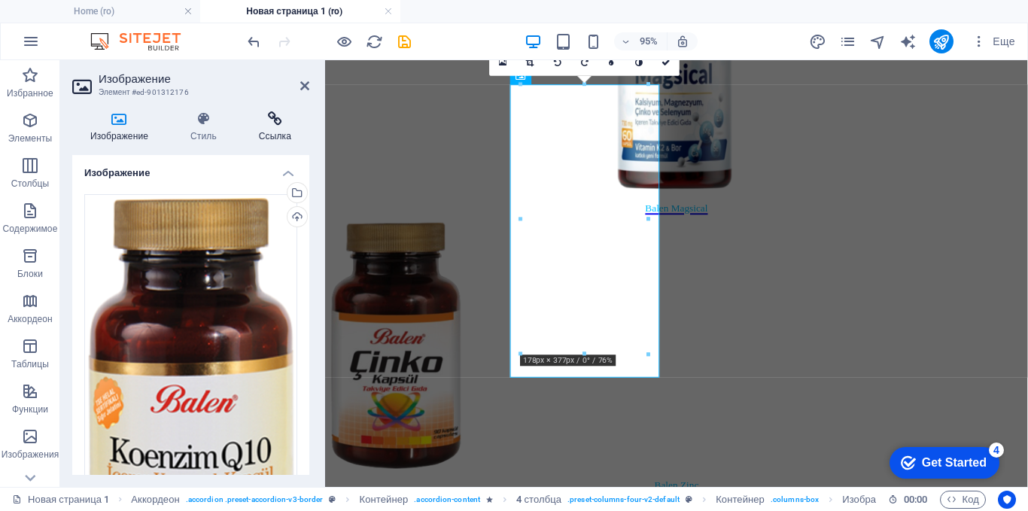
click at [271, 134] on h4 "Ссылка" at bounding box center [275, 127] width 68 height 32
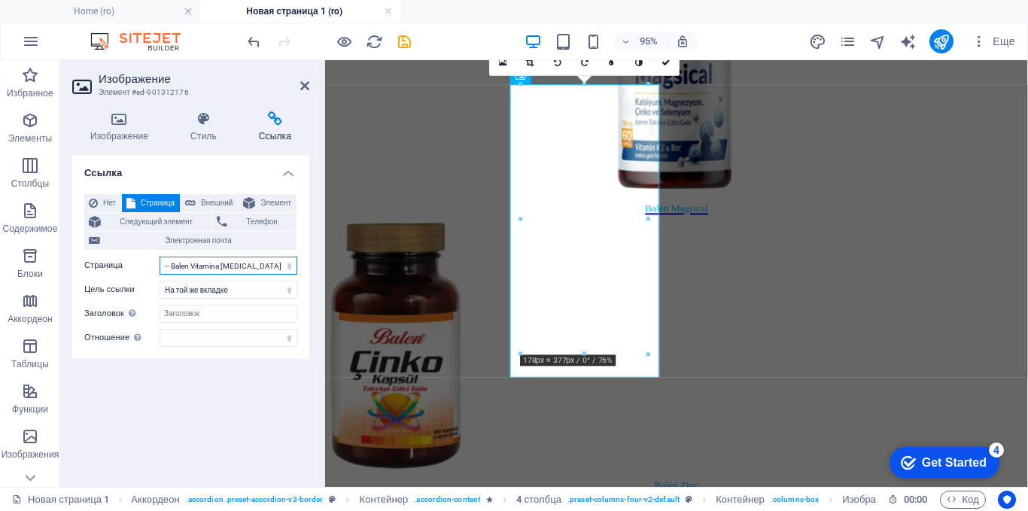
click at [225, 265] on select "Home About blog Produse -- Balen Beedrops Lamaie cu Miere -- Balen Beedrops [PE…" at bounding box center [229, 266] width 138 height 18
select select "10"
click at [160, 257] on select "Home About blog Produse -- Balen Beedrops Lamaie cu Miere -- Balen Beedrops [PE…" at bounding box center [229, 266] width 138 height 18
click at [130, 132] on h4 "Изображение" at bounding box center [122, 127] width 100 height 32
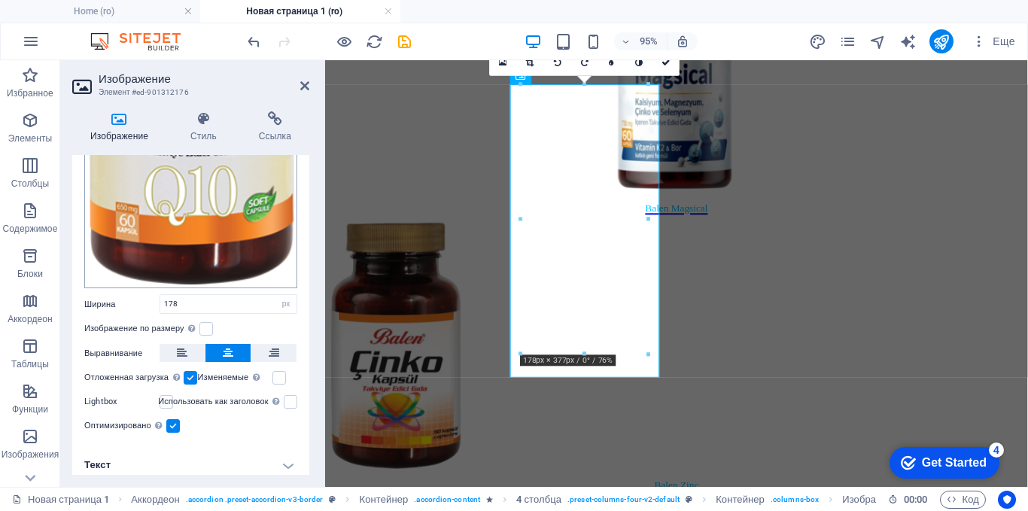
scroll to position [351, 0]
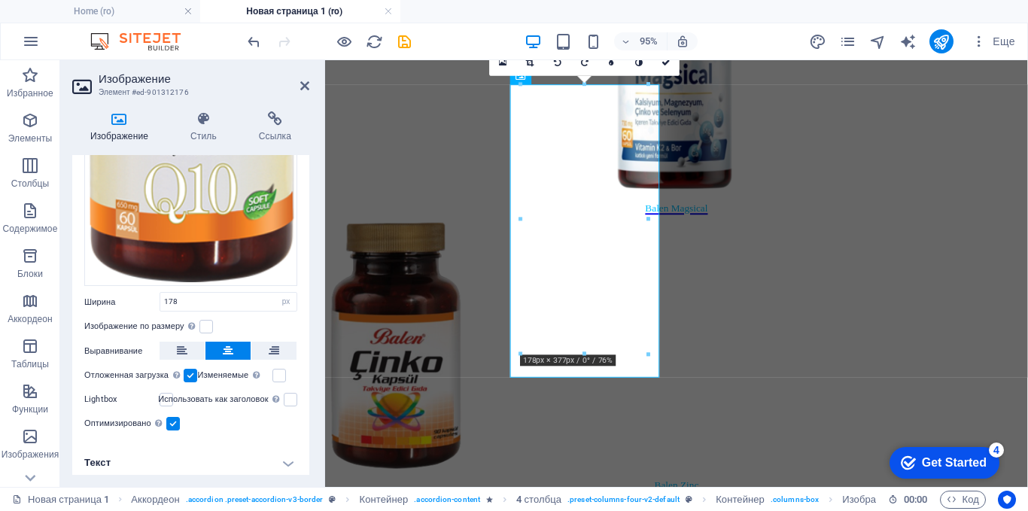
click at [280, 455] on h4 "Текст" at bounding box center [190, 463] width 237 height 36
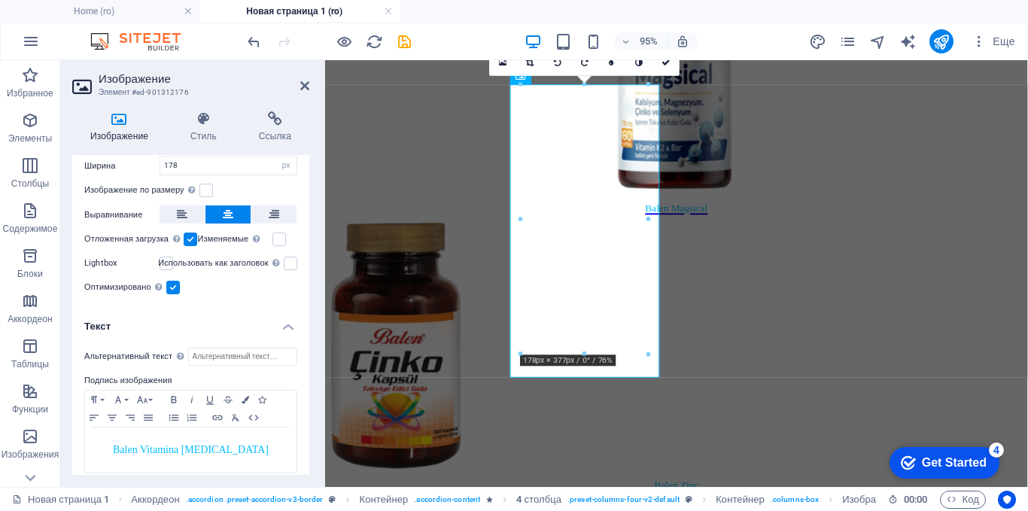
scroll to position [492, 0]
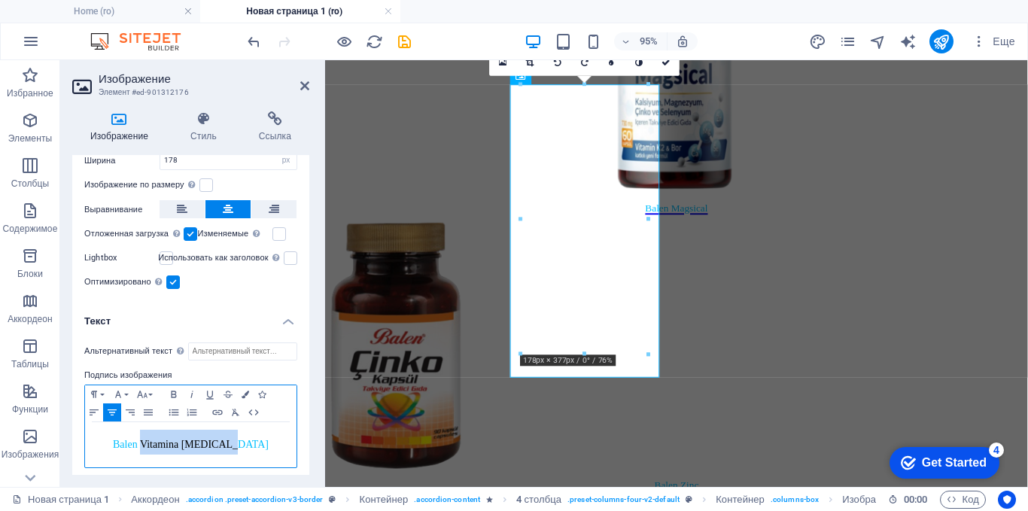
drag, startPoint x: 259, startPoint y: 433, endPoint x: 160, endPoint y: 436, distance: 98.6
click at [160, 436] on h4 "Balen Vitamina [MEDICAL_DATA]" at bounding box center [191, 442] width 196 height 25
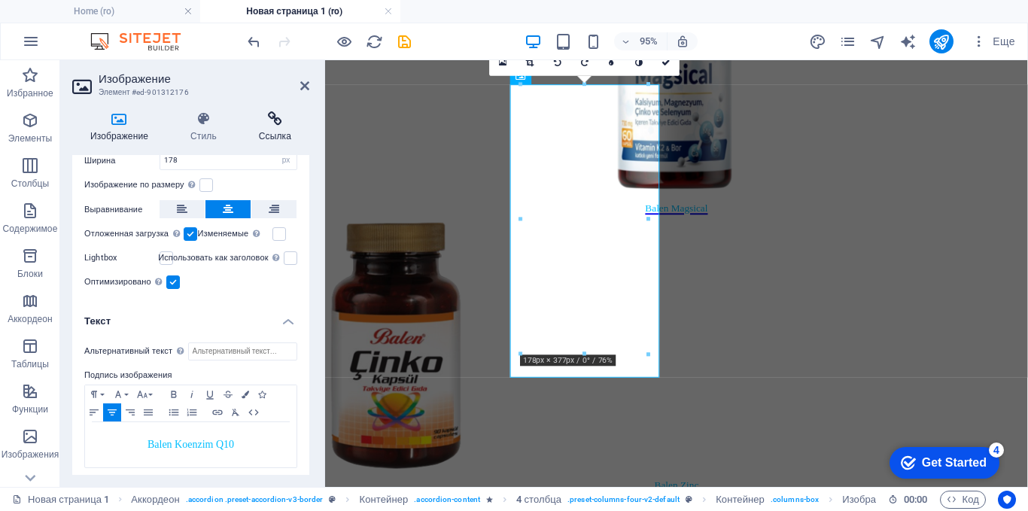
click at [272, 128] on h4 "Ссылка" at bounding box center [275, 127] width 68 height 32
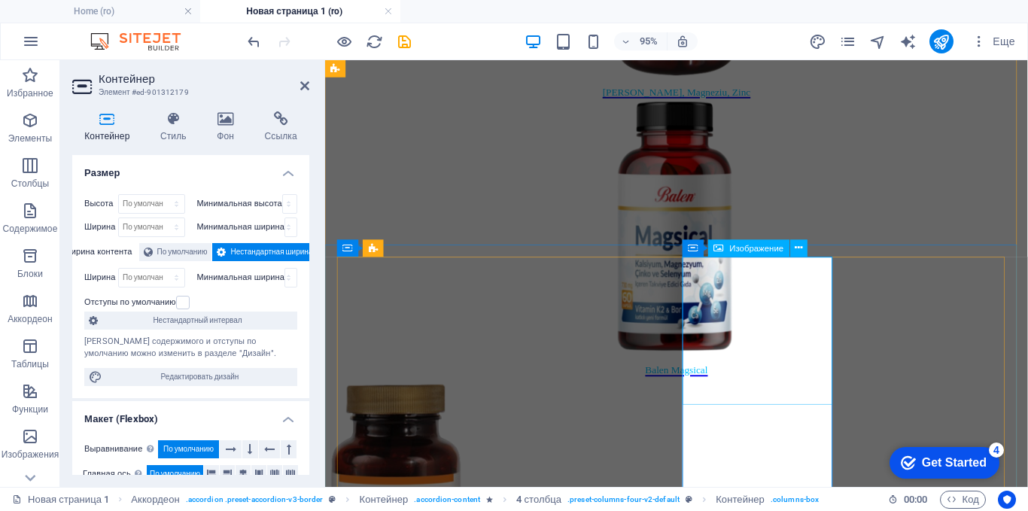
scroll to position [2317, 0]
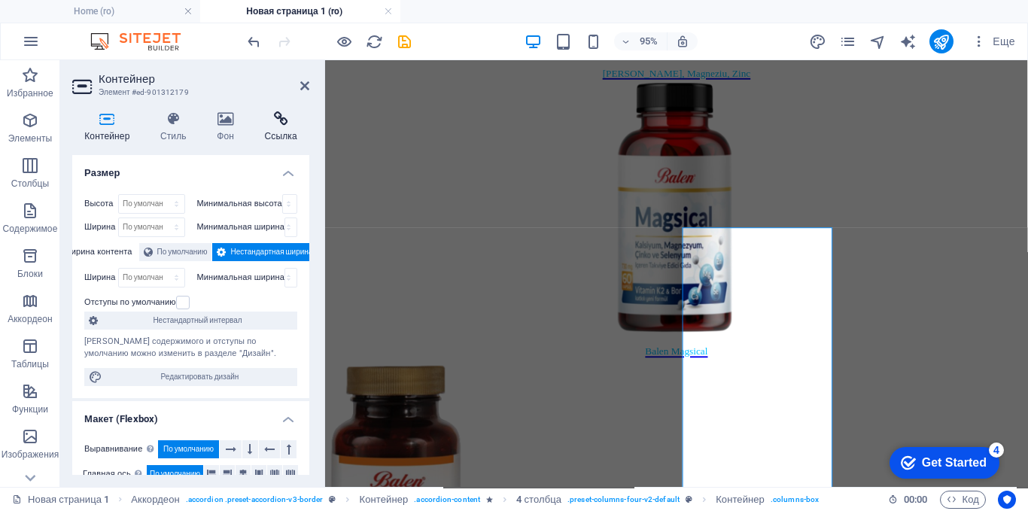
click at [285, 132] on h4 "Ссылка" at bounding box center [280, 127] width 57 height 32
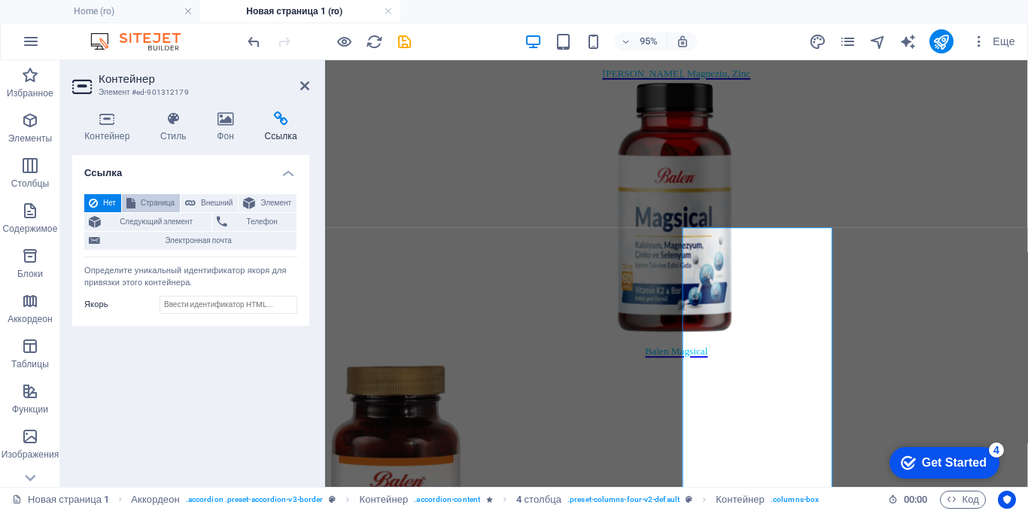
click at [158, 200] on span "Страница" at bounding box center [157, 203] width 35 height 18
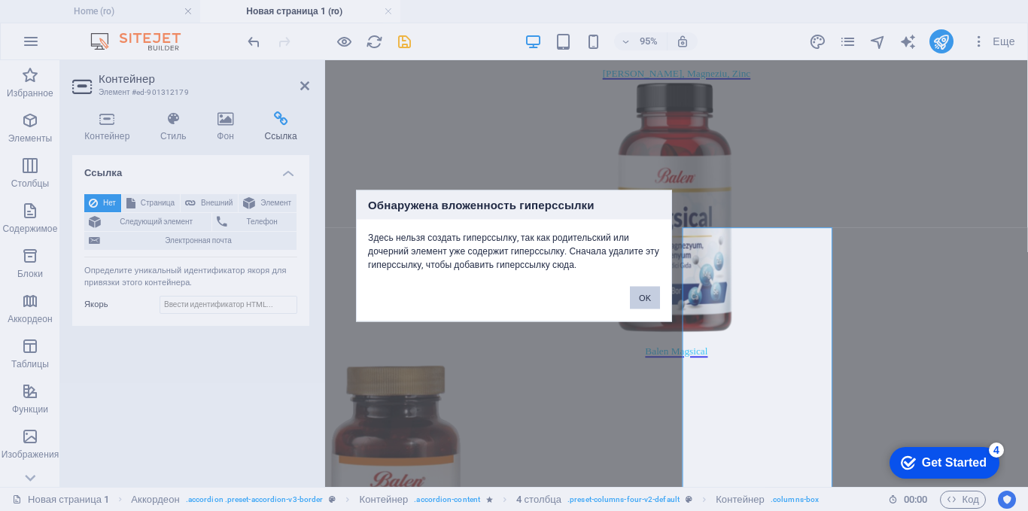
drag, startPoint x: 651, startPoint y: 300, endPoint x: 347, endPoint y: 251, distance: 307.9
click at [651, 300] on button "OK" at bounding box center [645, 297] width 30 height 23
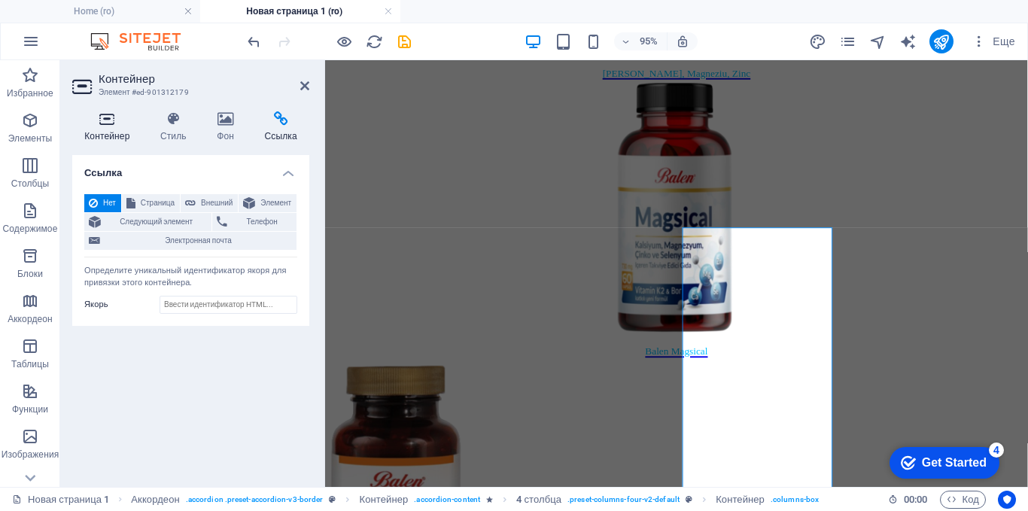
click at [105, 120] on icon at bounding box center [107, 118] width 70 height 15
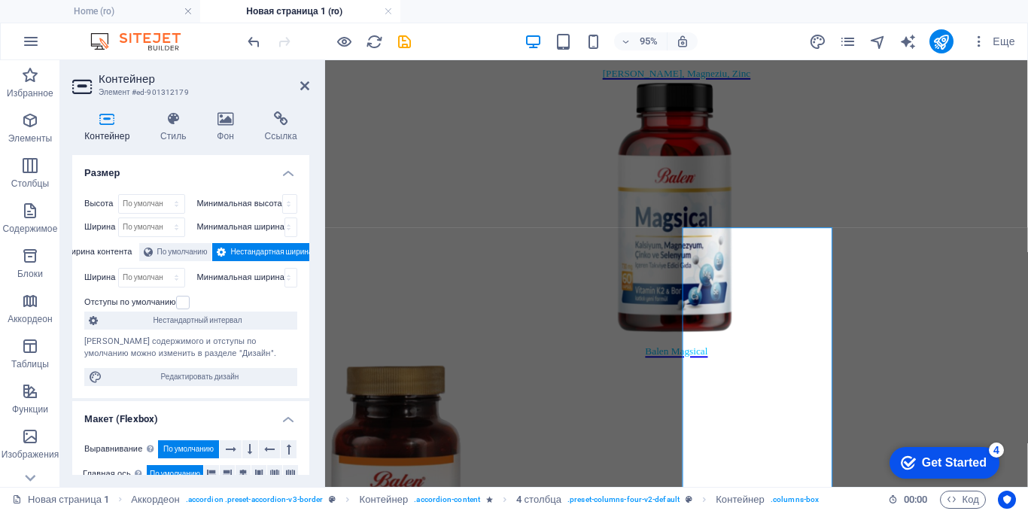
scroll to position [75, 0]
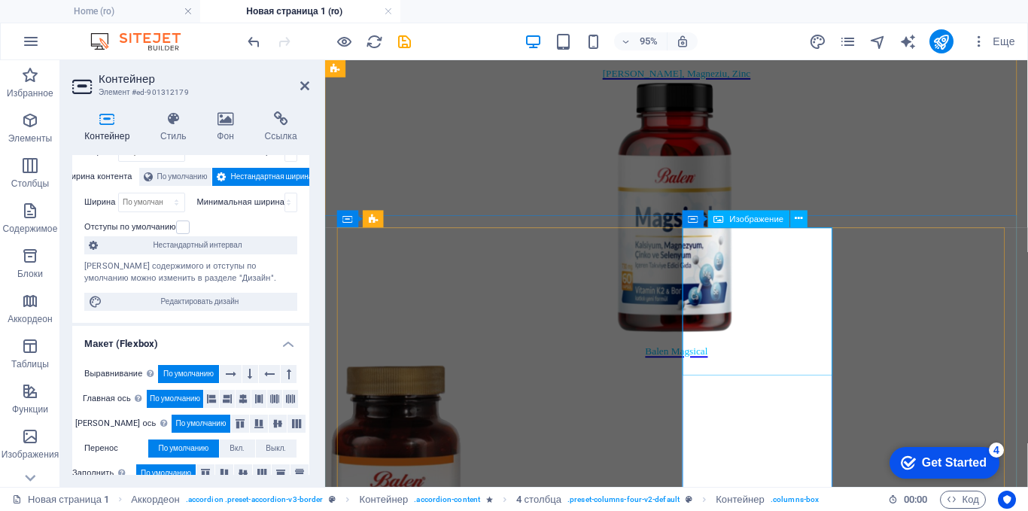
select select "px"
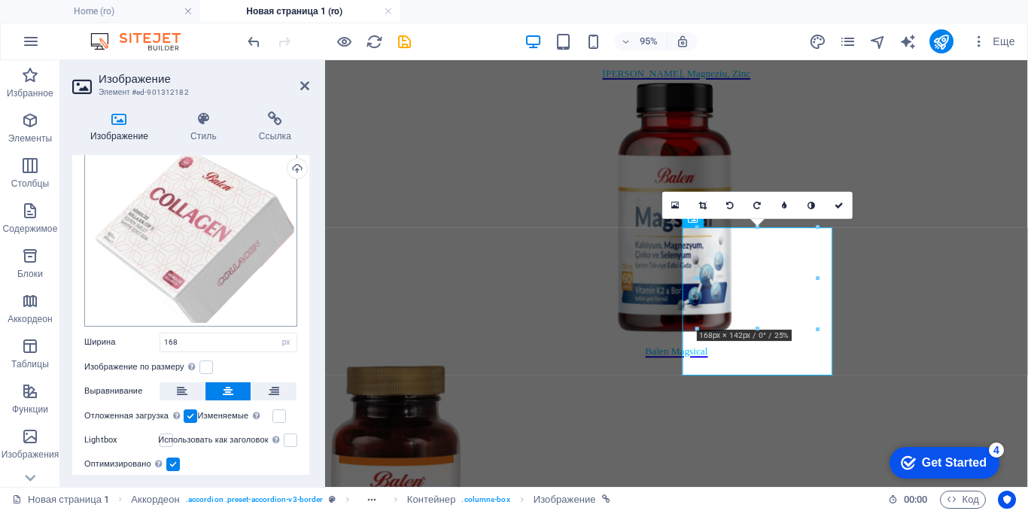
scroll to position [92, 0]
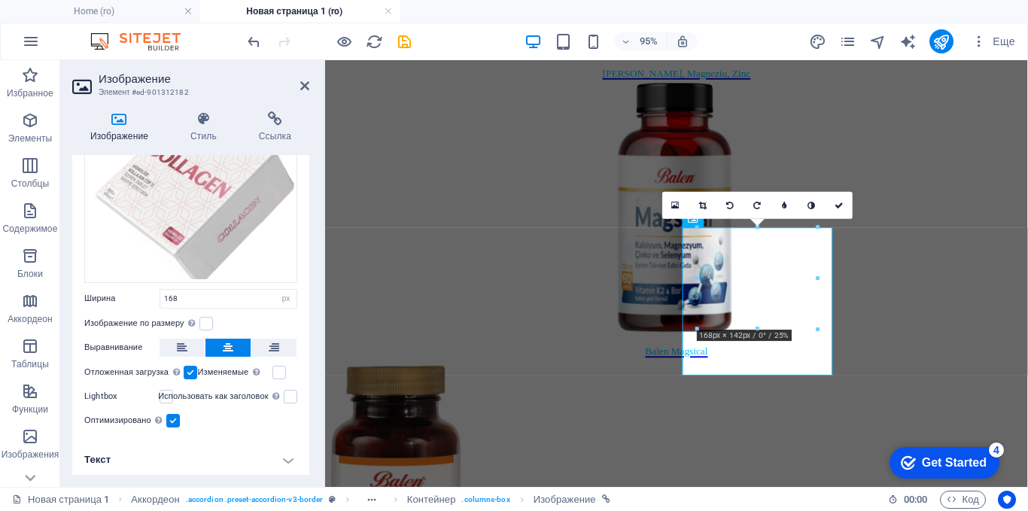
click at [276, 454] on h4 "Текст" at bounding box center [190, 460] width 237 height 36
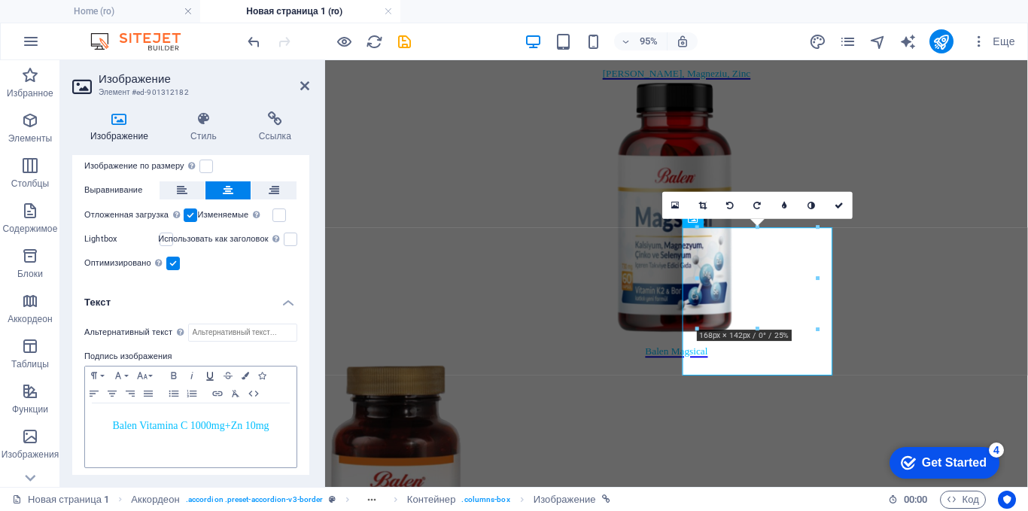
scroll to position [252, 0]
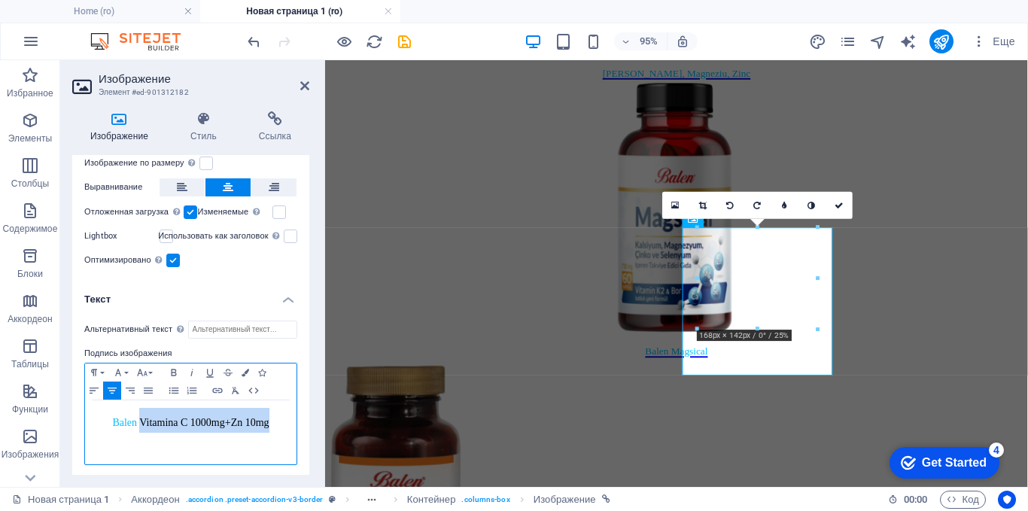
drag, startPoint x: 140, startPoint y: 417, endPoint x: 275, endPoint y: 423, distance: 134.8
click at [274, 423] on h4 "Balen Vitamina C 1000mg+Zn 10mg" at bounding box center [191, 420] width 196 height 25
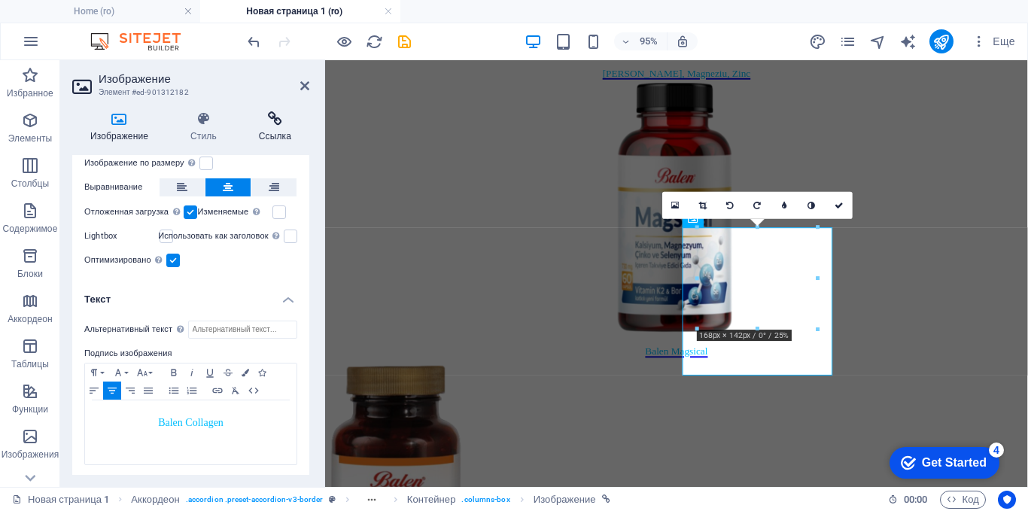
click at [269, 132] on h4 "Ссылка" at bounding box center [275, 127] width 68 height 32
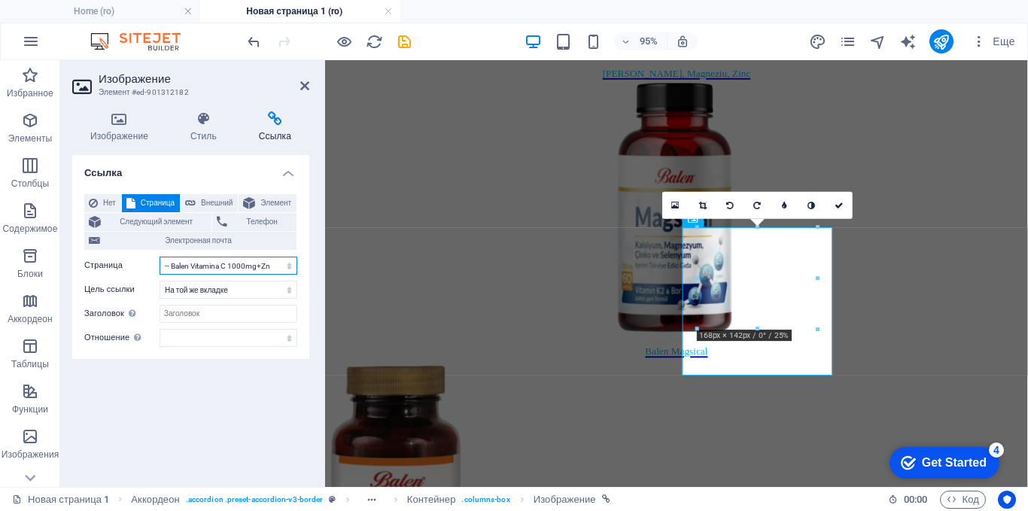
click at [214, 270] on select "Home About blog Produse -- Balen Beedrops Lamaie cu Miere -- Balen Beedrops [PE…" at bounding box center [229, 266] width 138 height 18
select select "11"
click at [160, 257] on select "Home About blog Produse -- Balen Beedrops Lamaie cu Miere -- Balen Beedrops [PE…" at bounding box center [229, 266] width 138 height 18
click at [220, 391] on div "Ссылка Нет Страница Внешний Элемент Следующий элемент Телефон Электронная почта…" at bounding box center [190, 315] width 237 height 320
click at [303, 81] on icon at bounding box center [304, 86] width 9 height 12
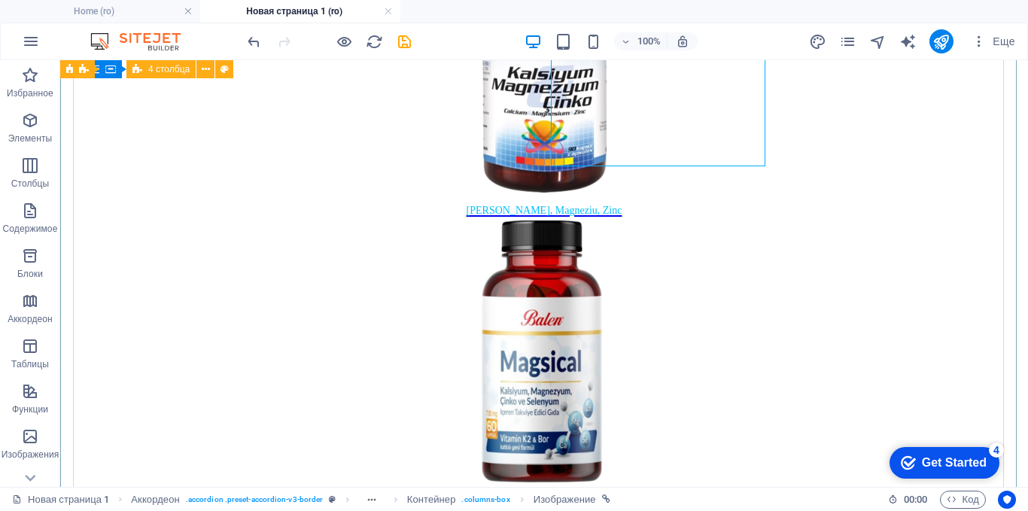
scroll to position [2257, 0]
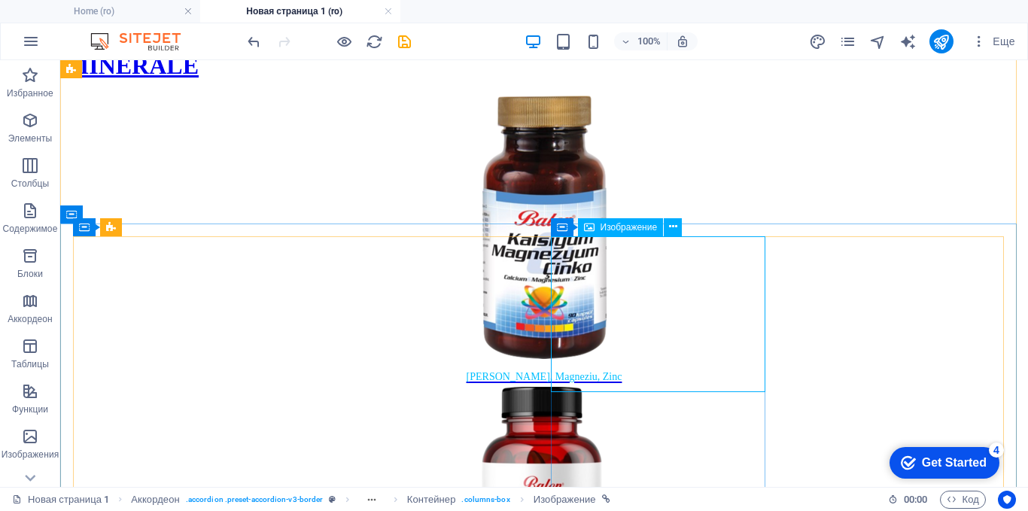
select select "11"
select select
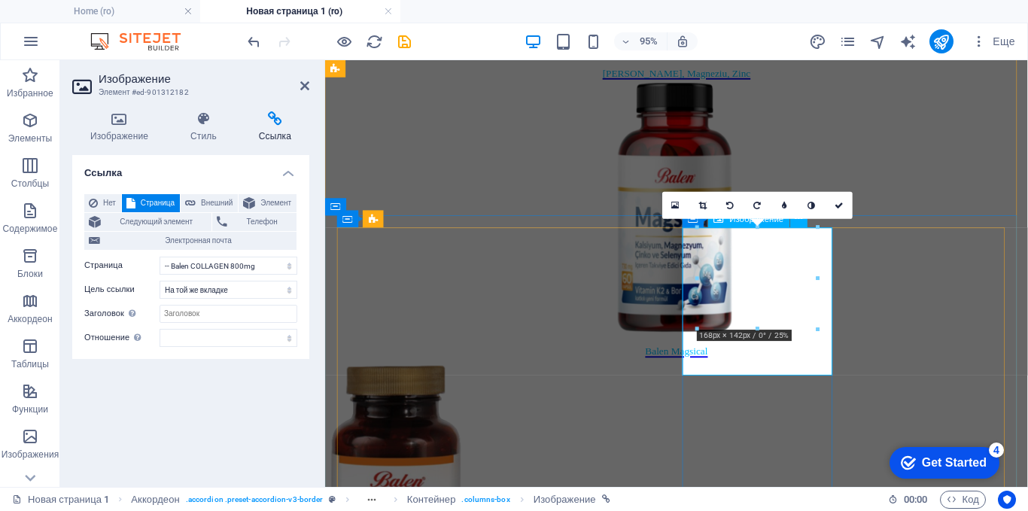
drag, startPoint x: 1084, startPoint y: 391, endPoint x: 784, endPoint y: 385, distance: 300.3
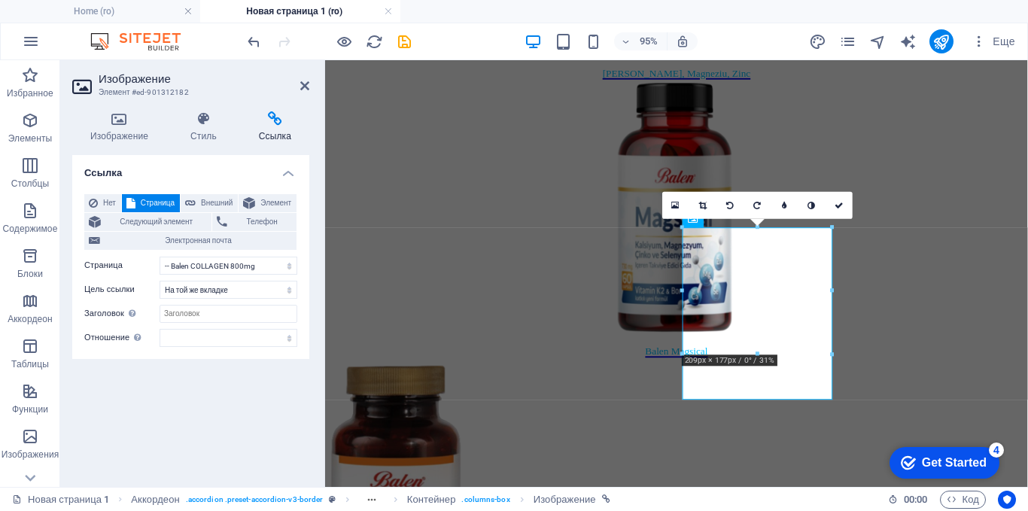
click at [698, 219] on div "16:10 16:9 4:3 1:1 1:2 0" at bounding box center [757, 205] width 190 height 27
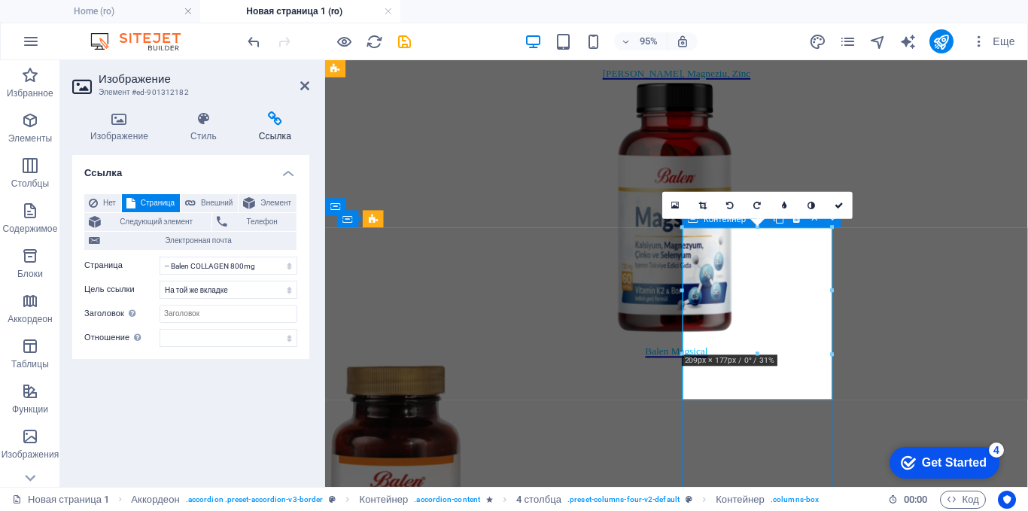
scroll to position [2257, 0]
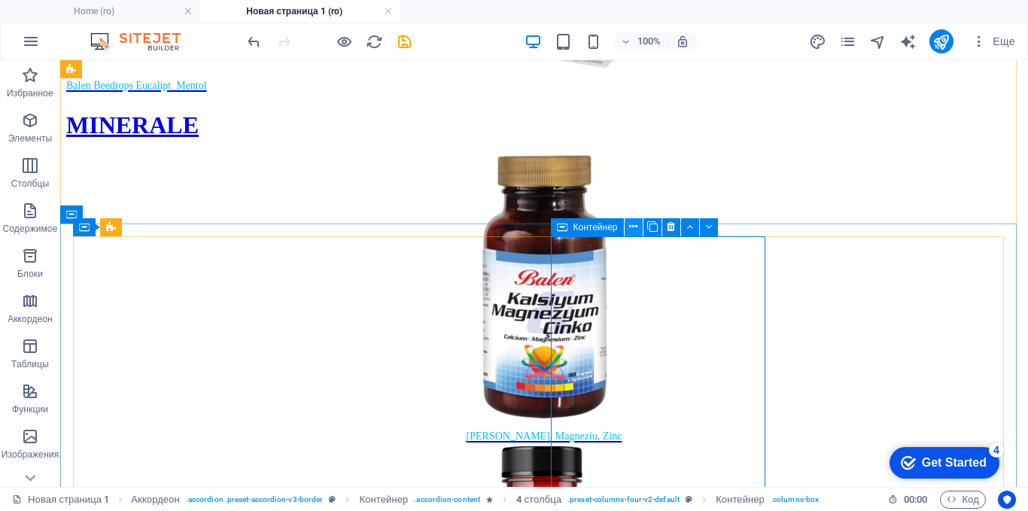
click at [636, 226] on icon at bounding box center [633, 227] width 8 height 16
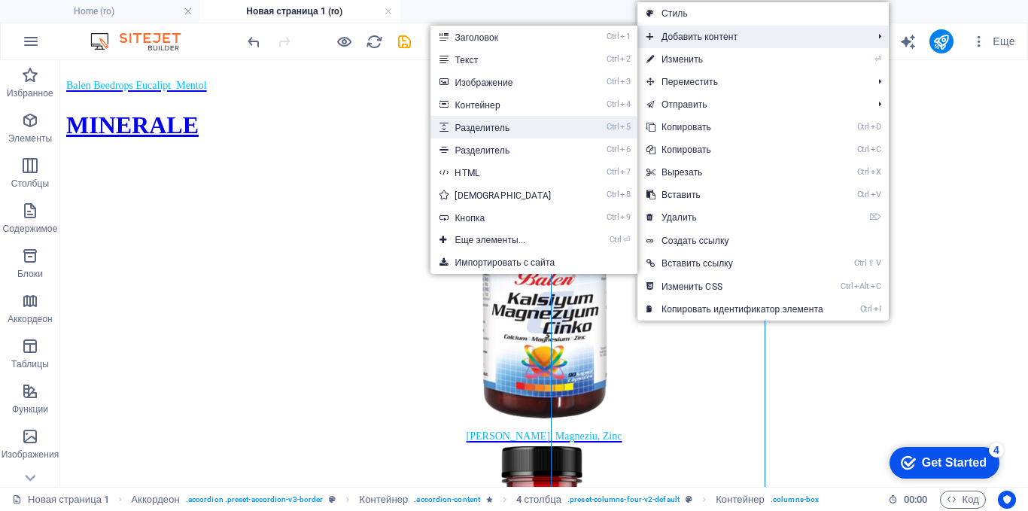
click at [521, 123] on link "Ctrl 5 Разделитель" at bounding box center [505, 127] width 150 height 23
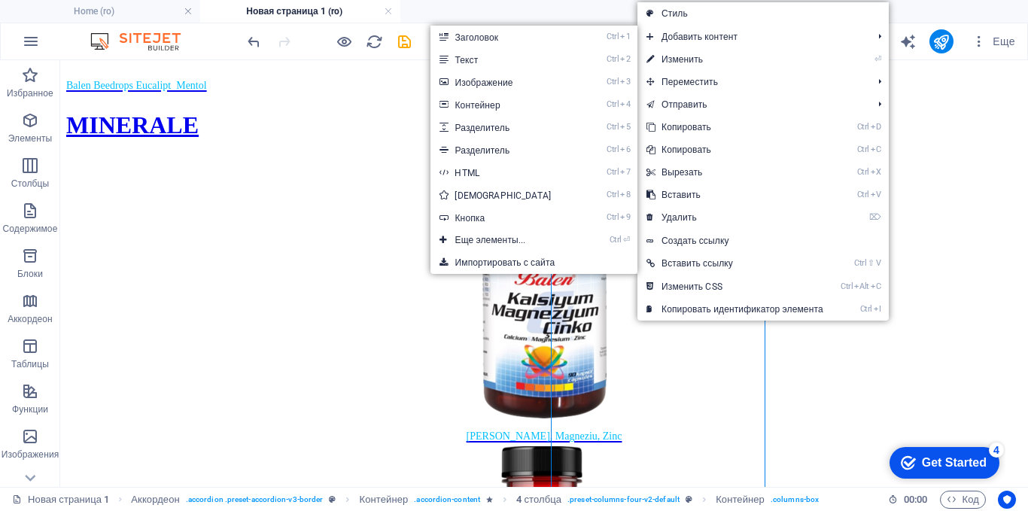
scroll to position [2317, 0]
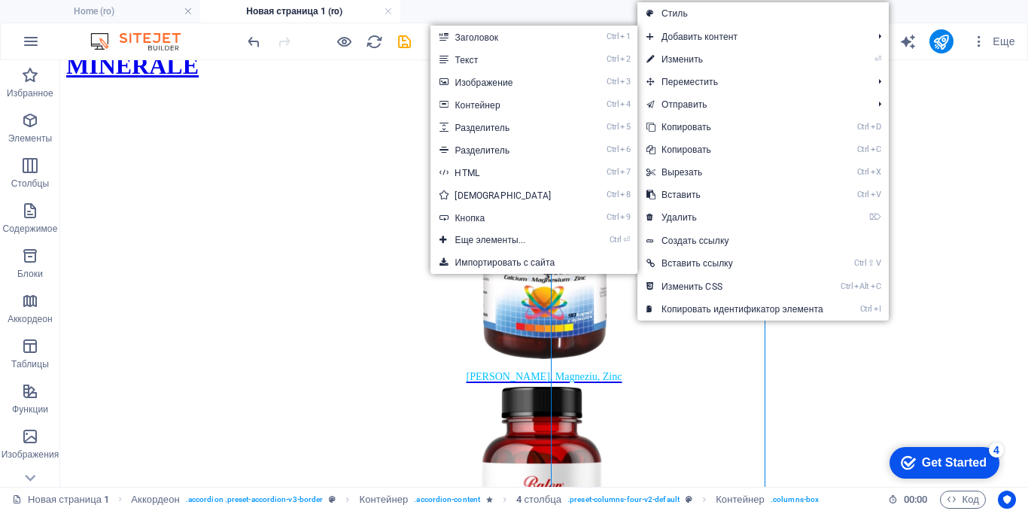
select select "px"
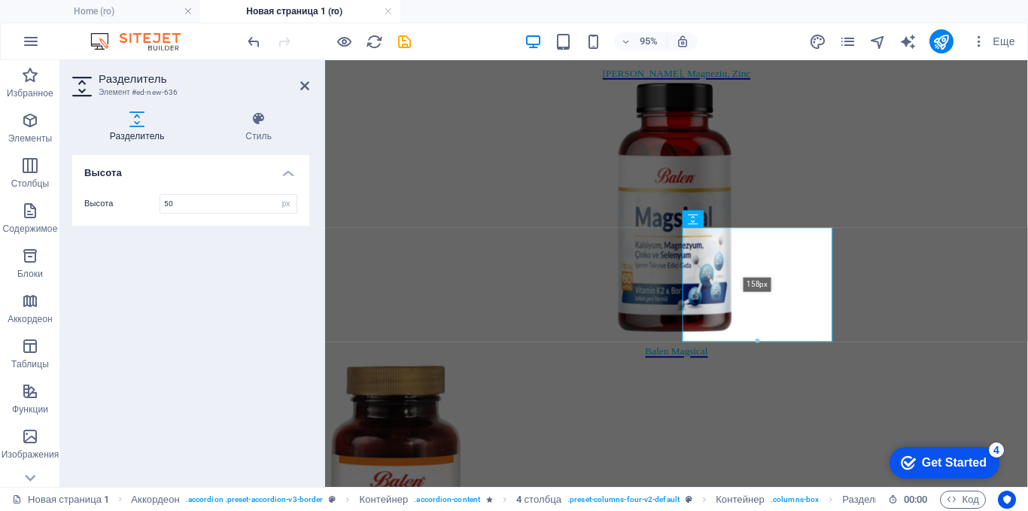
drag, startPoint x: 759, startPoint y: 263, endPoint x: 774, endPoint y: 347, distance: 84.9
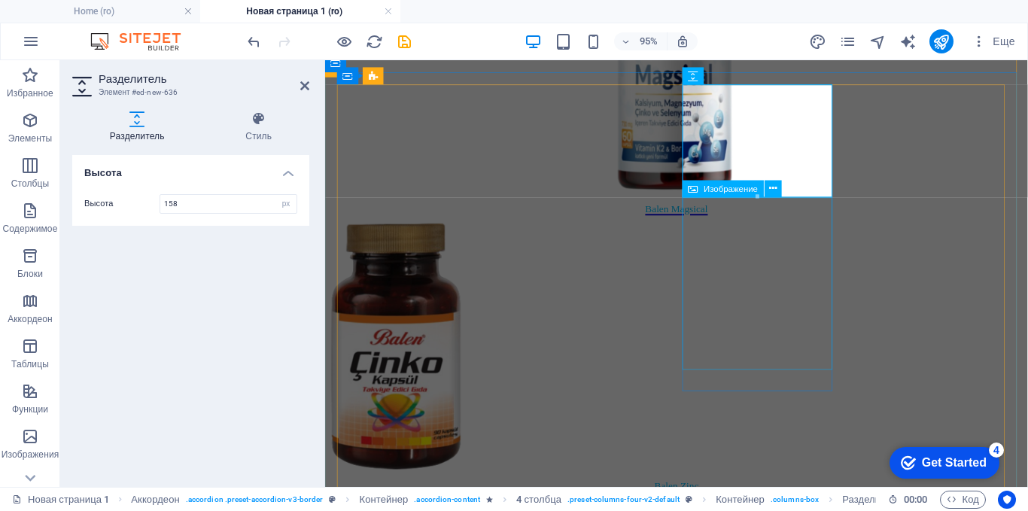
scroll to position [2467, 0]
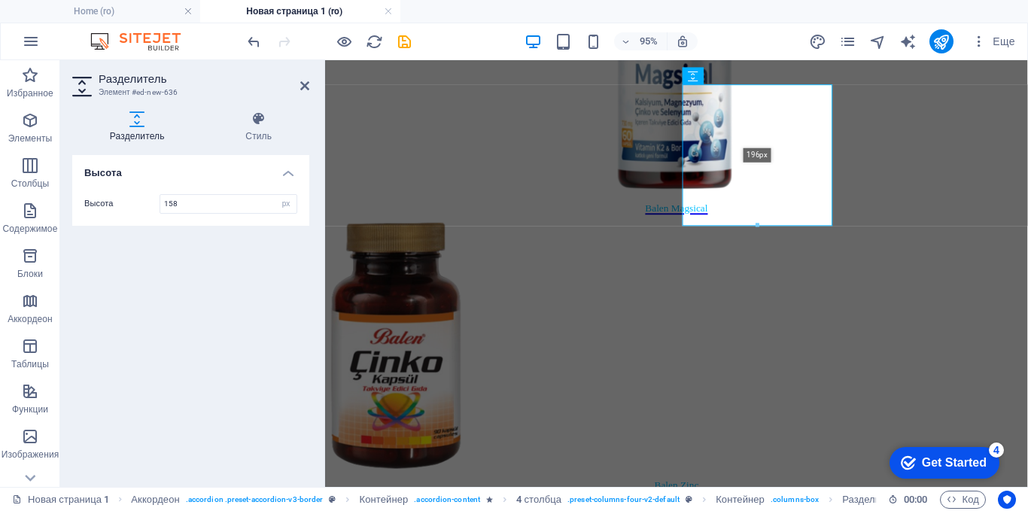
drag, startPoint x: 757, startPoint y: 196, endPoint x: 759, endPoint y: 226, distance: 29.4
click at [759, 226] on div at bounding box center [757, 225] width 148 height 5
type input "196"
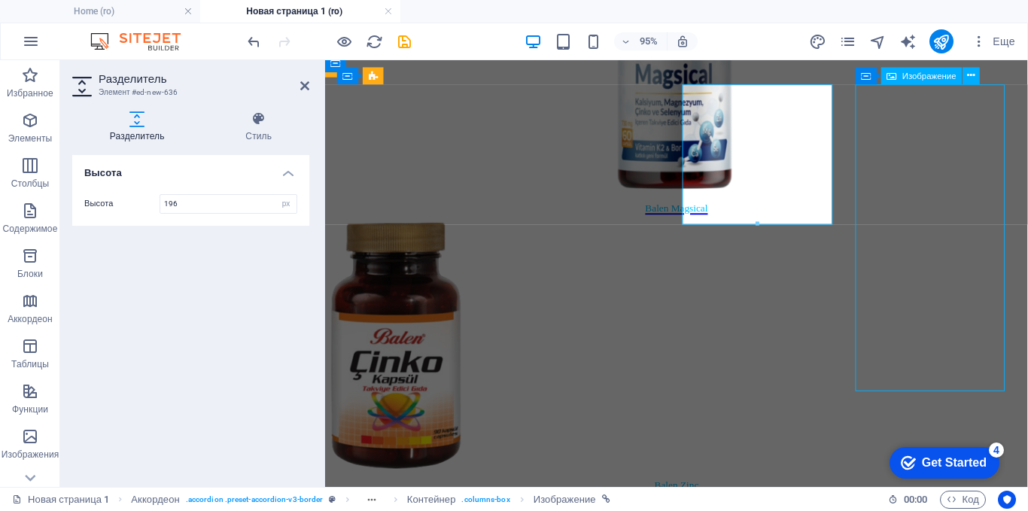
scroll to position [2408, 0]
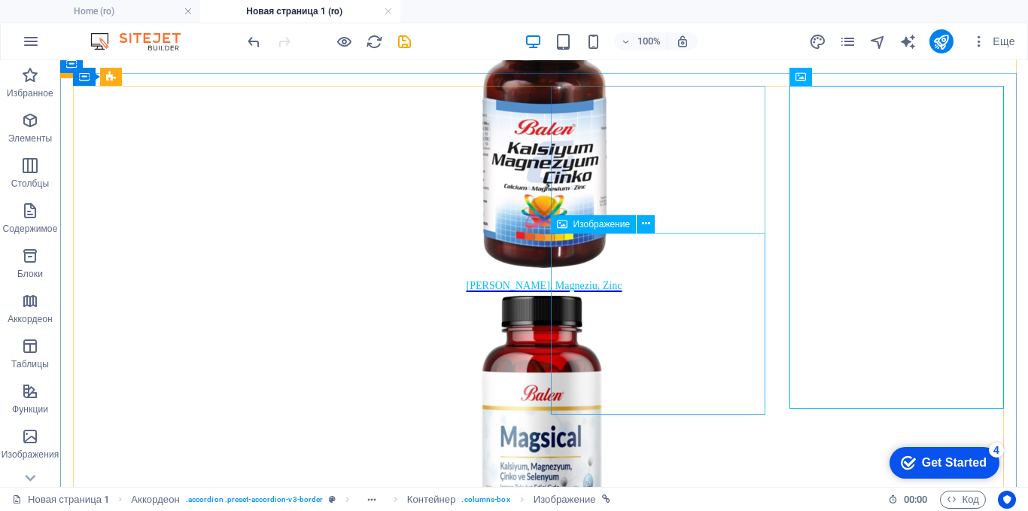
select select "11"
select select
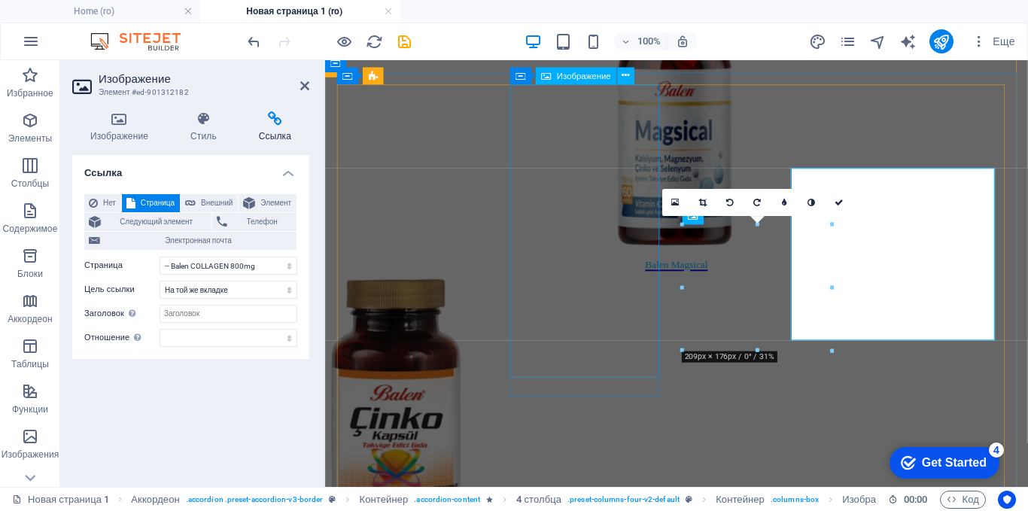
scroll to position [2467, 0]
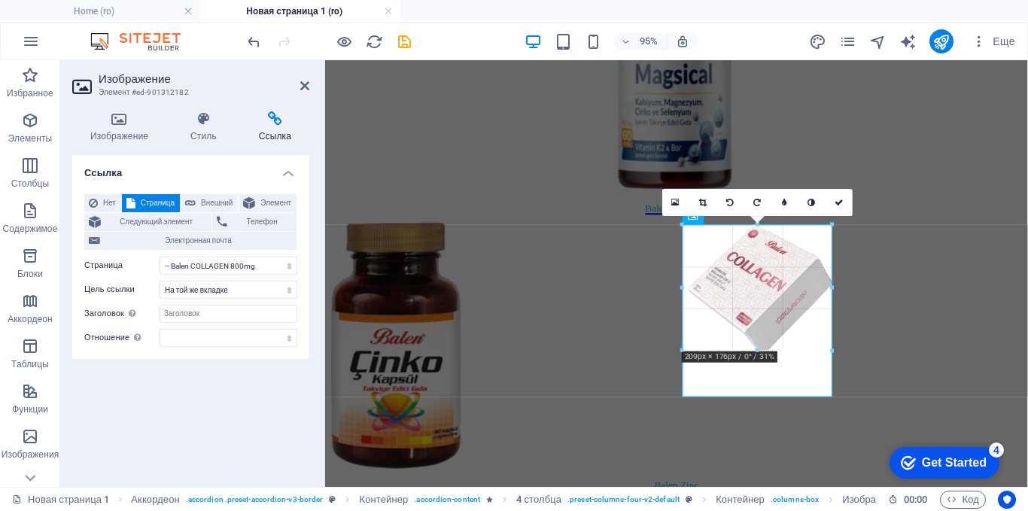
drag, startPoint x: 682, startPoint y: 285, endPoint x: 394, endPoint y: 243, distance: 291.2
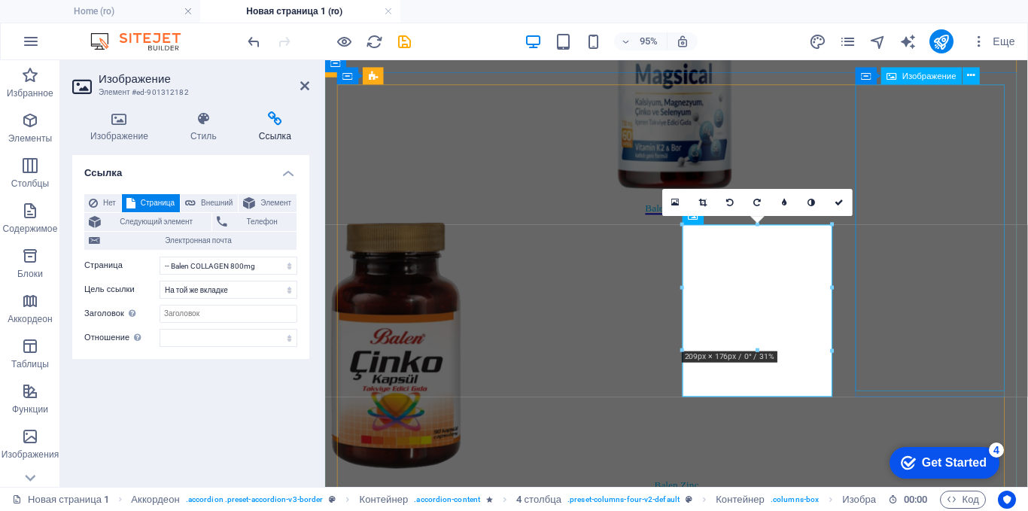
select select "px"
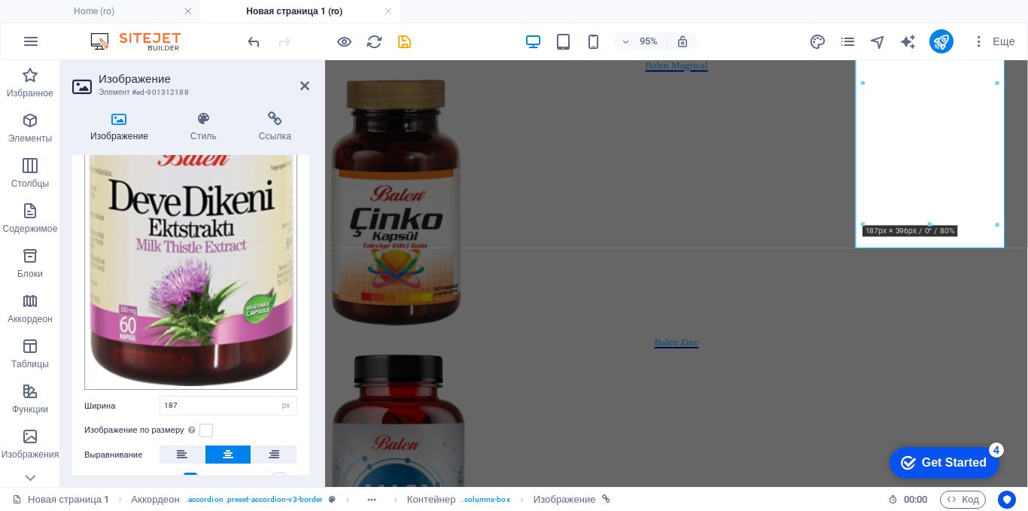
scroll to position [226, 0]
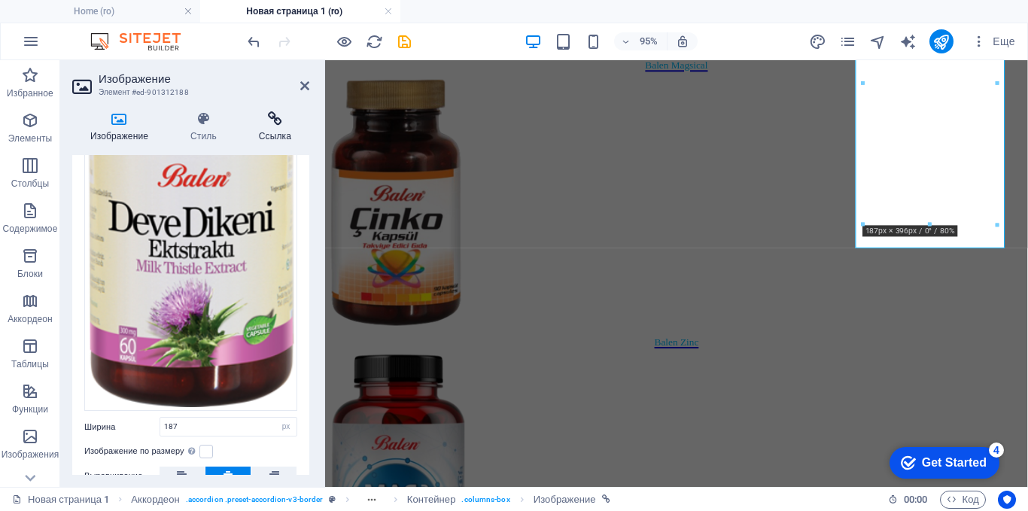
click at [272, 133] on h4 "Ссылка" at bounding box center [275, 127] width 68 height 32
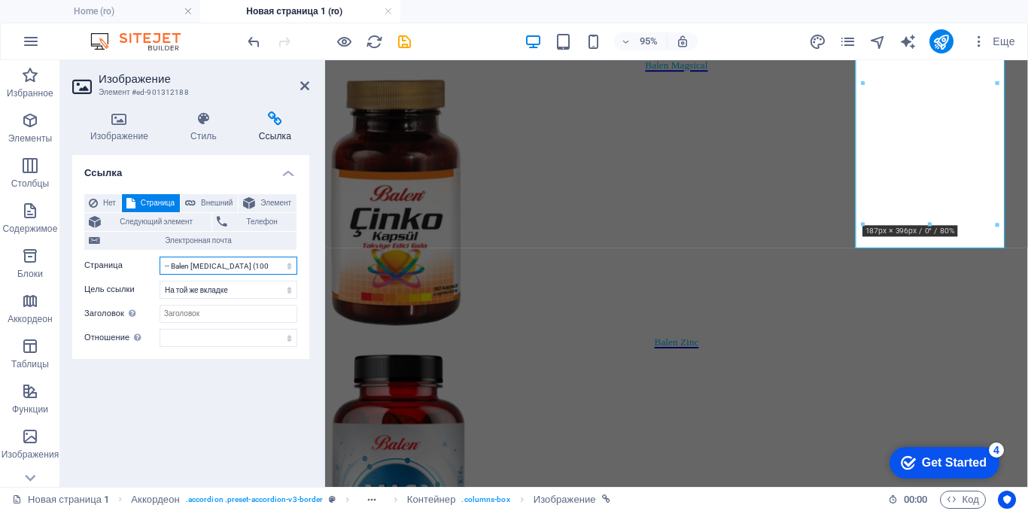
click at [220, 265] on select "Home About blog Produse -- Balen Beedrops Lamaie cu Miere -- Balen Beedrops [PE…" at bounding box center [229, 266] width 138 height 18
select select "15"
click at [160, 257] on select "Home About blog Produse -- Balen Beedrops Lamaie cu Miere -- Balen Beedrops [PE…" at bounding box center [229, 266] width 138 height 18
click at [113, 133] on h4 "Изображение" at bounding box center [122, 127] width 100 height 32
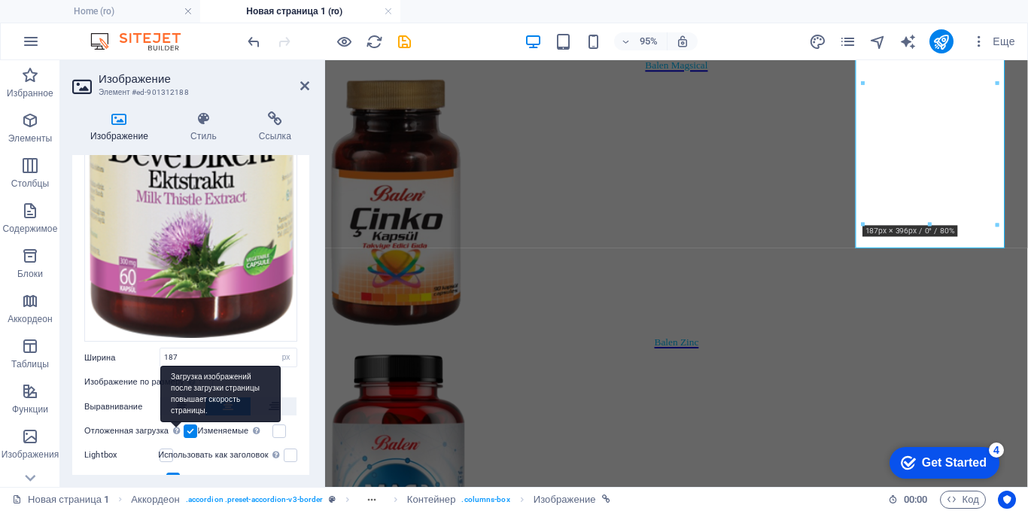
scroll to position [351, 0]
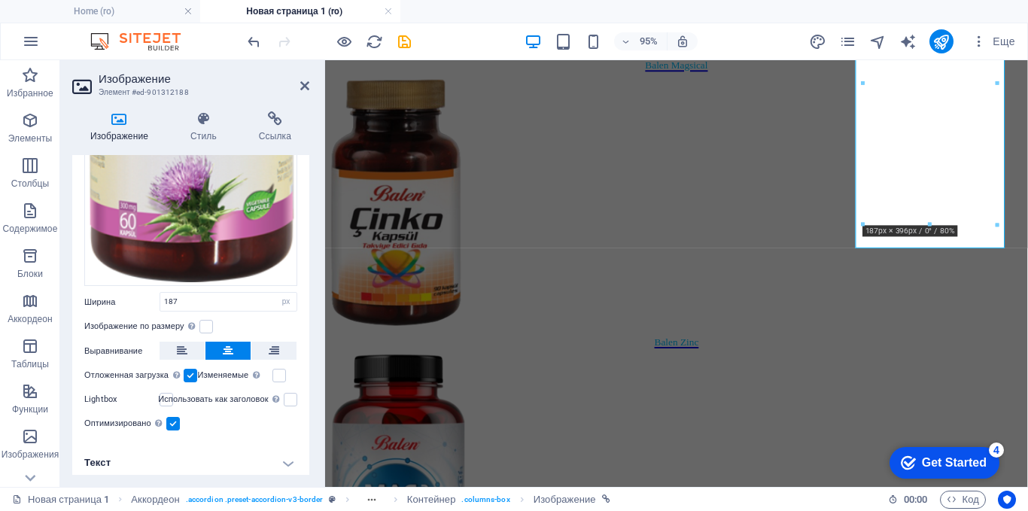
click at [243, 457] on h4 "Текст" at bounding box center [190, 463] width 237 height 36
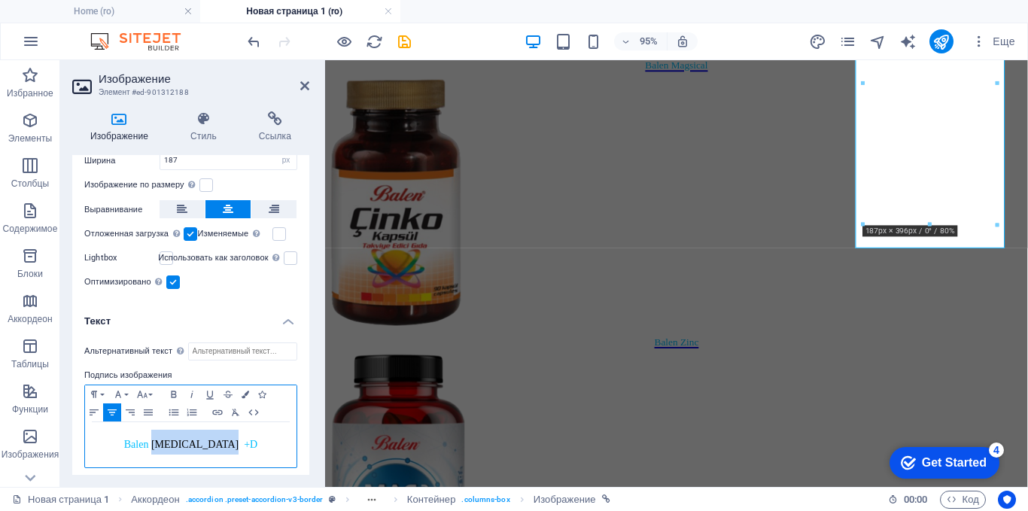
drag, startPoint x: 172, startPoint y: 436, endPoint x: 239, endPoint y: 436, distance: 67.7
click at [239, 436] on h4 "Balen [MEDICAL_DATA] +D" at bounding box center [191, 442] width 196 height 25
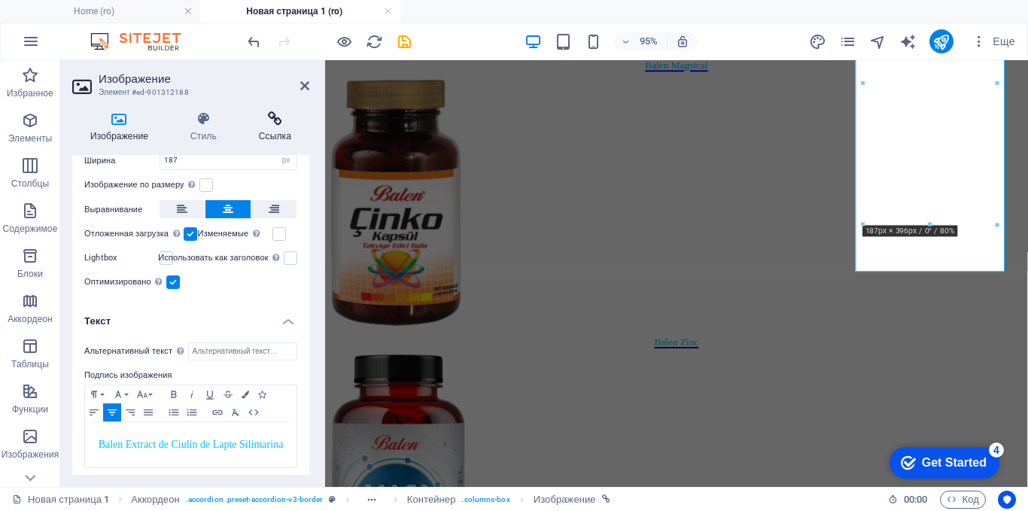
click at [269, 124] on icon at bounding box center [275, 118] width 68 height 15
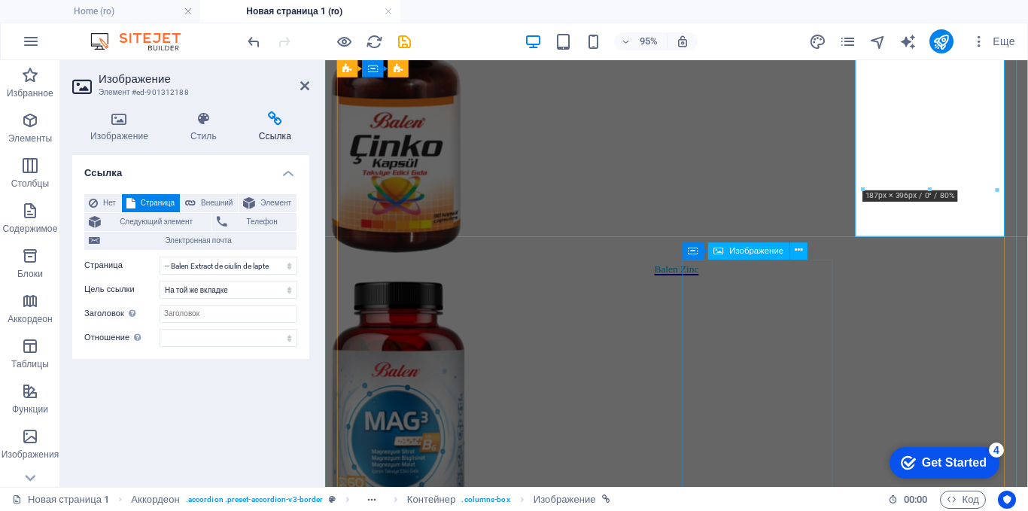
scroll to position [2768, 0]
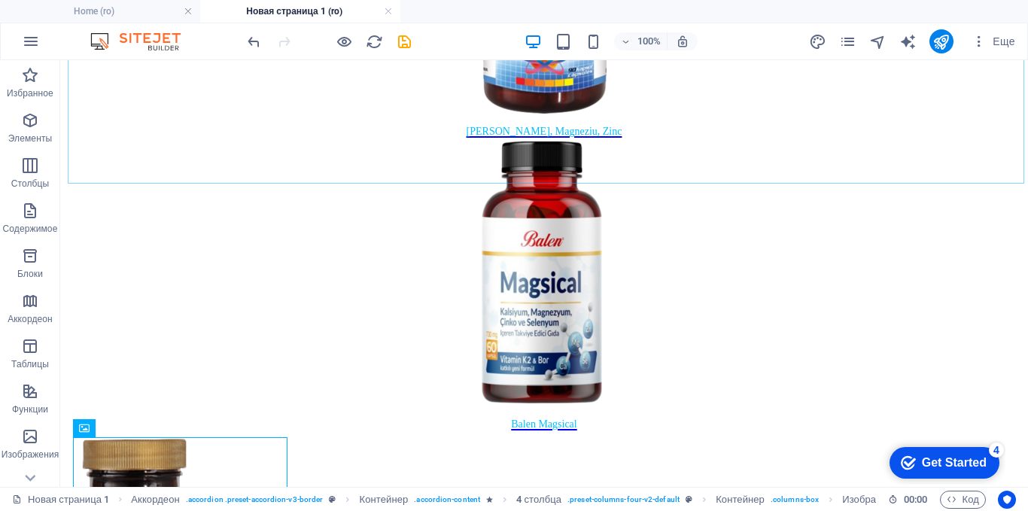
scroll to position [2784, 0]
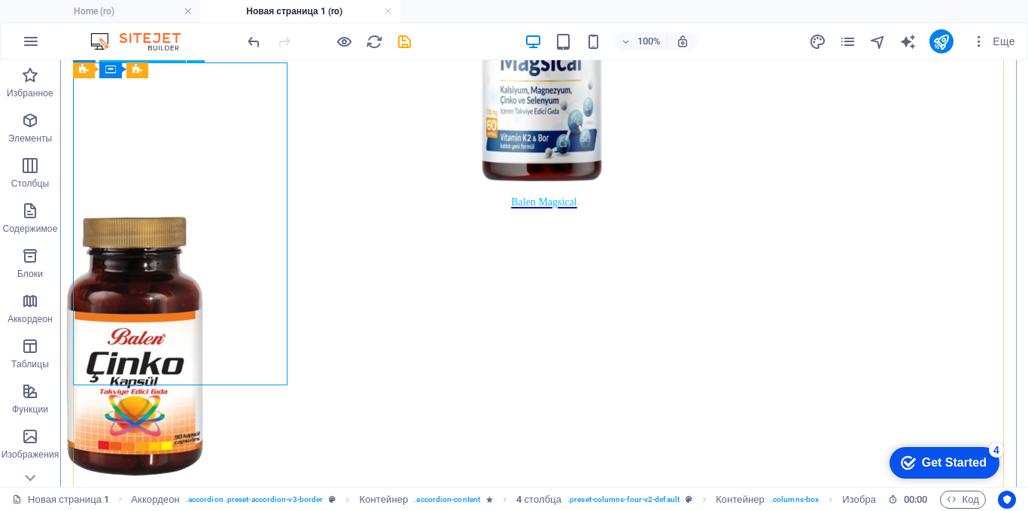
select select "px"
select select "33"
select select
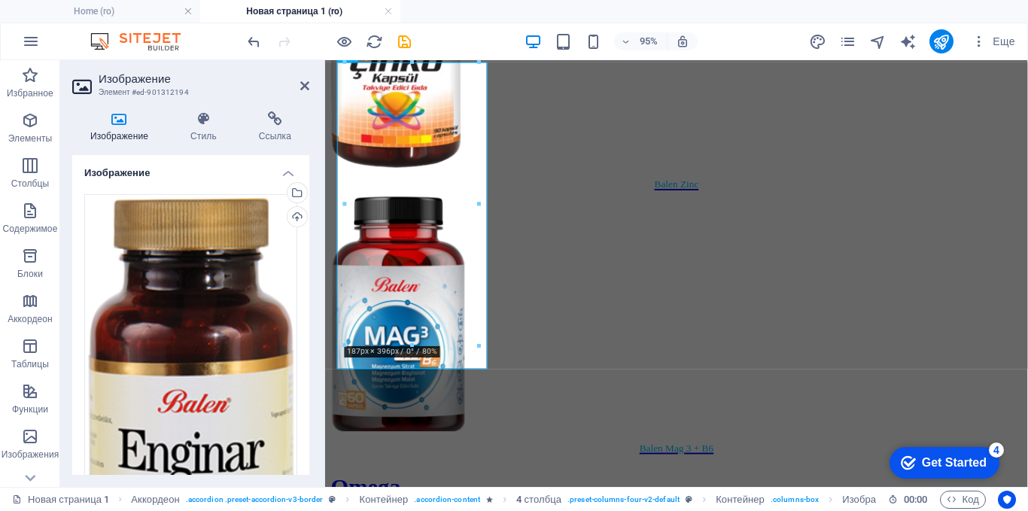
scroll to position [2862, 0]
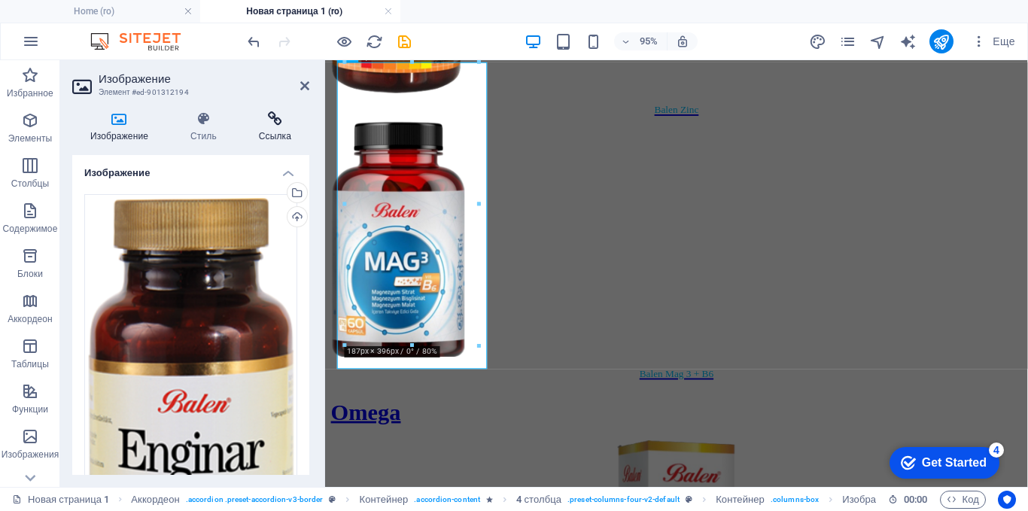
click at [275, 131] on h4 "Ссылка" at bounding box center [275, 127] width 68 height 32
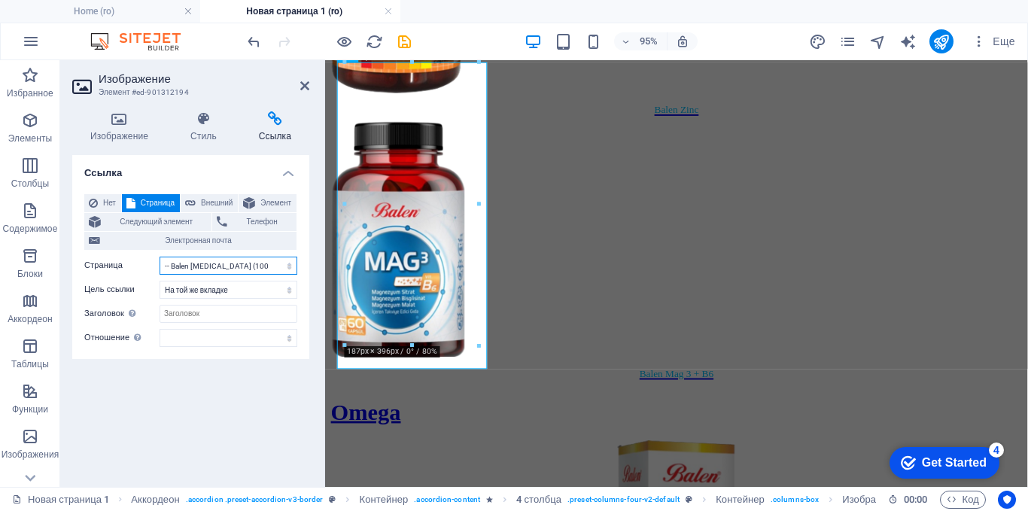
click at [221, 264] on select "Home About blog Produse -- Balen Beedrops Lamaie cu Miere -- Balen Beedrops [PE…" at bounding box center [229, 266] width 138 height 18
select select "14"
click at [160, 257] on select "Home About blog Produse -- Balen Beedrops Lamaie cu Miere -- Balen Beedrops [PE…" at bounding box center [229, 266] width 138 height 18
click at [120, 120] on icon at bounding box center [119, 118] width 94 height 15
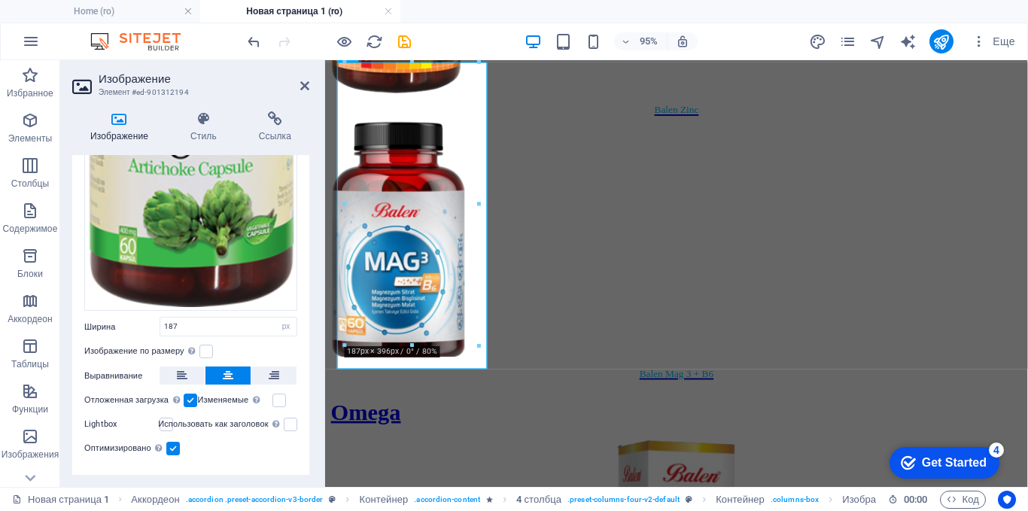
scroll to position [351, 0]
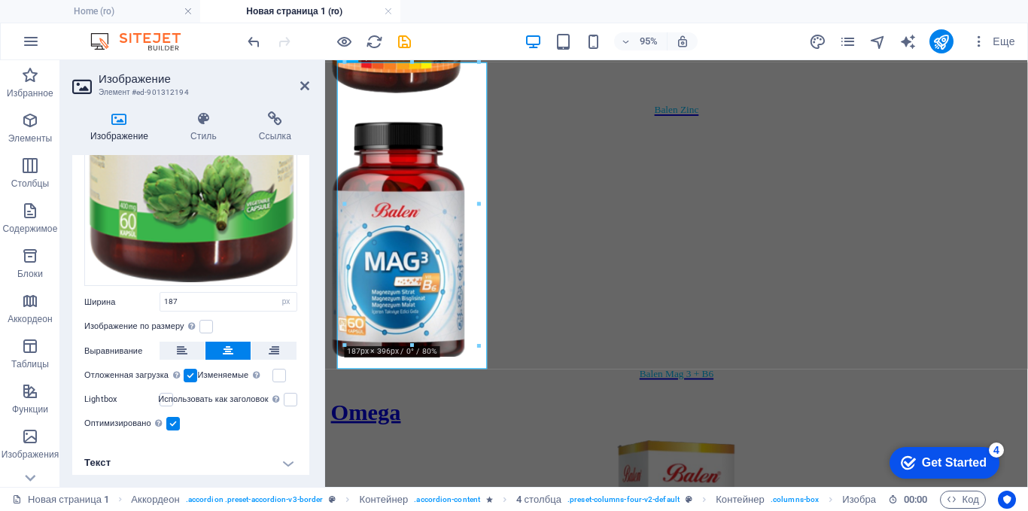
click at [276, 457] on h4 "Текст" at bounding box center [190, 463] width 237 height 36
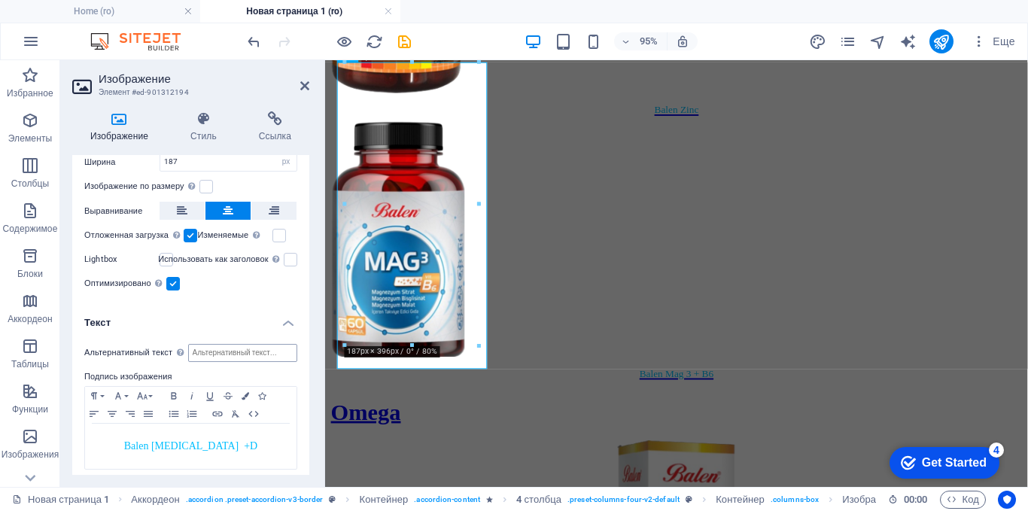
scroll to position [492, 0]
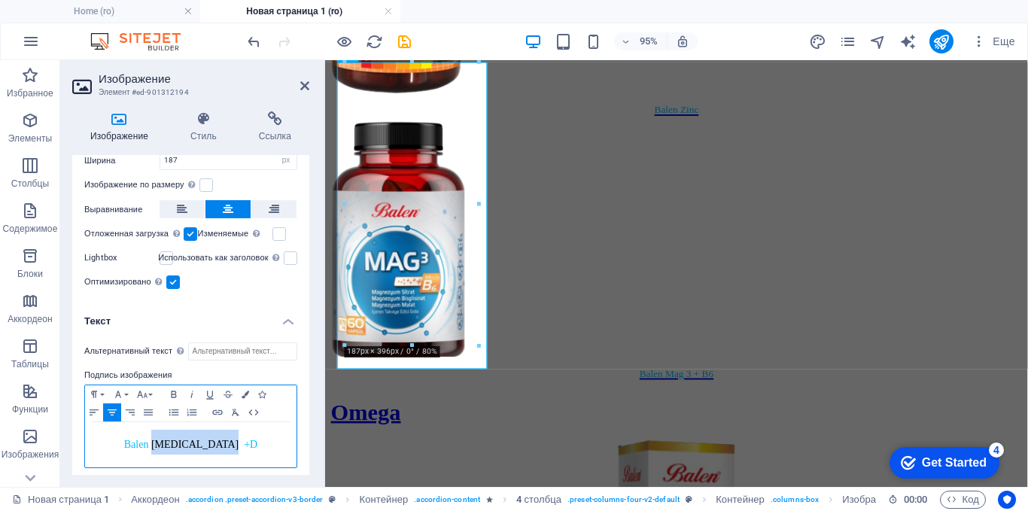
drag, startPoint x: 240, startPoint y: 439, endPoint x: 172, endPoint y: 442, distance: 68.6
click at [172, 442] on h4 "Balen [MEDICAL_DATA] +D" at bounding box center [191, 442] width 196 height 25
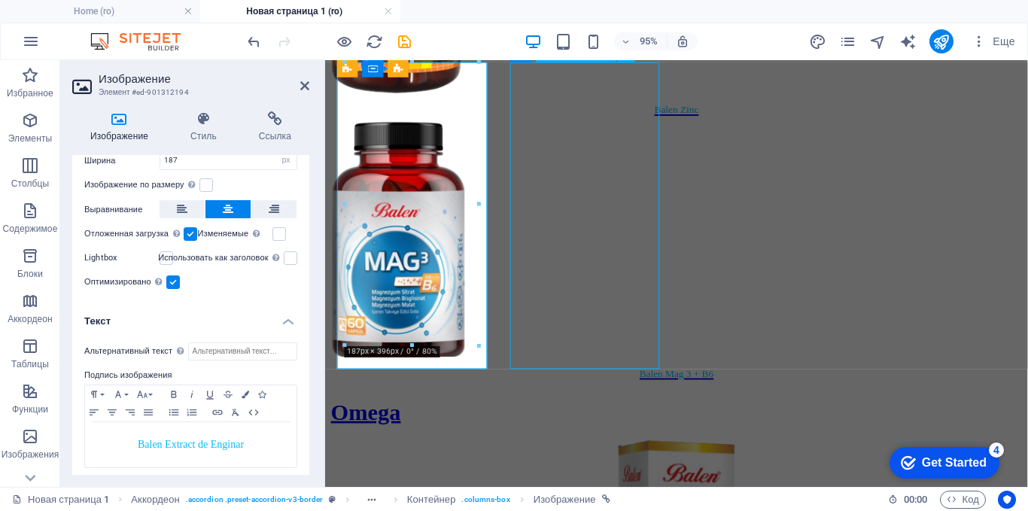
scroll to position [2784, 0]
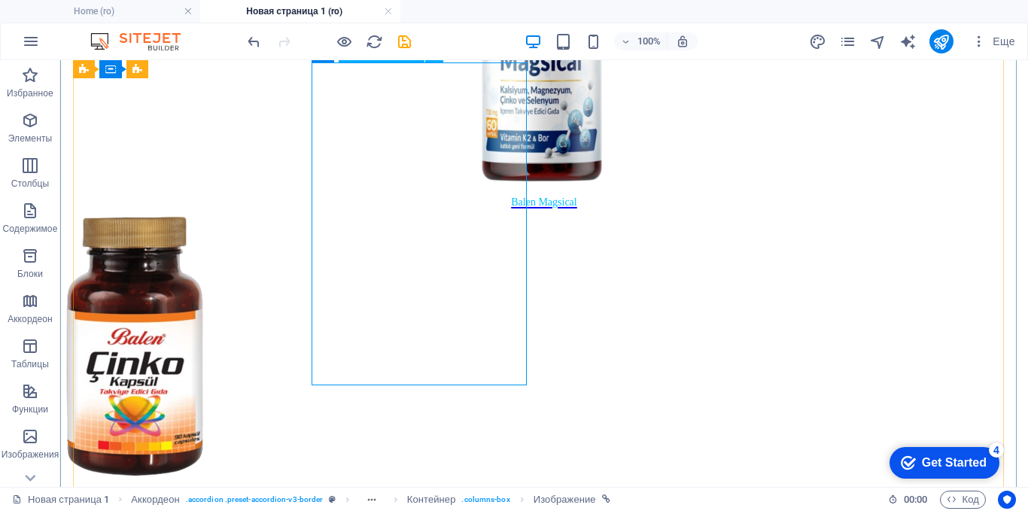
select select "px"
select select "33"
select select
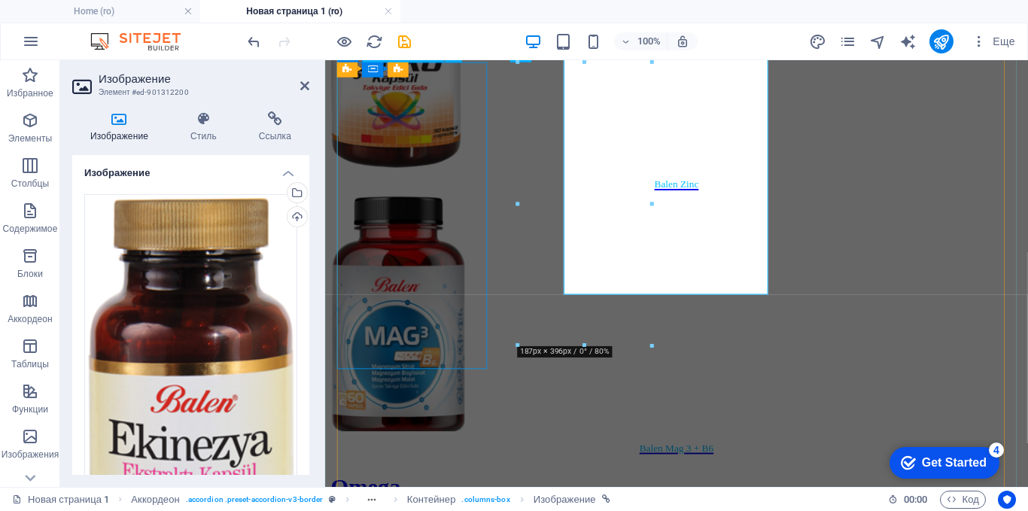
scroll to position [2862, 0]
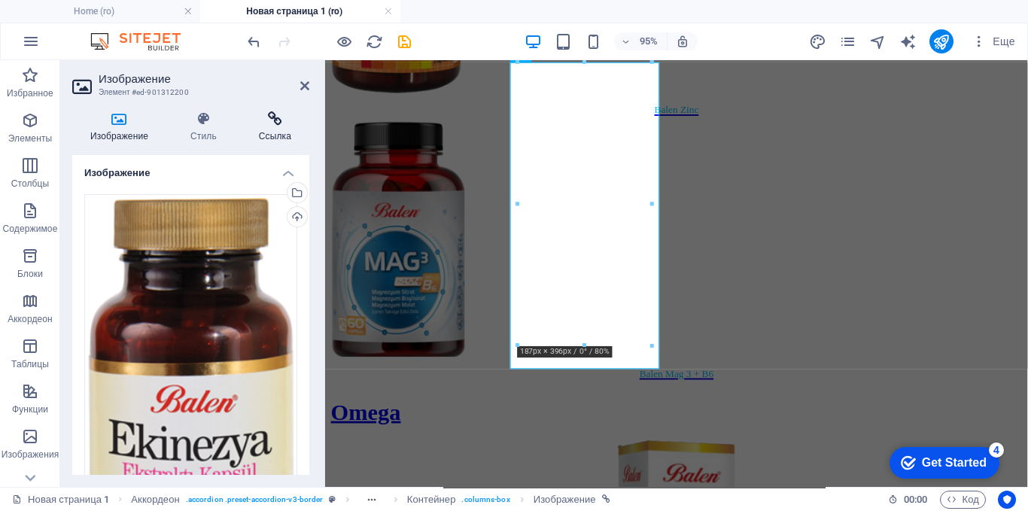
click at [282, 139] on h4 "Ссылка" at bounding box center [275, 127] width 68 height 32
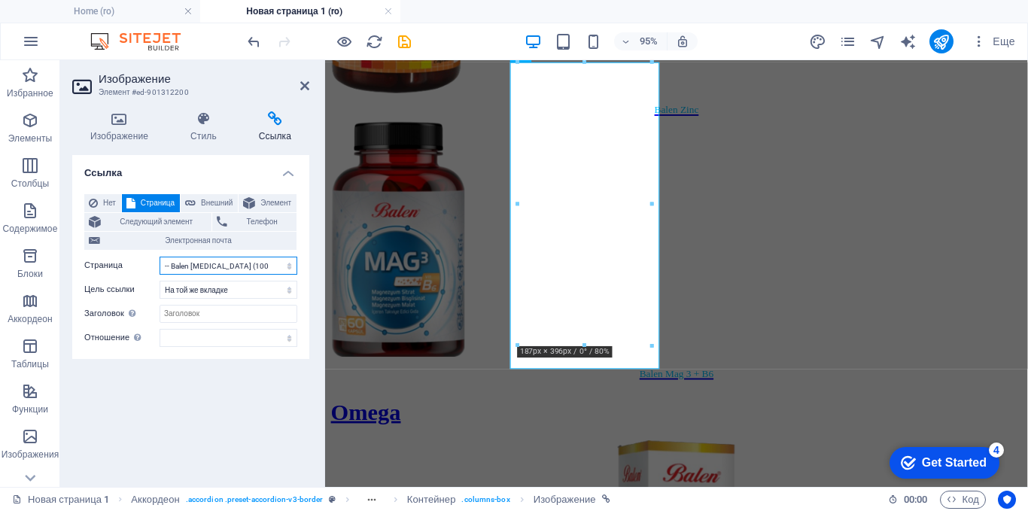
click at [255, 269] on select "Home About blog Produse -- Balen Beedrops Lamaie cu Miere -- Balen Beedrops [PE…" at bounding box center [229, 266] width 138 height 18
select select "13"
click at [160, 257] on select "Home About blog Produse -- Balen Beedrops Lamaie cu Miere -- Balen Beedrops [PE…" at bounding box center [229, 266] width 138 height 18
click at [123, 132] on h4 "Изображение" at bounding box center [122, 127] width 100 height 32
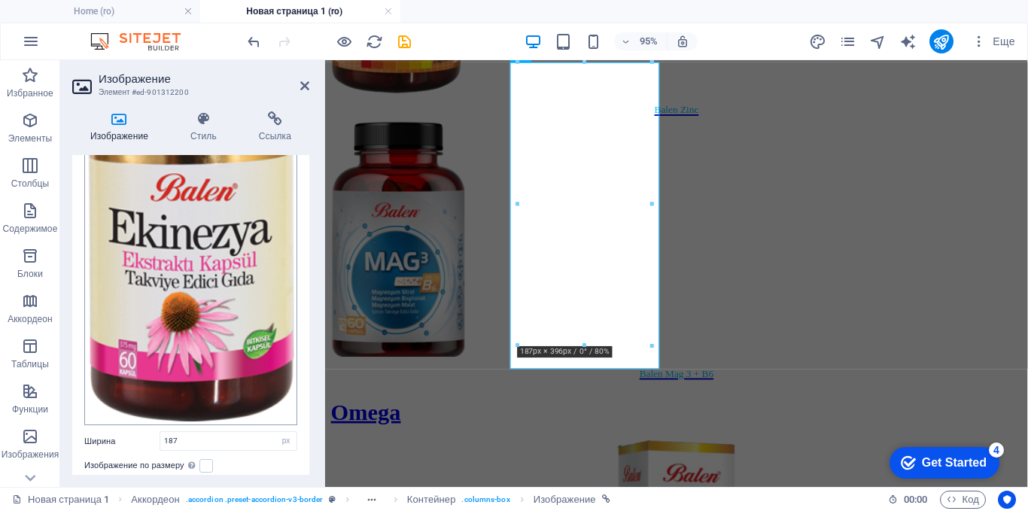
scroll to position [351, 0]
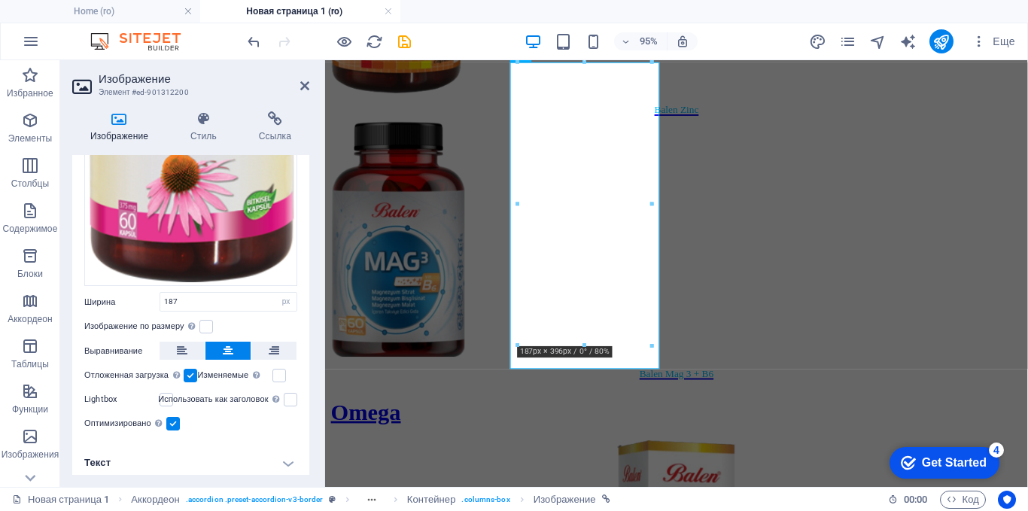
click at [134, 454] on h4 "Текст" at bounding box center [190, 463] width 237 height 36
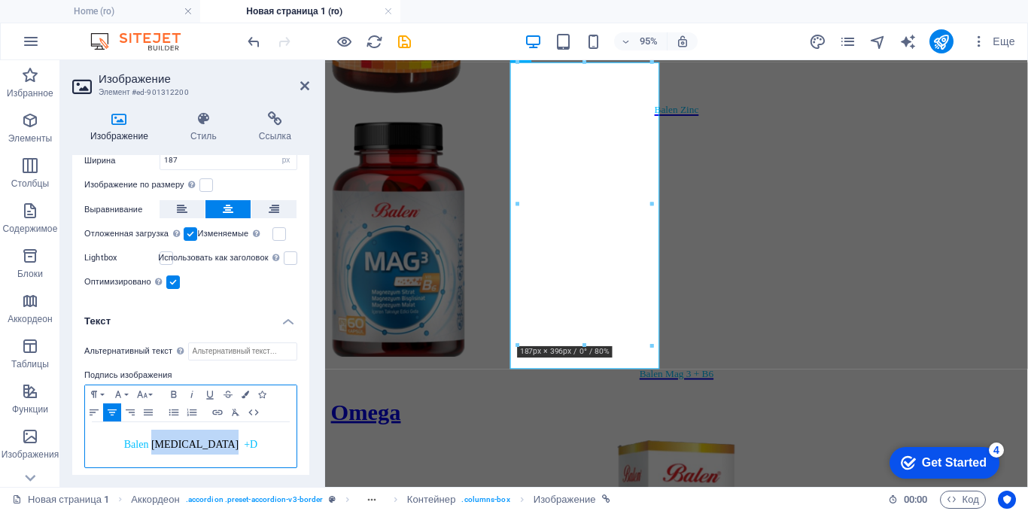
drag, startPoint x: 241, startPoint y: 438, endPoint x: 171, endPoint y: 440, distance: 70.0
click at [171, 440] on h4 "Balen [MEDICAL_DATA] +D" at bounding box center [191, 442] width 196 height 25
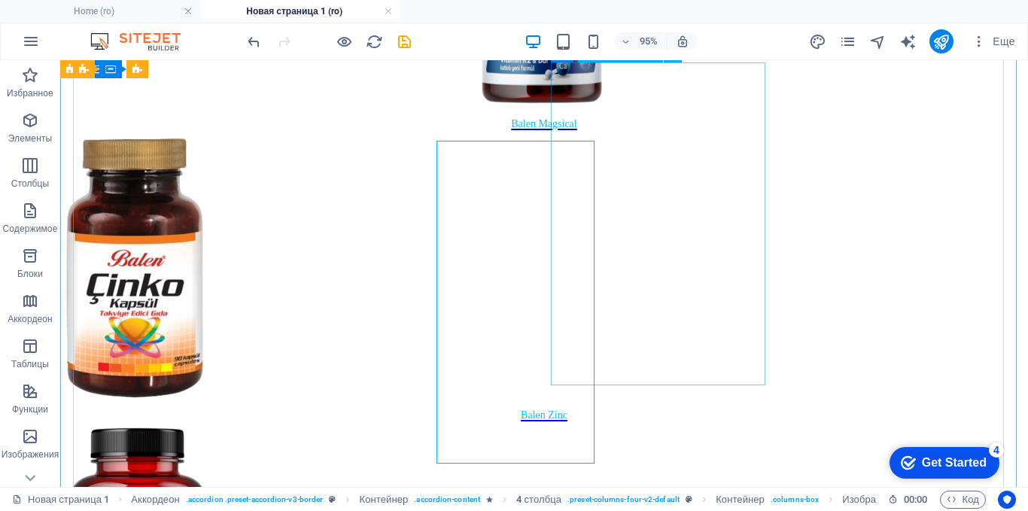
scroll to position [2784, 0]
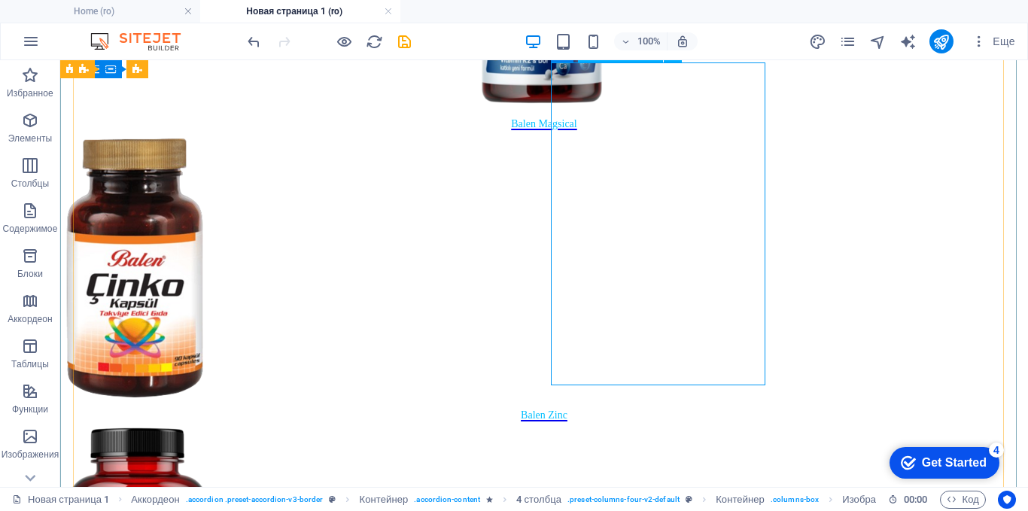
select select "px"
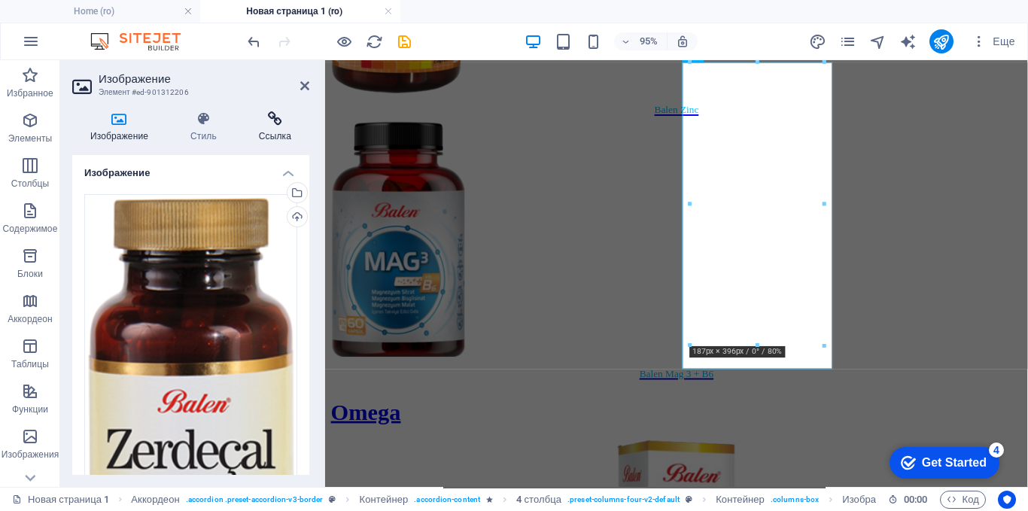
click at [281, 129] on h4 "Ссылка" at bounding box center [275, 127] width 68 height 32
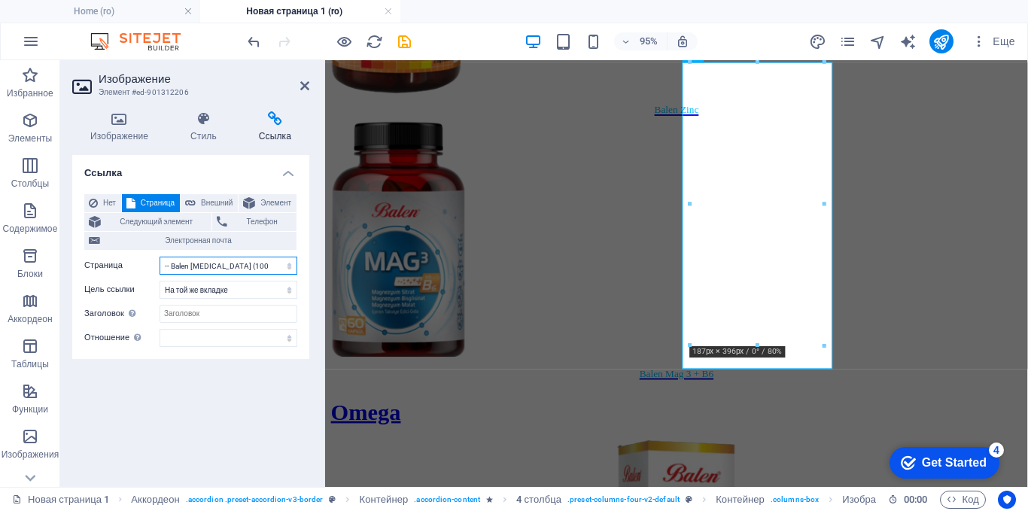
click at [248, 265] on select "Home About blog Produse -- Balen Beedrops Lamaie cu Miere -- Balen Beedrops [PE…" at bounding box center [229, 266] width 138 height 18
select select "12"
click at [160, 257] on select "Home About blog Produse -- Balen Beedrops Lamaie cu Miere -- Balen Beedrops [PE…" at bounding box center [229, 266] width 138 height 18
click at [251, 177] on h4 "Ссылка" at bounding box center [190, 168] width 237 height 27
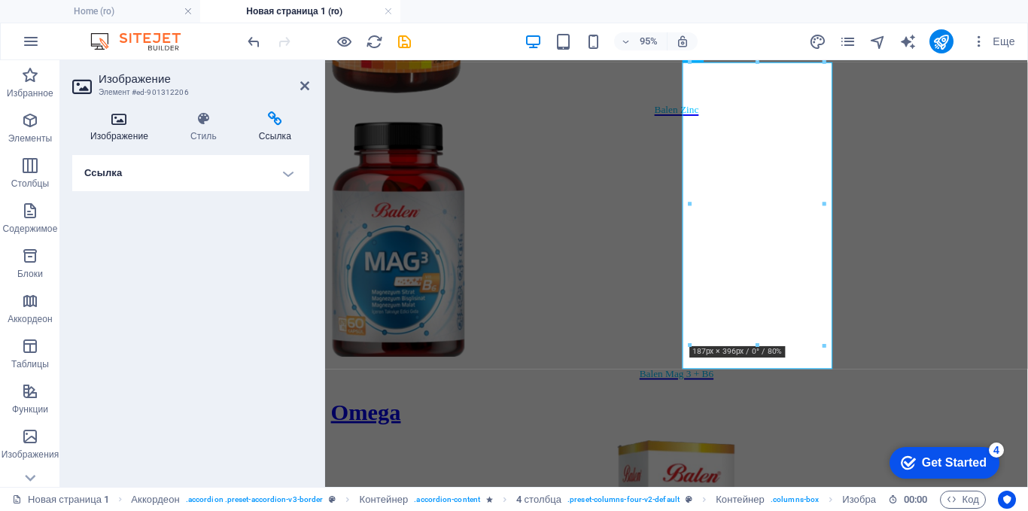
click at [126, 130] on h4 "Изображение" at bounding box center [122, 127] width 100 height 32
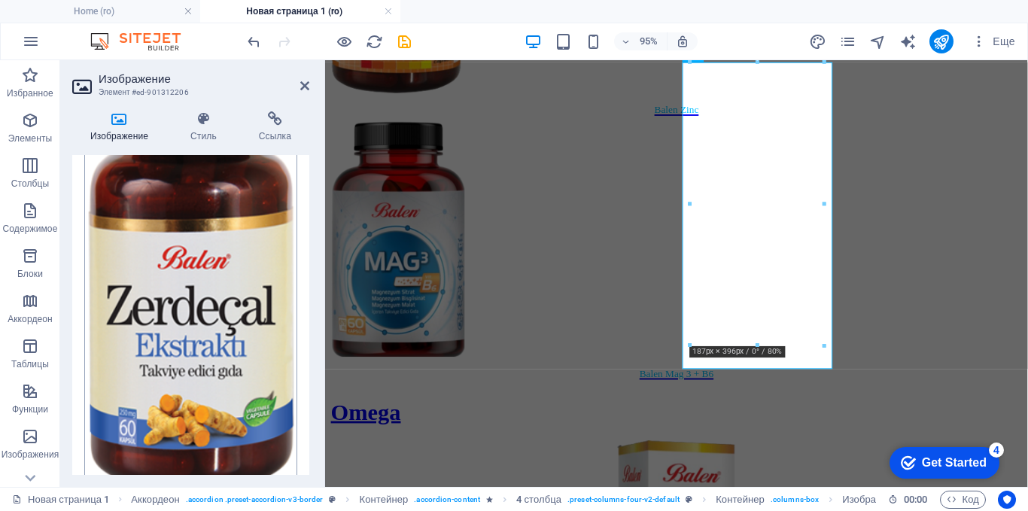
scroll to position [351, 0]
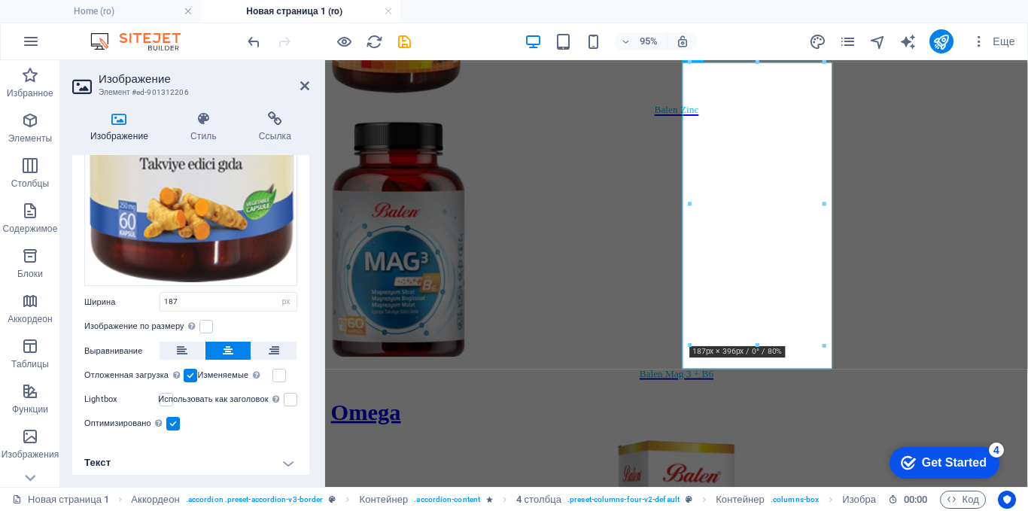
click at [260, 456] on h4 "Текст" at bounding box center [190, 463] width 237 height 36
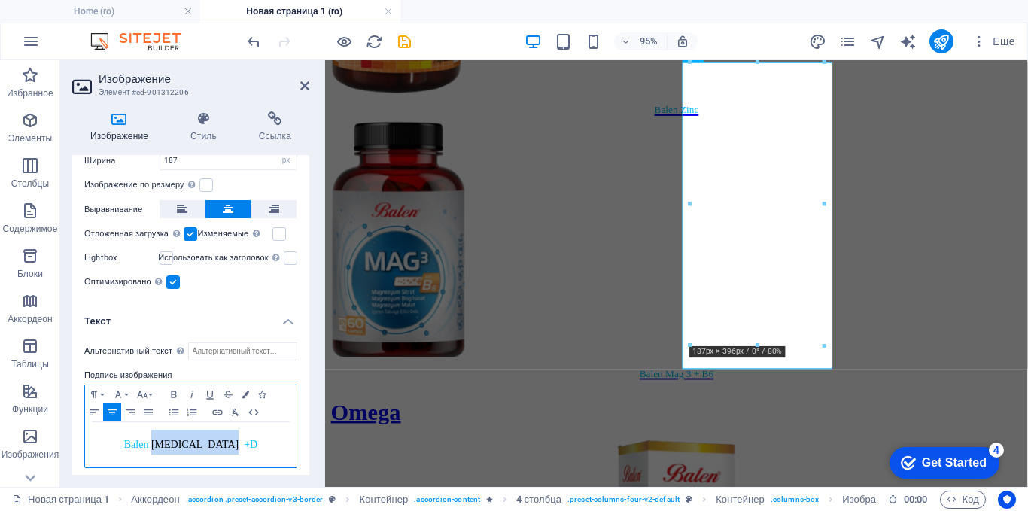
drag, startPoint x: 242, startPoint y: 441, endPoint x: 171, endPoint y: 442, distance: 71.5
click at [171, 442] on h4 "Balen [MEDICAL_DATA] +D" at bounding box center [191, 442] width 196 height 25
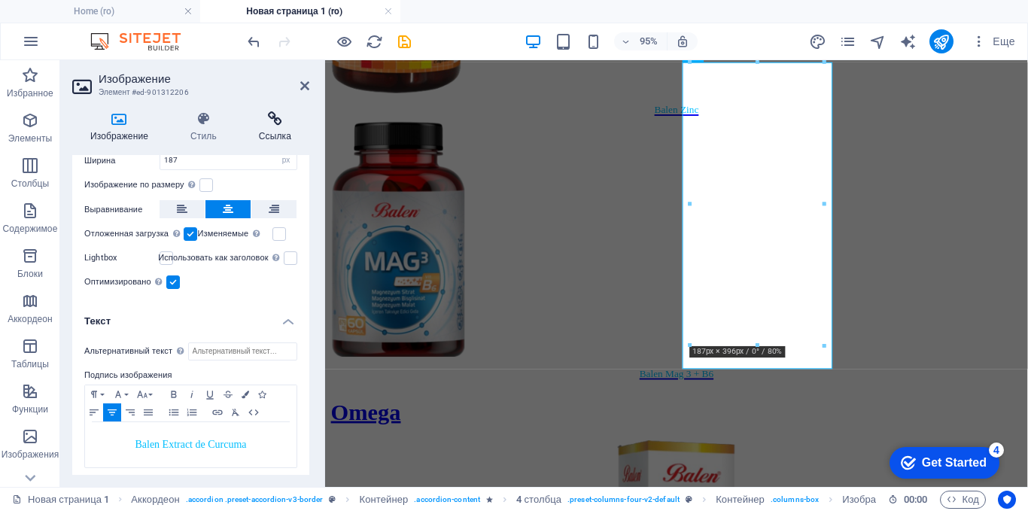
click at [272, 122] on icon at bounding box center [275, 118] width 68 height 15
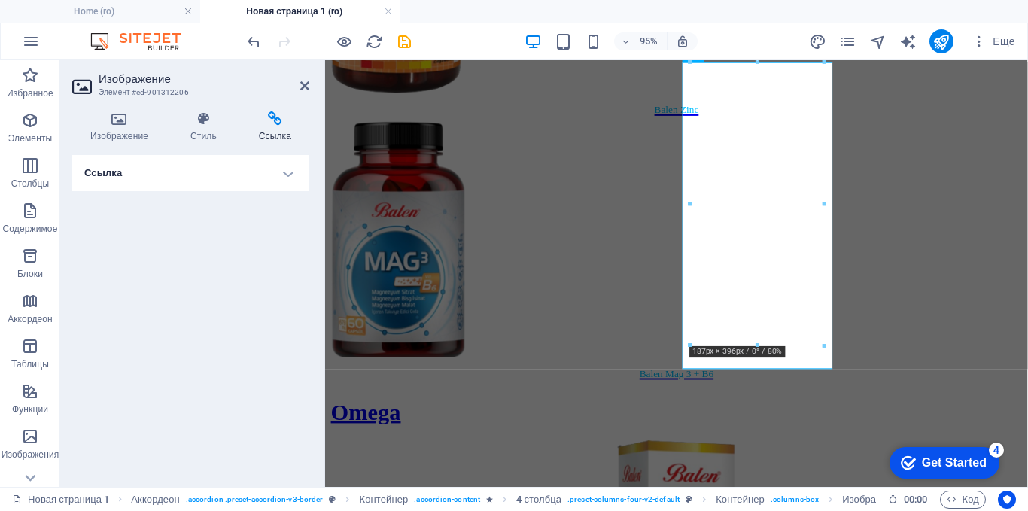
click at [288, 177] on h4 "Ссылка" at bounding box center [190, 173] width 237 height 36
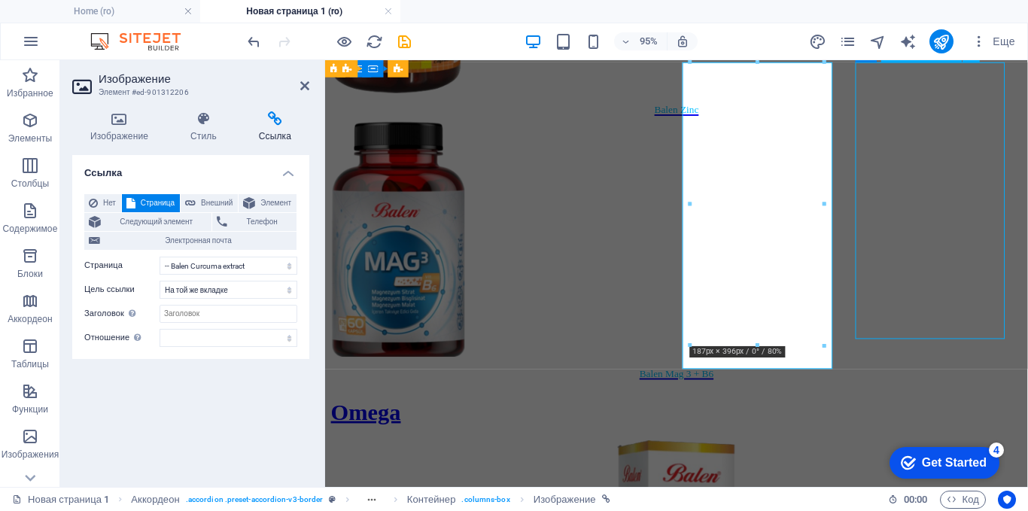
scroll to position [2784, 0]
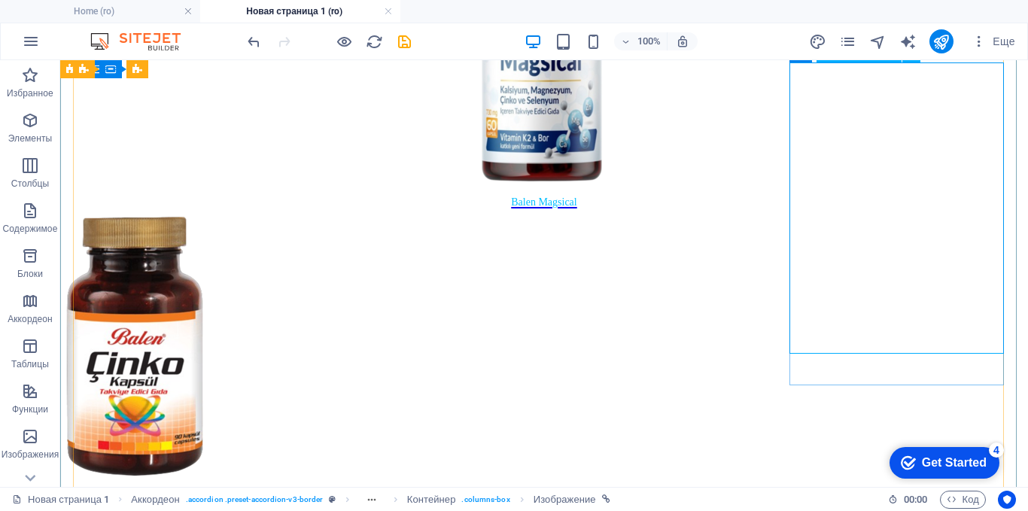
select select "px"
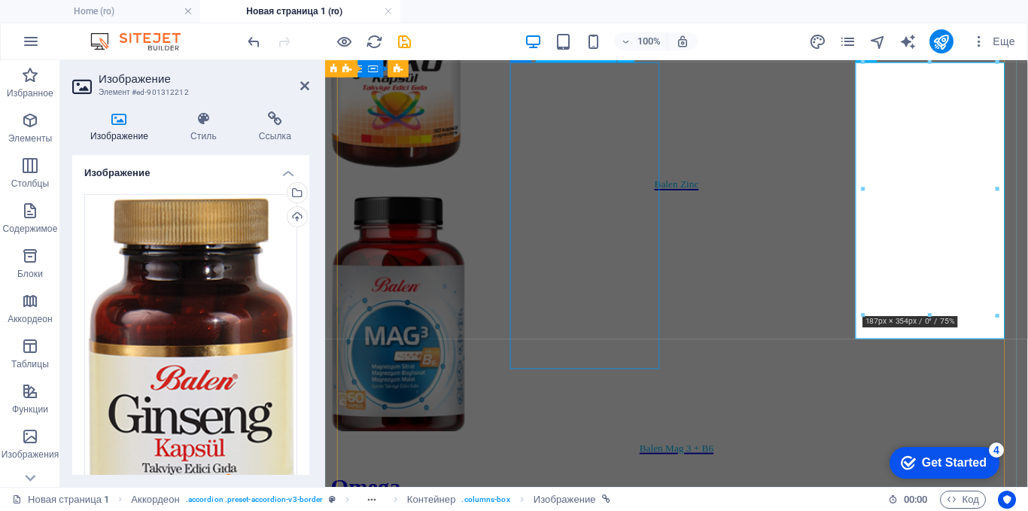
scroll to position [2862, 0]
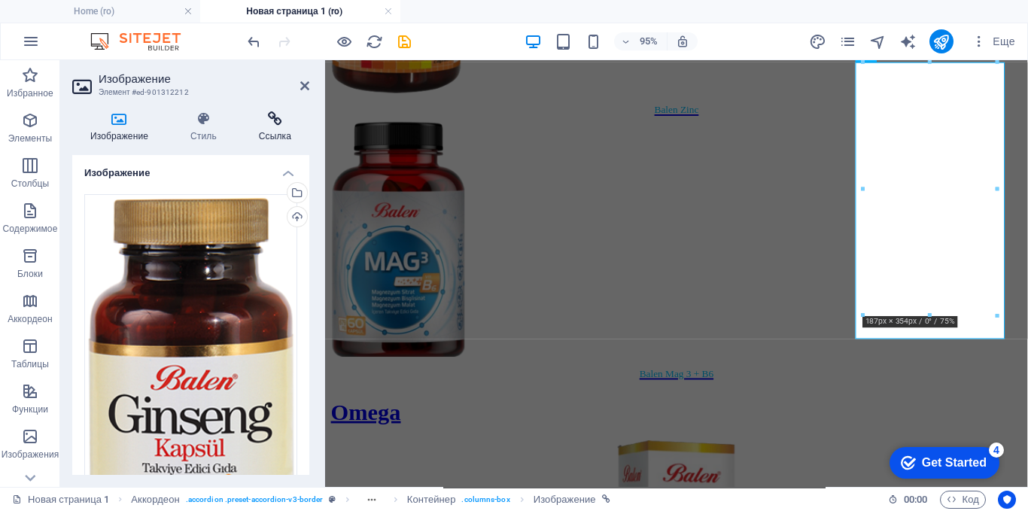
click at [277, 131] on h4 "Ссылка" at bounding box center [275, 127] width 68 height 32
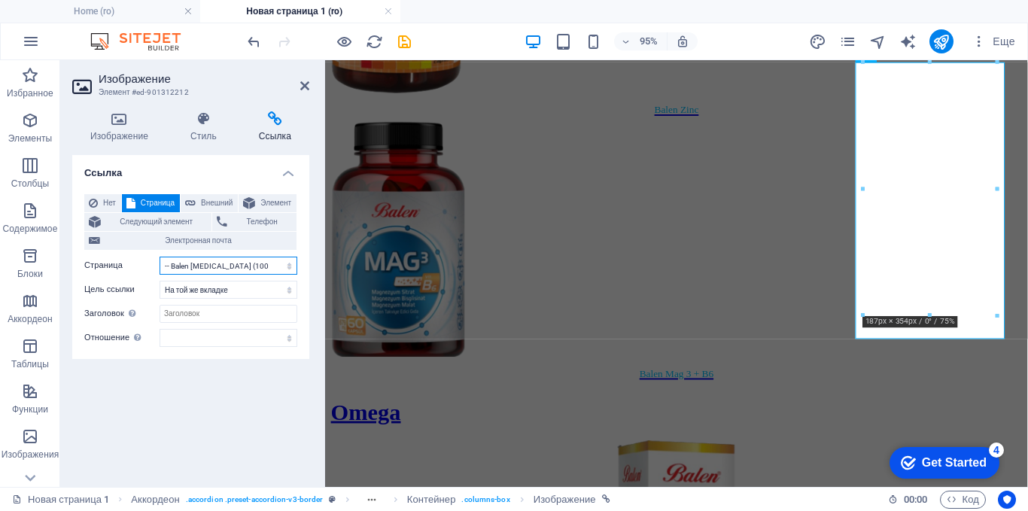
click at [226, 268] on select "Home About blog Produse -- Balen Beedrops Lamaie cu Miere -- Balen Beedrops [PE…" at bounding box center [229, 266] width 138 height 18
select select "19"
click at [160, 257] on select "Home About blog Produse -- Balen Beedrops Lamaie cu Miere -- Balen Beedrops [PE…" at bounding box center [229, 266] width 138 height 18
drag, startPoint x: 117, startPoint y: 122, endPoint x: 128, endPoint y: 129, distance: 12.5
click at [117, 120] on icon at bounding box center [119, 118] width 94 height 15
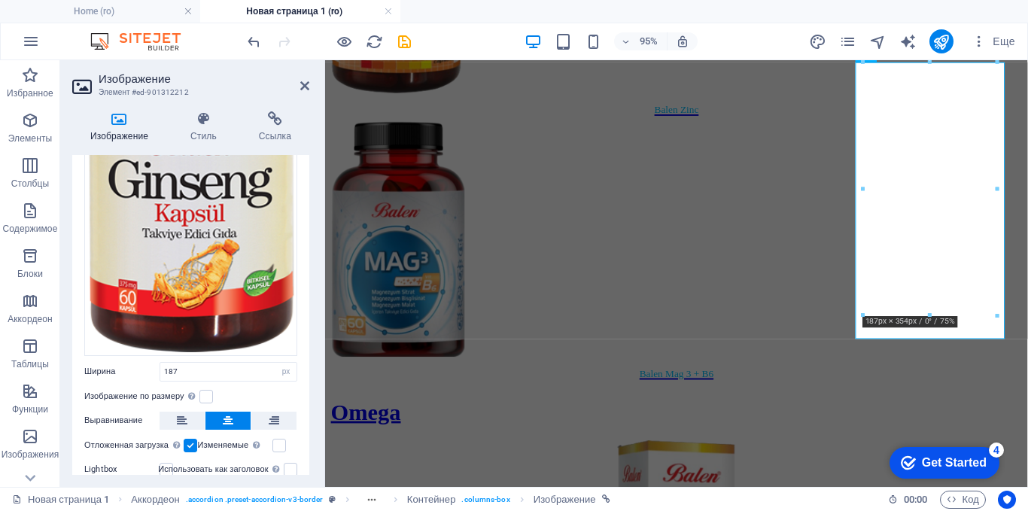
scroll to position [305, 0]
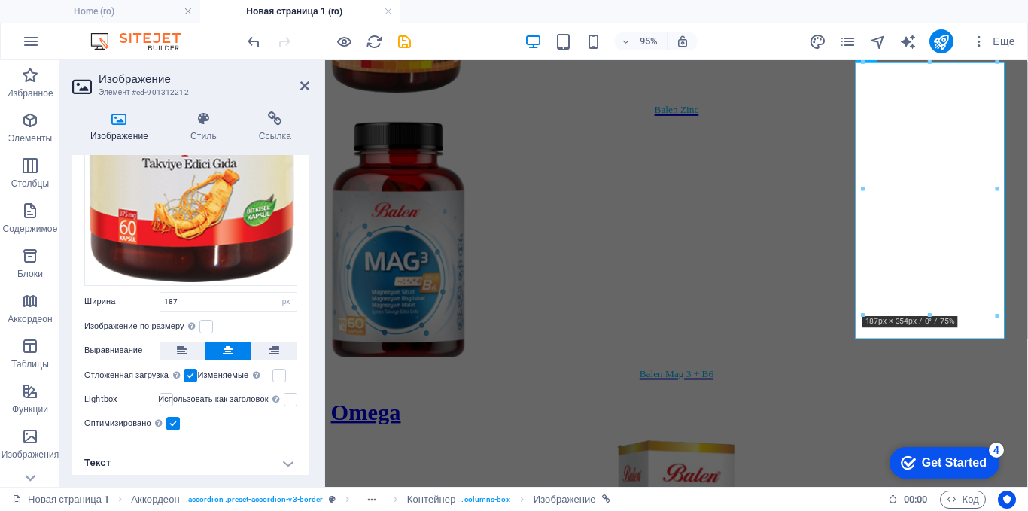
click at [221, 457] on h4 "Текст" at bounding box center [190, 463] width 237 height 36
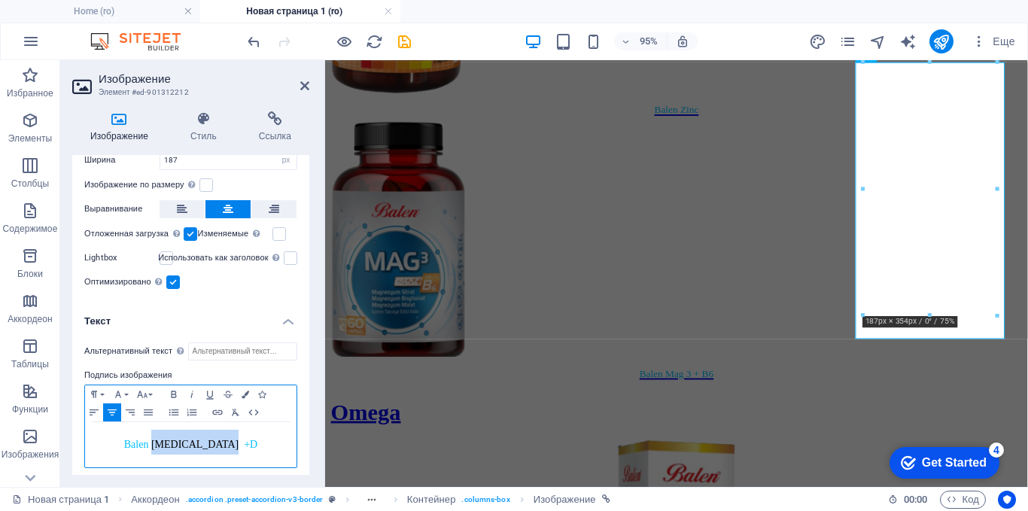
drag, startPoint x: 237, startPoint y: 438, endPoint x: 171, endPoint y: 442, distance: 66.3
click at [171, 442] on h4 "Balen [MEDICAL_DATA] +D" at bounding box center [191, 442] width 196 height 25
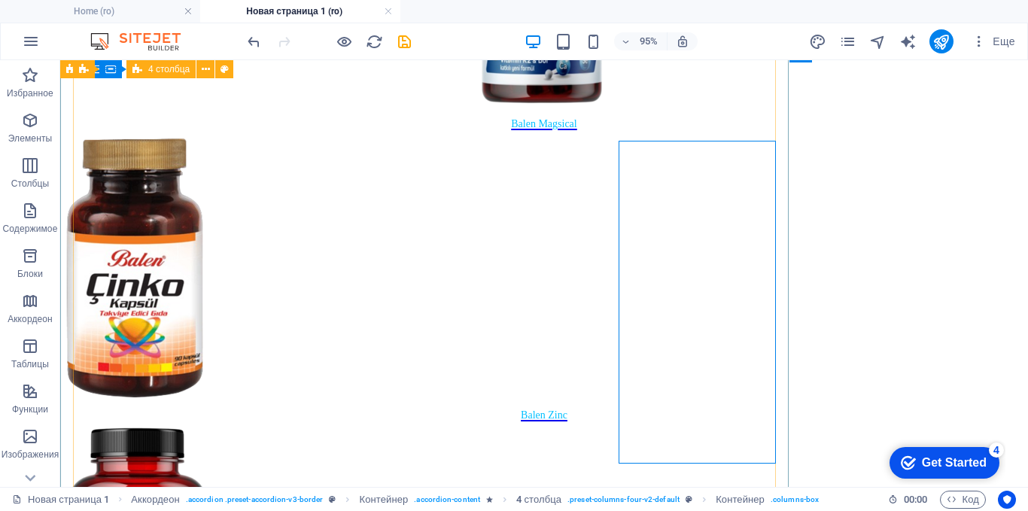
scroll to position [2784, 0]
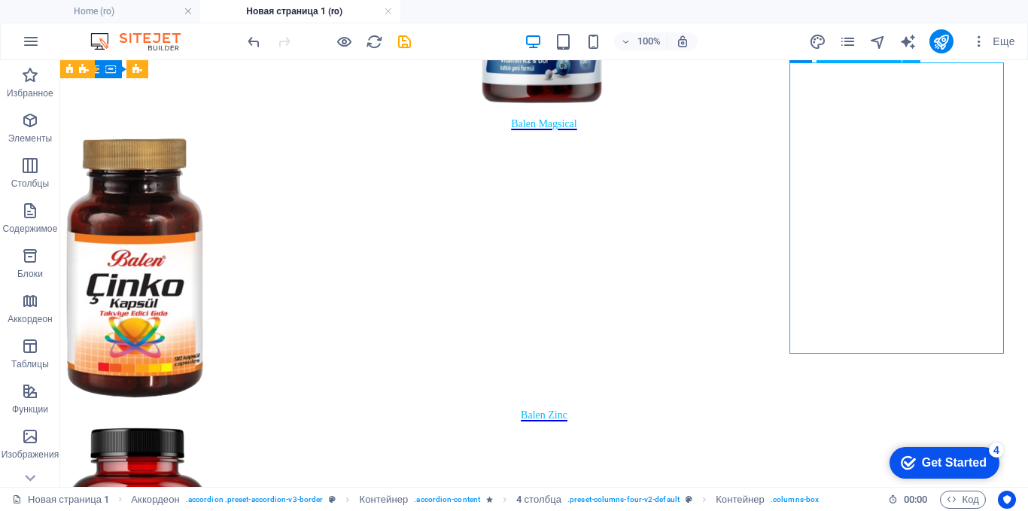
select select "px"
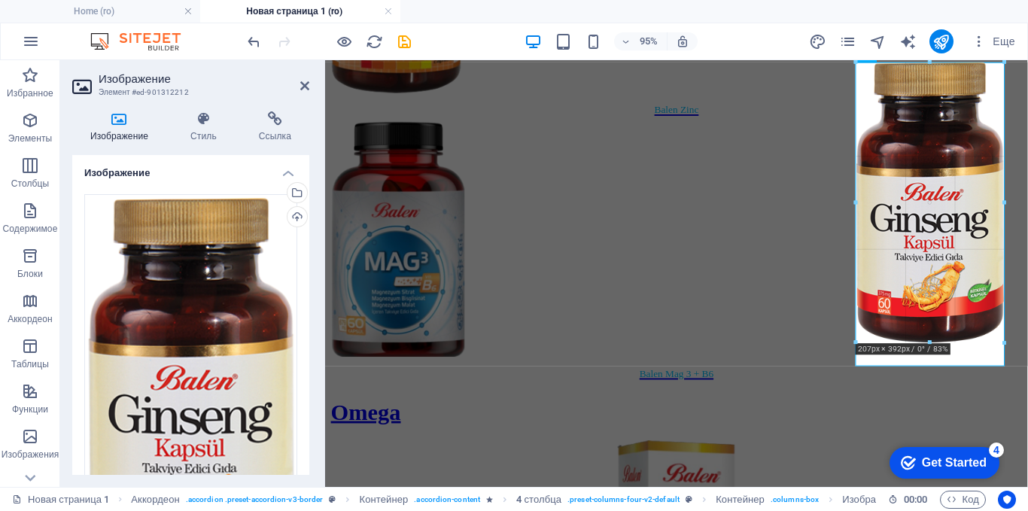
drag, startPoint x: 933, startPoint y: 317, endPoint x: 639, endPoint y: 302, distance: 294.6
type input "206"
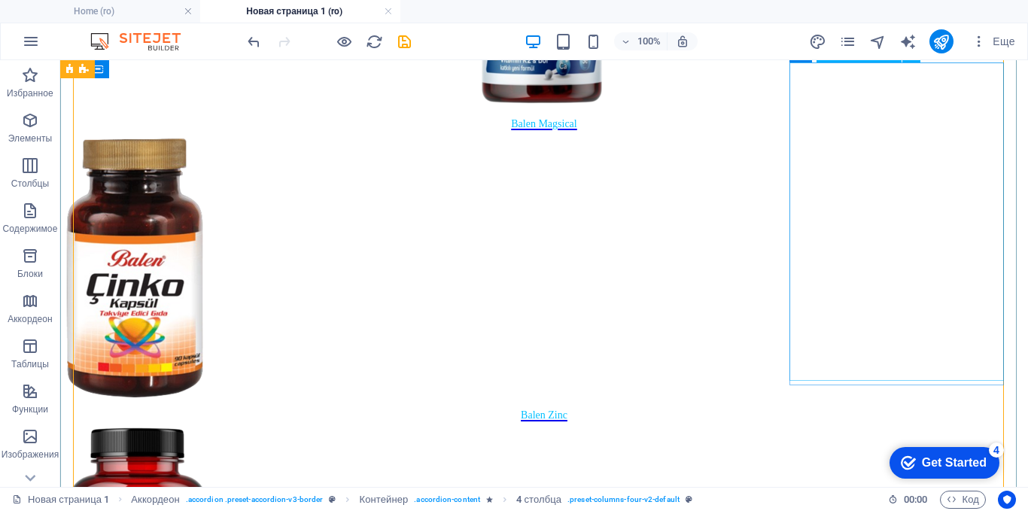
select select "px"
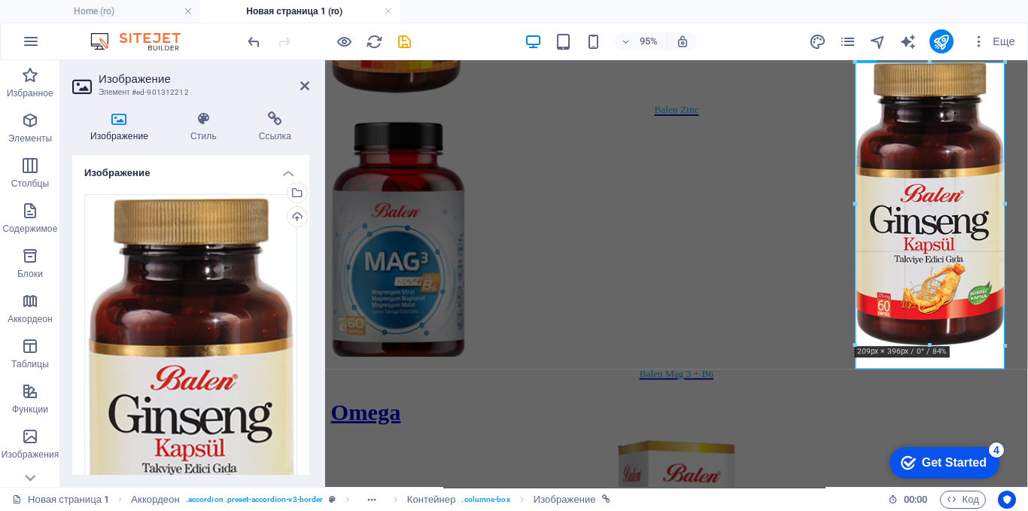
type input "208"
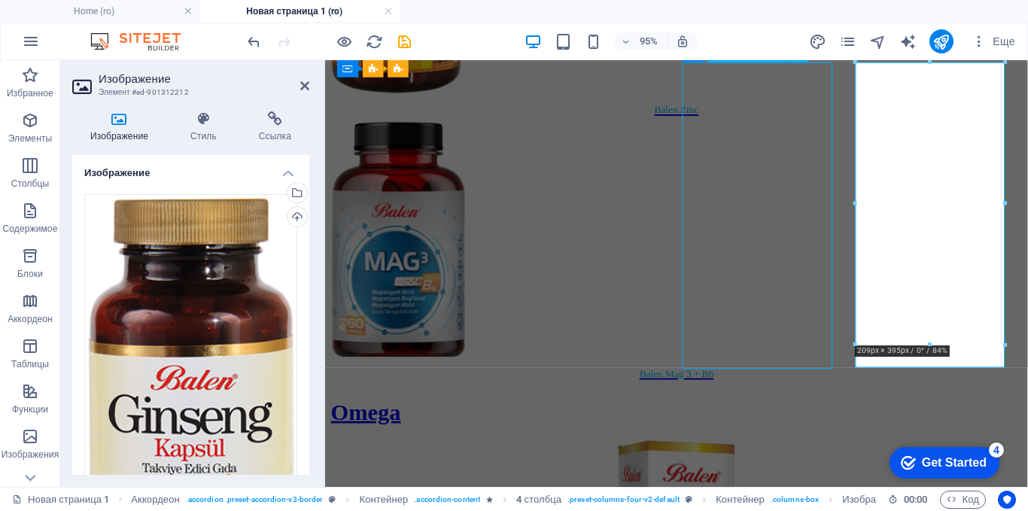
scroll to position [2784, 0]
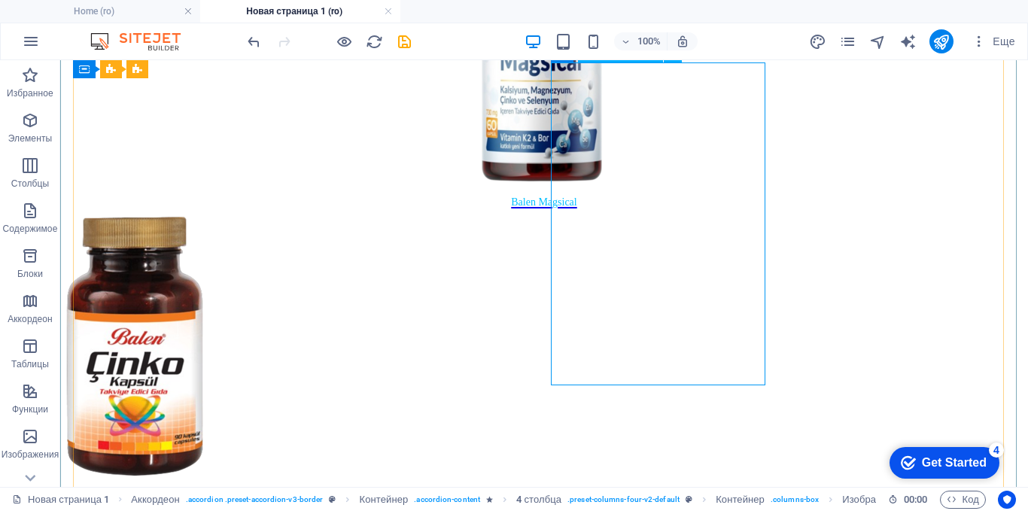
select select "12"
select select
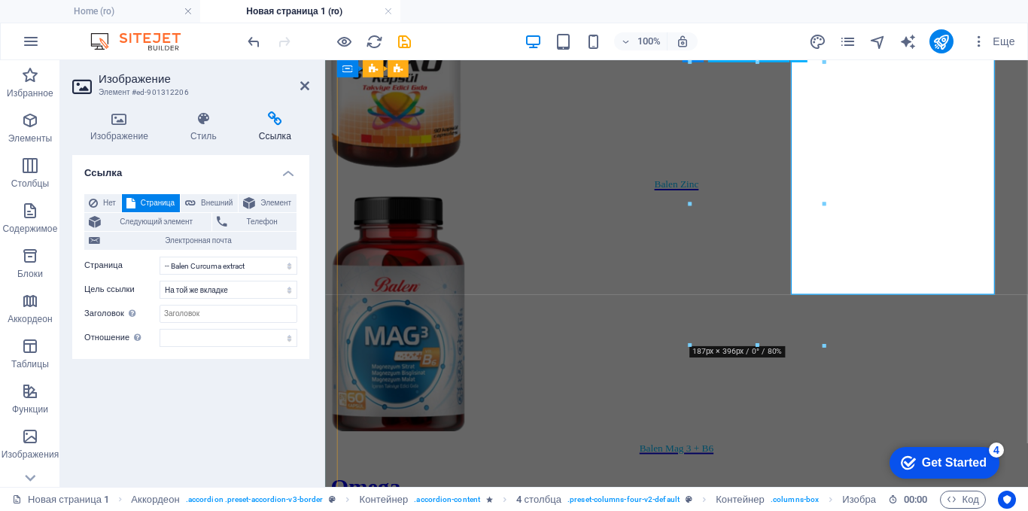
scroll to position [2862, 0]
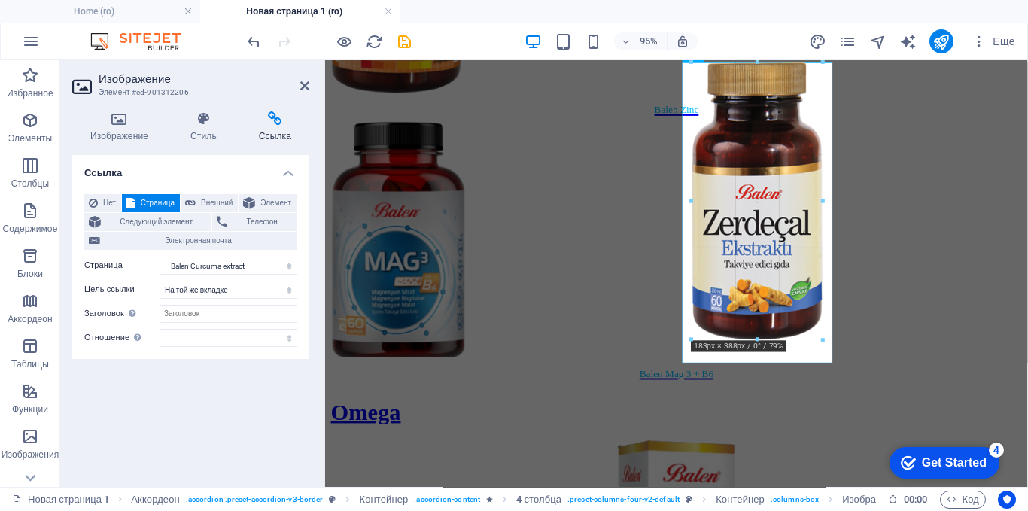
drag, startPoint x: 760, startPoint y: 345, endPoint x: 455, endPoint y: 288, distance: 309.9
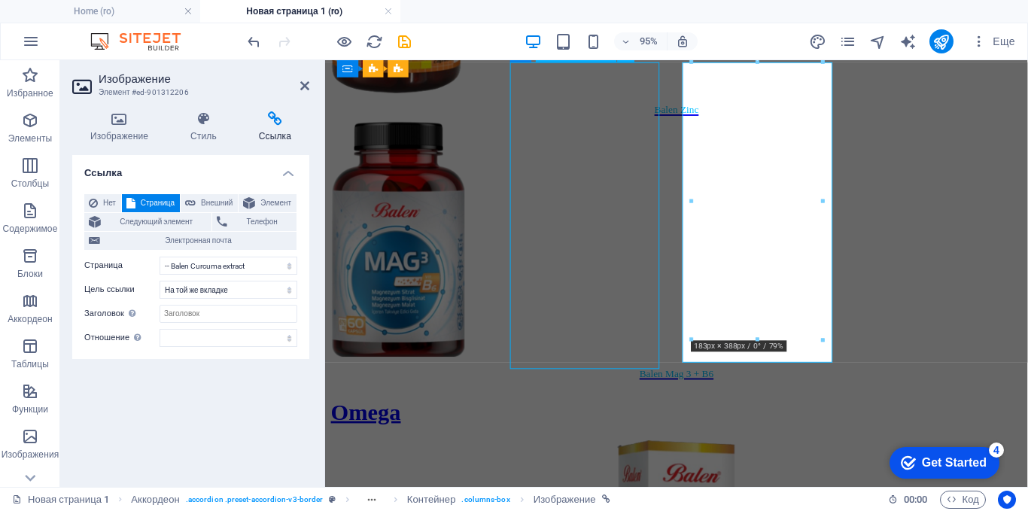
select select "px"
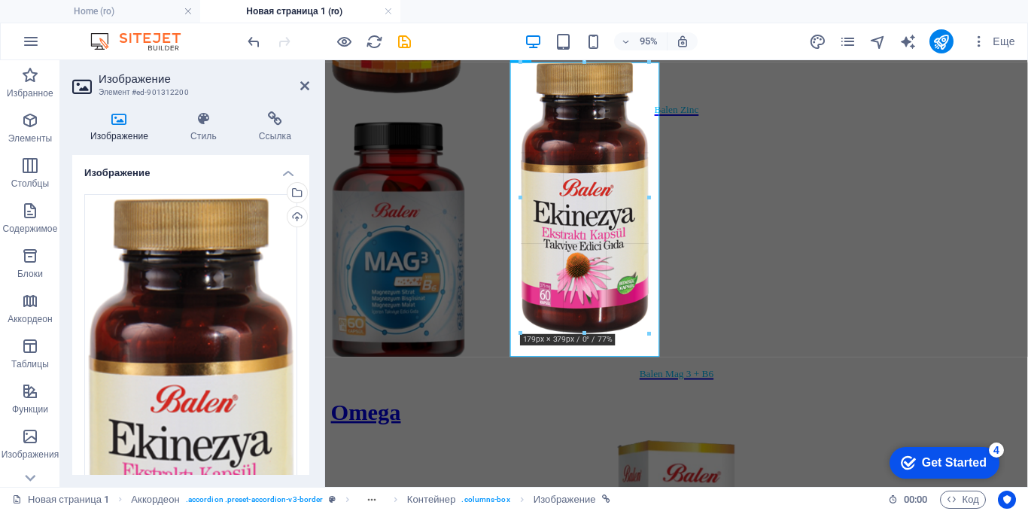
drag, startPoint x: 587, startPoint y: 345, endPoint x: 584, endPoint y: 330, distance: 14.6
type input "178"
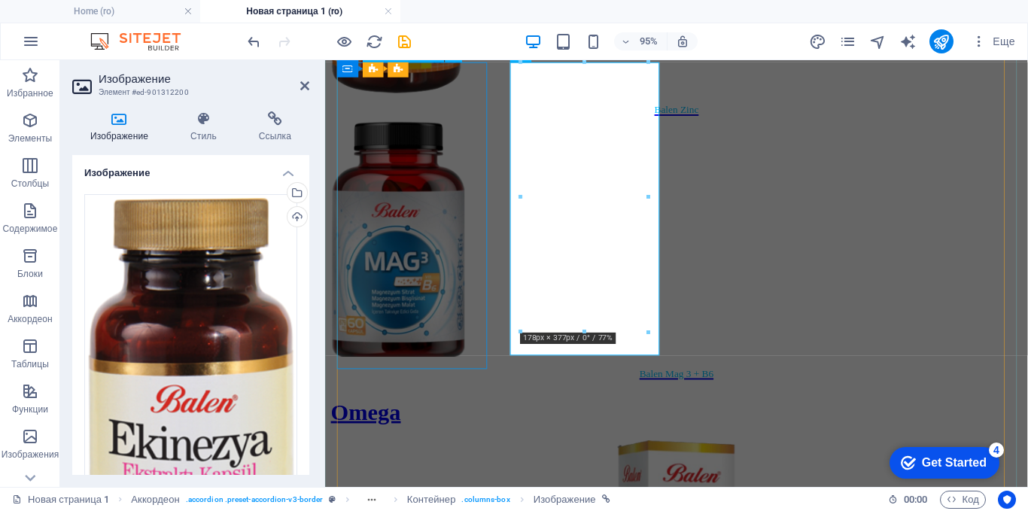
select select "px"
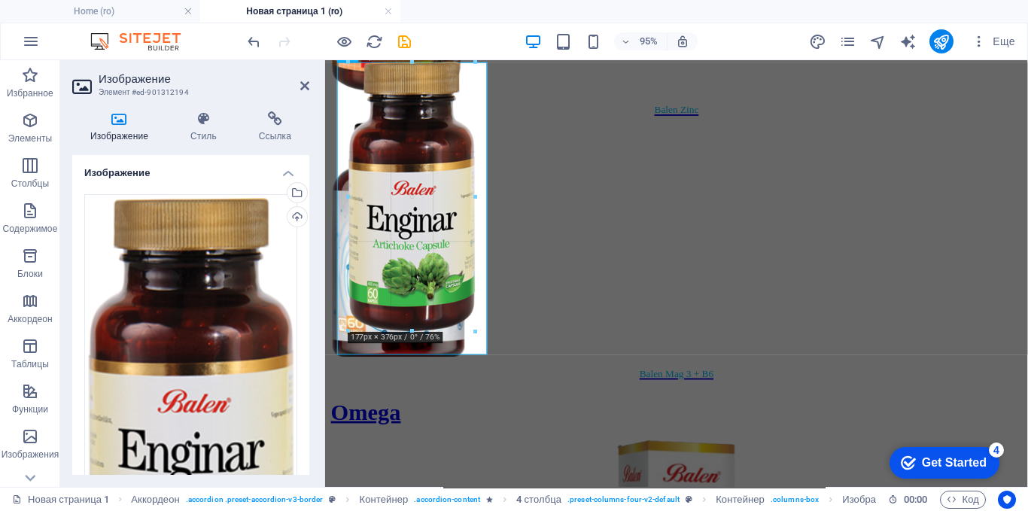
drag, startPoint x: 412, startPoint y: 345, endPoint x: 407, endPoint y: 332, distance: 14.5
type input "177"
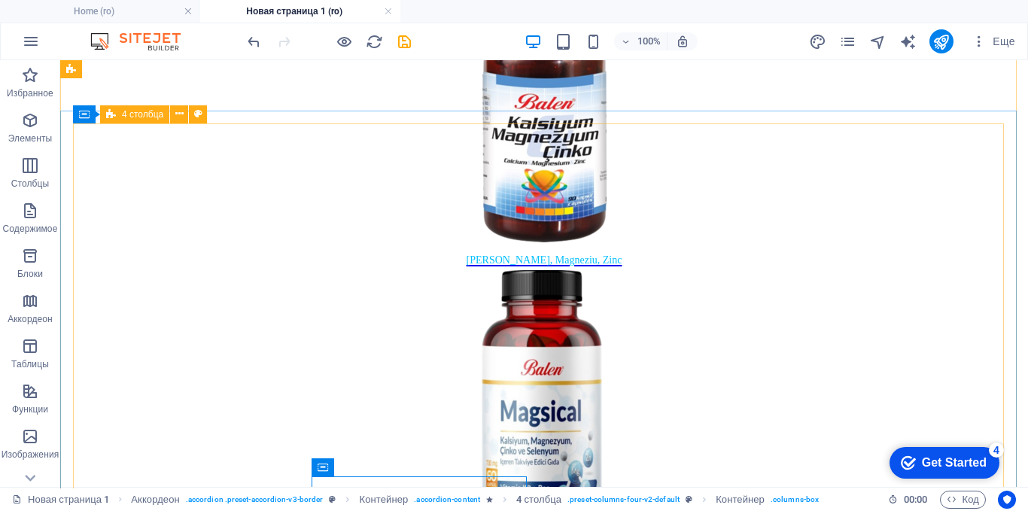
scroll to position [2483, 0]
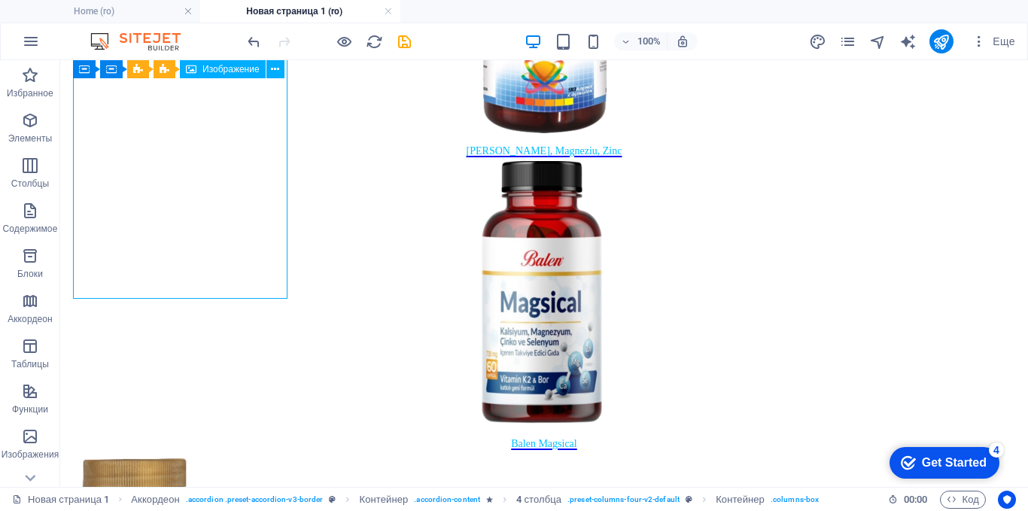
select select "8"
select select
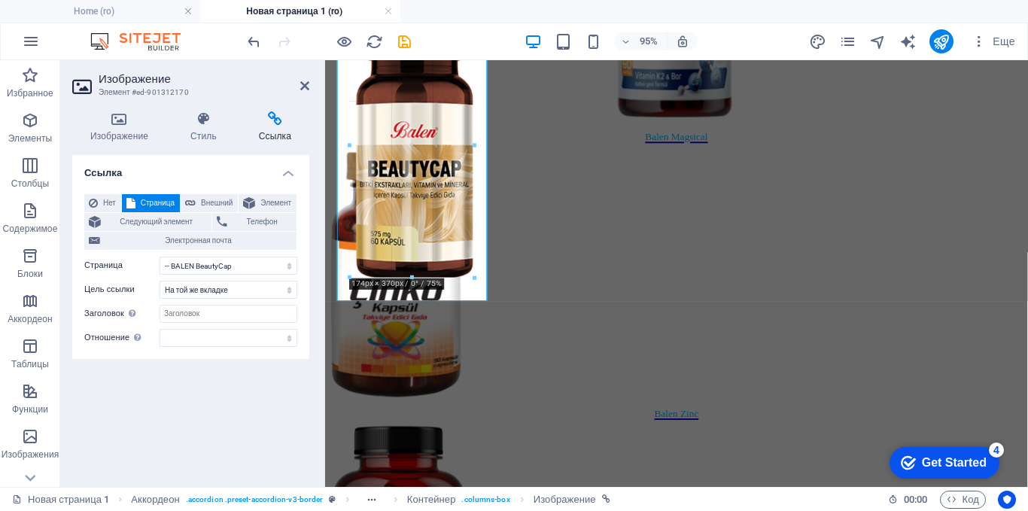
drag, startPoint x: 412, startPoint y: 263, endPoint x: 416, endPoint y: 277, distance: 14.1
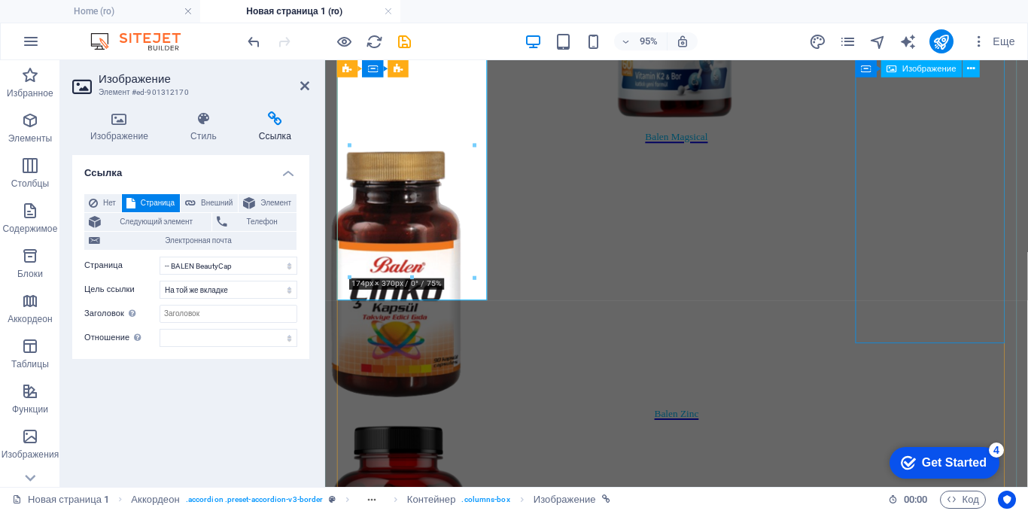
select select "15"
select select
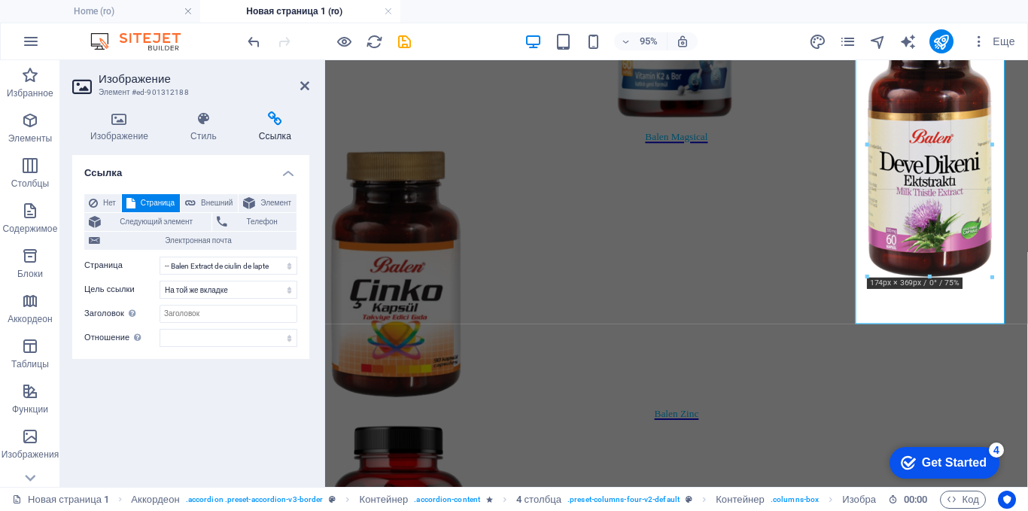
drag, startPoint x: 931, startPoint y: 295, endPoint x: 911, endPoint y: 275, distance: 28.2
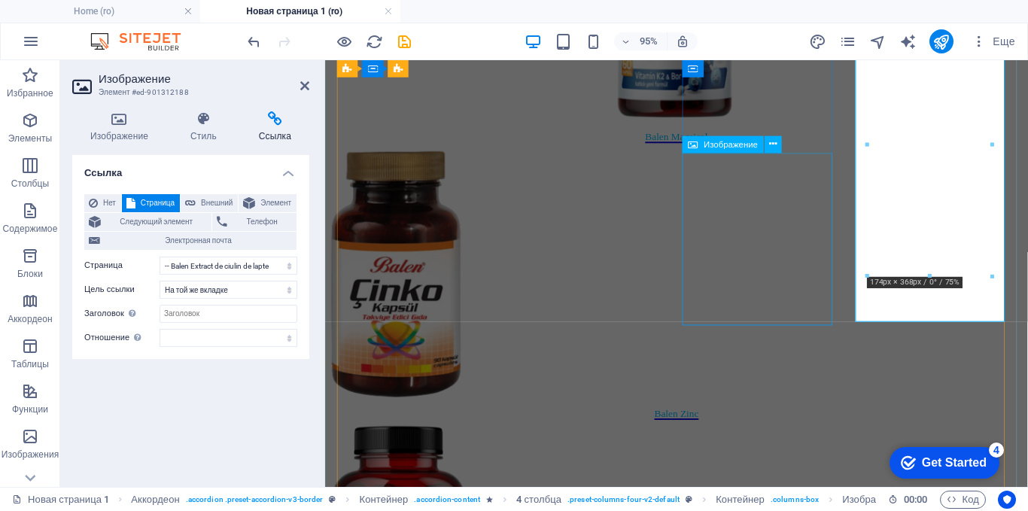
drag, startPoint x: 748, startPoint y: 312, endPoint x: 1009, endPoint y: 310, distance: 261.1
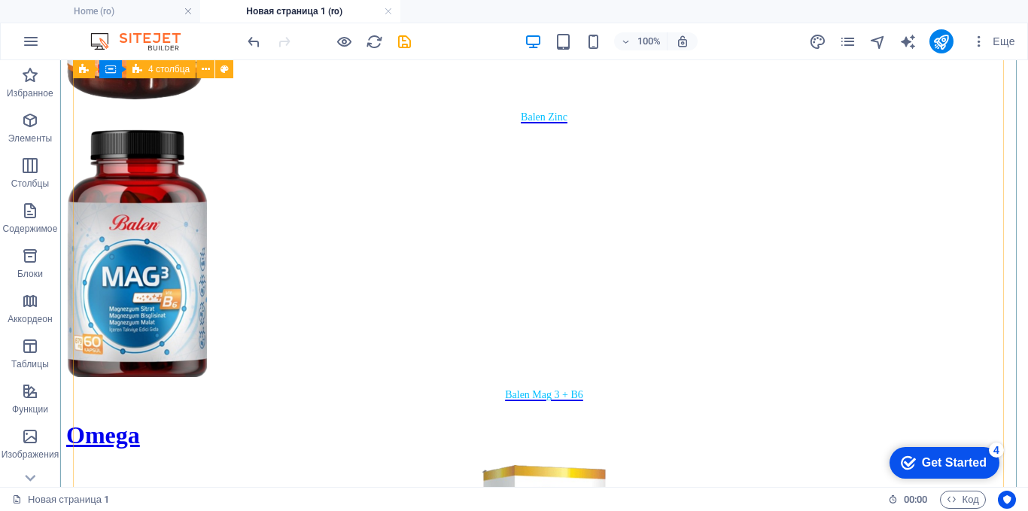
scroll to position [3085, 0]
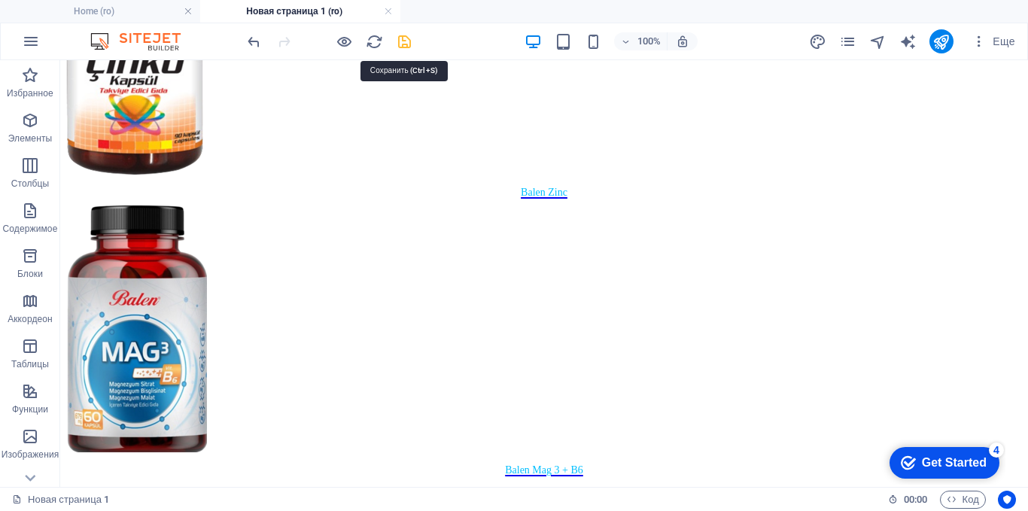
click at [408, 42] on icon "save" at bounding box center [404, 41] width 17 height 17
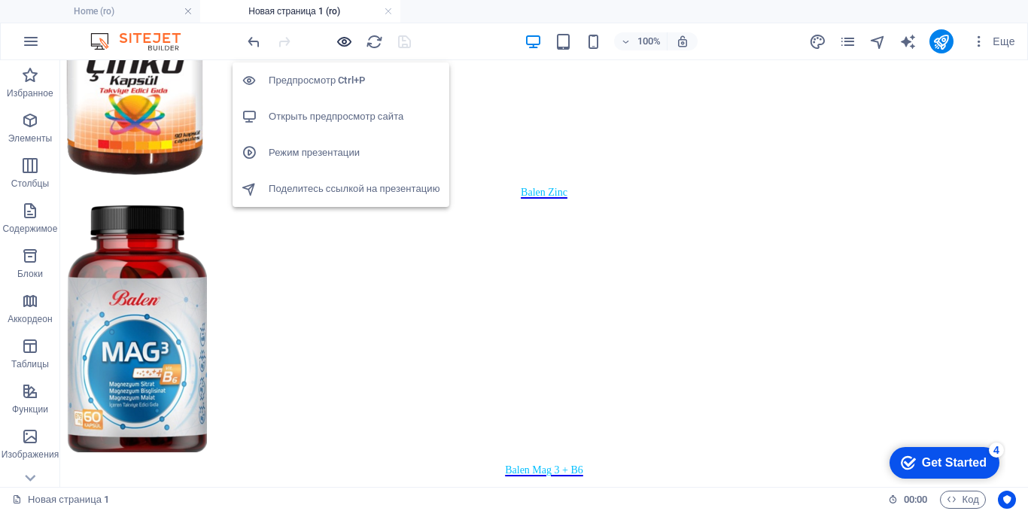
click at [339, 38] on icon "button" at bounding box center [344, 41] width 17 height 17
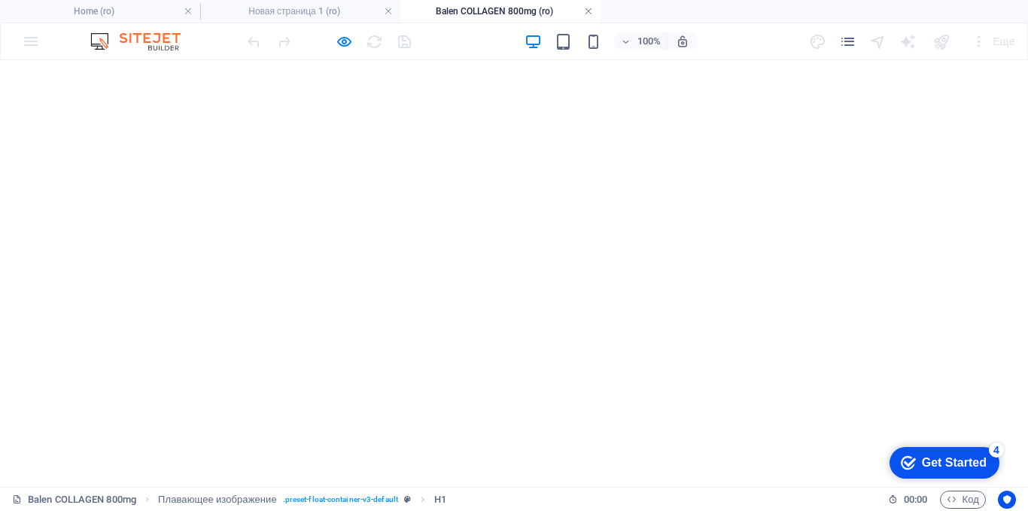
click at [590, 9] on link at bounding box center [588, 12] width 9 height 14
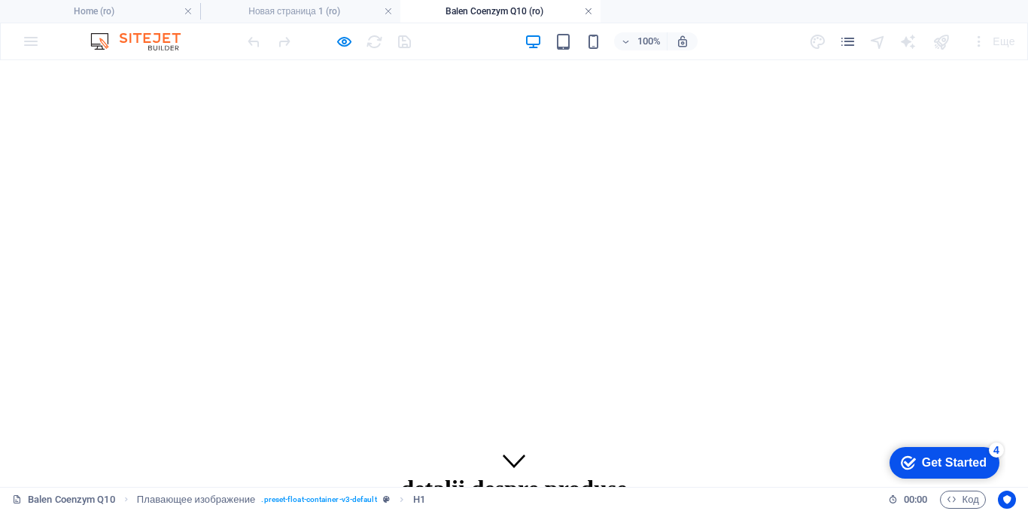
scroll to position [0, 0]
drag, startPoint x: 590, startPoint y: 11, endPoint x: 433, endPoint y: 88, distance: 174.6
click at [590, 11] on link at bounding box center [588, 12] width 9 height 14
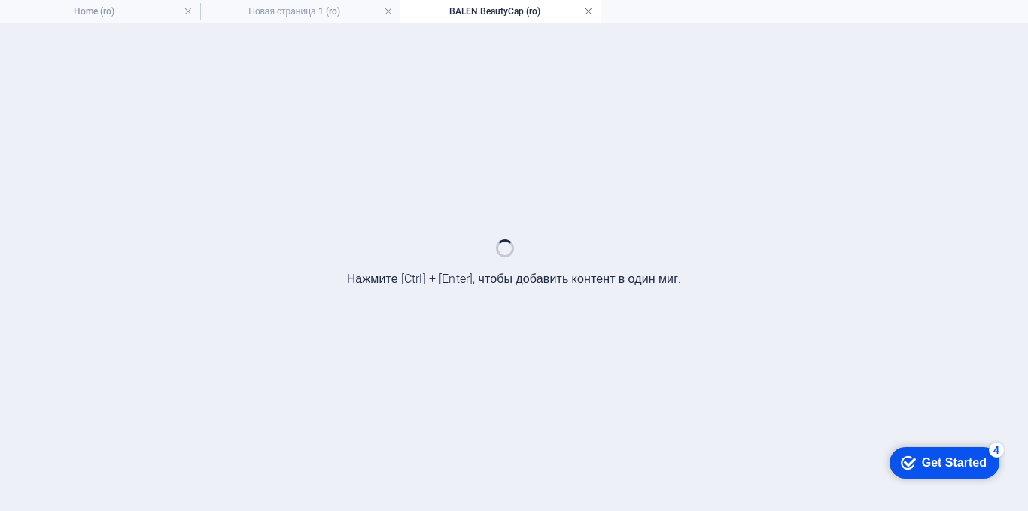
click at [591, 8] on link at bounding box center [588, 12] width 9 height 14
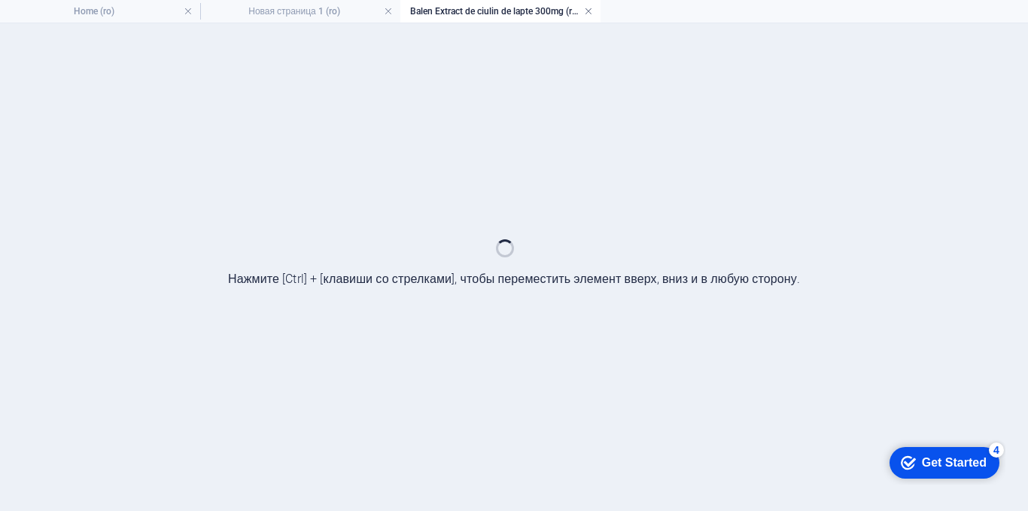
click at [587, 9] on link at bounding box center [588, 12] width 9 height 14
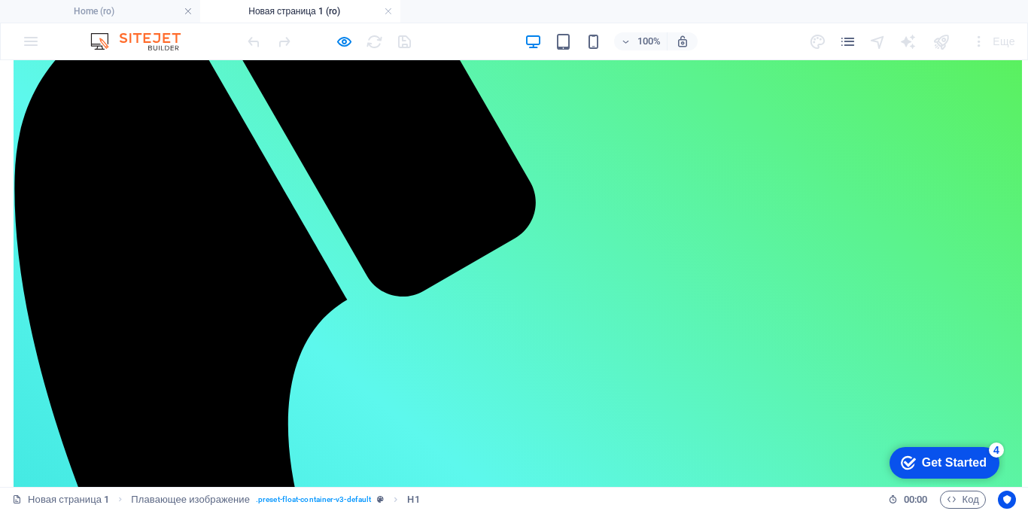
scroll to position [169, 0]
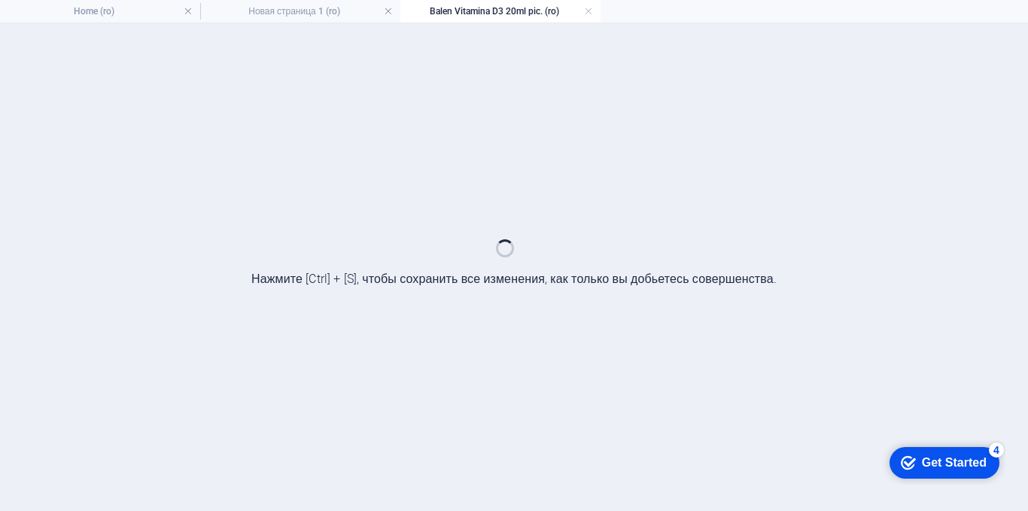
click at [591, 10] on link at bounding box center [588, 12] width 9 height 14
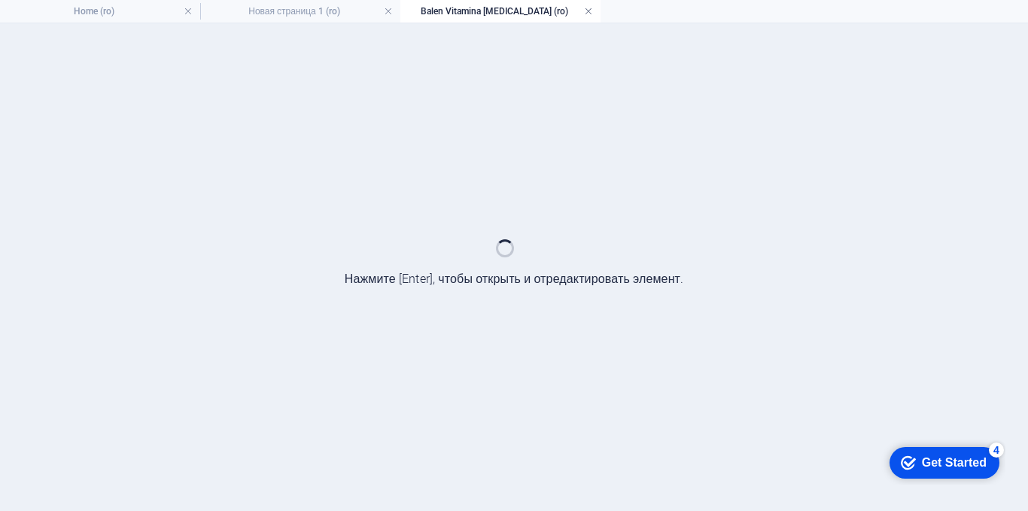
click at [589, 6] on link at bounding box center [588, 12] width 9 height 14
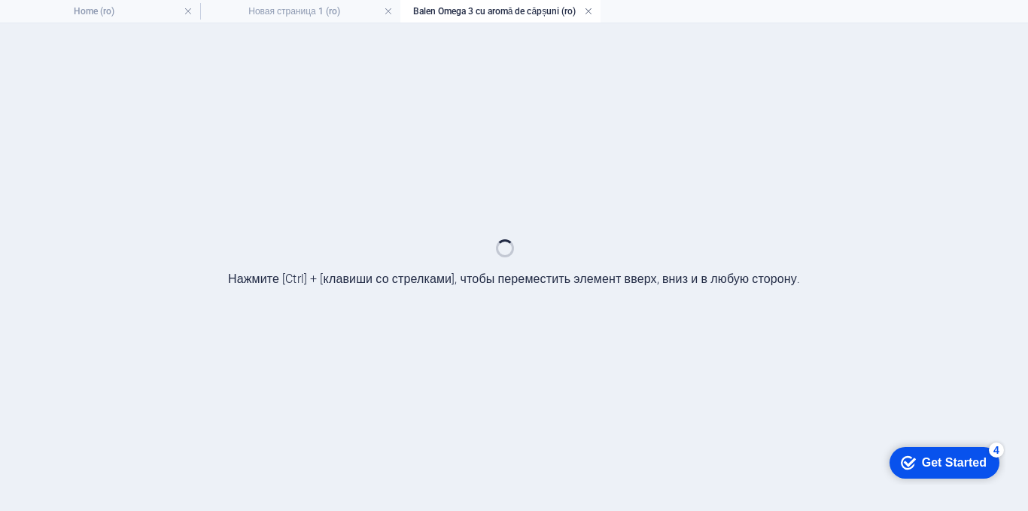
click at [588, 9] on link at bounding box center [588, 12] width 9 height 14
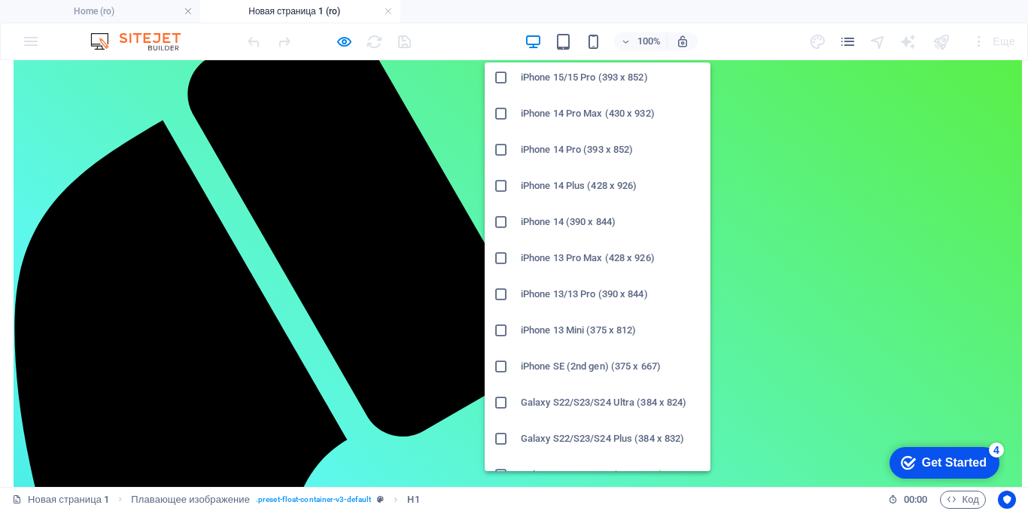
scroll to position [226, 0]
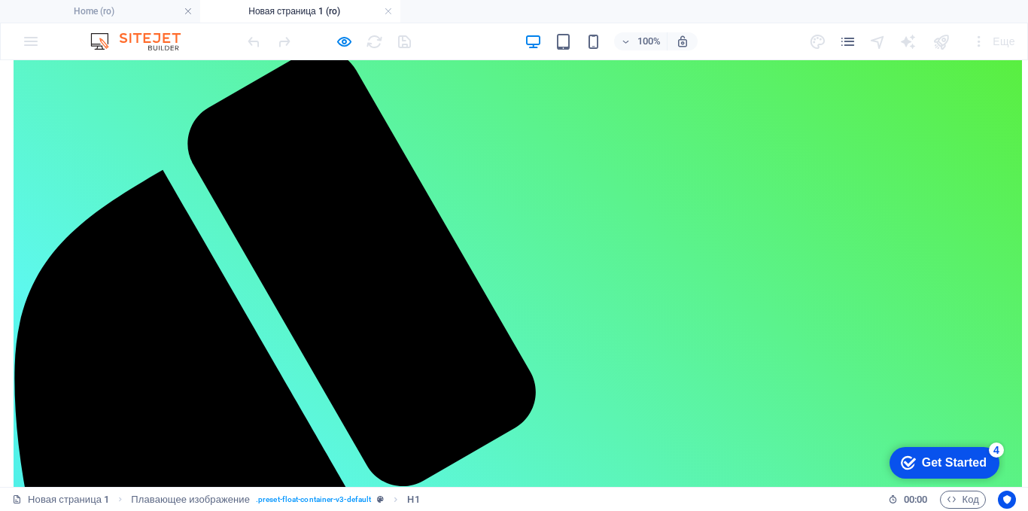
scroll to position [94, 0]
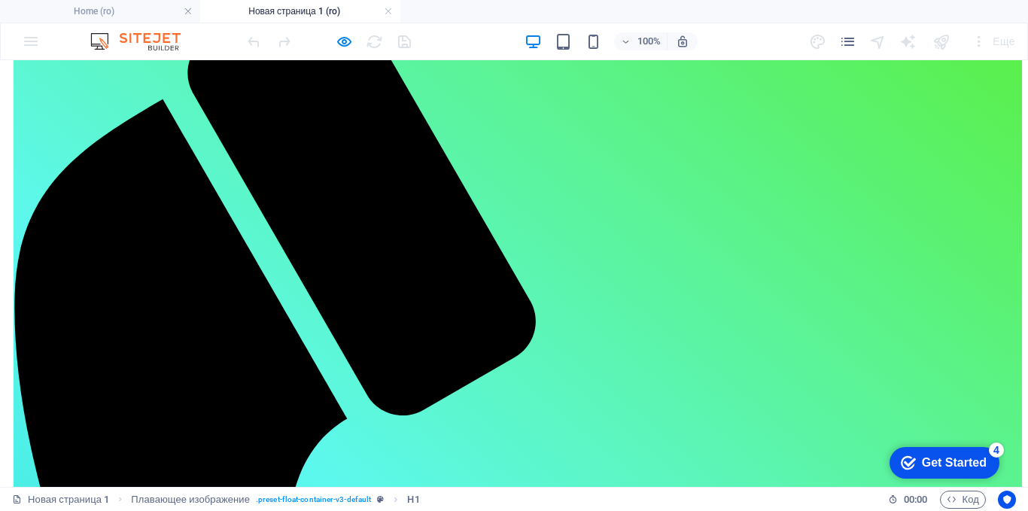
scroll to position [169, 0]
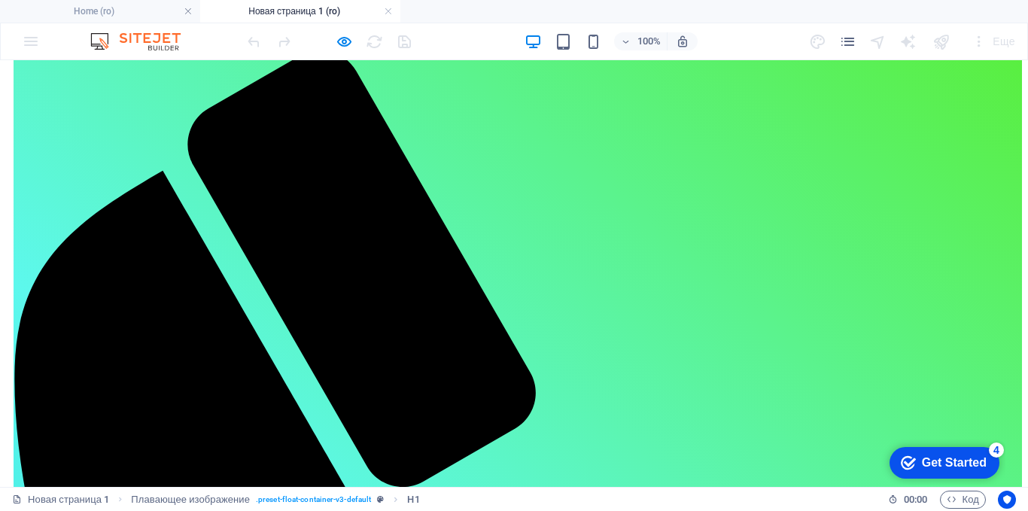
scroll to position [94, 0]
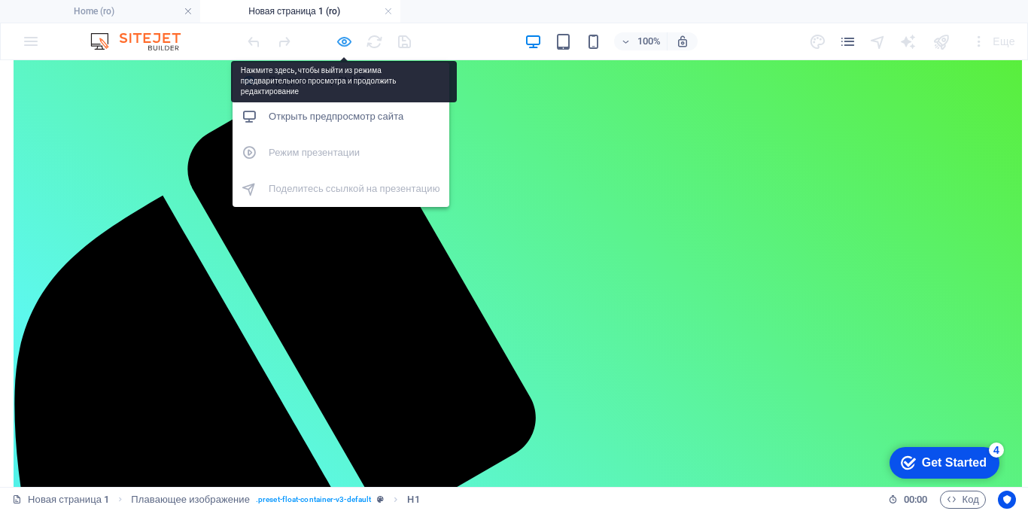
click at [339, 38] on icon "button" at bounding box center [344, 41] width 17 height 17
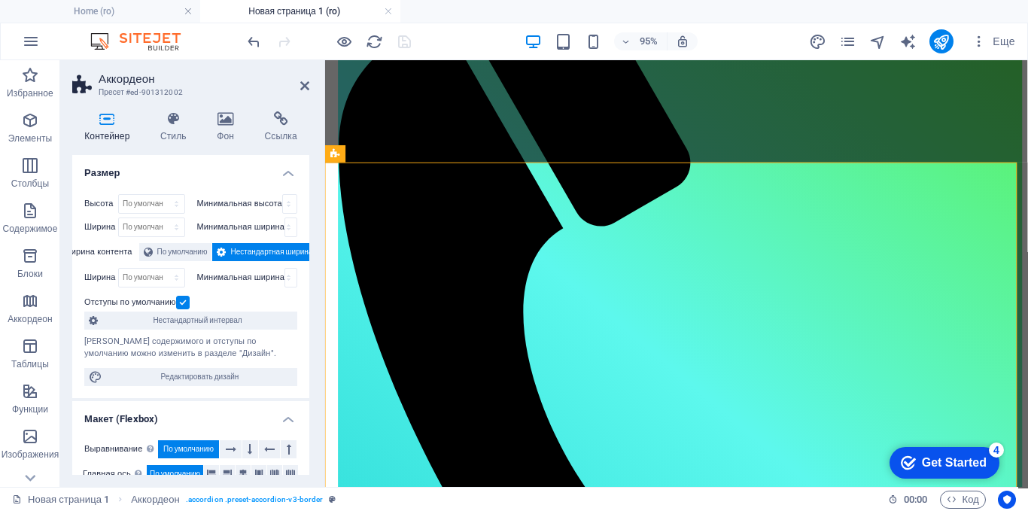
scroll to position [75, 0]
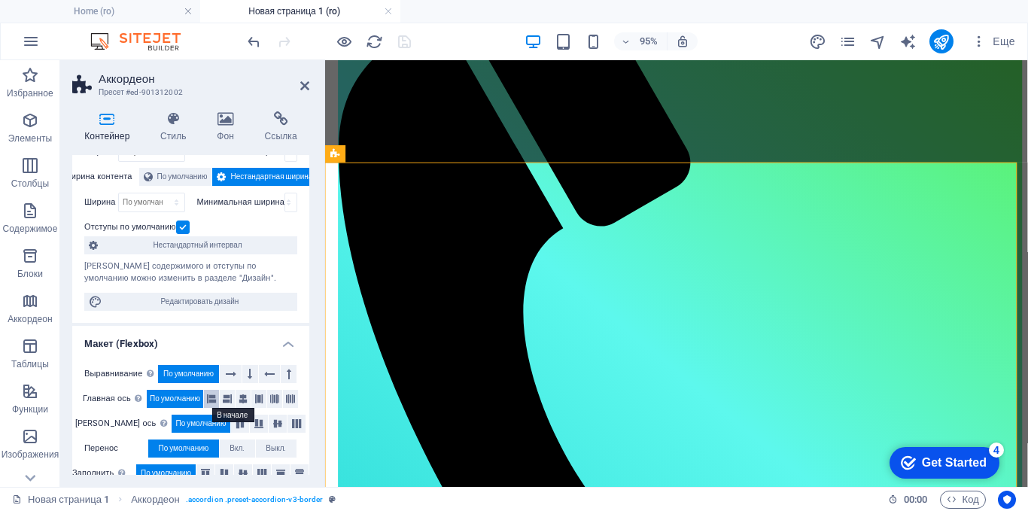
click at [209, 398] on icon at bounding box center [211, 399] width 9 height 18
click at [260, 400] on icon at bounding box center [258, 399] width 9 height 18
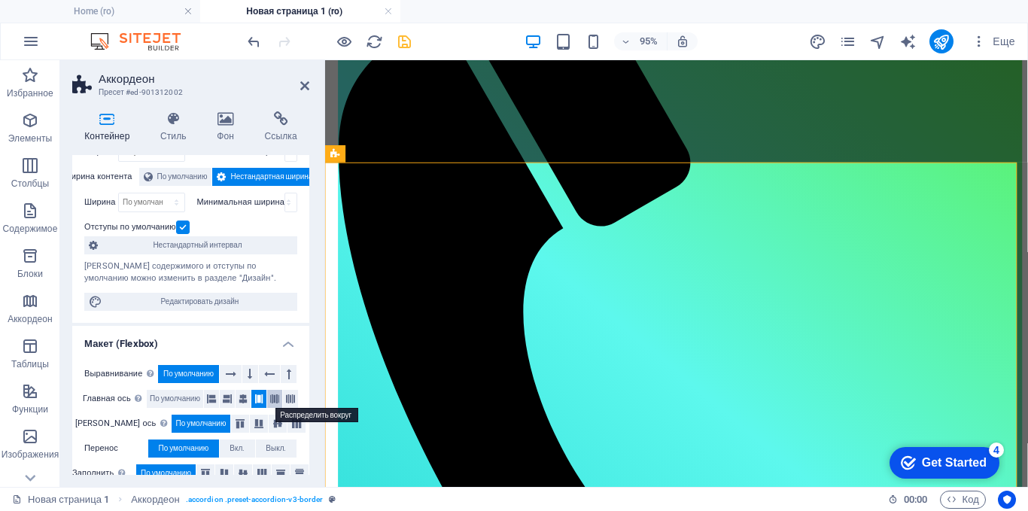
click at [273, 400] on icon at bounding box center [274, 399] width 9 height 18
click at [211, 399] on icon at bounding box center [211, 399] width 9 height 18
click at [400, 150] on icon at bounding box center [403, 153] width 8 height 15
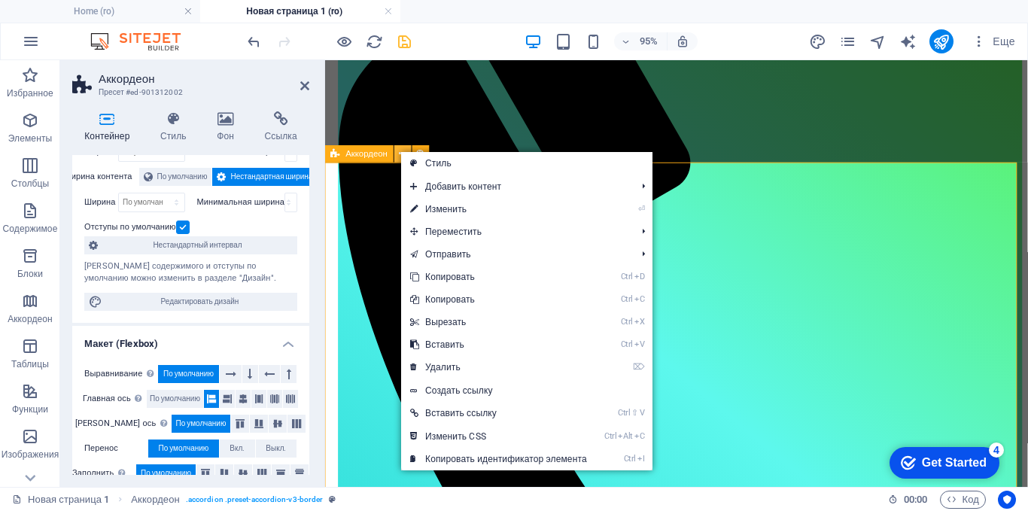
click at [400, 150] on icon at bounding box center [403, 153] width 8 height 15
click at [368, 154] on span "Аккордеон" at bounding box center [367, 154] width 42 height 8
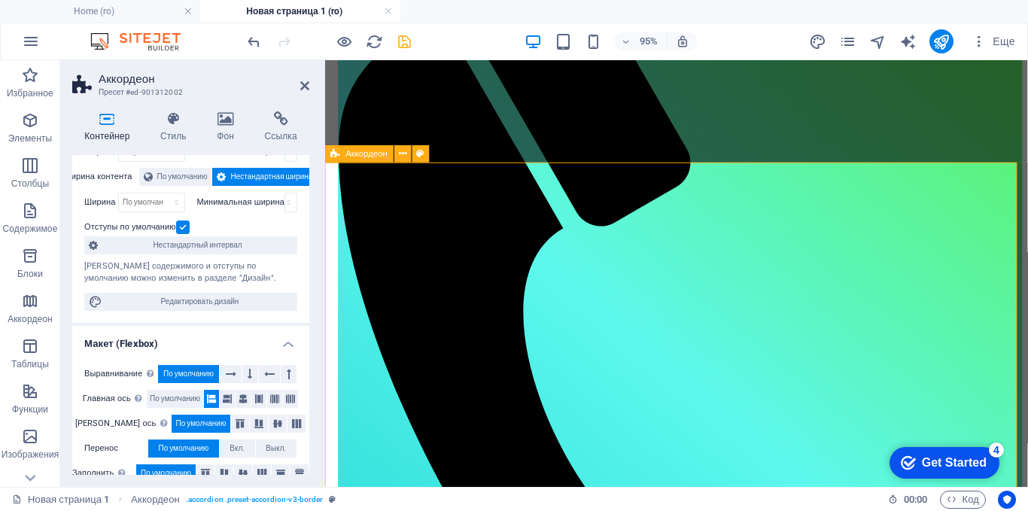
click at [368, 154] on span "Аккордеон" at bounding box center [367, 154] width 42 height 8
click at [173, 128] on h4 "Стиль" at bounding box center [176, 127] width 56 height 32
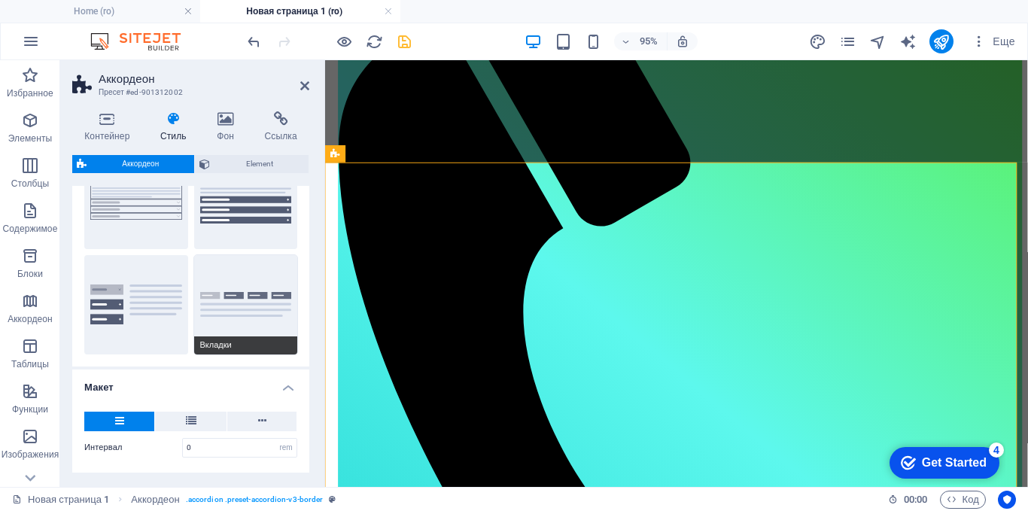
click at [247, 294] on button "Вкладки" at bounding box center [246, 304] width 104 height 99
type input "1"
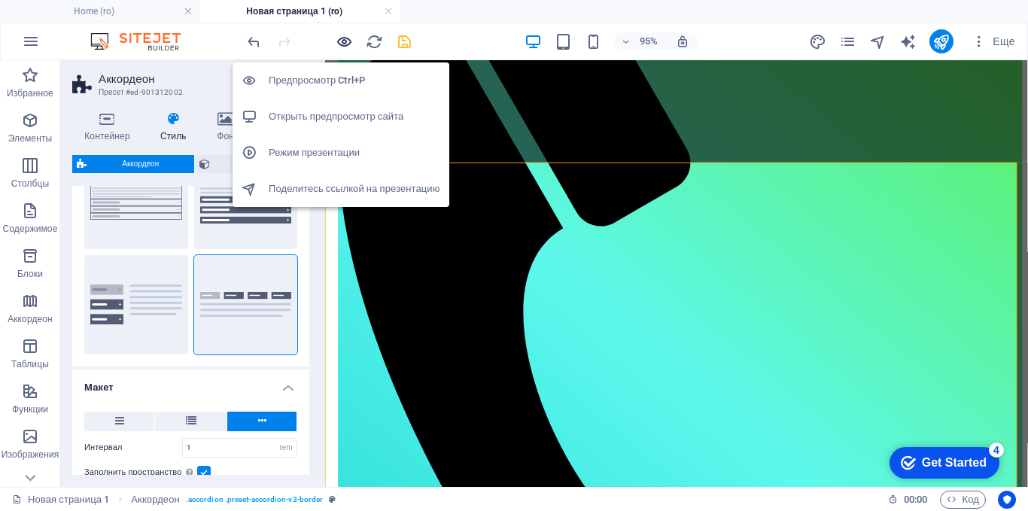
click at [343, 43] on icon "button" at bounding box center [344, 41] width 17 height 17
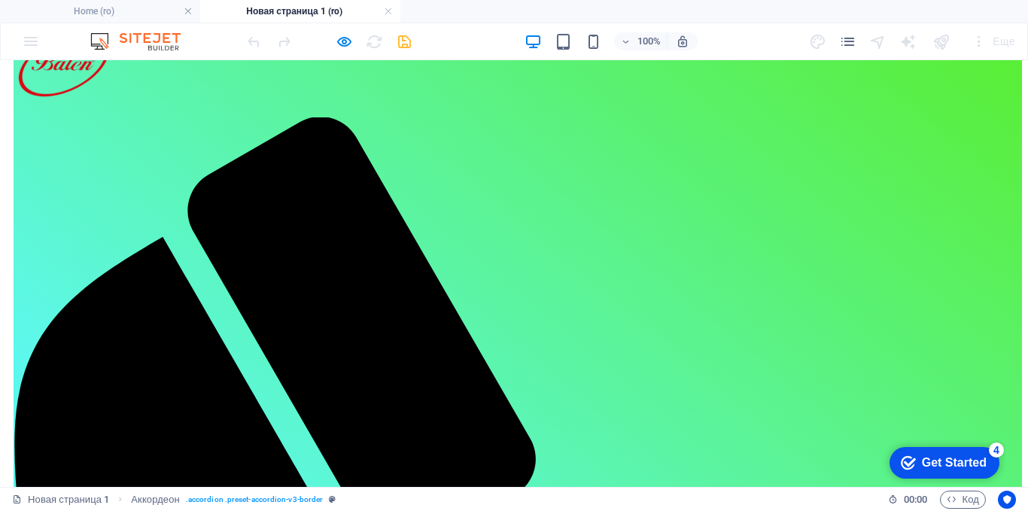
scroll to position [150, 0]
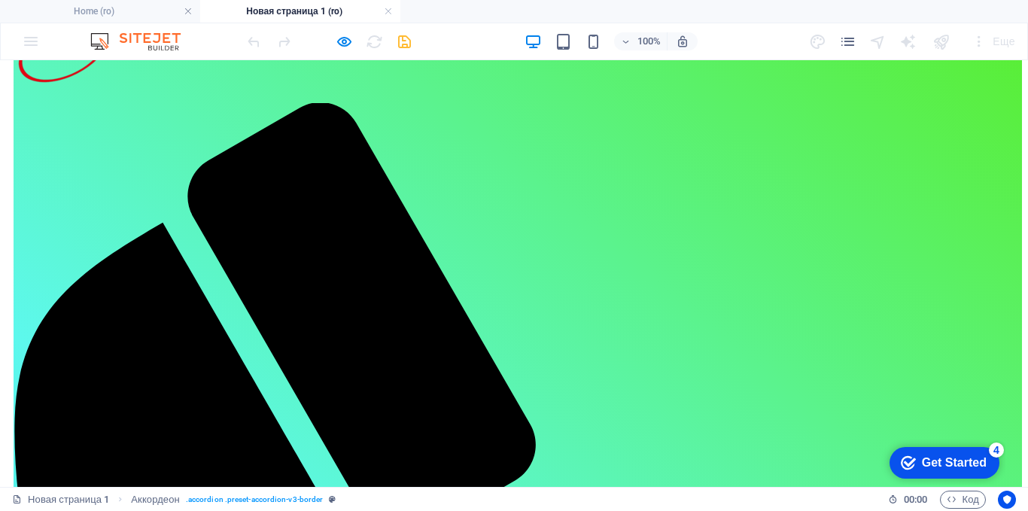
scroll to position [0, 0]
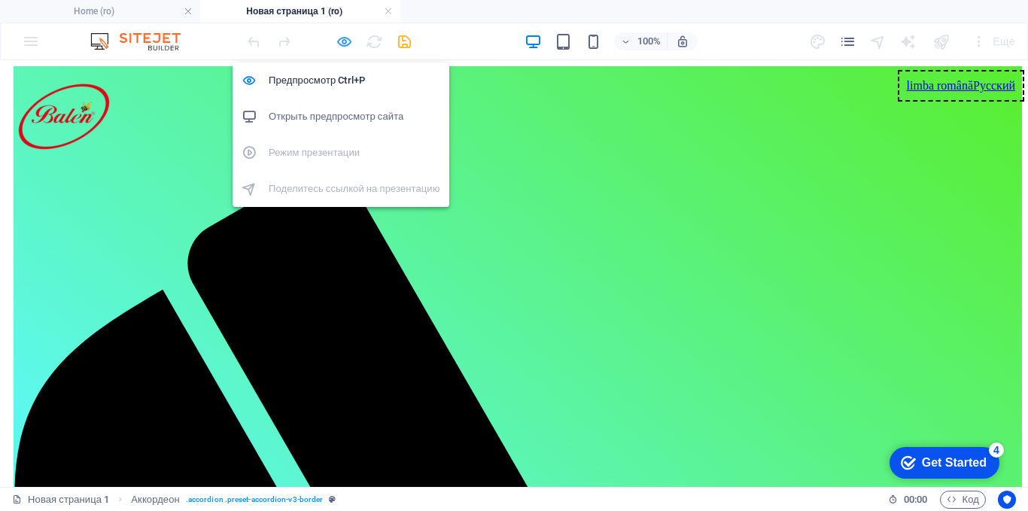
click at [345, 42] on icon "button" at bounding box center [344, 41] width 17 height 17
select select "rem"
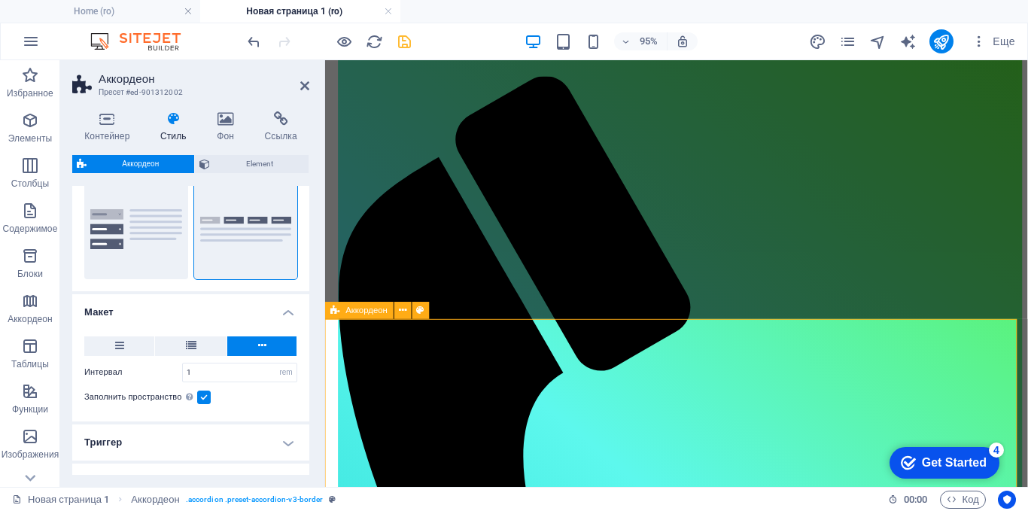
scroll to position [75, 0]
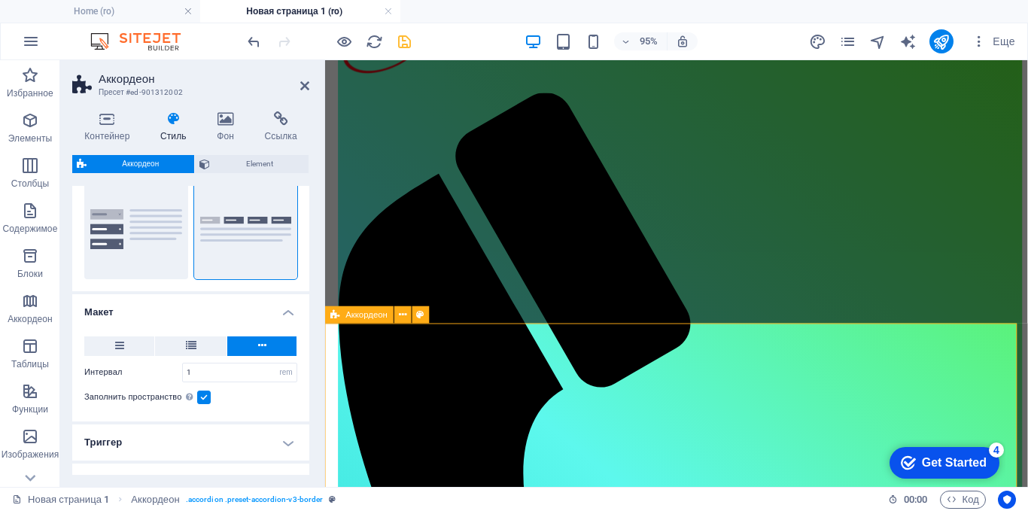
type input "0"
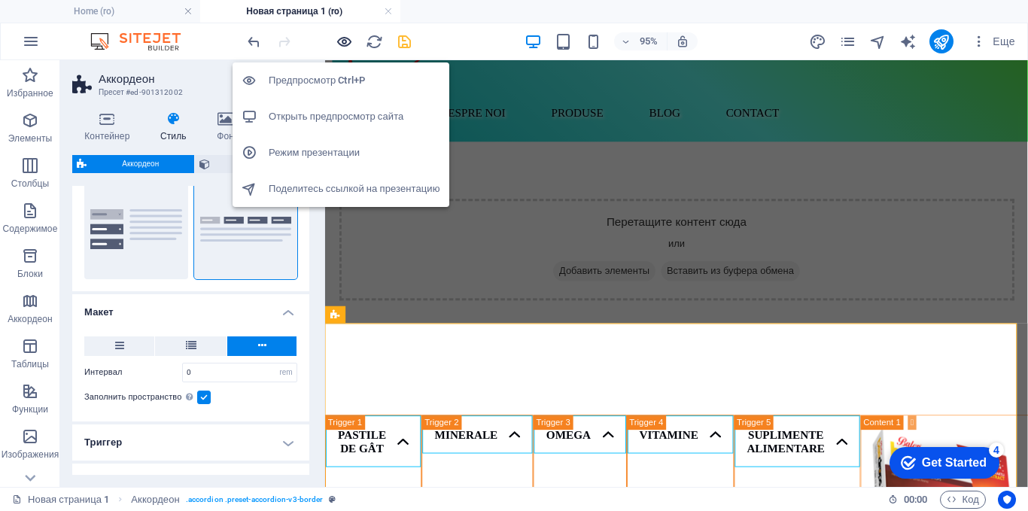
click at [340, 39] on icon "button" at bounding box center [344, 41] width 17 height 17
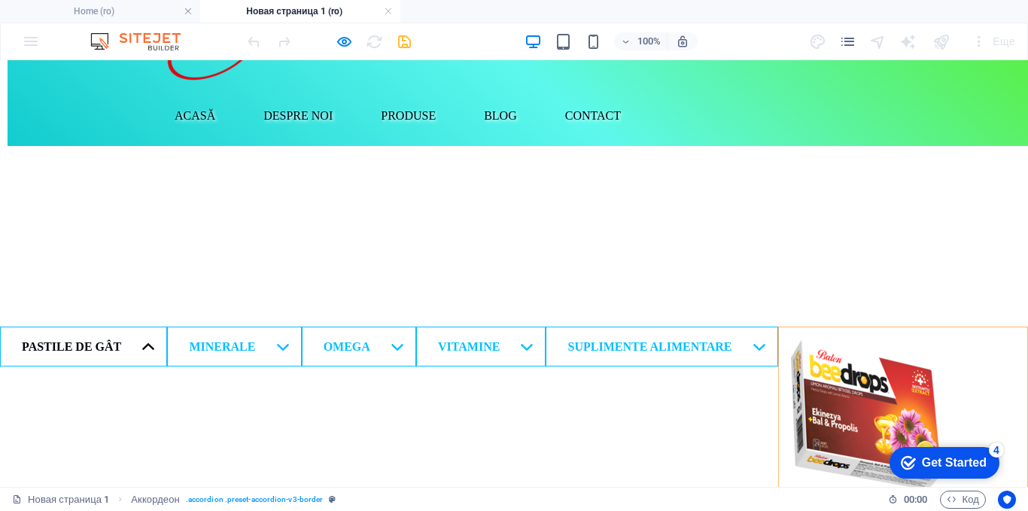
click at [80, 327] on link "Pastile De Gât" at bounding box center [83, 347] width 167 height 40
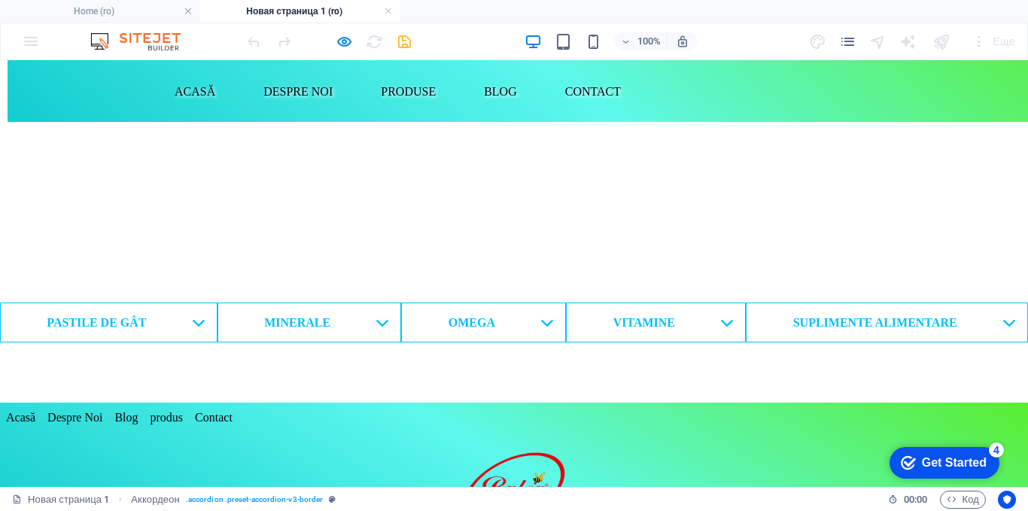
scroll to position [111, 0]
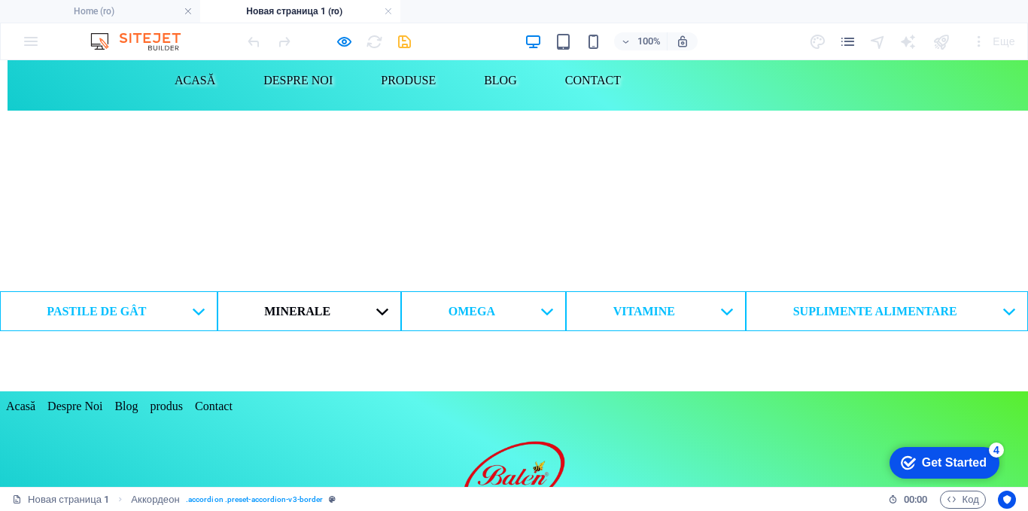
click at [324, 291] on link "MINERALE" at bounding box center [309, 311] width 184 height 40
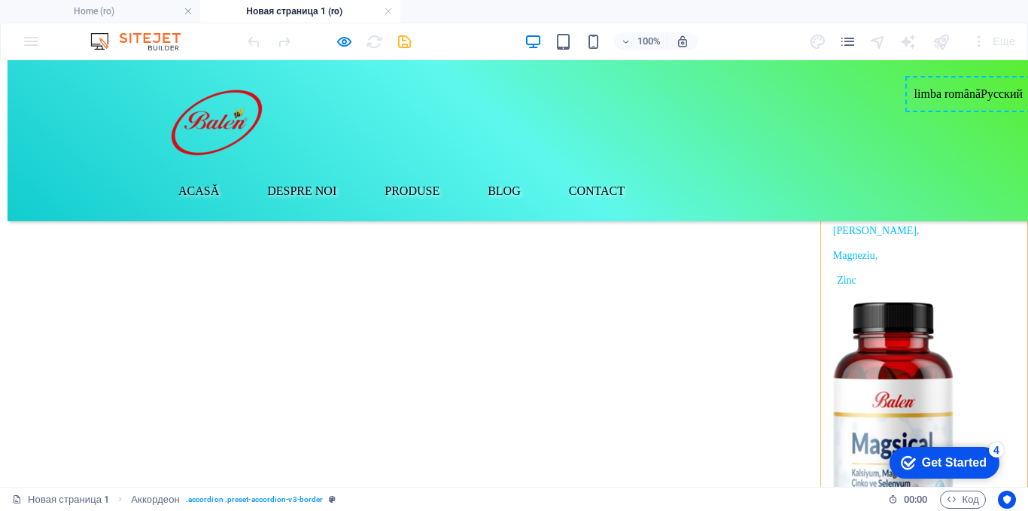
scroll to position [125, 0]
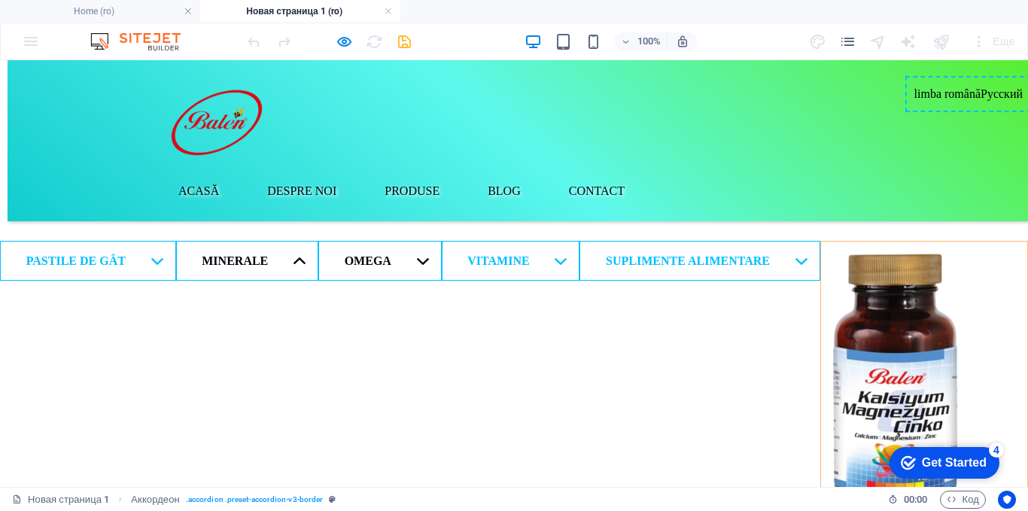
click at [442, 260] on link "Omega" at bounding box center [379, 261] width 123 height 40
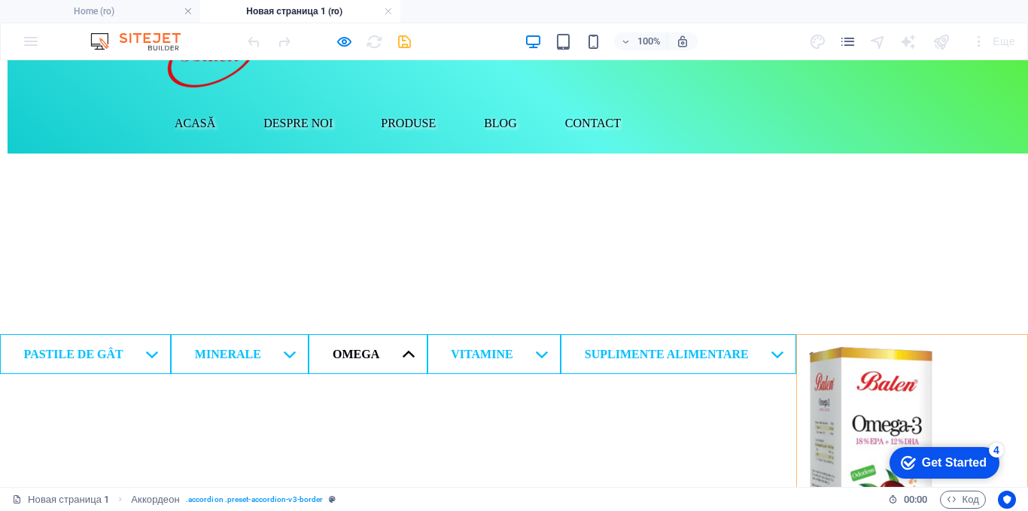
scroll to position [0, 0]
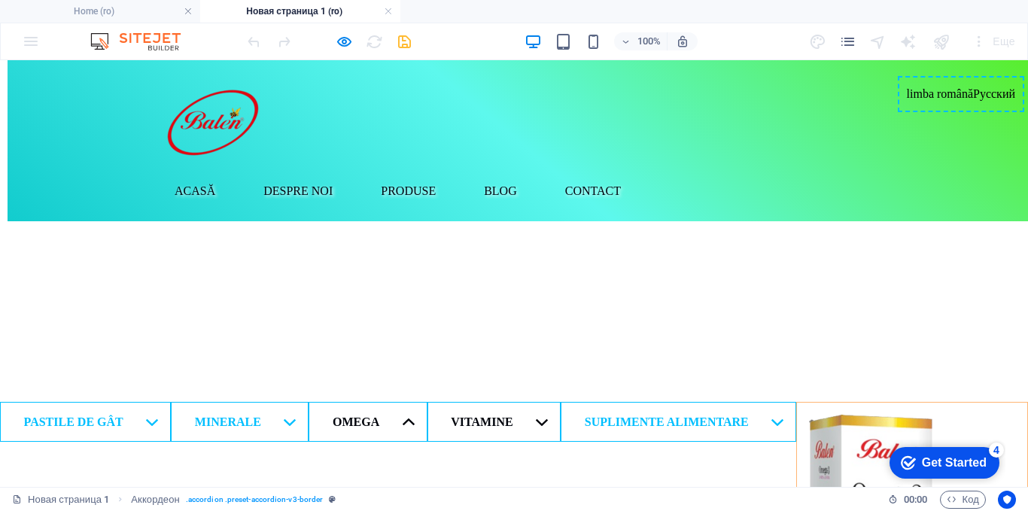
click at [561, 402] on link "VITAMINE" at bounding box center [493, 422] width 133 height 40
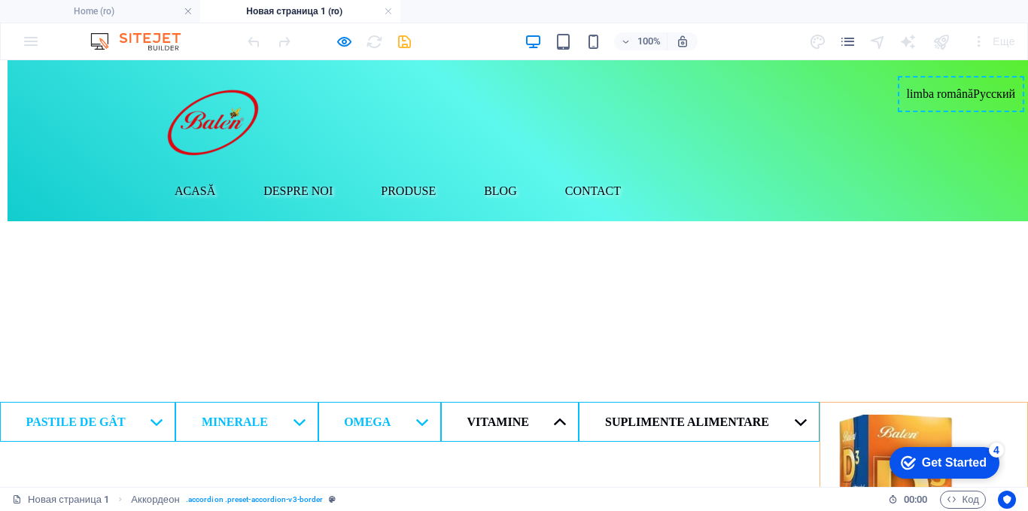
click at [819, 402] on link "SUPLIMENTE ALIMENTARE" at bounding box center [699, 422] width 240 height 40
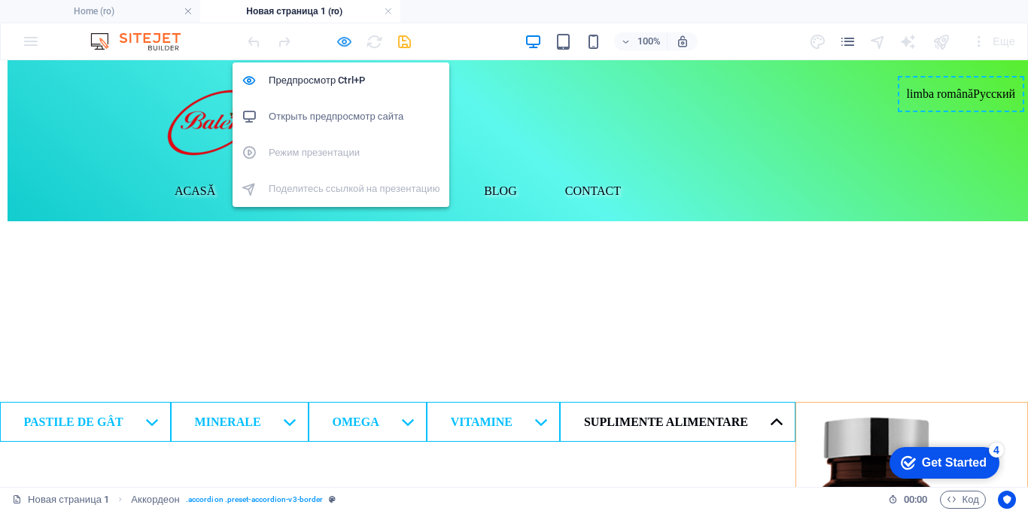
click at [348, 41] on icon "button" at bounding box center [344, 41] width 17 height 17
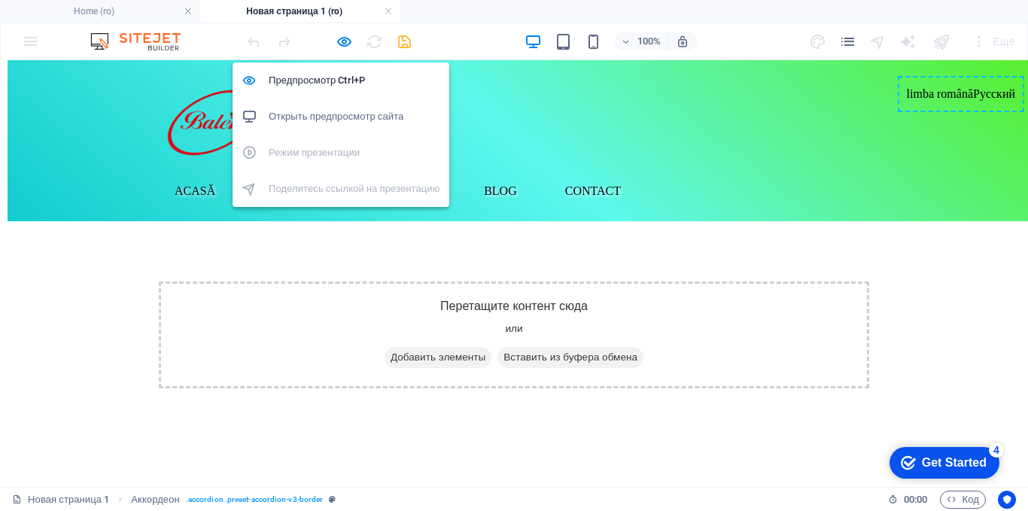
select select "rem"
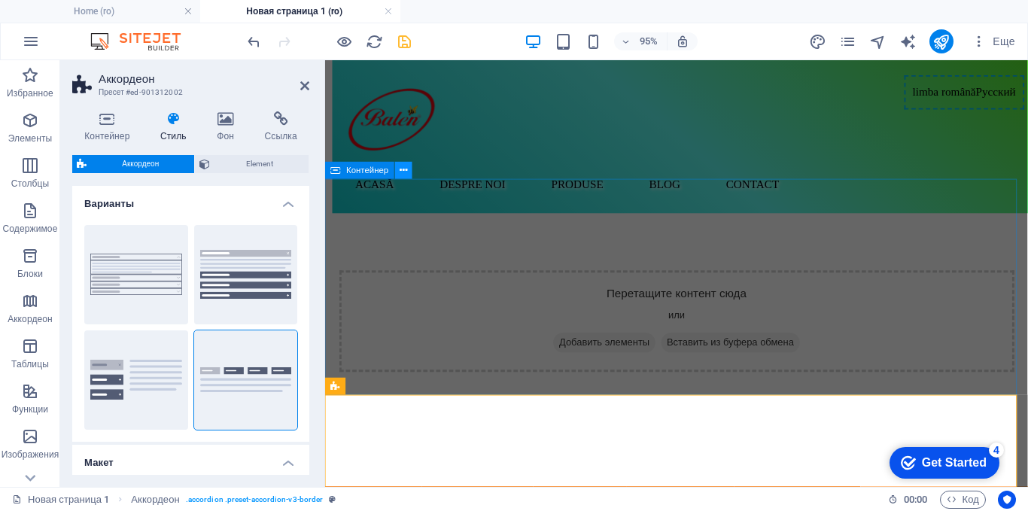
click at [404, 170] on icon at bounding box center [404, 170] width 8 height 15
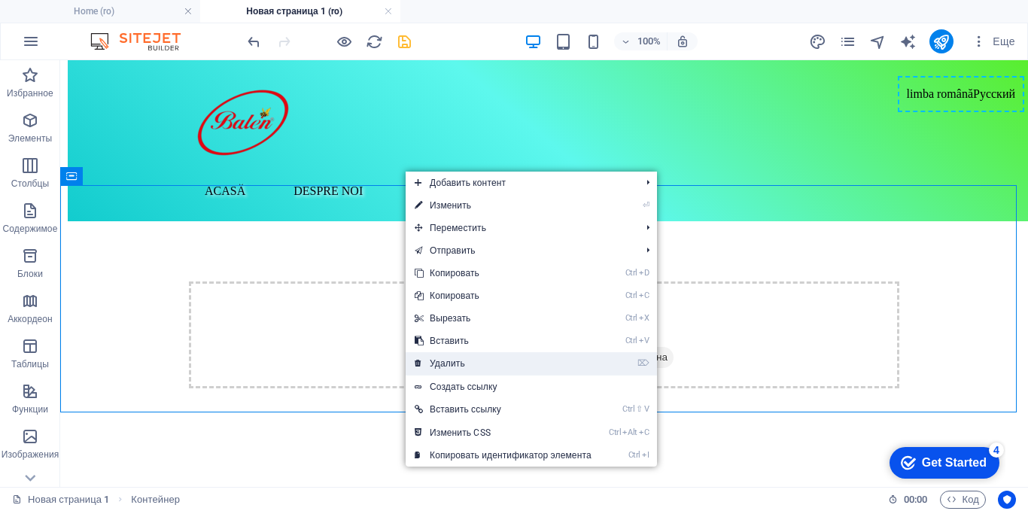
click at [431, 356] on link "⌦ Удалить" at bounding box center [503, 363] width 195 height 23
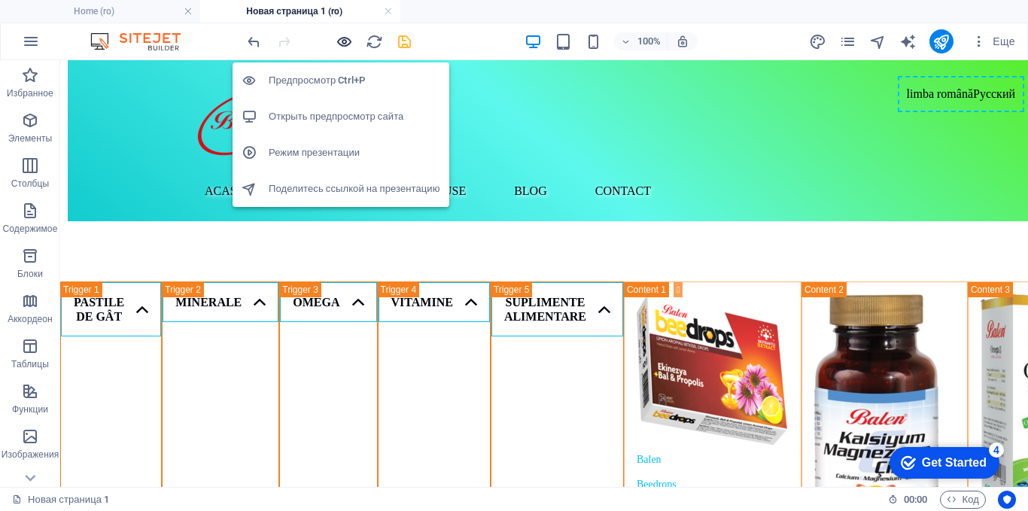
click at [345, 42] on icon "button" at bounding box center [344, 41] width 17 height 17
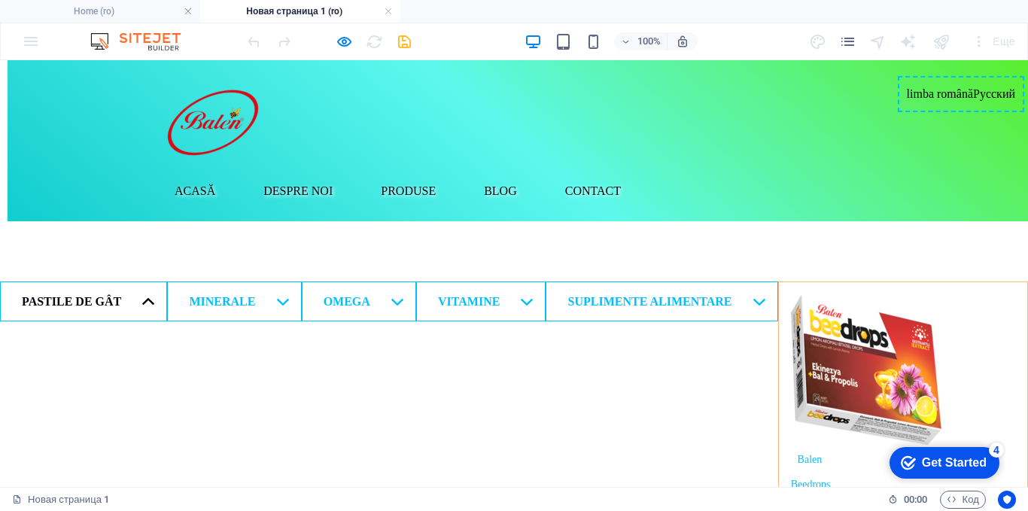
click at [147, 281] on link "Pastile De Gât" at bounding box center [83, 301] width 167 height 40
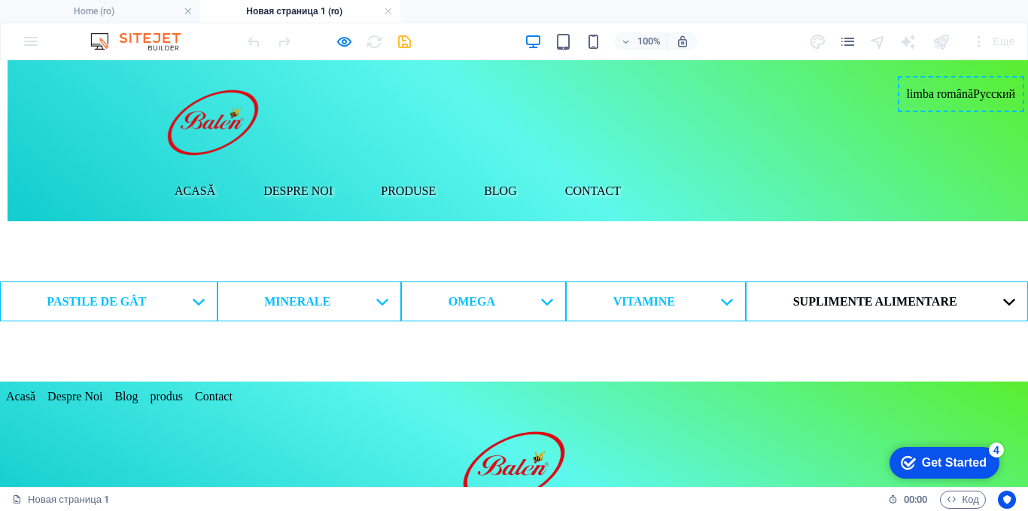
click at [851, 281] on link "SUPLIMENTE ALIMENTARE" at bounding box center [887, 301] width 282 height 40
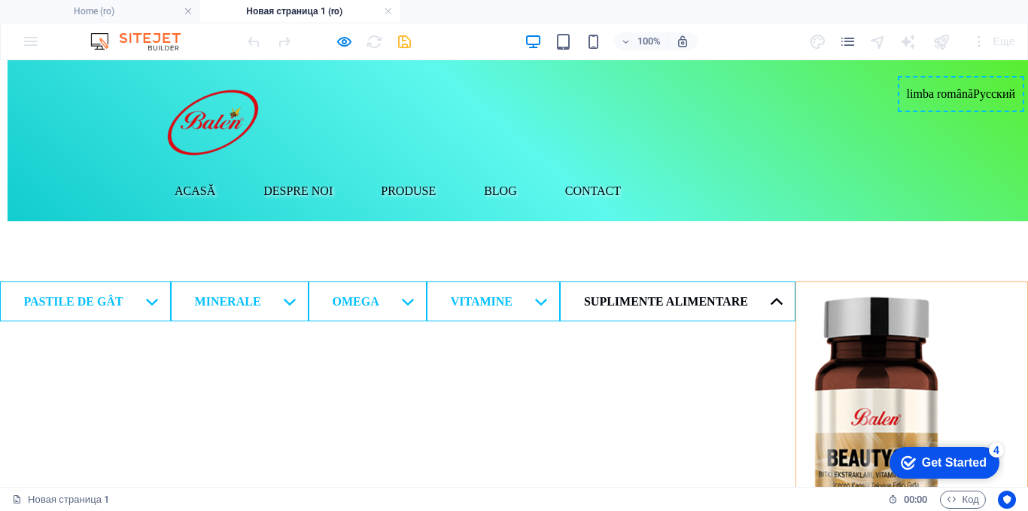
click at [795, 281] on link "SUPLIMENTE ALIMENTARE" at bounding box center [678, 301] width 236 height 40
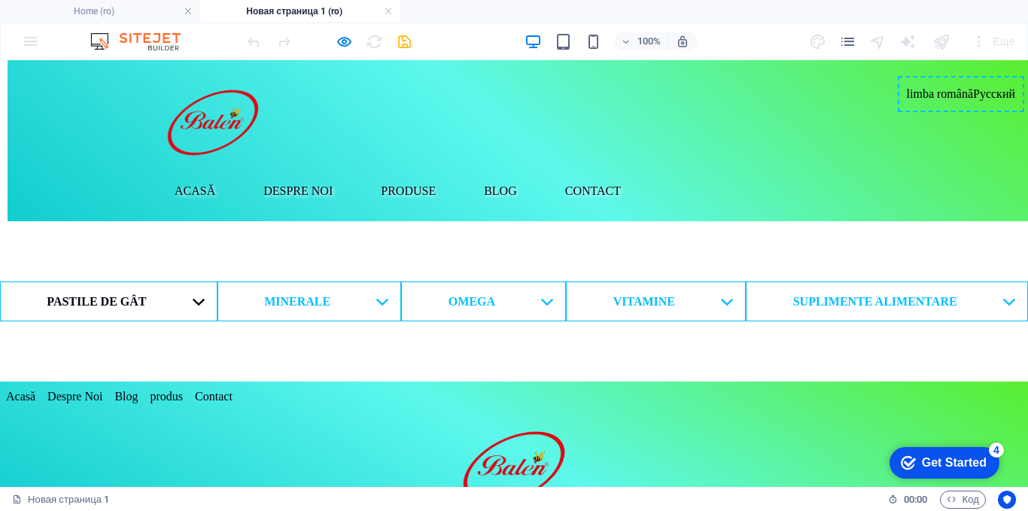
click at [141, 281] on link "Pastile De Gât" at bounding box center [108, 301] width 217 height 40
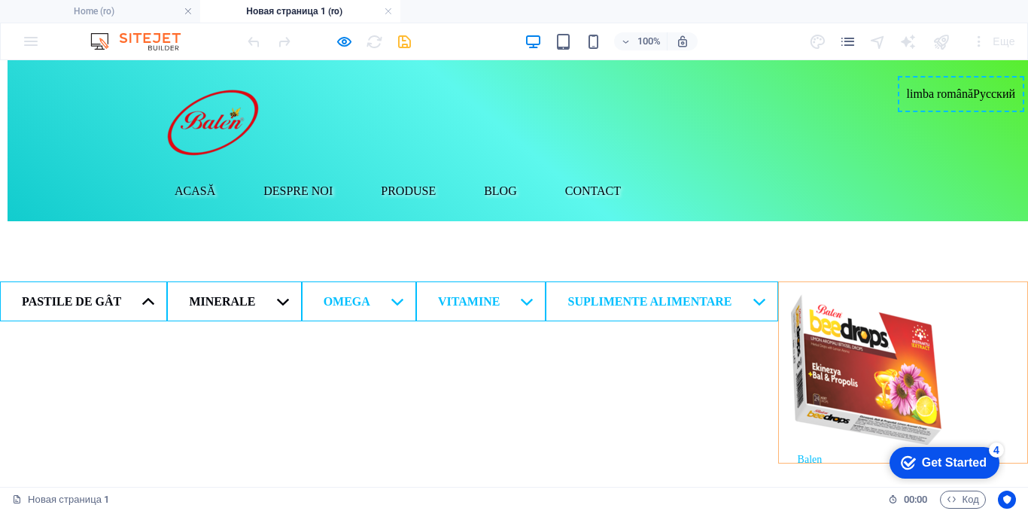
click at [265, 281] on link "MINERALE" at bounding box center [234, 301] width 134 height 40
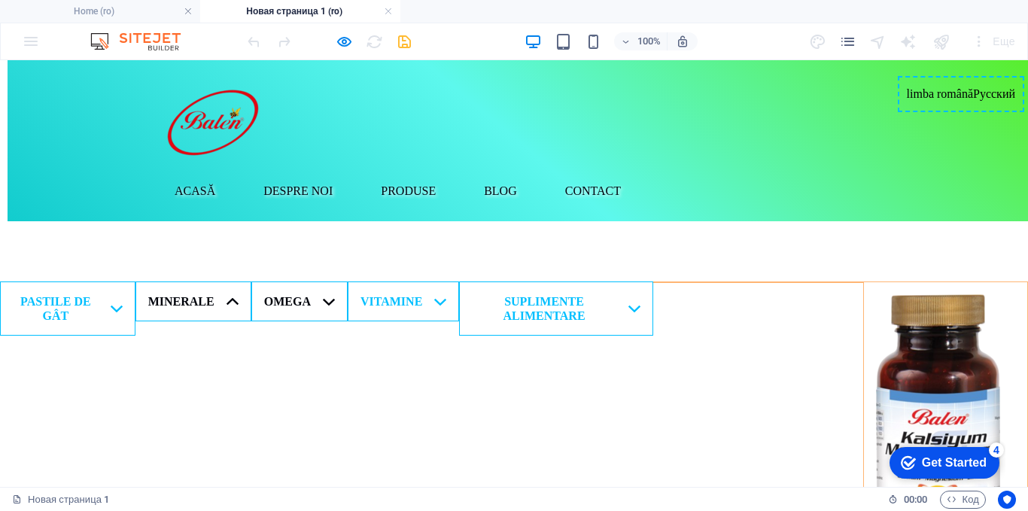
click at [348, 281] on link "Omega" at bounding box center [299, 301] width 96 height 40
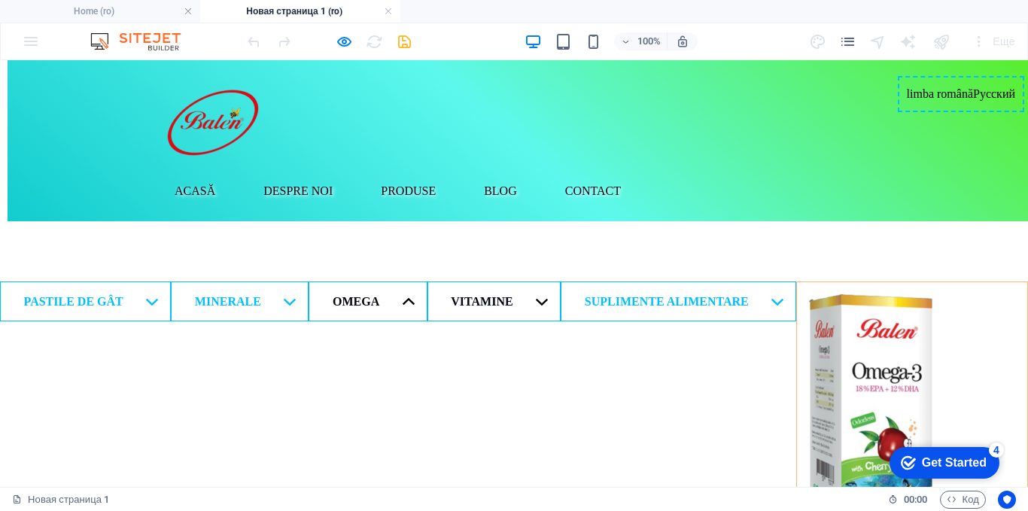
click at [561, 281] on link "VITAMINE" at bounding box center [493, 301] width 133 height 40
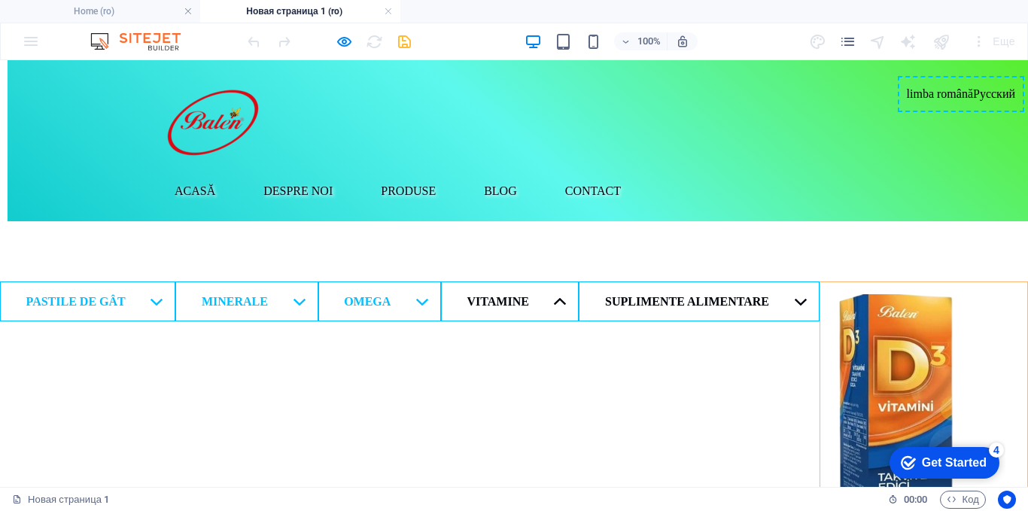
click at [808, 281] on link "SUPLIMENTE ALIMENTARE" at bounding box center [699, 301] width 240 height 40
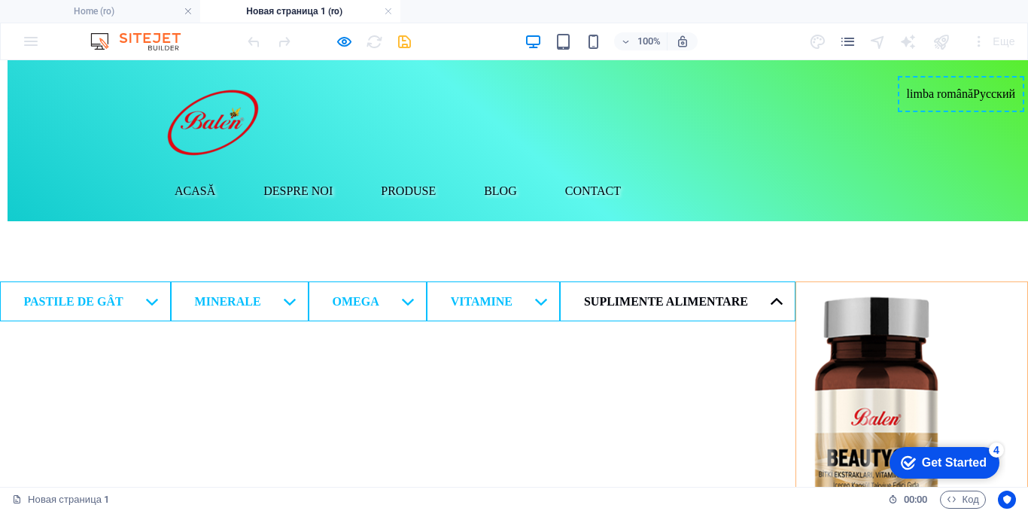
click at [795, 281] on link "SUPLIMENTE ALIMENTARE" at bounding box center [678, 301] width 236 height 40
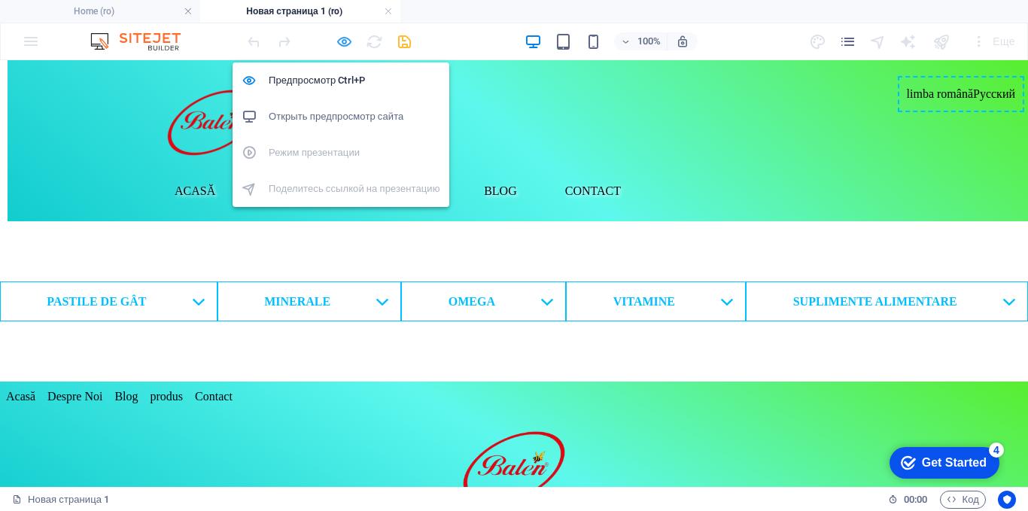
click at [341, 42] on icon "button" at bounding box center [344, 41] width 17 height 17
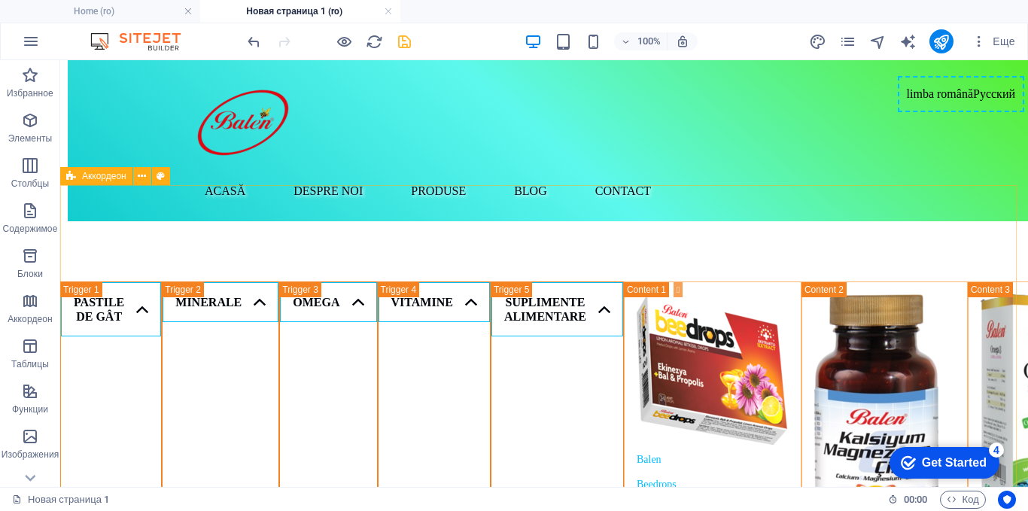
click at [99, 178] on span "Аккордеон" at bounding box center [104, 176] width 44 height 9
select select "rem"
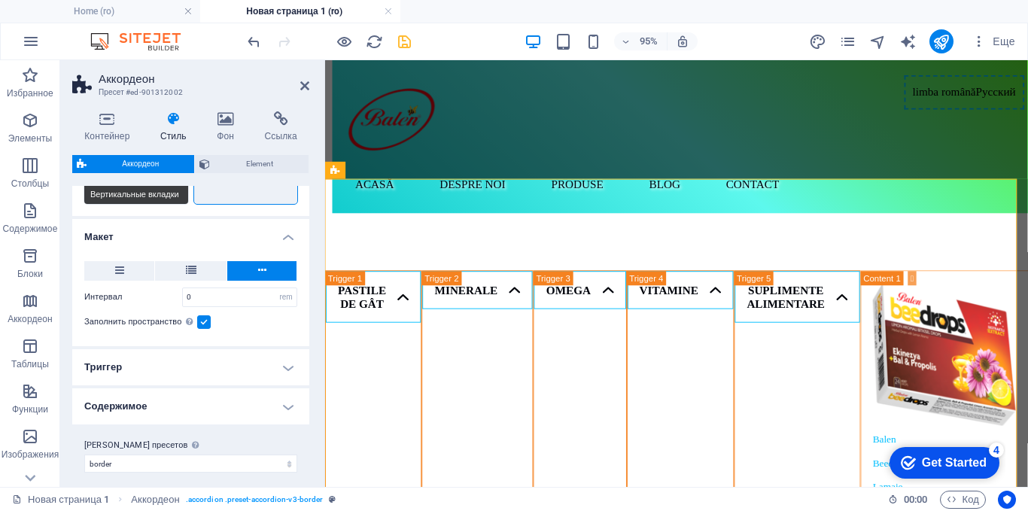
scroll to position [75, 0]
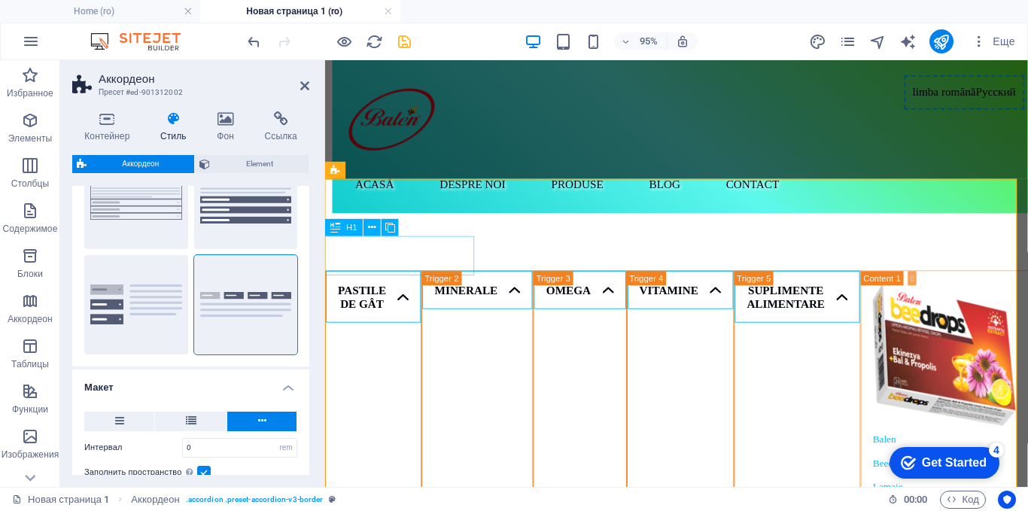
drag, startPoint x: 445, startPoint y: 349, endPoint x: 473, endPoint y: 254, distance: 98.6
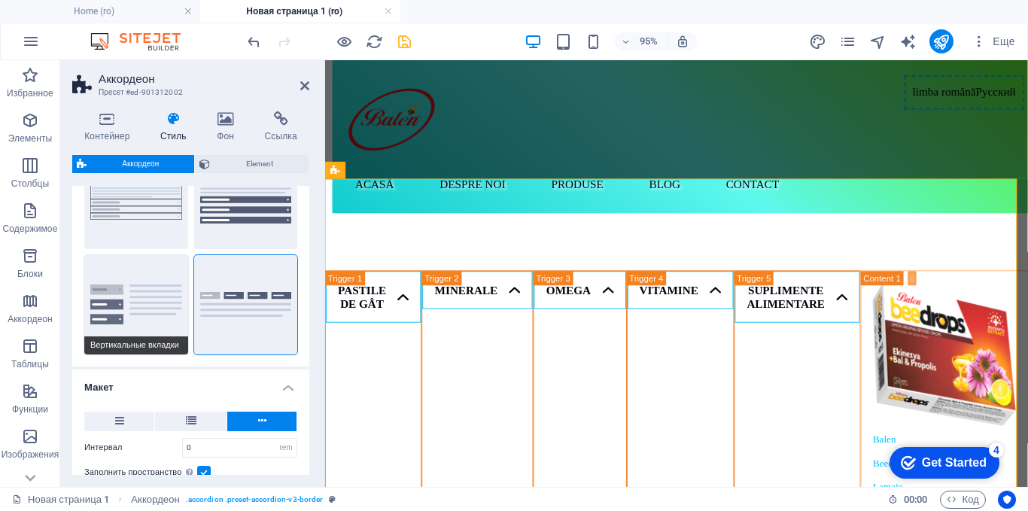
click at [123, 342] on span "Вертикальные вкладки" at bounding box center [136, 345] width 104 height 18
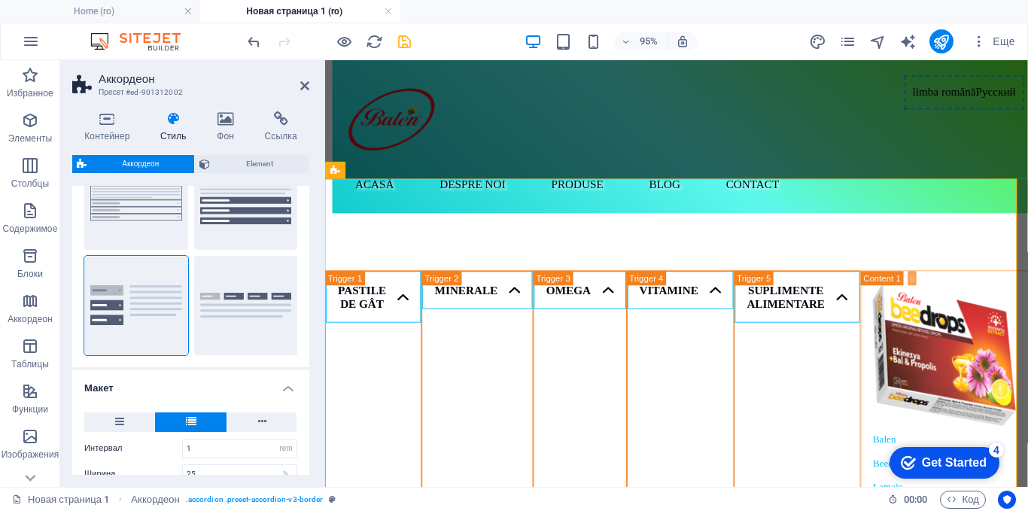
scroll to position [0, 0]
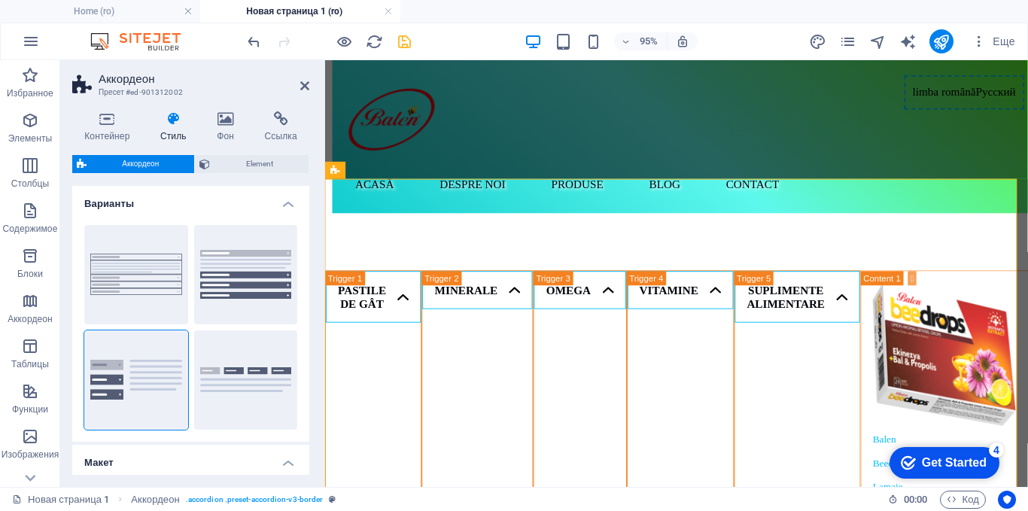
click at [284, 201] on h4 "Варианты" at bounding box center [190, 199] width 237 height 27
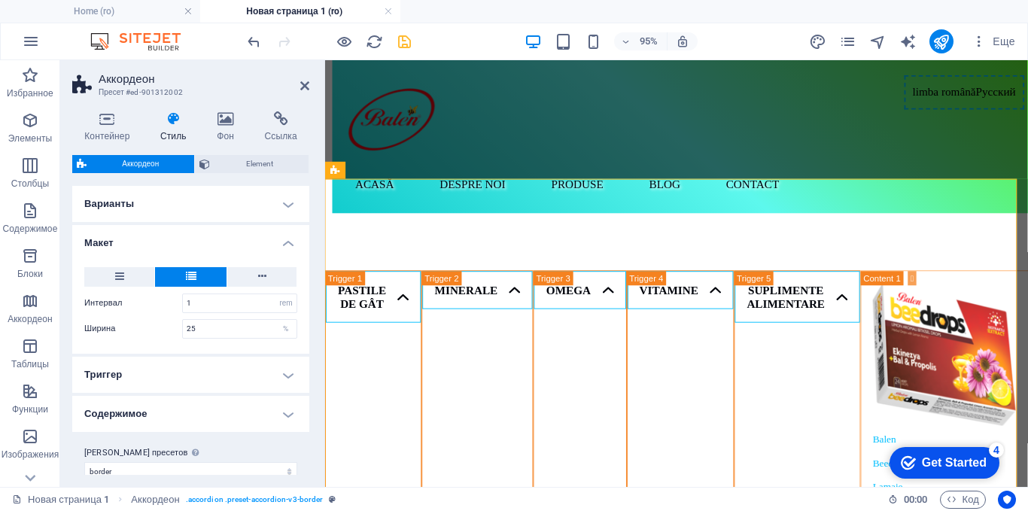
scroll to position [17, 0]
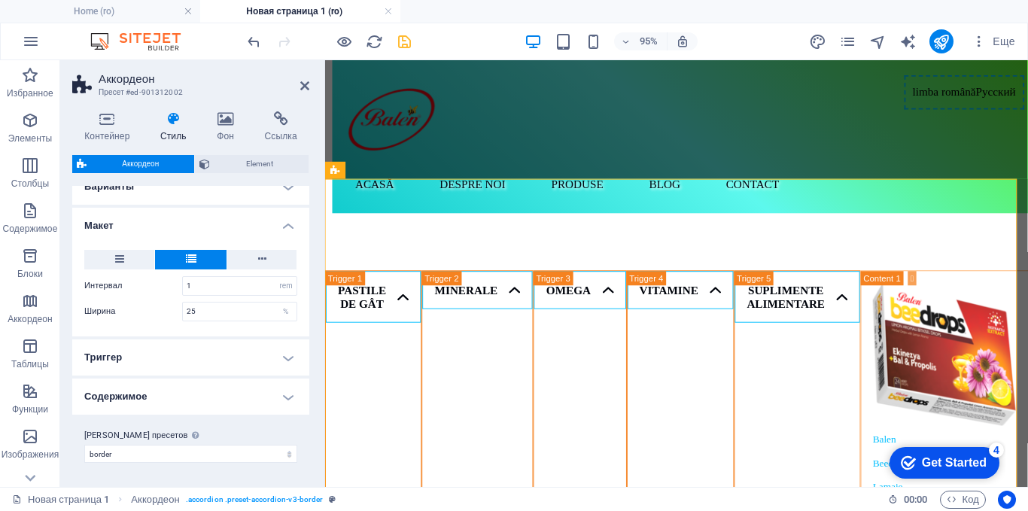
type input "0"
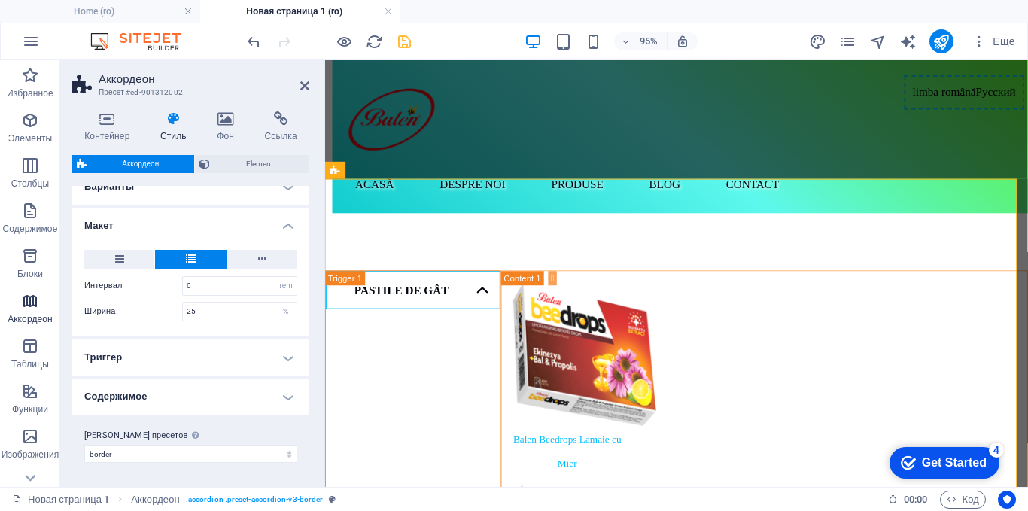
click at [37, 299] on icon "button" at bounding box center [30, 301] width 18 height 18
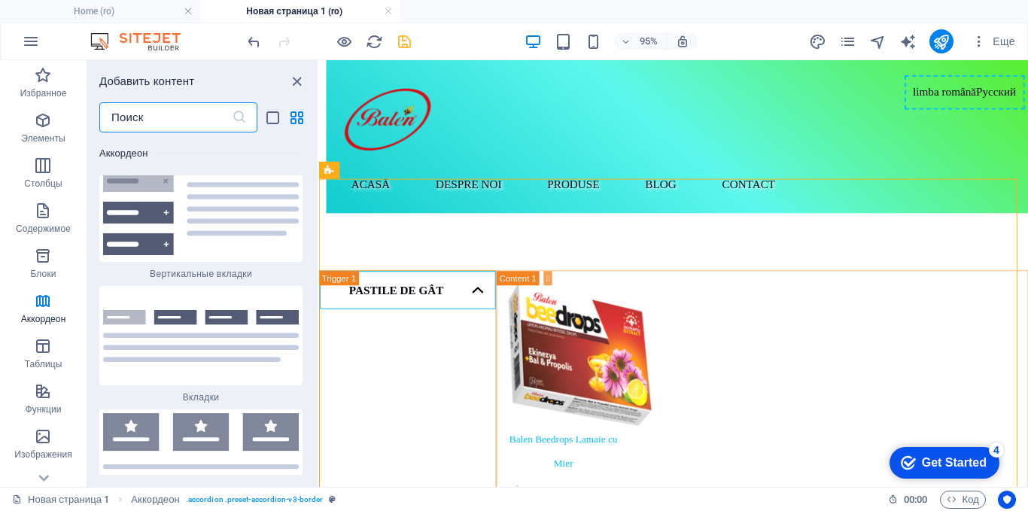
scroll to position [9461, 0]
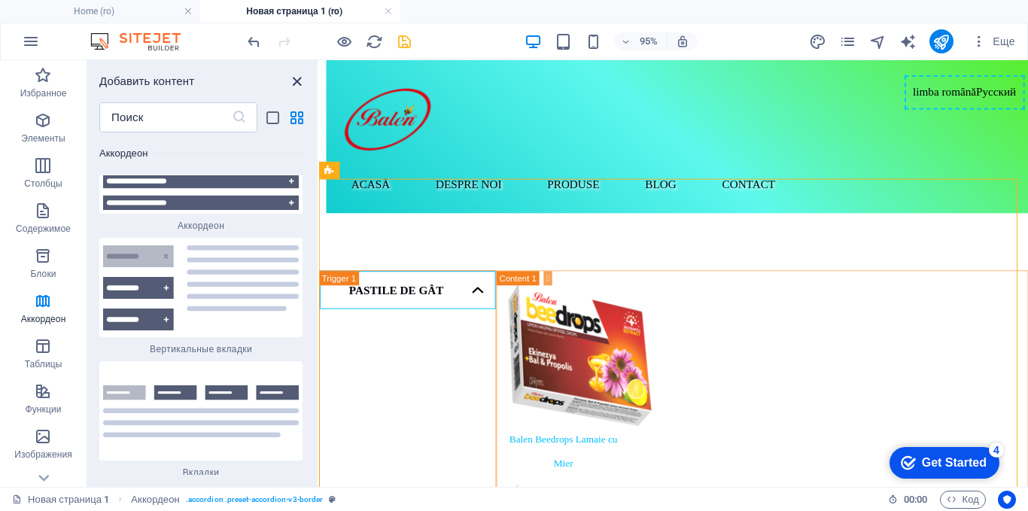
click at [298, 84] on icon "close panel" at bounding box center [296, 81] width 17 height 17
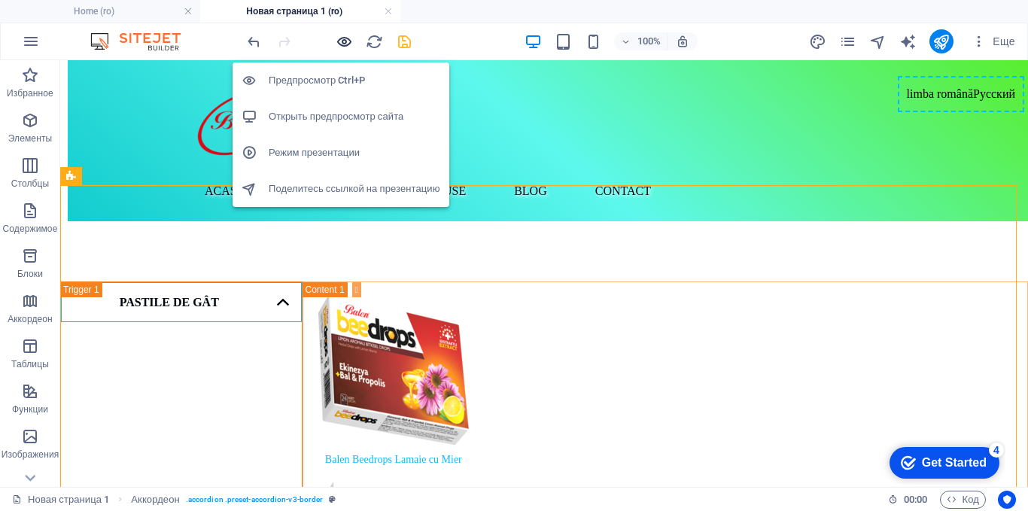
click at [344, 38] on icon "button" at bounding box center [344, 41] width 17 height 17
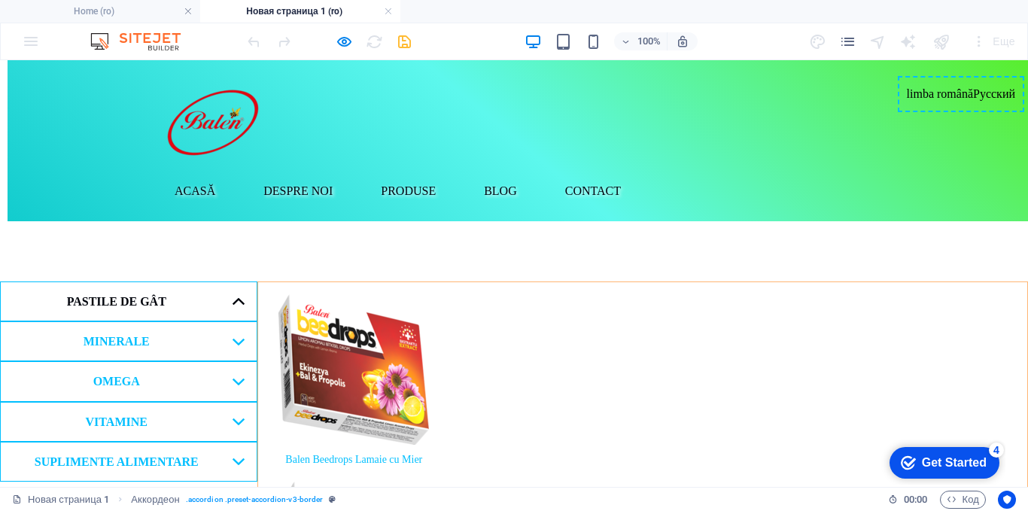
click at [146, 281] on link "Pastile De Gât" at bounding box center [128, 301] width 257 height 40
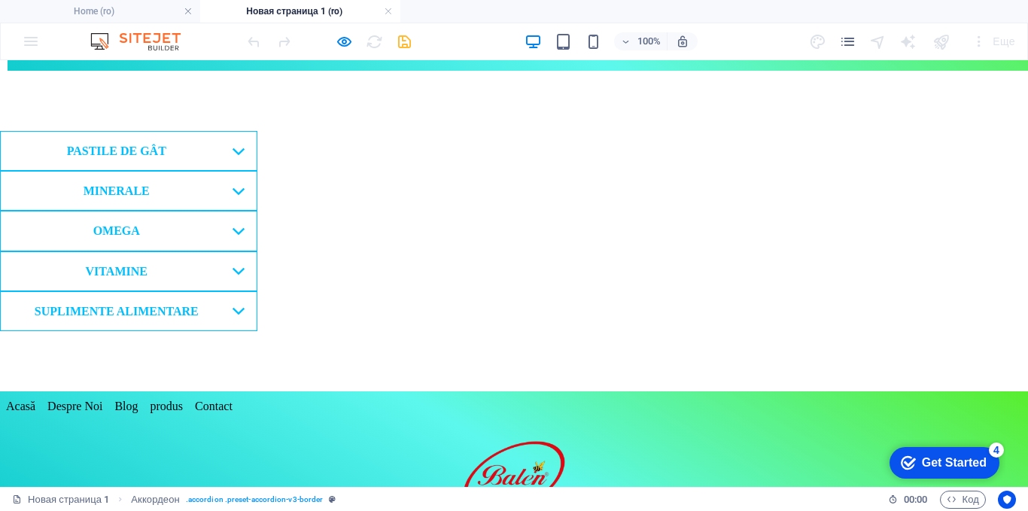
scroll to position [0, 0]
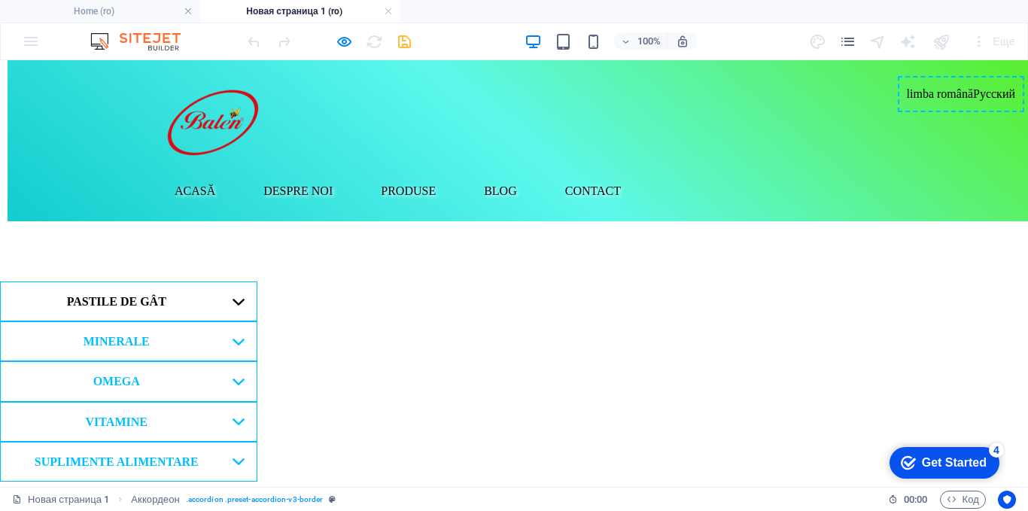
click at [137, 281] on link "Pastile De Gât" at bounding box center [128, 301] width 257 height 40
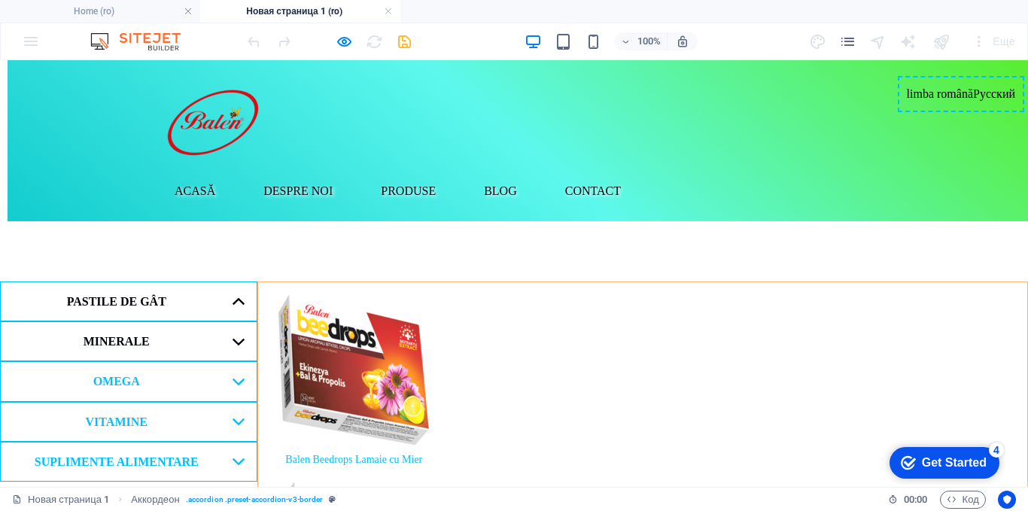
click at [148, 321] on link "MINERALE" at bounding box center [128, 341] width 257 height 40
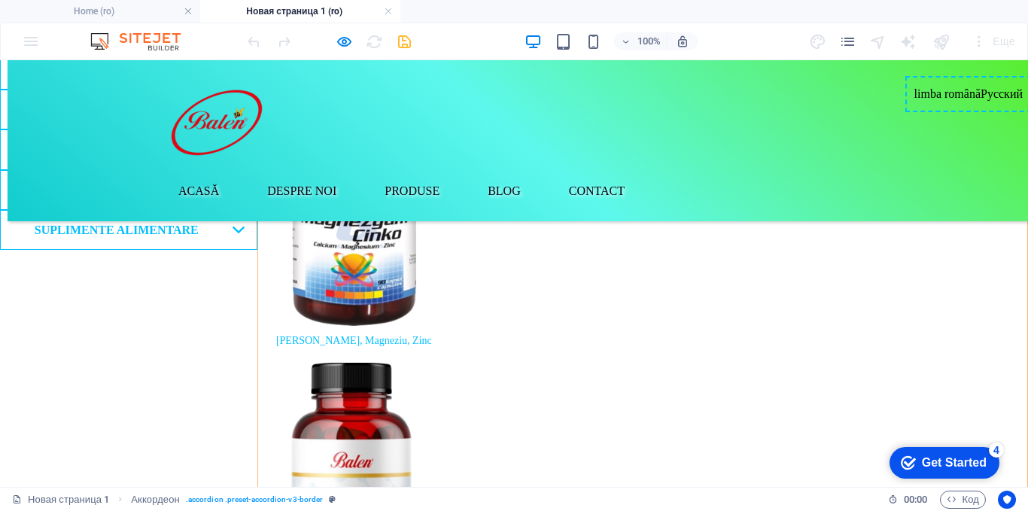
scroll to position [115, 0]
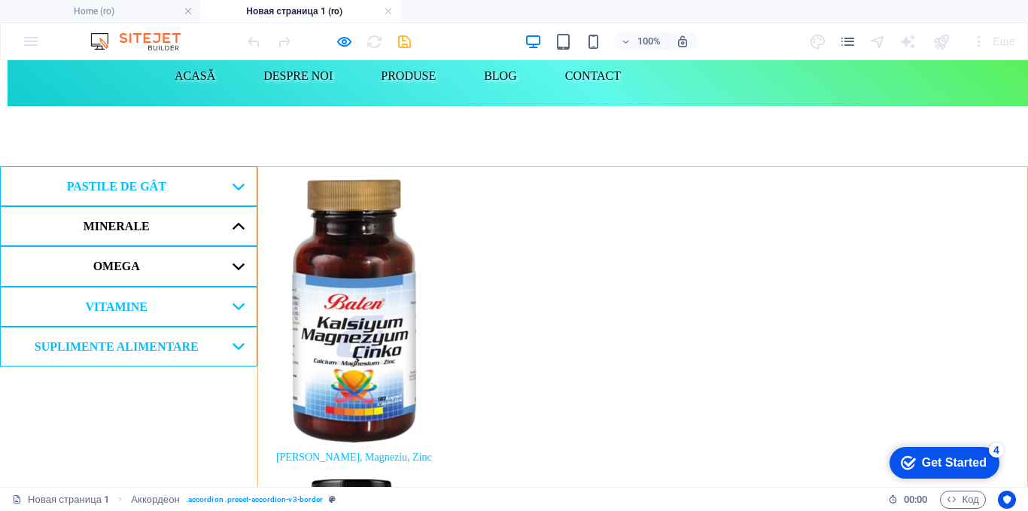
click at [133, 246] on link "Omega" at bounding box center [128, 266] width 257 height 40
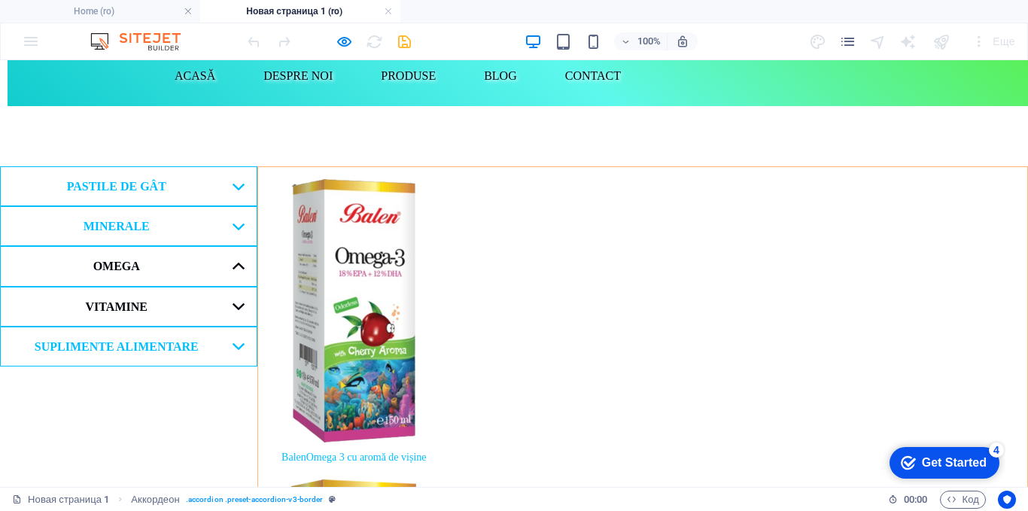
click at [120, 287] on link "VITAMINE" at bounding box center [128, 307] width 257 height 40
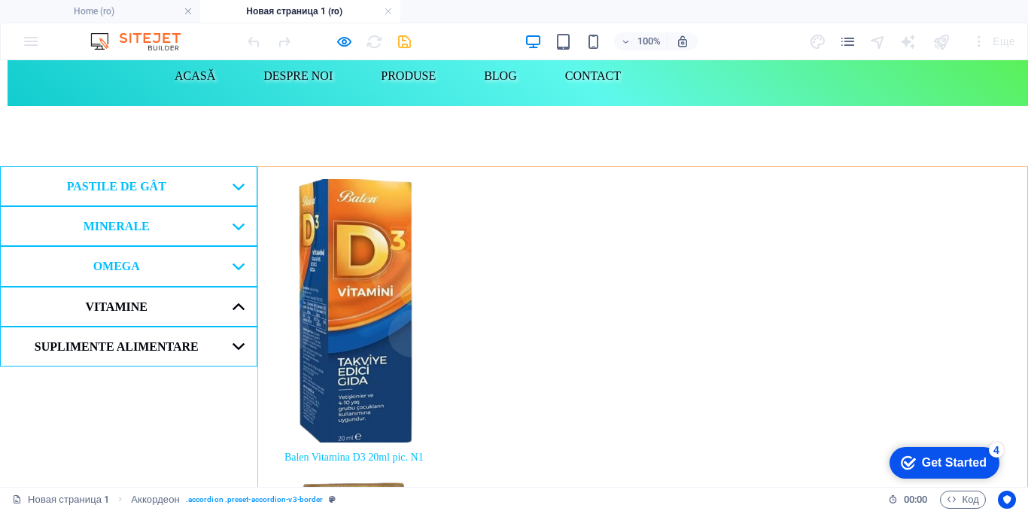
click at [143, 327] on link "SUPLIMENTE ALIMENTARE" at bounding box center [128, 347] width 257 height 40
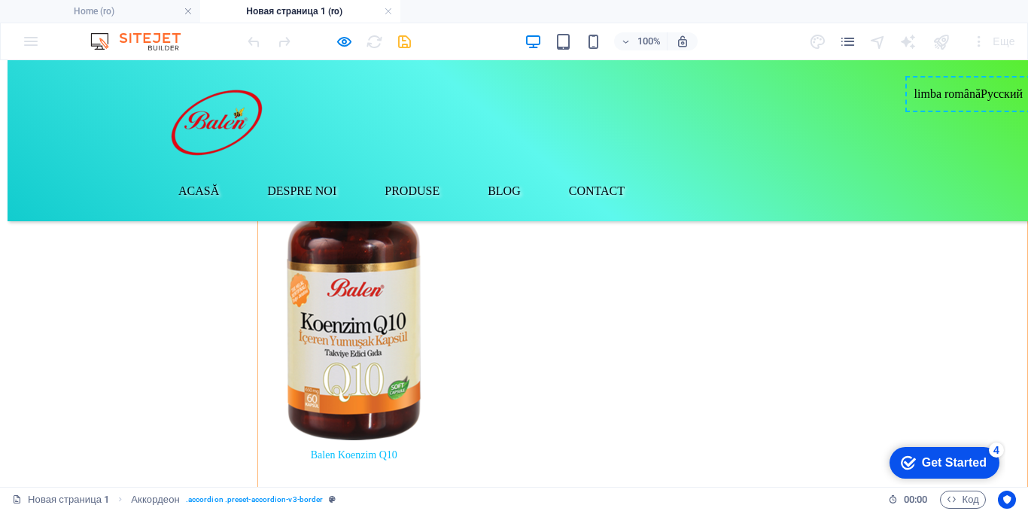
scroll to position [0, 0]
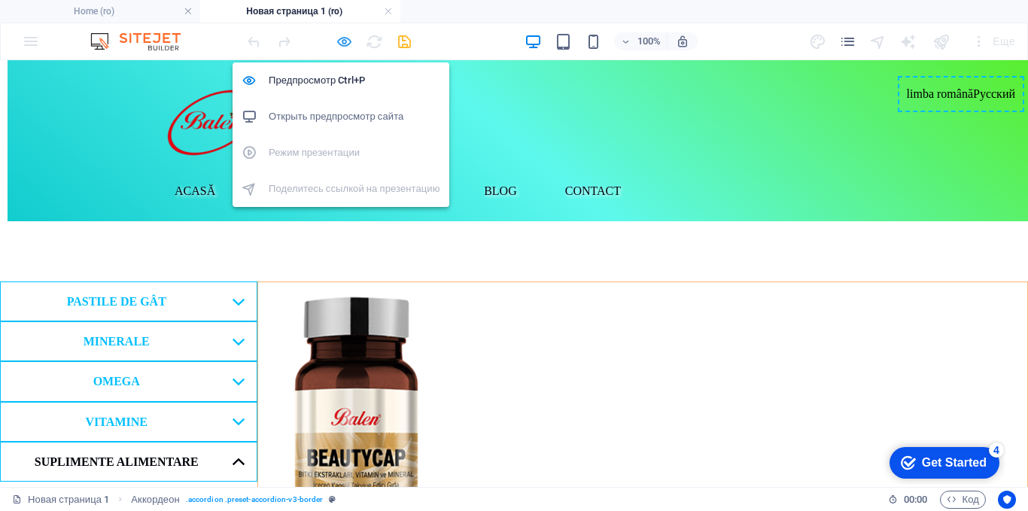
click at [343, 44] on icon "button" at bounding box center [344, 41] width 17 height 17
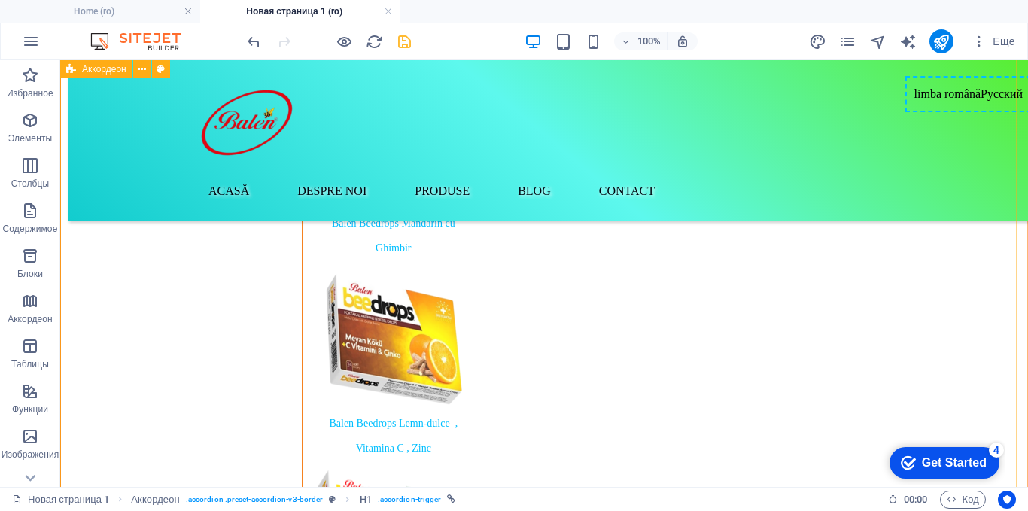
scroll to position [75, 0]
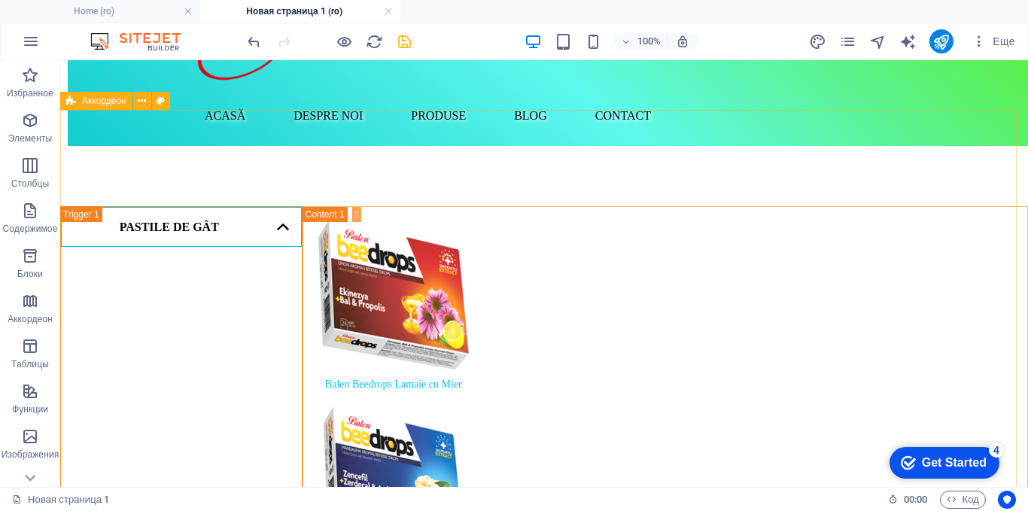
click at [96, 102] on span "Аккордеон" at bounding box center [104, 100] width 44 height 9
select select "rem"
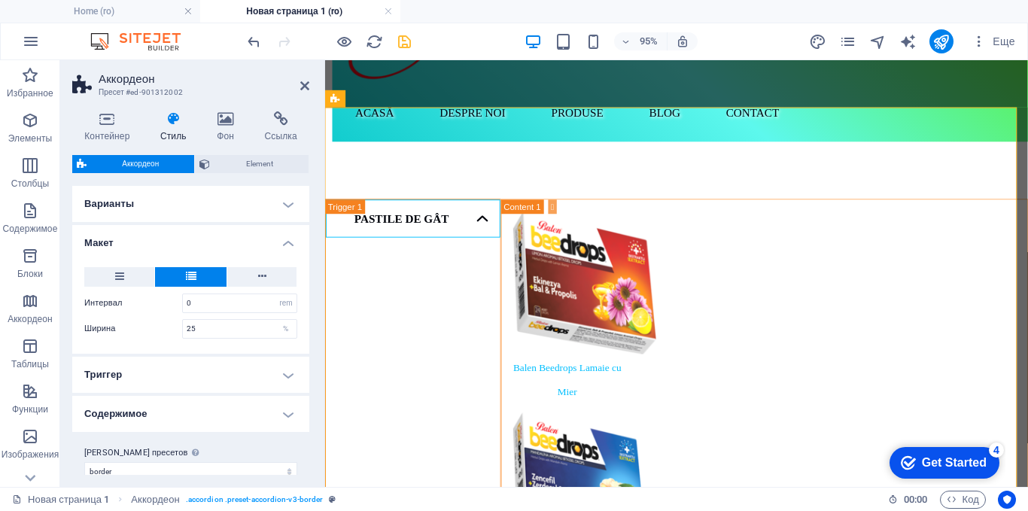
click at [280, 201] on h4 "Варианты" at bounding box center [190, 204] width 237 height 36
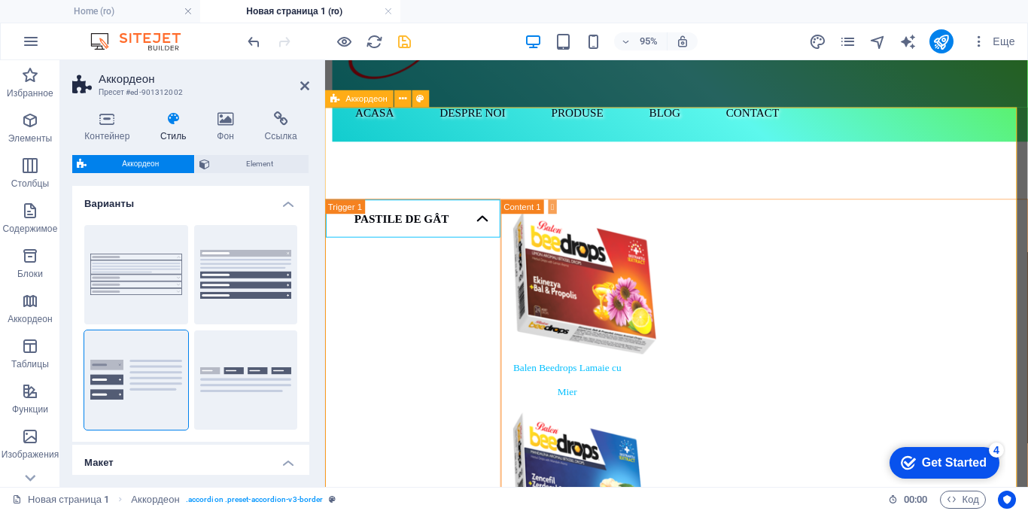
drag, startPoint x: 556, startPoint y: 422, endPoint x: 473, endPoint y: 129, distance: 304.4
drag, startPoint x: 570, startPoint y: 405, endPoint x: 405, endPoint y: 129, distance: 322.0
click at [215, 419] on span "Вкладки" at bounding box center [246, 421] width 104 height 18
type input "1"
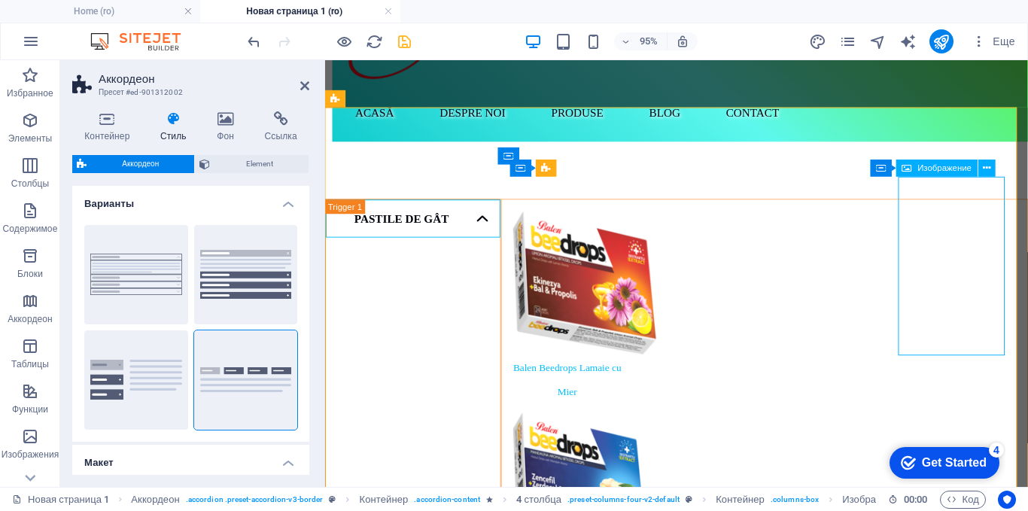
select select "px"
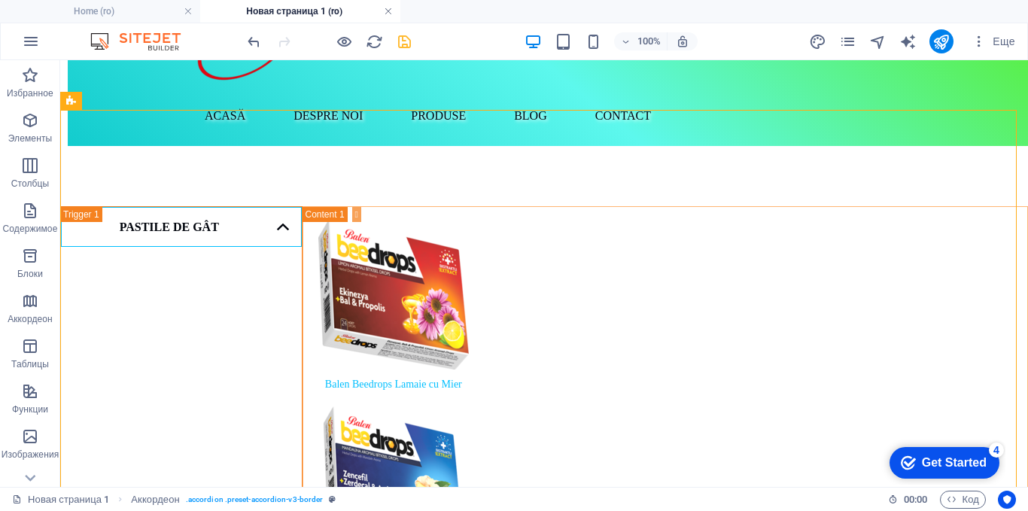
click at [390, 12] on link at bounding box center [388, 12] width 9 height 14
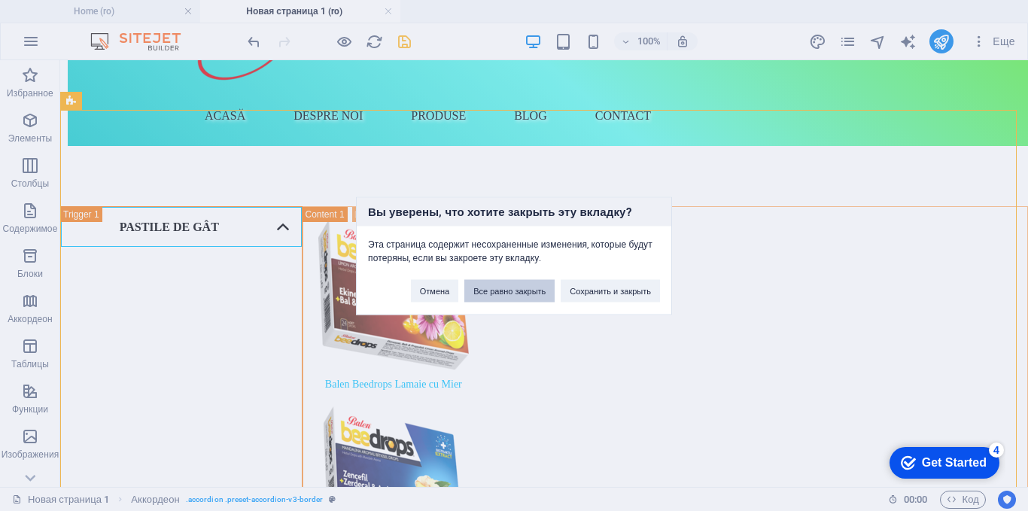
click at [518, 292] on button "Все равно закрыть" at bounding box center [509, 290] width 90 height 23
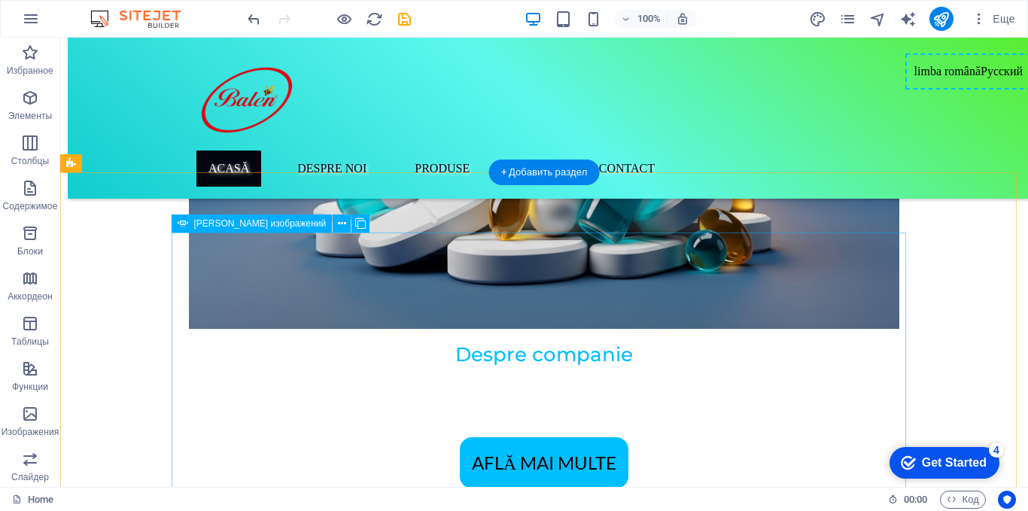
scroll to position [859, 0]
